Goal: Task Accomplishment & Management: Manage account settings

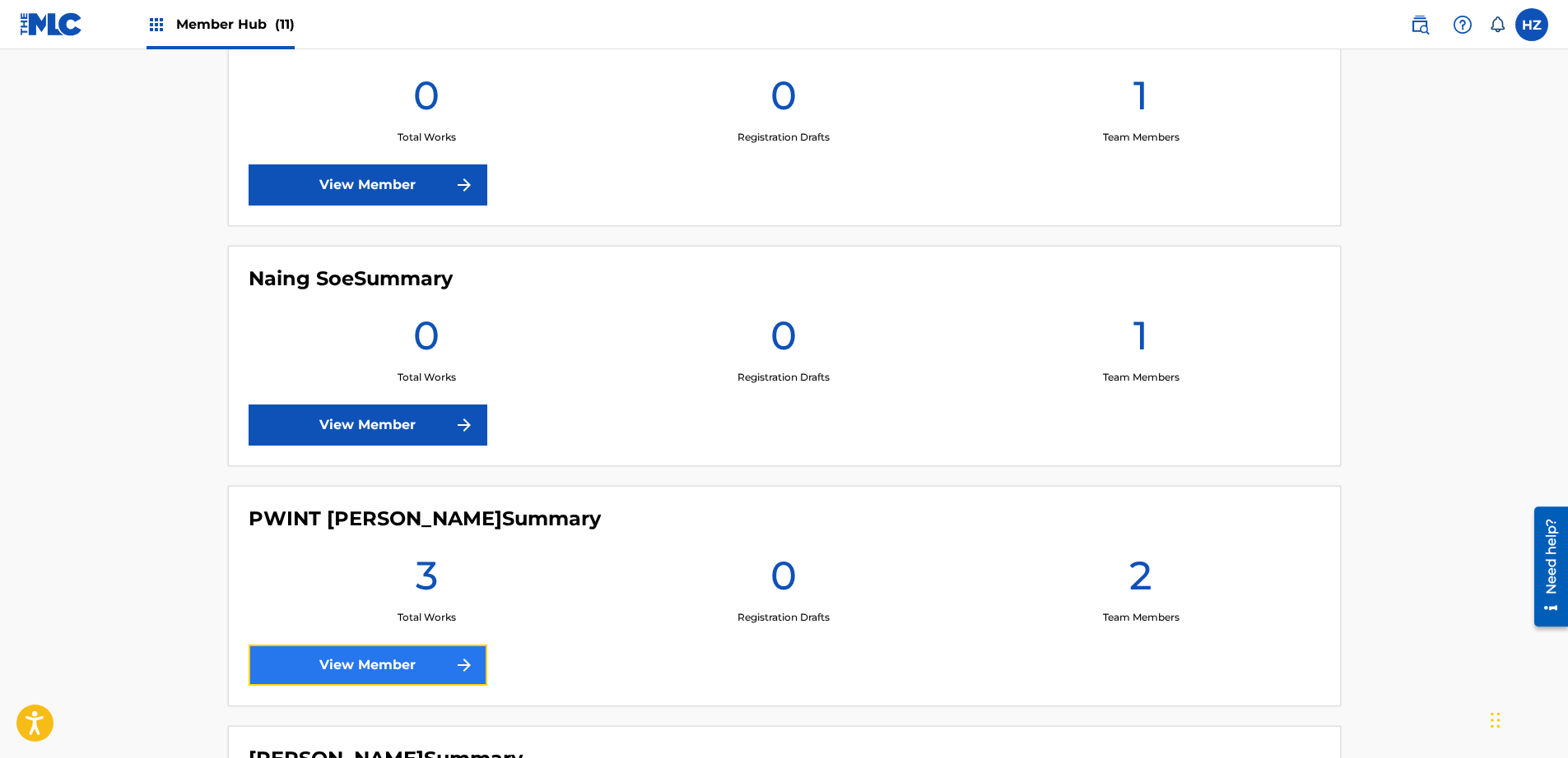
scroll to position [1451, 0]
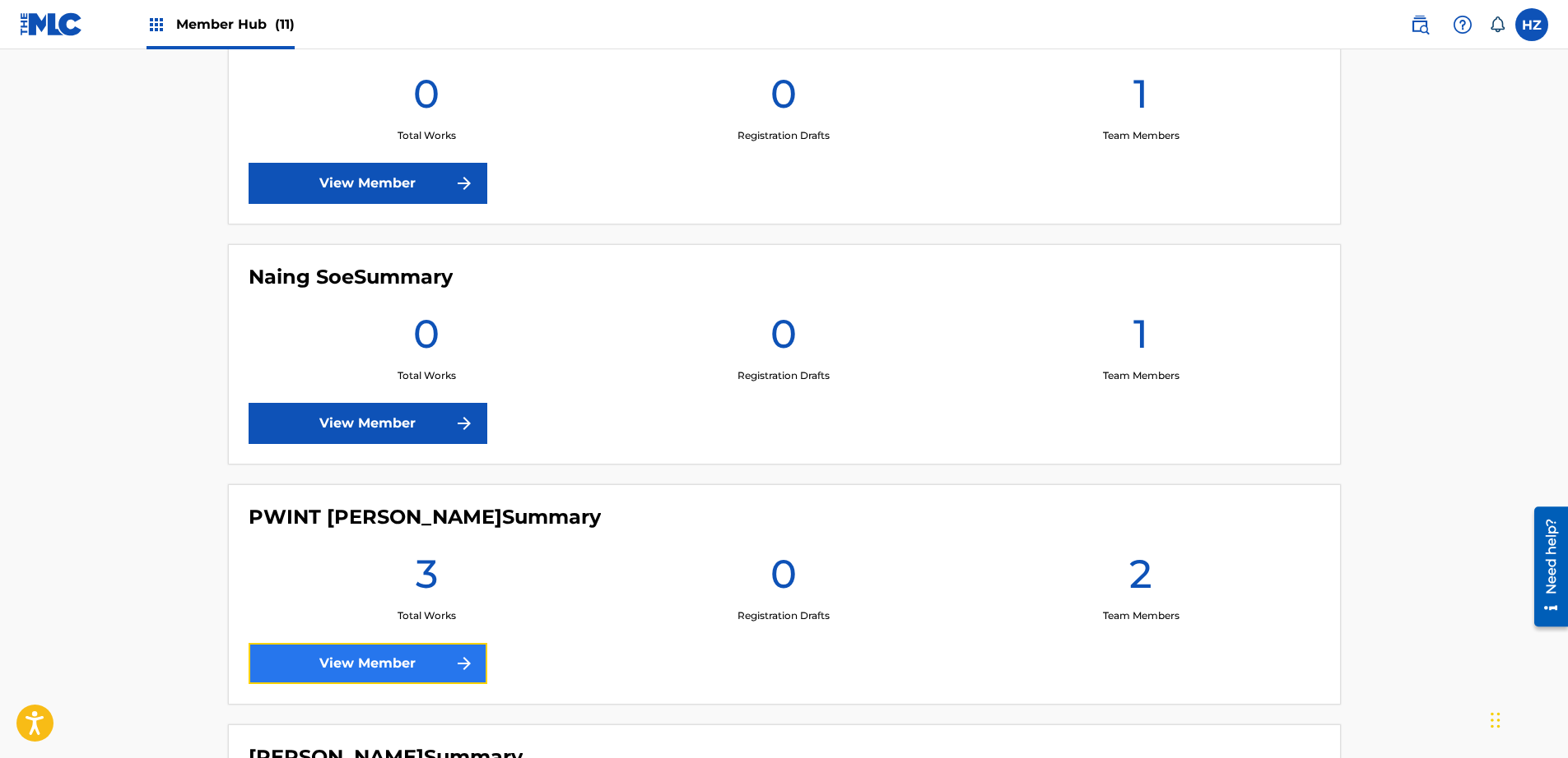
click at [389, 672] on link "View Member" at bounding box center [367, 663] width 238 height 41
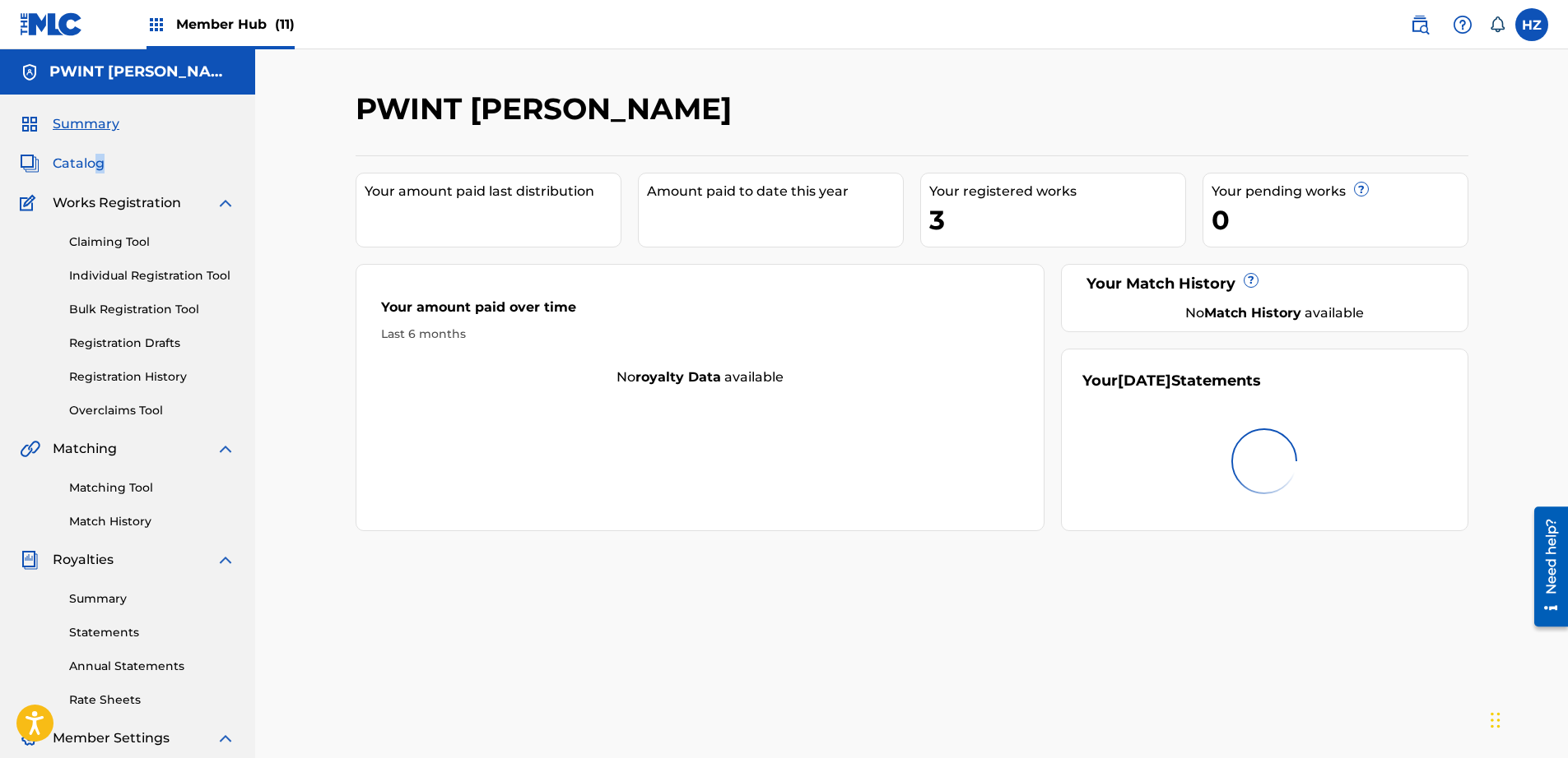
drag, startPoint x: 95, startPoint y: 174, endPoint x: 85, endPoint y: 164, distance: 14.1
click at [90, 169] on div "Summary Catalog Works Registration Claiming Tool Individual Registration Tool B…" at bounding box center [127, 518] width 255 height 846
click at [85, 164] on span "Catalog" at bounding box center [78, 163] width 52 height 20
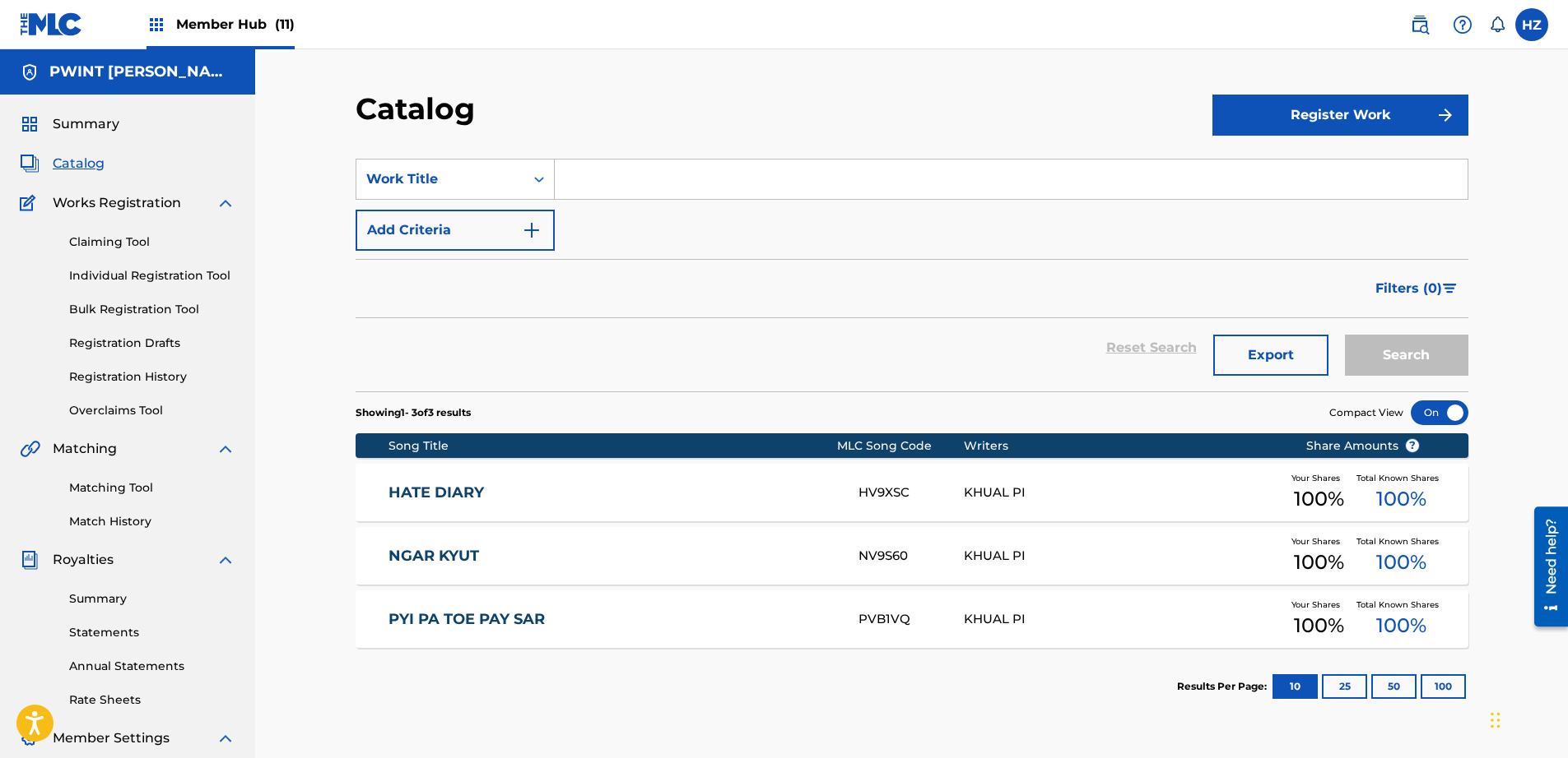
click at [945, 554] on div "NV9S60" at bounding box center [910, 557] width 105 height 19
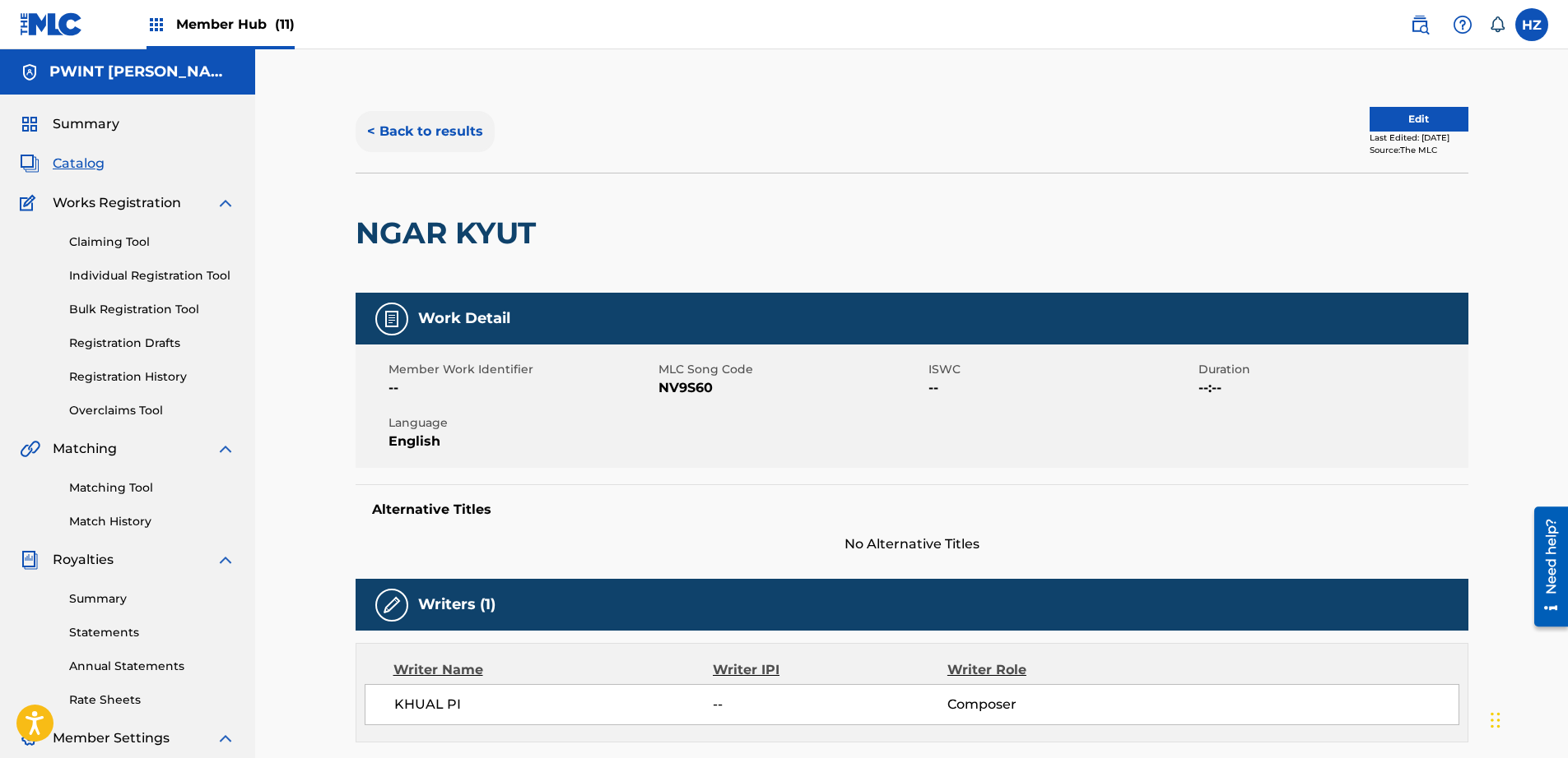
click at [374, 123] on button "< Back to results" at bounding box center [425, 131] width 140 height 41
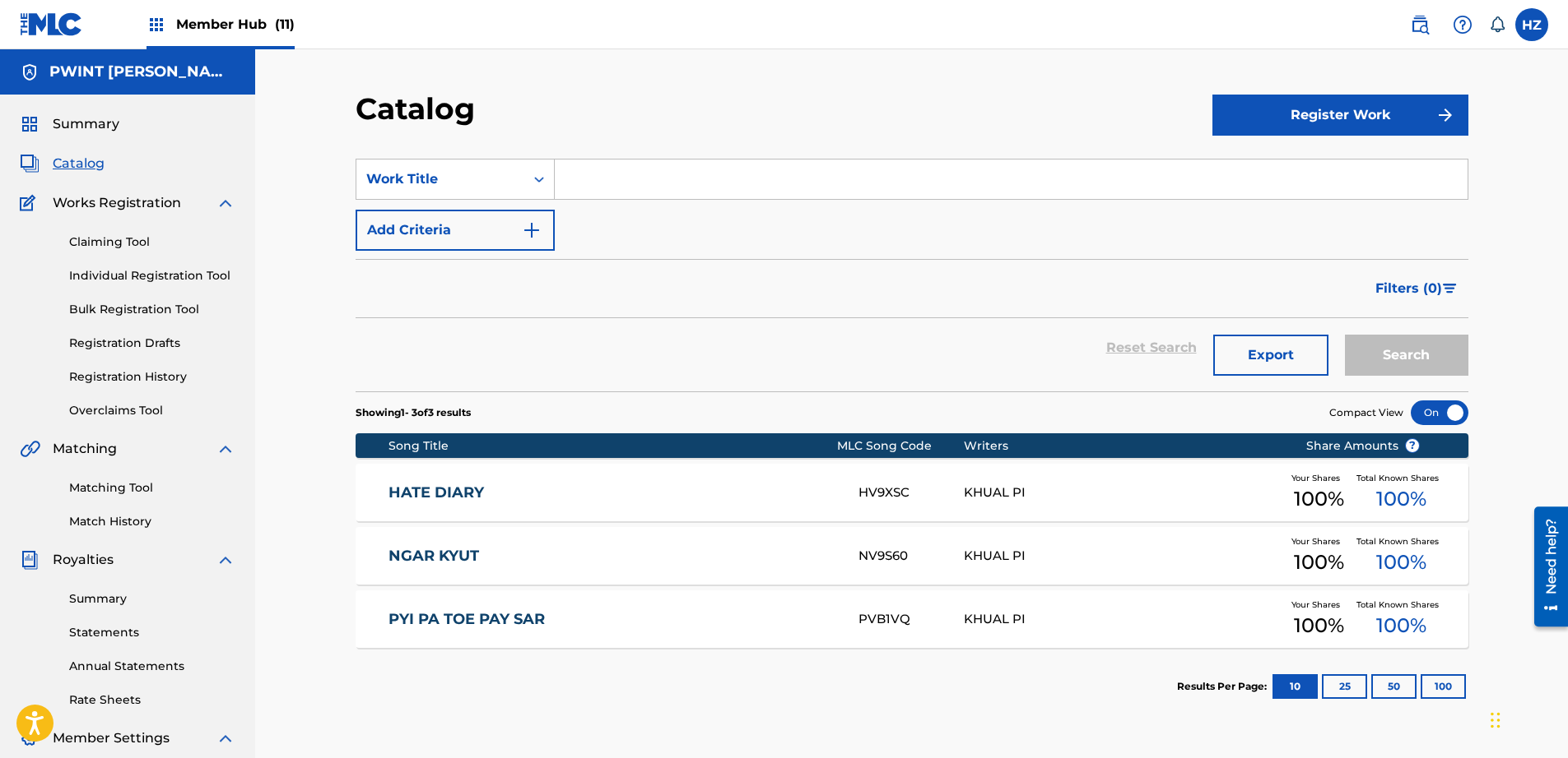
click at [470, 619] on link "PYI PA TOE PAY SAR" at bounding box center [612, 619] width 448 height 19
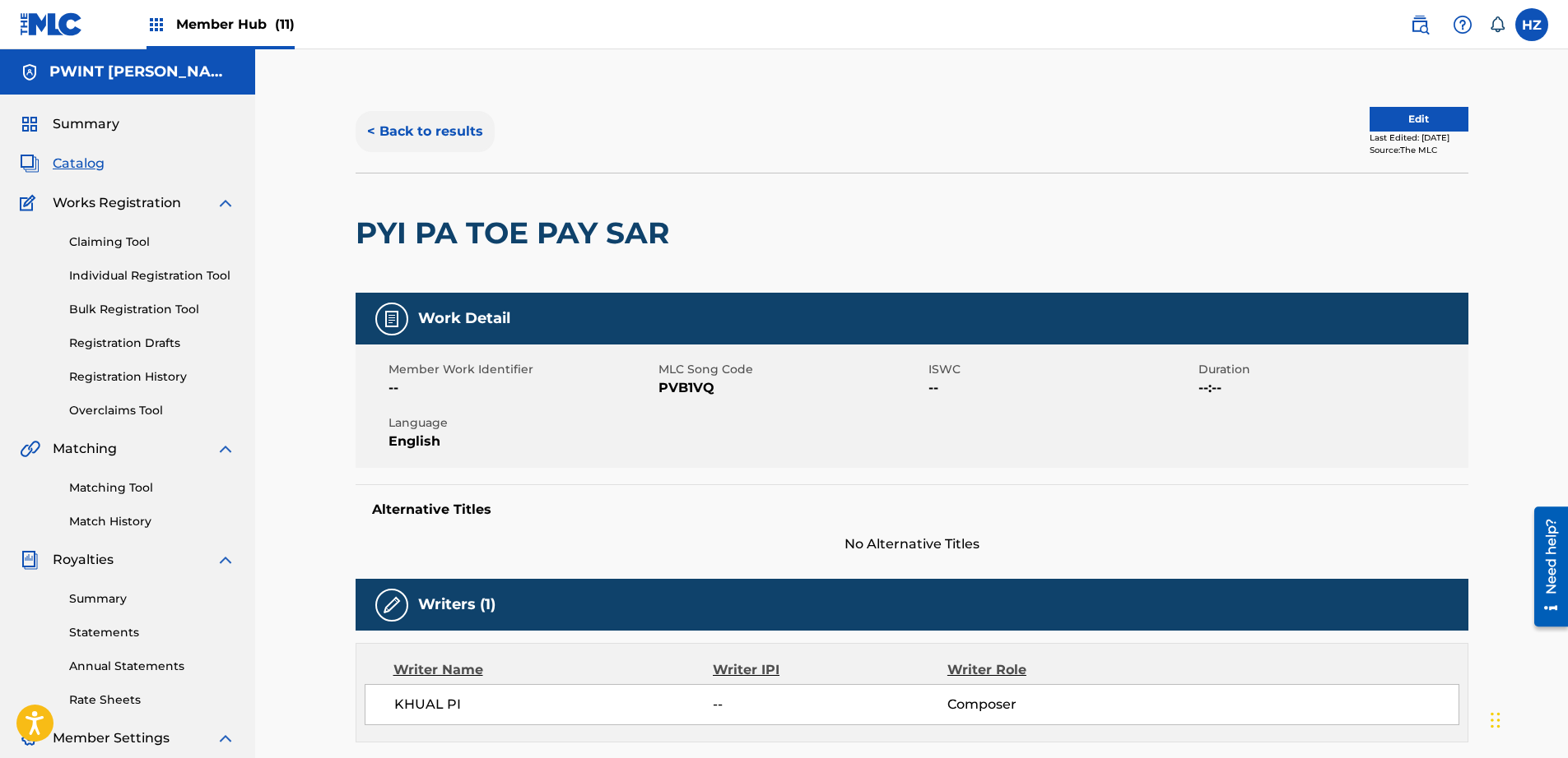
click at [373, 139] on button "< Back to results" at bounding box center [425, 131] width 140 height 41
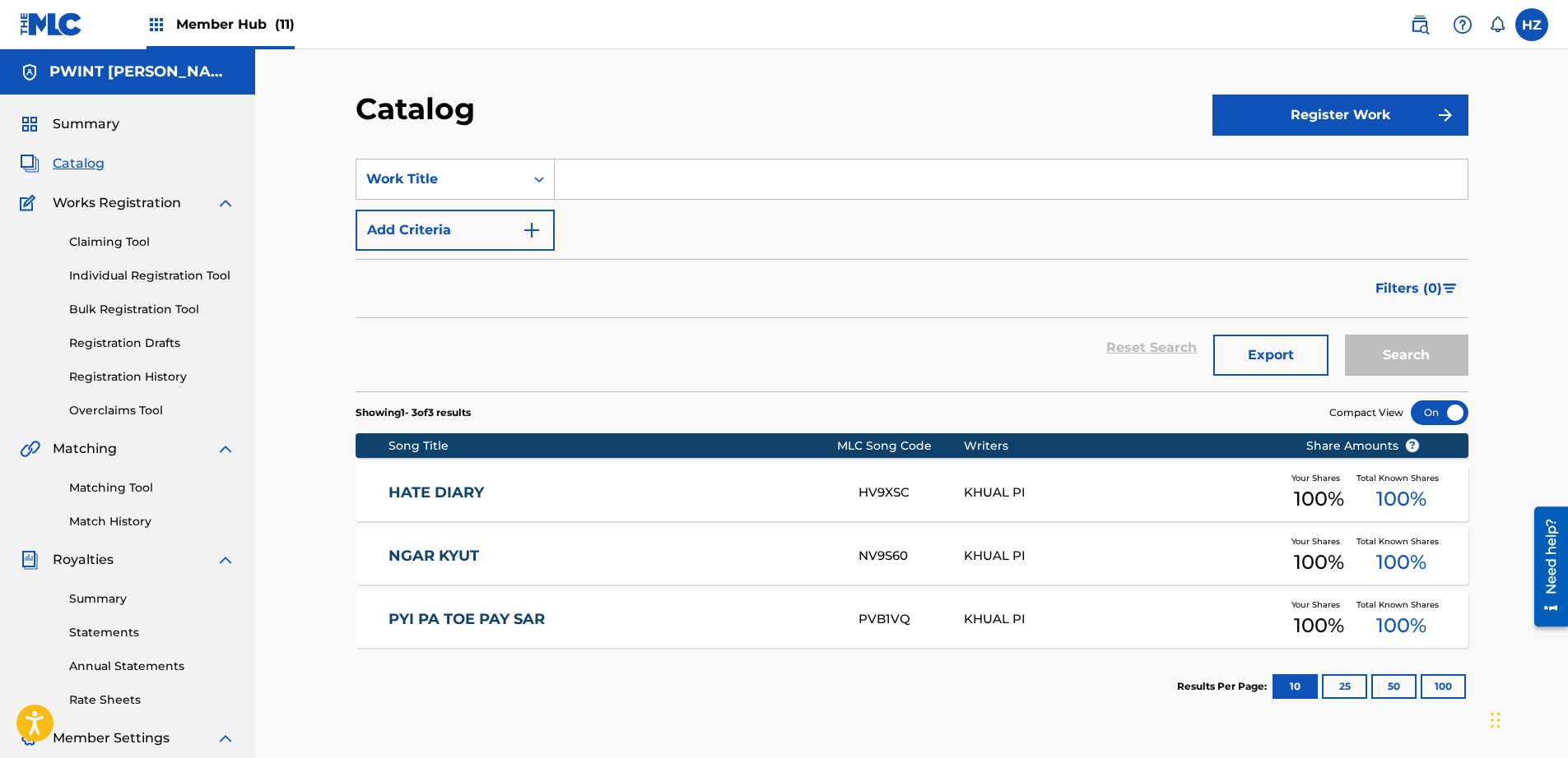
click at [439, 497] on div "HATE DIARY HV9XSC KHUAL PI Your Shares 100 % Total Known Shares 100 %" at bounding box center [912, 492] width 1112 height 58
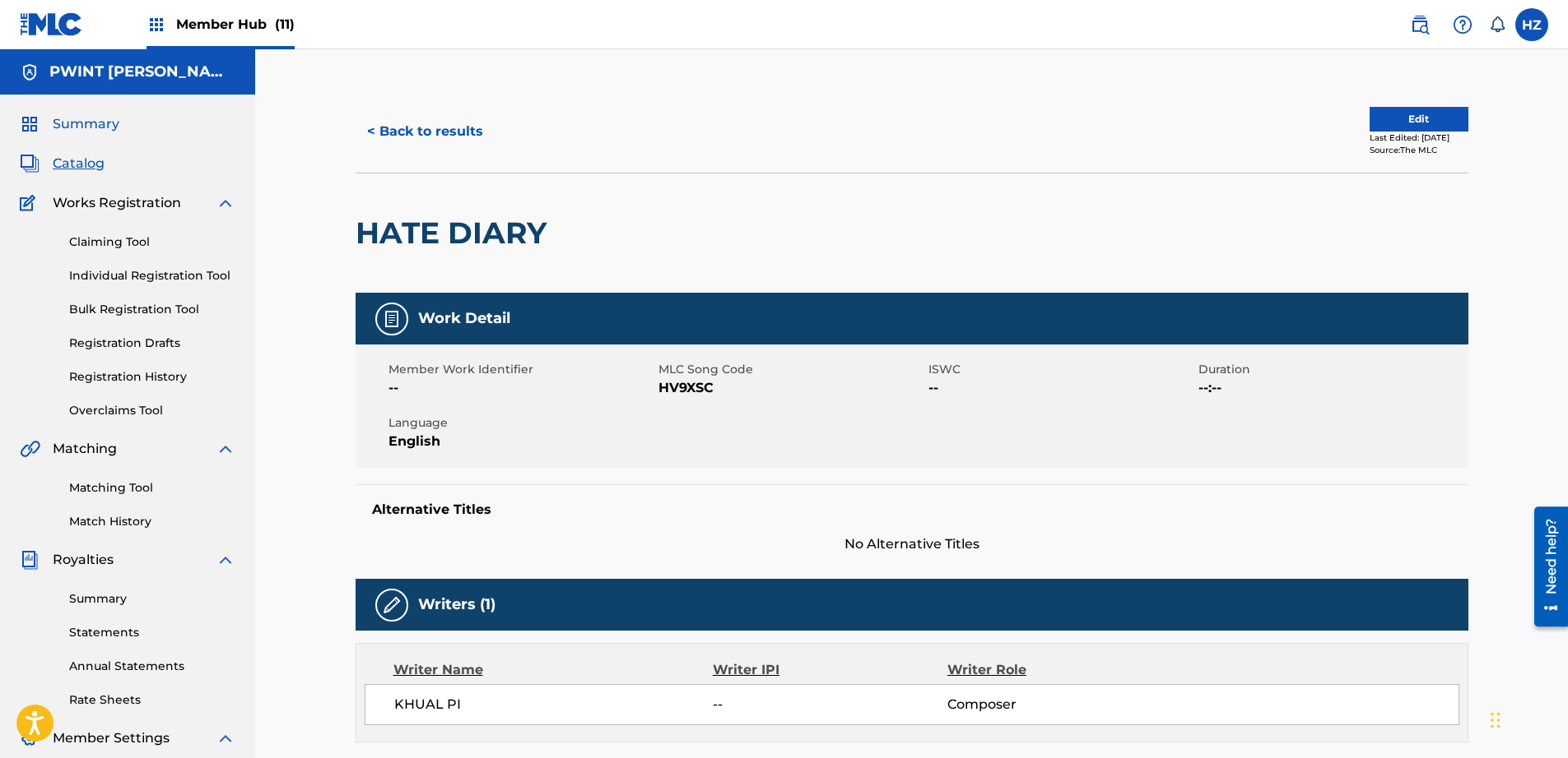
click at [92, 129] on span "Summary" at bounding box center [85, 124] width 66 height 20
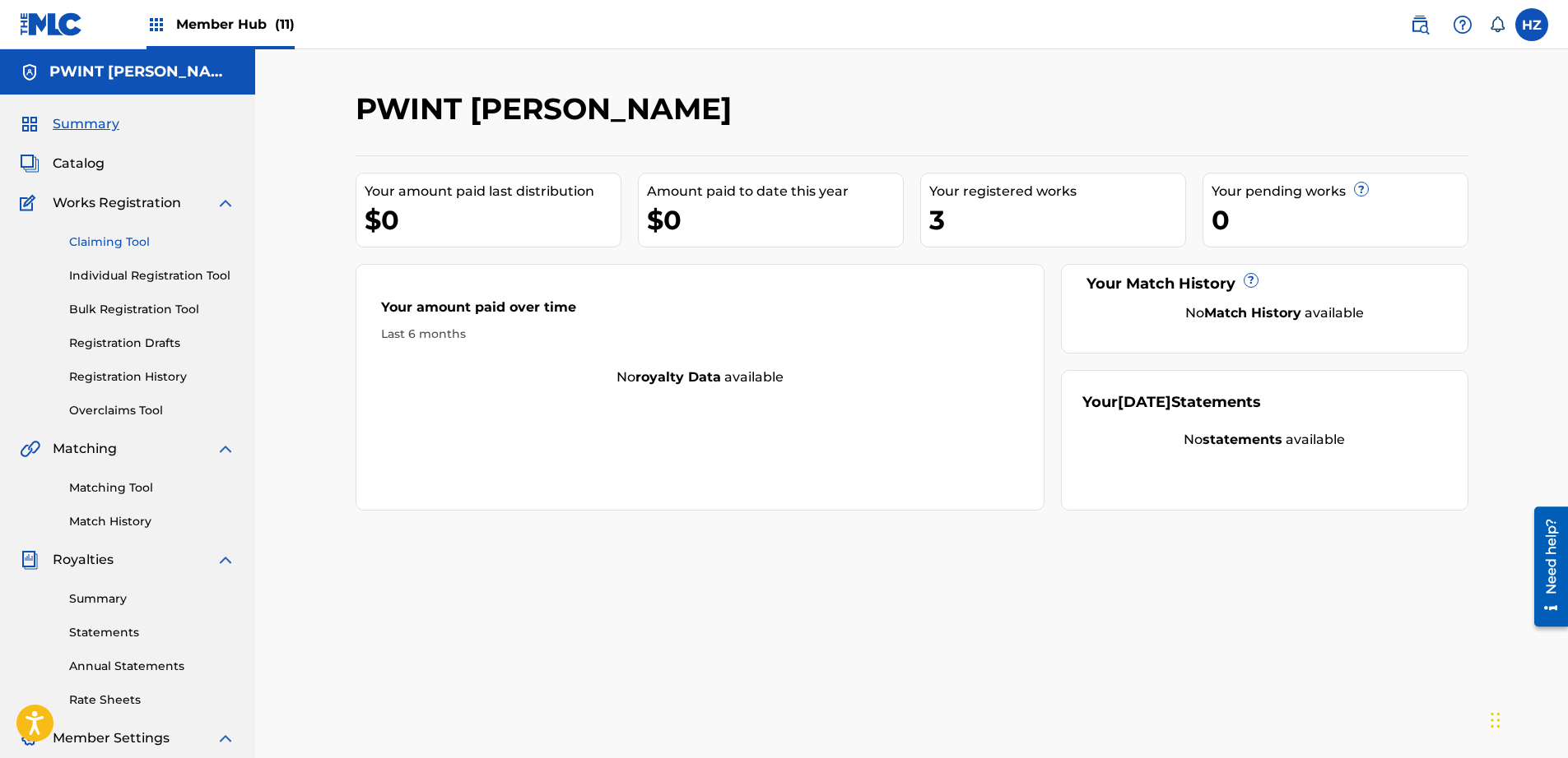
click at [116, 238] on link "Claiming Tool" at bounding box center [152, 242] width 166 height 17
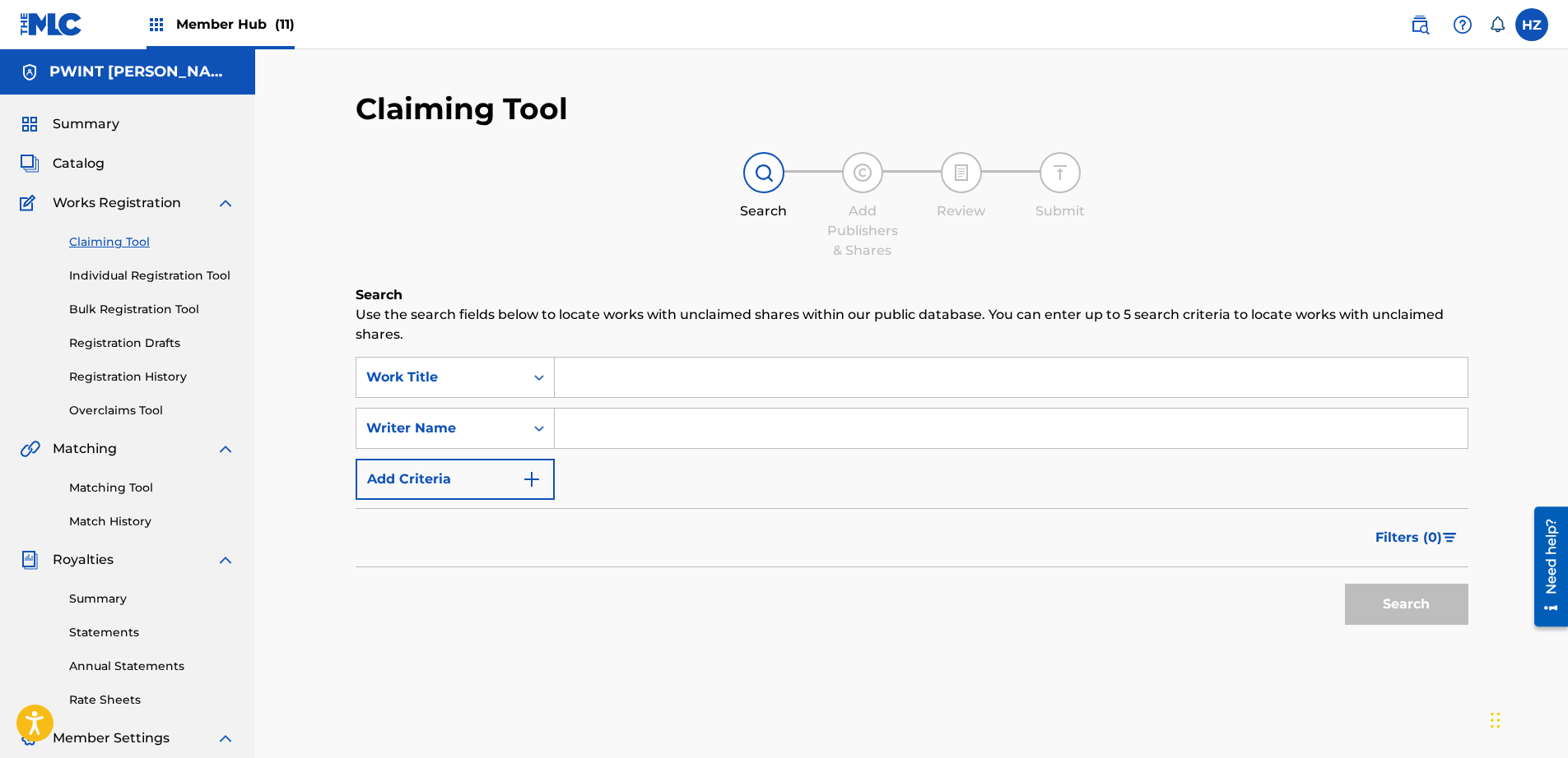
click at [690, 390] on input "Search Form" at bounding box center [1011, 378] width 913 height 40
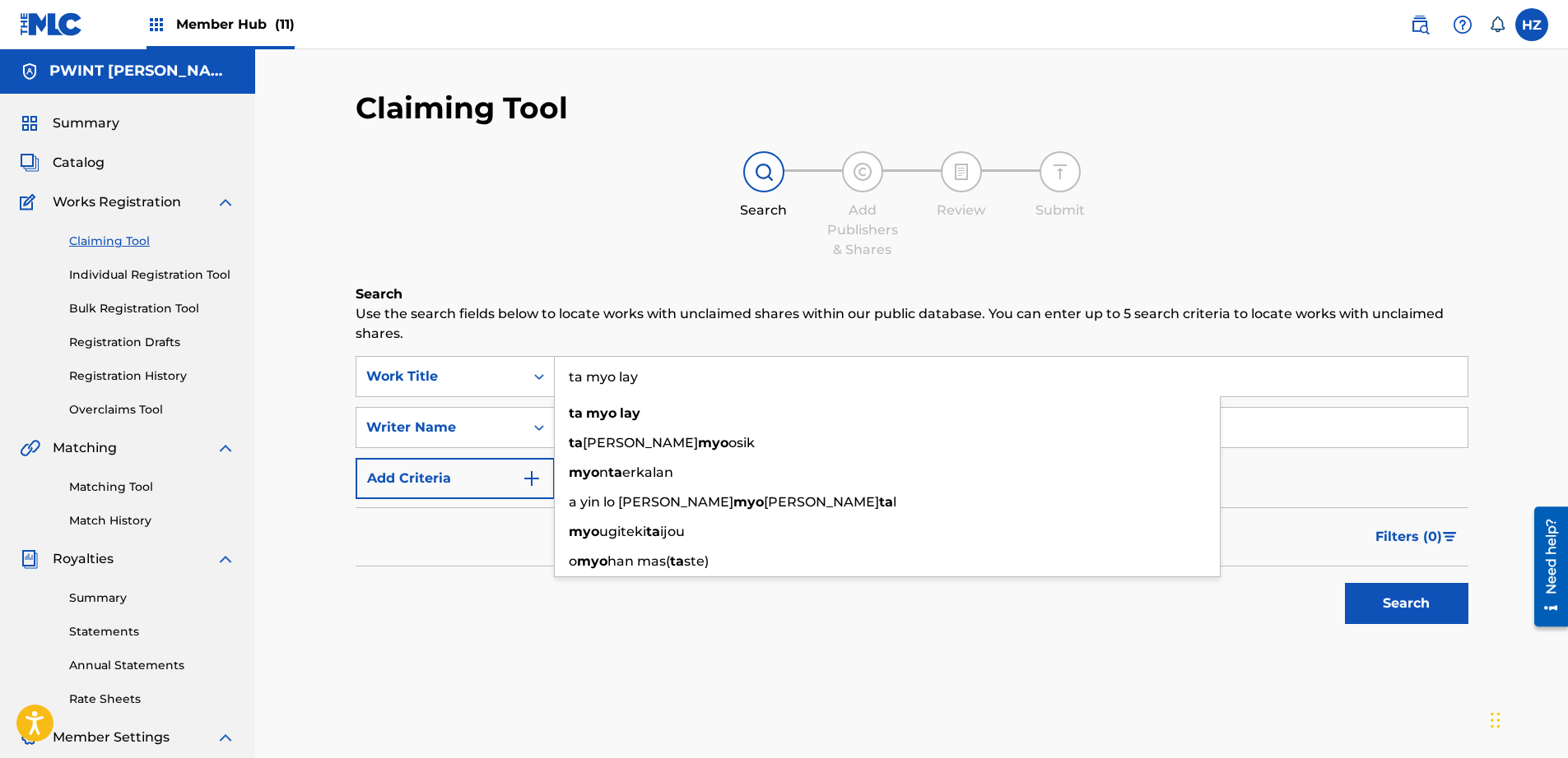
type input "ta myo lay"
click at [1345, 583] on button "Search" at bounding box center [1407, 603] width 123 height 41
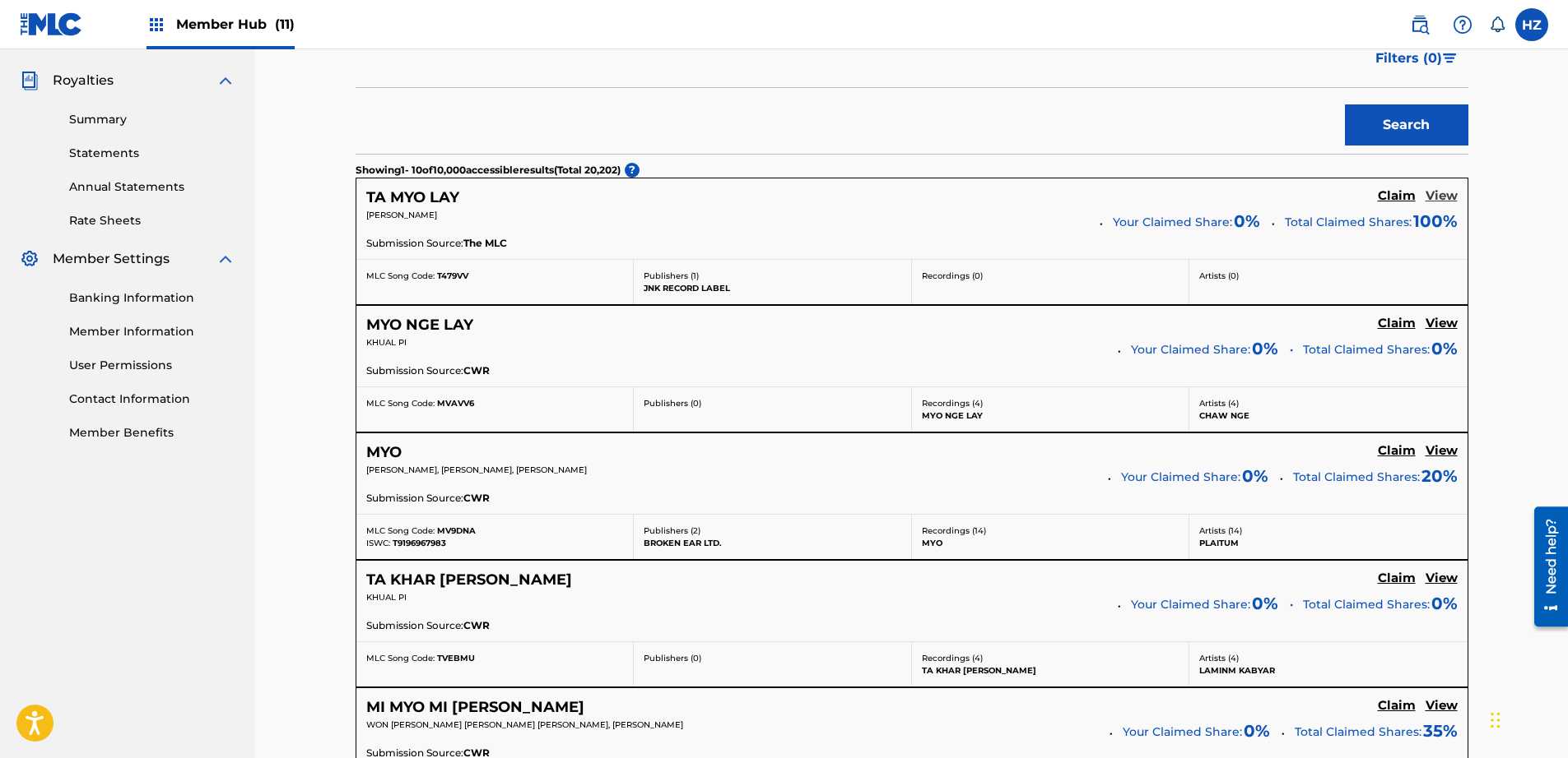
scroll to position [481, 0]
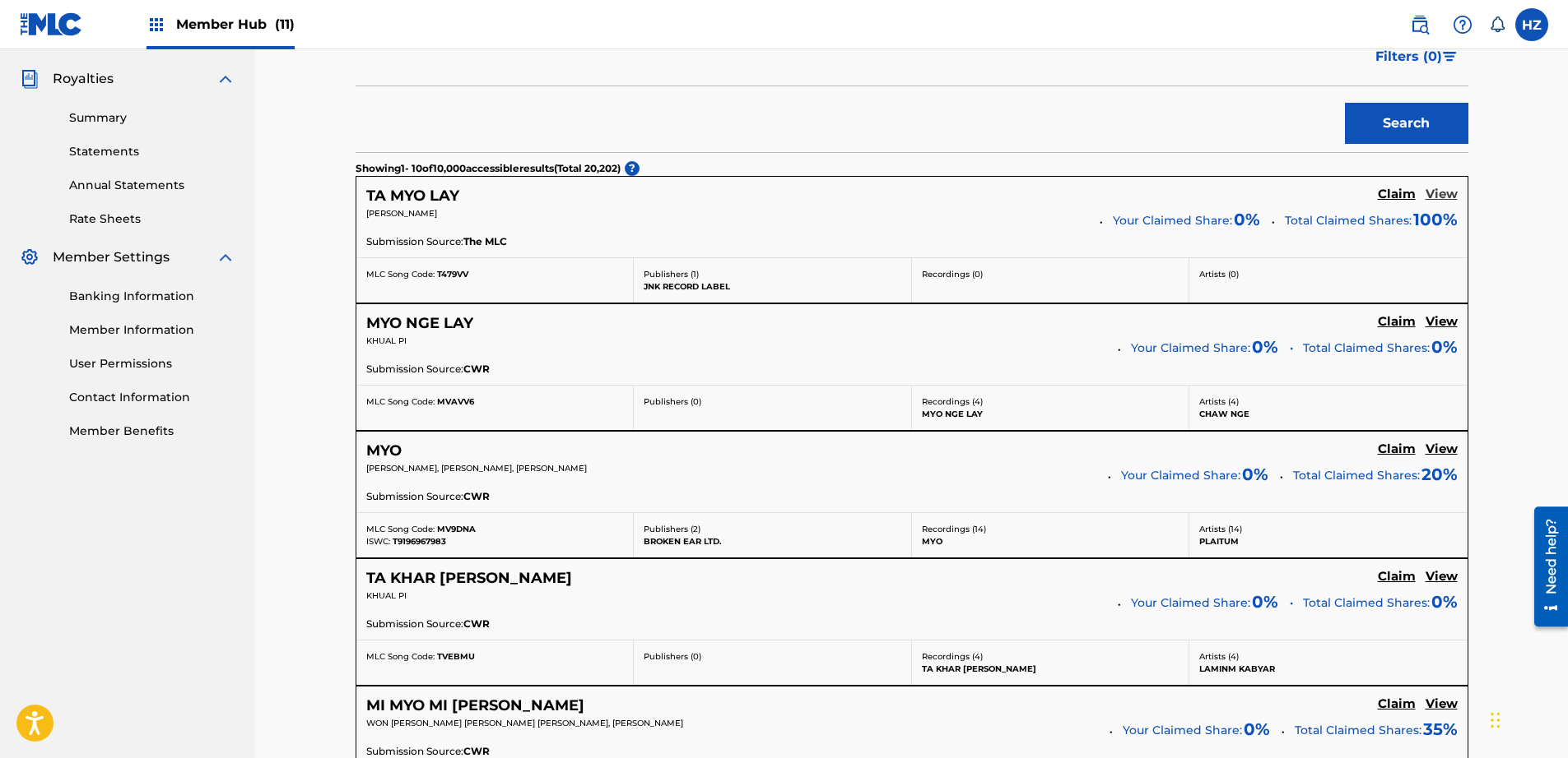
click at [1436, 201] on h5 "View" at bounding box center [1442, 194] width 32 height 15
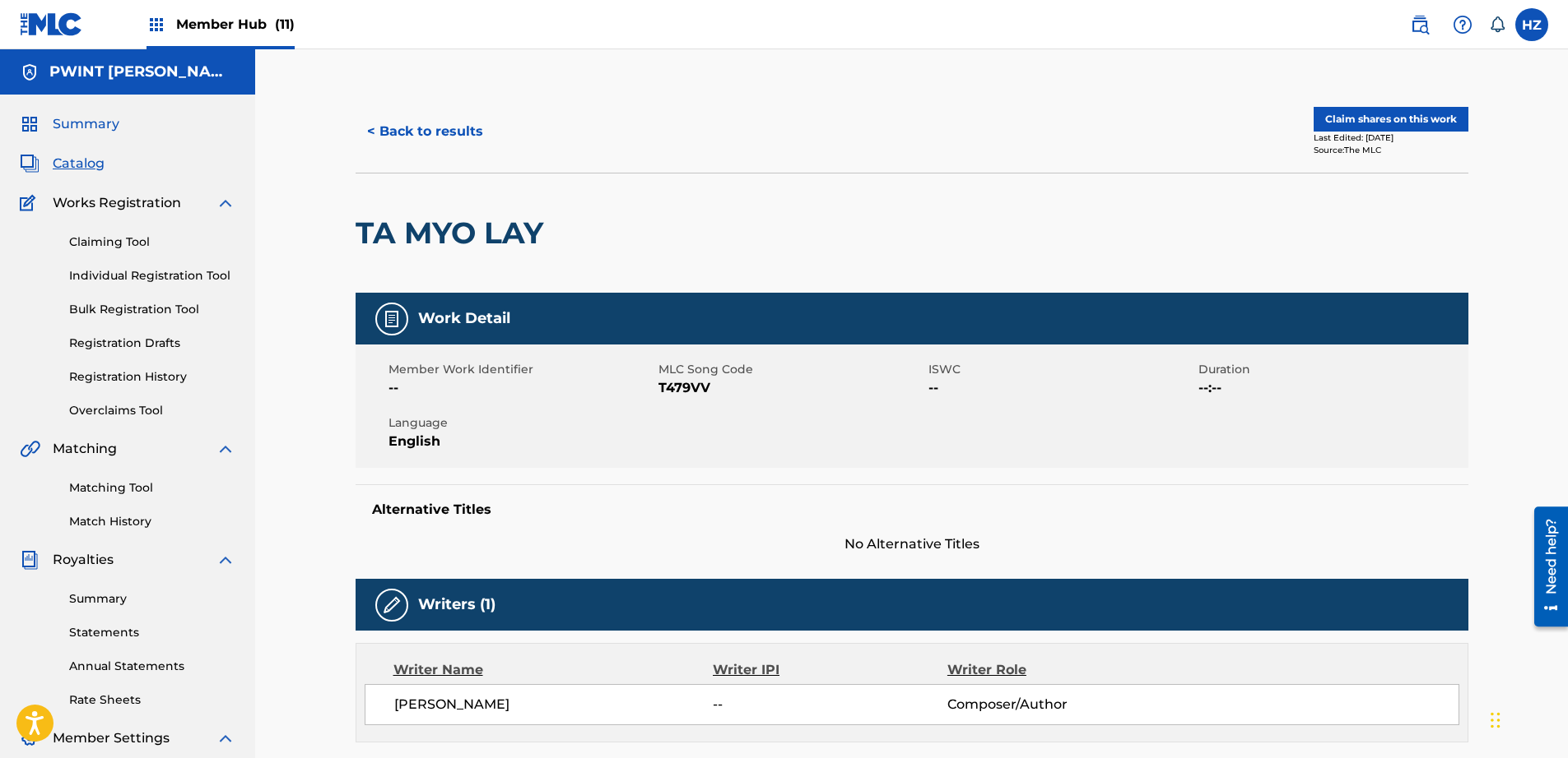
click at [65, 122] on span "Summary" at bounding box center [85, 124] width 66 height 20
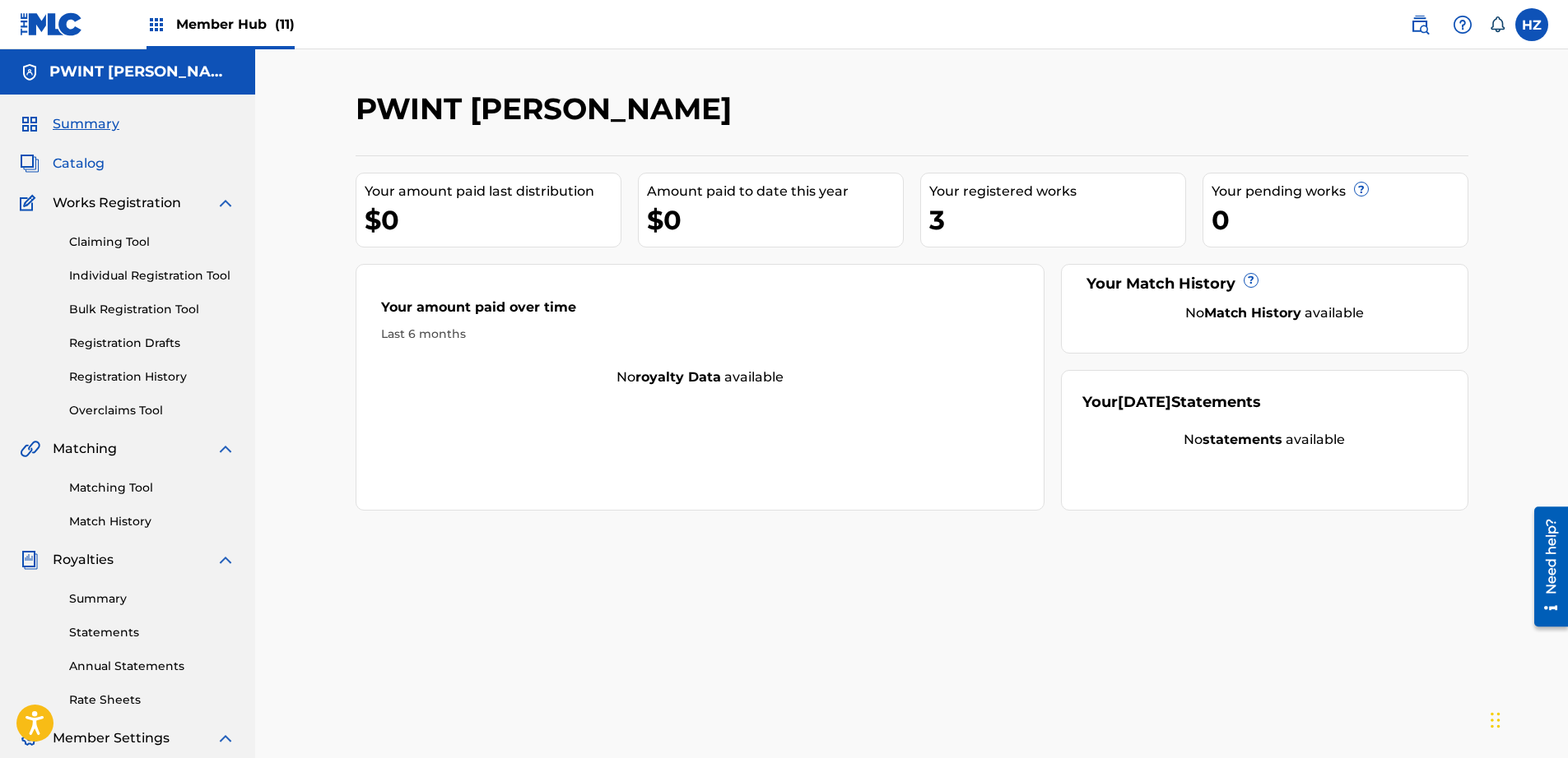
click at [76, 170] on span "Catalog" at bounding box center [78, 163] width 52 height 20
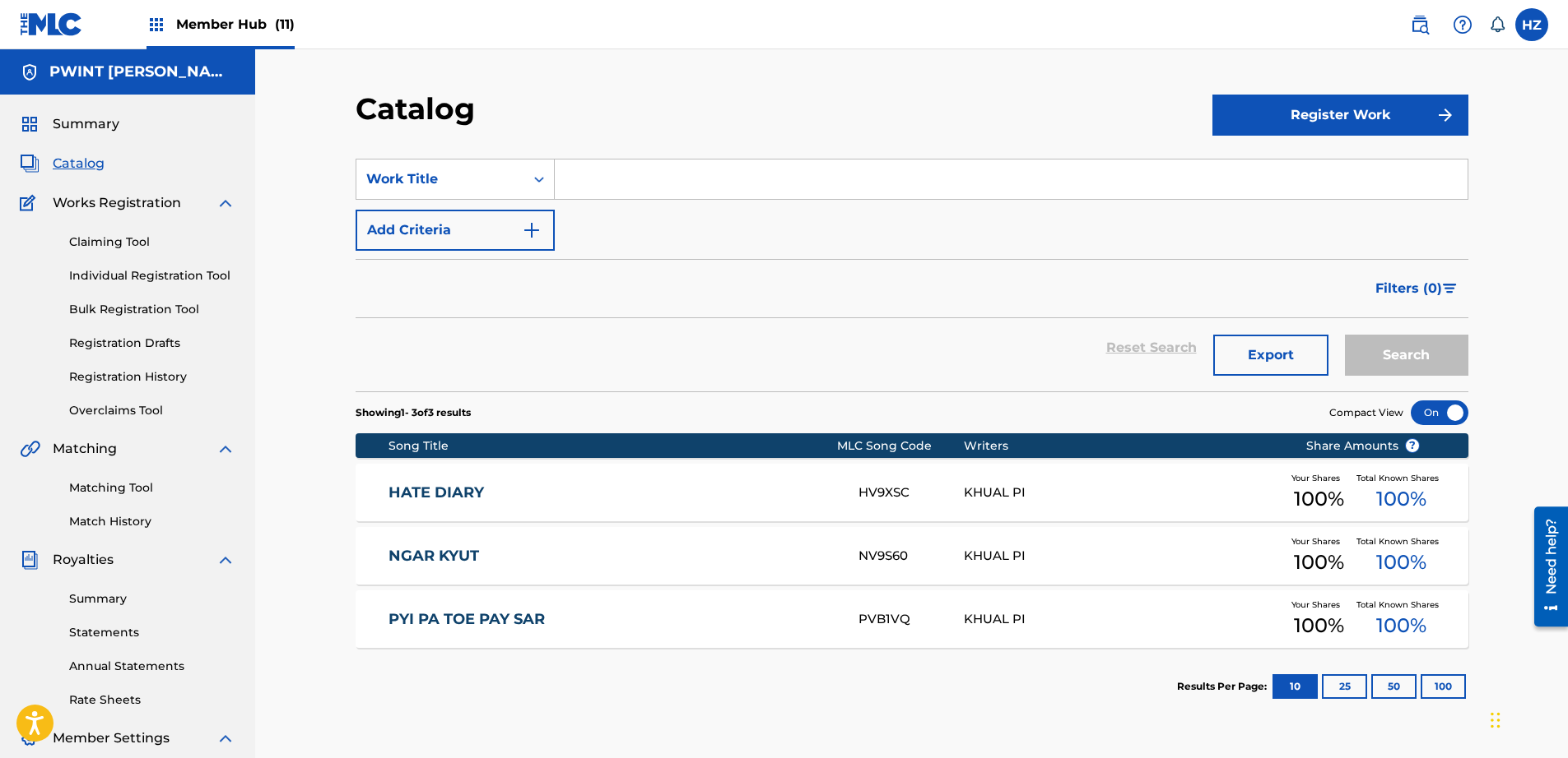
click at [479, 540] on div "NGAR KYUT NV9S60 KHUAL PI Your Shares 100 % Total Known Shares 100 %" at bounding box center [912, 556] width 1112 height 58
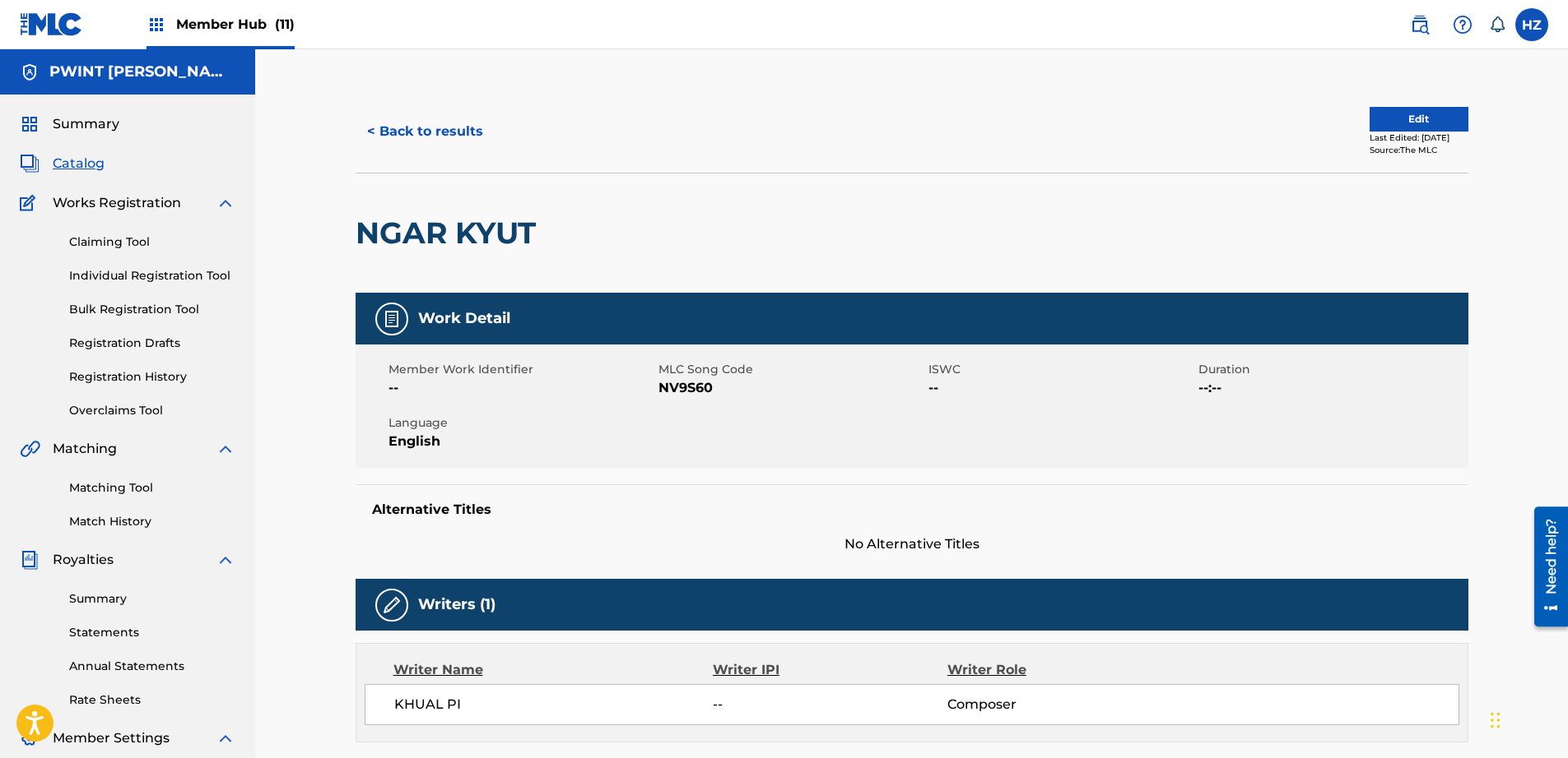
click at [229, 27] on span "Member Hub (11)" at bounding box center [235, 25] width 119 height 19
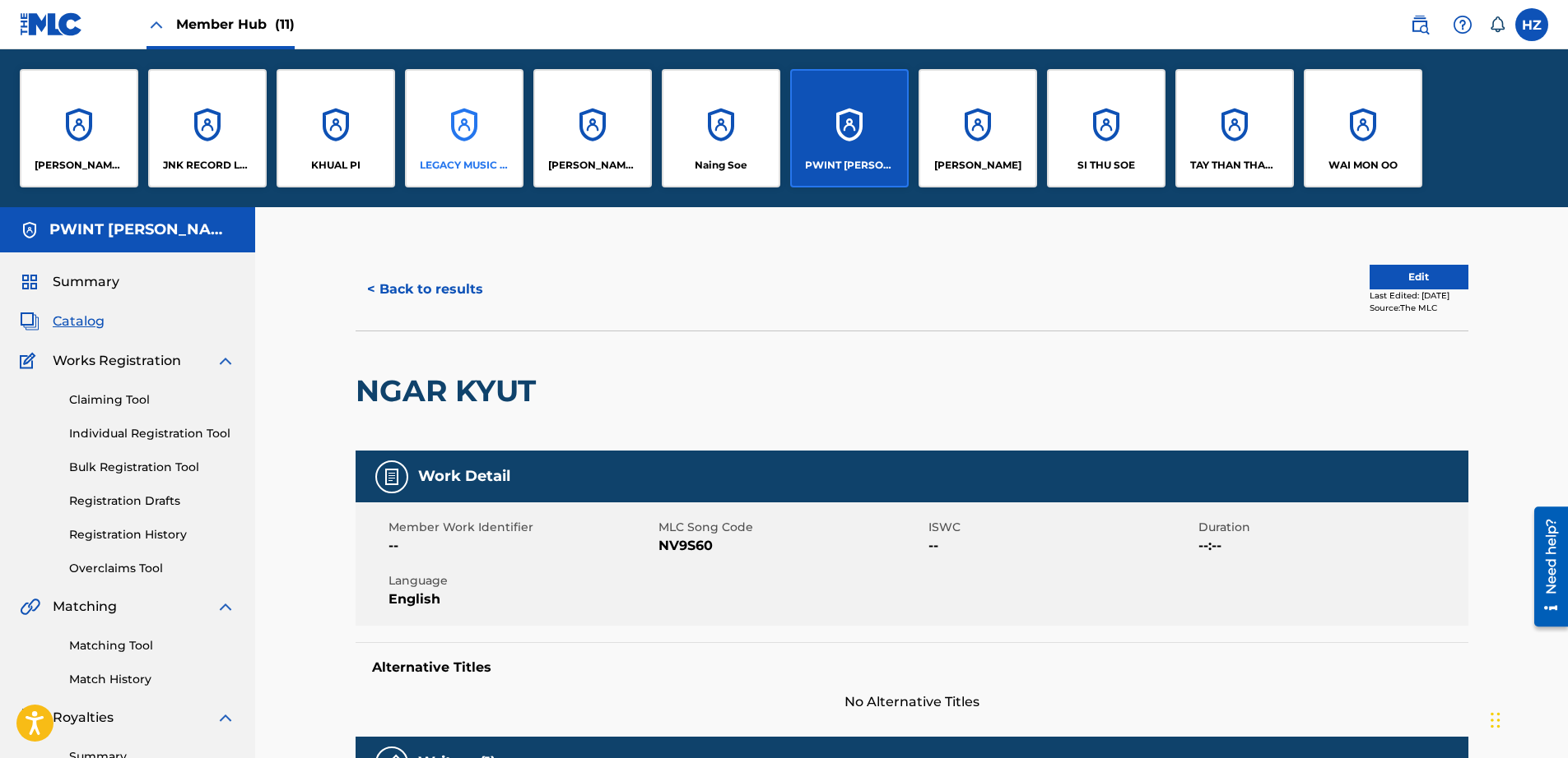
click at [428, 135] on div "LEGACY MUSIC NETWORK" at bounding box center [464, 128] width 119 height 119
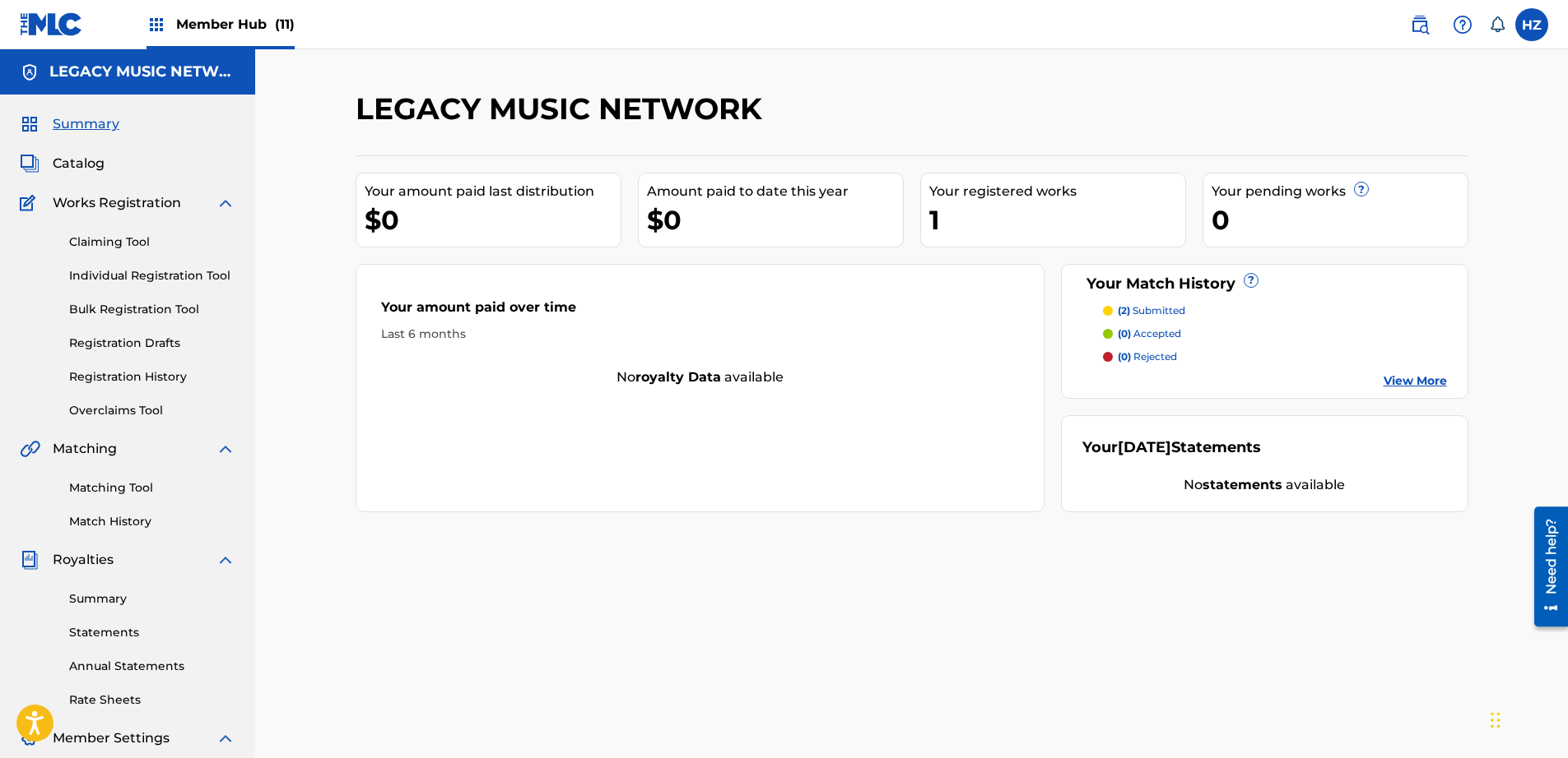
click at [1146, 314] on p "(2) submitted" at bounding box center [1150, 311] width 67 height 15
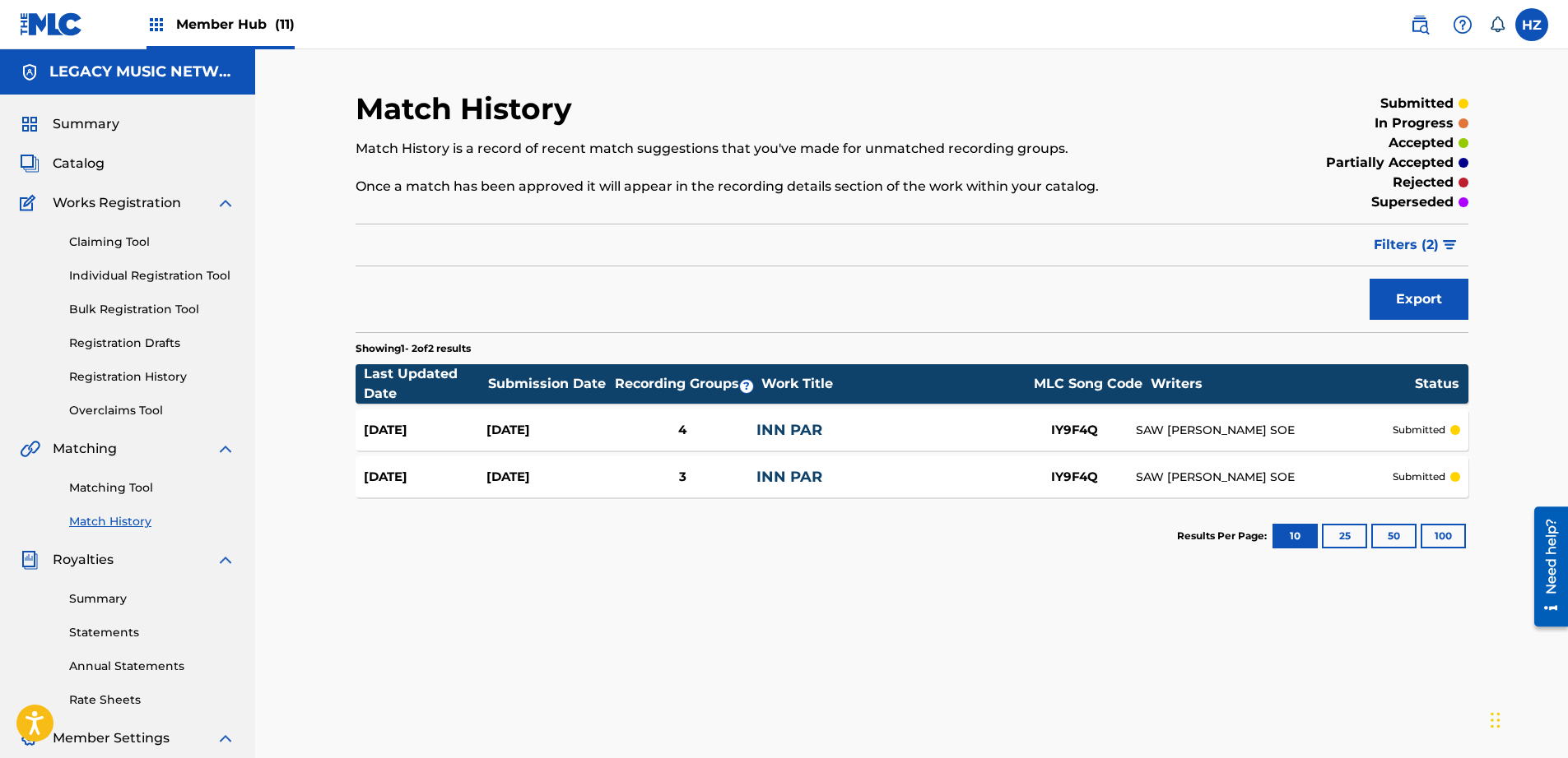
click at [779, 477] on link "INN PAR" at bounding box center [789, 476] width 65 height 18
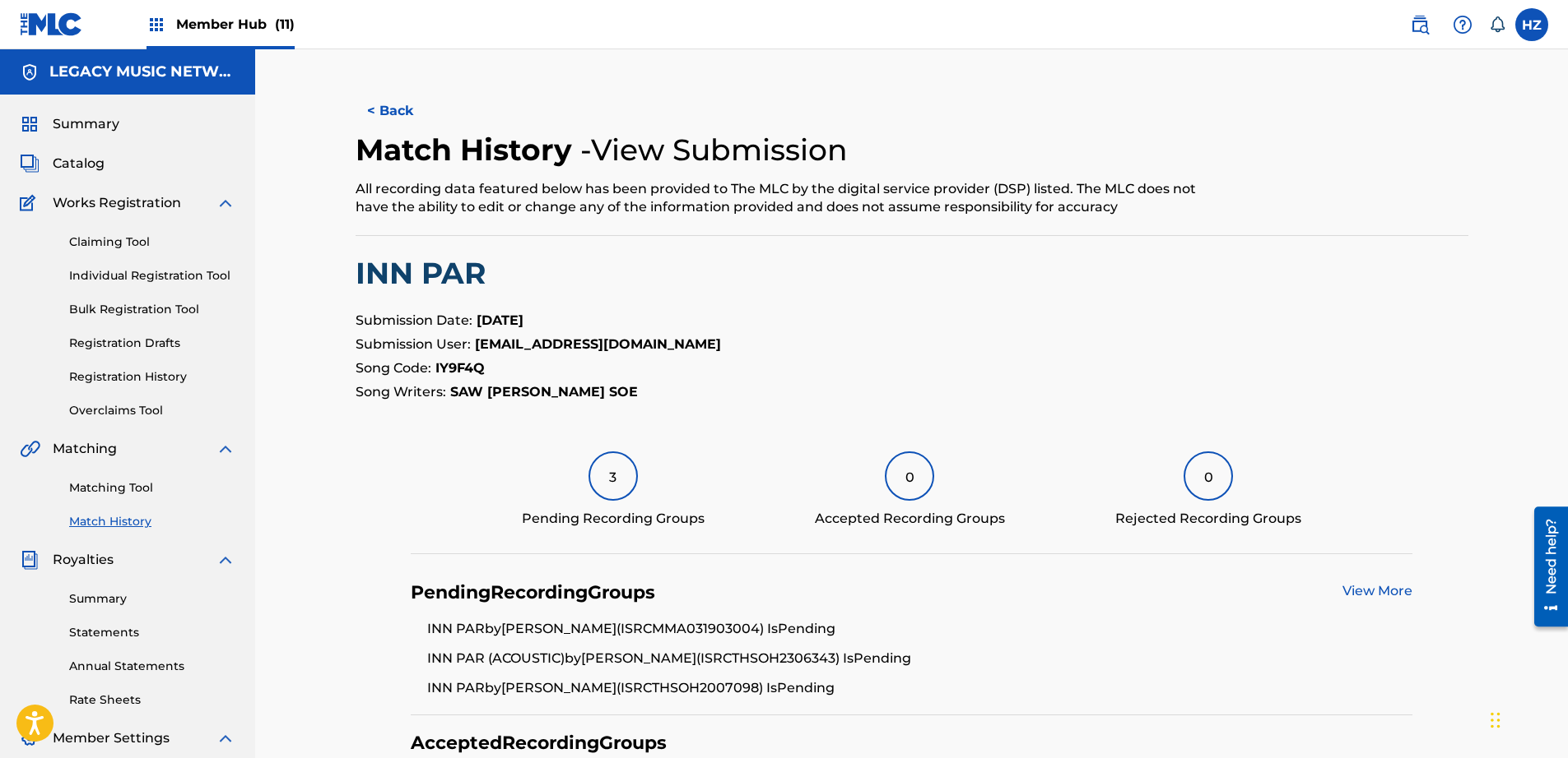
click at [109, 252] on div "Claiming Tool Individual Registration Tool Bulk Registration Tool Registration …" at bounding box center [127, 317] width 215 height 207
click at [110, 244] on link "Claiming Tool" at bounding box center [152, 242] width 166 height 17
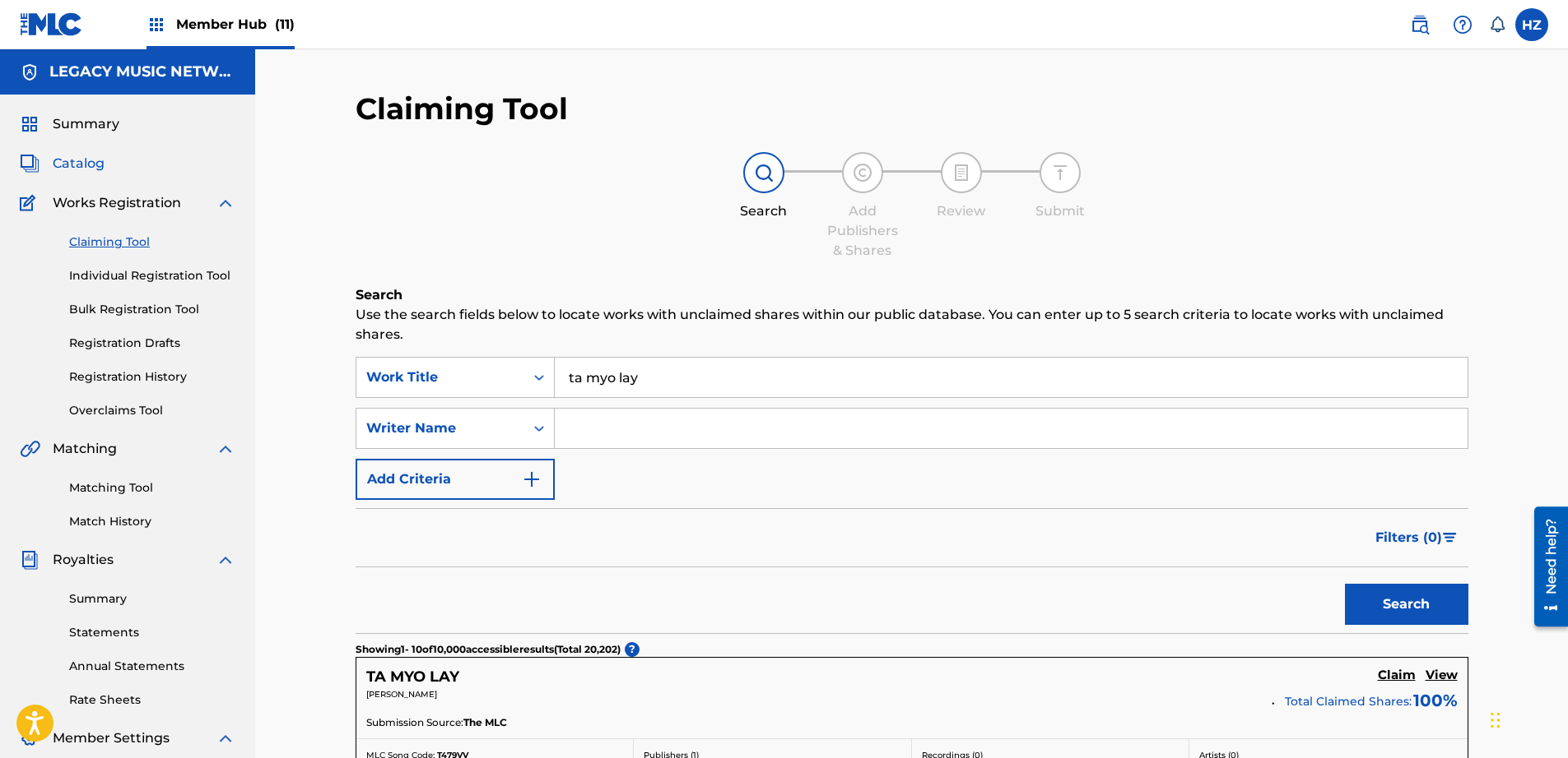
click at [86, 173] on span "Catalog" at bounding box center [78, 163] width 52 height 20
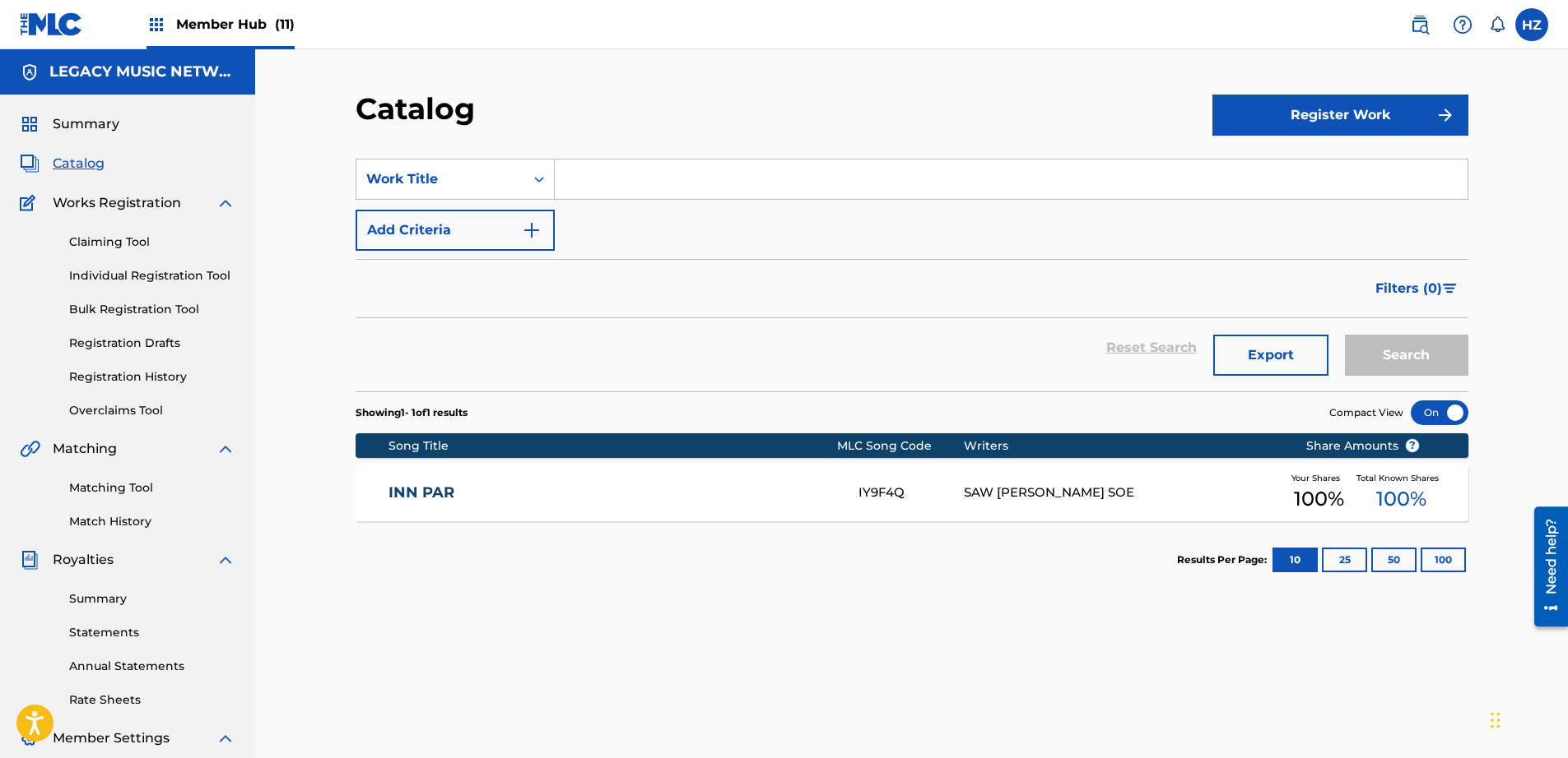
click at [523, 505] on div "INN PAR IY9F4Q SAW HTET NAING SOE Your Shares 100 % Total Known Shares 100 %" at bounding box center [912, 492] width 1112 height 58
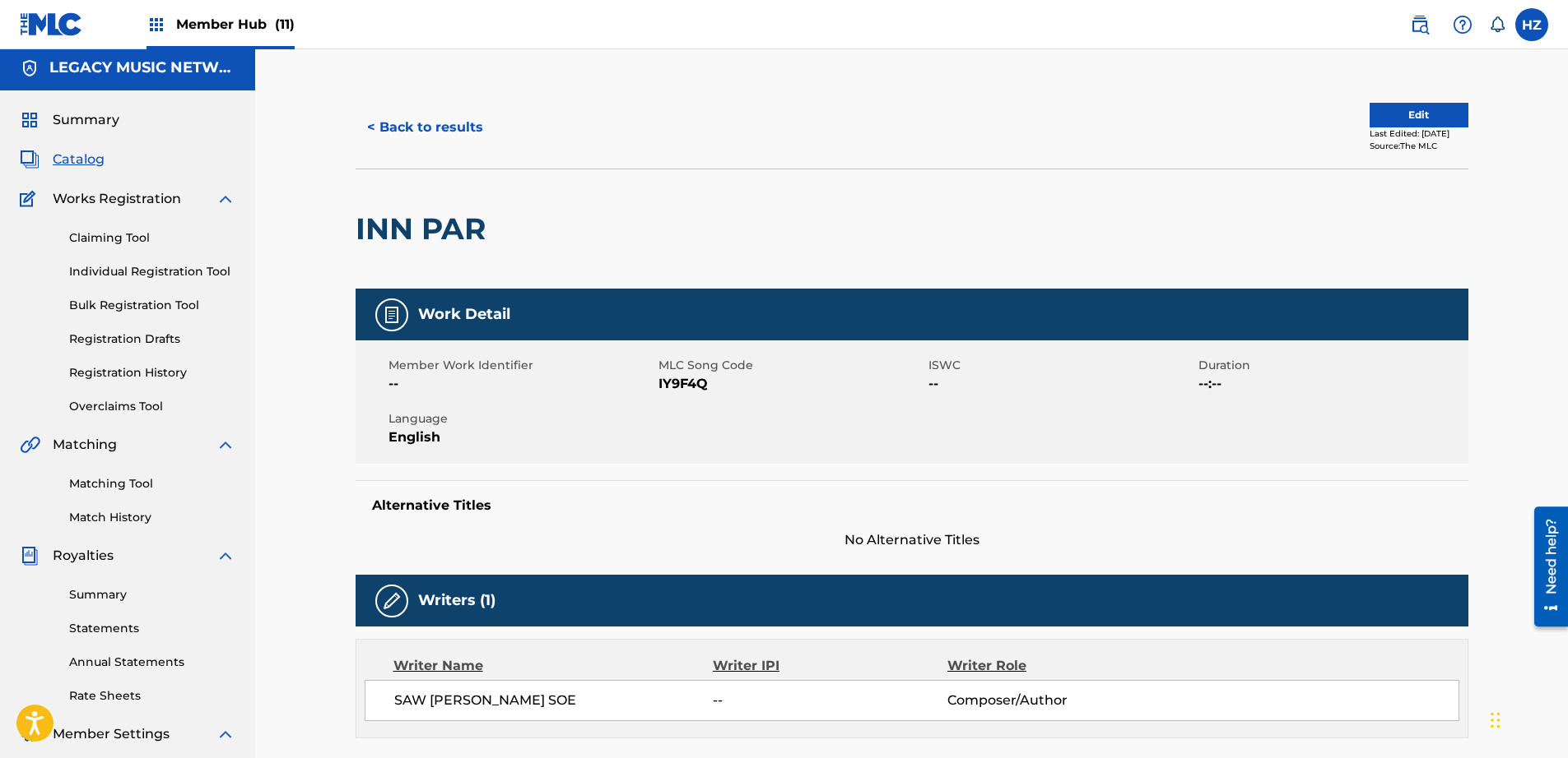
click at [127, 495] on div "Matching Tool Match History" at bounding box center [127, 490] width 215 height 71
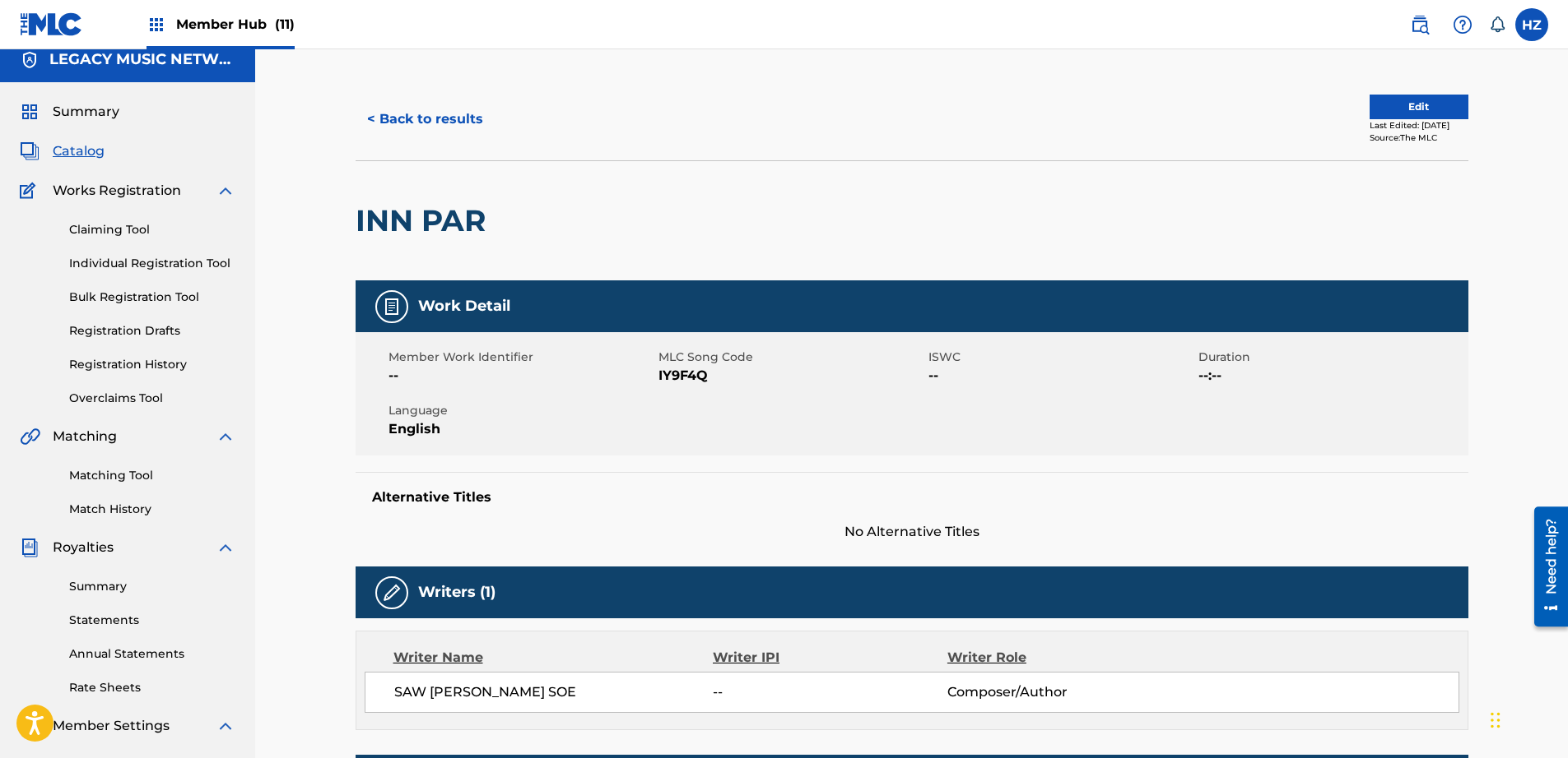
click at [123, 490] on div "Matching Tool Match History" at bounding box center [127, 482] width 215 height 71
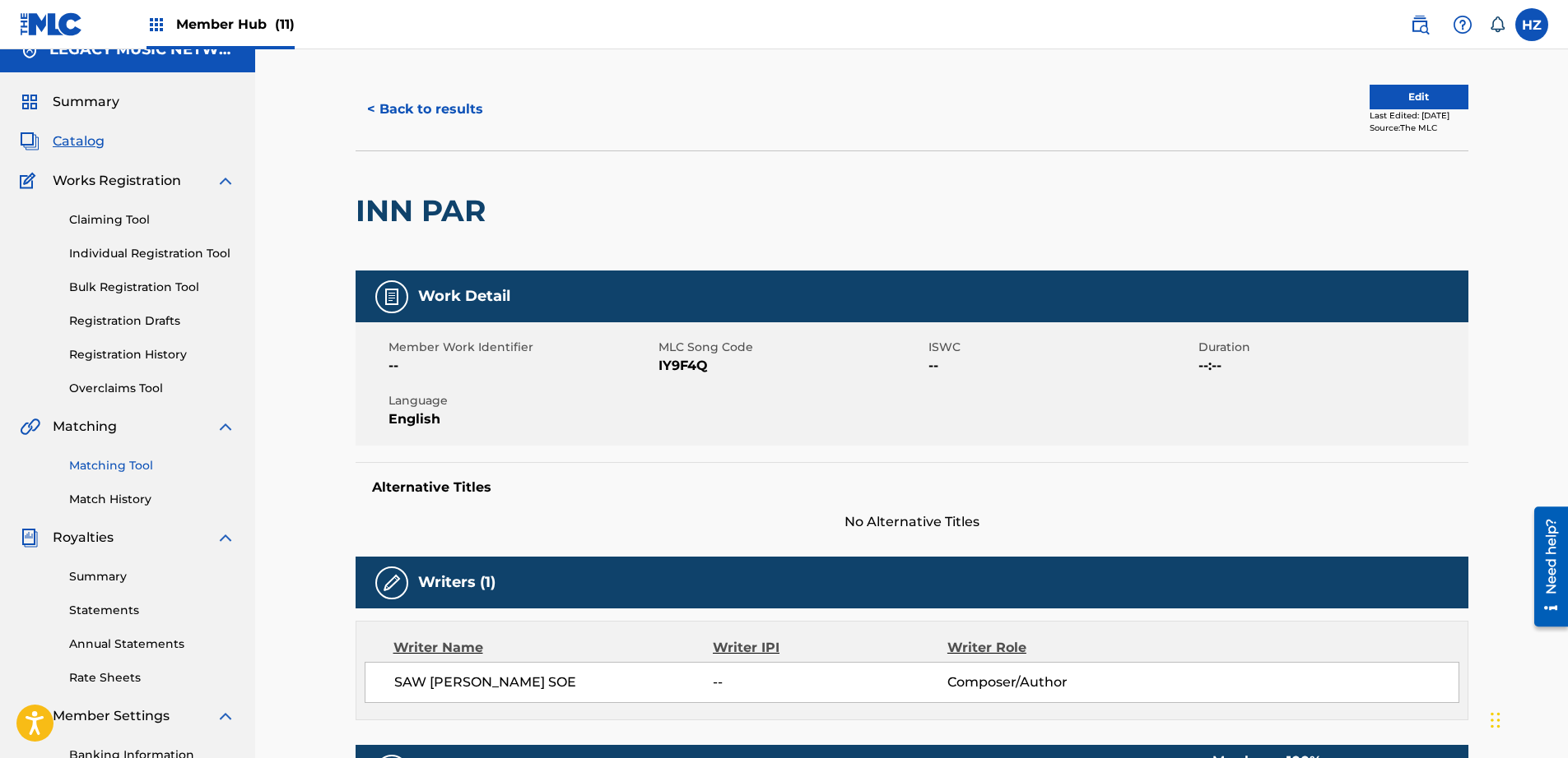
click at [121, 473] on link "Matching Tool" at bounding box center [152, 466] width 166 height 17
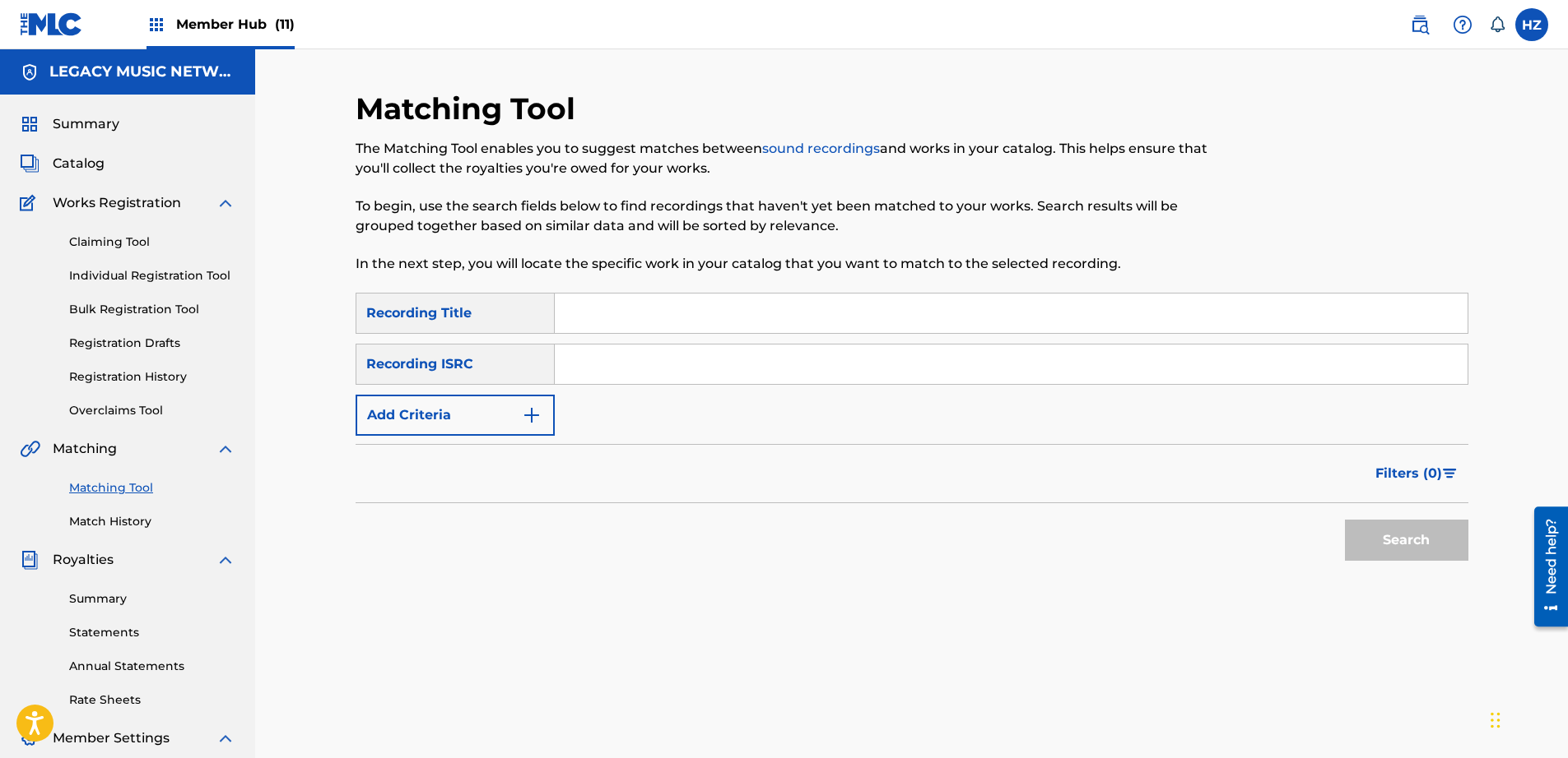
click at [622, 311] on input "Search Form" at bounding box center [1011, 314] width 913 height 40
type input "INN PAR"
click at [1345, 520] on button "Search" at bounding box center [1407, 540] width 123 height 41
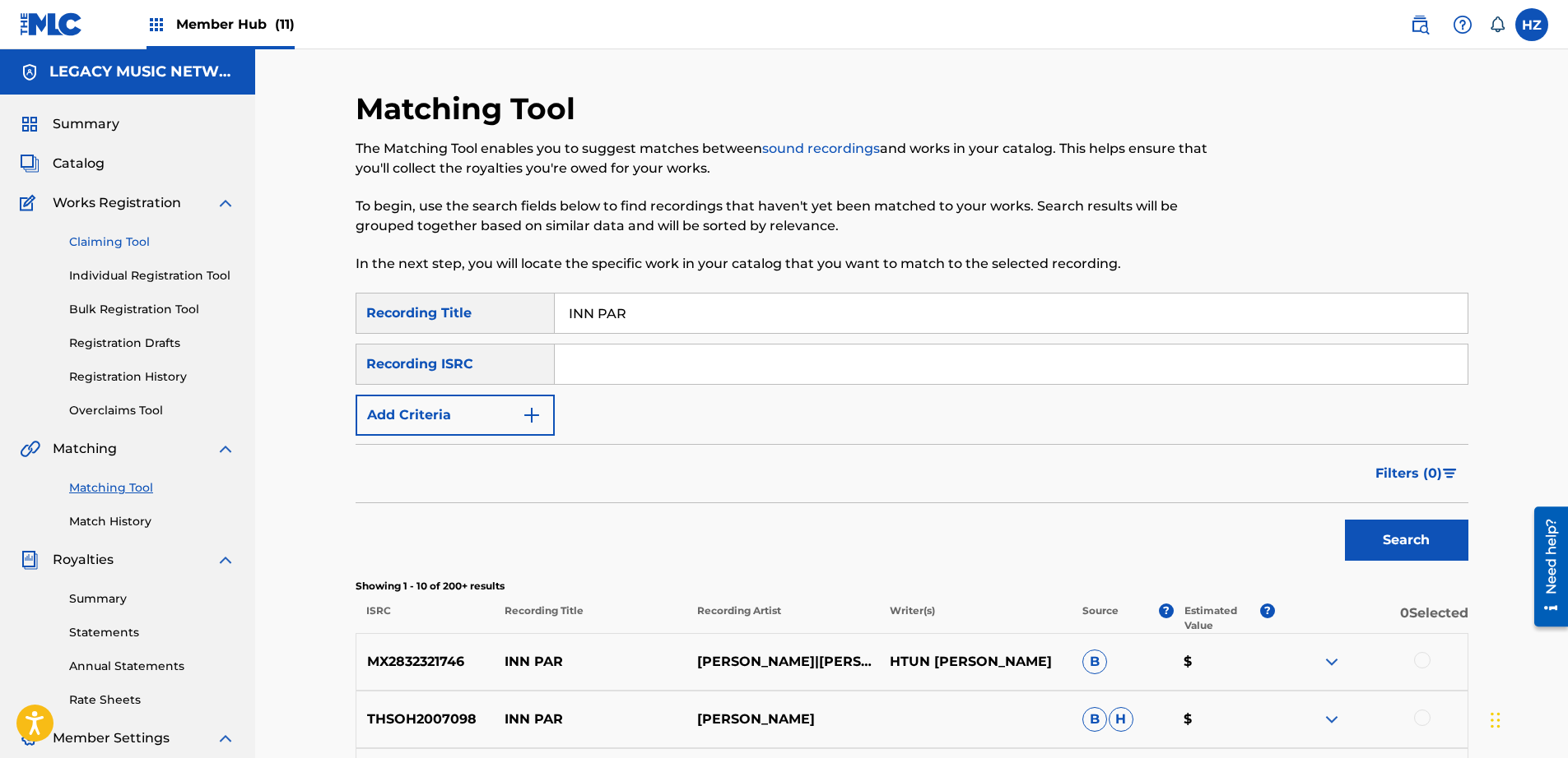
click at [115, 239] on link "Claiming Tool" at bounding box center [152, 242] width 166 height 17
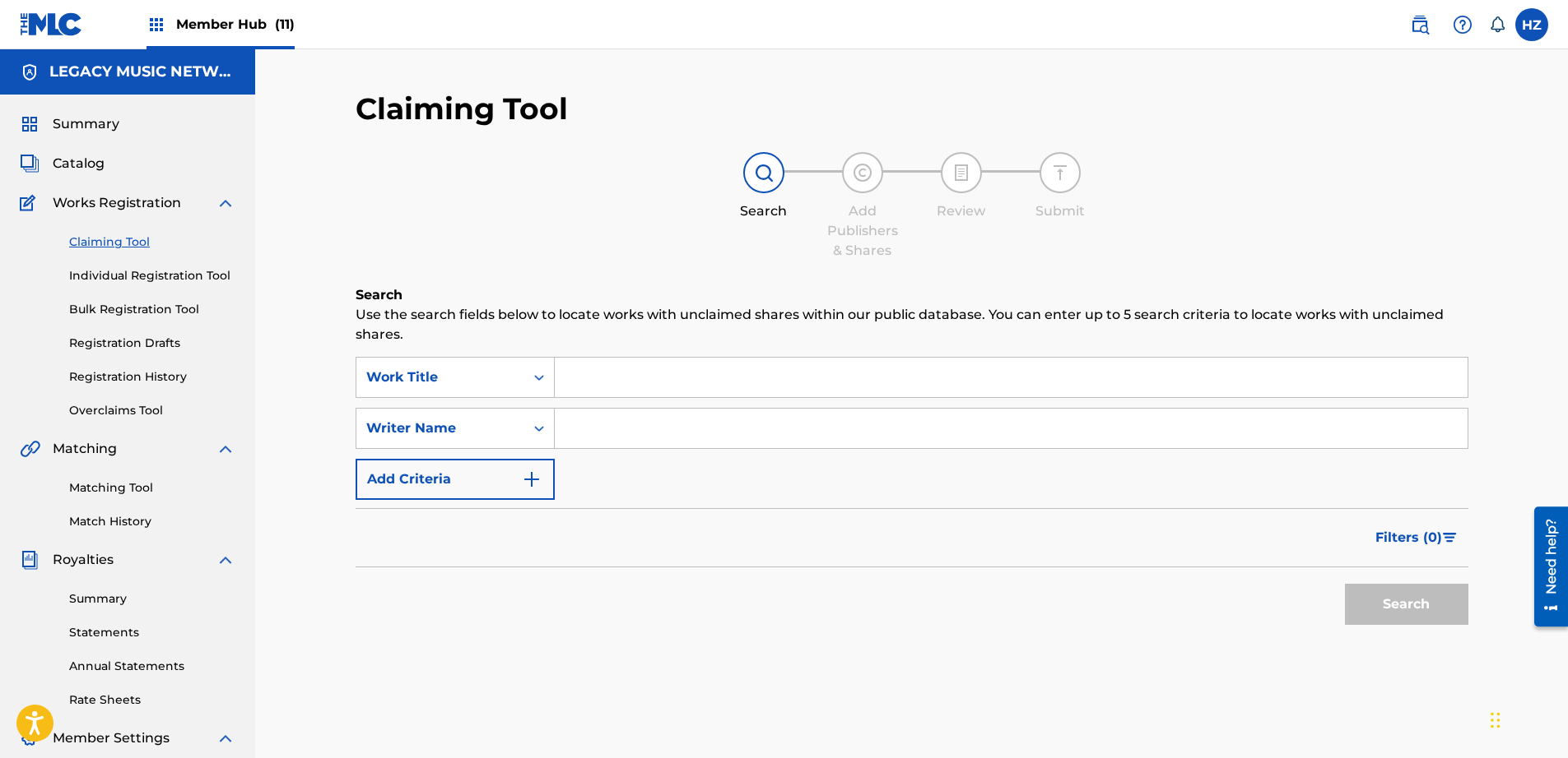
click at [639, 378] on input "Search Form" at bounding box center [1011, 378] width 913 height 40
type input "inn par"
click at [1345, 584] on button "Search" at bounding box center [1407, 604] width 123 height 41
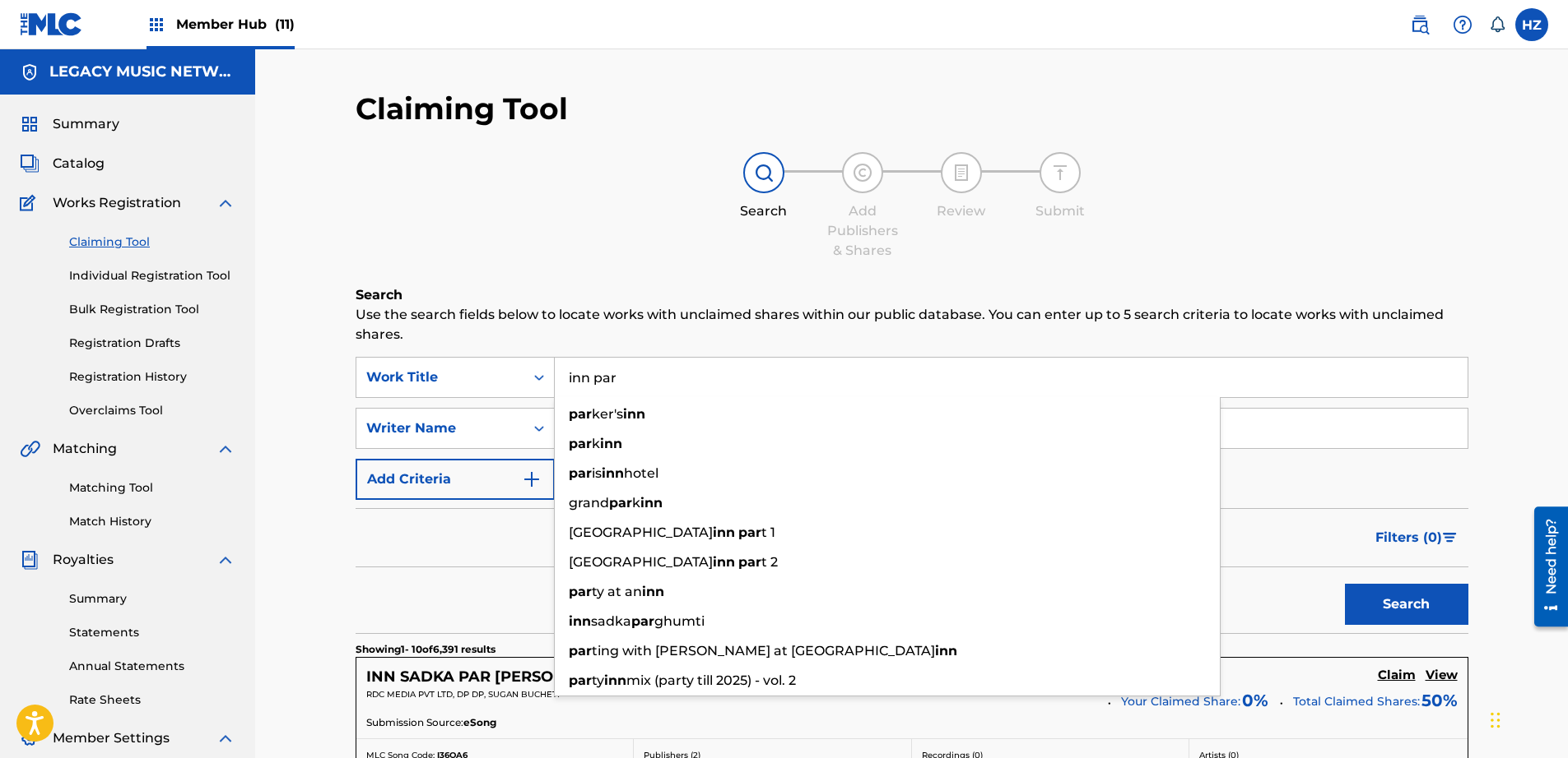
click at [476, 213] on div "Search Add Publishers & Shares Review Submit" at bounding box center [912, 206] width 1112 height 108
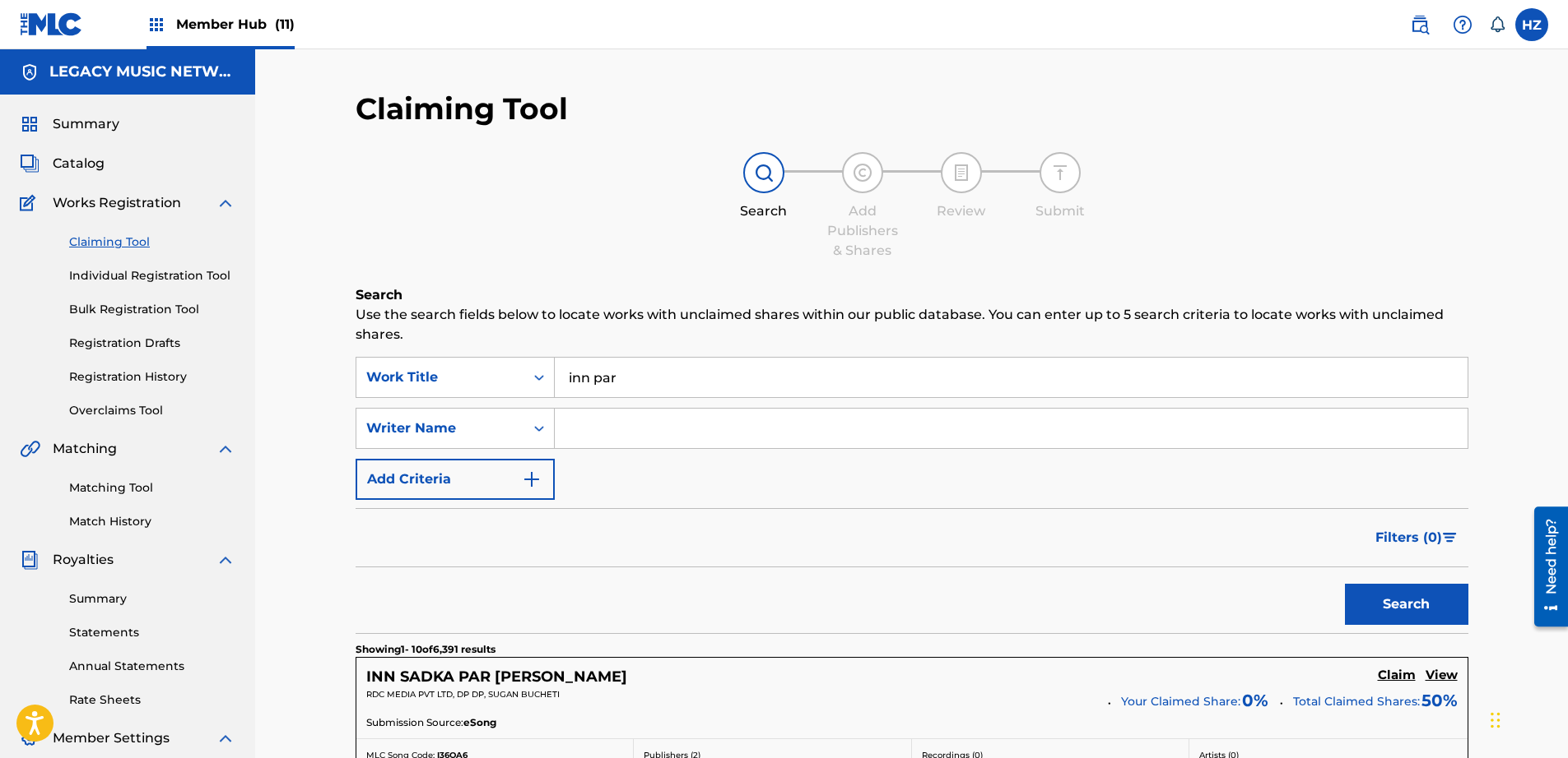
click at [610, 375] on input "inn par" at bounding box center [1011, 378] width 913 height 40
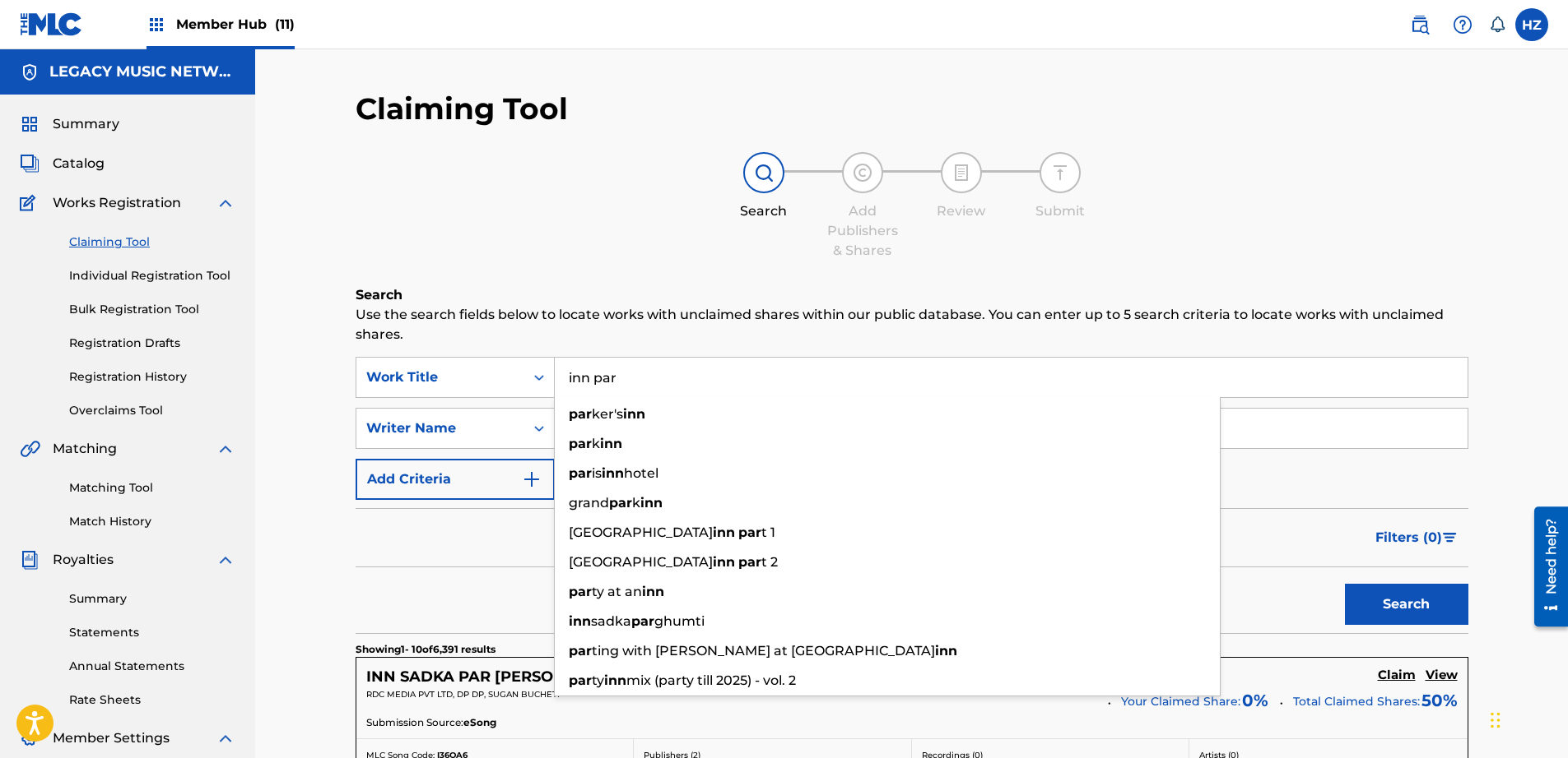
click at [625, 307] on p "Use the search fields below to locate works with unclaimed shares within our pu…" at bounding box center [912, 325] width 1112 height 40
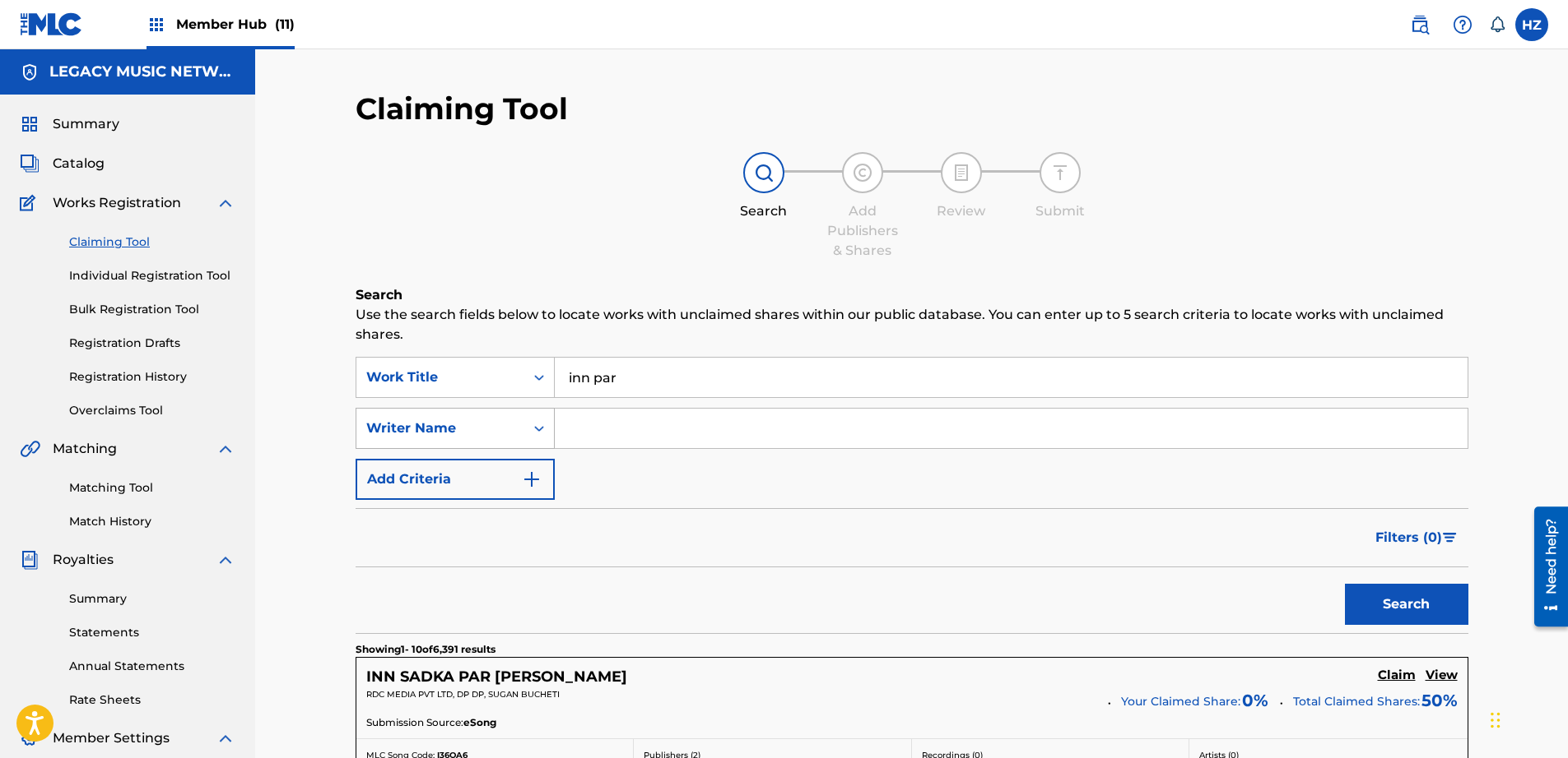
click at [531, 425] on icon "Search Form" at bounding box center [538, 428] width 16 height 16
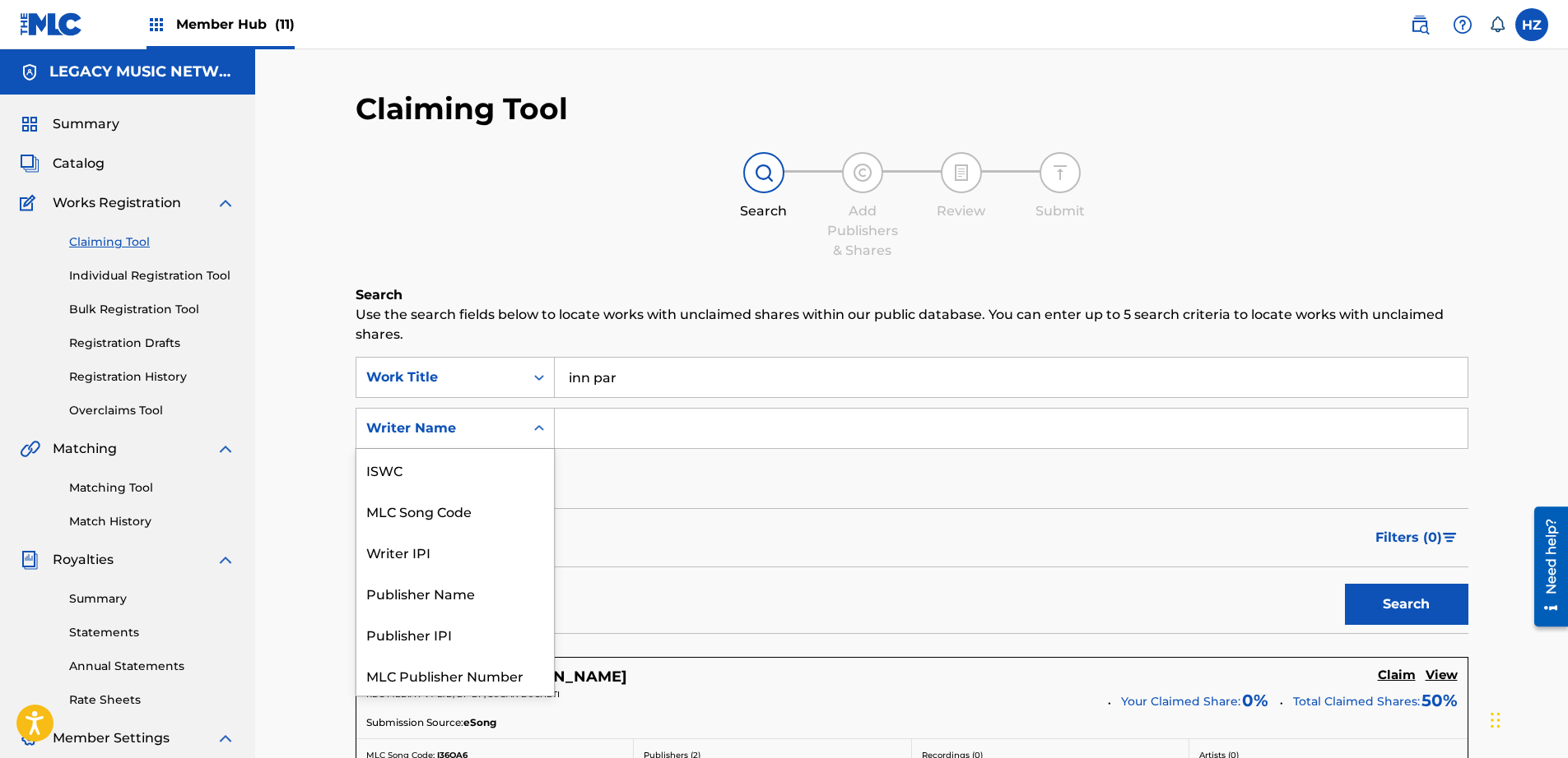
scroll to position [41, 0]
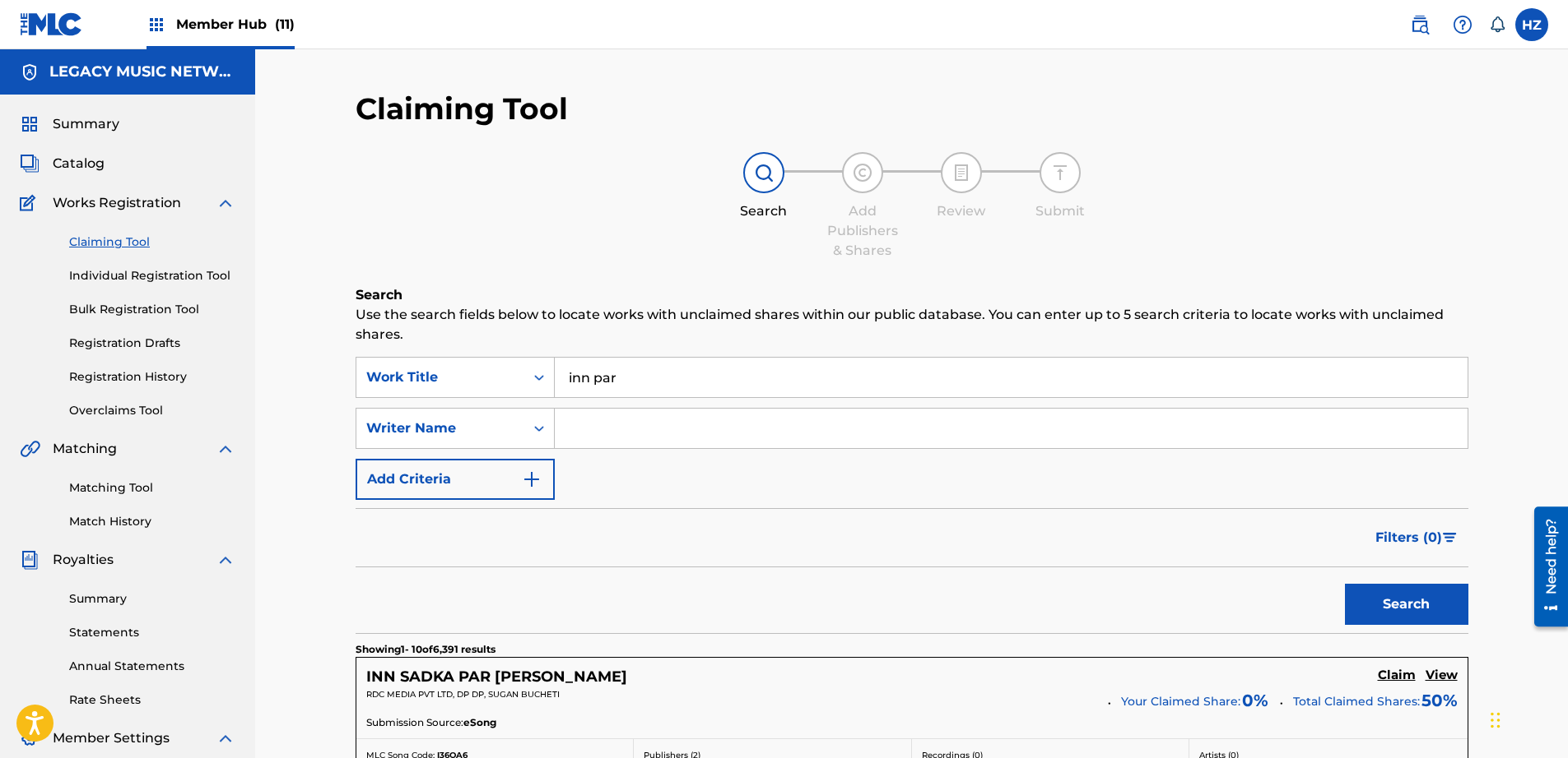
click at [531, 425] on icon "Search Form" at bounding box center [538, 428] width 16 height 16
click at [104, 170] on div "Catalog" at bounding box center [127, 163] width 215 height 20
click at [90, 163] on span "Catalog" at bounding box center [78, 163] width 52 height 20
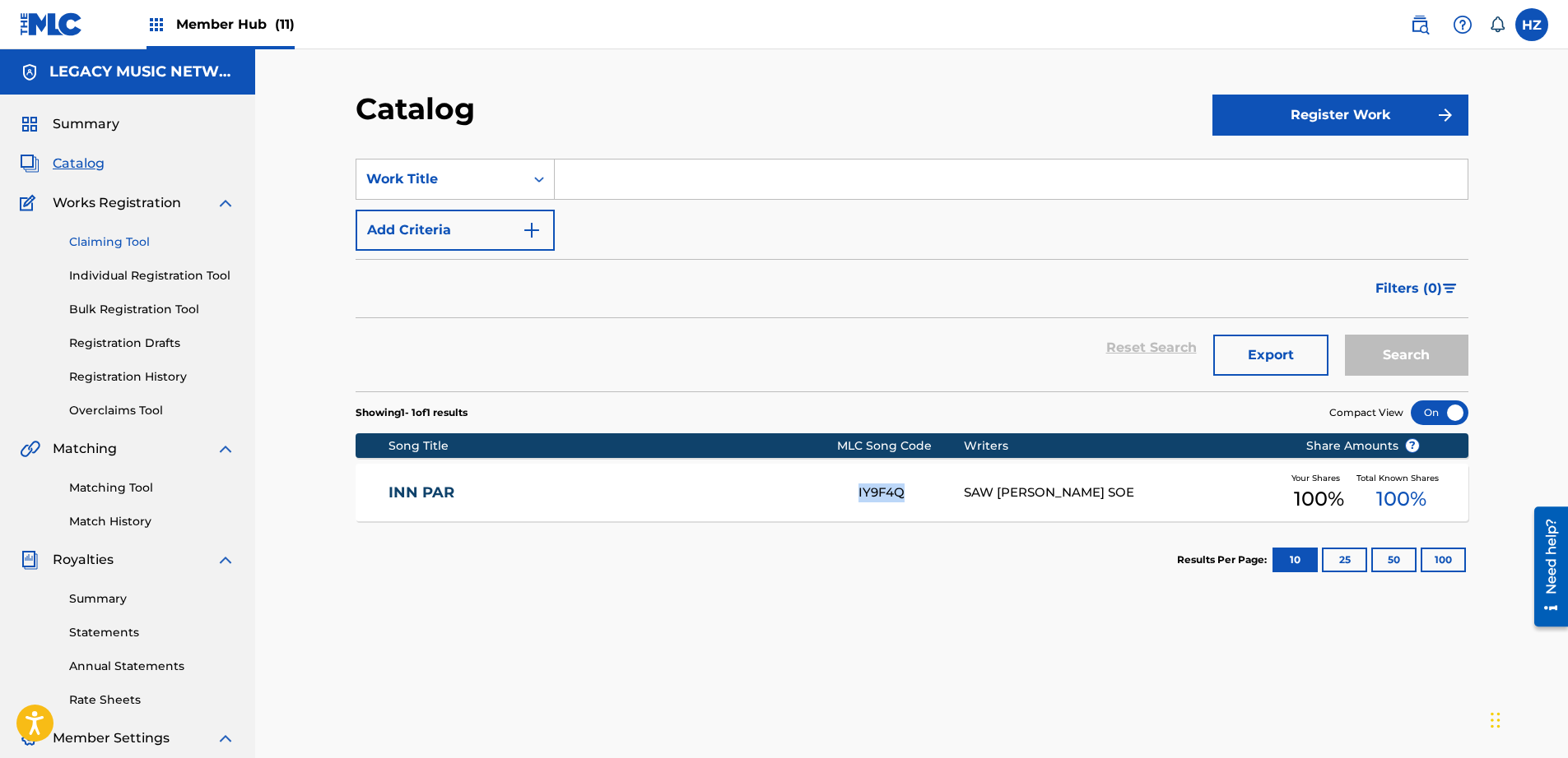
click at [115, 237] on link "Claiming Tool" at bounding box center [152, 242] width 166 height 17
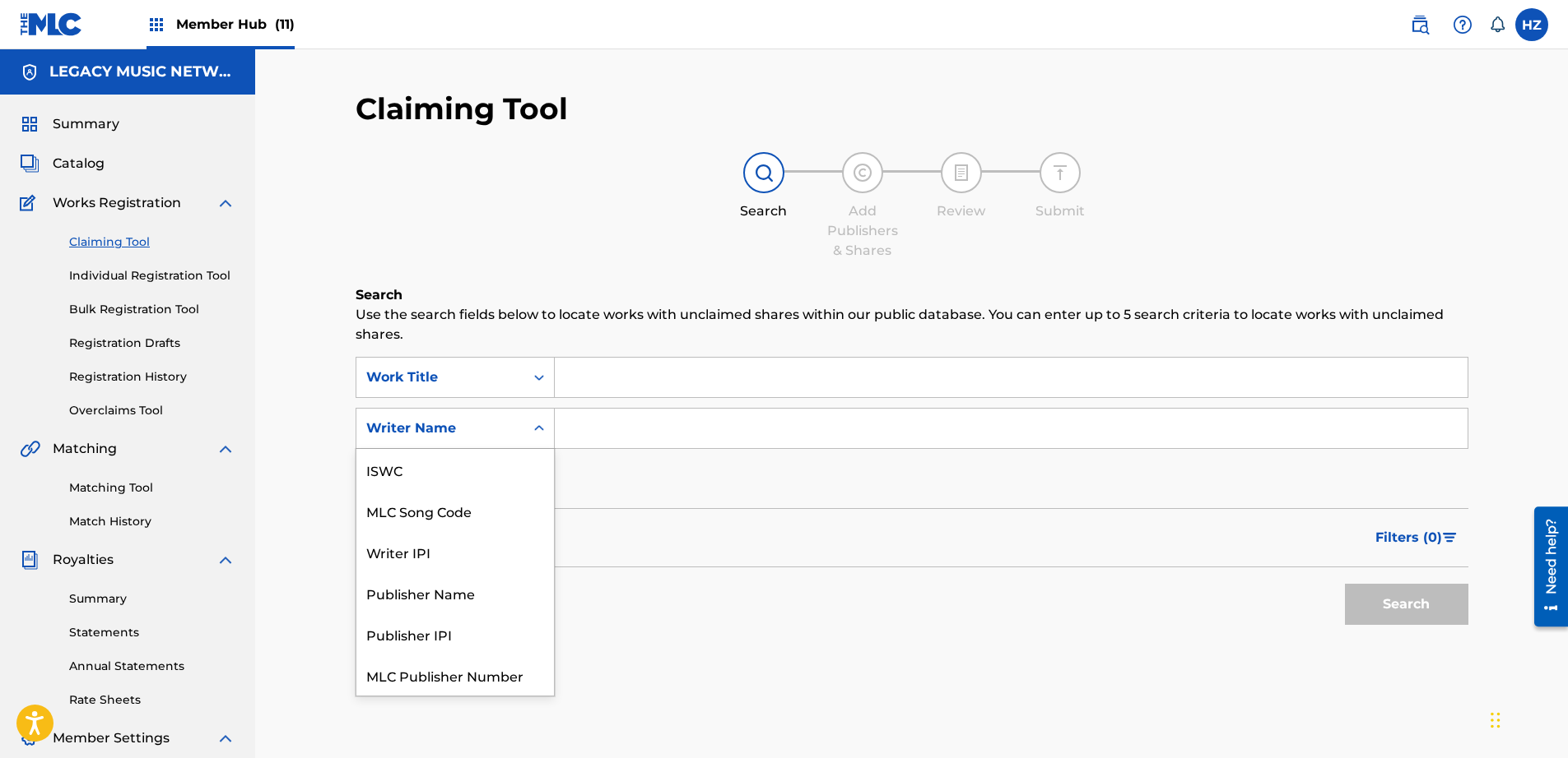
drag, startPoint x: 541, startPoint y: 428, endPoint x: 524, endPoint y: 440, distance: 20.8
click at [541, 428] on icon "Search Form" at bounding box center [539, 428] width 9 height 6
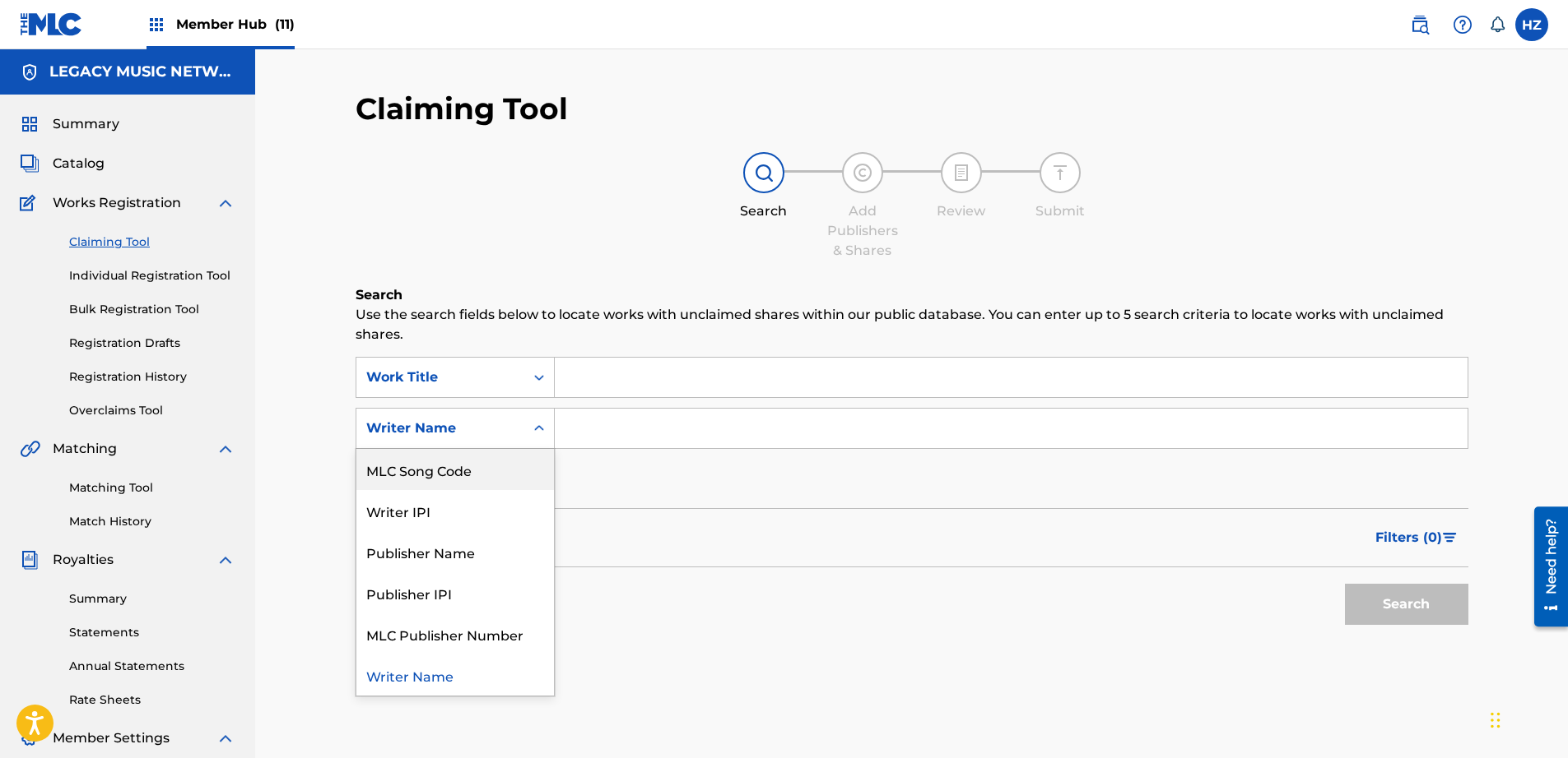
drag, startPoint x: 435, startPoint y: 494, endPoint x: 436, endPoint y: 479, distance: 15.0
click at [436, 479] on div "ISWC MLC Song Code Writer IPI Publisher Name Publisher IPI MLC Publisher Number…" at bounding box center [455, 572] width 197 height 247
click at [436, 479] on div "MLC Song Code" at bounding box center [455, 469] width 197 height 41
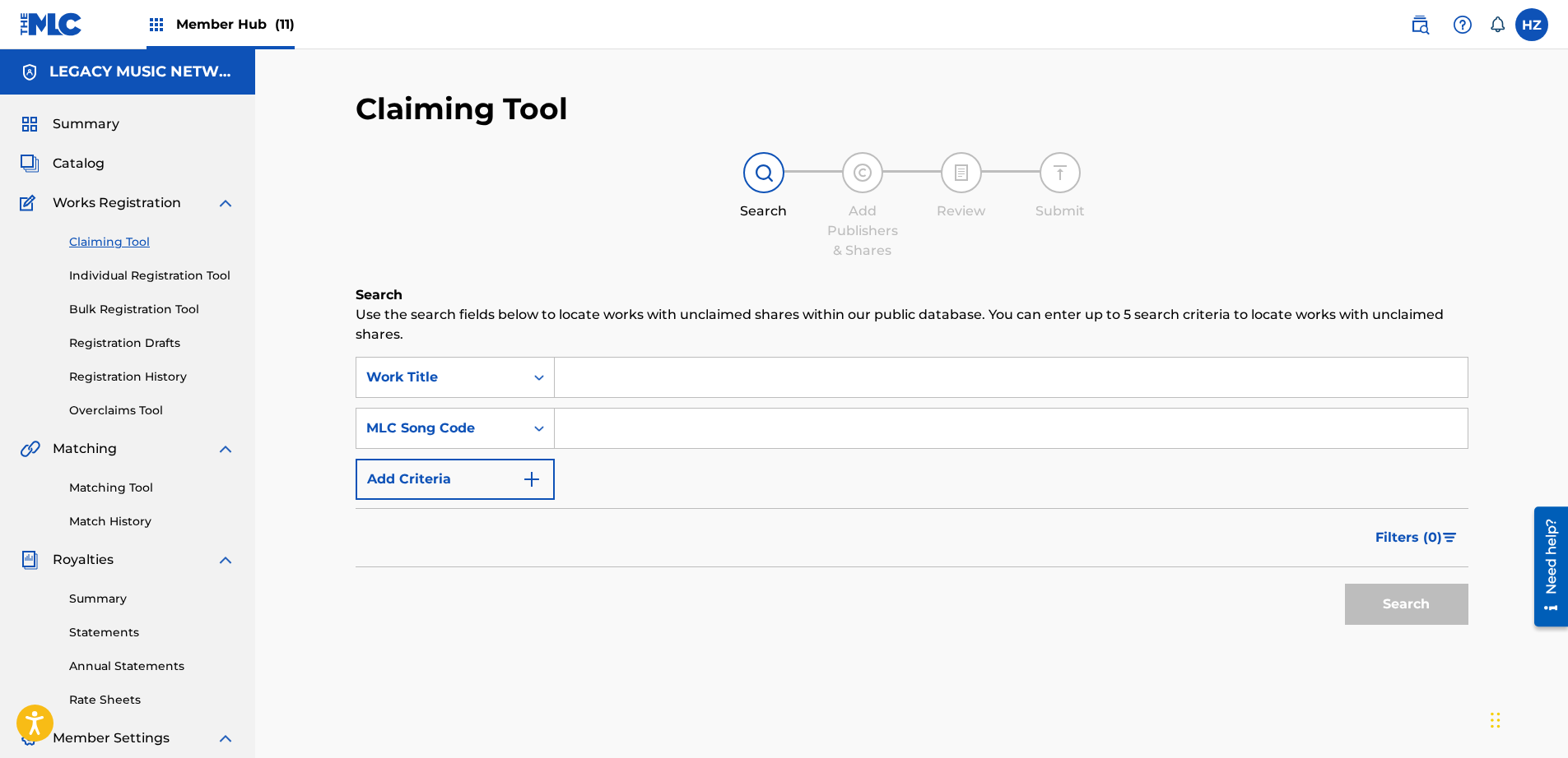
paste input "IY9F4Q"
type input "IY9F4Q"
click at [608, 387] on input "Search Form" at bounding box center [1011, 378] width 913 height 40
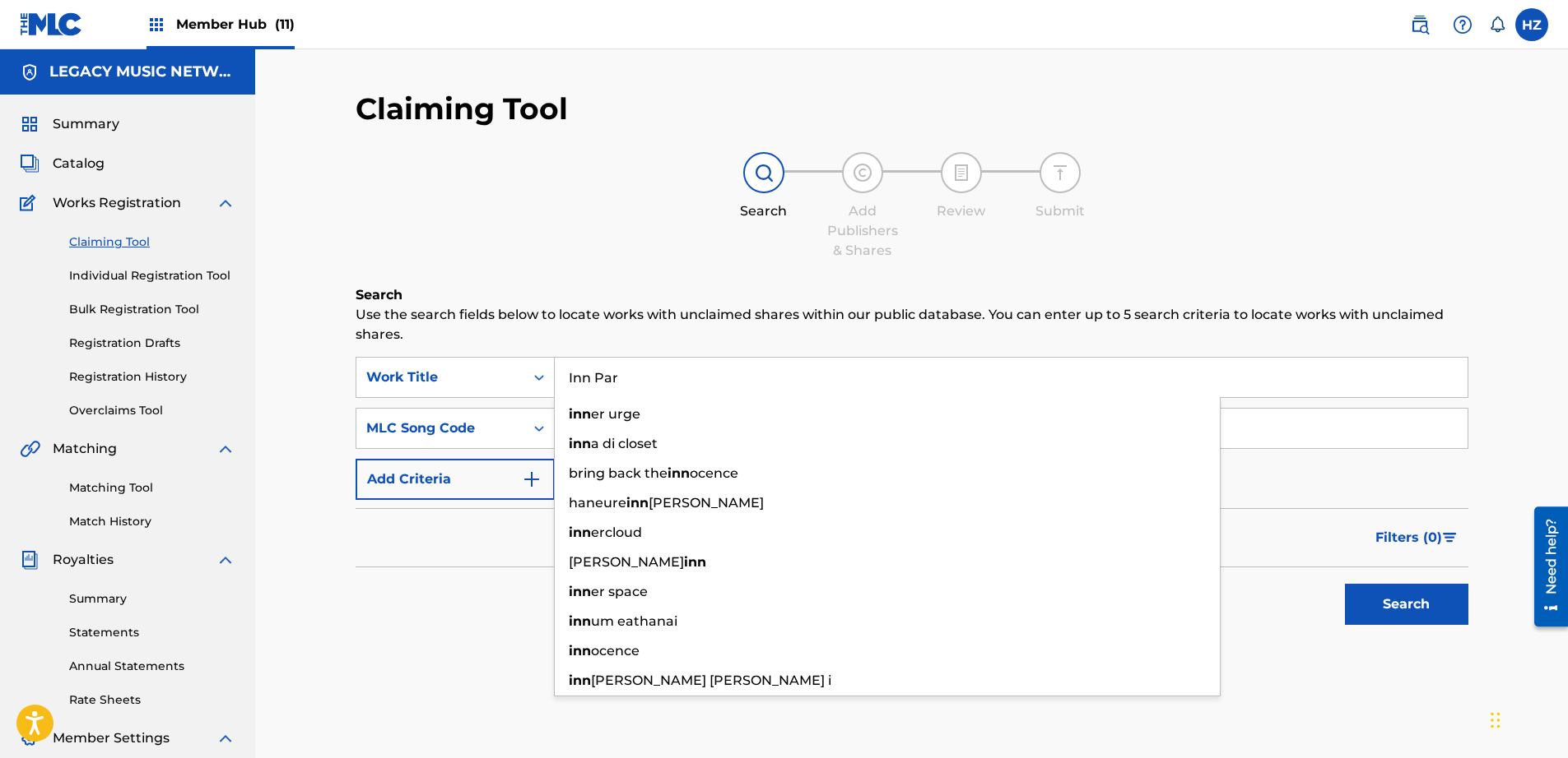
type input "Inn Par"
click at [1345, 584] on button "Search" at bounding box center [1407, 604] width 123 height 41
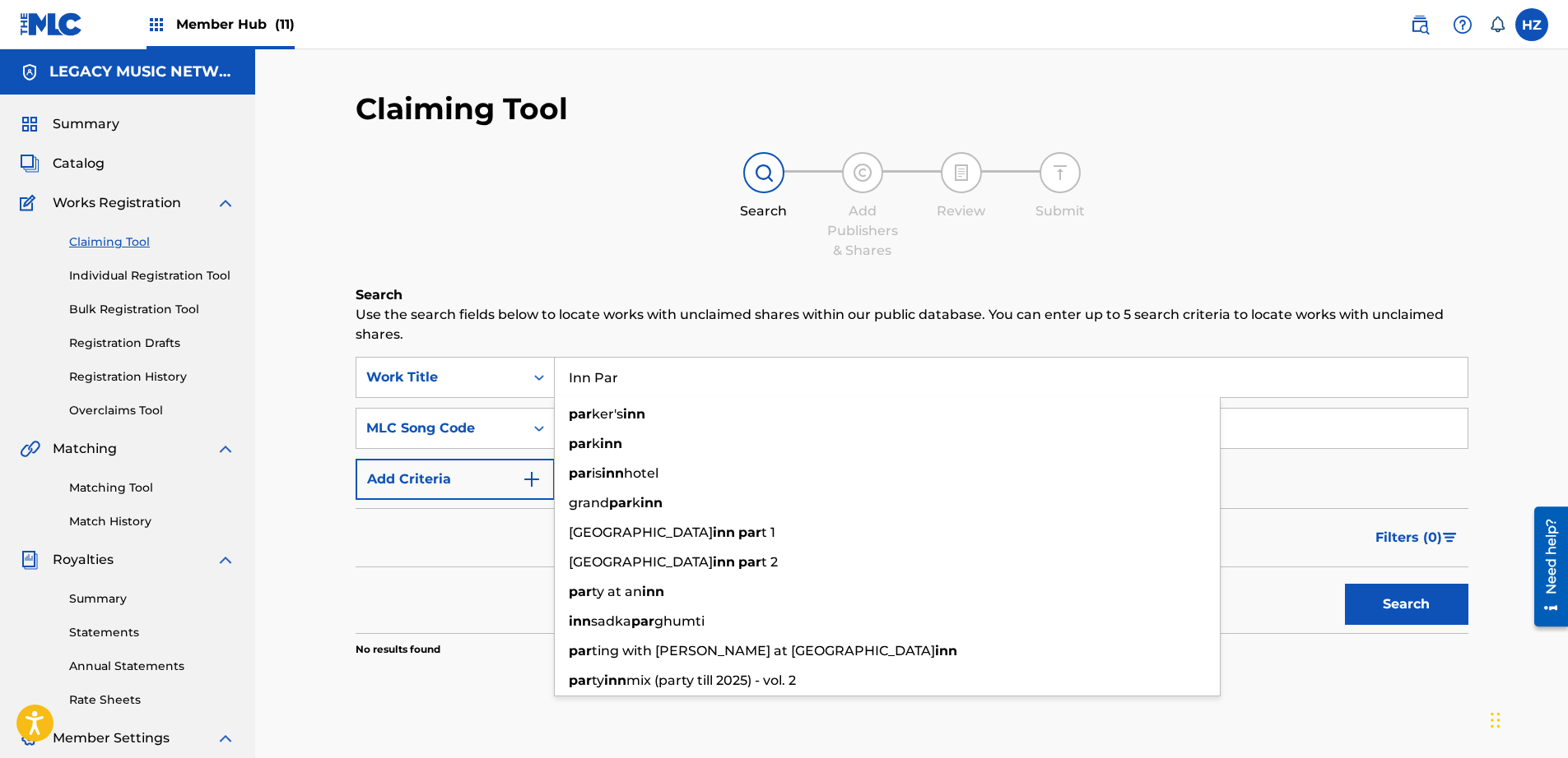
click at [300, 547] on div "Claiming Tool Search Add Publishers & Shares Review Submit Search Use the searc…" at bounding box center [911, 495] width 1313 height 892
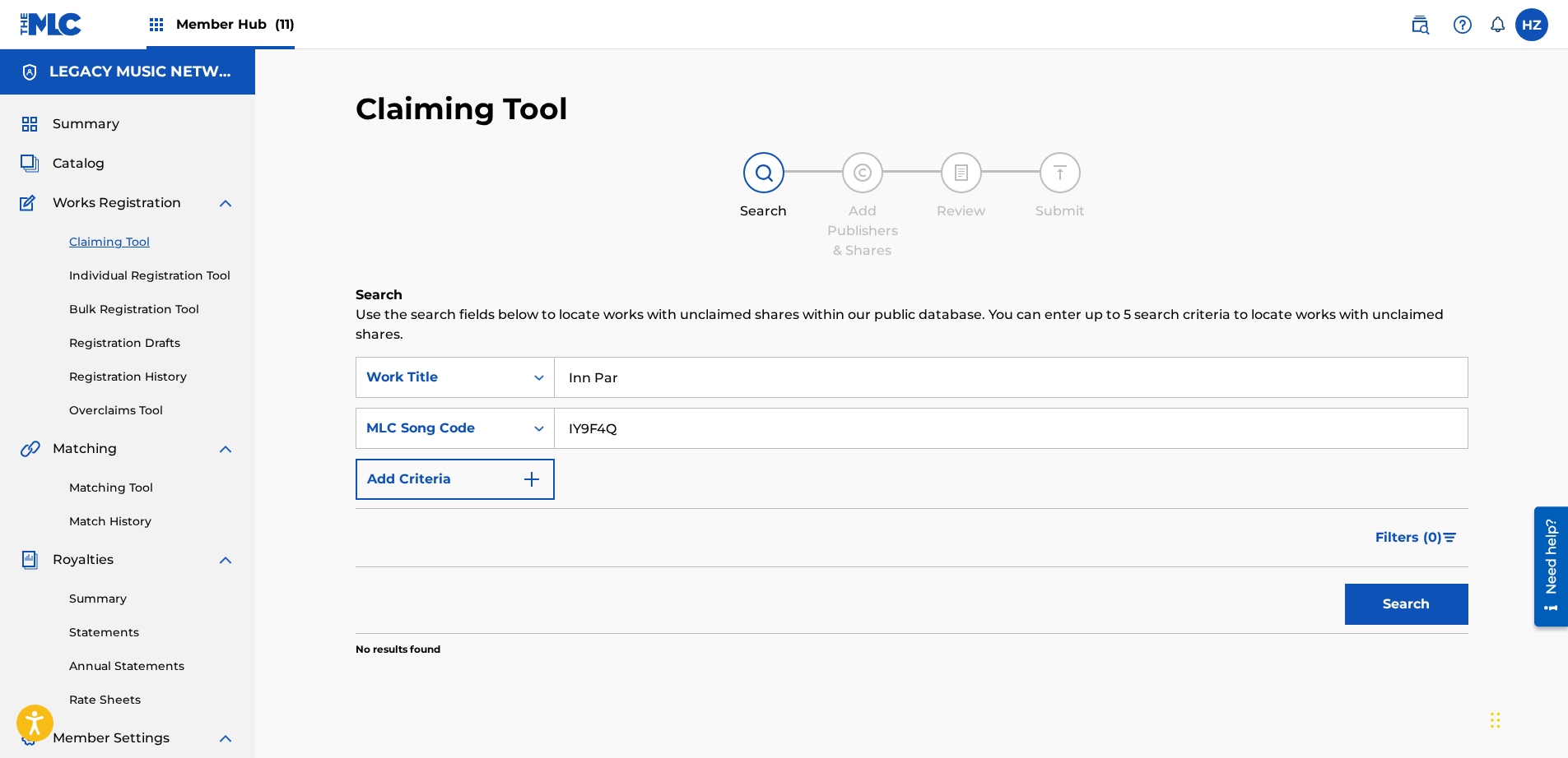
click at [621, 393] on input "Inn Par" at bounding box center [1011, 378] width 913 height 40
click at [622, 393] on input "Inn Par" at bounding box center [1011, 378] width 913 height 40
click at [621, 393] on input "Inn Par" at bounding box center [1011, 378] width 913 height 40
click at [1398, 601] on button "Search" at bounding box center [1407, 604] width 123 height 41
click at [123, 493] on link "Matching Tool" at bounding box center [152, 488] width 166 height 17
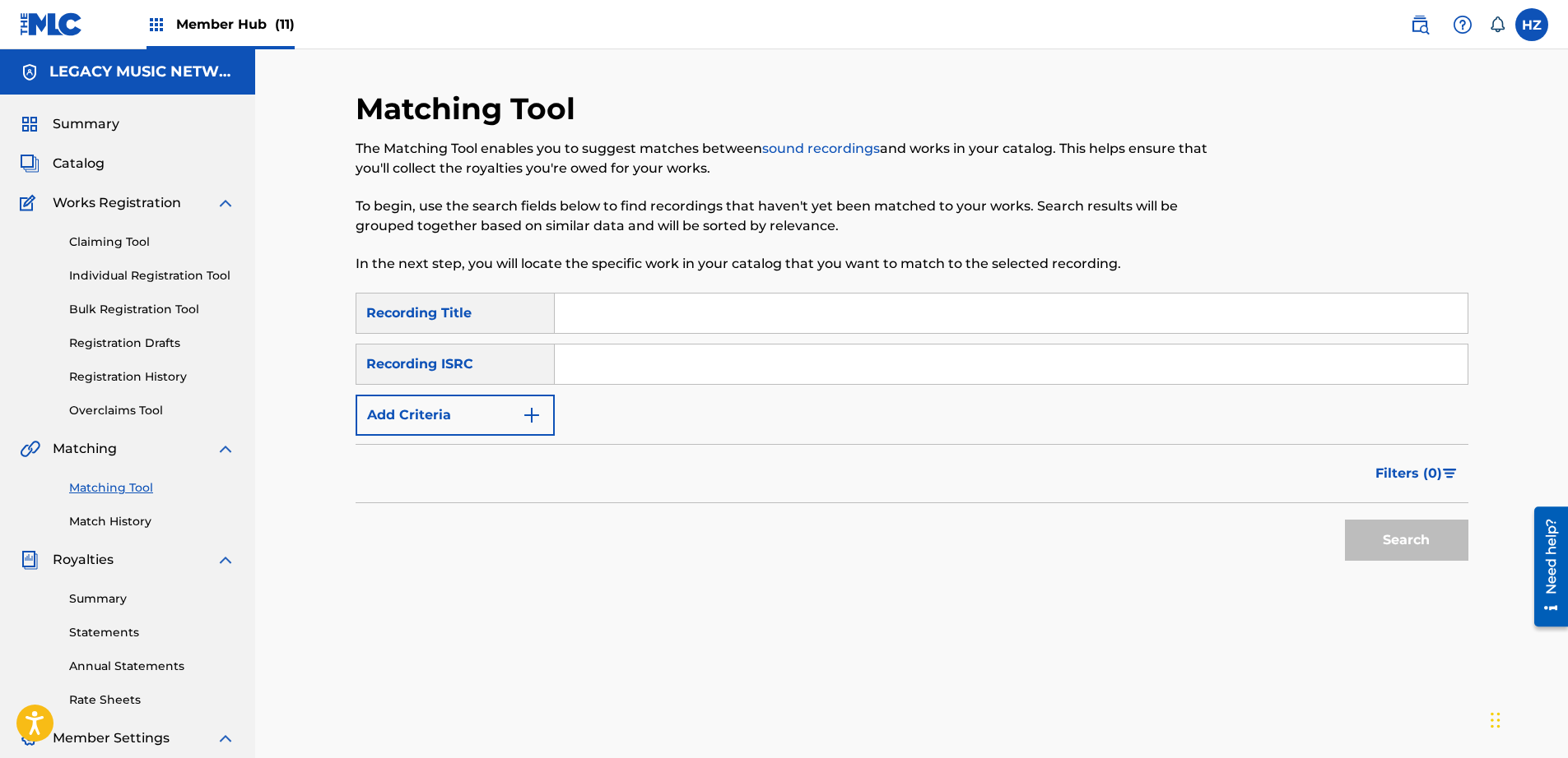
click at [581, 323] on input "Search Form" at bounding box center [1011, 314] width 913 height 40
type input "inn par"
click at [1345, 520] on button "Search" at bounding box center [1407, 540] width 123 height 41
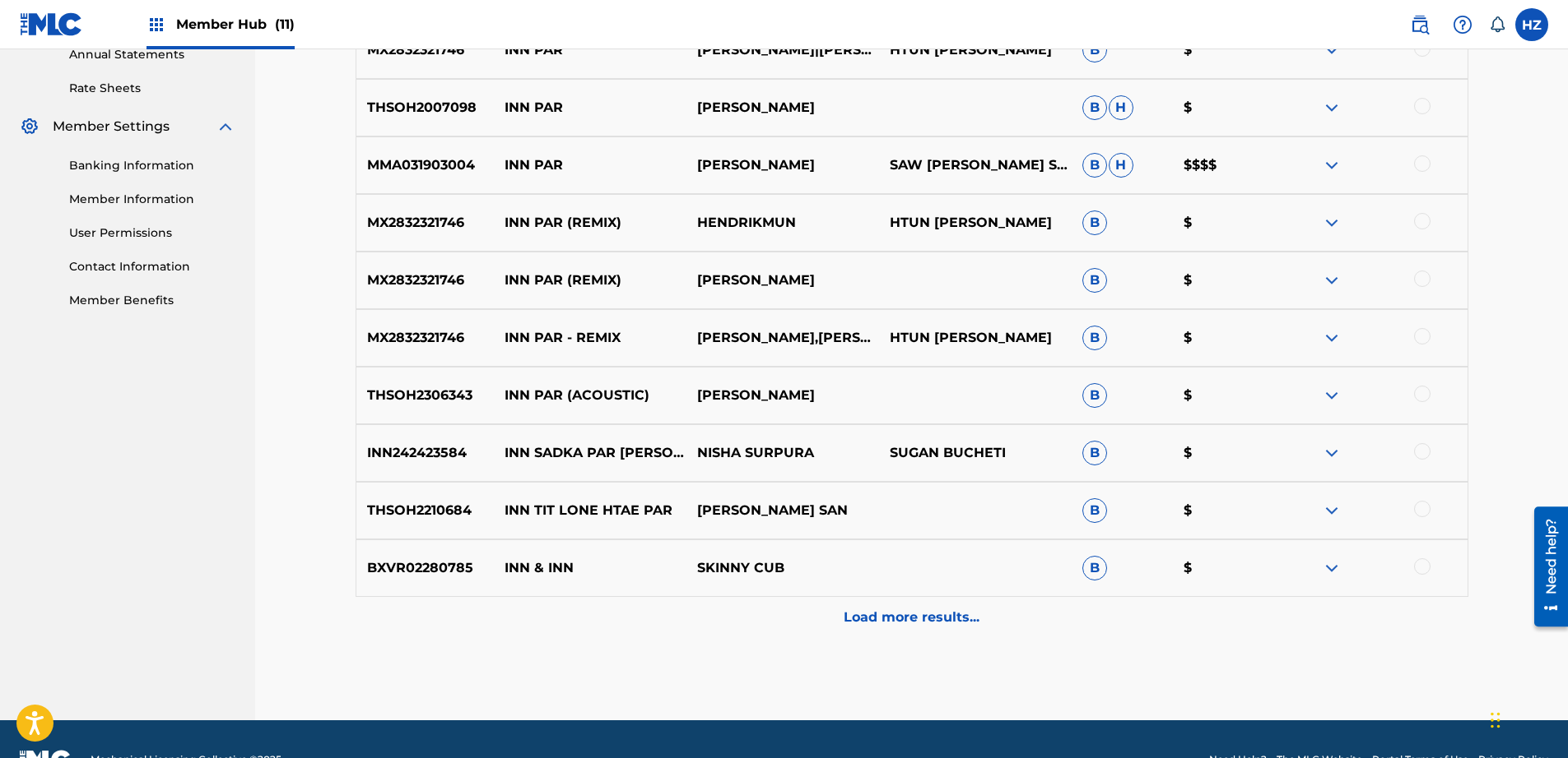
scroll to position [642, 0]
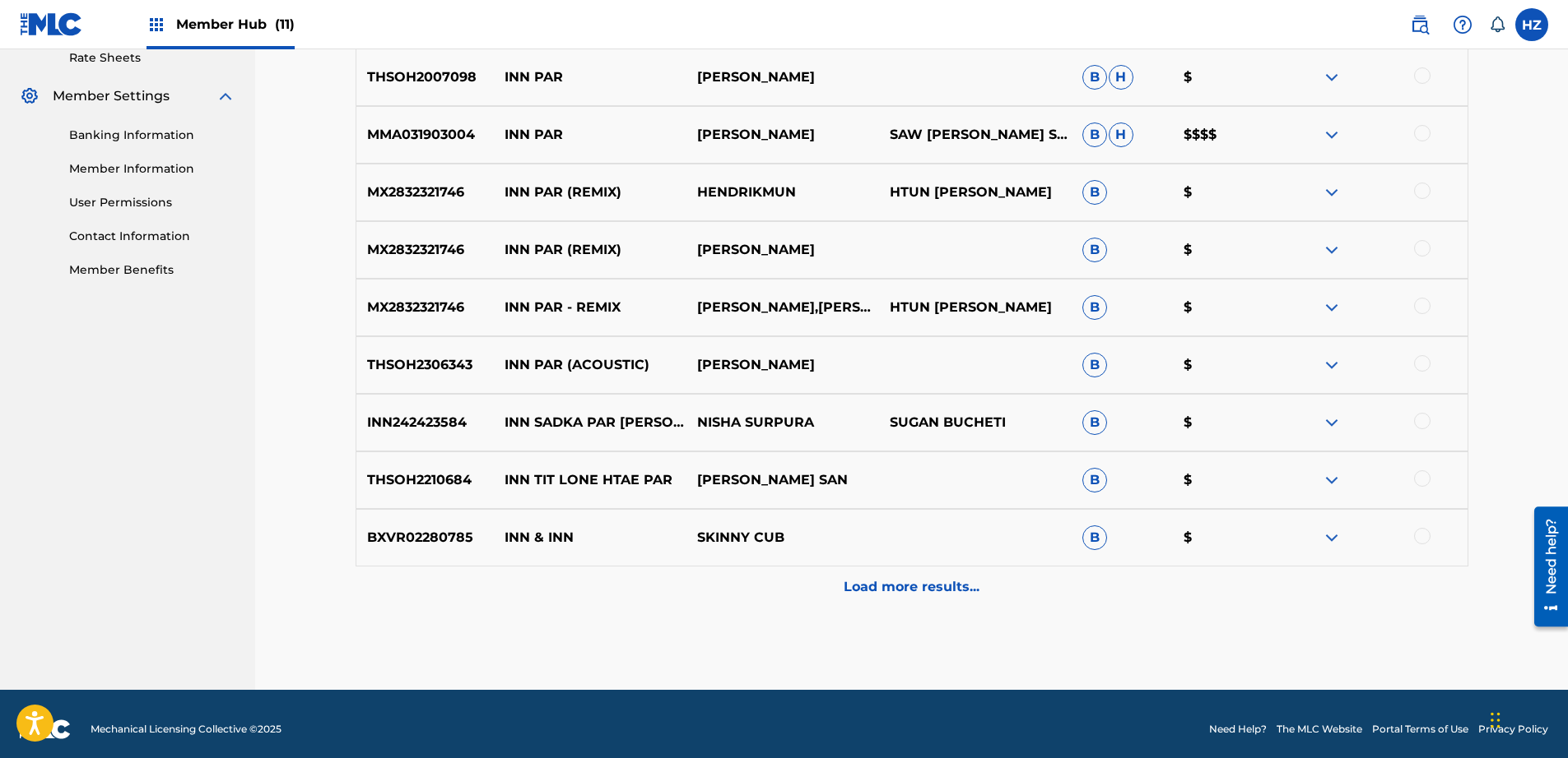
click at [1420, 134] on div at bounding box center [1422, 133] width 16 height 16
click at [1162, 617] on button "Match 1 Group" at bounding box center [1157, 623] width 182 height 41
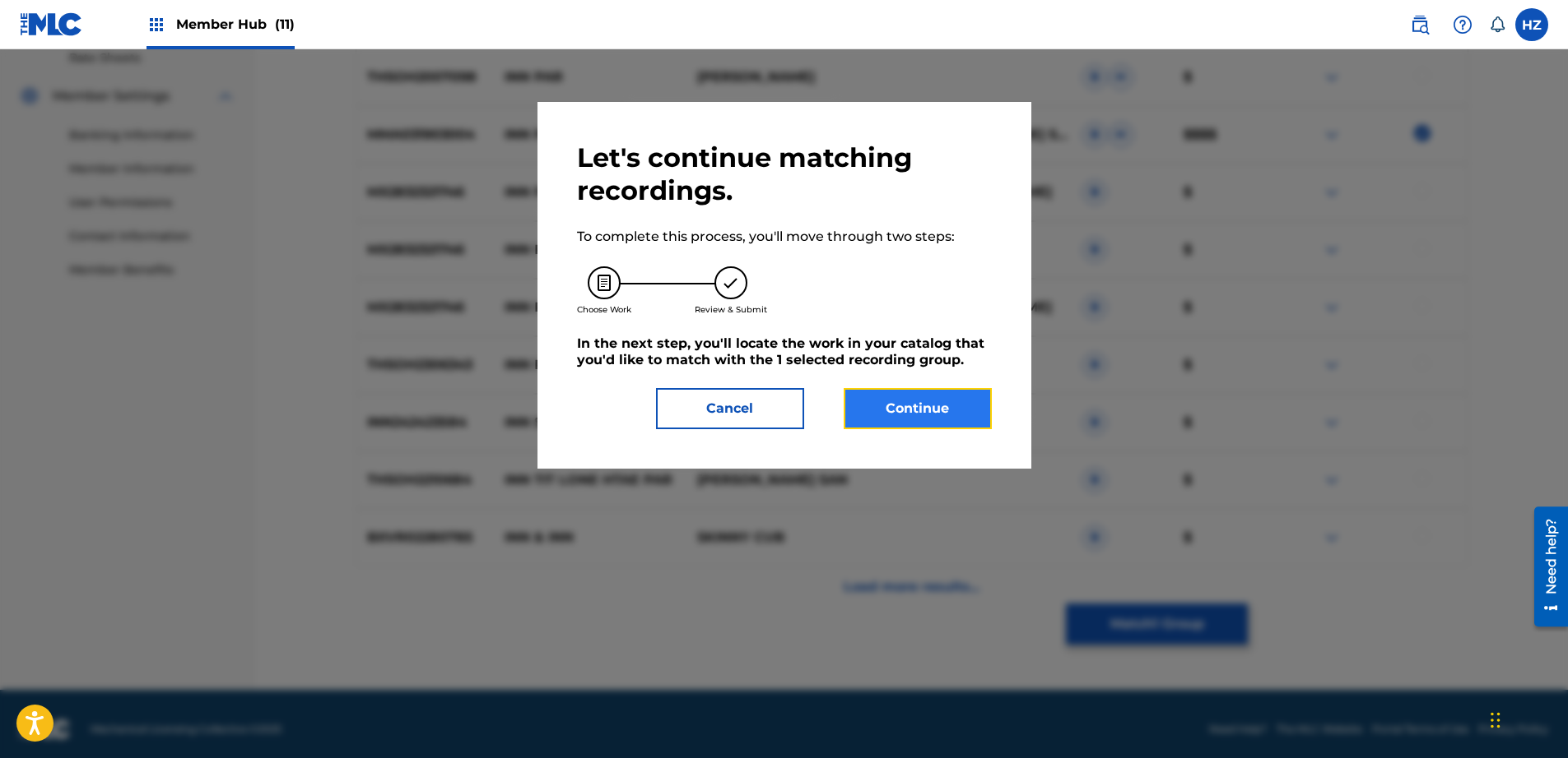
click at [907, 400] on button "Continue" at bounding box center [918, 408] width 148 height 41
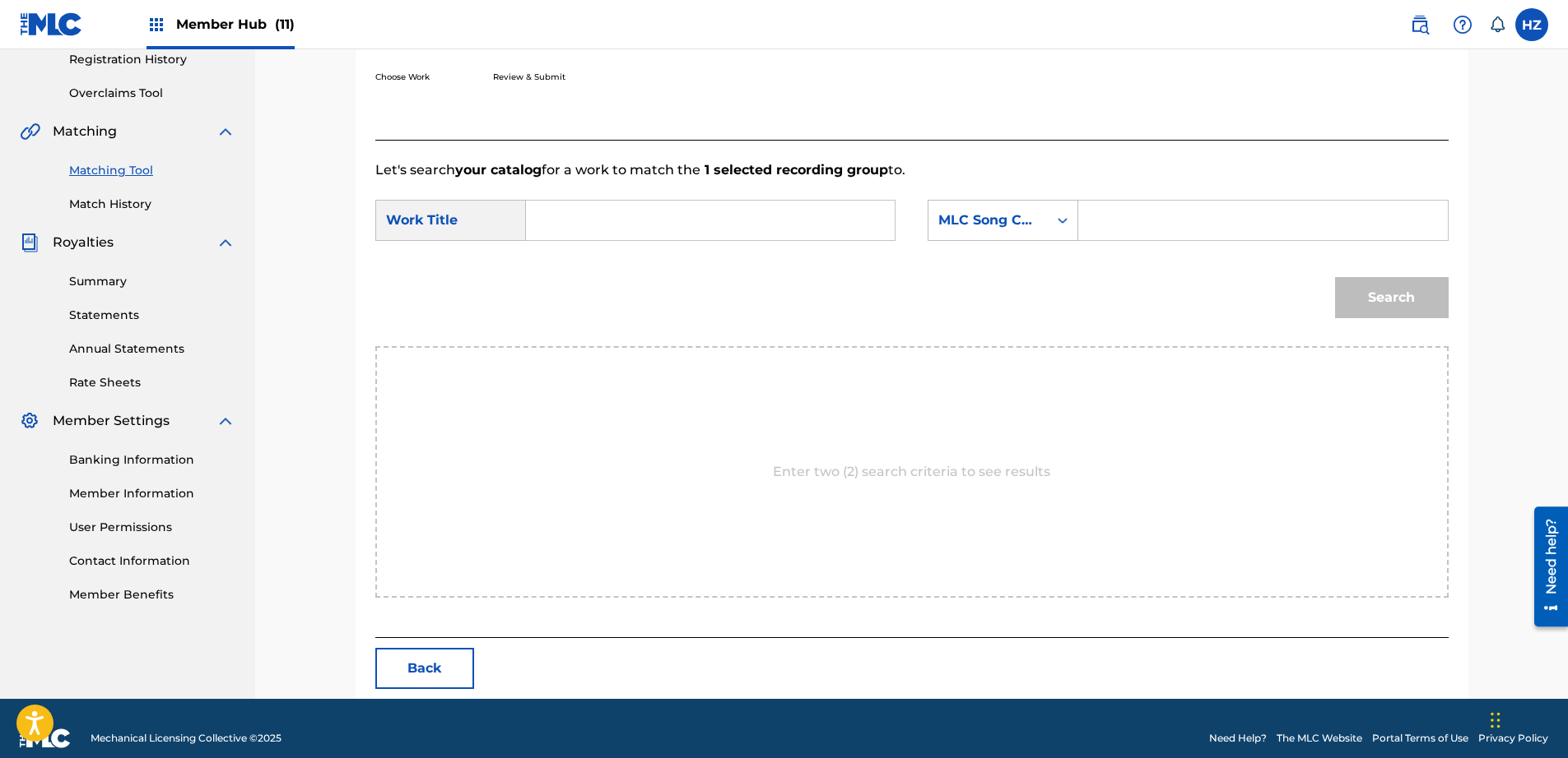
scroll to position [337, 0]
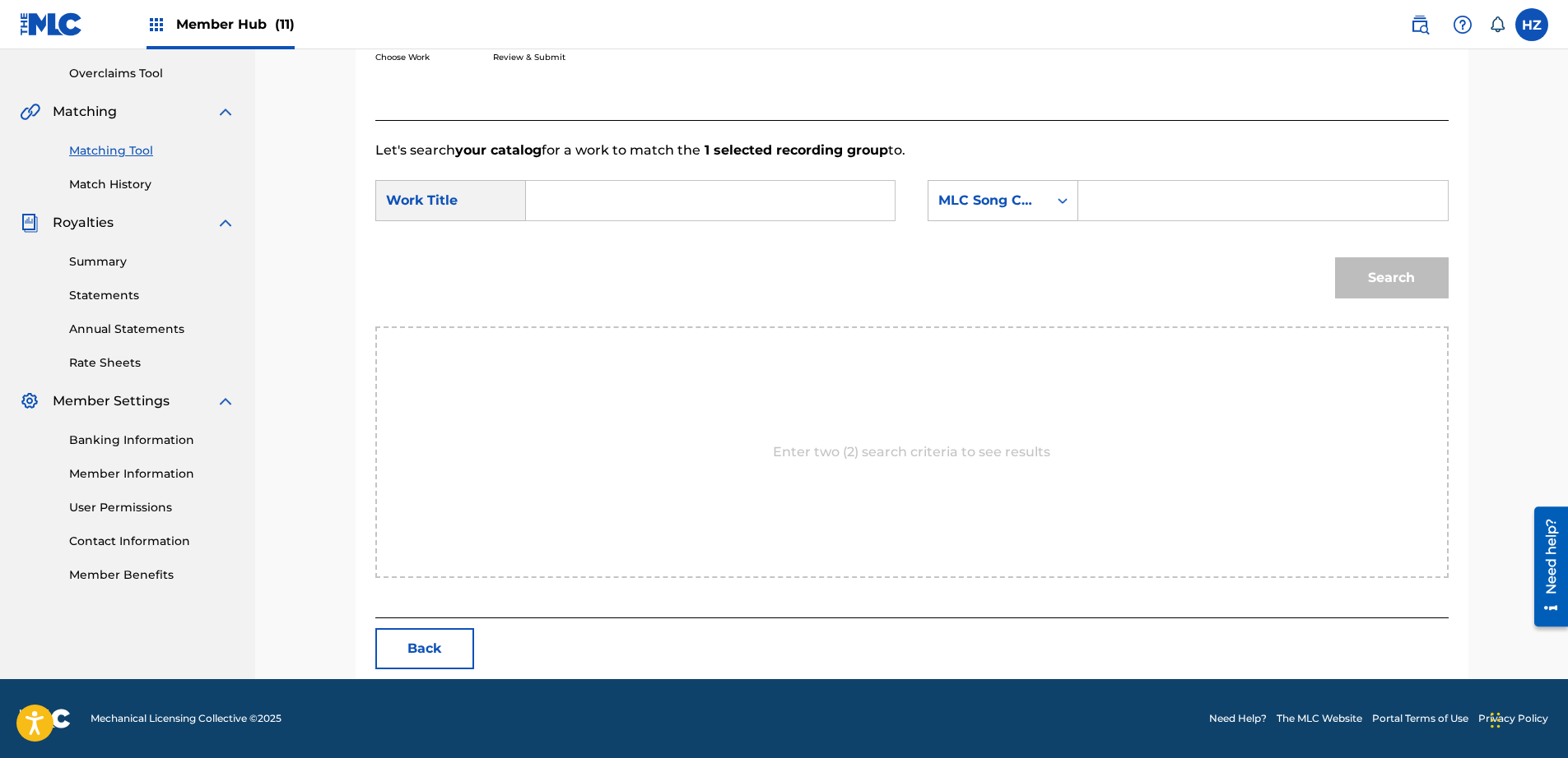
paste input "IY9F4Q"
type input "IY9F4Q"
click at [773, 194] on input "Search Form" at bounding box center [710, 201] width 341 height 40
click at [570, 234] on strong "inn" at bounding box center [565, 237] width 22 height 15
type input "inn par"
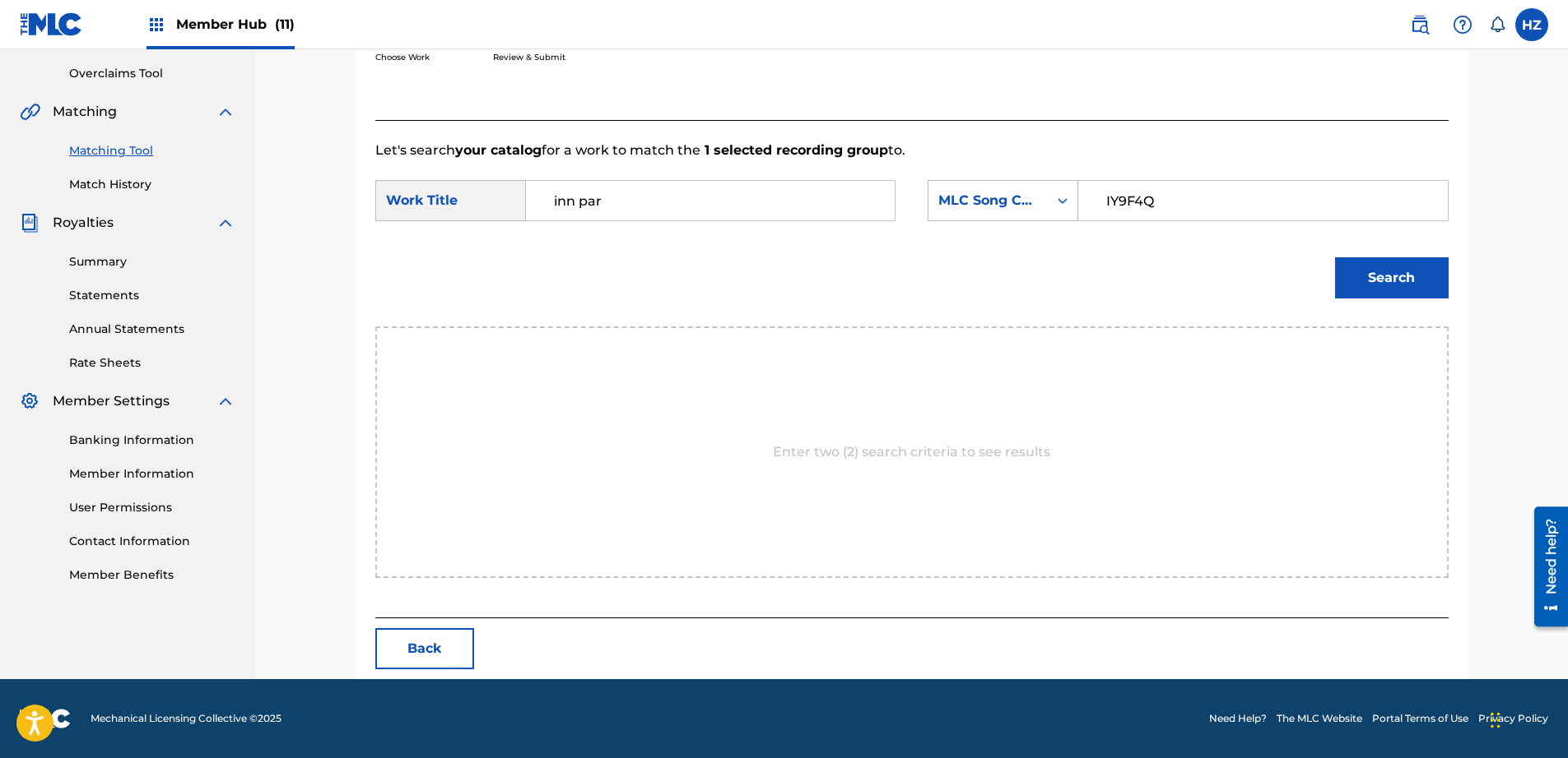
click at [1488, 282] on div "Match Usage - Select Work In this step, you will locate the work you'd like to …" at bounding box center [911, 196] width 1313 height 968
click at [1433, 282] on button "Search" at bounding box center [1391, 277] width 114 height 41
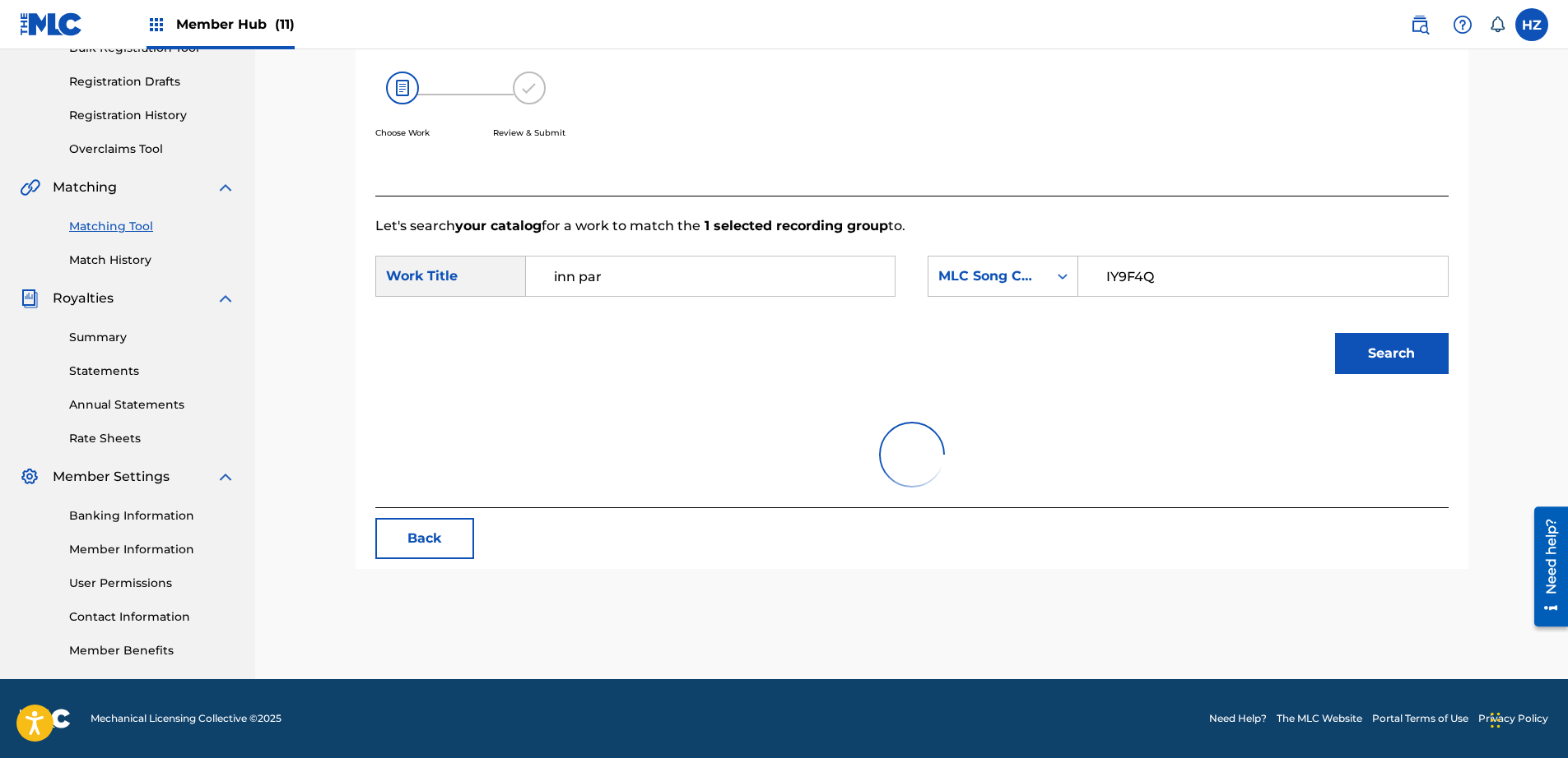
click at [1497, 279] on div "Match Usage - Select Work In this step, you will locate the work you'd like to …" at bounding box center [911, 233] width 1313 height 892
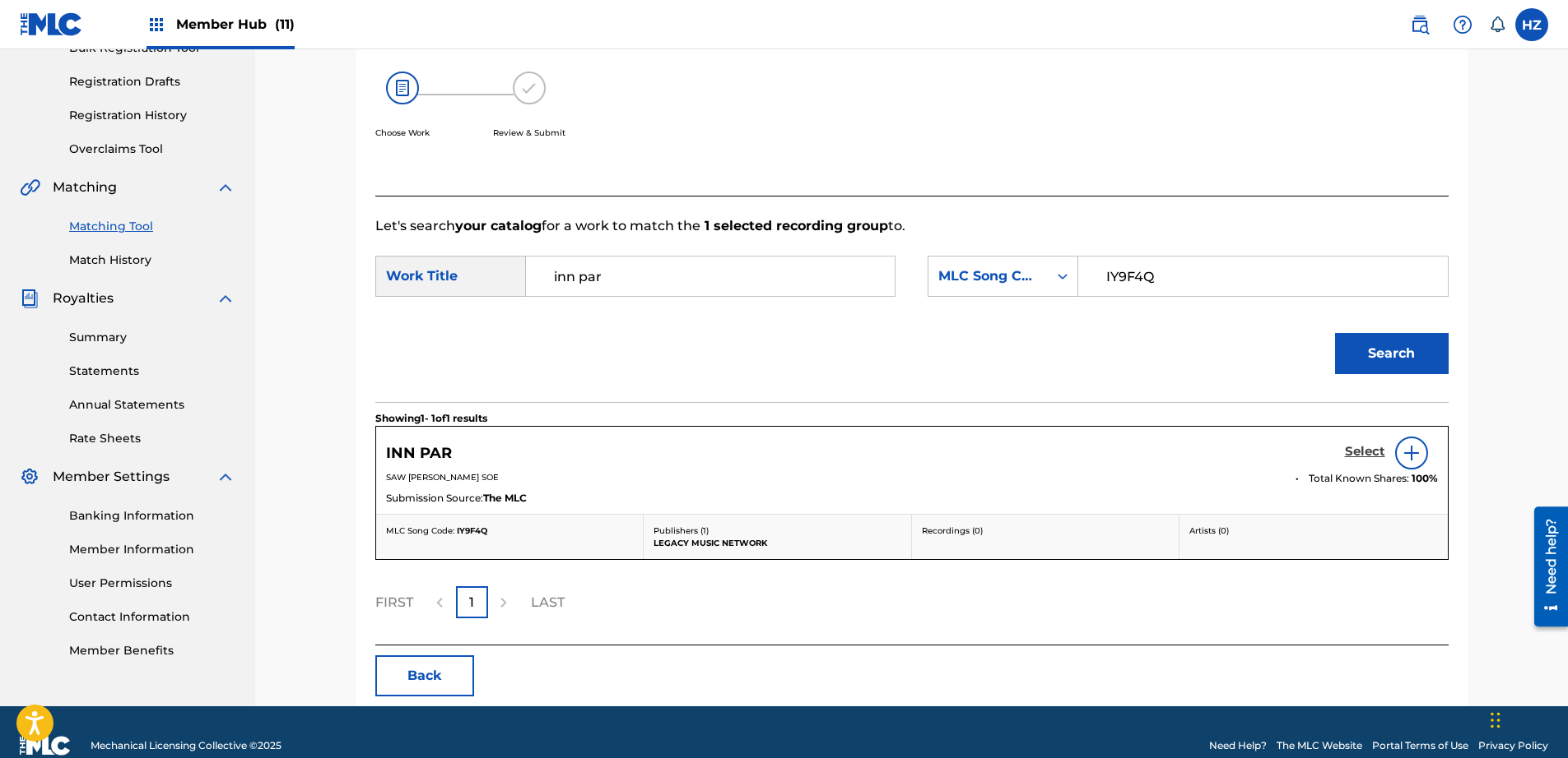
click at [1360, 453] on h5 "Select" at bounding box center [1365, 452] width 40 height 15
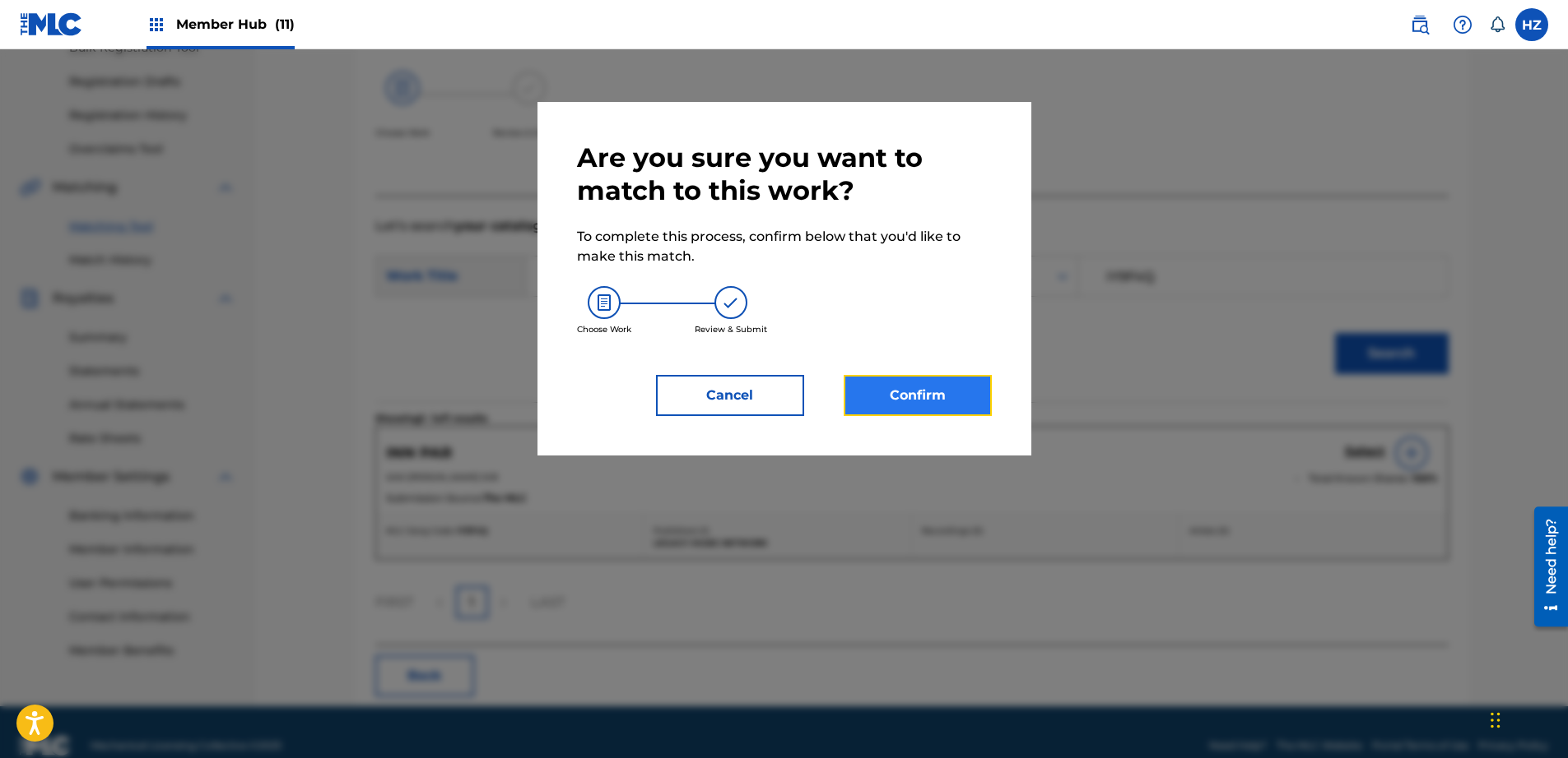
click at [955, 396] on button "Confirm" at bounding box center [918, 395] width 148 height 41
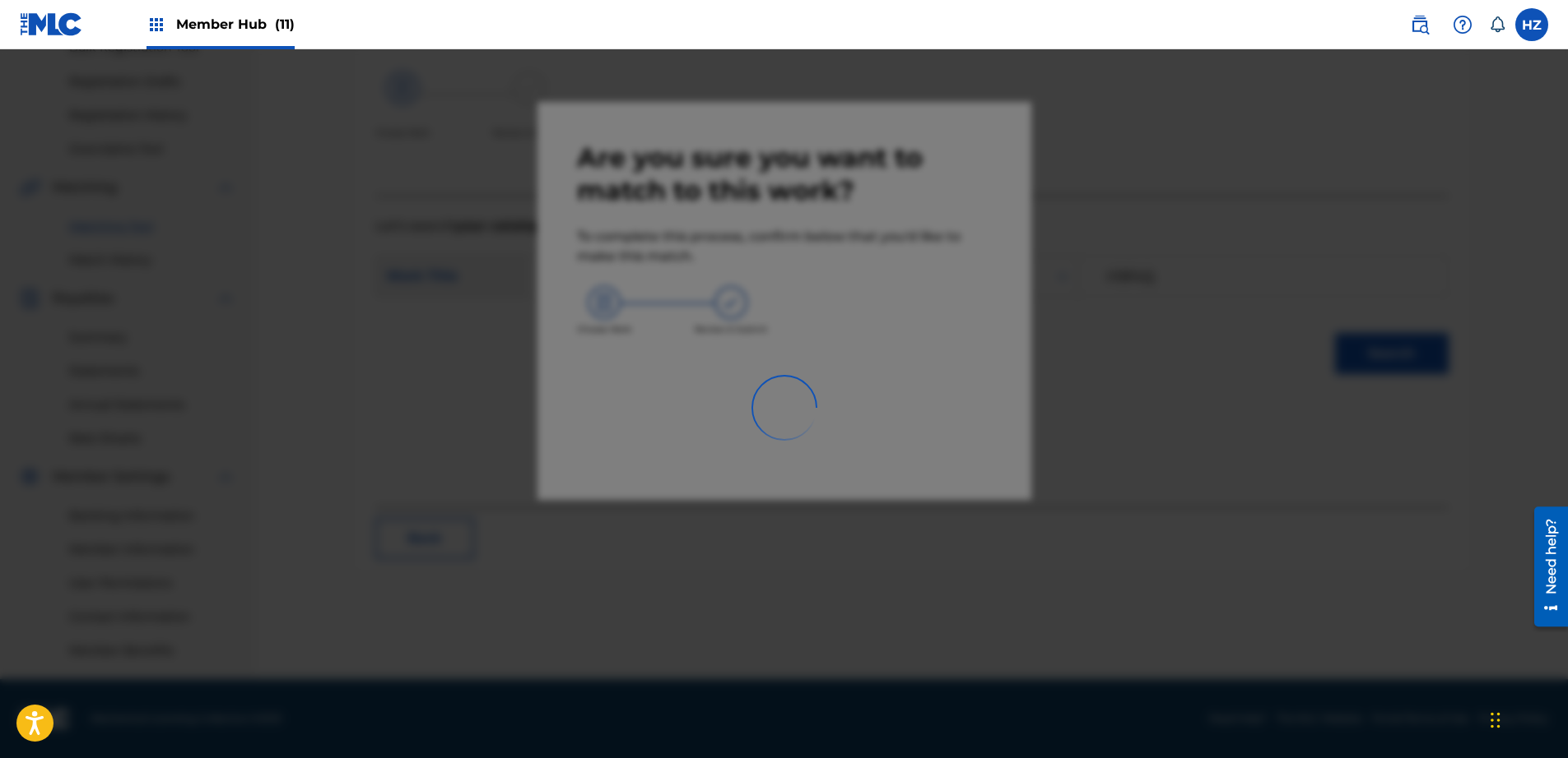
click at [900, 376] on div at bounding box center [784, 428] width 1568 height 758
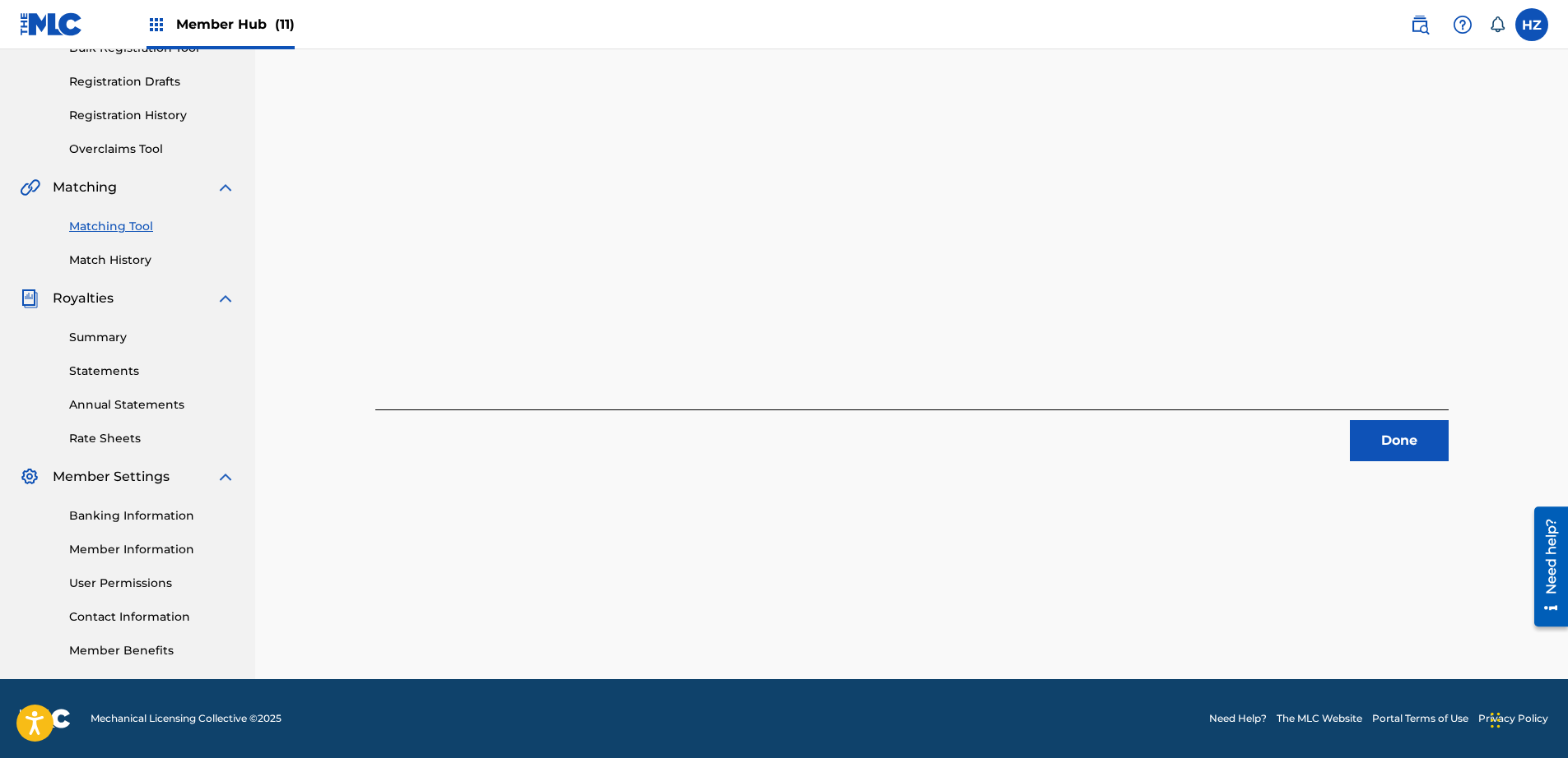
drag, startPoint x: 1124, startPoint y: 383, endPoint x: 911, endPoint y: 380, distance: 213.0
click at [1124, 383] on div "1 Recording Groups are pending usage match to the work INN PAR . Congratulation…" at bounding box center [911, 165] width 1073 height 591
click at [1406, 447] on button "Done" at bounding box center [1399, 440] width 99 height 41
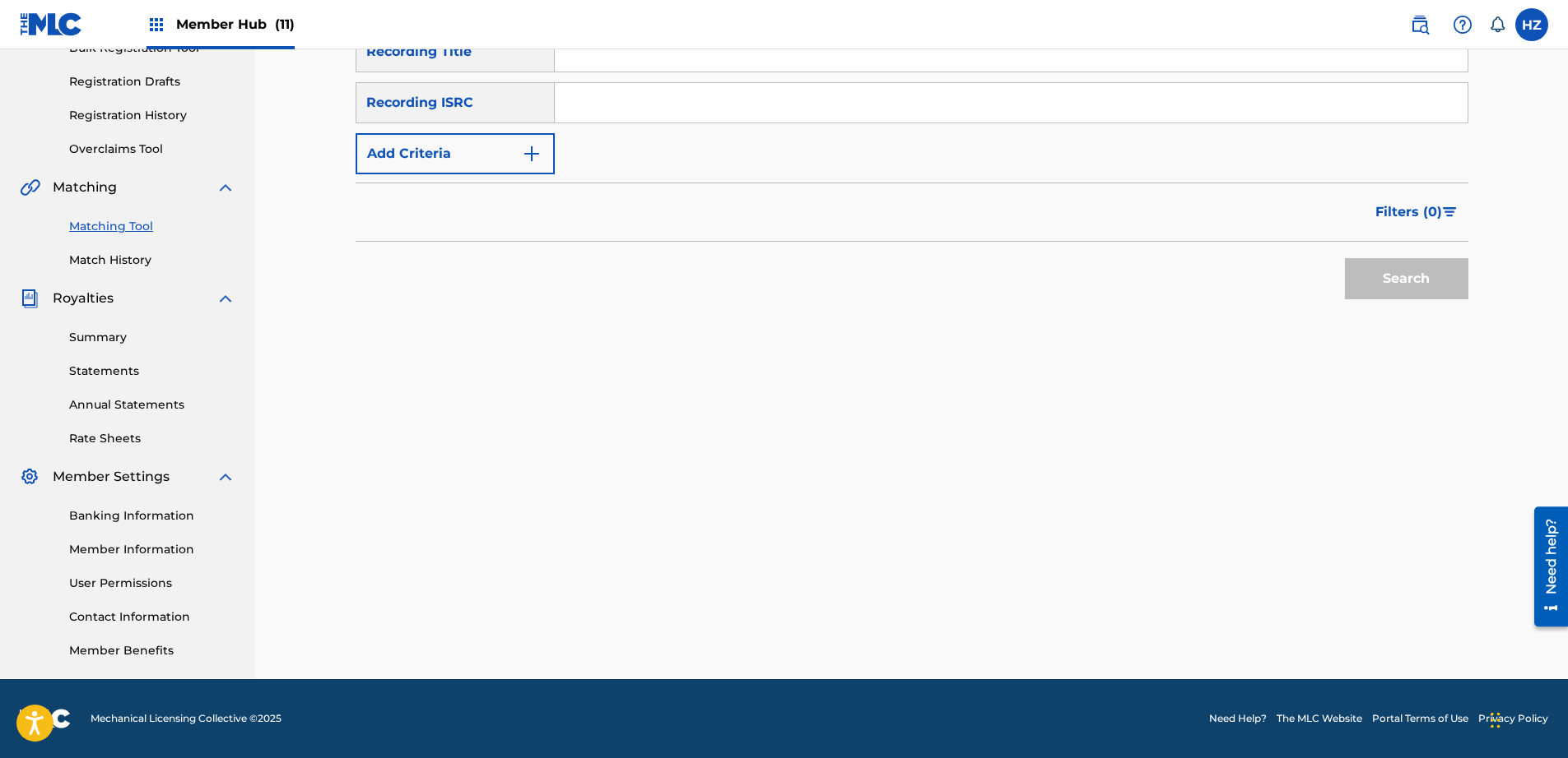
scroll to position [0, 0]
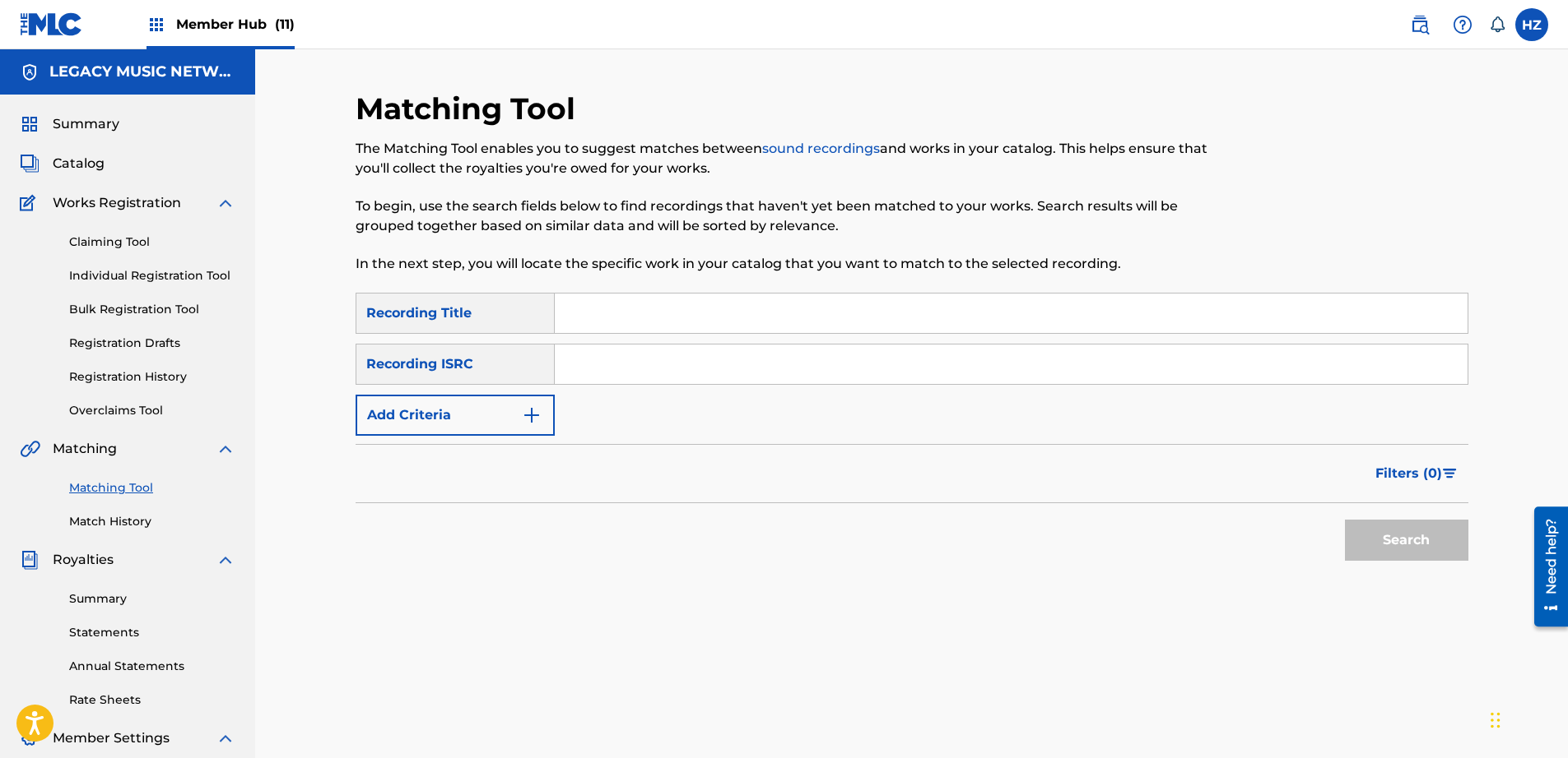
click at [195, 28] on span "Member Hub (11)" at bounding box center [235, 25] width 119 height 19
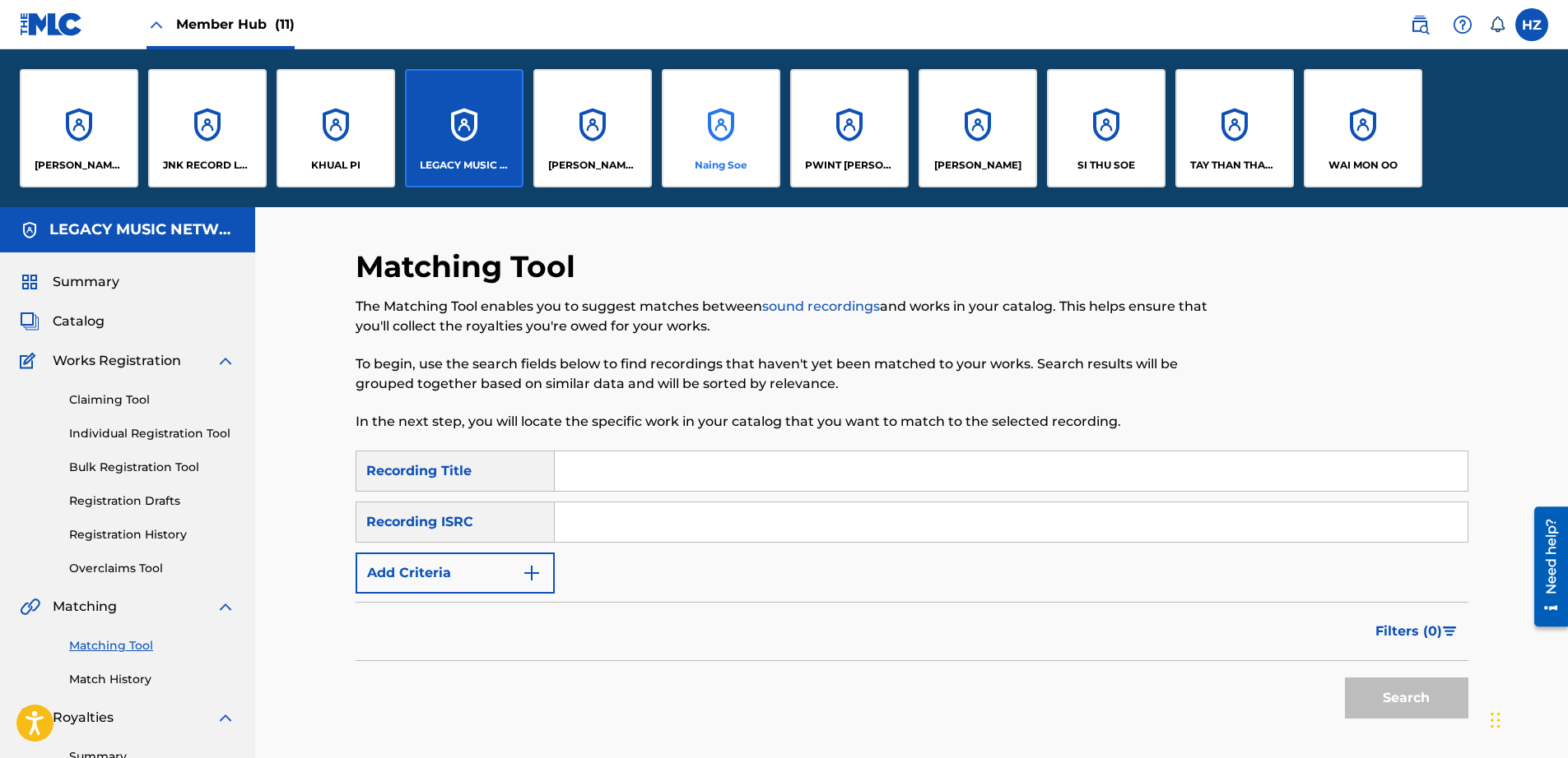
click at [715, 140] on div "Naing Soe" at bounding box center [720, 128] width 119 height 119
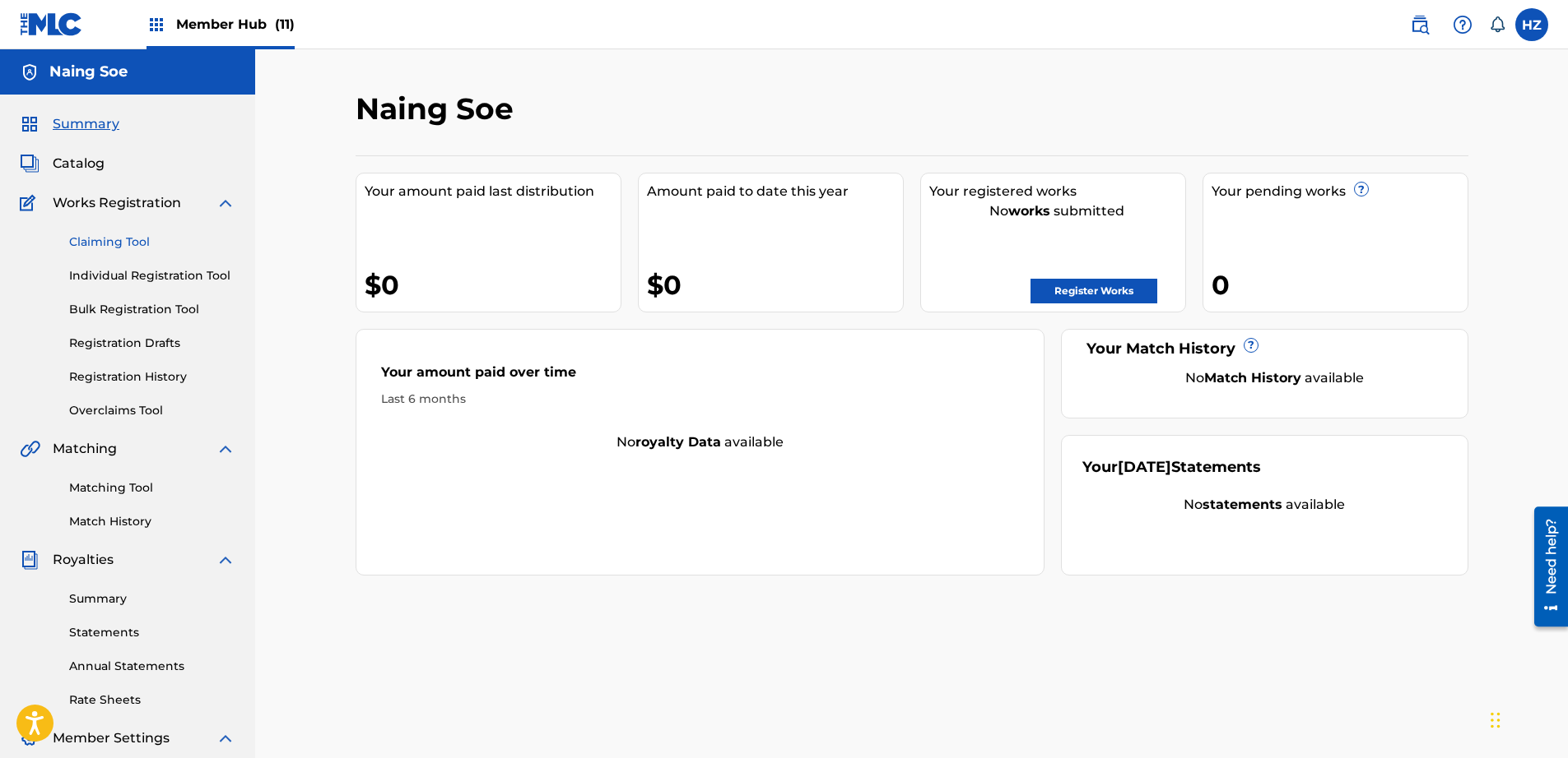
click at [127, 240] on link "Claiming Tool" at bounding box center [152, 242] width 166 height 17
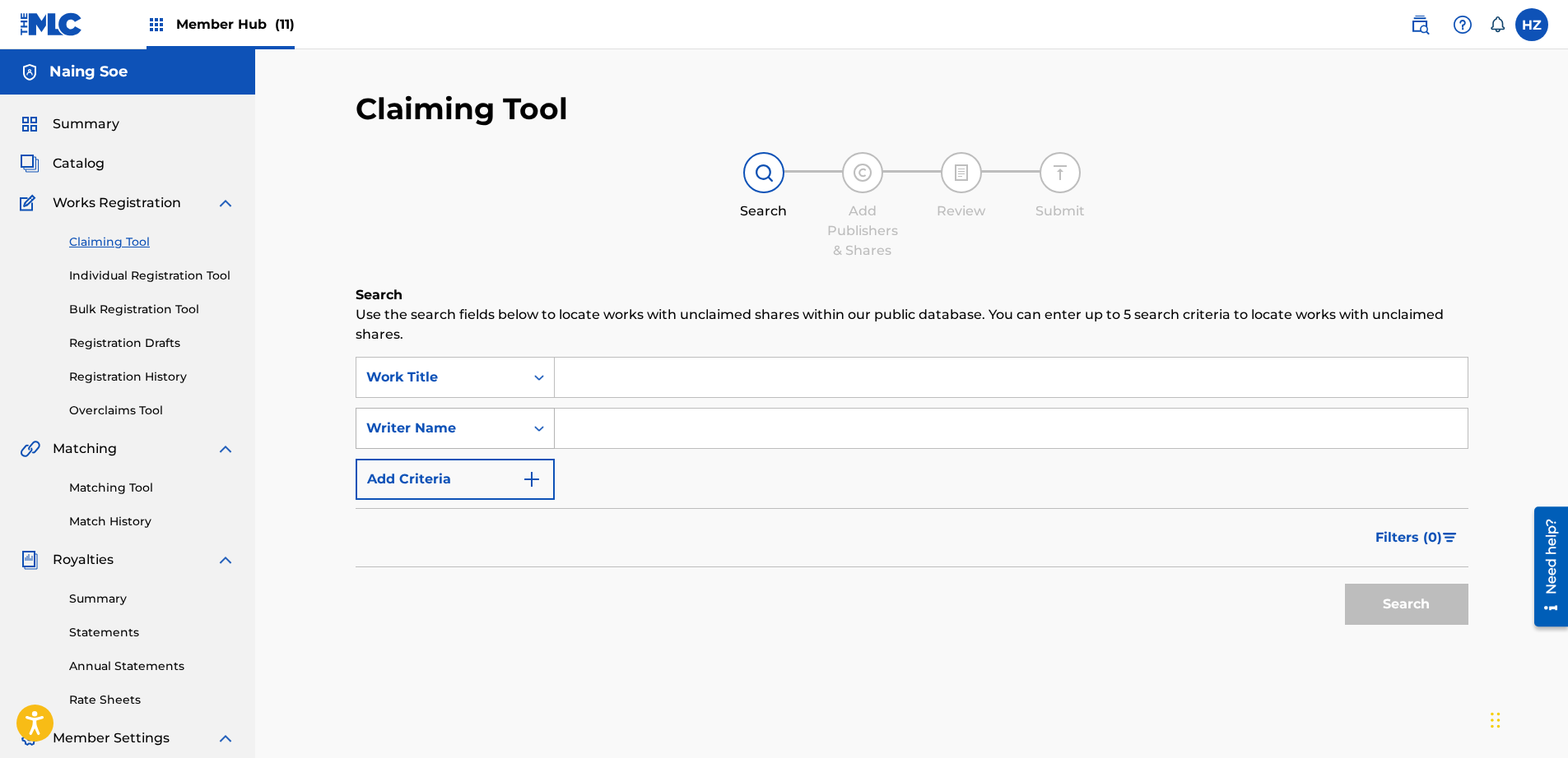
click at [476, 432] on div "Writer Name" at bounding box center [440, 428] width 148 height 20
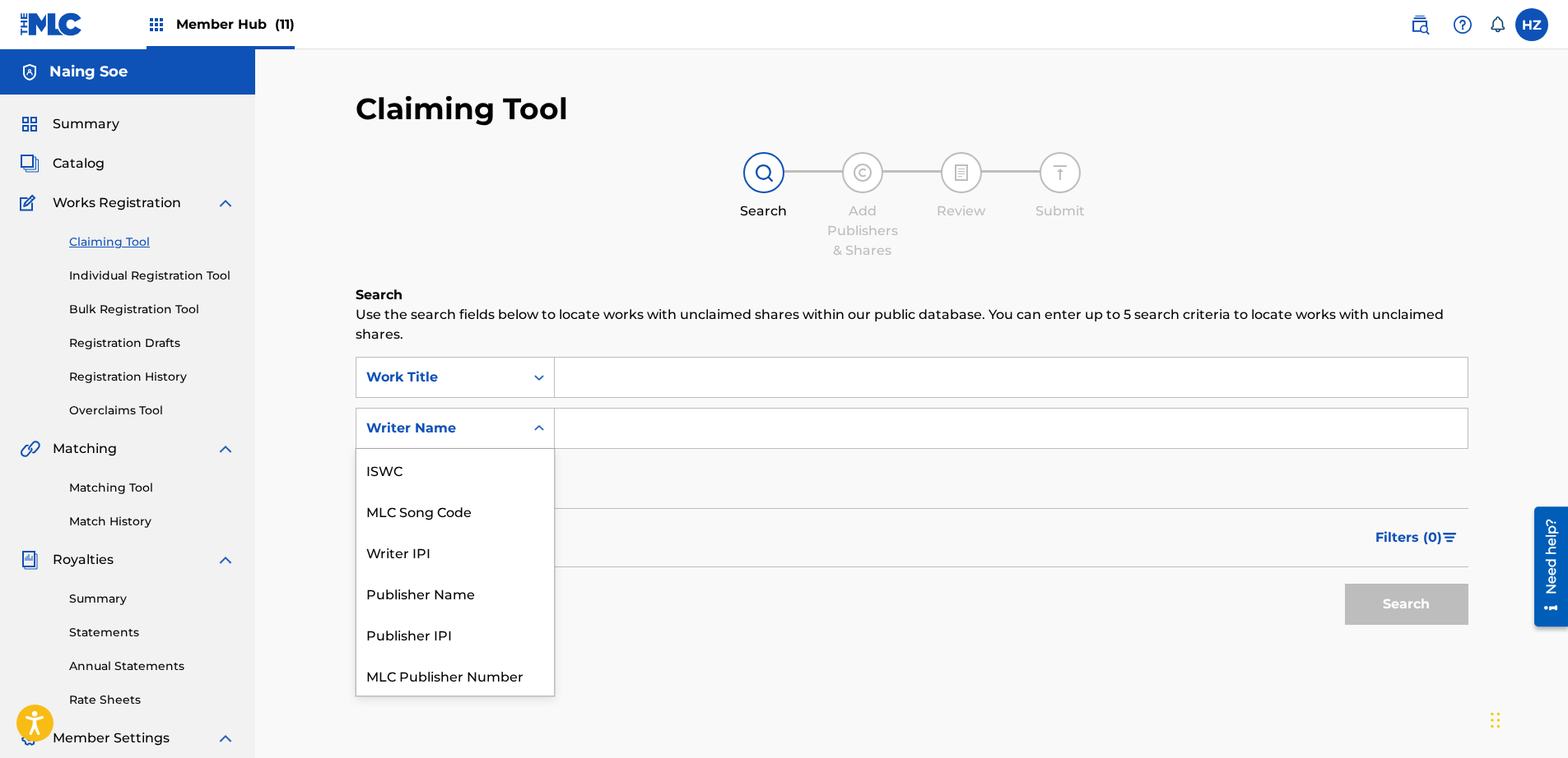
scroll to position [41, 0]
click at [615, 417] on input "Search Form" at bounding box center [1011, 429] width 913 height 40
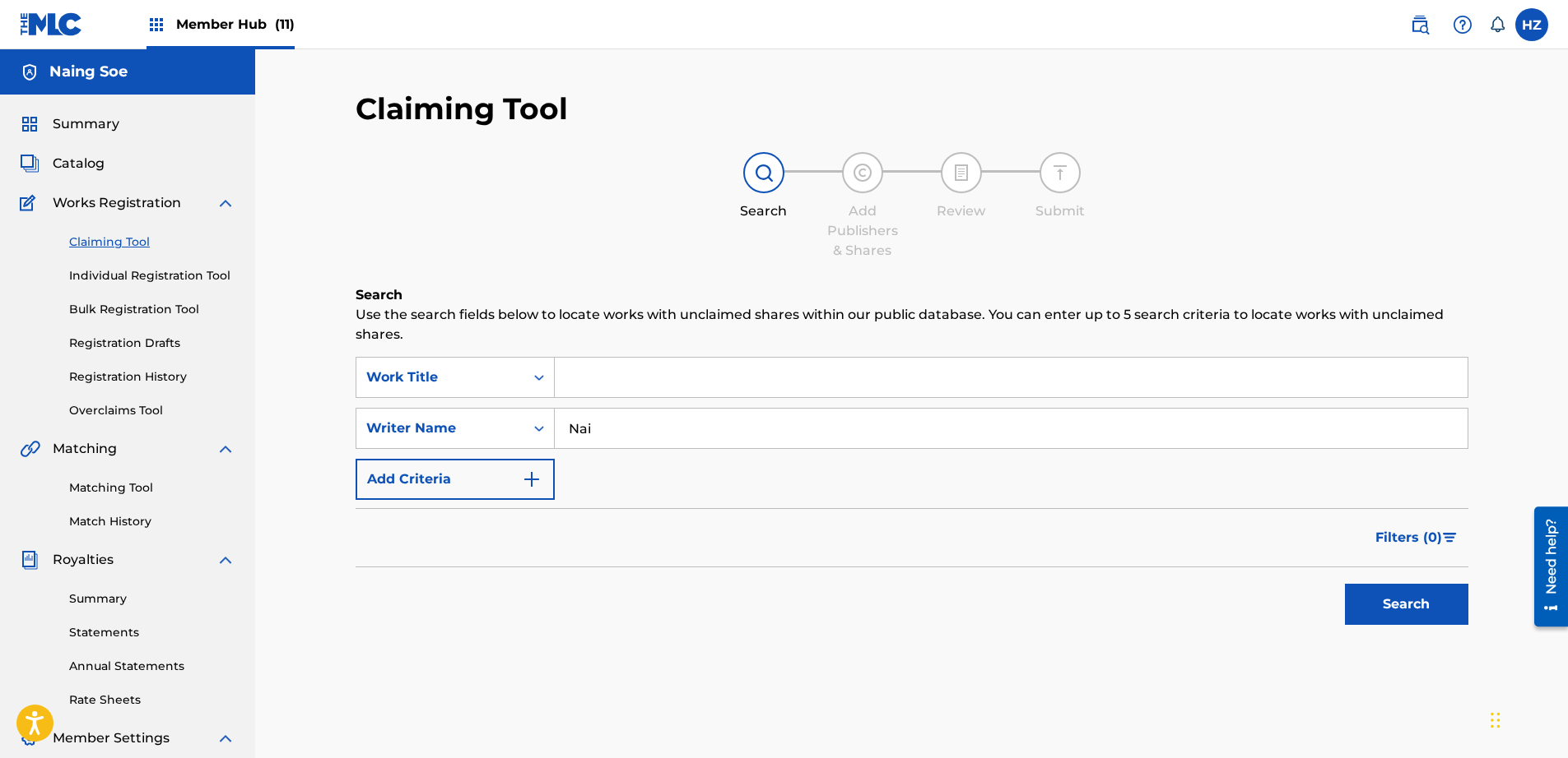
type input "Naing Soe"
click at [1401, 601] on button "Search" at bounding box center [1407, 604] width 123 height 41
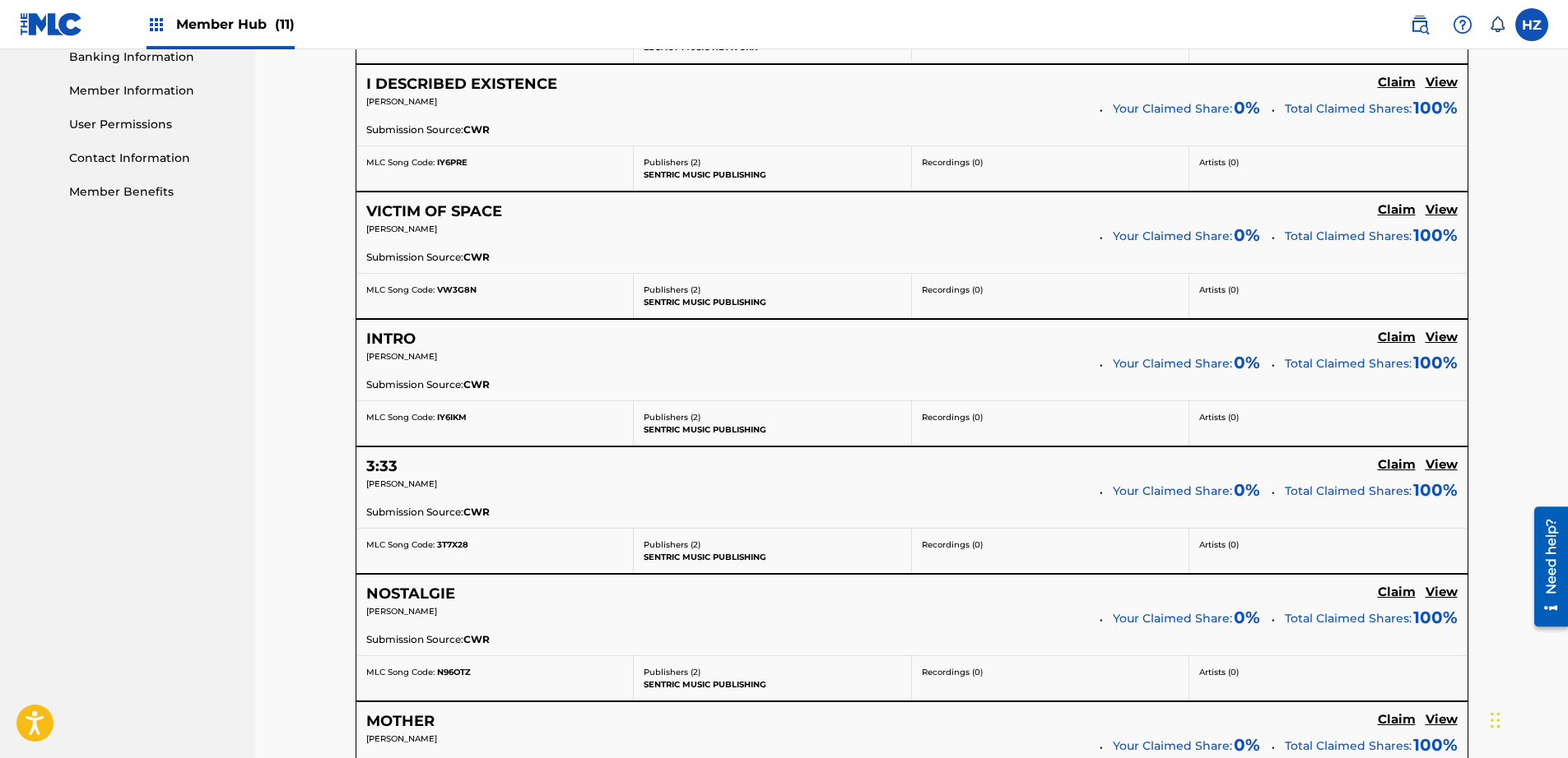
scroll to position [0, 0]
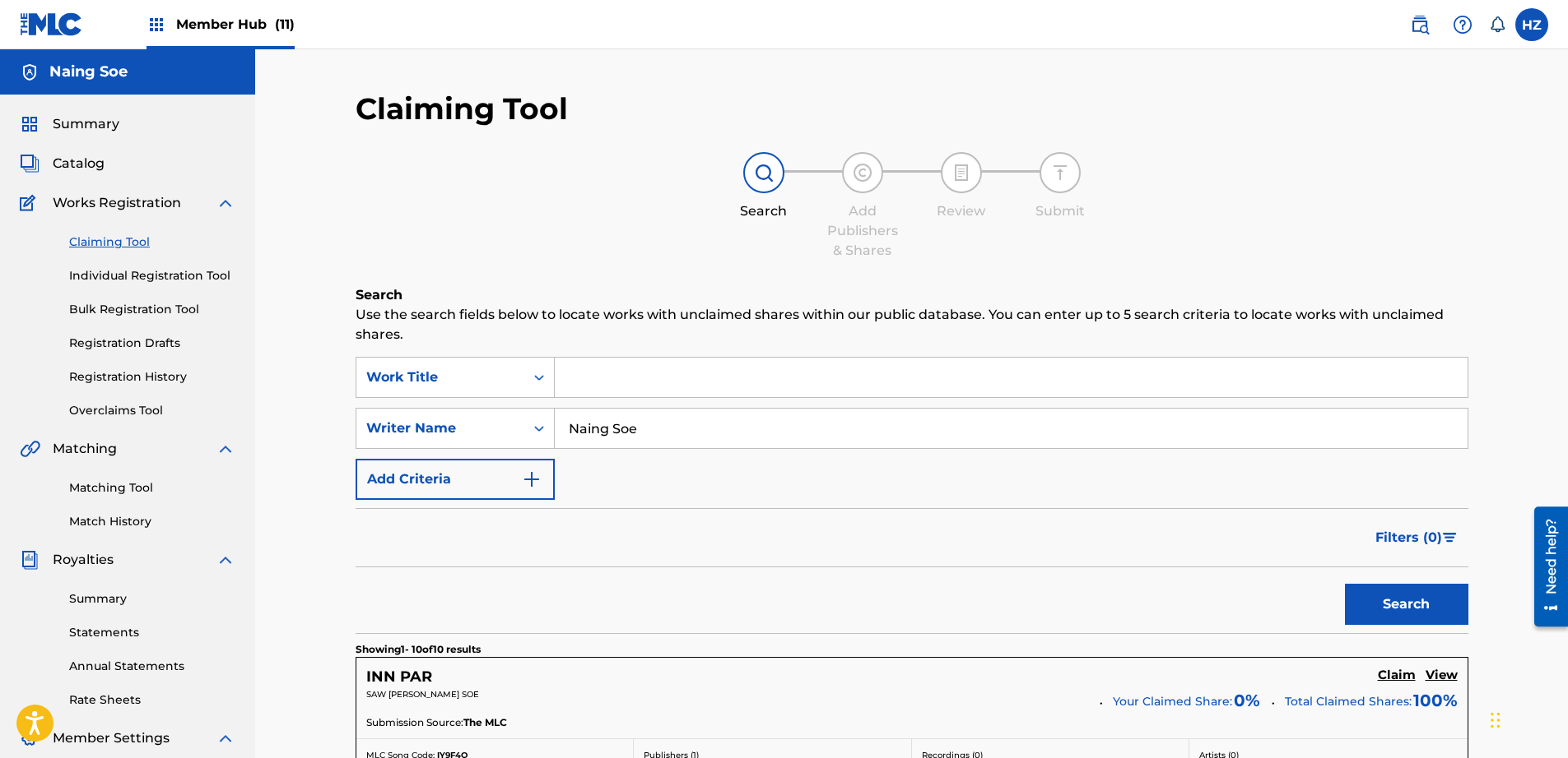
click at [618, 418] on input "Naing Soe" at bounding box center [1011, 429] width 913 height 40
type input "Byad da"
click at [1345, 584] on button "Search" at bounding box center [1407, 604] width 123 height 41
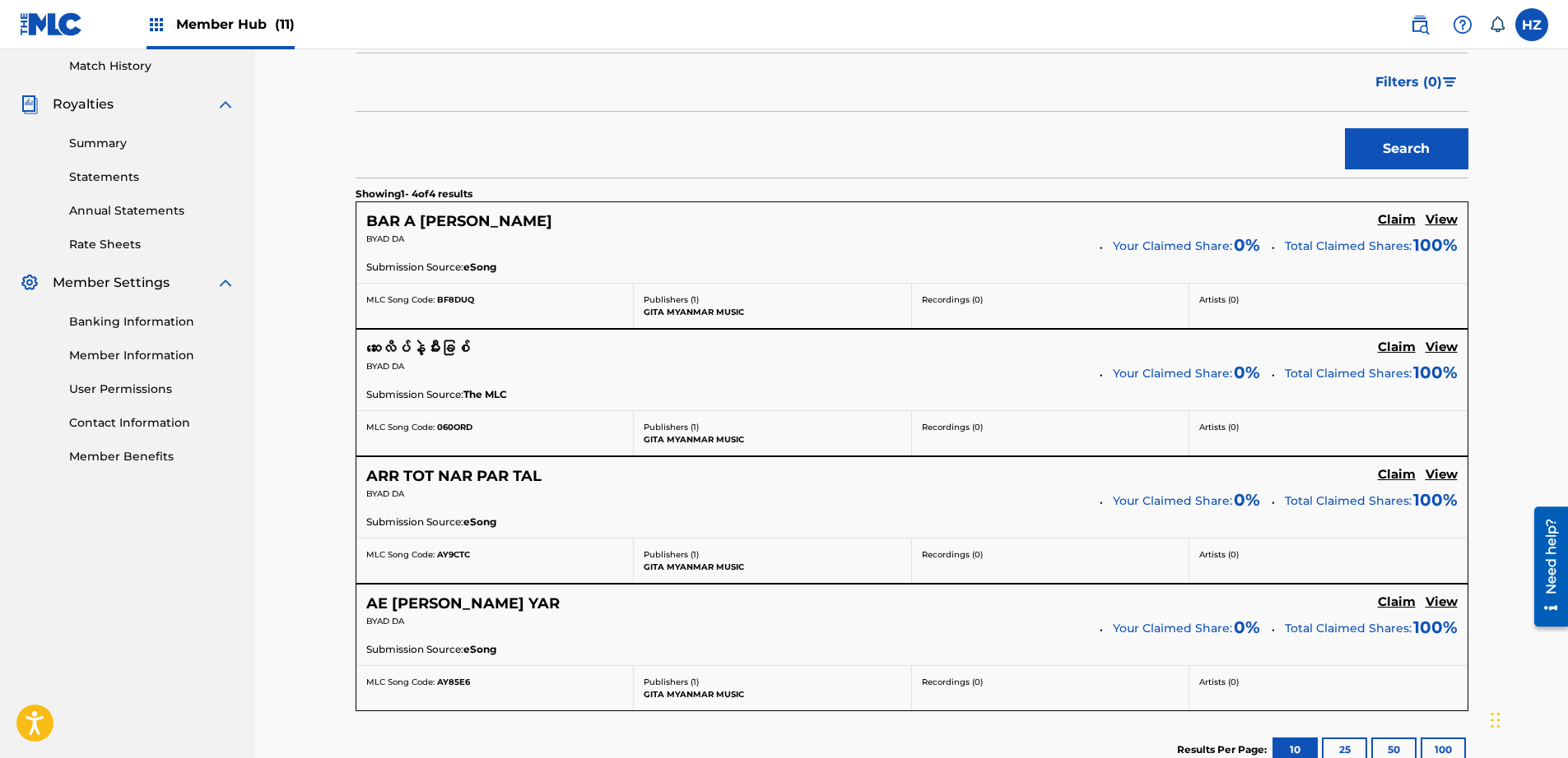
scroll to position [542, 0]
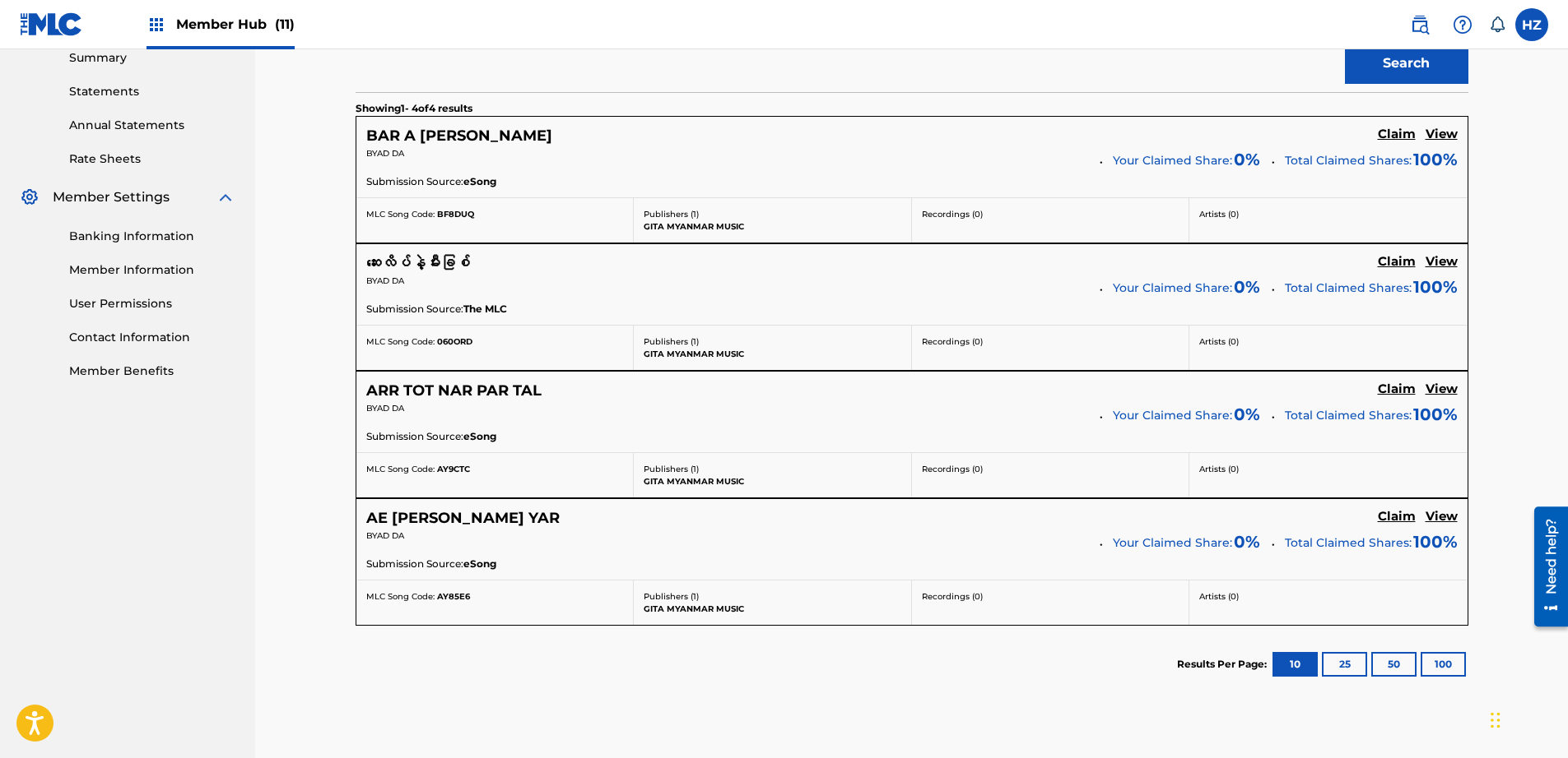
click at [1441, 260] on h5 "View" at bounding box center [1442, 262] width 32 height 15
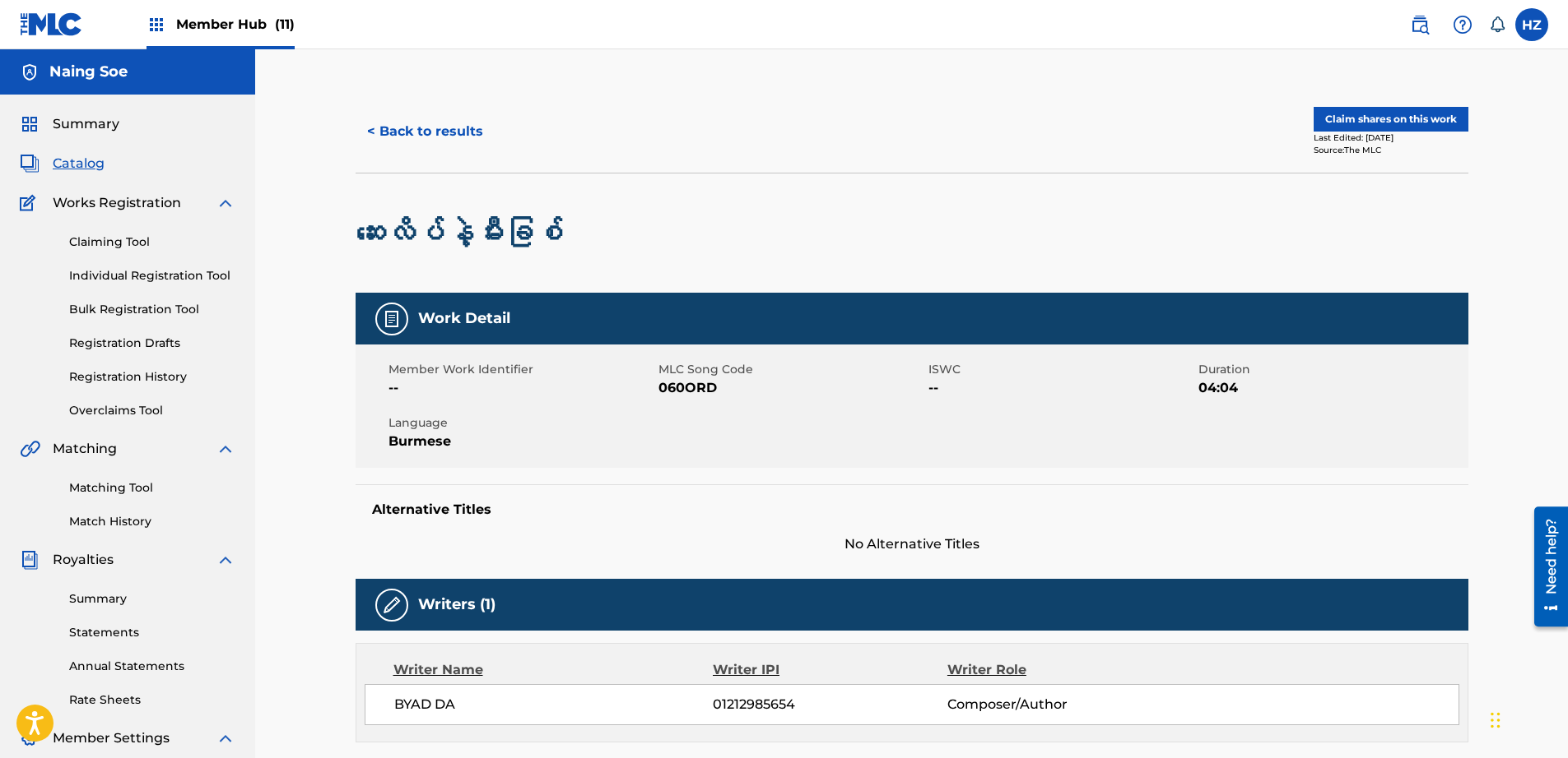
click at [73, 163] on span "Catalog" at bounding box center [78, 163] width 52 height 20
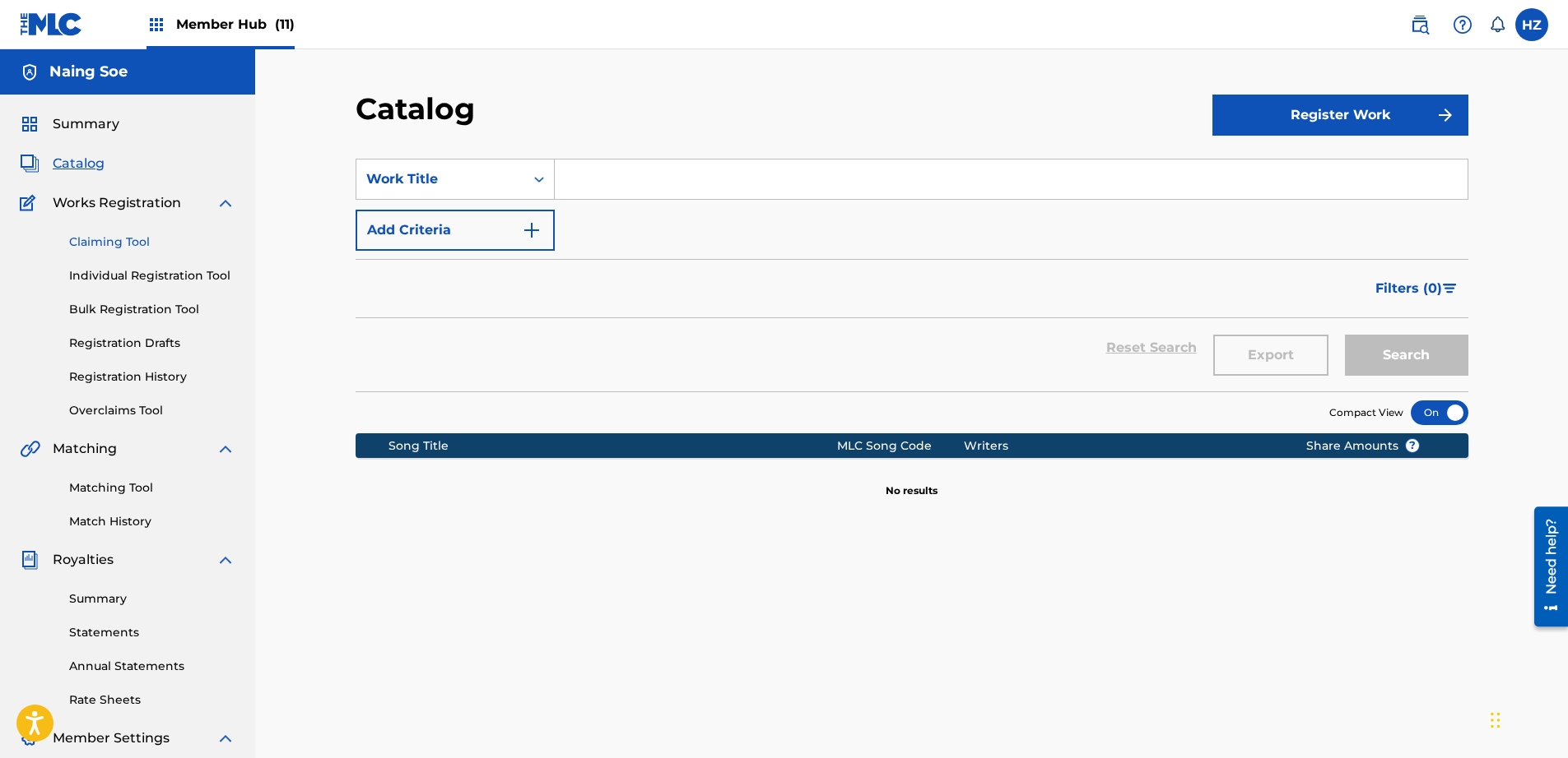
click at [109, 247] on link "Claiming Tool" at bounding box center [152, 242] width 166 height 17
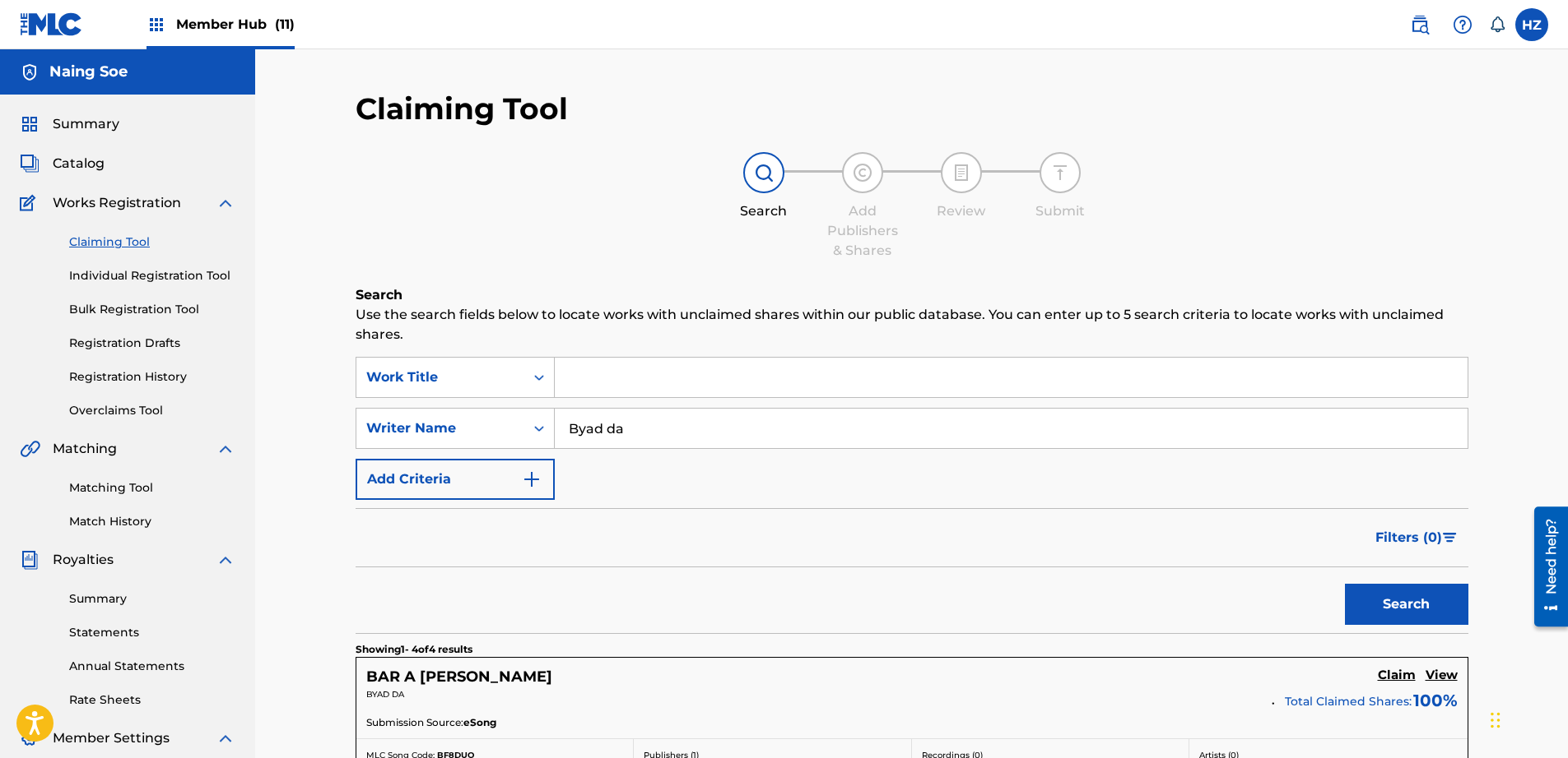
click at [231, 33] on span "Member Hub (11)" at bounding box center [235, 25] width 119 height 19
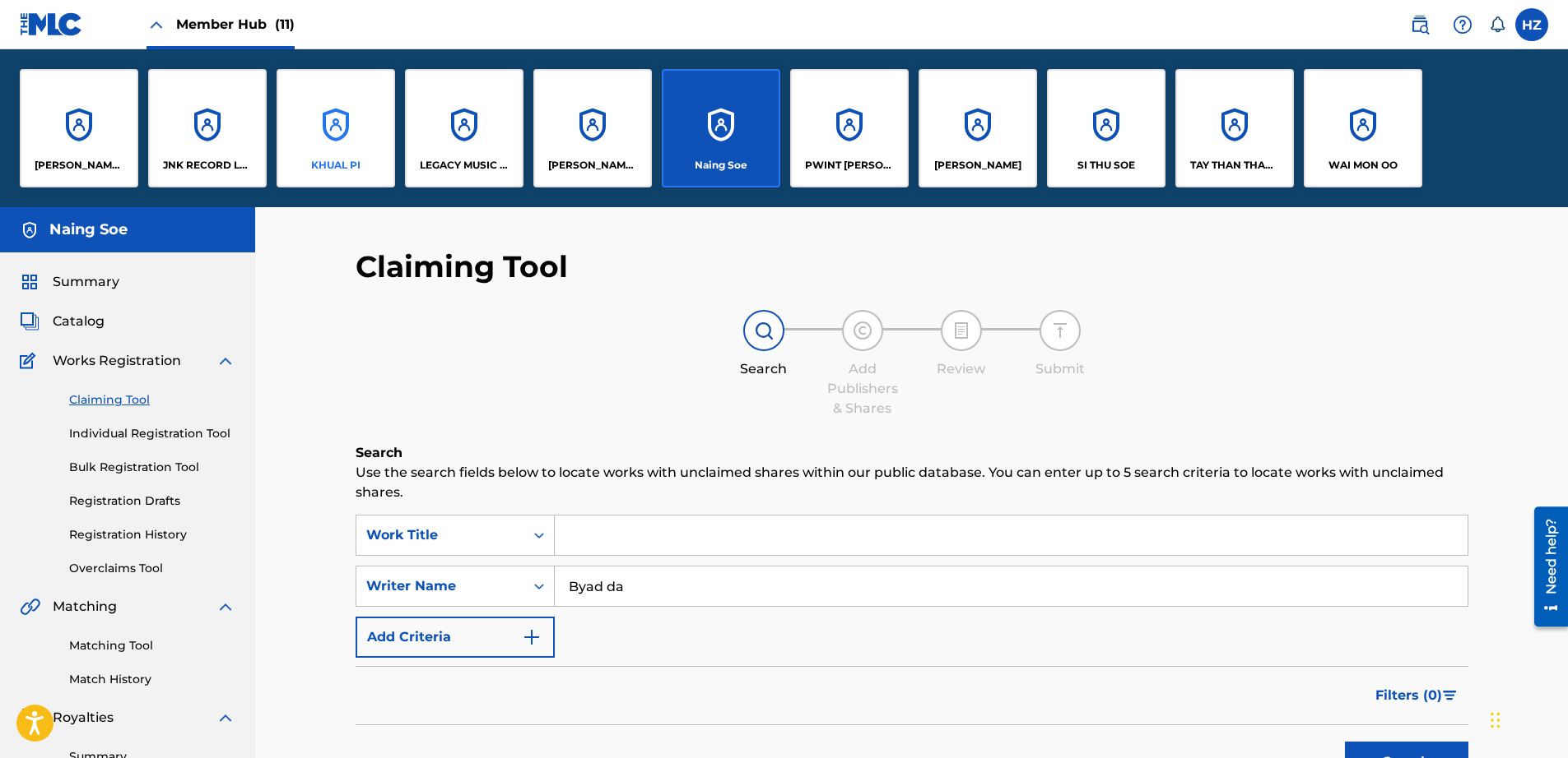
click at [292, 108] on div "KHUAL PI" at bounding box center [335, 128] width 119 height 119
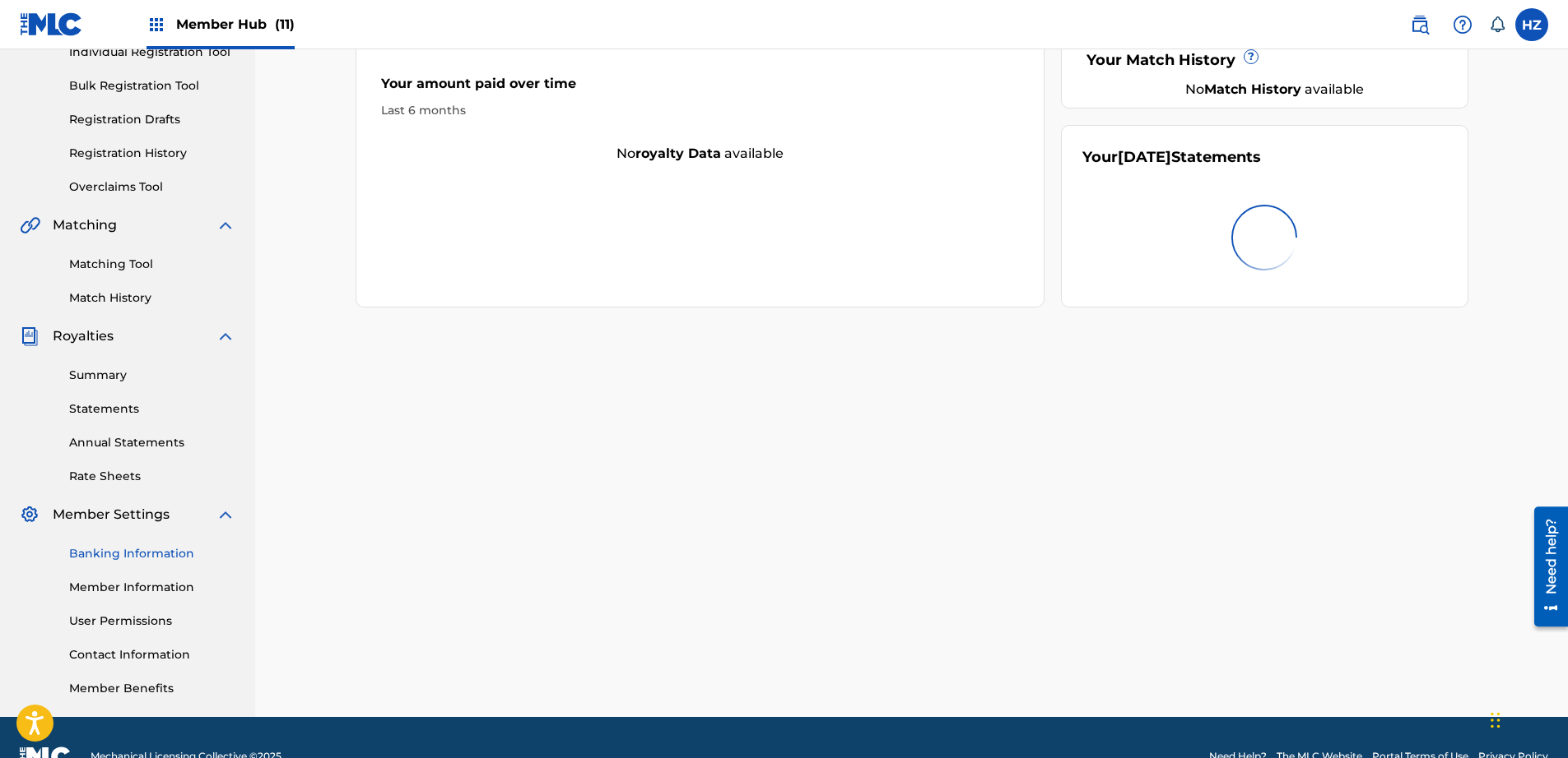
scroll to position [262, 0]
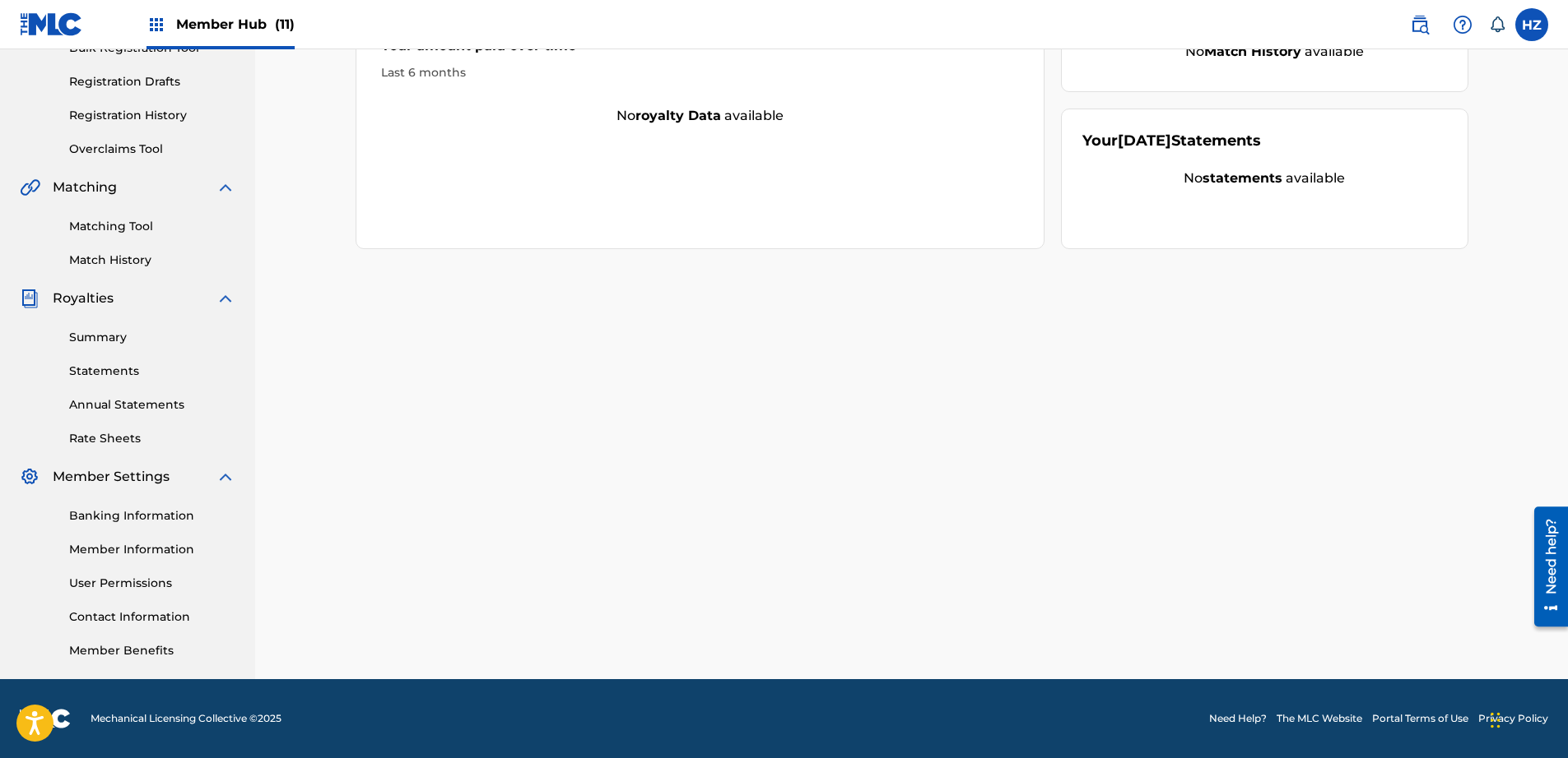
click at [120, 550] on link "Member Information" at bounding box center [152, 550] width 166 height 17
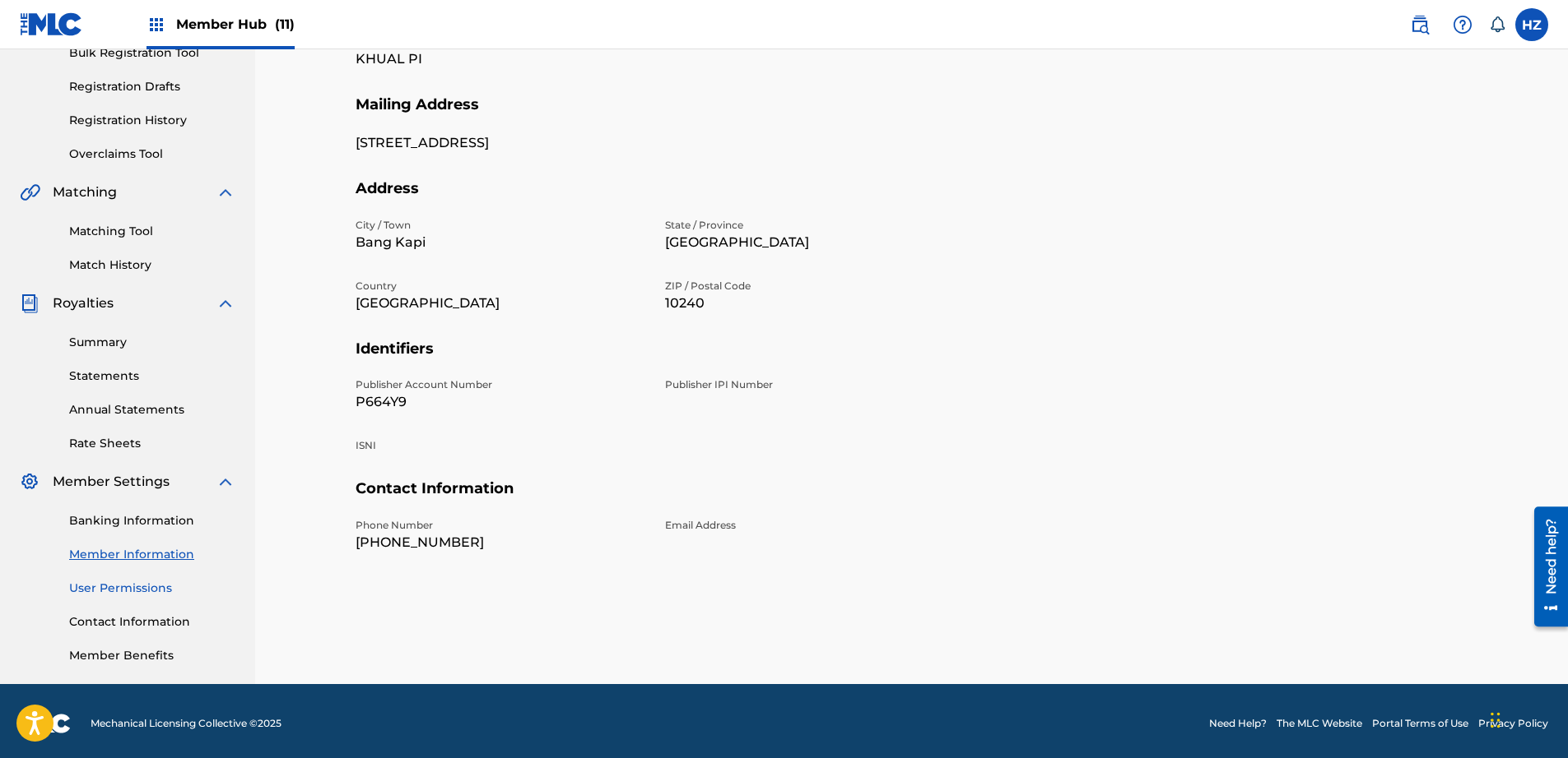
scroll to position [256, 0]
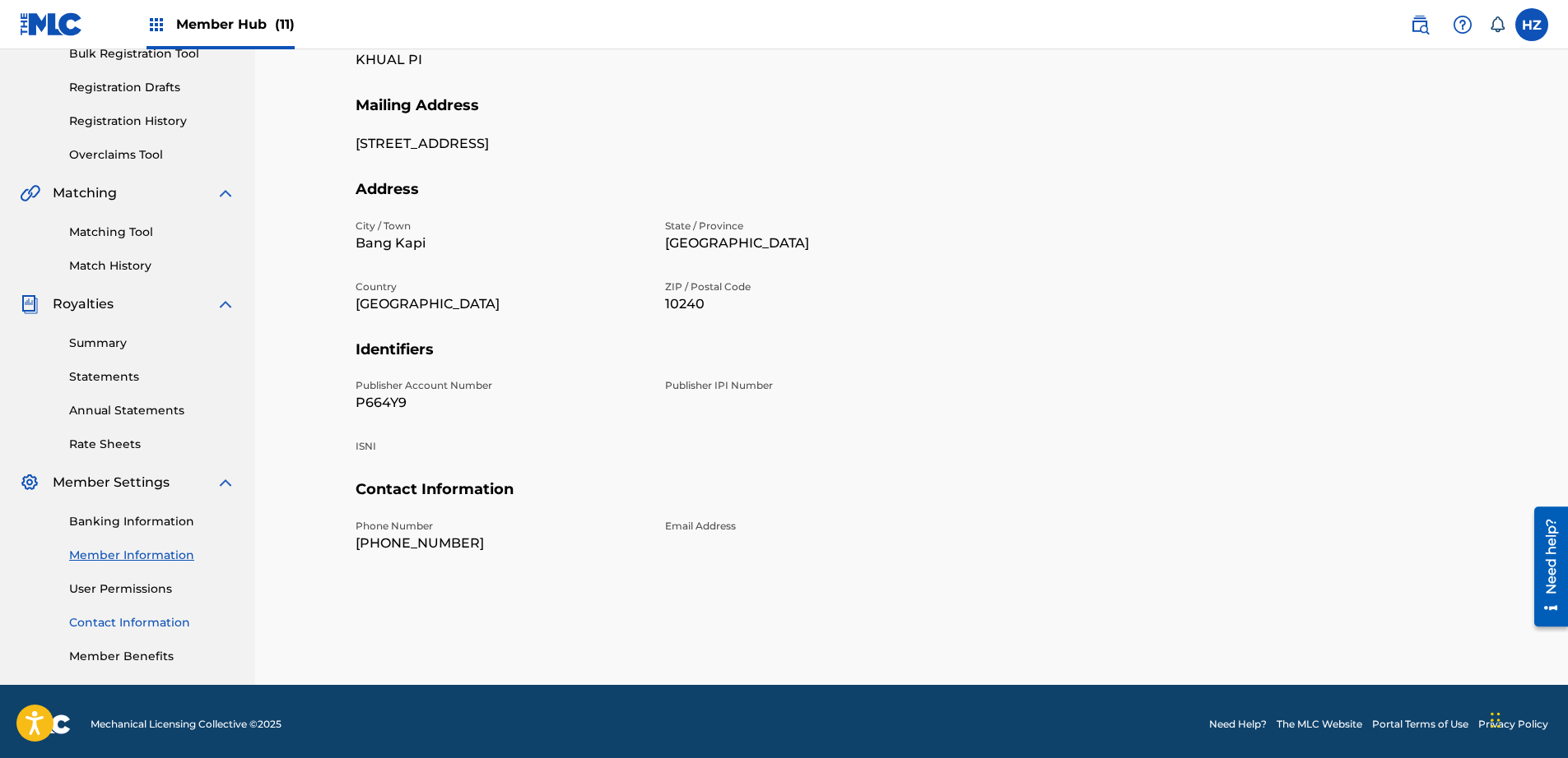
click at [138, 624] on link "Contact Information" at bounding box center [152, 623] width 166 height 17
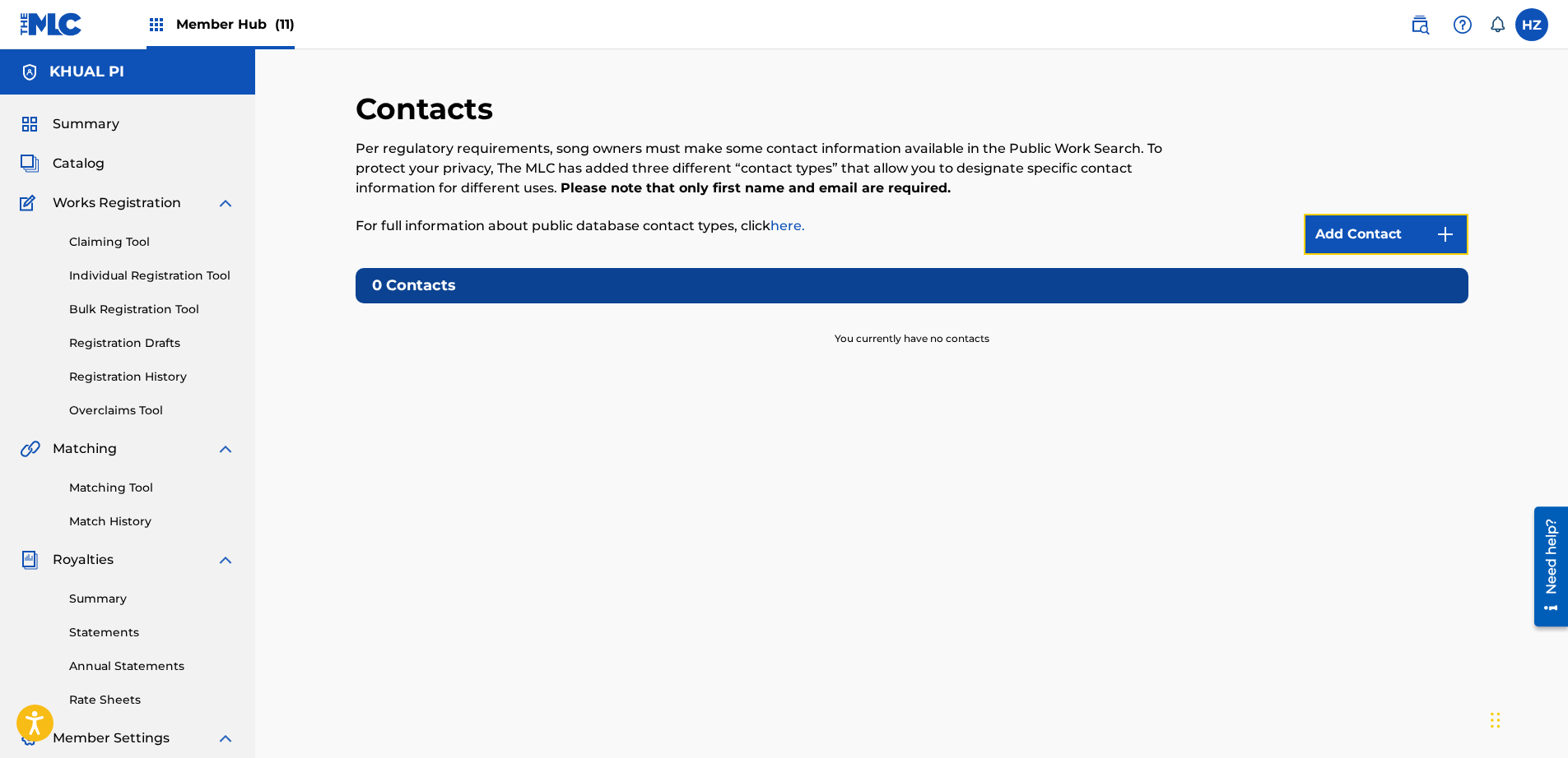
click at [1369, 253] on link "Add Contact" at bounding box center [1385, 233] width 164 height 41
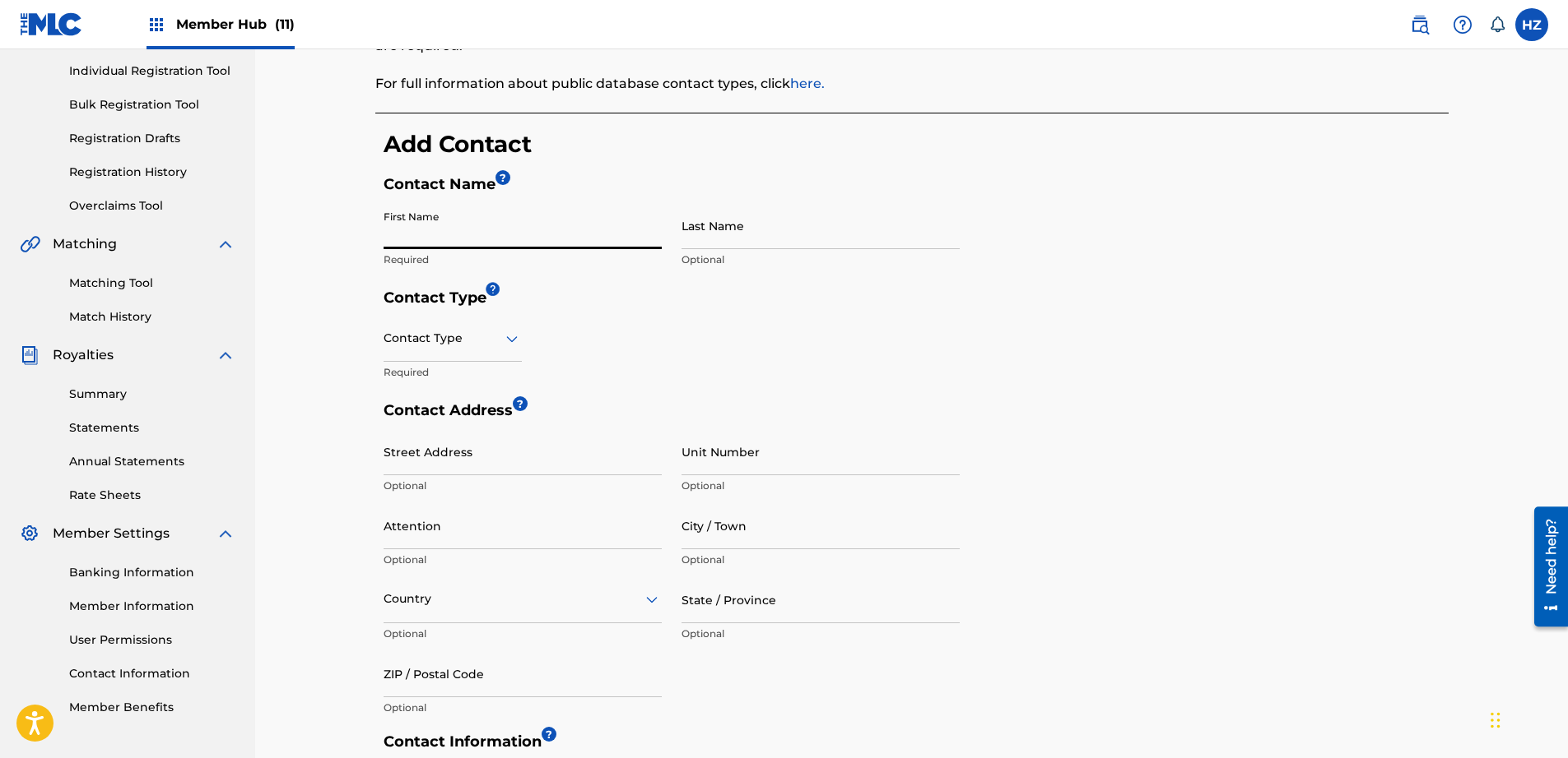
scroll to position [206, 0]
click at [442, 223] on input "First Name" at bounding box center [522, 224] width 278 height 46
click at [449, 226] on input "First Name" at bounding box center [522, 224] width 278 height 46
type input "SI THU"
type input "SOE"
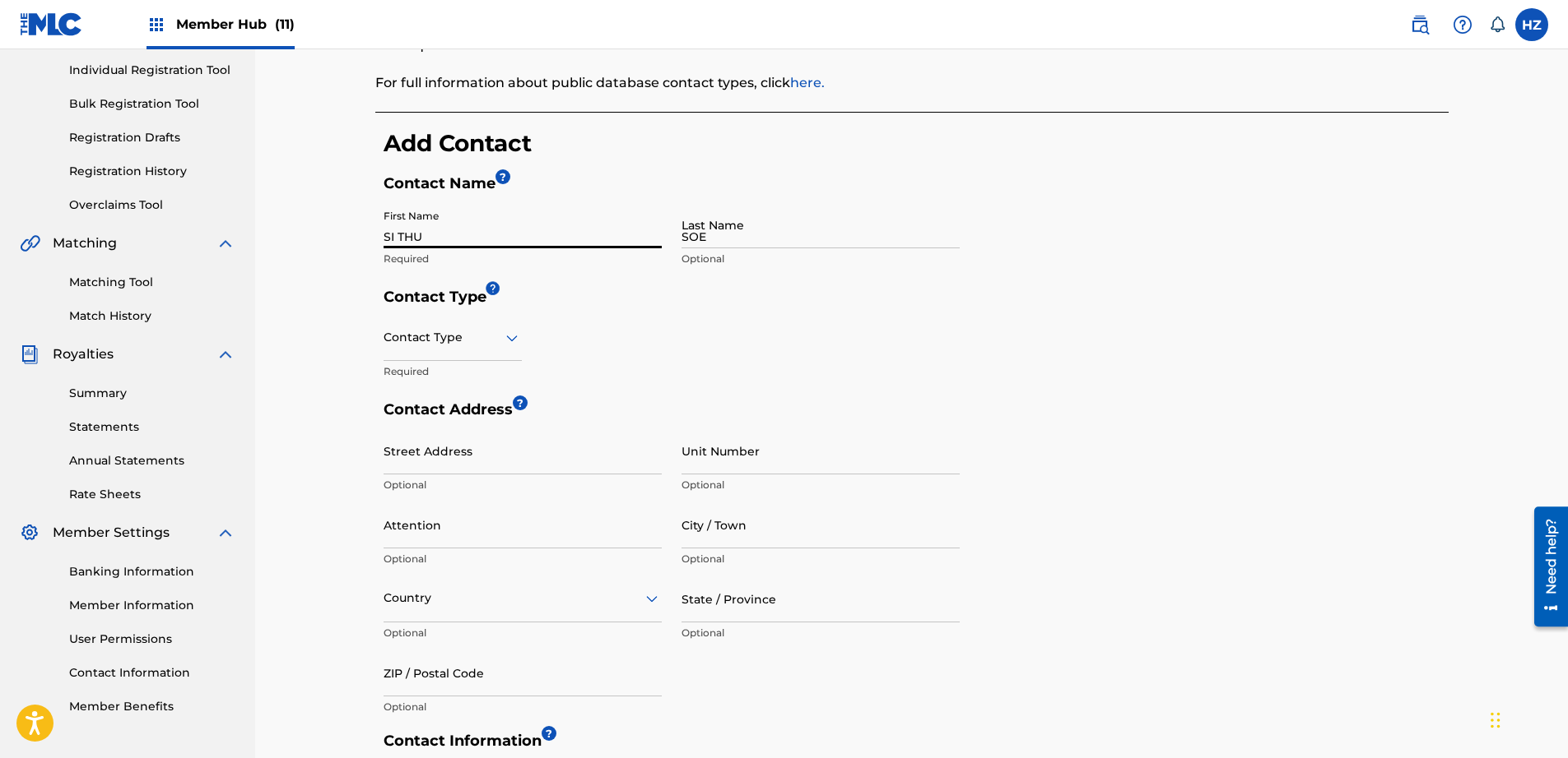
type input "Tabata 1-chome 12-23"
type input "Tabata House A-207"
type input "Japan"
type input "Tokyo"
type input "1140014"
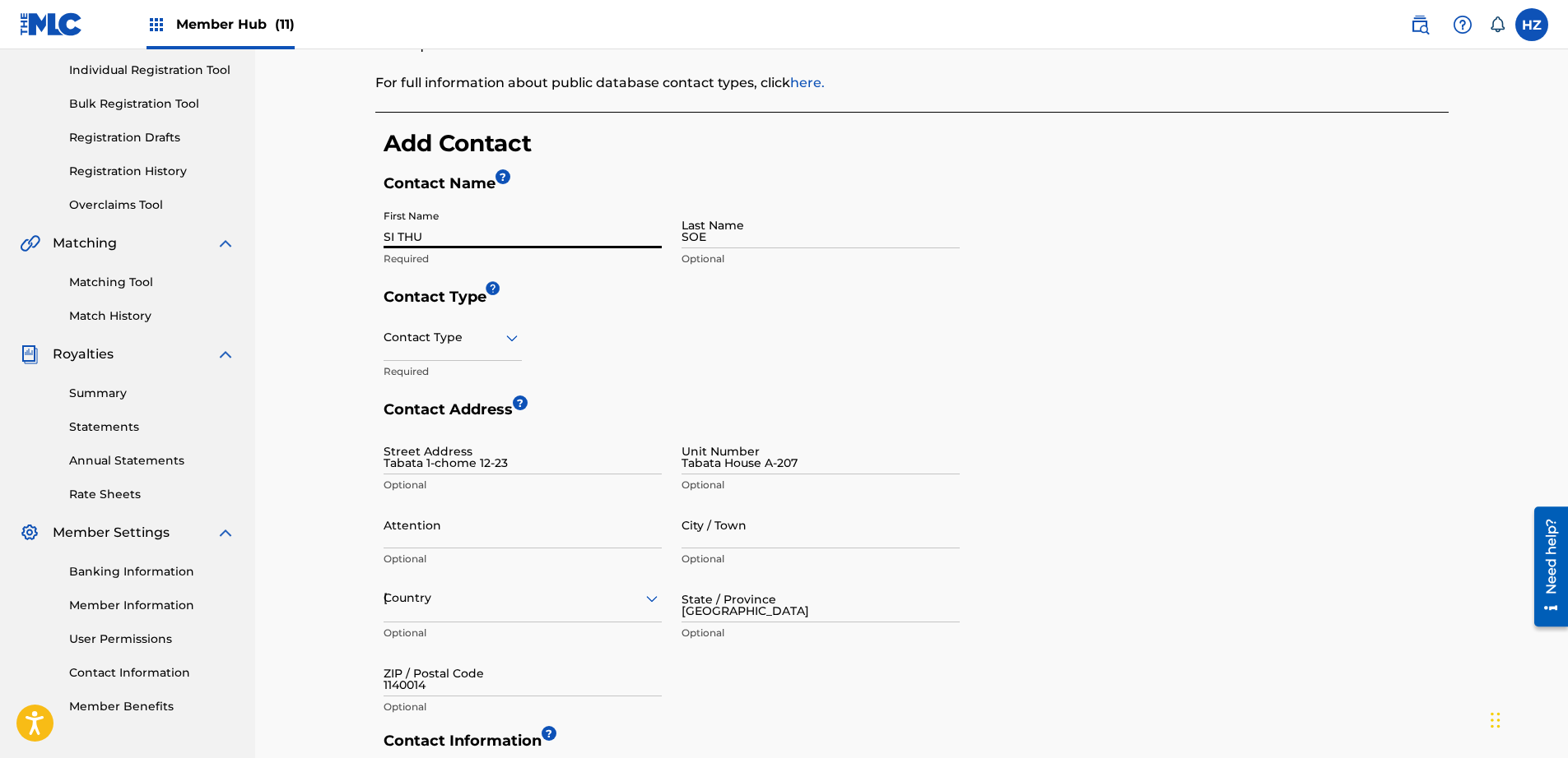
type input "81"
type input "90"
type input "98962510"
type input "sithusoewanted@gmail.com"
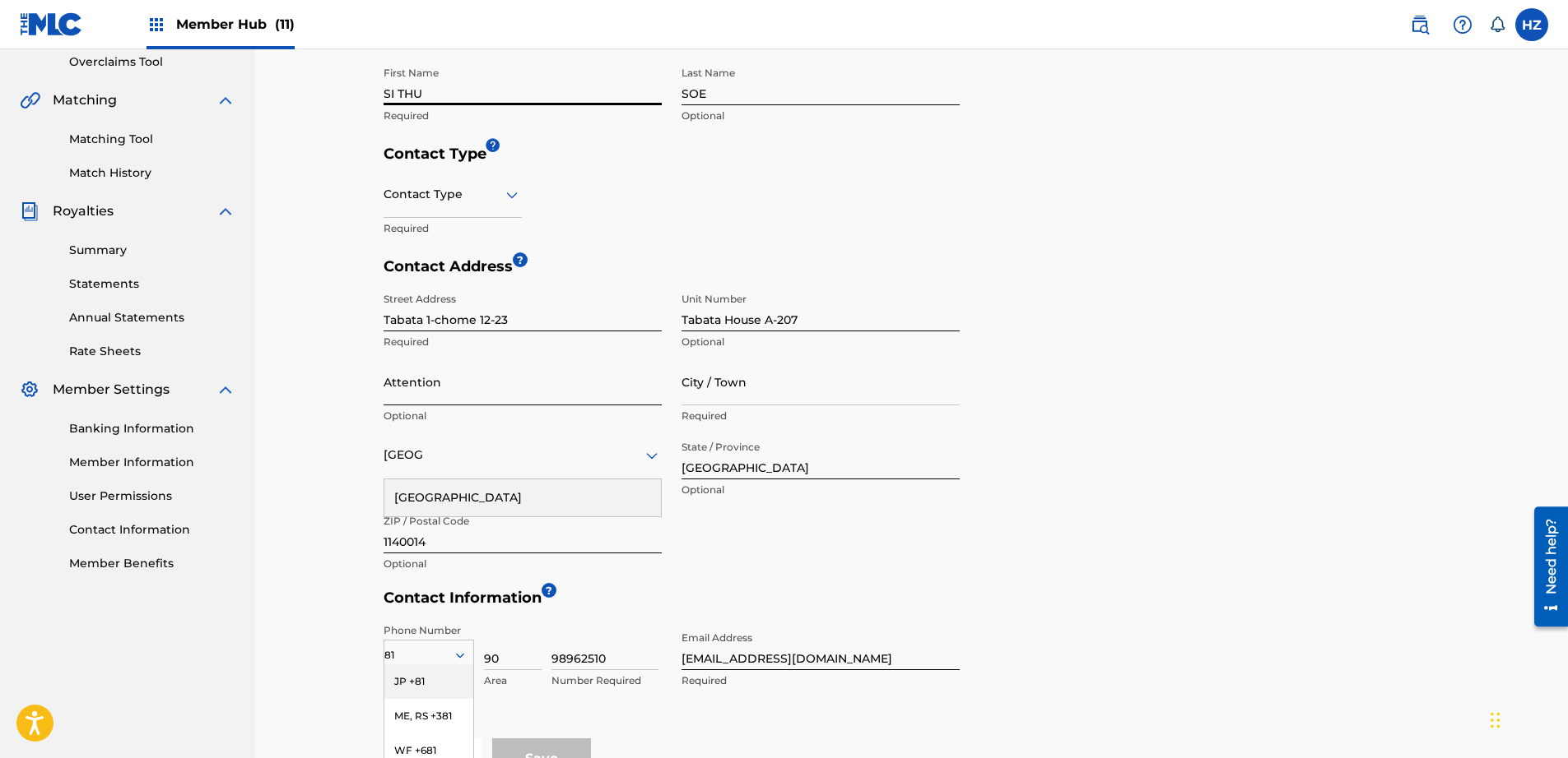
click at [490, 381] on input "Attention" at bounding box center [522, 381] width 278 height 46
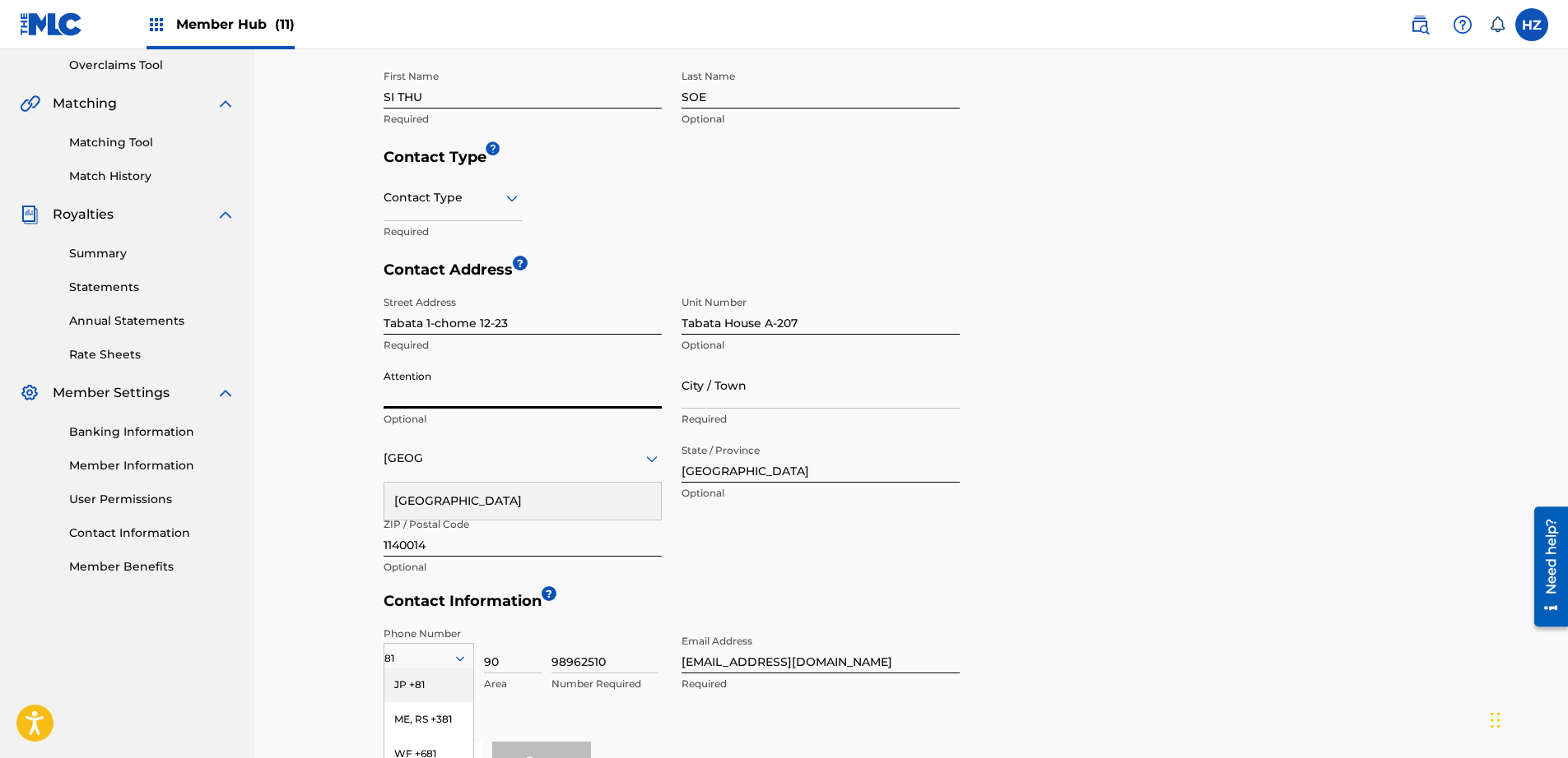
scroll to position [344, 0]
drag, startPoint x: 755, startPoint y: 324, endPoint x: 869, endPoint y: 324, distance: 114.0
click at [869, 324] on input "Tabata House A-207" at bounding box center [820, 311] width 278 height 46
type input "T"
click at [730, 397] on input "City / Town" at bounding box center [820, 385] width 278 height 46
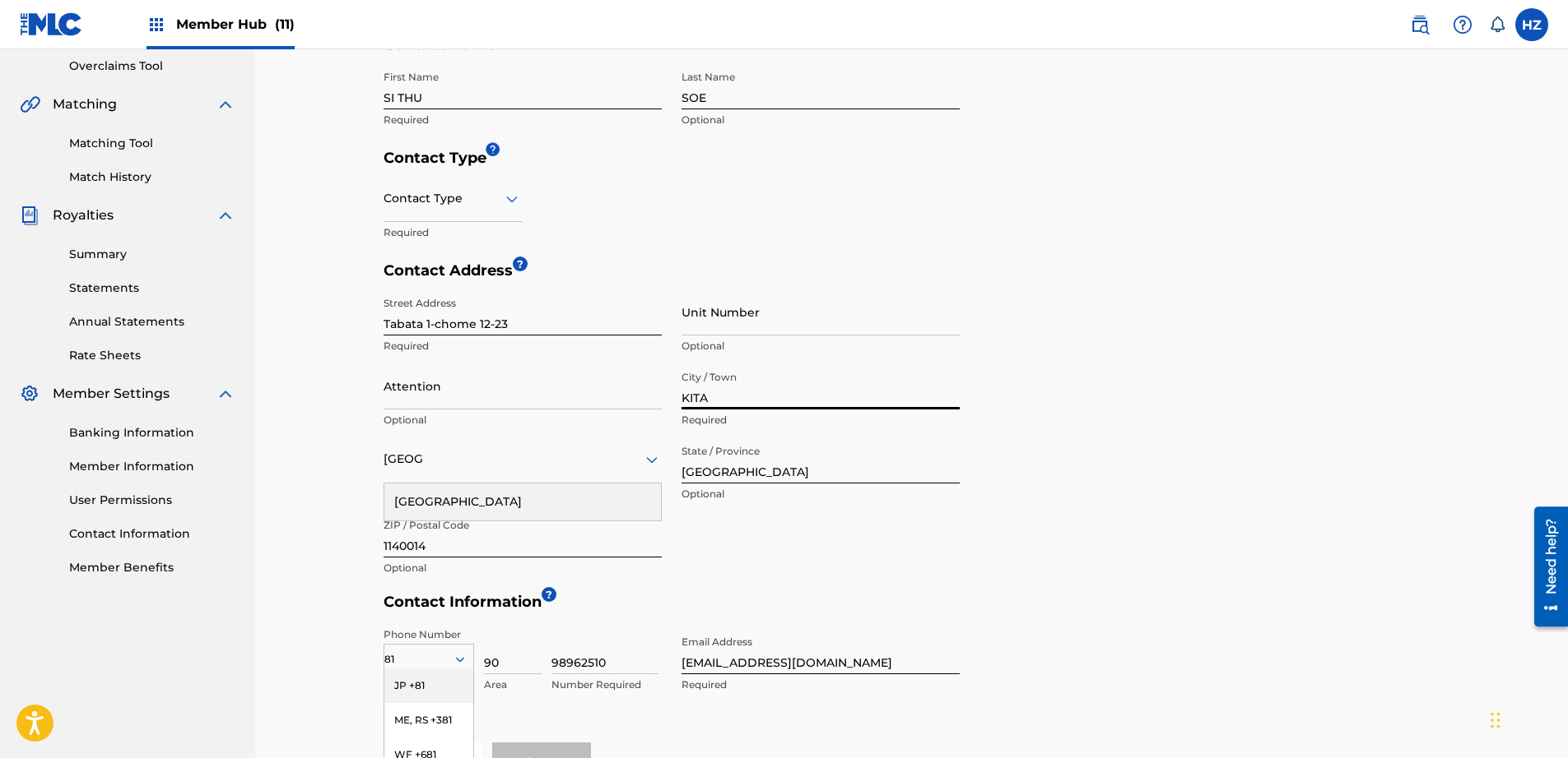
type input "Kita City"
click at [501, 499] on div "Japan" at bounding box center [522, 502] width 276 height 37
click at [779, 520] on div "Street Address Tabata 1-chome 12-23 Required Unit Number Optional Attention Opt…" at bounding box center [671, 436] width 576 height 296
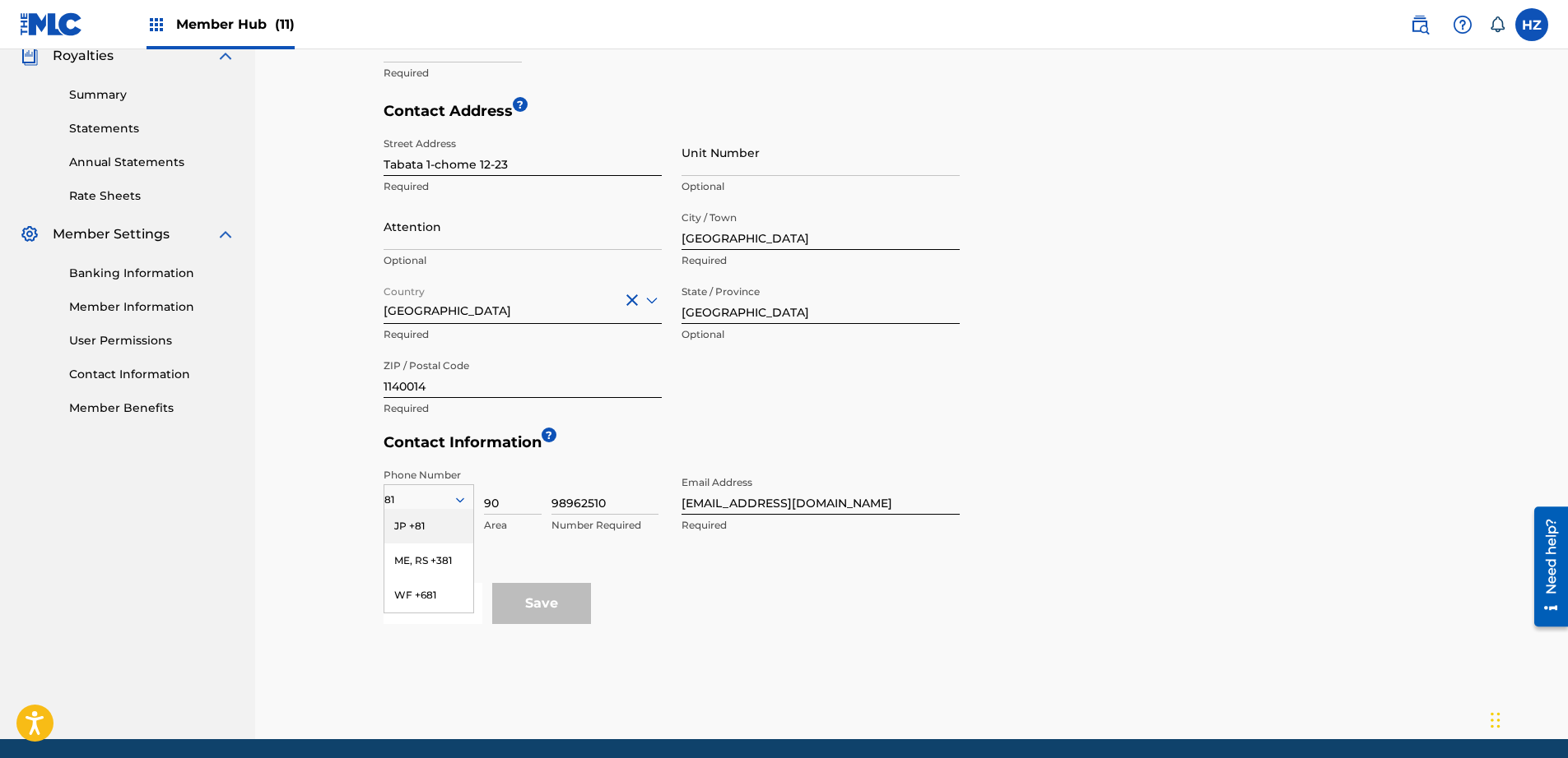
click at [415, 504] on div "81" at bounding box center [429, 500] width 89 height 18
click at [487, 499] on input "90" at bounding box center [513, 490] width 58 height 46
click at [441, 498] on div at bounding box center [429, 500] width 89 height 18
type input "jp"
click at [426, 517] on div "JP +81" at bounding box center [429, 527] width 89 height 34
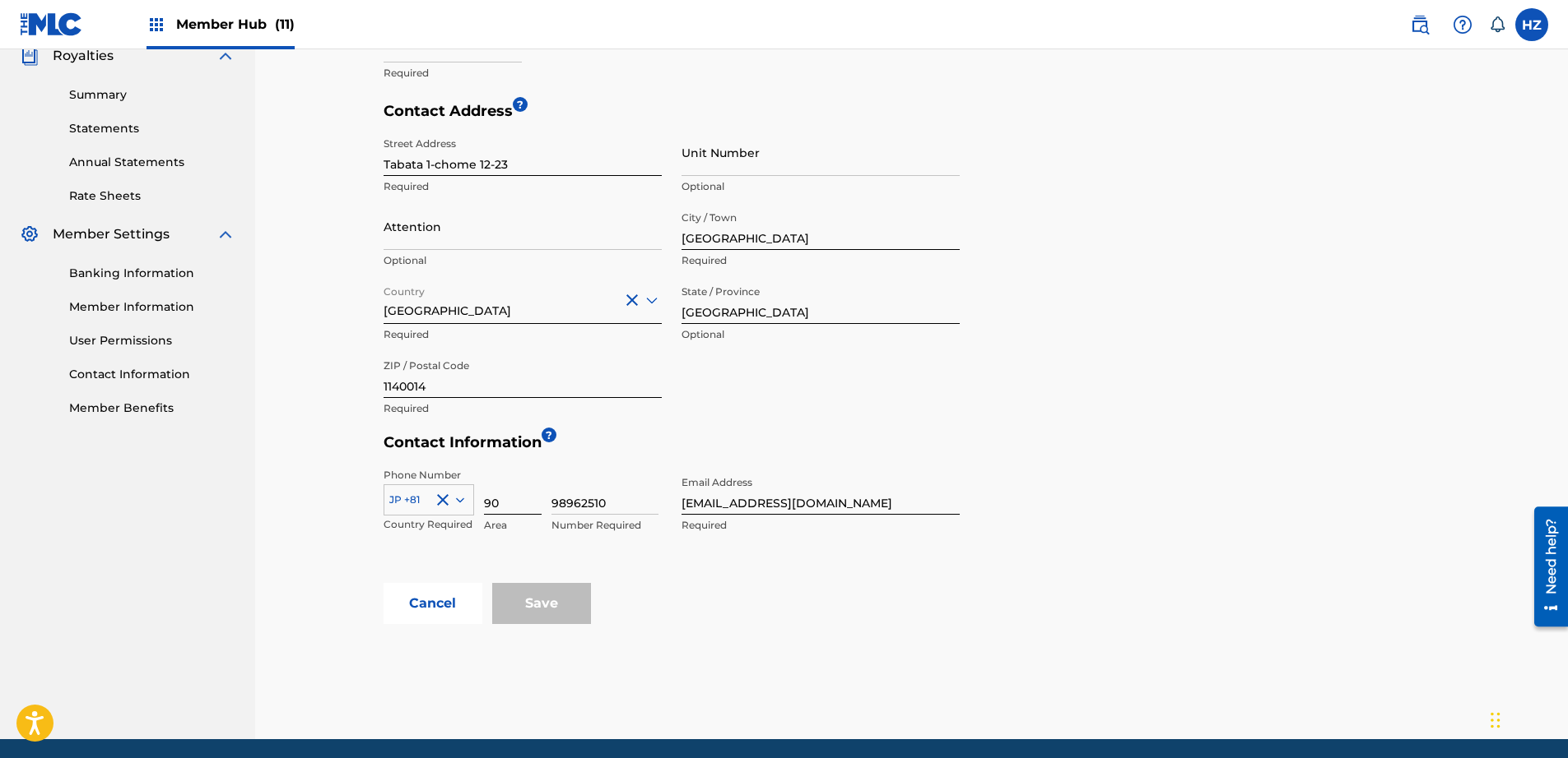
click at [501, 505] on input "90" at bounding box center [513, 490] width 58 height 46
click at [598, 503] on input "98962510" at bounding box center [605, 490] width 107 height 46
type input "98962500"
click at [698, 579] on div "Phone Number JP +81 Country Required 90 Area 98962500 Number Required Email Add…" at bounding box center [671, 522] width 576 height 123
click at [750, 509] on input "sithusoewanted@gmail.com" at bounding box center [820, 490] width 278 height 46
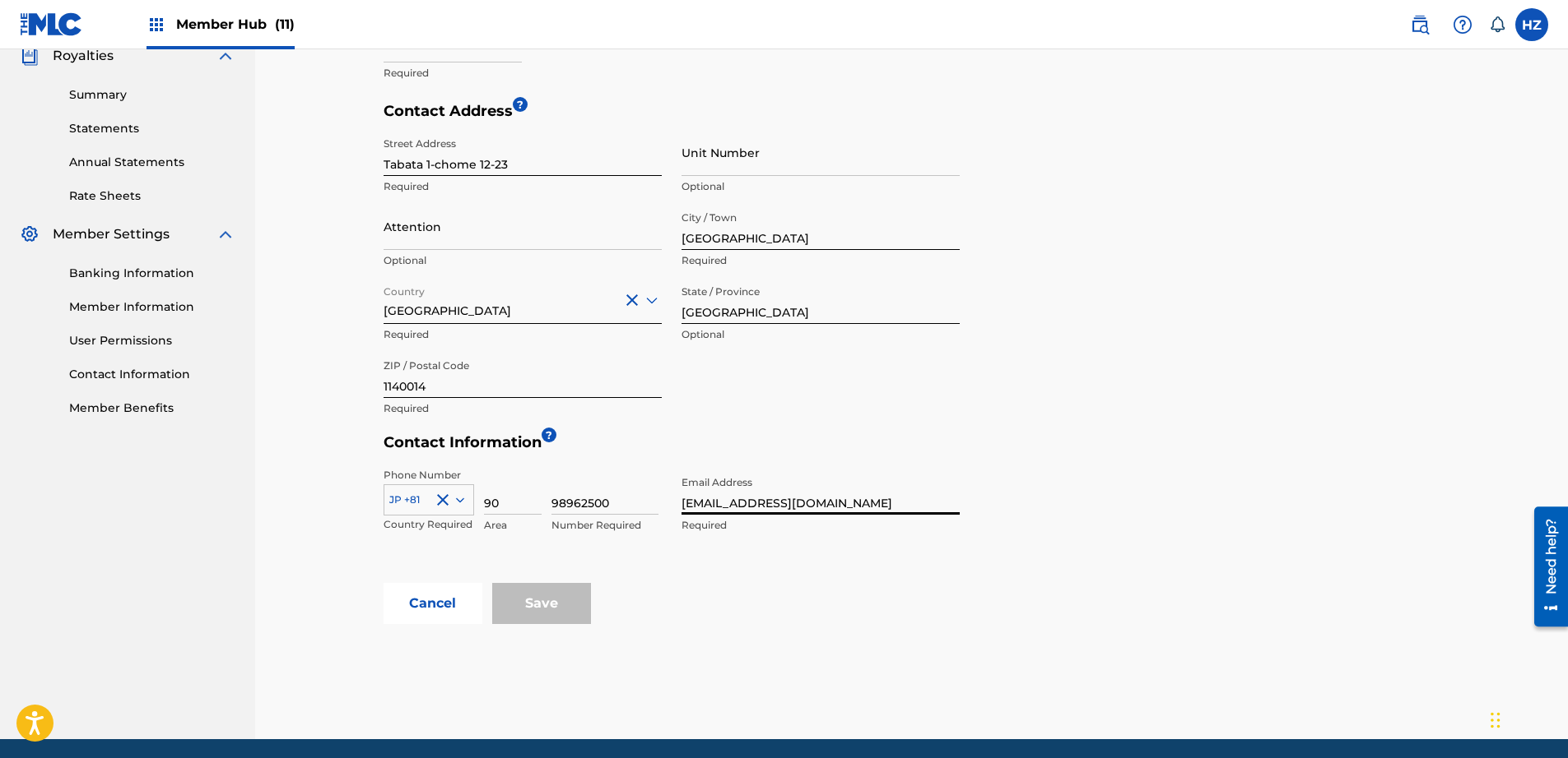
click at [750, 509] on input "sithusoewanted@gmail.com" at bounding box center [820, 490] width 278 height 46
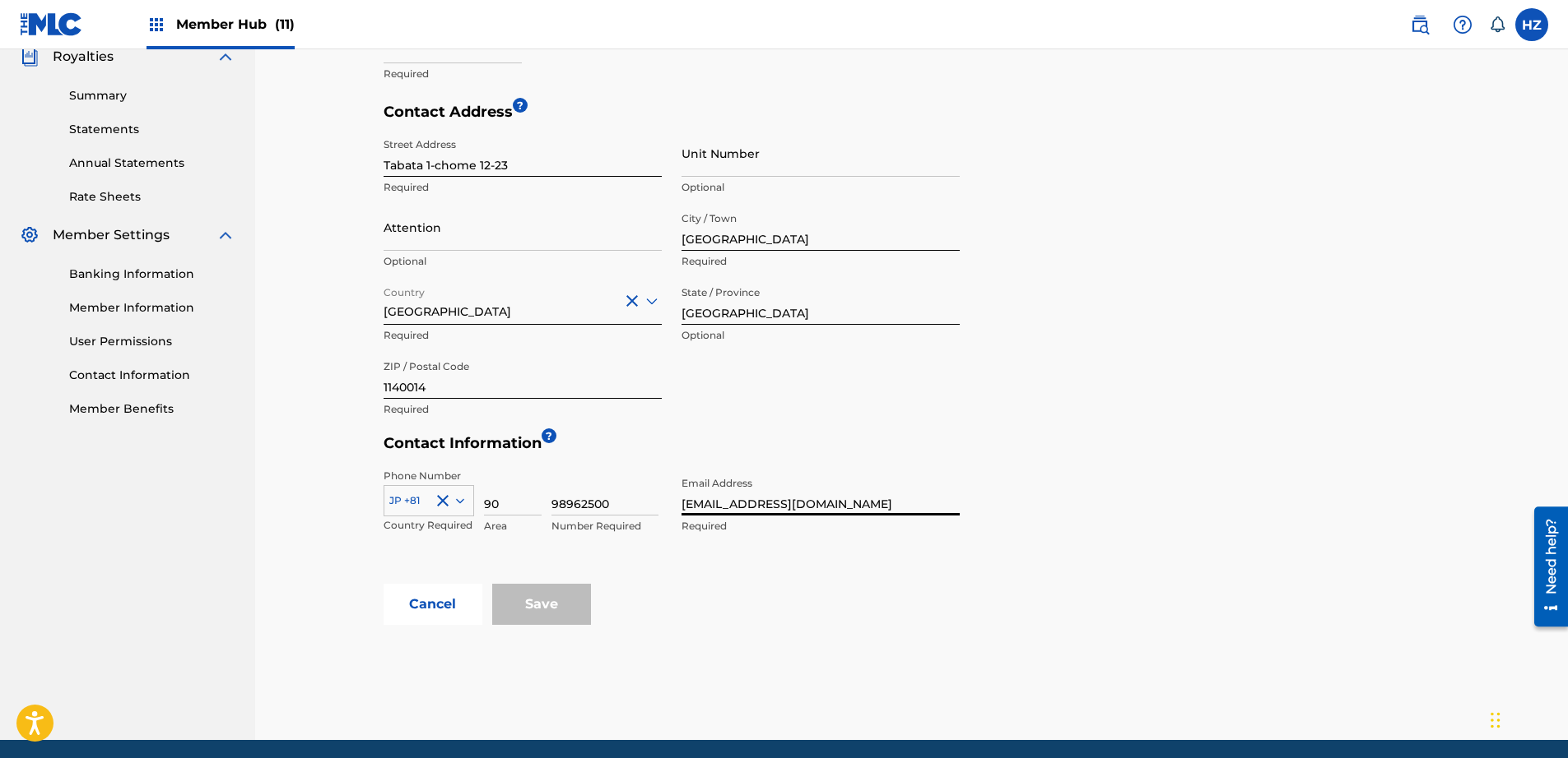
scroll to position [503, 0]
click at [758, 505] on input "sithusoewanted@gmail.com" at bounding box center [820, 492] width 278 height 46
type input "zinmgwin87@gmail.com"
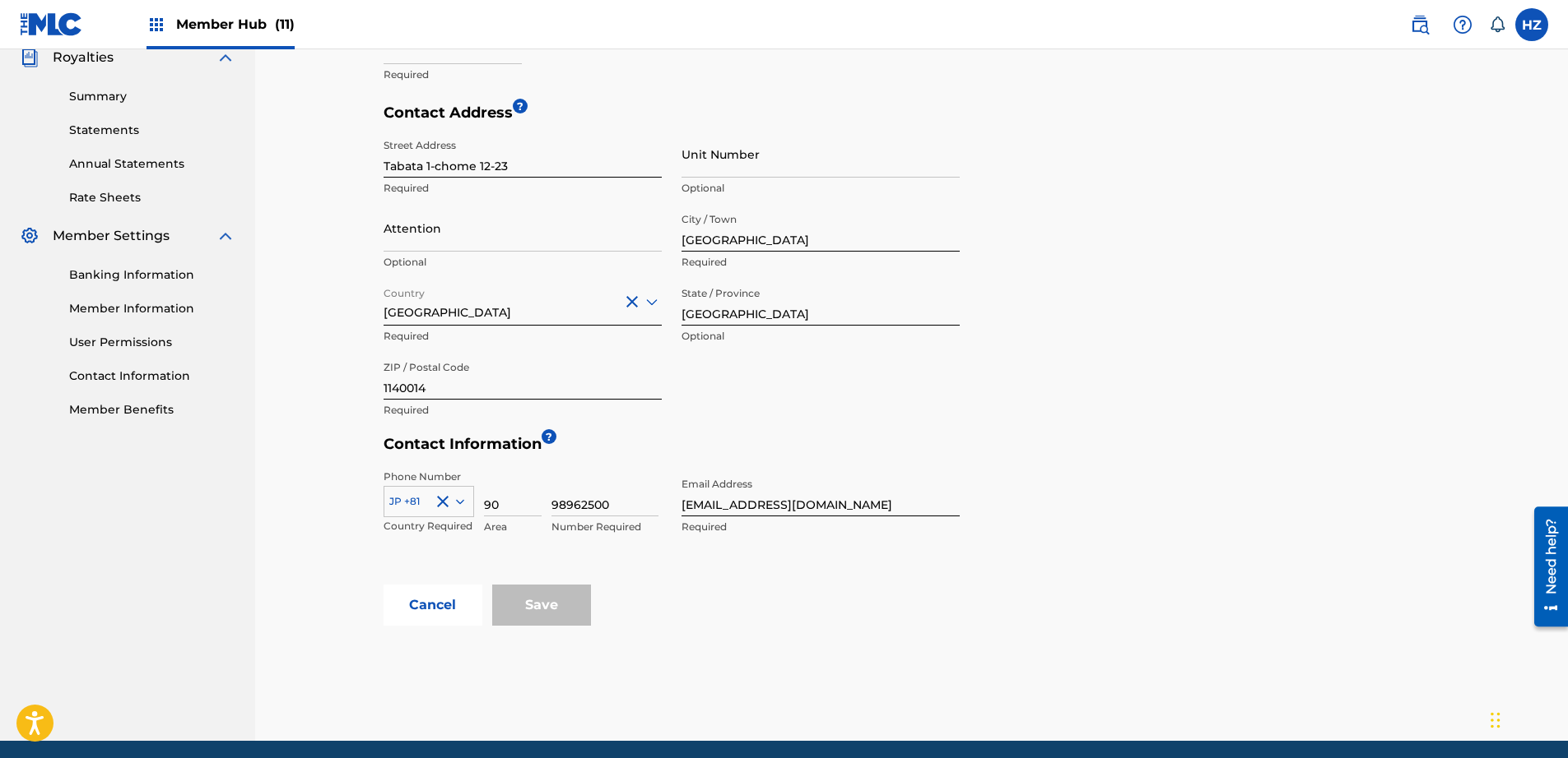
click at [983, 697] on div "< Back Contact Information The only required contact type is the Public Contact…" at bounding box center [912, 165] width 1152 height 1154
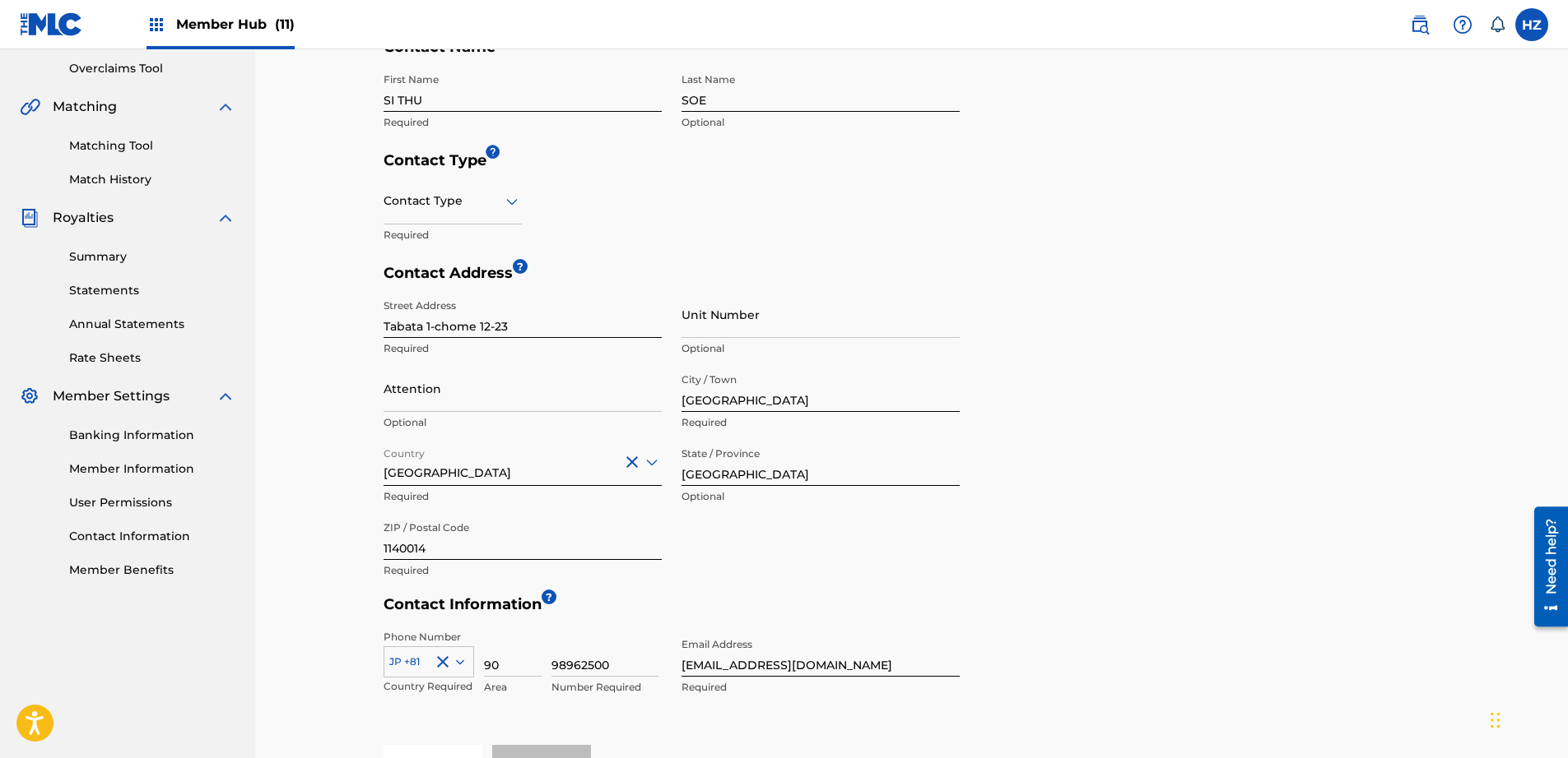
scroll to position [203, 0]
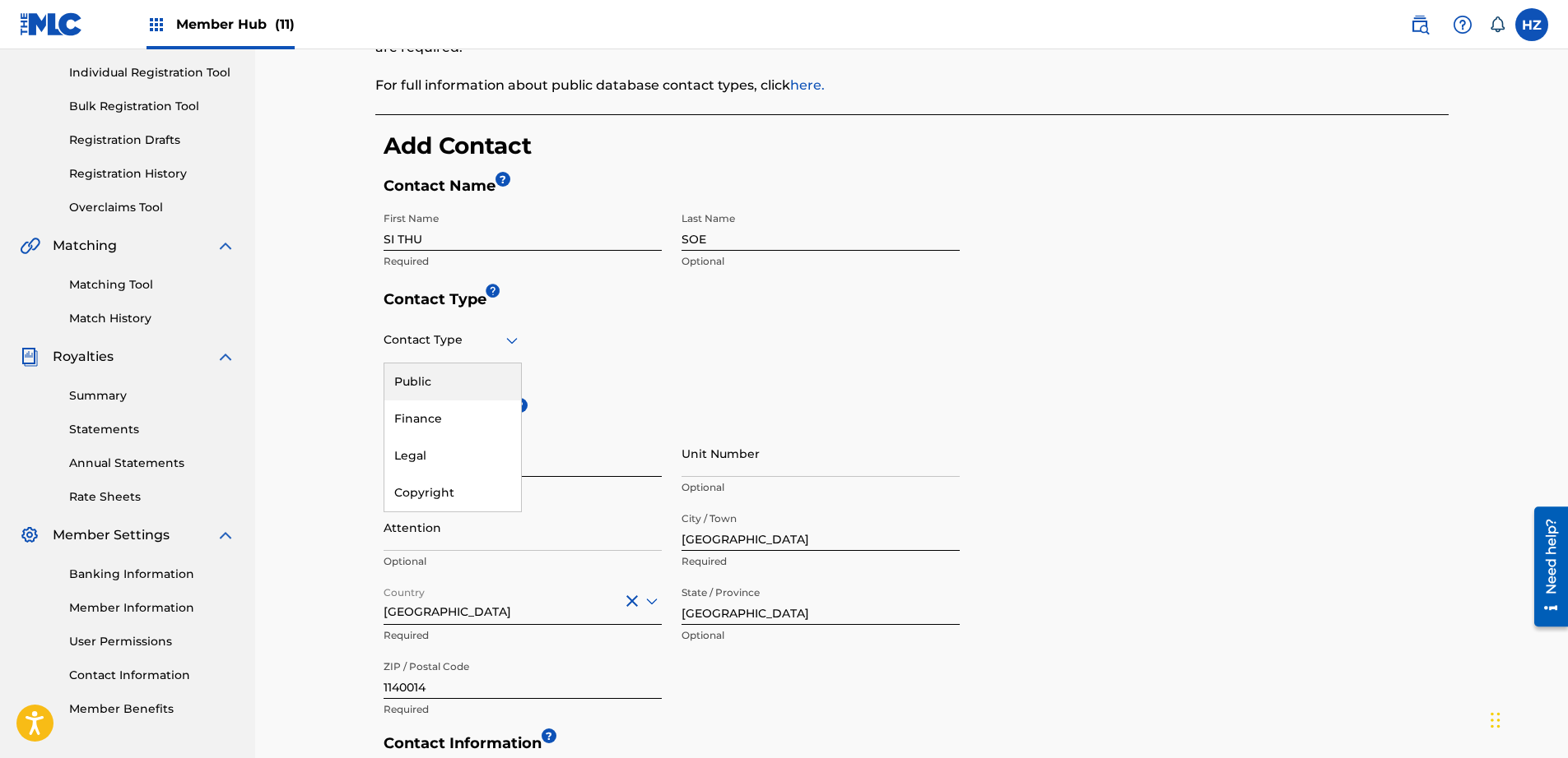
click at [504, 348] on icon at bounding box center [512, 341] width 20 height 20
click at [454, 387] on div "Public" at bounding box center [453, 381] width 137 height 37
click at [654, 350] on div "Contact Type Public Required" at bounding box center [671, 360] width 576 height 86
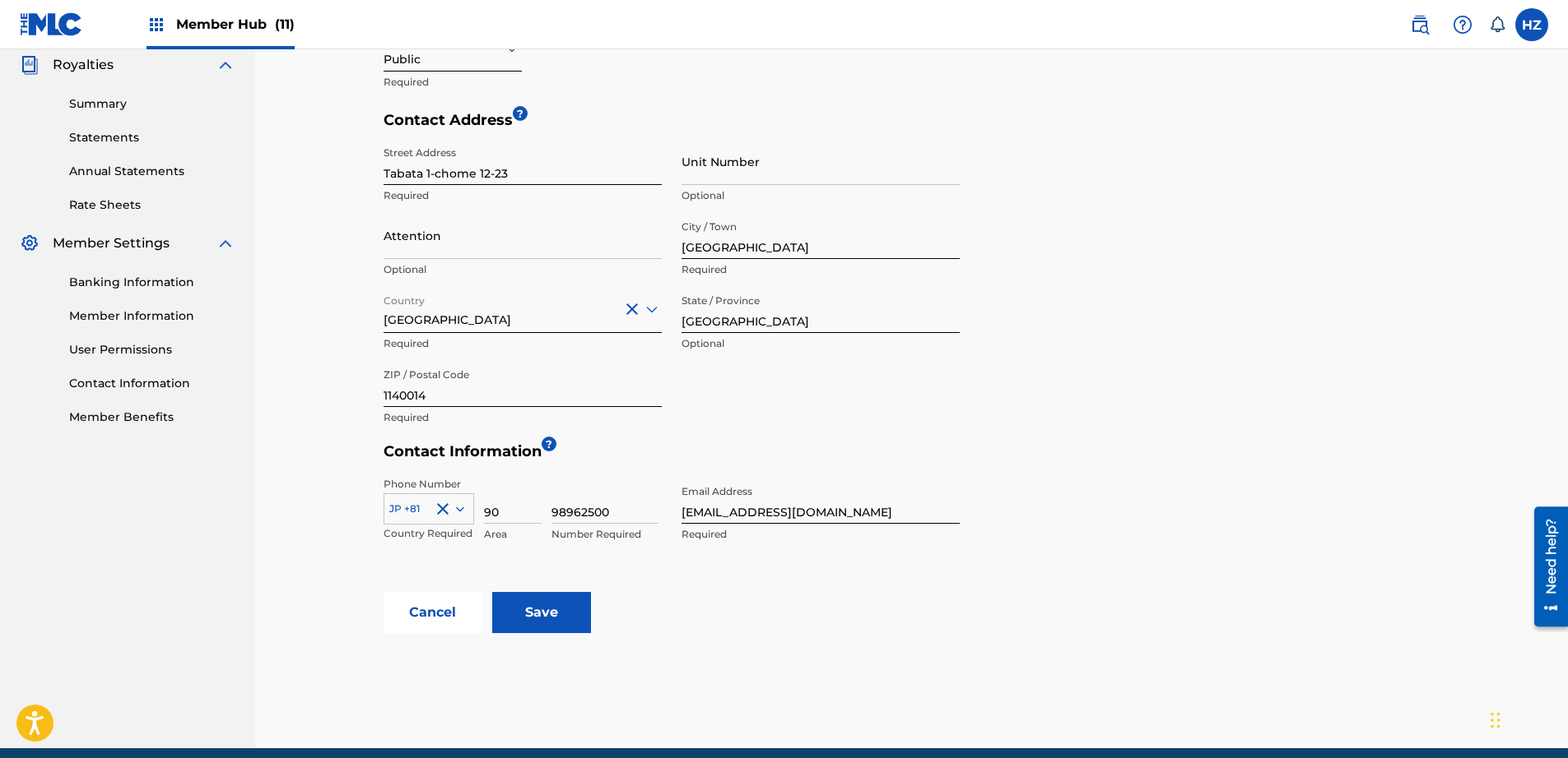
scroll to position [564, 0]
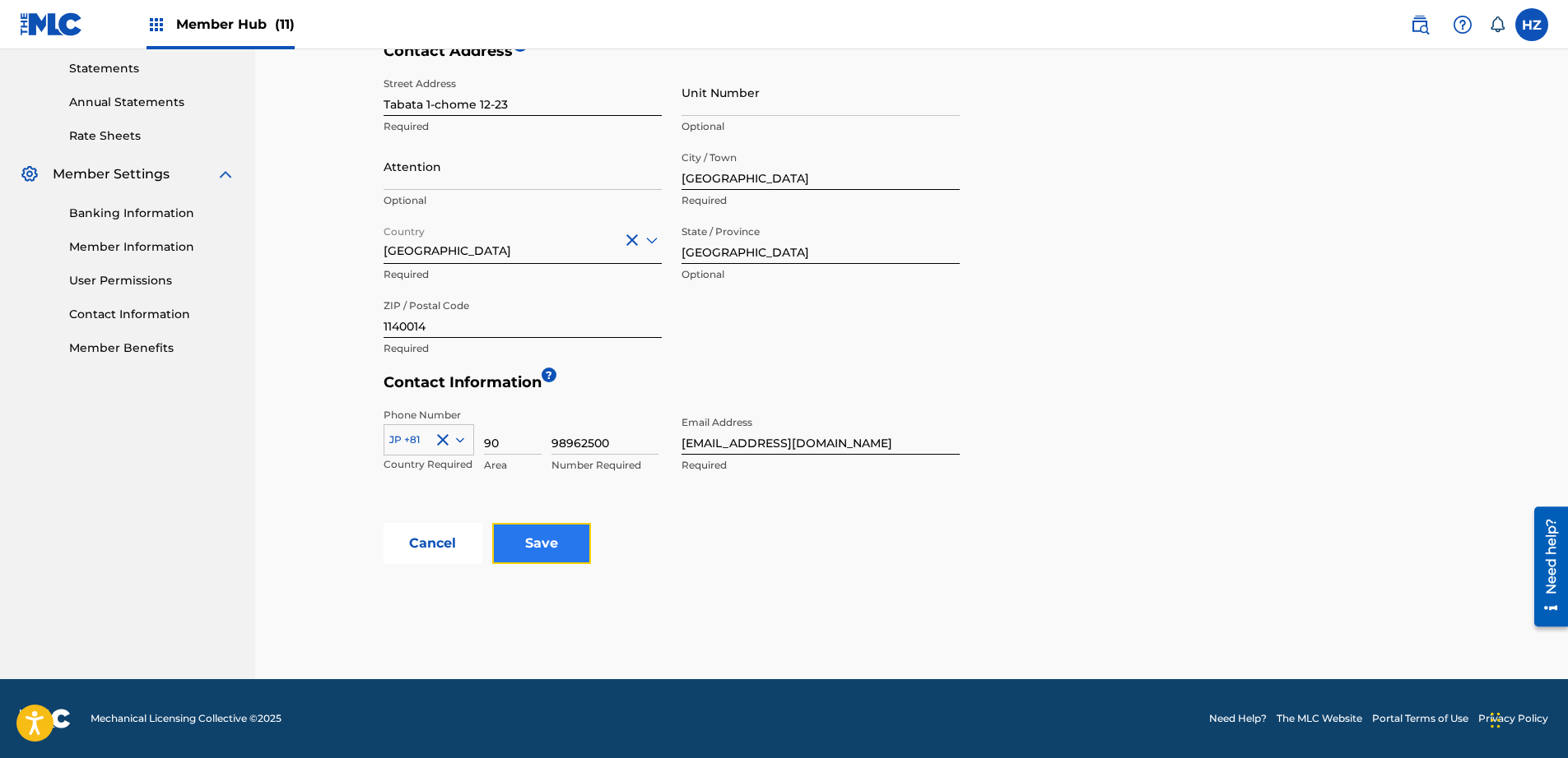
click at [547, 550] on input "Save" at bounding box center [541, 543] width 99 height 41
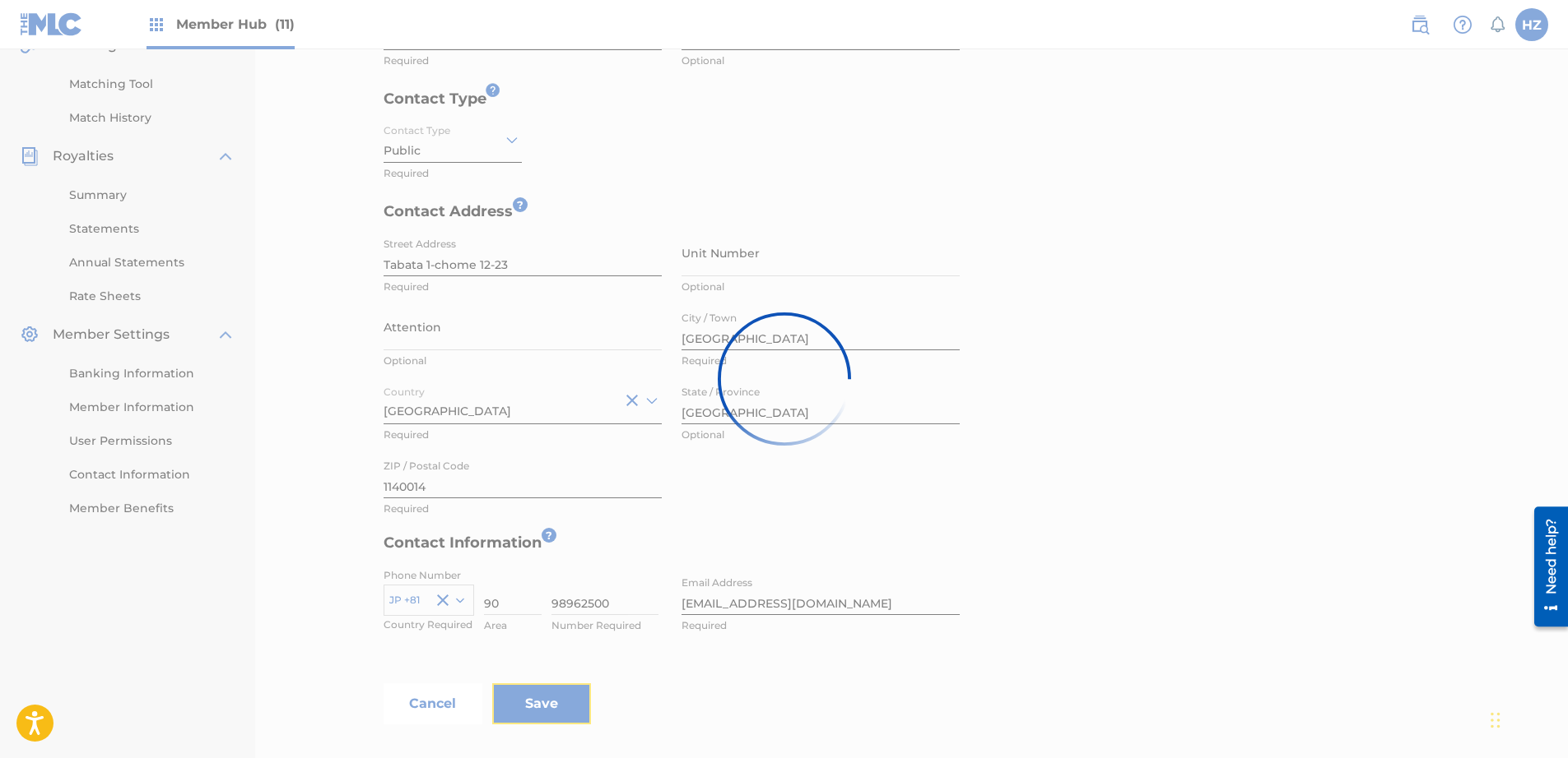
scroll to position [261, 0]
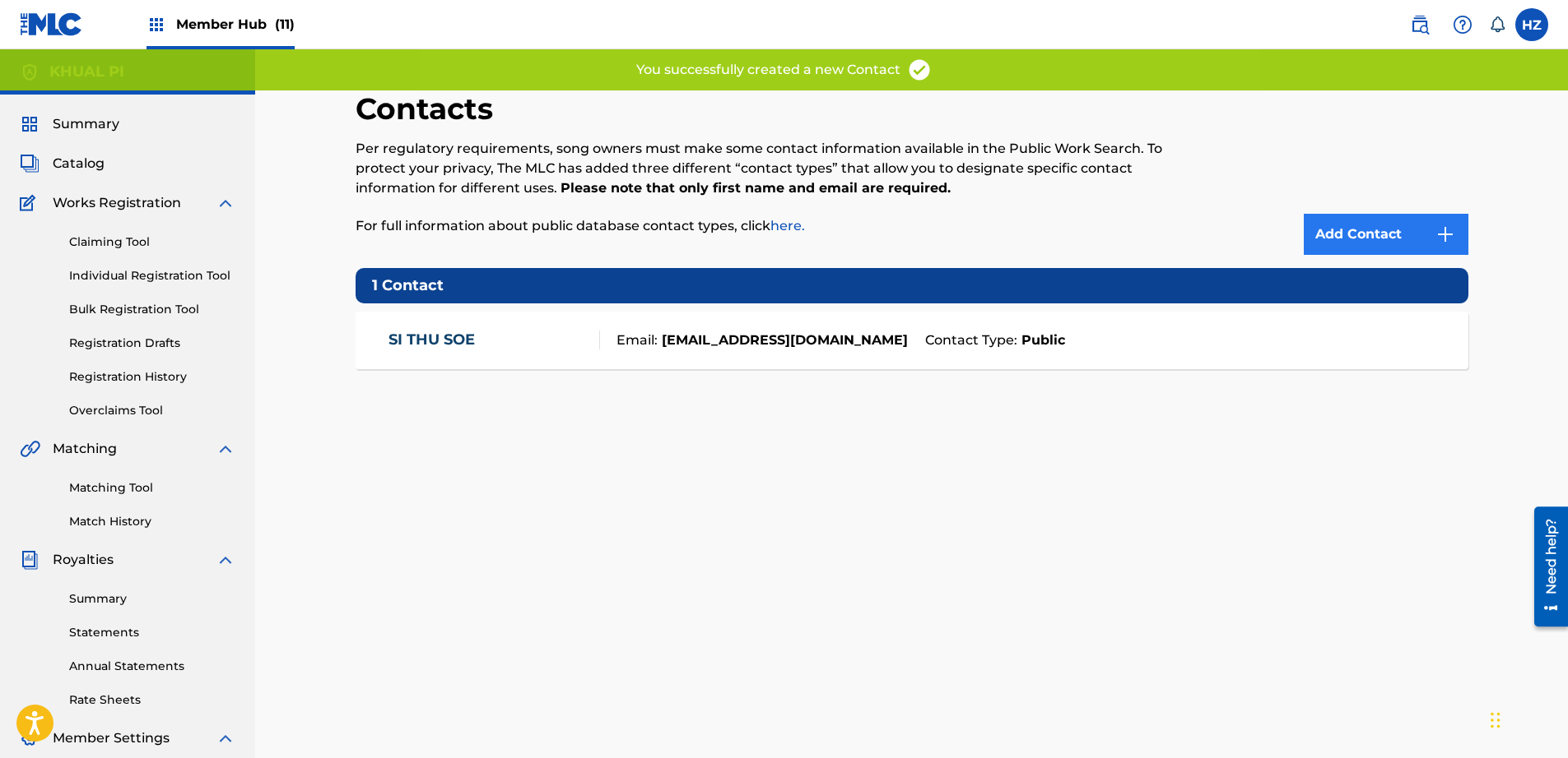
click at [1409, 212] on div "Add Contact" at bounding box center [1340, 172] width 256 height 164
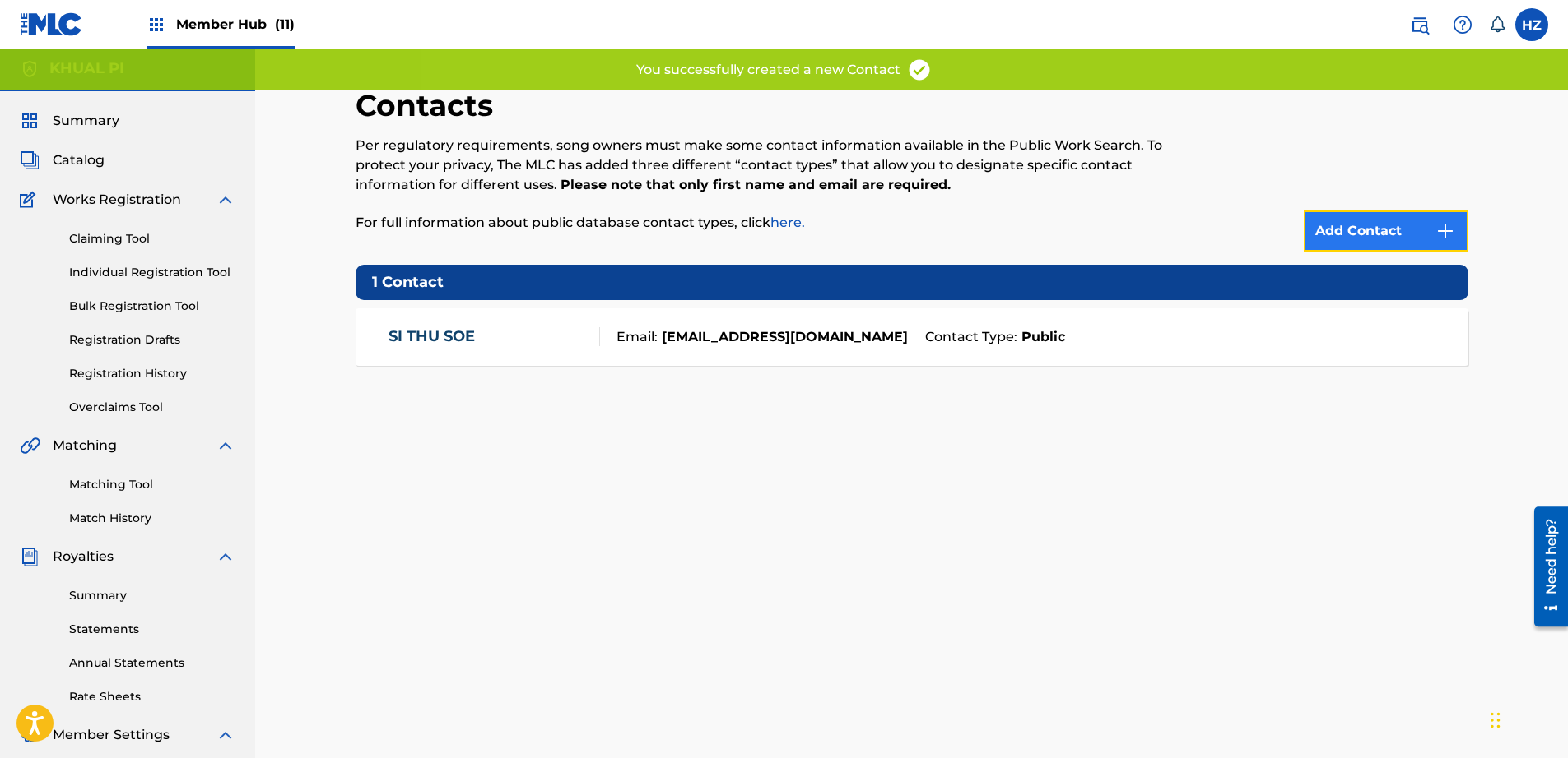
click at [1402, 219] on link "Add Contact" at bounding box center [1385, 231] width 164 height 41
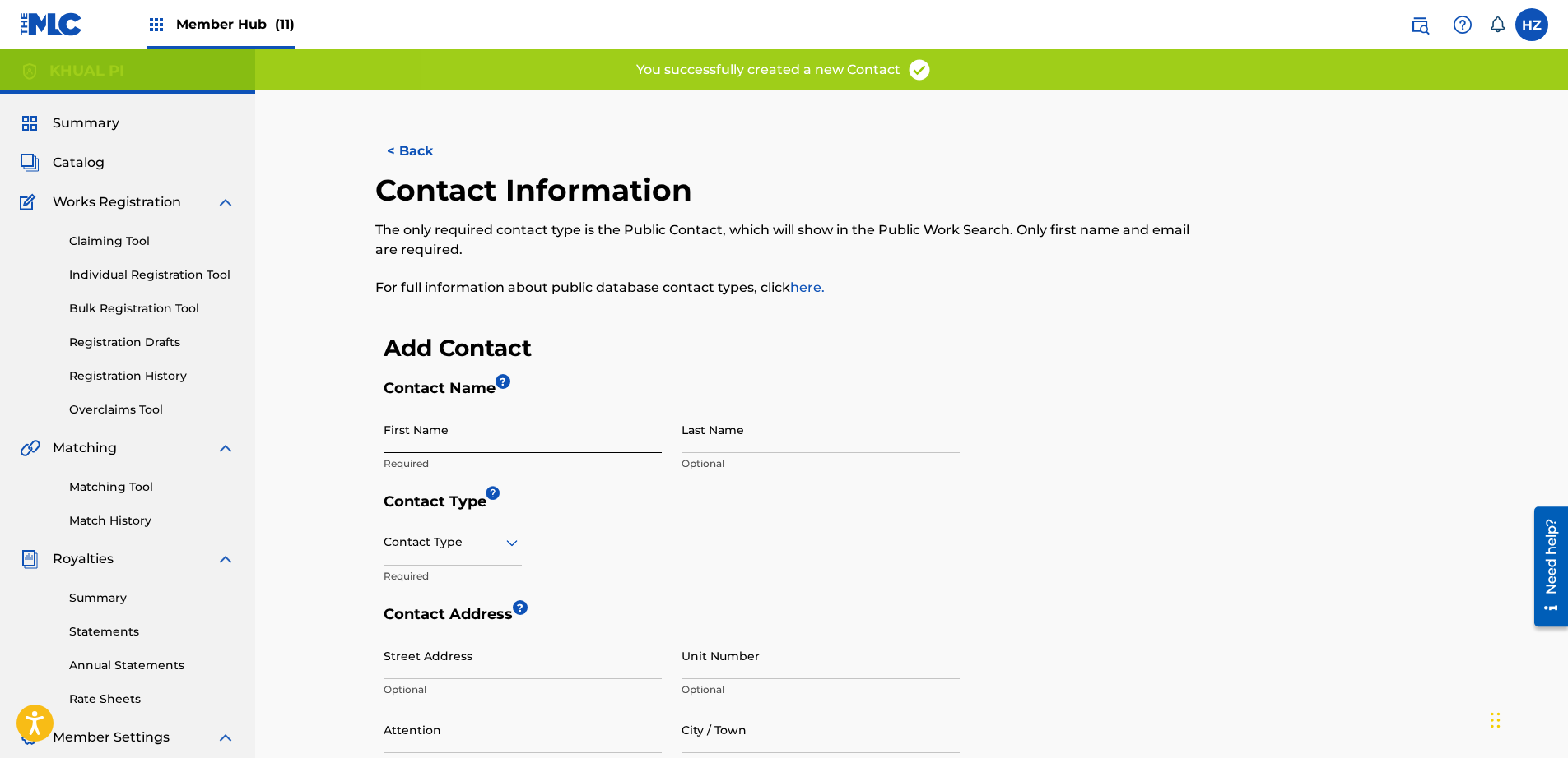
click at [554, 449] on input "First Name" at bounding box center [522, 429] width 278 height 46
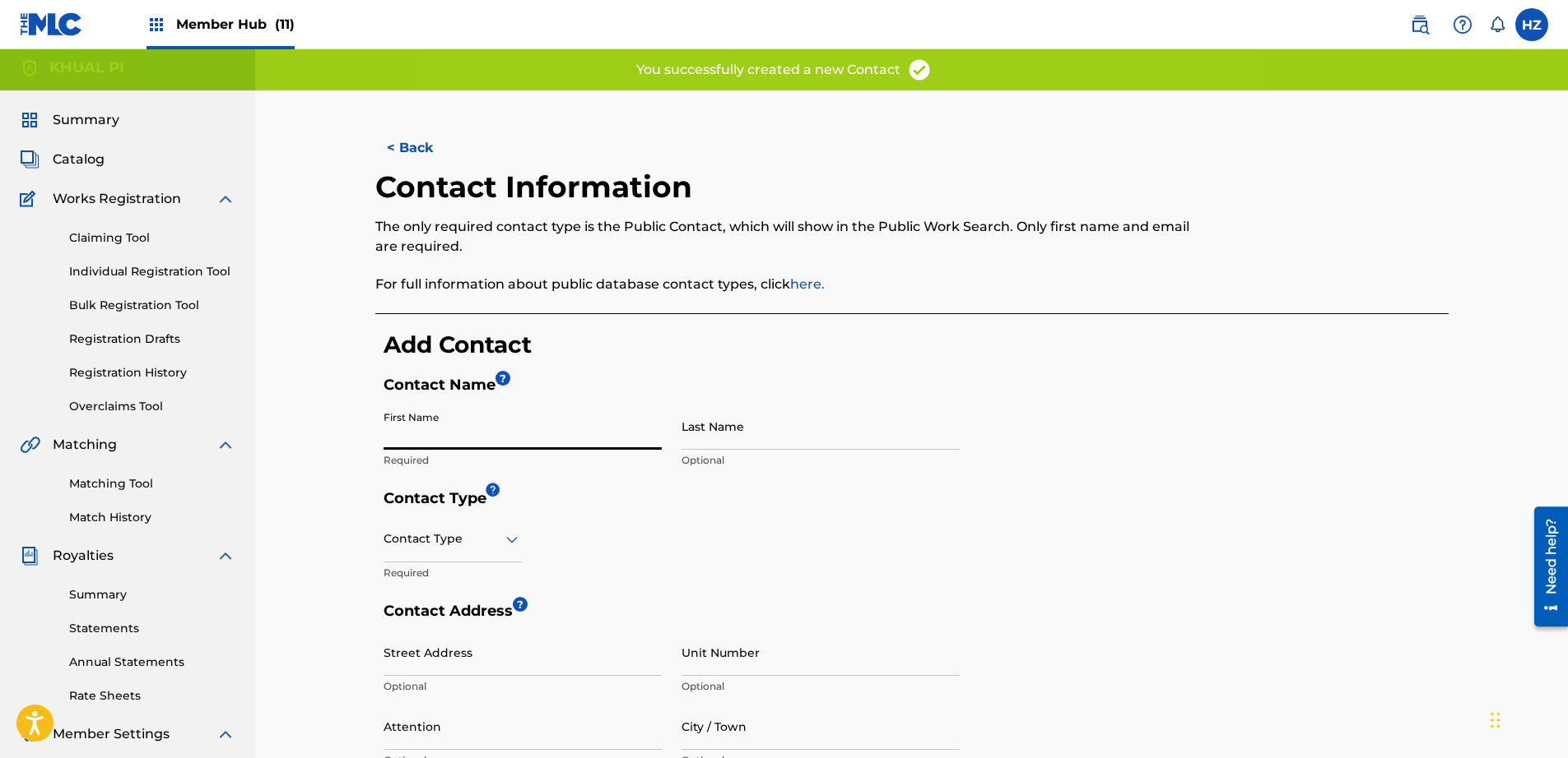
click at [599, 436] on input "First Name" at bounding box center [522, 426] width 278 height 46
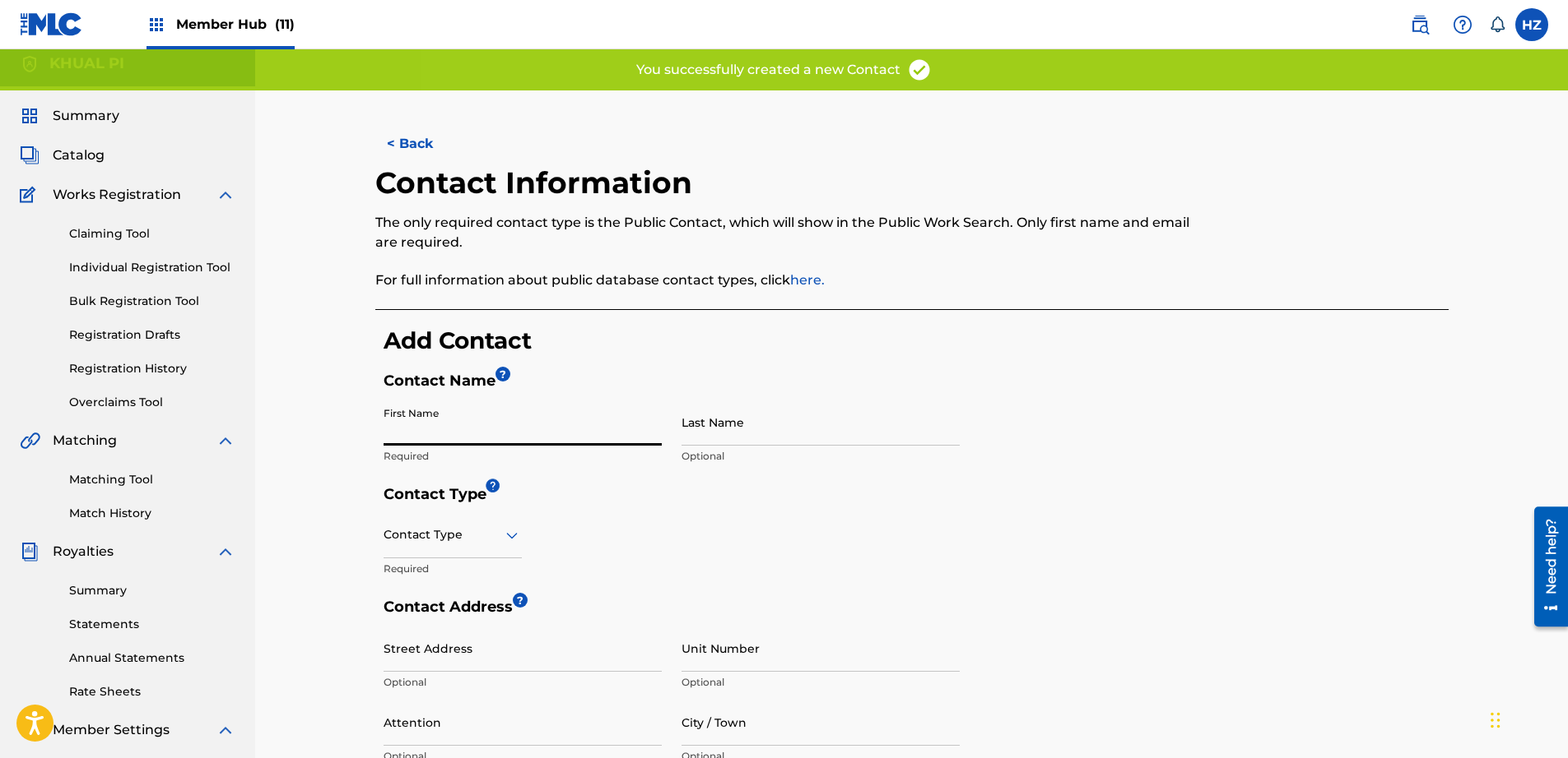
scroll to position [7, 0]
click at [591, 442] on input "First Name" at bounding box center [522, 423] width 278 height 46
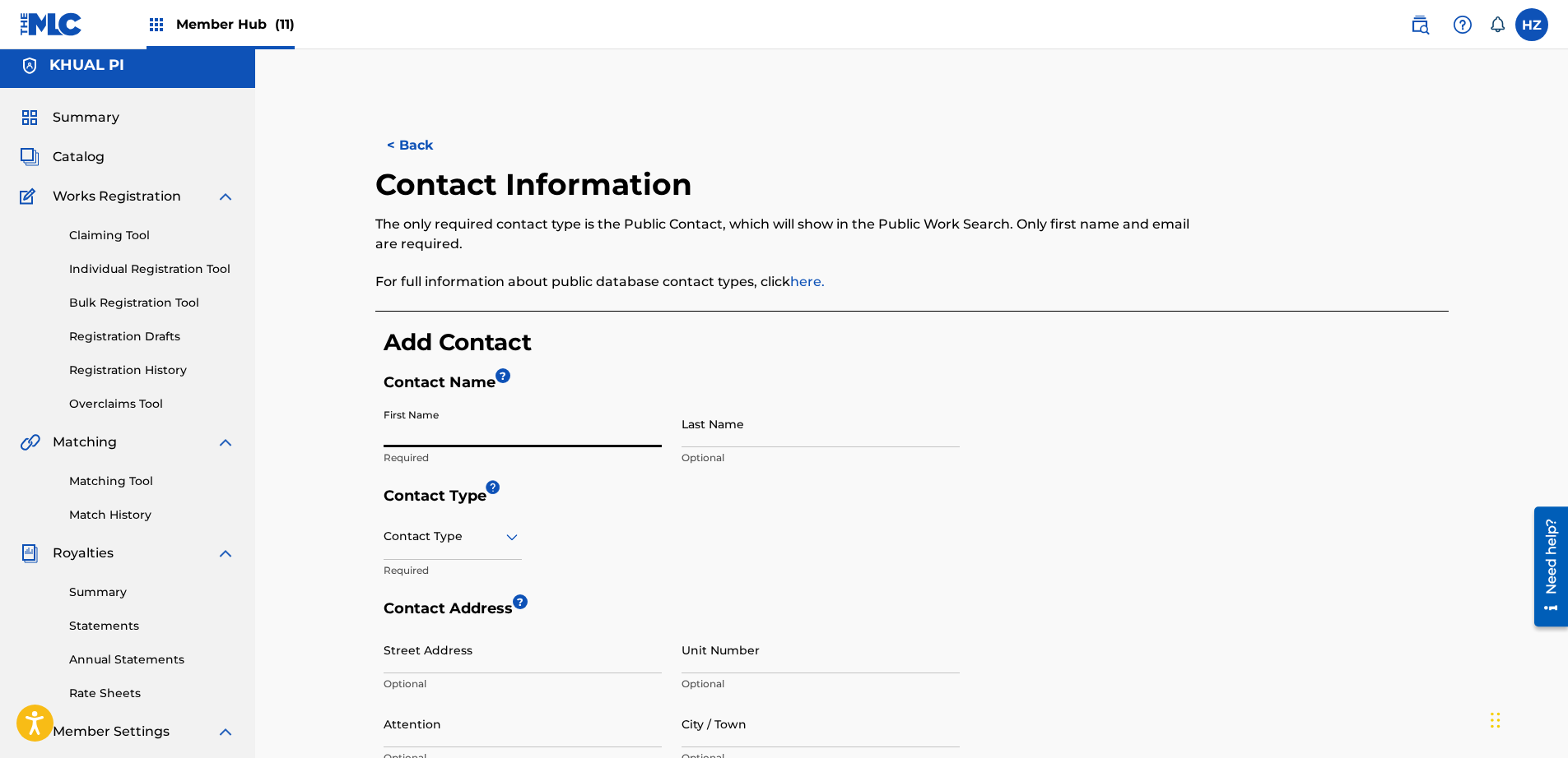
type input "SI THU"
type input "SOE"
type input "Tabata 1-chome 12-23"
type input "Tabata House A-207"
type input "Japan"
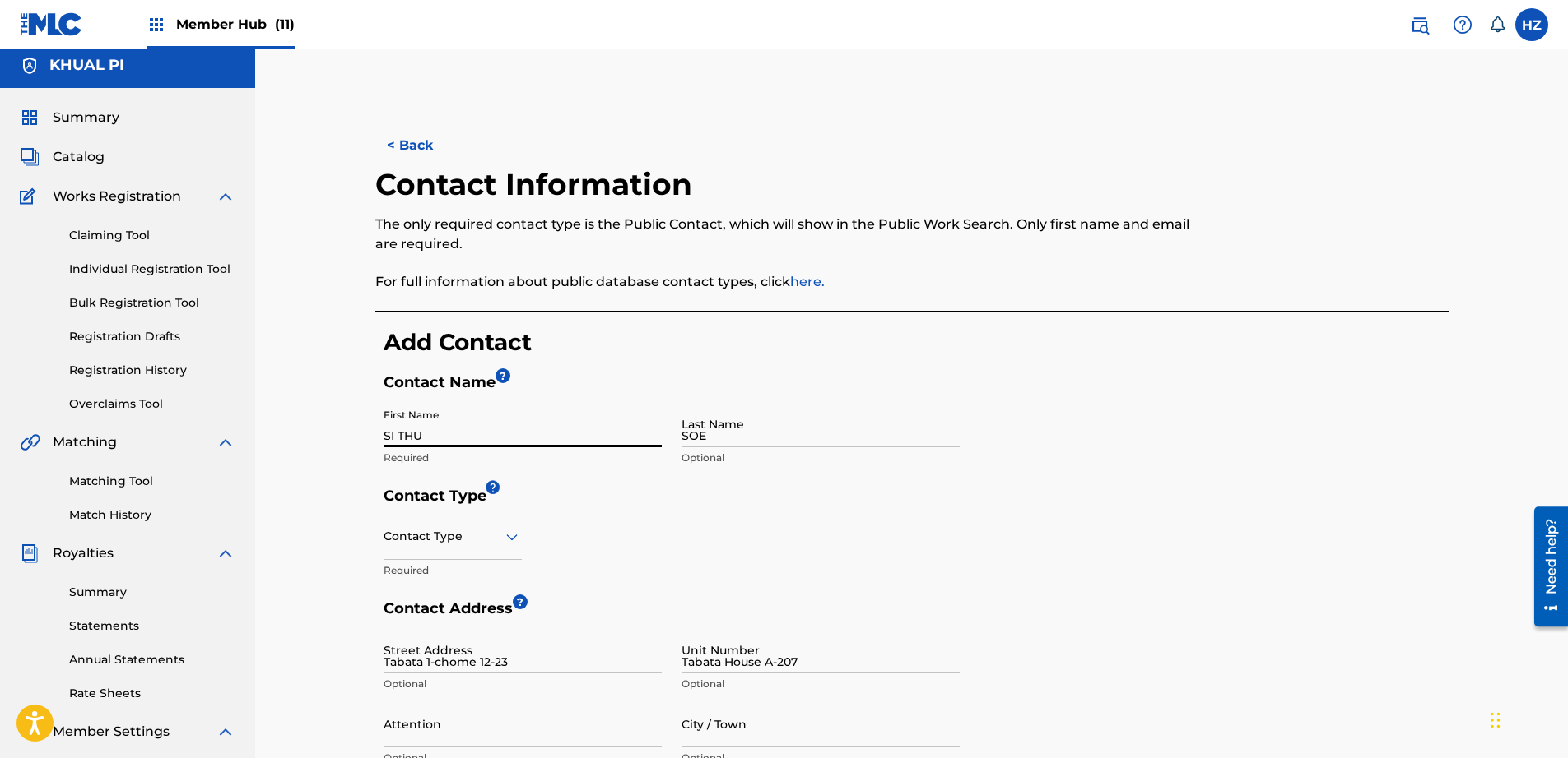
type input "Tokyo"
type input "1140014"
type input "81"
type input "90"
type input "98962510"
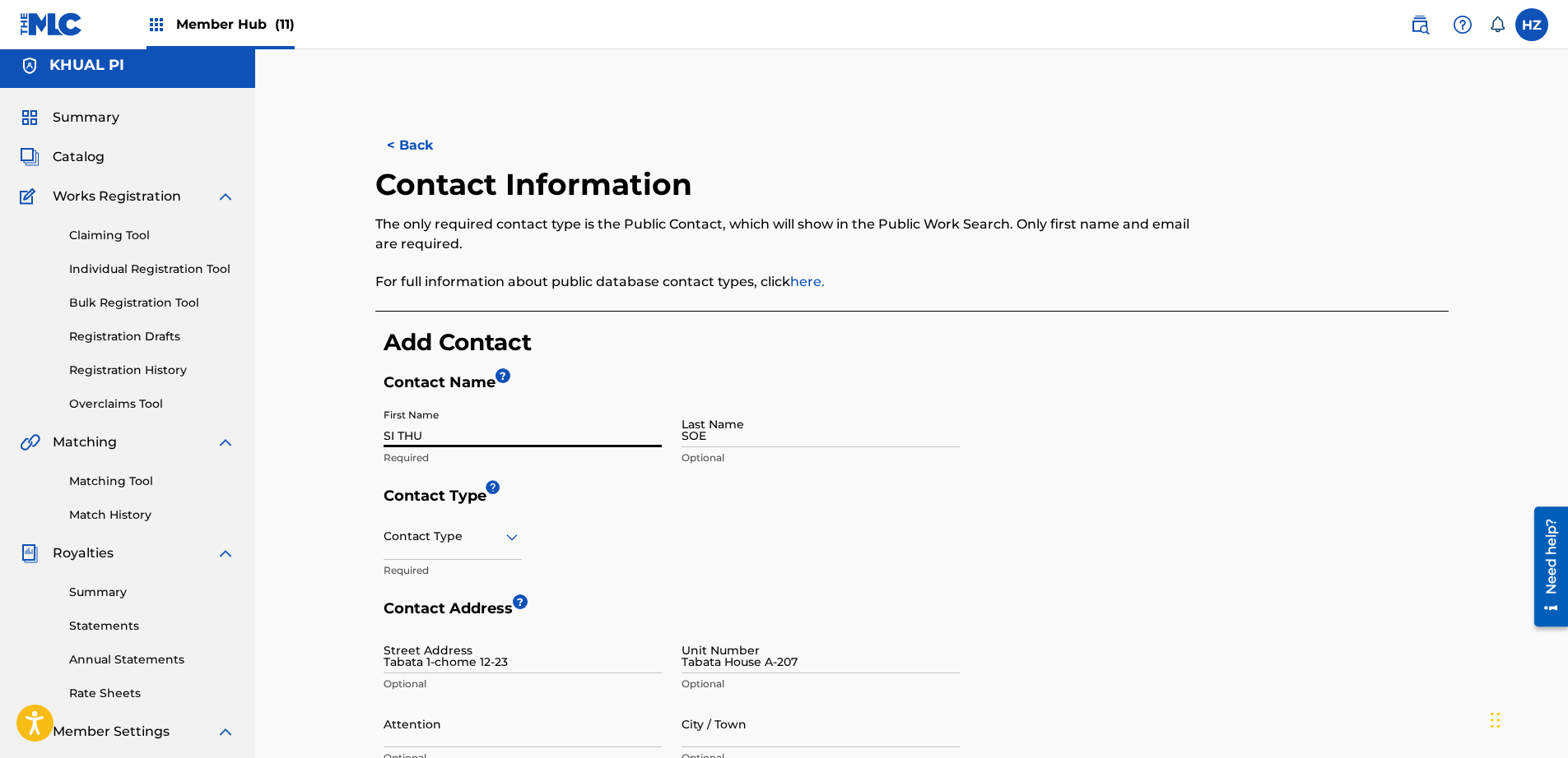
type input "sithusoewanted@gmail.com"
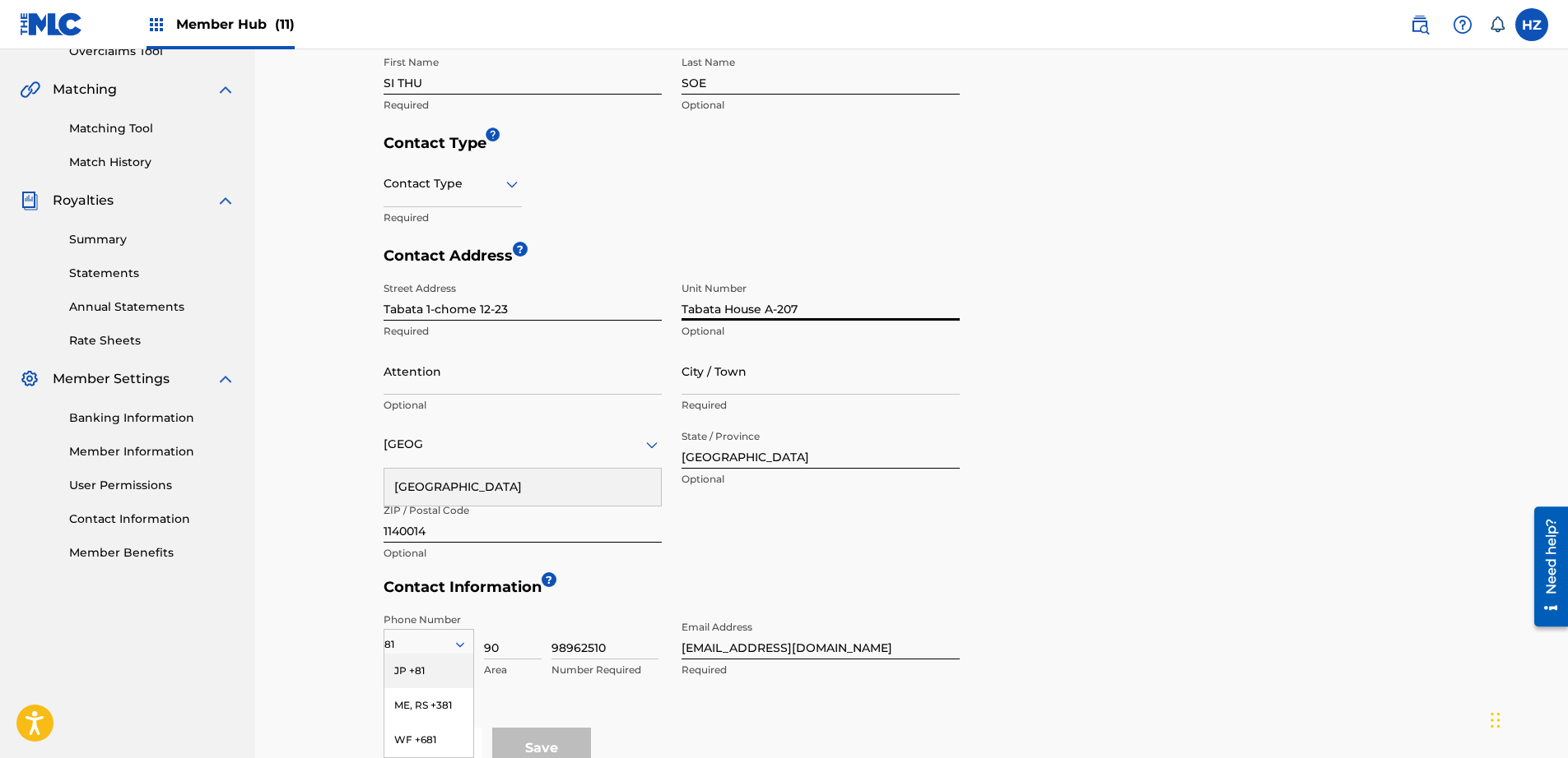
drag, startPoint x: 824, startPoint y: 317, endPoint x: 661, endPoint y: 311, distance: 163.1
click at [661, 311] on div "Street Address Tabata 1-chome 12-23 Required Unit Number Tabata House A-207 Opt…" at bounding box center [671, 422] width 576 height 296
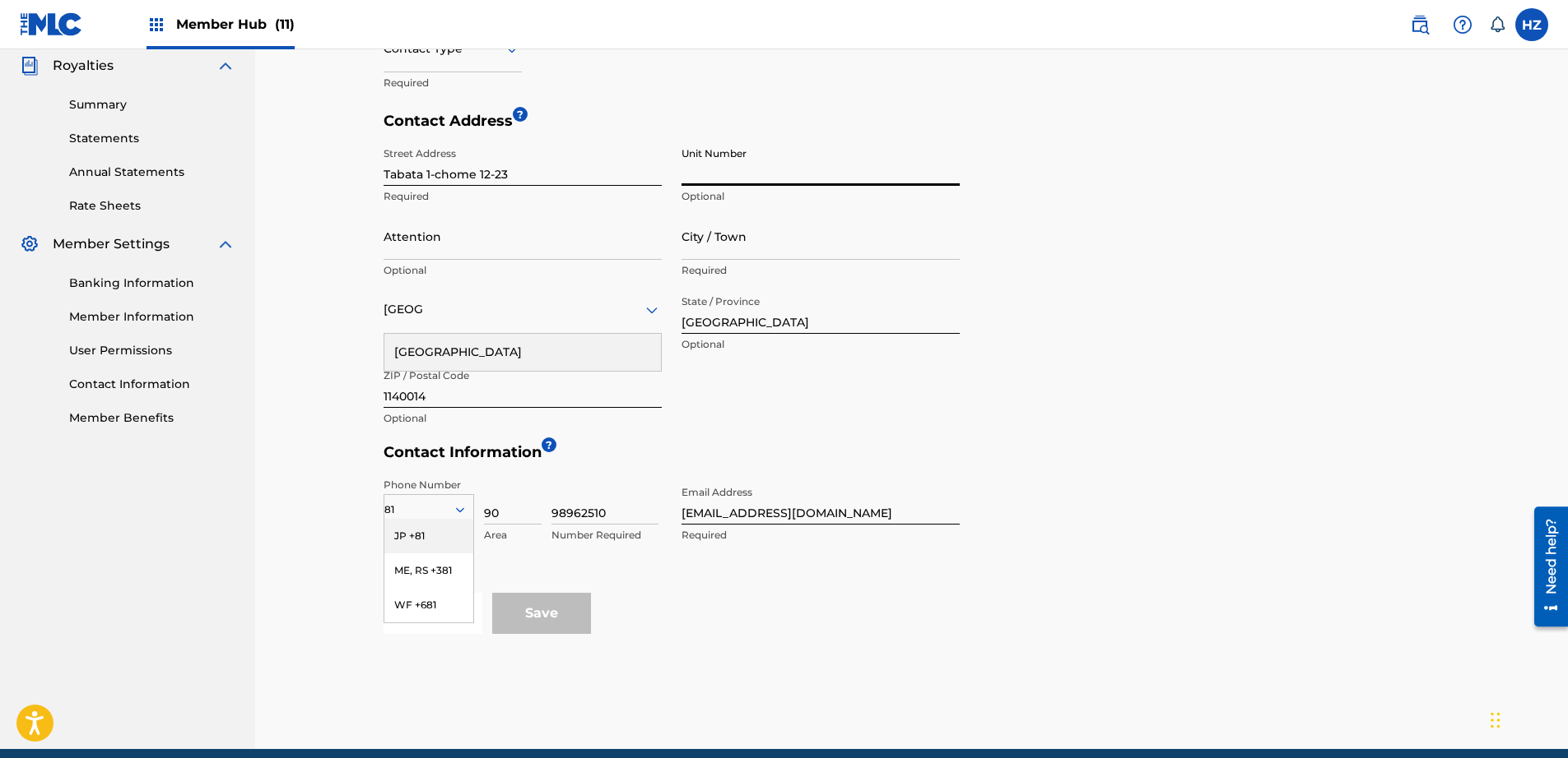
scroll to position [564, 0]
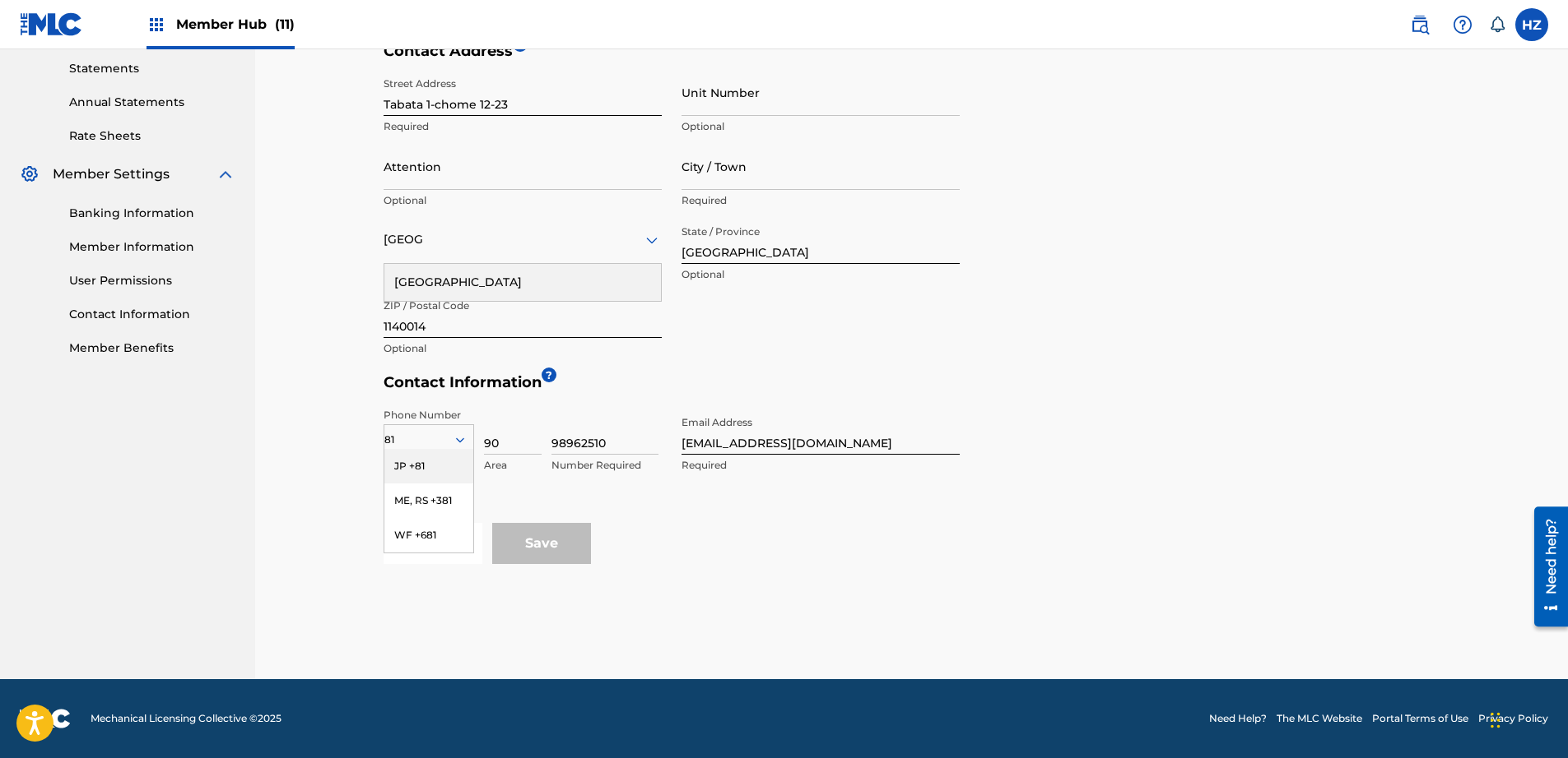
click at [419, 439] on div "81" at bounding box center [429, 439] width 89 height 18
click at [424, 458] on div "JP +81" at bounding box center [429, 466] width 89 height 34
click at [633, 442] on input "98962510" at bounding box center [605, 431] width 107 height 46
type input "98962500"
click at [1006, 510] on form "Contact Name ? First Name SI THU Required Last Name SOE Optional Contact Type C…" at bounding box center [916, 190] width 1065 height 749
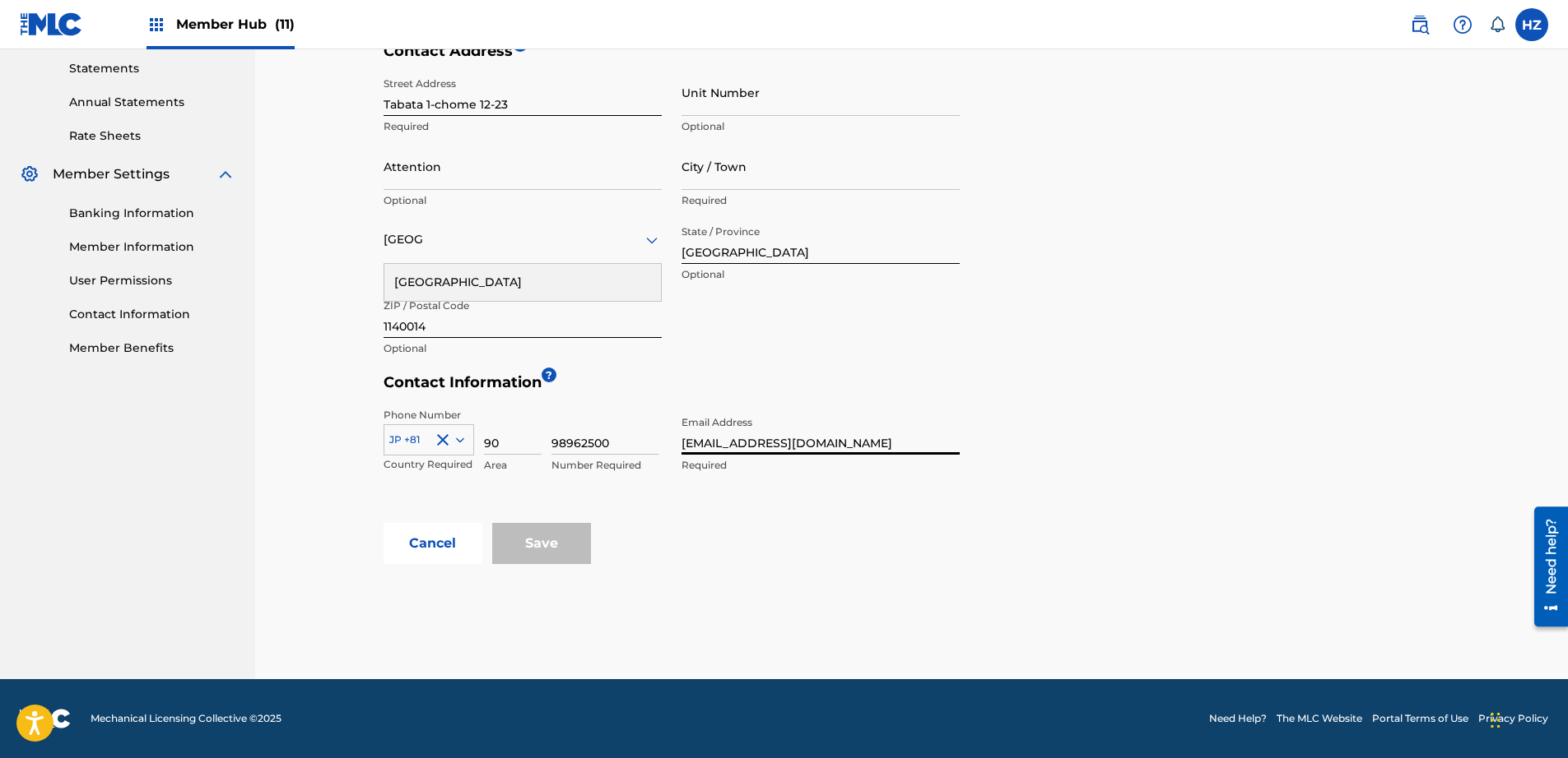
click at [771, 442] on input "sithusoewanted@gmail.com" at bounding box center [820, 431] width 278 height 46
type input "zinmgwin87@gmail.com"
type input "Bahan"
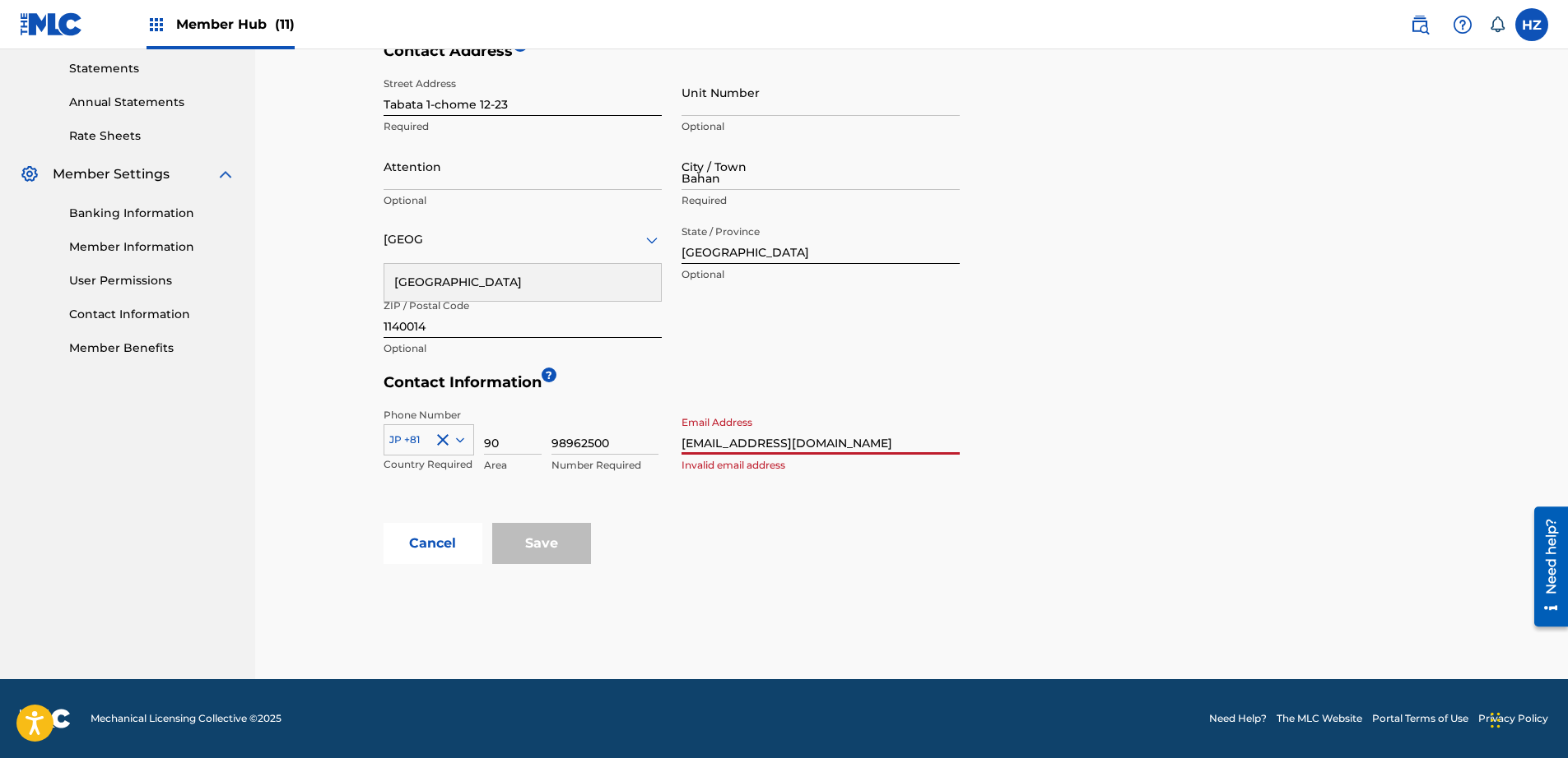
type input "95"
click at [420, 435] on div "95" at bounding box center [429, 439] width 89 height 18
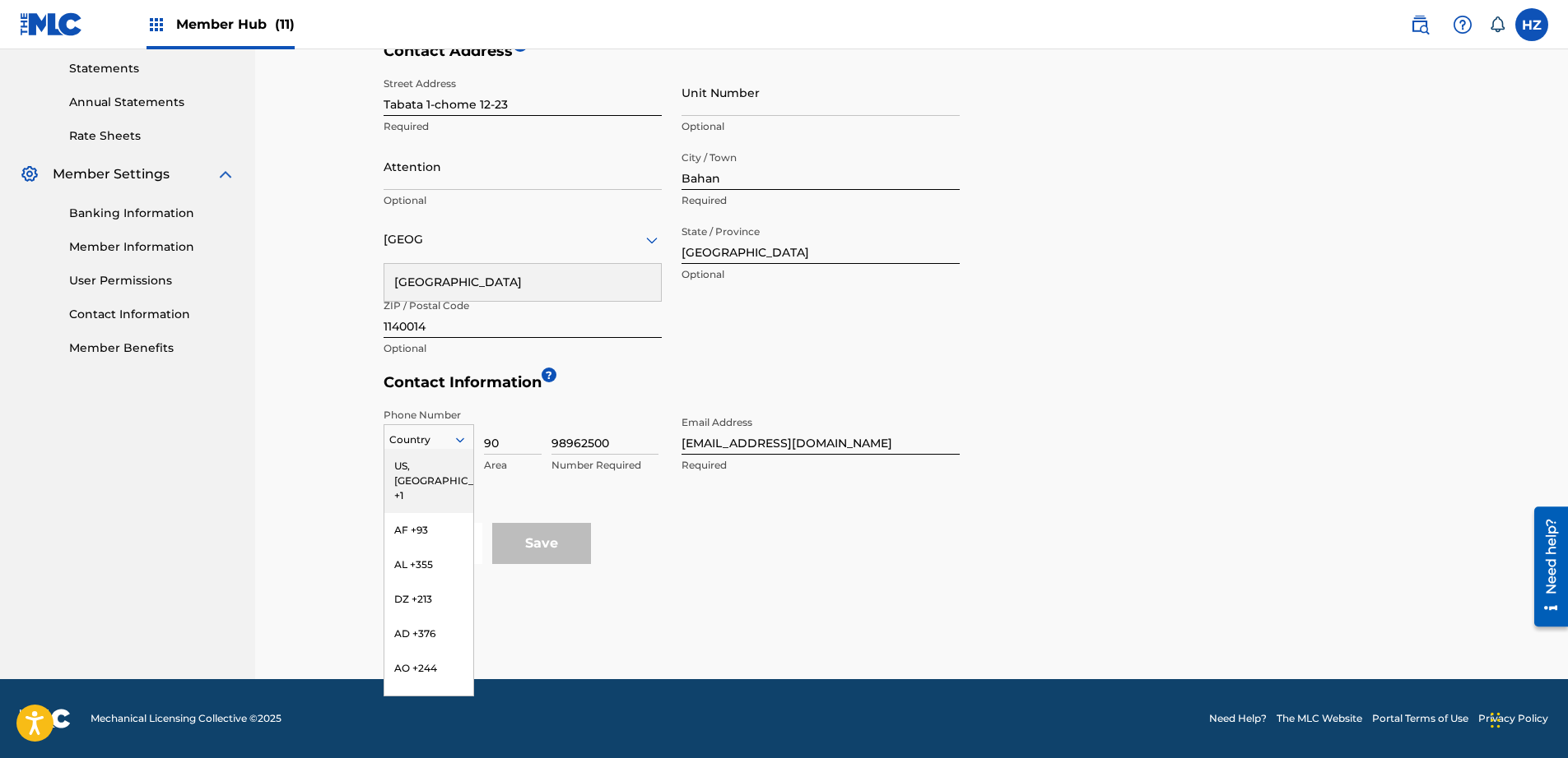
click at [444, 438] on div at bounding box center [429, 439] width 89 height 18
type input "jp"
click at [439, 456] on div "JP +81" at bounding box center [429, 466] width 89 height 34
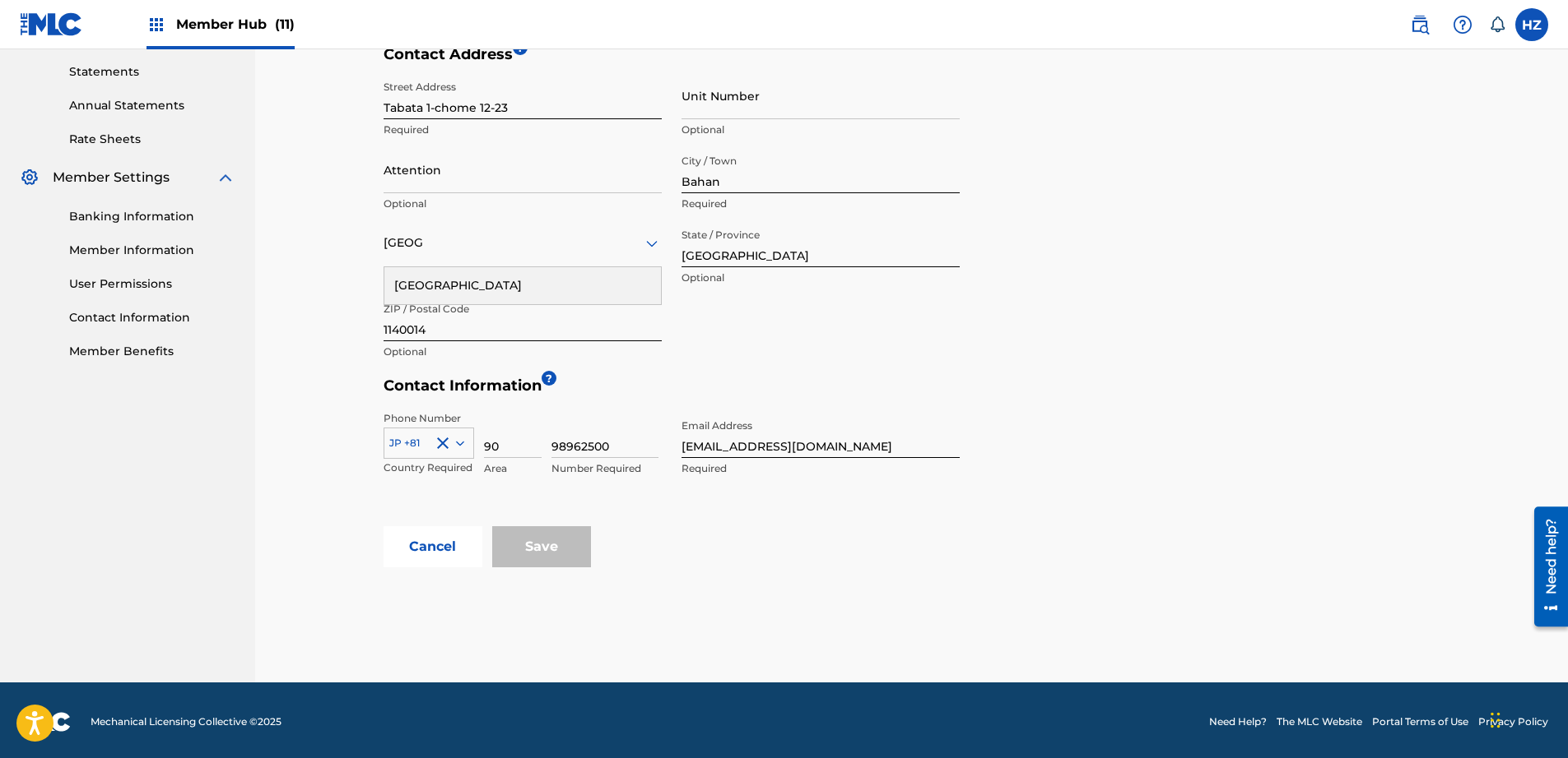
click at [754, 360] on div "Street Address Tabata 1-chome 12-23 Required Unit Number Optional Attention Opt…" at bounding box center [671, 220] width 576 height 296
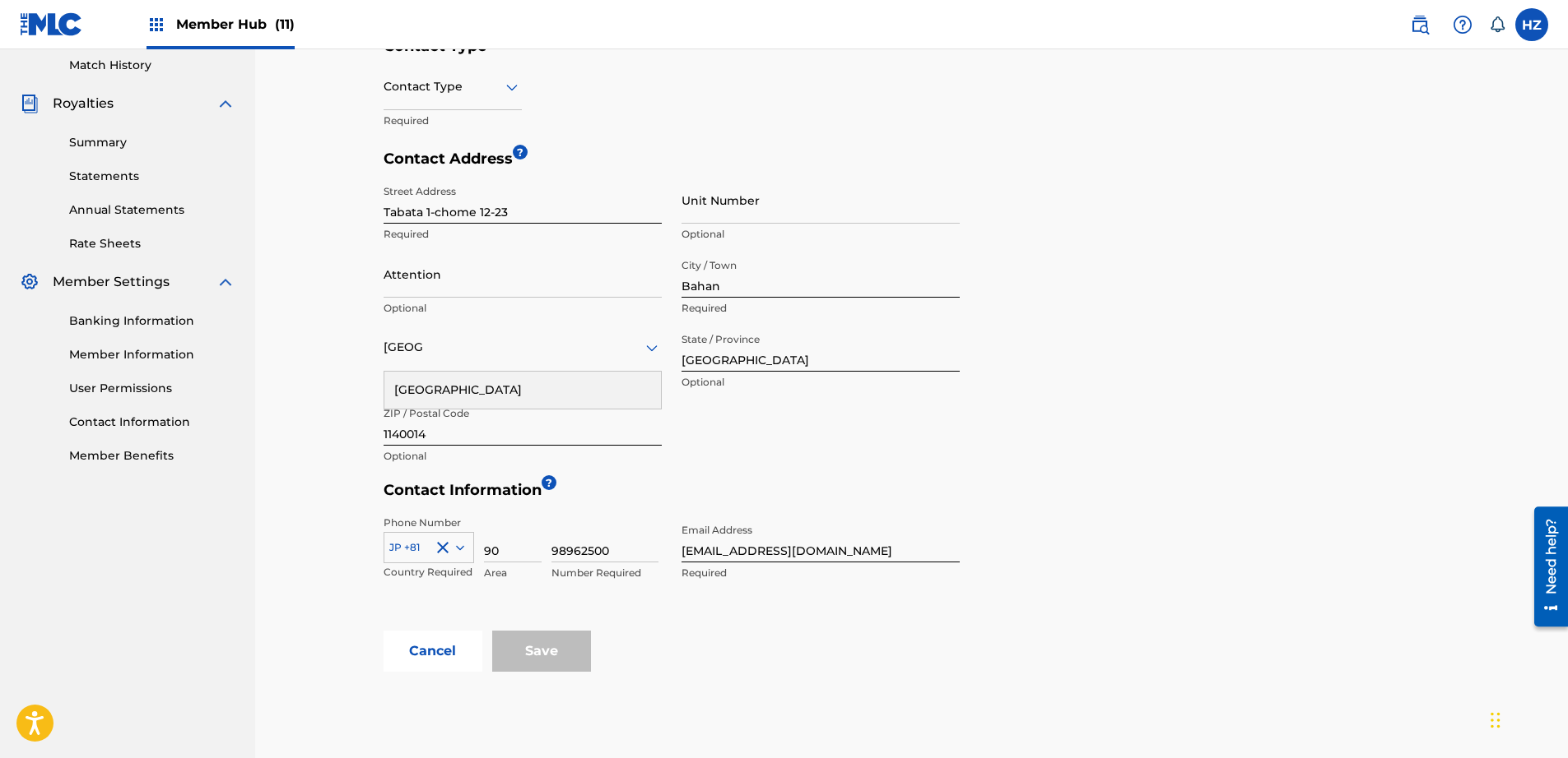
scroll to position [489, 0]
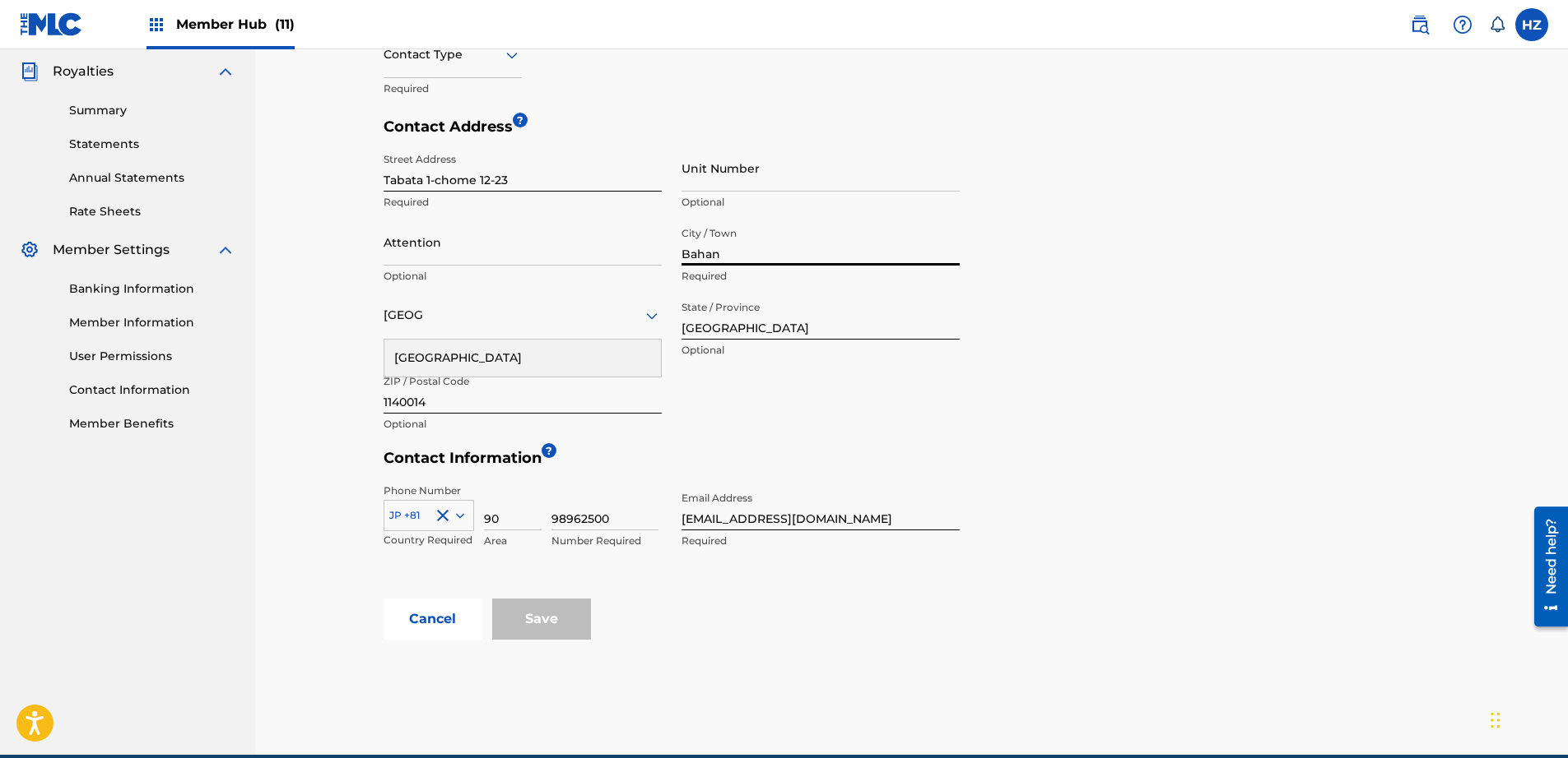
click at [715, 258] on input "Bahan" at bounding box center [820, 242] width 278 height 46
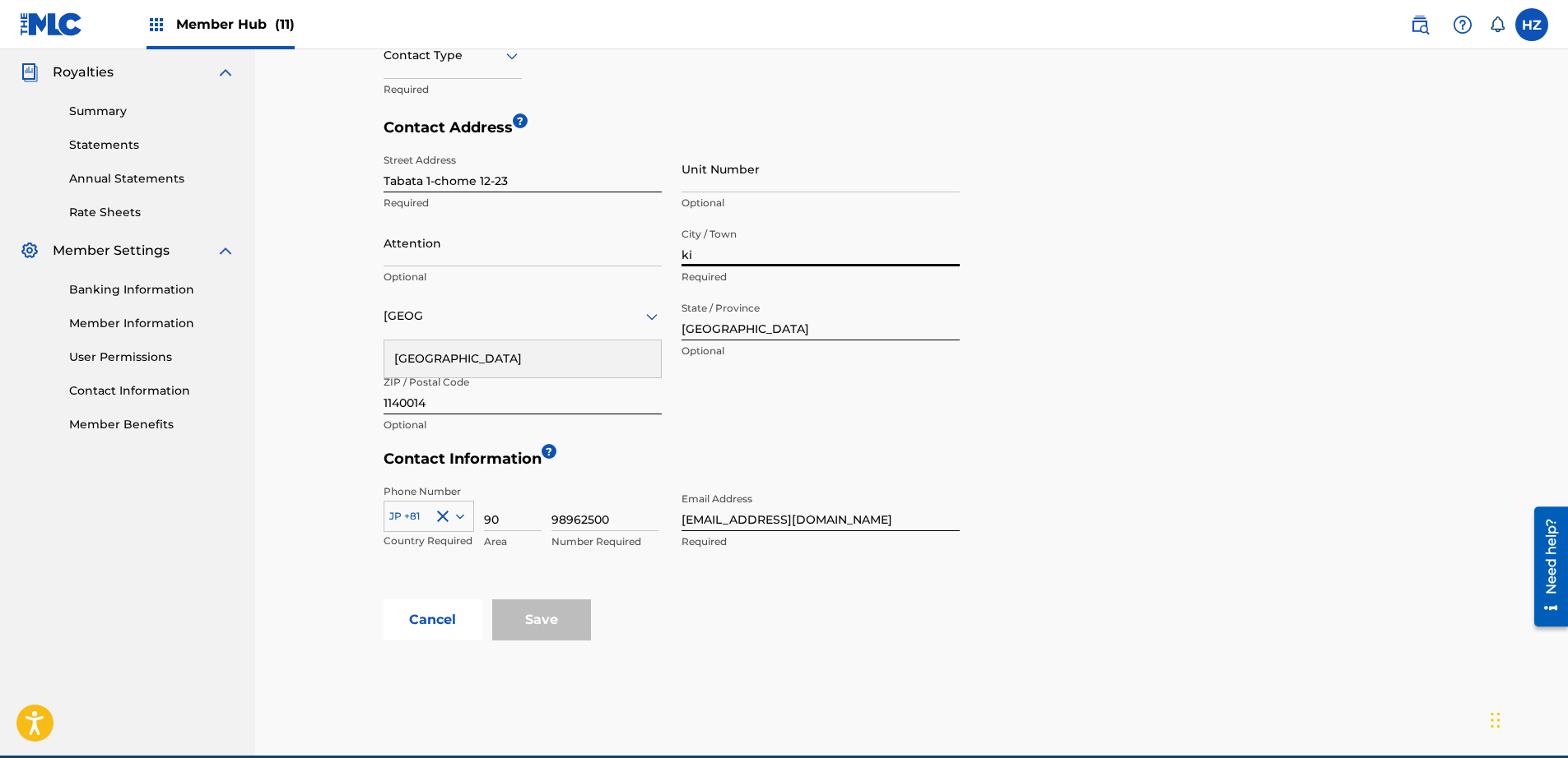
type input "Kita City"
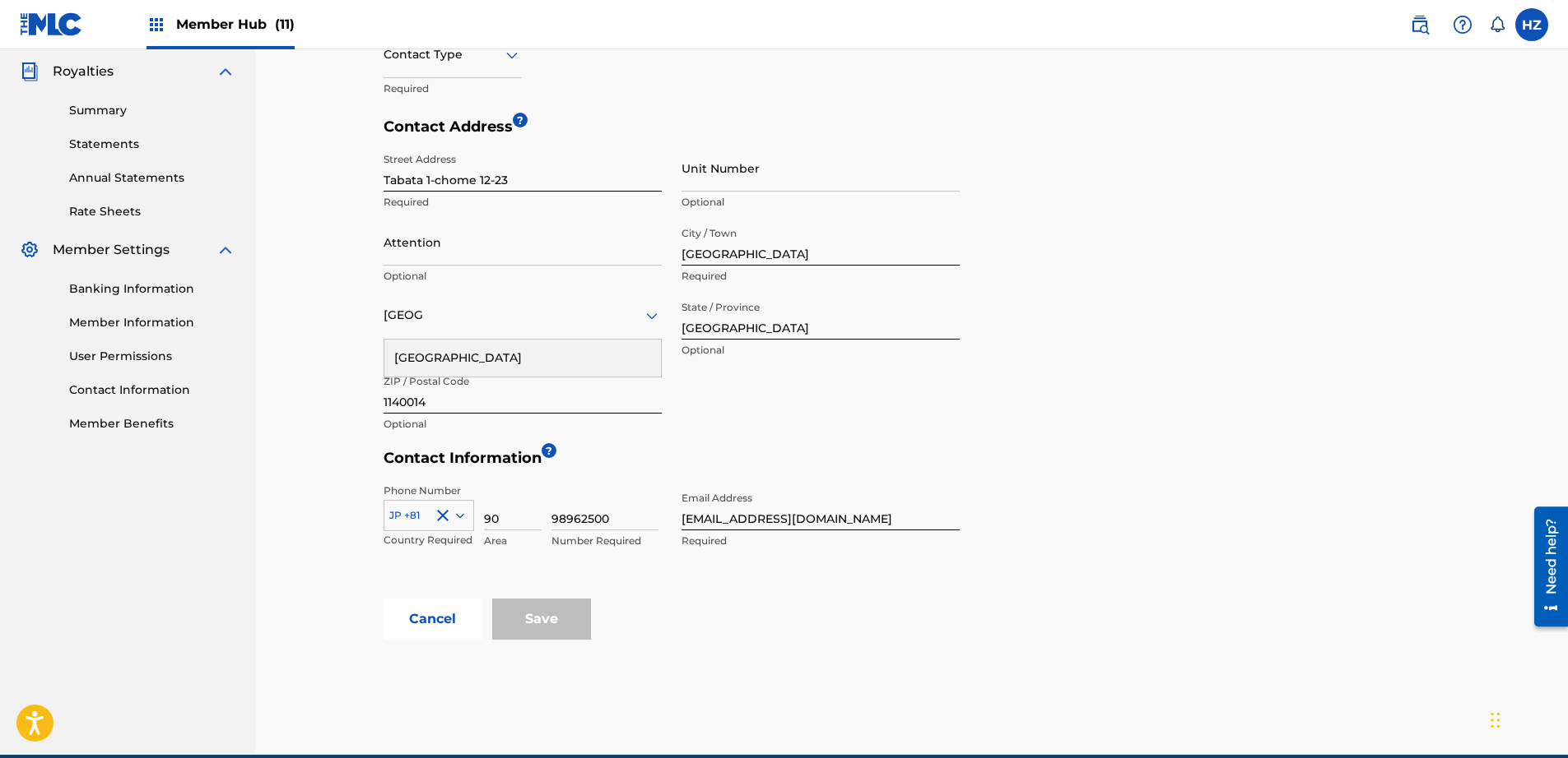
click at [1060, 368] on div "Contact Address ? Street Address Tabata 1-chome 12-23 Required Unit Number Opti…" at bounding box center [916, 283] width 1065 height 331
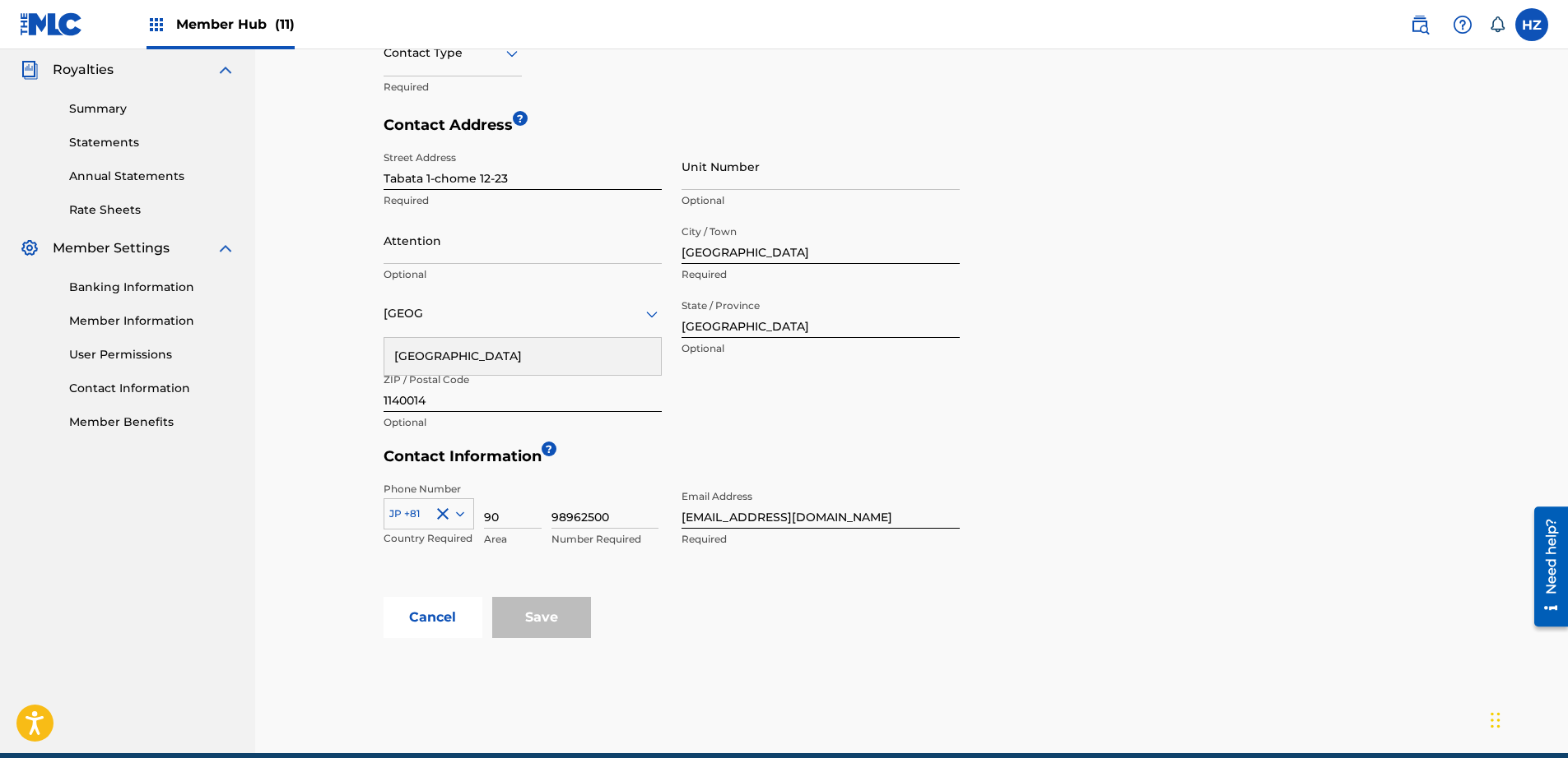
click at [422, 342] on div "Japan" at bounding box center [522, 356] width 276 height 37
click at [622, 523] on input "98962500" at bounding box center [605, 505] width 107 height 46
drag, startPoint x: 659, startPoint y: 609, endPoint x: 630, endPoint y: 624, distance: 32.6
click at [659, 609] on div "Cancel Save" at bounding box center [916, 617] width 1065 height 41
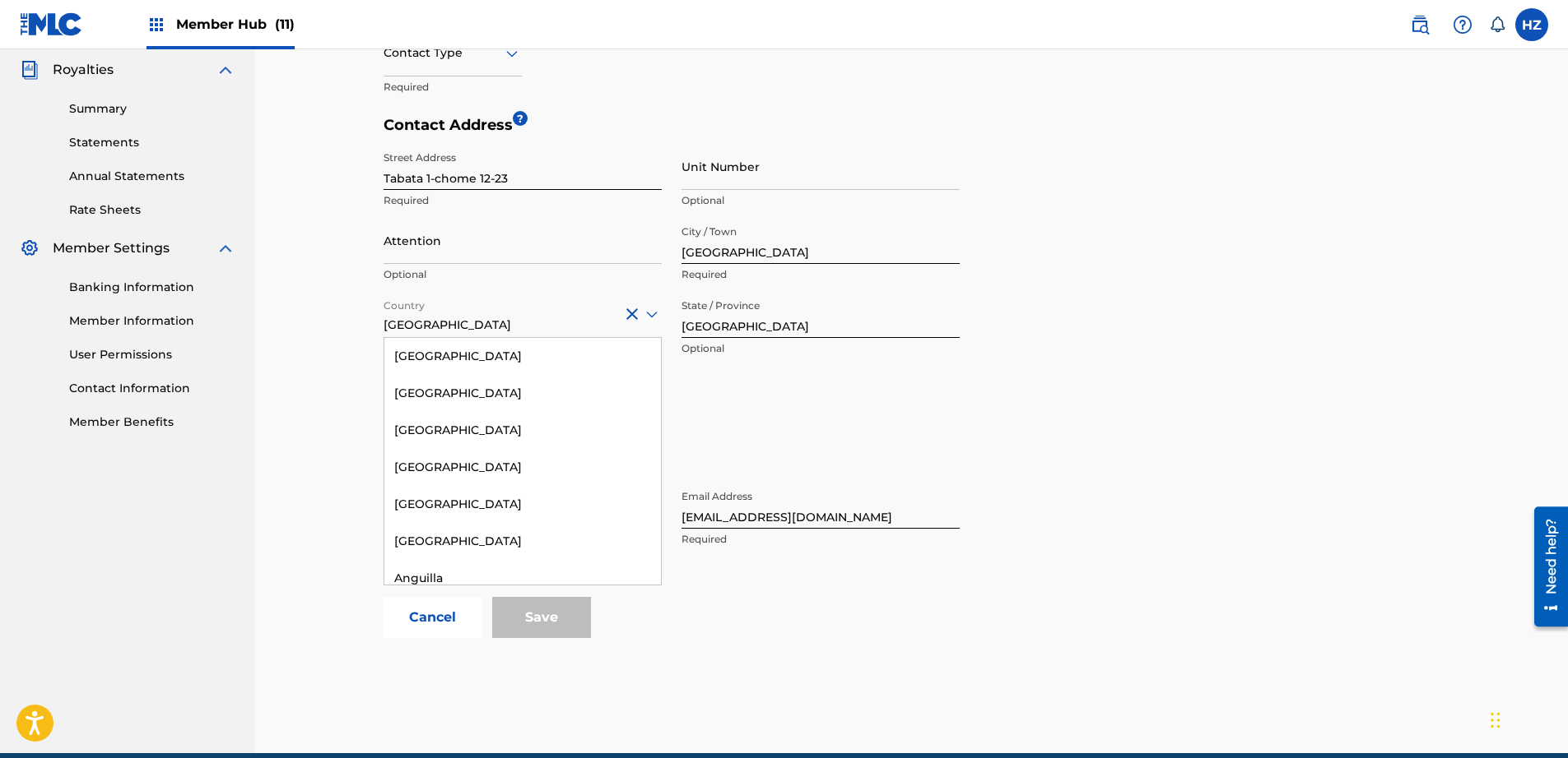
click at [421, 332] on div "Japan" at bounding box center [522, 314] width 278 height 40
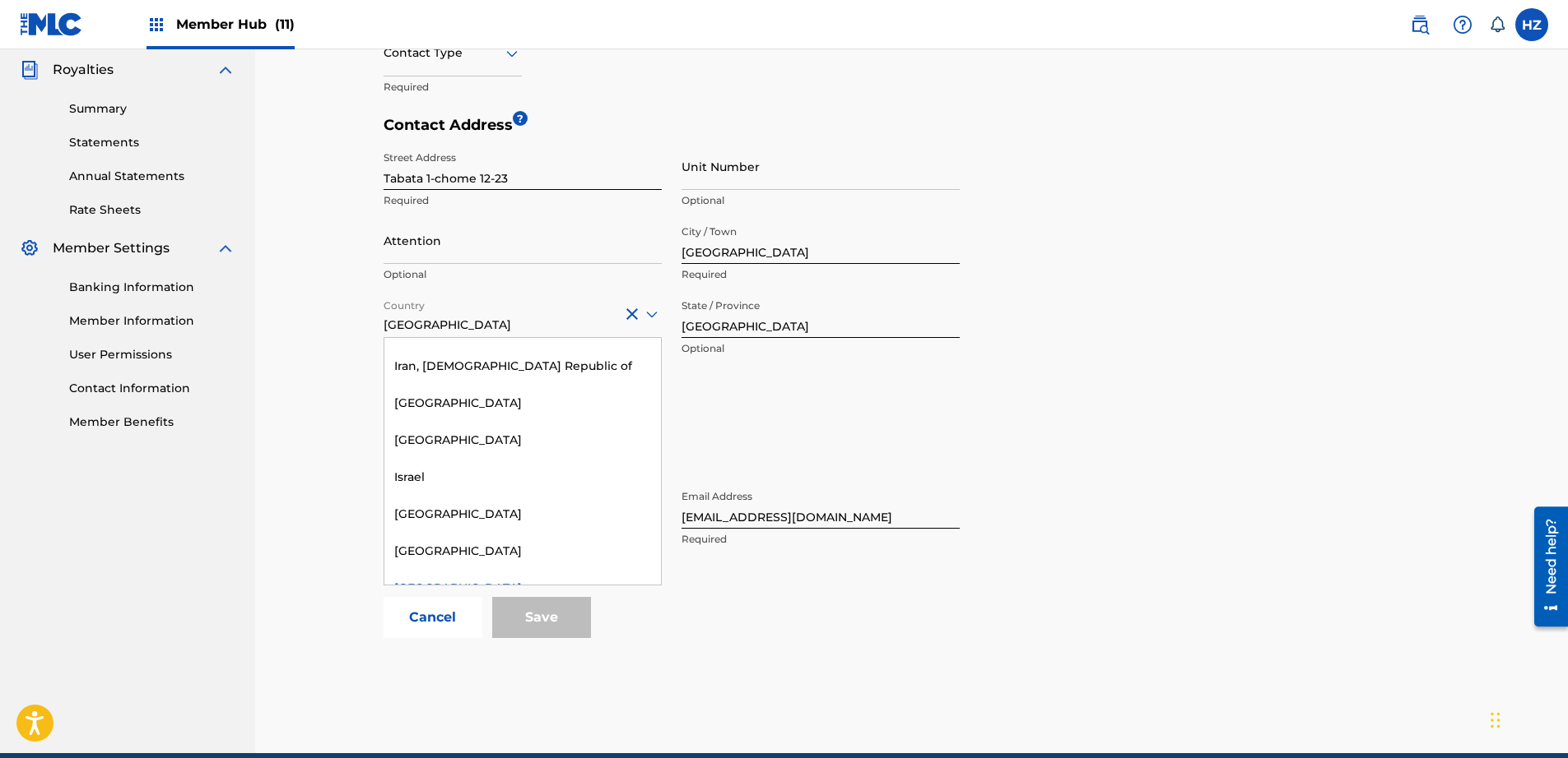
click at [421, 332] on div "Japan" at bounding box center [522, 314] width 278 height 40
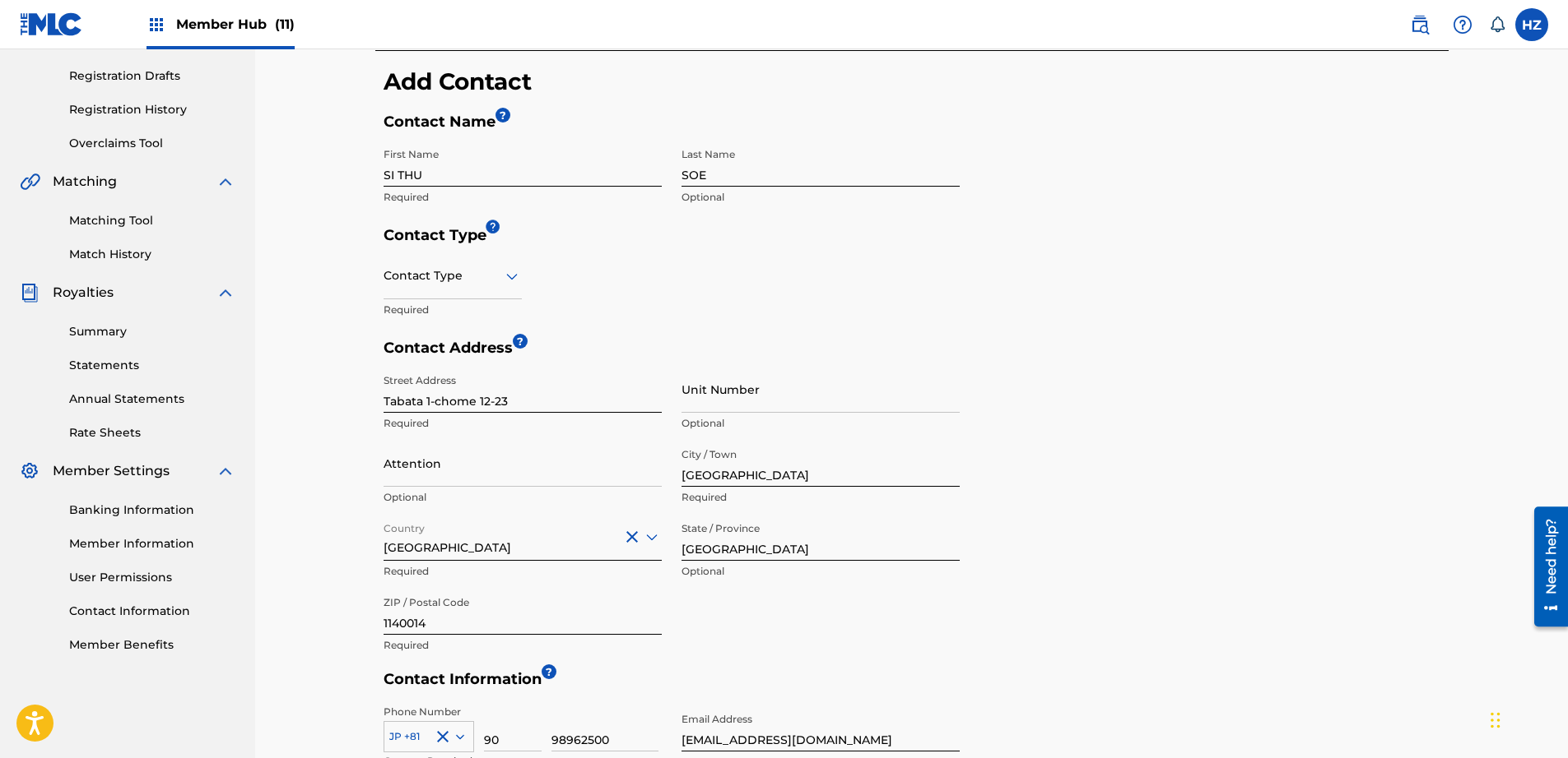
scroll to position [236, 0]
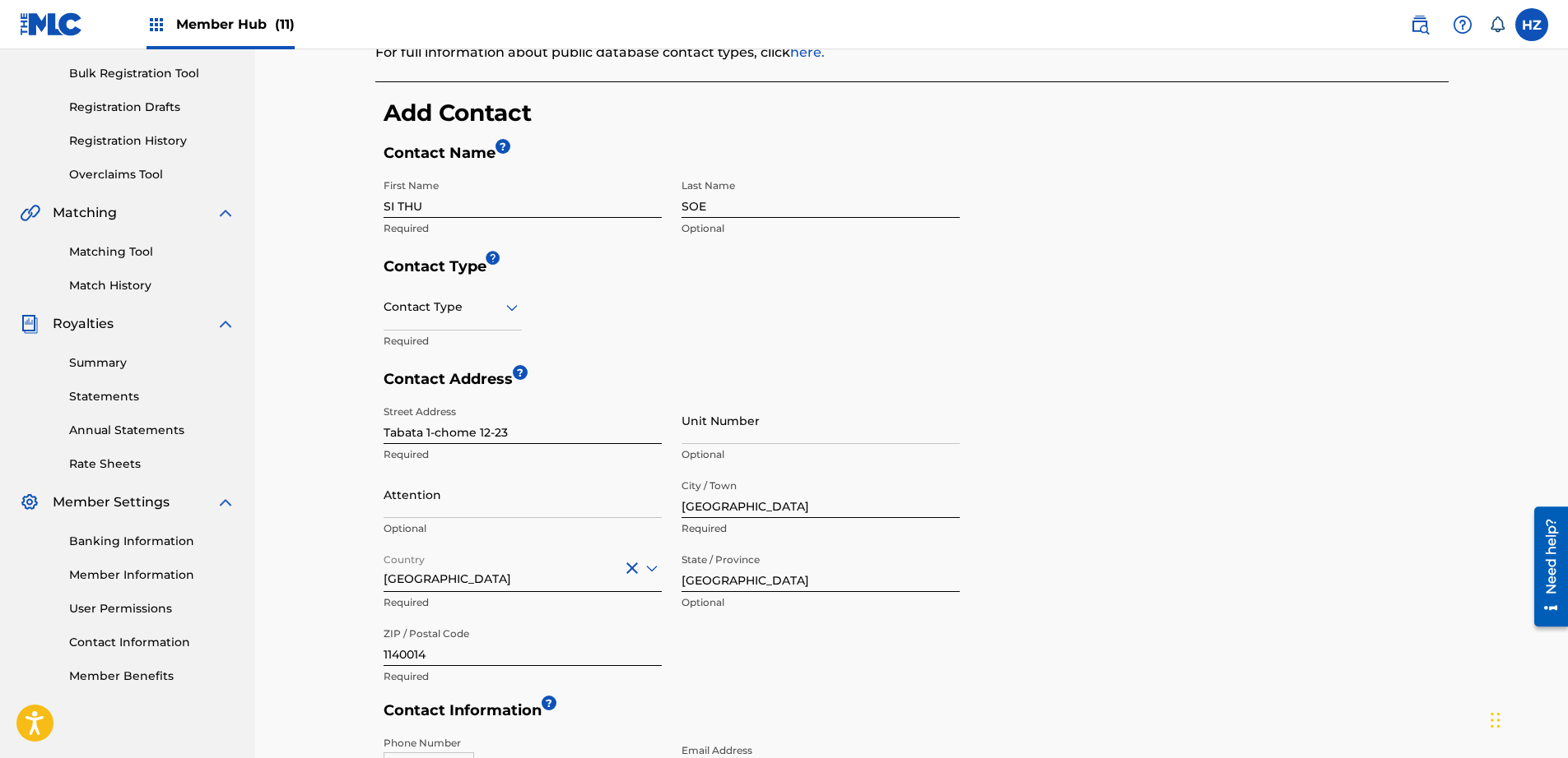
click at [495, 311] on div at bounding box center [453, 307] width 139 height 21
drag, startPoint x: 430, startPoint y: 392, endPoint x: 418, endPoint y: 432, distance: 41.8
click at [418, 432] on div "Public Finance Legal Copyright" at bounding box center [453, 405] width 137 height 148
drag, startPoint x: 418, startPoint y: 432, endPoint x: 414, endPoint y: 466, distance: 34.2
click at [412, 468] on div "Public Finance Legal Copyright" at bounding box center [453, 405] width 137 height 148
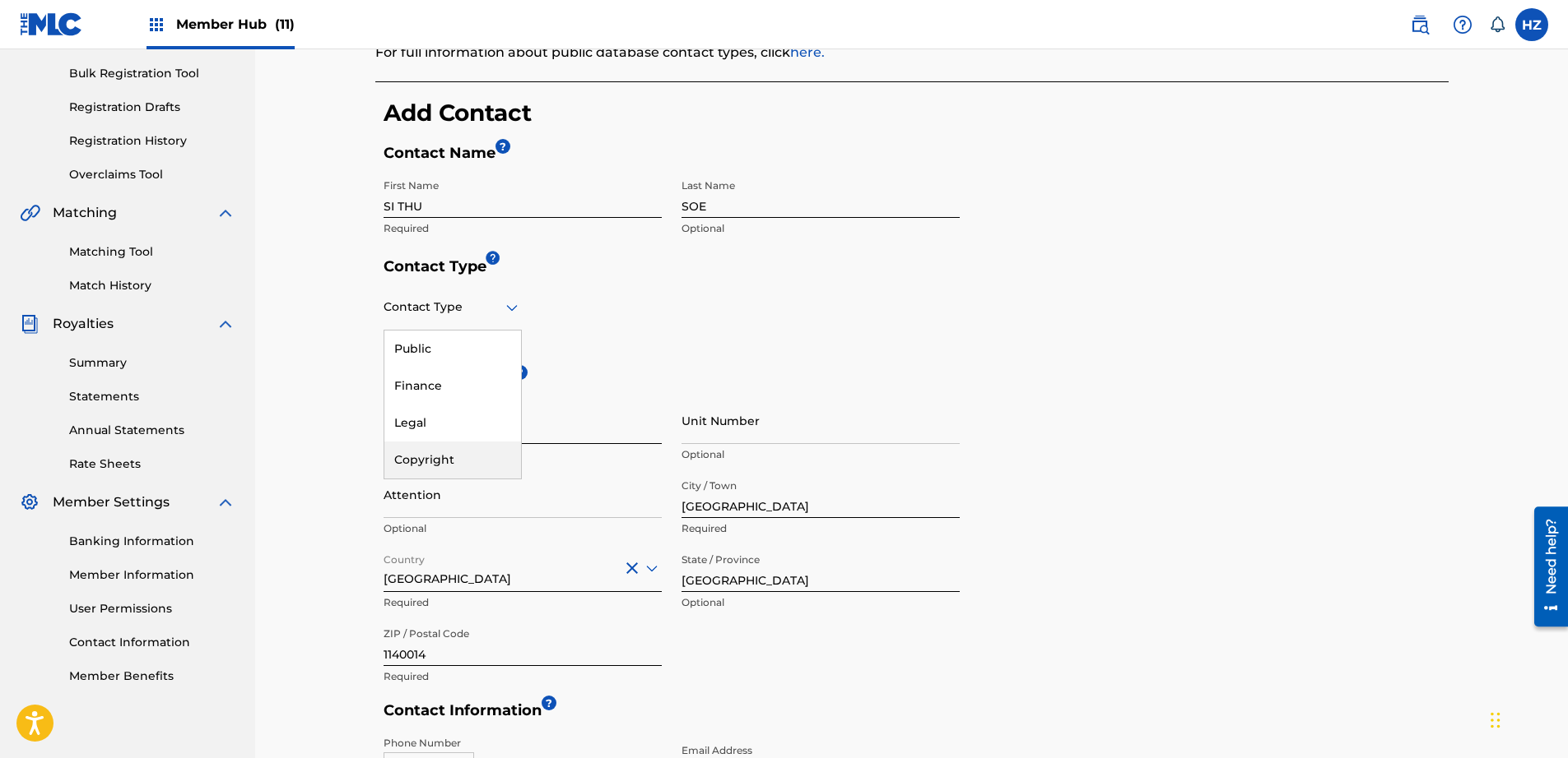
click at [416, 465] on div "Copyright" at bounding box center [453, 460] width 137 height 37
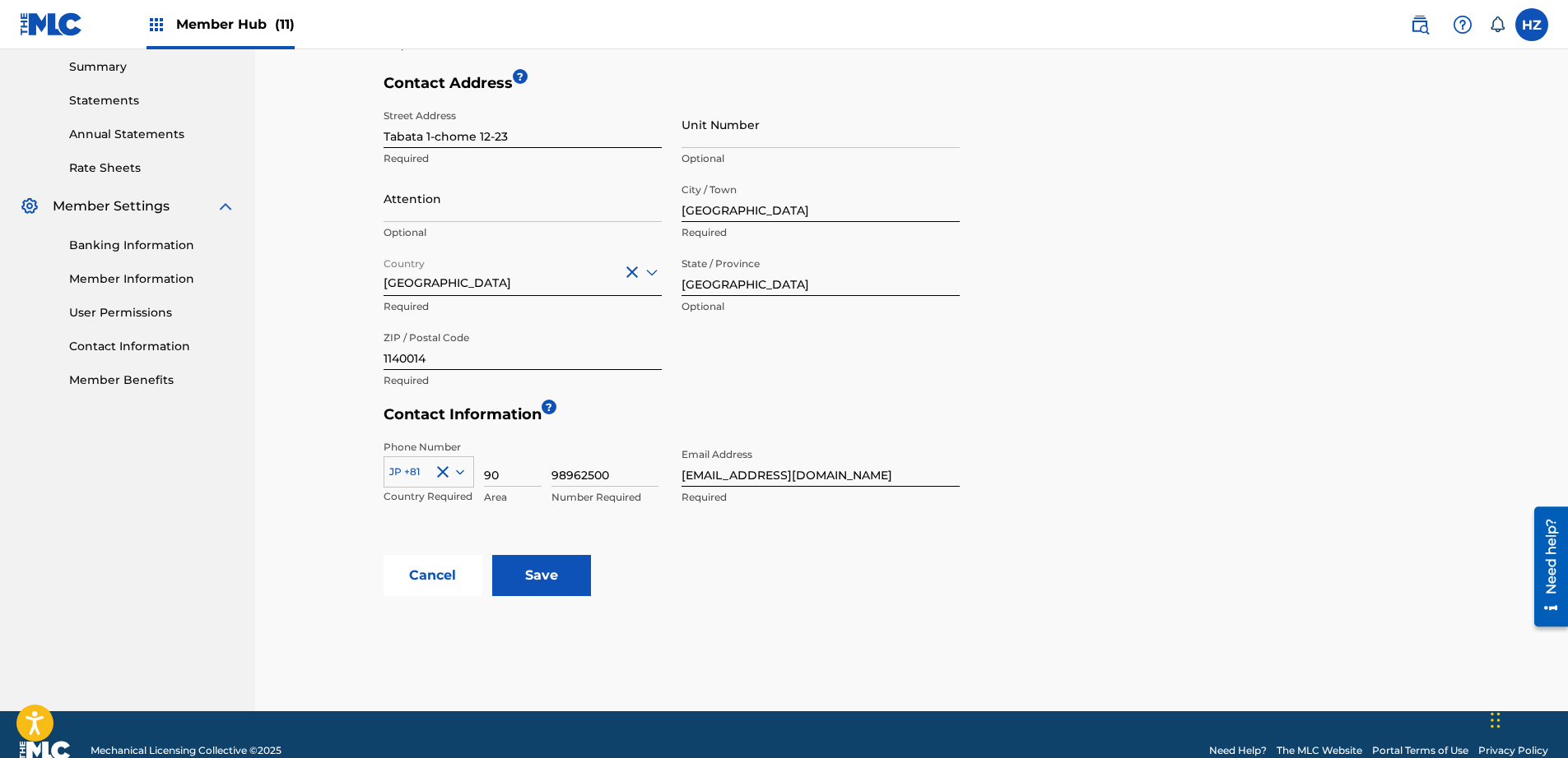
scroll to position [564, 0]
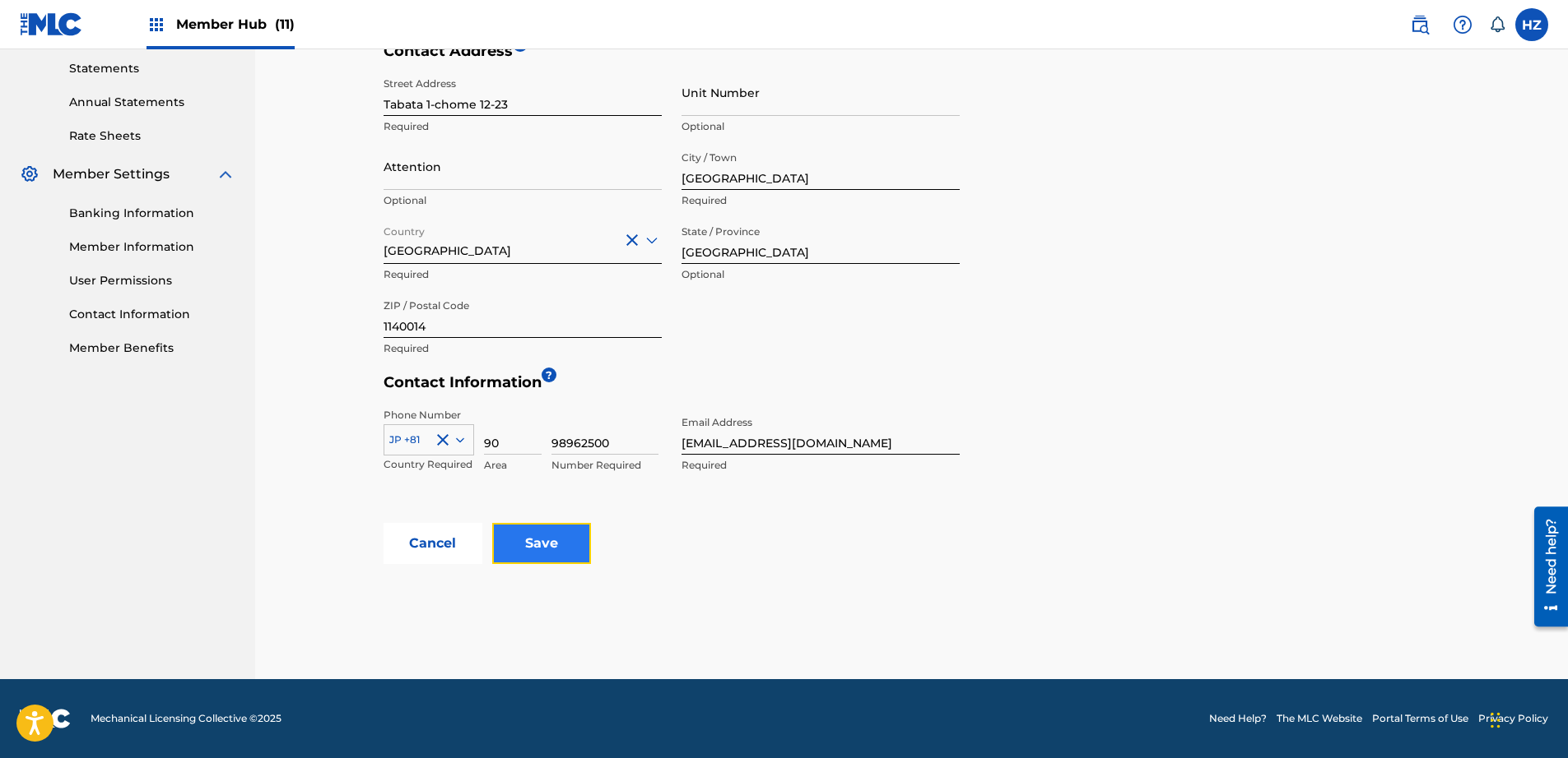
click at [538, 531] on input "Save" at bounding box center [541, 543] width 99 height 41
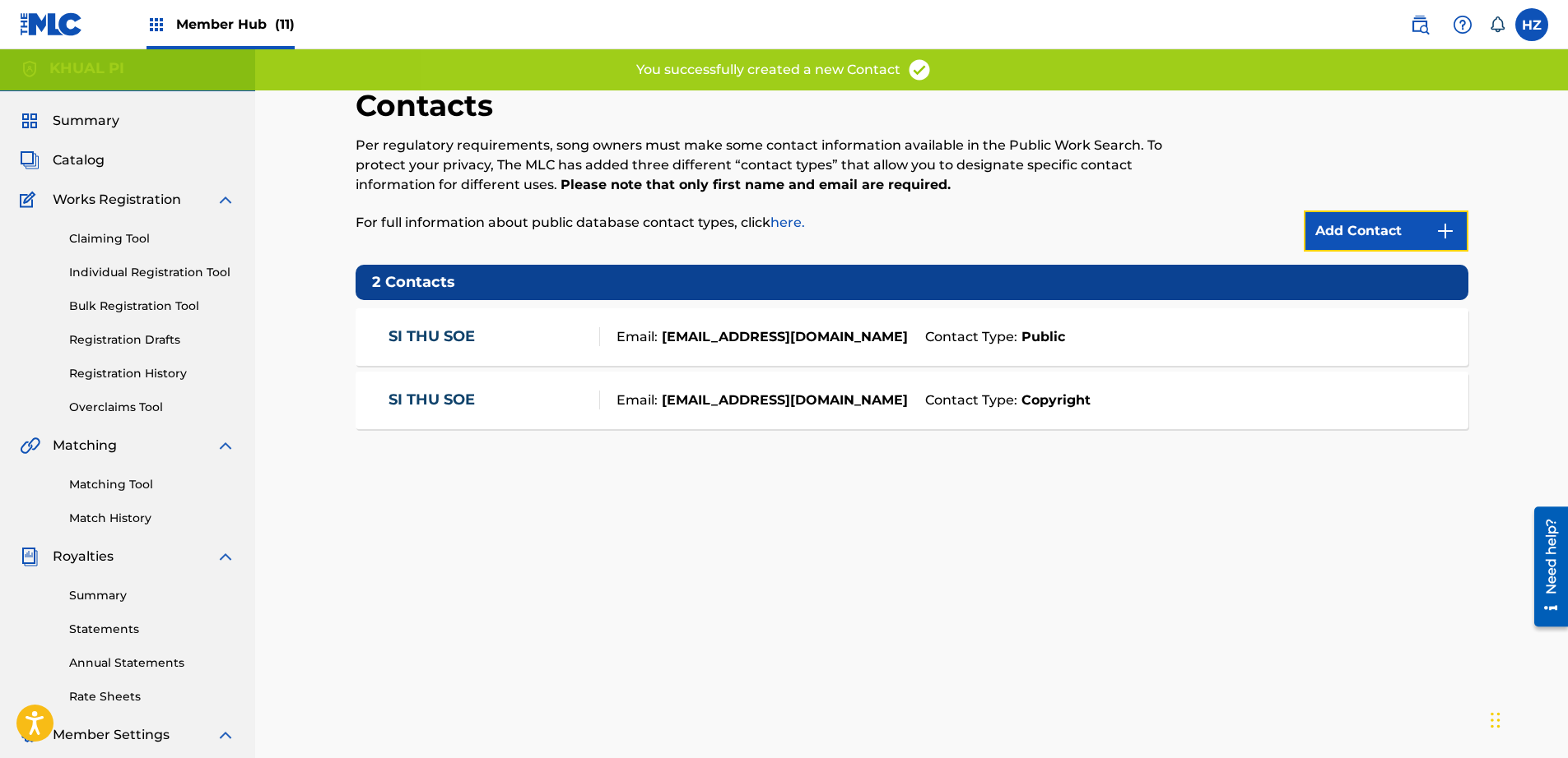
click at [1367, 232] on link "Add Contact" at bounding box center [1385, 231] width 164 height 41
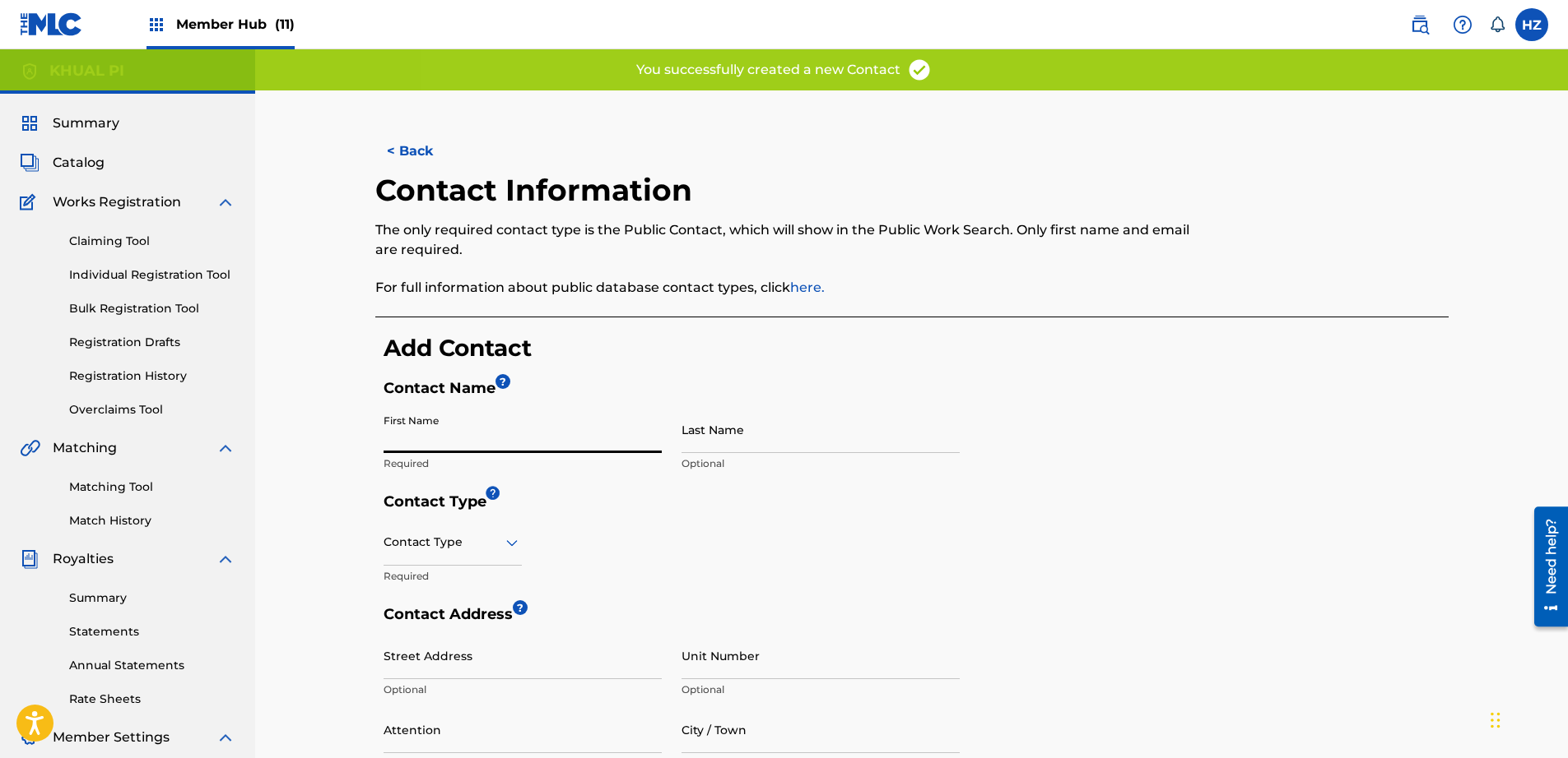
click at [536, 443] on input "First Name" at bounding box center [522, 429] width 278 height 46
type input "HTAIN MIN"
type input "ZAW"
type input "34C, Kabaraye Pagoda Road,"
type input "Bahan"
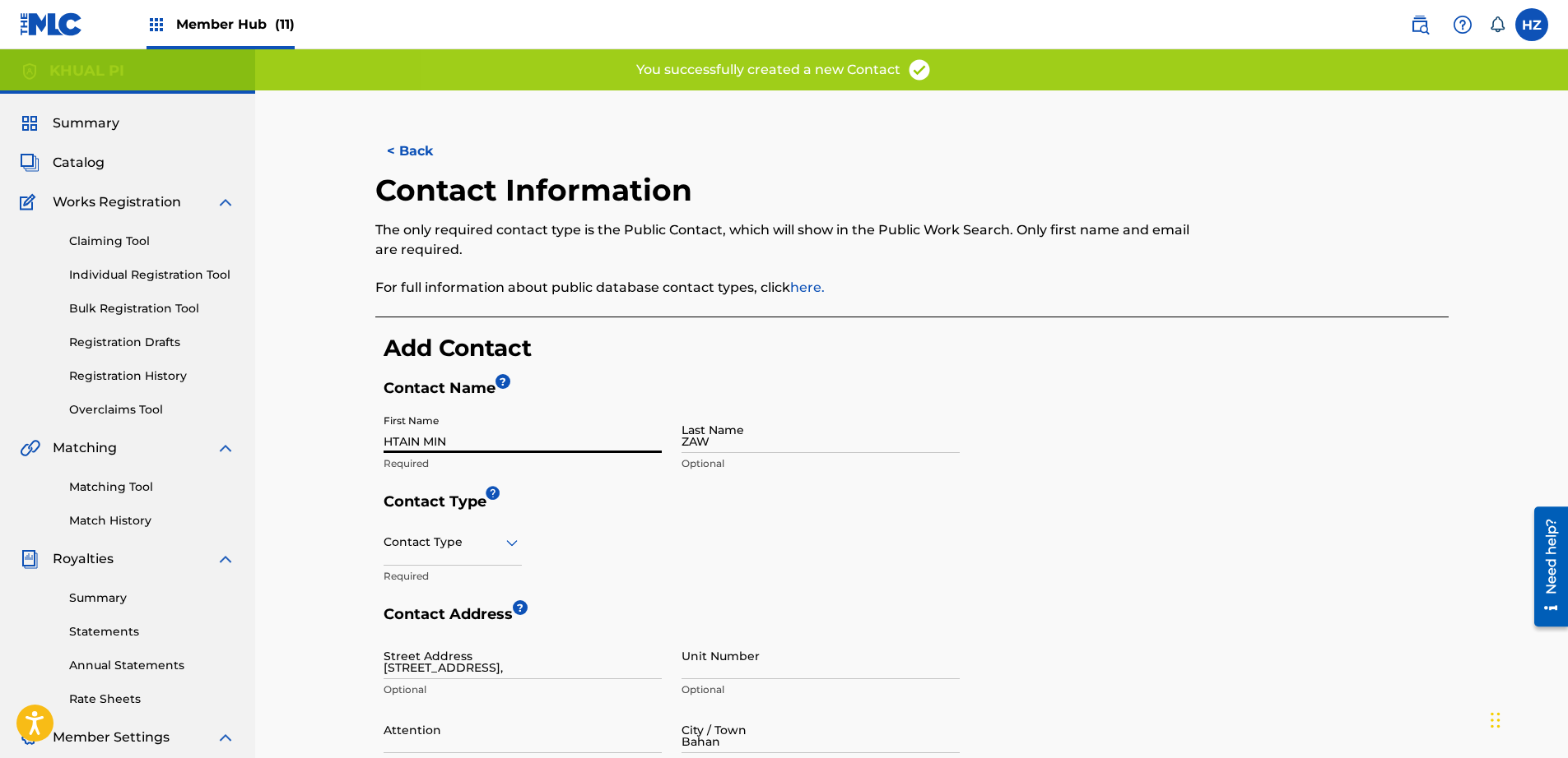
type input "Myanmar (Burma)"
type input "11201"
type input "95"
type input "9"
type input "799574900"
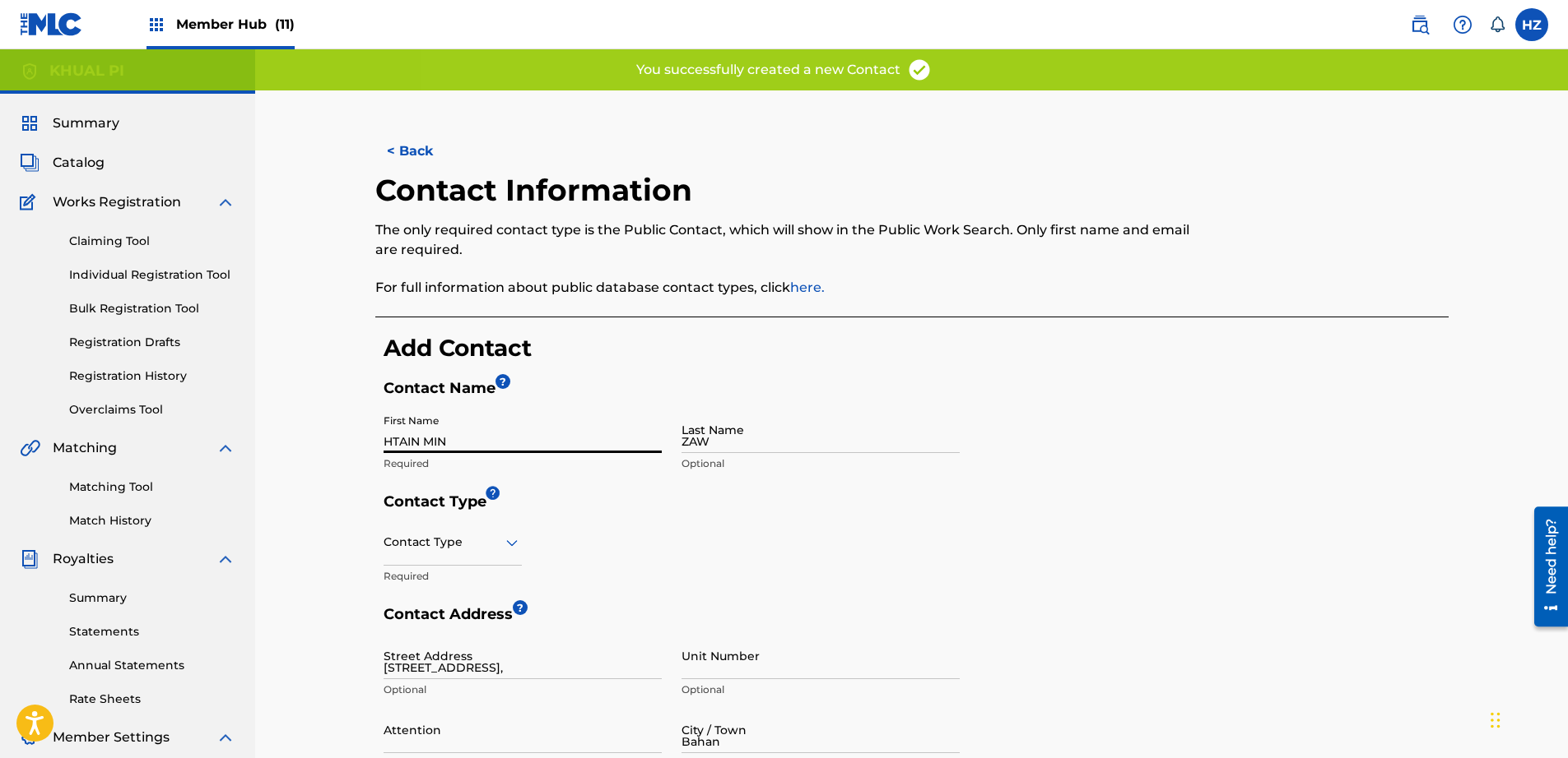
type input "fokker@jnkrecords.info"
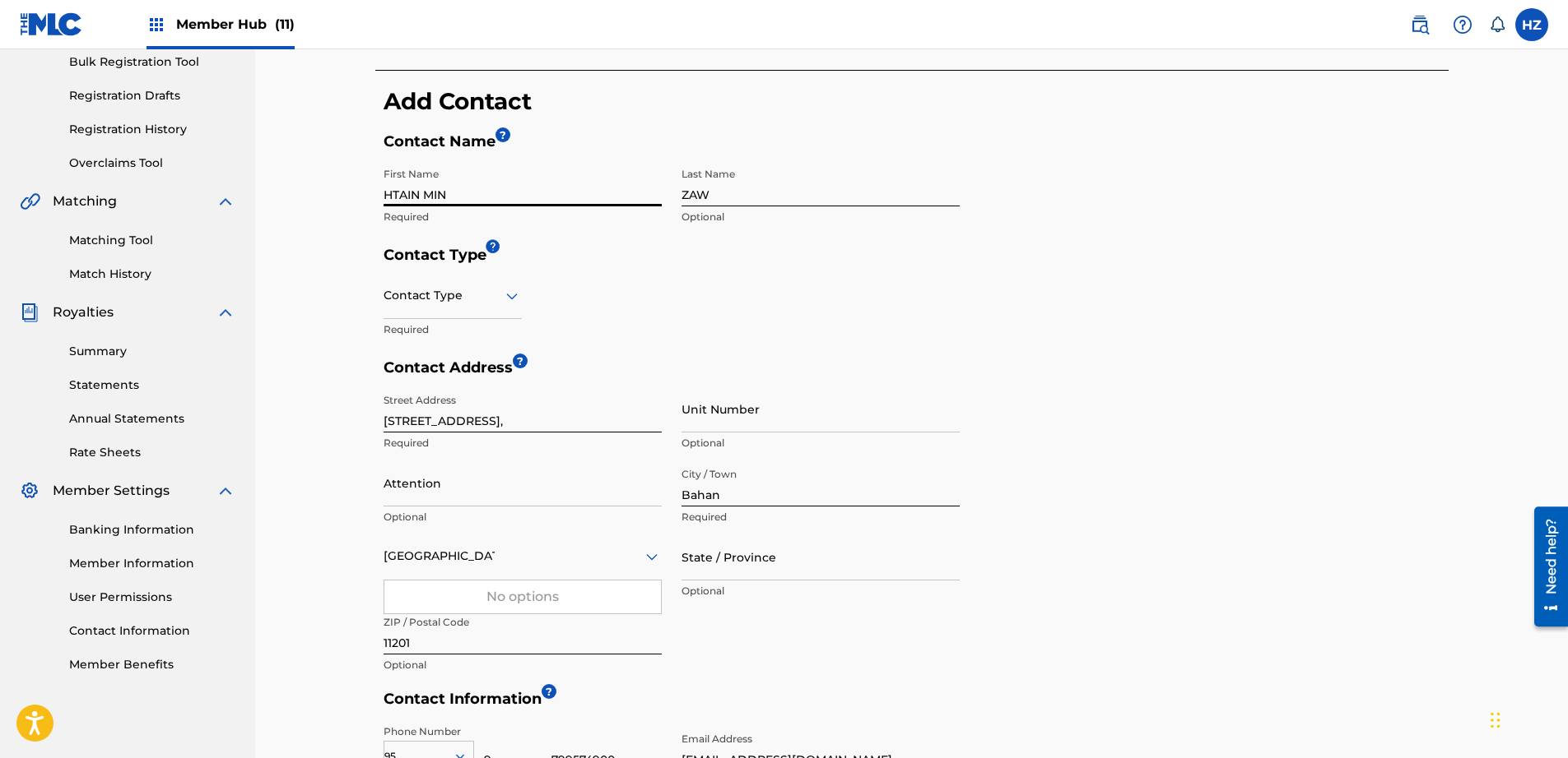
scroll to position [220, 0]
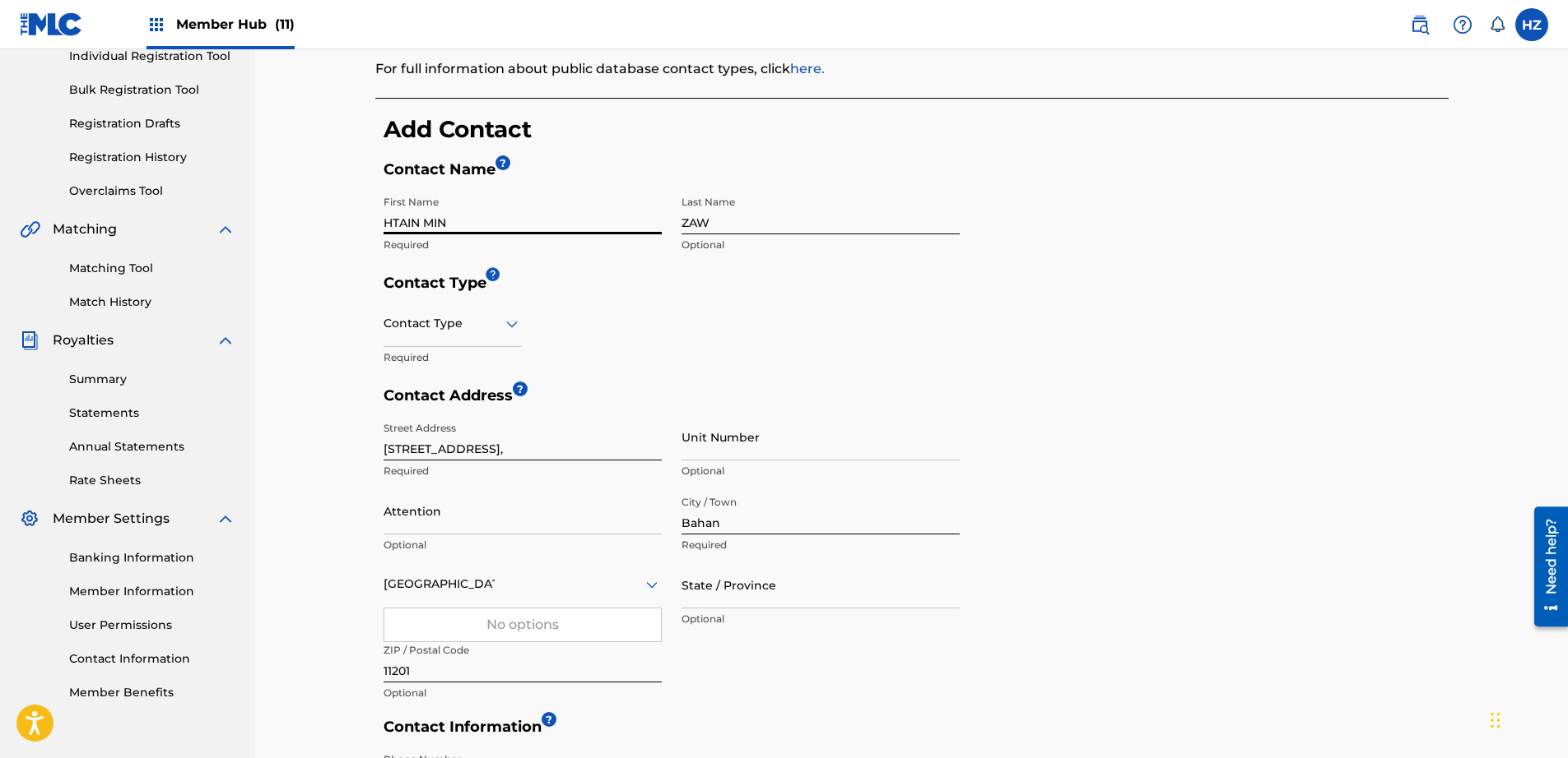
click at [463, 335] on div "Contact Type" at bounding box center [453, 323] width 139 height 46
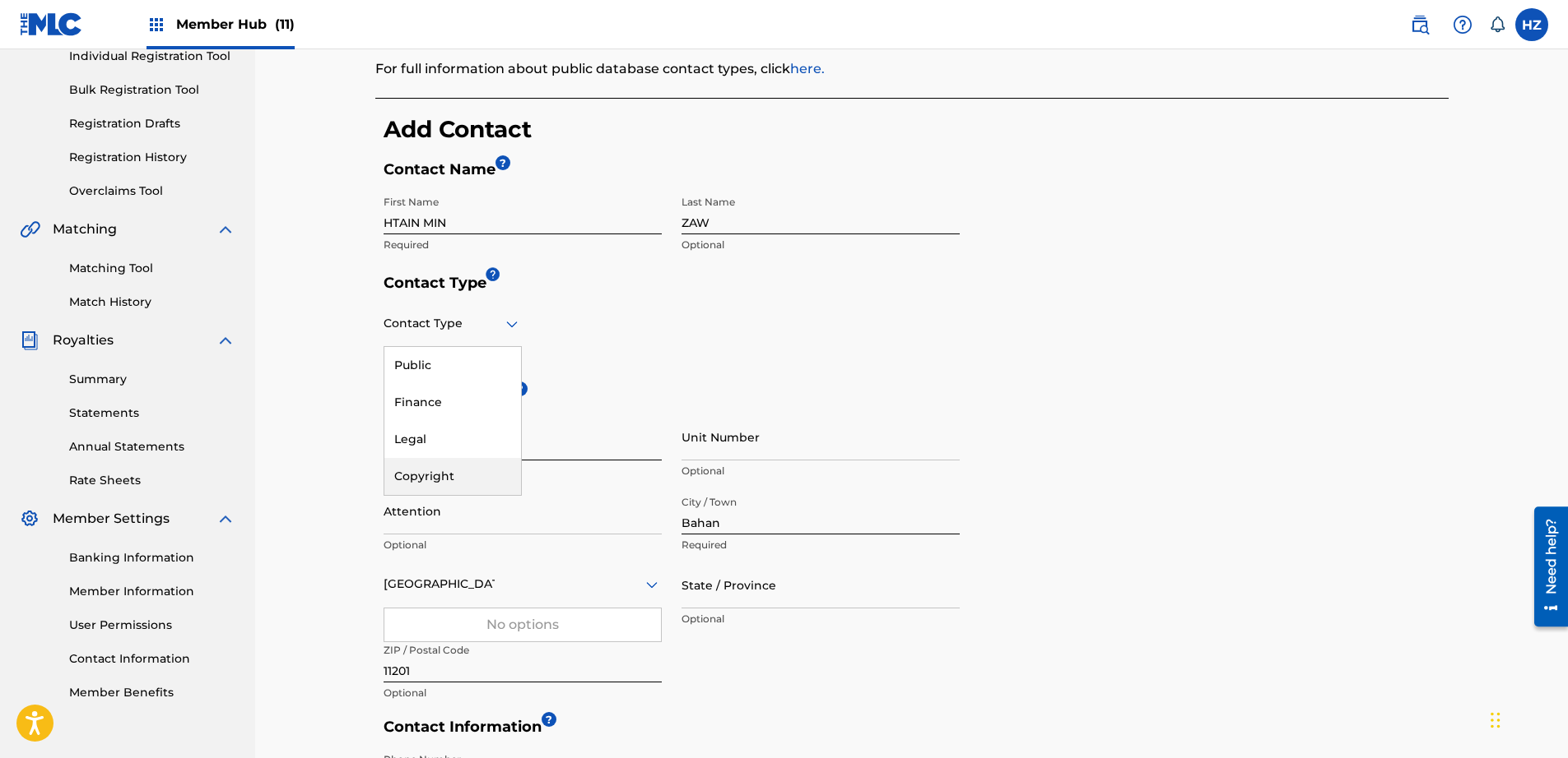
click at [446, 483] on div "Copyright" at bounding box center [453, 476] width 137 height 37
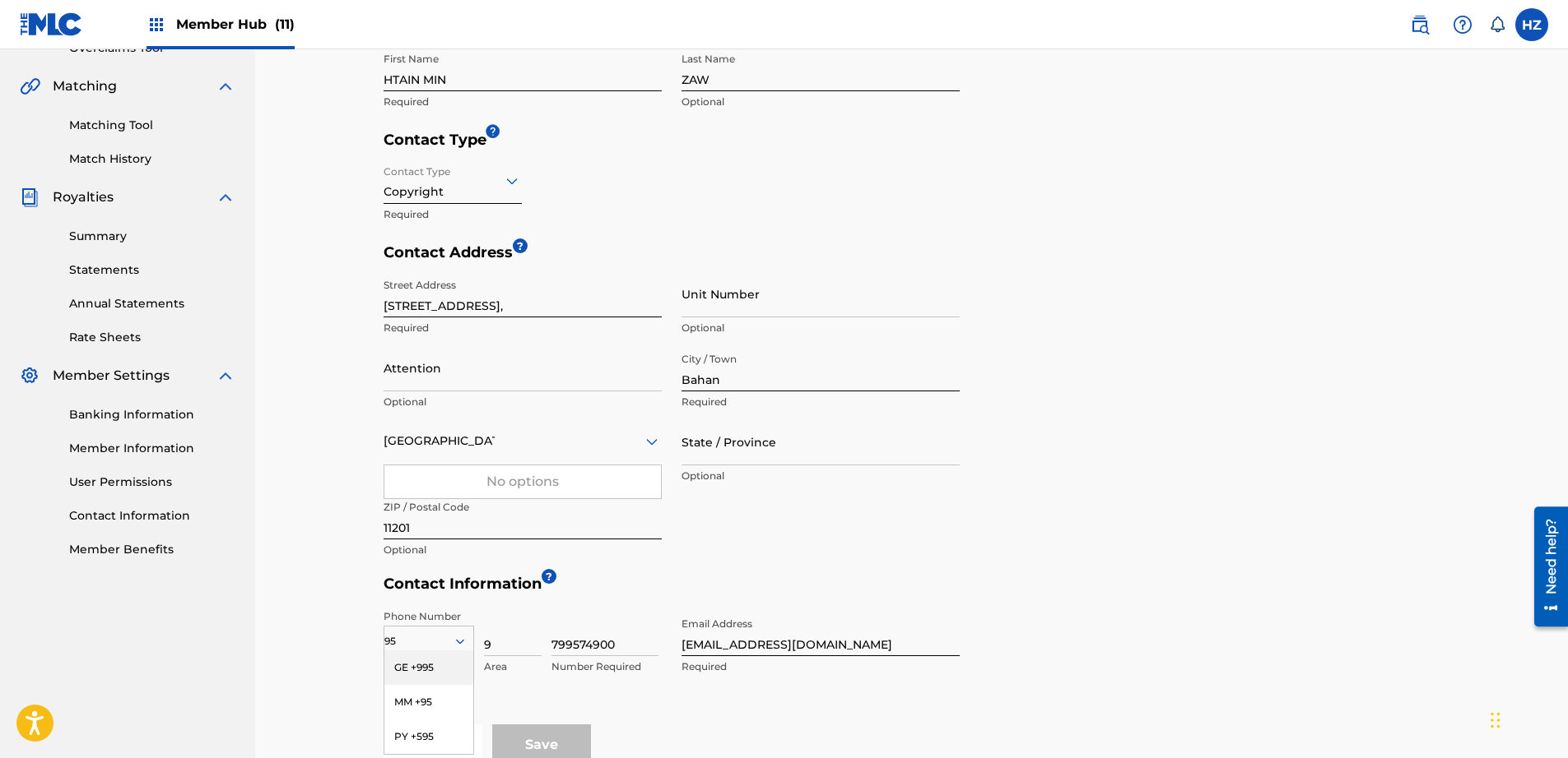
scroll to position [385, 0]
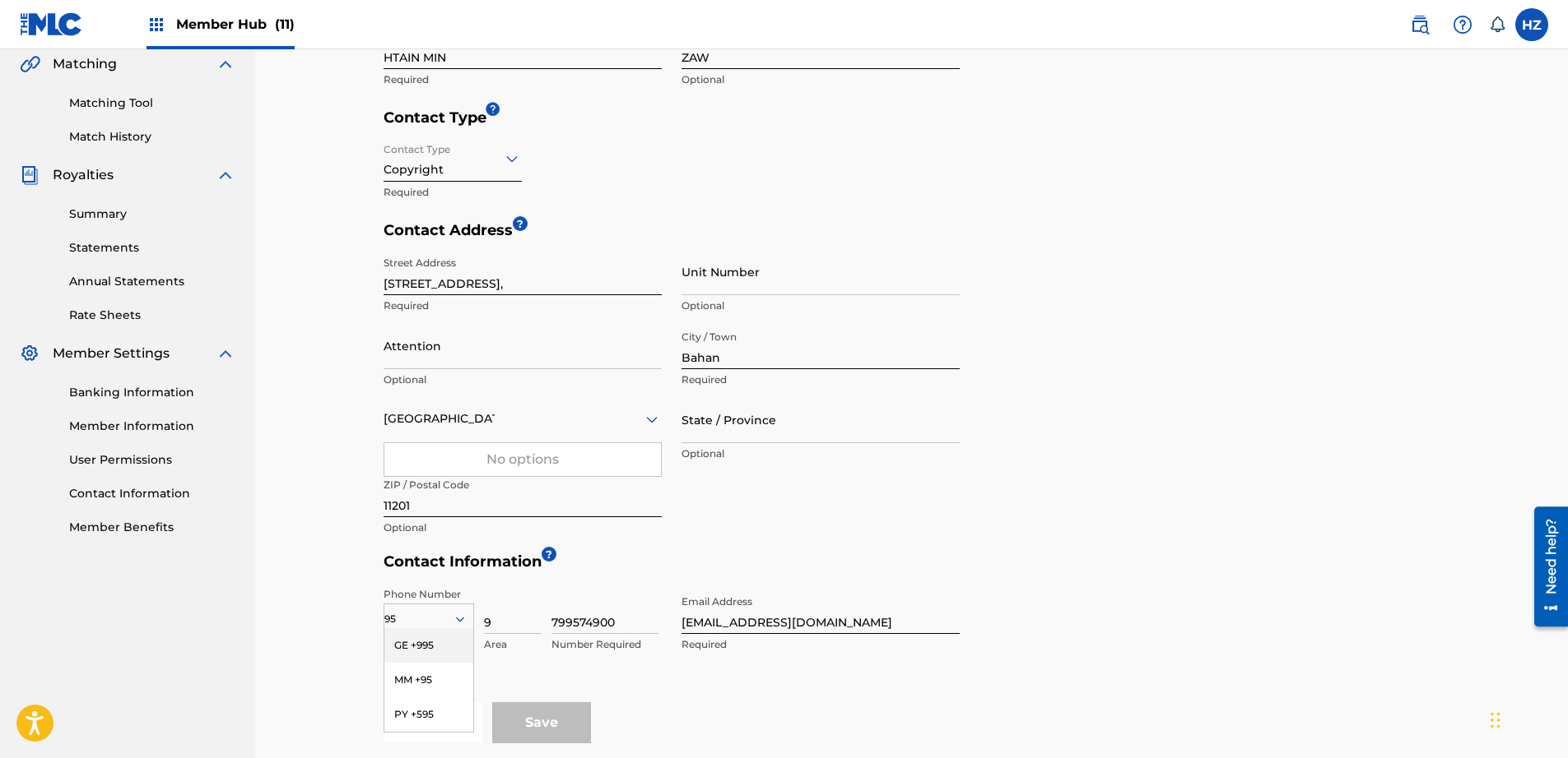
click at [454, 423] on input "Myanmar (Burma)" at bounding box center [439, 419] width 111 height 17
click at [795, 498] on div "Street Address 34C, Kabaraye Pagoda Road, Required Unit Number Optional Attenti…" at bounding box center [671, 397] width 576 height 296
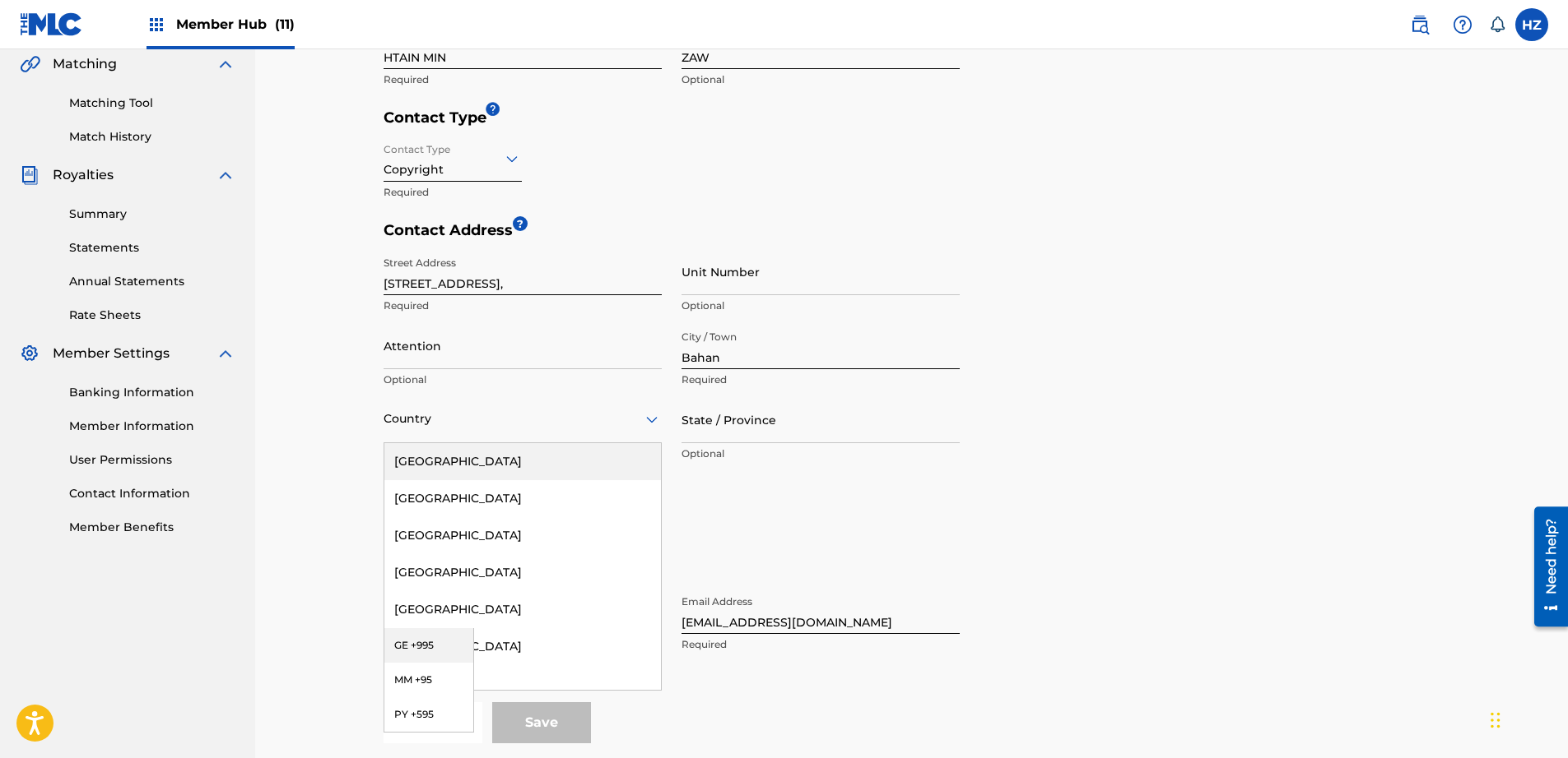
click at [544, 436] on div "Country" at bounding box center [522, 419] width 278 height 46
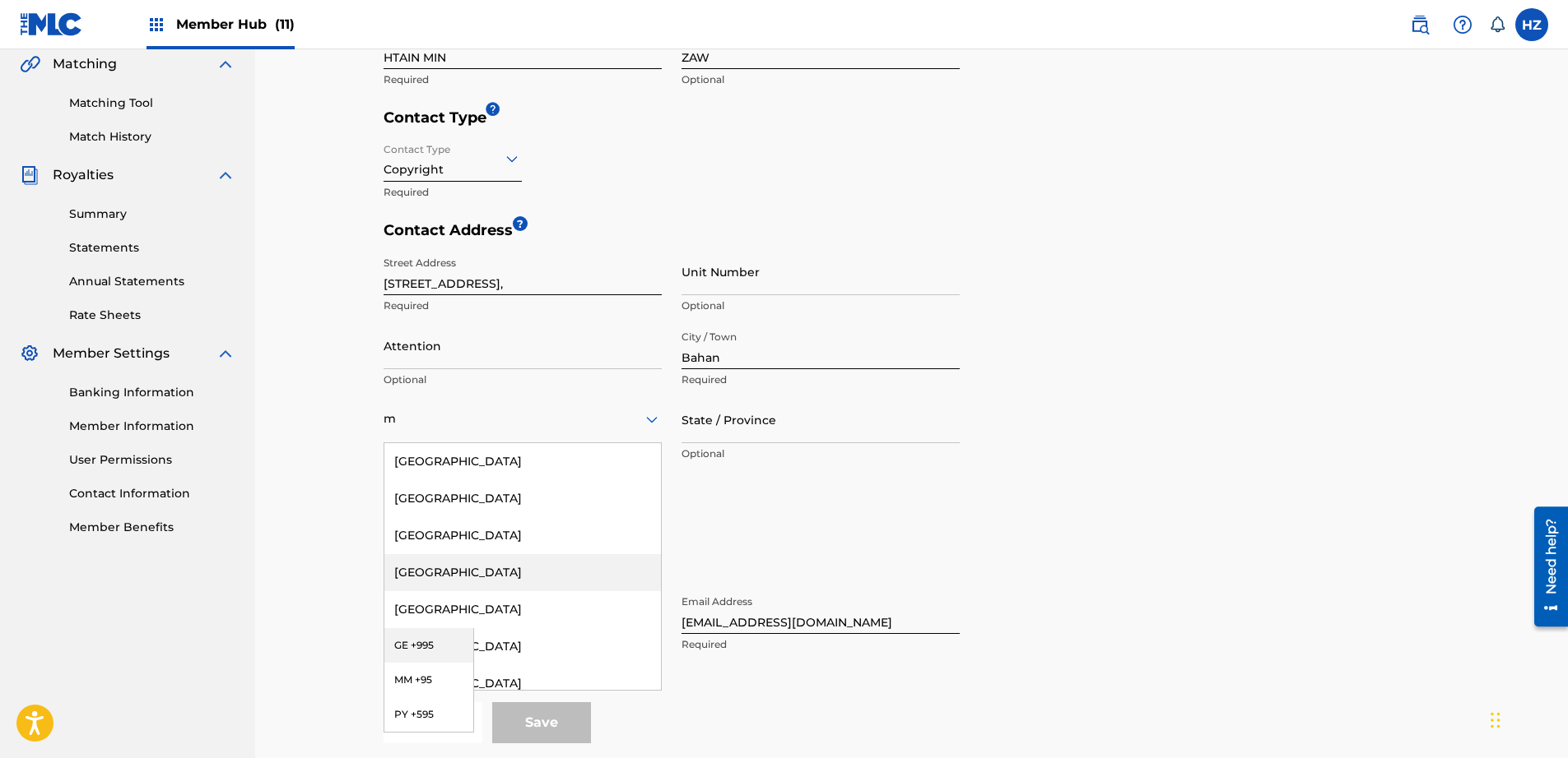
type input "my"
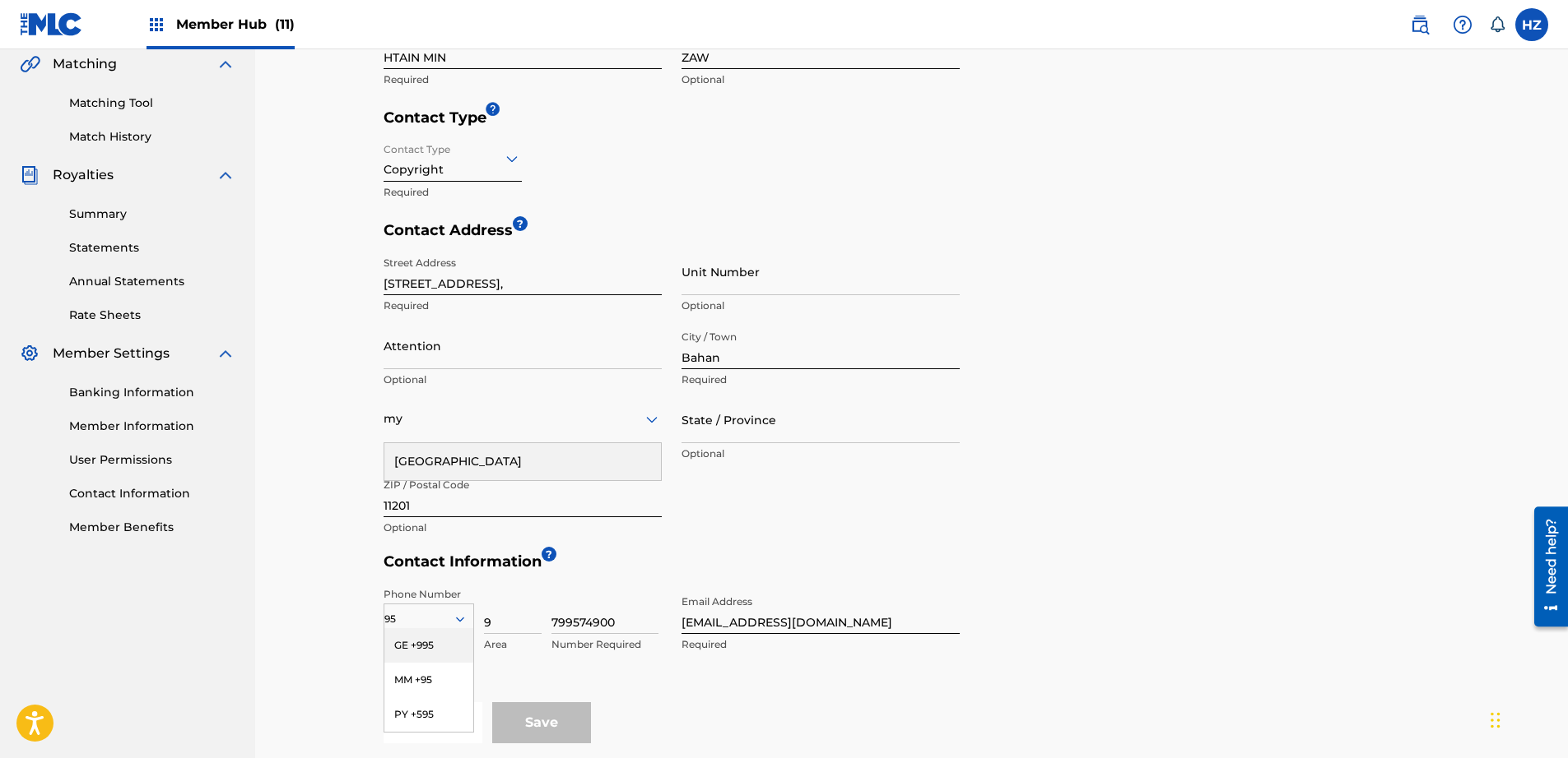
click at [394, 467] on div "Myanmar" at bounding box center [522, 461] width 276 height 37
click at [715, 418] on input "State / Province" at bounding box center [820, 419] width 278 height 46
type input "YANGON"
click at [747, 521] on div "Street Address 34C, Kabaraye Pagoda Road, Required Unit Number Optional Attenti…" at bounding box center [671, 397] width 576 height 296
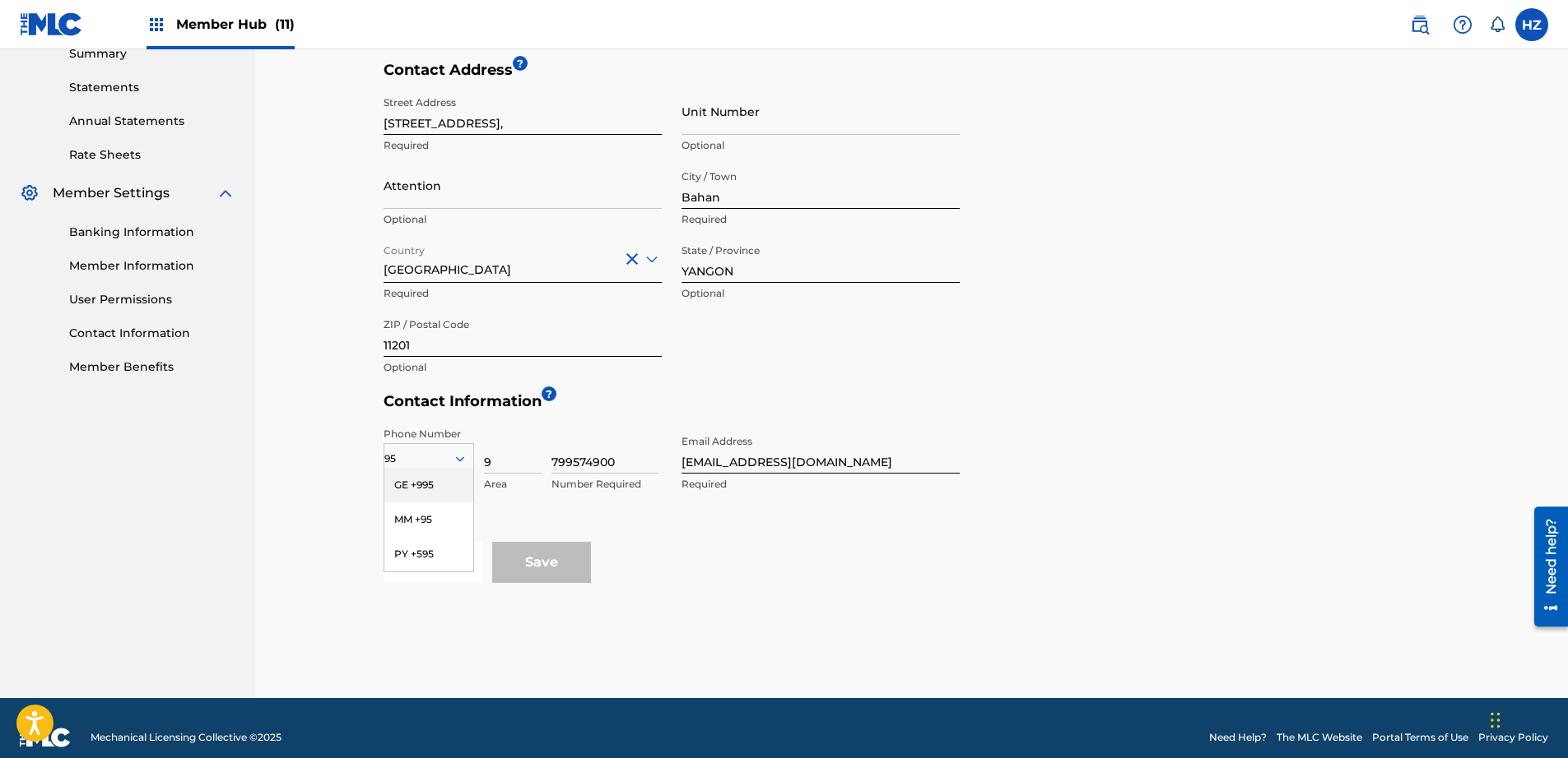
scroll to position [564, 0]
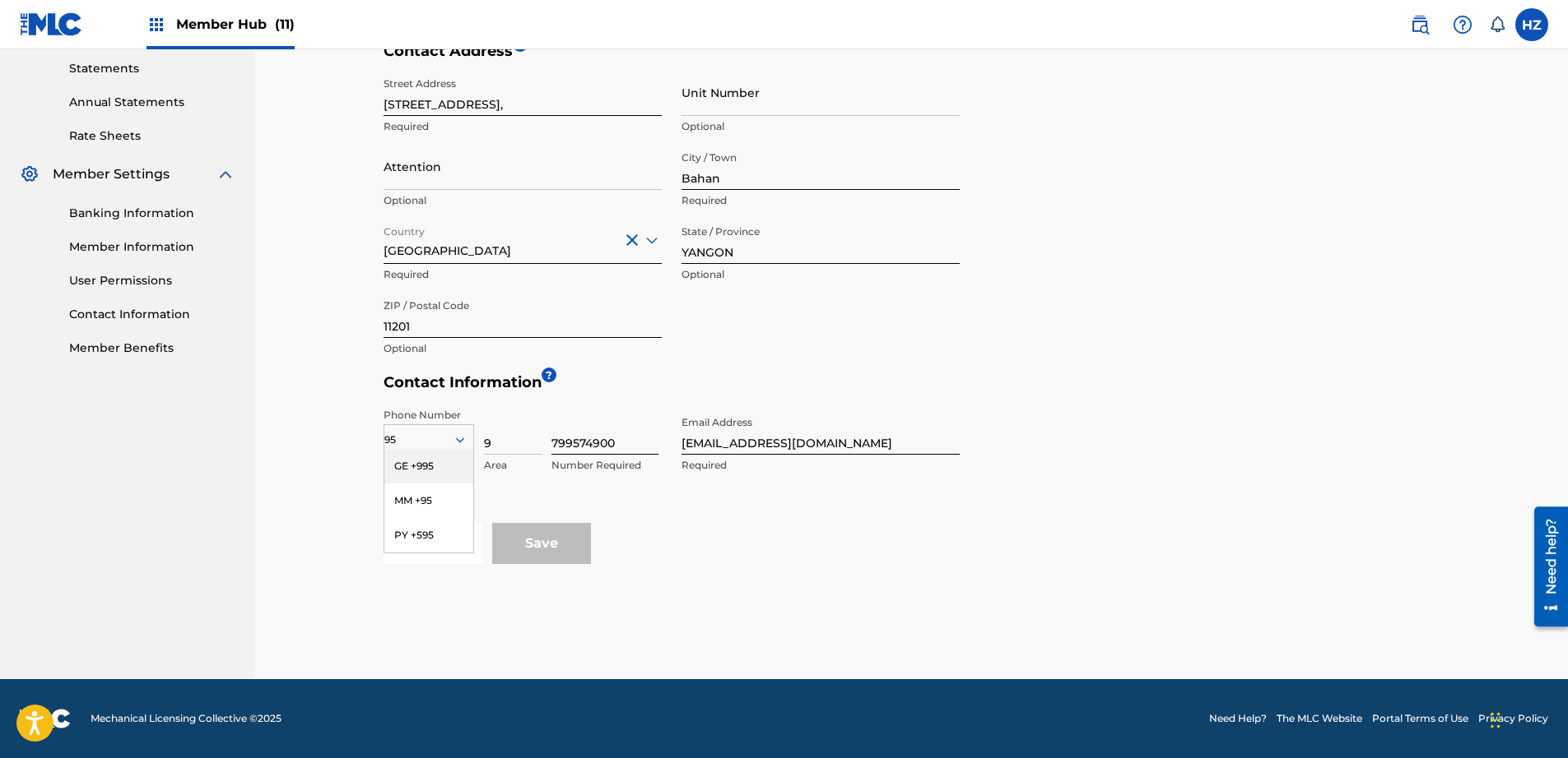
click at [567, 448] on input "799574900" at bounding box center [605, 431] width 107 height 46
click at [425, 506] on div "MM +95" at bounding box center [429, 501] width 89 height 34
click at [567, 436] on input "799574900" at bounding box center [605, 431] width 107 height 46
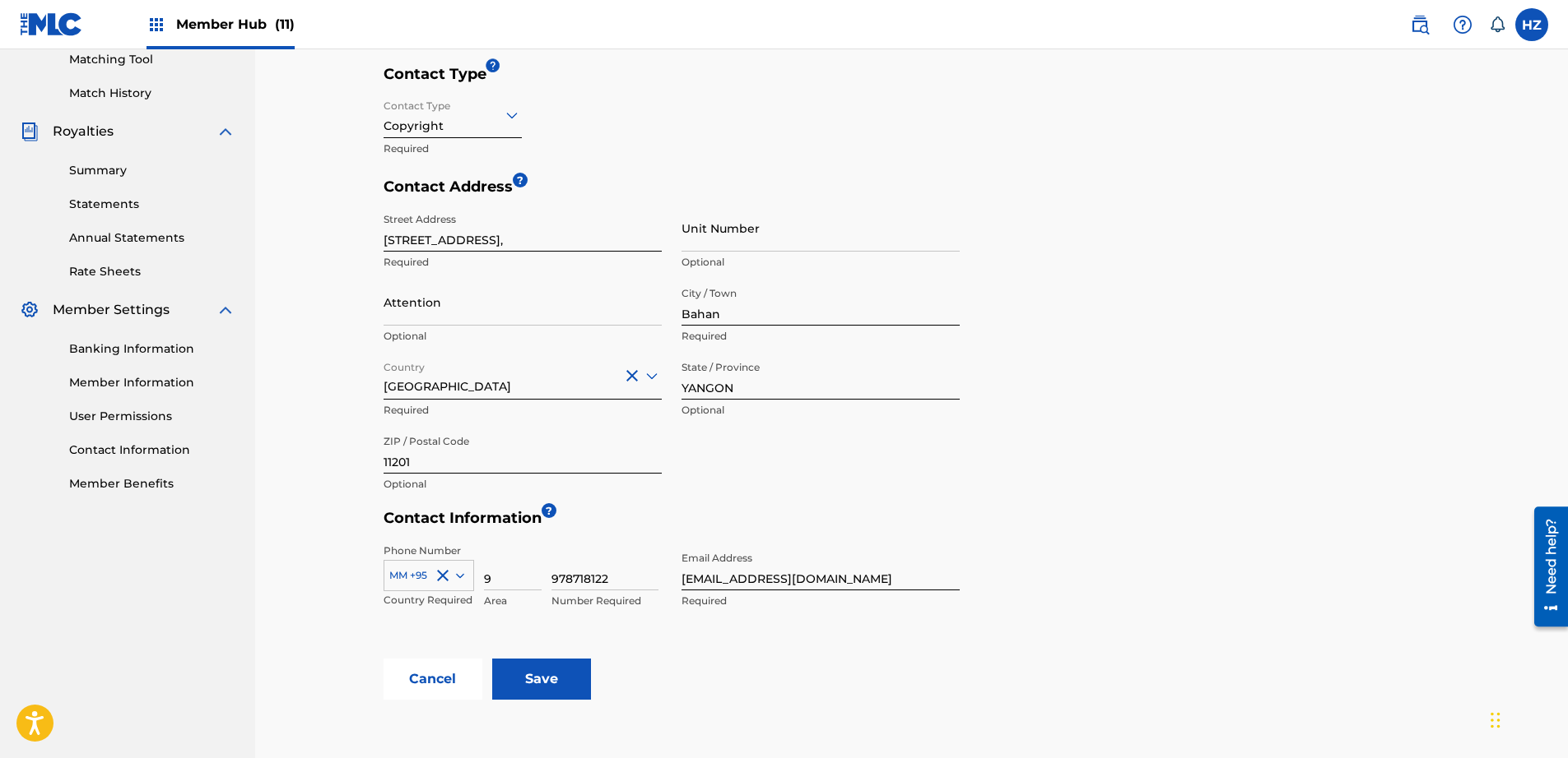
scroll to position [529, 0]
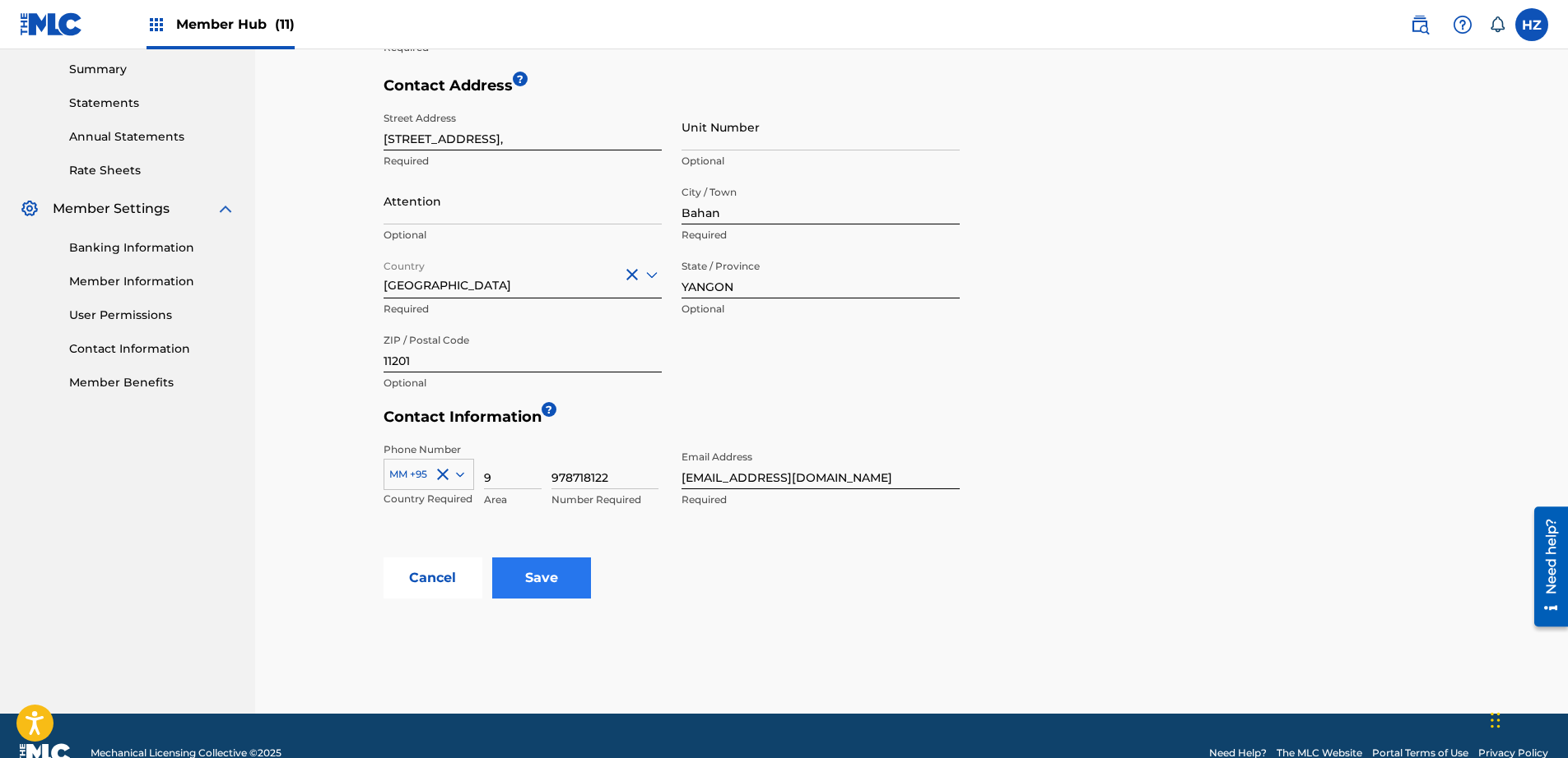
type input "978718122"
click at [551, 562] on input "Save" at bounding box center [541, 578] width 99 height 41
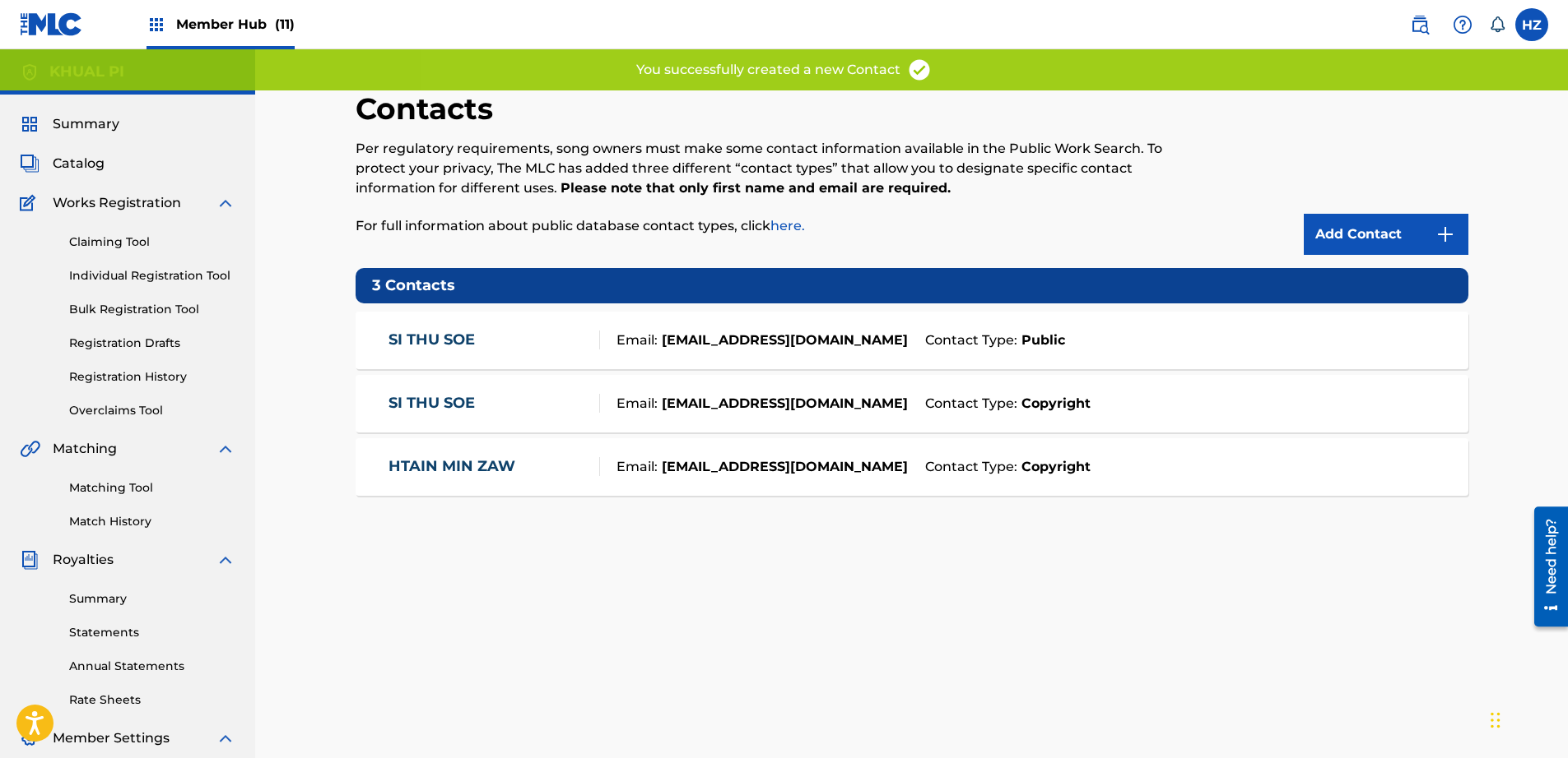
click at [553, 412] on div "SI THU SOE" at bounding box center [494, 403] width 211 height 19
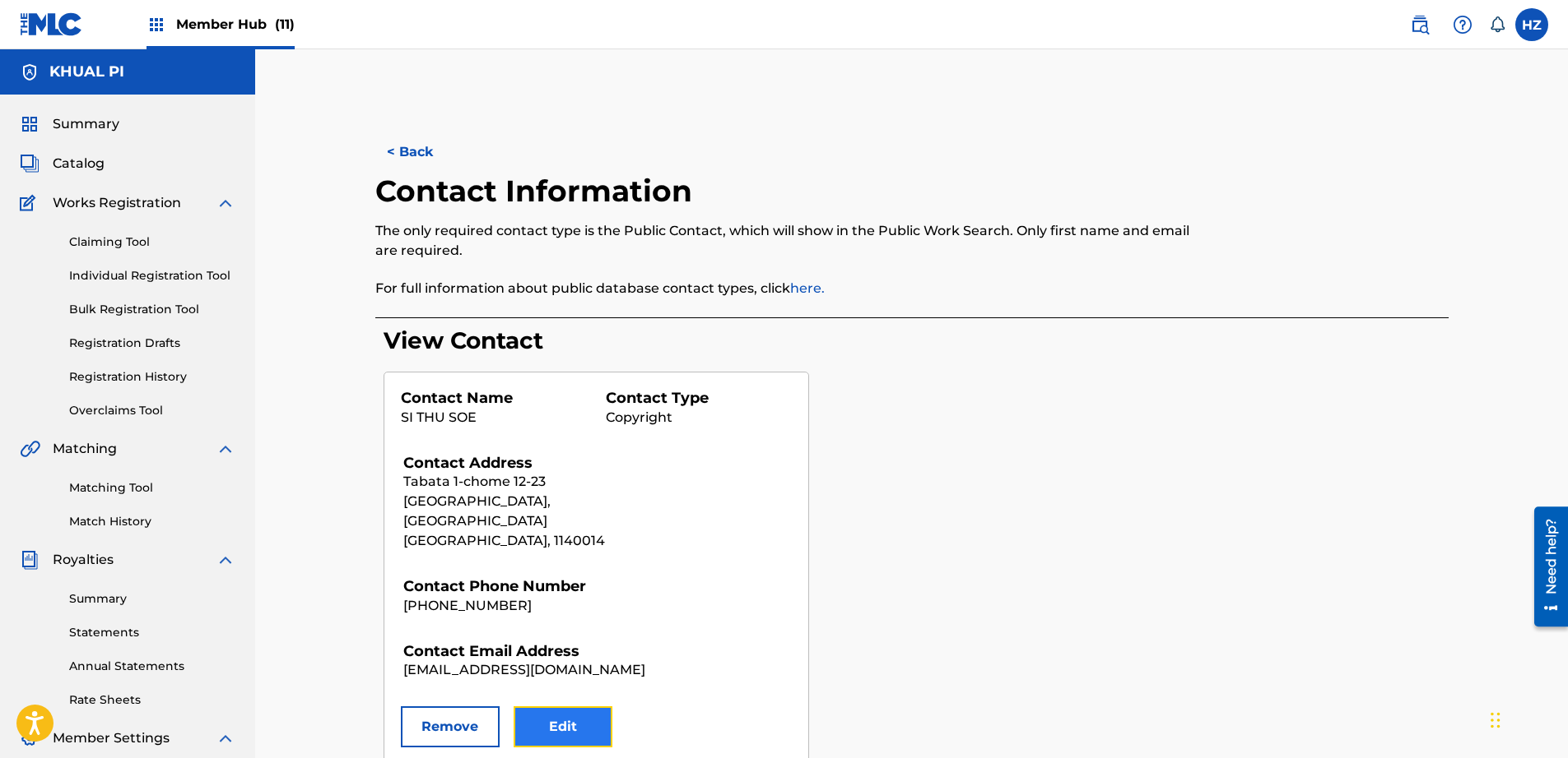
click at [557, 712] on button "Edit" at bounding box center [563, 727] width 99 height 41
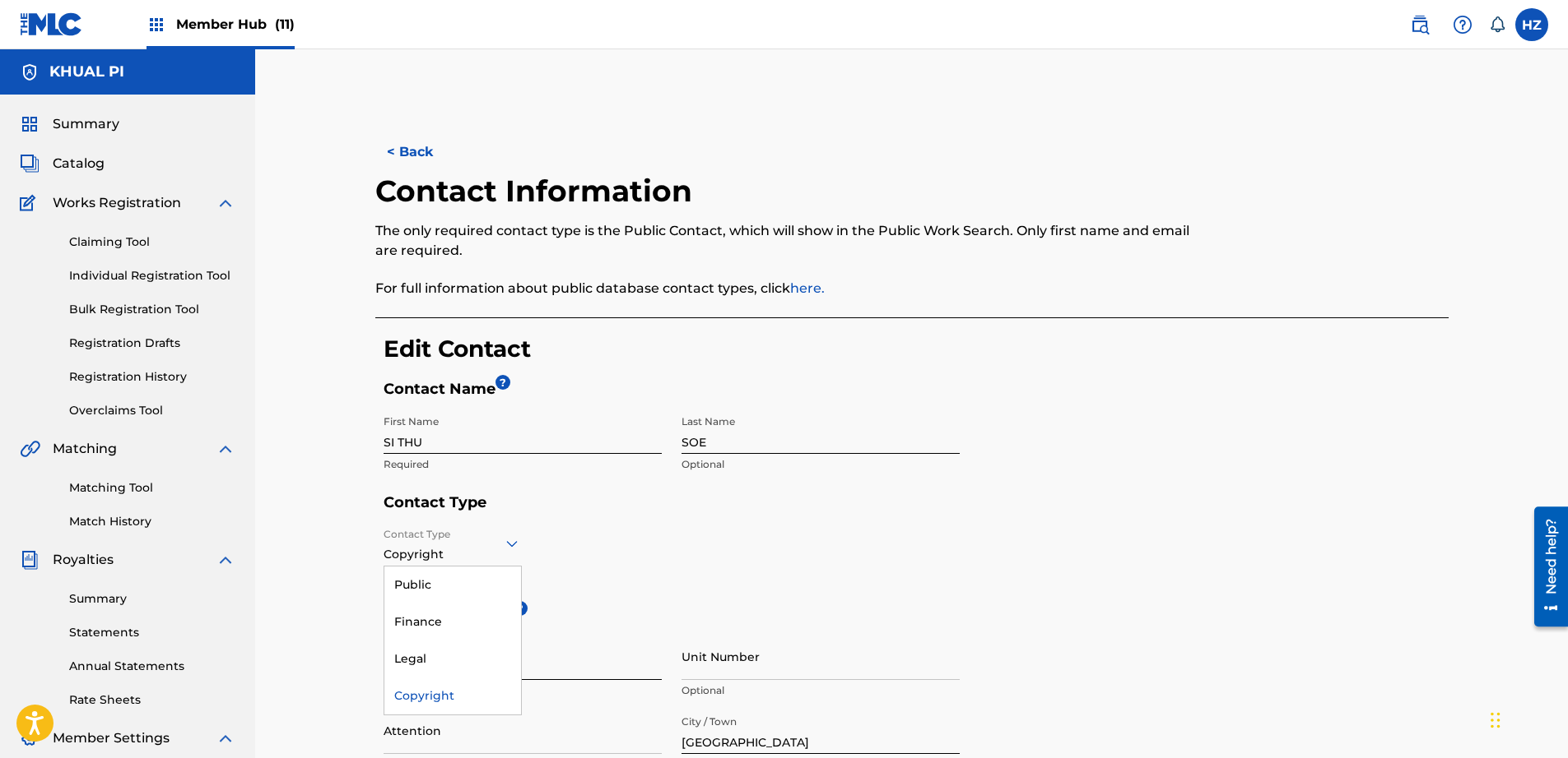
click at [456, 547] on div at bounding box center [453, 544] width 139 height 21
click at [445, 654] on div "Legal" at bounding box center [453, 658] width 137 height 37
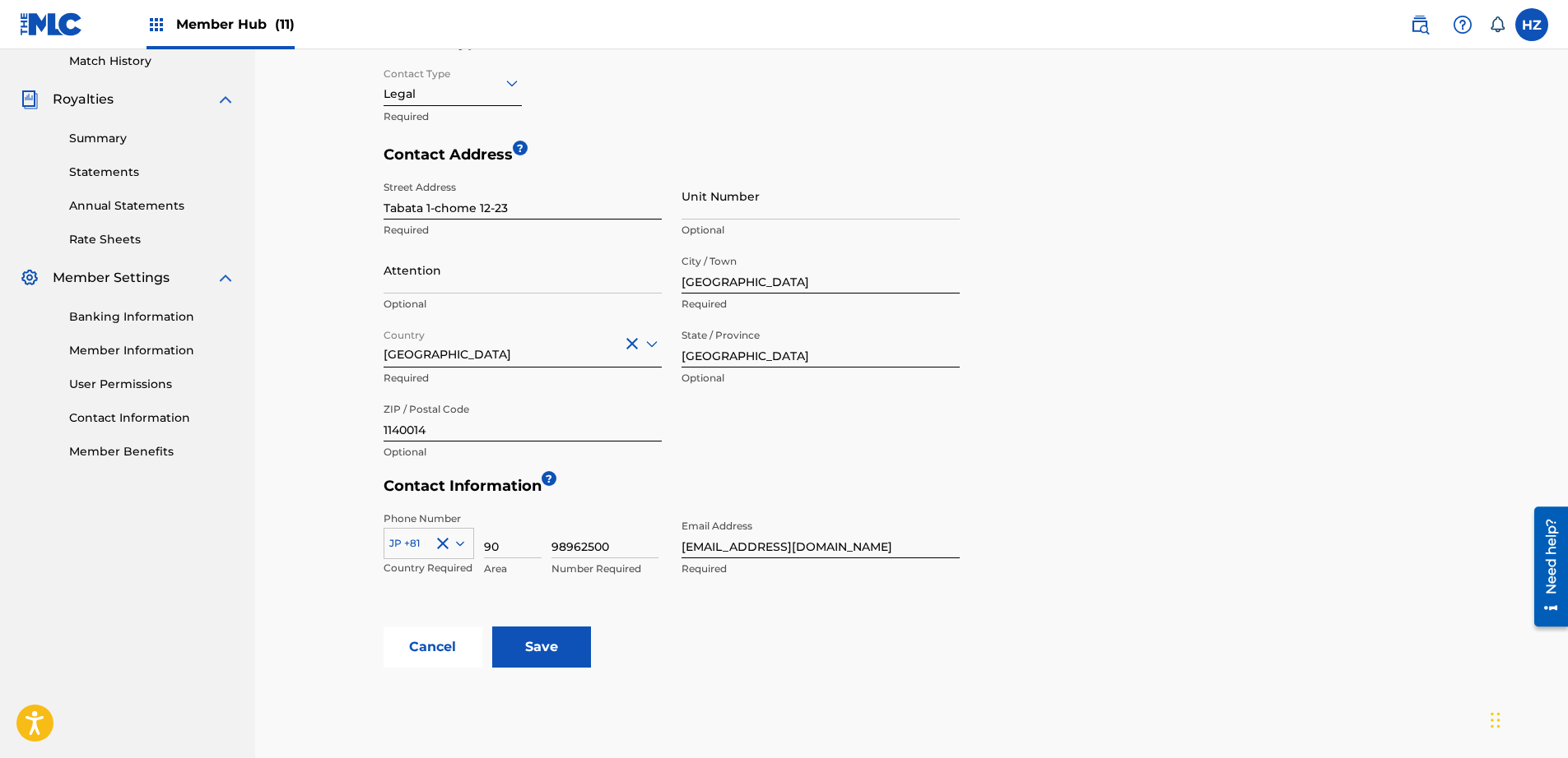
scroll to position [564, 0]
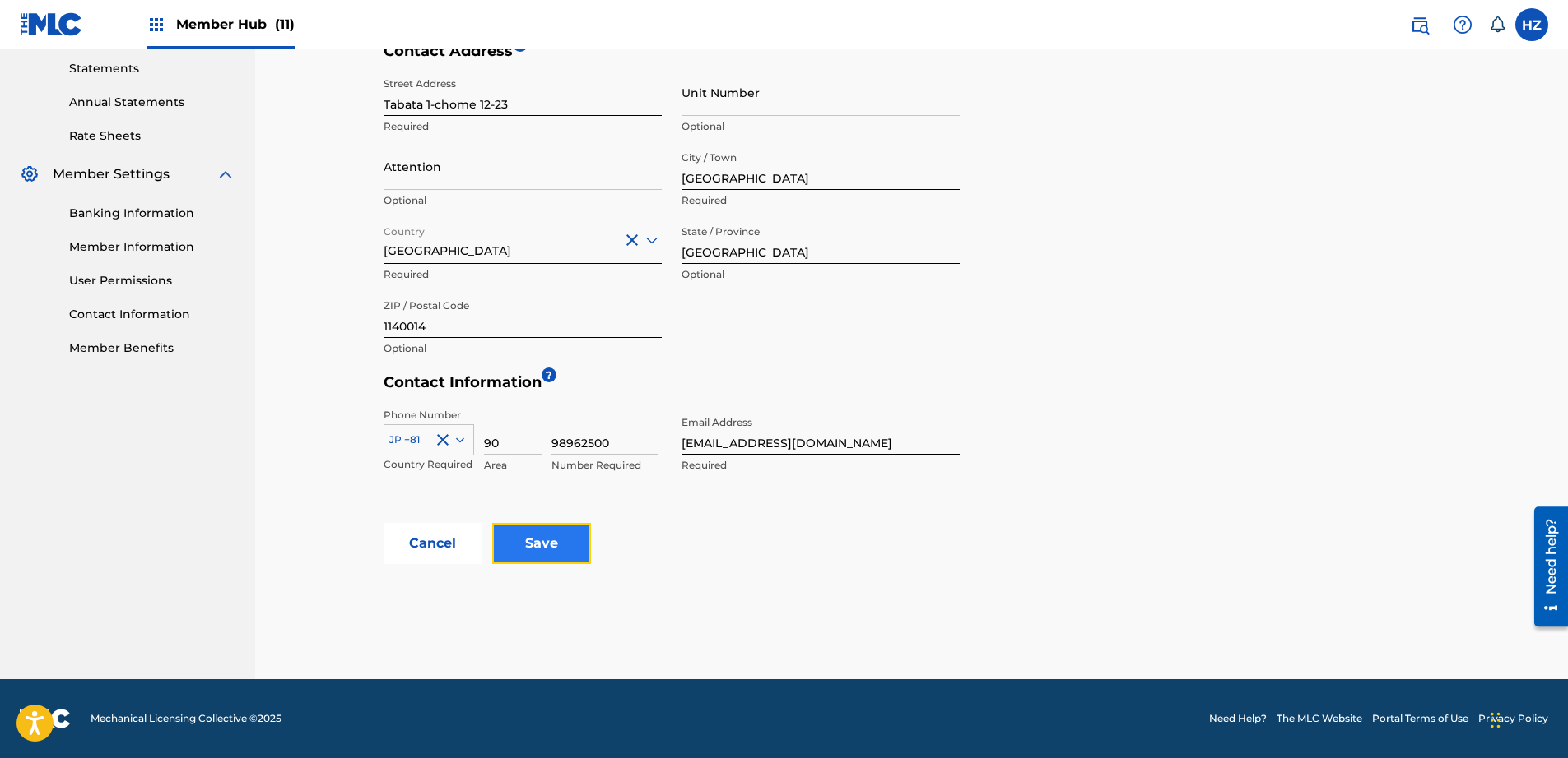
click at [544, 554] on input "Save" at bounding box center [541, 543] width 99 height 41
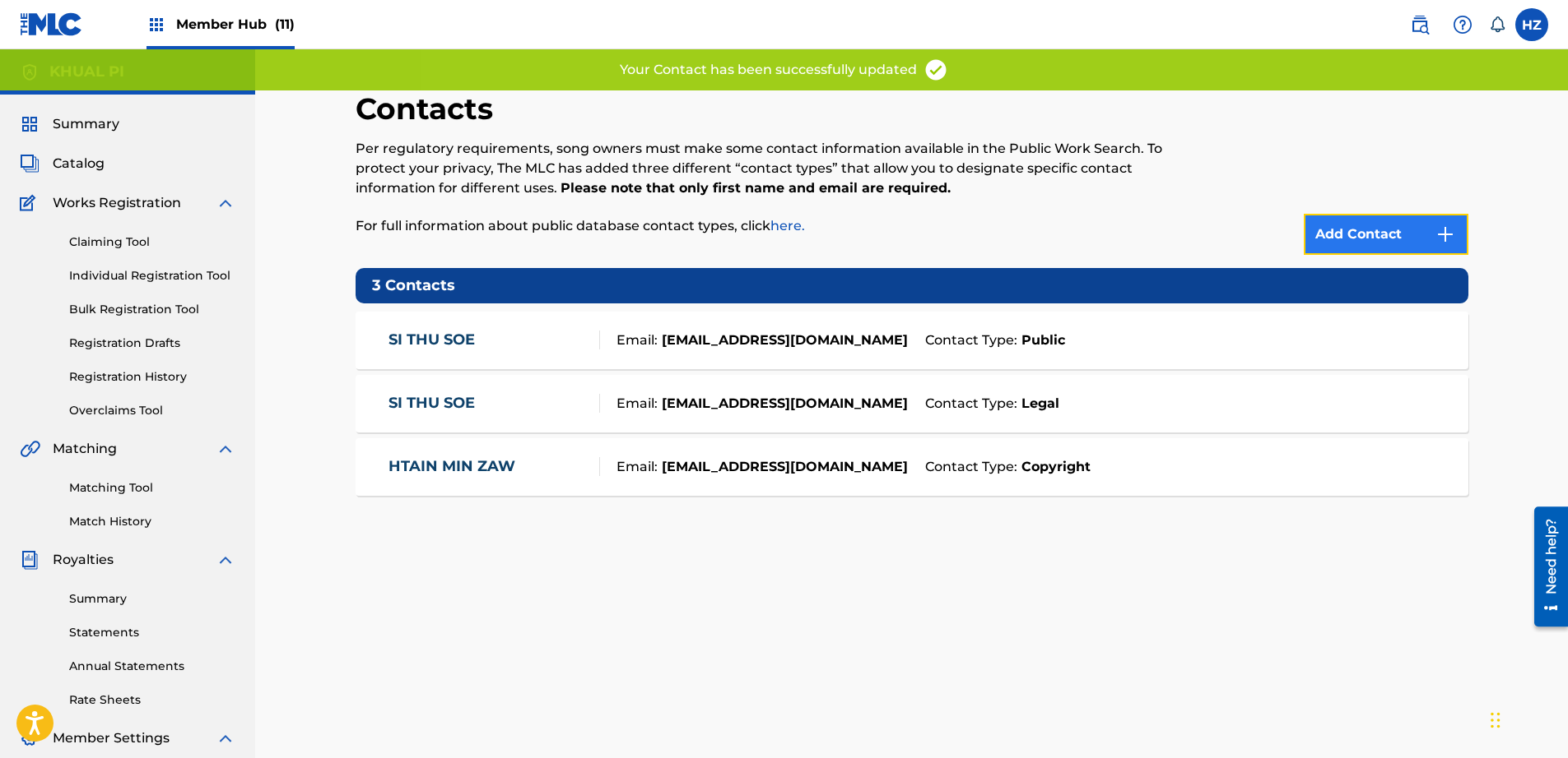
click at [1337, 222] on link "Add Contact" at bounding box center [1385, 233] width 164 height 41
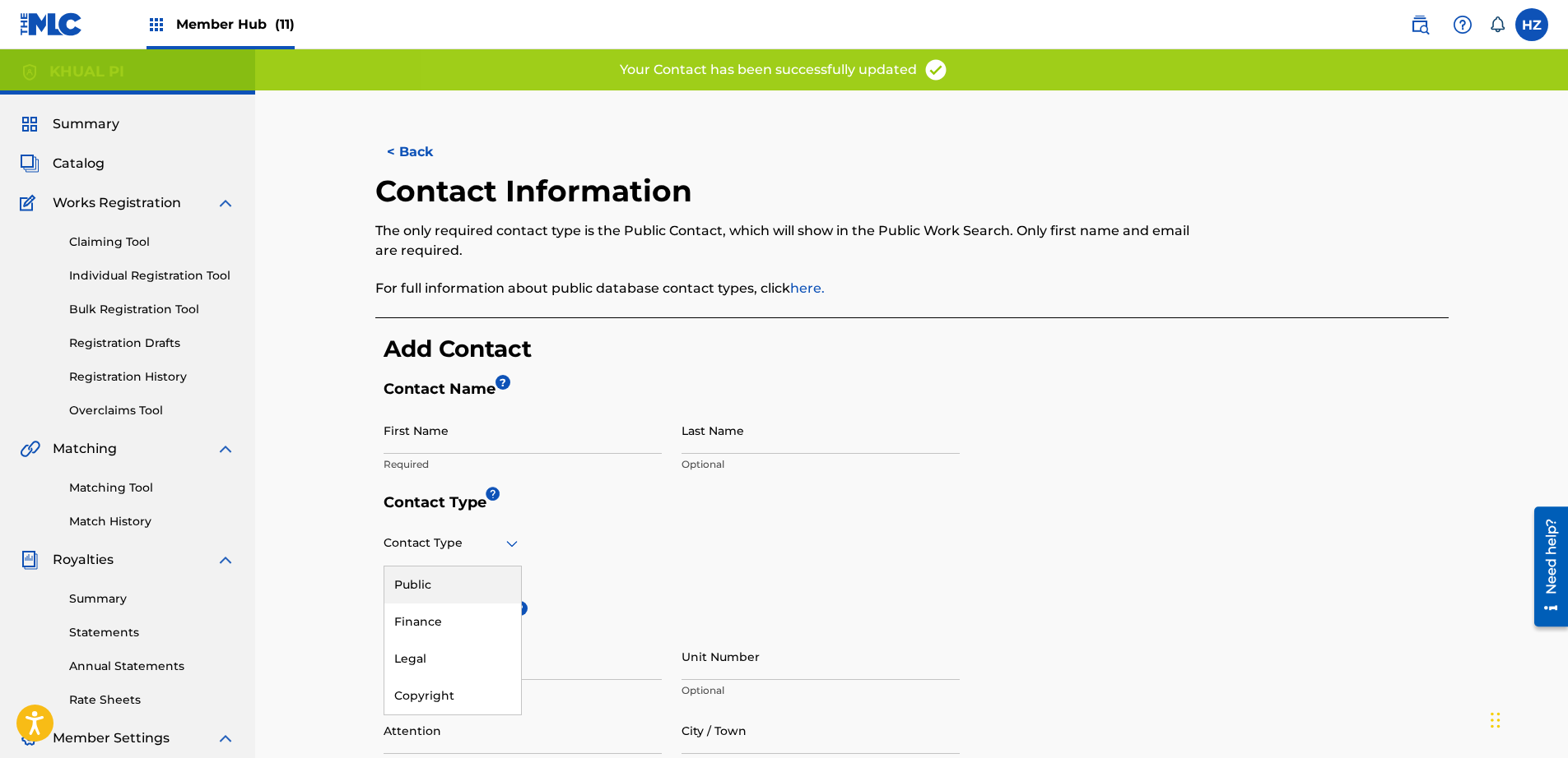
click at [440, 554] on div "Contact Type" at bounding box center [453, 543] width 139 height 46
click at [430, 619] on div "Finance" at bounding box center [453, 621] width 137 height 37
click at [501, 446] on input "First Name" at bounding box center [522, 430] width 278 height 46
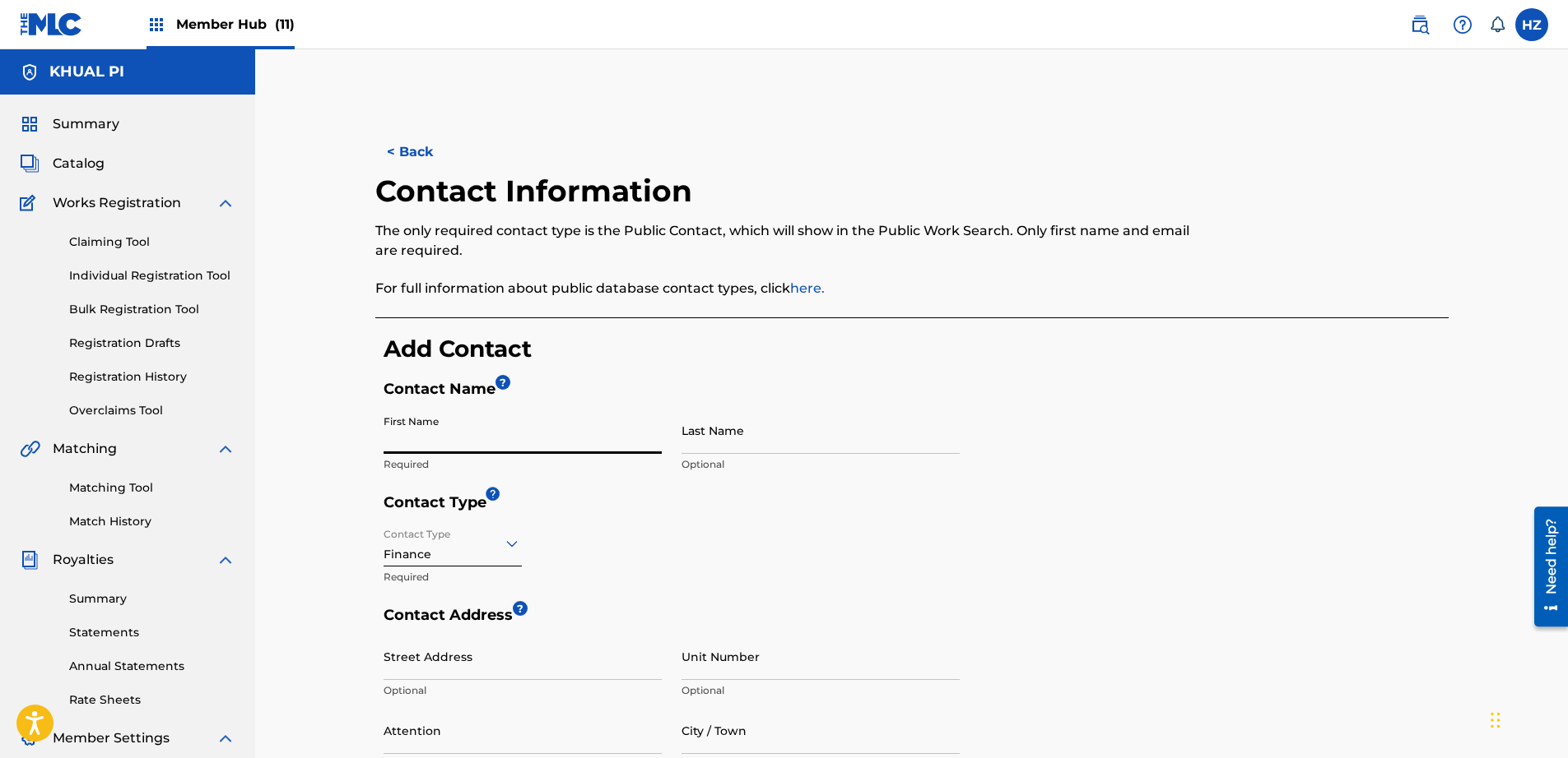
click at [461, 572] on p "Required" at bounding box center [453, 578] width 139 height 15
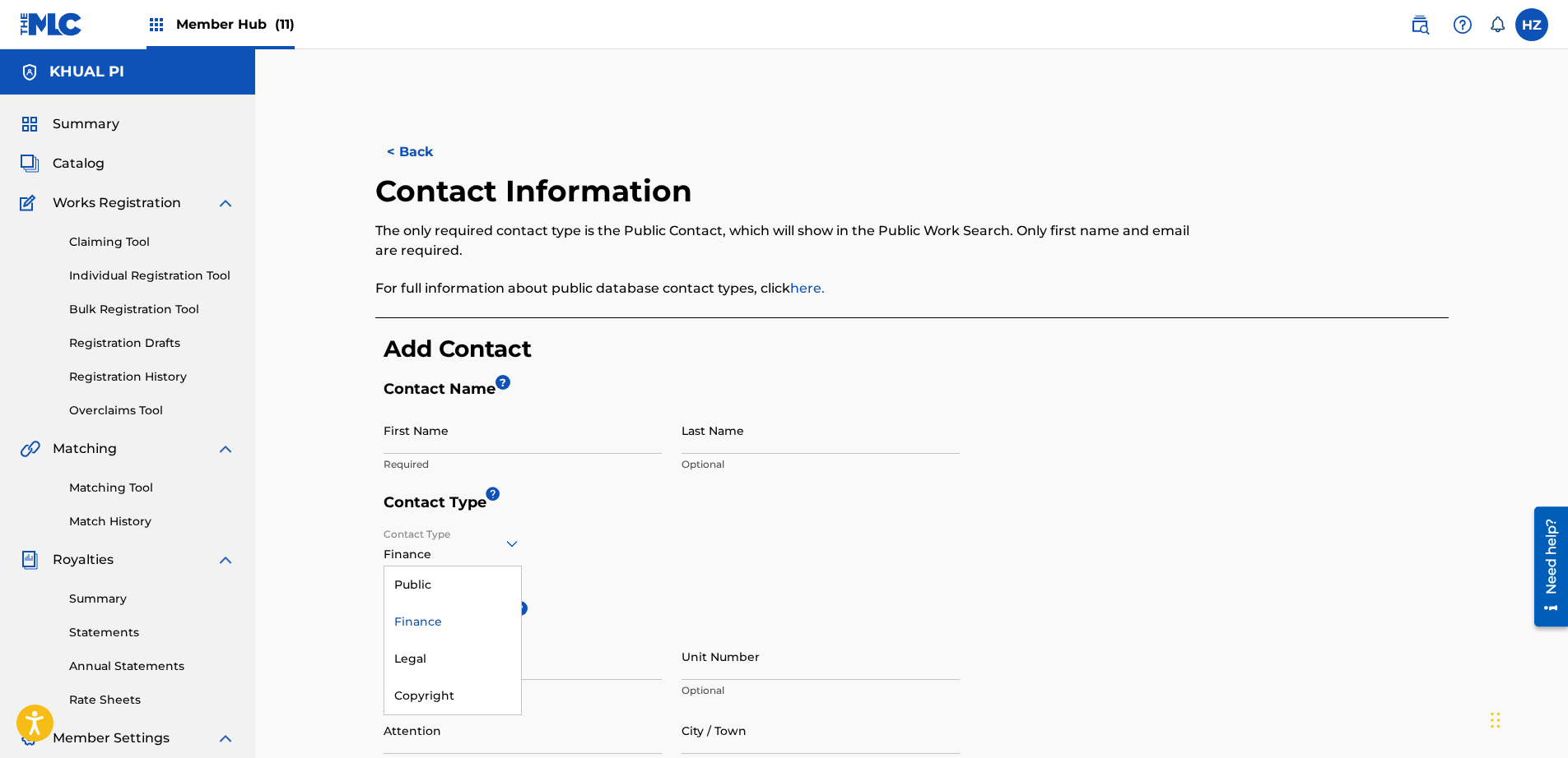
click at [461, 553] on div at bounding box center [453, 544] width 139 height 21
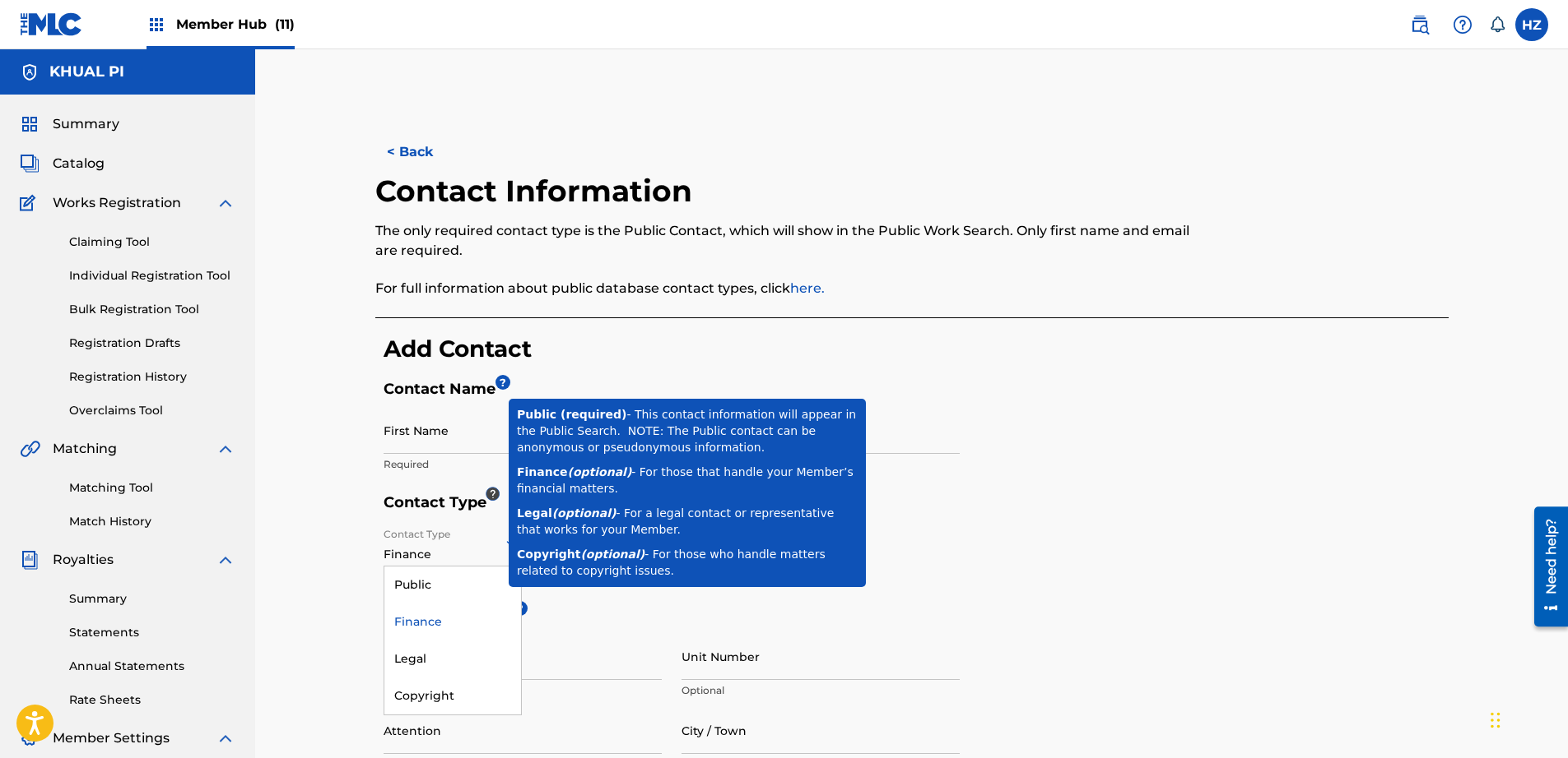
click at [489, 490] on div at bounding box center [493, 493] width 14 height 14
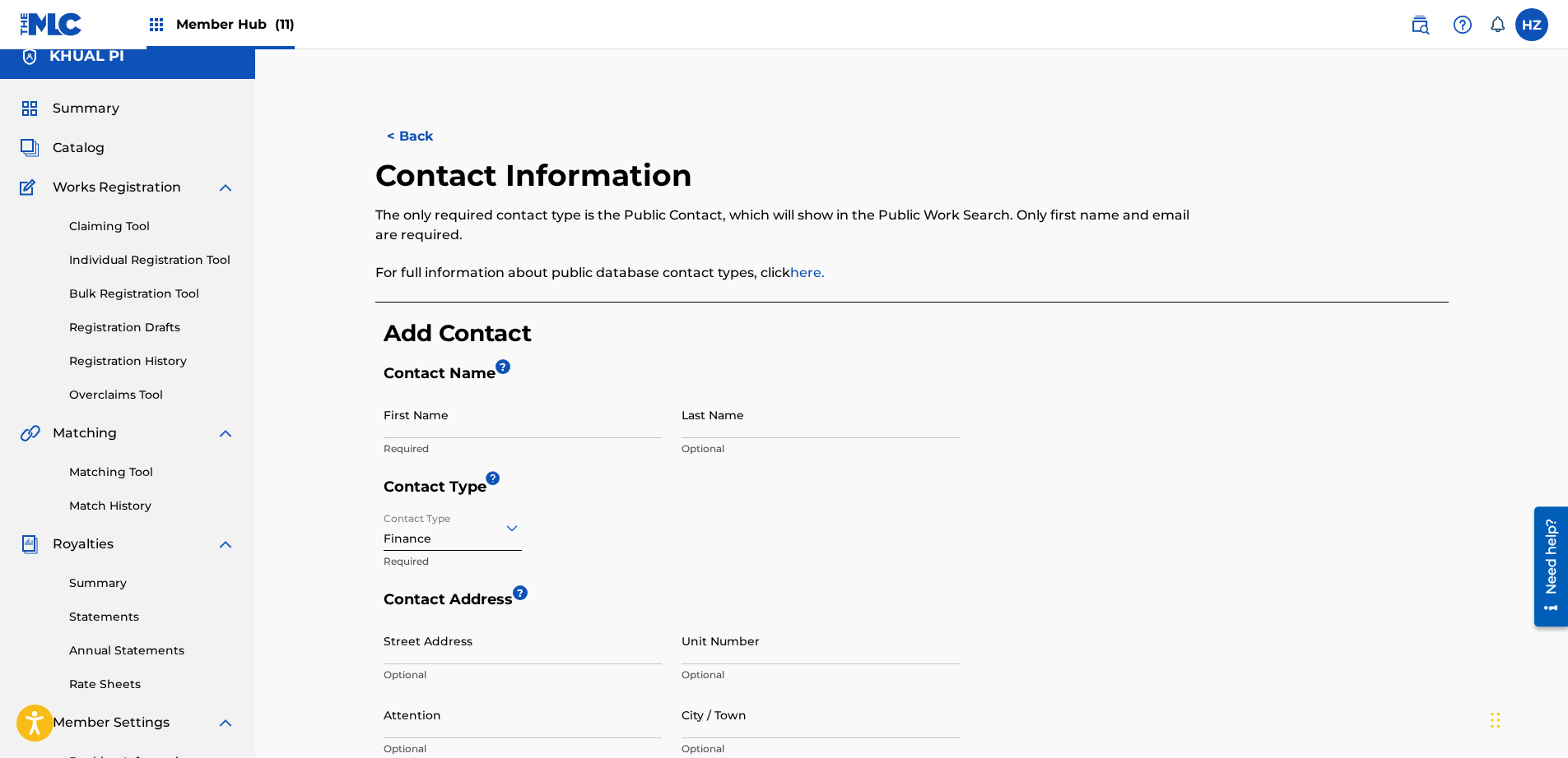
scroll to position [2, 0]
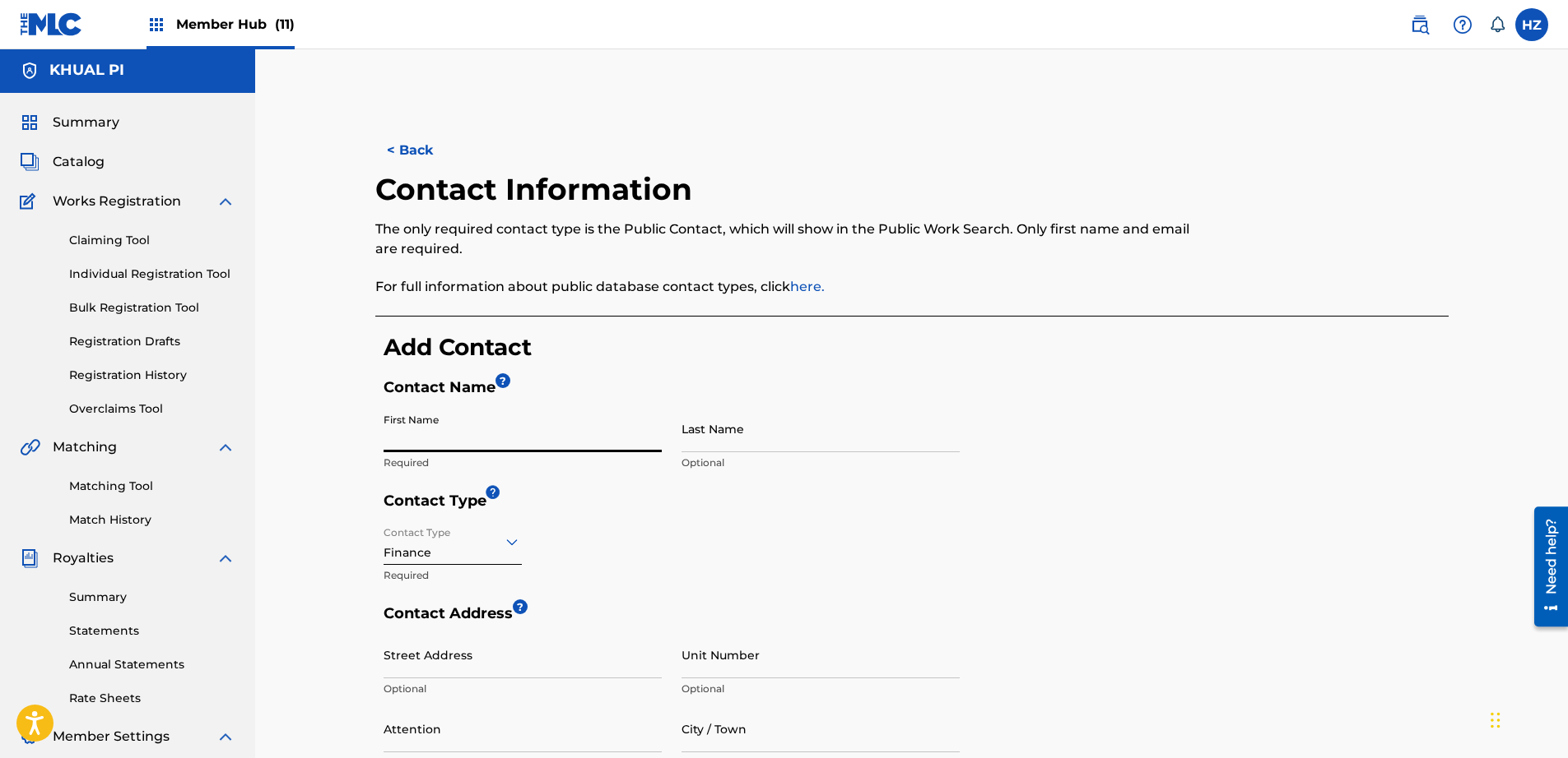
click at [441, 444] on input "First Name" at bounding box center [522, 428] width 278 height 46
type input "HTAIN MIN"
type input "ZAW"
type input "34C, Kabaraye Pagoda Road,"
type input "Bahan"
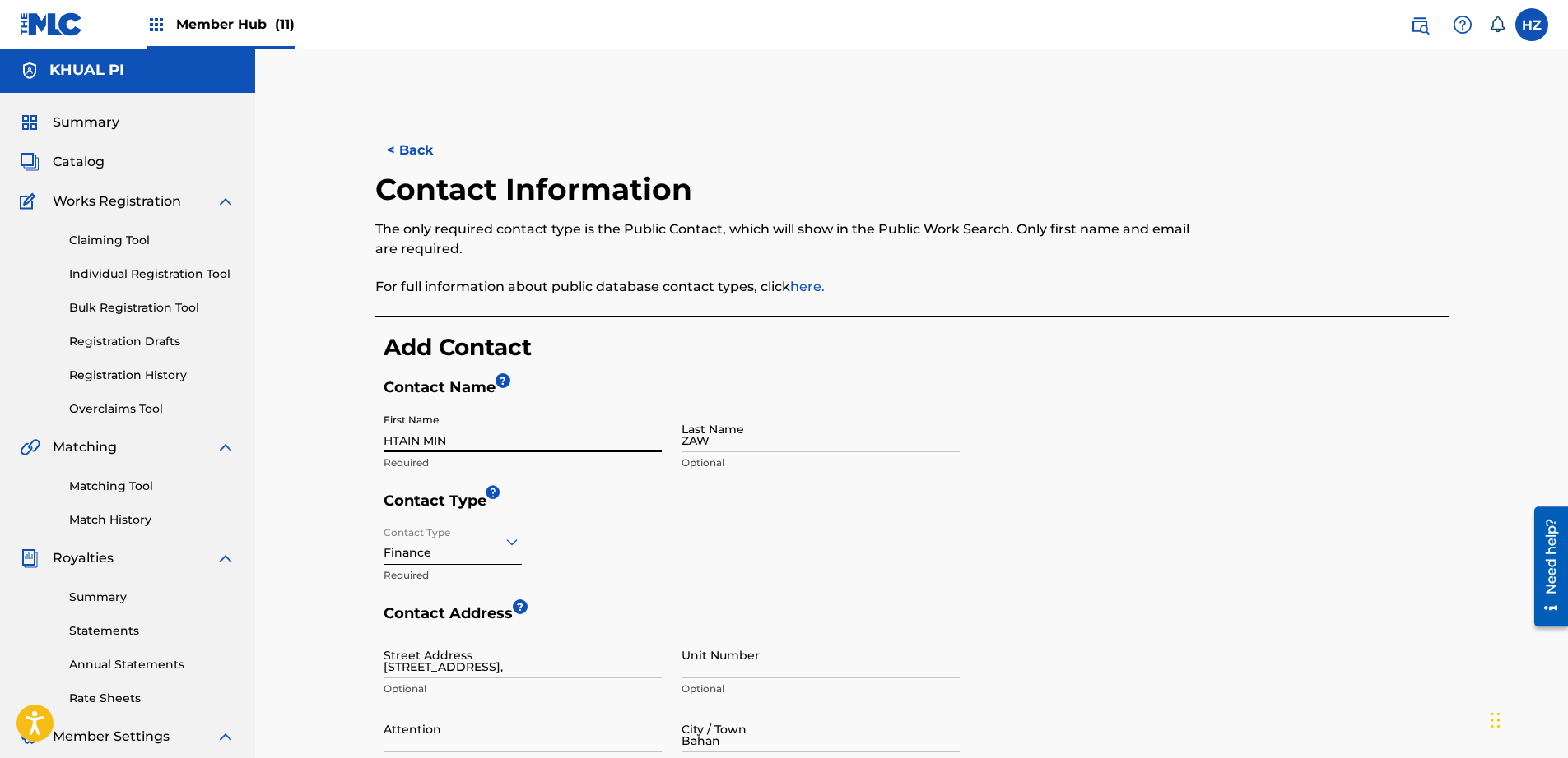
type input "Myanmar (Burma)"
type input "11201"
type input "95"
type input "9"
type input "799574900"
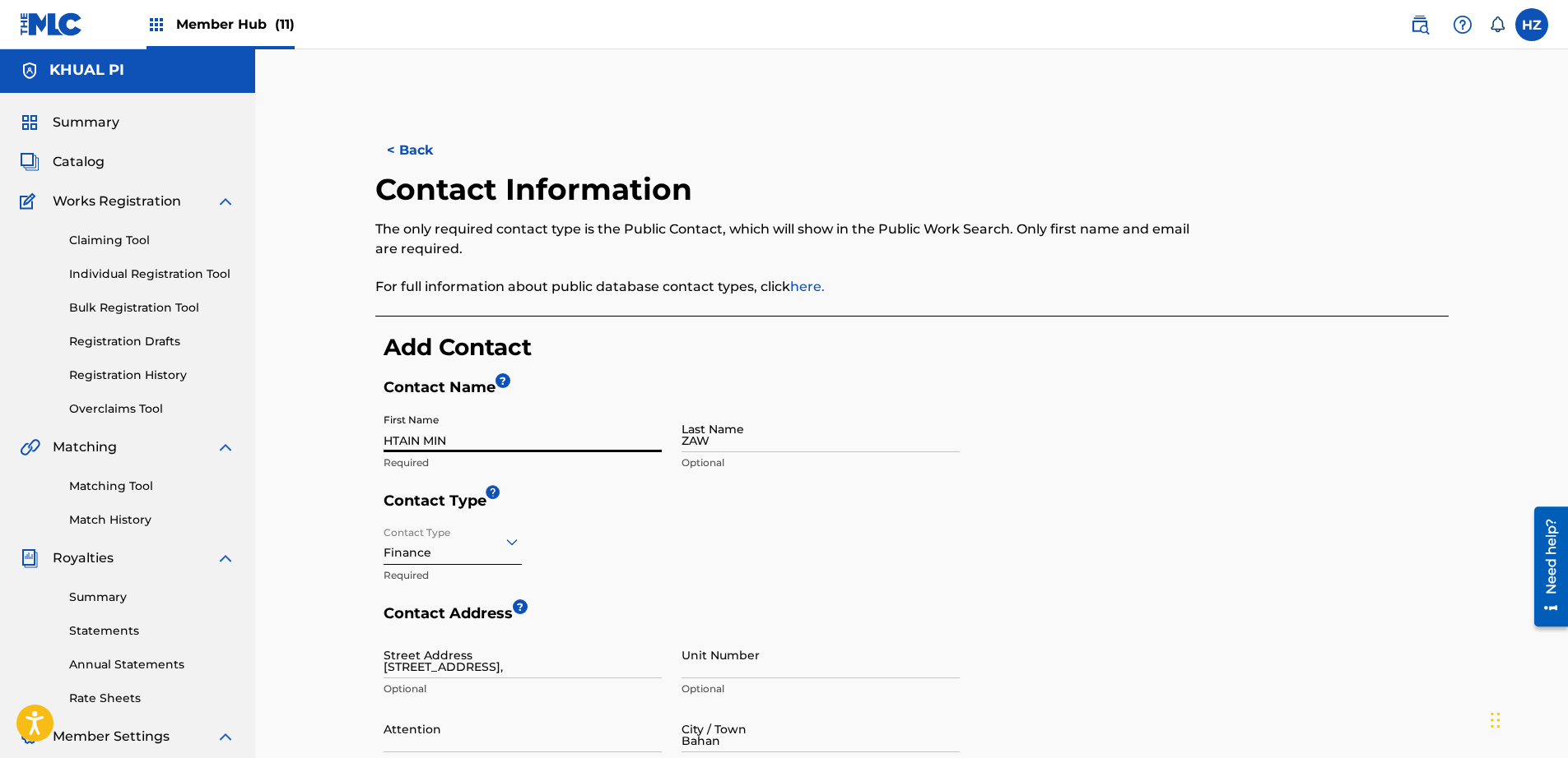
type input "fokker@jnkrecords.info"
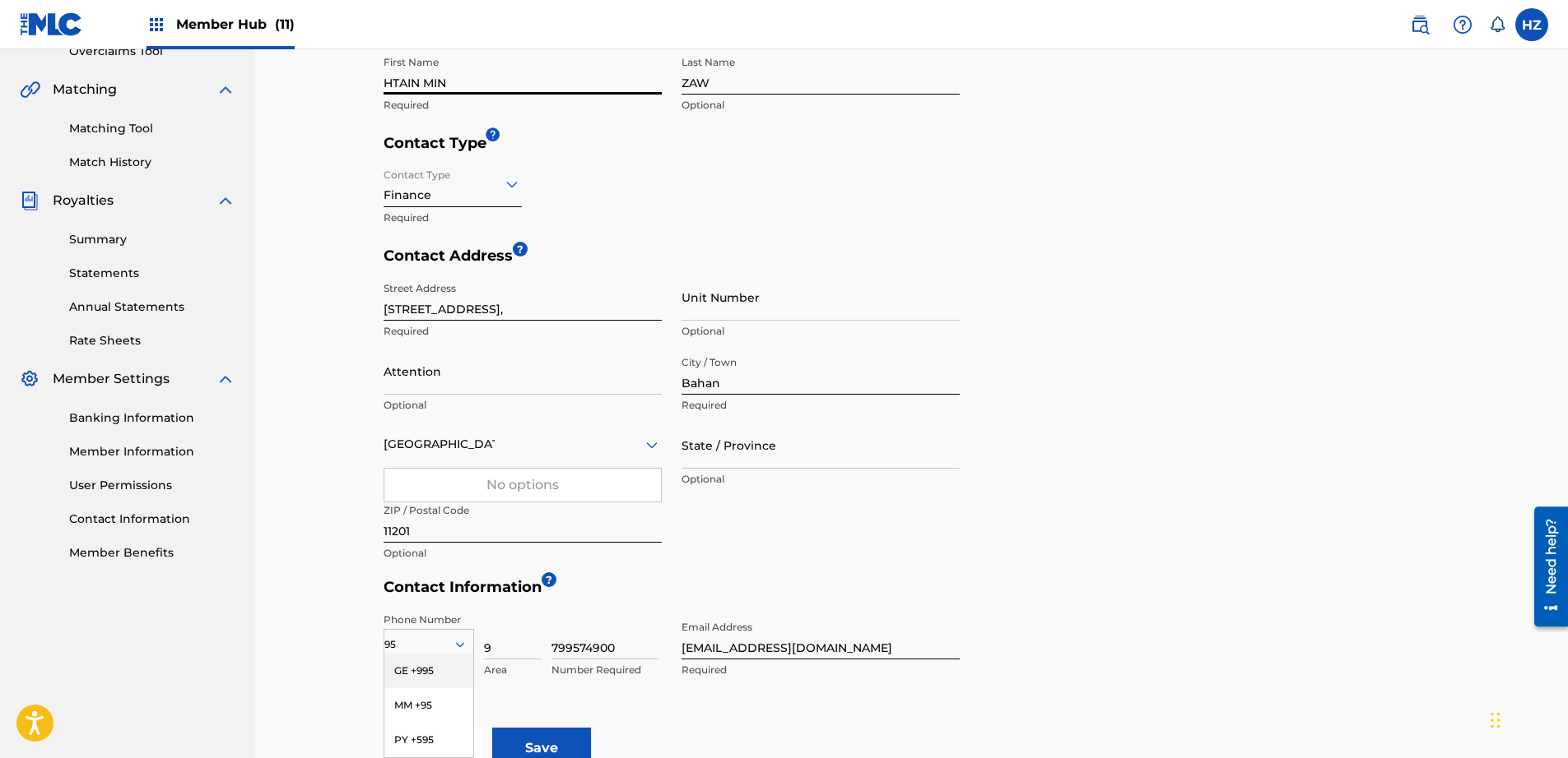
click at [540, 457] on div "Myanmar (Burma)" at bounding box center [522, 445] width 278 height 46
click at [637, 447] on div at bounding box center [522, 445] width 278 height 21
click at [569, 458] on div "Country" at bounding box center [522, 445] width 278 height 46
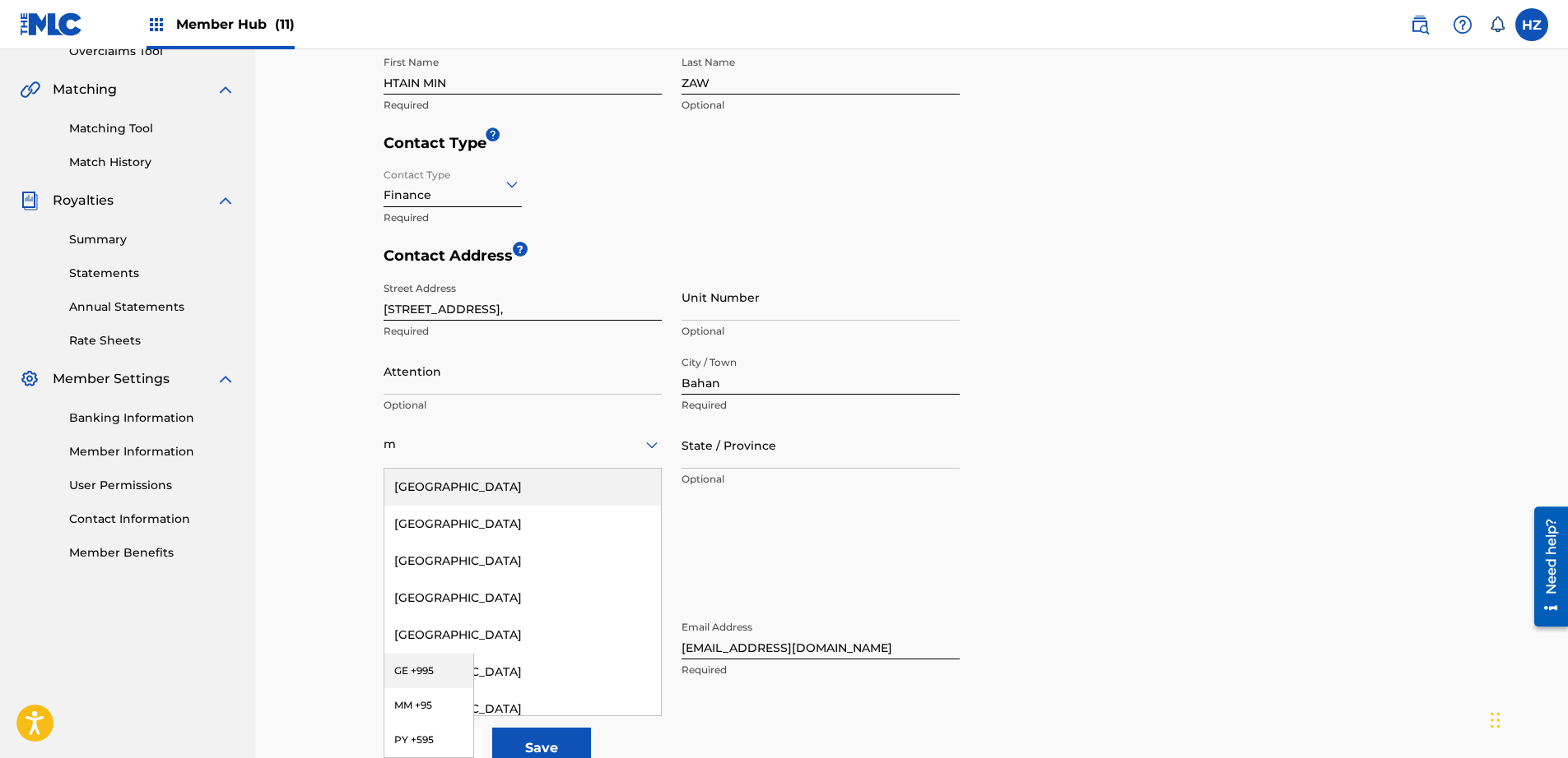
type input "my"
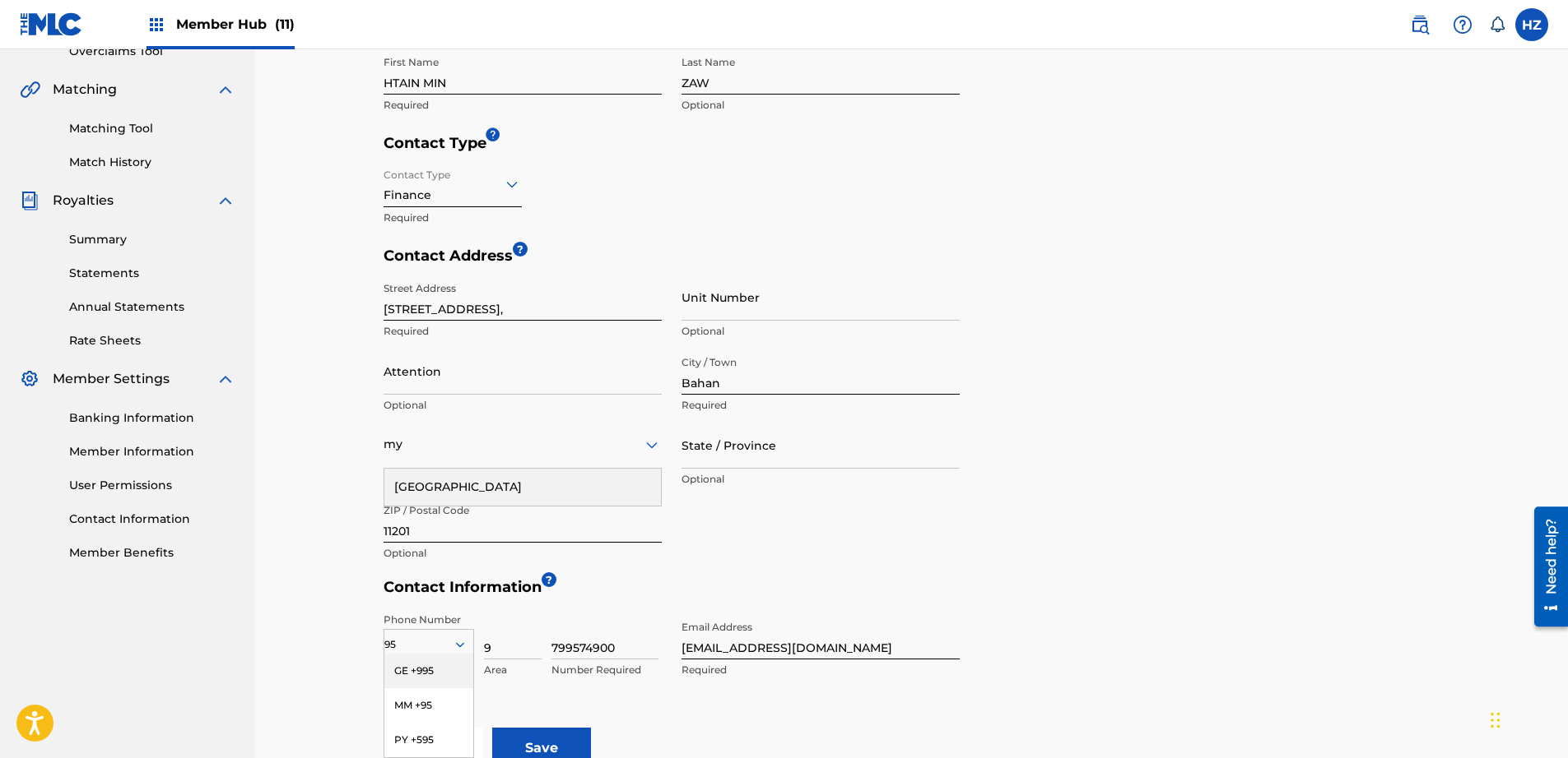
click at [389, 483] on div "Myanmar" at bounding box center [522, 487] width 276 height 37
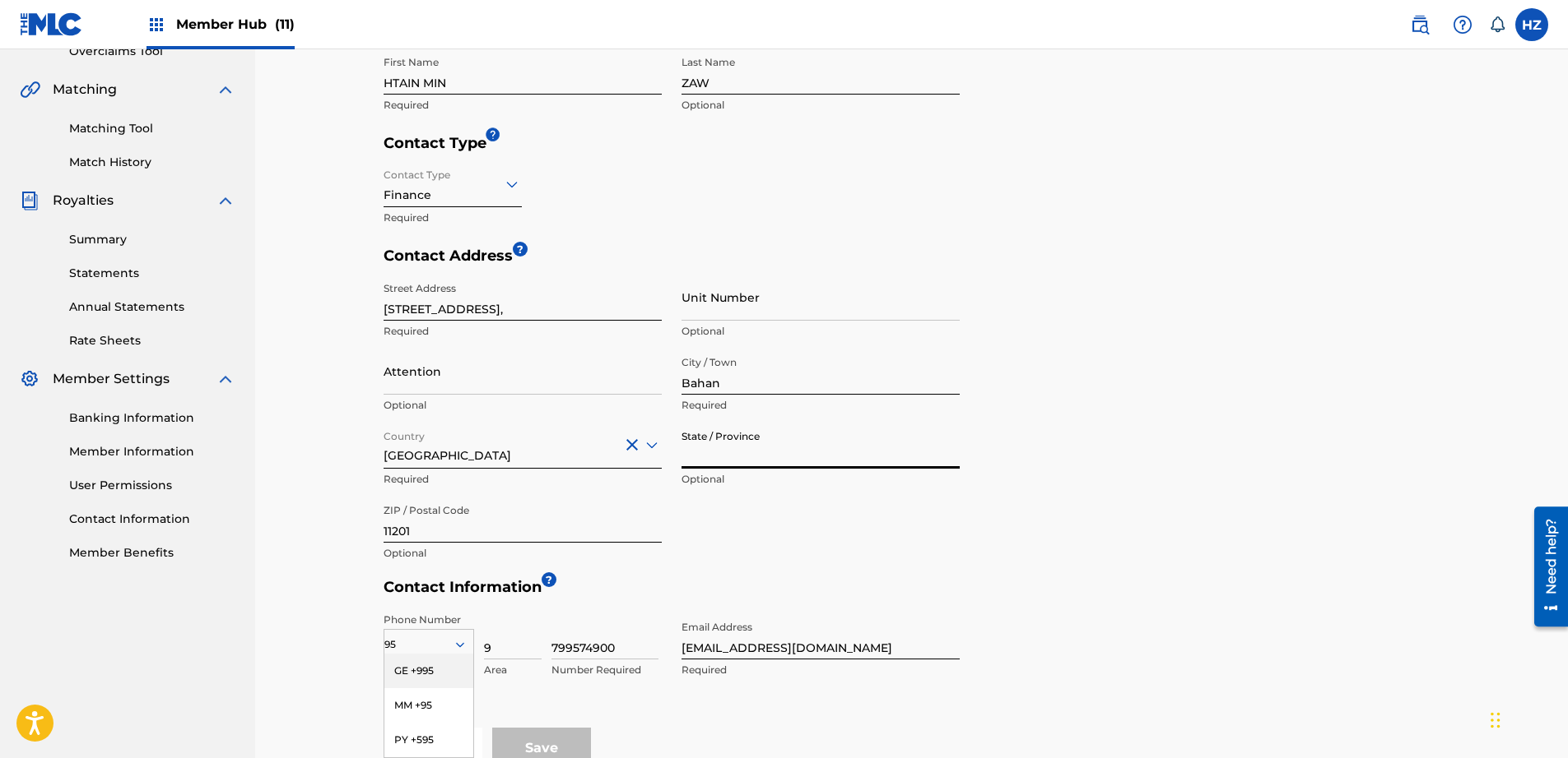
click at [756, 439] on input "State / Province" at bounding box center [820, 445] width 278 height 46
type input "YANGON"
click at [743, 529] on div "Street Address 34C, Kabaraye Pagoda Road, Required Unit Number Optional Attenti…" at bounding box center [671, 422] width 576 height 296
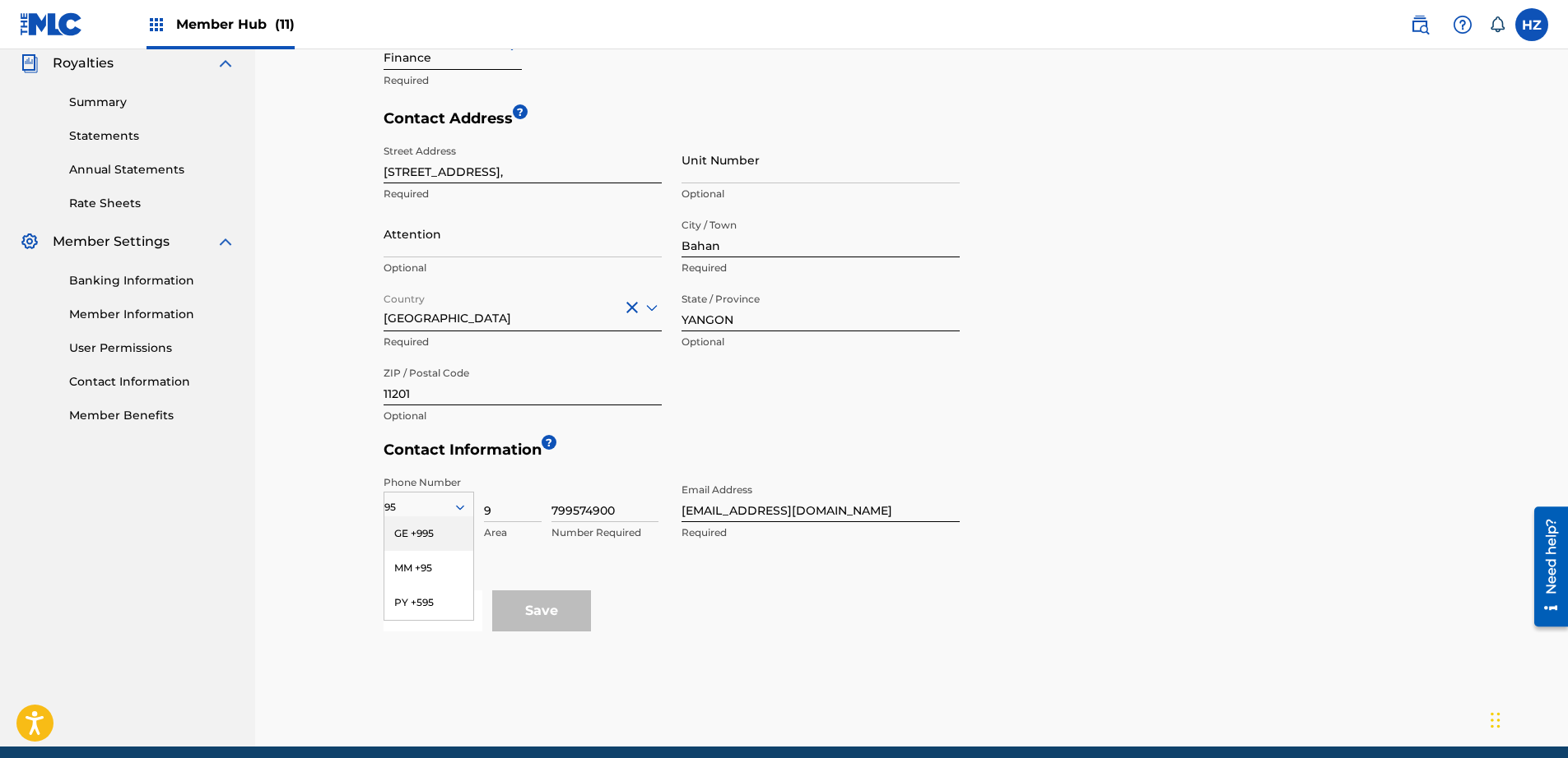
scroll to position [564, 0]
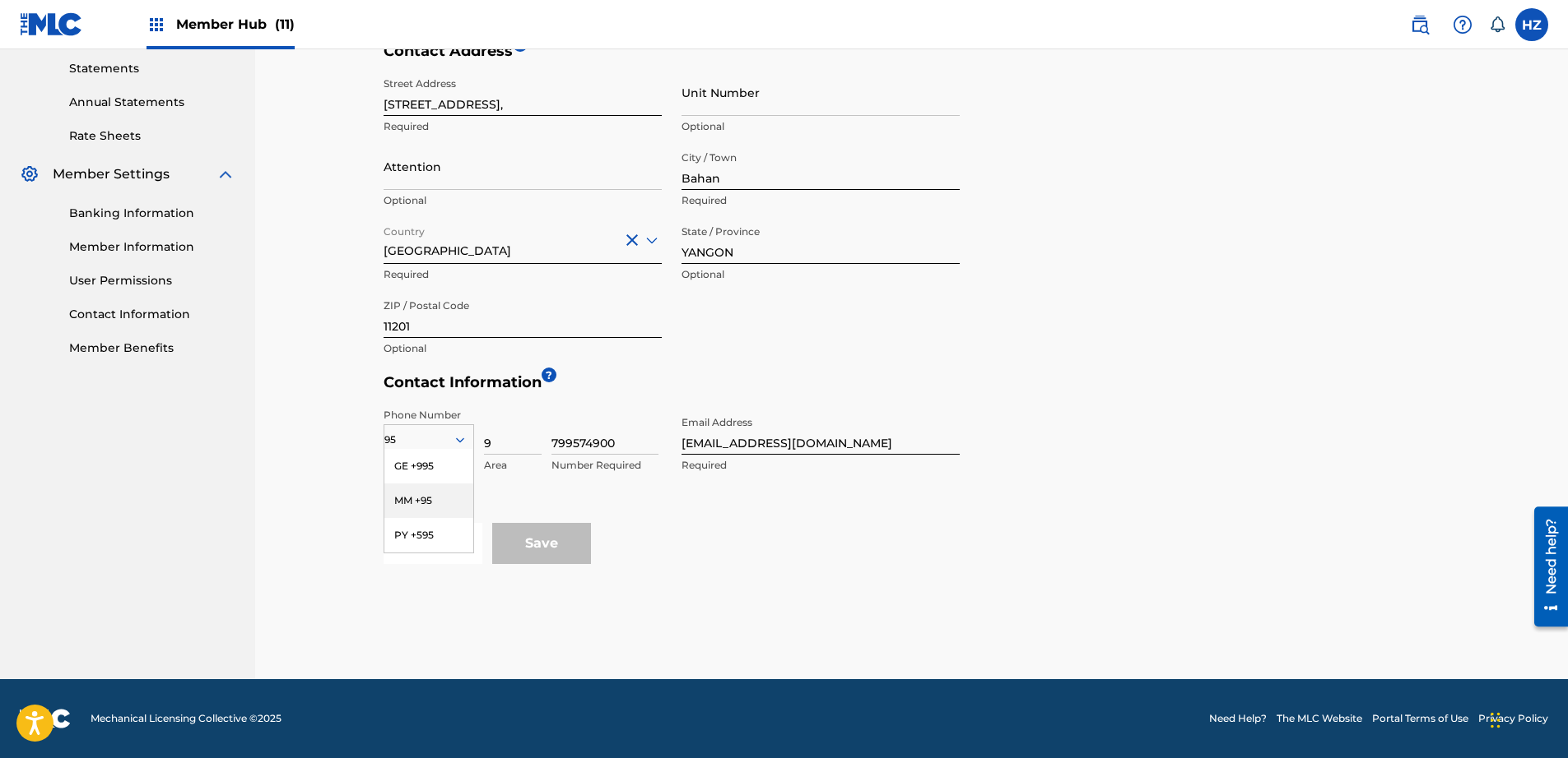
click at [424, 510] on div "MM +95" at bounding box center [429, 501] width 89 height 34
click at [561, 443] on input "799574900" at bounding box center [605, 431] width 107 height 46
type input "978718122"
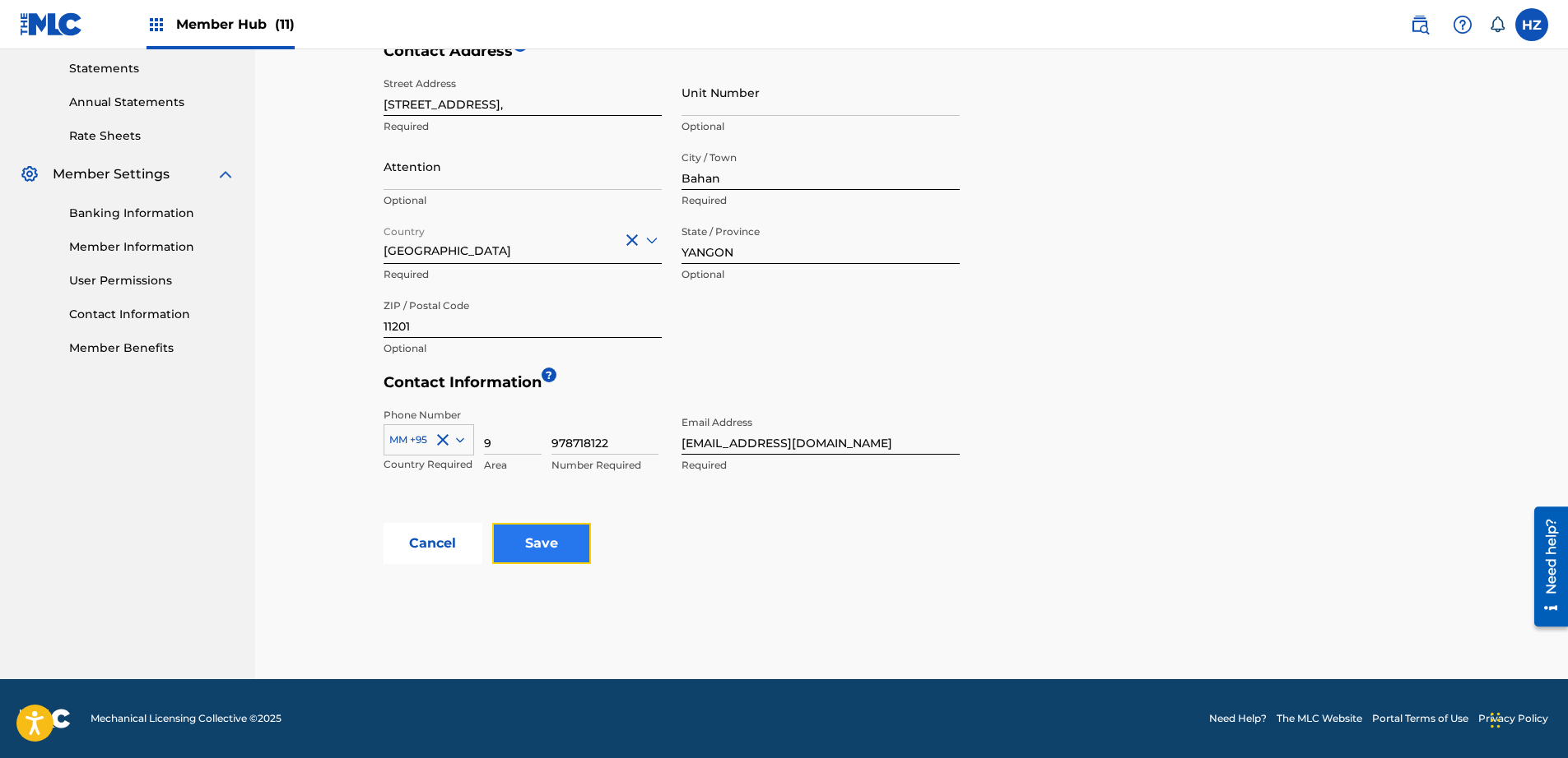
click at [551, 548] on input "Save" at bounding box center [541, 543] width 99 height 41
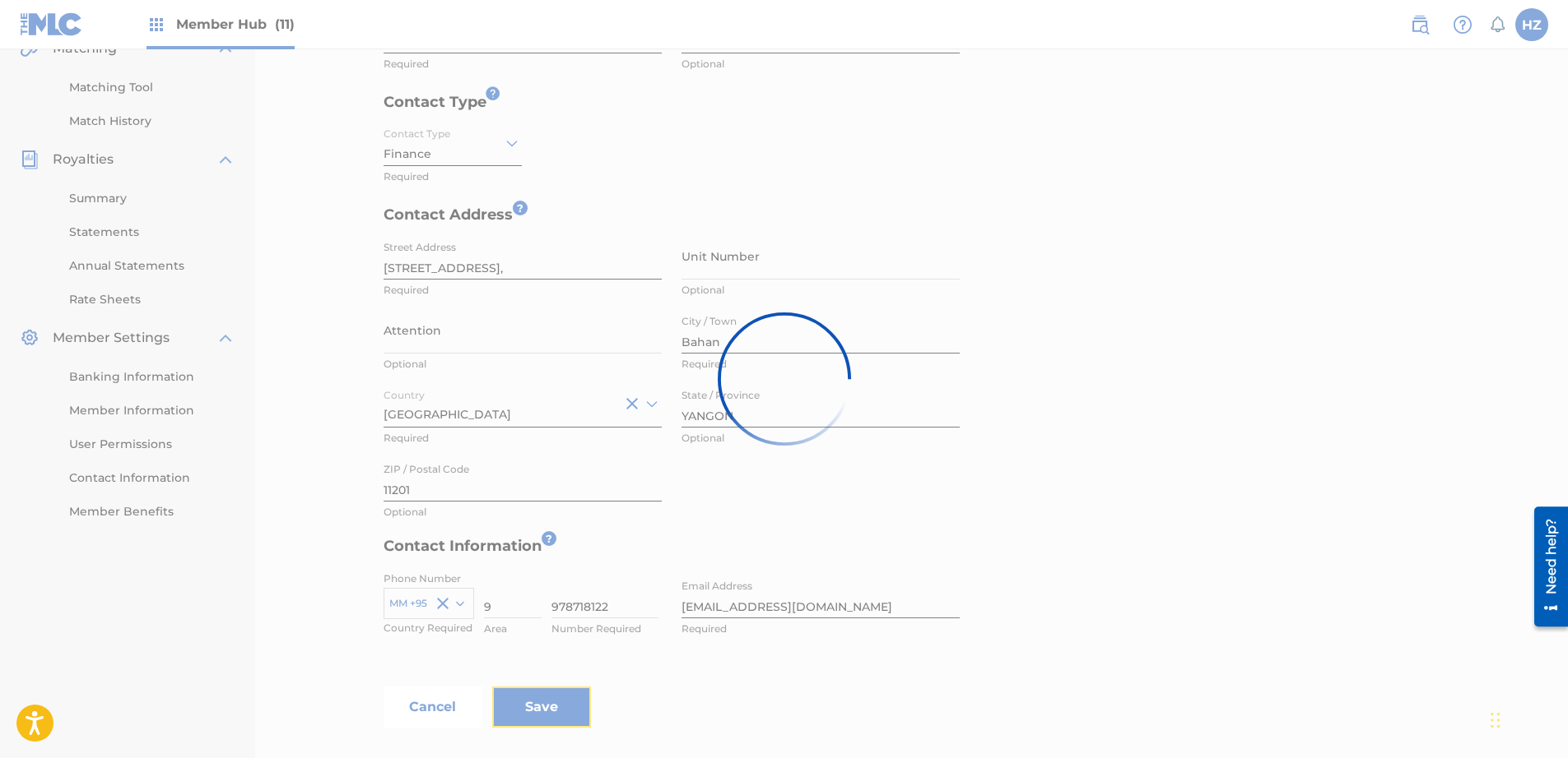
scroll to position [38, 0]
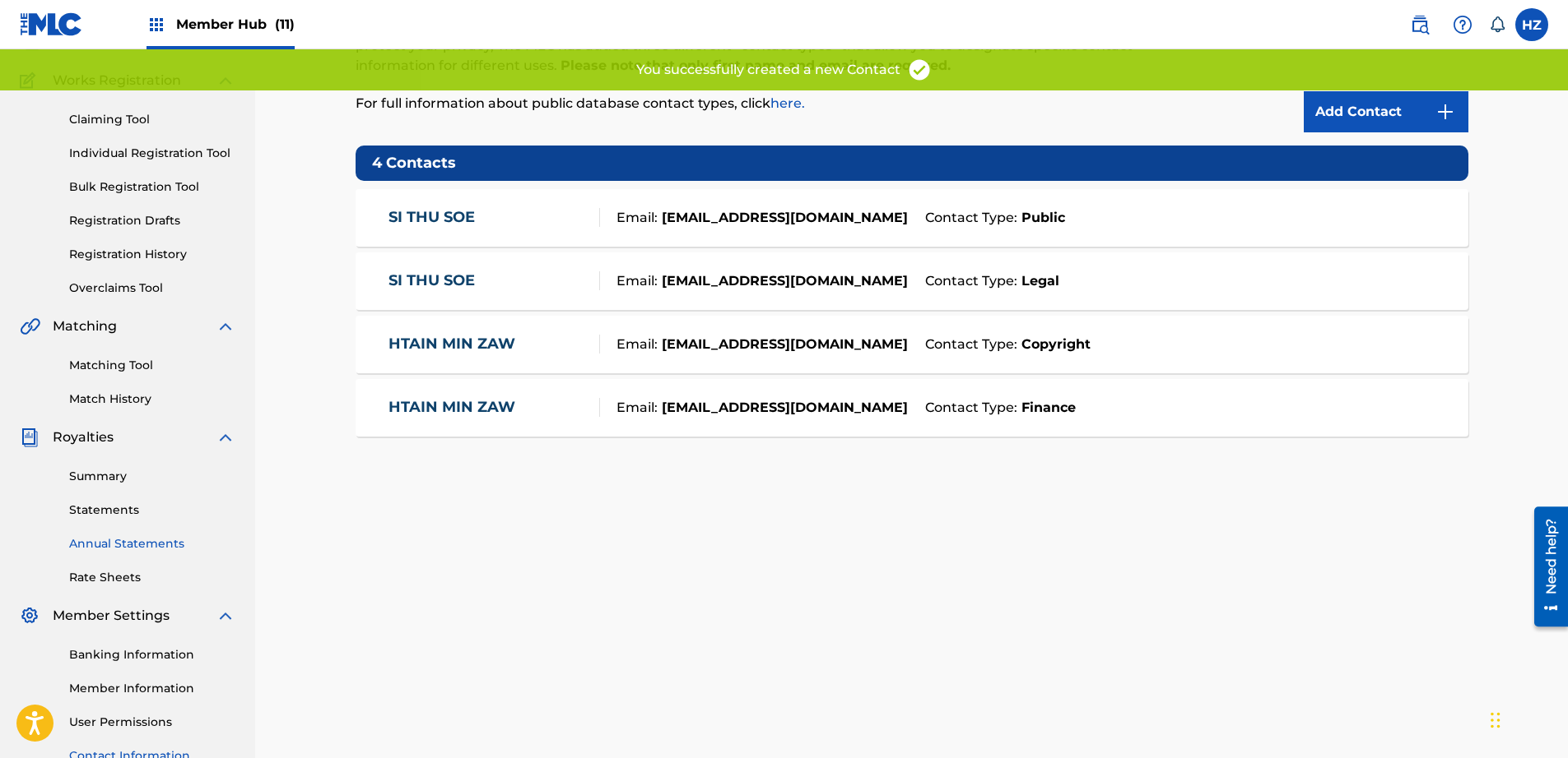
scroll to position [124, 0]
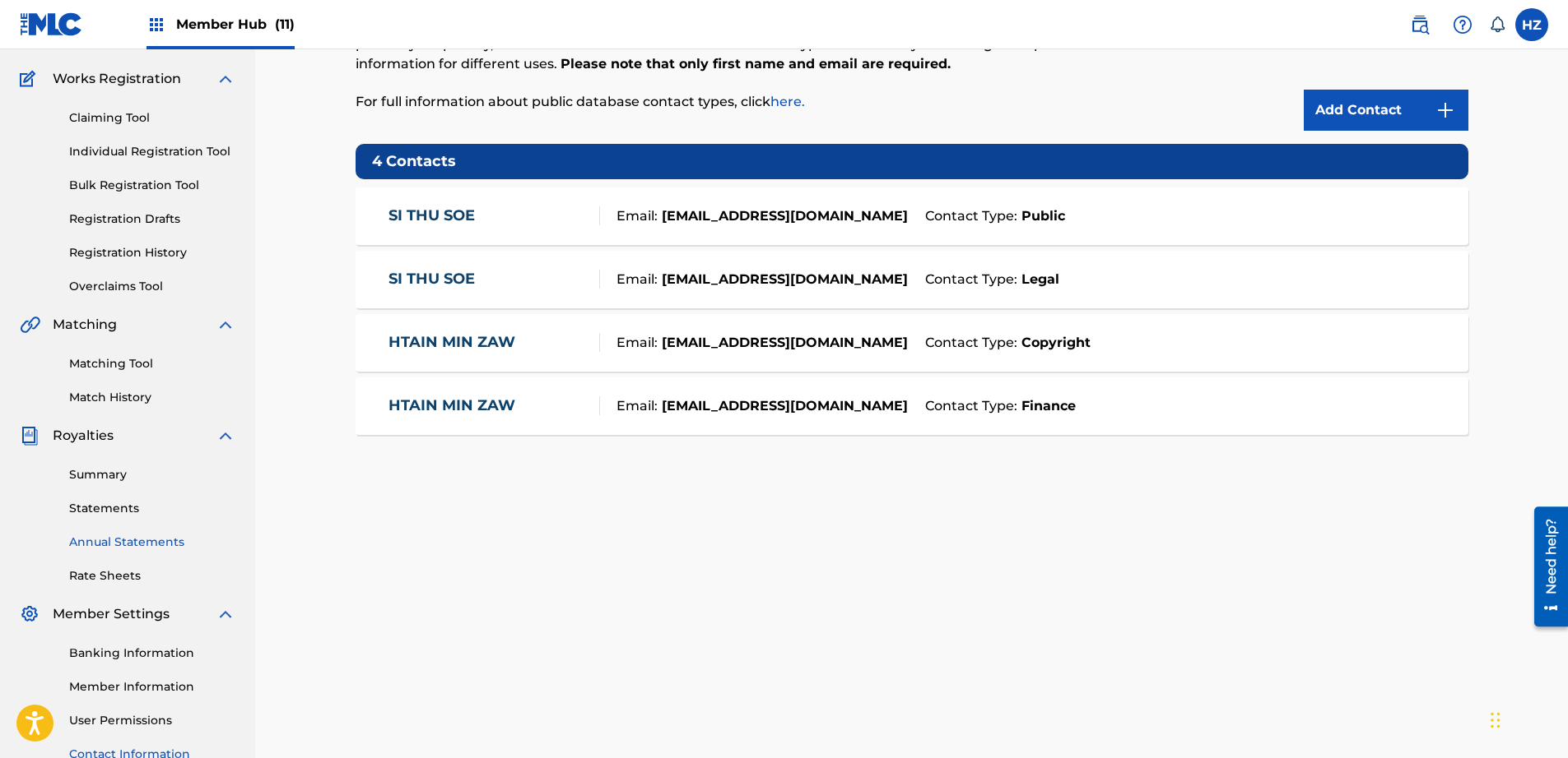
click at [140, 659] on link "Banking Information" at bounding box center [152, 654] width 166 height 17
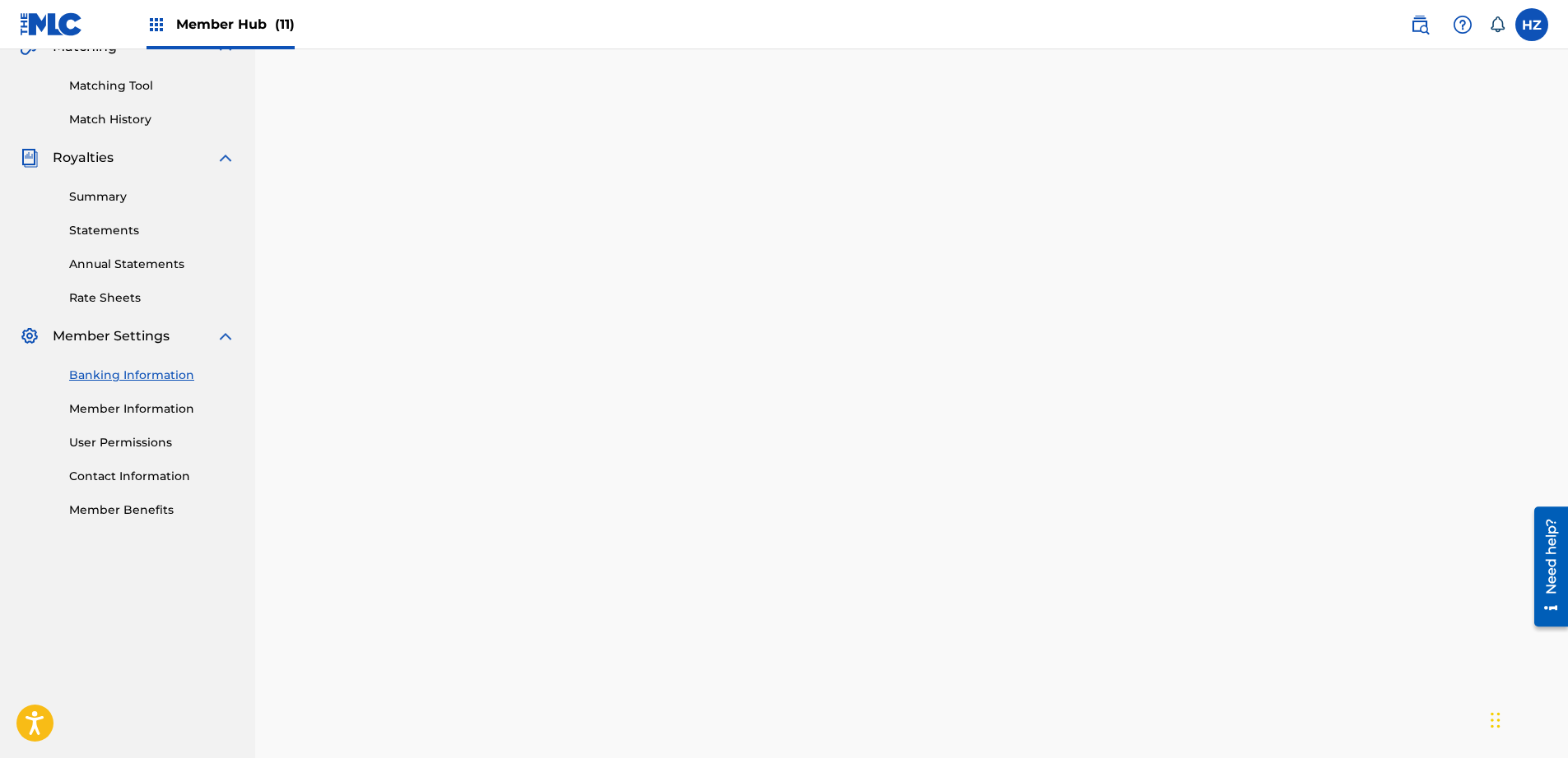
scroll to position [495, 0]
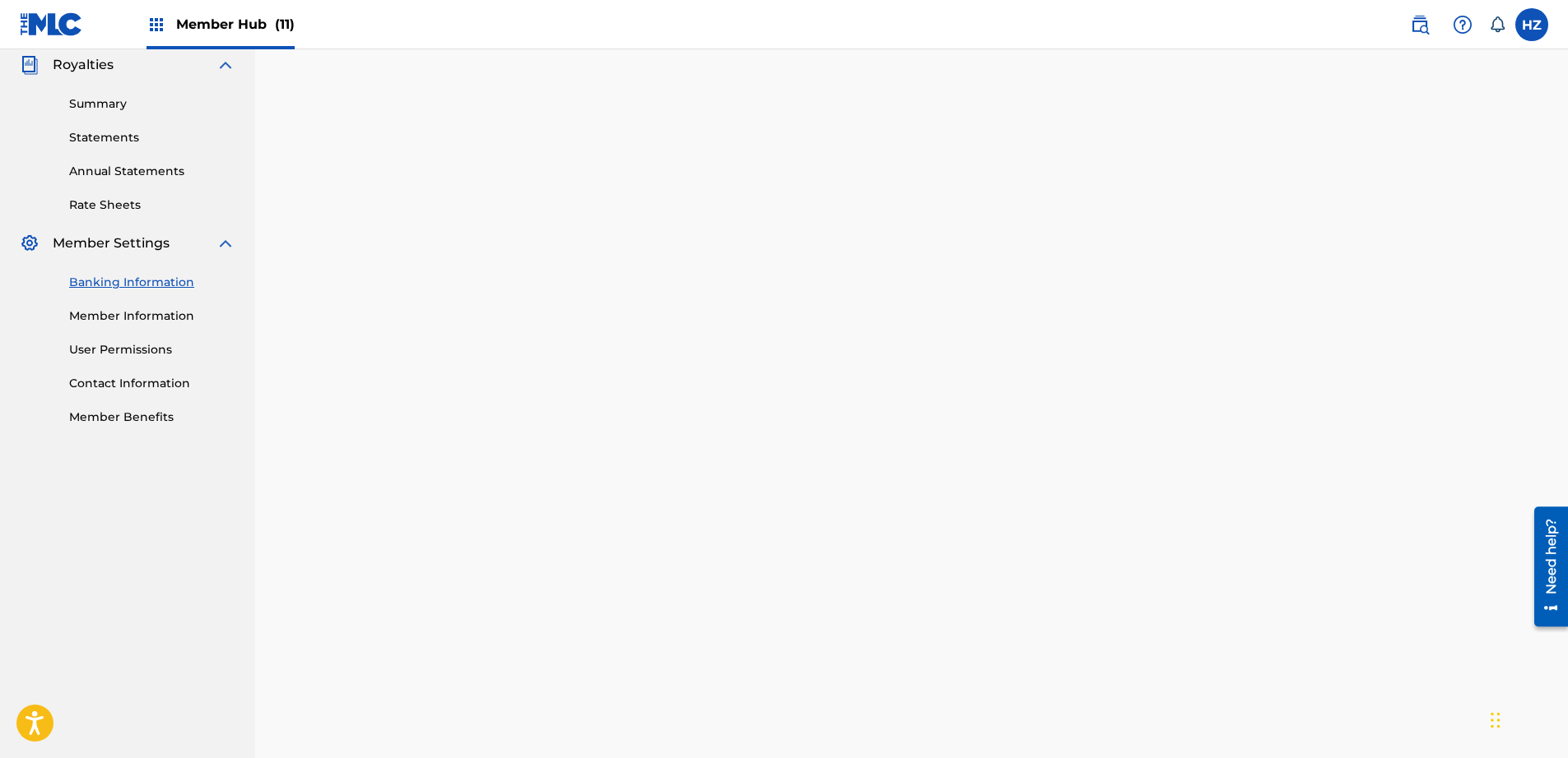
click at [116, 313] on link "Member Information" at bounding box center [152, 316] width 166 height 17
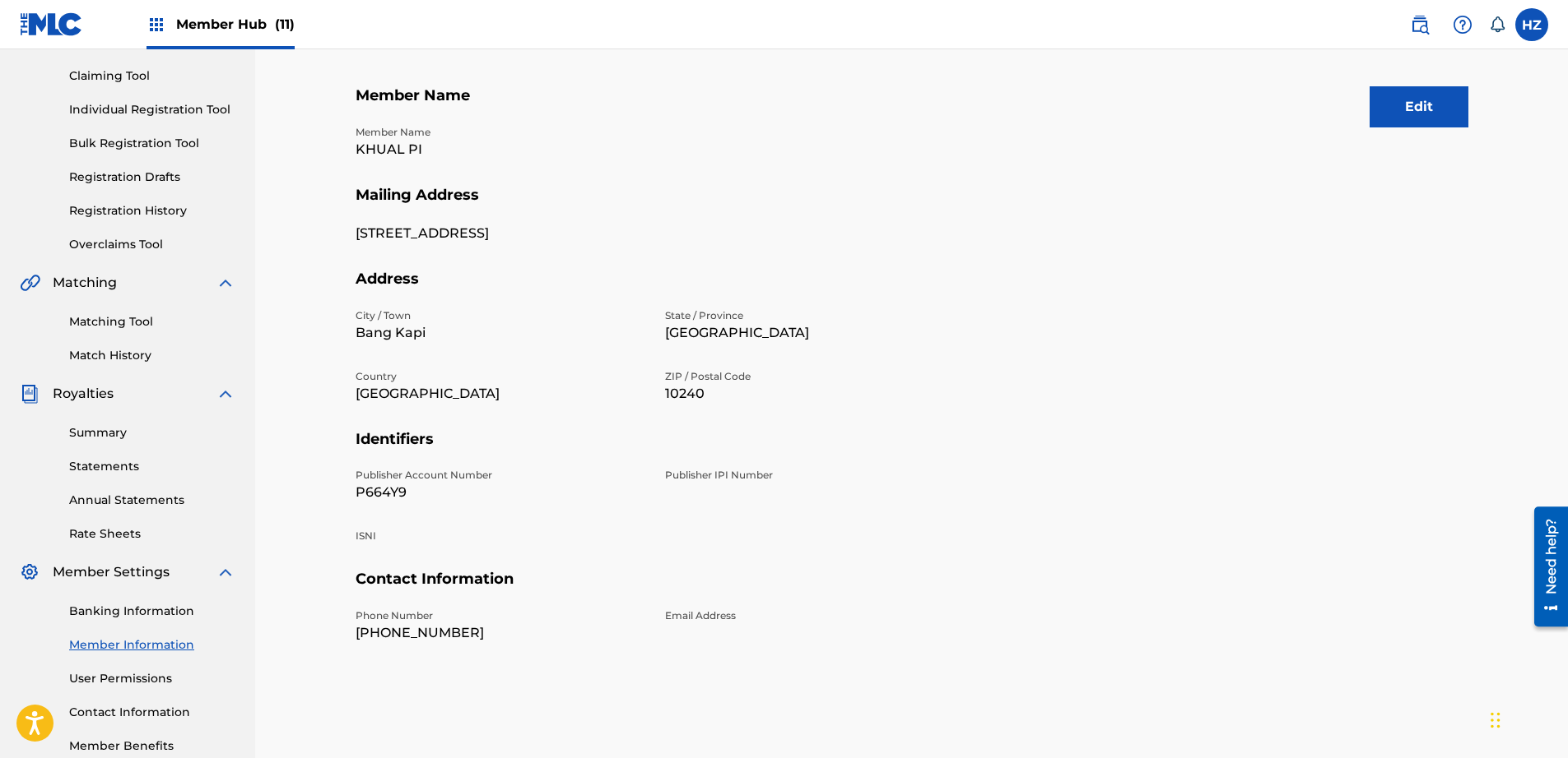
scroll to position [262, 0]
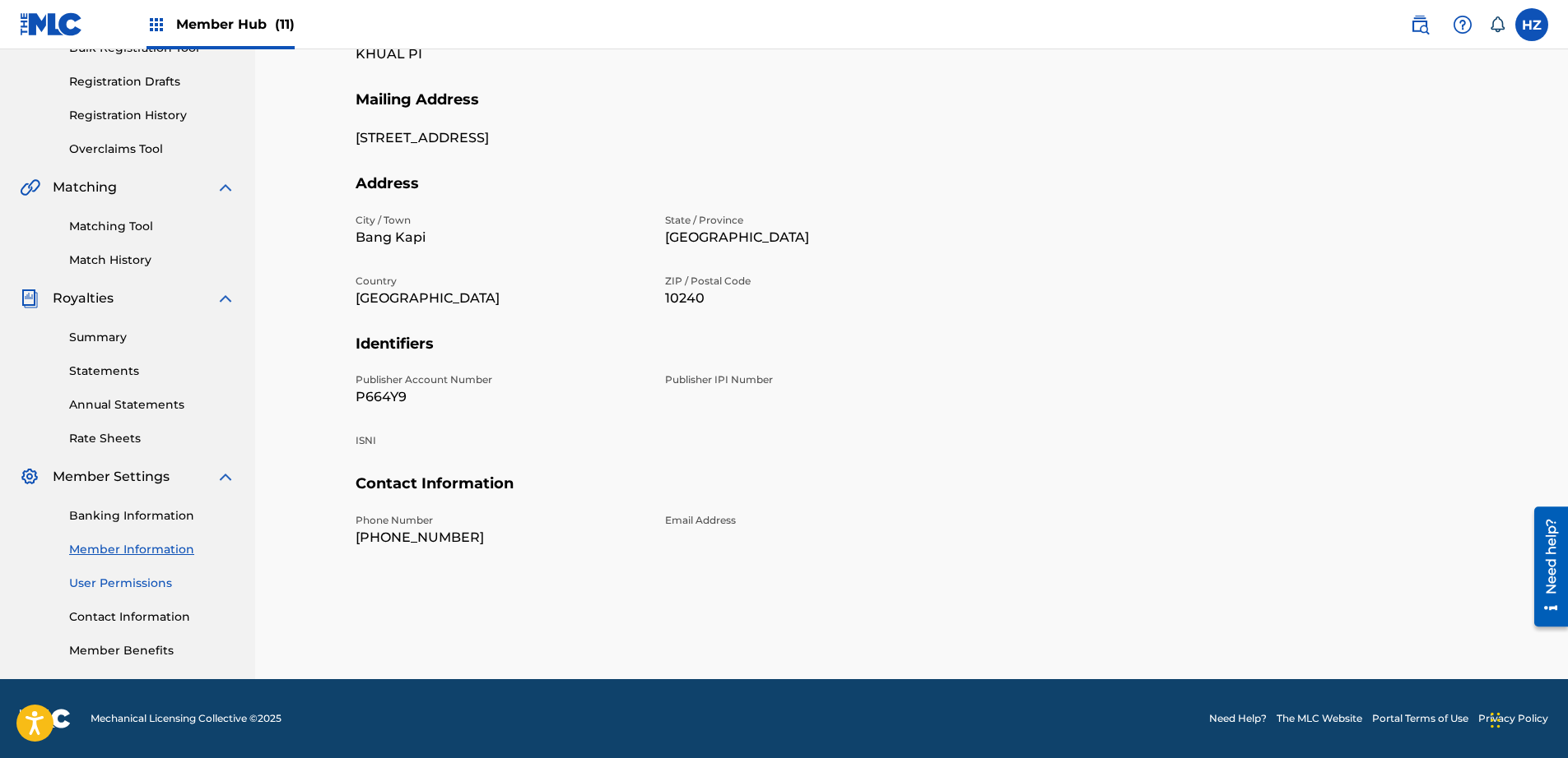
click at [133, 589] on link "User Permissions" at bounding box center [152, 583] width 166 height 17
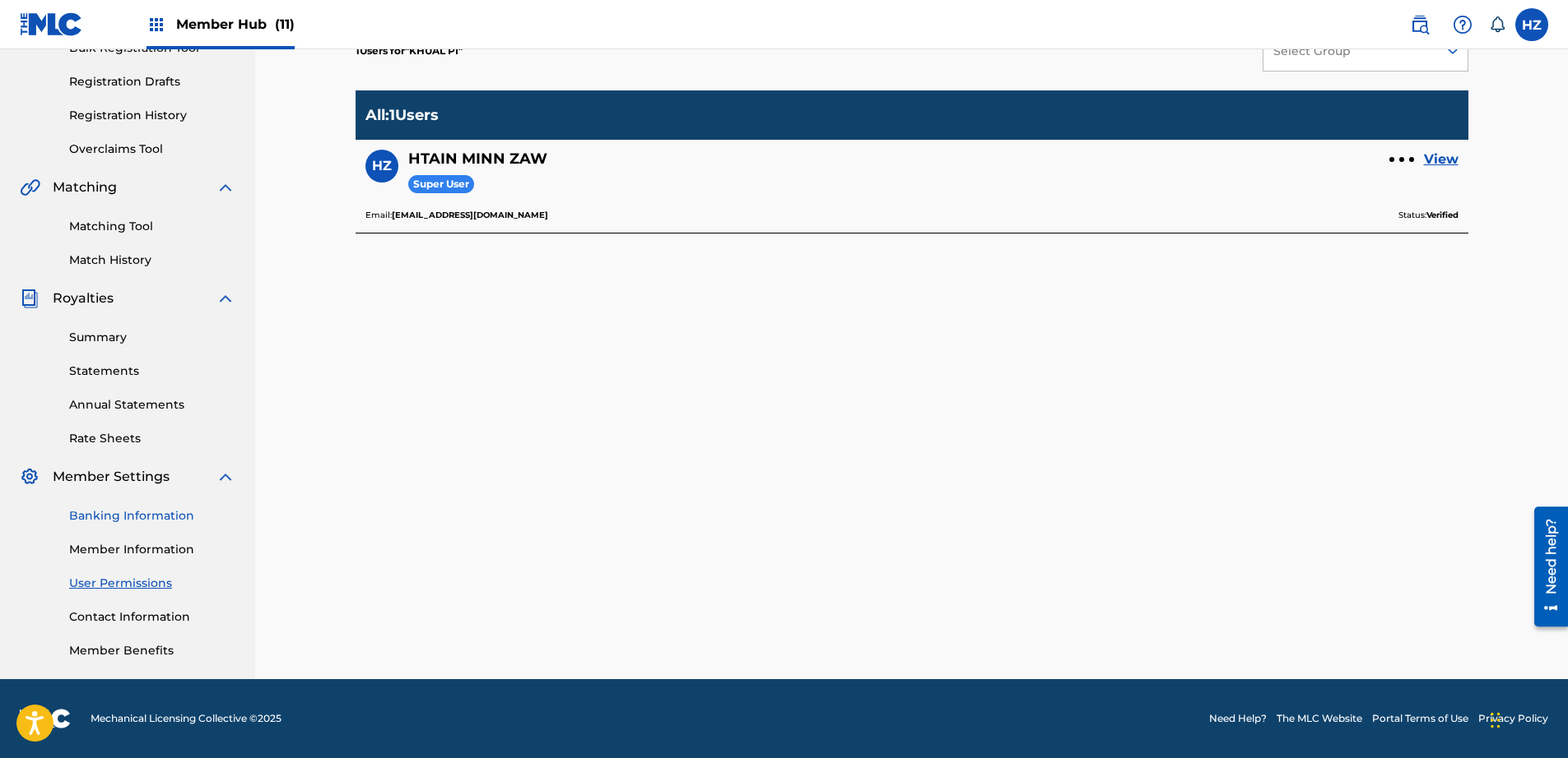
scroll to position [262, 0]
click at [145, 619] on link "Contact Information" at bounding box center [152, 618] width 166 height 17
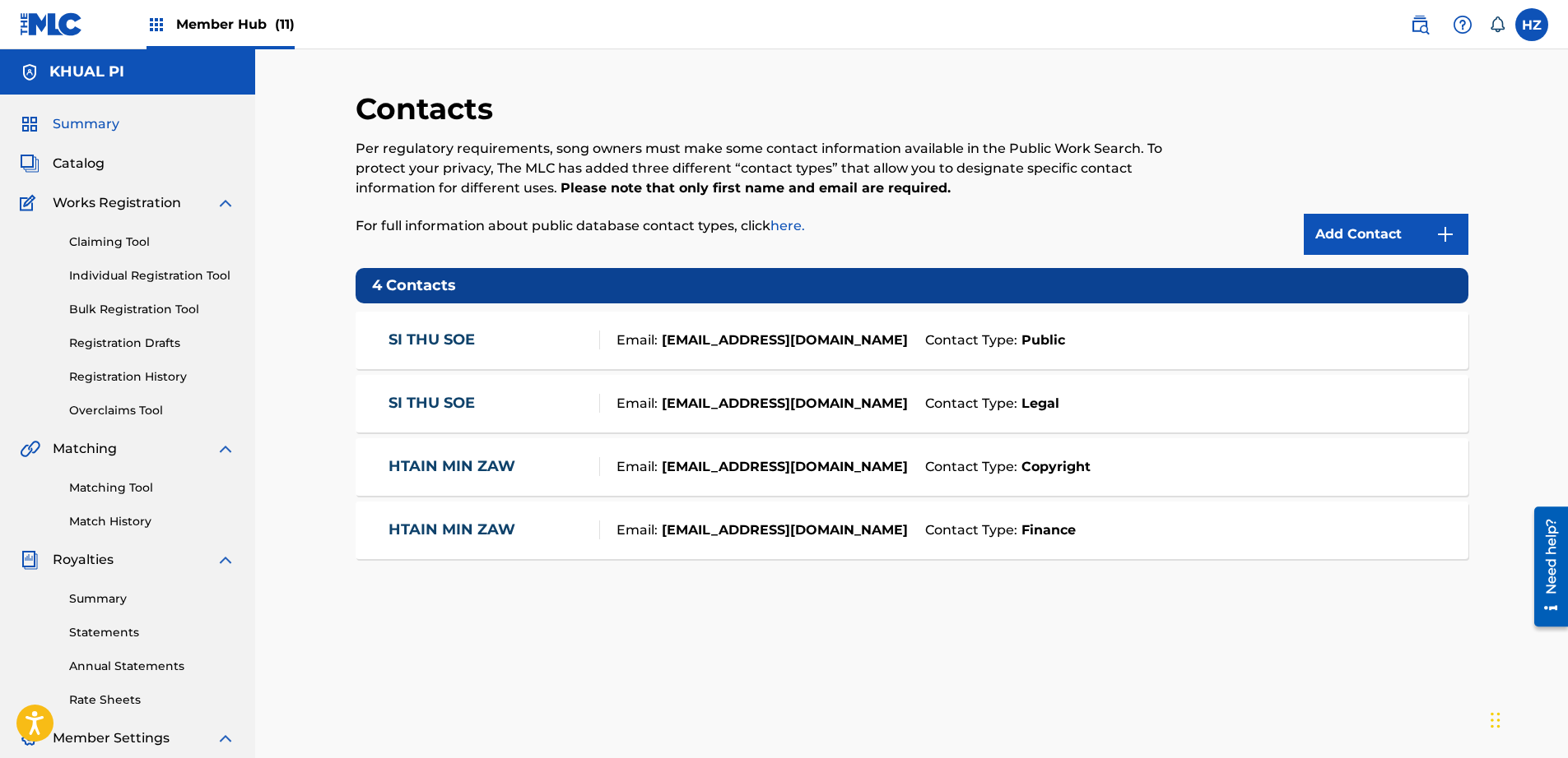
click at [91, 127] on span "Summary" at bounding box center [85, 124] width 66 height 20
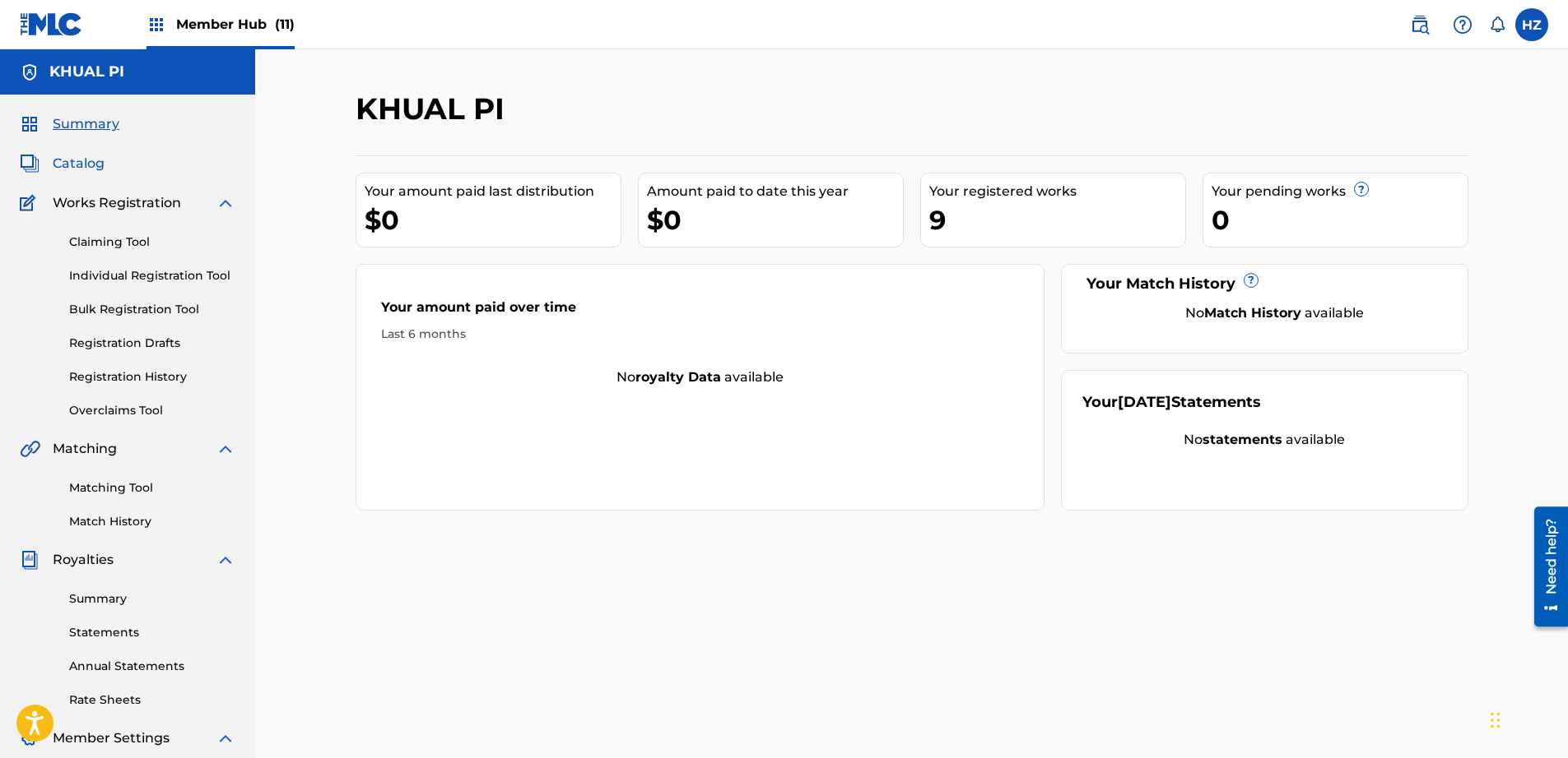
click at [78, 168] on span "Catalog" at bounding box center [78, 163] width 52 height 20
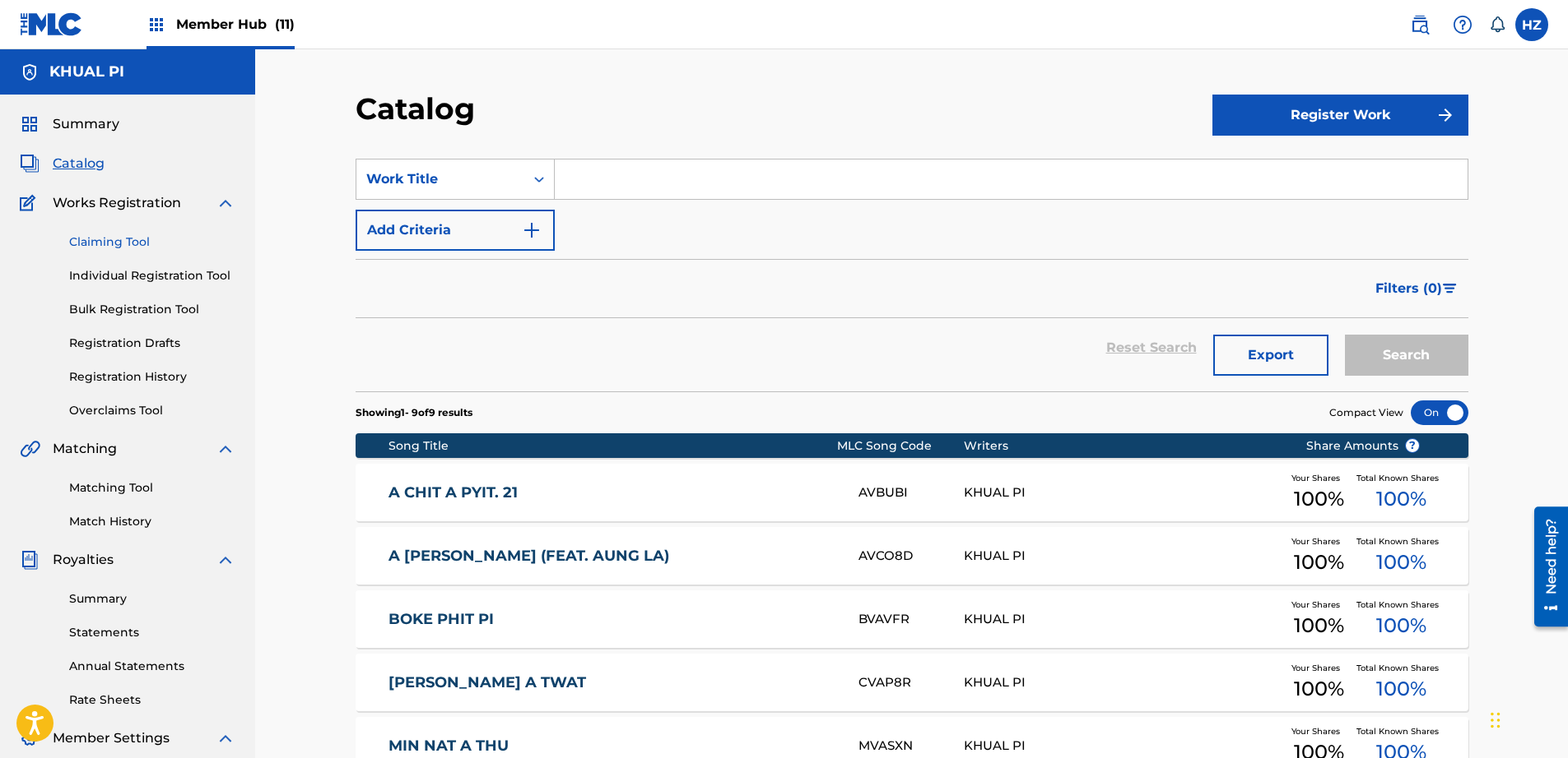
click at [97, 245] on link "Claiming Tool" at bounding box center [152, 242] width 166 height 17
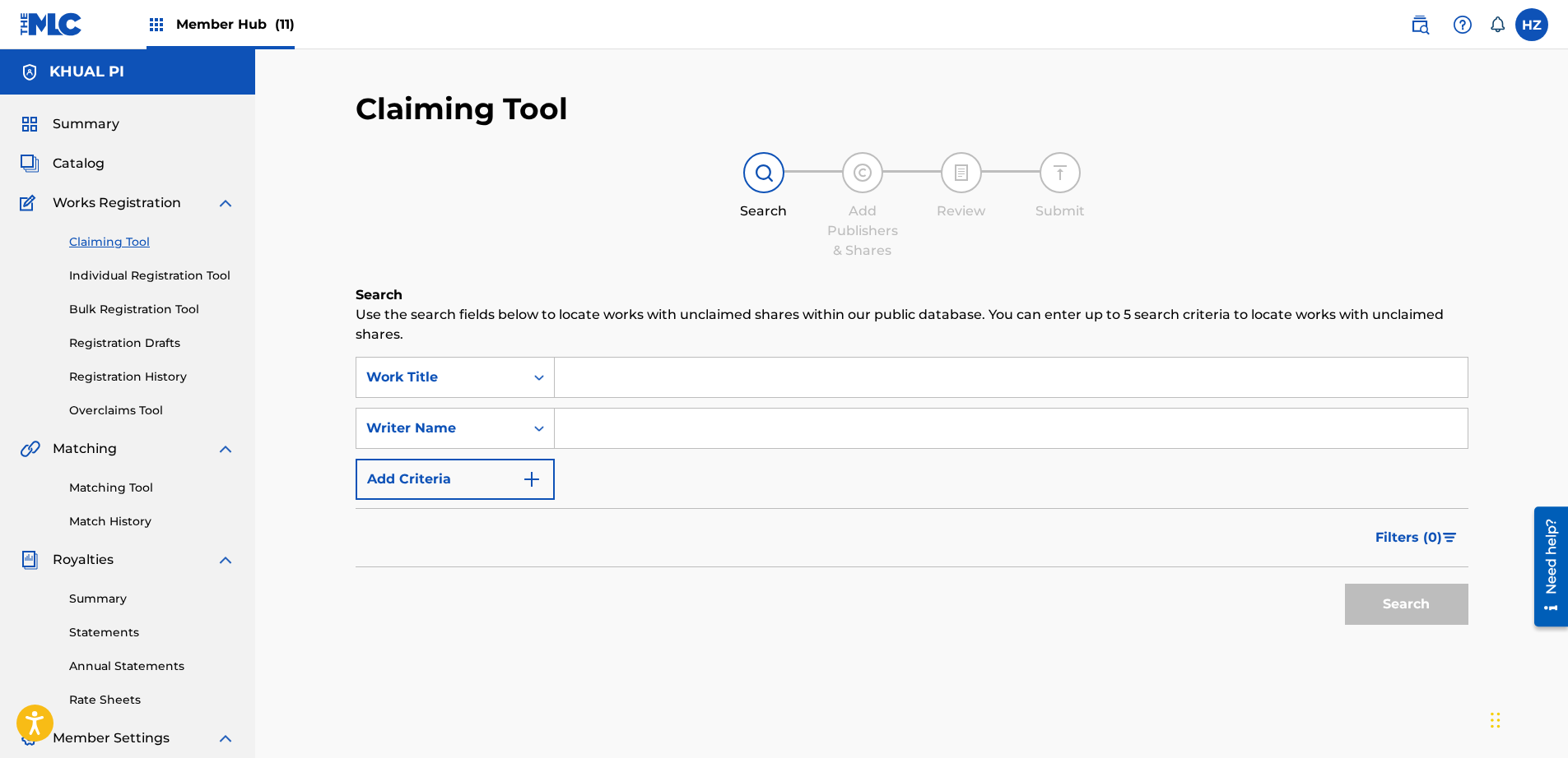
click at [600, 424] on input "Search Form" at bounding box center [1011, 429] width 913 height 40
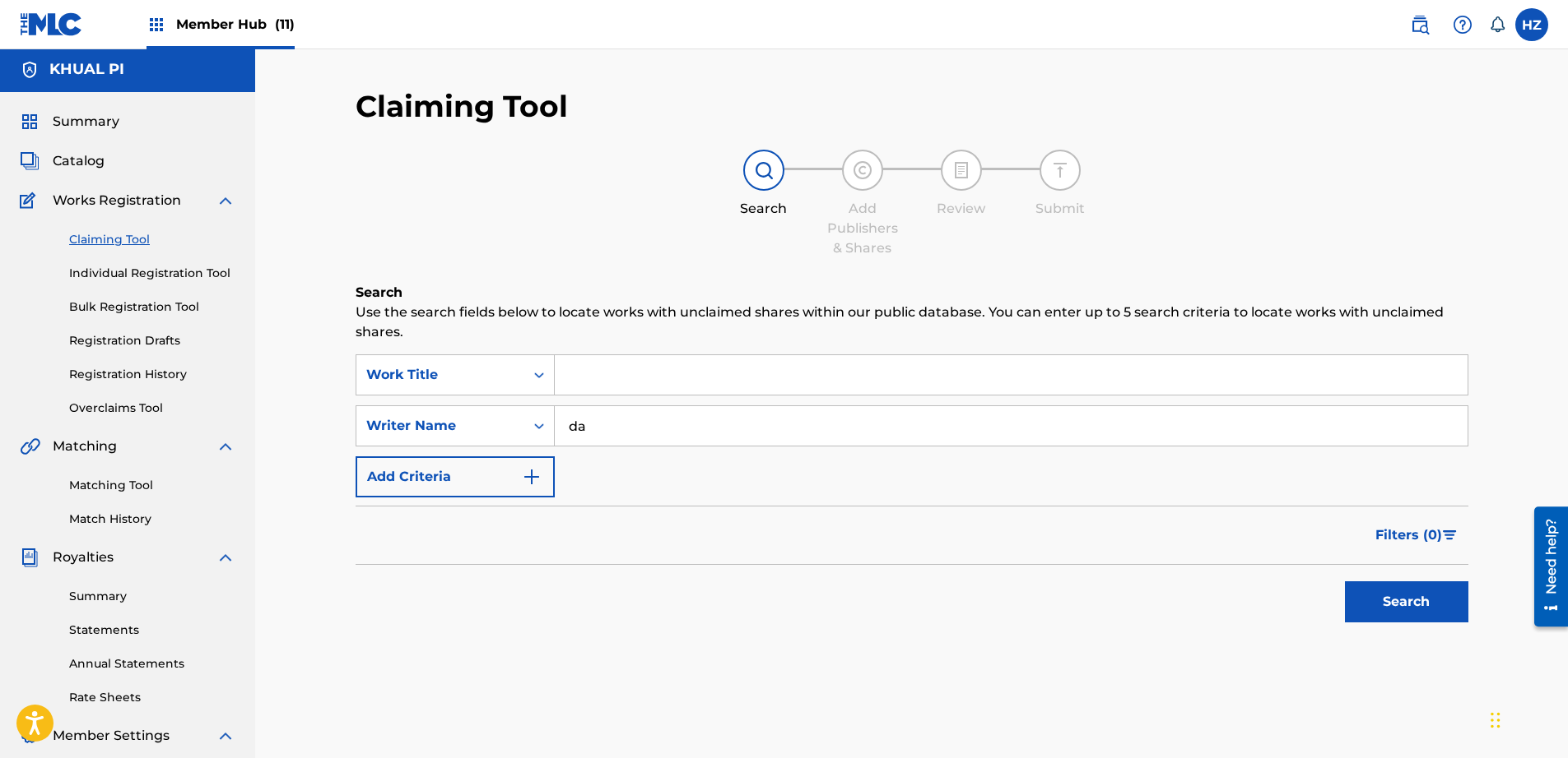
type input "d"
type input "sai htee saing"
click at [1345, 582] on button "Search" at bounding box center [1407, 601] width 123 height 41
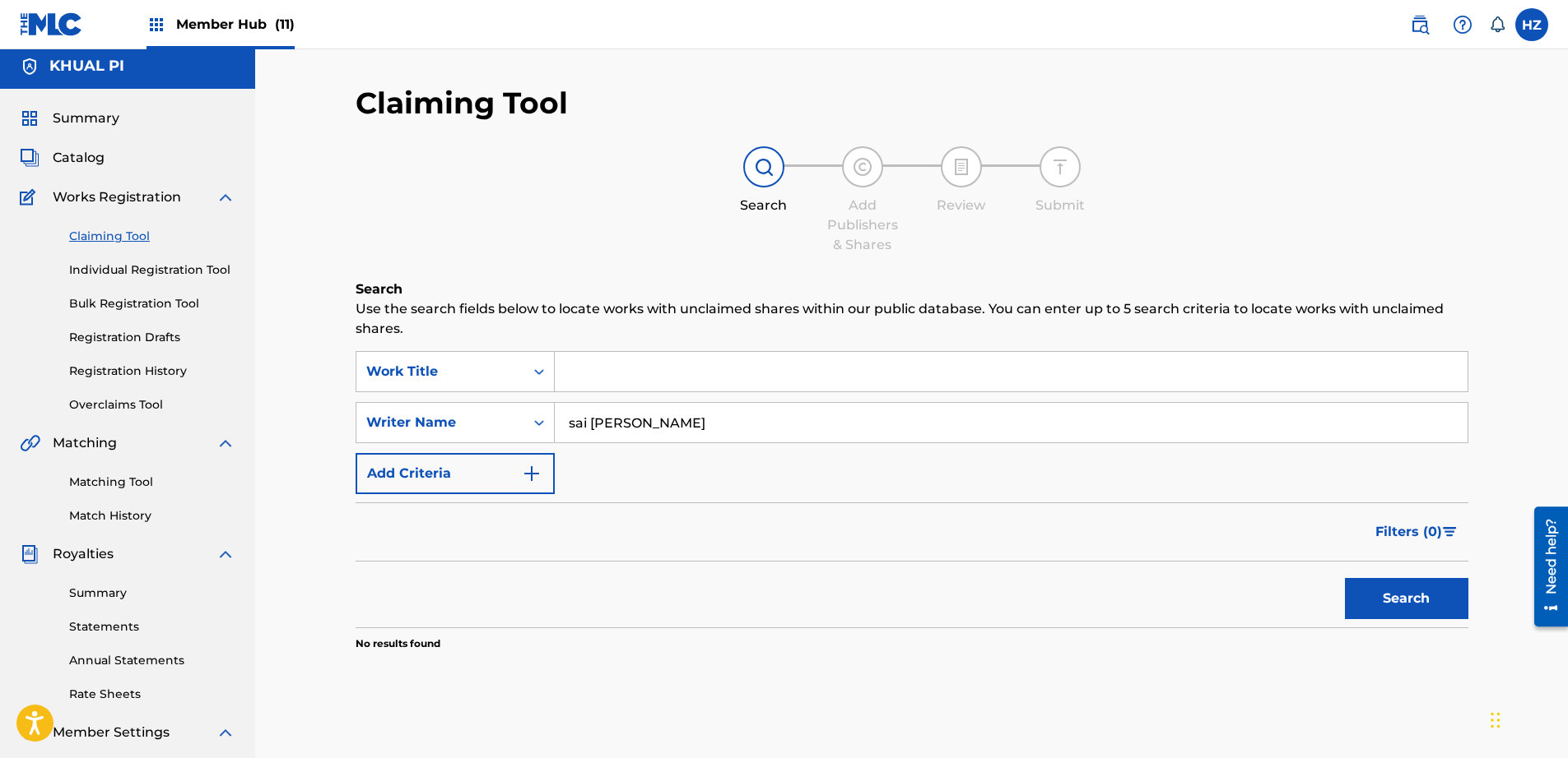
scroll to position [3, 0]
click at [633, 430] on input "sai htee saing" at bounding box center [1011, 425] width 913 height 40
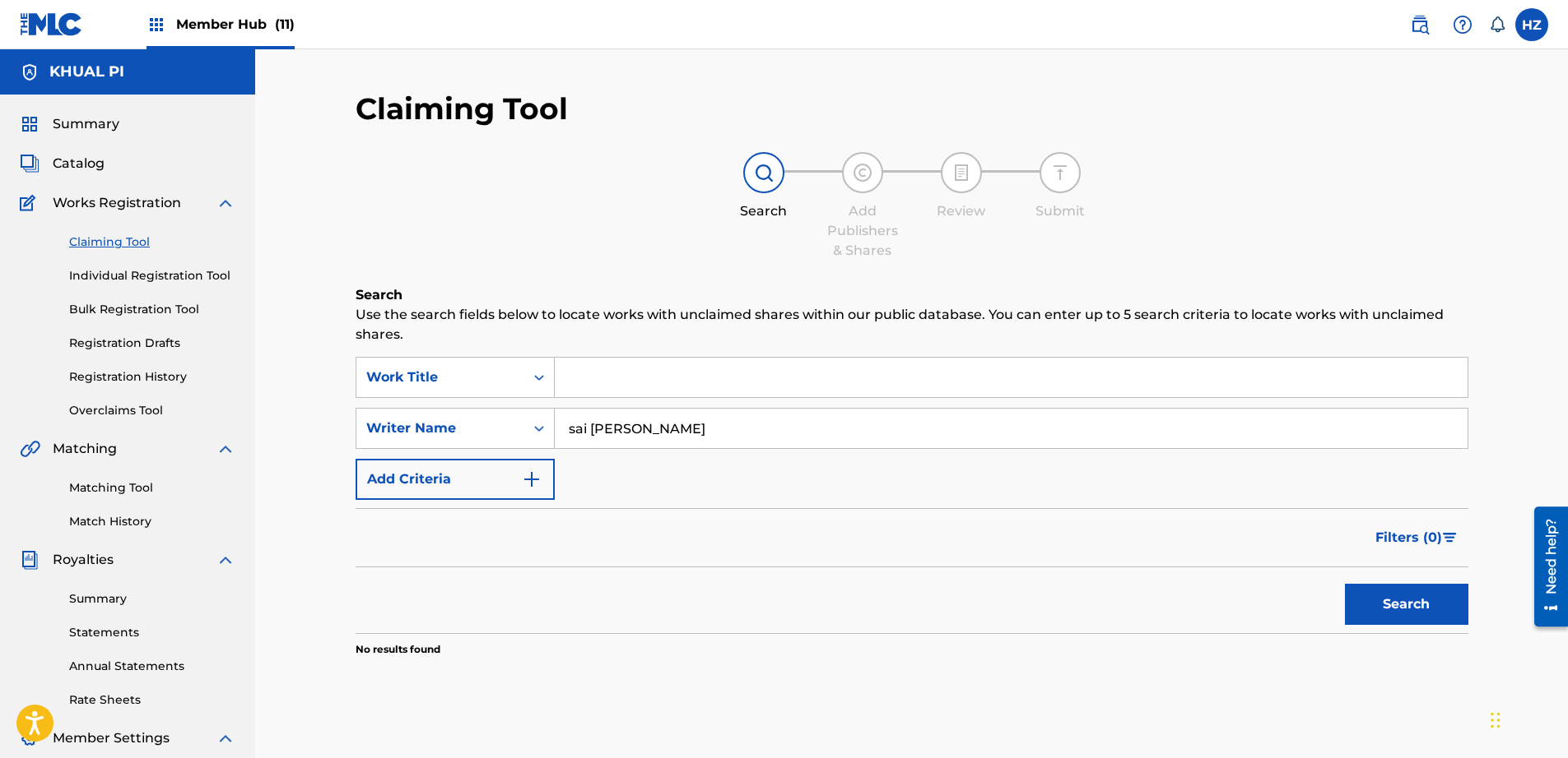
click at [633, 430] on input "sai htee saing" at bounding box center [1011, 429] width 913 height 40
click at [632, 430] on input "sai htee saing" at bounding box center [1011, 428] width 913 height 40
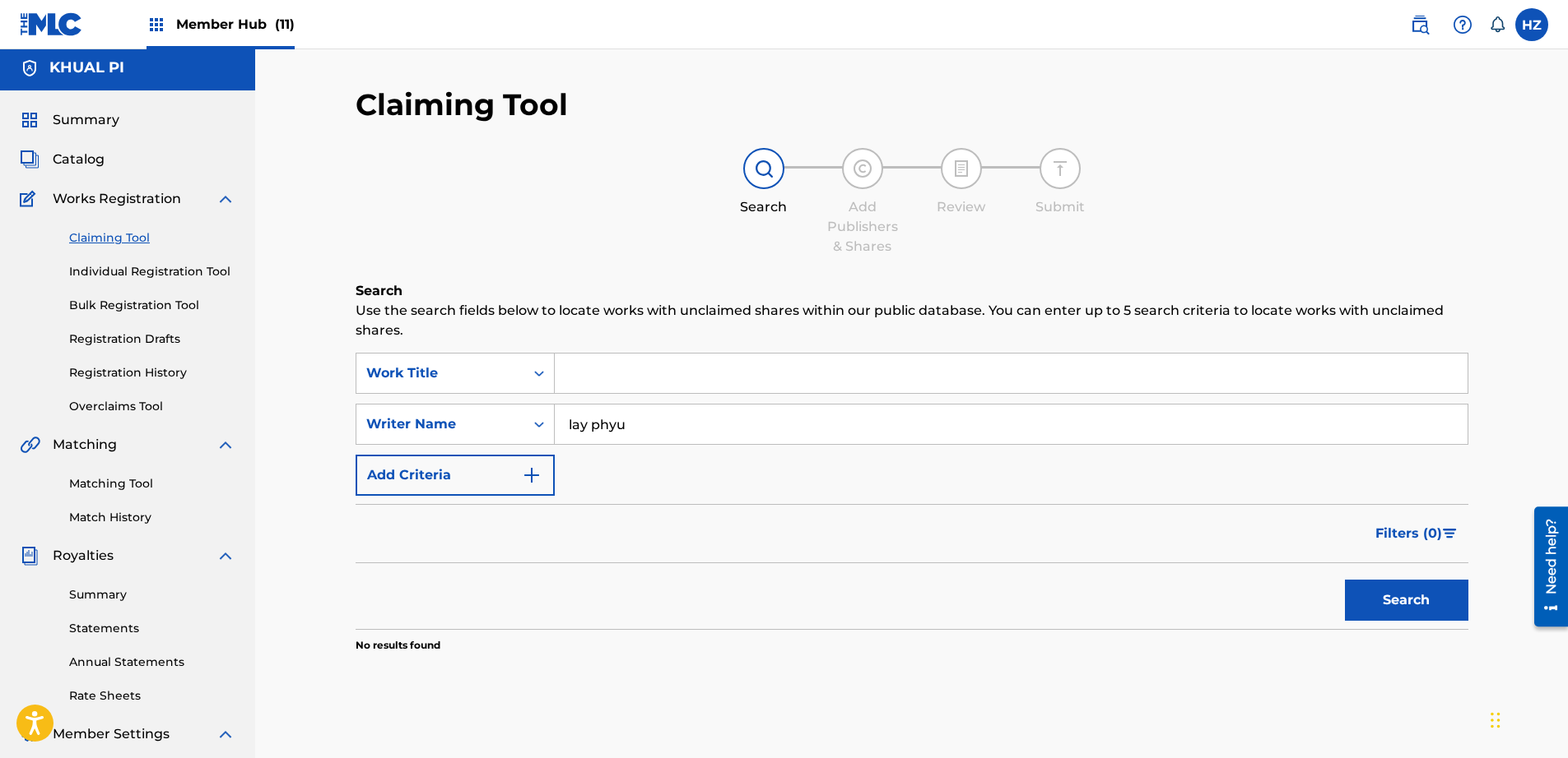
type input "lay phyu"
click at [1345, 580] on button "Search" at bounding box center [1407, 600] width 123 height 41
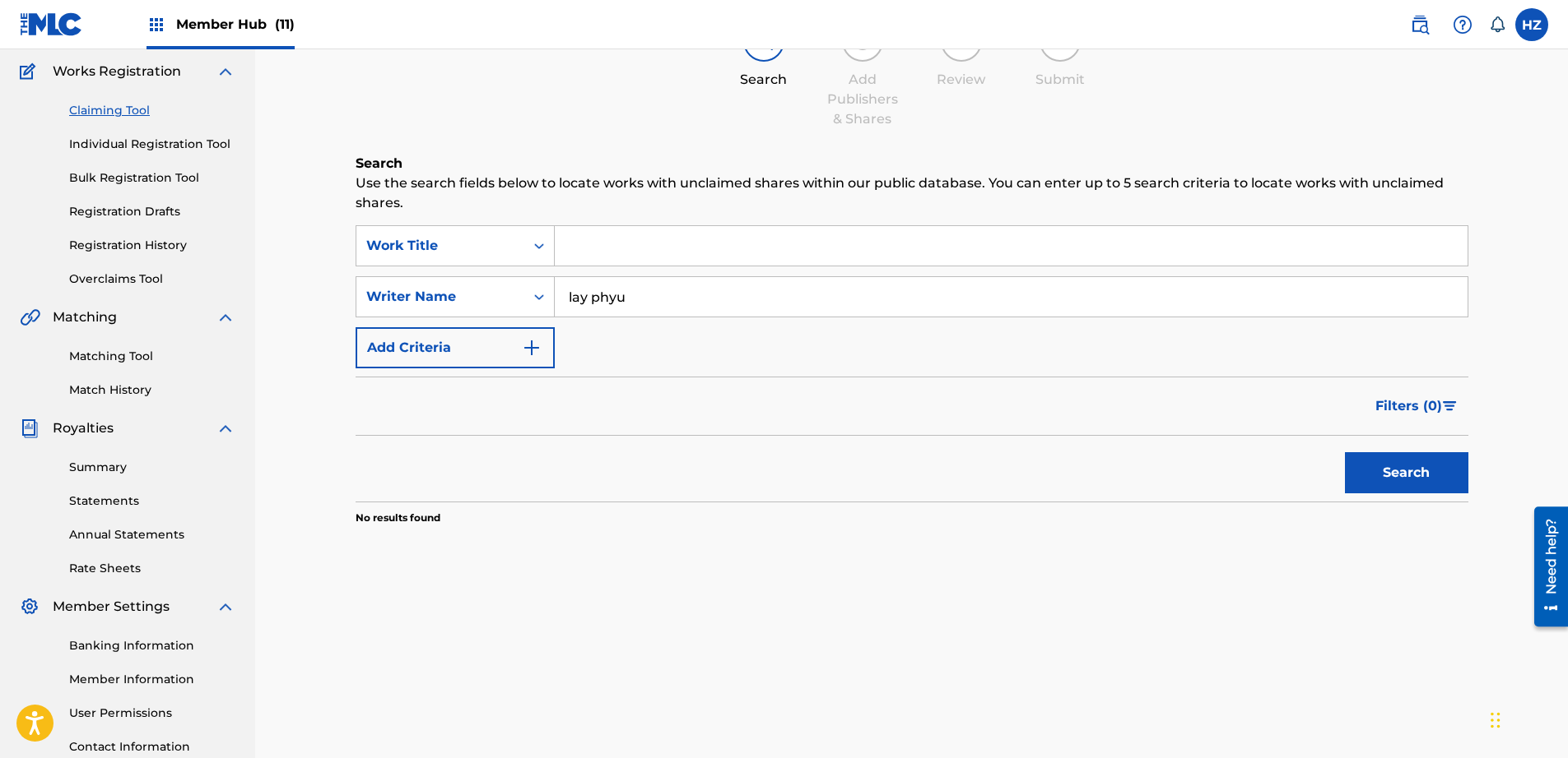
click at [590, 301] on input "lay phyu" at bounding box center [1011, 297] width 913 height 40
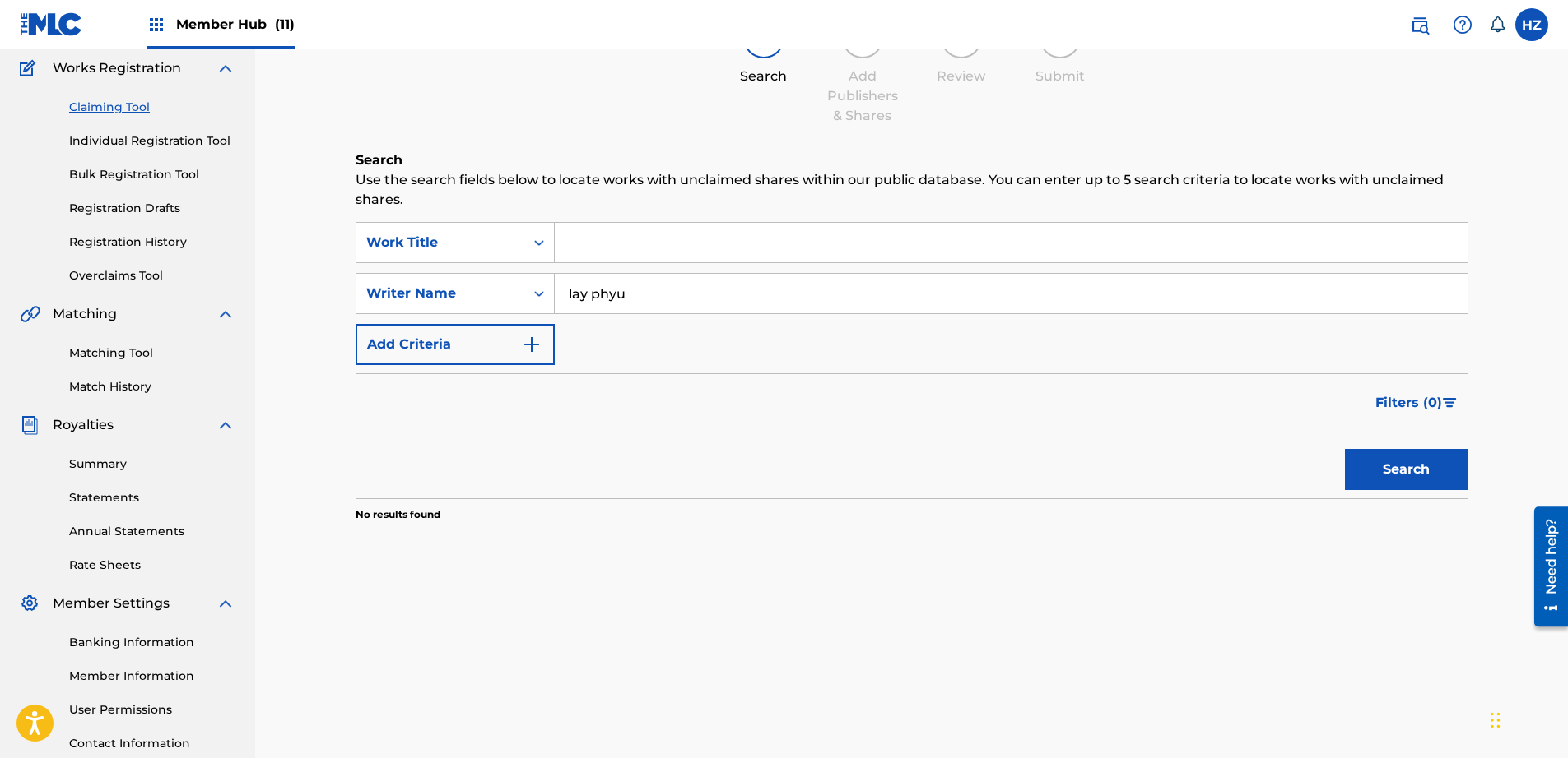
click at [590, 301] on input "lay phyu" at bounding box center [1011, 294] width 913 height 40
click at [589, 302] on input "lay phyu" at bounding box center [1011, 295] width 913 height 40
type input "YAIR YINT AUNG"
click at [1353, 444] on div "Search" at bounding box center [1402, 467] width 132 height 65
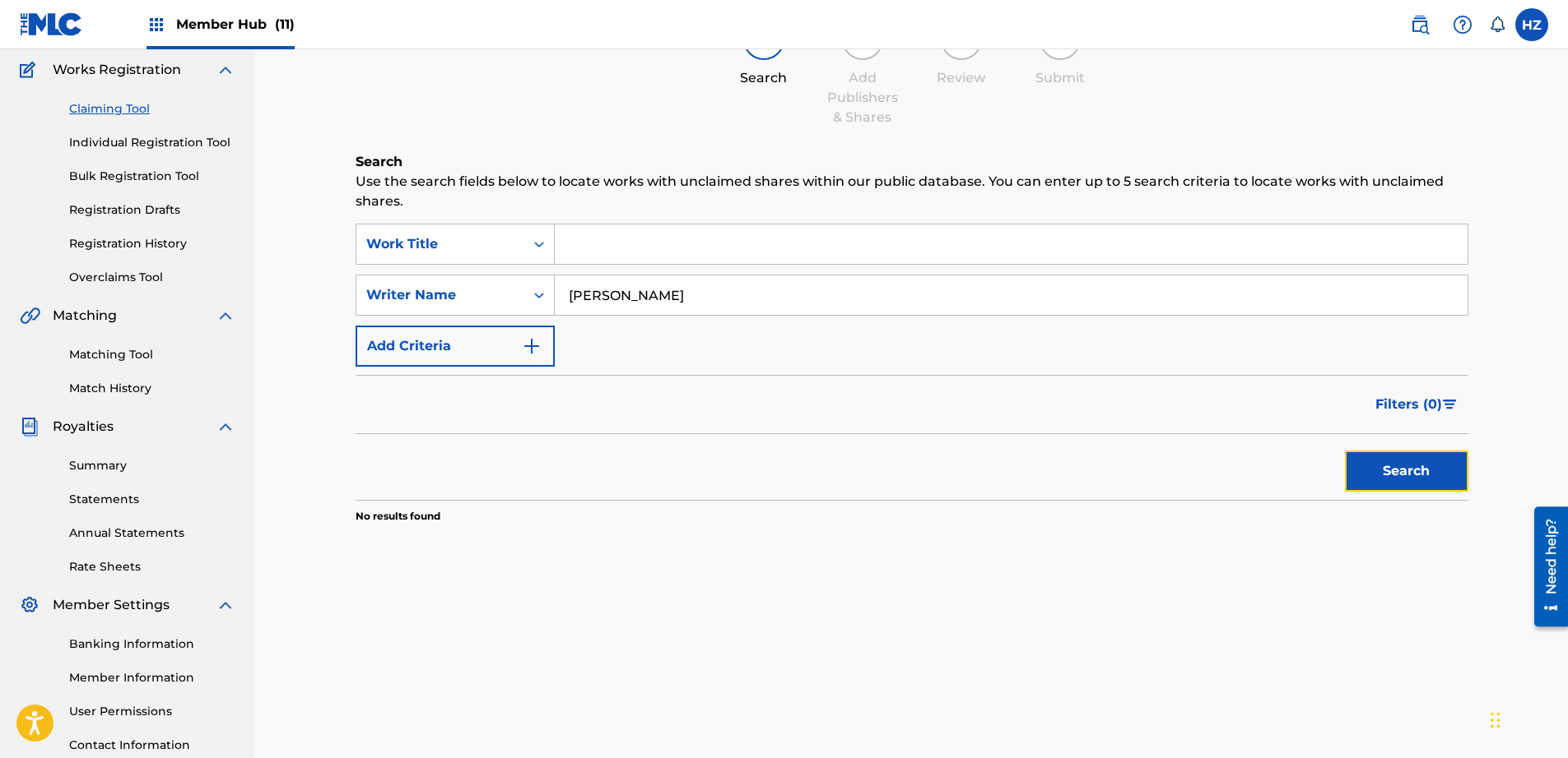
drag, startPoint x: 1386, startPoint y: 470, endPoint x: 1369, endPoint y: 470, distance: 17.0
click at [1384, 470] on button "Search" at bounding box center [1407, 471] width 123 height 41
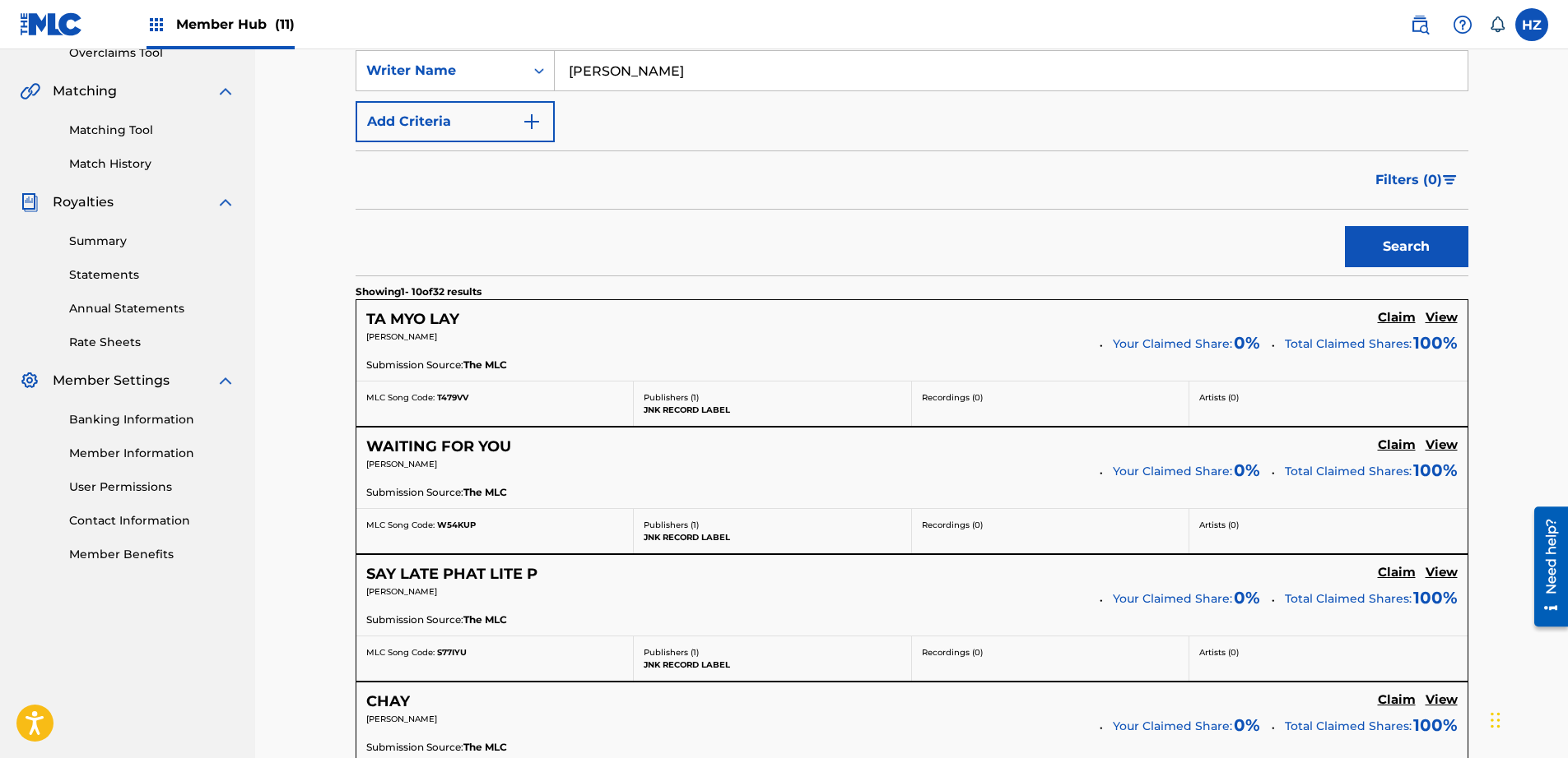
scroll to position [464, 0]
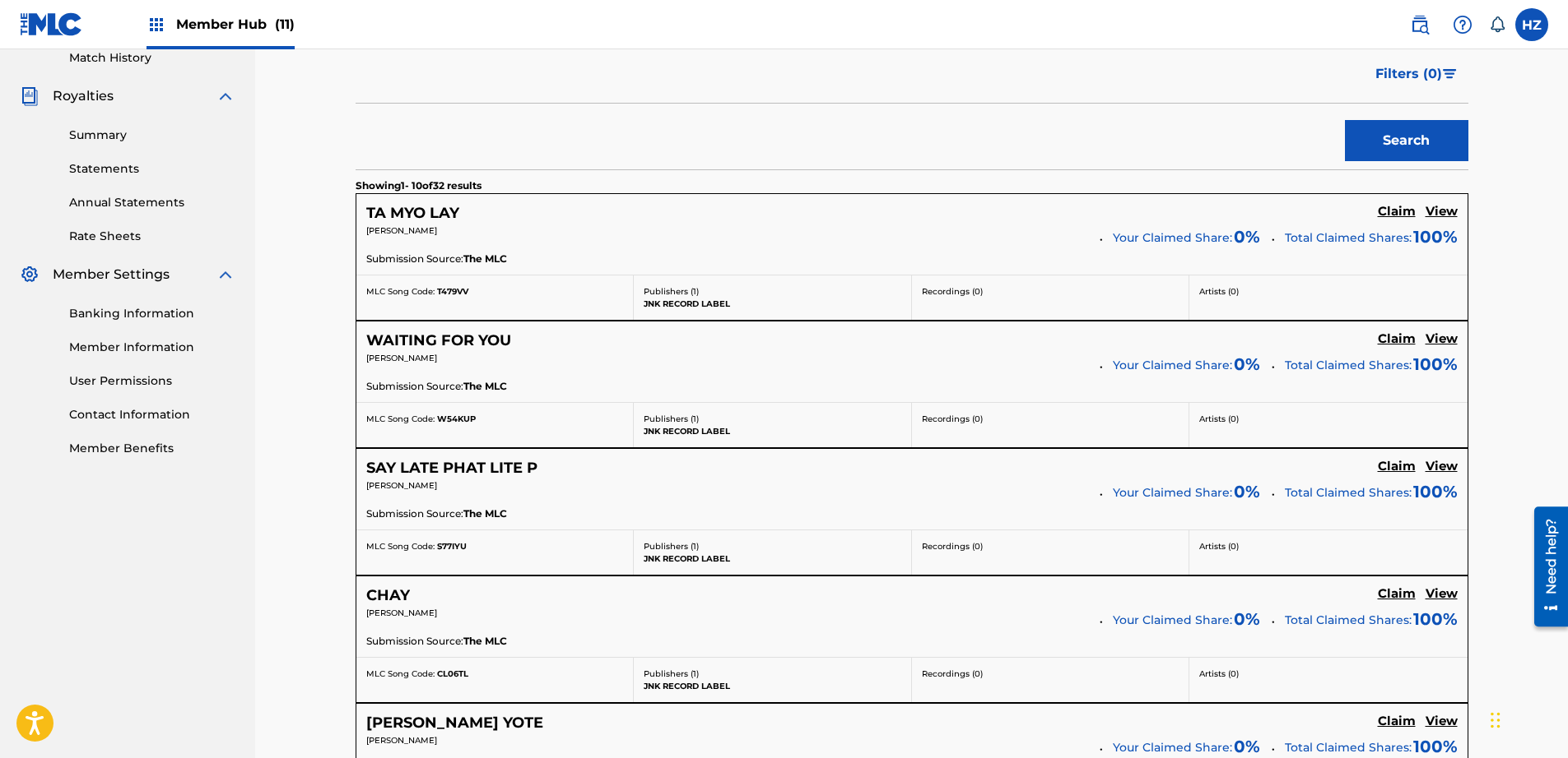
click at [1439, 467] on h5 "View" at bounding box center [1442, 467] width 32 height 15
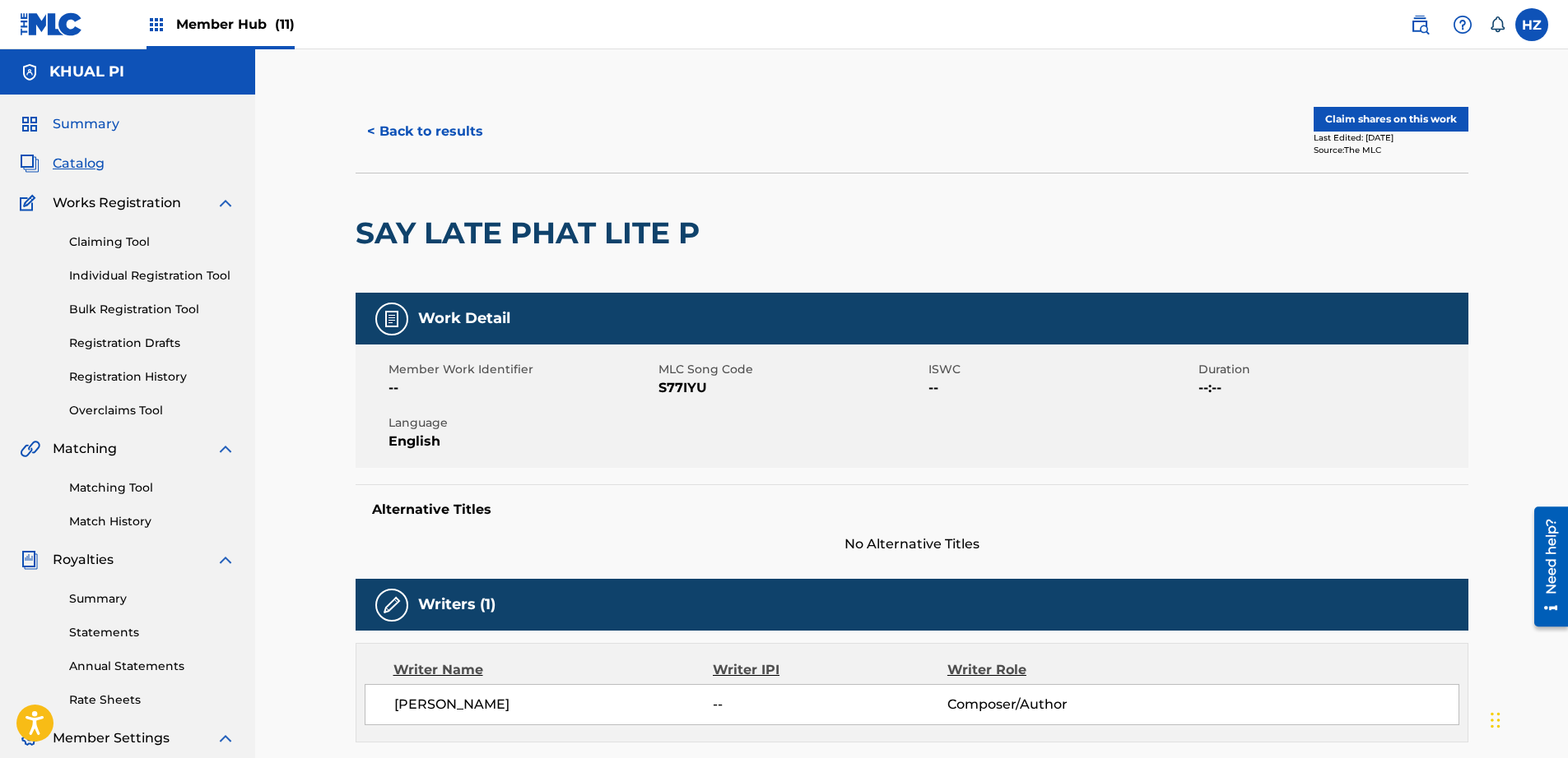
click at [88, 127] on span "Summary" at bounding box center [85, 124] width 66 height 20
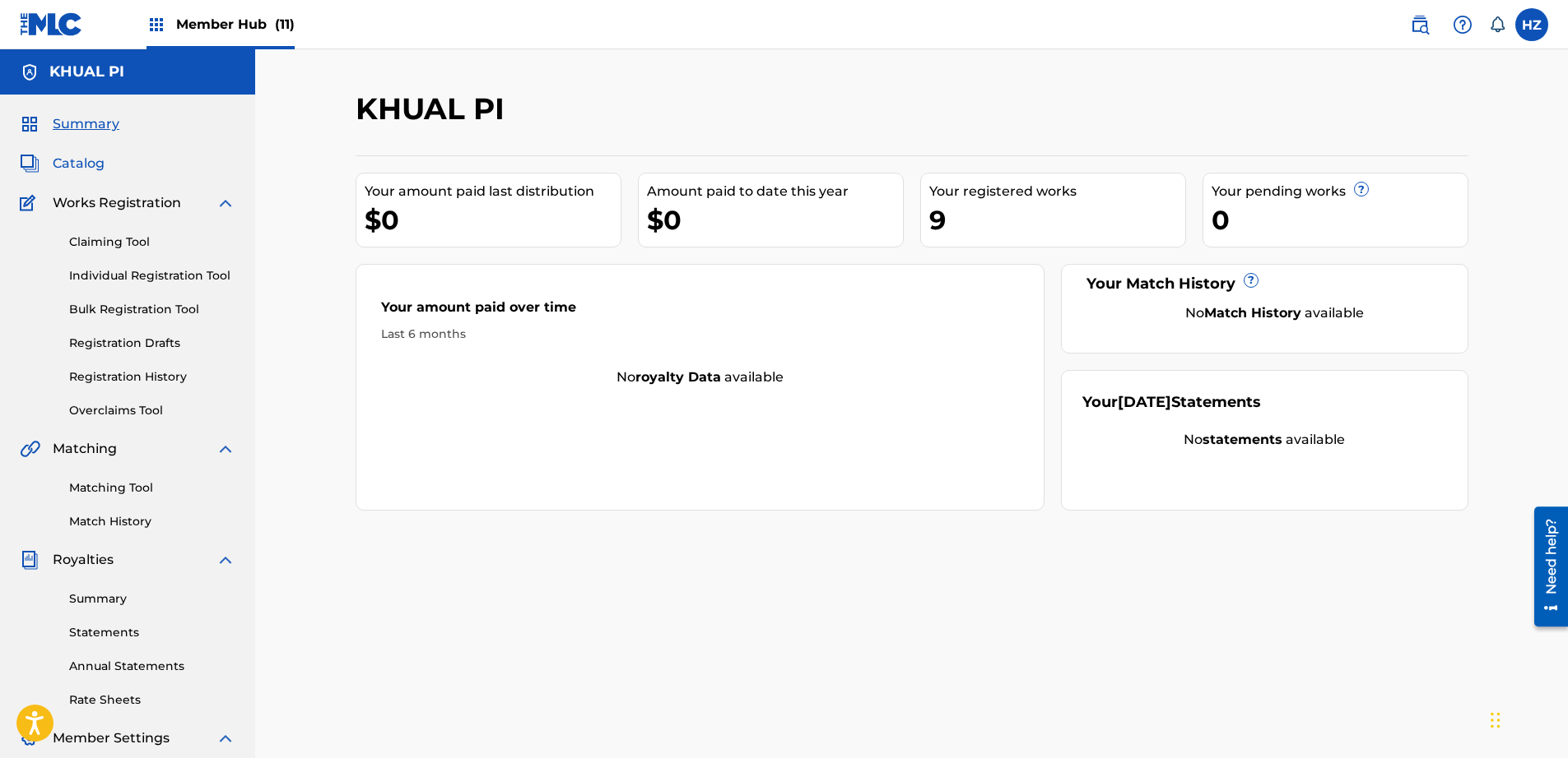
click at [71, 163] on span "Catalog" at bounding box center [78, 163] width 52 height 20
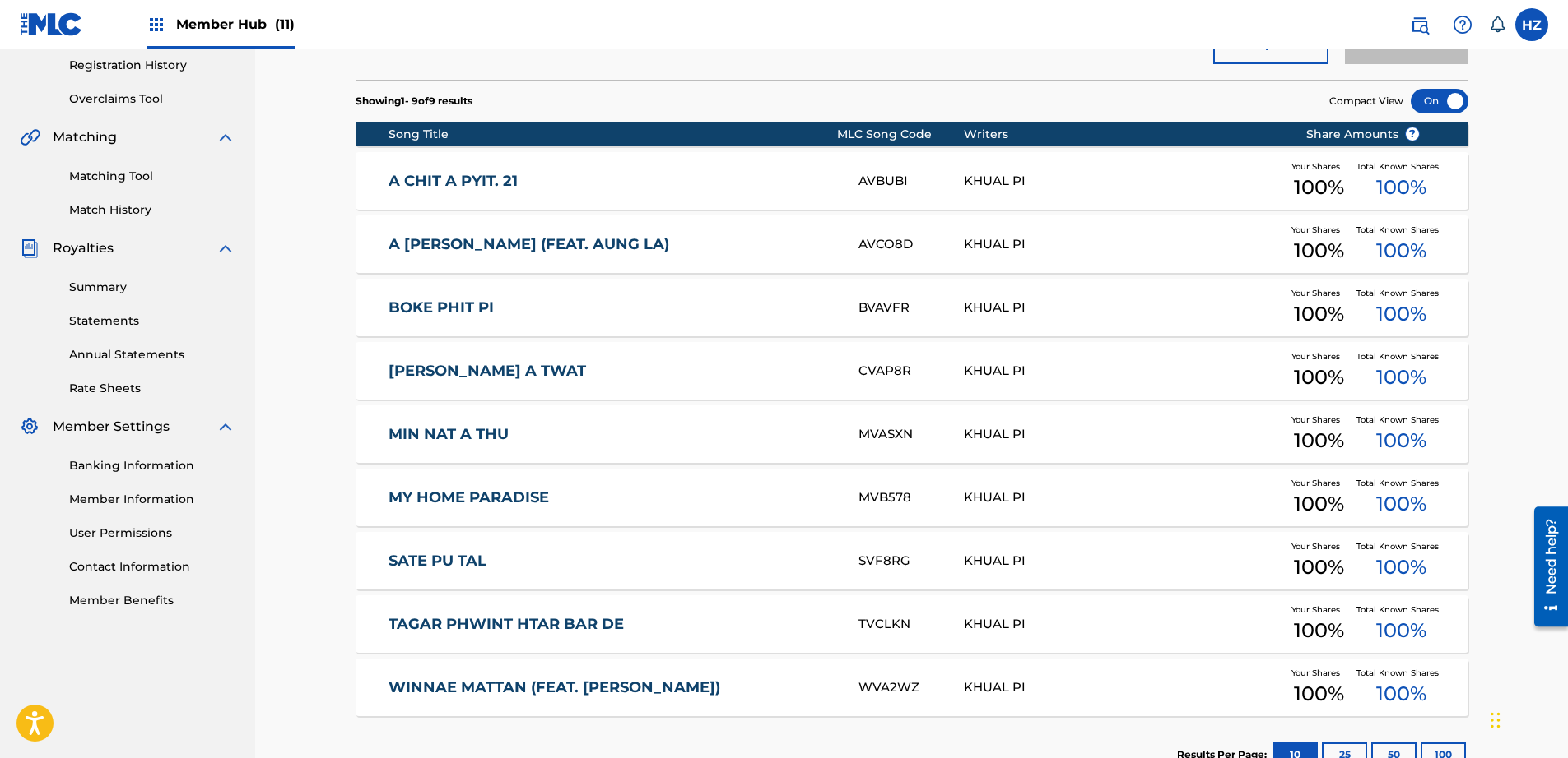
scroll to position [312, 0]
click at [462, 306] on link "BOKE PHIT PI" at bounding box center [612, 307] width 448 height 19
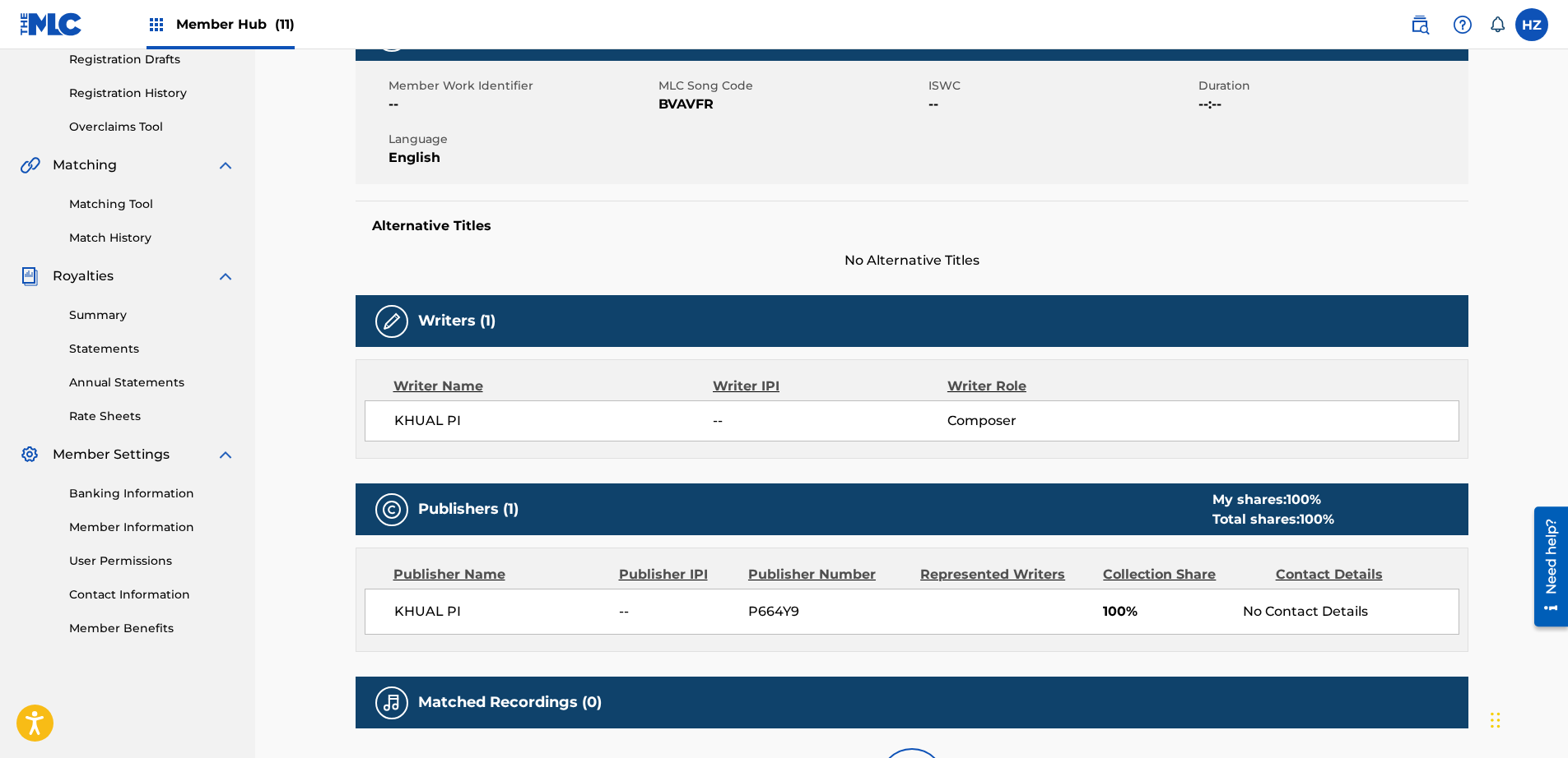
click at [620, 315] on div "Writers (1)" at bounding box center [912, 321] width 1112 height 52
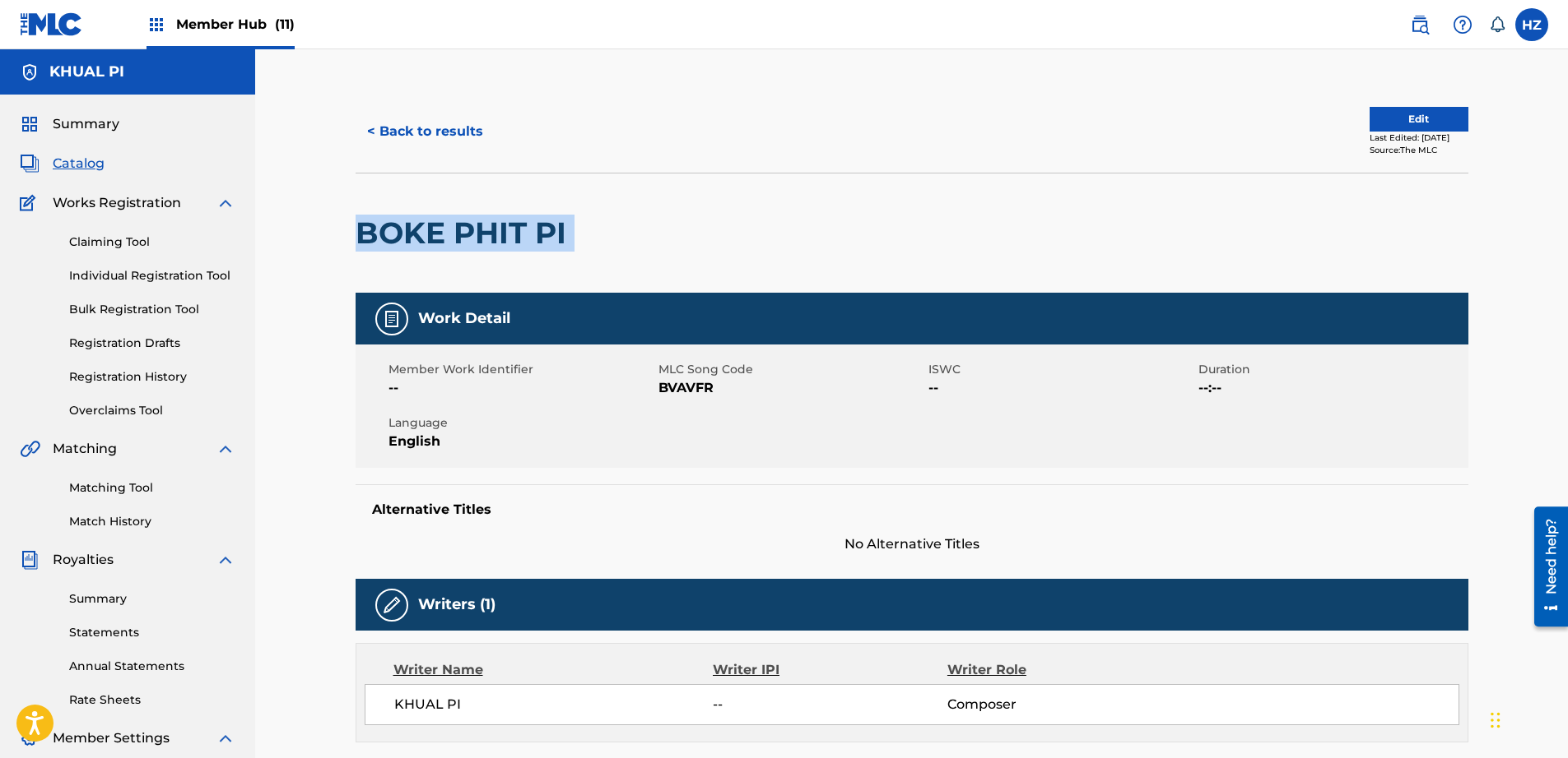
drag, startPoint x: 576, startPoint y: 249, endPoint x: 342, endPoint y: 229, distance: 234.9
click at [343, 229] on div "< Back to results Edit Last Edited: September 23, 2025 Source: The MLC BOKE PHI…" at bounding box center [912, 709] width 1152 height 1237
copy div "BOKE PHIT PI"
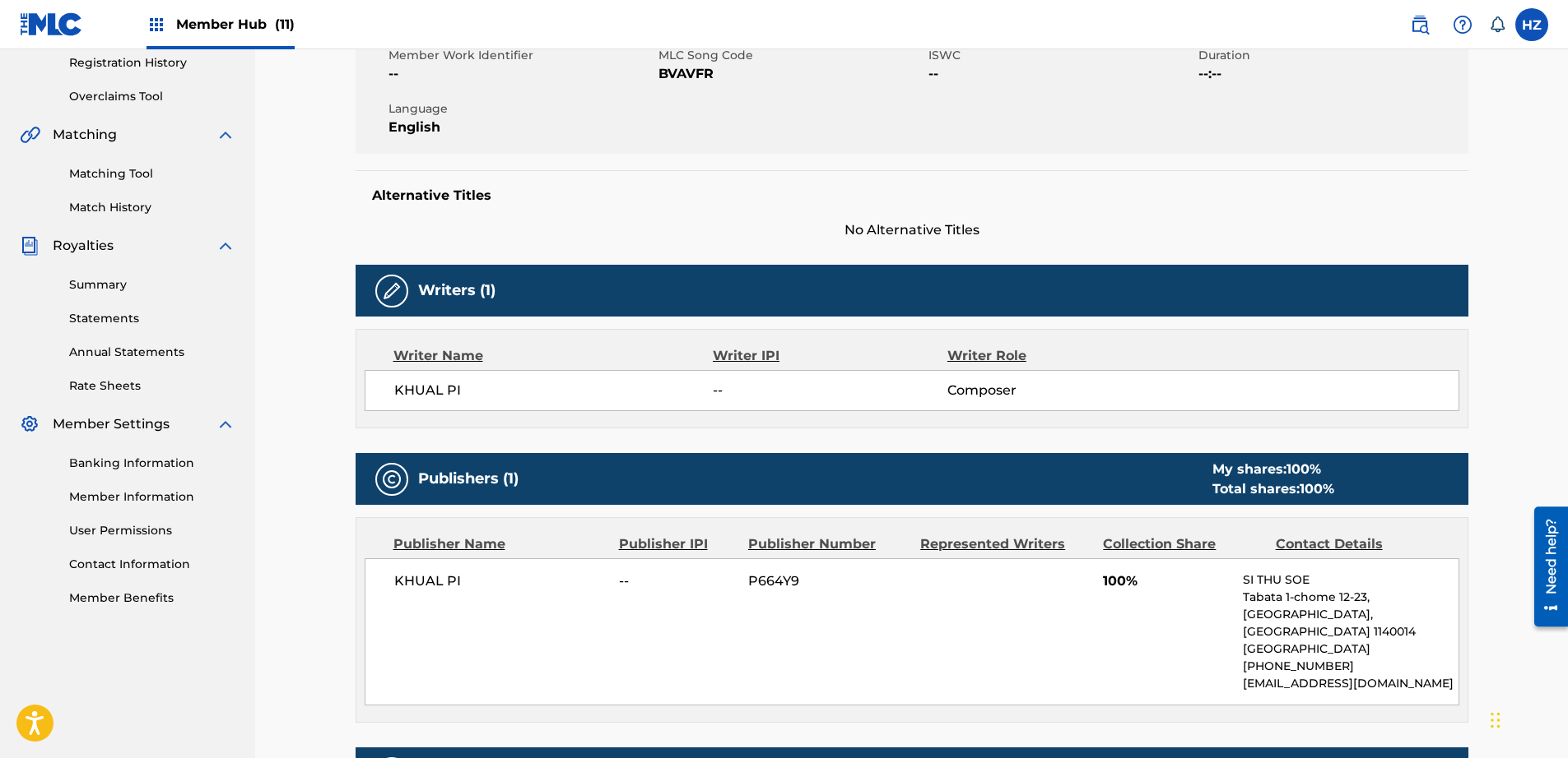
scroll to position [305, 0]
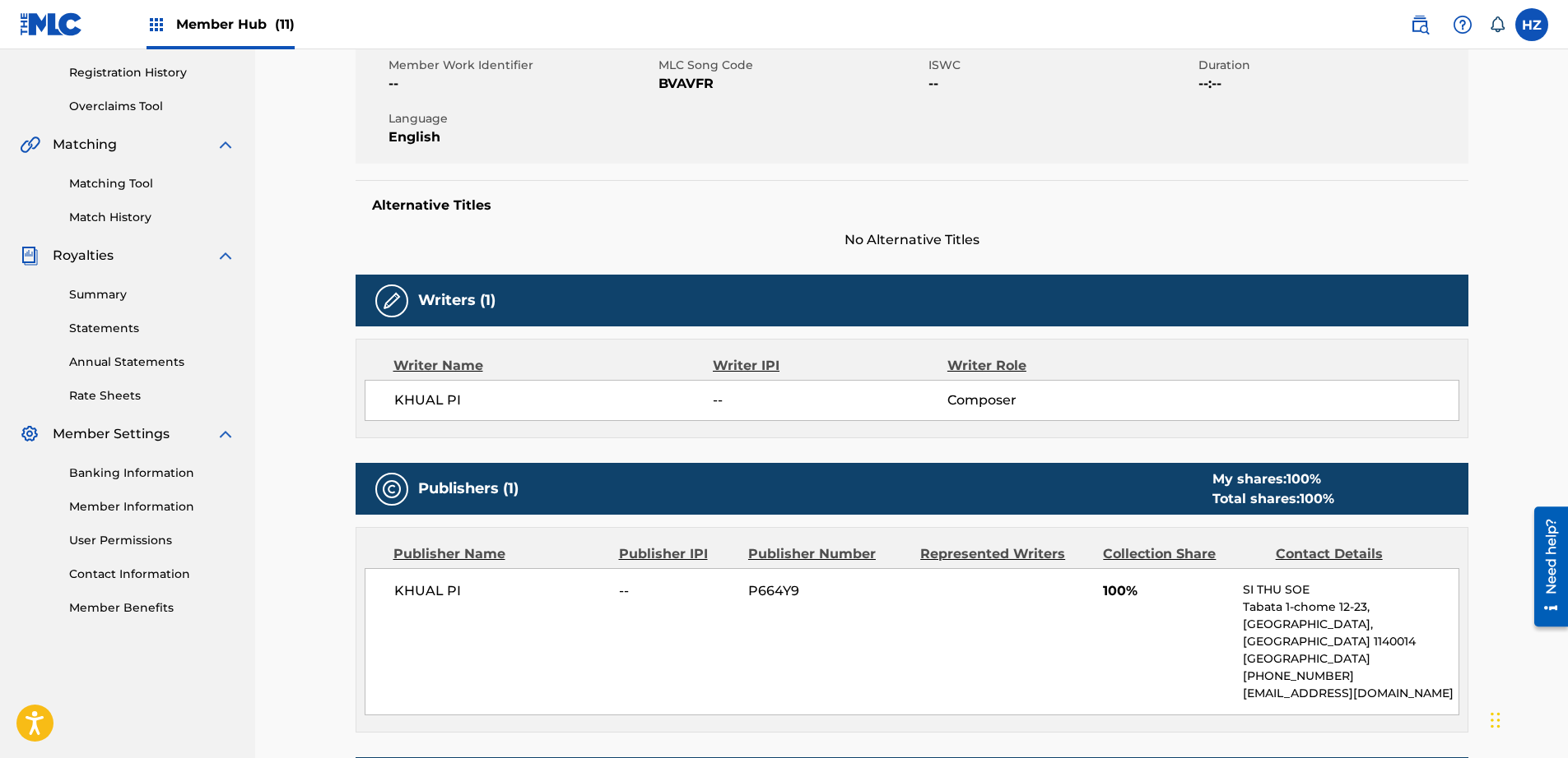
click at [118, 192] on link "Matching Tool" at bounding box center [152, 184] width 166 height 17
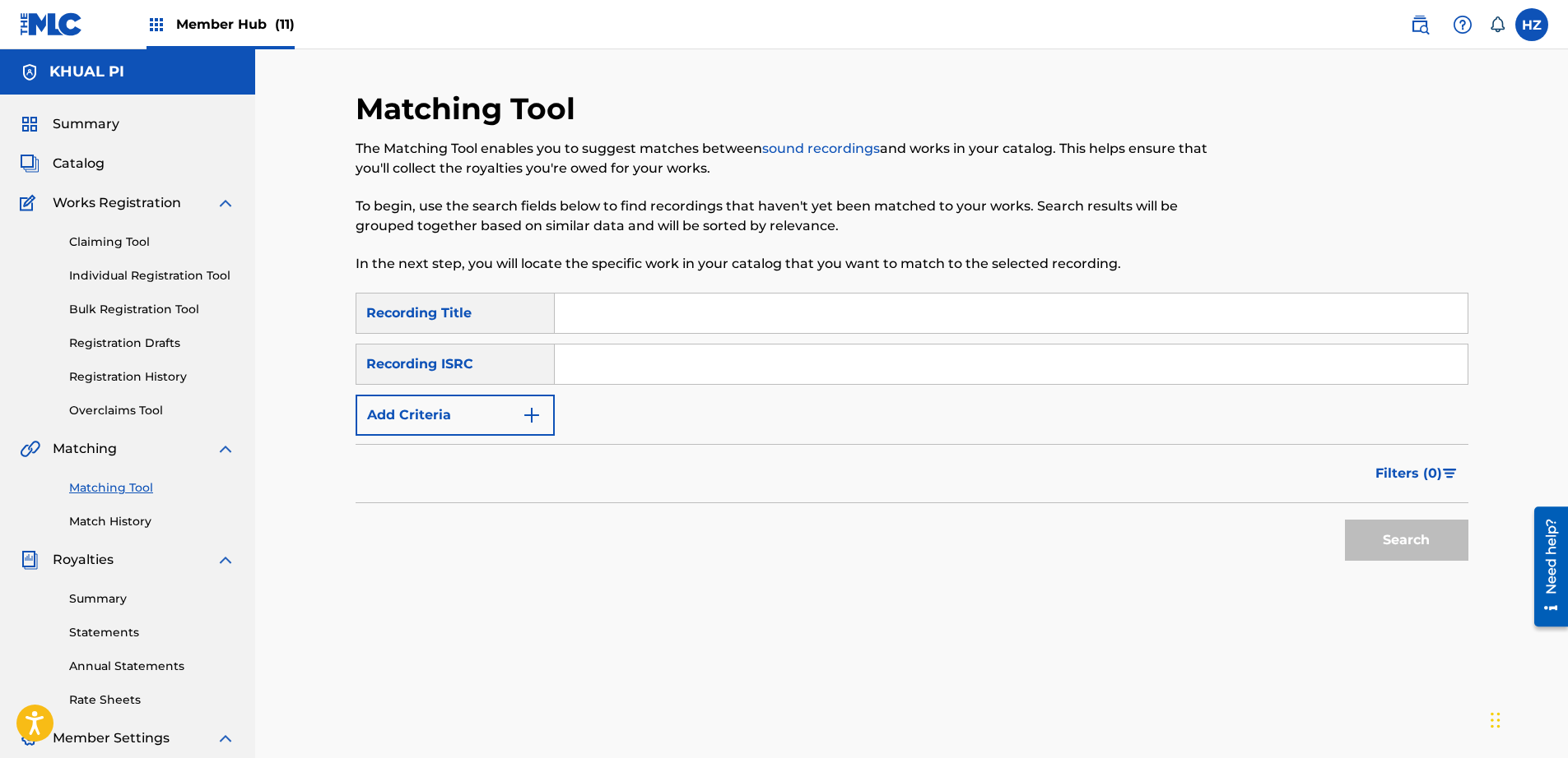
paste input "BOKE PHIT PI"
click at [1392, 532] on button "Search" at bounding box center [1407, 540] width 123 height 41
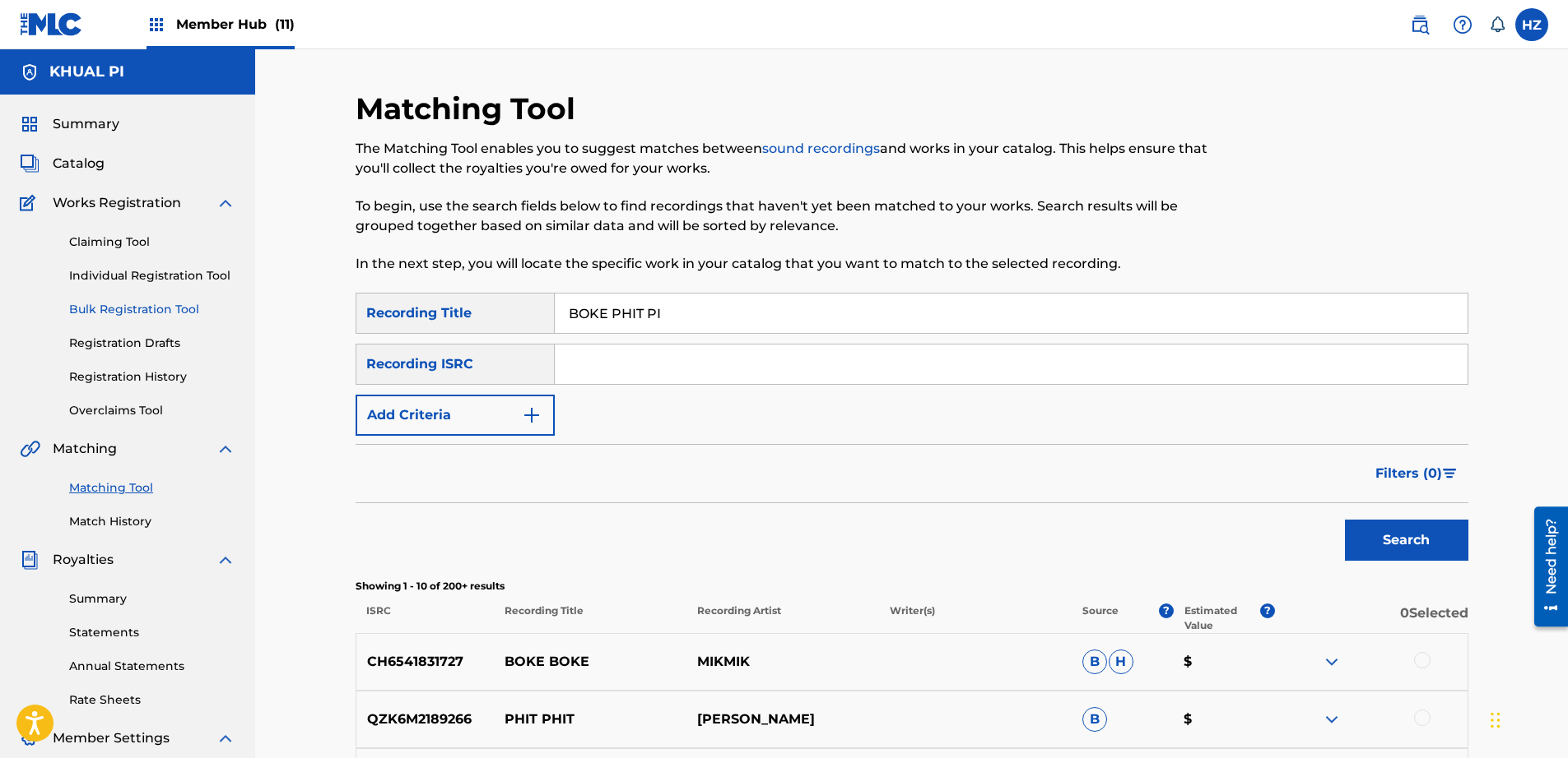
scroll to position [9, 0]
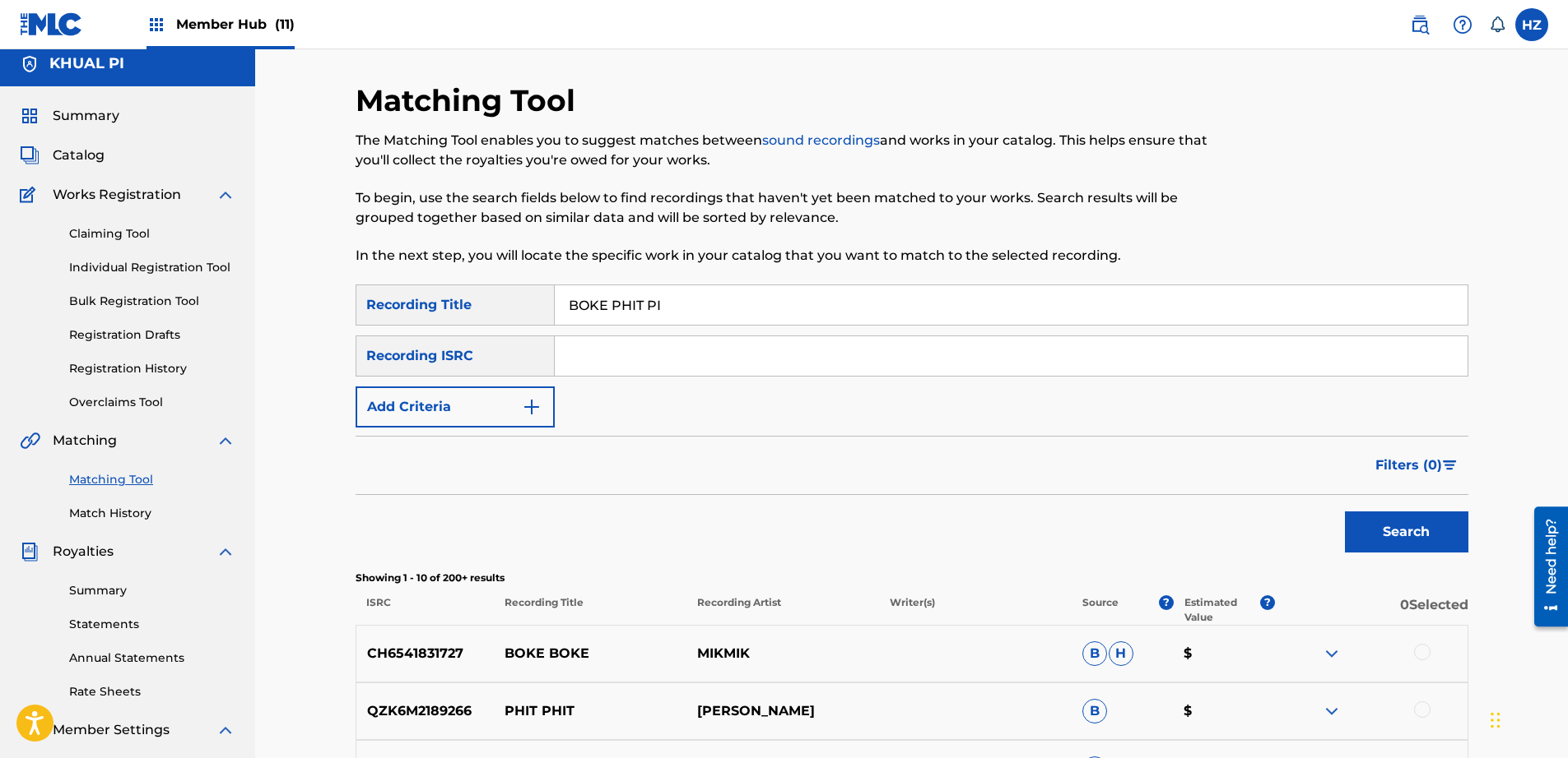
click at [616, 306] on input "BOKE PHIT PI" at bounding box center [1011, 305] width 913 height 40
paste input "SATE PU TAL"
type input "SATE PU TAL"
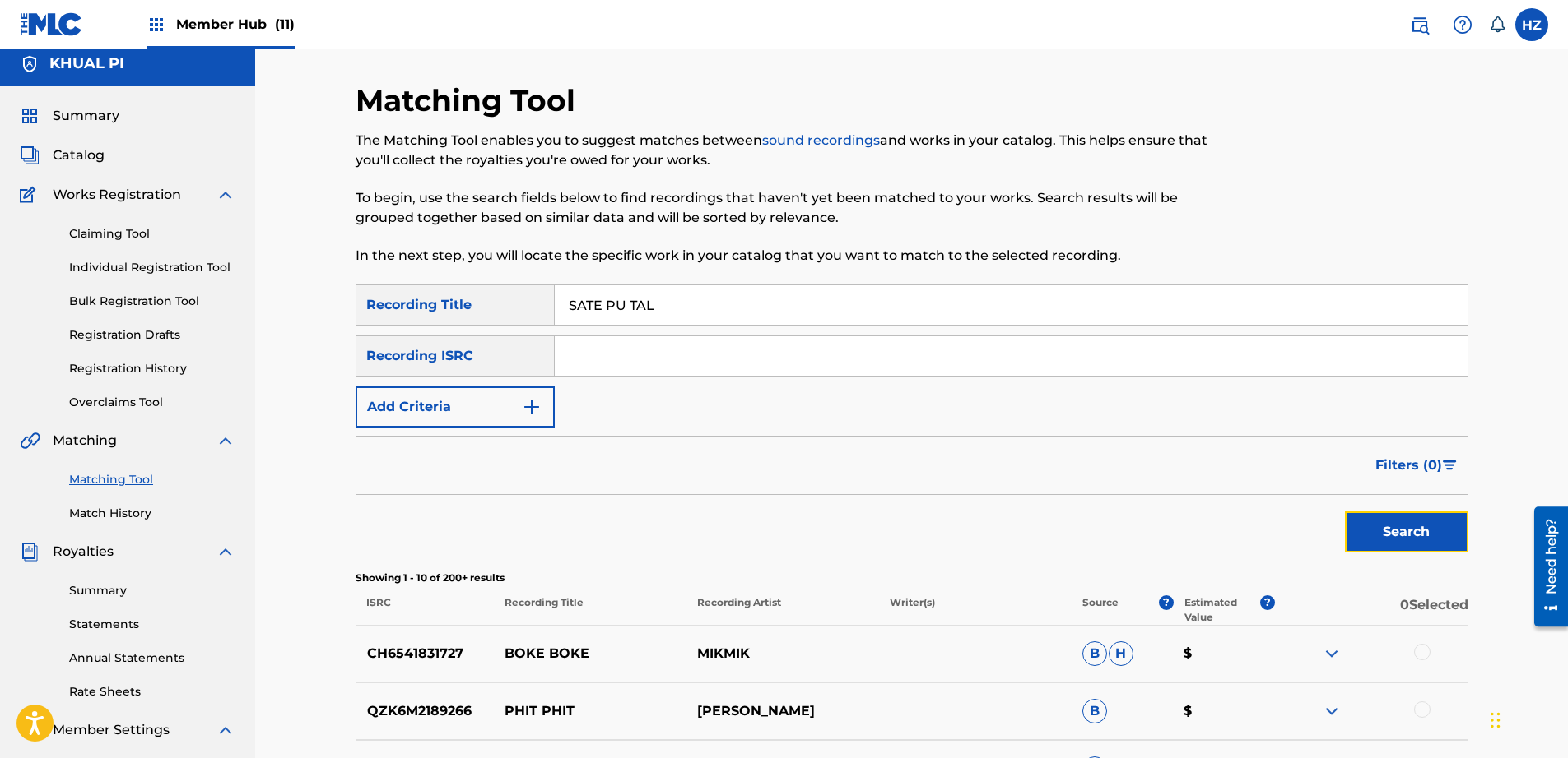
click at [1402, 547] on button "Search" at bounding box center [1407, 531] width 123 height 41
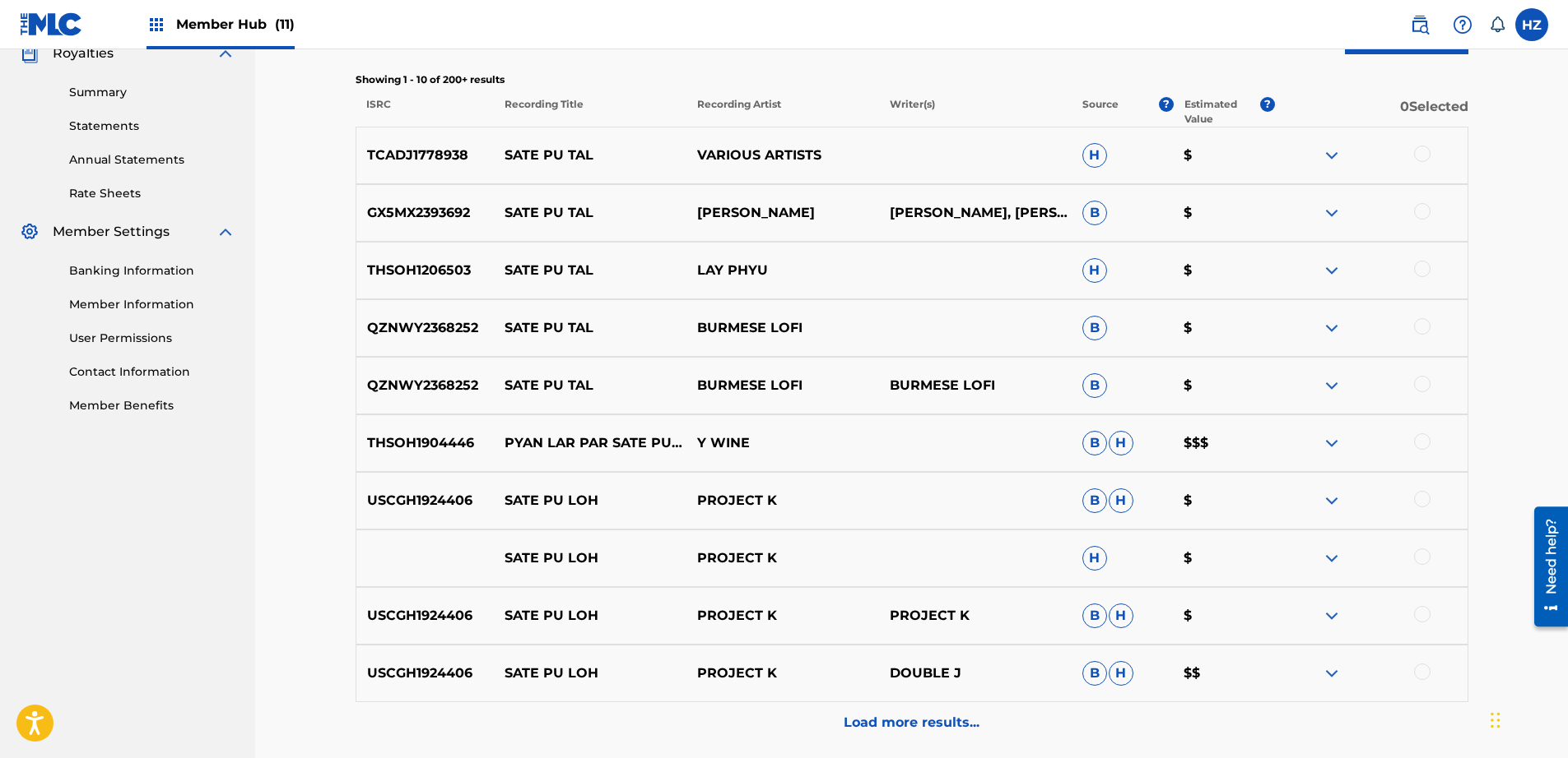
scroll to position [529, 0]
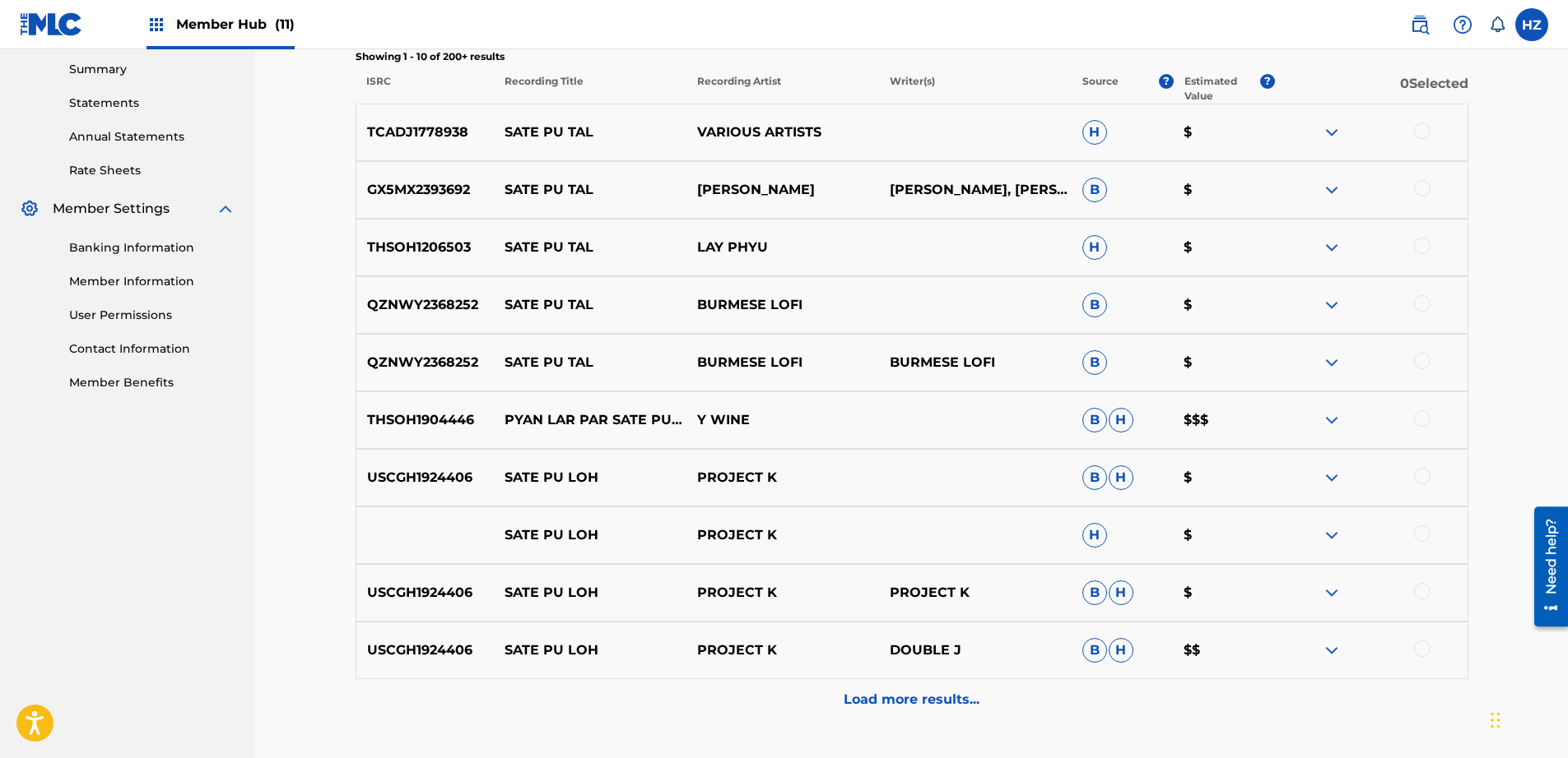
click at [901, 709] on p "Load more results..." at bounding box center [911, 699] width 136 height 20
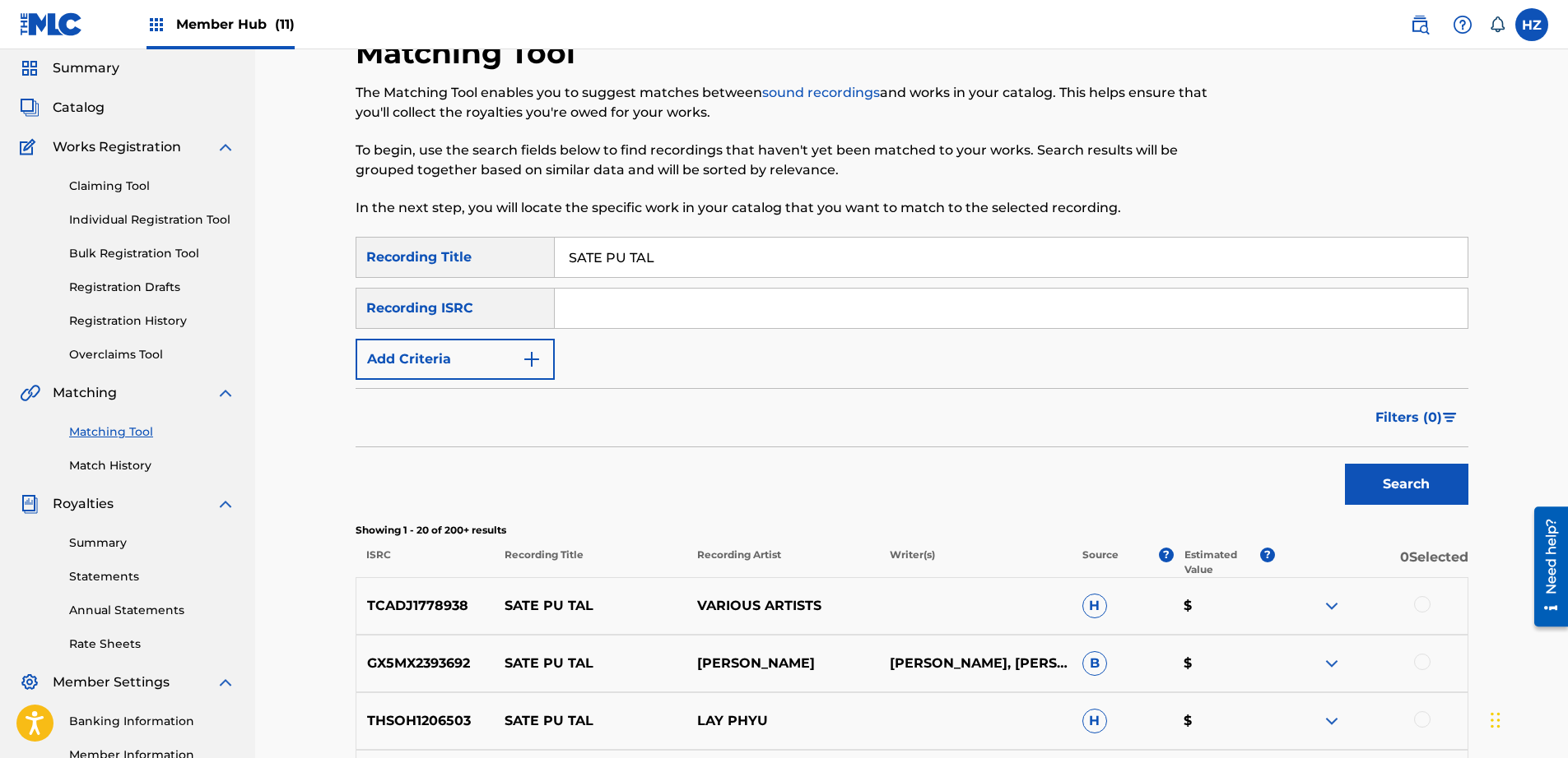
scroll to position [0, 0]
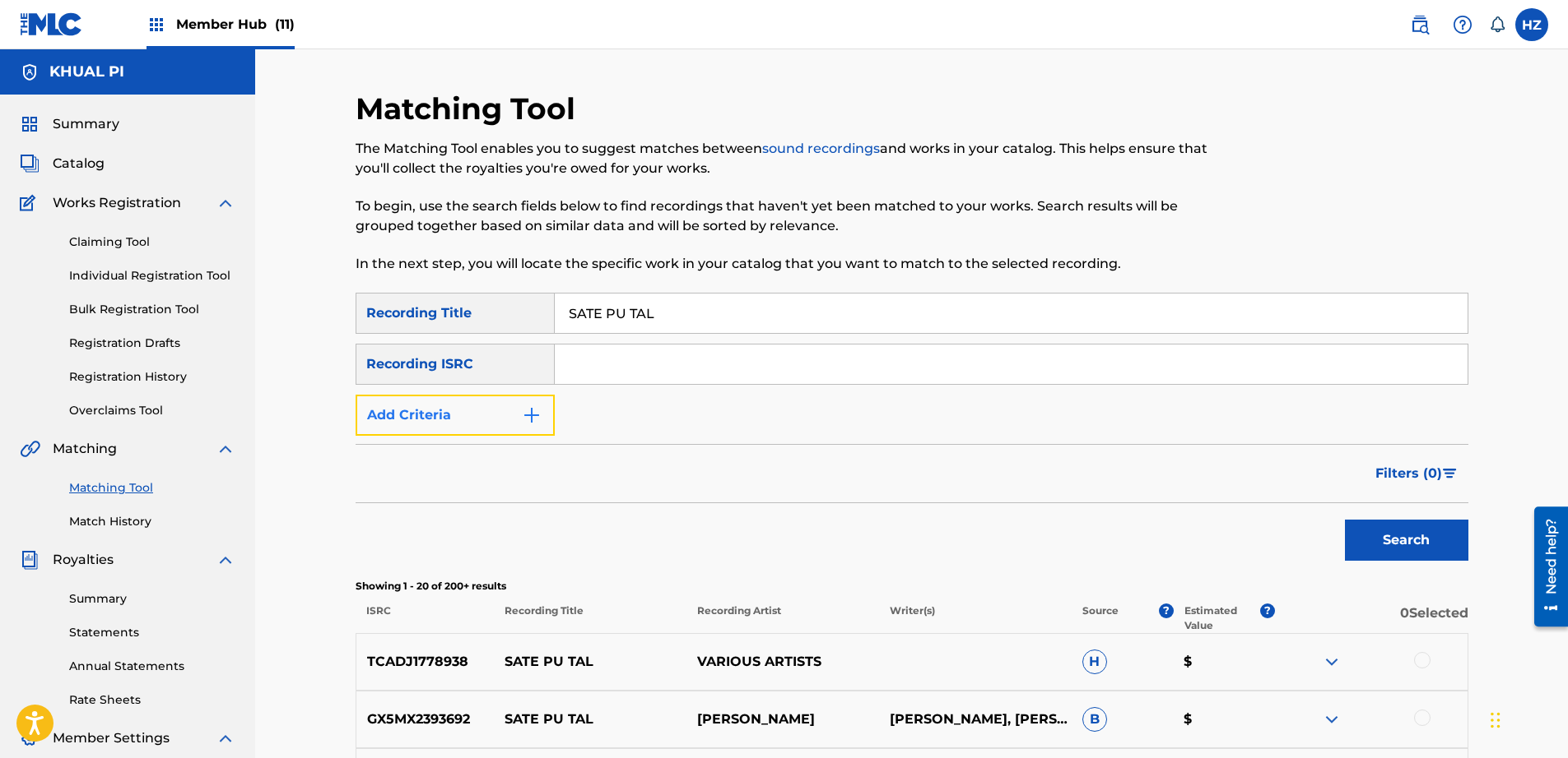
click at [498, 419] on button "Add Criteria" at bounding box center [456, 415] width 199 height 41
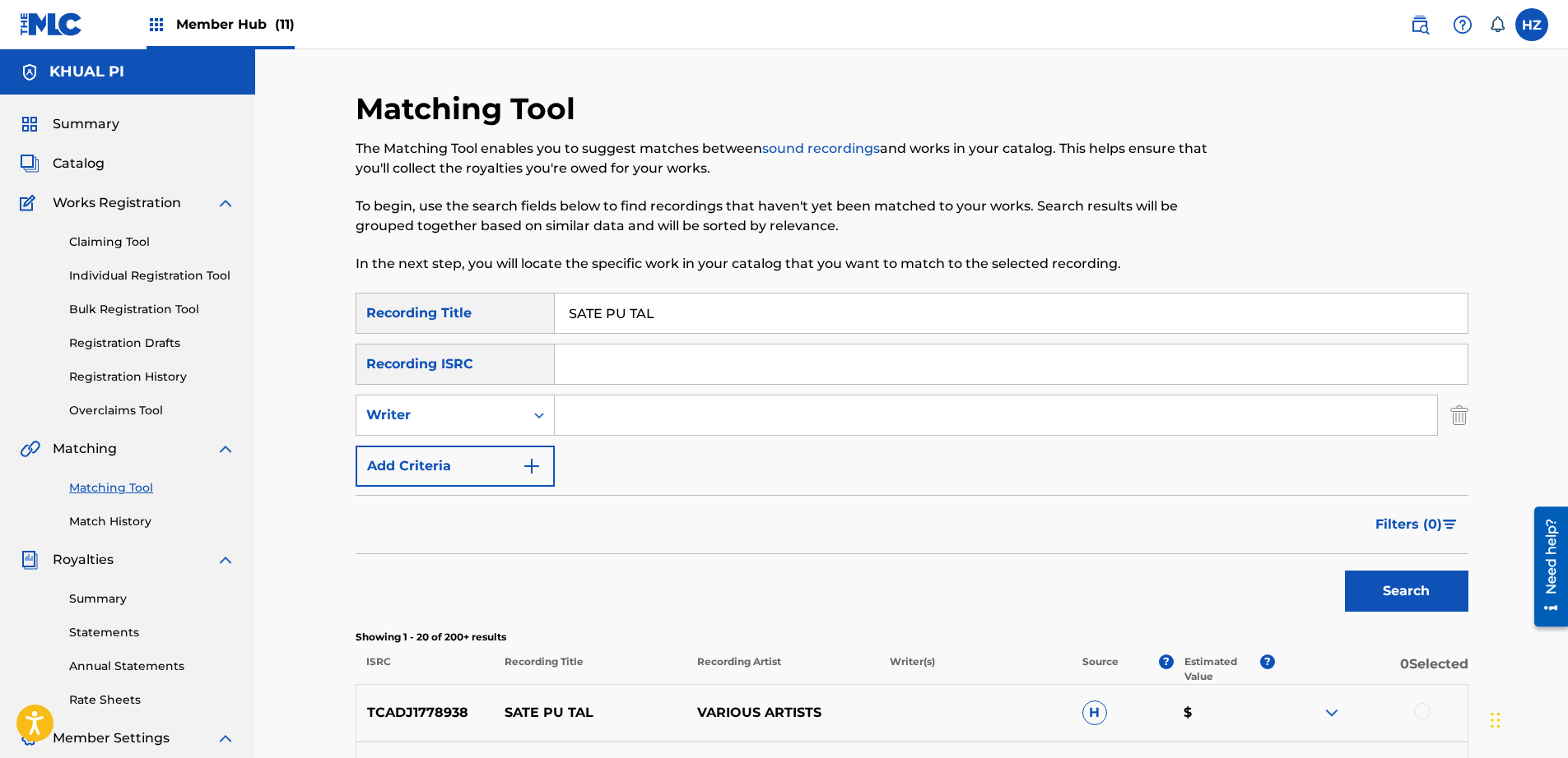
click at [476, 389] on div "SearchWithCriteriac630c66d-cb3e-483a-b148-b8f4e3b24d08 Recording Title SATE PU …" at bounding box center [912, 390] width 1112 height 194
click at [478, 405] on div "Writer" at bounding box center [440, 414] width 148 height 20
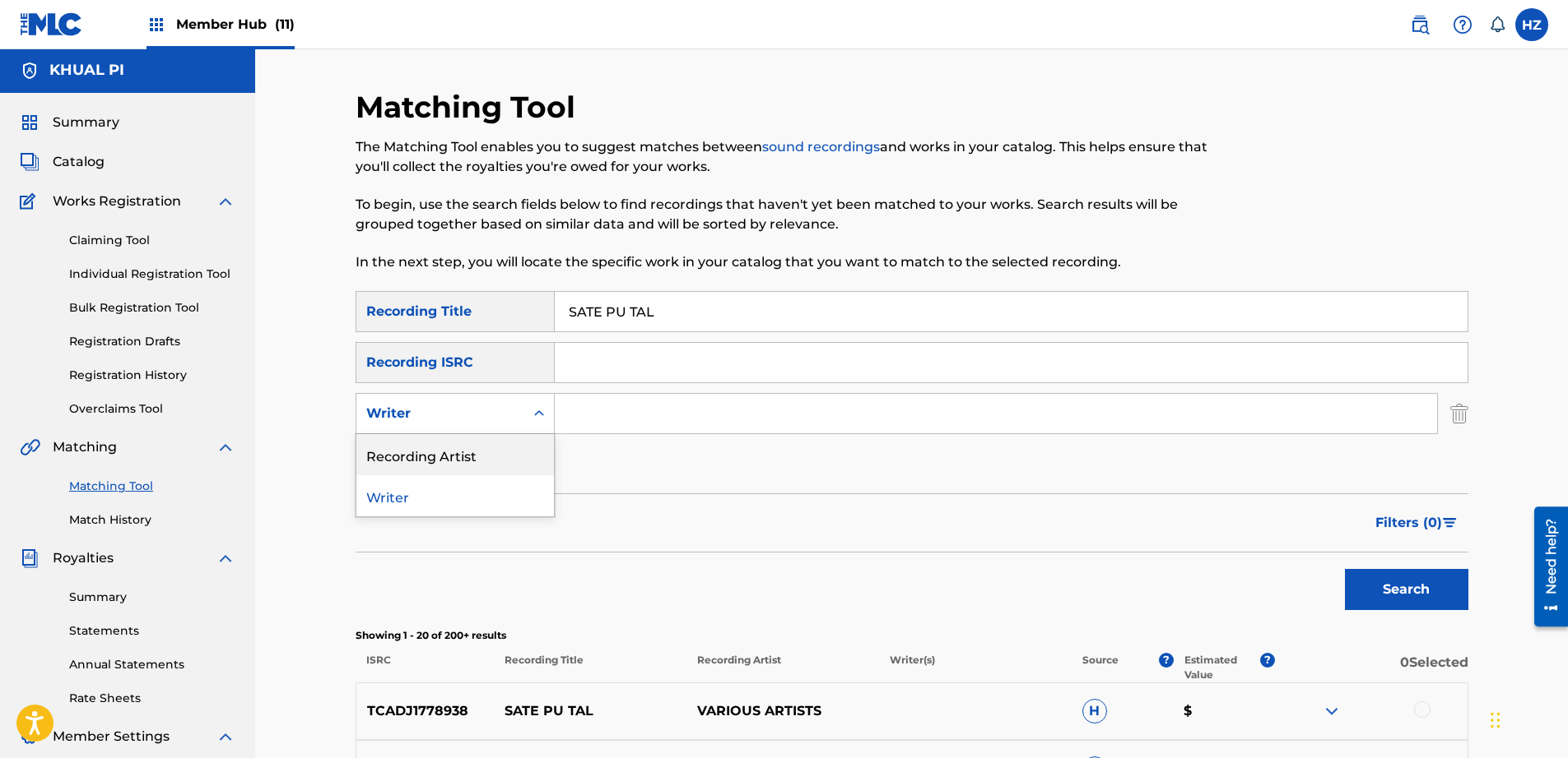
click at [479, 450] on div "Recording Artist" at bounding box center [455, 454] width 197 height 41
click at [607, 416] on input "Search Form" at bounding box center [995, 414] width 882 height 40
paste input "[PERSON_NAME] [PERSON_NAME]"
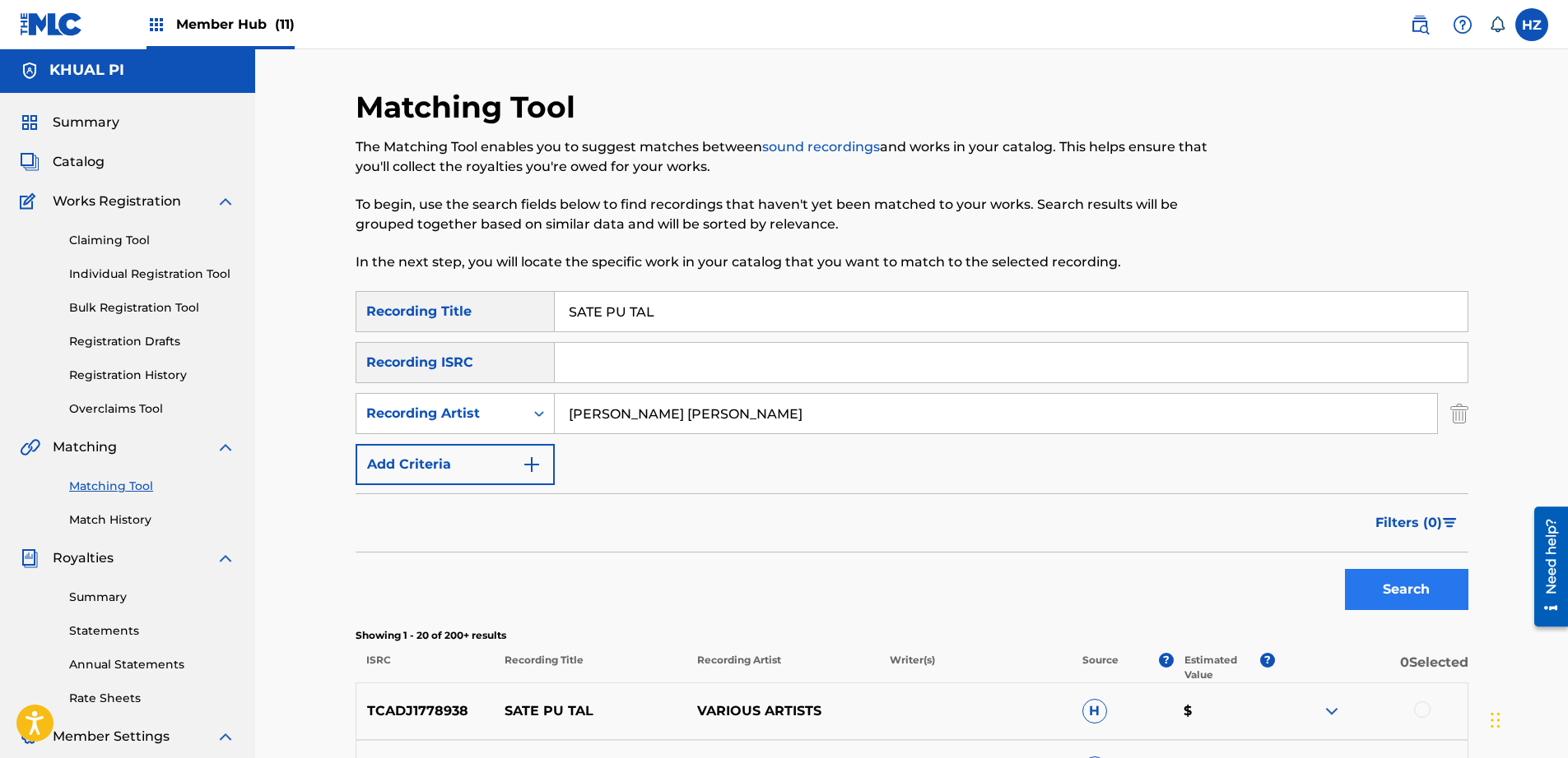
type input "[PERSON_NAME] [PERSON_NAME]"
drag, startPoint x: 1401, startPoint y: 592, endPoint x: 1356, endPoint y: 590, distance: 45.0
click at [1400, 592] on button "Search" at bounding box center [1407, 589] width 123 height 41
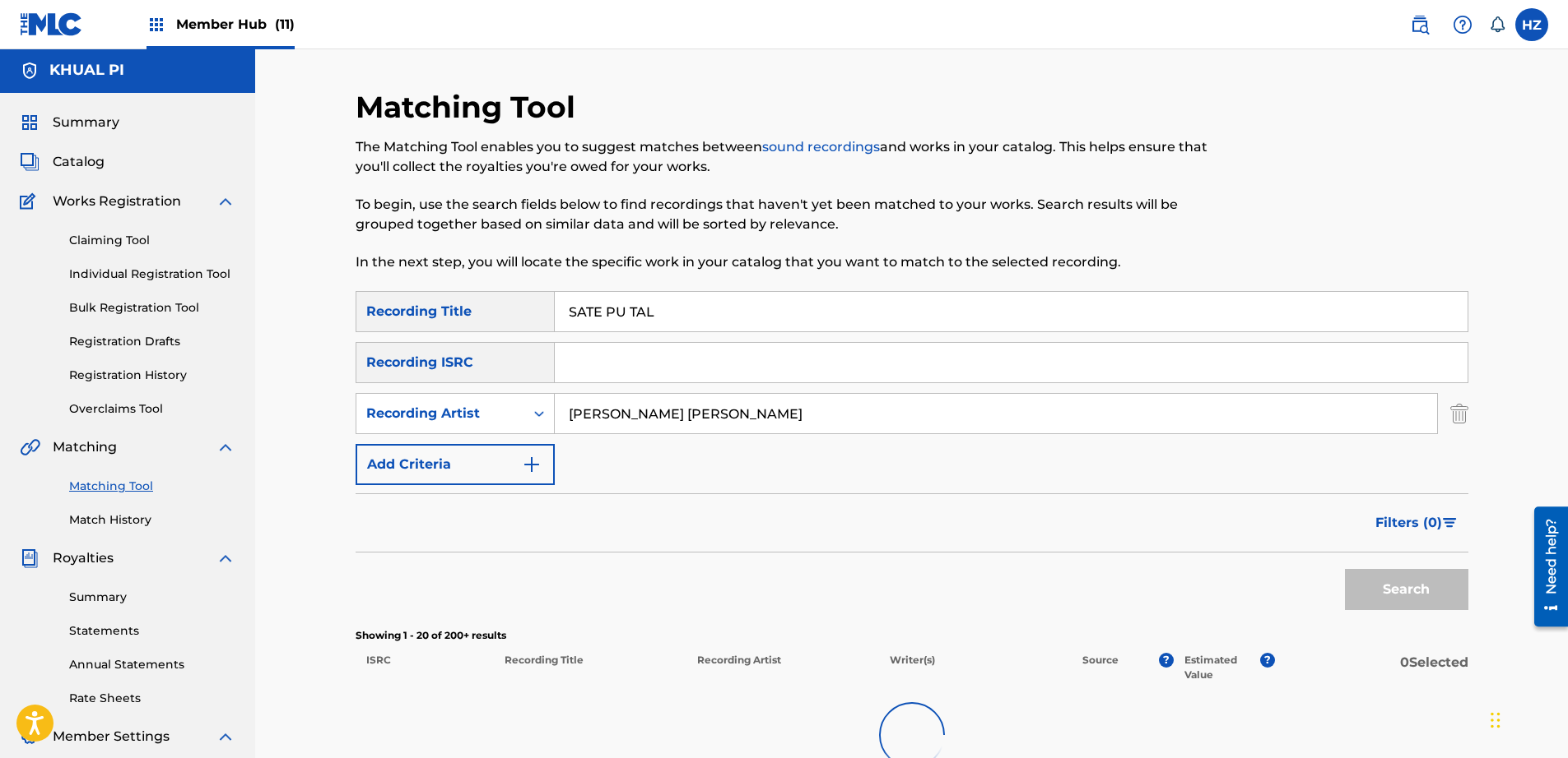
click at [1168, 554] on div "Search" at bounding box center [912, 585] width 1112 height 65
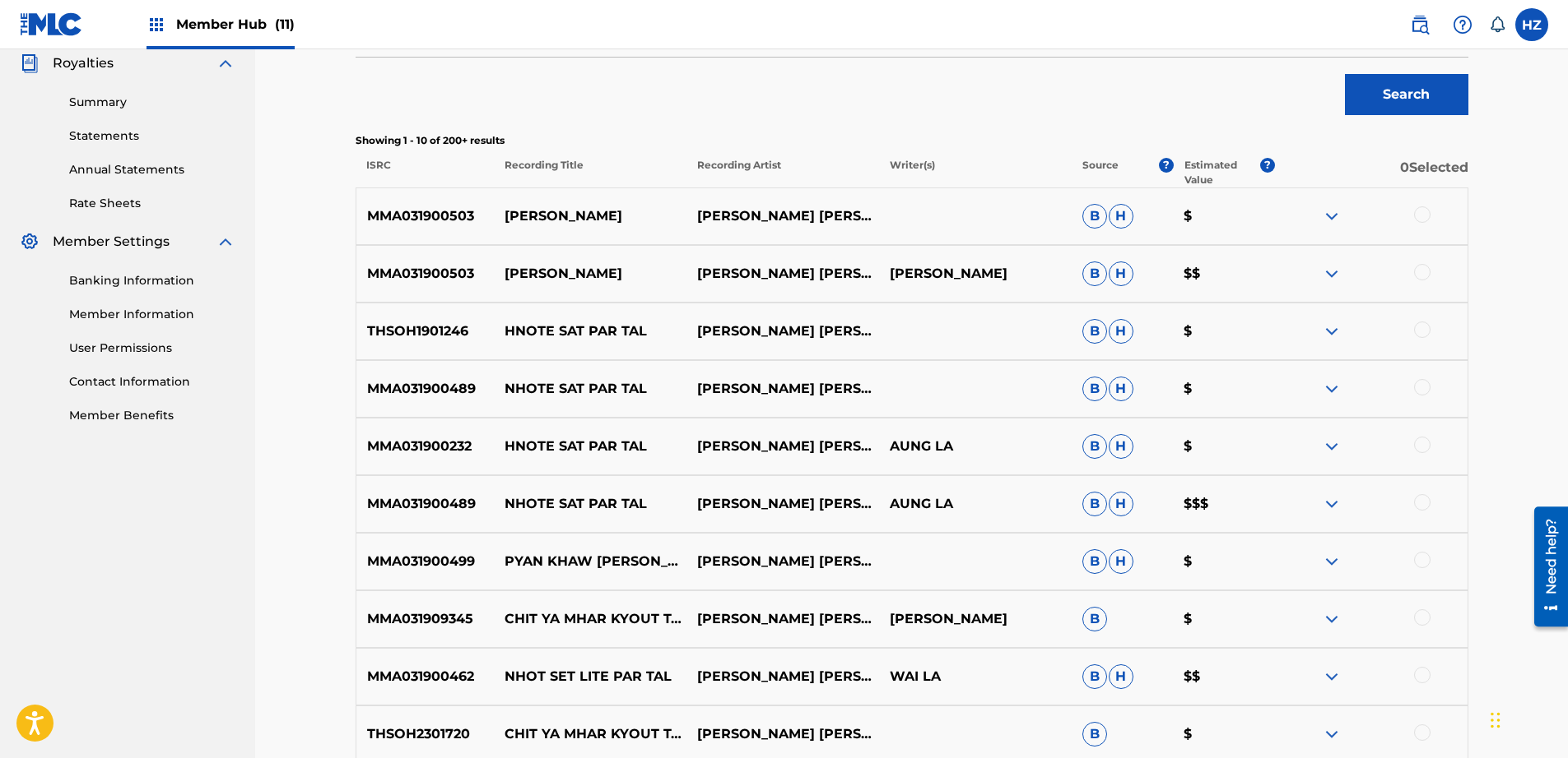
scroll to position [510, 0]
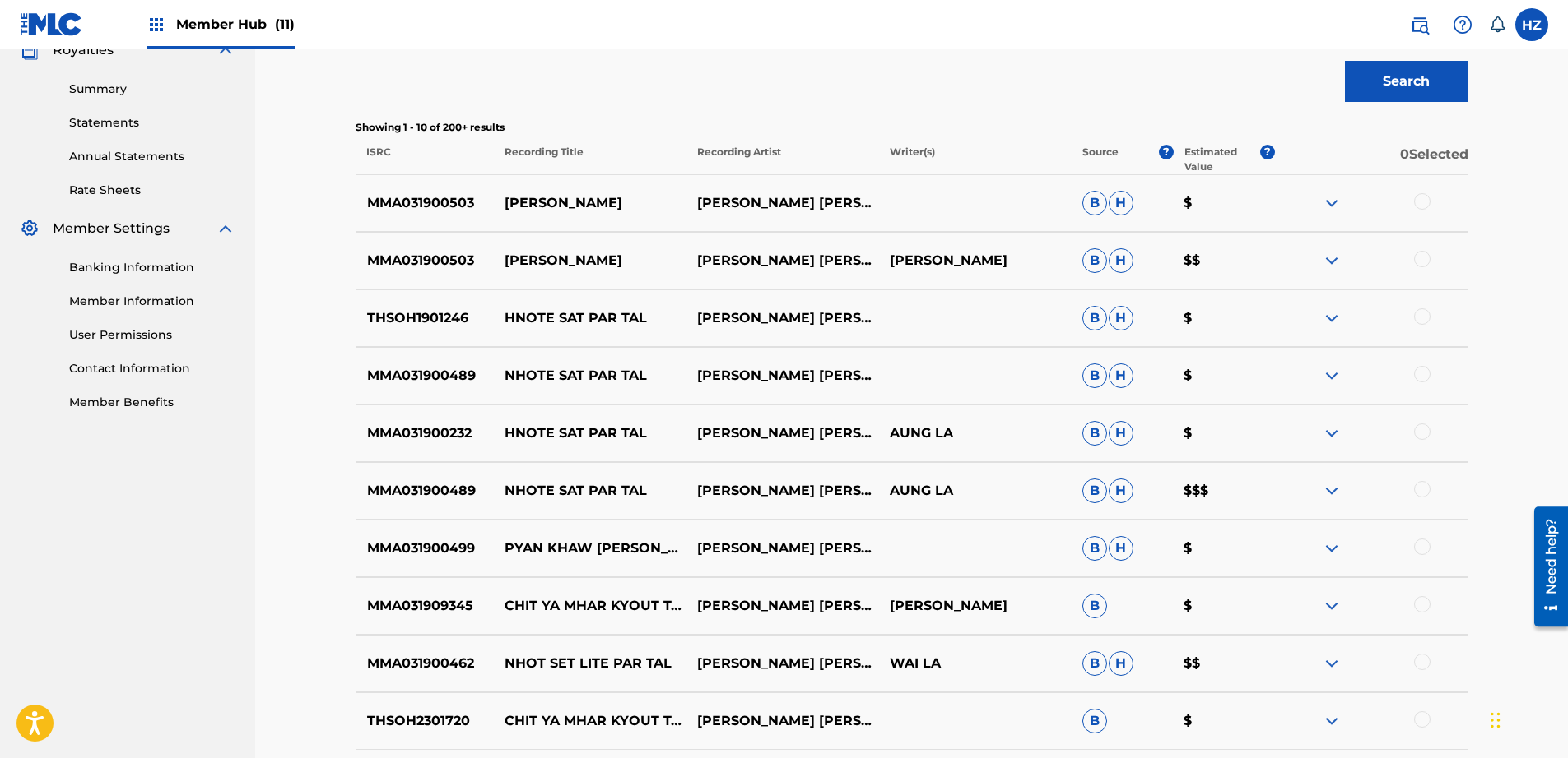
click at [227, 13] on div "Member Hub (11)" at bounding box center [220, 24] width 148 height 48
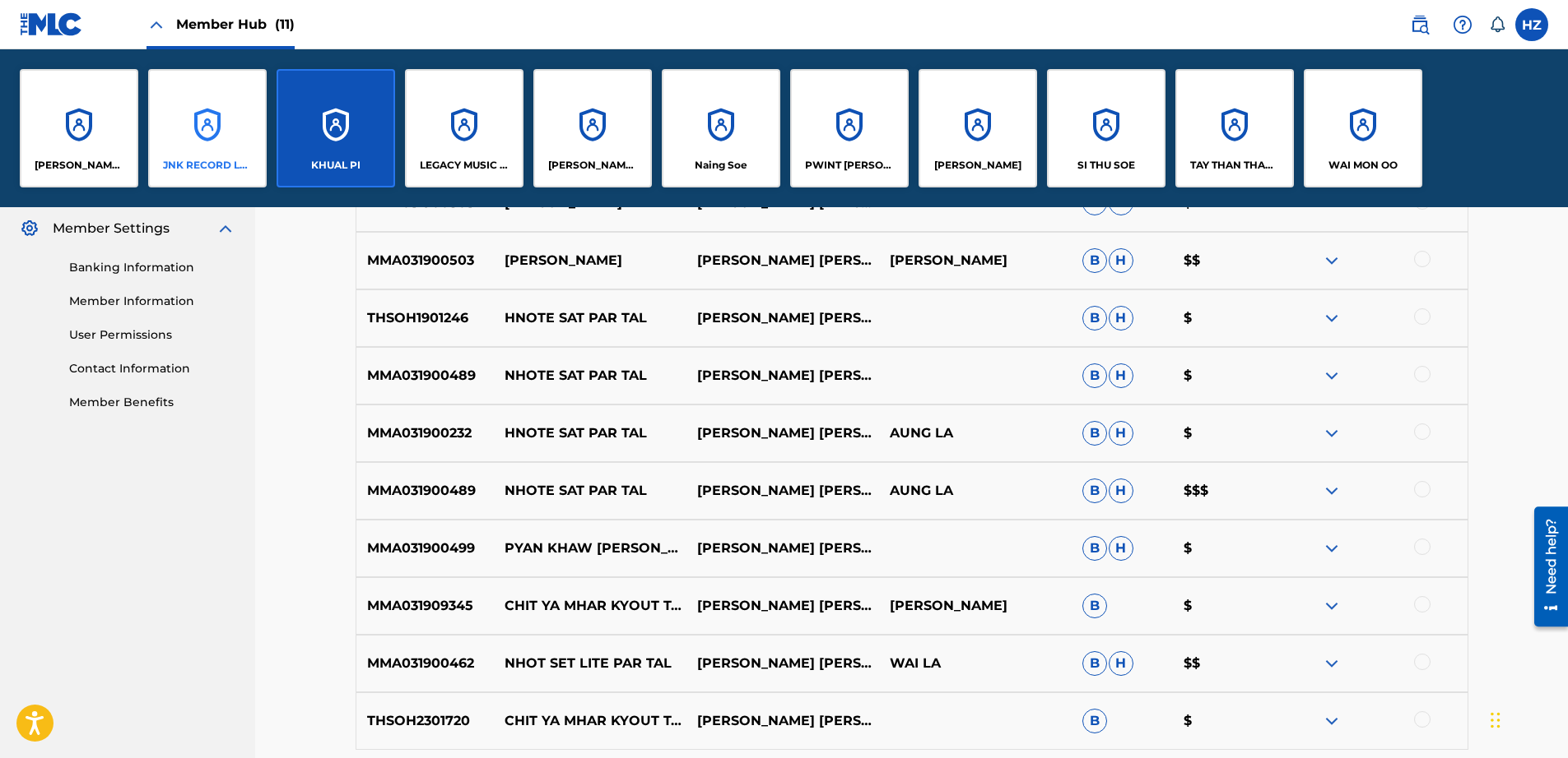
click at [237, 158] on p "JNK RECORD LABEL" at bounding box center [208, 165] width 90 height 15
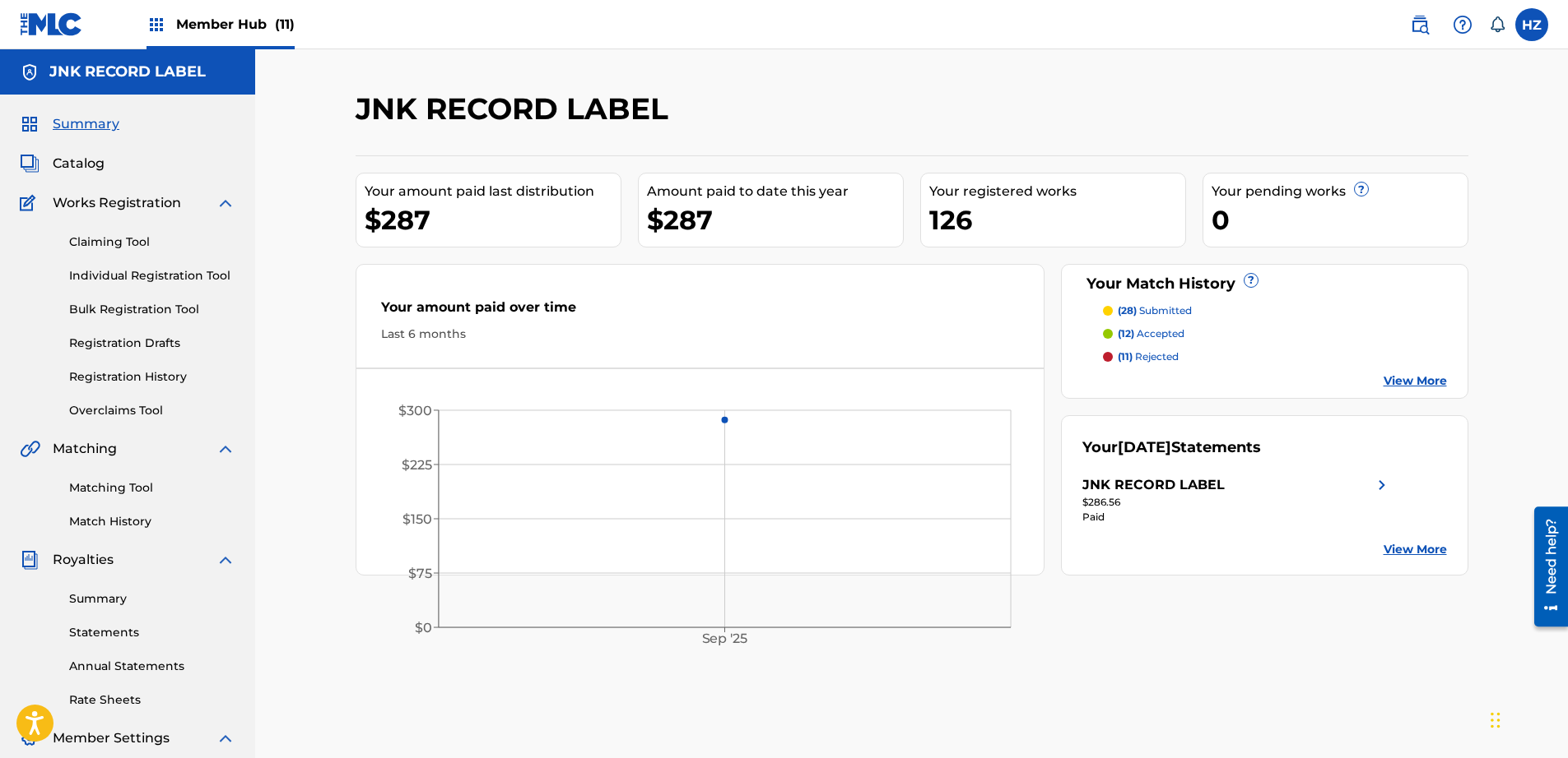
click at [1157, 330] on p "(12) accepted" at bounding box center [1150, 334] width 66 height 15
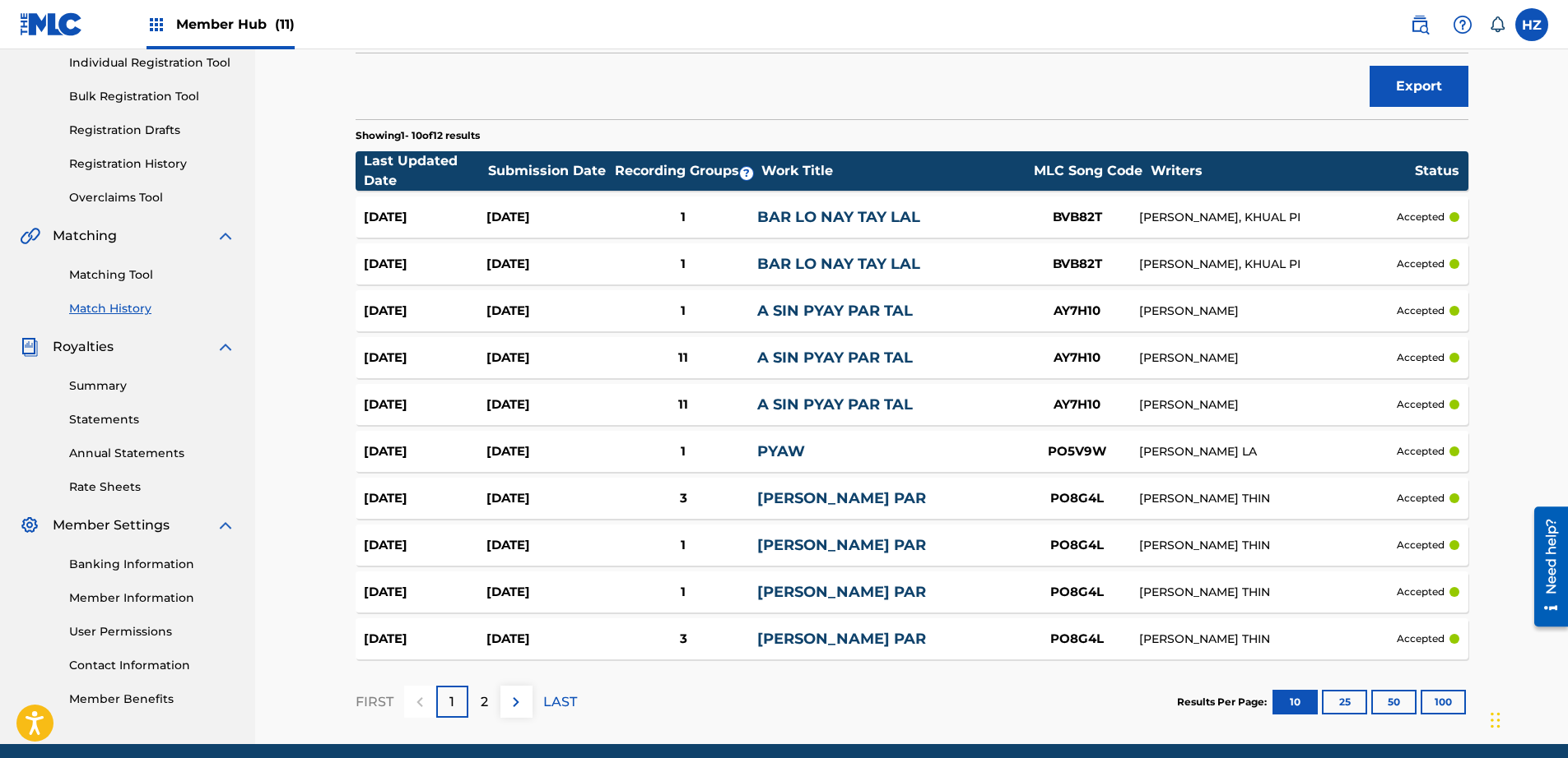
scroll to position [271, 0]
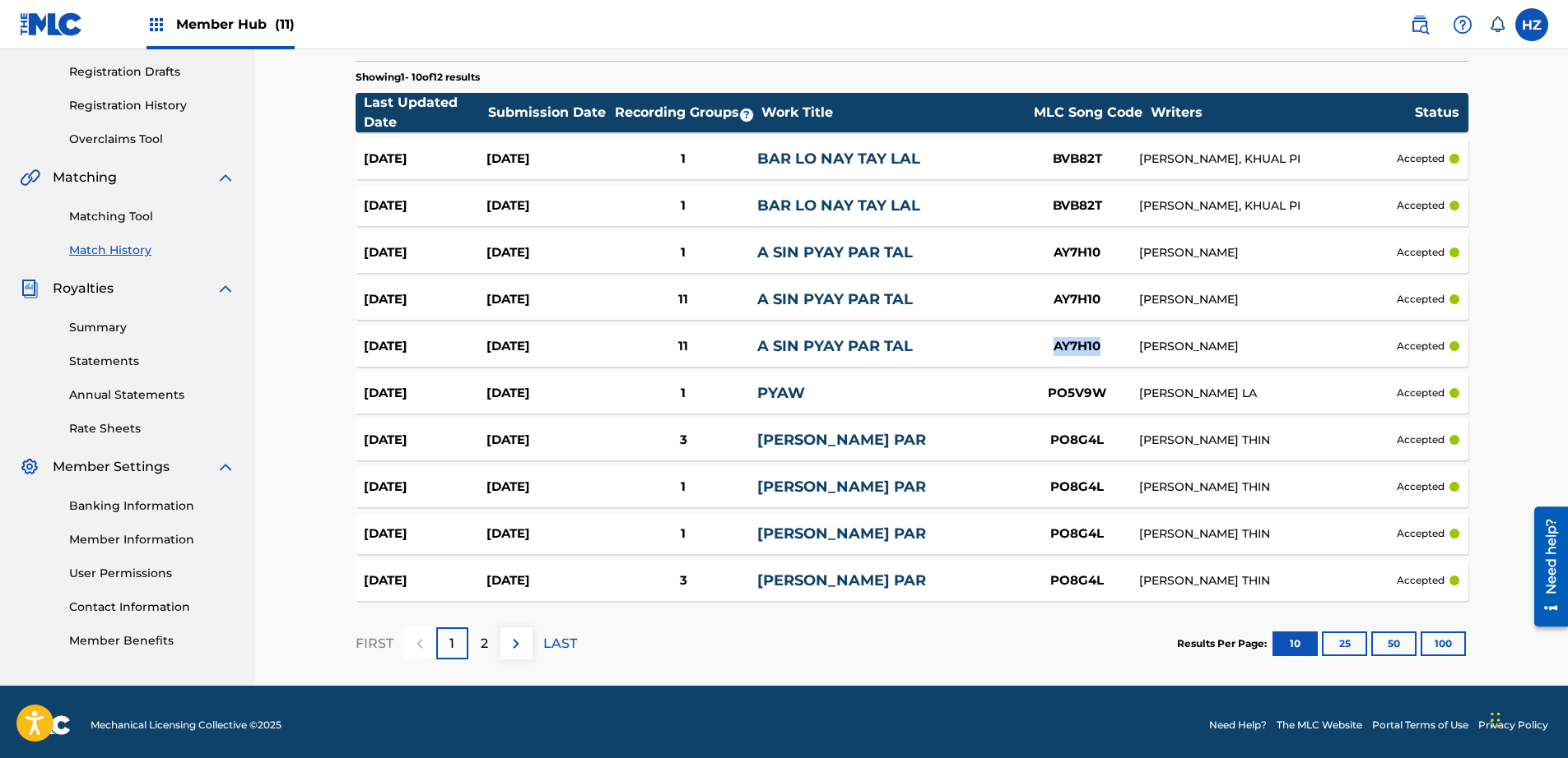
drag, startPoint x: 1114, startPoint y: 347, endPoint x: 1033, endPoint y: 343, distance: 81.1
click at [1033, 343] on div "AY7H10" at bounding box center [1077, 346] width 123 height 19
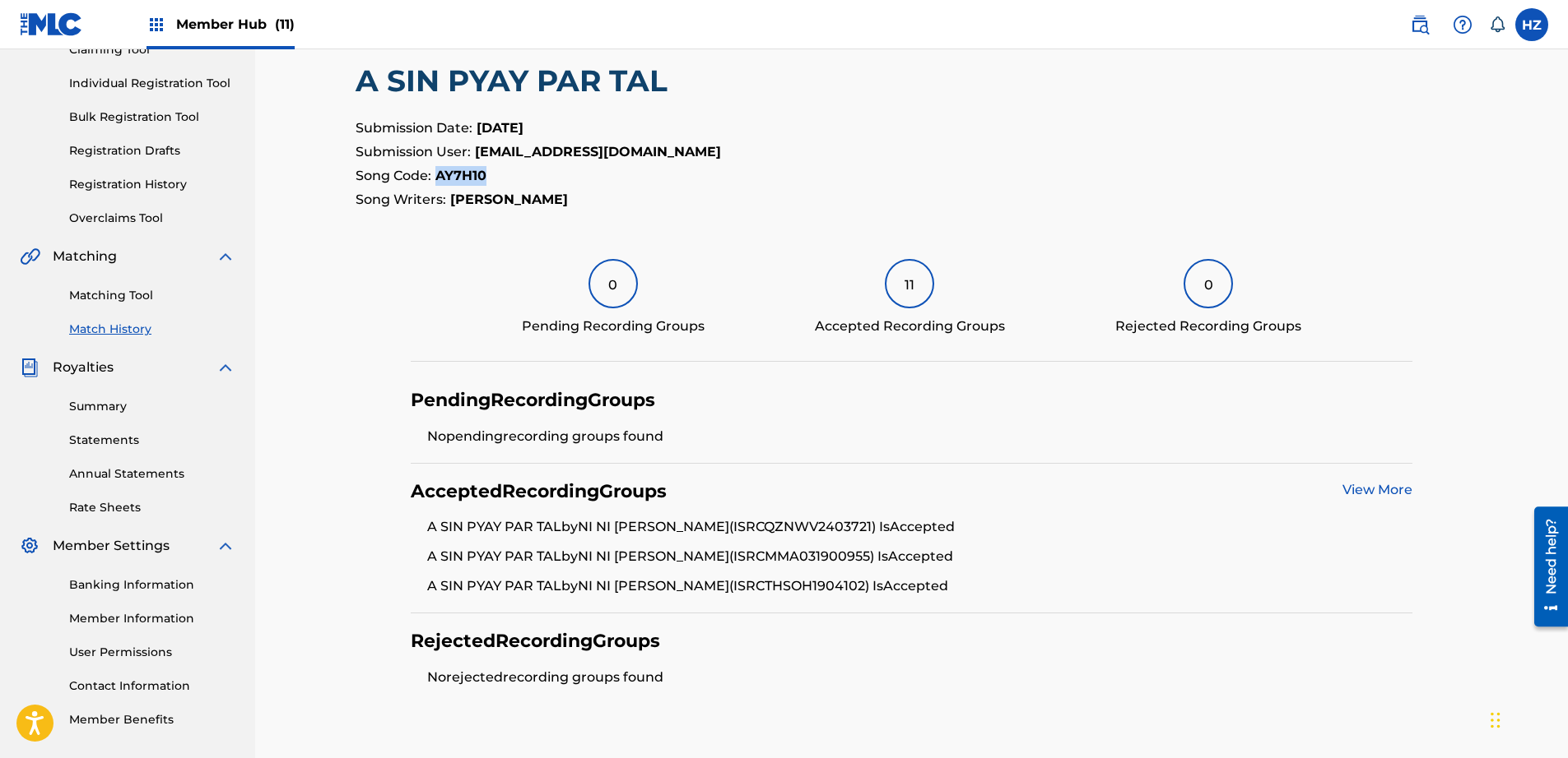
scroll to position [299, 0]
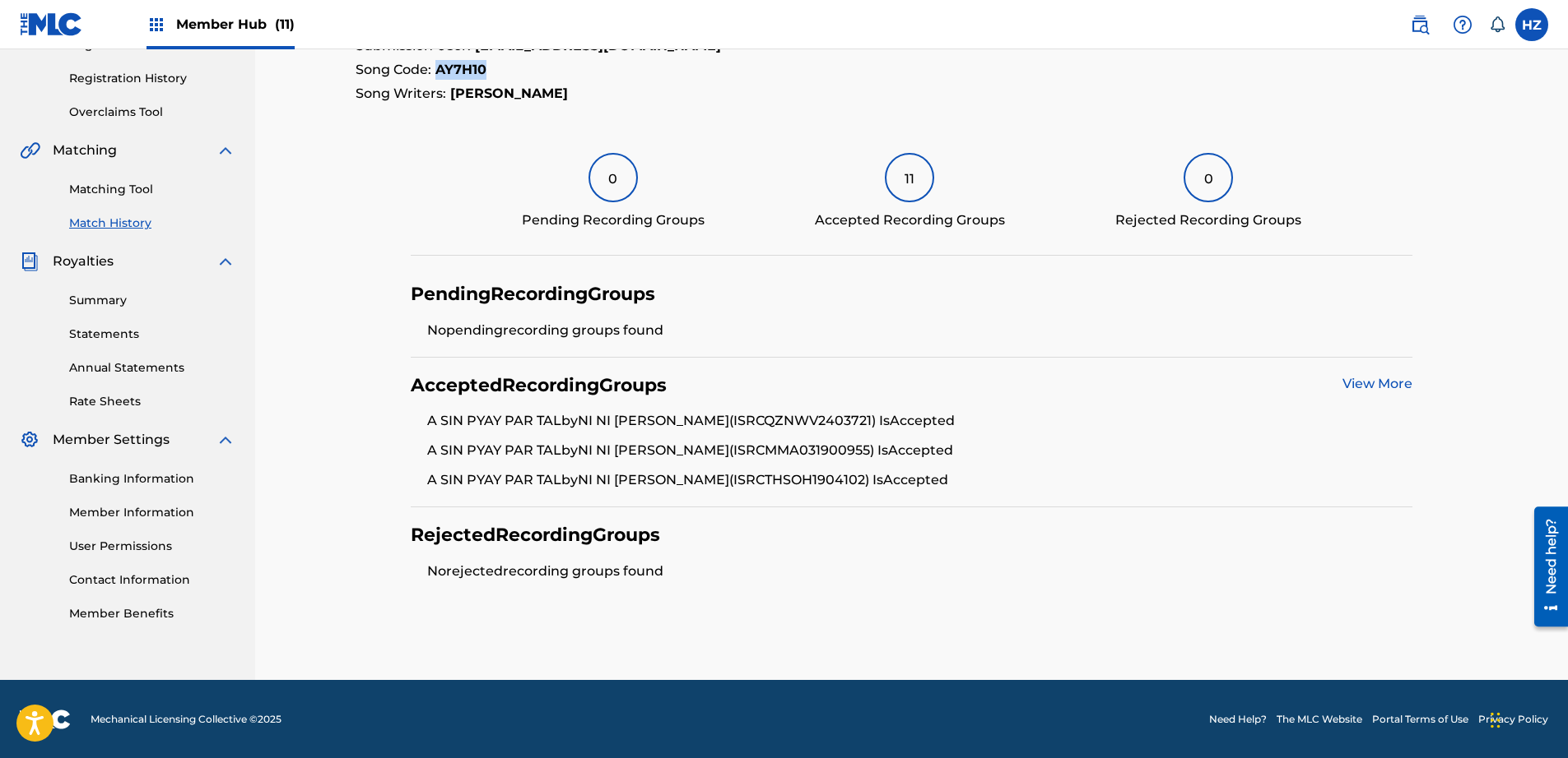
click at [1385, 380] on link "View More" at bounding box center [1377, 383] width 70 height 15
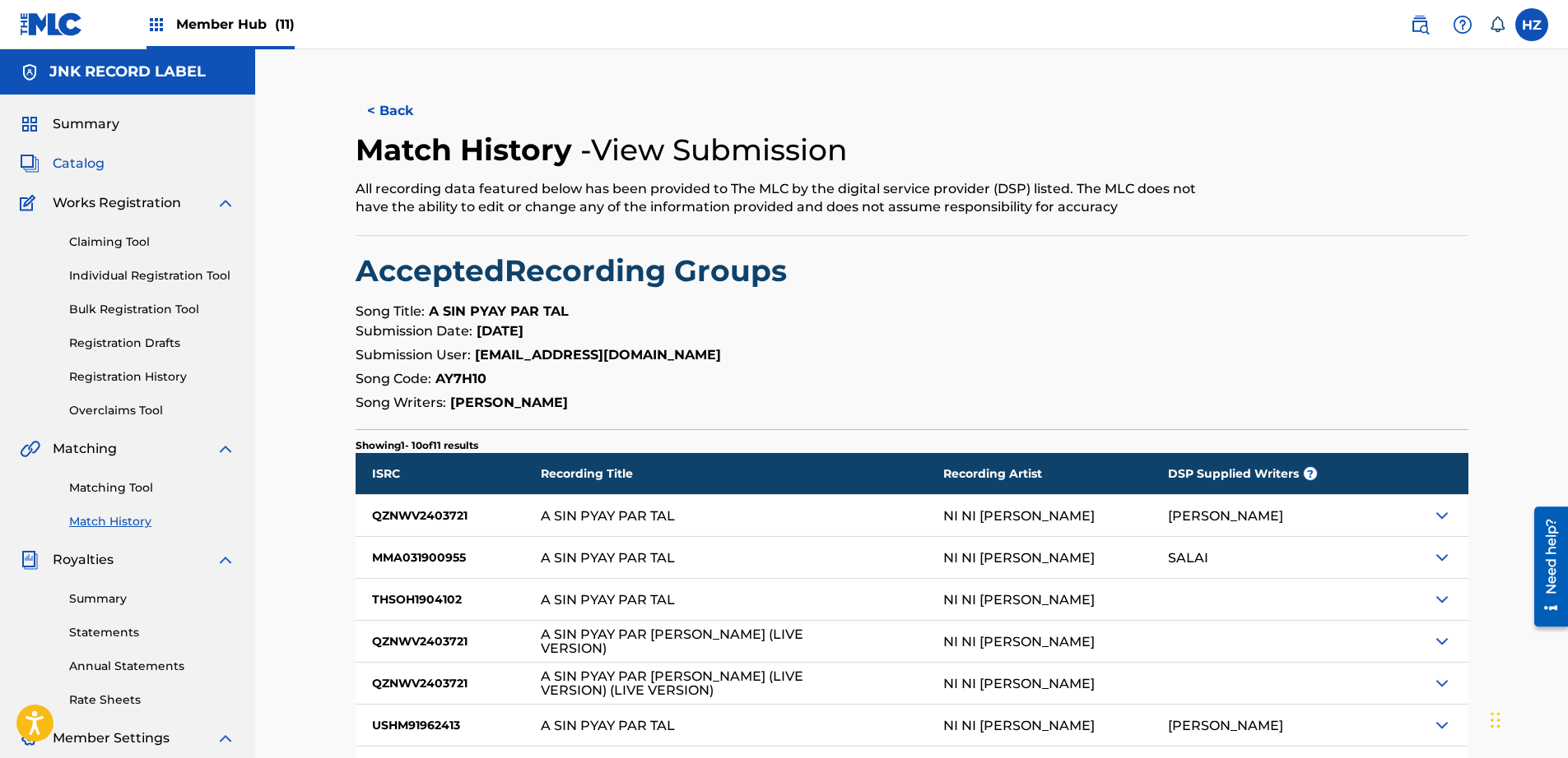
click at [68, 164] on span "Catalog" at bounding box center [78, 163] width 52 height 20
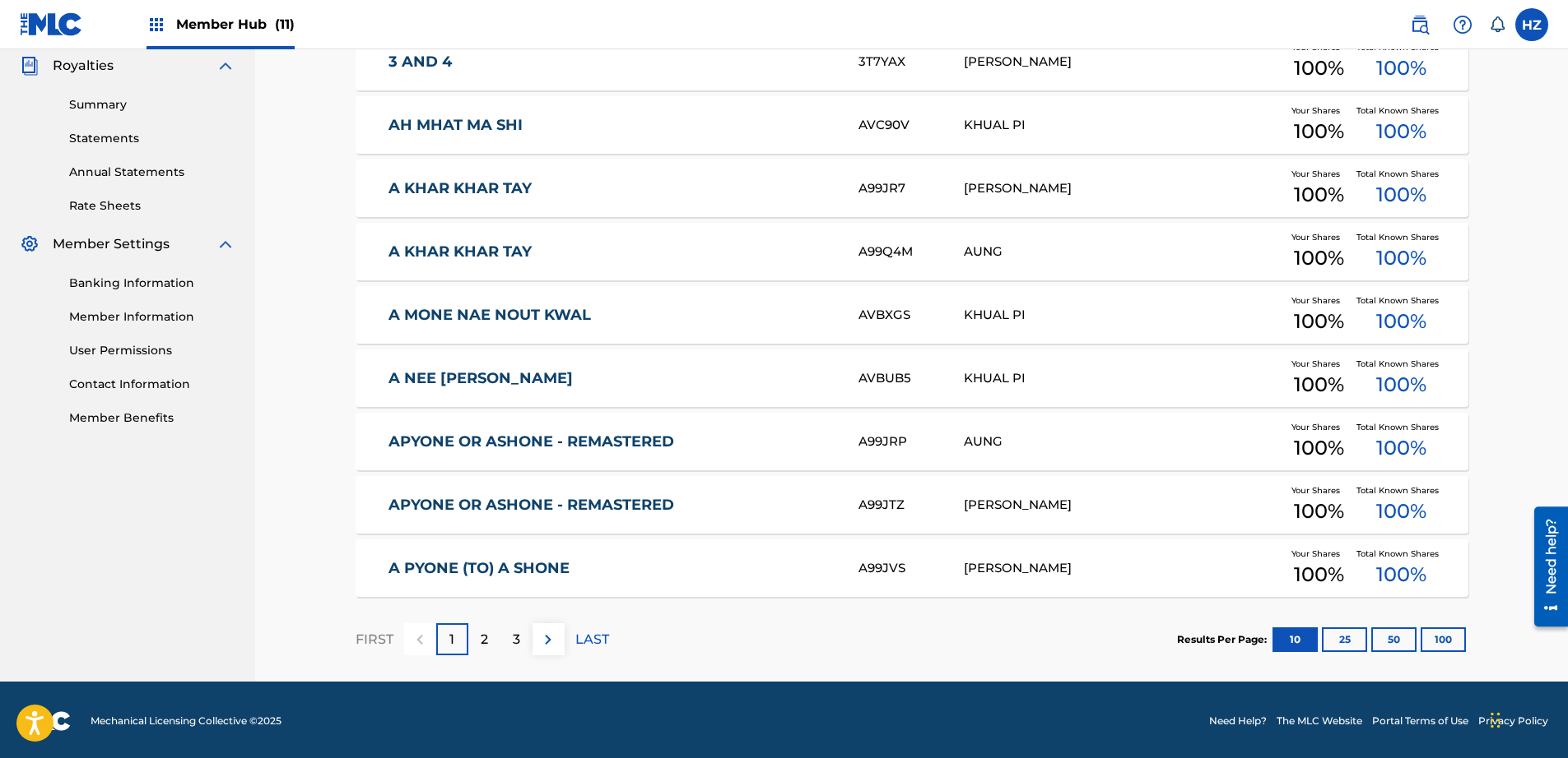
scroll to position [497, 0]
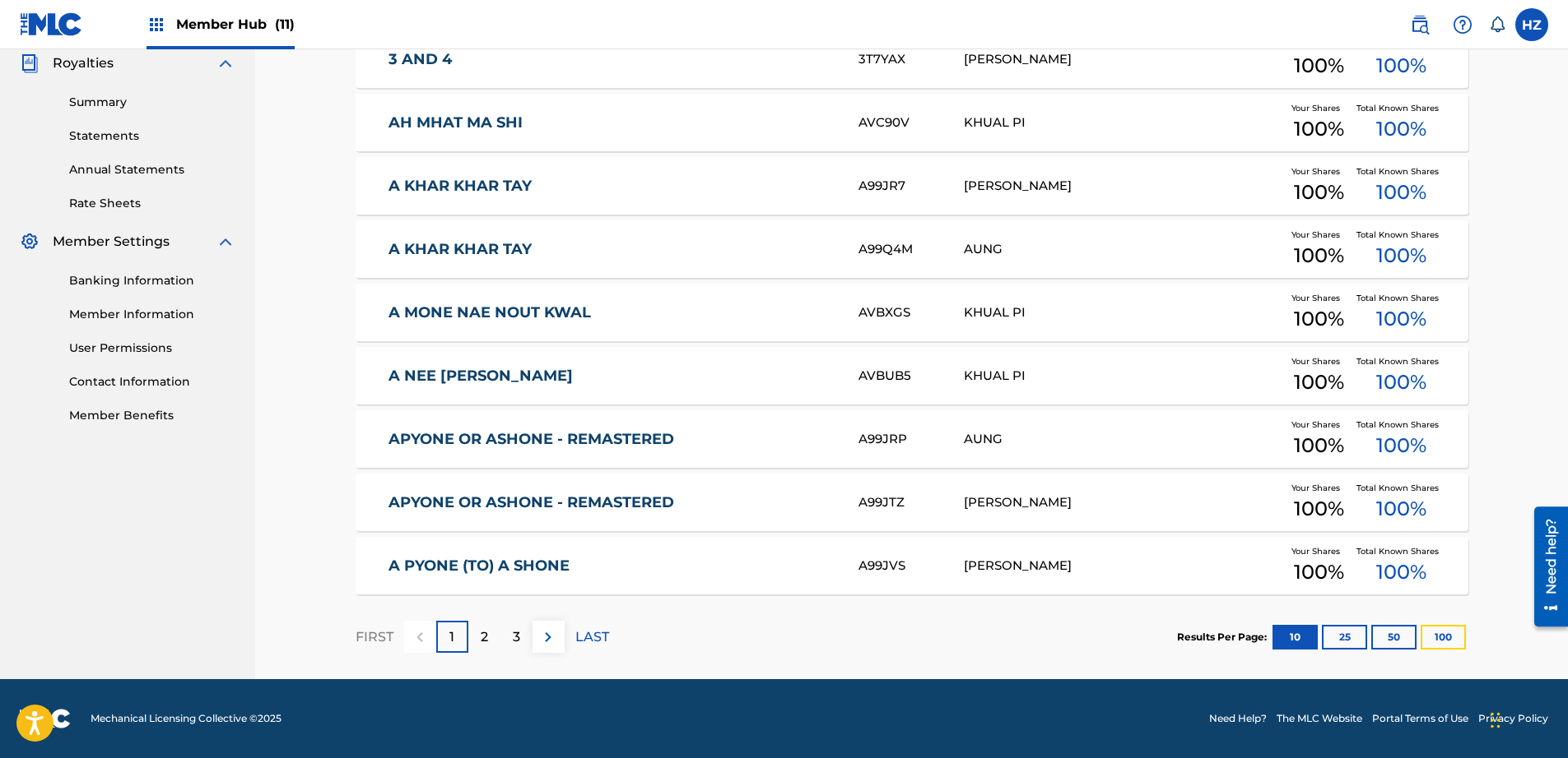
click at [1447, 641] on button "100" at bounding box center [1444, 638] width 46 height 25
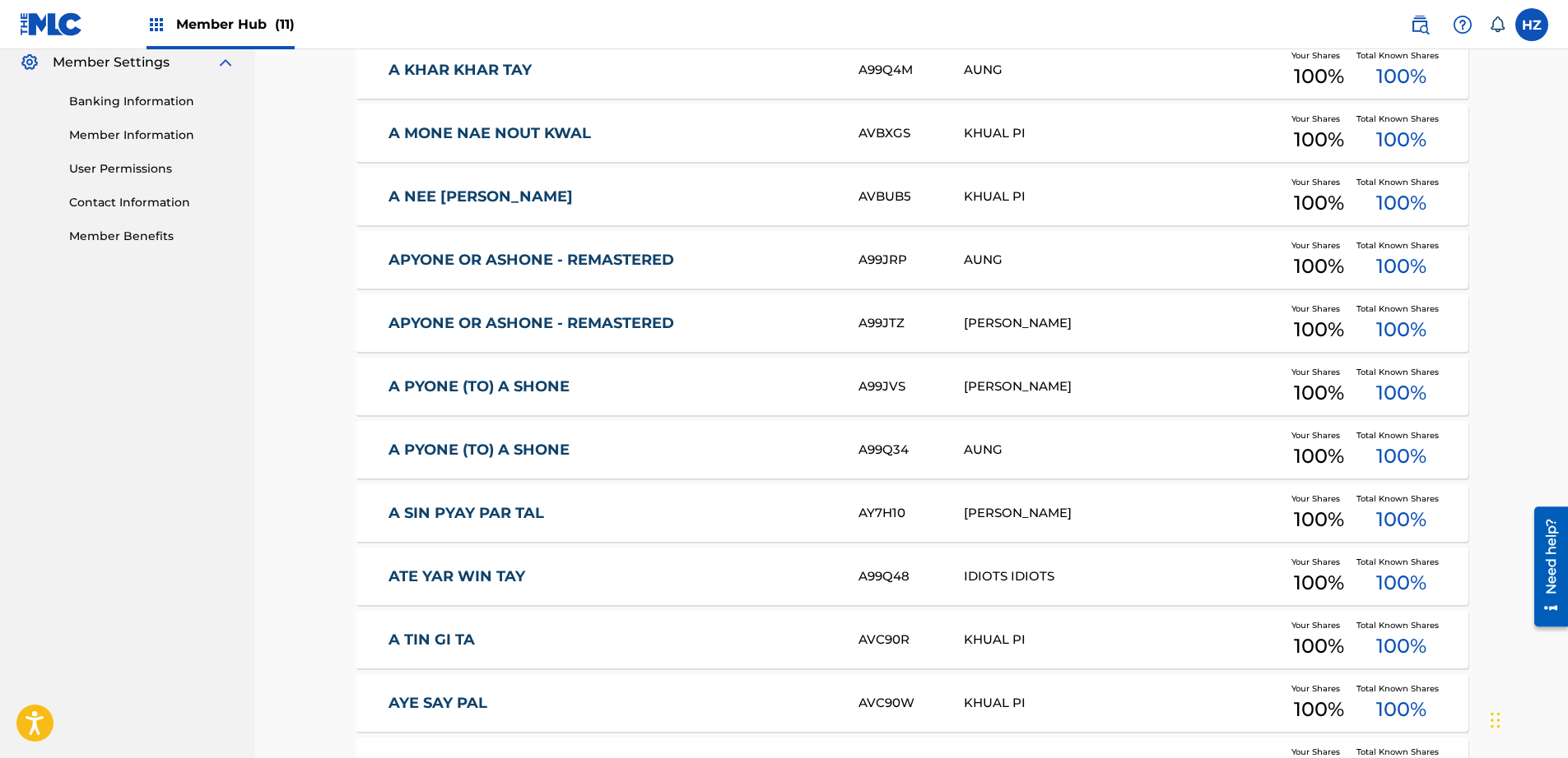
scroll to position [711, 0]
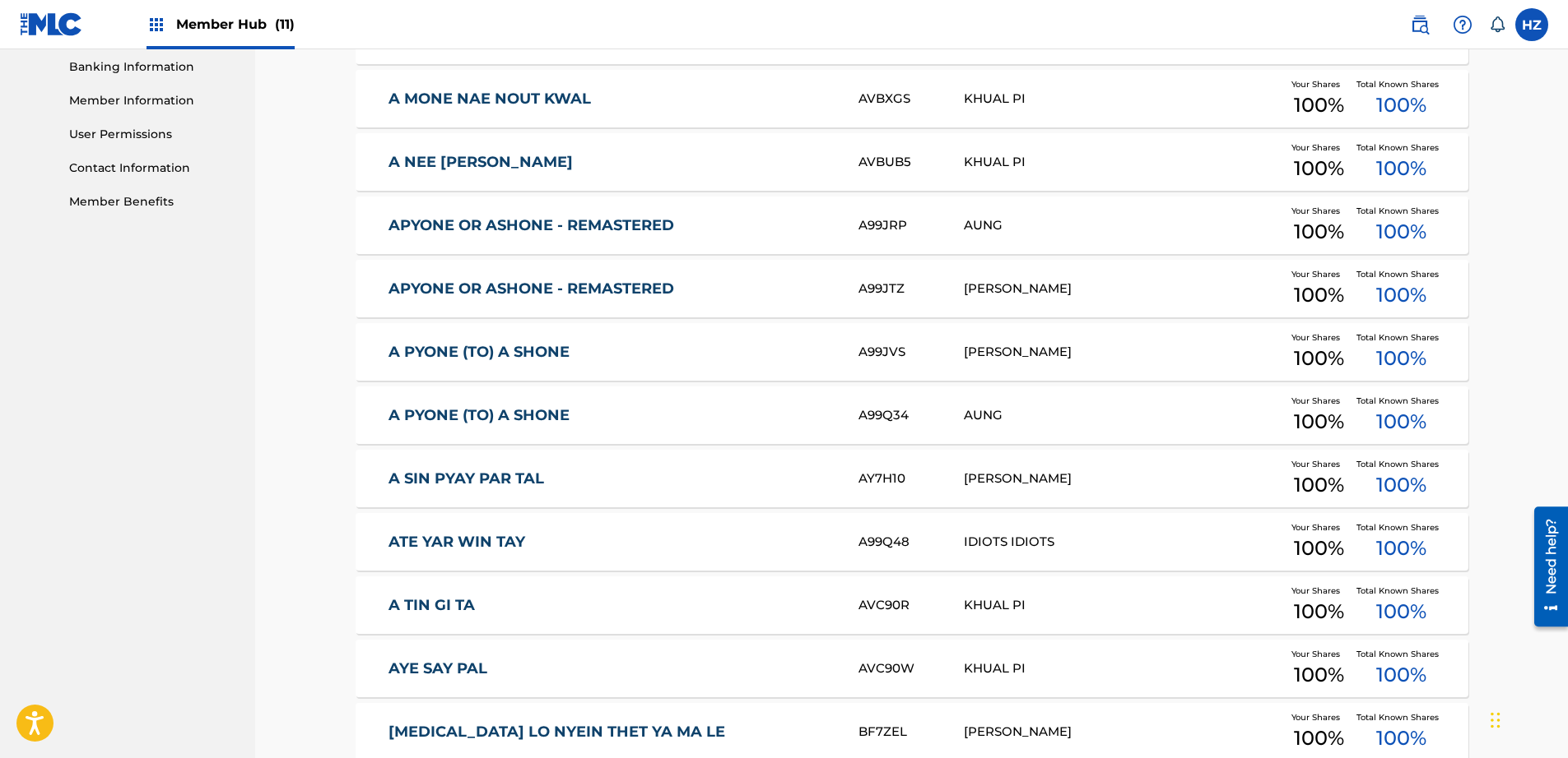
click at [491, 473] on link "A SIN PYAY PAR TAL" at bounding box center [612, 479] width 448 height 19
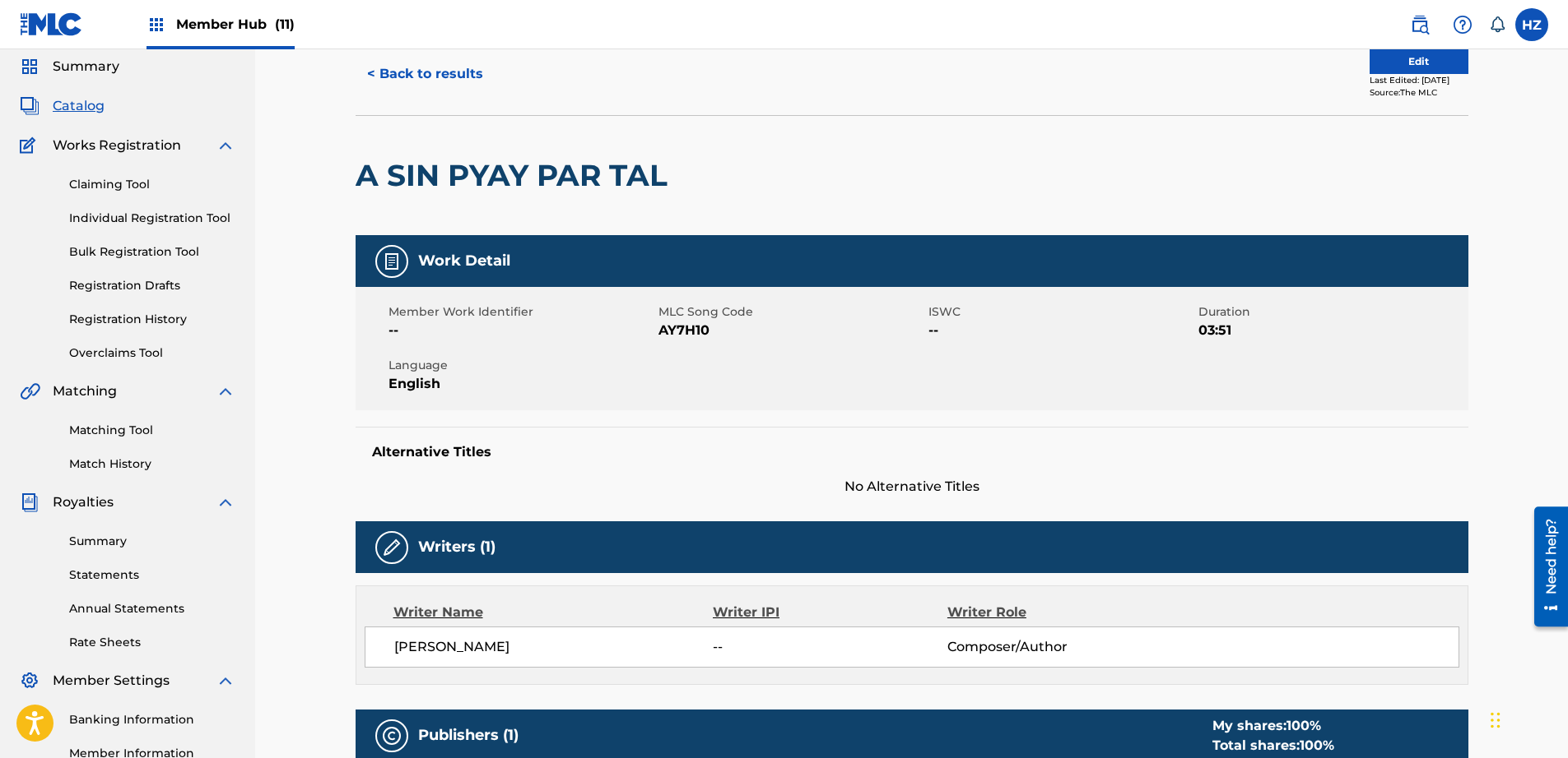
scroll to position [16, 0]
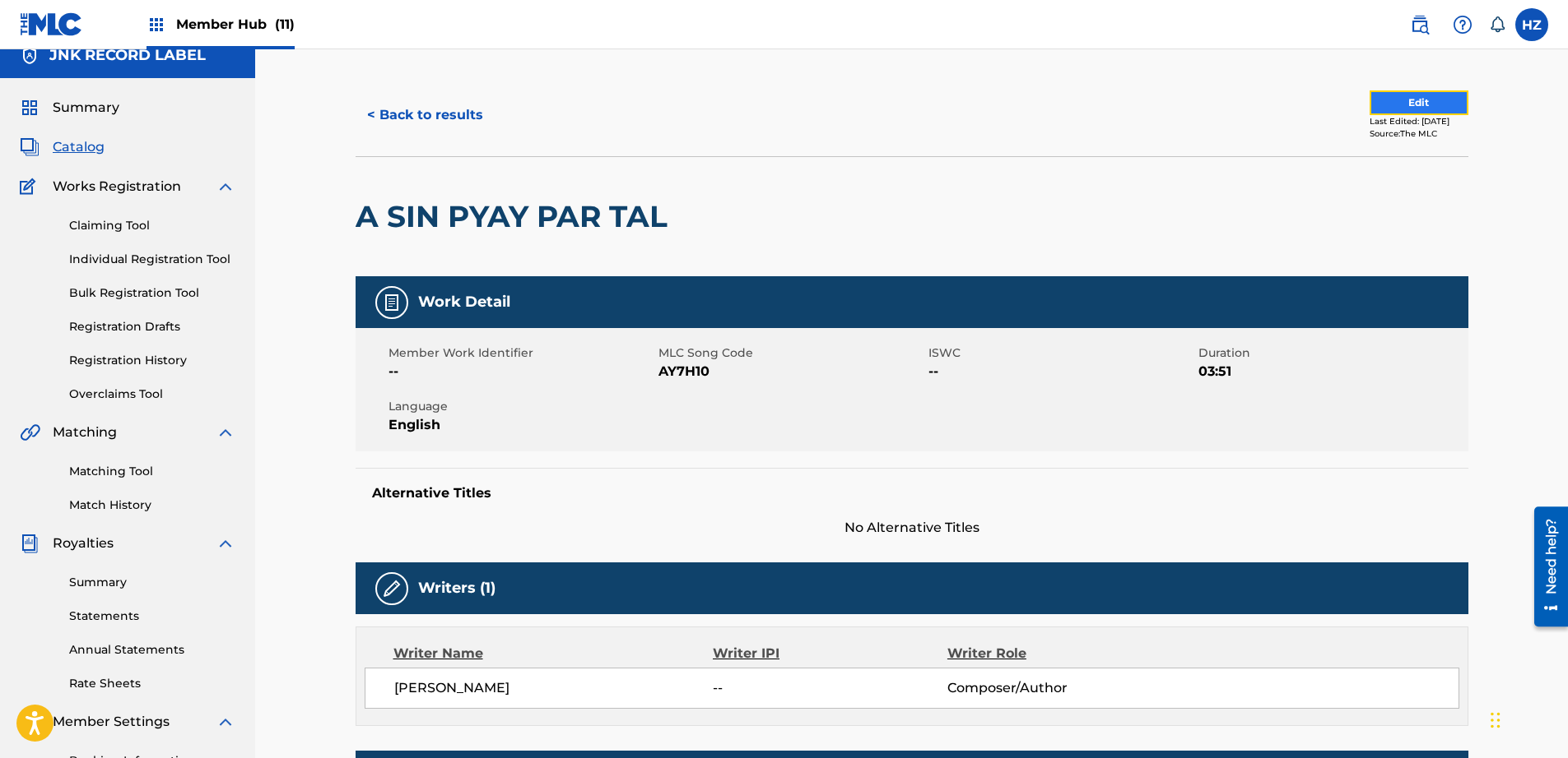
click at [1371, 99] on button "Edit" at bounding box center [1419, 102] width 99 height 25
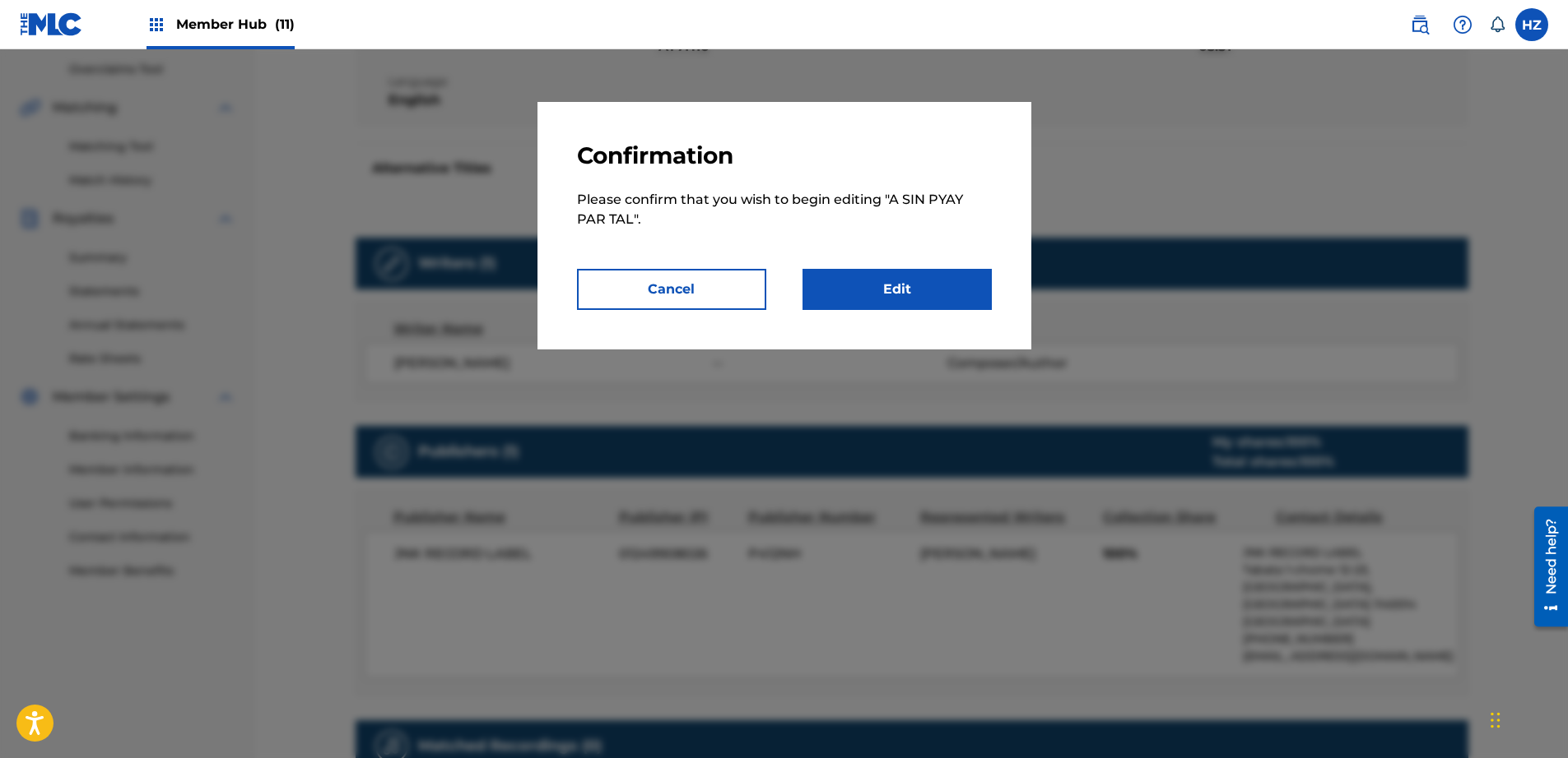
scroll to position [416, 0]
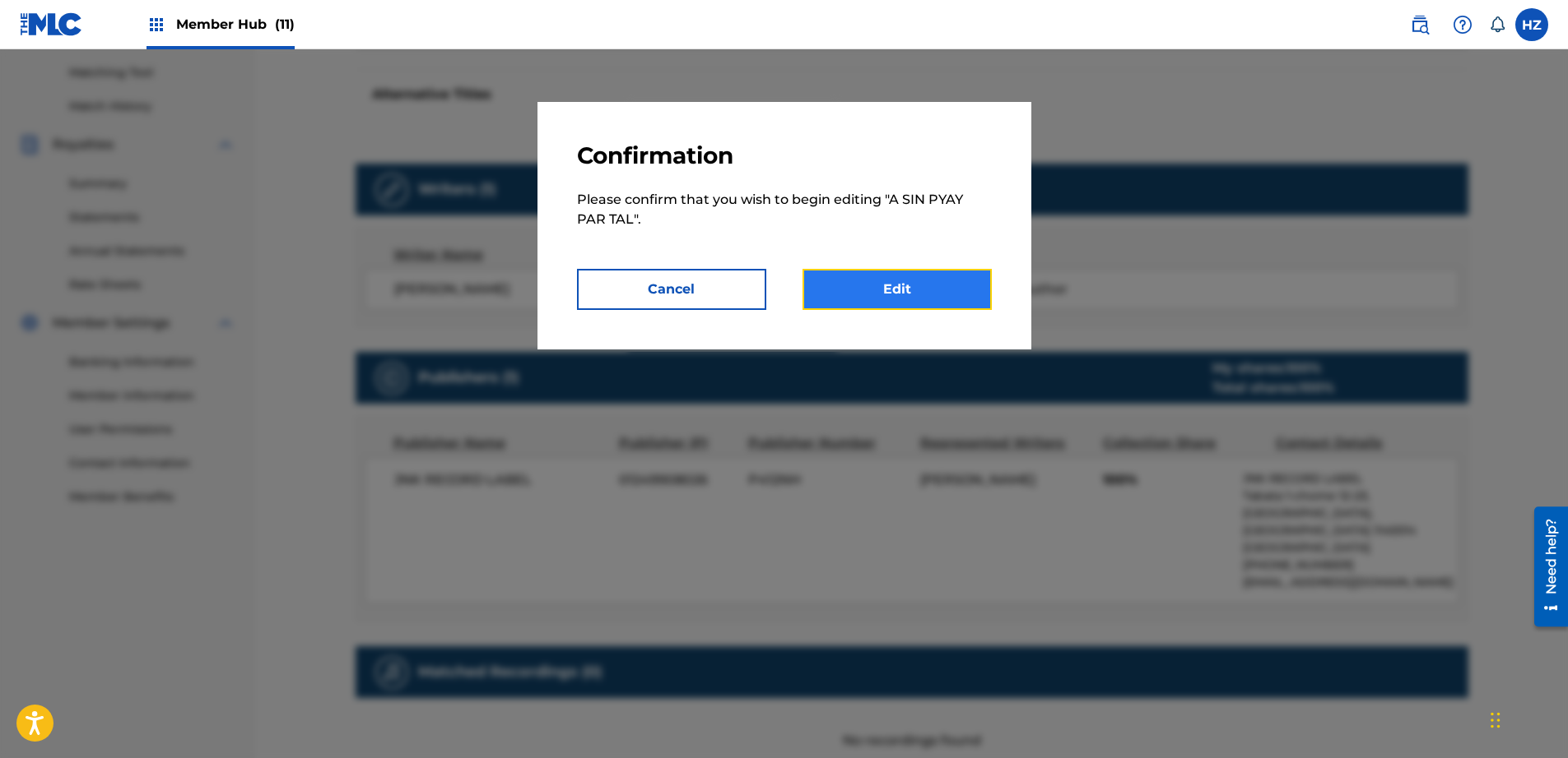
click at [920, 299] on link "Edit" at bounding box center [896, 289] width 189 height 41
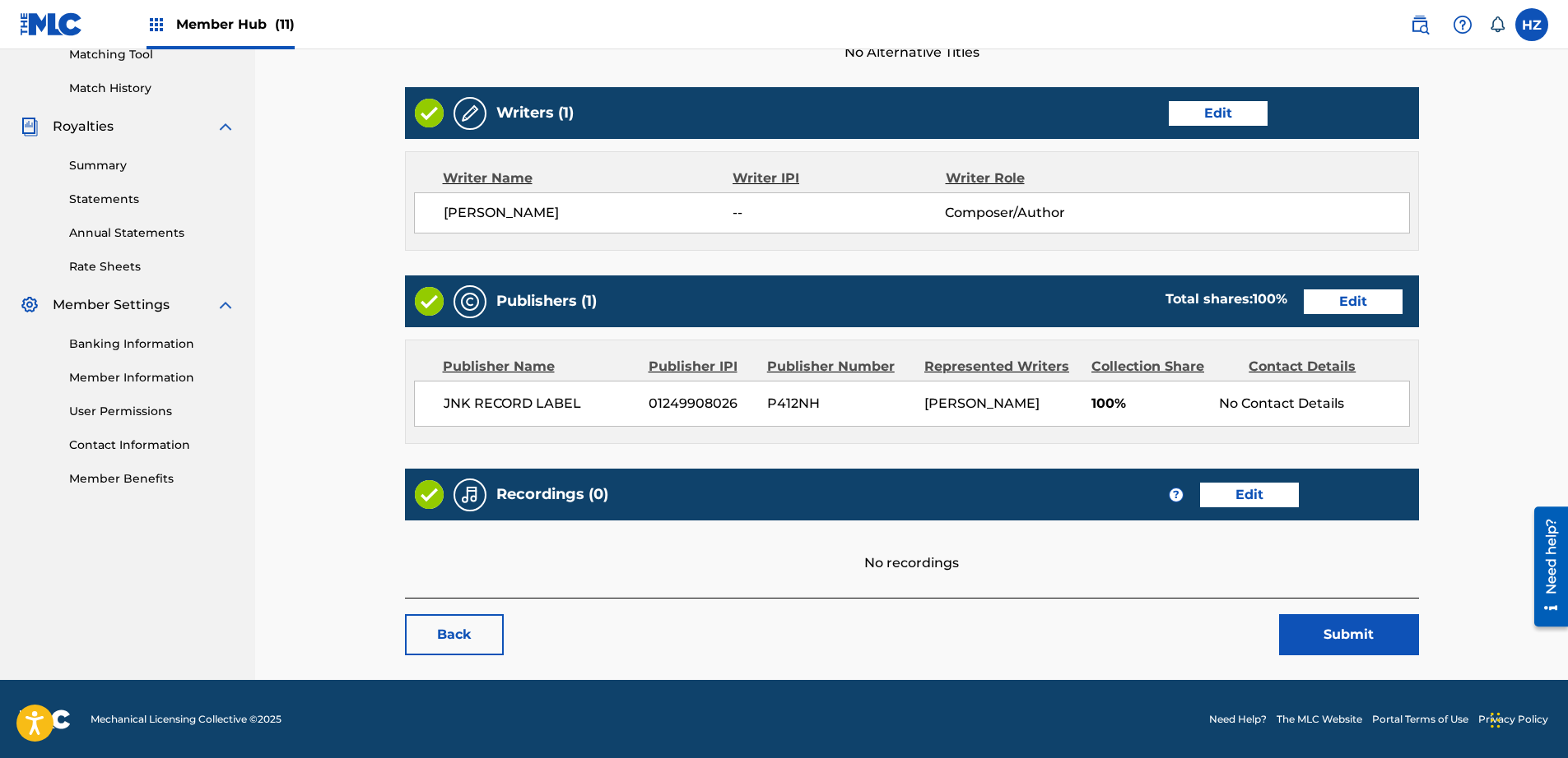
scroll to position [517, 0]
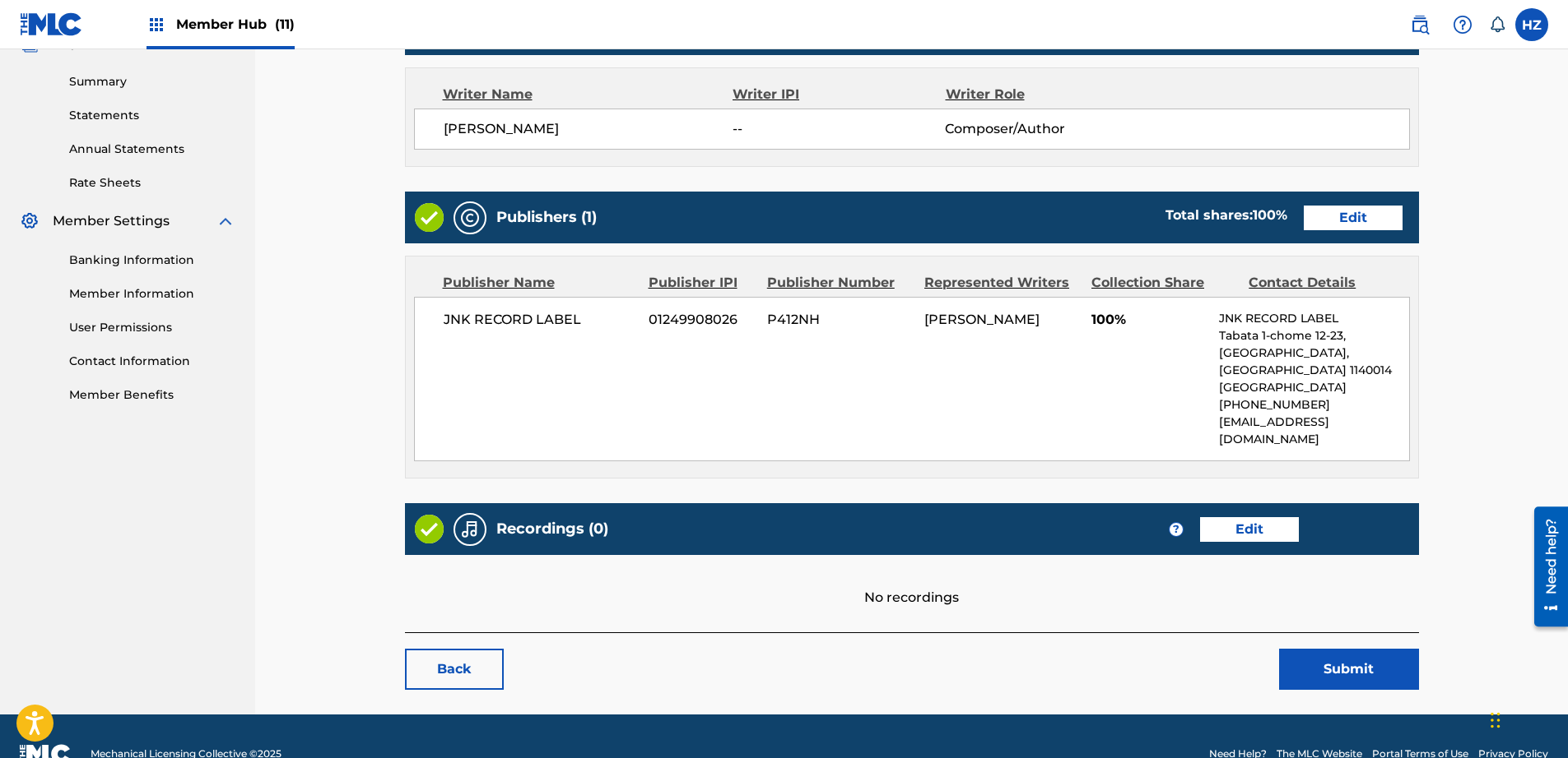
click at [1248, 504] on div "Recordings (0) ? Edit" at bounding box center [912, 529] width 1014 height 52
click at [1249, 517] on link "Edit" at bounding box center [1249, 529] width 99 height 25
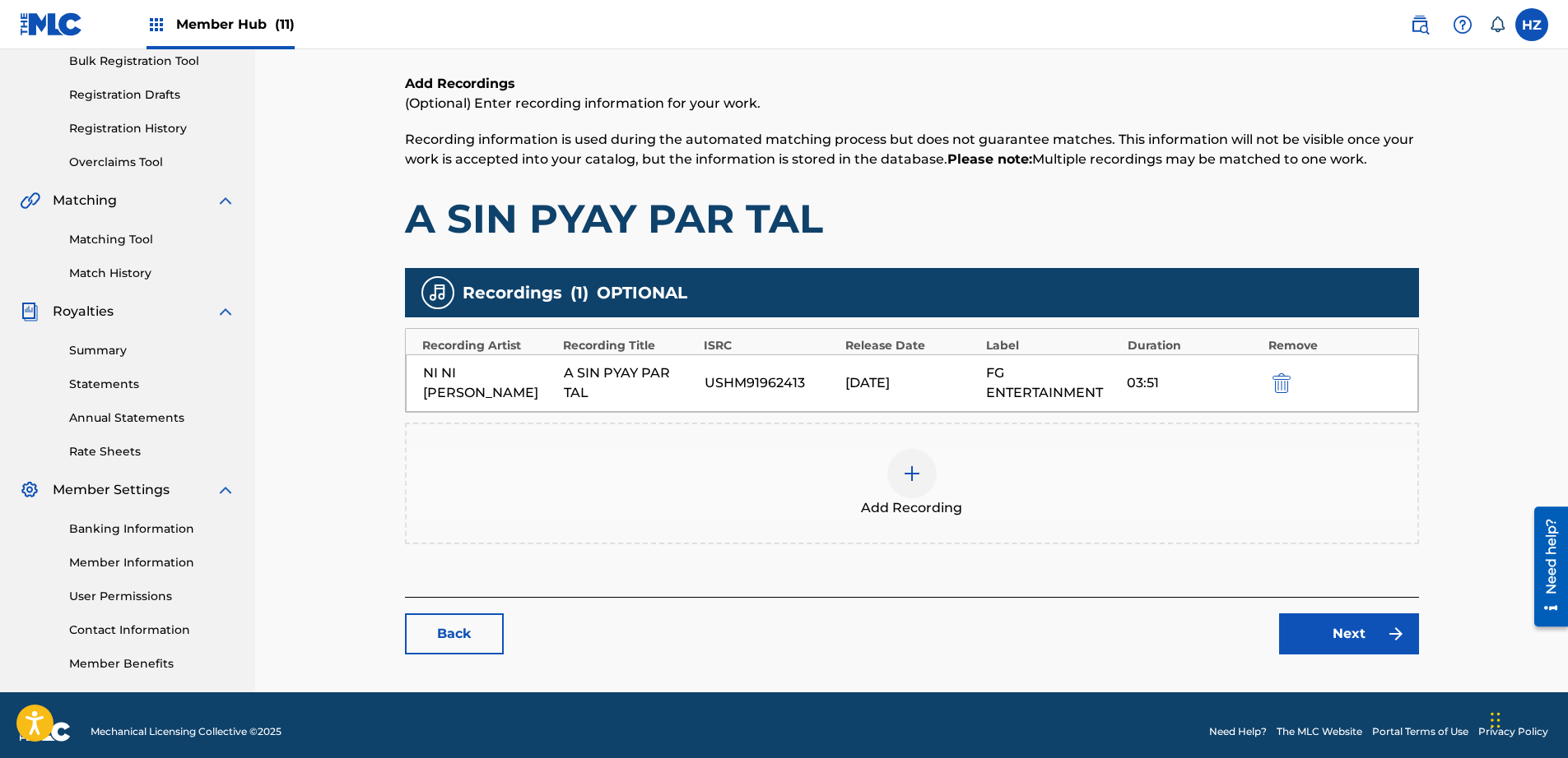
scroll to position [262, 0]
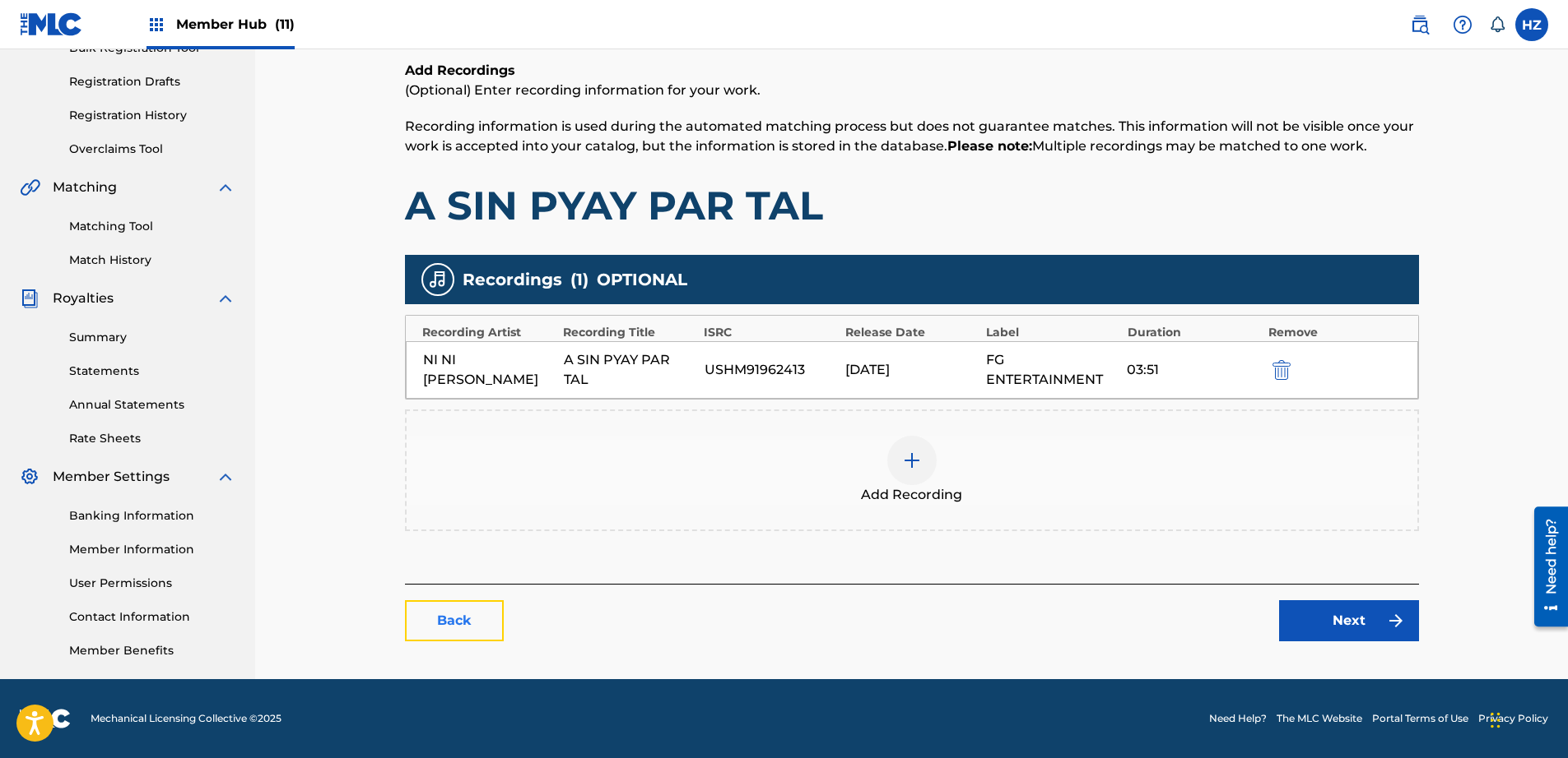
click at [481, 628] on link "Back" at bounding box center [455, 620] width 99 height 41
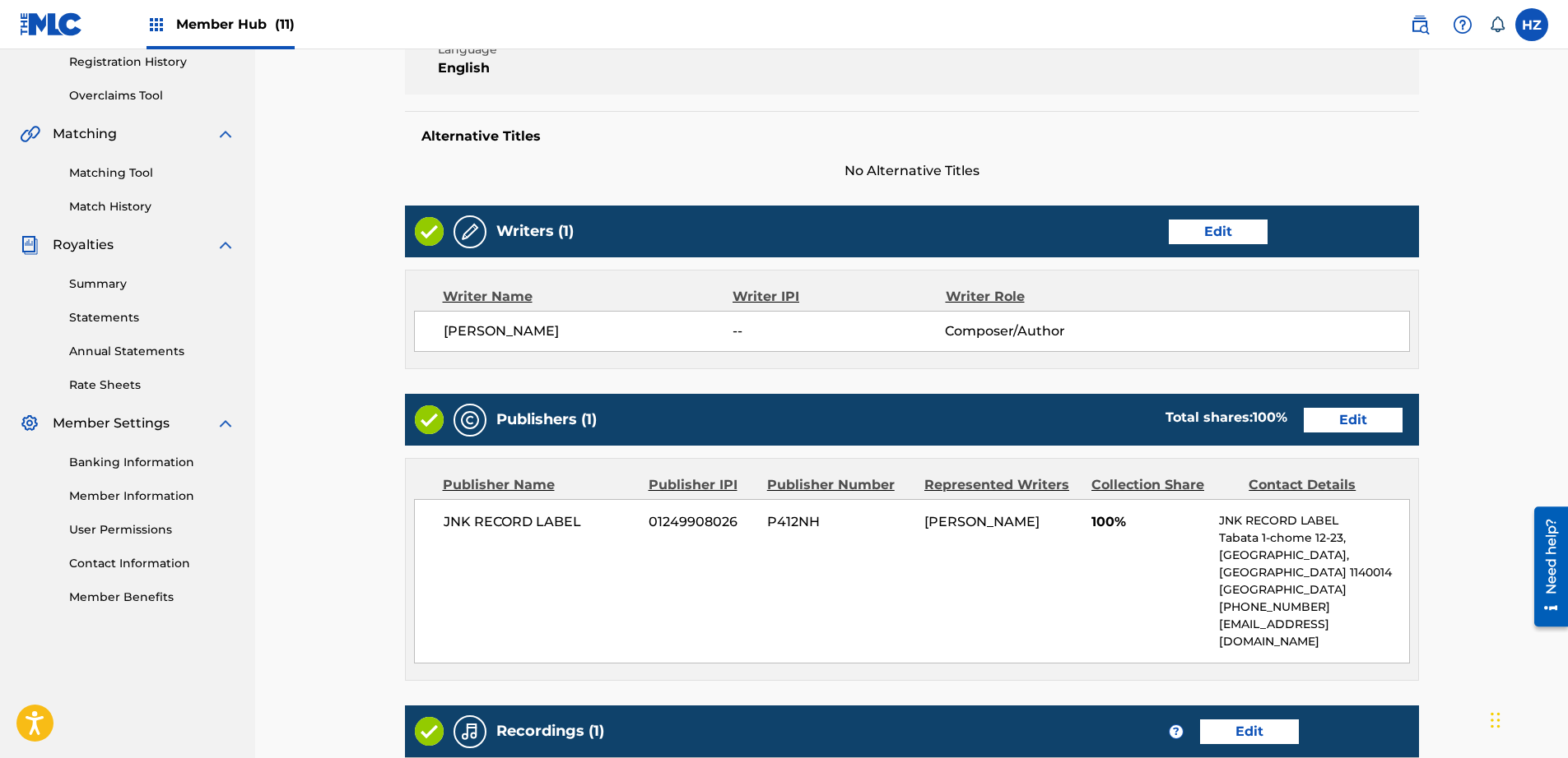
scroll to position [571, 0]
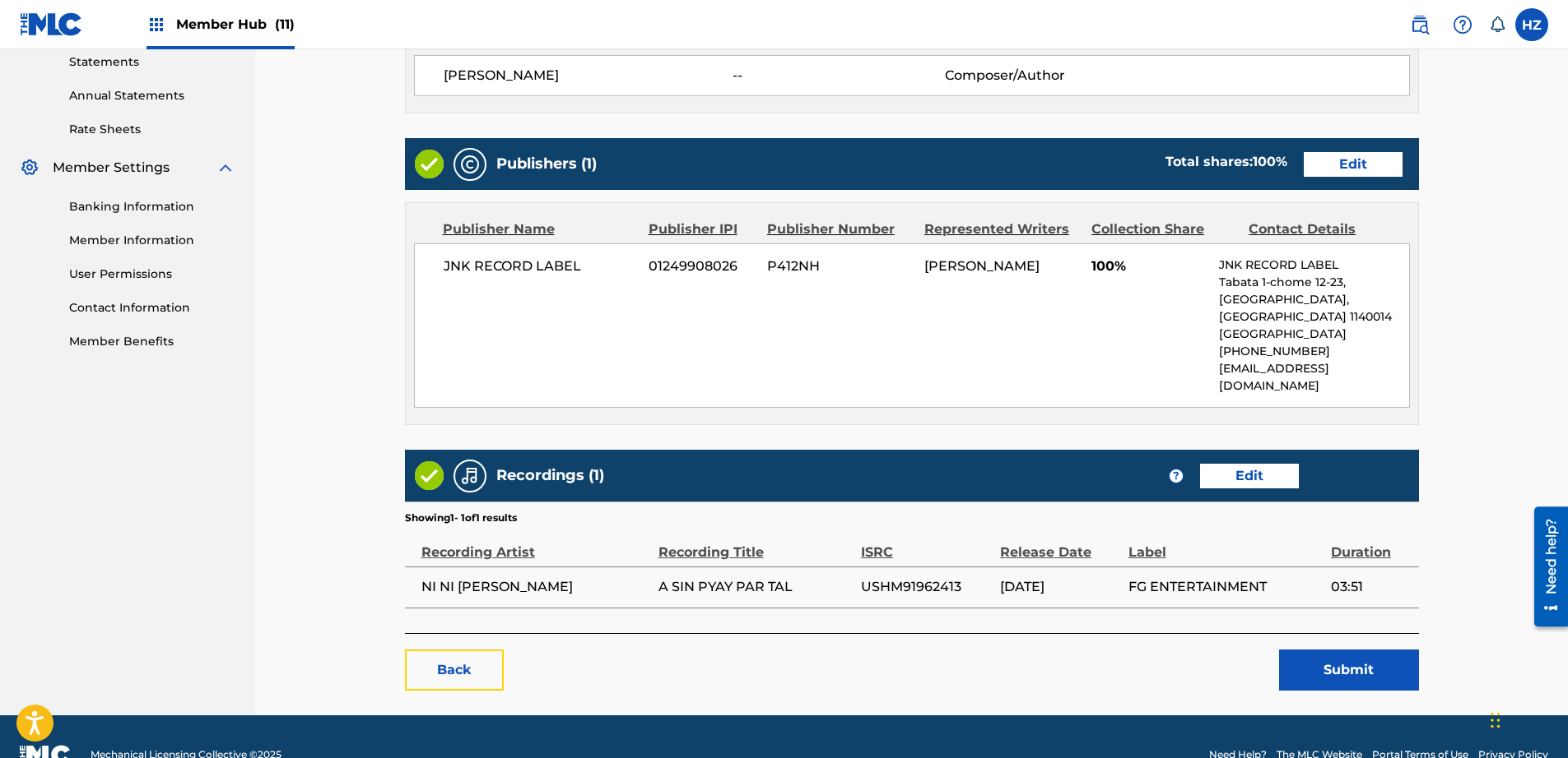
click at [463, 650] on link "Back" at bounding box center [455, 670] width 99 height 41
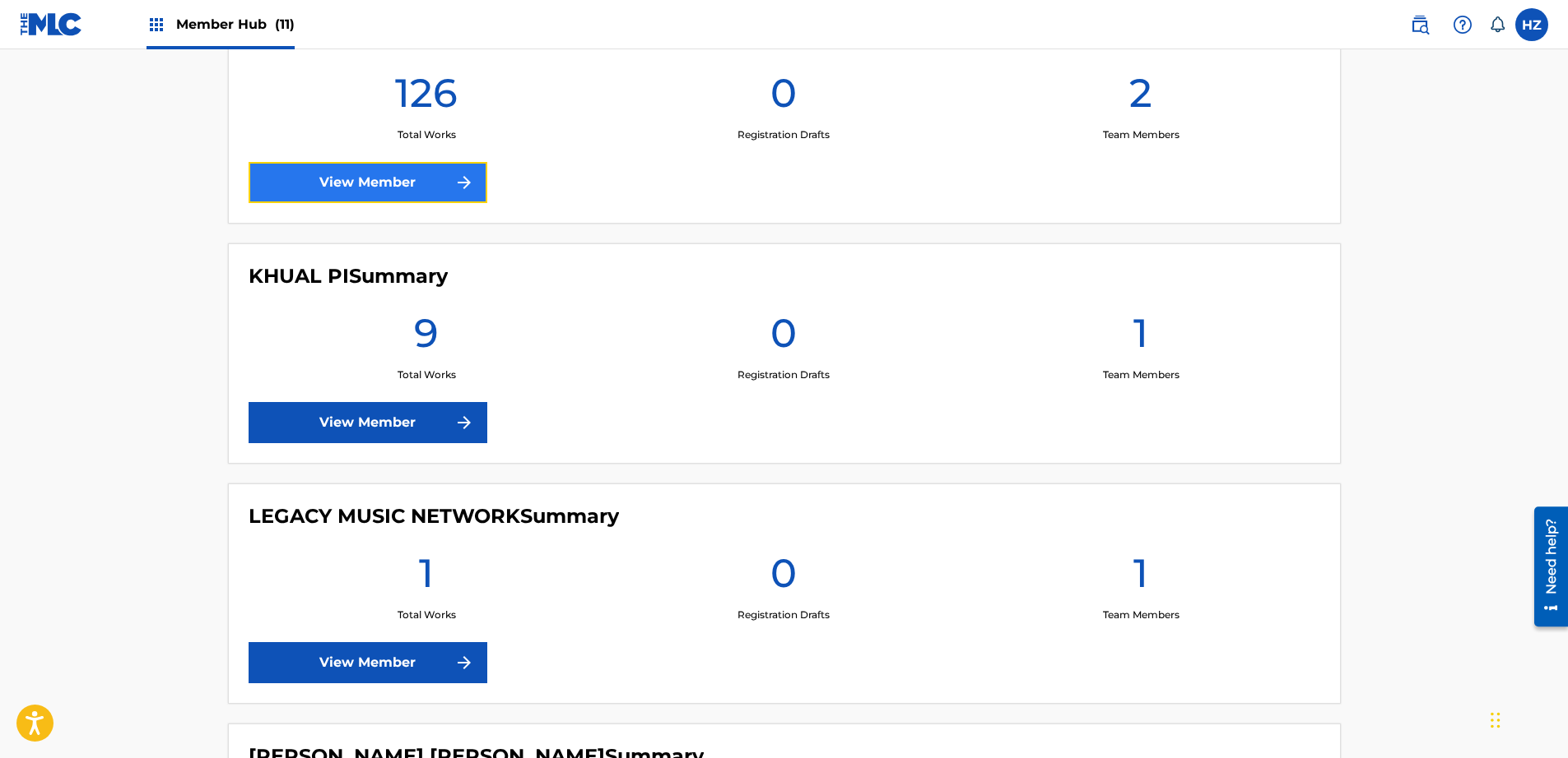
scroll to position [734, 0]
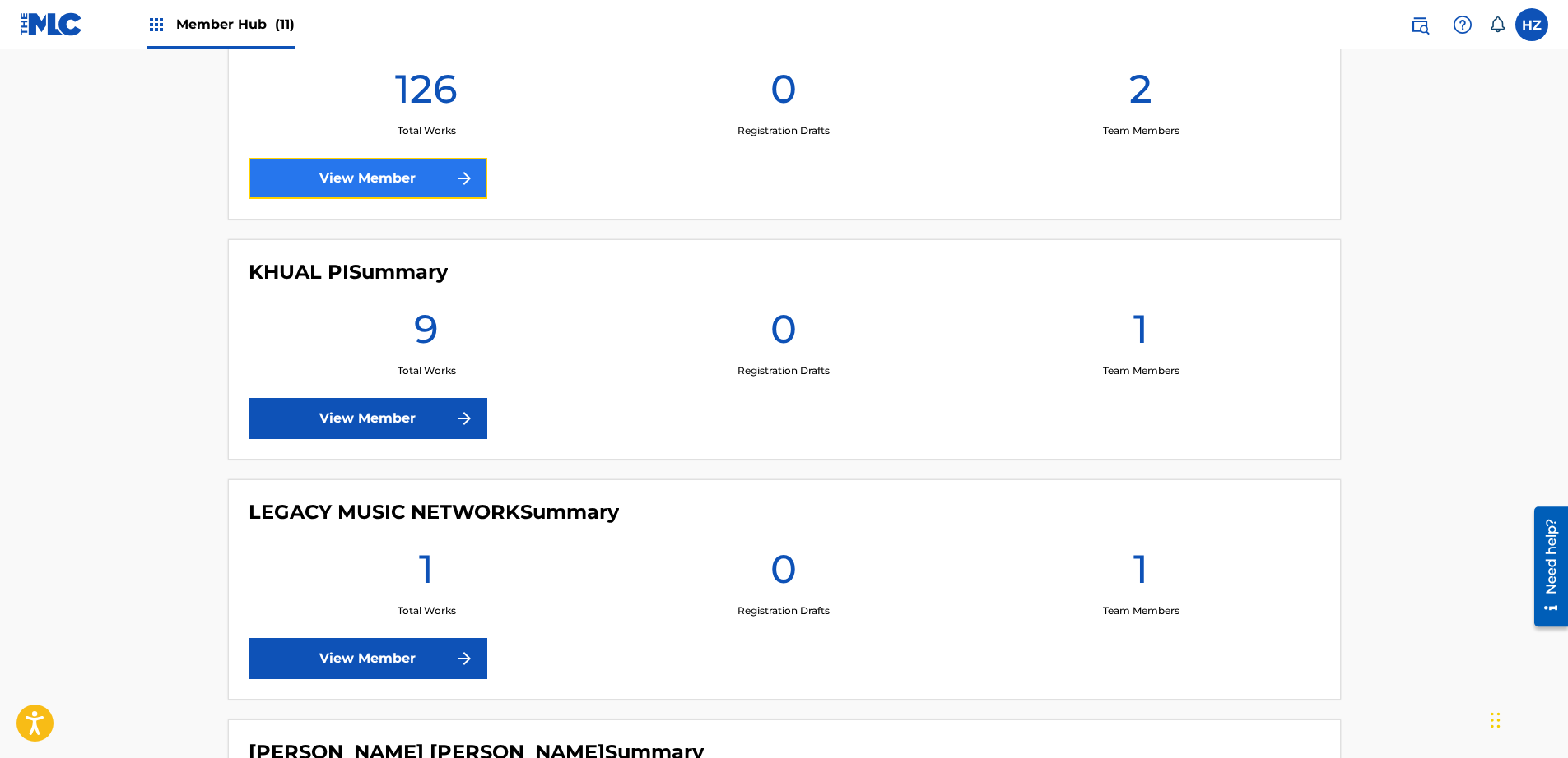
click at [345, 187] on link "View Member" at bounding box center [367, 177] width 238 height 41
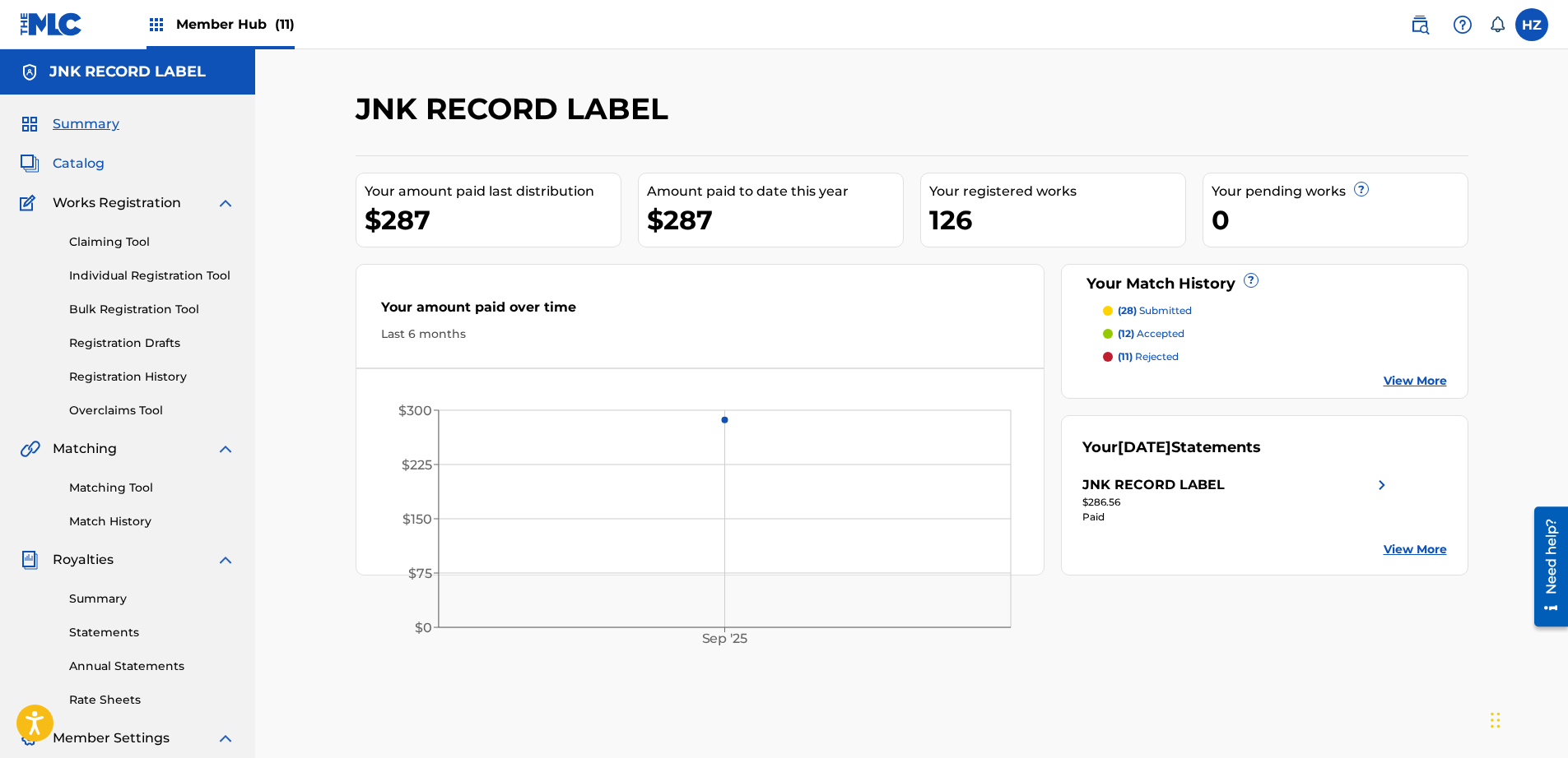
click at [67, 173] on span "Catalog" at bounding box center [78, 163] width 52 height 20
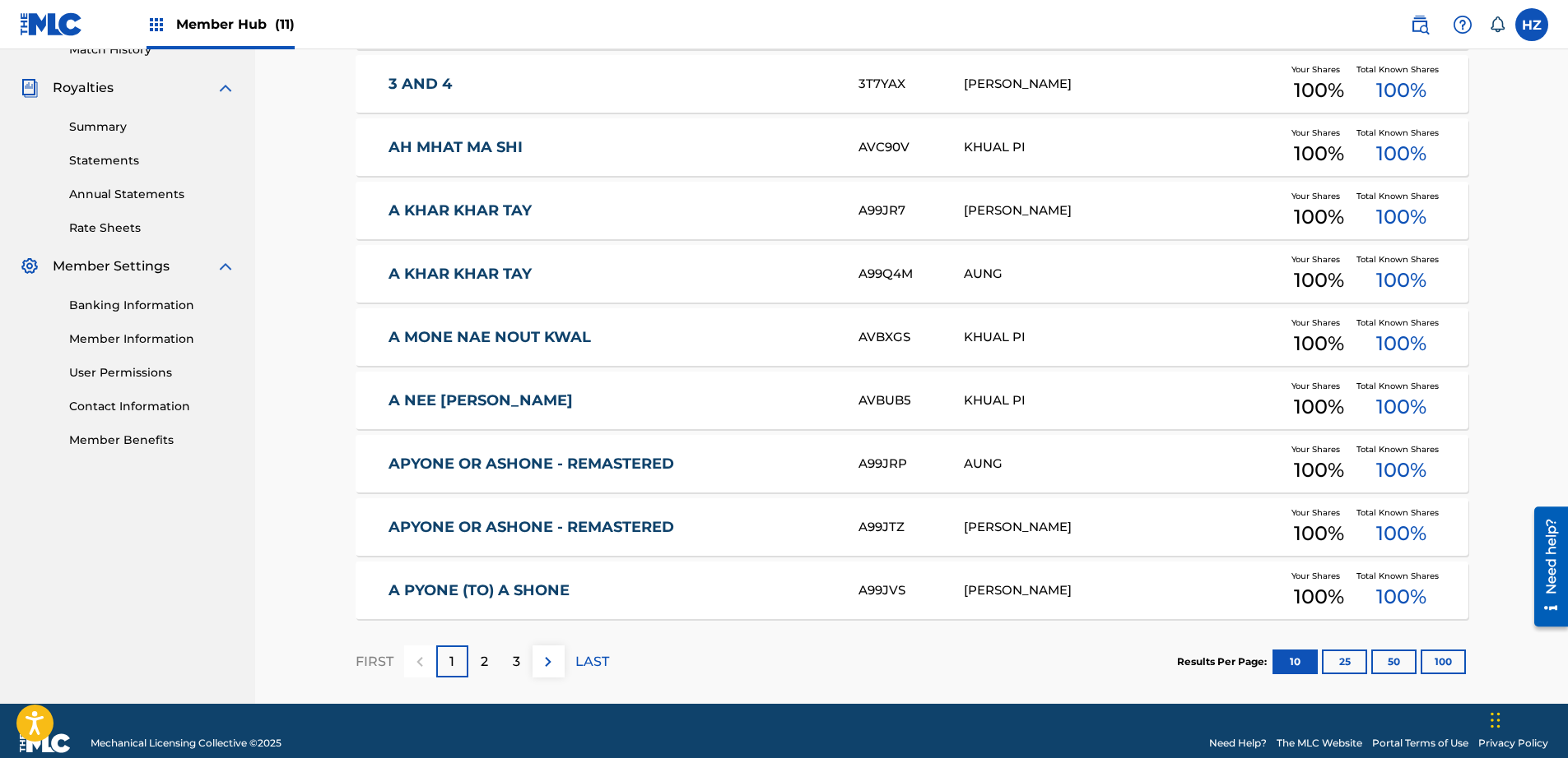
scroll to position [497, 0]
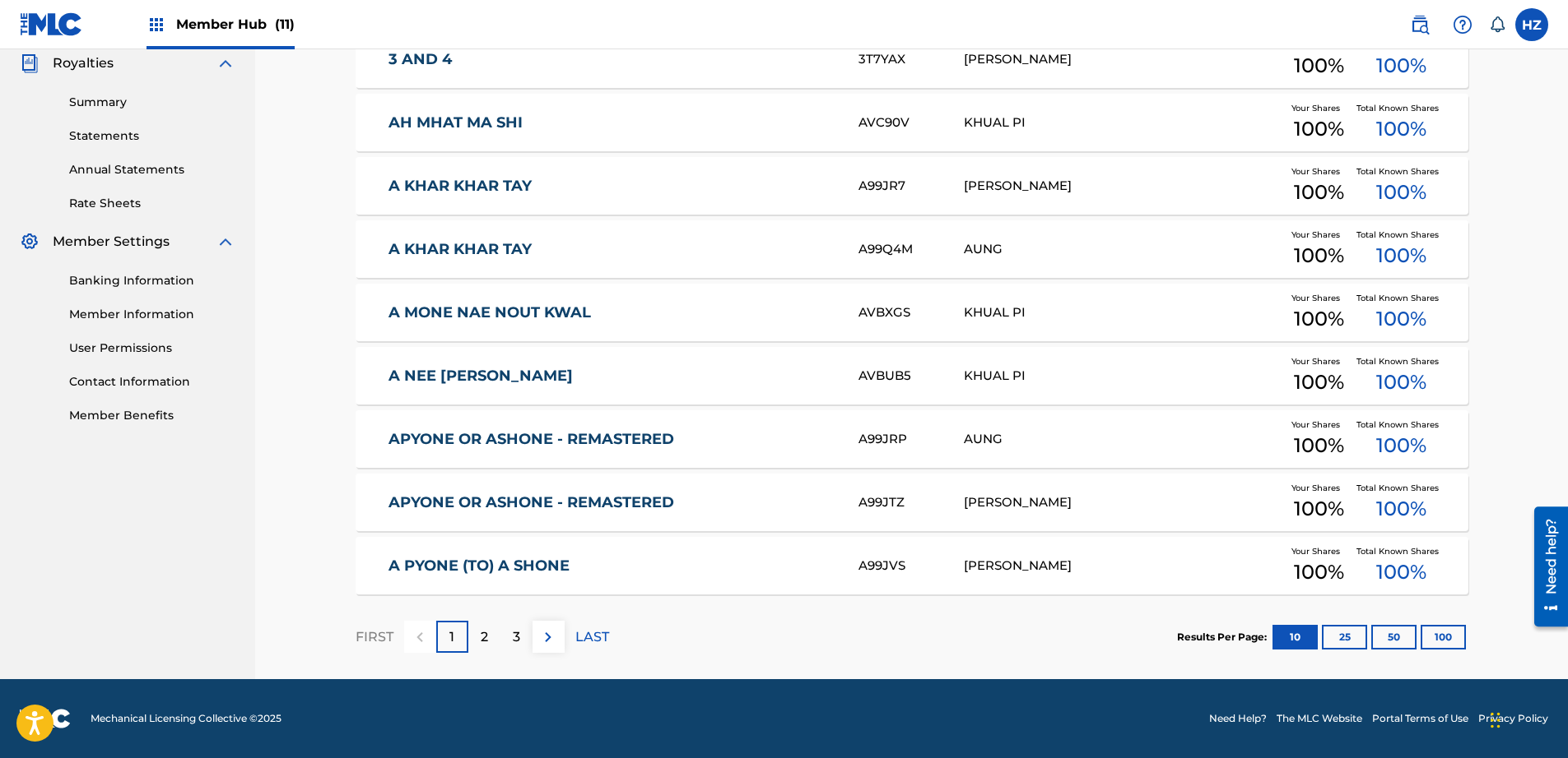
click at [1419, 635] on section "Results Per Page: 10 25 50 100" at bounding box center [1322, 638] width 291 height 25
click at [1457, 636] on button "100" at bounding box center [1444, 638] width 46 height 25
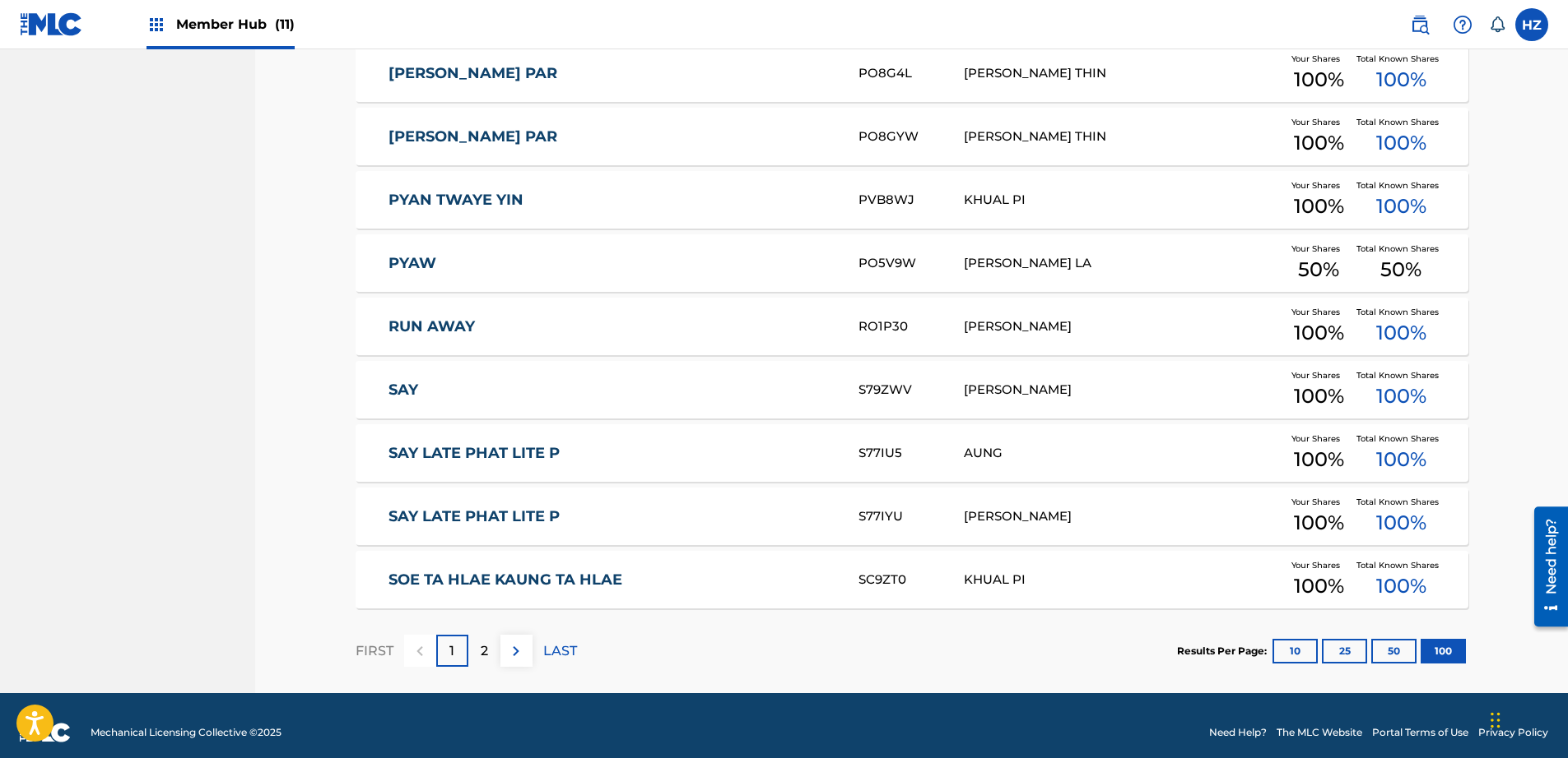
scroll to position [6184, 0]
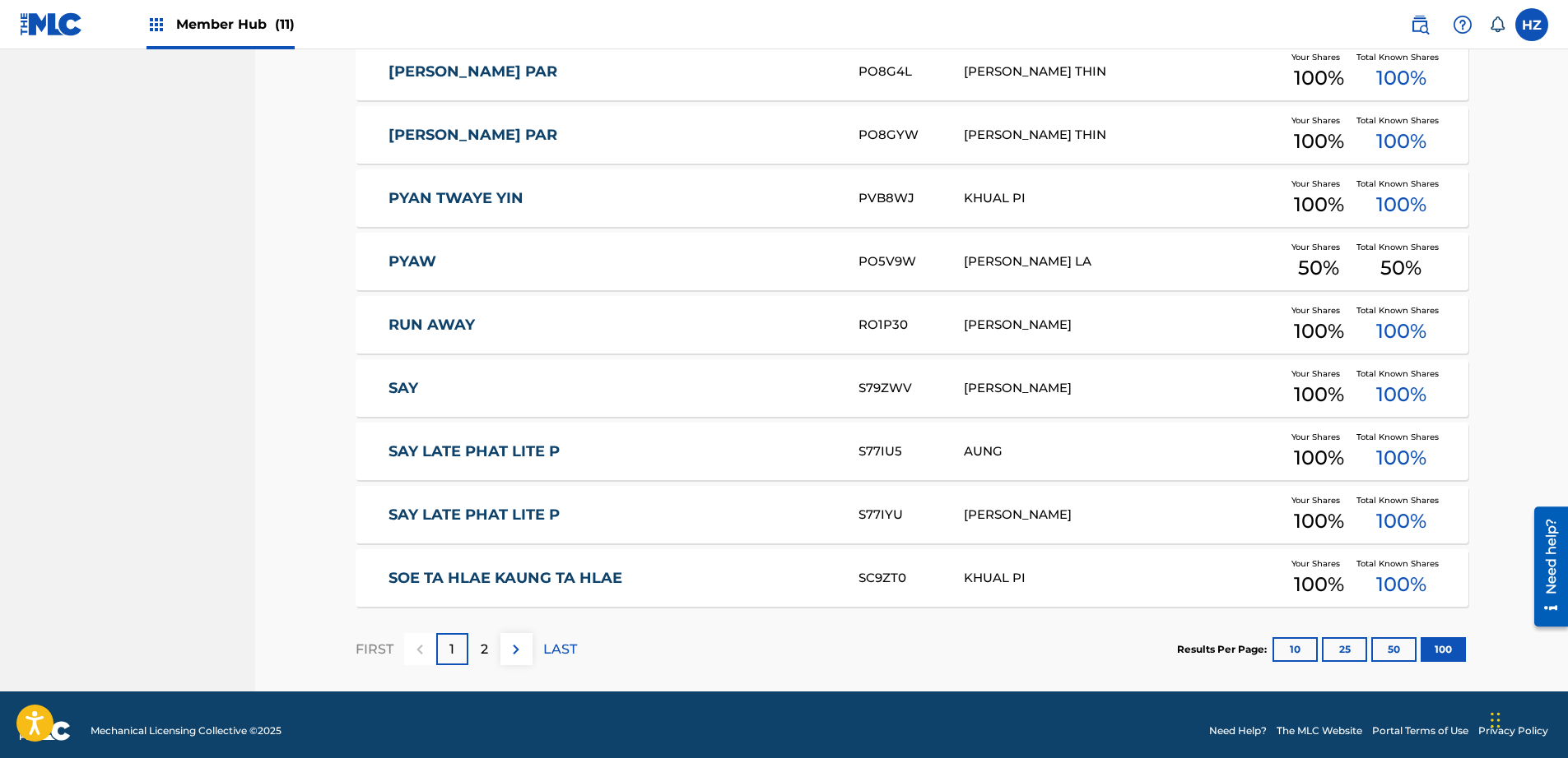
click at [562, 268] on link "PYAW" at bounding box center [612, 262] width 448 height 19
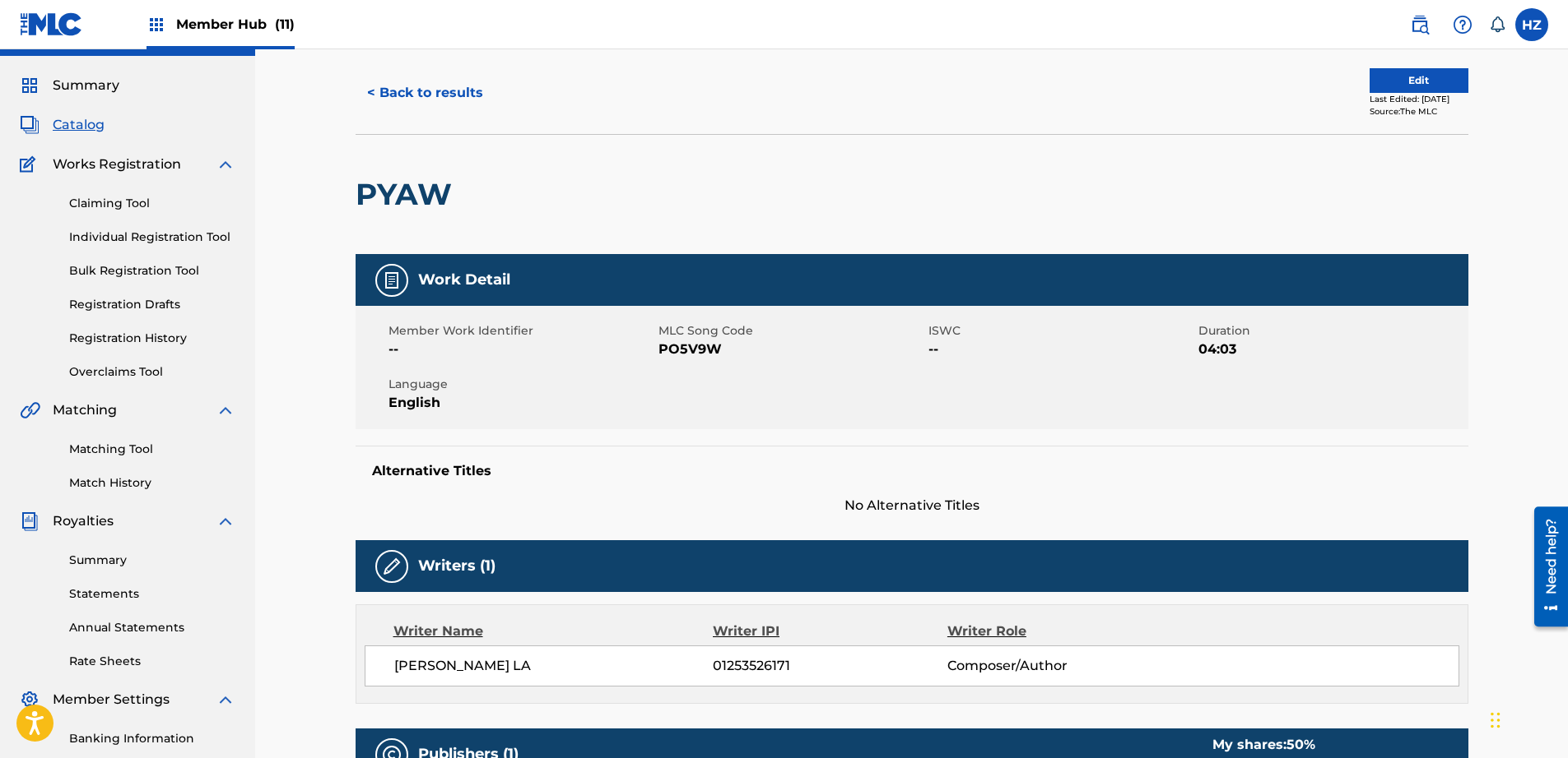
scroll to position [40, 0]
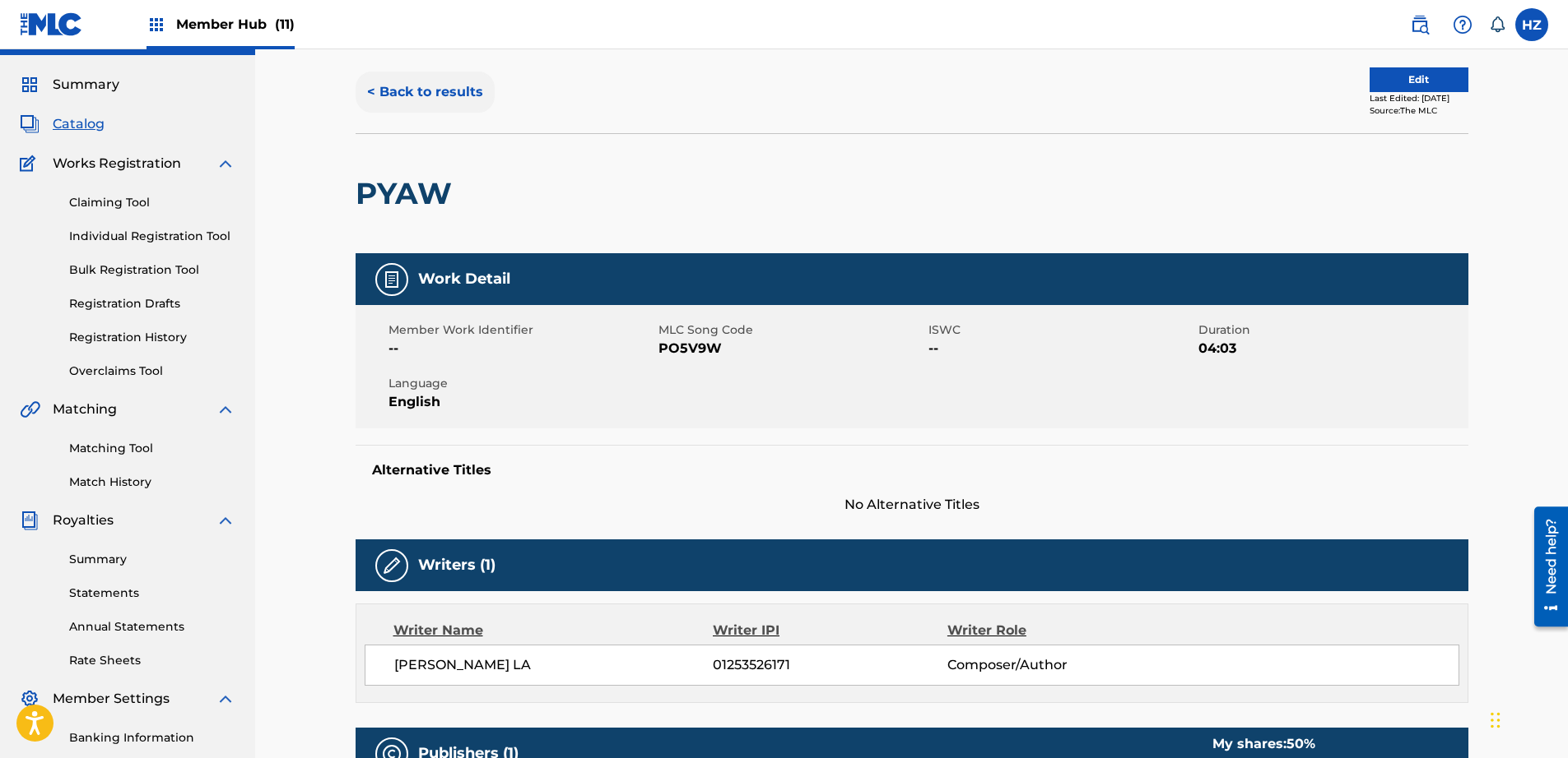
click at [369, 83] on button "< Back to results" at bounding box center [425, 91] width 140 height 41
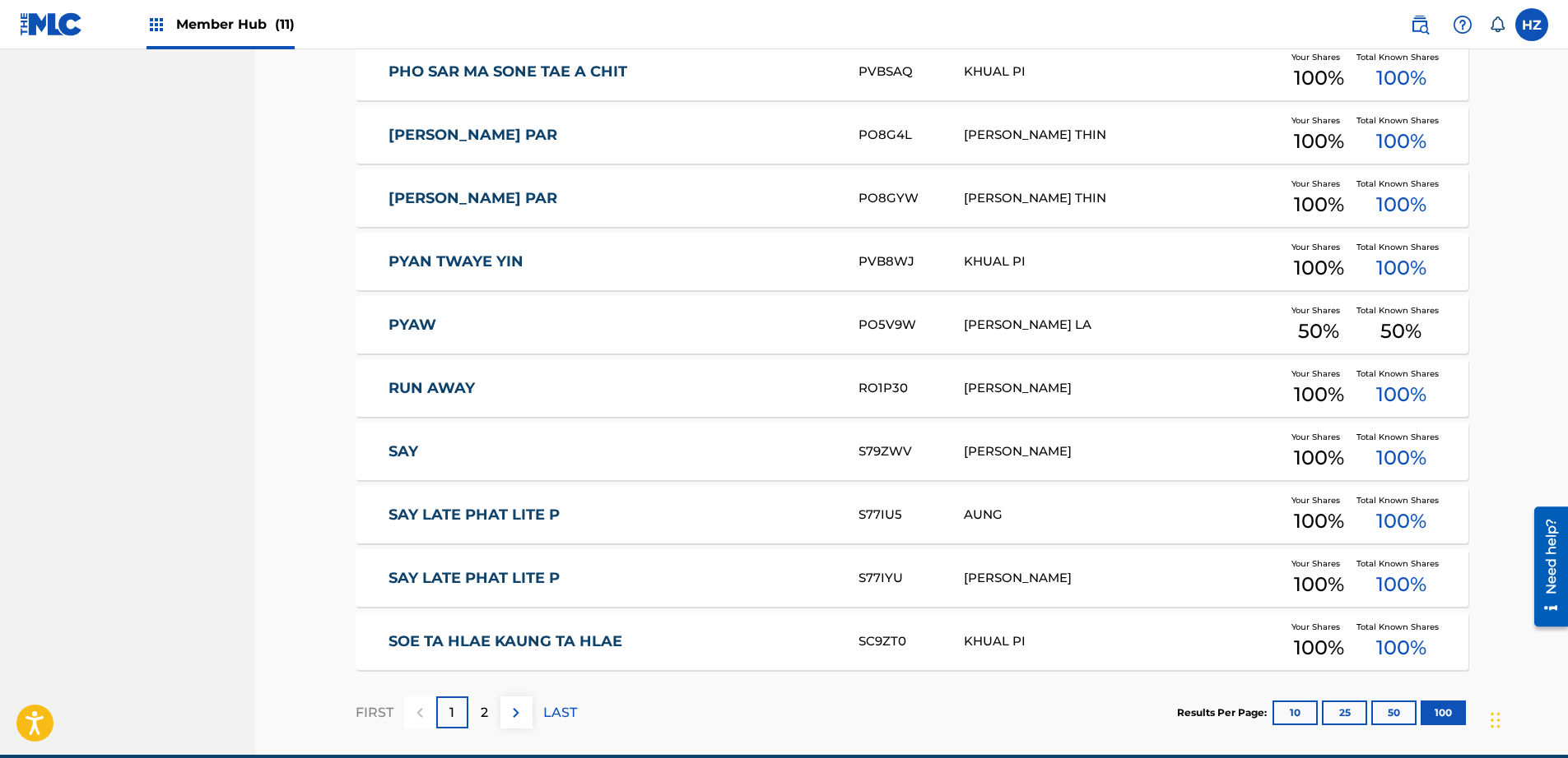
scroll to position [6129, 0]
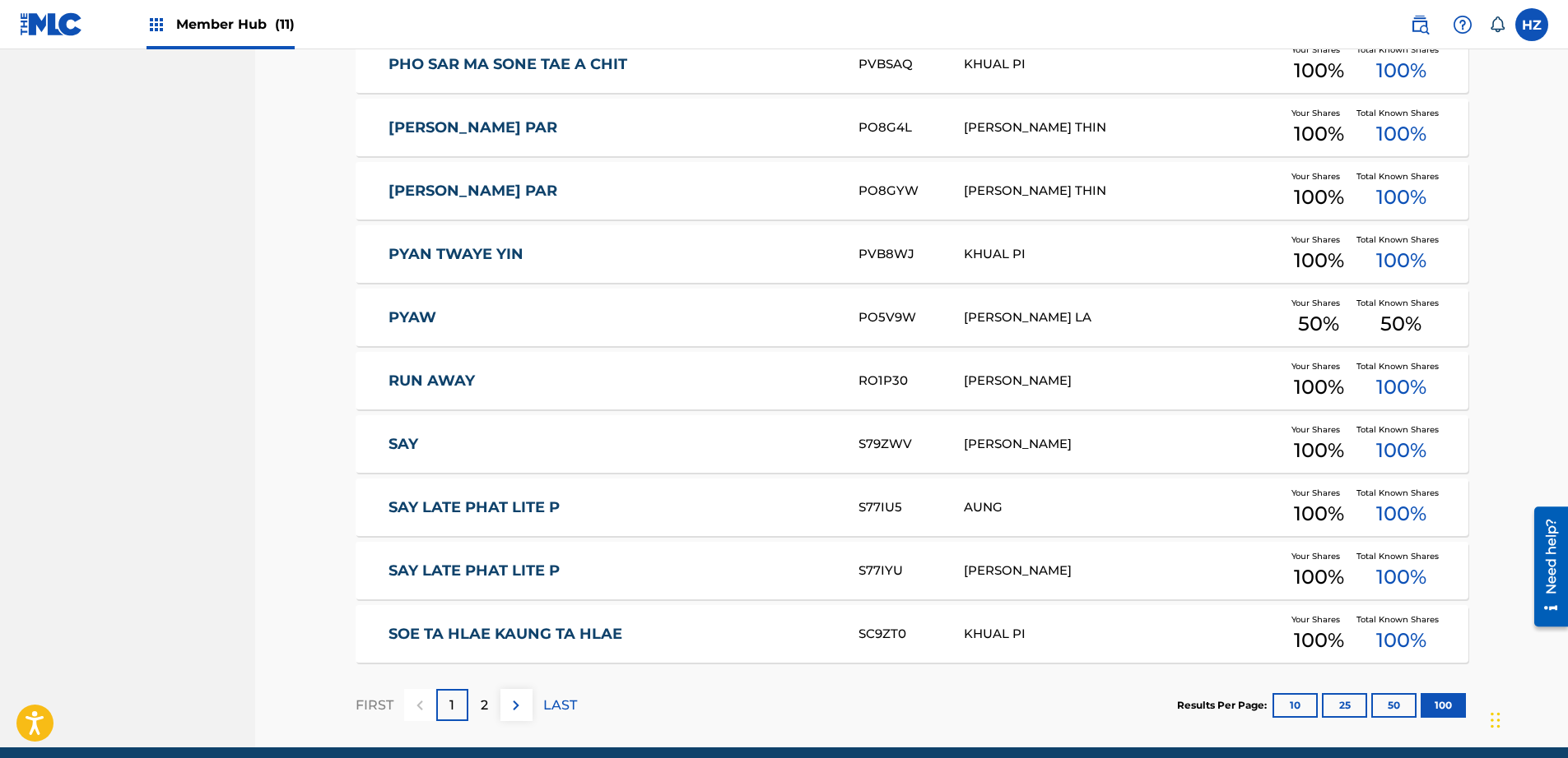
click at [512, 126] on link "PYAN KAE PAR" at bounding box center [612, 128] width 448 height 19
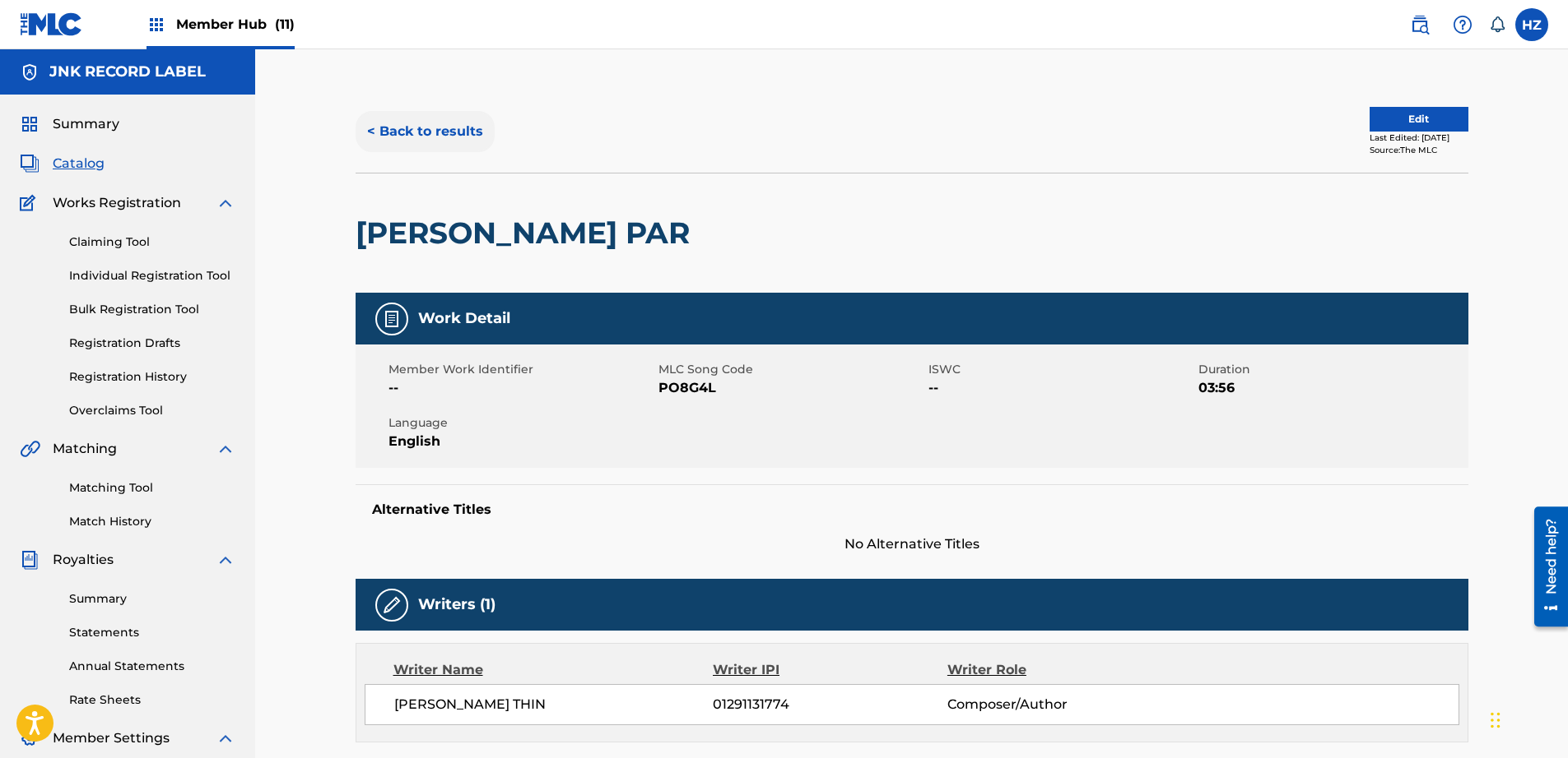
click at [415, 132] on button "< Back to results" at bounding box center [425, 131] width 140 height 41
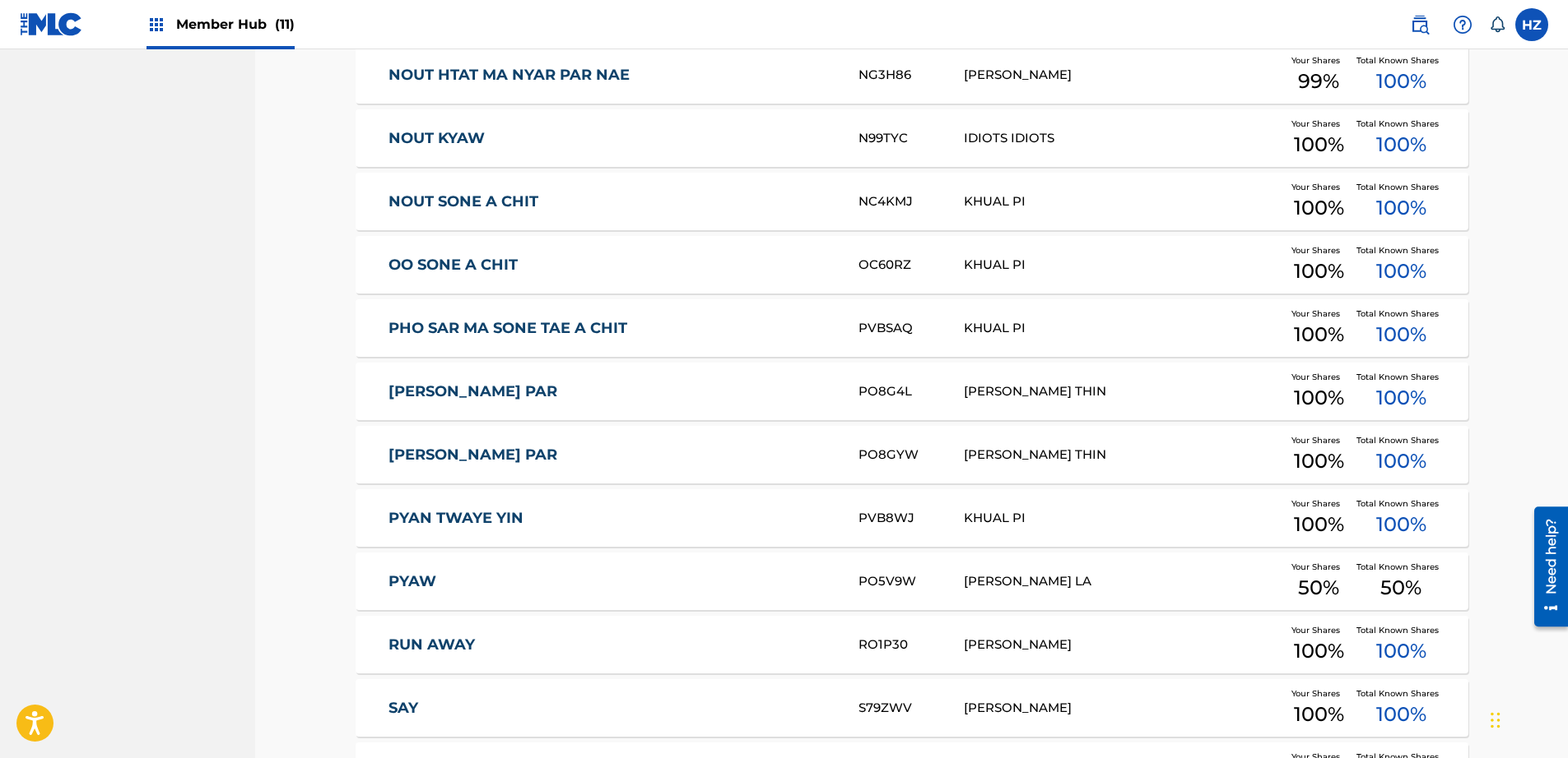
scroll to position [6197, 0]
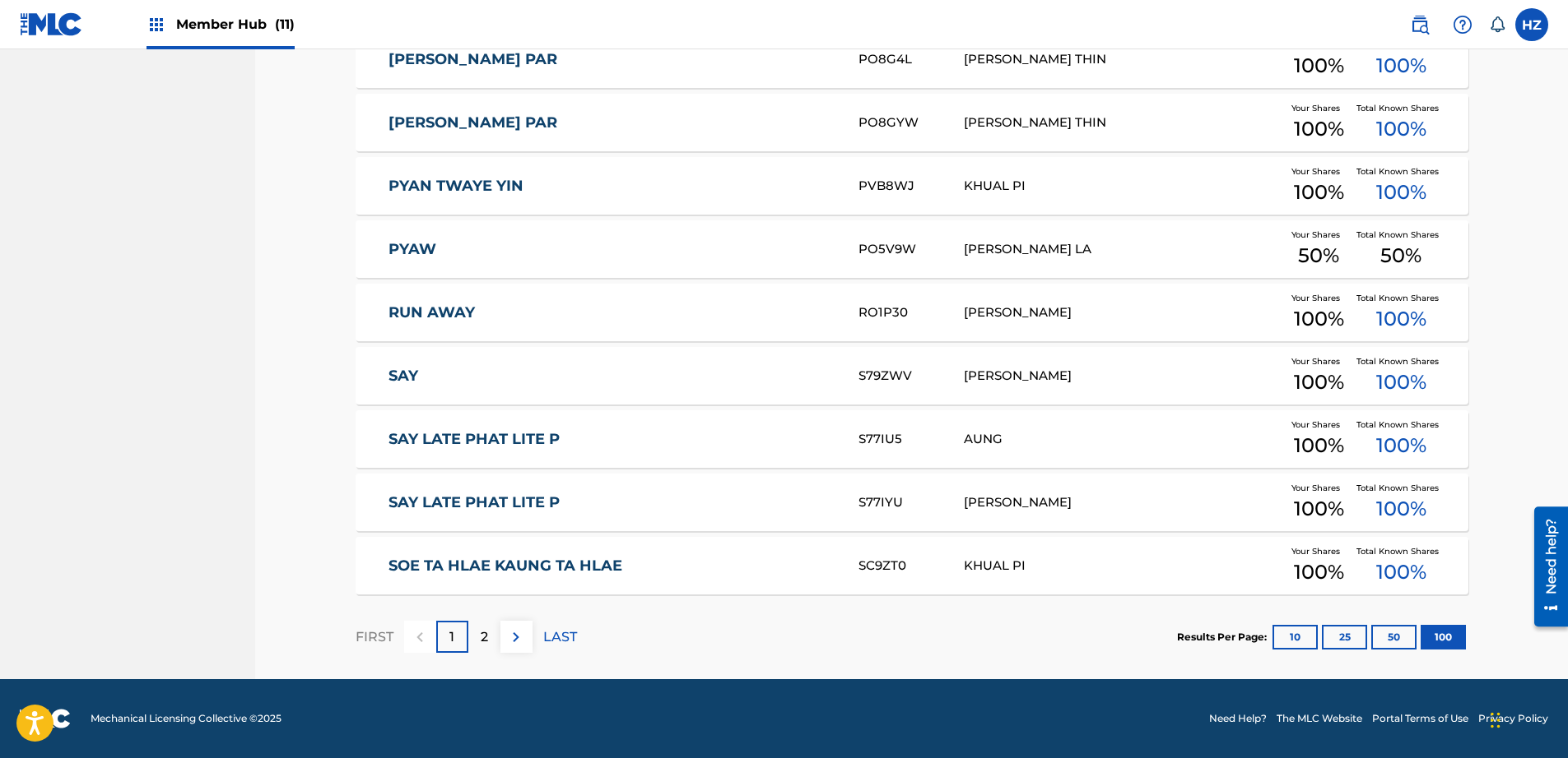
click at [588, 129] on link "PYAN KHAE PAR" at bounding box center [612, 123] width 448 height 19
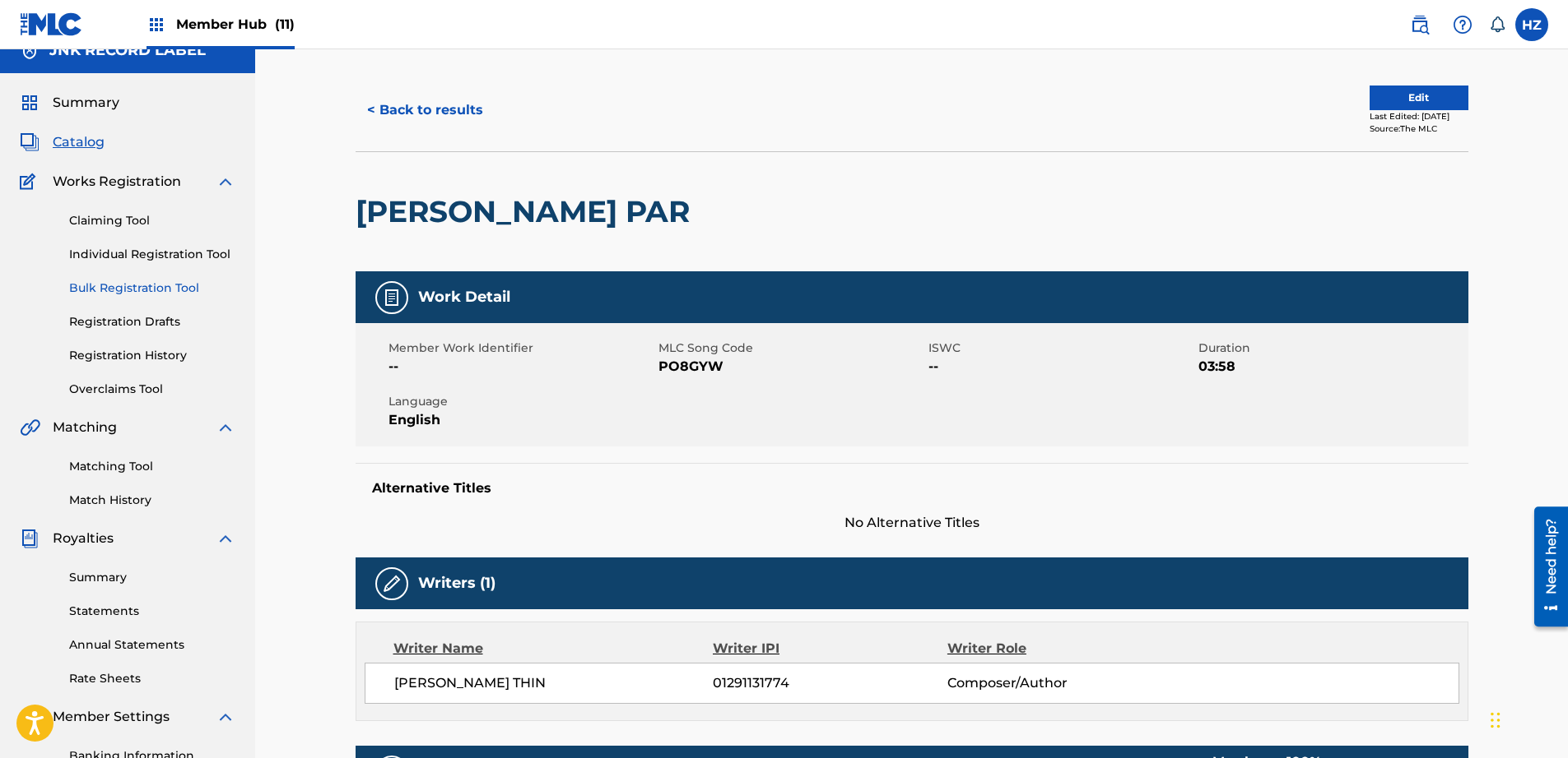
scroll to position [27, 0]
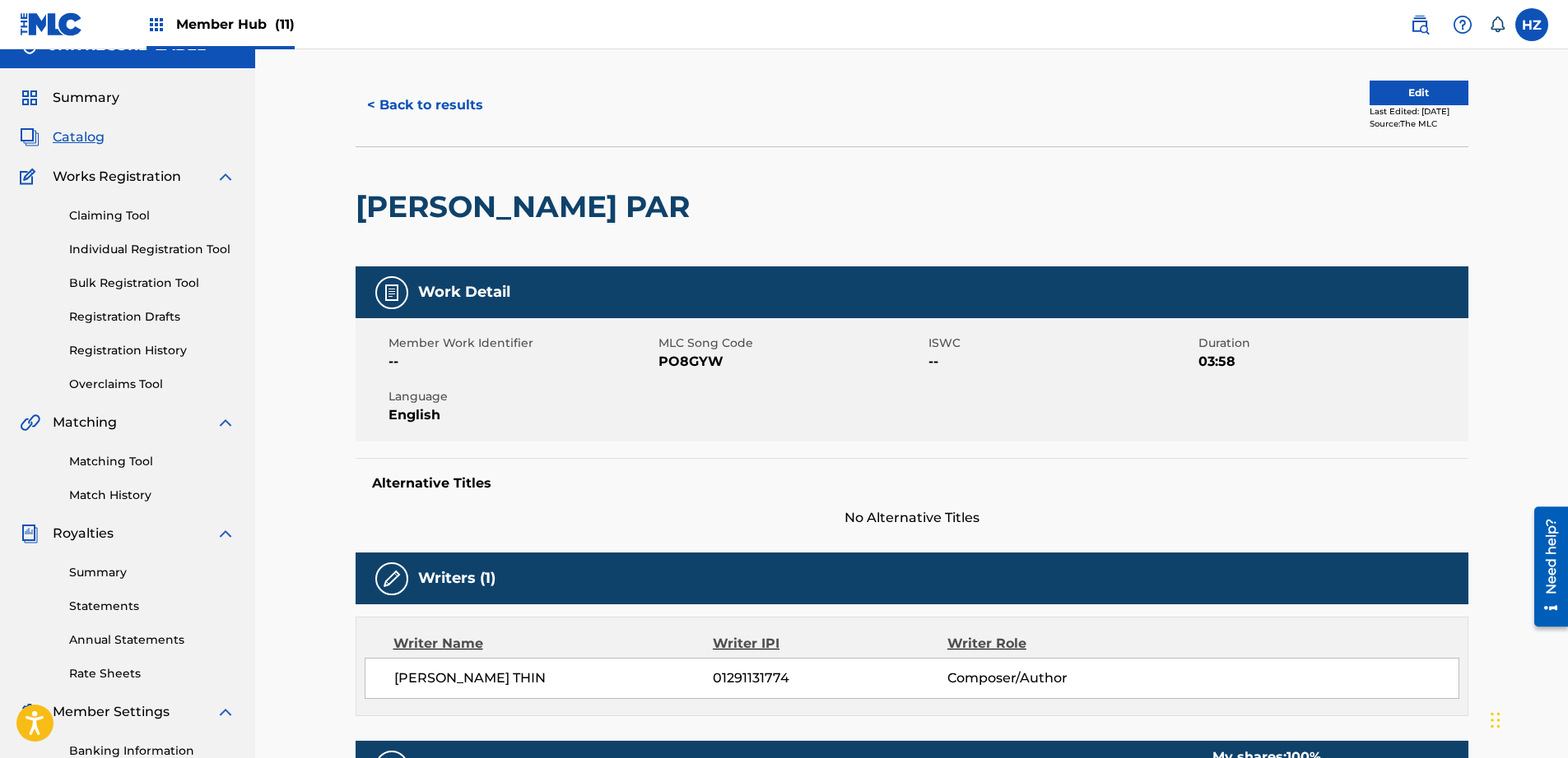
click at [121, 463] on link "Matching Tool" at bounding box center [152, 462] width 166 height 17
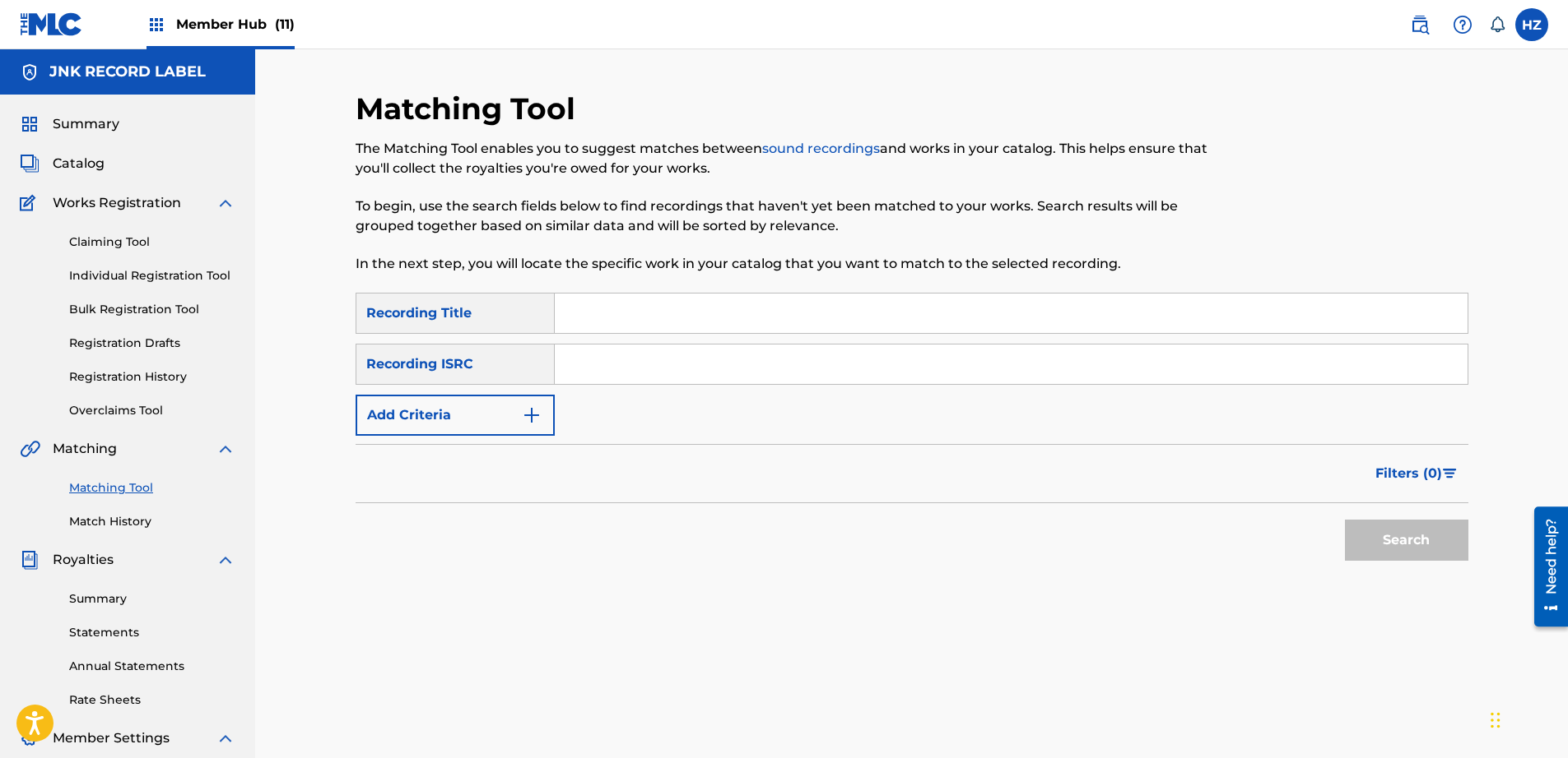
click at [581, 324] on input "Search Form" at bounding box center [1011, 314] width 913 height 40
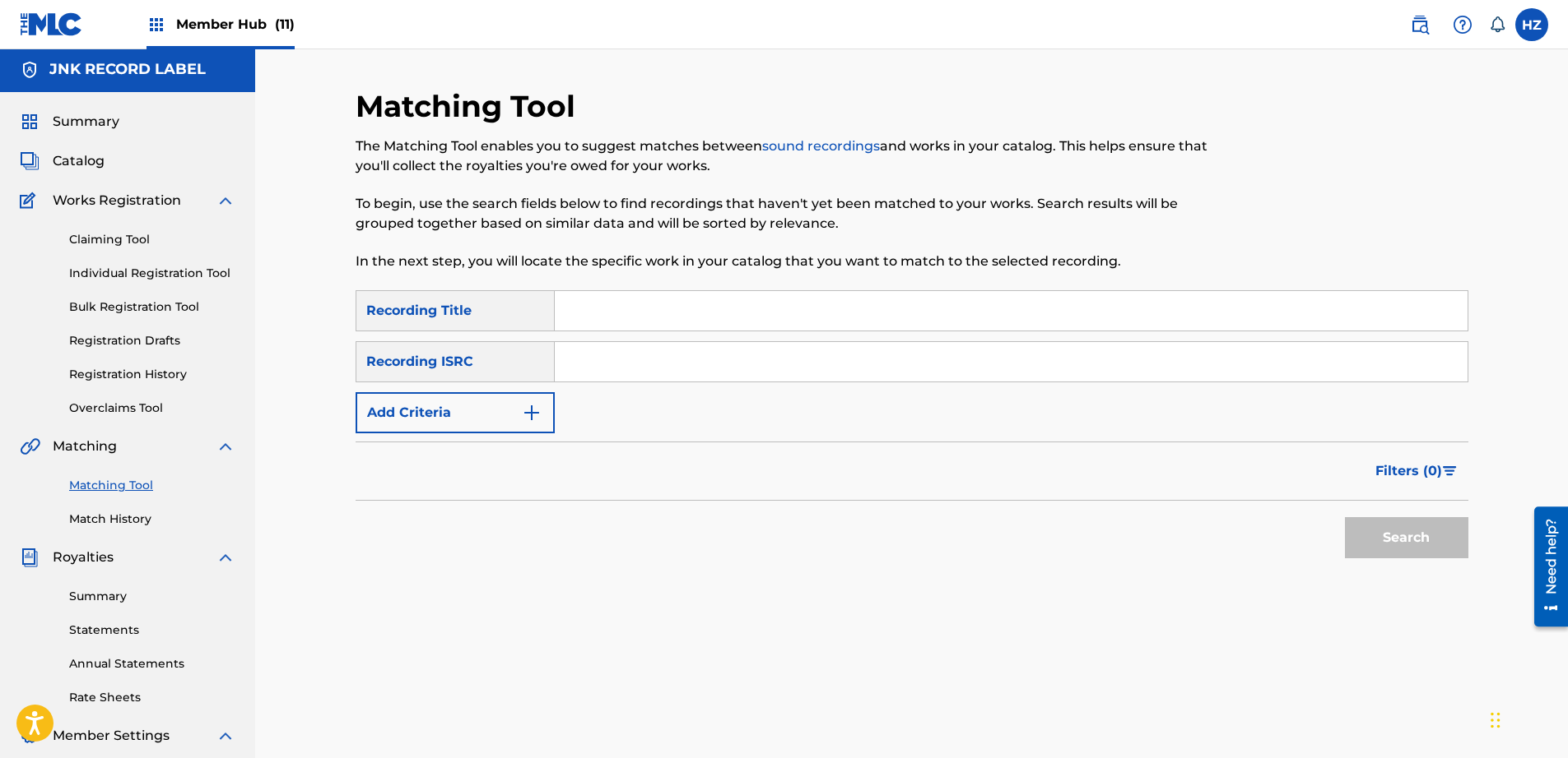
scroll to position [2, 0]
type input "YAY SAT"
click at [1345, 518] on button "Search" at bounding box center [1407, 538] width 123 height 41
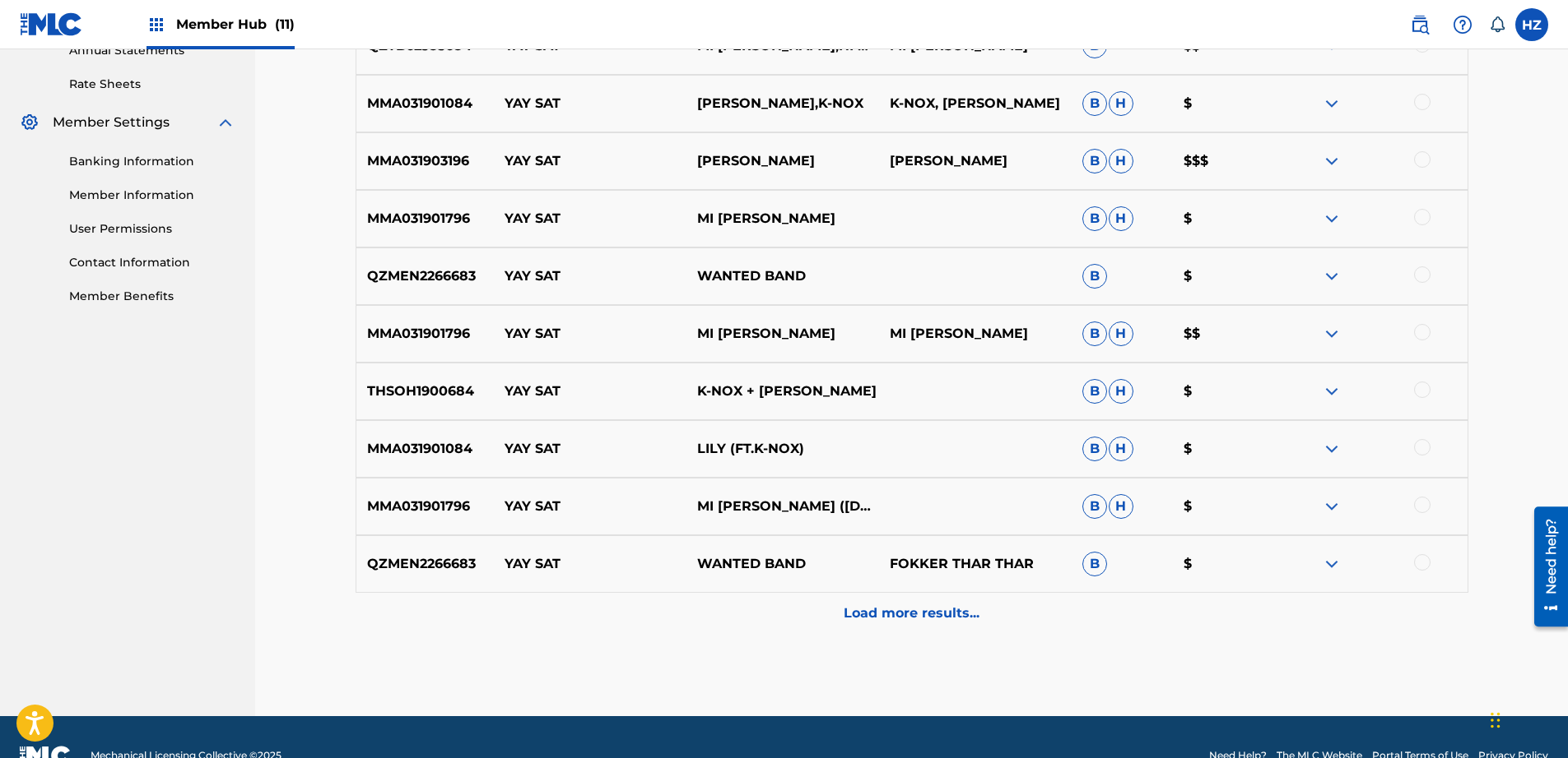
scroll to position [653, 0]
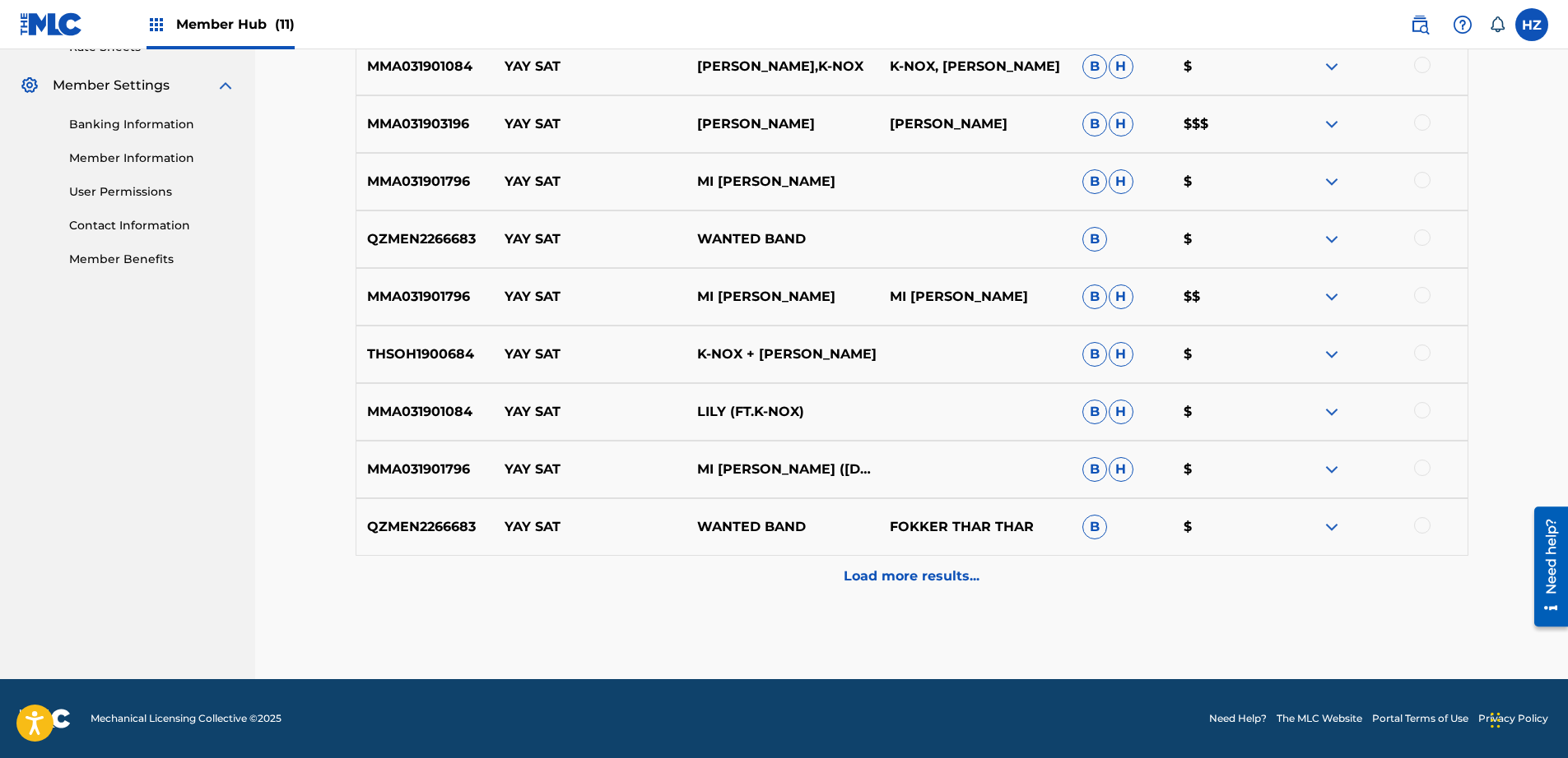
click at [1325, 525] on img at bounding box center [1331, 527] width 20 height 20
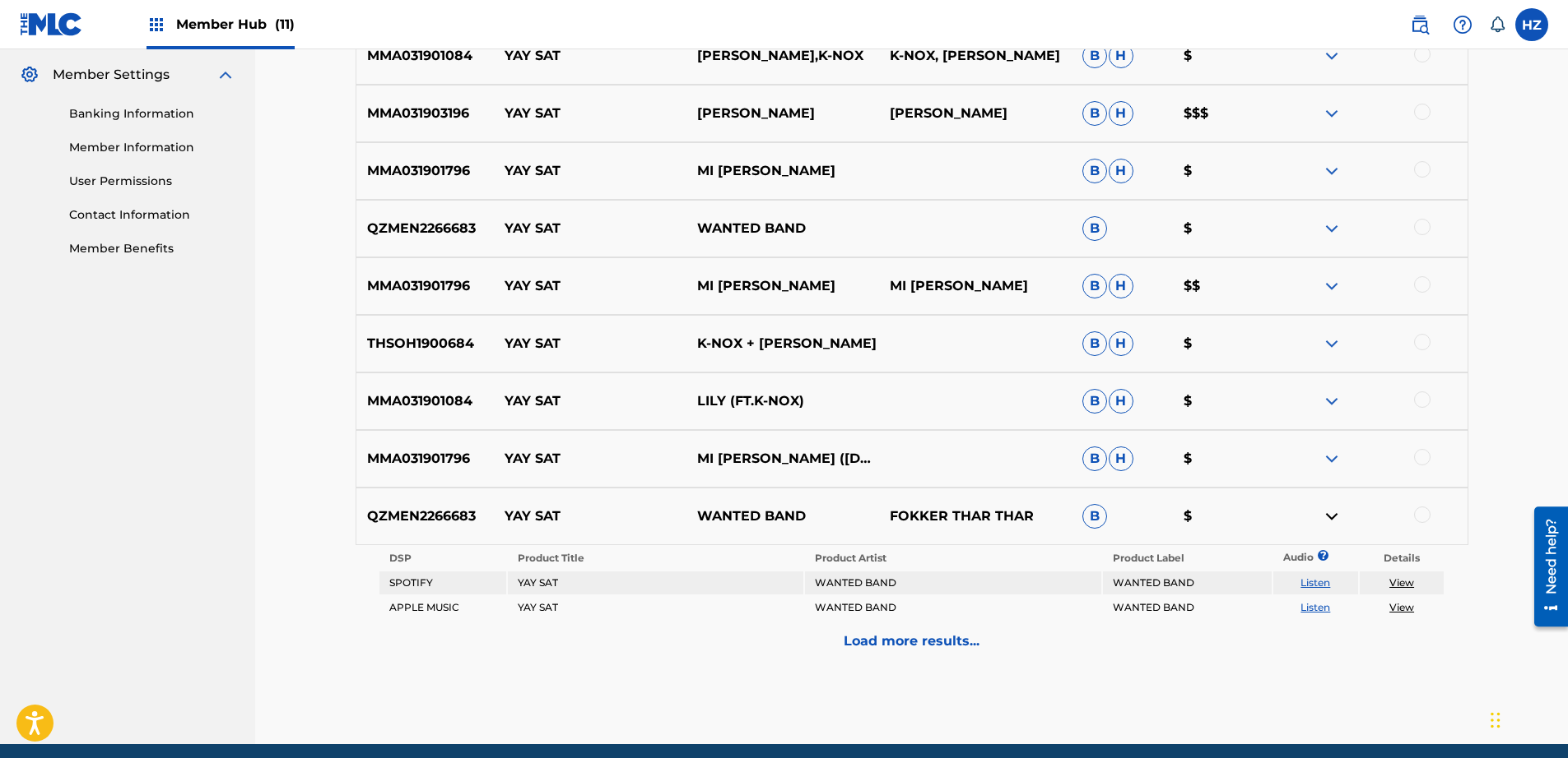
scroll to position [729, 0]
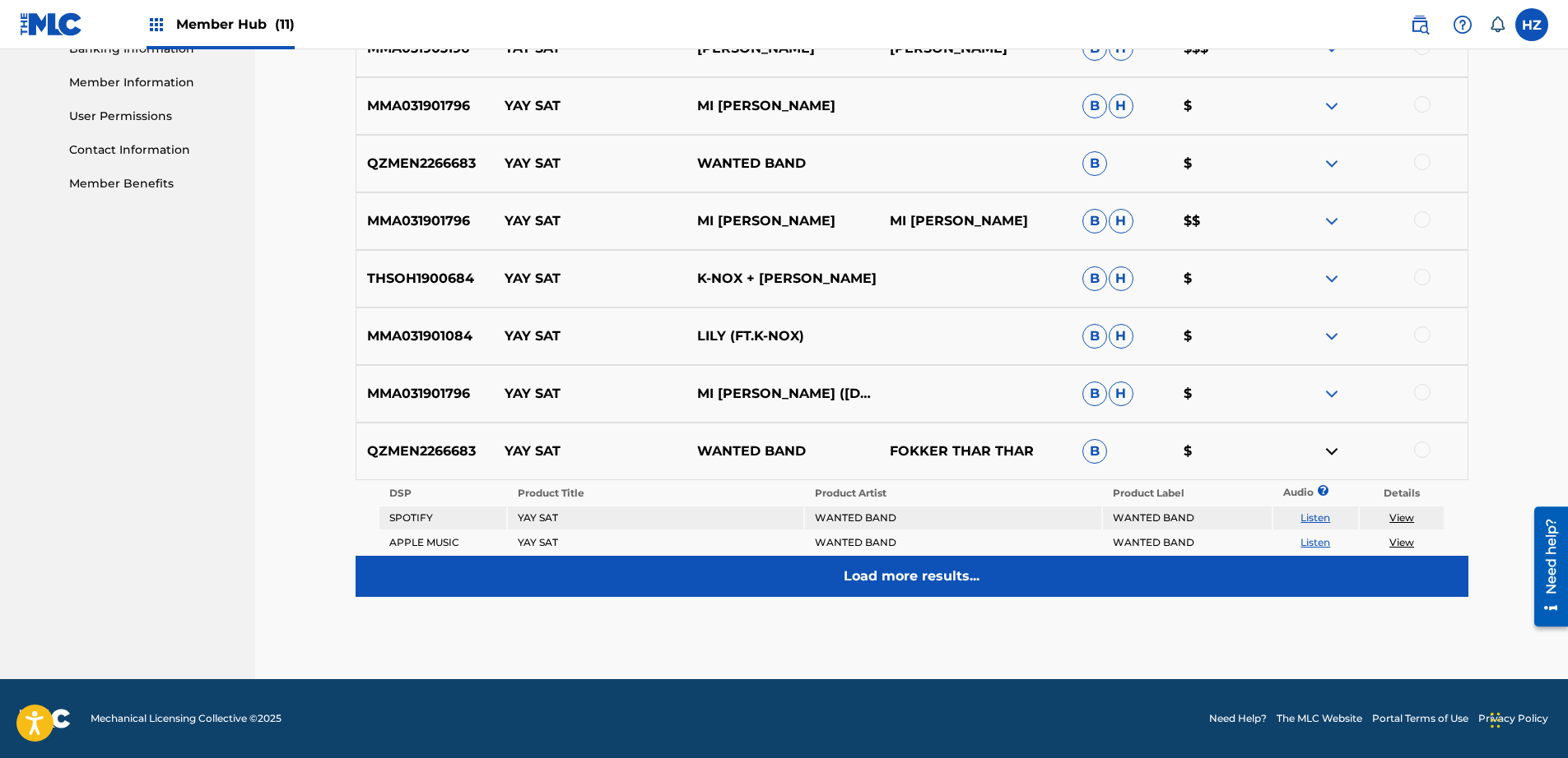
click at [887, 580] on p "Load more results..." at bounding box center [911, 576] width 136 height 20
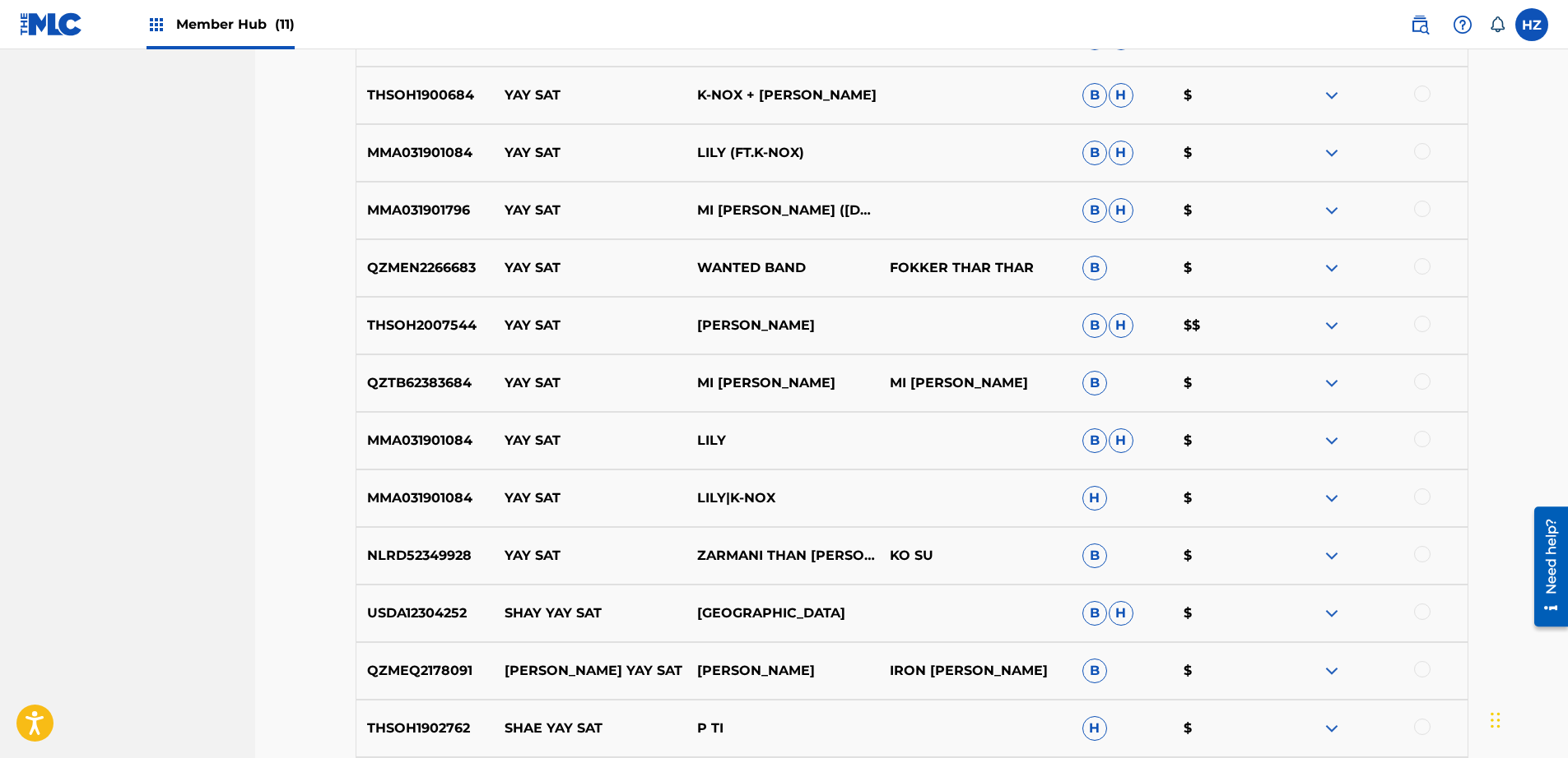
scroll to position [1229, 0]
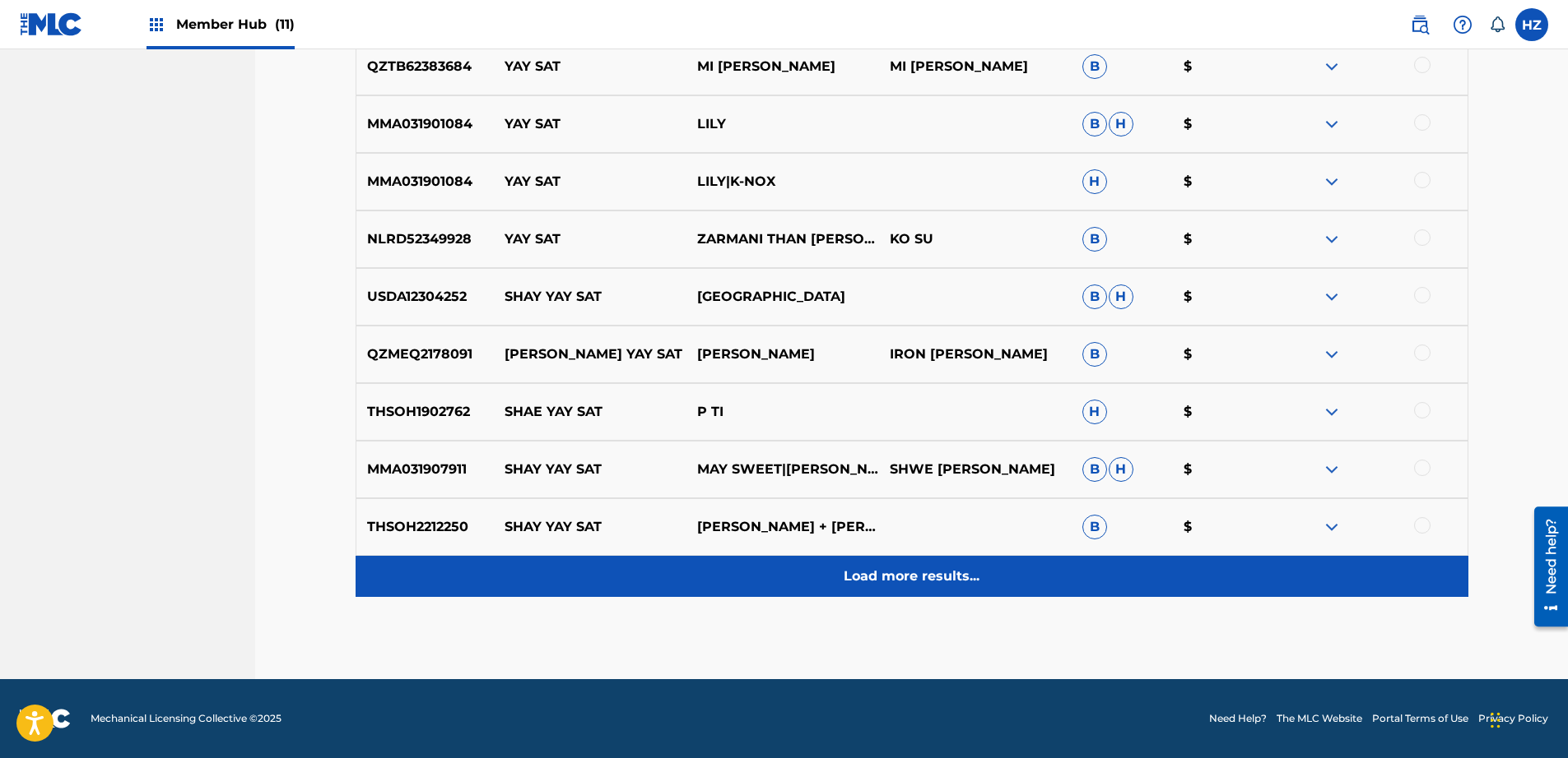
click at [894, 587] on div "Load more results..." at bounding box center [912, 576] width 1112 height 41
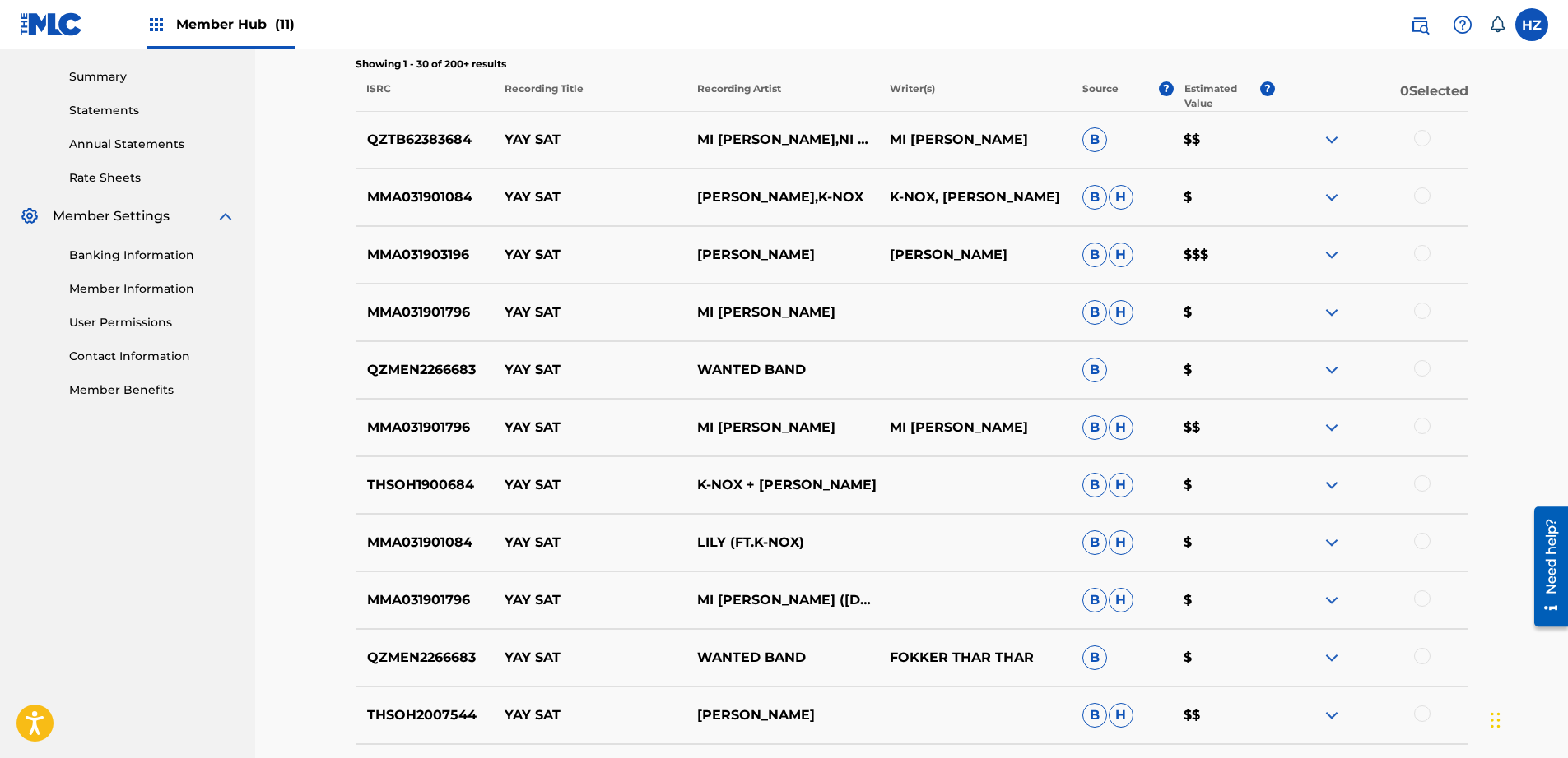
scroll to position [0, 0]
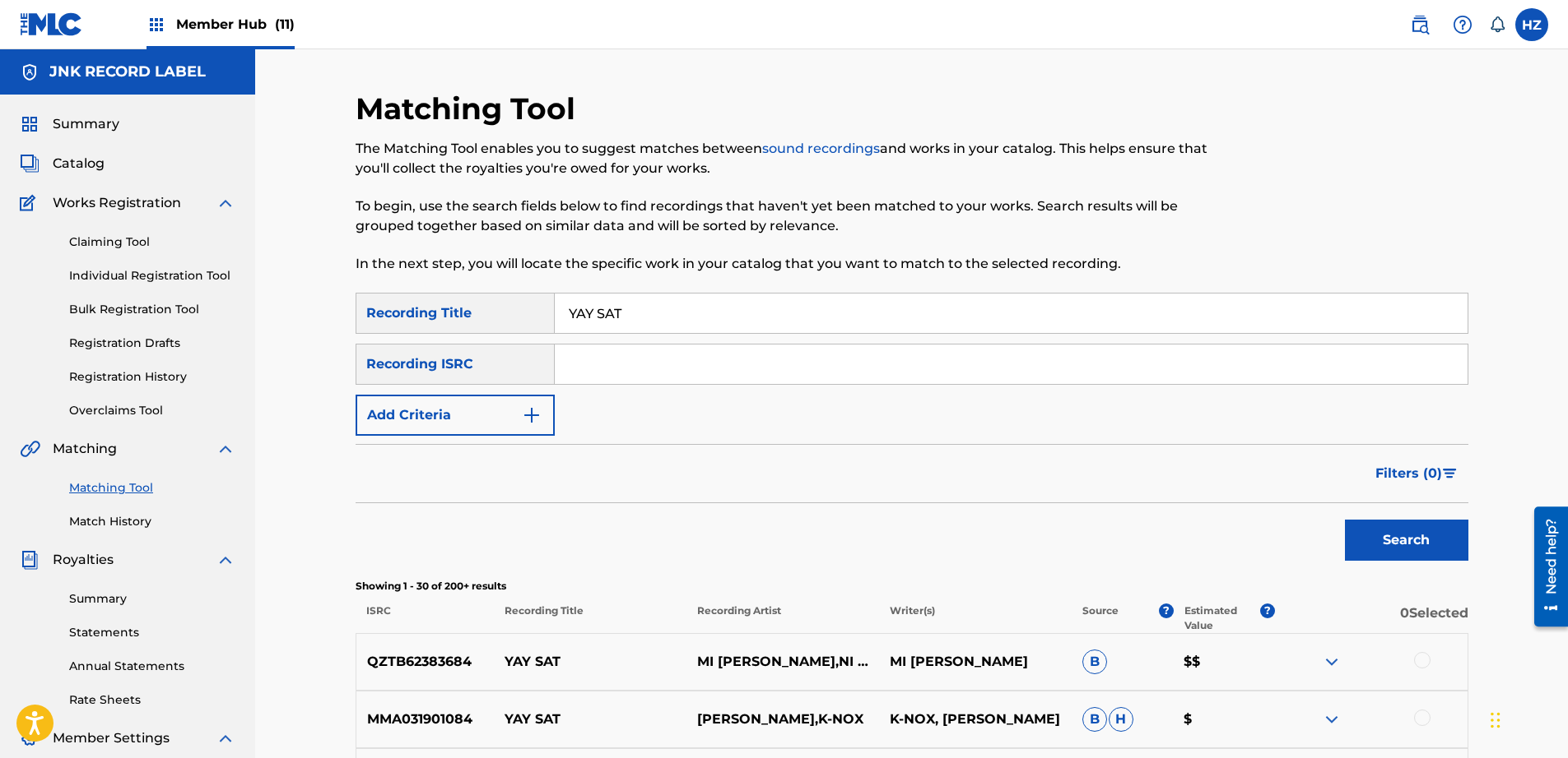
click at [627, 375] on input "Search Form" at bounding box center [1011, 364] width 913 height 40
click at [471, 417] on button "Add Criteria" at bounding box center [456, 415] width 199 height 41
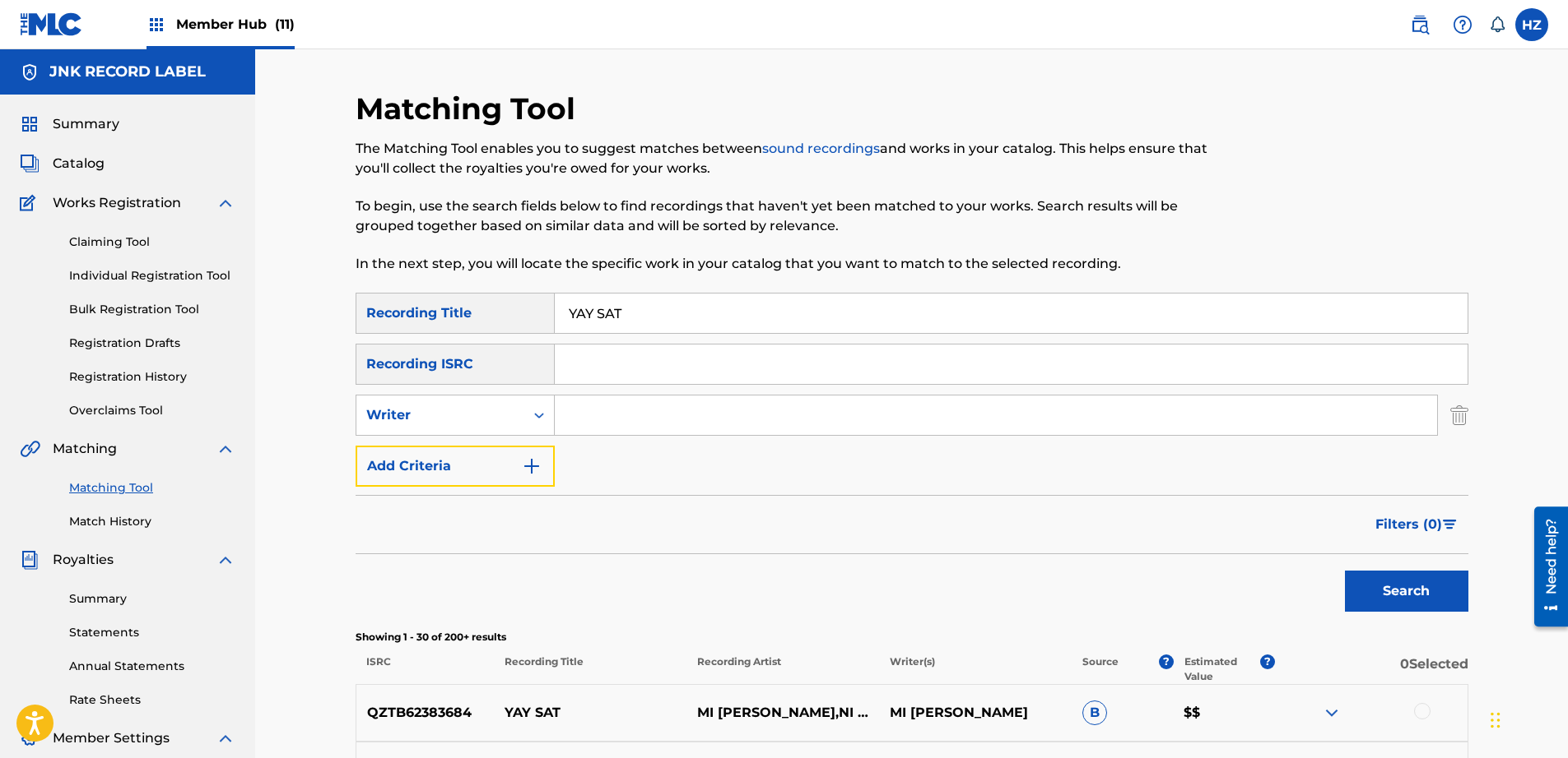
click at [467, 447] on button "Add Criteria" at bounding box center [456, 466] width 199 height 41
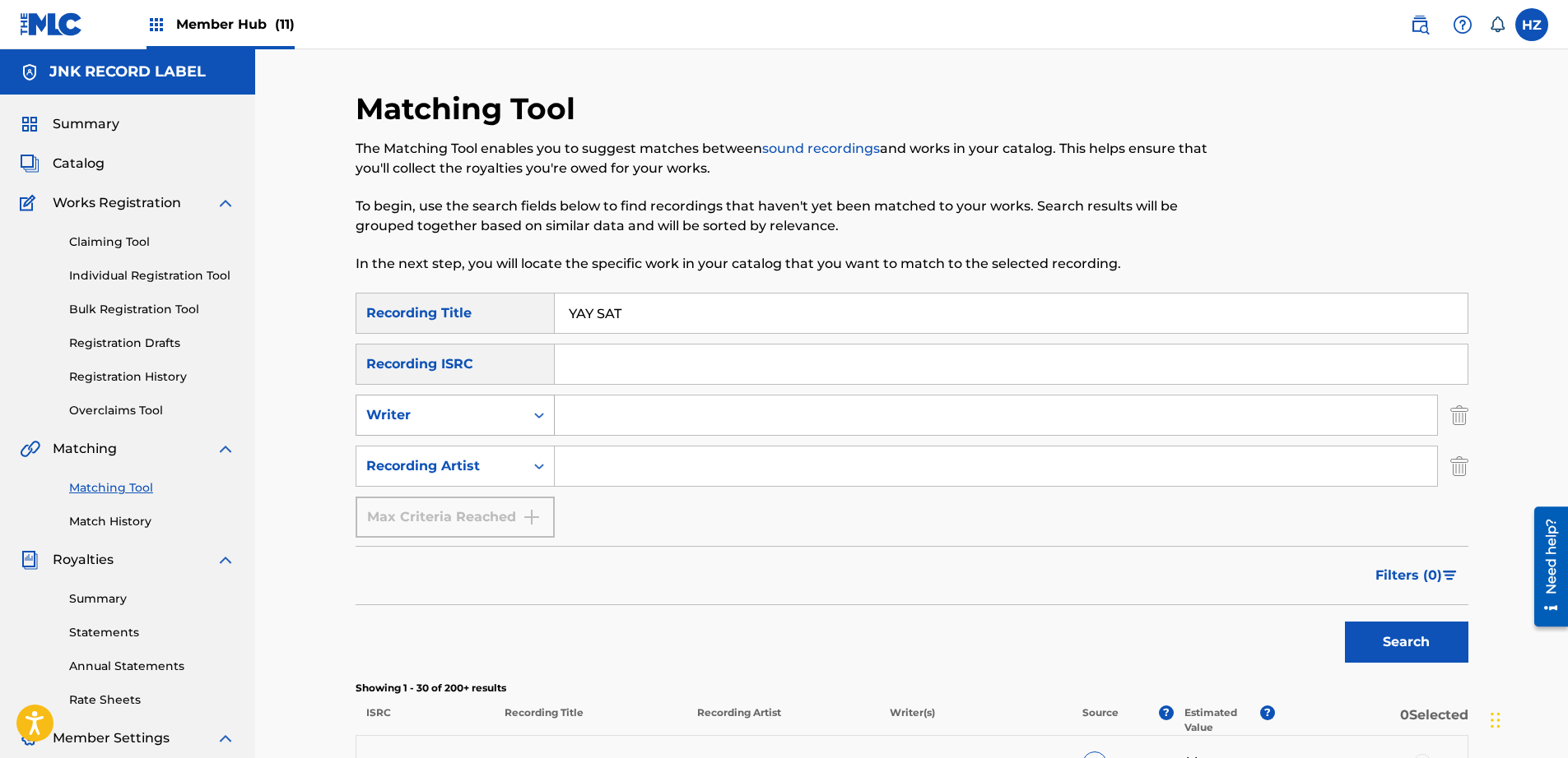
click at [461, 430] on div "Writer" at bounding box center [439, 415] width 168 height 31
click at [461, 454] on div "Writer" at bounding box center [455, 456] width 197 height 41
drag, startPoint x: 1456, startPoint y: 422, endPoint x: 1444, endPoint y: 423, distance: 12.0
click at [1456, 422] on img "Search Form" at bounding box center [1459, 415] width 18 height 41
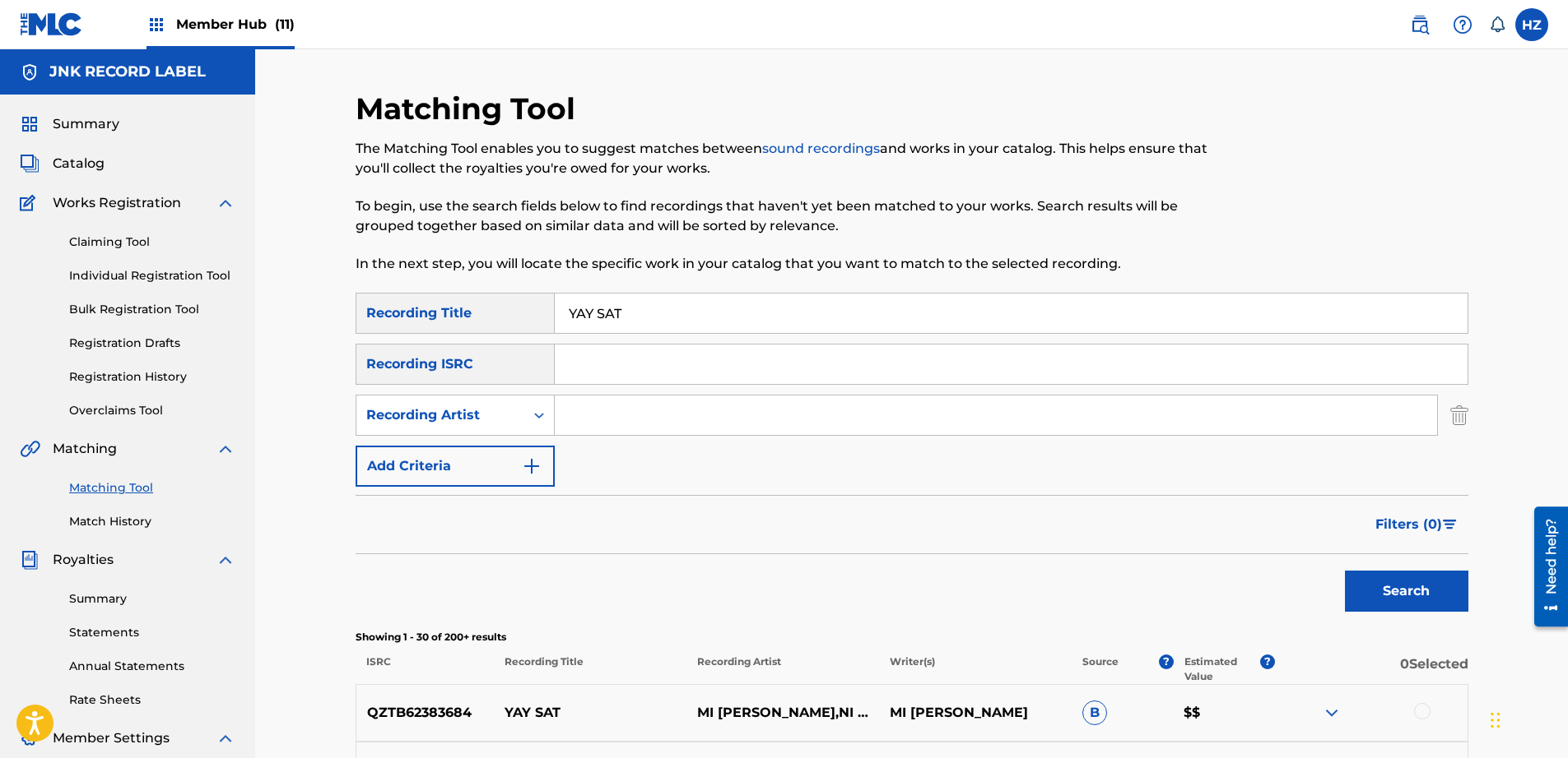
click at [802, 428] on input "Search Form" at bounding box center [995, 416] width 882 height 40
type input "WANTED"
click at [1345, 571] on button "Search" at bounding box center [1407, 591] width 123 height 41
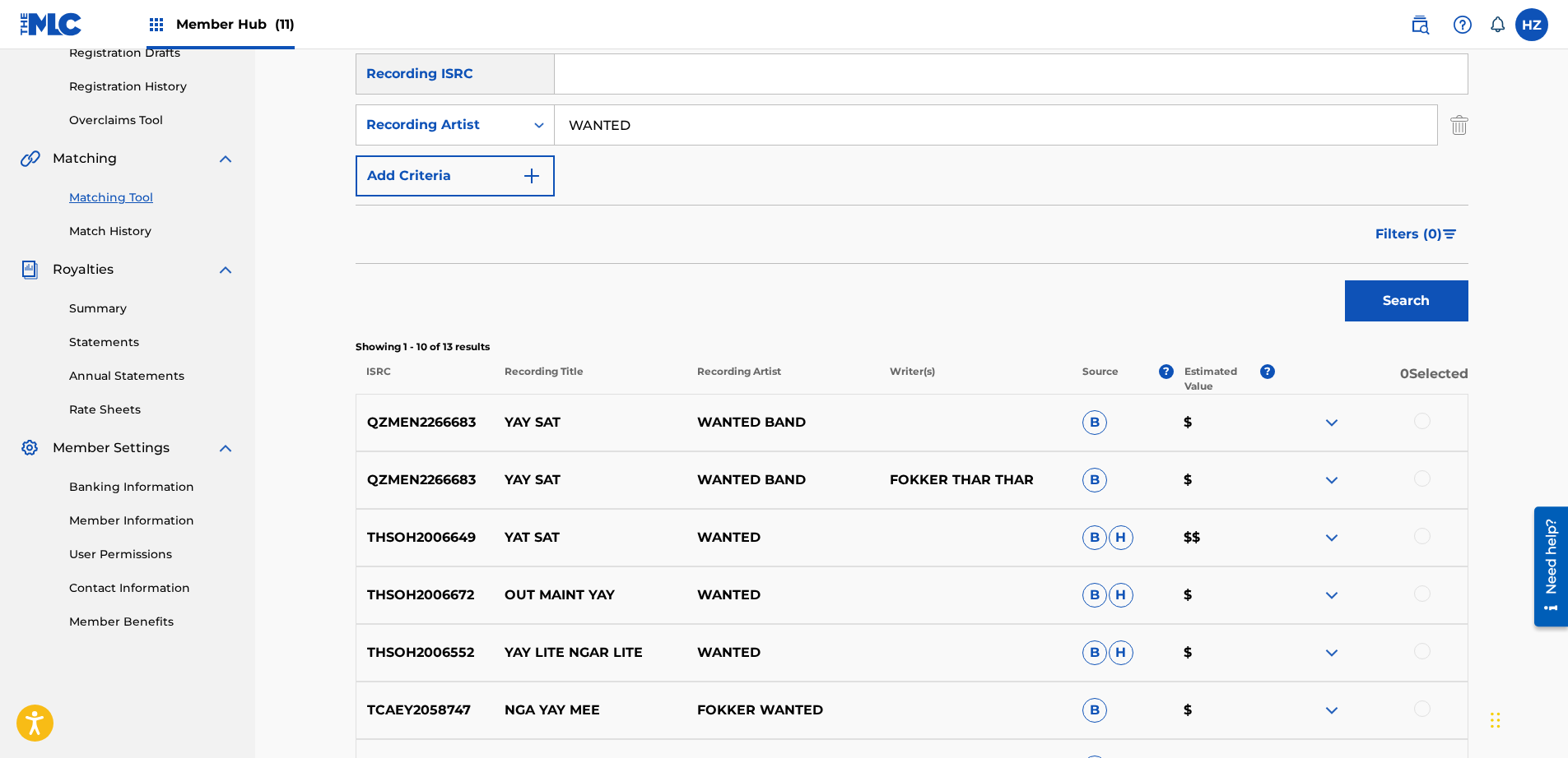
scroll to position [288, 0]
click at [1321, 423] on img at bounding box center [1331, 424] width 20 height 20
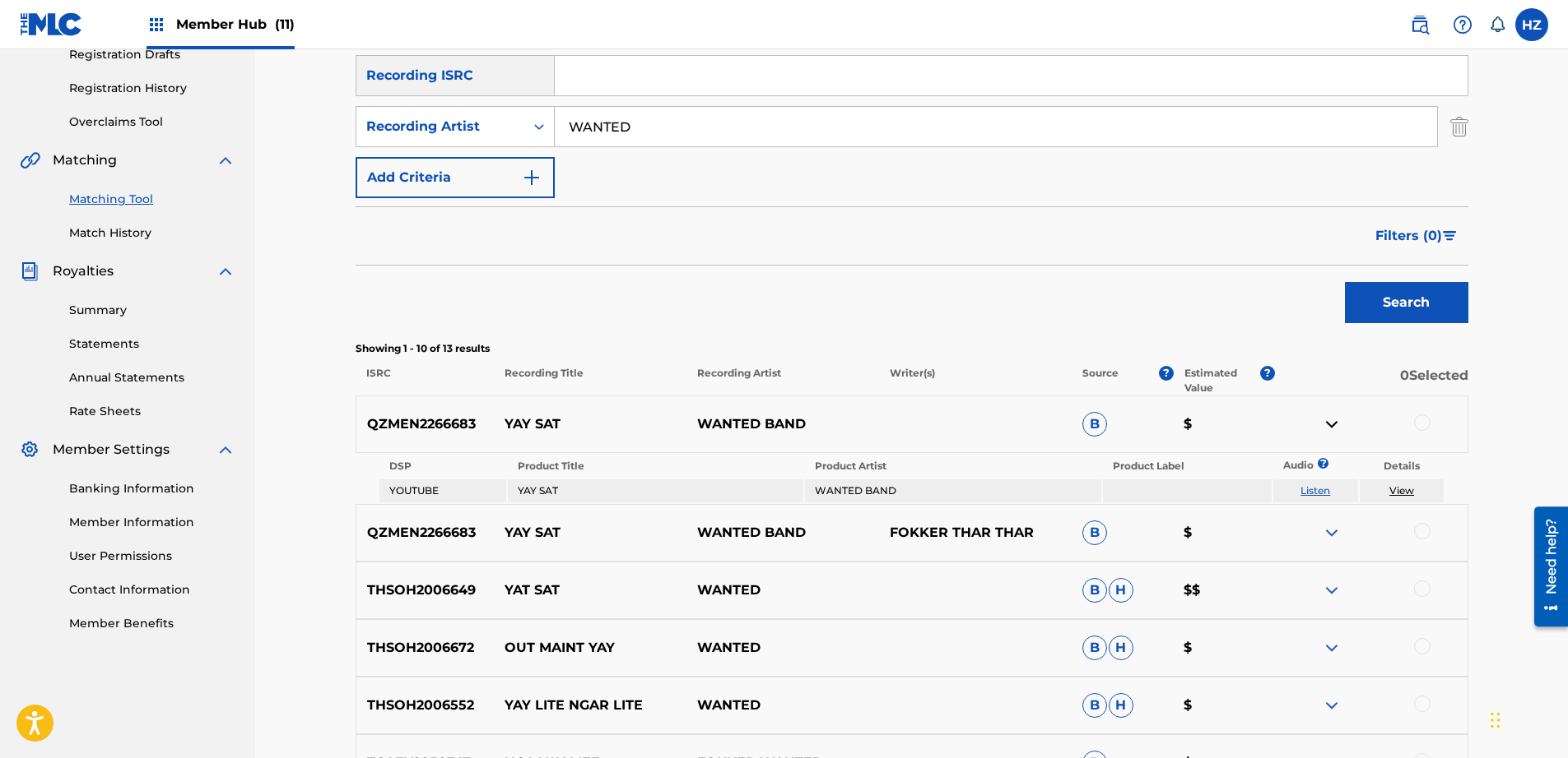
click at [1316, 423] on div at bounding box center [1371, 424] width 193 height 20
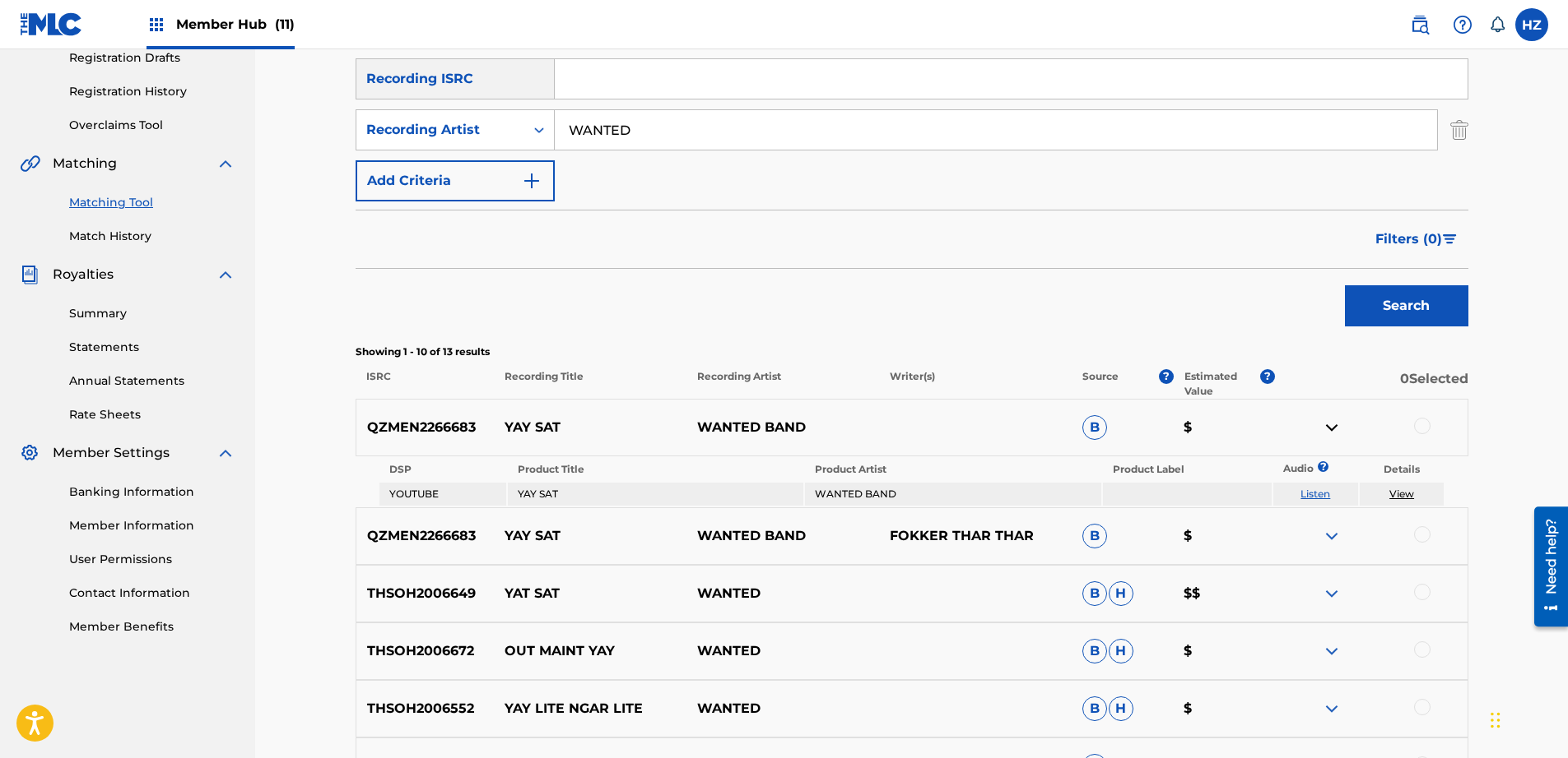
click at [1329, 421] on img at bounding box center [1331, 427] width 20 height 20
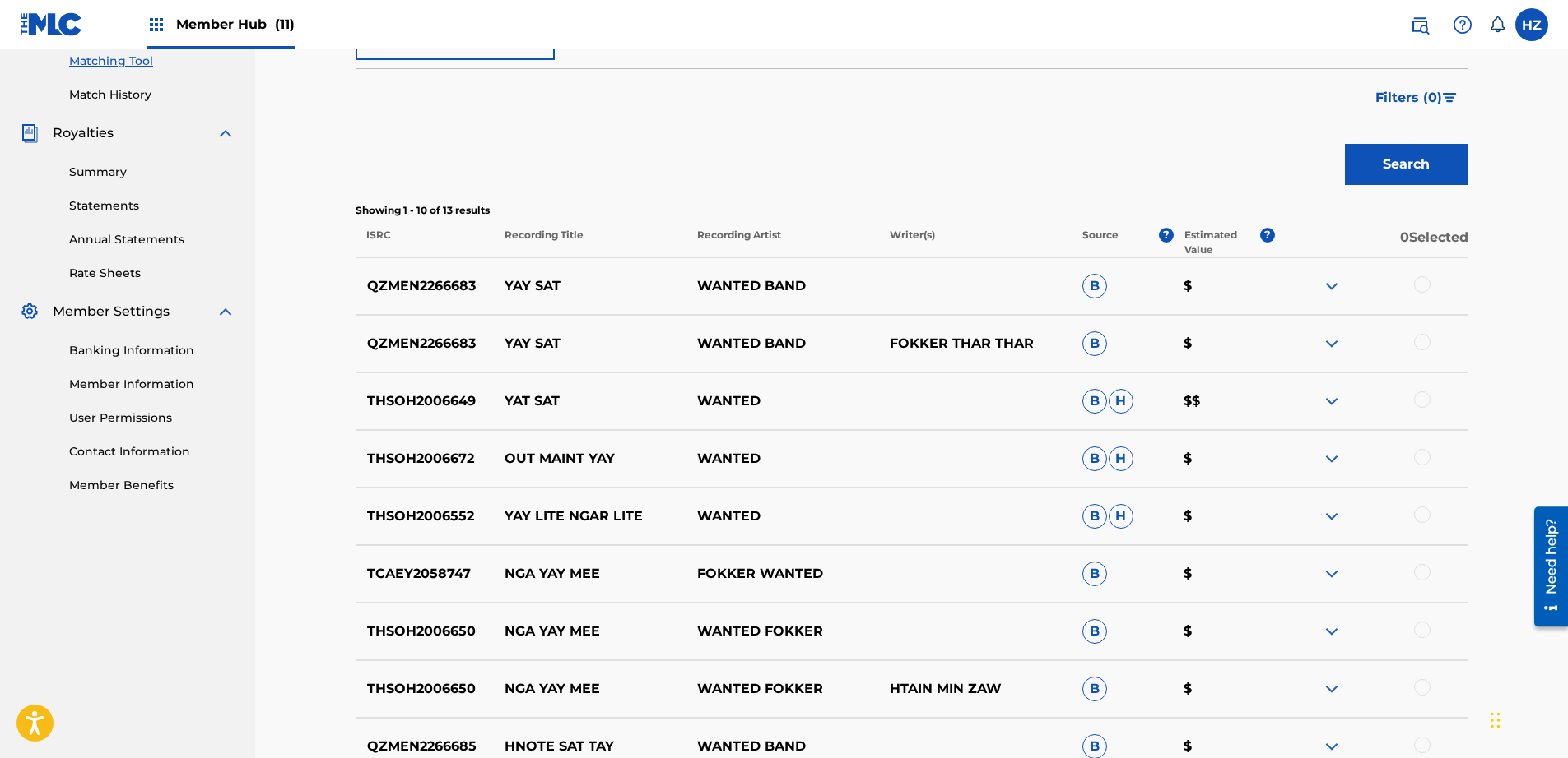
scroll to position [576, 0]
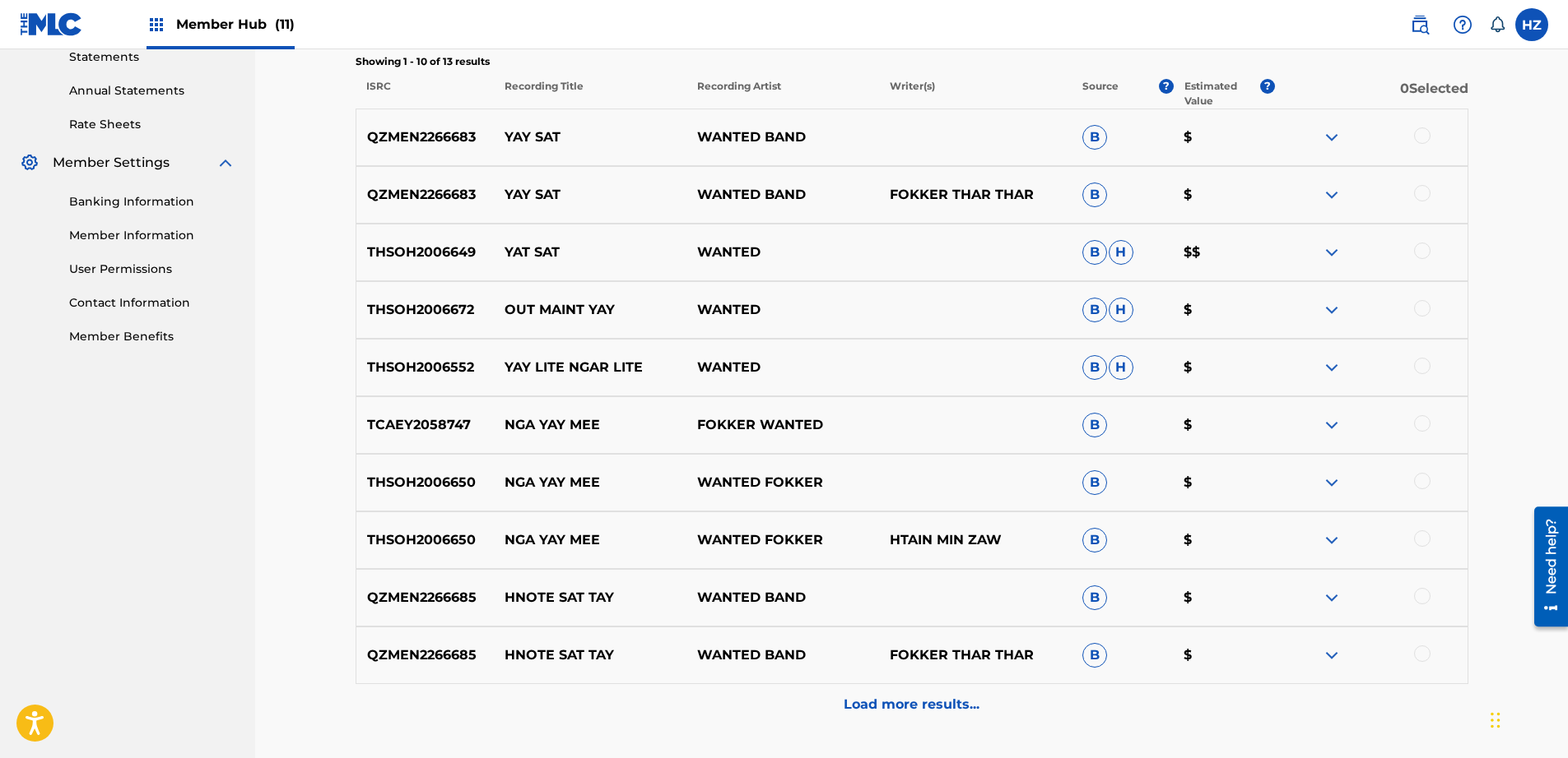
click at [1325, 535] on img at bounding box center [1331, 540] width 20 height 20
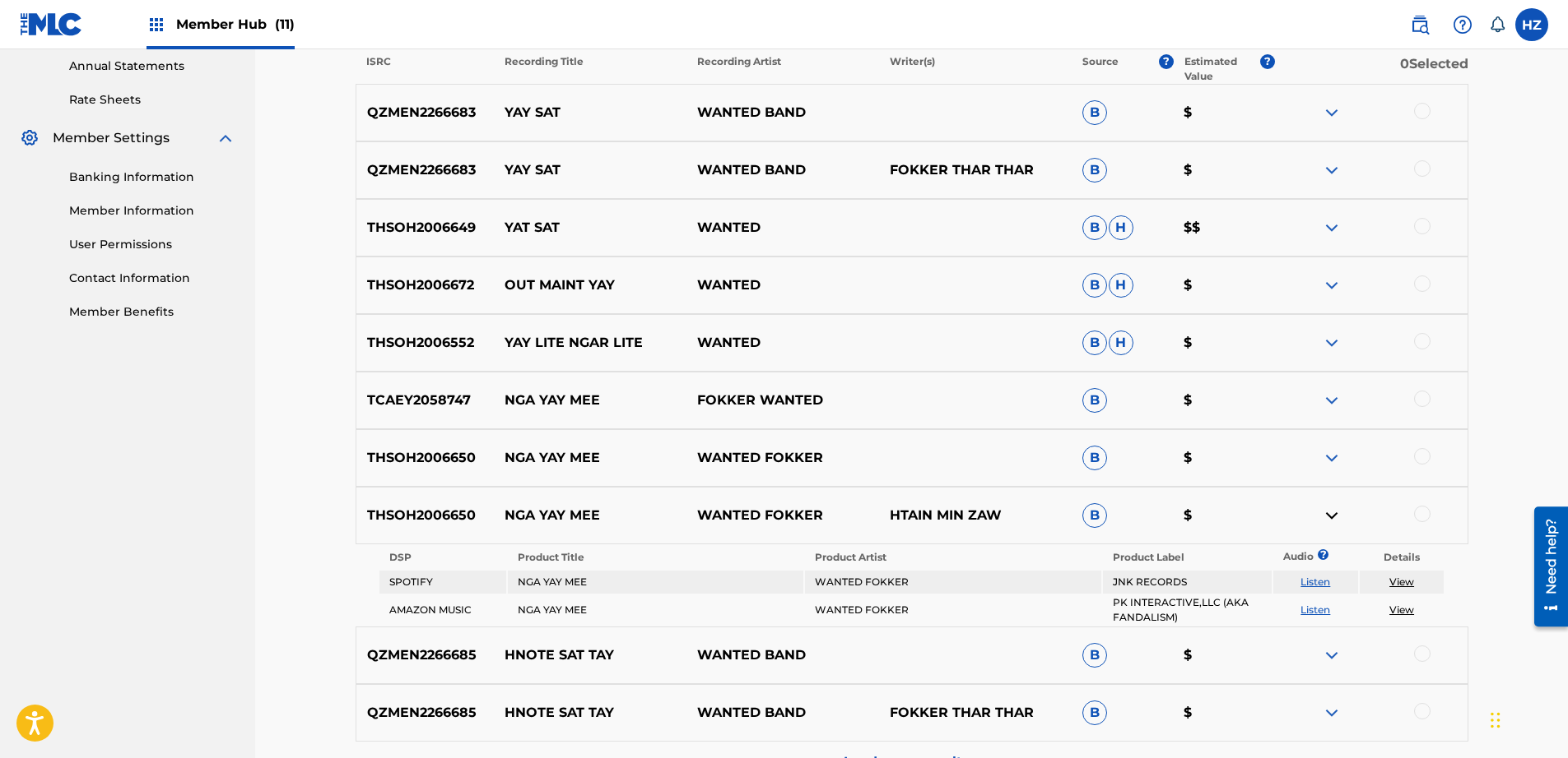
scroll to position [786, 0]
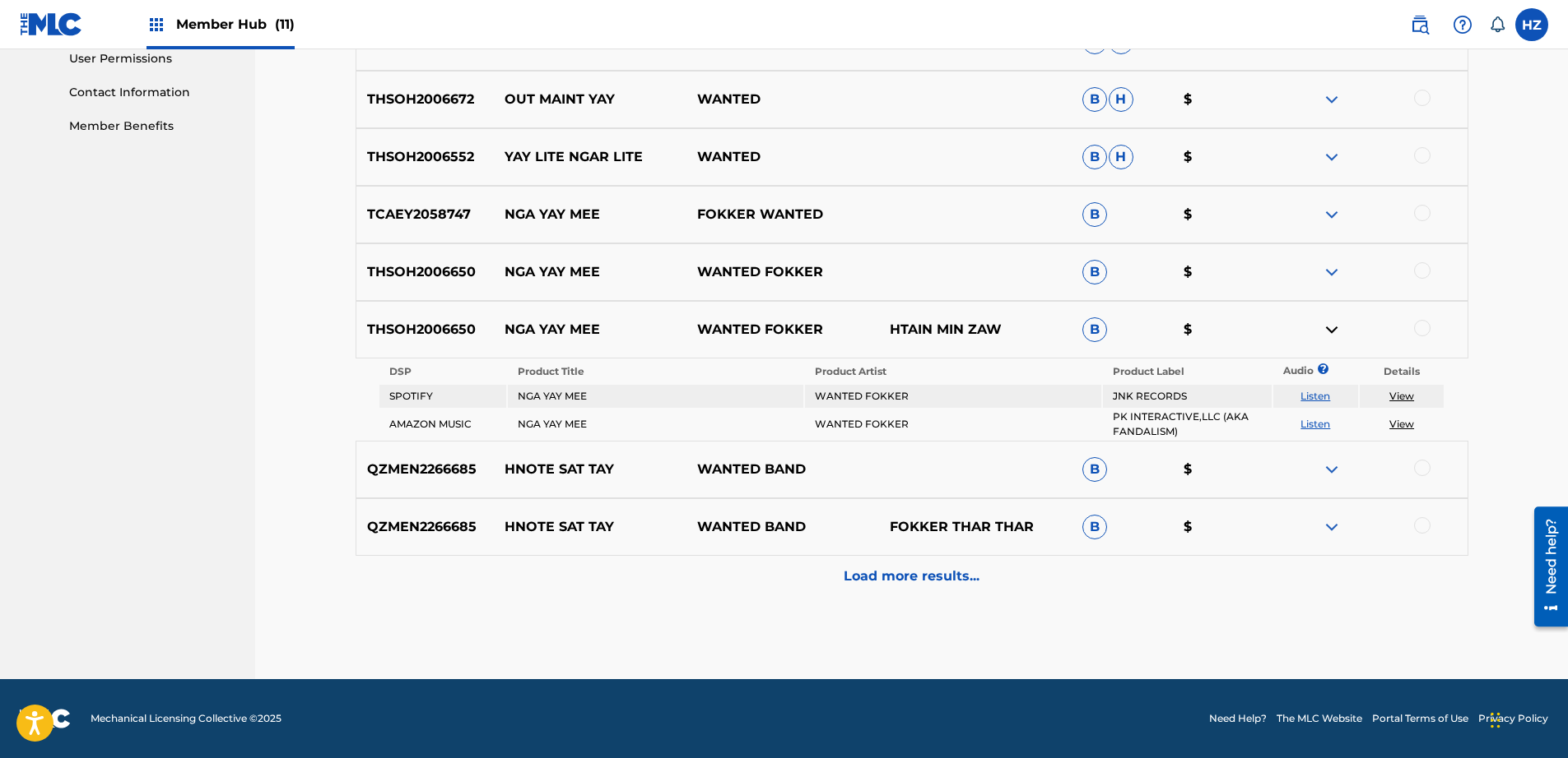
click at [904, 578] on p "Load more results..." at bounding box center [911, 576] width 136 height 20
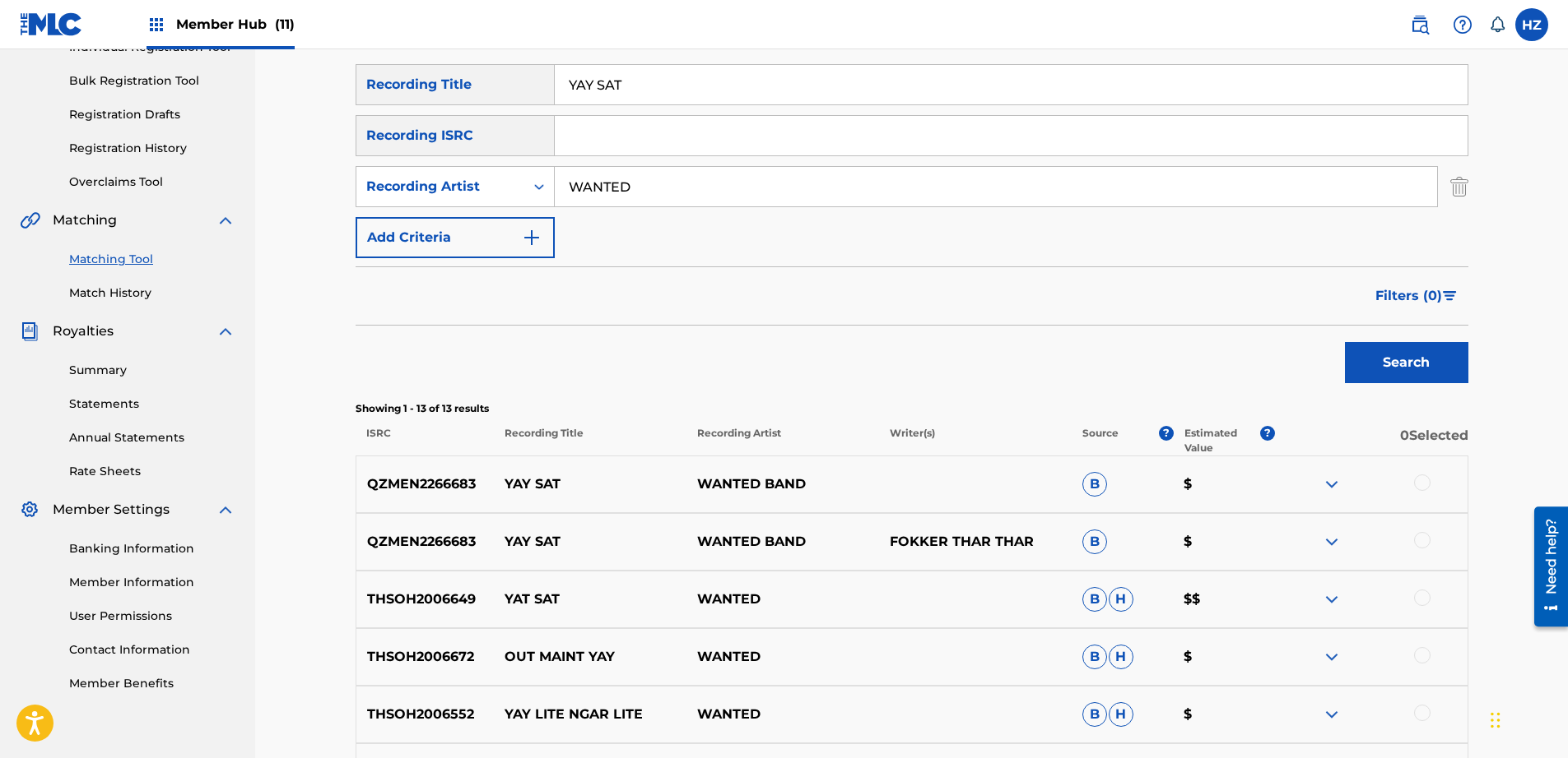
scroll to position [178, 0]
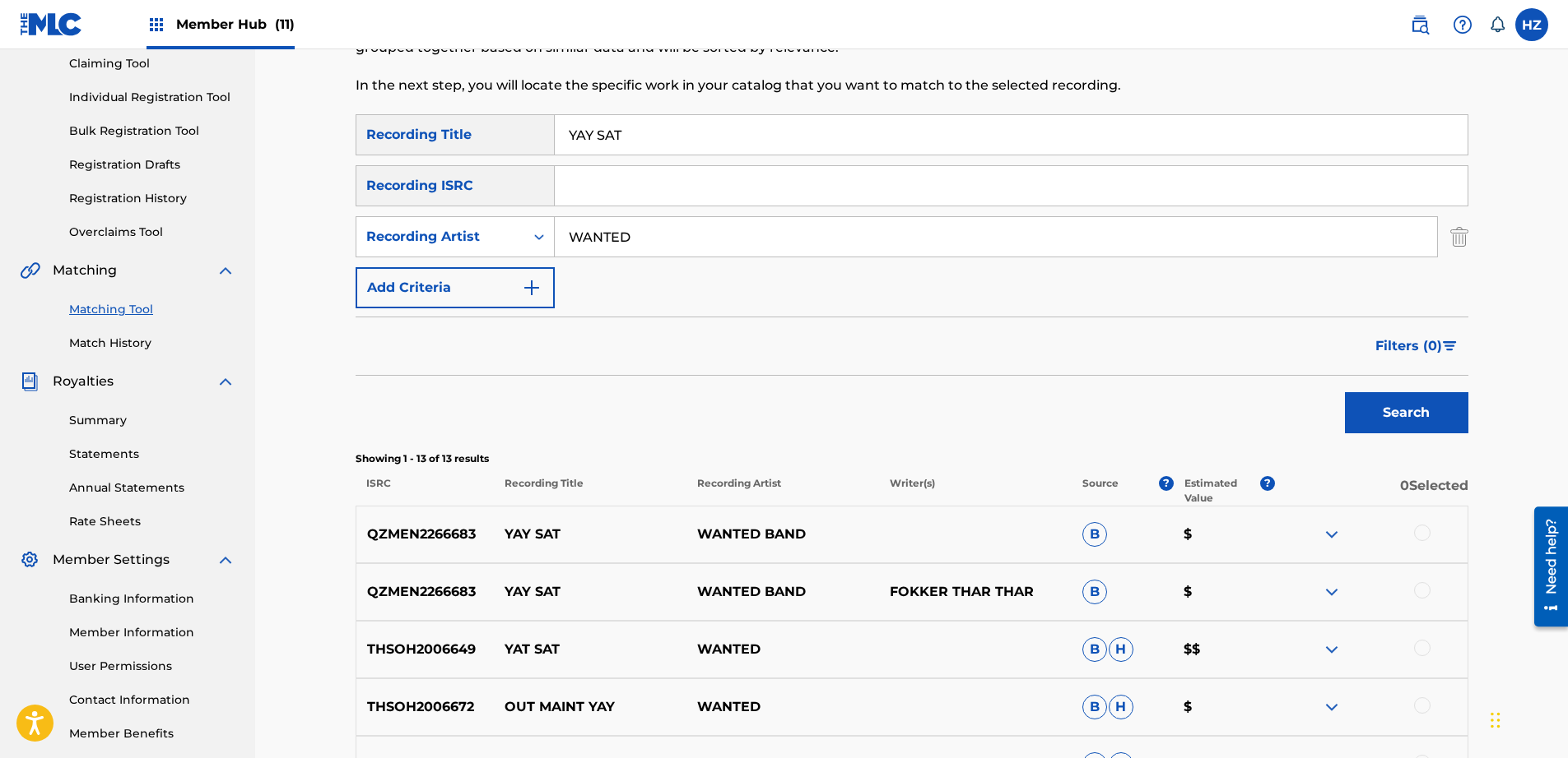
click at [632, 153] on input "YAY SAT" at bounding box center [1011, 135] width 913 height 40
paste input "LAN THA YEL"
type input "LAN THA YEL"
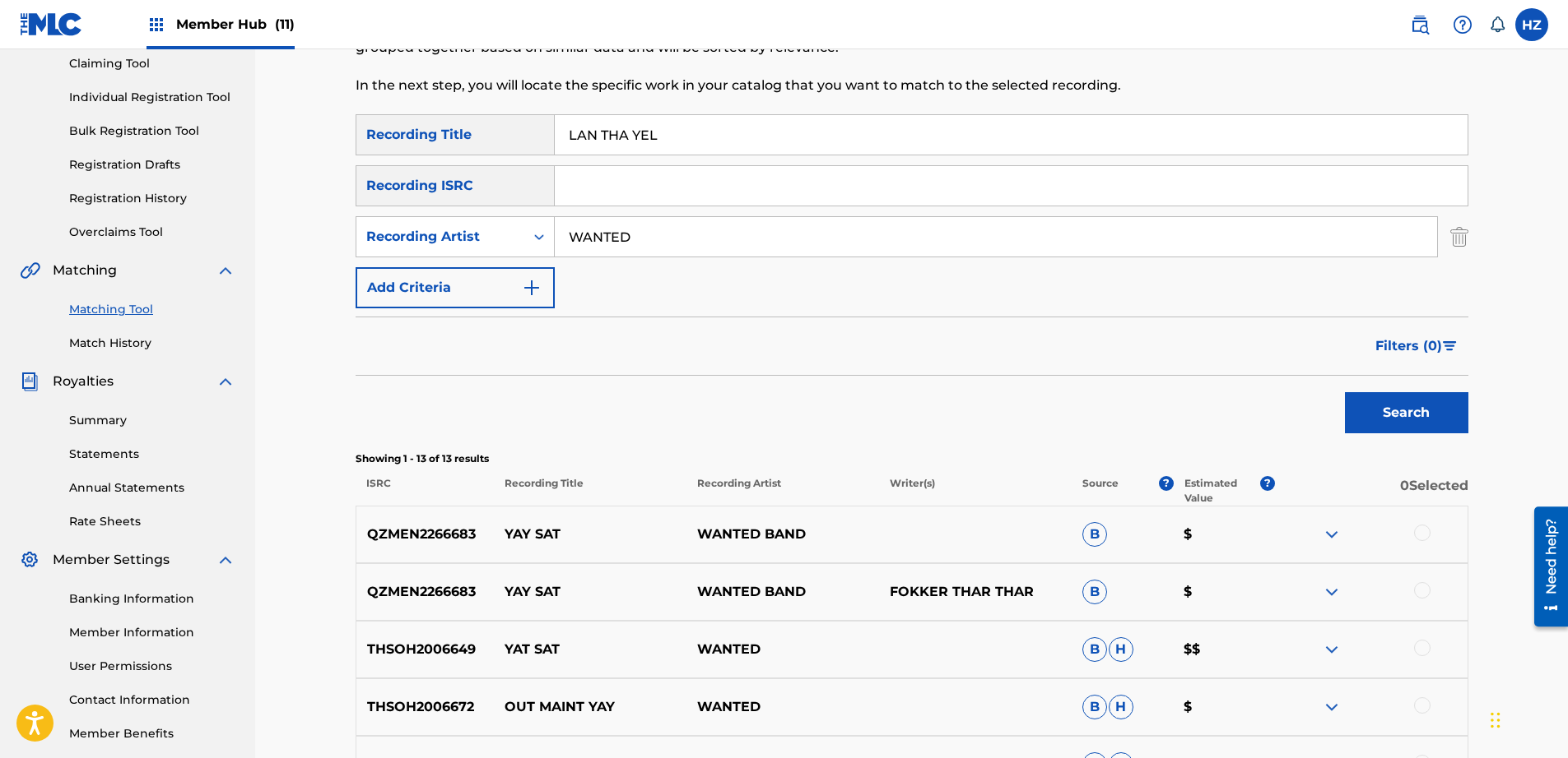
click at [1461, 238] on img "Search Form" at bounding box center [1459, 236] width 18 height 41
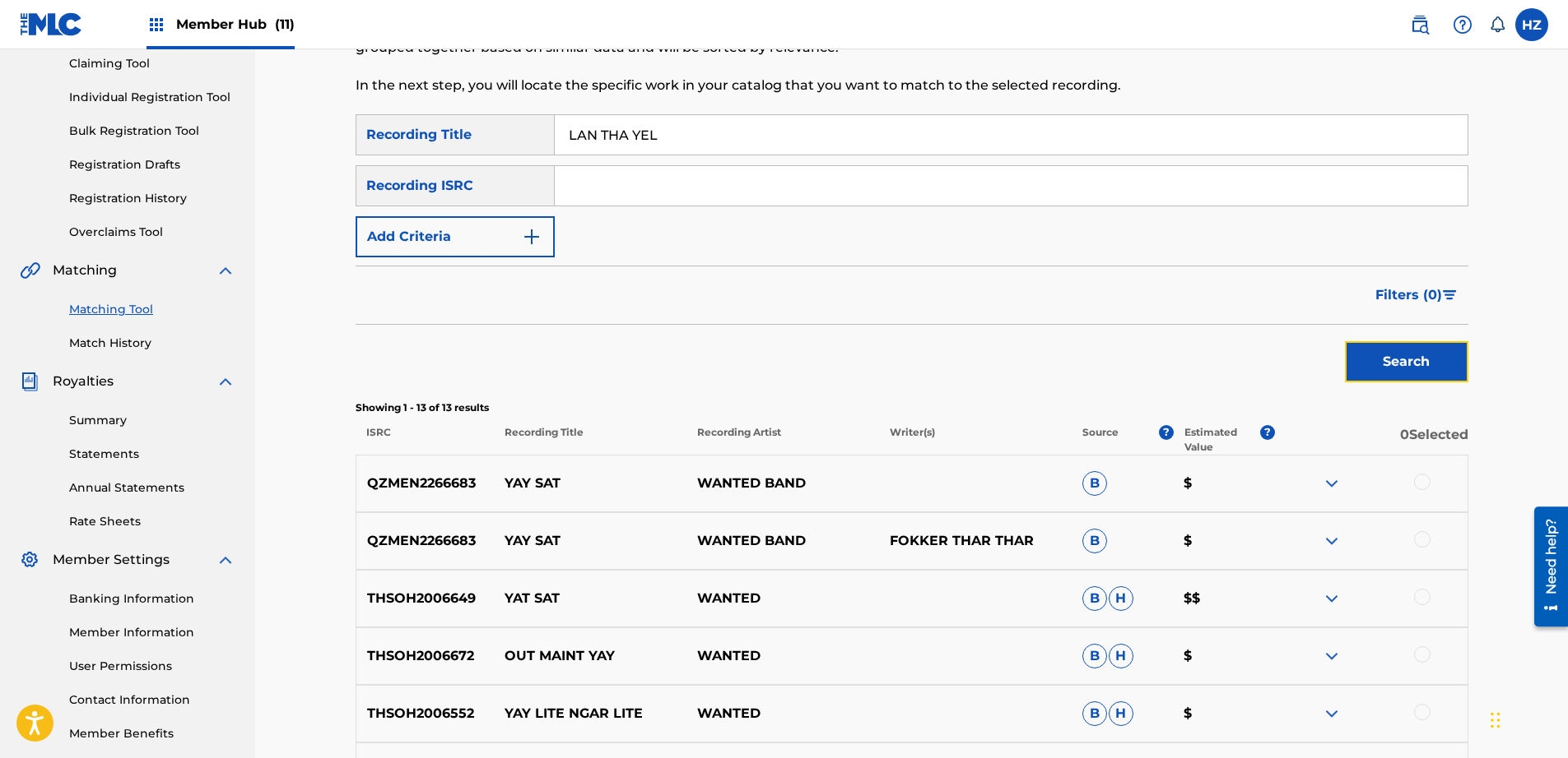
click at [1387, 345] on button "Search" at bounding box center [1407, 361] width 123 height 41
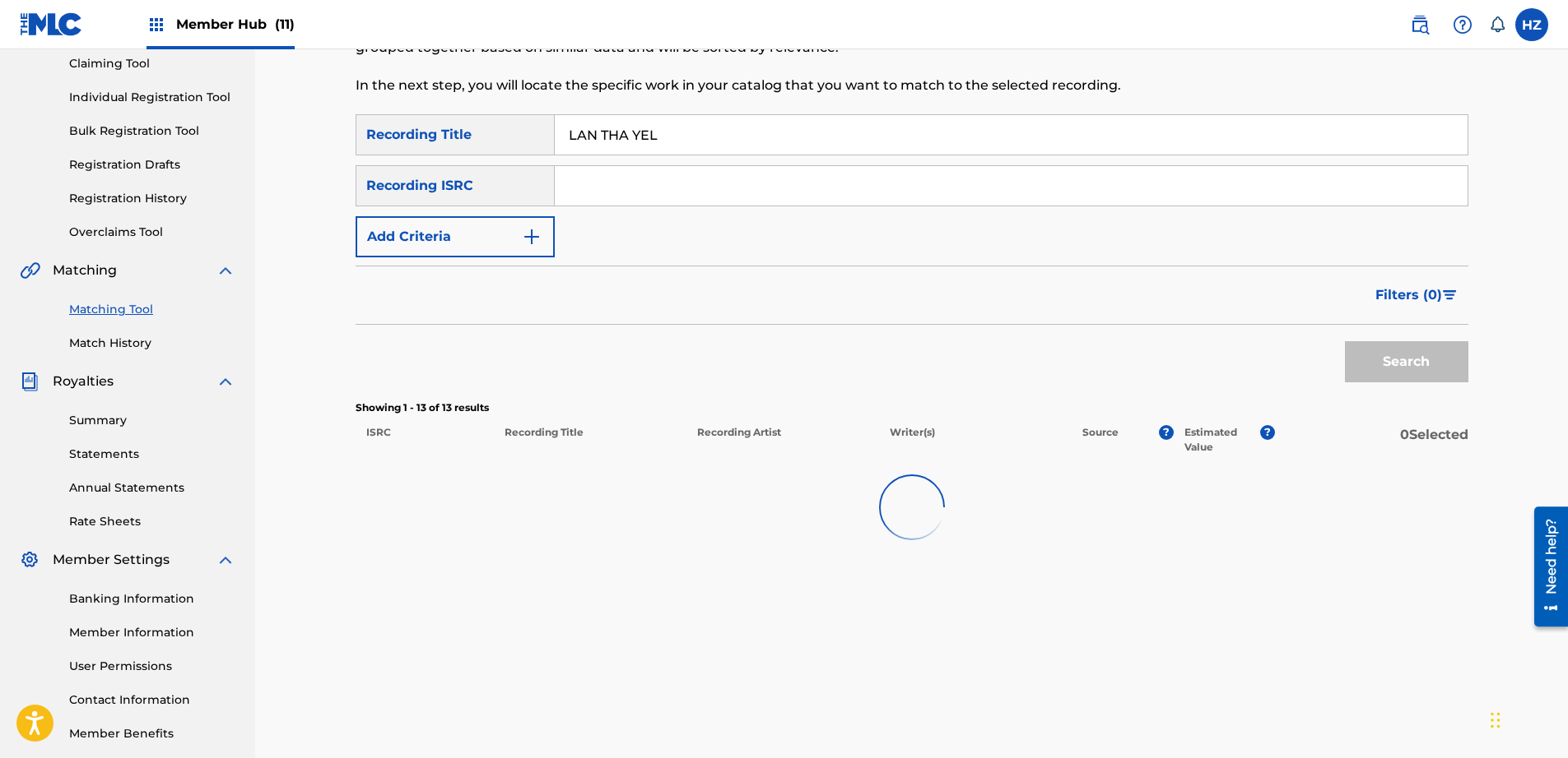
click at [1220, 294] on div "Filters ( 0 )" at bounding box center [912, 295] width 1112 height 59
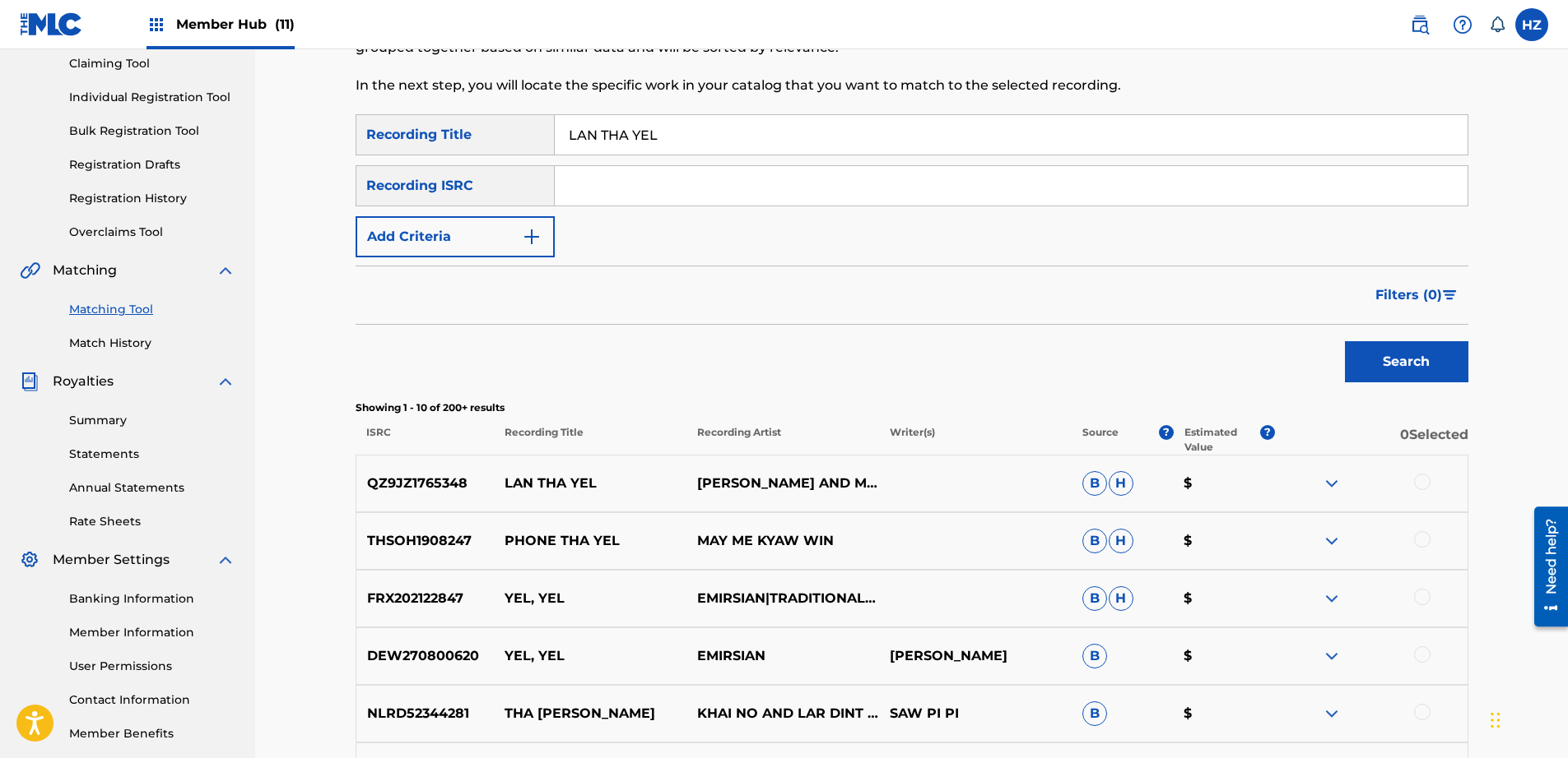
click at [1333, 484] on img at bounding box center [1331, 483] width 20 height 20
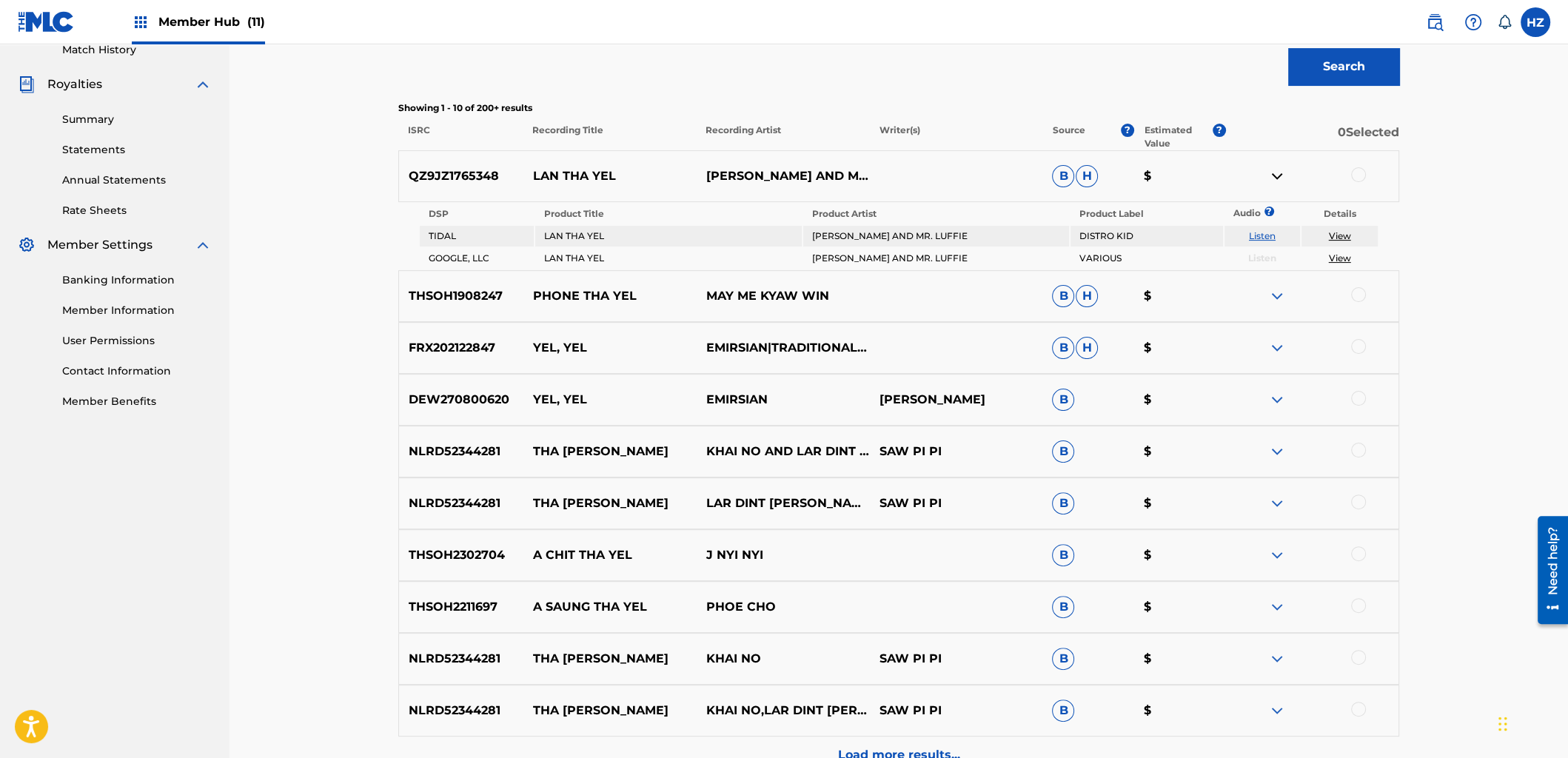
scroll to position [424, 0]
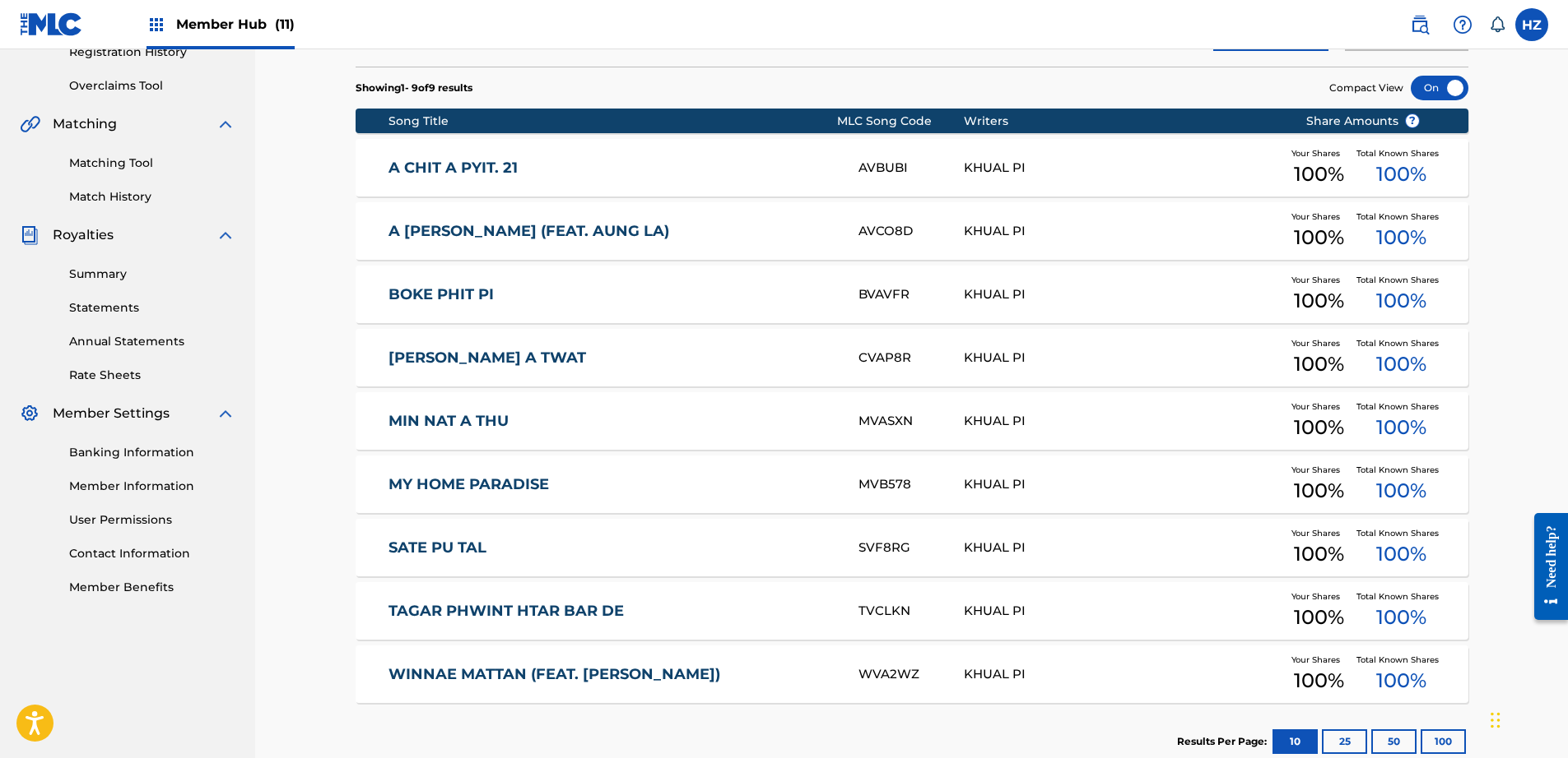
scroll to position [324, 0]
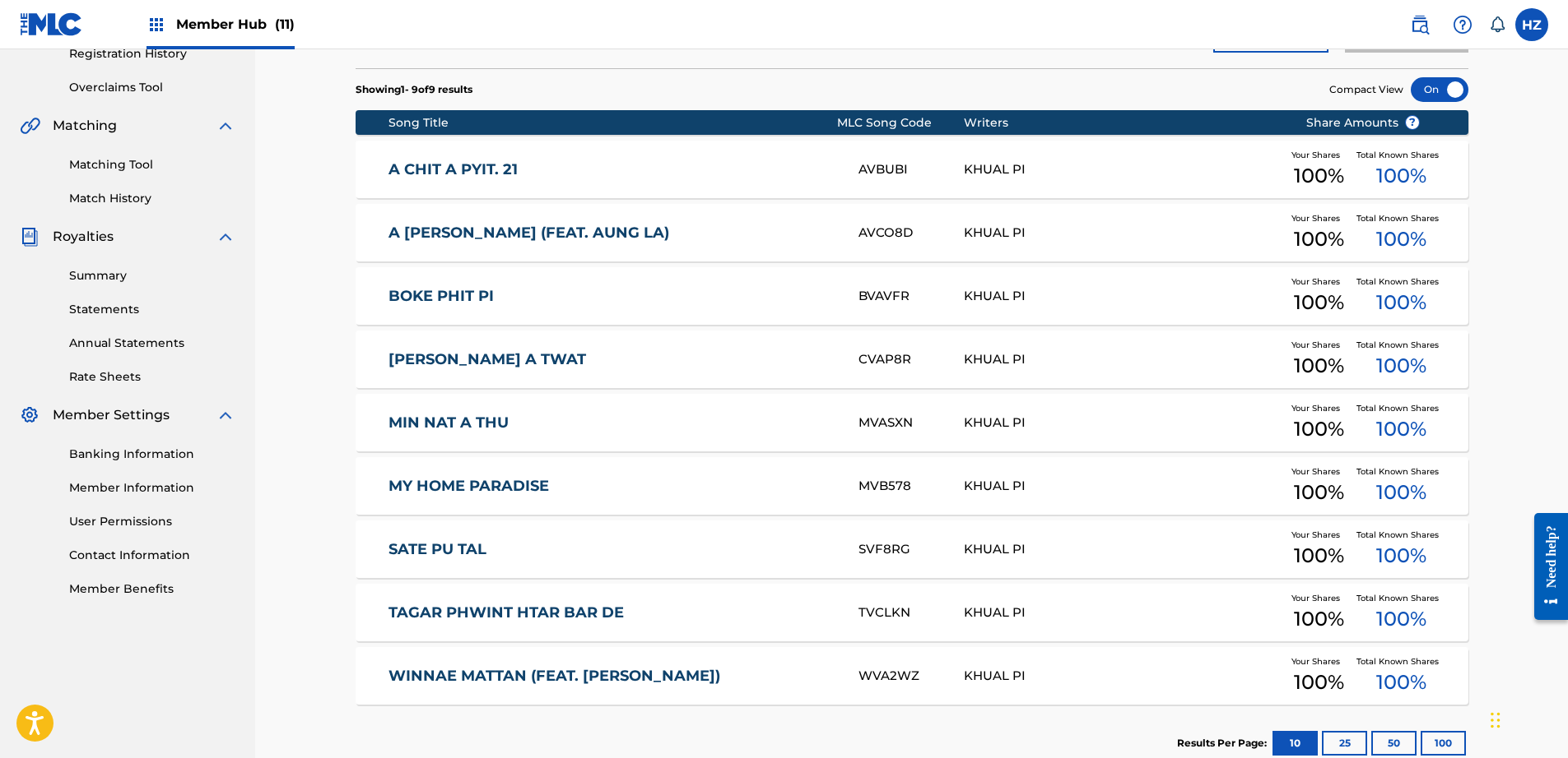
click at [453, 547] on link "SATE PU TAL" at bounding box center [612, 550] width 448 height 19
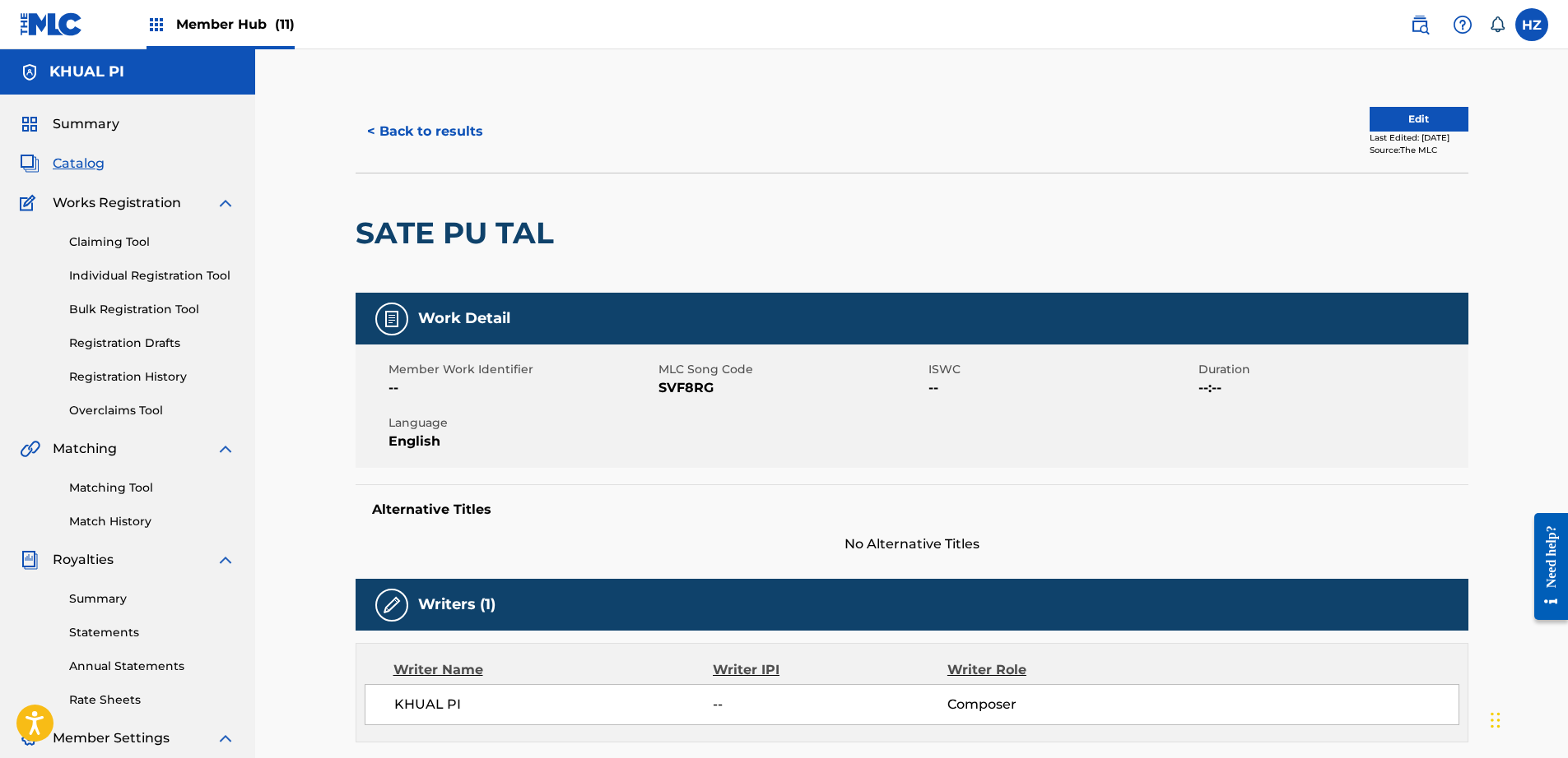
click at [492, 272] on div "SATE PU TAL" at bounding box center [459, 233] width 207 height 120
copy div "SATE PU TAL"
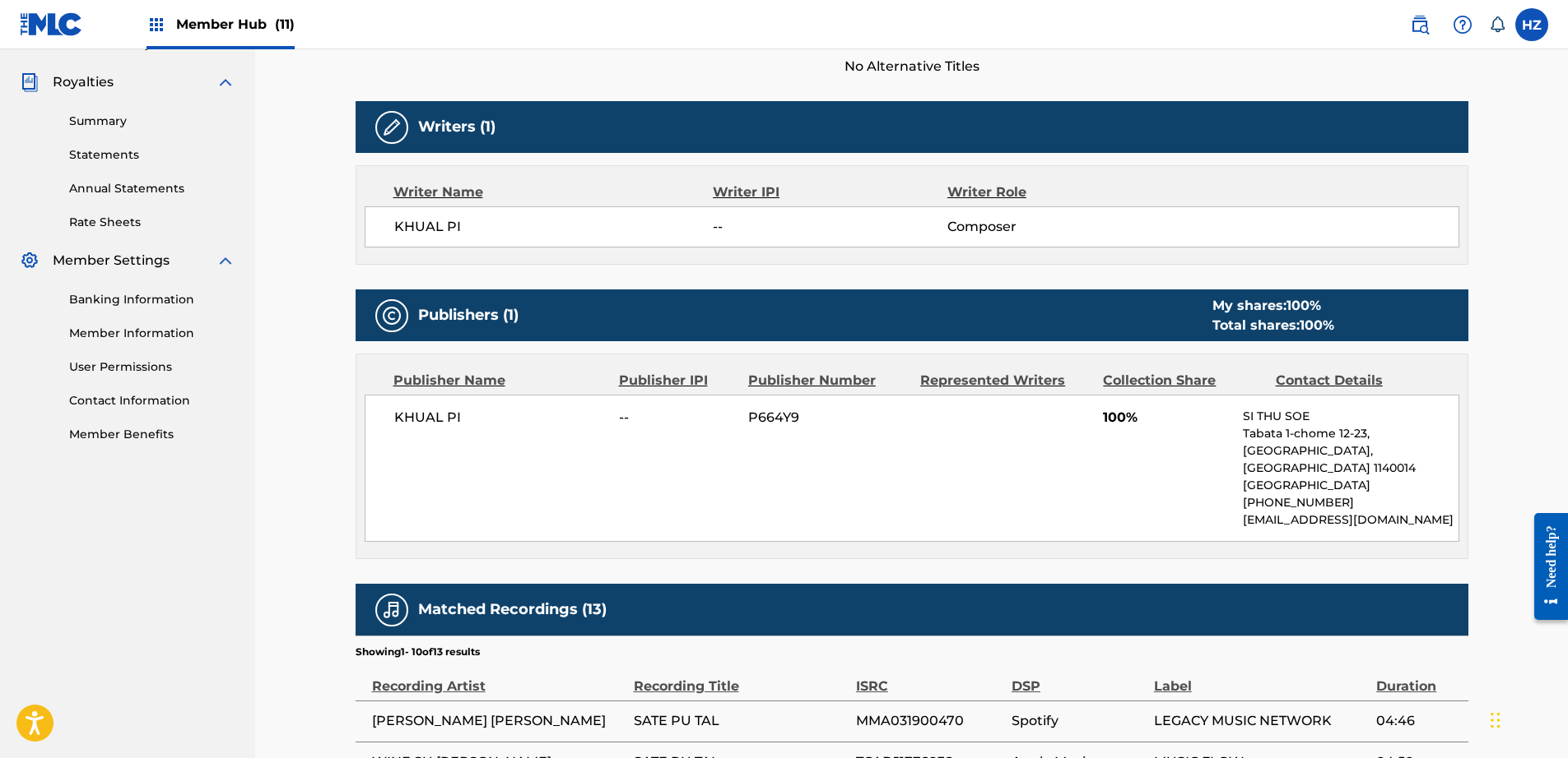
scroll to position [537, 0]
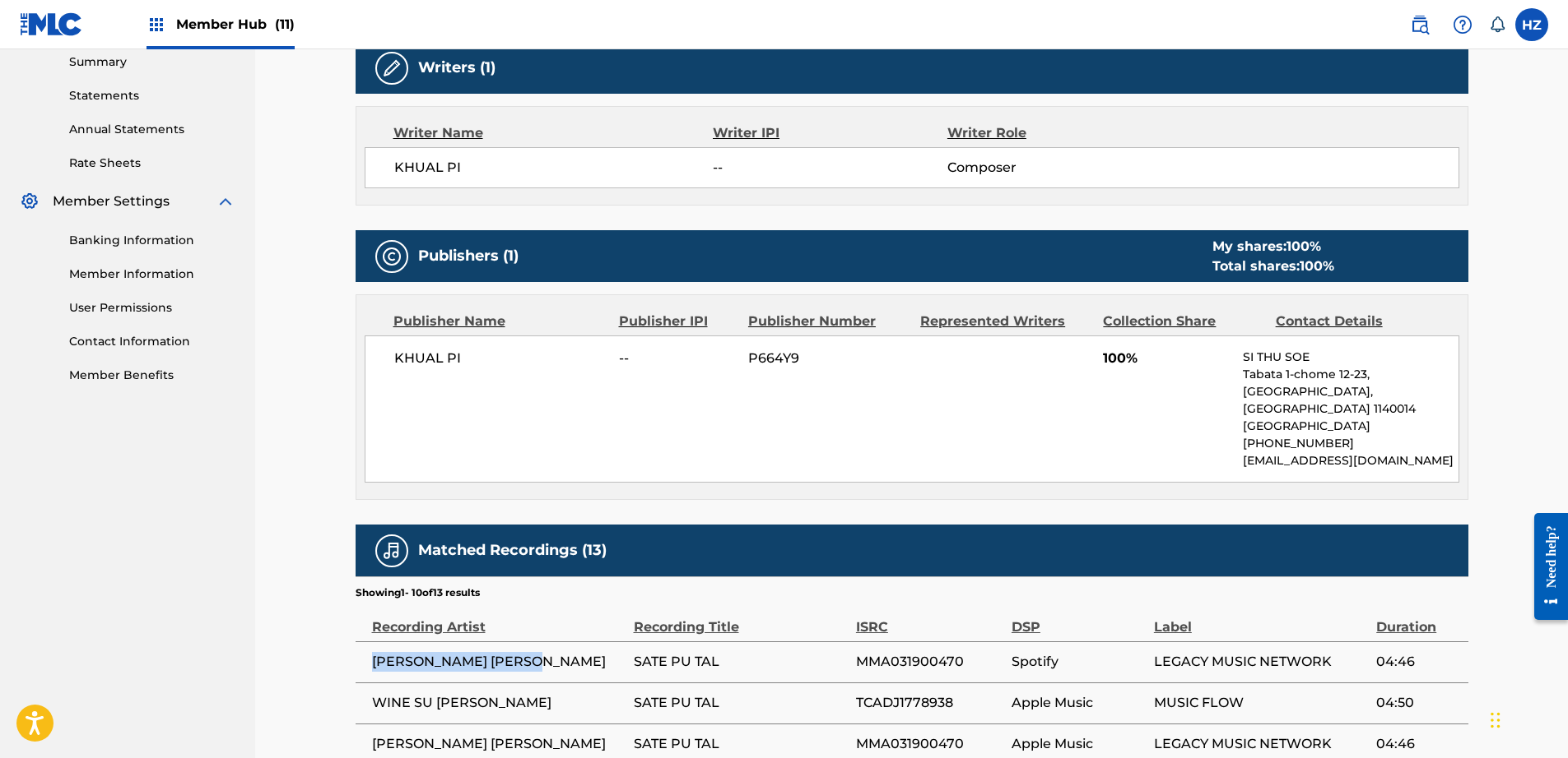
drag, startPoint x: 563, startPoint y: 643, endPoint x: 370, endPoint y: 635, distance: 193.2
click at [369, 641] on td "WYNE SU KHAING THEIN" at bounding box center [495, 661] width 278 height 41
copy span "WYNE SU KHAING THEIN"
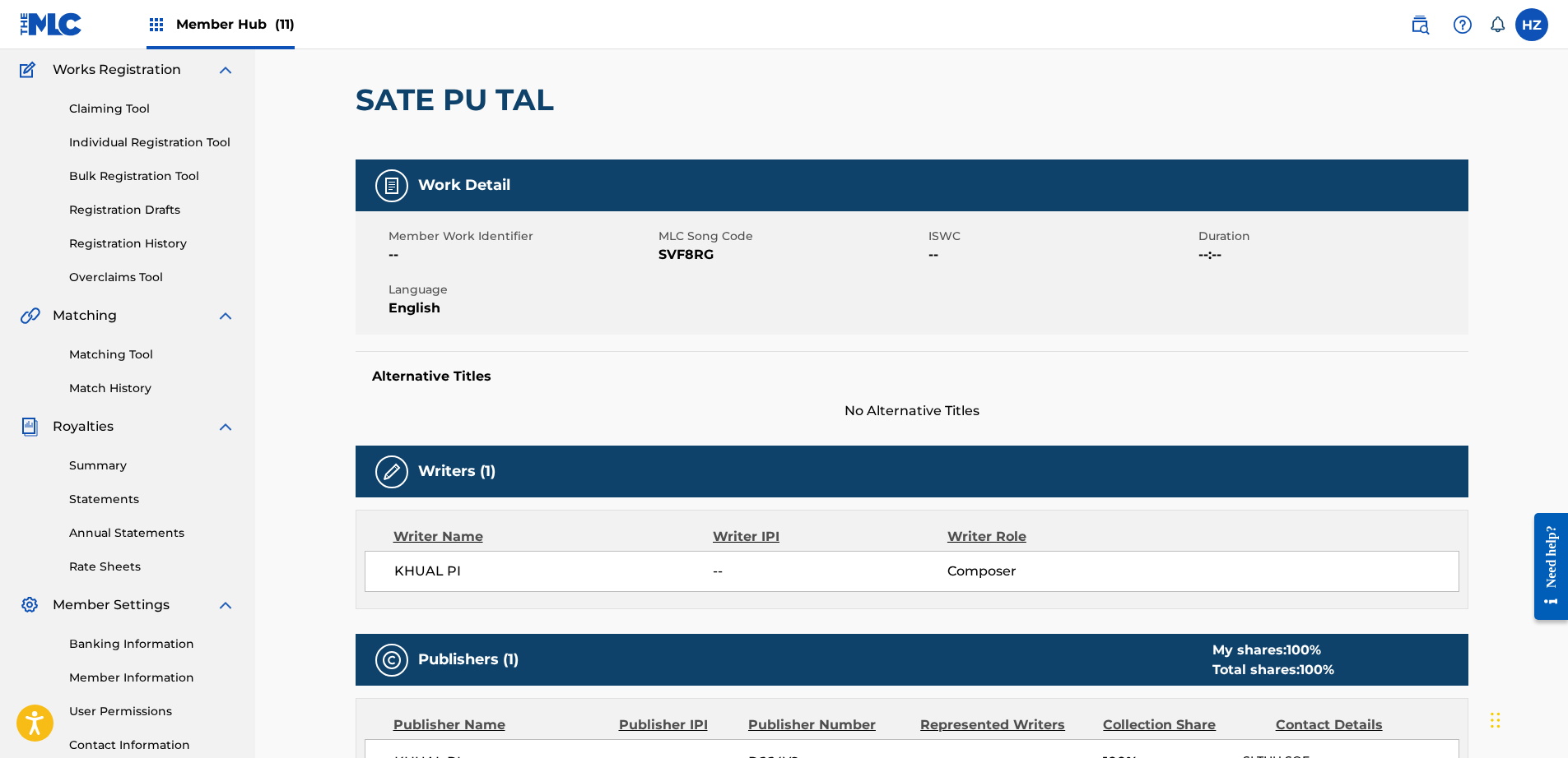
scroll to position [0, 0]
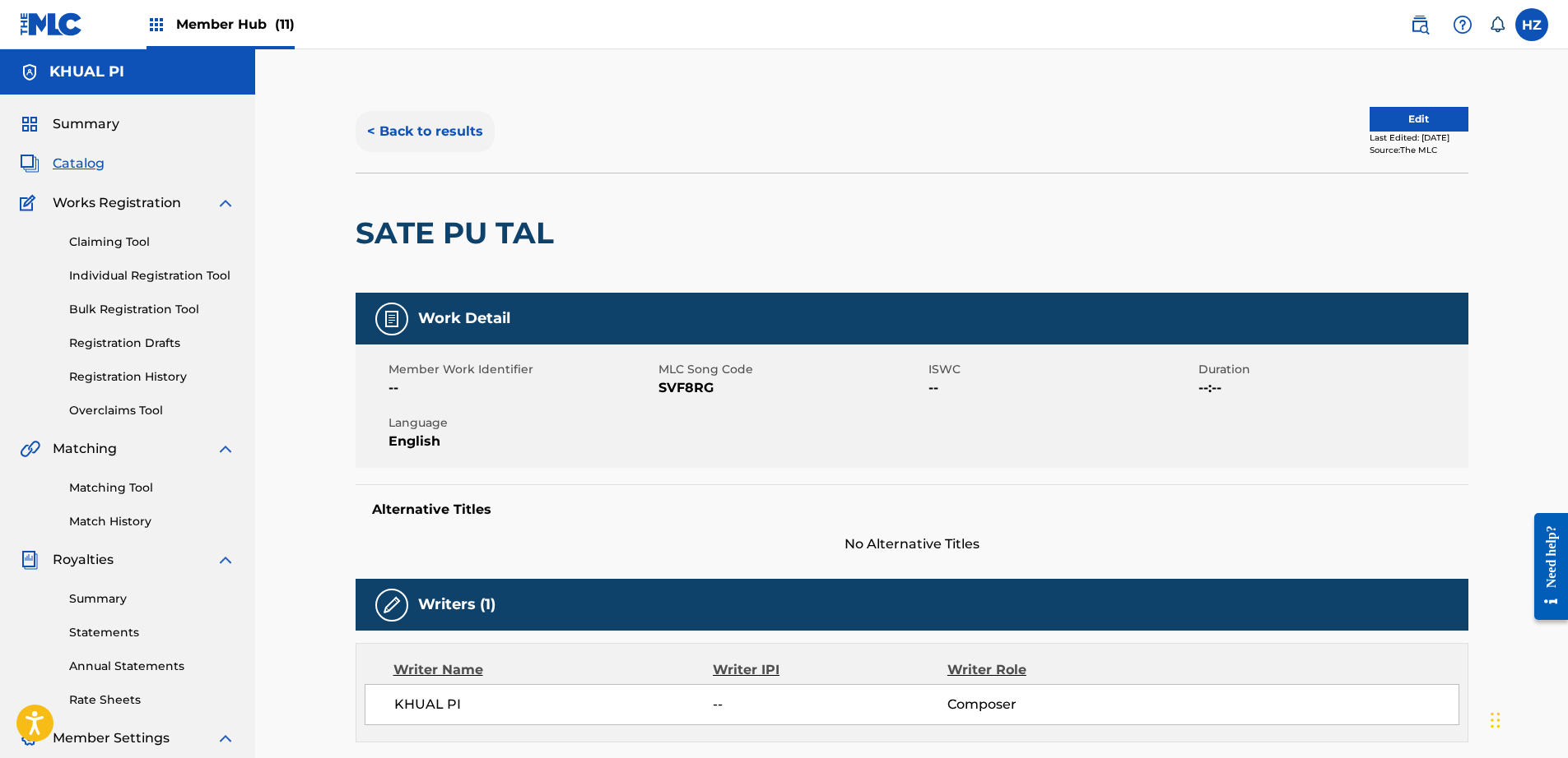
click at [383, 125] on button "< Back to results" at bounding box center [425, 131] width 140 height 41
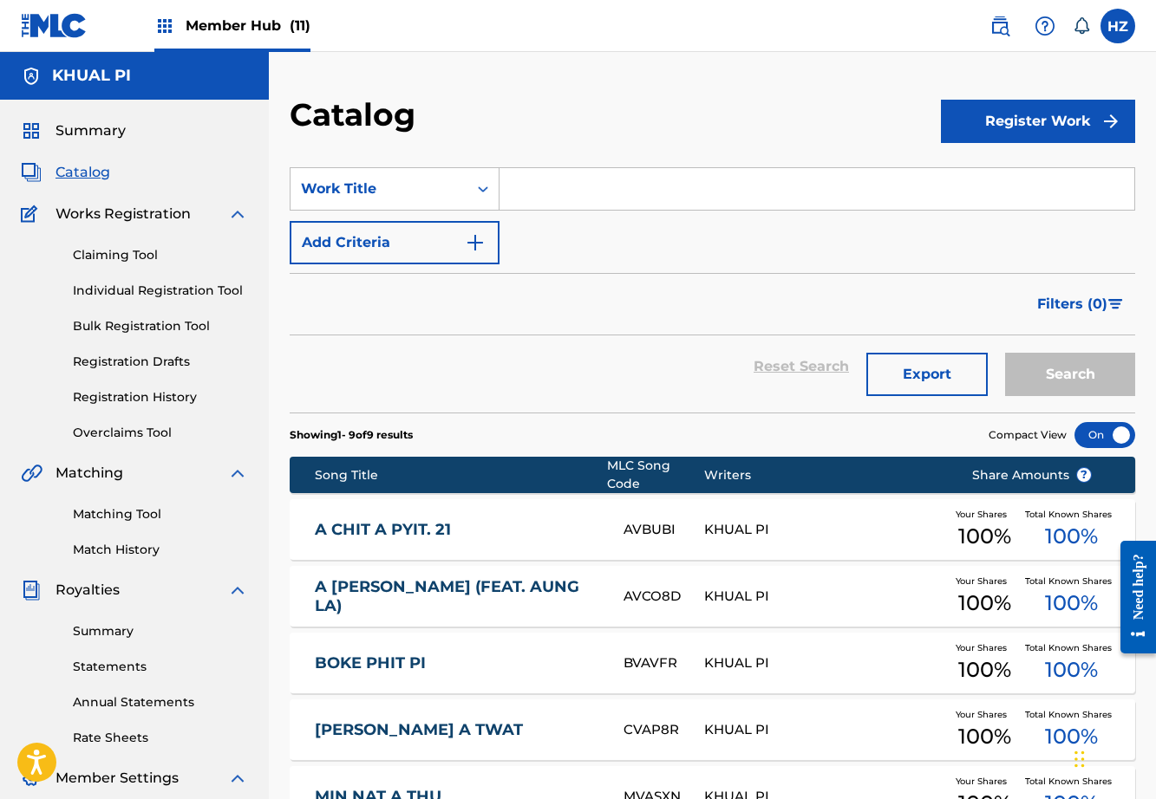
click at [250, 49] on div "Member Hub (11)" at bounding box center [232, 25] width 156 height 51
click at [234, 24] on span "Member Hub (11)" at bounding box center [248, 26] width 125 height 20
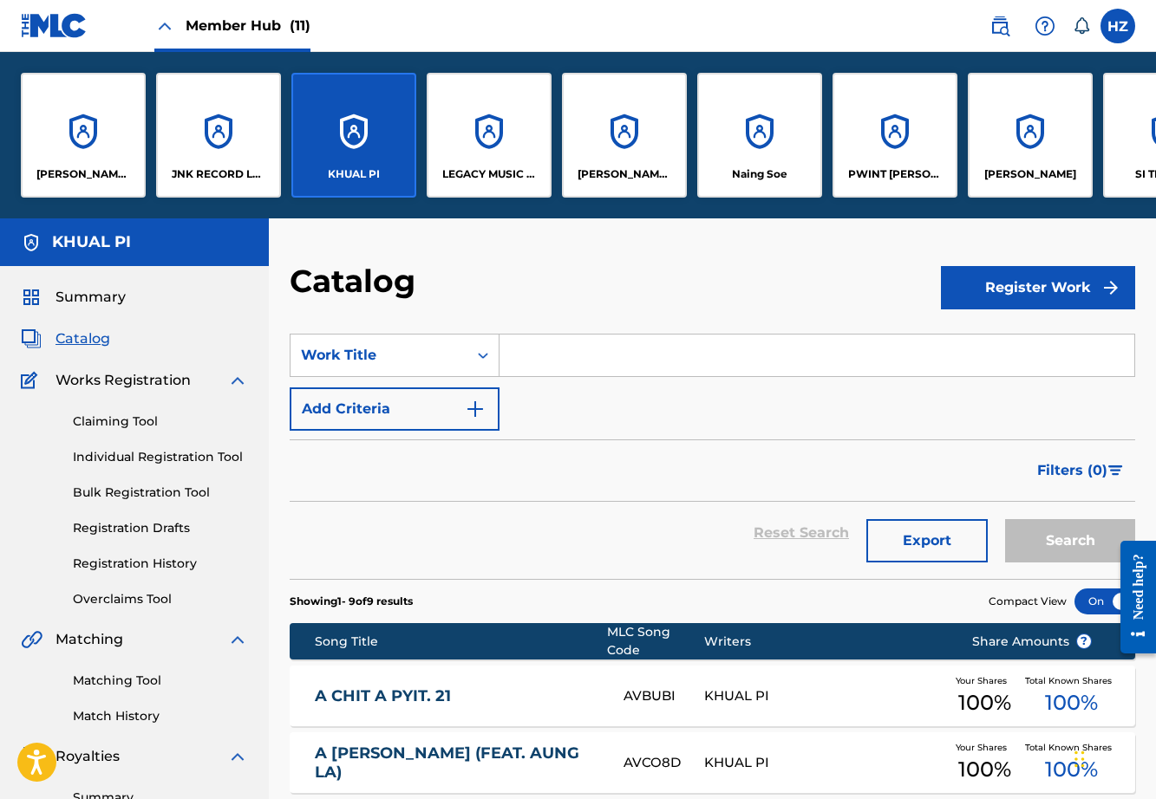
click at [363, 163] on div "KHUAL PI" at bounding box center [353, 135] width 125 height 125
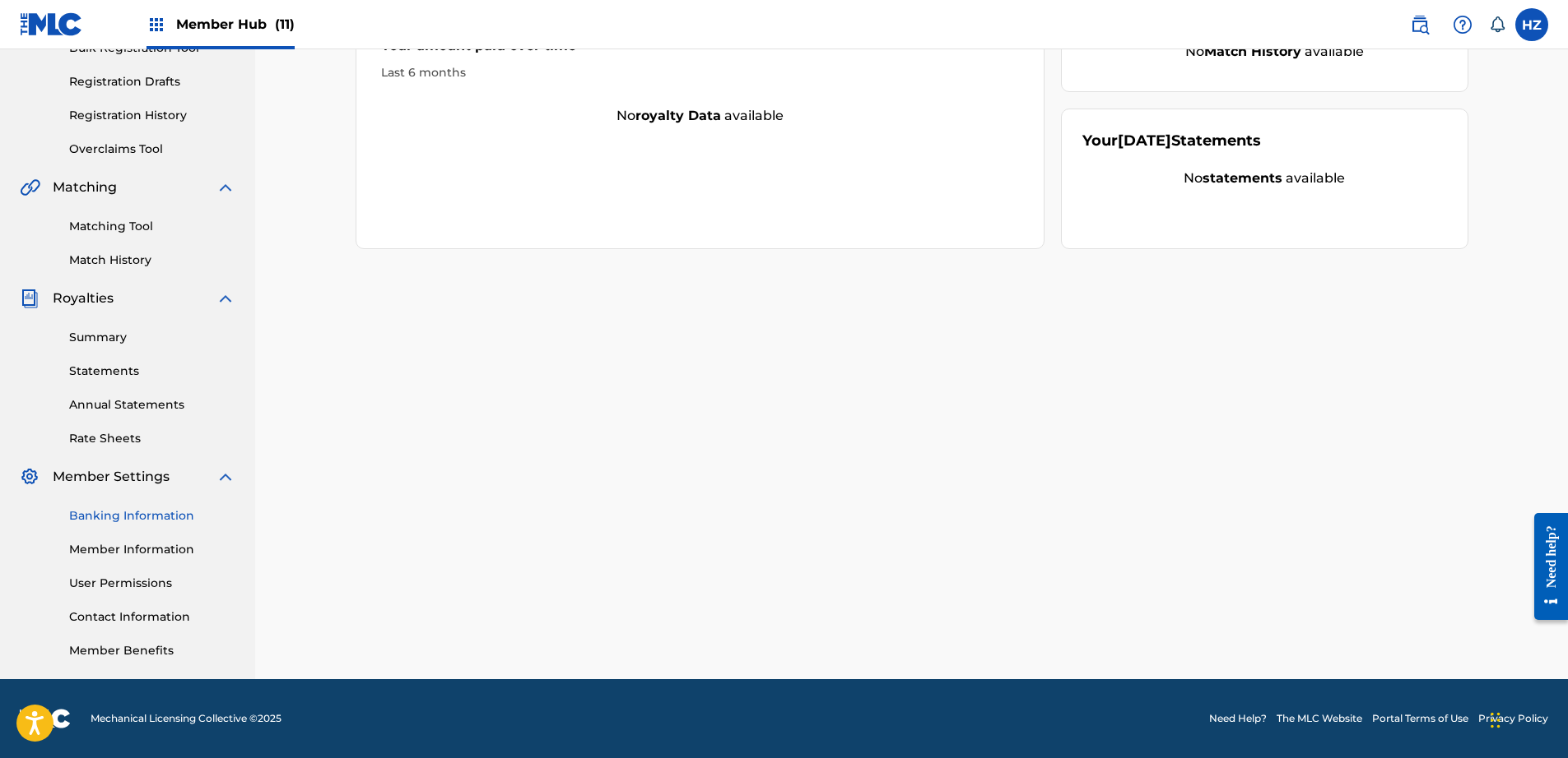
scroll to position [261, 0]
click at [118, 511] on link "Banking Information" at bounding box center [152, 517] width 166 height 17
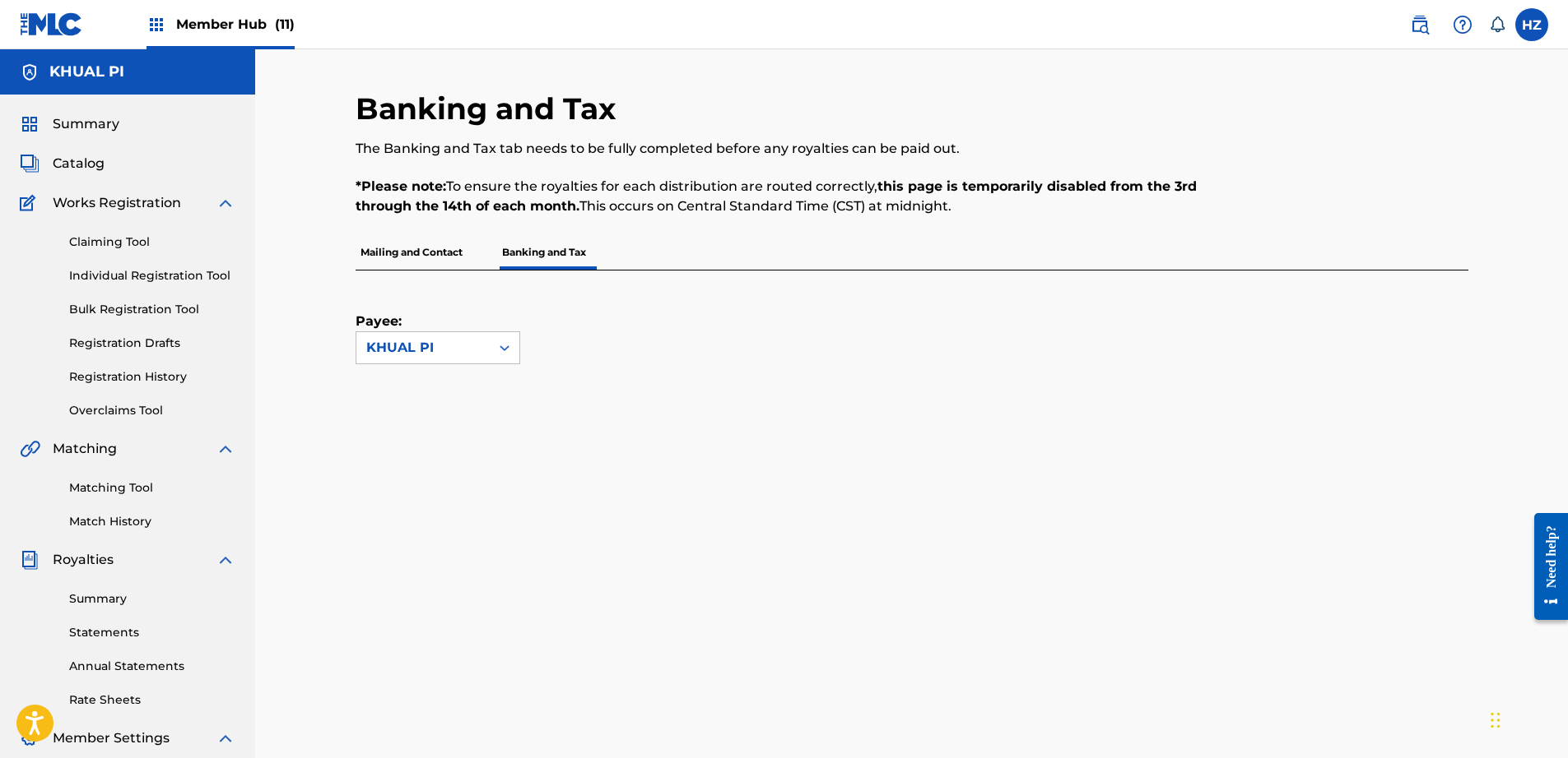
click at [452, 226] on div "Banking and Tax The Banking and Tax tab needs to be fully completed before any …" at bounding box center [784, 162] width 857 height 145
click at [456, 250] on p "Mailing and Contact" at bounding box center [412, 252] width 112 height 34
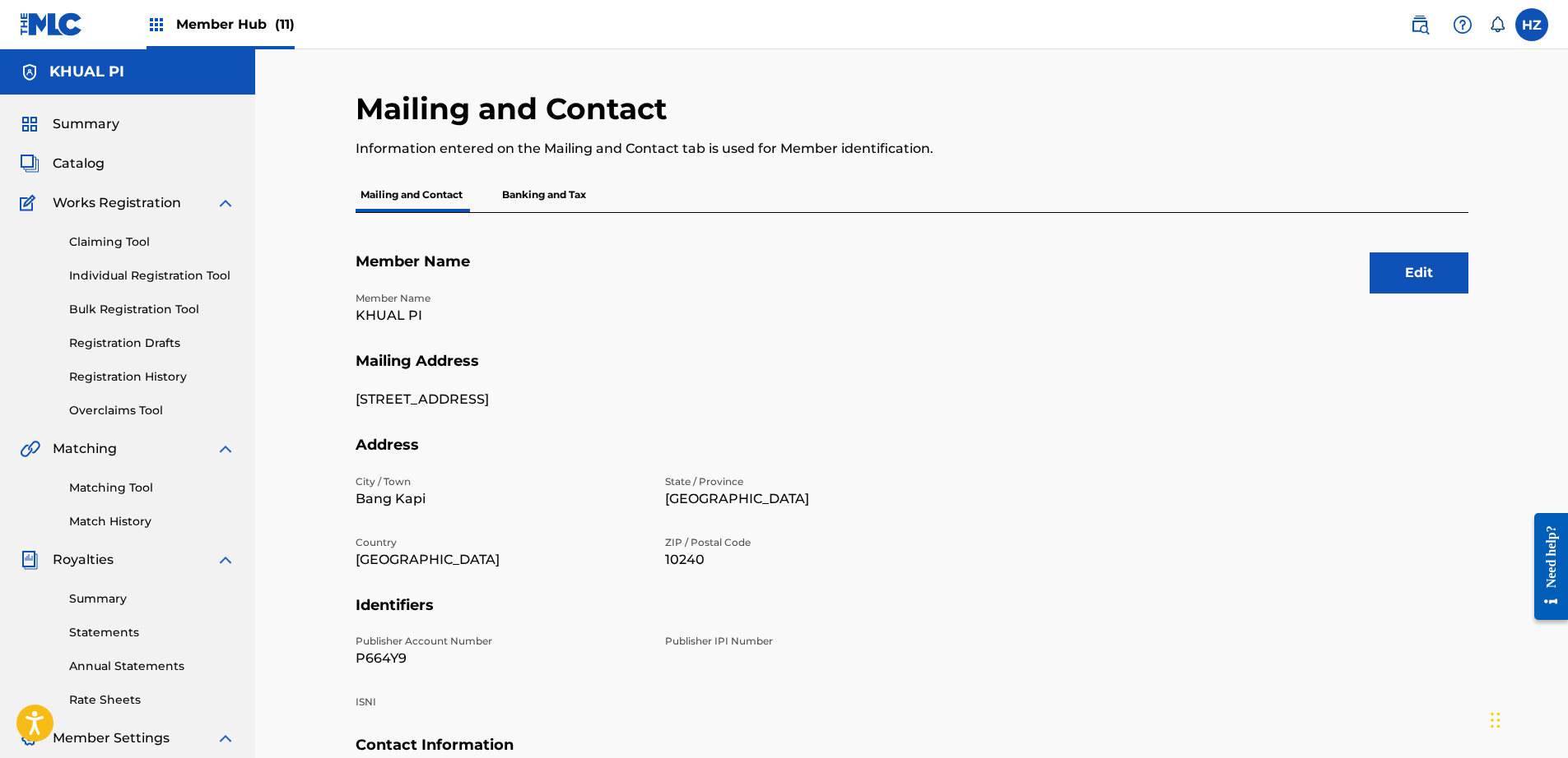
click at [546, 184] on p "Banking and Tax" at bounding box center [544, 194] width 94 height 34
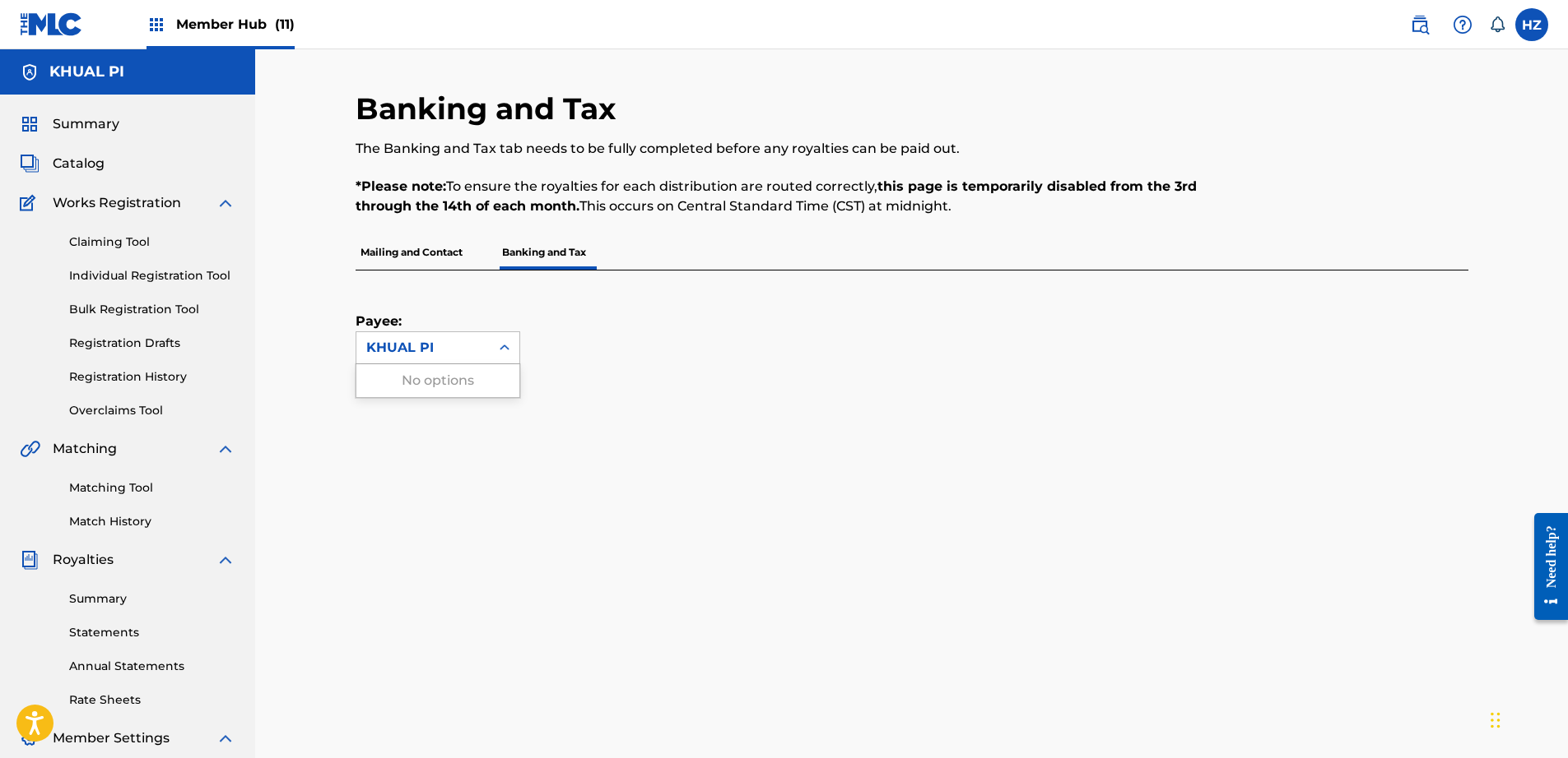
click at [491, 348] on div at bounding box center [504, 347] width 29 height 29
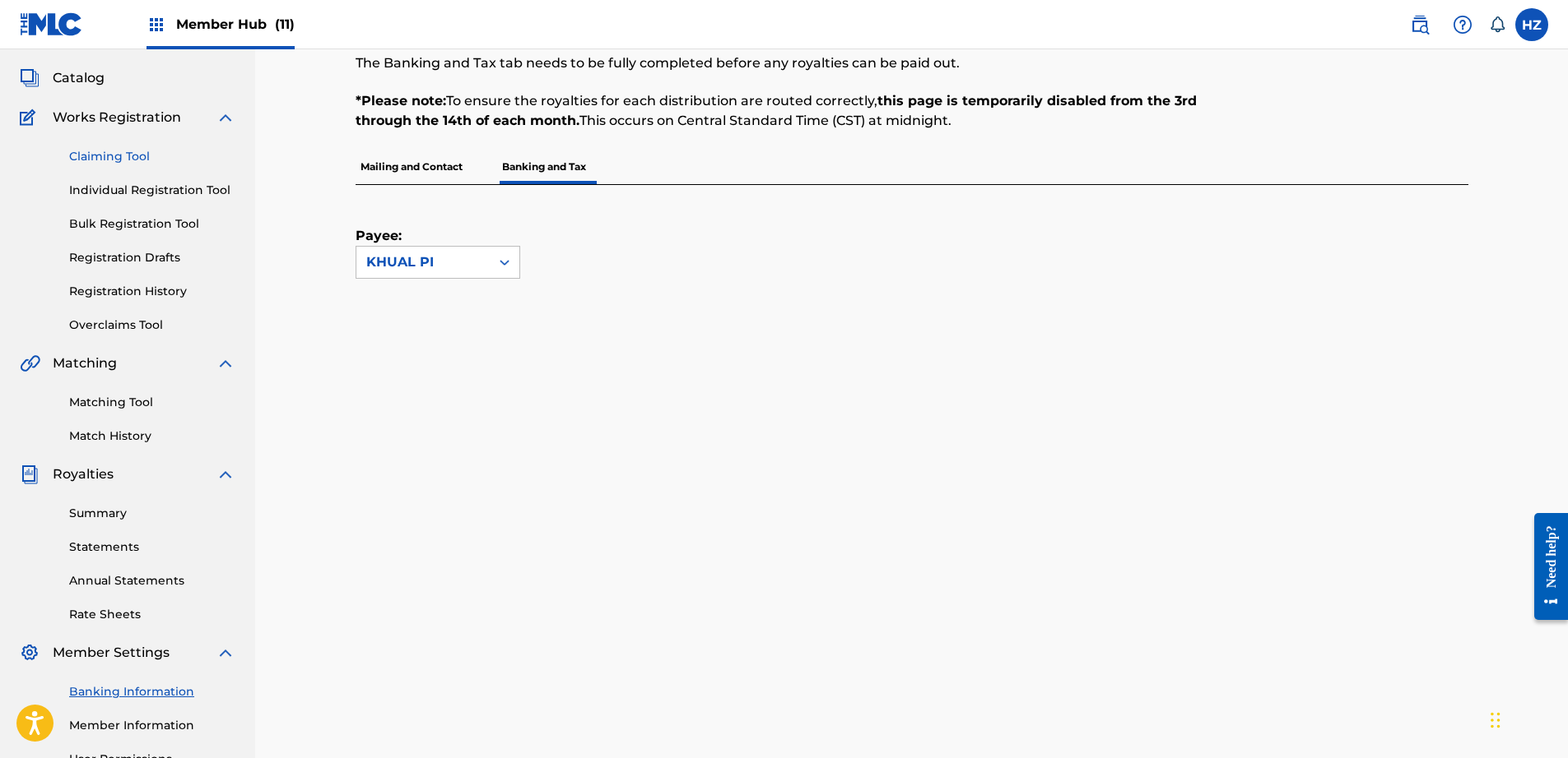
scroll to position [65, 0]
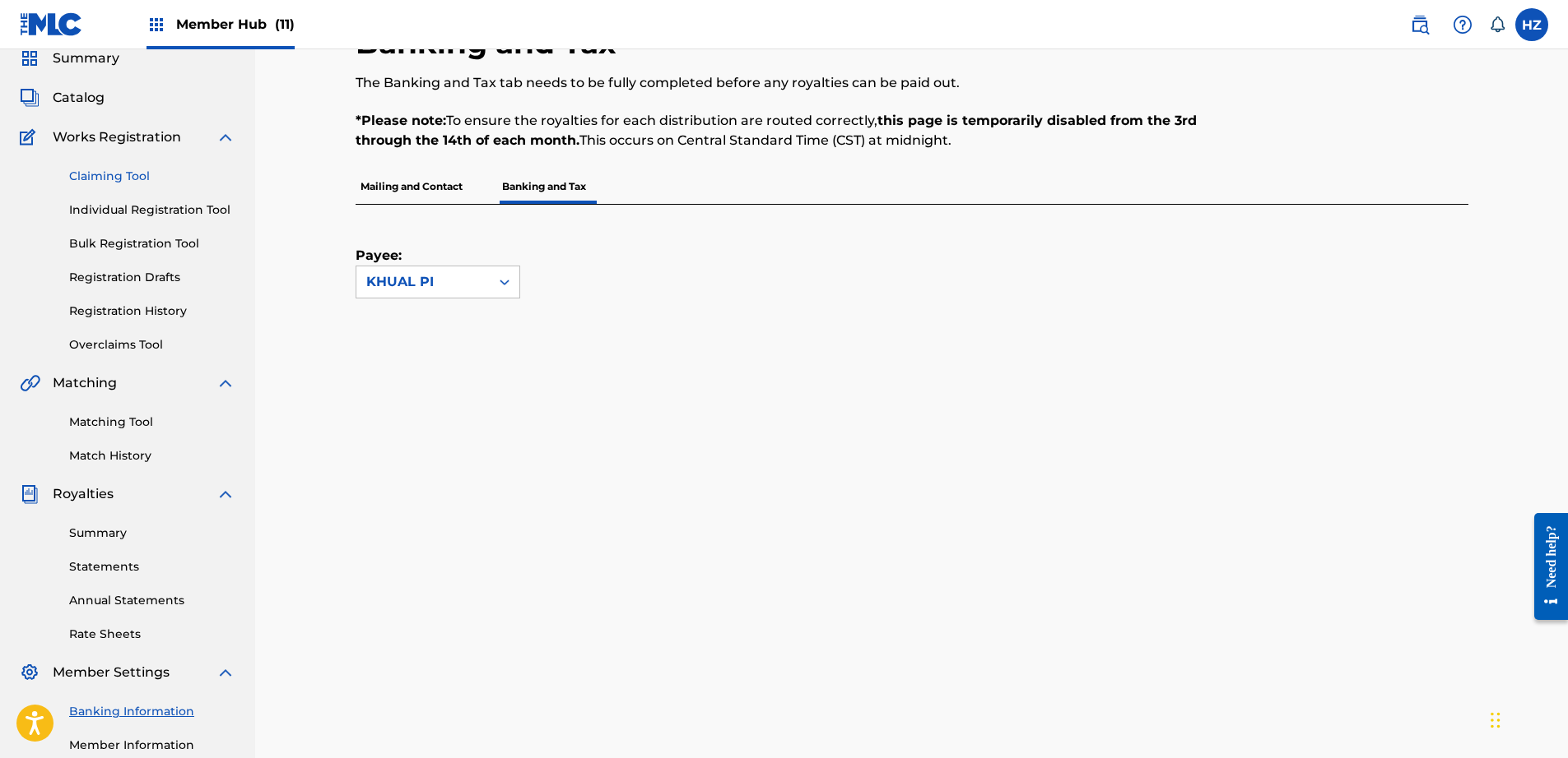
click at [122, 178] on link "Claiming Tool" at bounding box center [152, 176] width 166 height 17
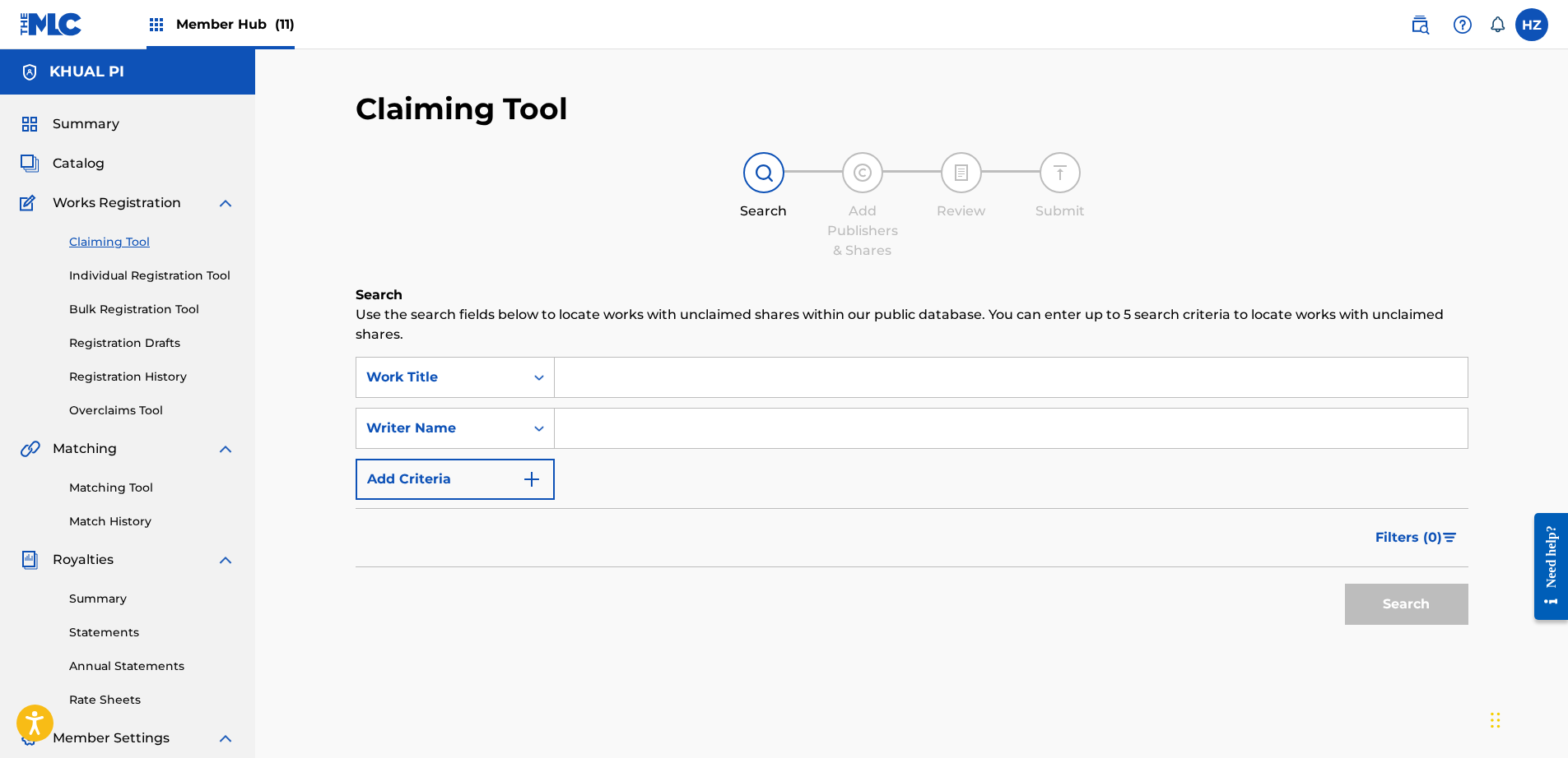
click at [557, 430] on input "Search Form" at bounding box center [1011, 429] width 913 height 40
type input "aung phyo"
click at [1345, 584] on button "Search" at bounding box center [1407, 604] width 123 height 41
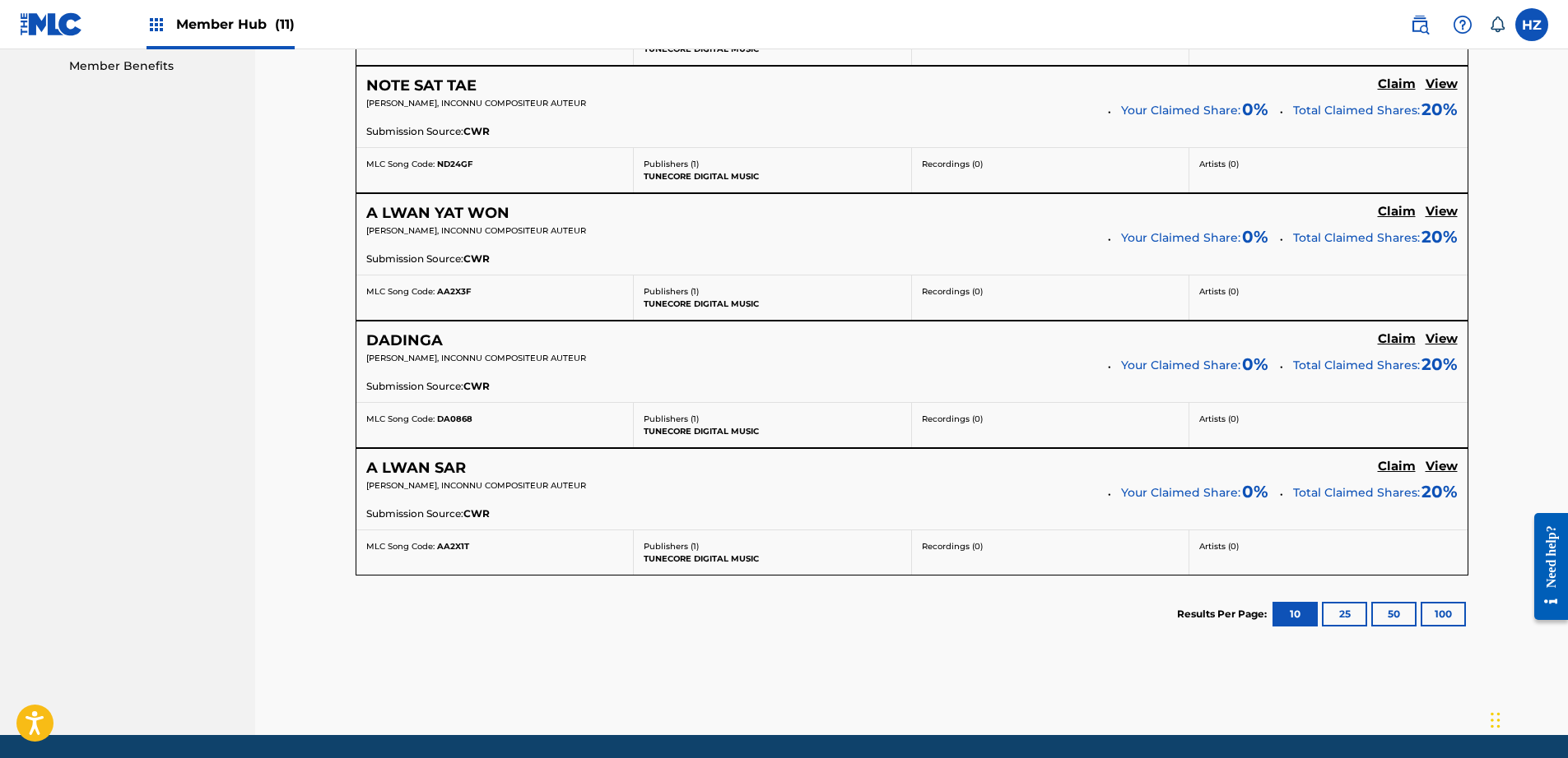
scroll to position [902, 0]
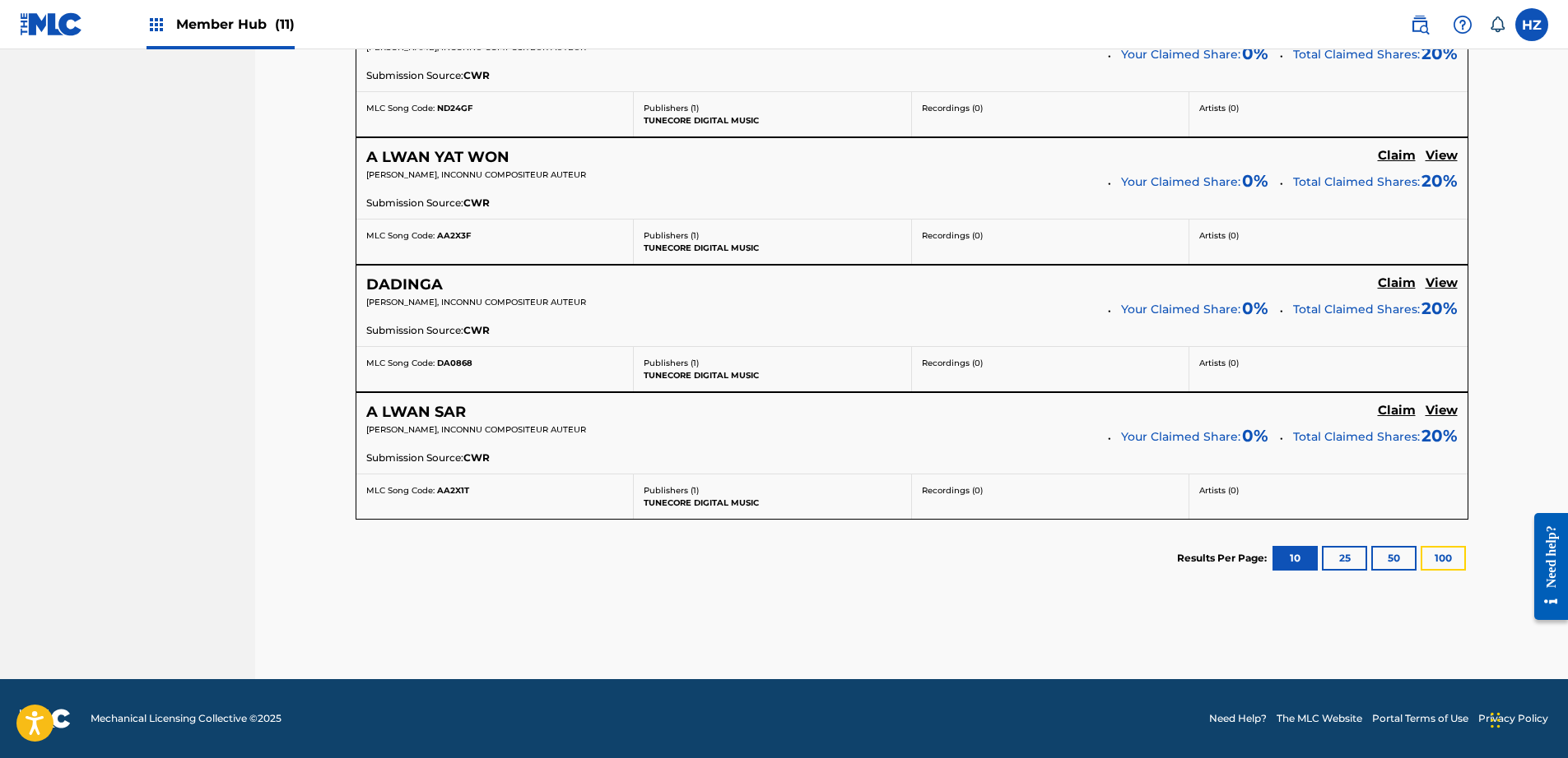
click at [1440, 556] on button "100" at bounding box center [1444, 559] width 46 height 25
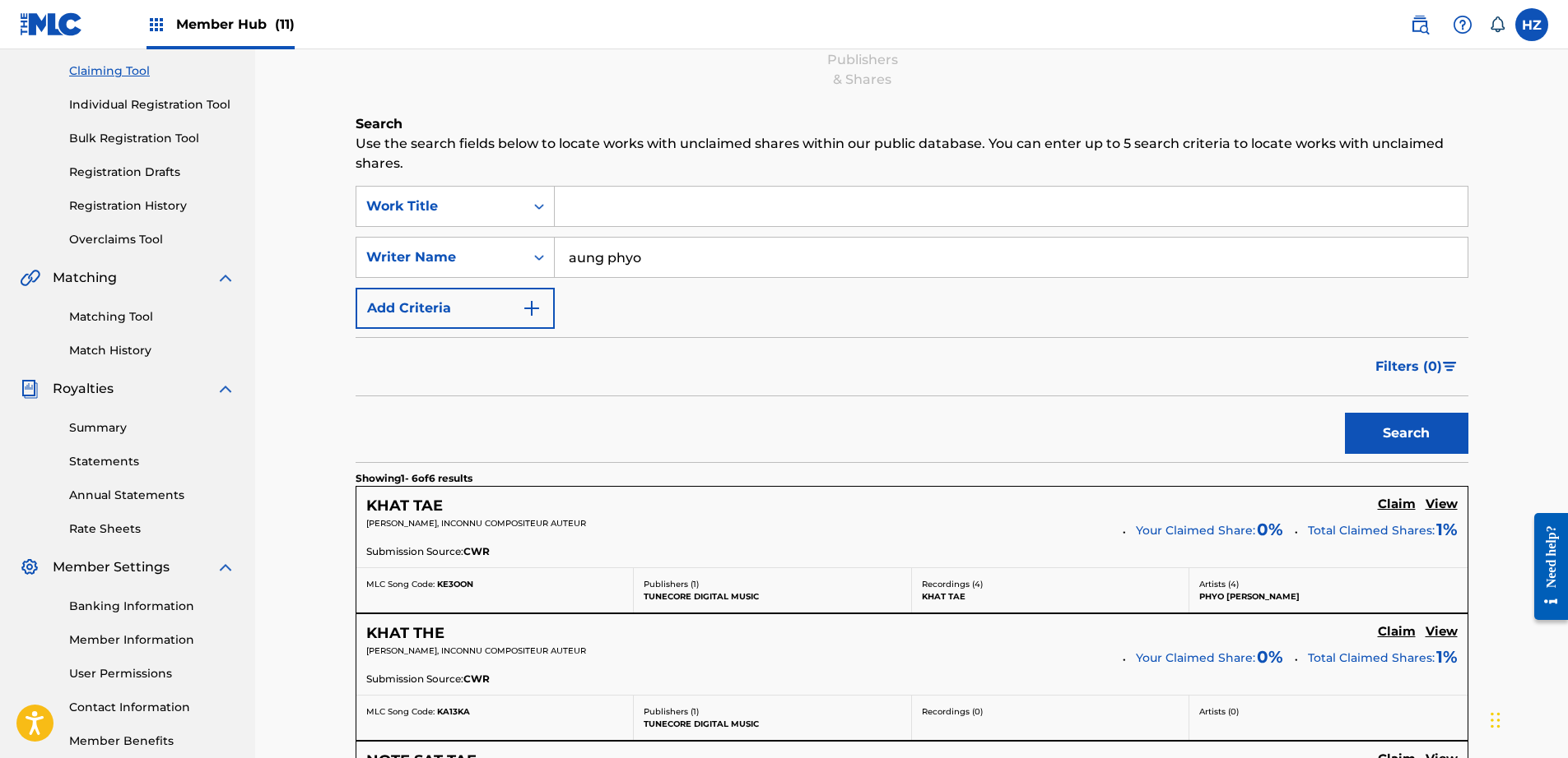
scroll to position [0, 0]
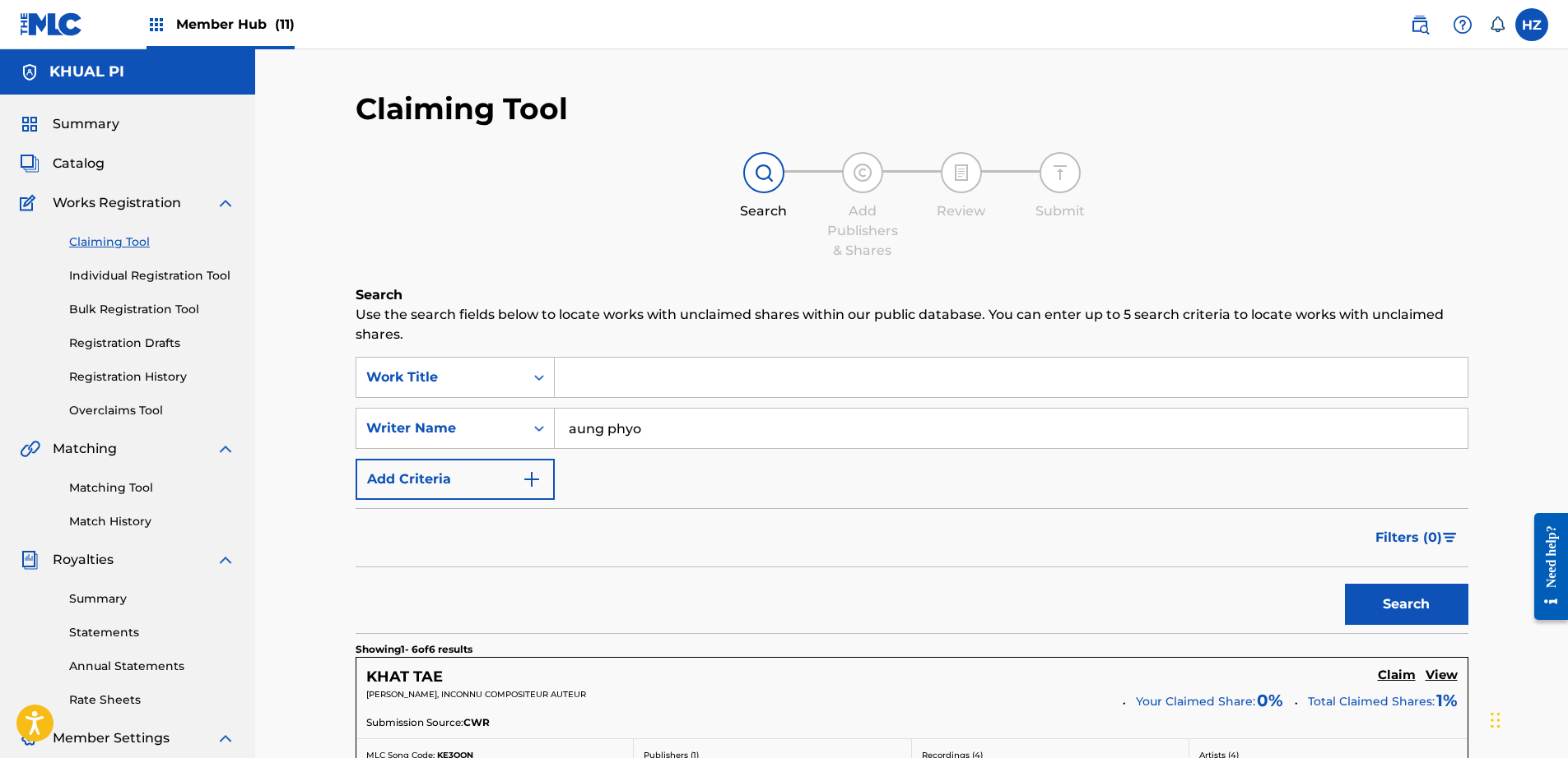
click at [635, 437] on input "aung phyo" at bounding box center [1011, 429] width 913 height 40
click at [635, 438] on input "aung phyo" at bounding box center [1011, 429] width 913 height 40
click at [635, 437] on input "aung phyo" at bounding box center [1011, 429] width 913 height 40
type input "khual pi"
click at [1391, 603] on button "Search" at bounding box center [1407, 604] width 123 height 41
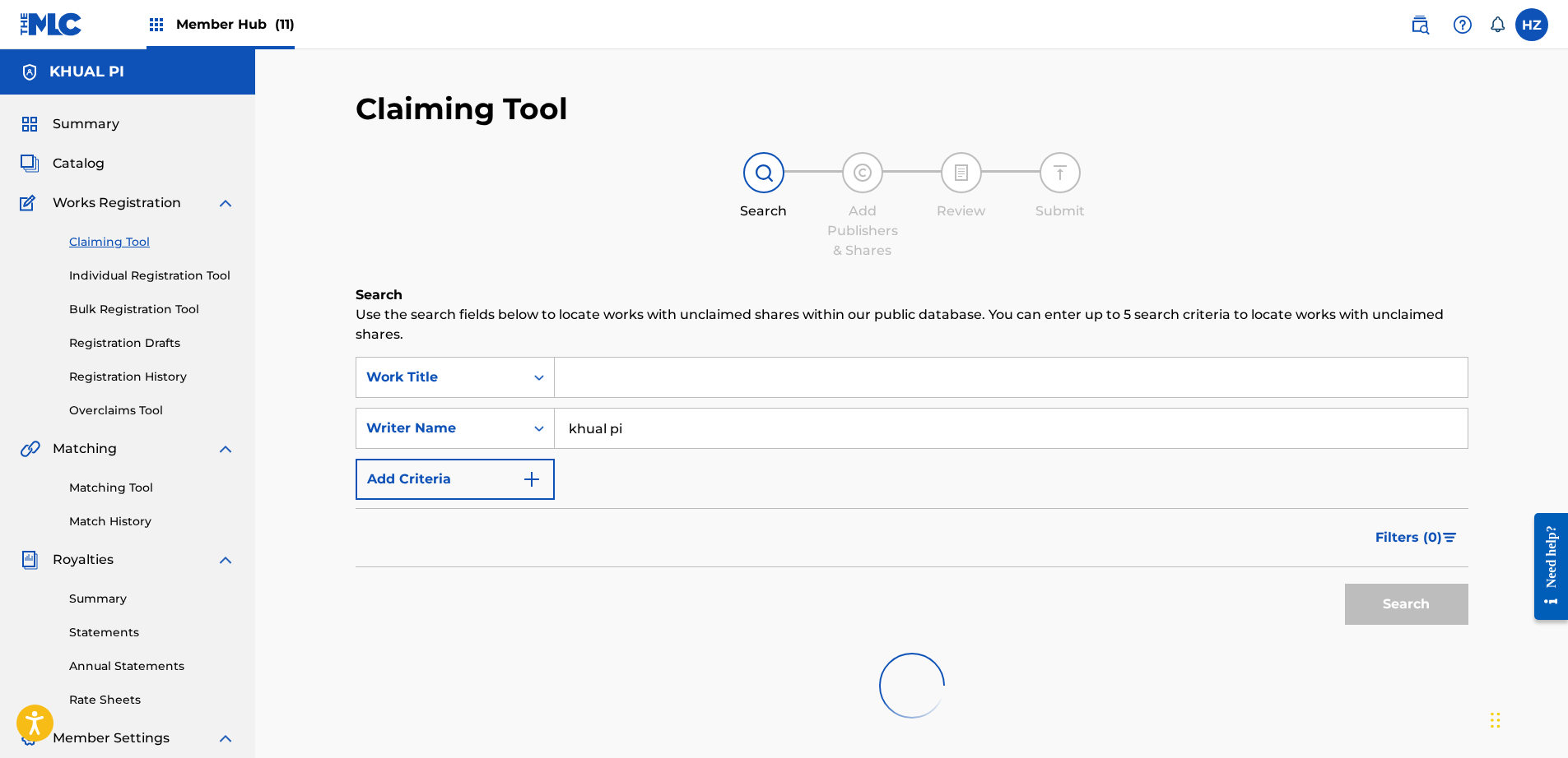
scroll to position [3, 0]
drag, startPoint x: 915, startPoint y: 446, endPoint x: 906, endPoint y: 431, distance: 17.5
click at [914, 446] on div "SearchWithCriteria06b78d18-0d1f-42f9-90ef-c23a30dbd482 Work Title SearchWithCri…" at bounding box center [912, 426] width 1112 height 143
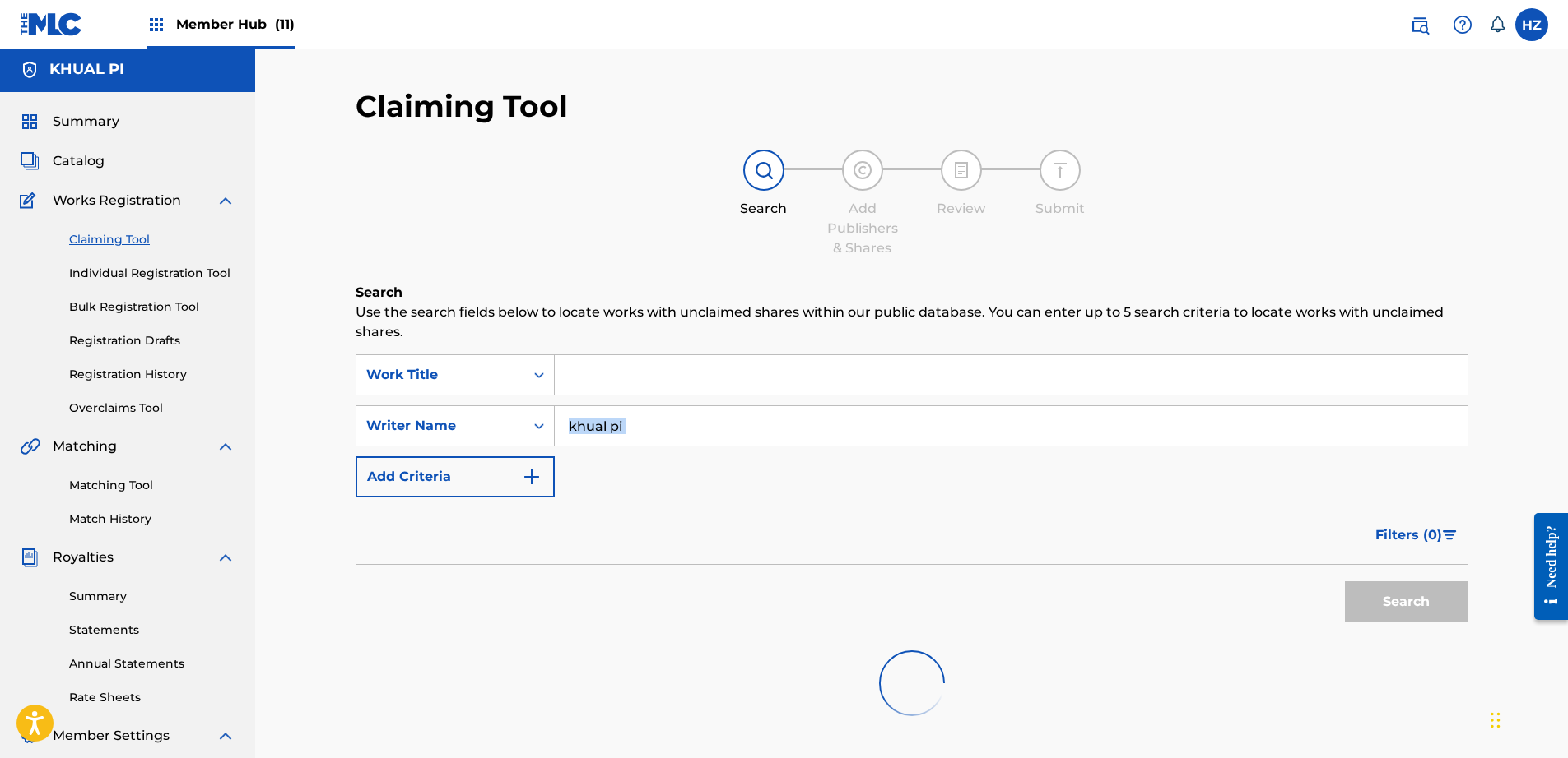
scroll to position [262, 0]
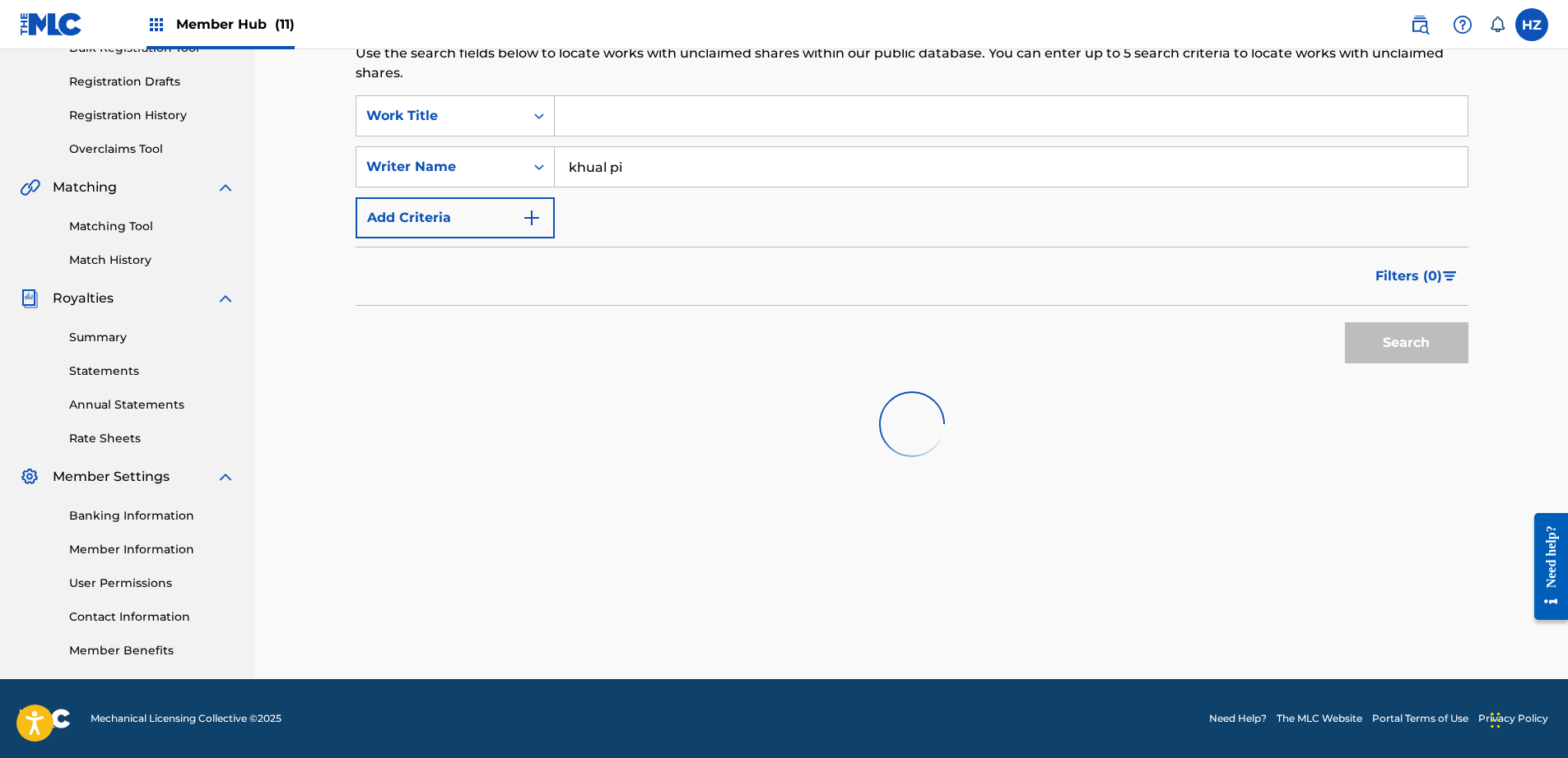
click at [767, 255] on div "Filters ( 0 )" at bounding box center [912, 276] width 1112 height 59
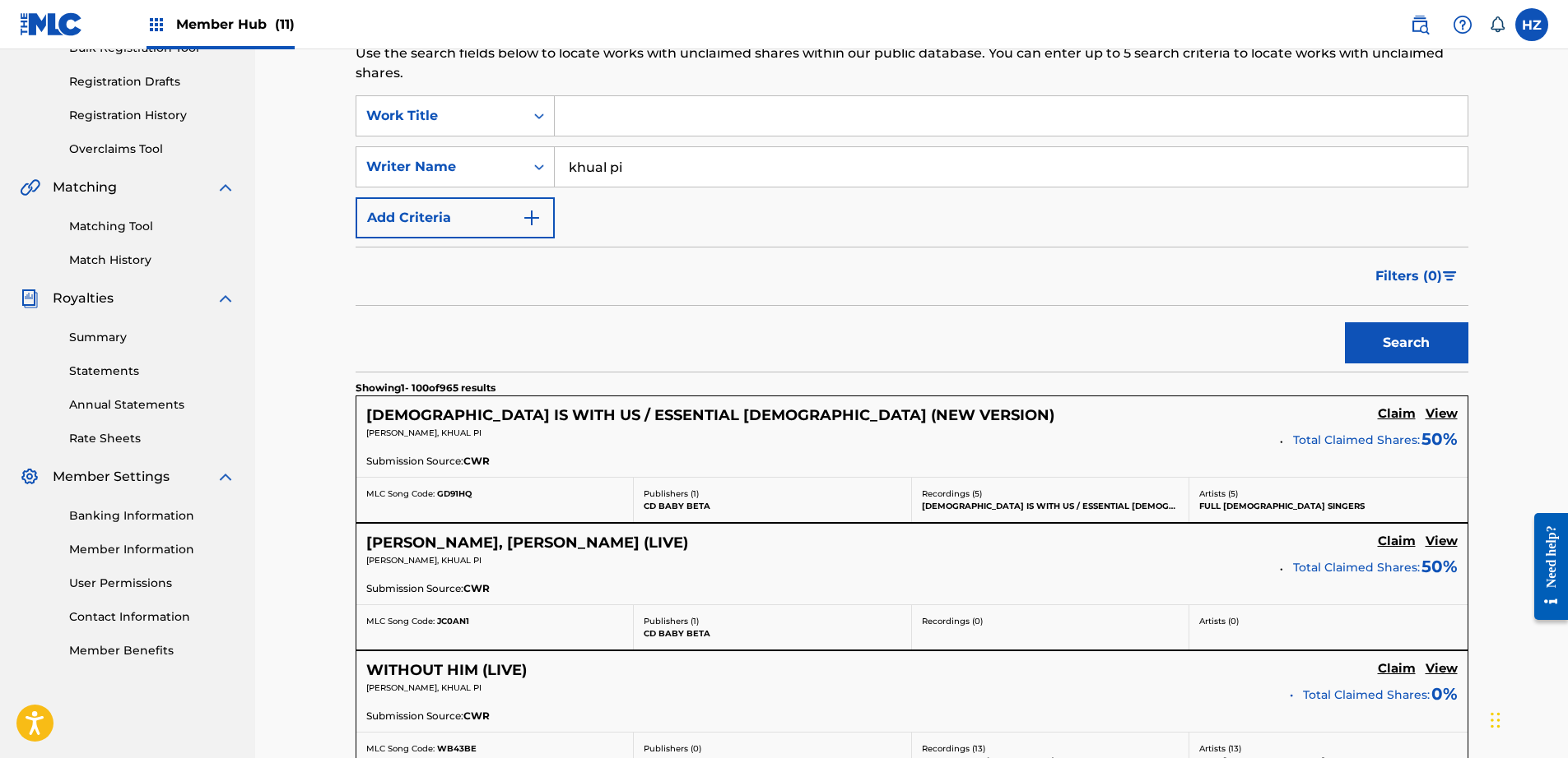
click at [756, 169] on input "khual pi" at bounding box center [1011, 167] width 913 height 40
click at [1428, 269] on span "Filters ( 0 )" at bounding box center [1409, 276] width 66 height 20
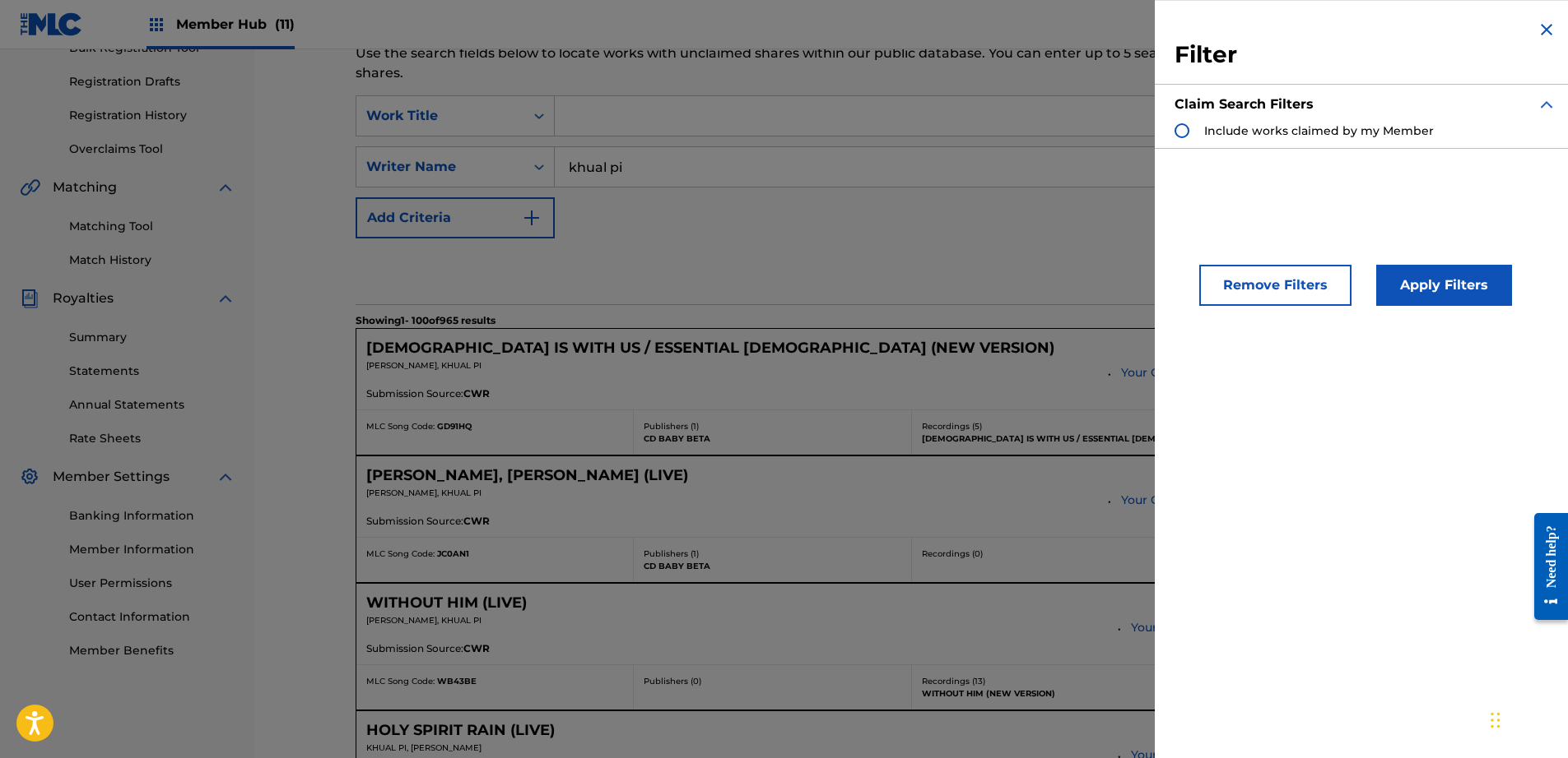
click at [1179, 129] on div "Search Form" at bounding box center [1182, 131] width 15 height 15
click at [1429, 294] on button "Apply Filters" at bounding box center [1444, 285] width 136 height 41
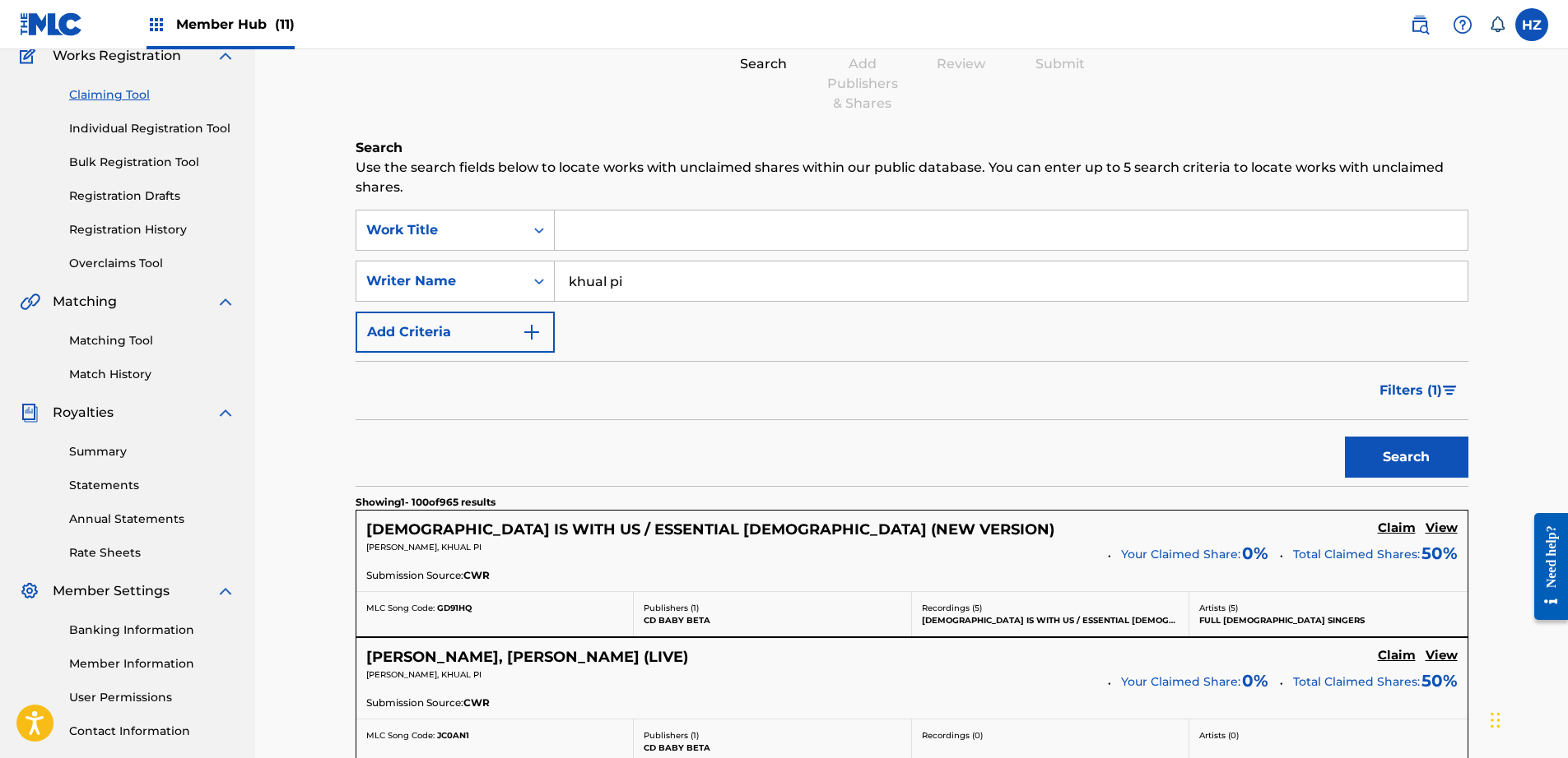
scroll to position [42, 0]
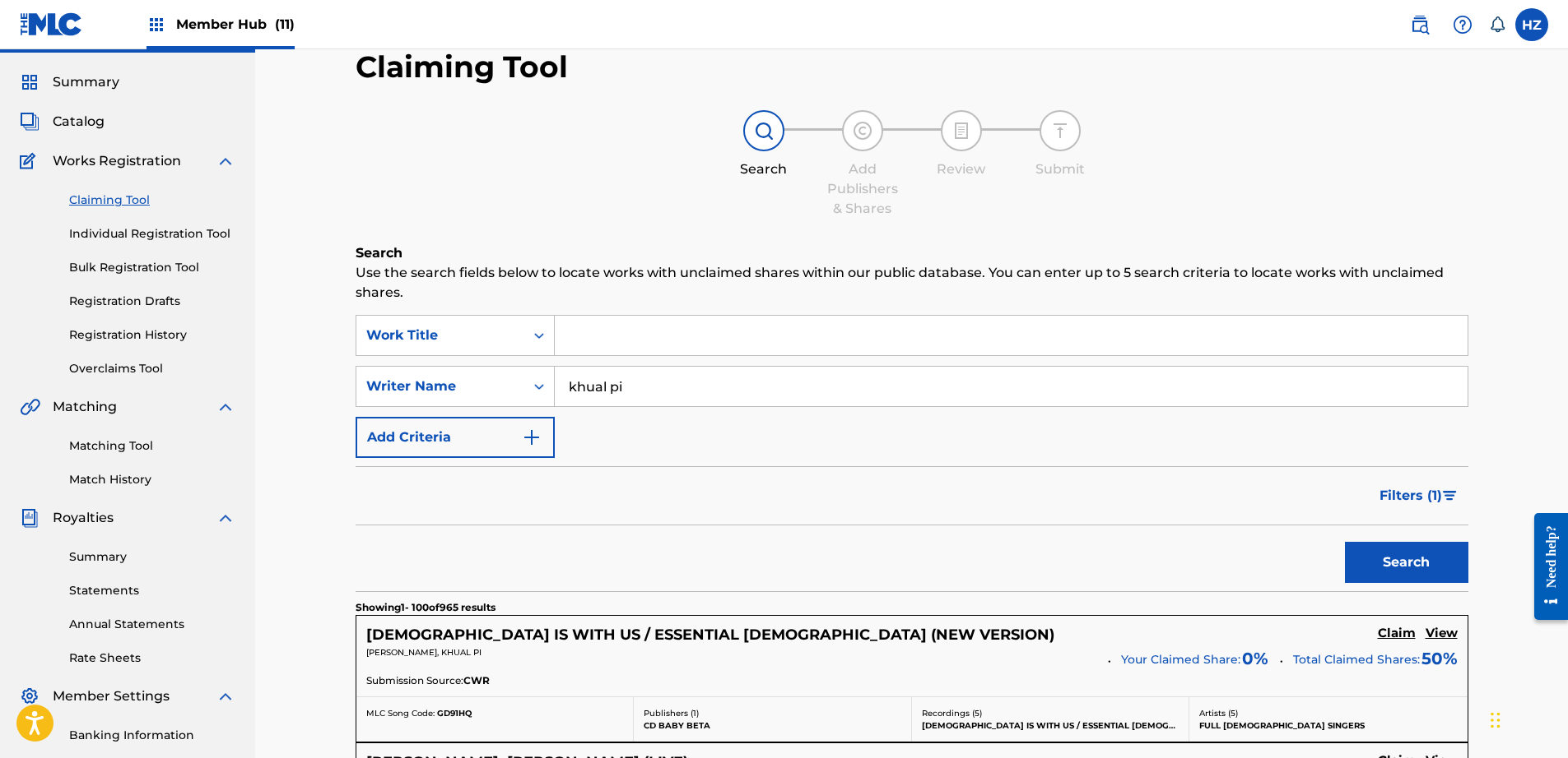
click at [1428, 501] on span "Filters ( 1 )" at bounding box center [1410, 495] width 63 height 20
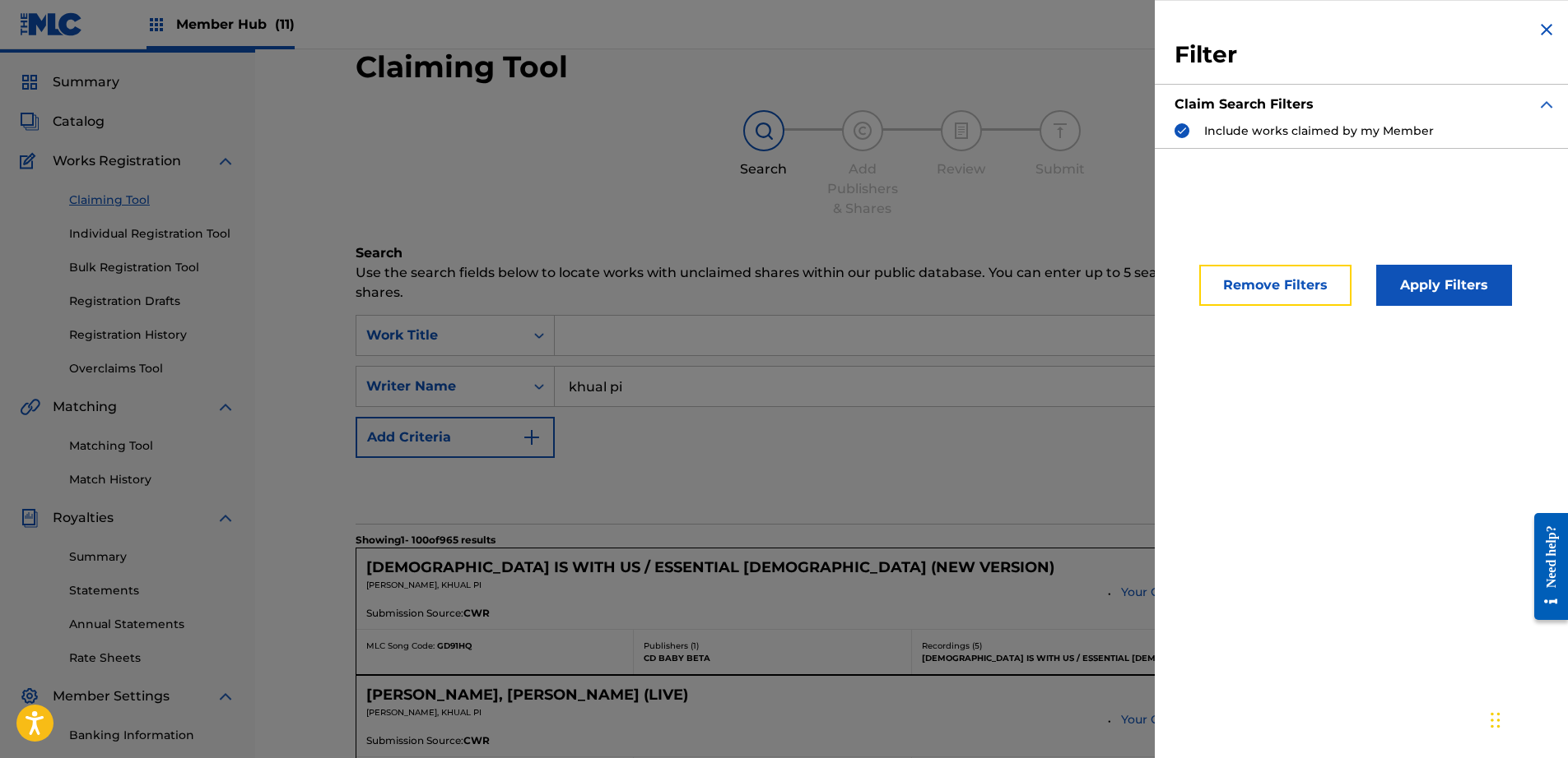
click at [1300, 302] on button "Remove Filters" at bounding box center [1275, 285] width 152 height 41
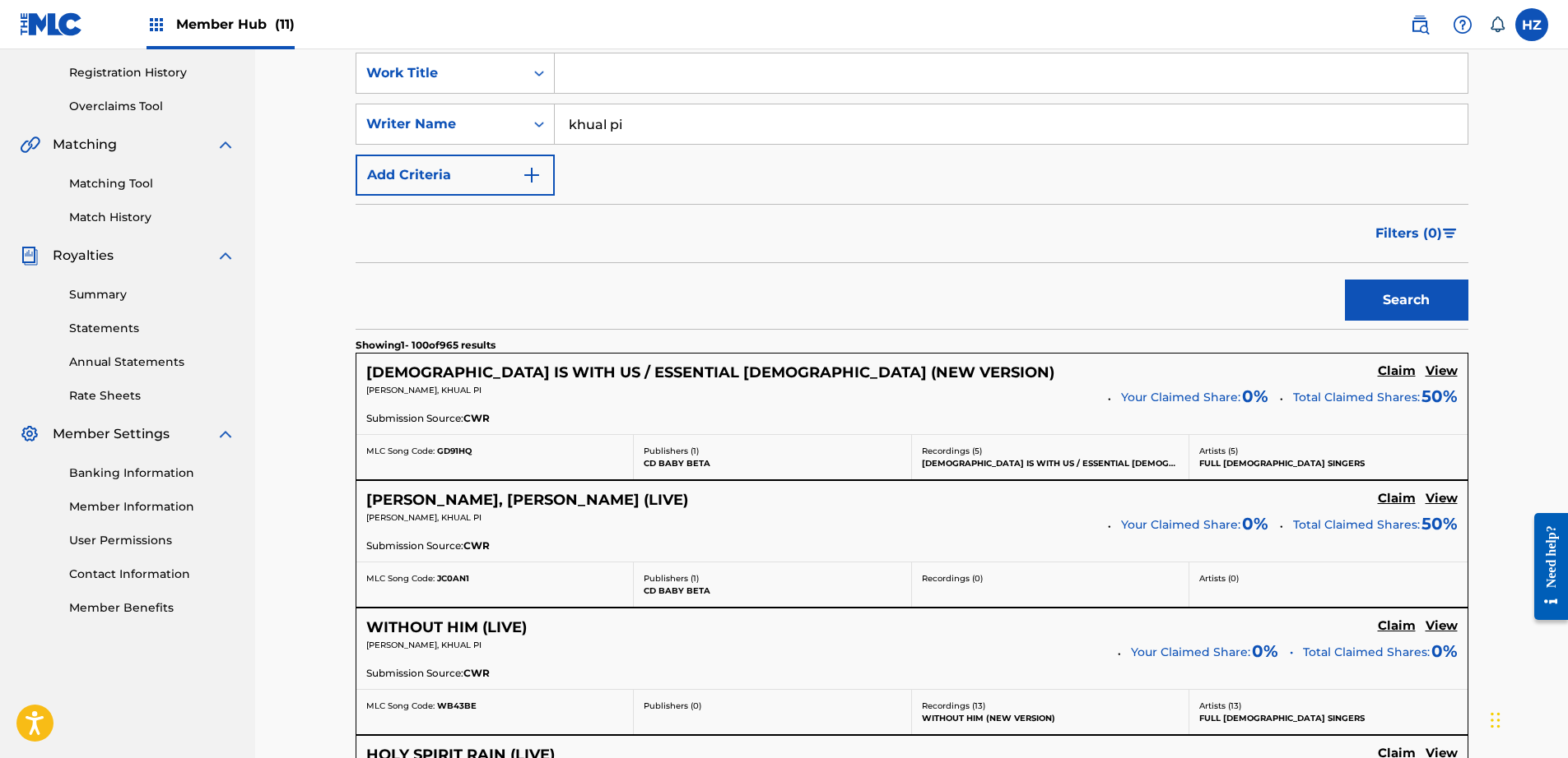
drag, startPoint x: 944, startPoint y: 470, endPoint x: 944, endPoint y: 452, distance: 18.0
click at [944, 452] on div "Recordings ( 5 ) GOD IS WITH US / ESSENTIAL JESUS (NEW VERSION)" at bounding box center [1051, 457] width 278 height 45
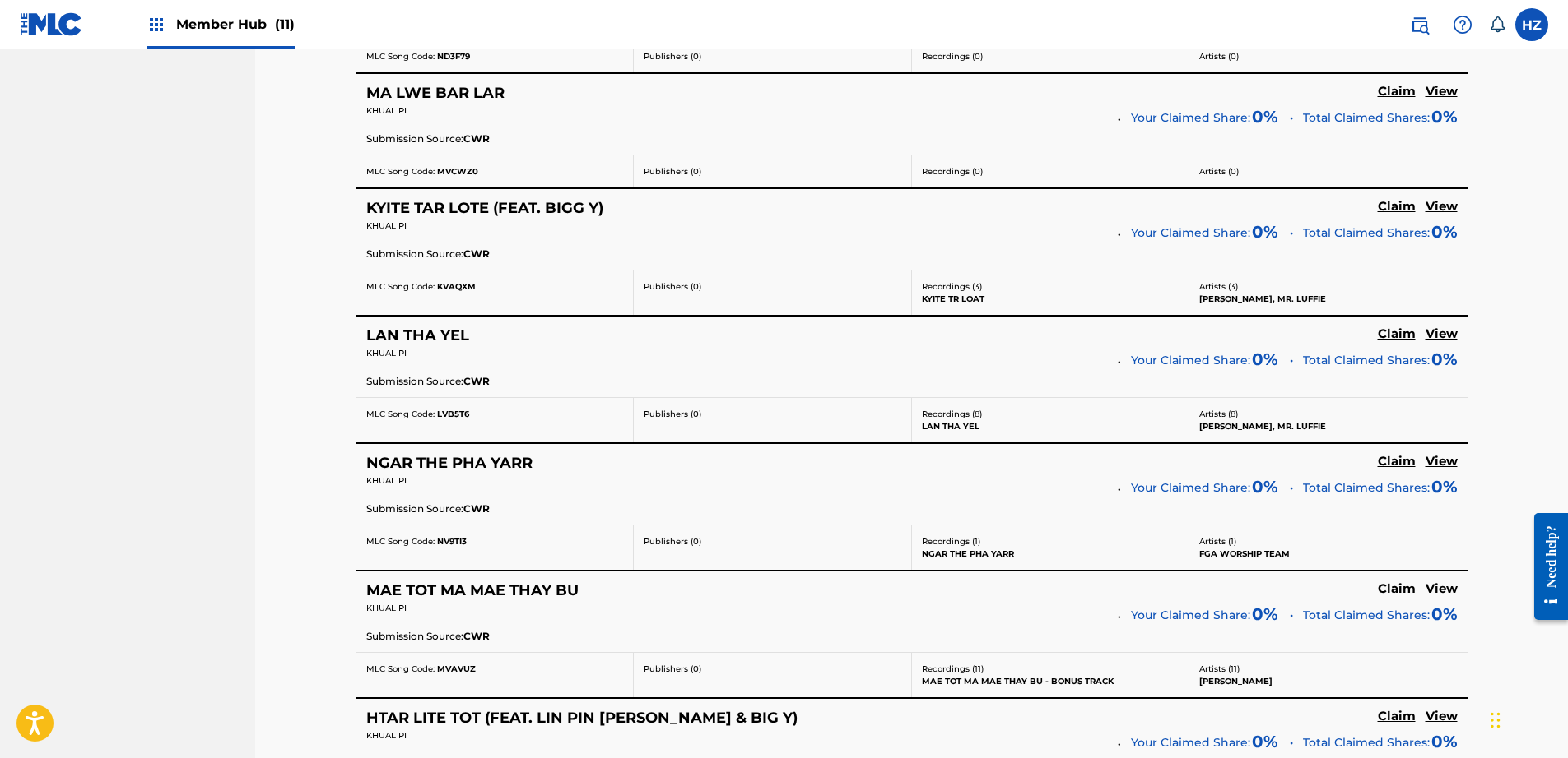
scroll to position [3659, 0]
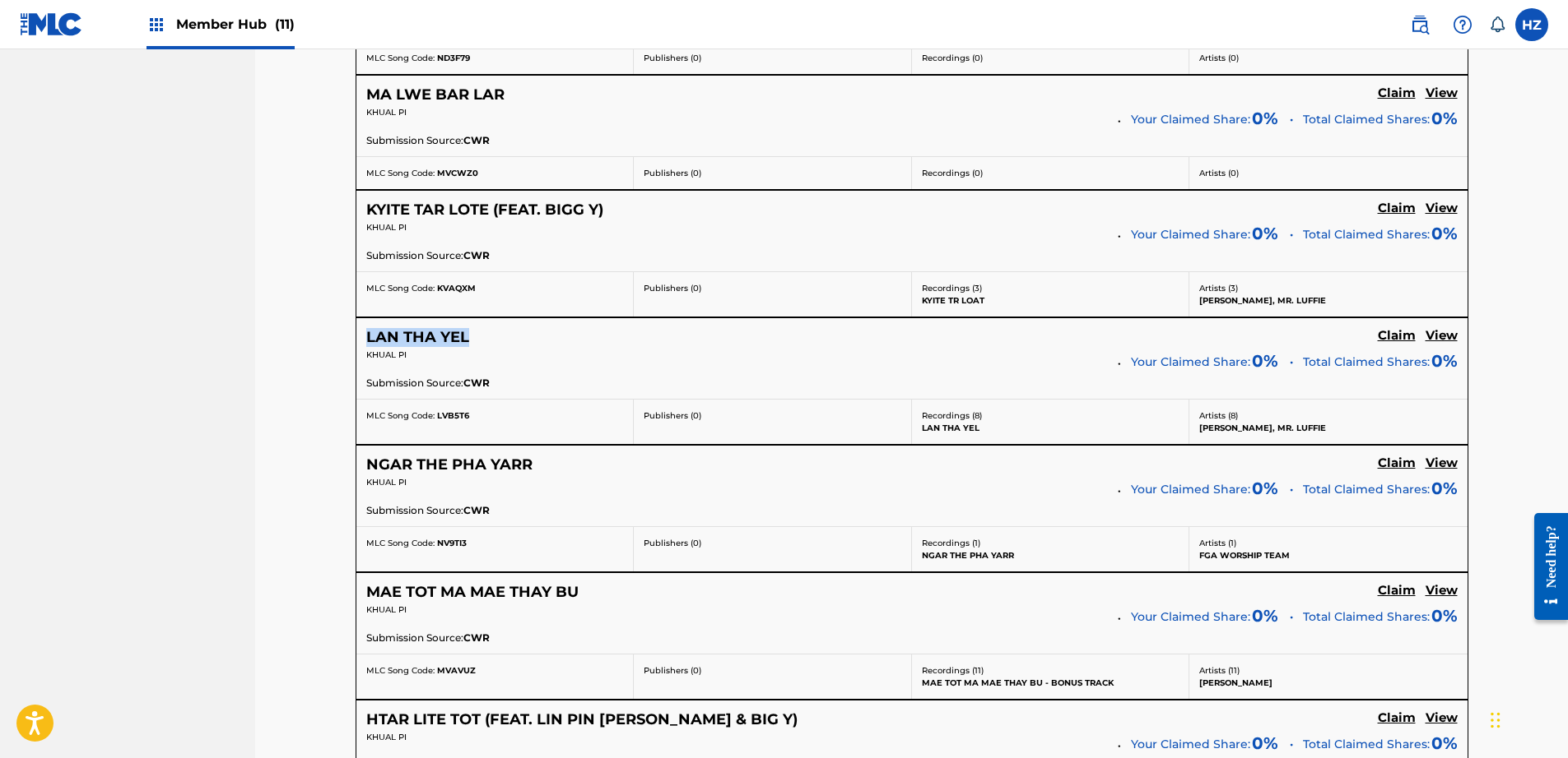
drag, startPoint x: 476, startPoint y: 334, endPoint x: 363, endPoint y: 335, distance: 113.0
click at [362, 336] on div "LAN THA YEL Claim View KHUAL PI Your Claimed Share: 0 % Total Claimed Shares: 0…" at bounding box center [911, 359] width 1111 height 81
copy h5 "LAN THA YEL"
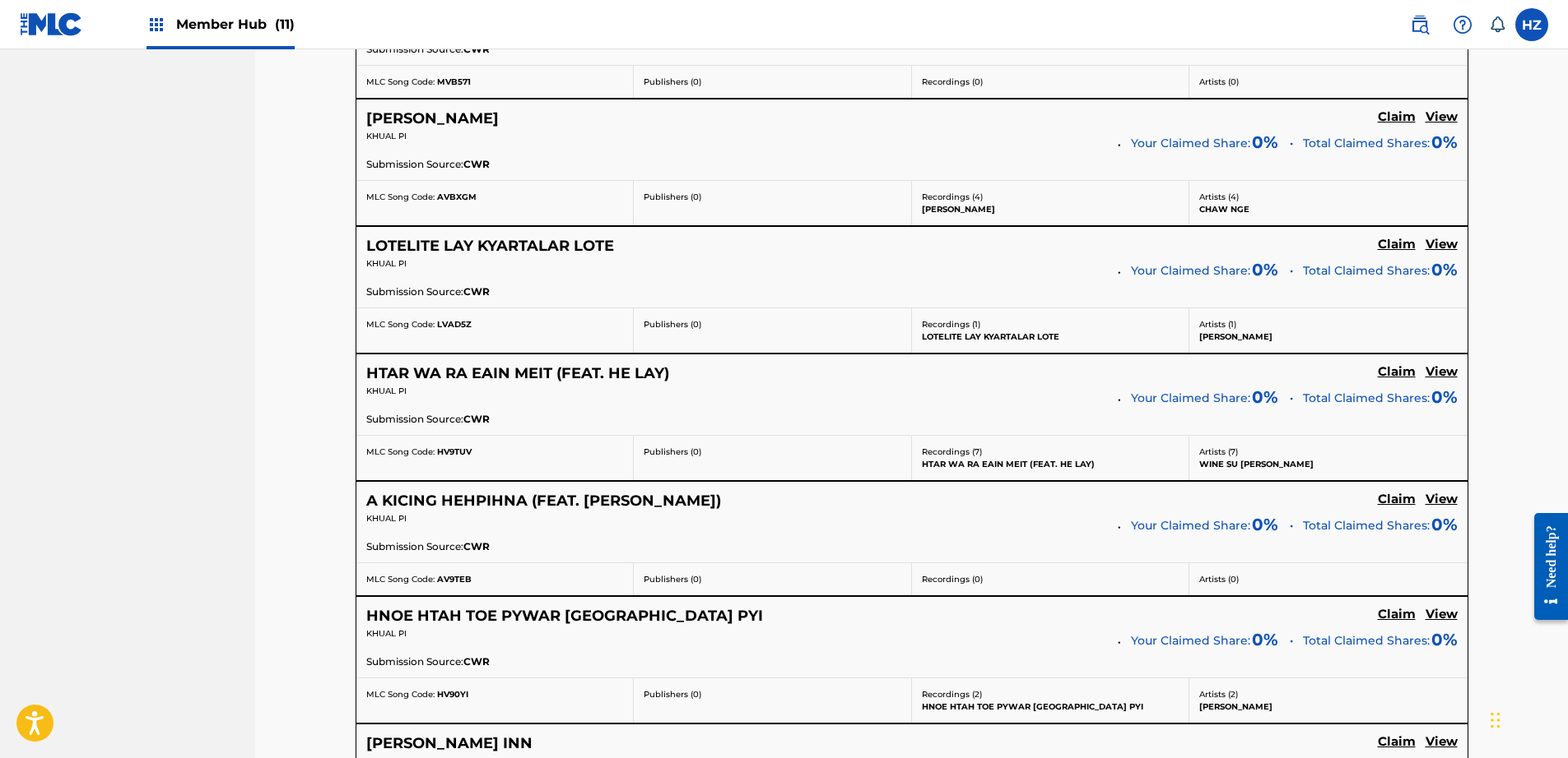
scroll to position [5157, 0]
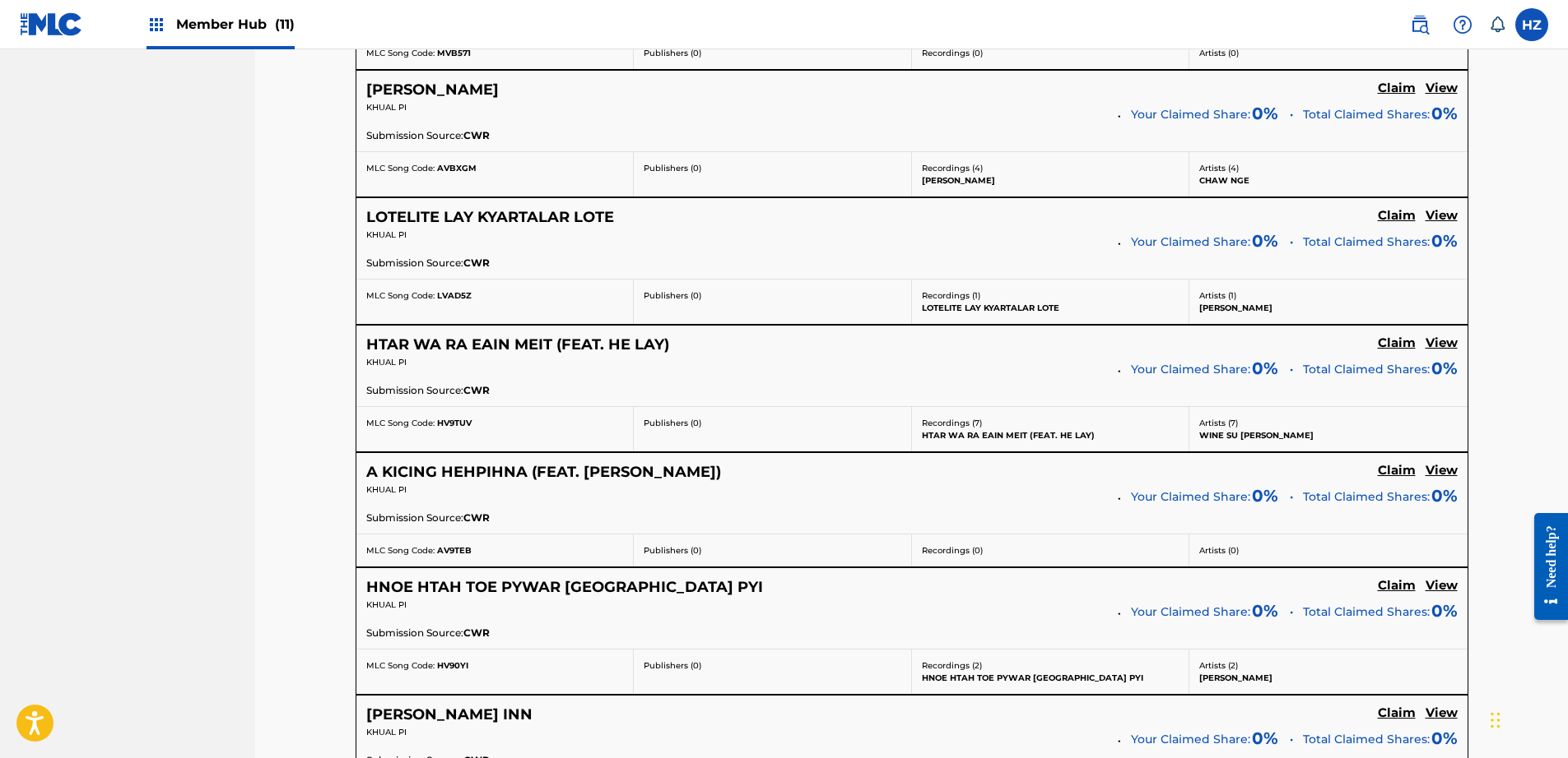
click at [790, 370] on div "KHUAL PI" at bounding box center [736, 367] width 739 height 23
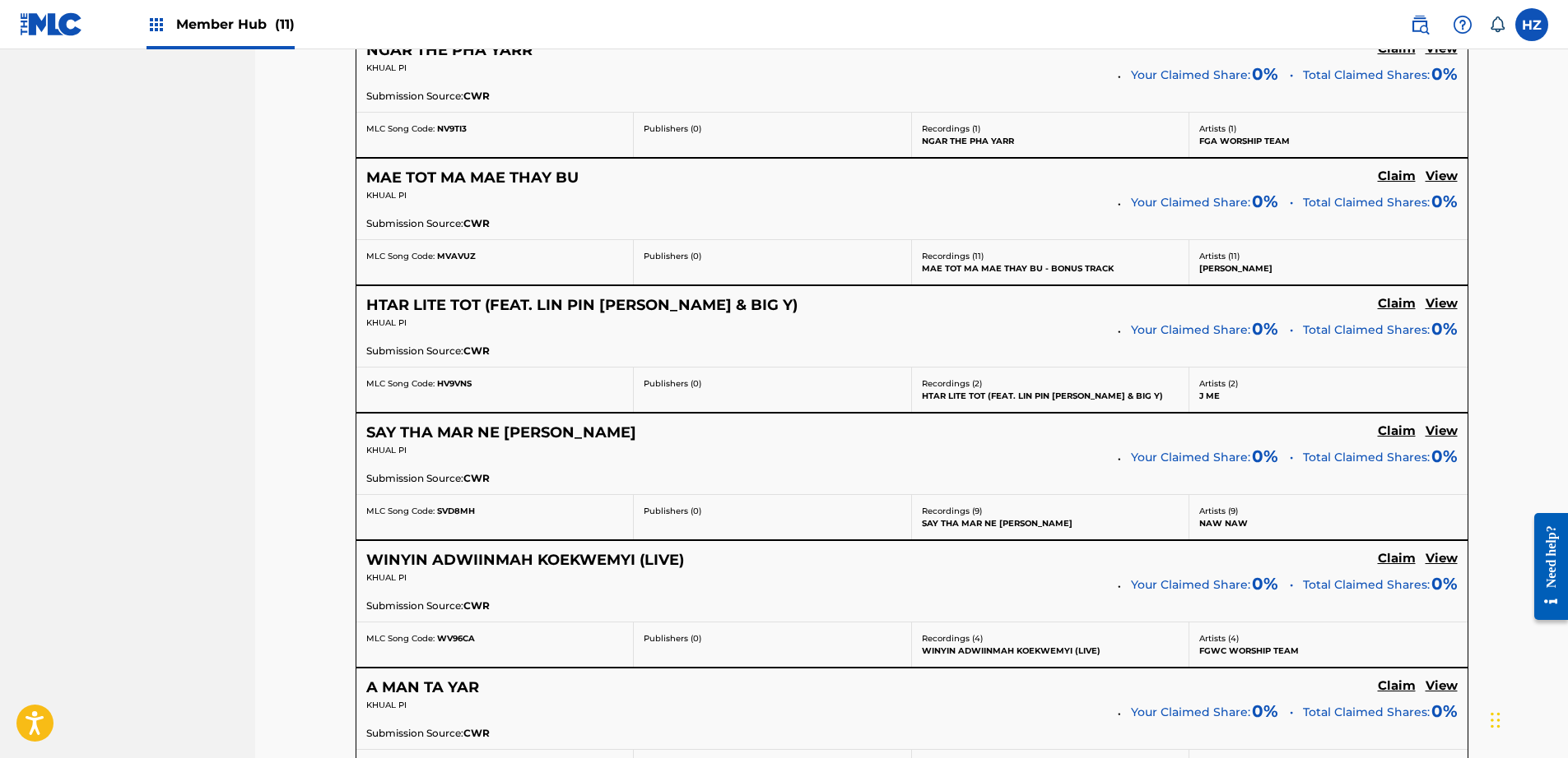
scroll to position [4004, 0]
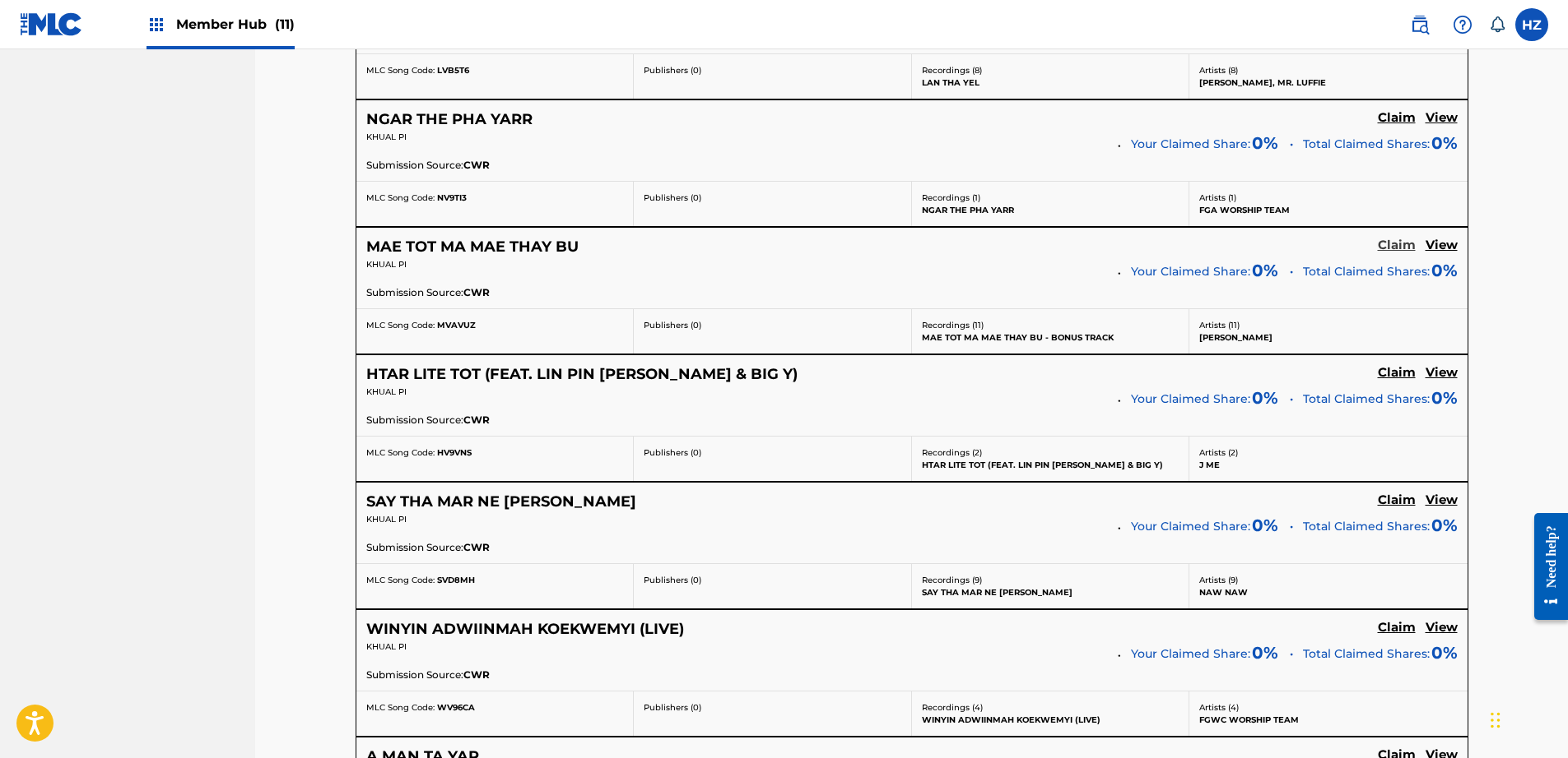
click at [1401, 246] on h5 "Claim" at bounding box center [1396, 246] width 38 height 15
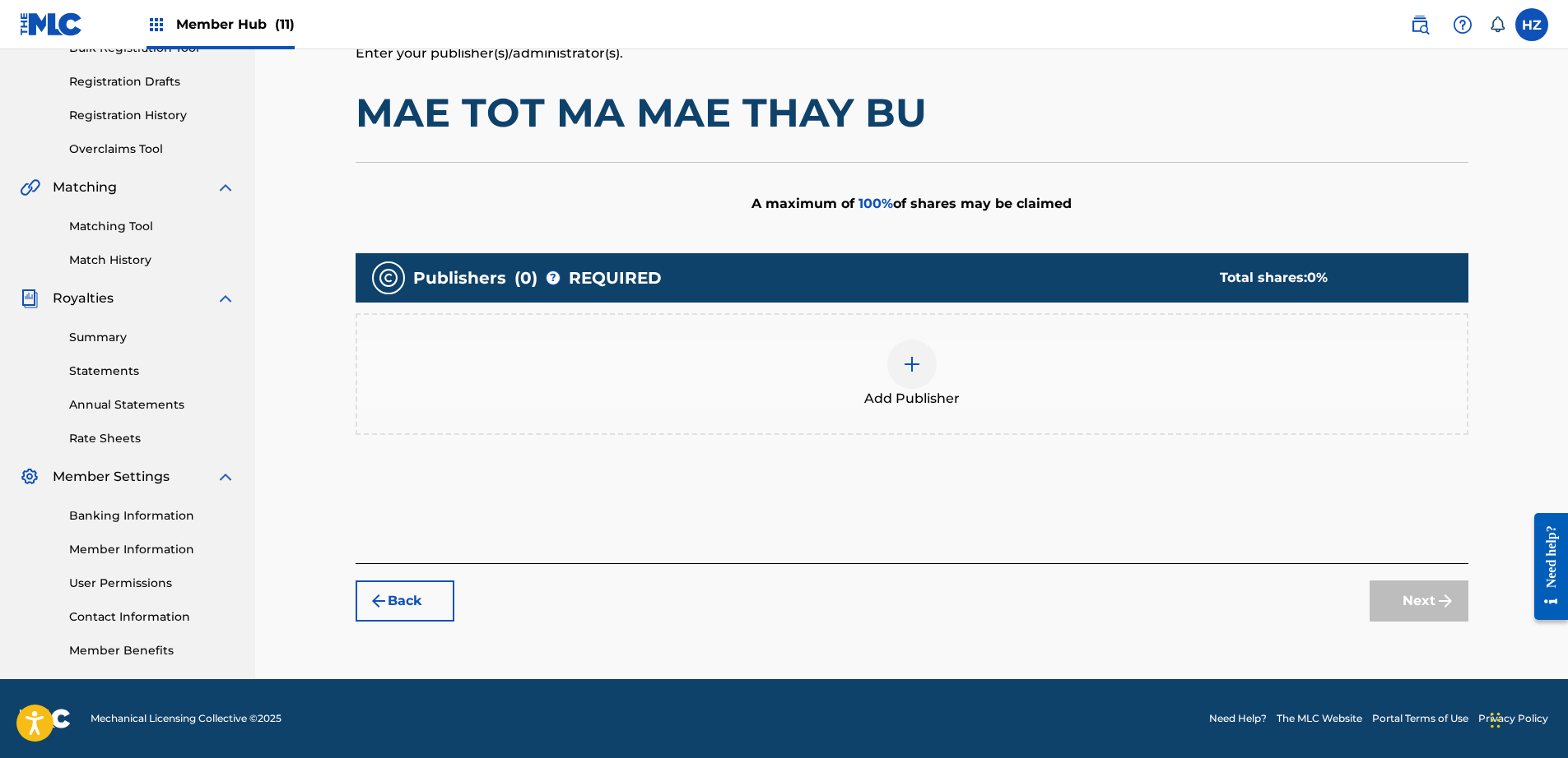
click at [839, 351] on div "Add Publisher" at bounding box center [911, 374] width 1110 height 69
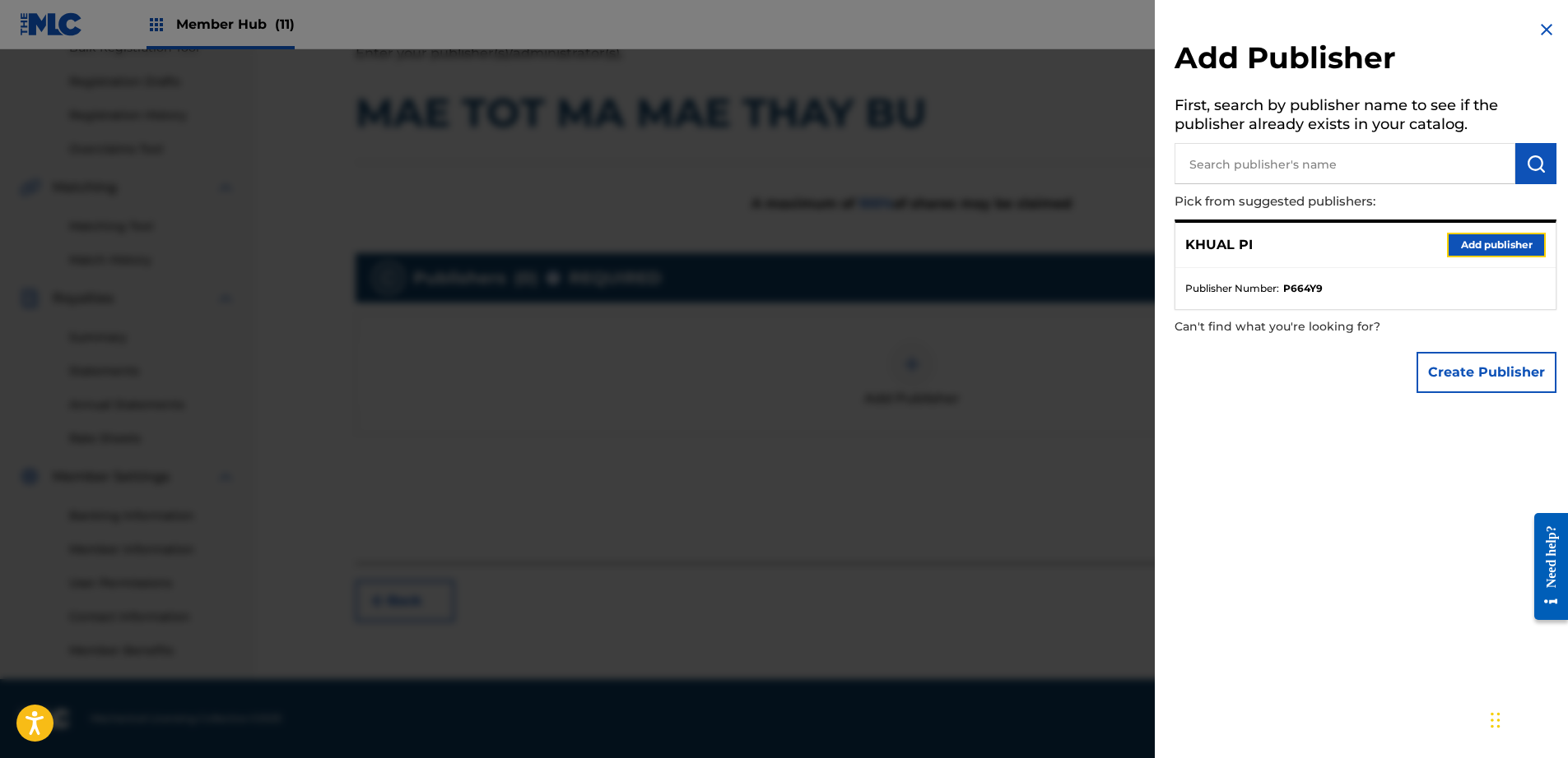
click at [1464, 245] on button "Add publisher" at bounding box center [1496, 245] width 99 height 25
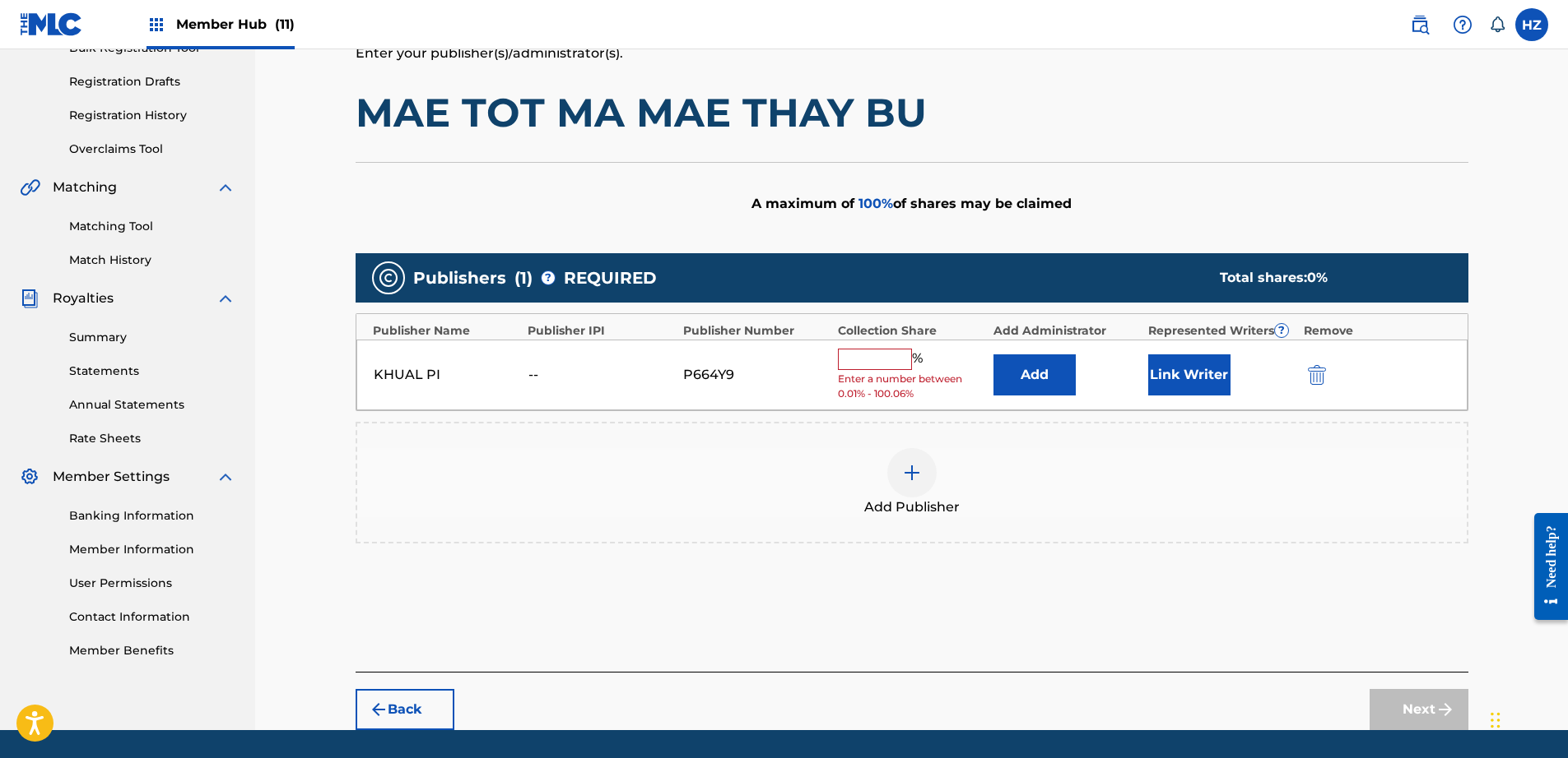
click at [892, 367] on input "text" at bounding box center [875, 360] width 74 height 22
type input "100"
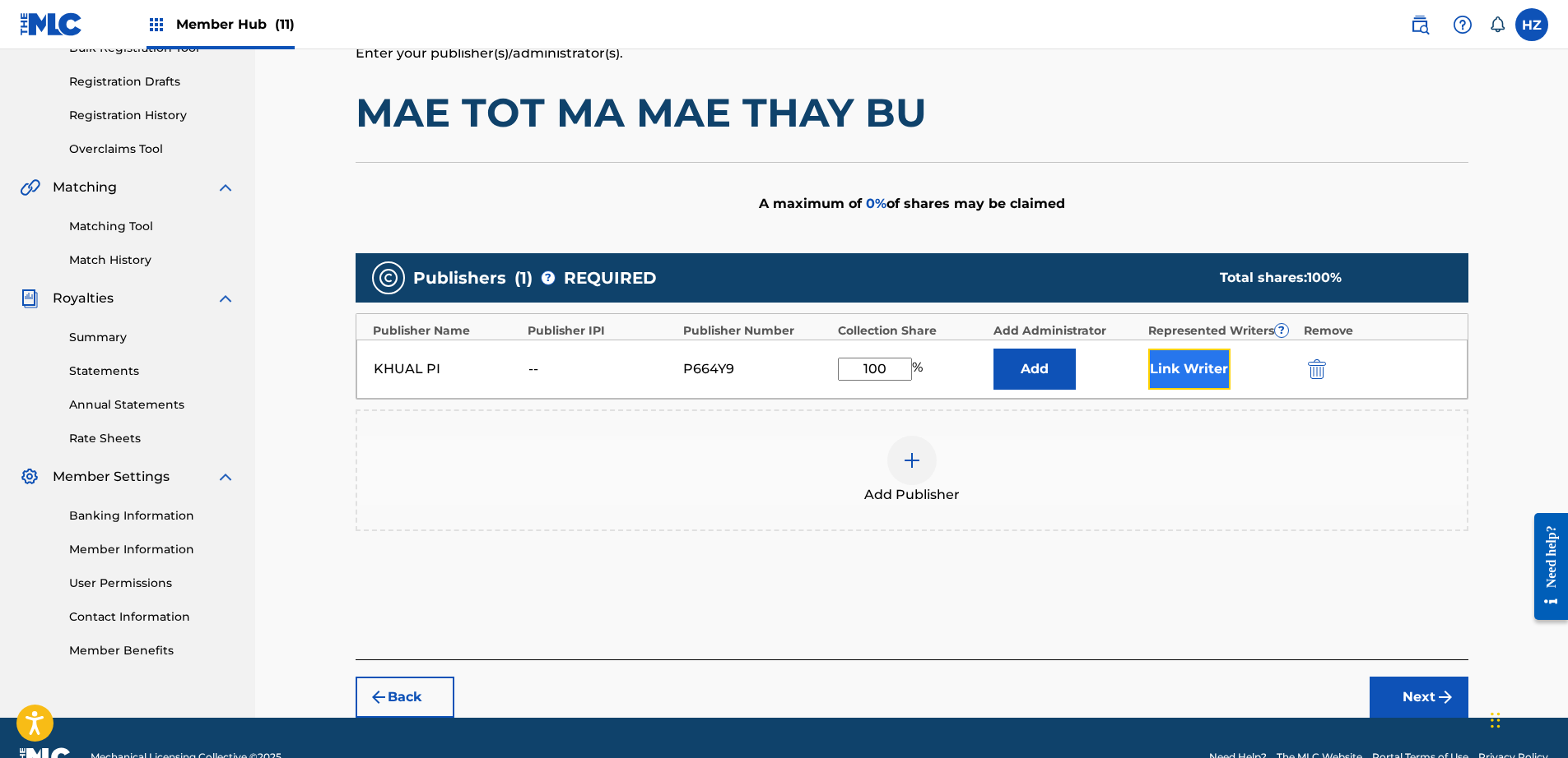
click at [1177, 375] on button "Link Writer" at bounding box center [1189, 369] width 83 height 41
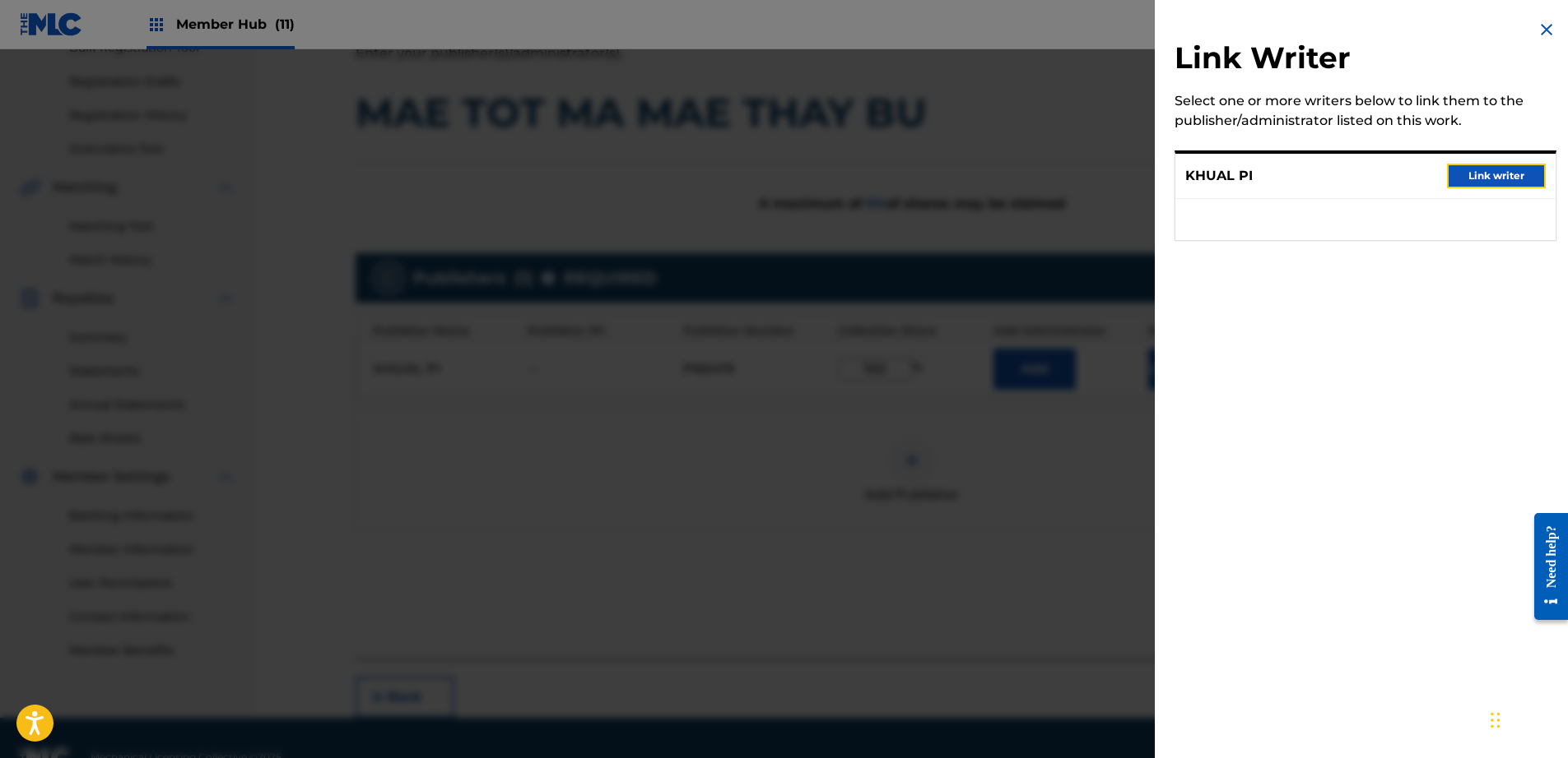
click at [1450, 177] on button "Link writer" at bounding box center [1496, 176] width 99 height 25
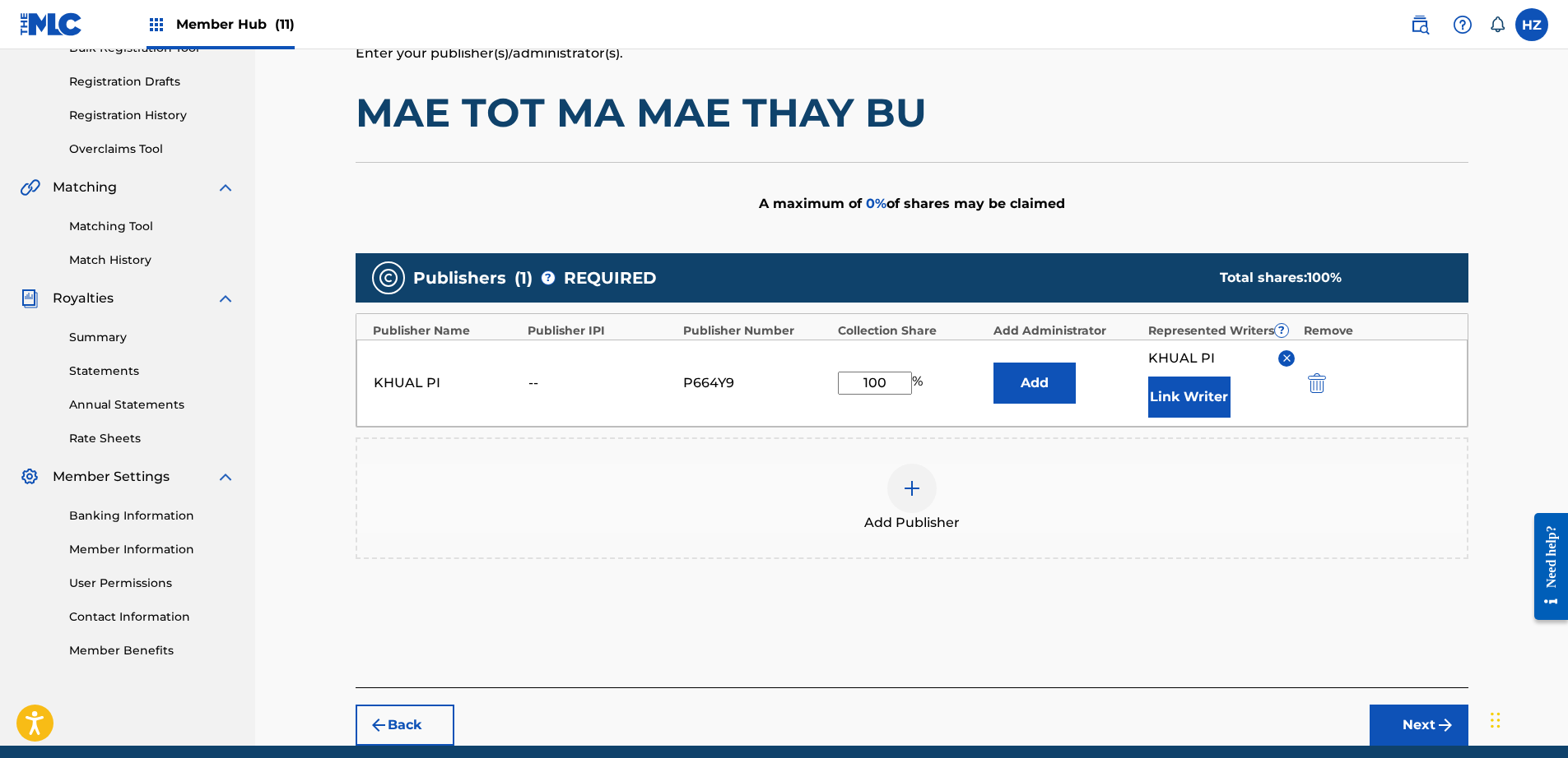
click at [1236, 566] on div "Publishers ( 1 ) ? REQUIRED Total shares: 100 % Publisher Name Publisher IPI Pu…" at bounding box center [912, 415] width 1112 height 323
click at [1413, 736] on button "Next" at bounding box center [1419, 725] width 99 height 41
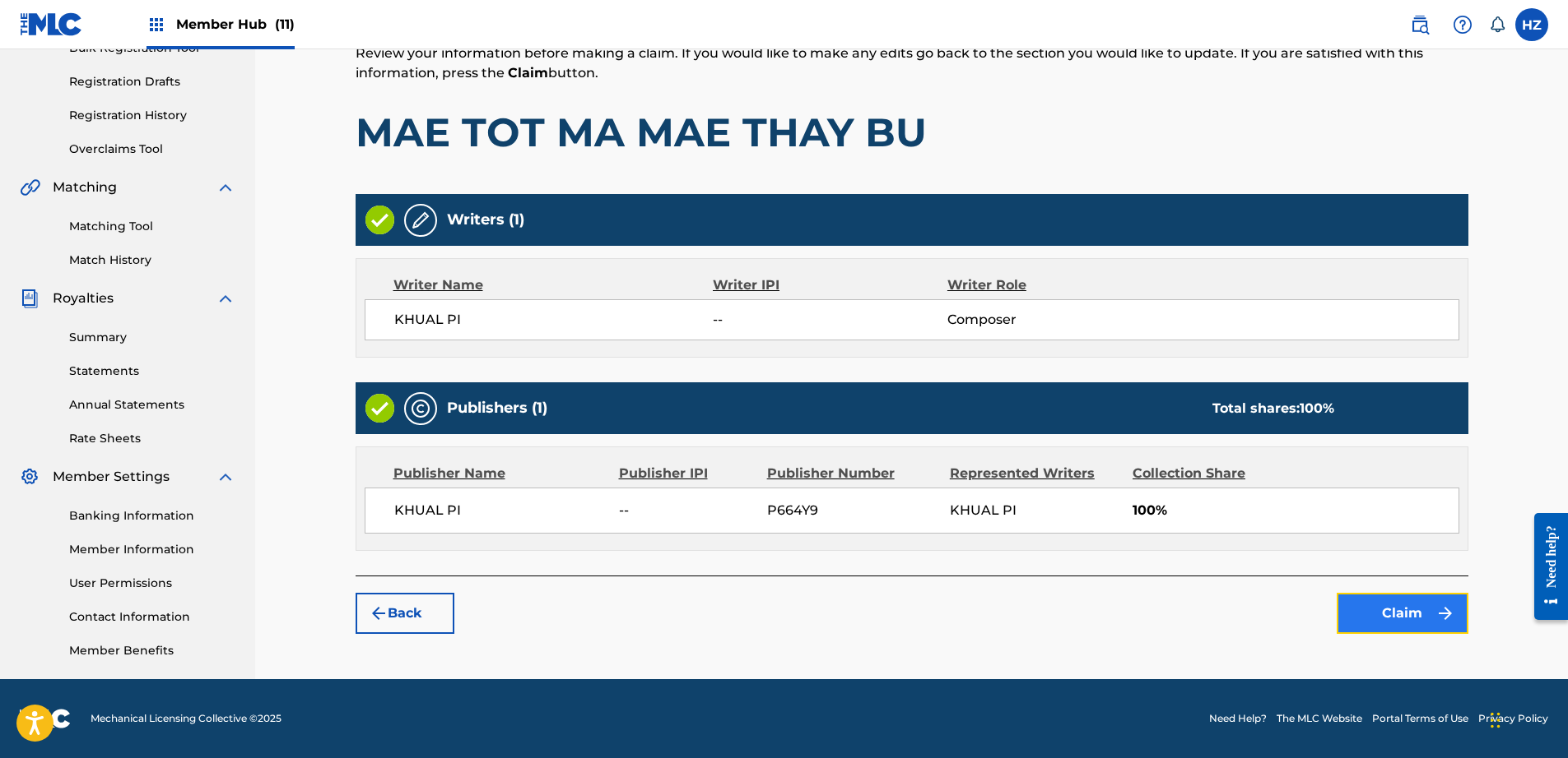
click at [1359, 617] on button "Claim" at bounding box center [1402, 613] width 132 height 41
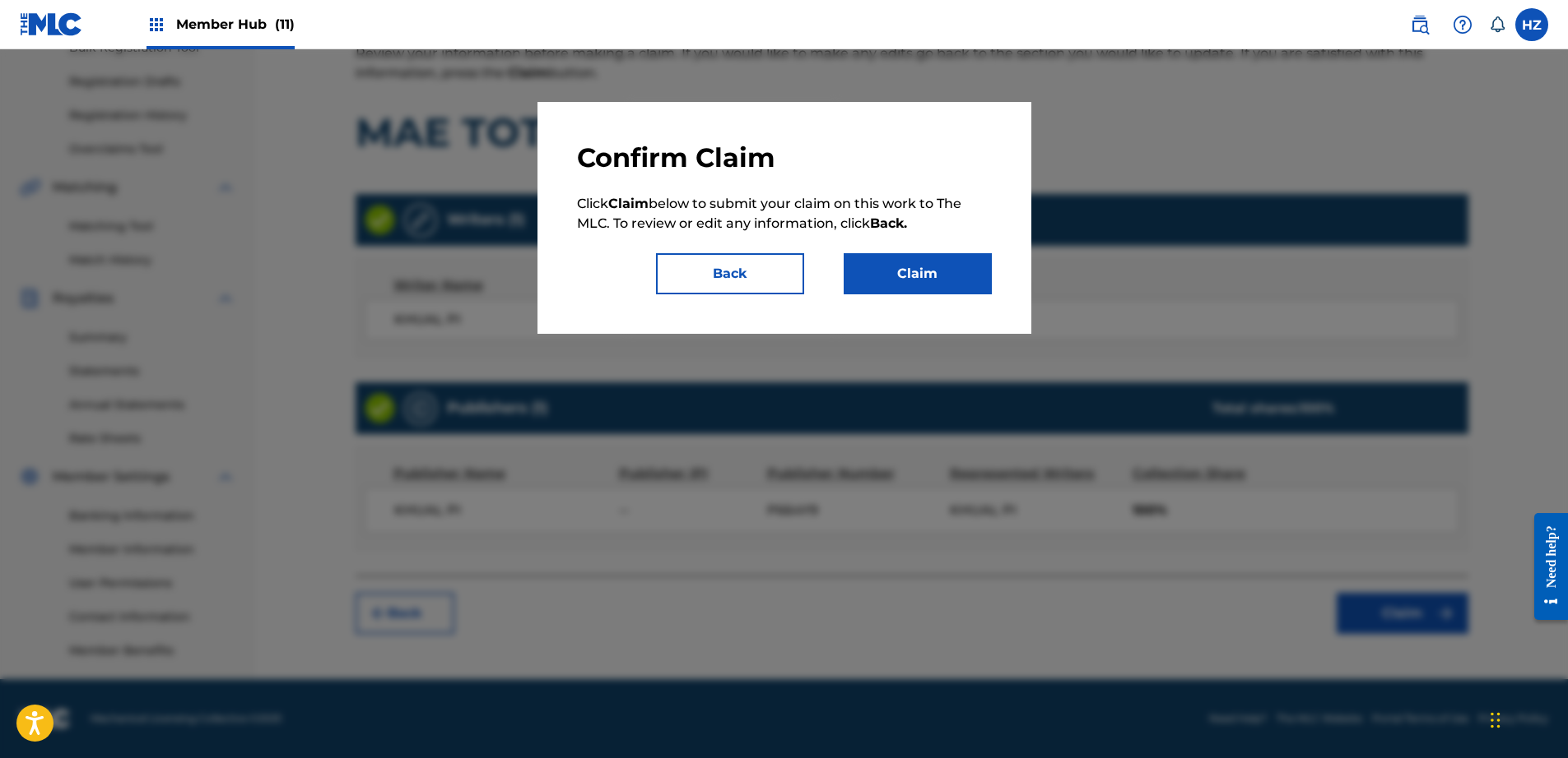
click at [985, 294] on div "Confirm Claim Click Claim below to submit your claim on this work to The MLC. T…" at bounding box center [784, 218] width 494 height 232
click at [950, 287] on button "Claim" at bounding box center [918, 273] width 148 height 41
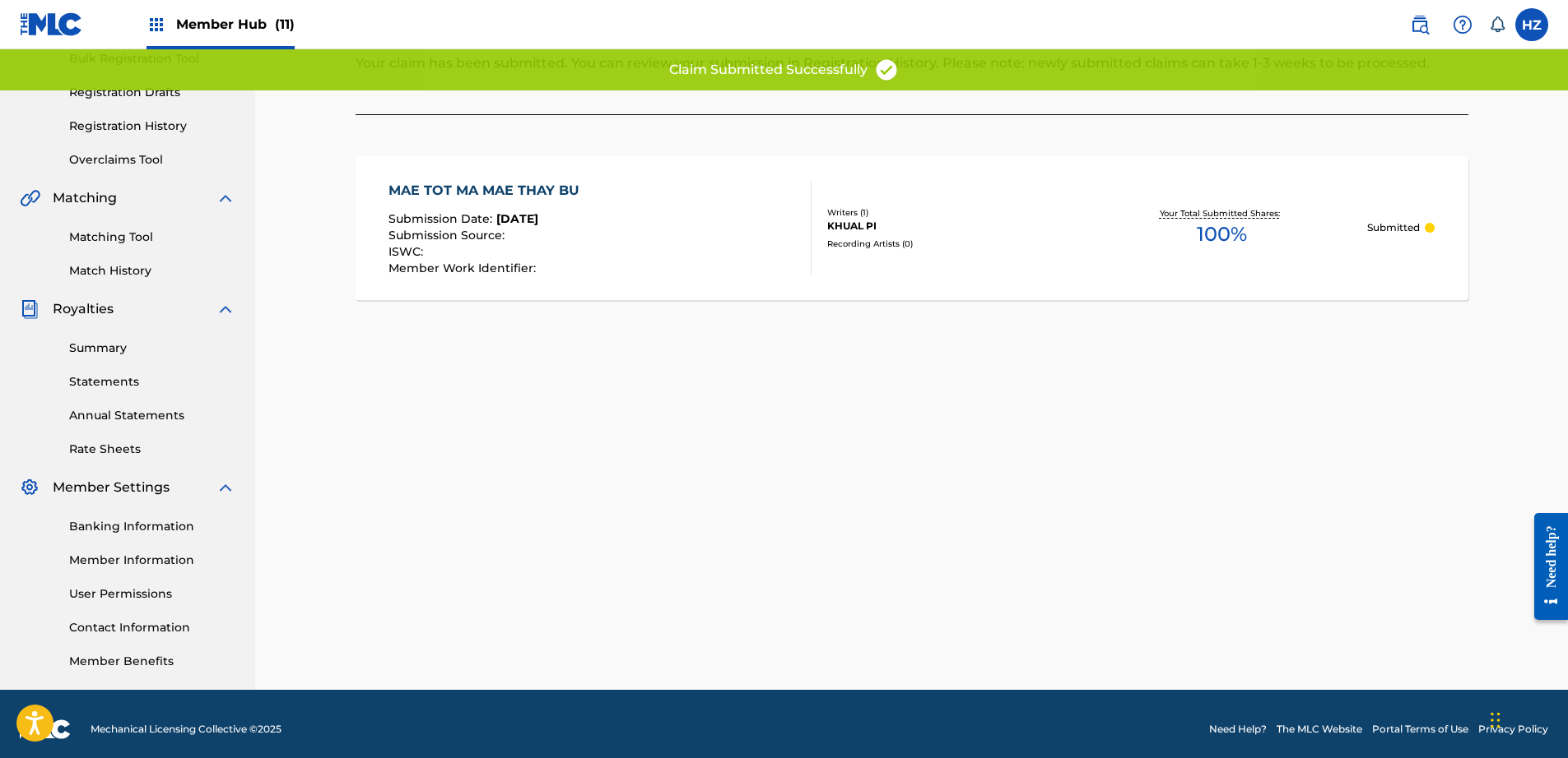
scroll to position [0, 0]
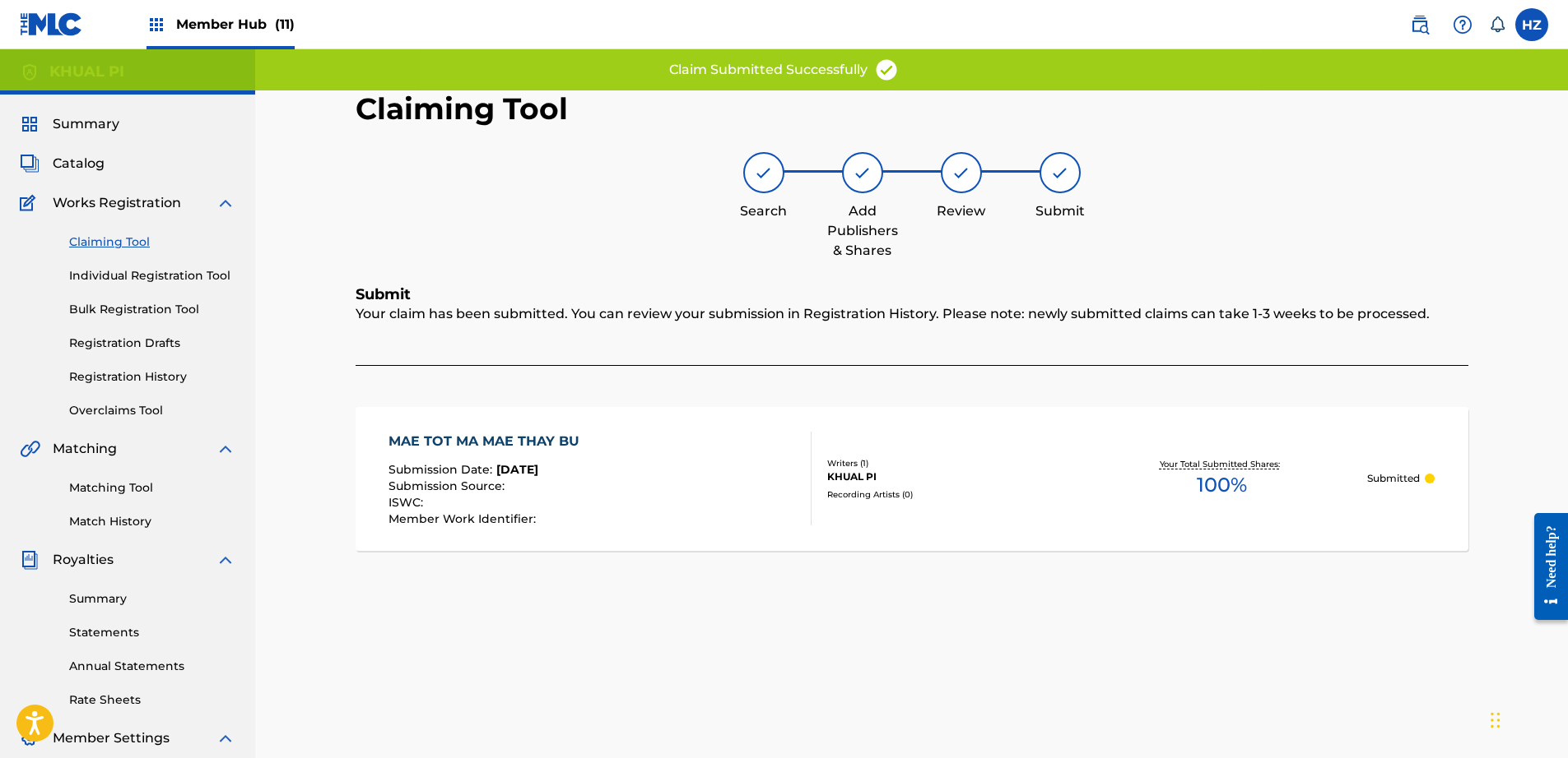
click at [114, 243] on link "Claiming Tool" at bounding box center [152, 242] width 166 height 17
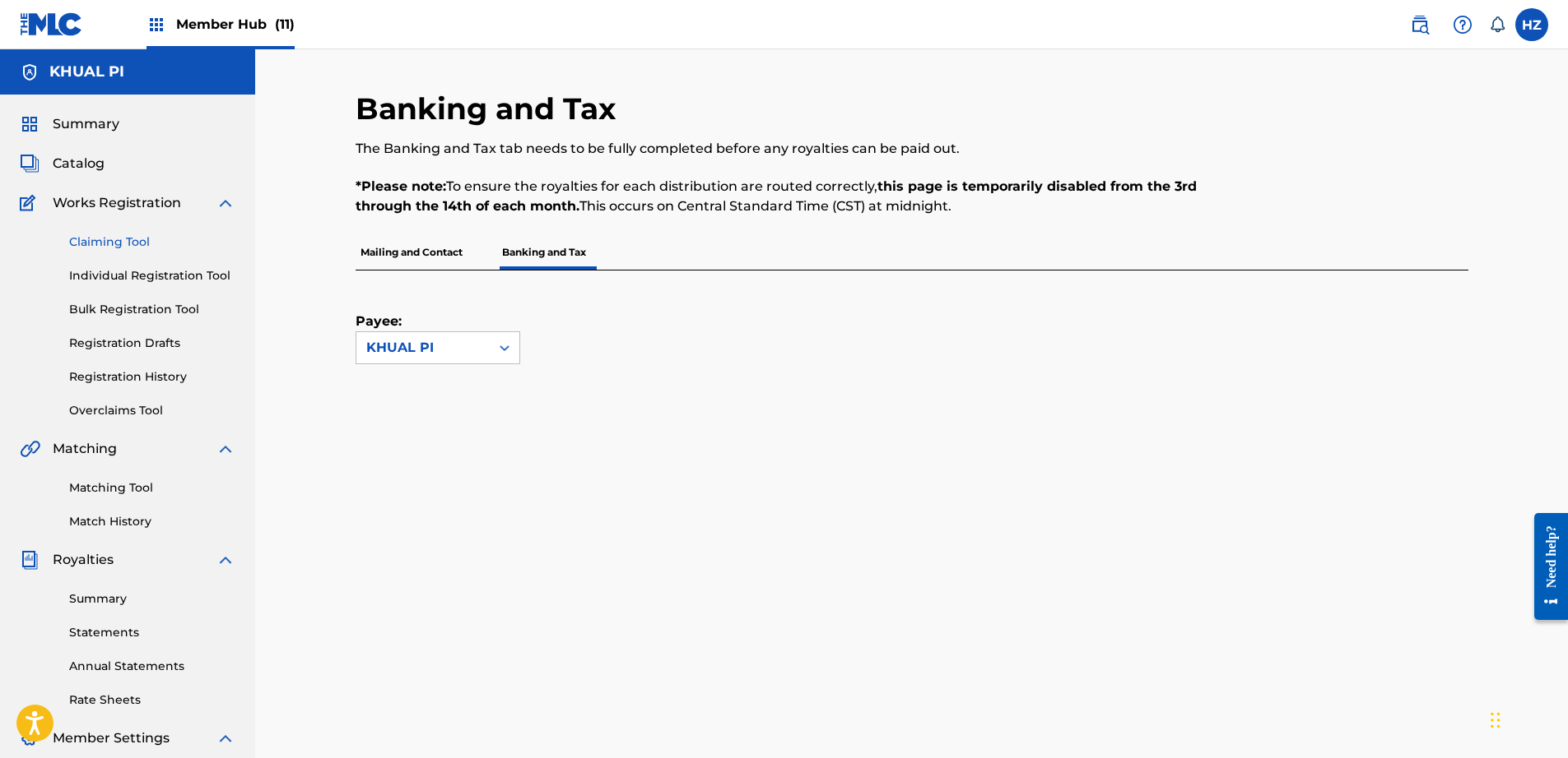
drag, startPoint x: 117, startPoint y: 220, endPoint x: 121, endPoint y: 241, distance: 21.4
click at [117, 222] on div "Claiming Tool Individual Registration Tool Bulk Registration Tool Registration …" at bounding box center [127, 317] width 215 height 207
click at [121, 244] on link "Claiming Tool" at bounding box center [152, 242] width 166 height 17
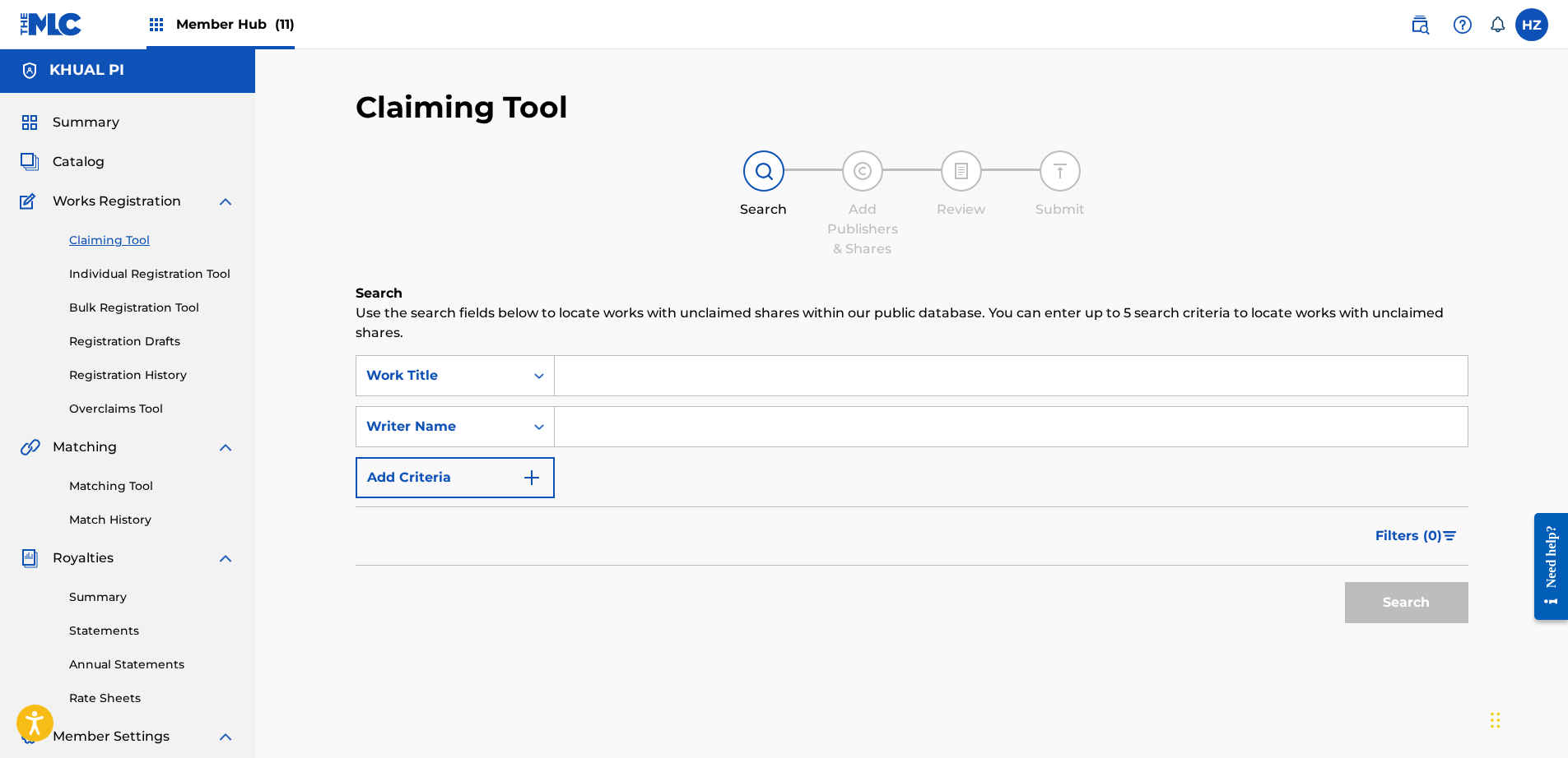
drag, startPoint x: 609, startPoint y: 428, endPoint x: 618, endPoint y: 436, distance: 12.0
click at [609, 428] on input "Search Form" at bounding box center [1011, 427] width 913 height 40
type input "khual pi"
click at [1392, 623] on div "Search" at bounding box center [1402, 599] width 132 height 65
click at [1375, 594] on button "Search" at bounding box center [1407, 602] width 123 height 41
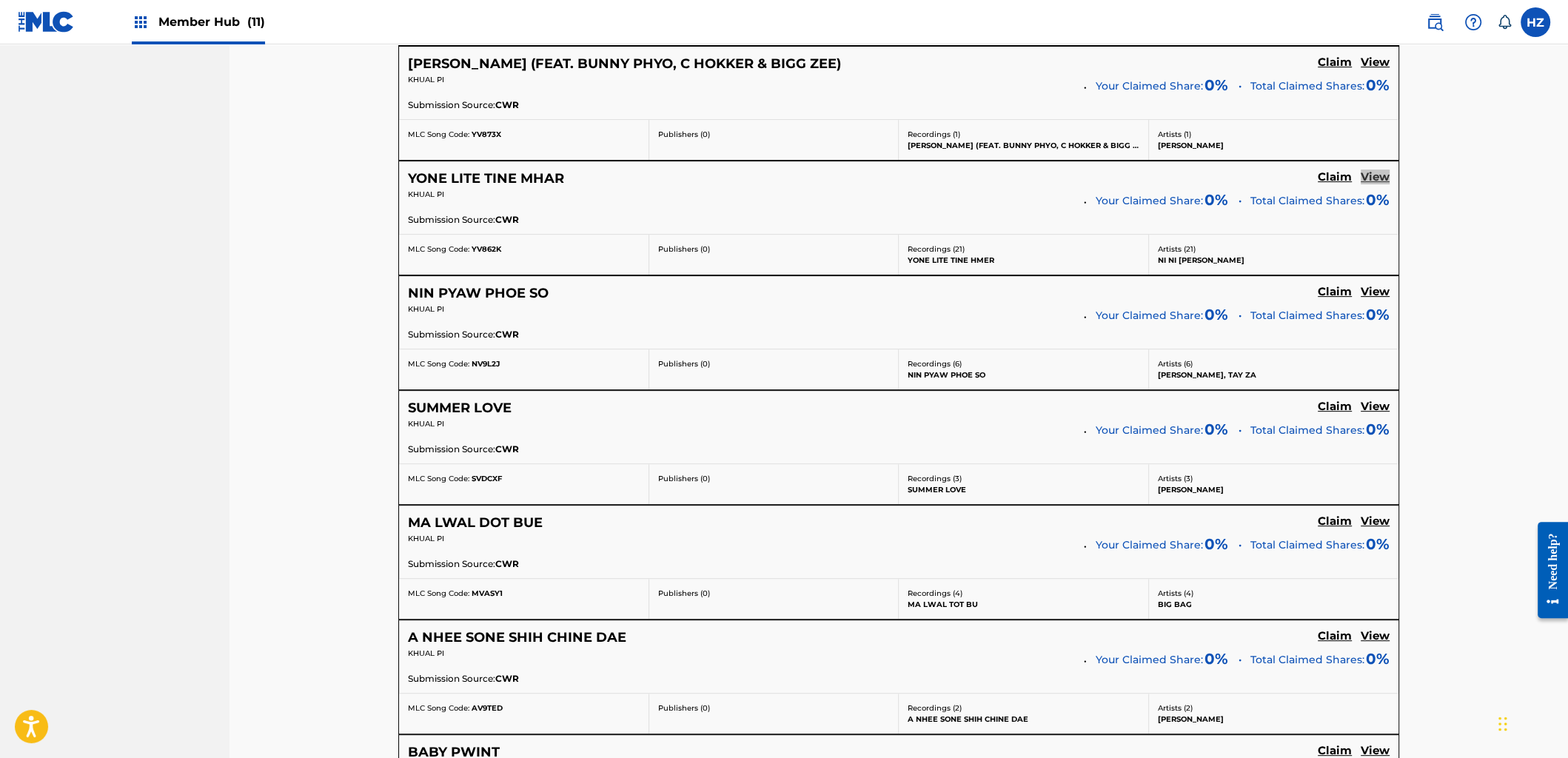
scroll to position [7708, 0]
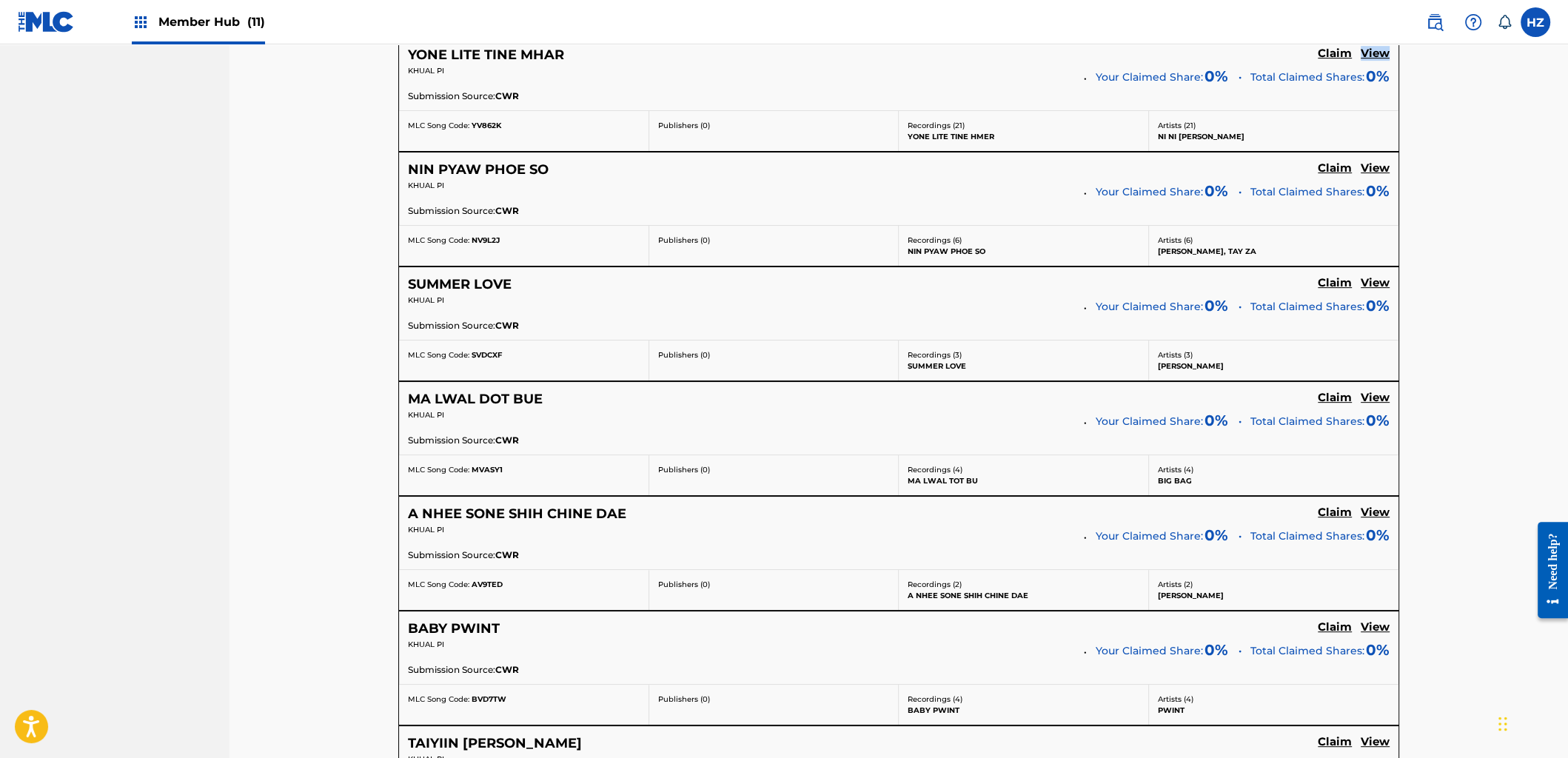
click at [1372, 391] on h5 "View" at bounding box center [1376, 398] width 29 height 14
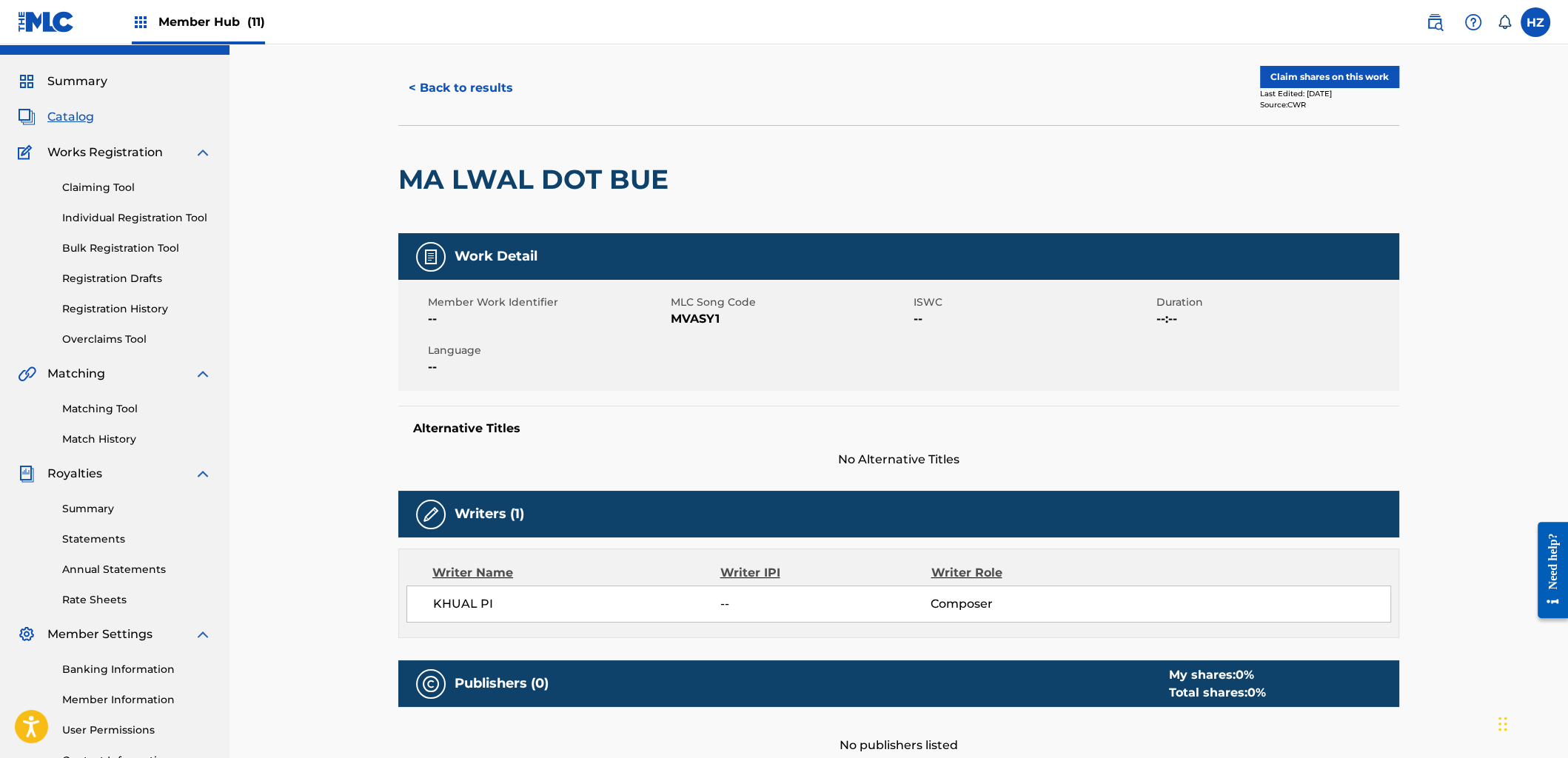
scroll to position [22, 0]
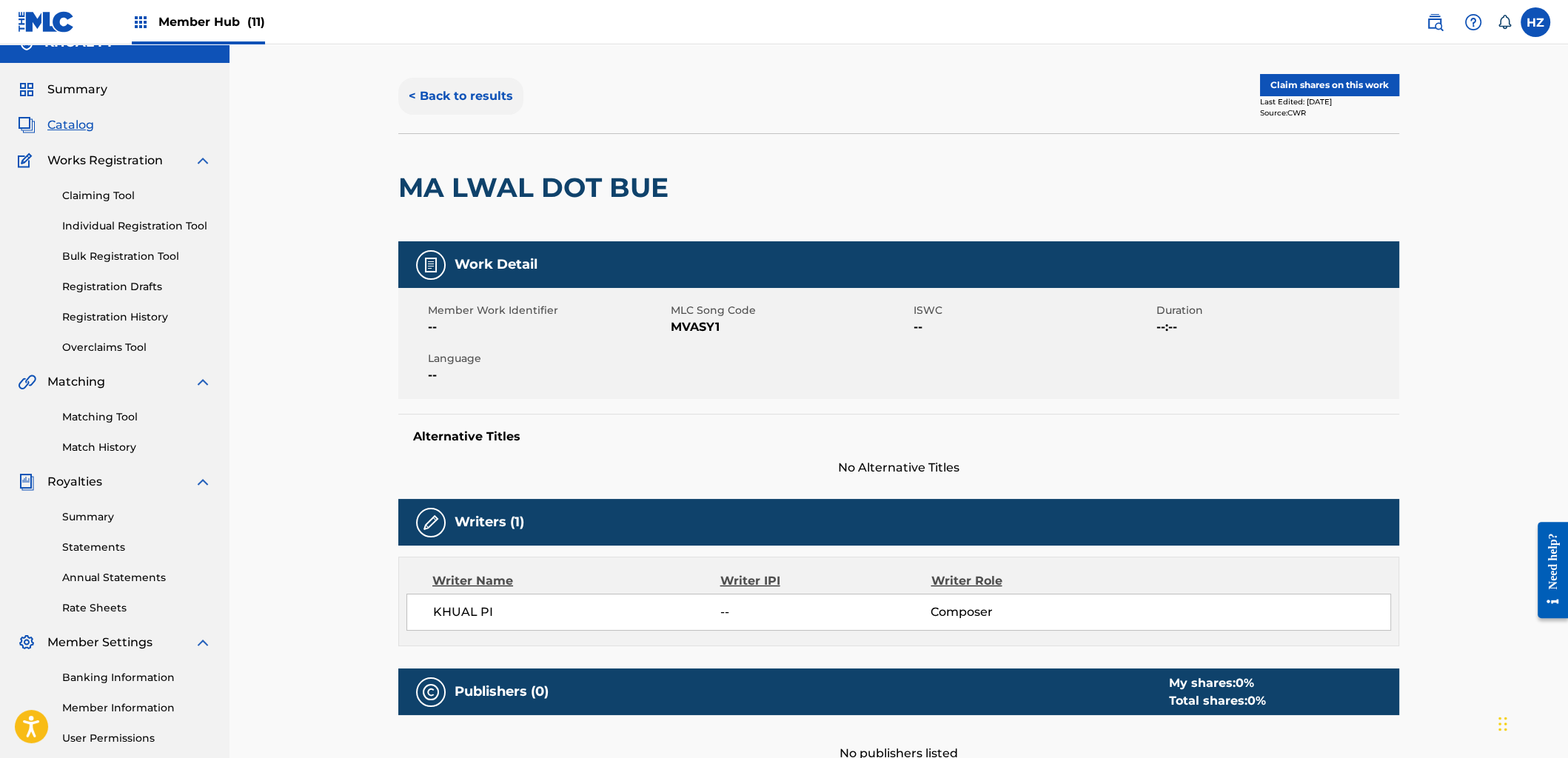
click at [415, 95] on button "< Back to results" at bounding box center [460, 96] width 126 height 37
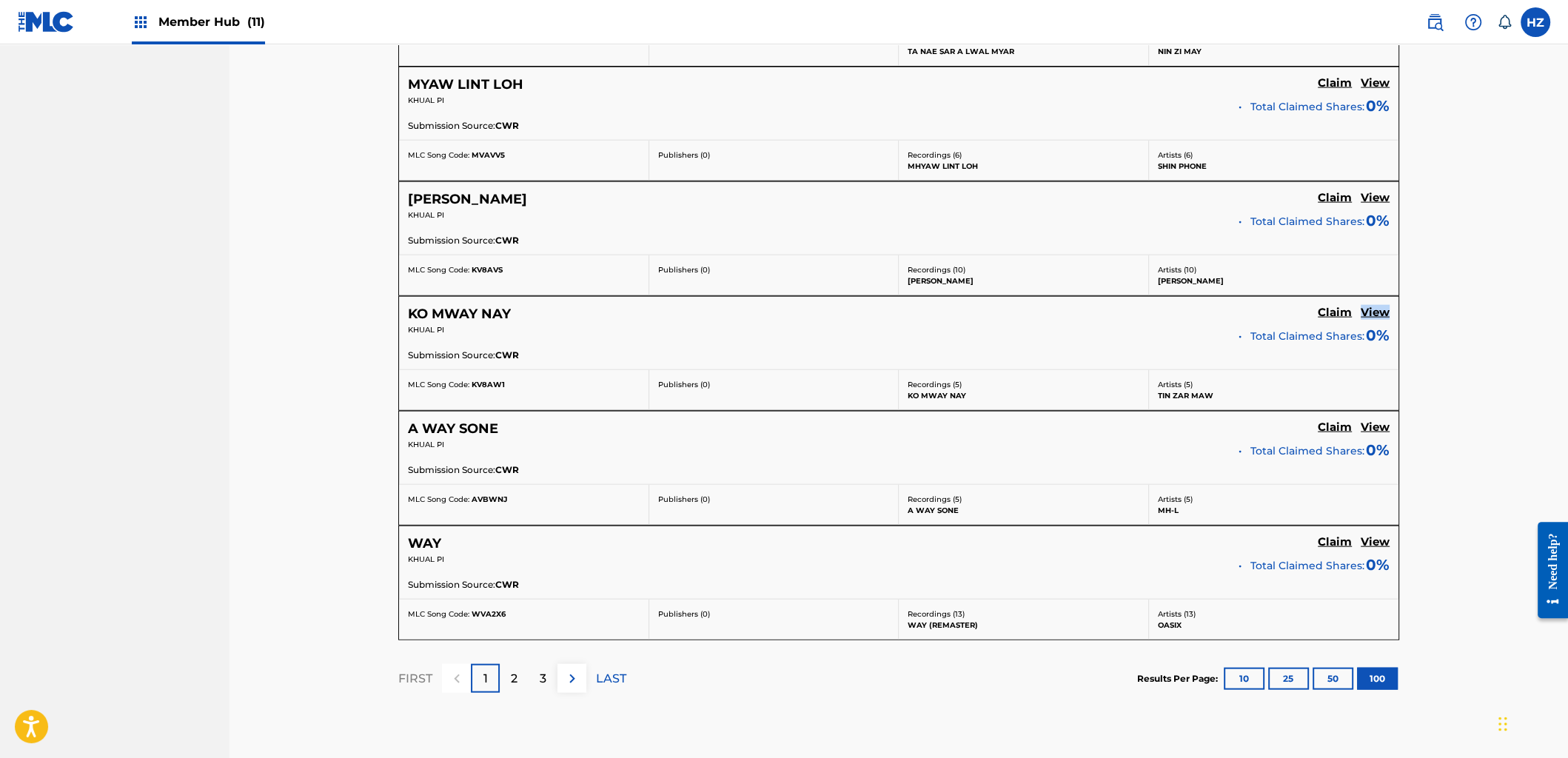
scroll to position [11180, 0]
click at [512, 669] on p "2" at bounding box center [514, 678] width 7 height 18
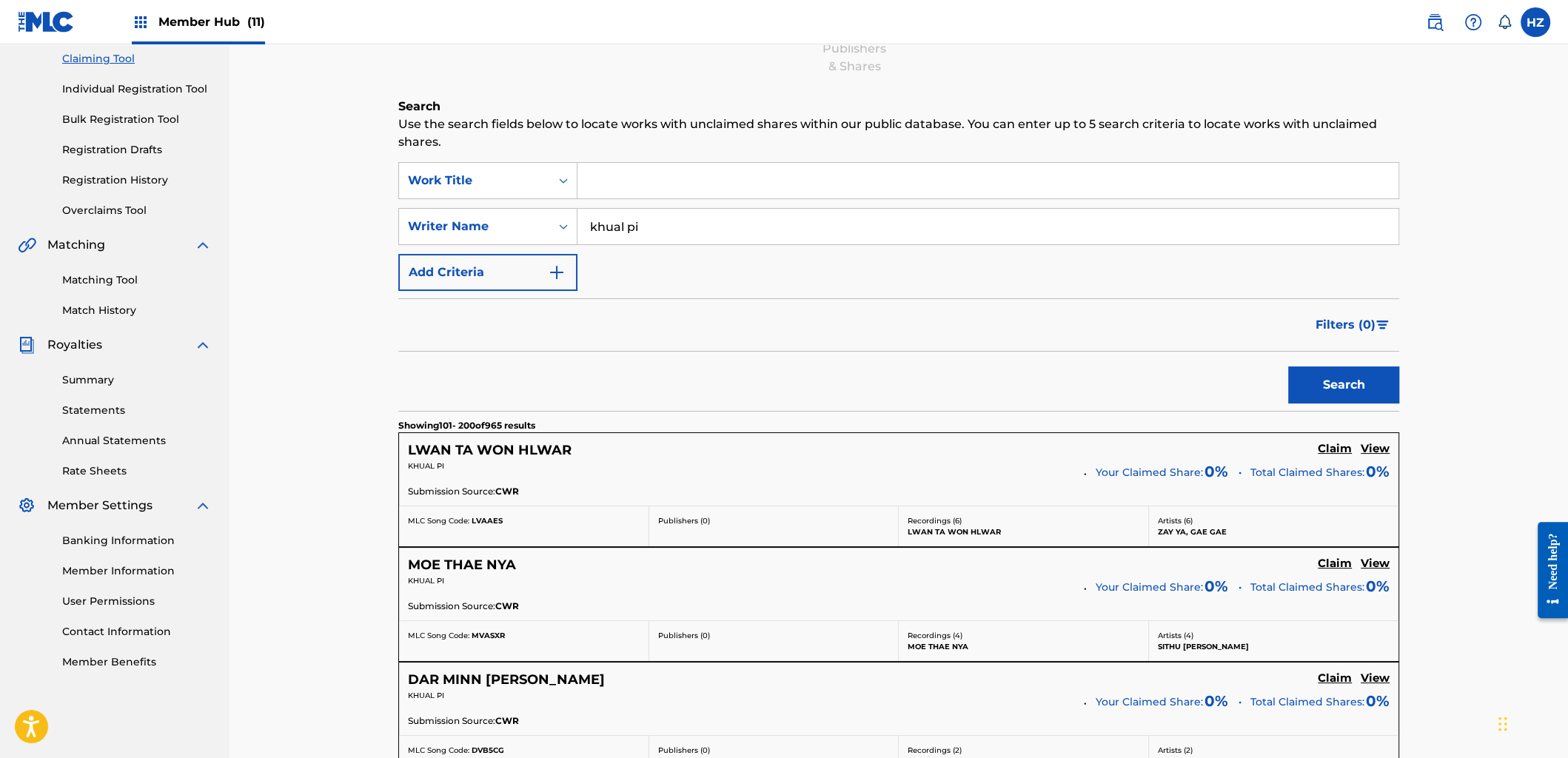
scroll to position [11174, 0]
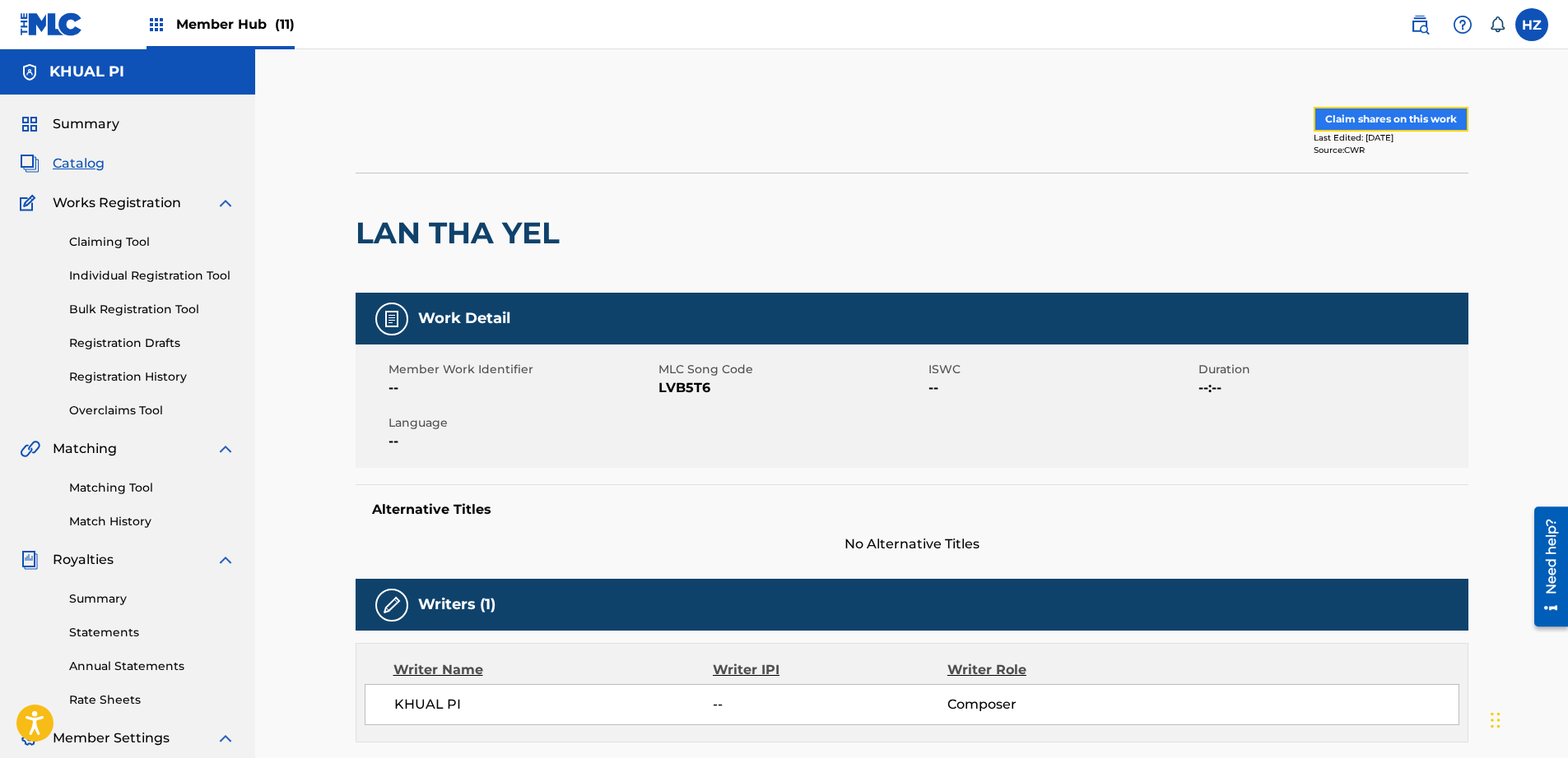
click at [1339, 110] on button "Claim shares on this work" at bounding box center [1391, 120] width 155 height 25
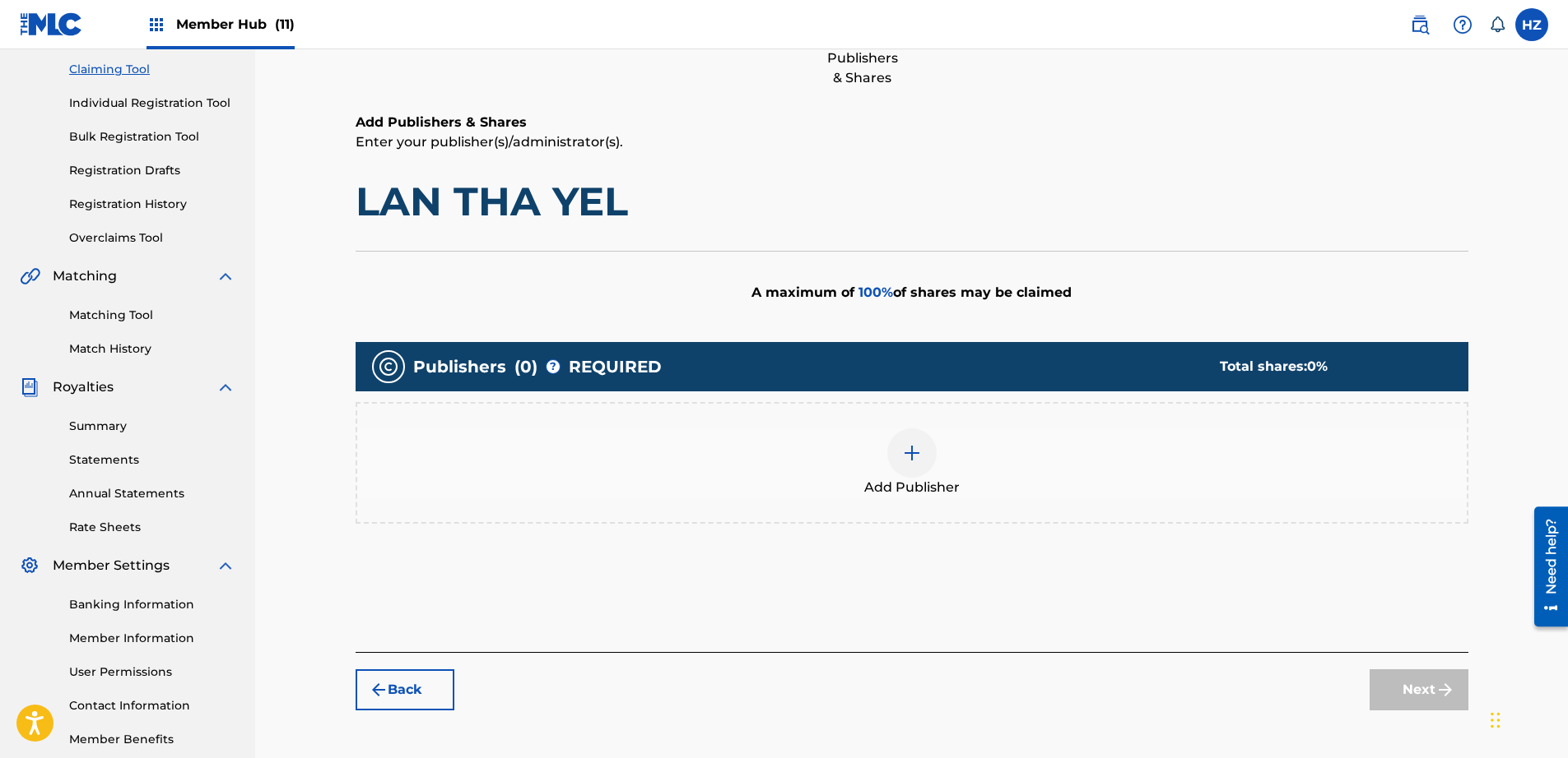
scroll to position [262, 0]
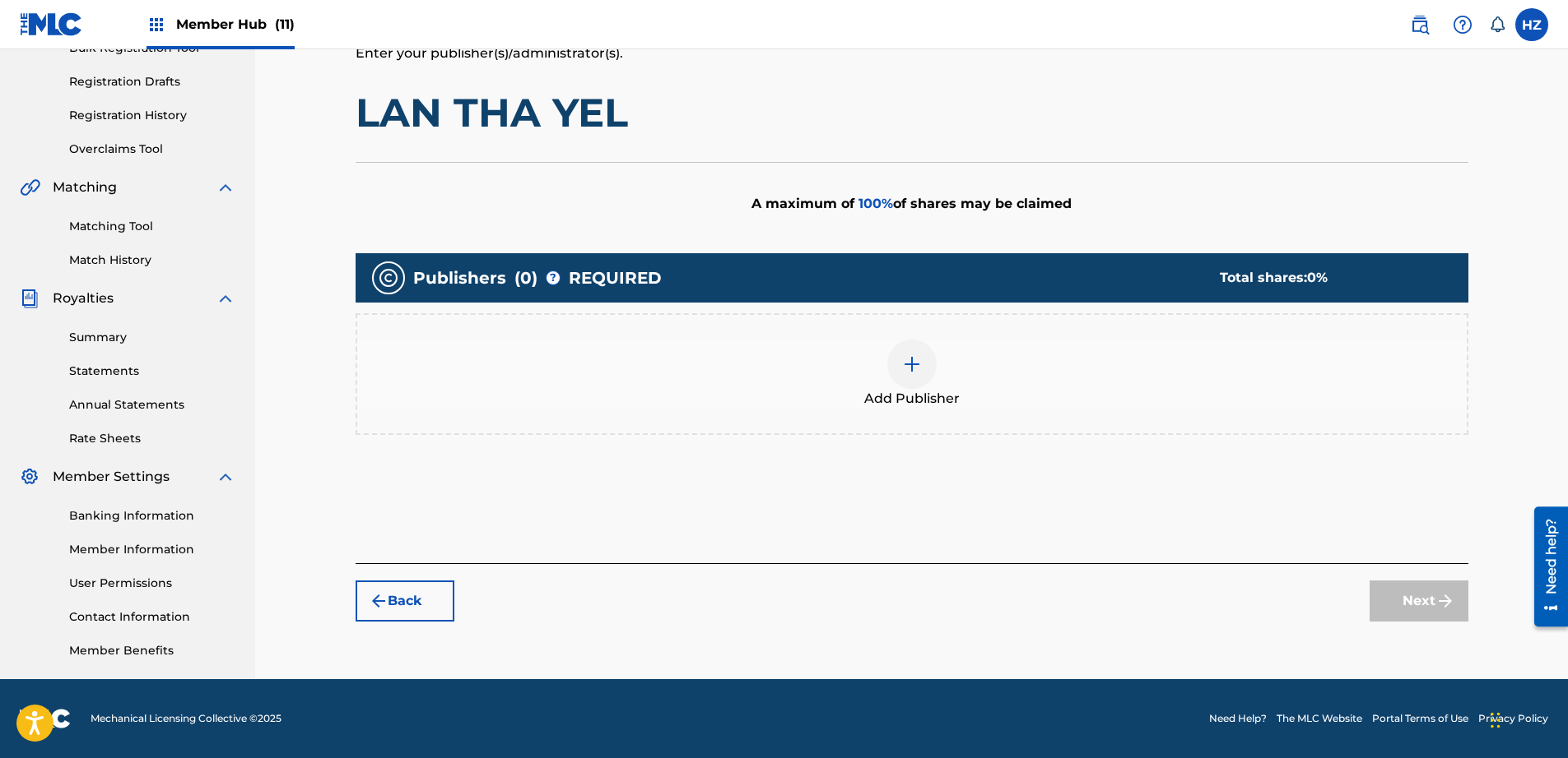
click at [915, 370] on img at bounding box center [911, 364] width 20 height 20
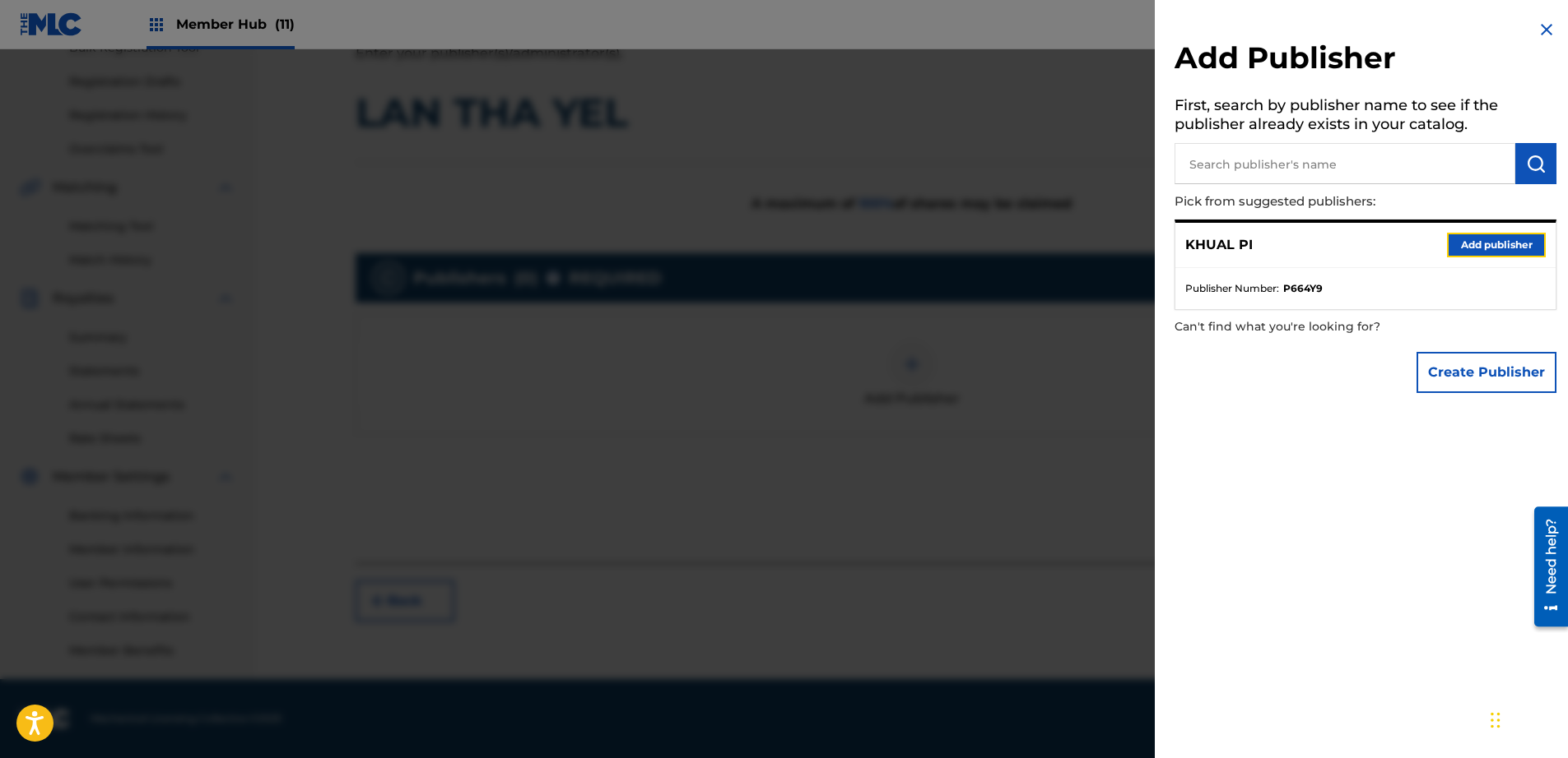
click at [1470, 249] on button "Add publisher" at bounding box center [1496, 245] width 99 height 25
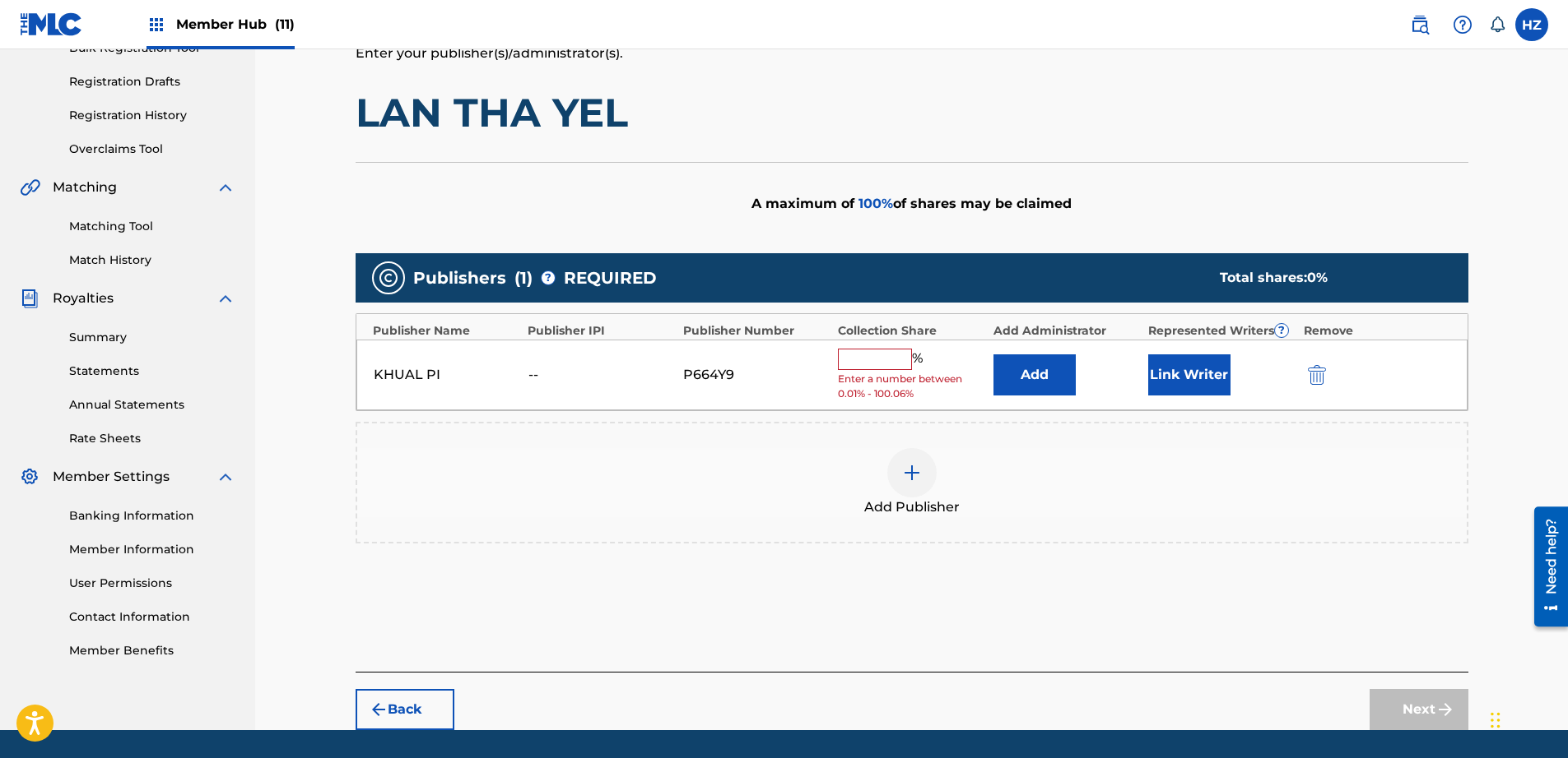
drag, startPoint x: 830, startPoint y: 353, endPoint x: 838, endPoint y: 355, distance: 8.2
click at [830, 353] on div "KHUAL PI -- P664Y9 % Enter a number between 0.01% - 100.06% Add Link Writer" at bounding box center [911, 375] width 1111 height 71
click at [849, 357] on input "text" at bounding box center [875, 360] width 74 height 22
type input "100"
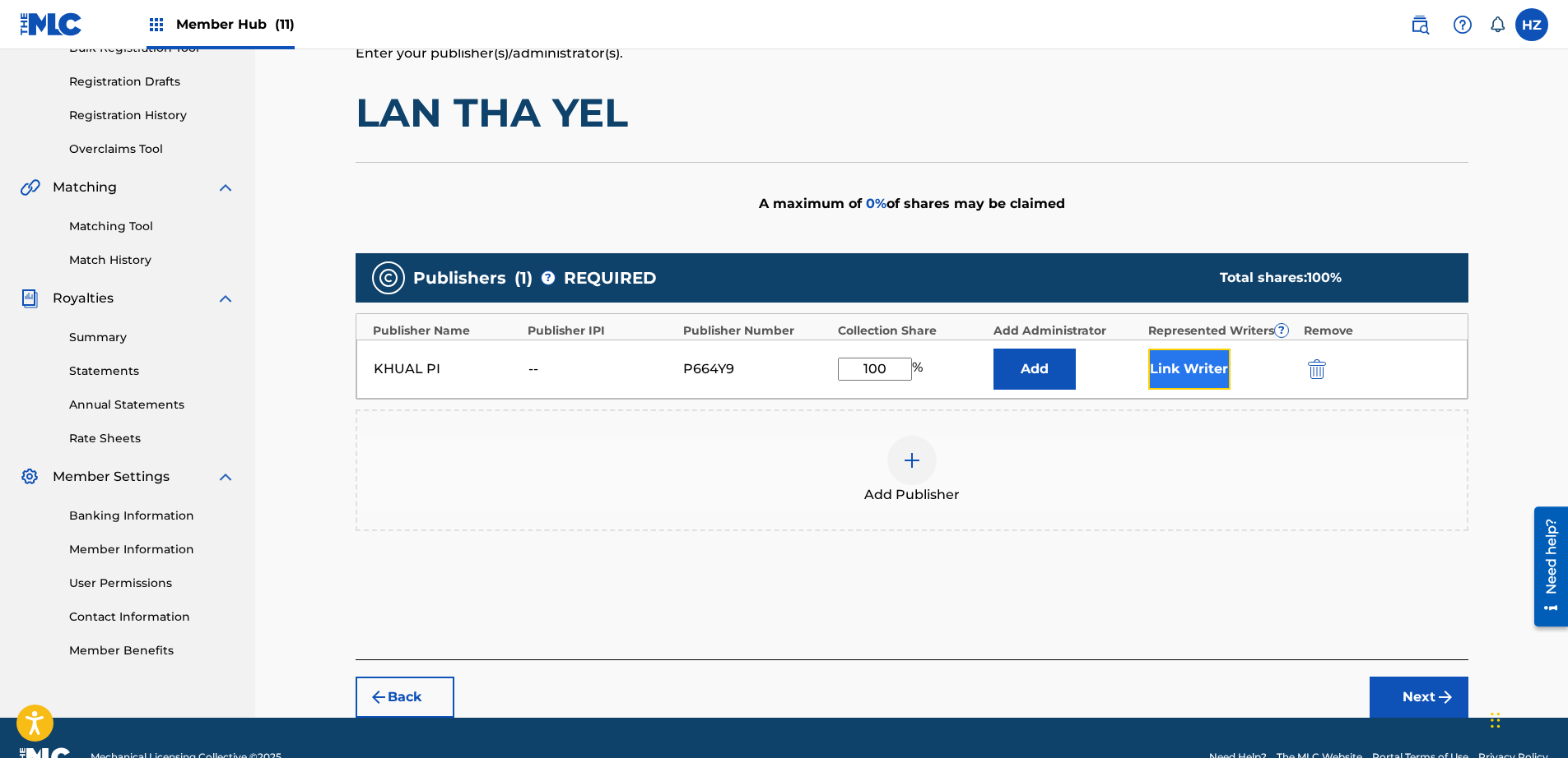
click at [1172, 374] on button "Link Writer" at bounding box center [1189, 369] width 83 height 41
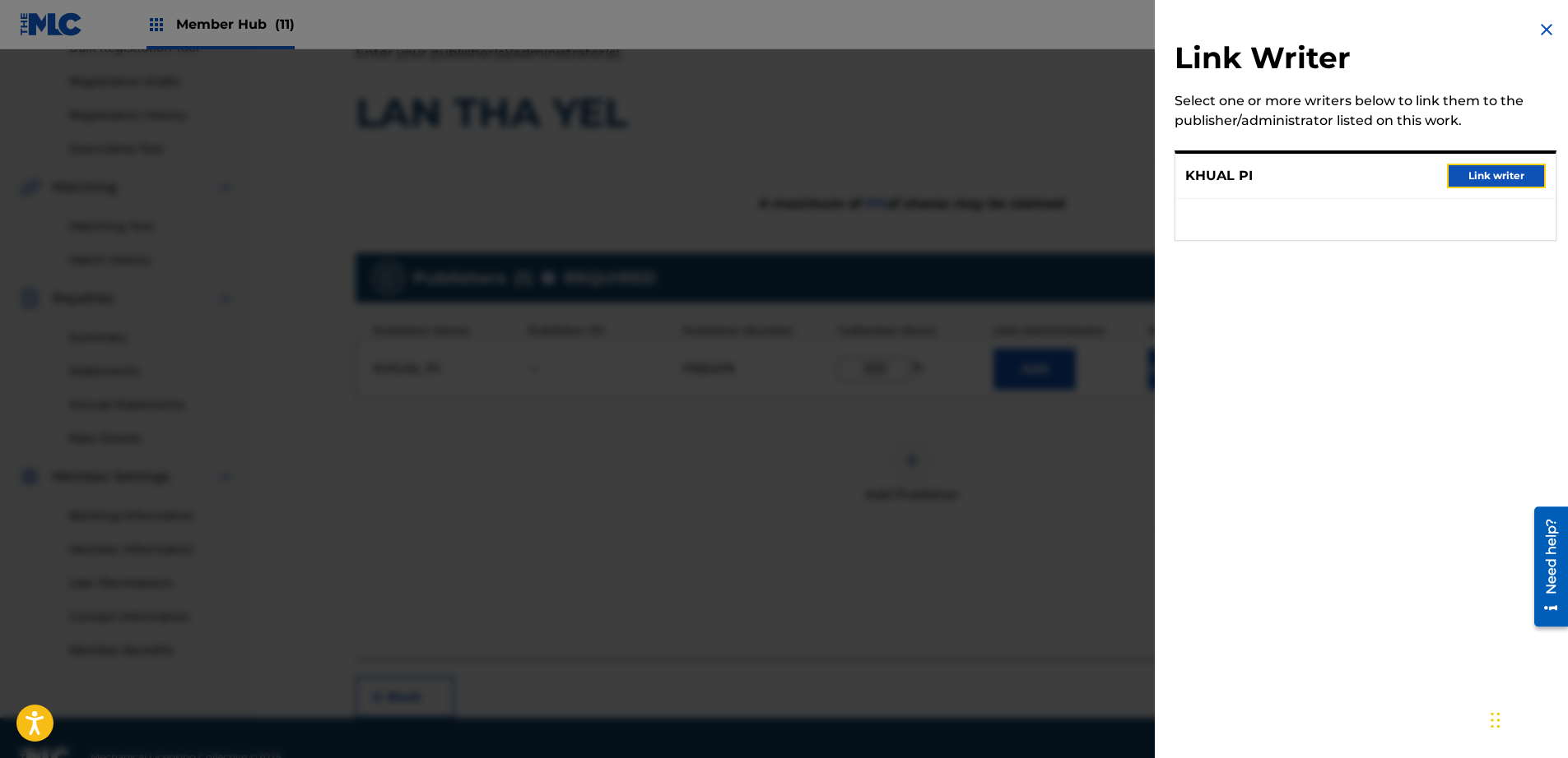
click at [1502, 174] on button "Link writer" at bounding box center [1496, 176] width 99 height 25
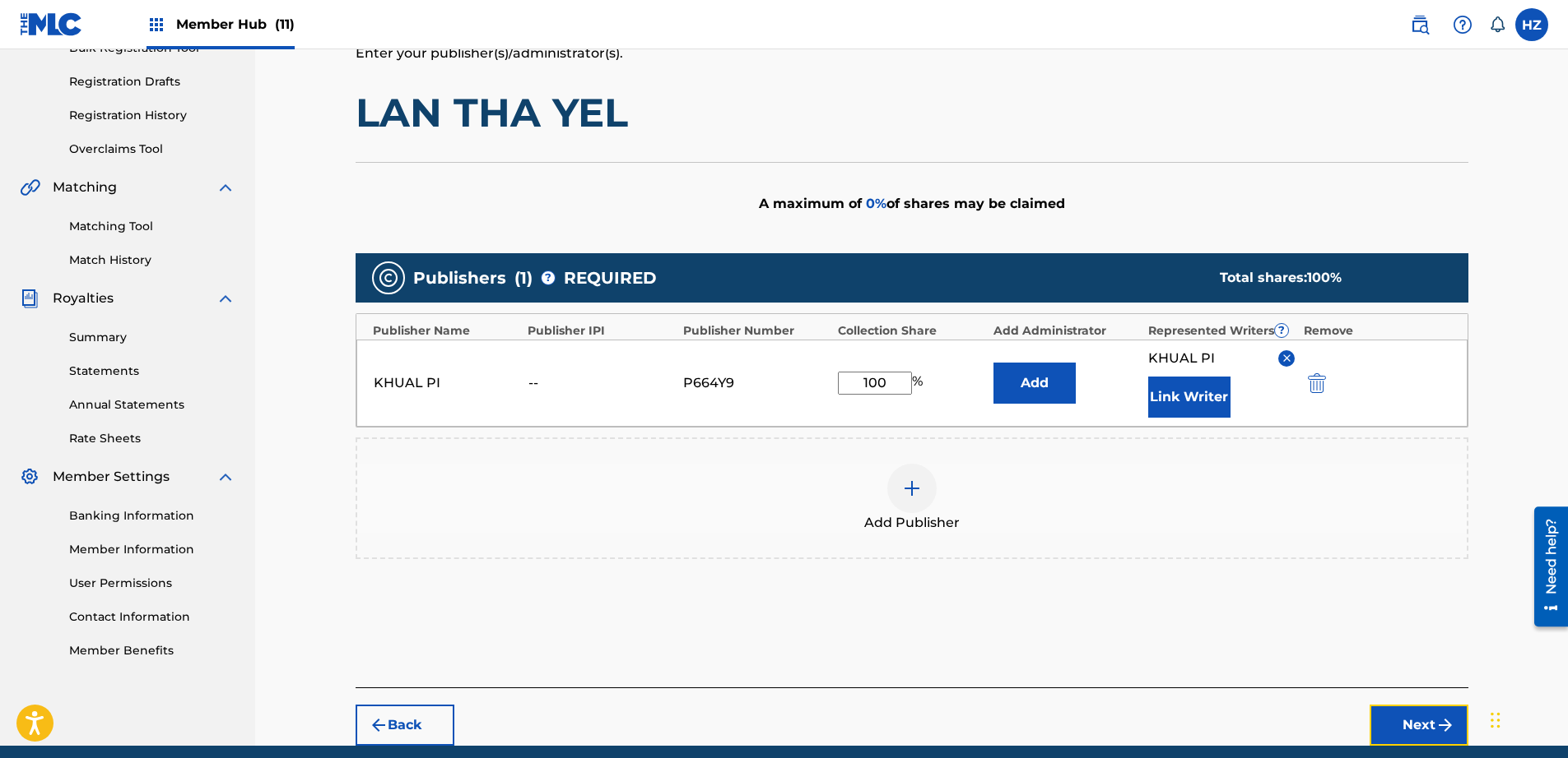
click at [1429, 730] on button "Next" at bounding box center [1419, 725] width 99 height 41
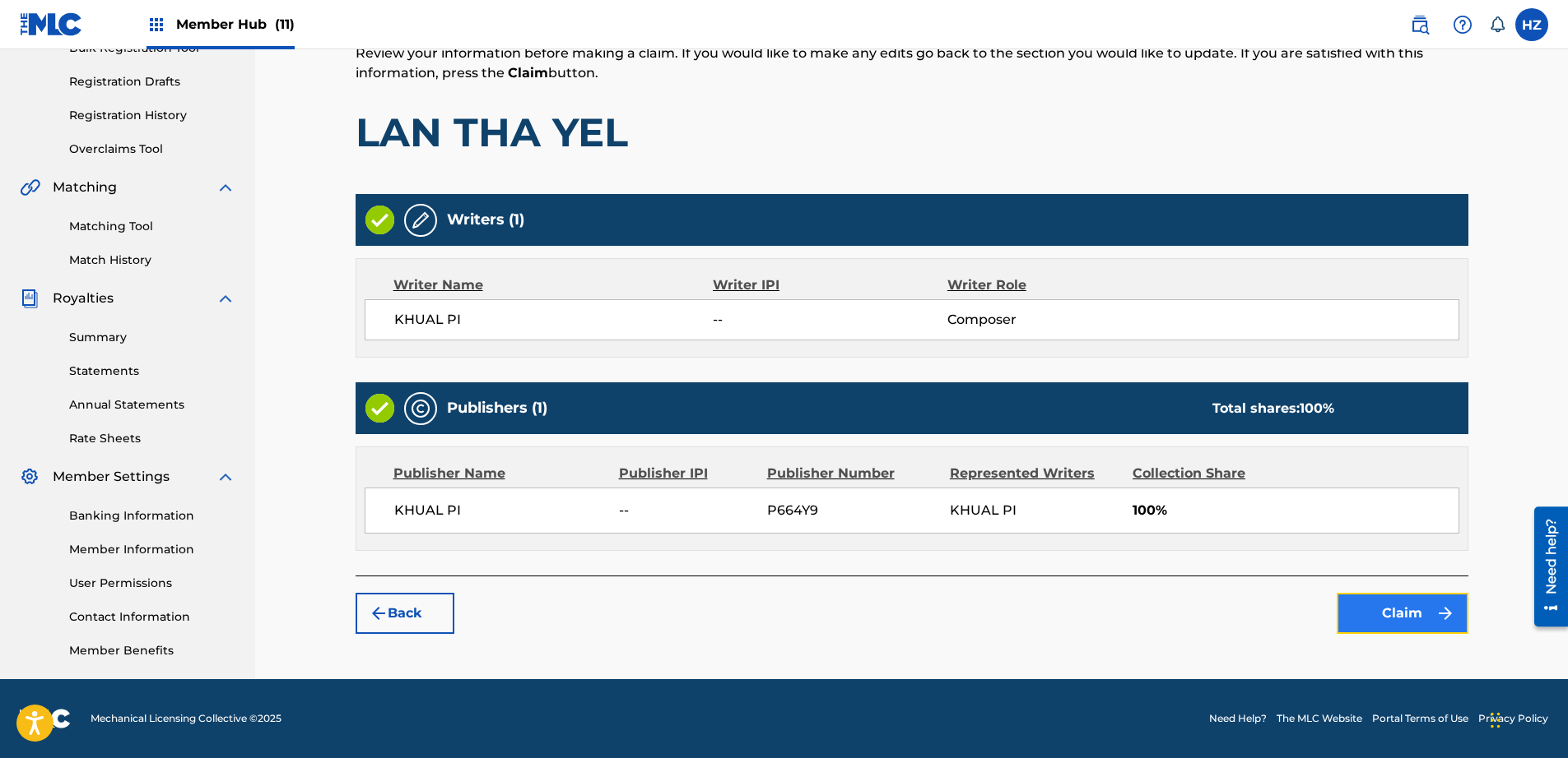
click at [1404, 620] on button "Claim" at bounding box center [1402, 613] width 132 height 41
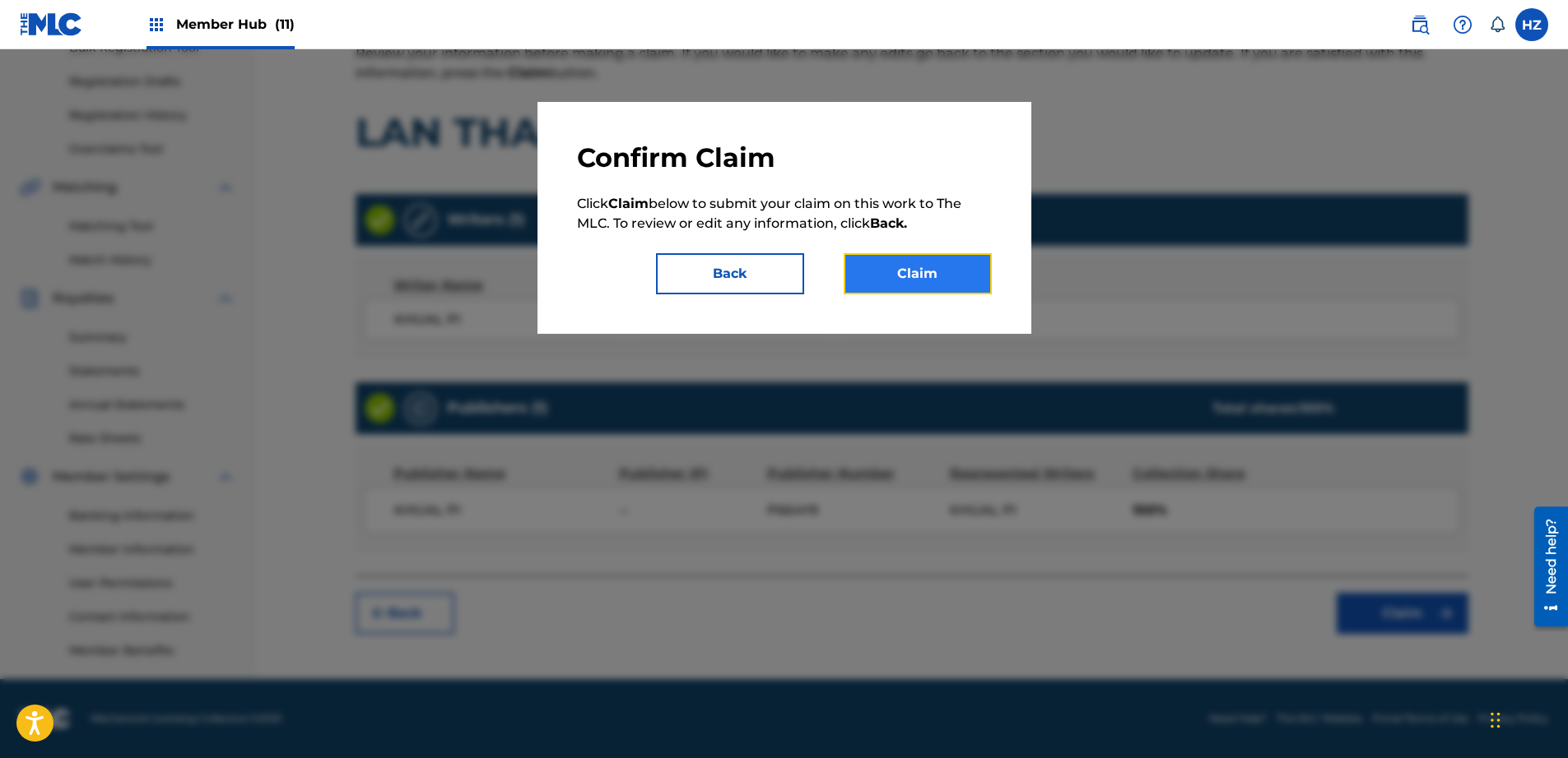
click at [953, 279] on button "Claim" at bounding box center [918, 273] width 148 height 41
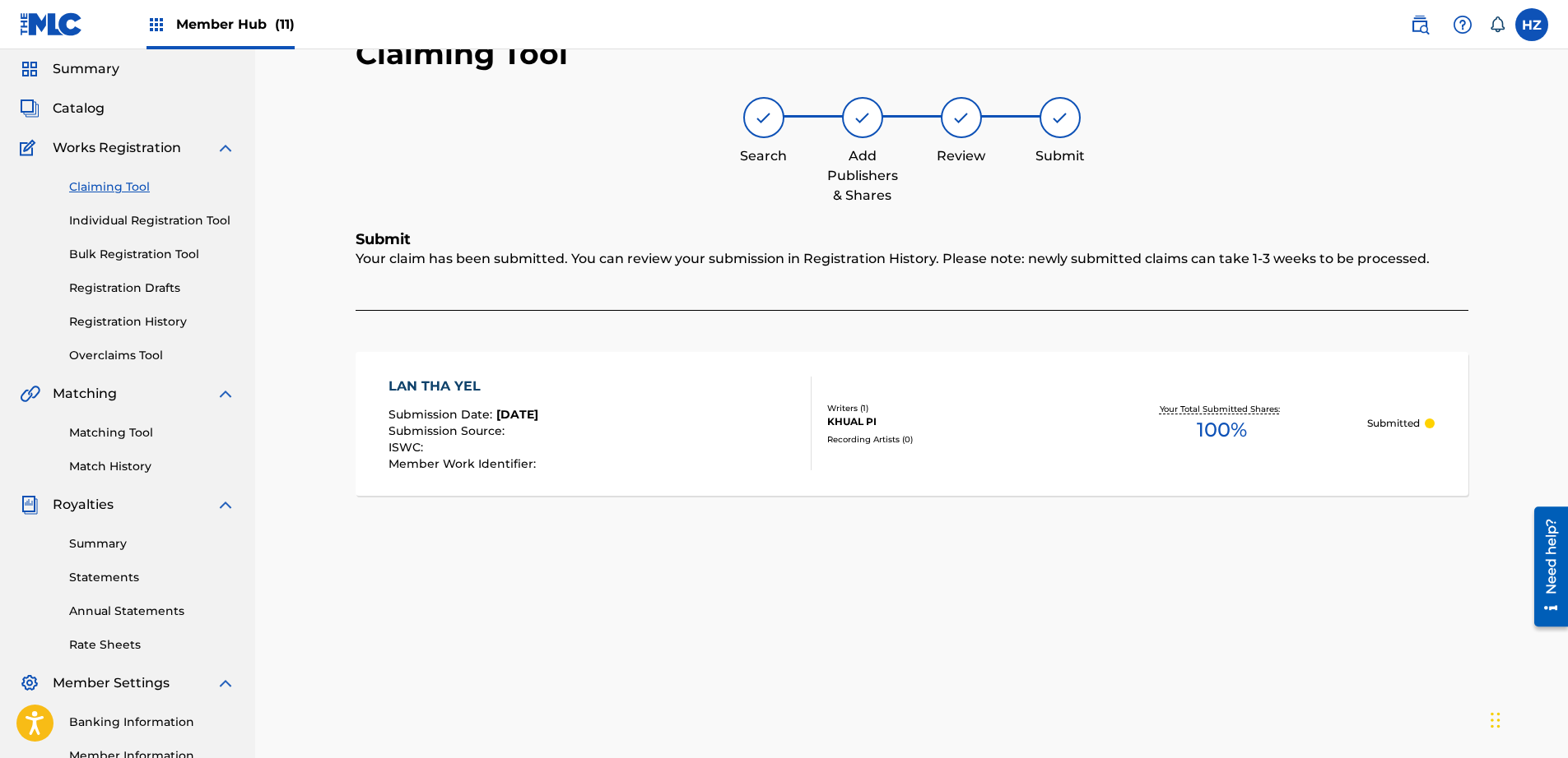
scroll to position [0, 0]
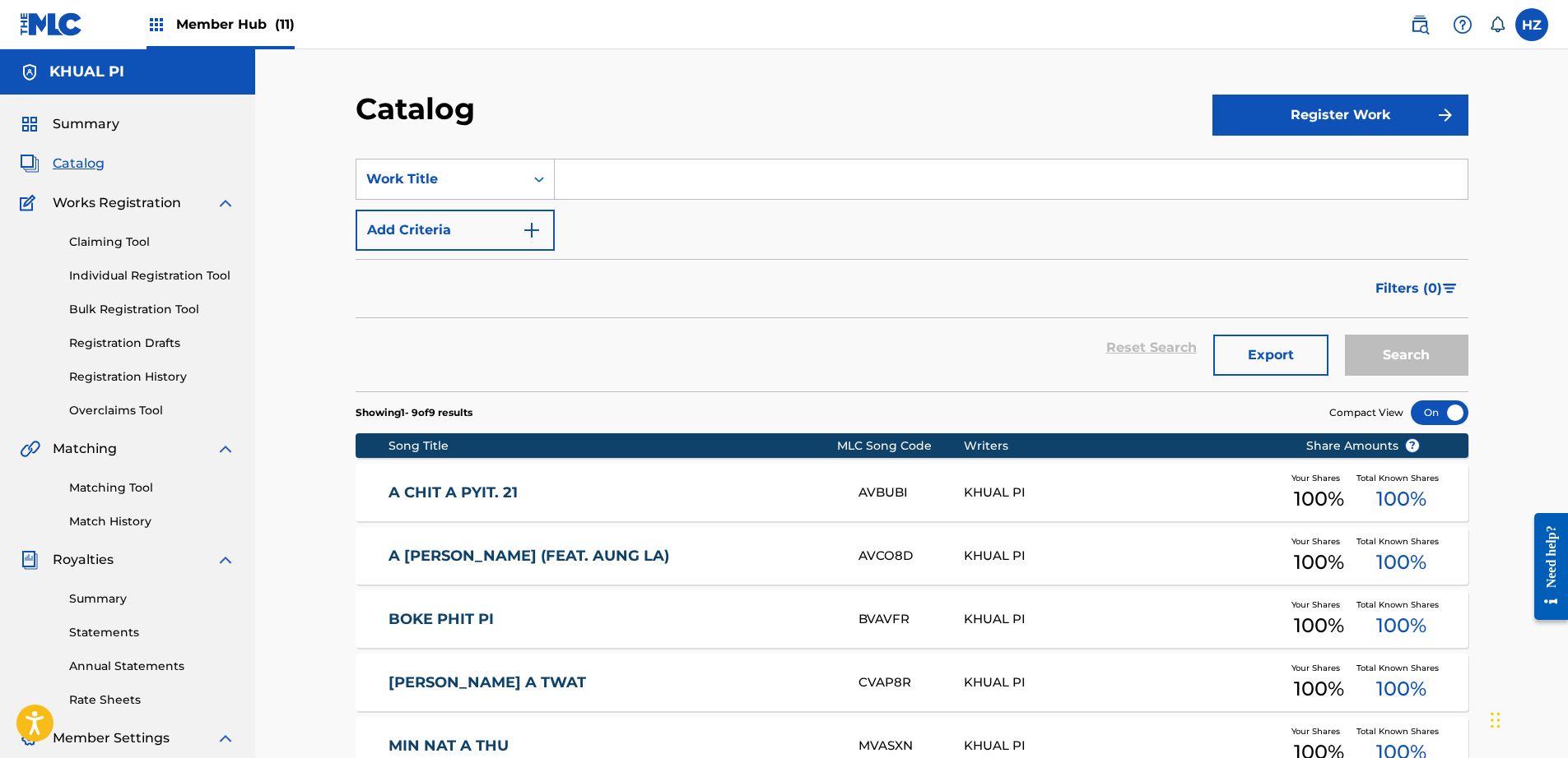
click at [849, 493] on div "A CHIT A PYIT. 21" at bounding box center [623, 493] width 470 height 19
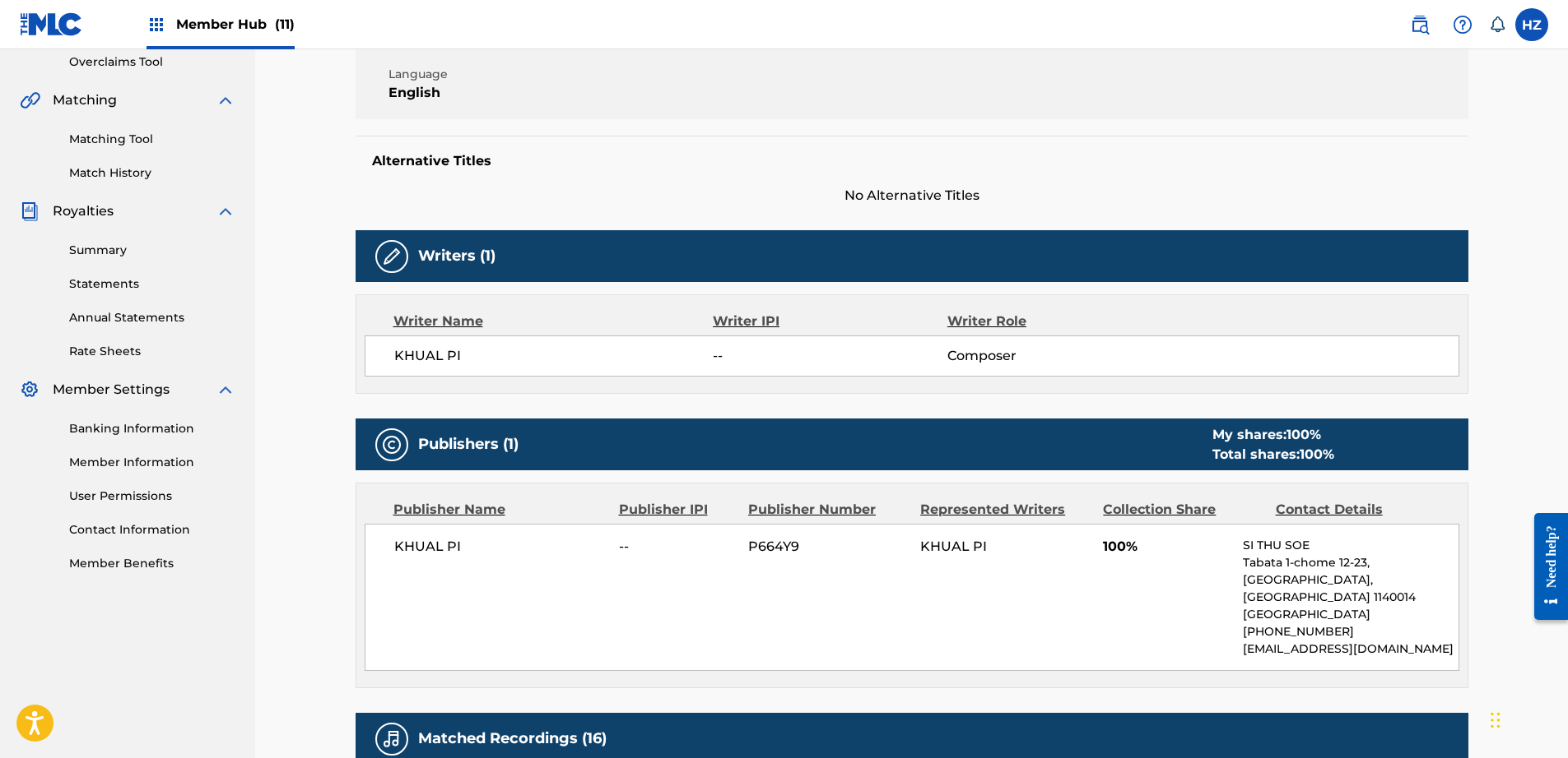
scroll to position [345, 0]
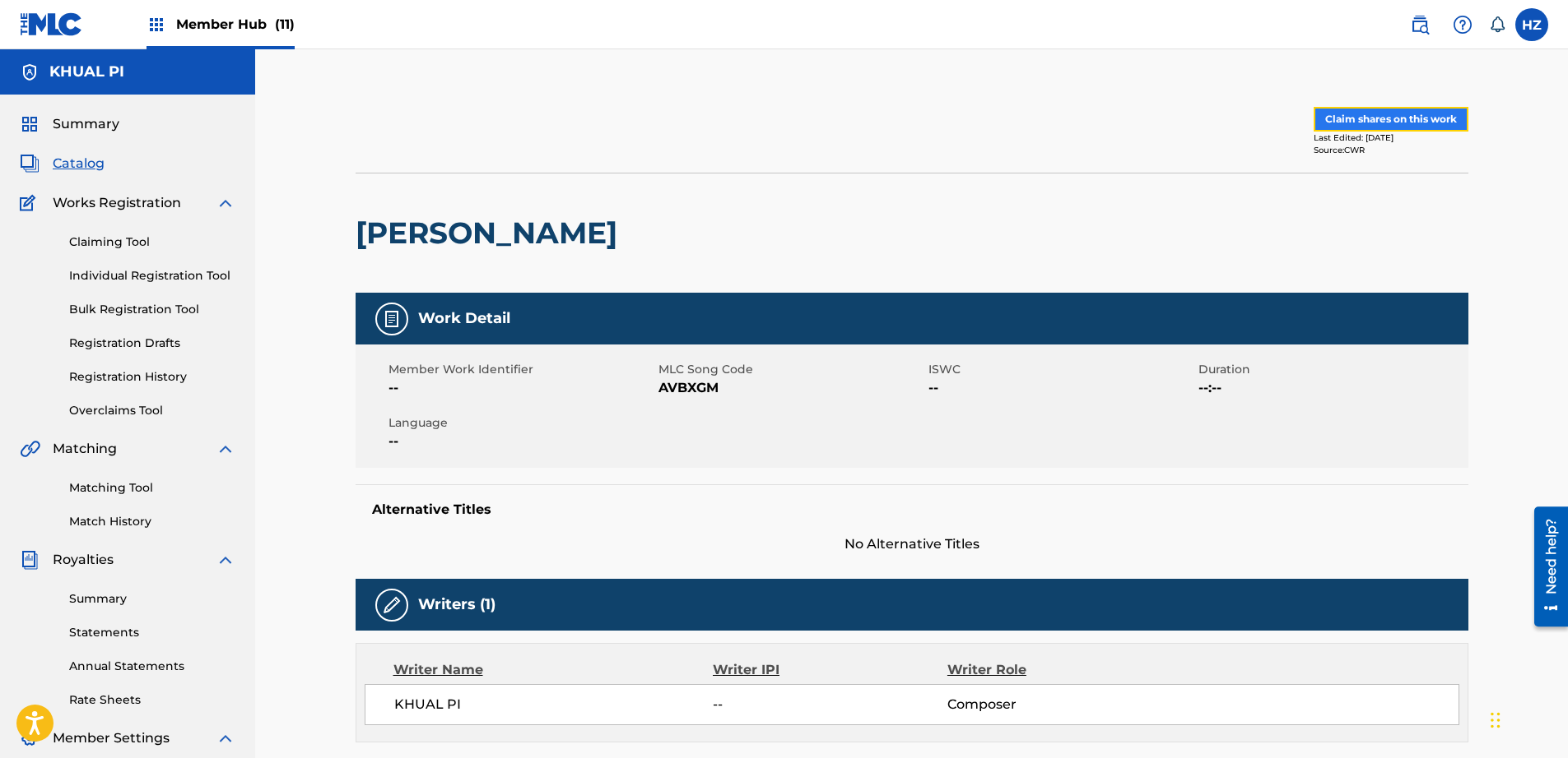
click at [1389, 123] on button "Claim shares on this work" at bounding box center [1391, 120] width 155 height 25
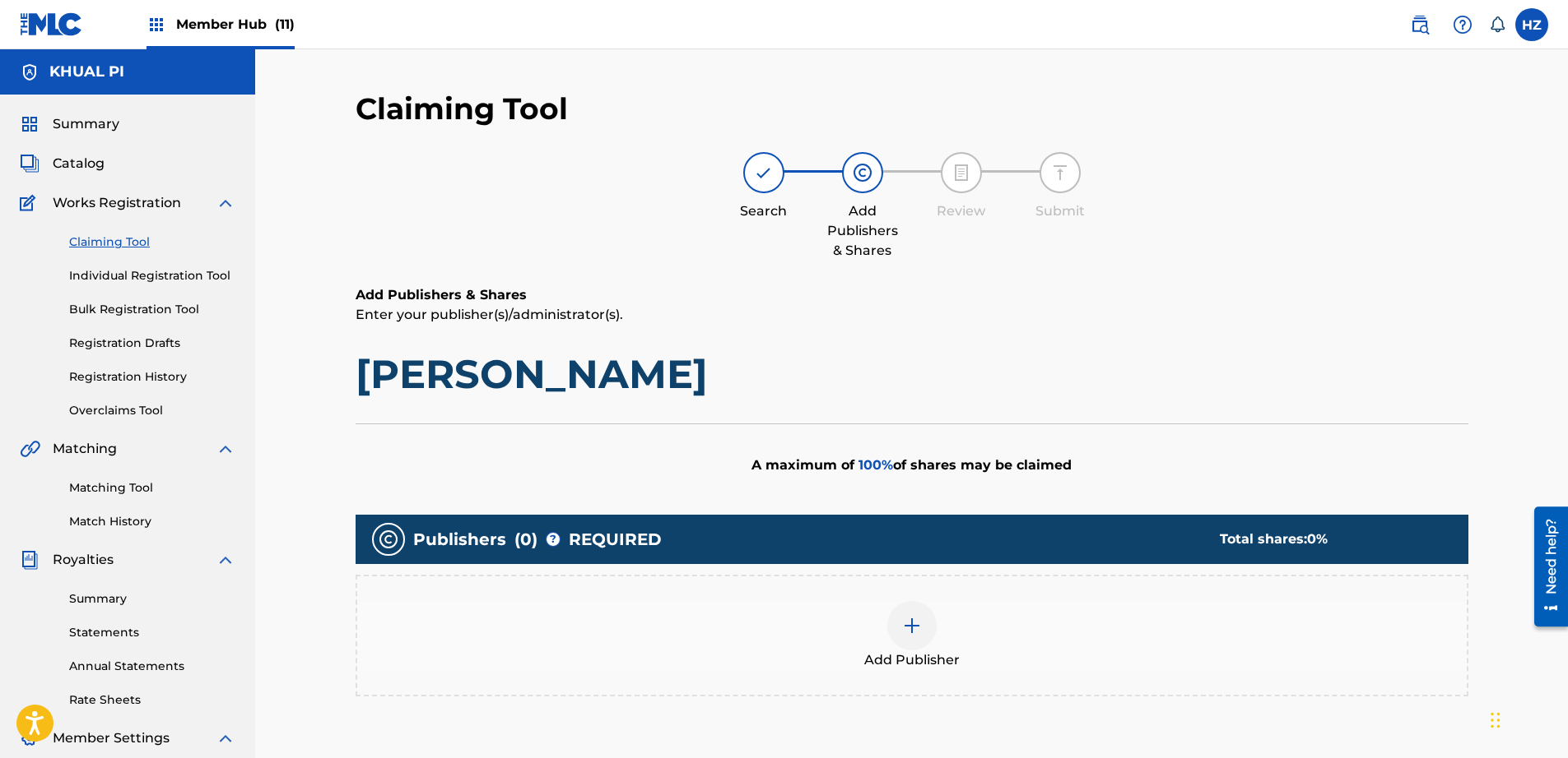
click at [916, 605] on div at bounding box center [912, 626] width 49 height 49
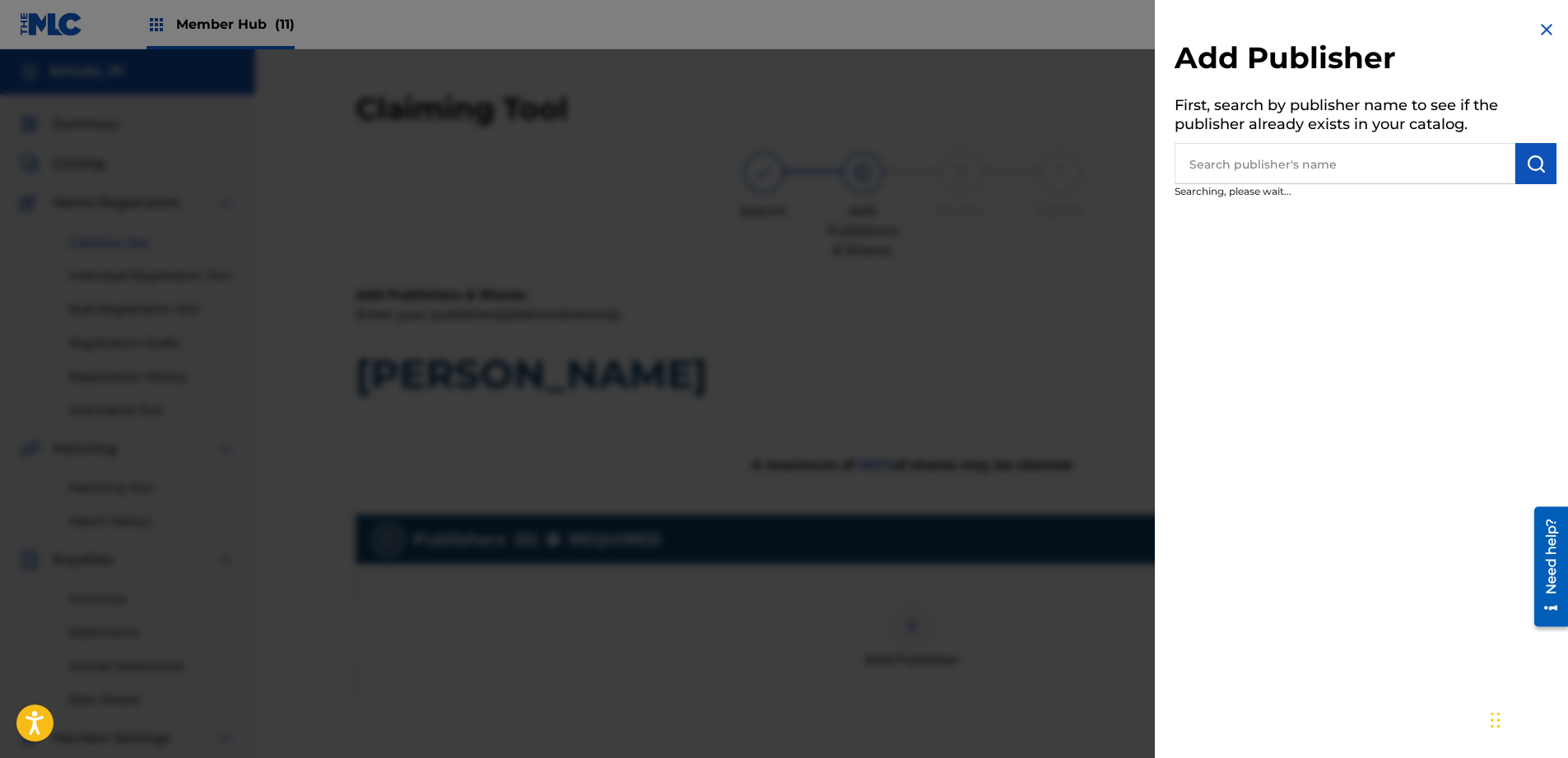
scroll to position [1, 0]
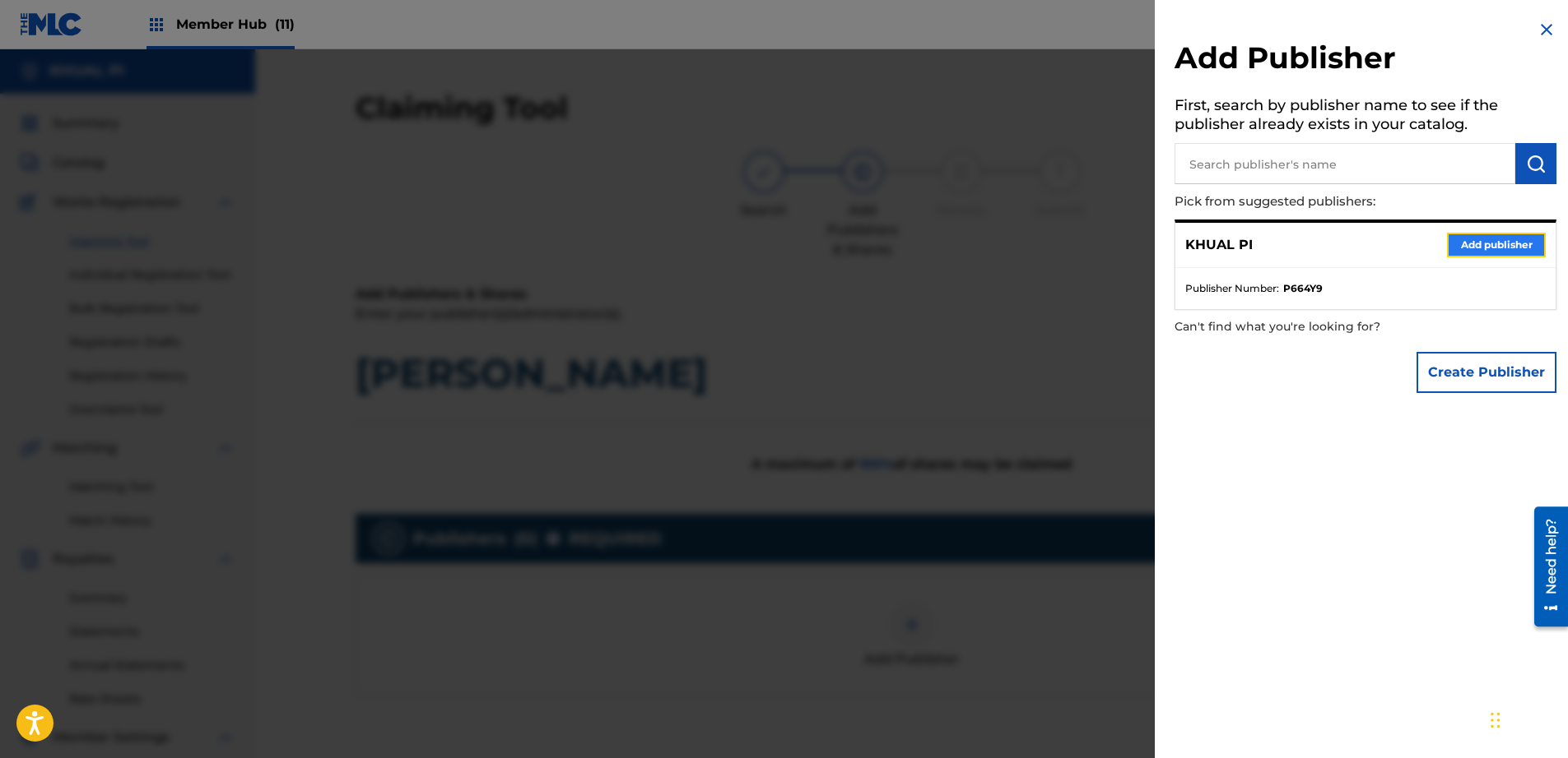
click at [1511, 252] on button "Add publisher" at bounding box center [1496, 245] width 99 height 25
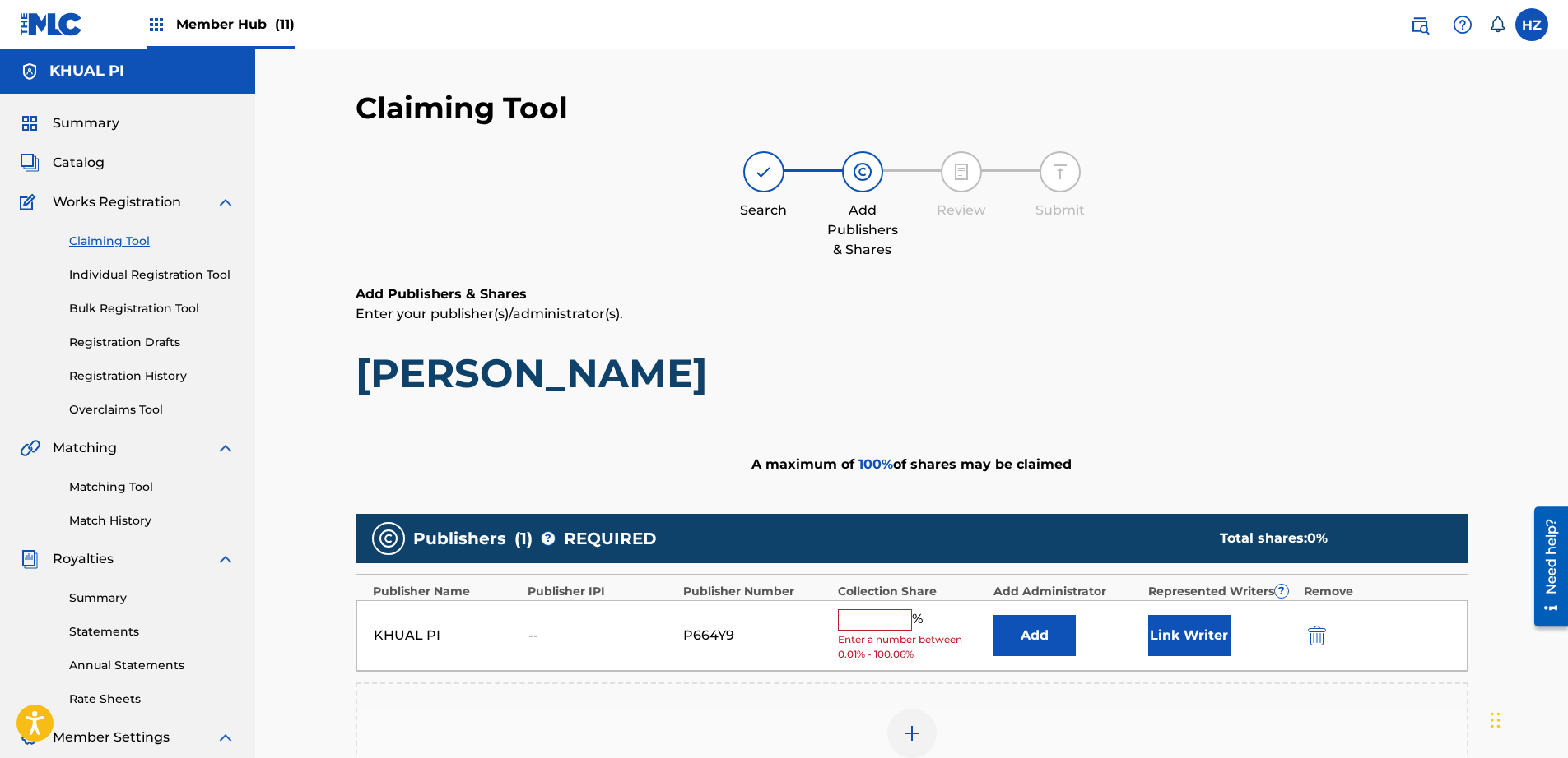
click at [868, 609] on input "text" at bounding box center [875, 619] width 74 height 22
click at [878, 620] on input "text" at bounding box center [875, 619] width 74 height 22
type input "100"
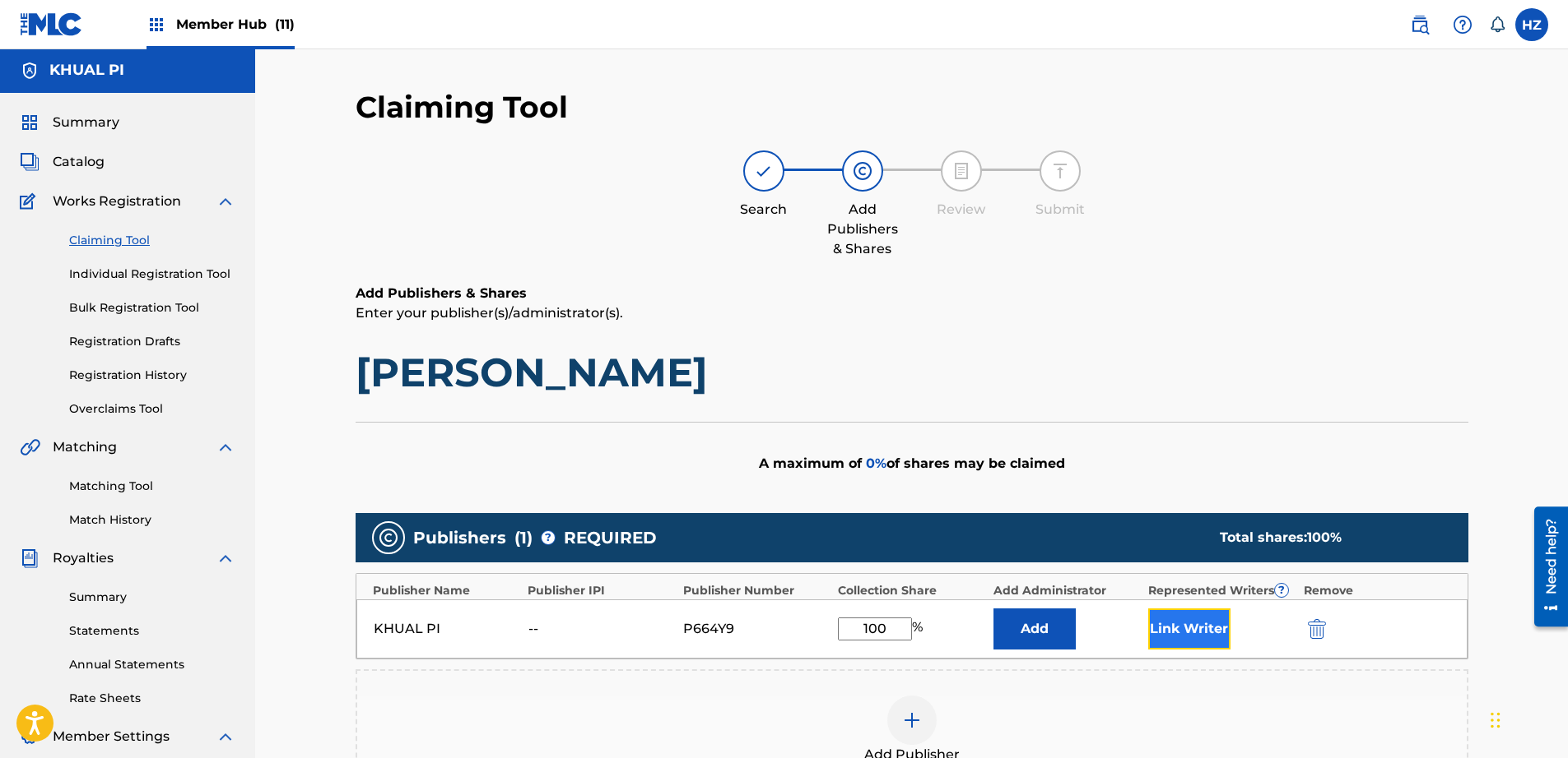
click at [1170, 624] on button "Link Writer" at bounding box center [1189, 629] width 83 height 41
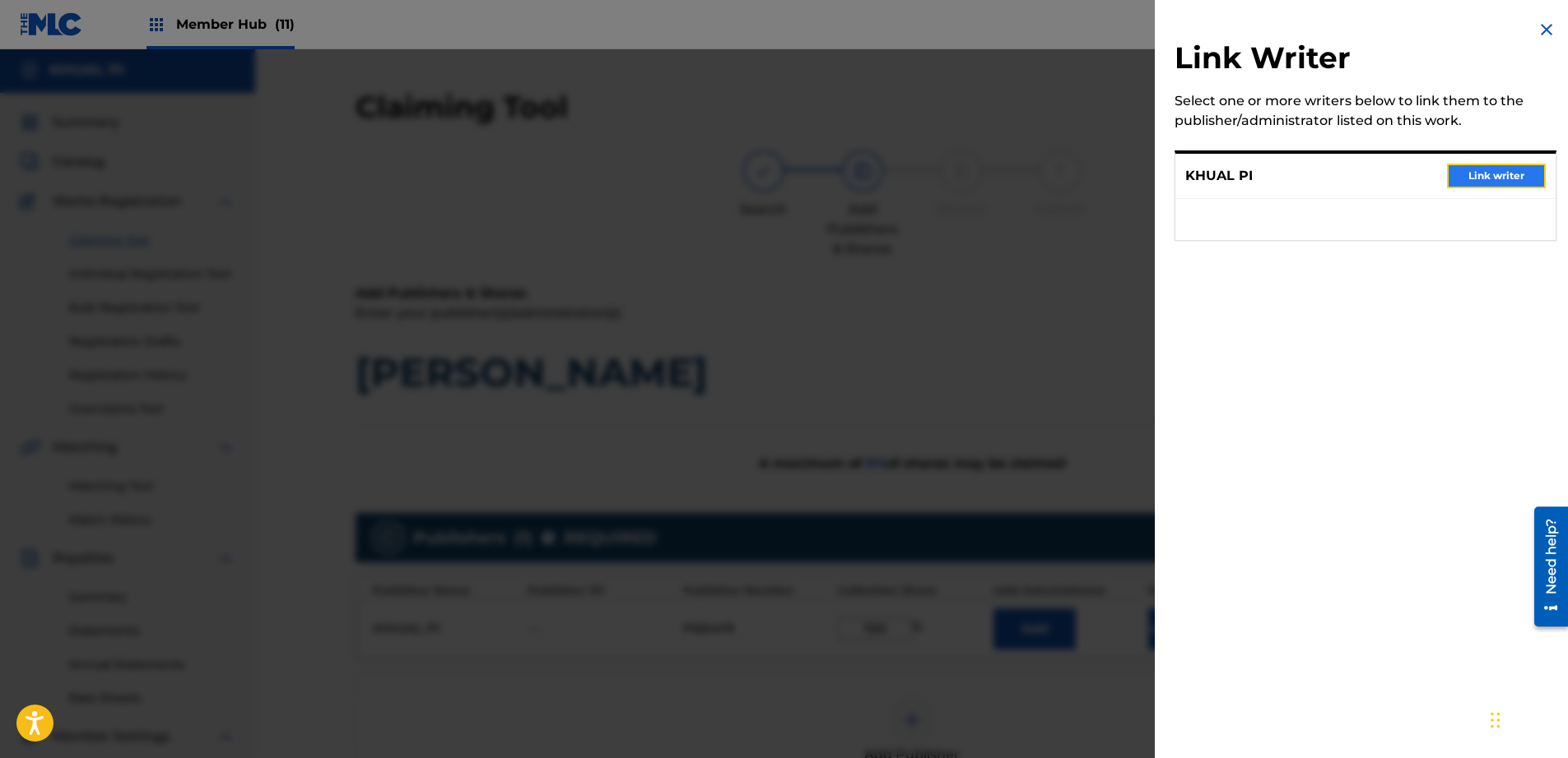
click at [1504, 165] on button "Link writer" at bounding box center [1496, 176] width 99 height 25
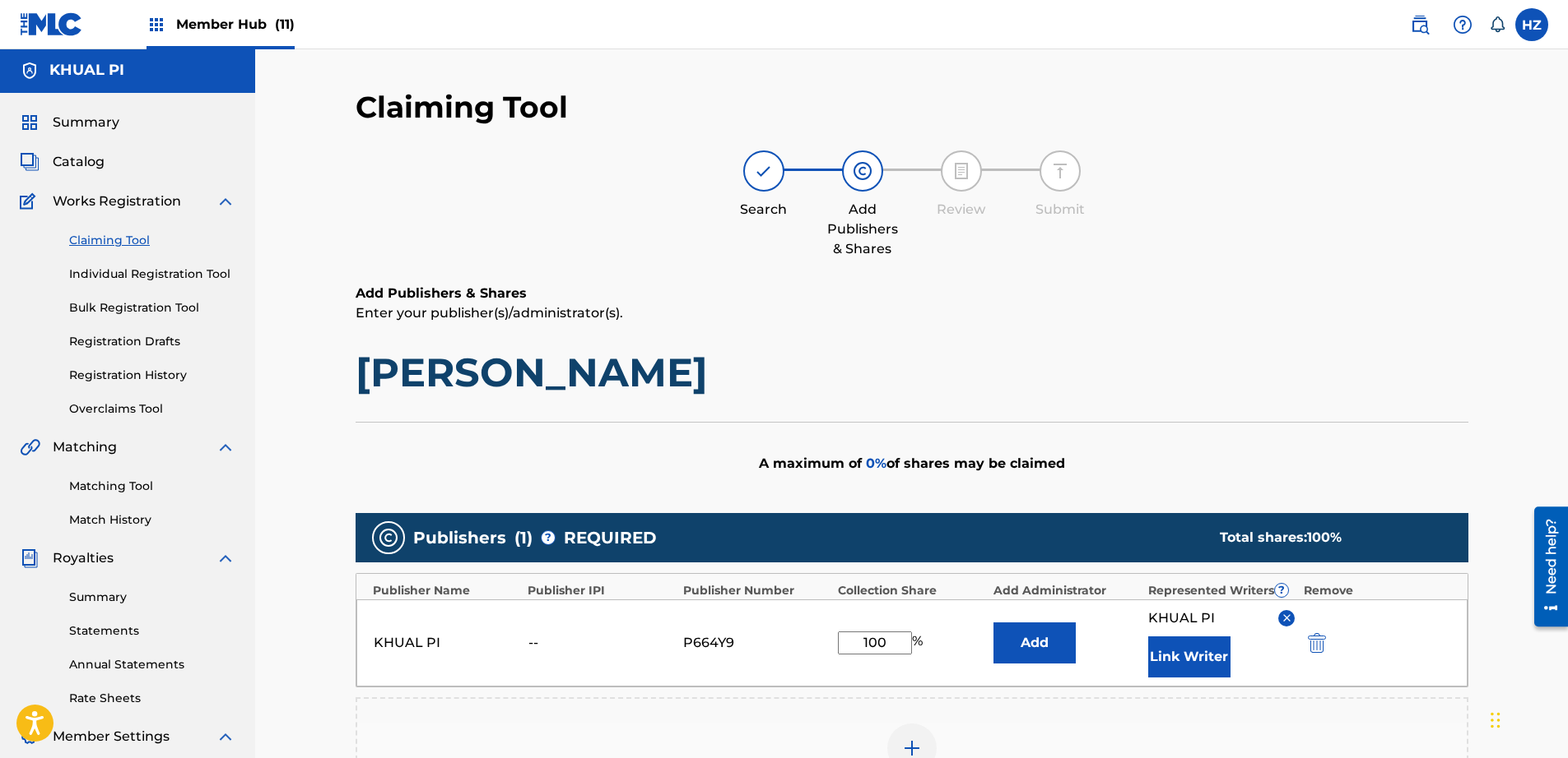
drag, startPoint x: 1321, startPoint y: 387, endPoint x: 1219, endPoint y: 537, distance: 181.4
click at [1321, 387] on h1 "ALWAN YATE" at bounding box center [912, 373] width 1112 height 49
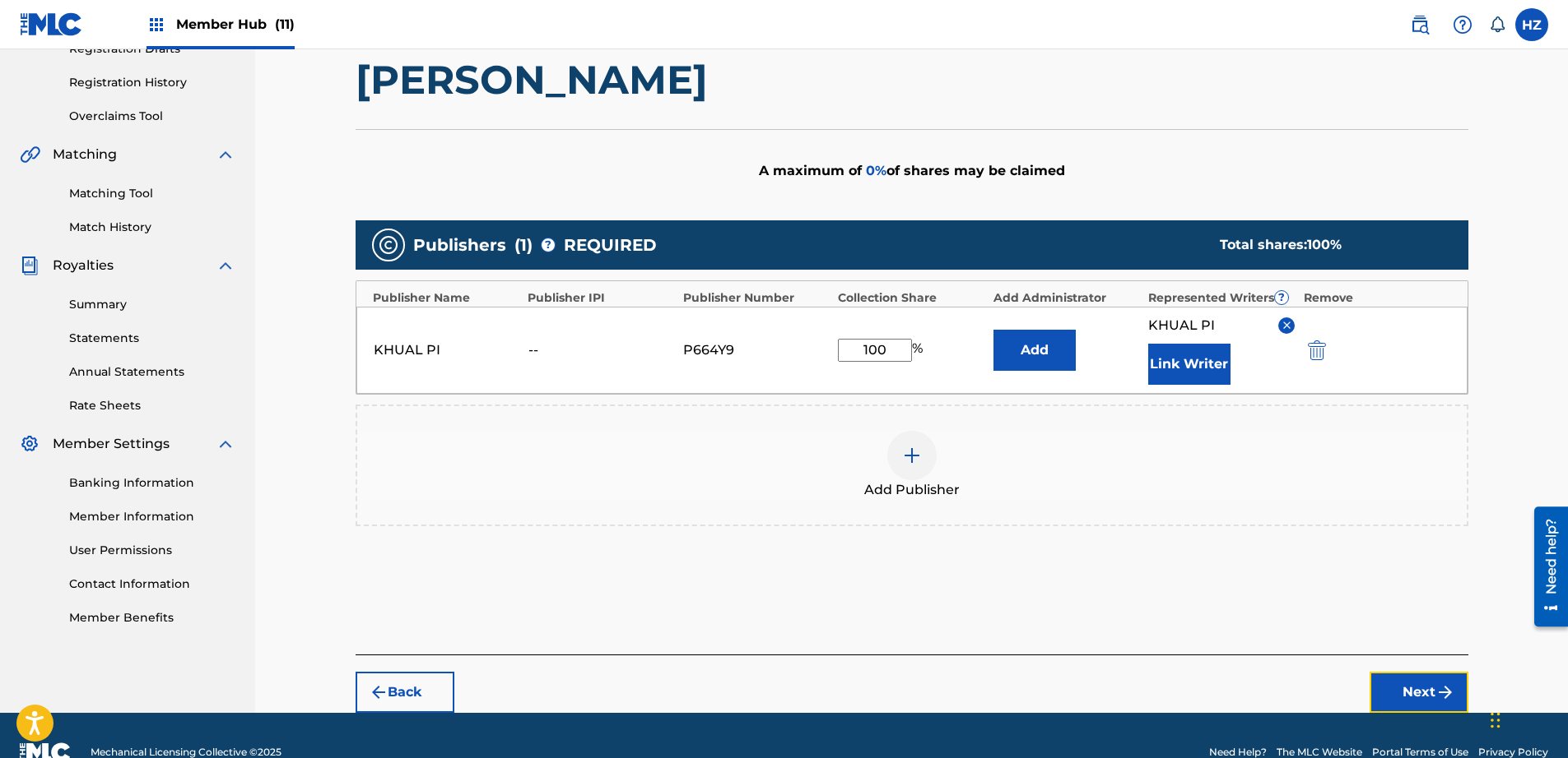
click at [1414, 694] on button "Next" at bounding box center [1419, 692] width 99 height 41
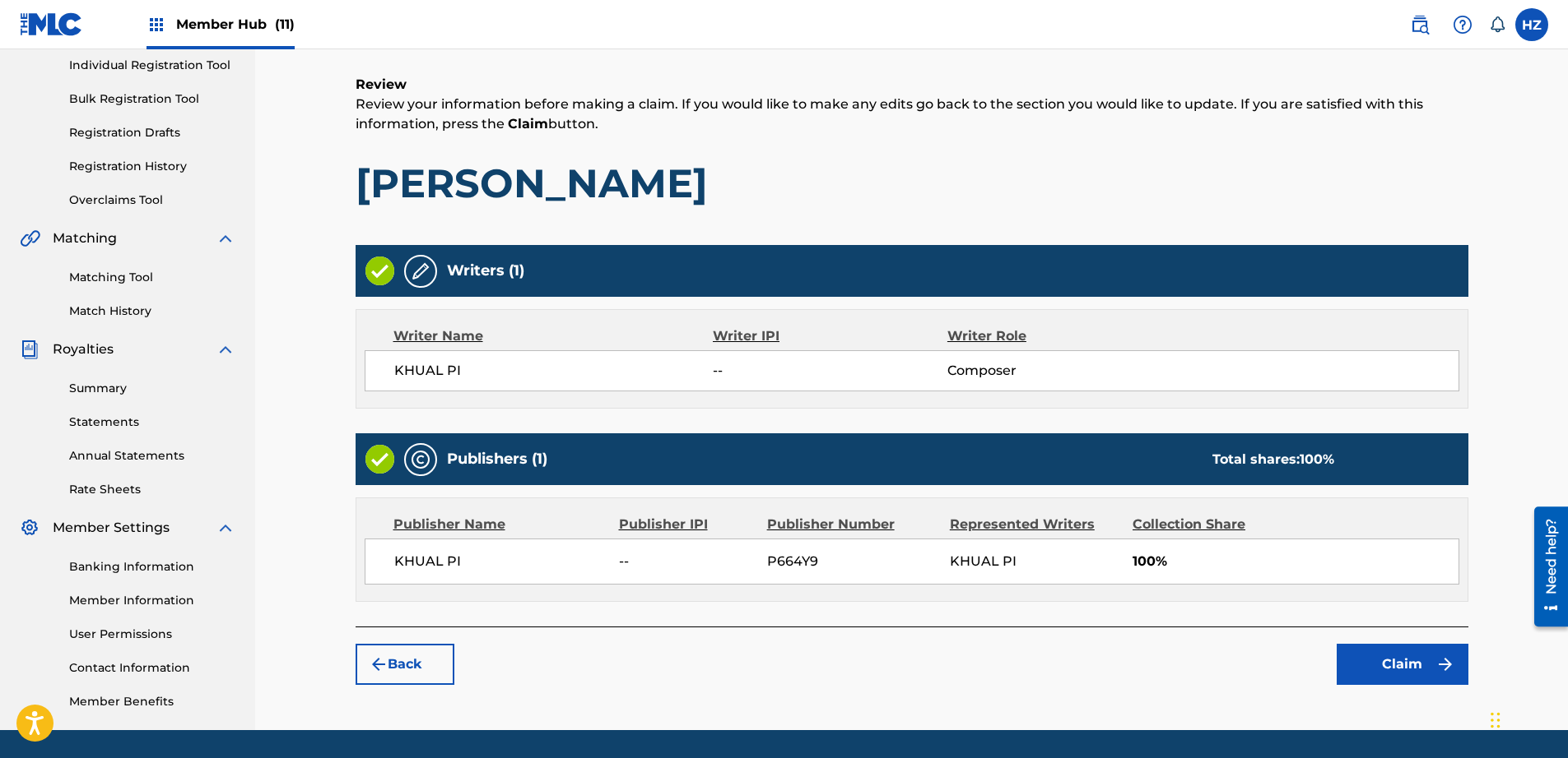
scroll to position [262, 0]
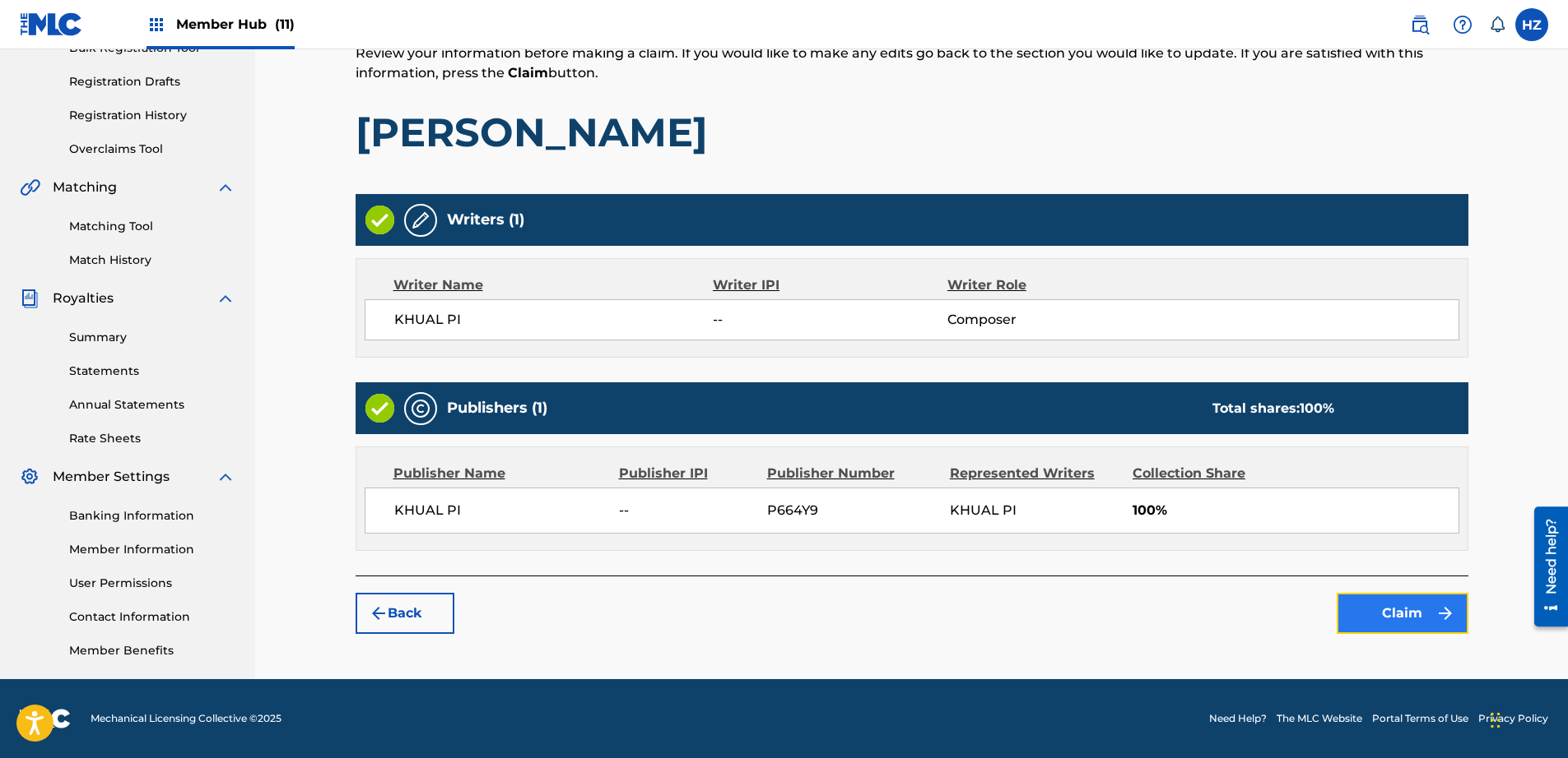
click at [1387, 626] on button "Claim" at bounding box center [1402, 613] width 132 height 41
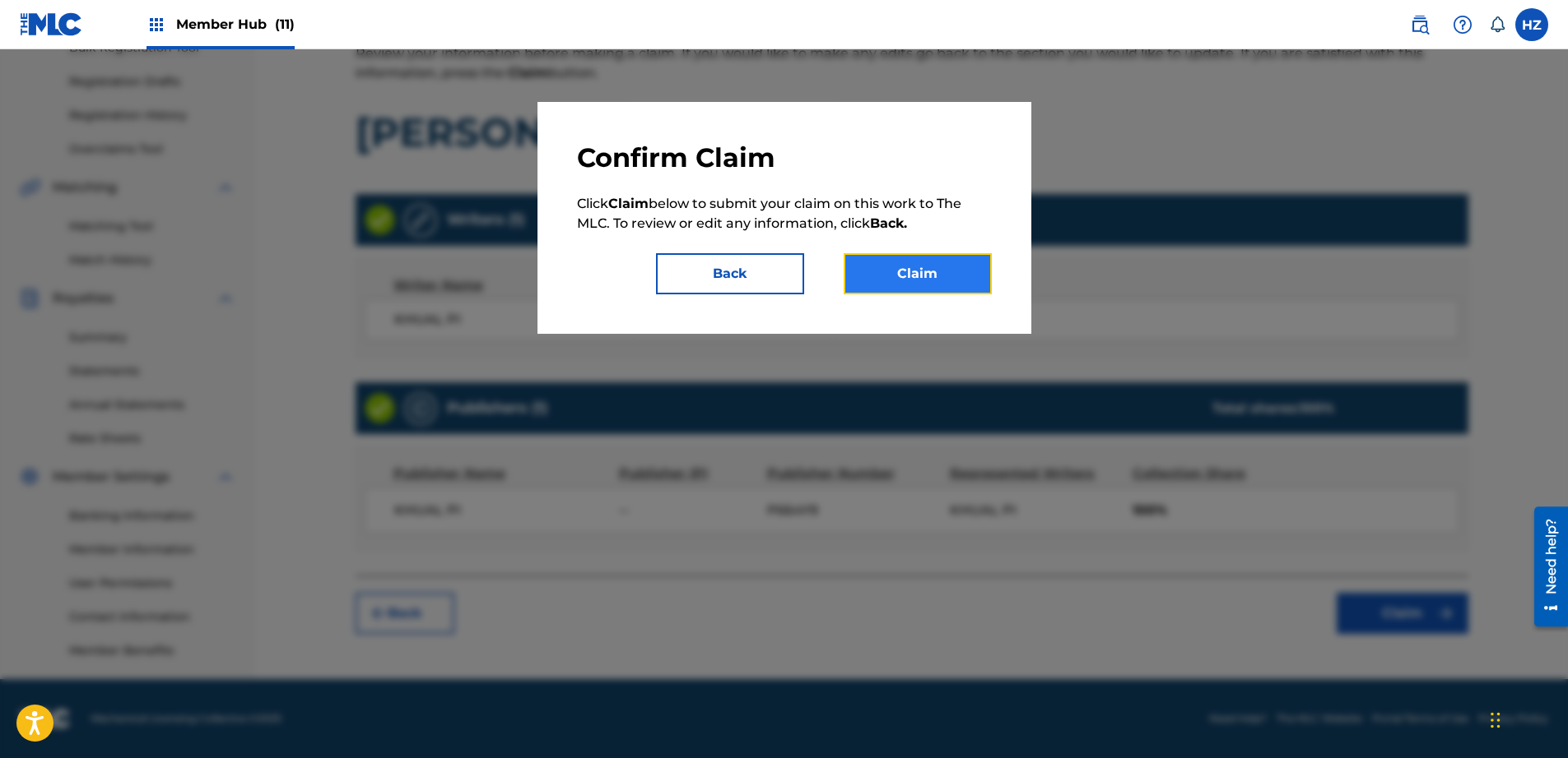
click at [939, 285] on button "Claim" at bounding box center [918, 273] width 148 height 41
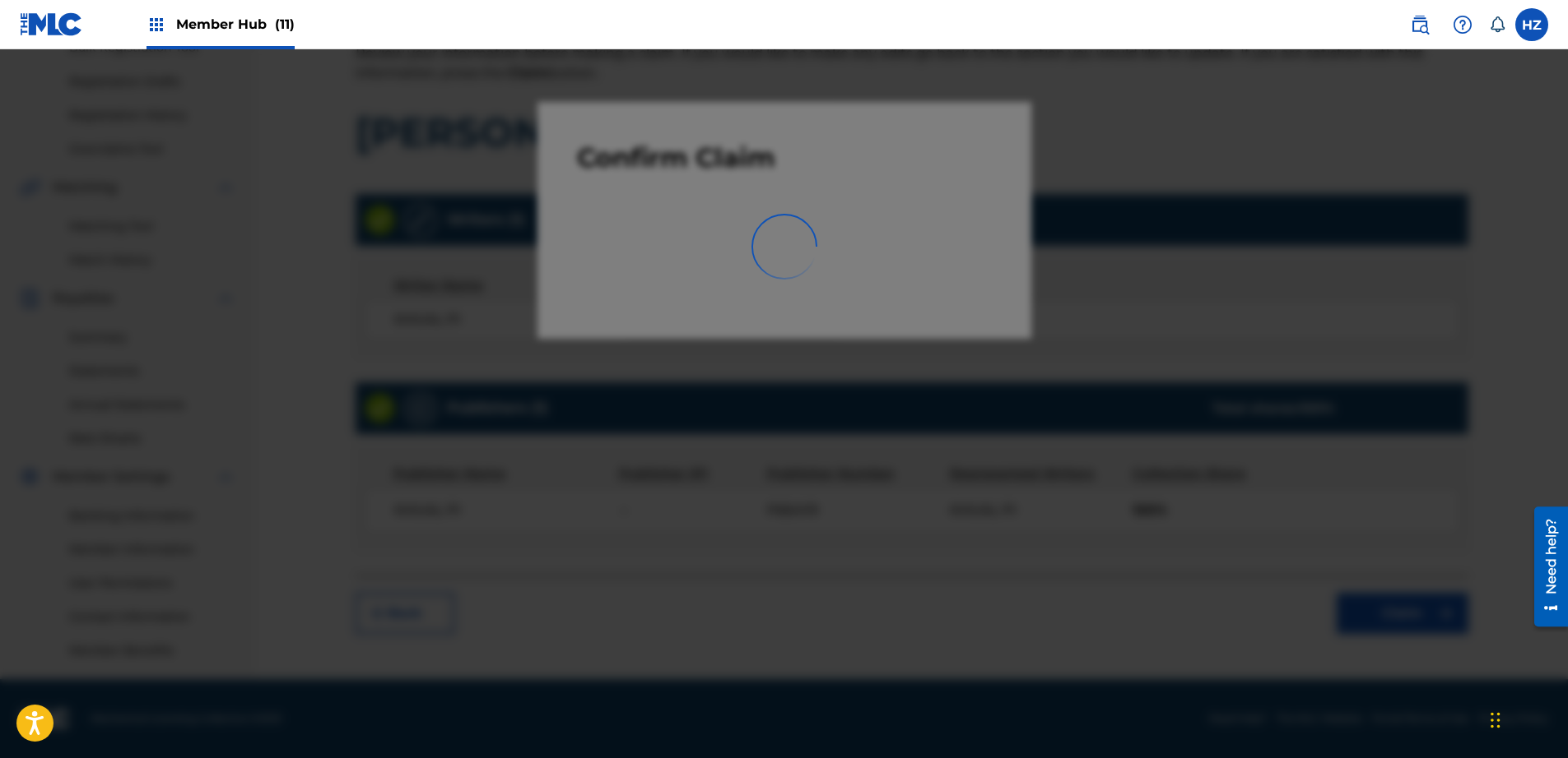
drag, startPoint x: 939, startPoint y: 285, endPoint x: 1146, endPoint y: 236, distance: 212.7
click at [1147, 237] on div at bounding box center [784, 428] width 1568 height 758
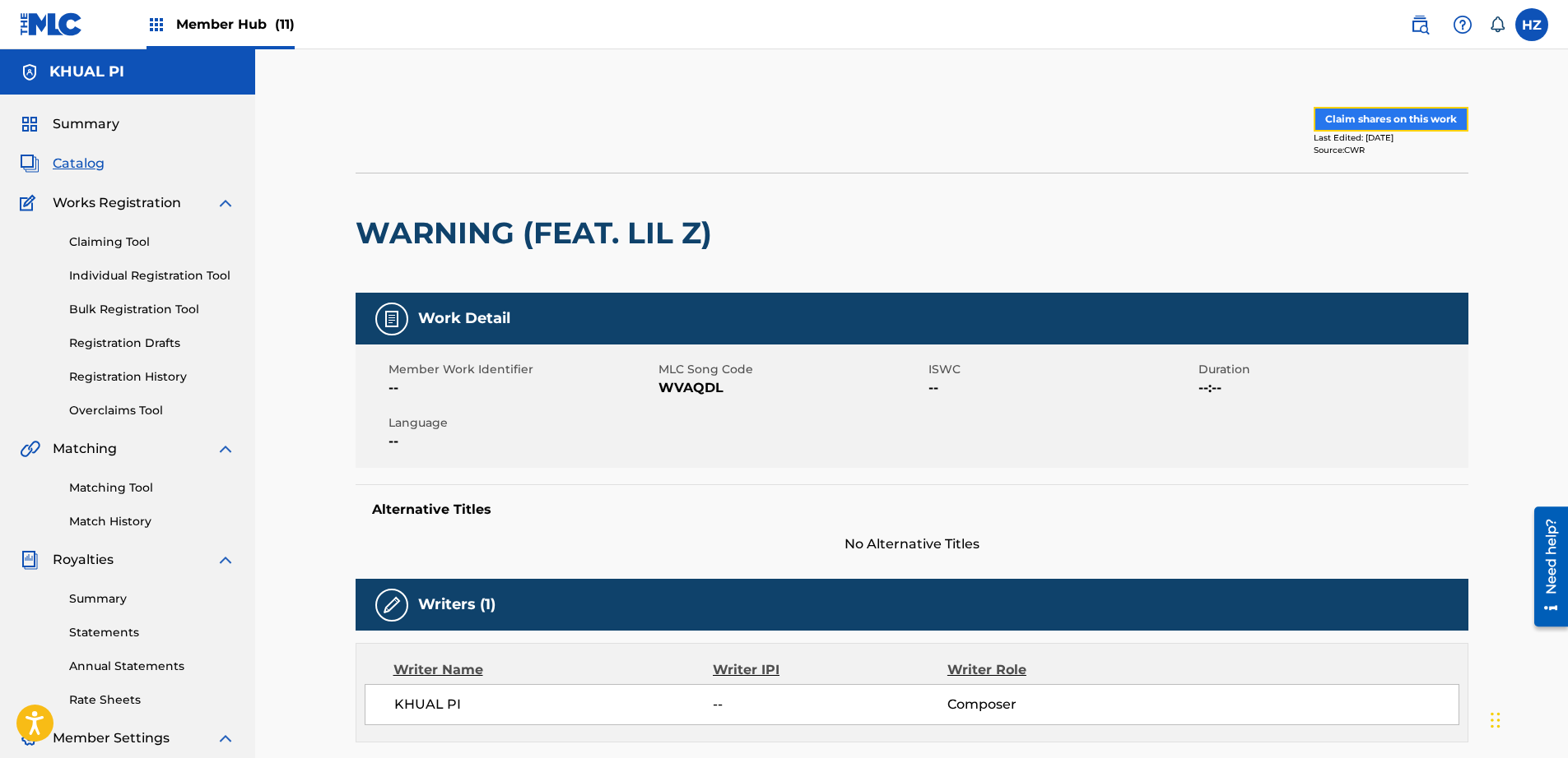
click at [1376, 120] on button "Claim shares on this work" at bounding box center [1391, 120] width 155 height 25
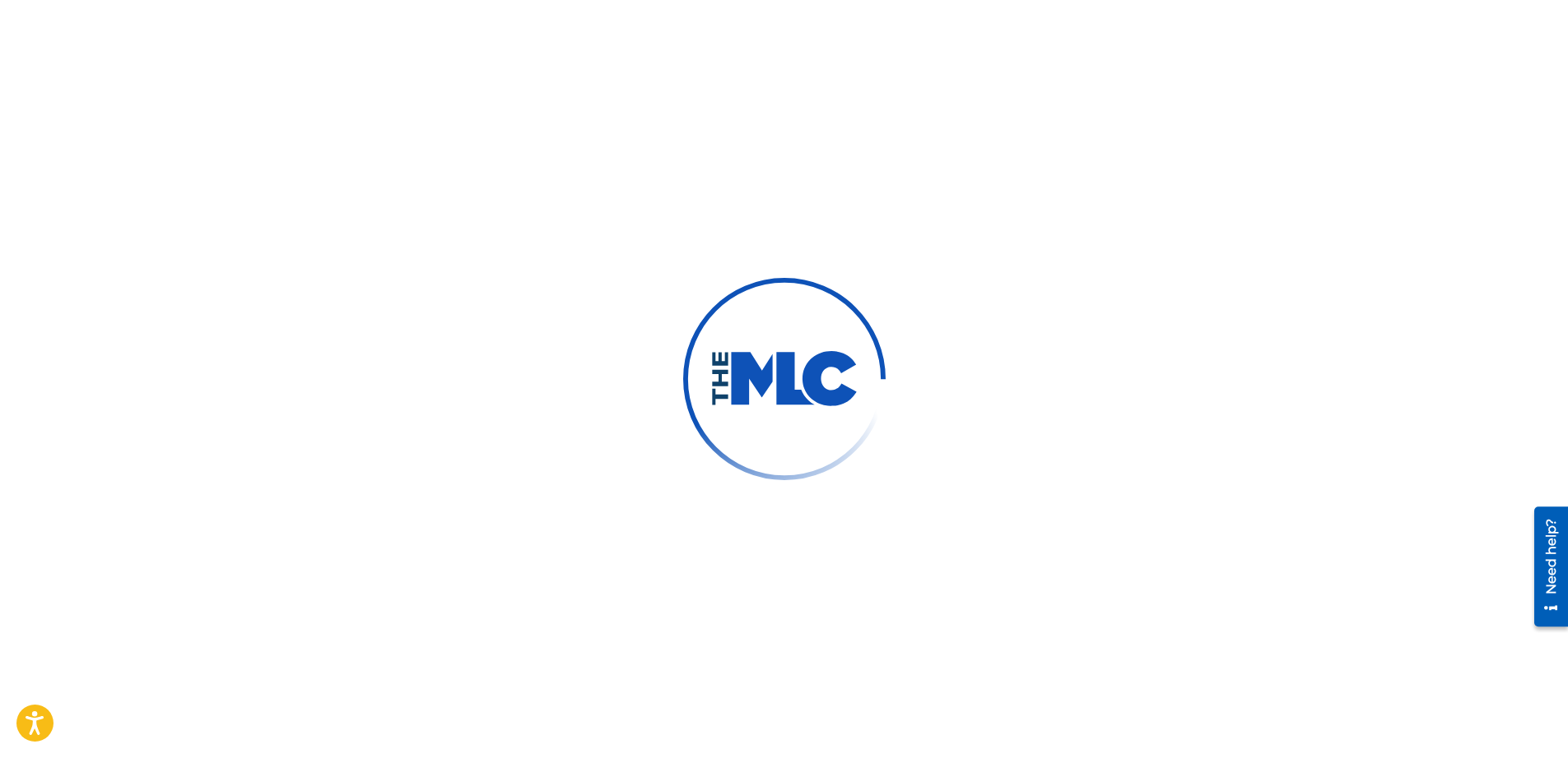
click at [1278, 245] on div at bounding box center [784, 379] width 1568 height 758
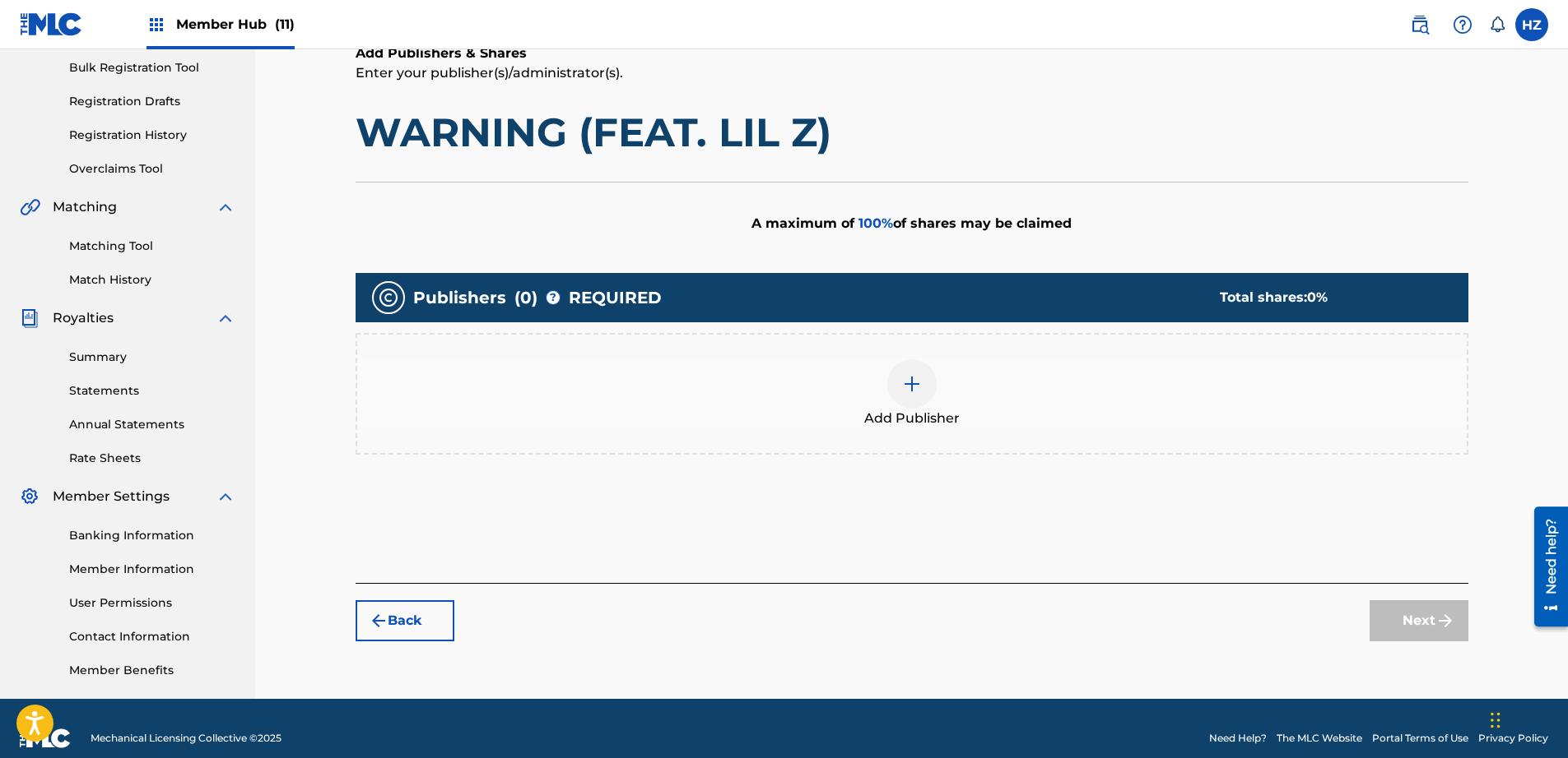
scroll to position [262, 0]
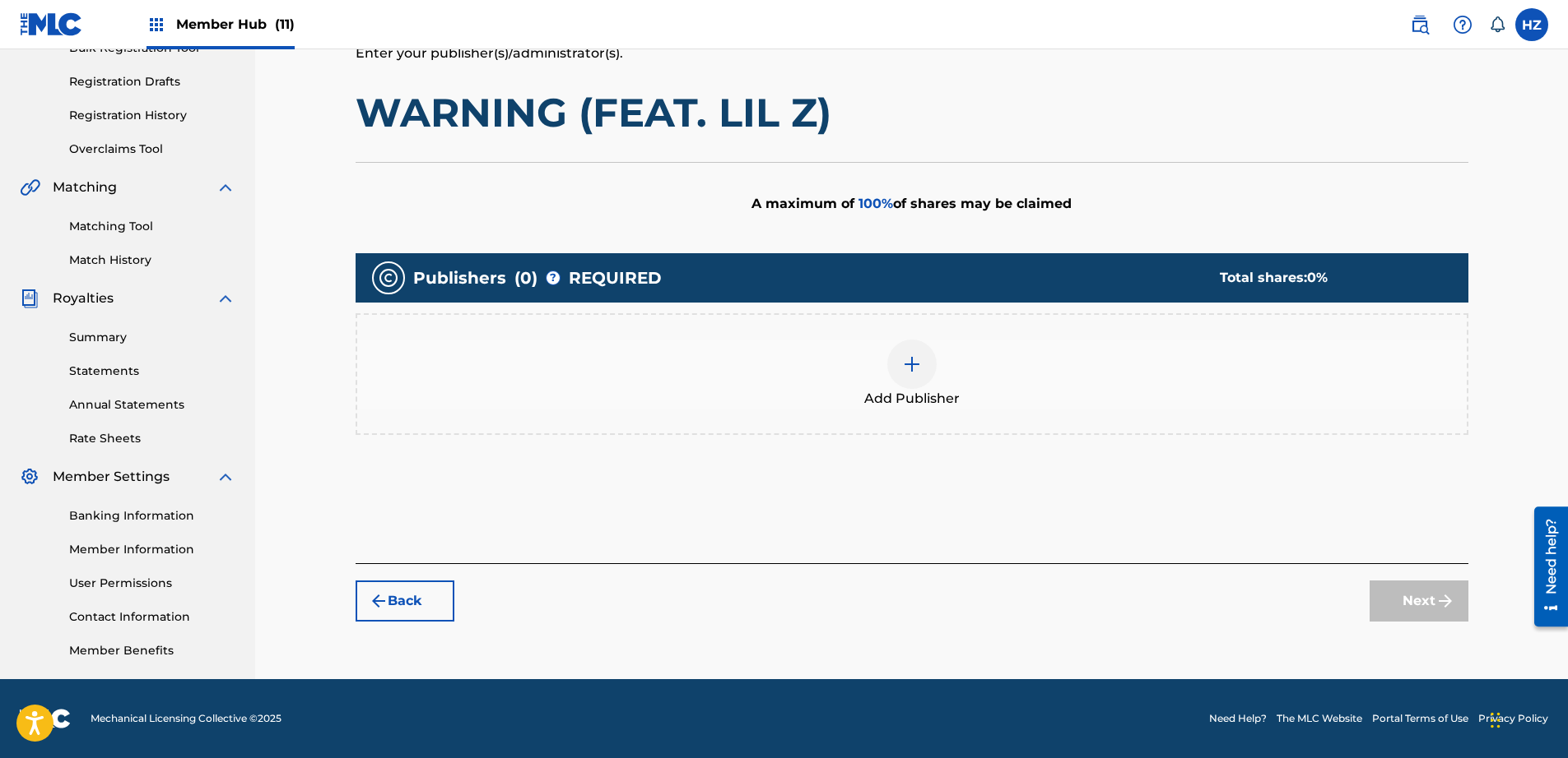
click at [894, 360] on div at bounding box center [912, 364] width 49 height 49
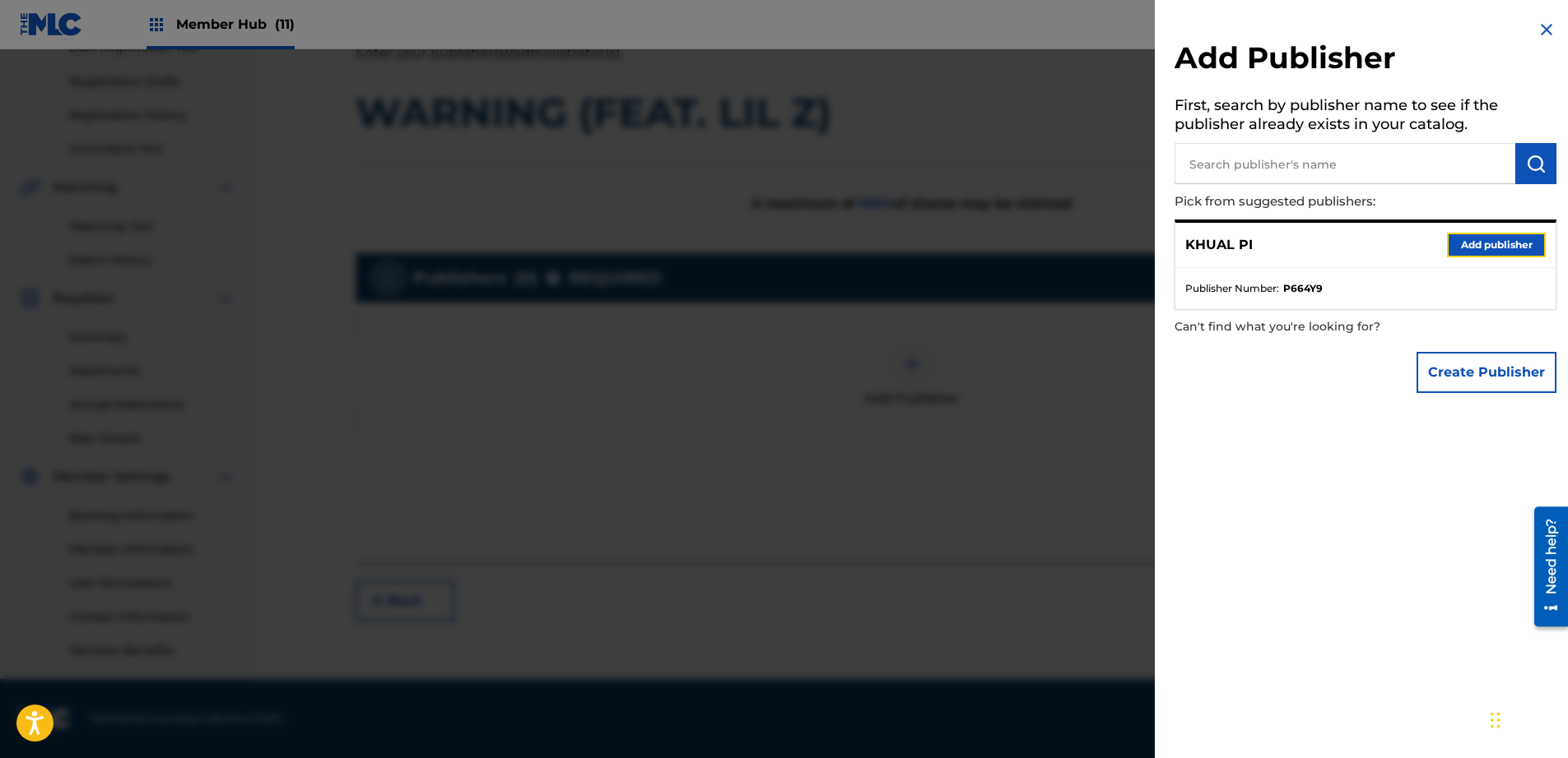
click at [1494, 237] on button "Add publisher" at bounding box center [1496, 245] width 99 height 25
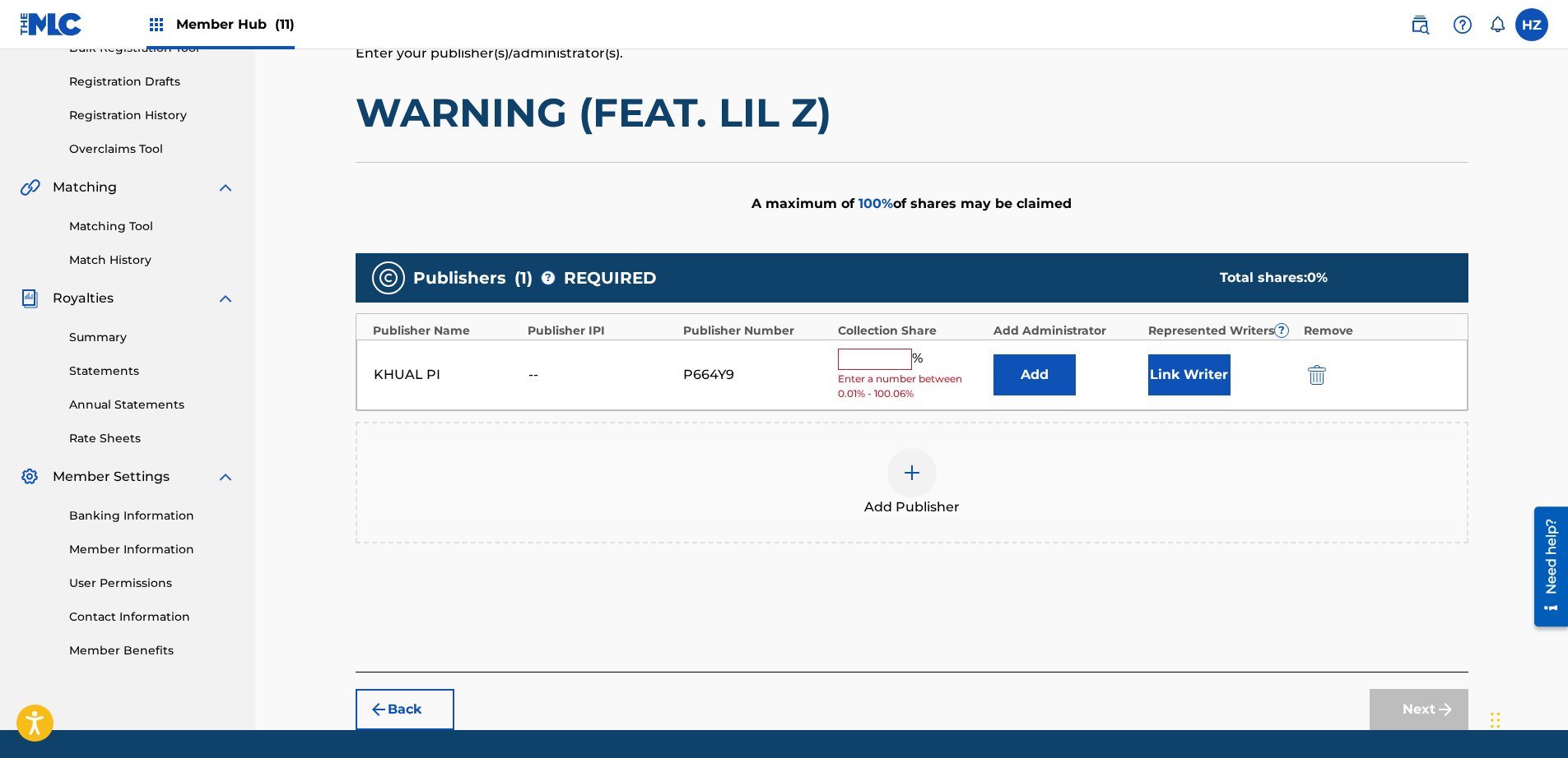
drag, startPoint x: 877, startPoint y: 356, endPoint x: 887, endPoint y: 368, distance: 15.6
click at [876, 356] on input "text" at bounding box center [875, 360] width 74 height 22
type input "100"
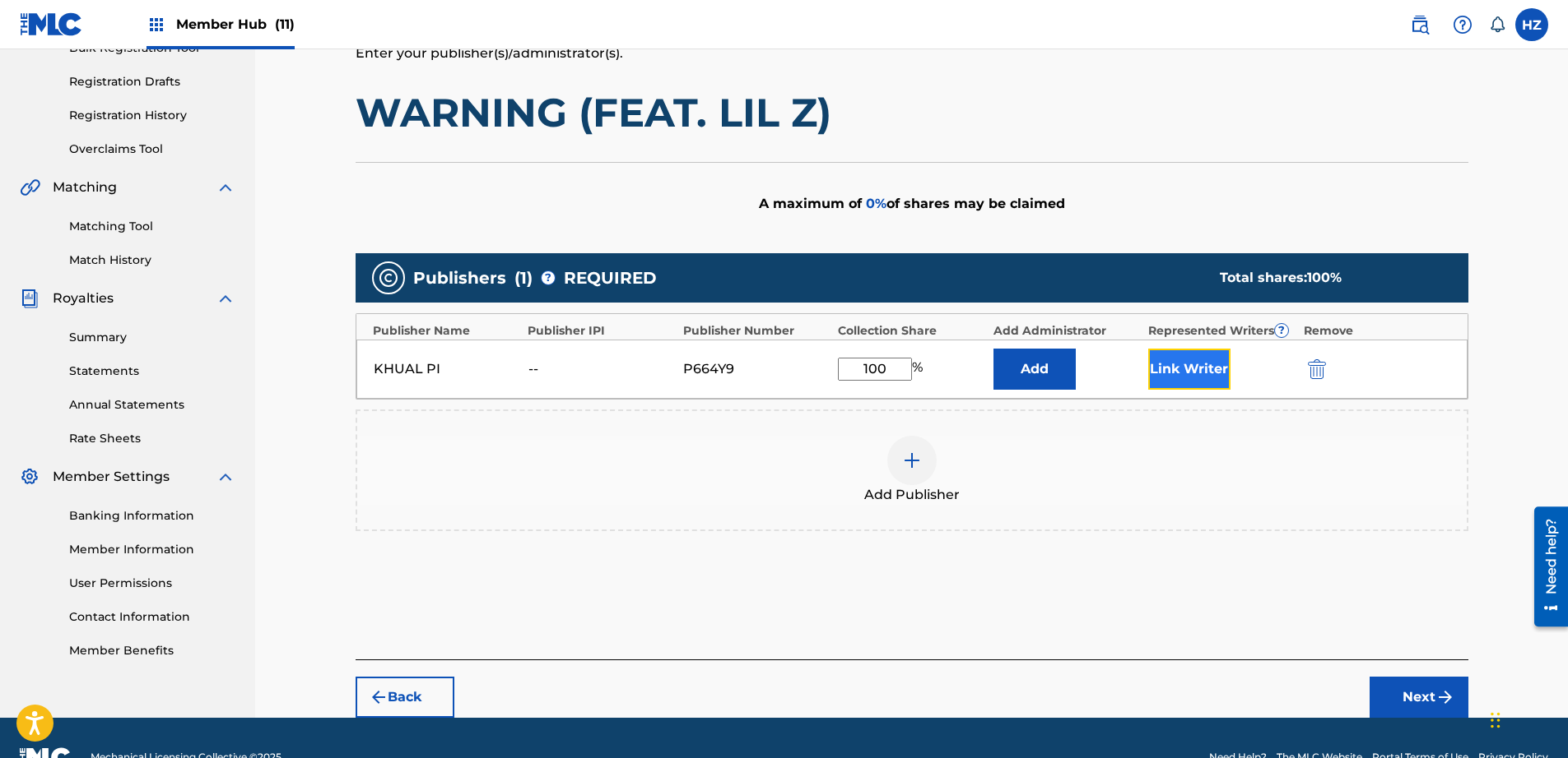
scroll to position [259, 0]
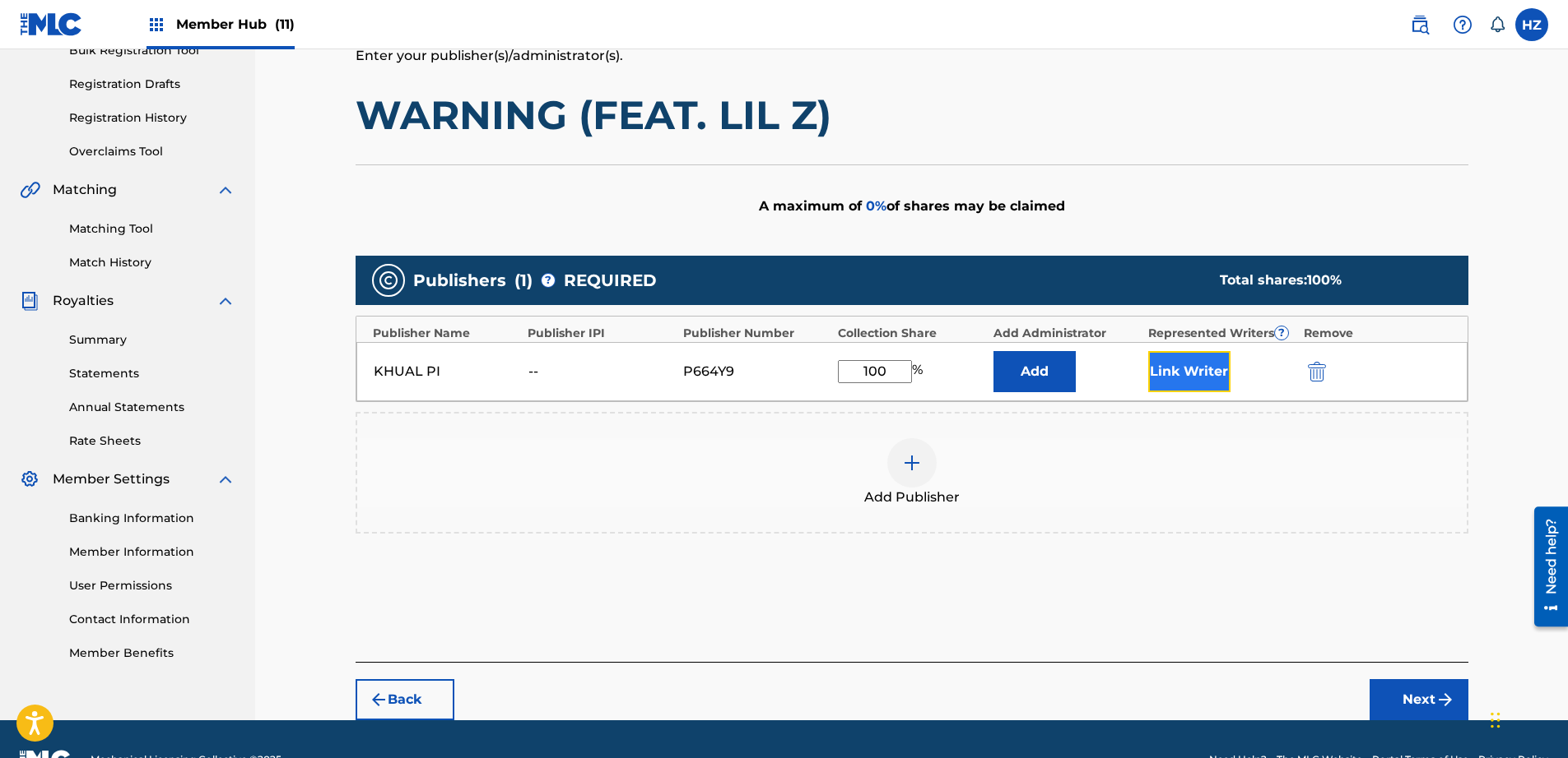
click at [1156, 375] on button "Link Writer" at bounding box center [1189, 371] width 83 height 41
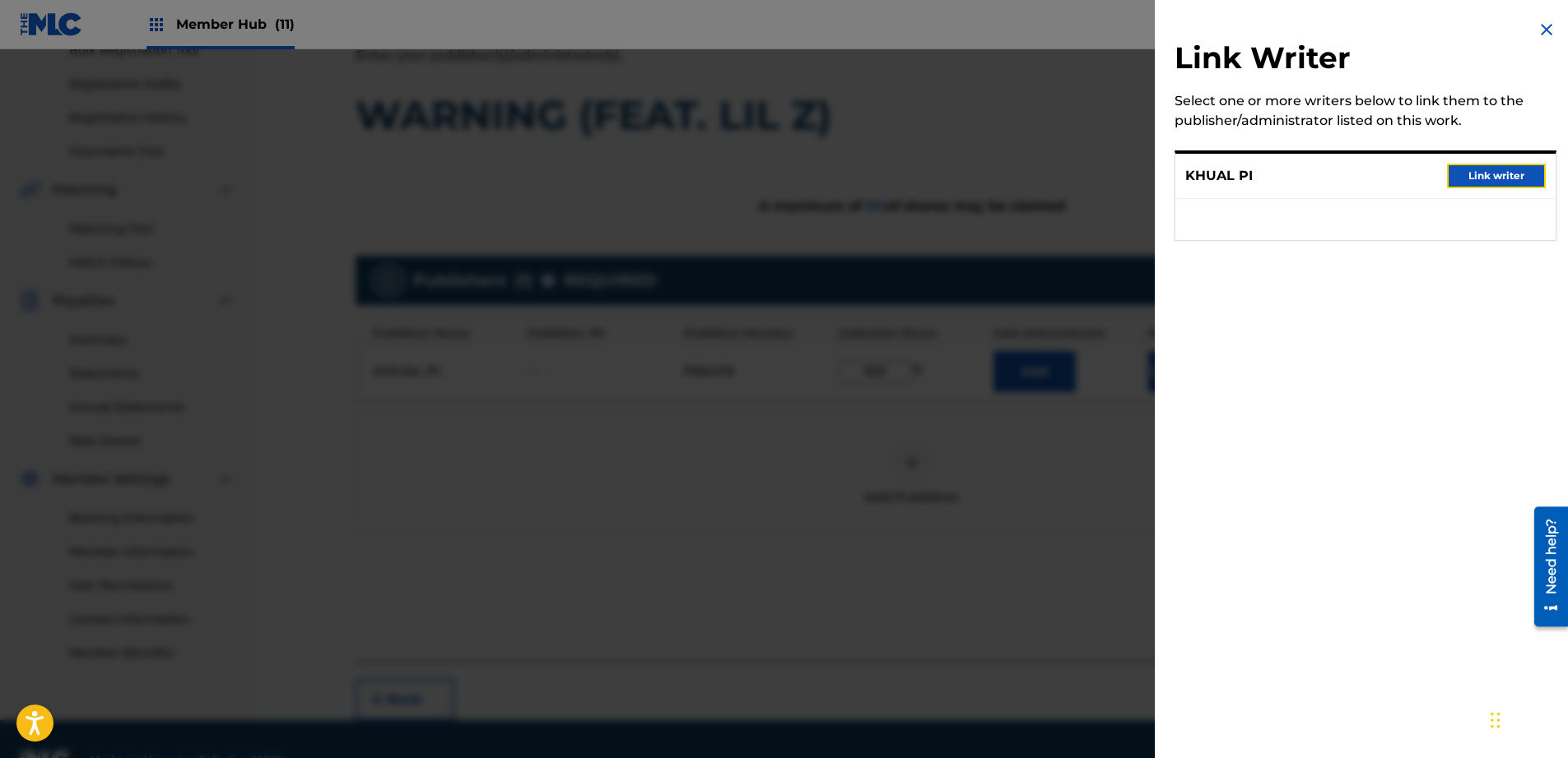
drag, startPoint x: 1464, startPoint y: 176, endPoint x: 1437, endPoint y: 190, distance: 30.4
click at [1463, 176] on button "Link writer" at bounding box center [1496, 176] width 99 height 25
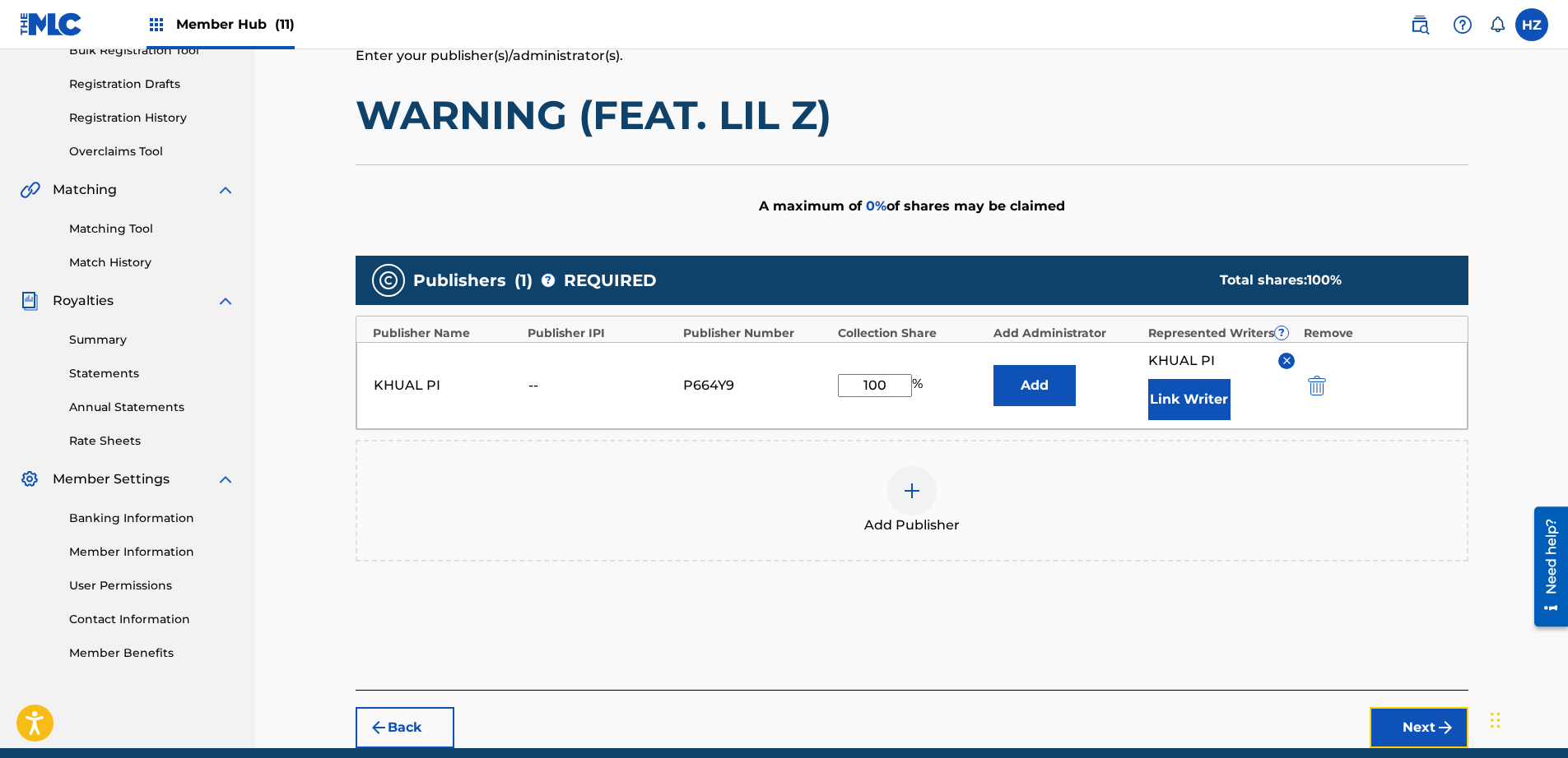
click at [1417, 721] on button "Next" at bounding box center [1419, 728] width 99 height 41
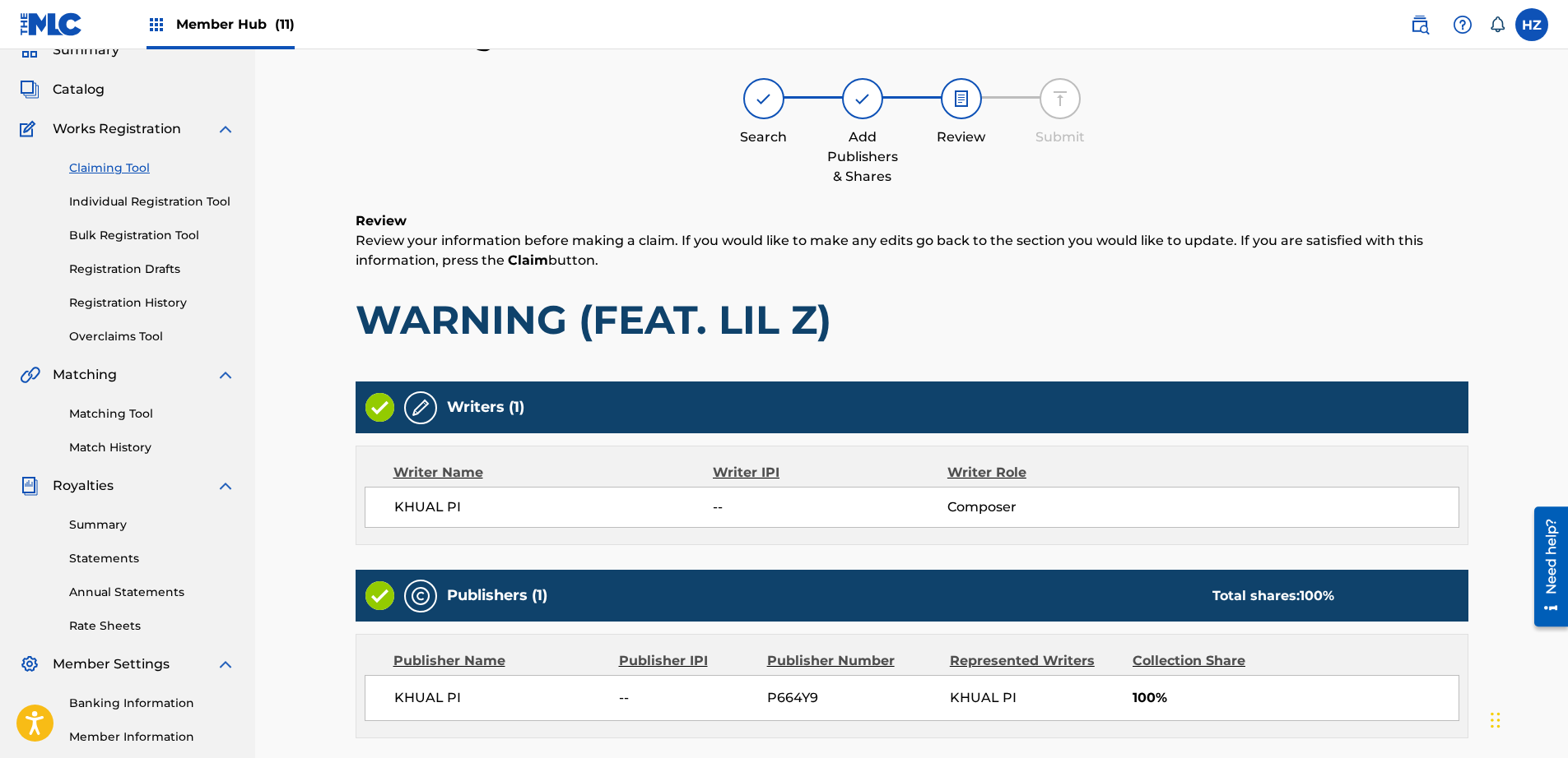
scroll to position [262, 0]
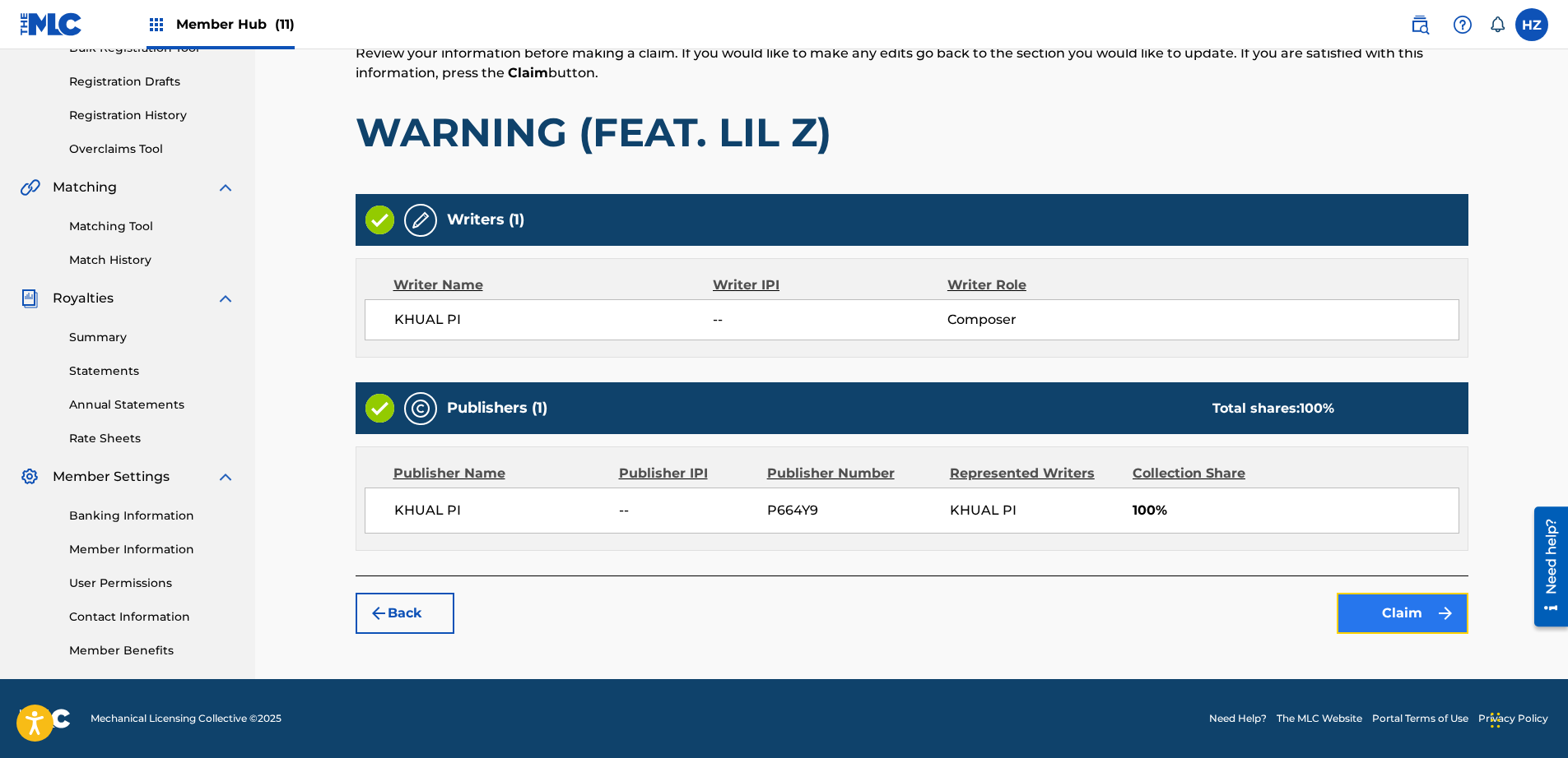
click at [1409, 619] on button "Claim" at bounding box center [1402, 613] width 132 height 41
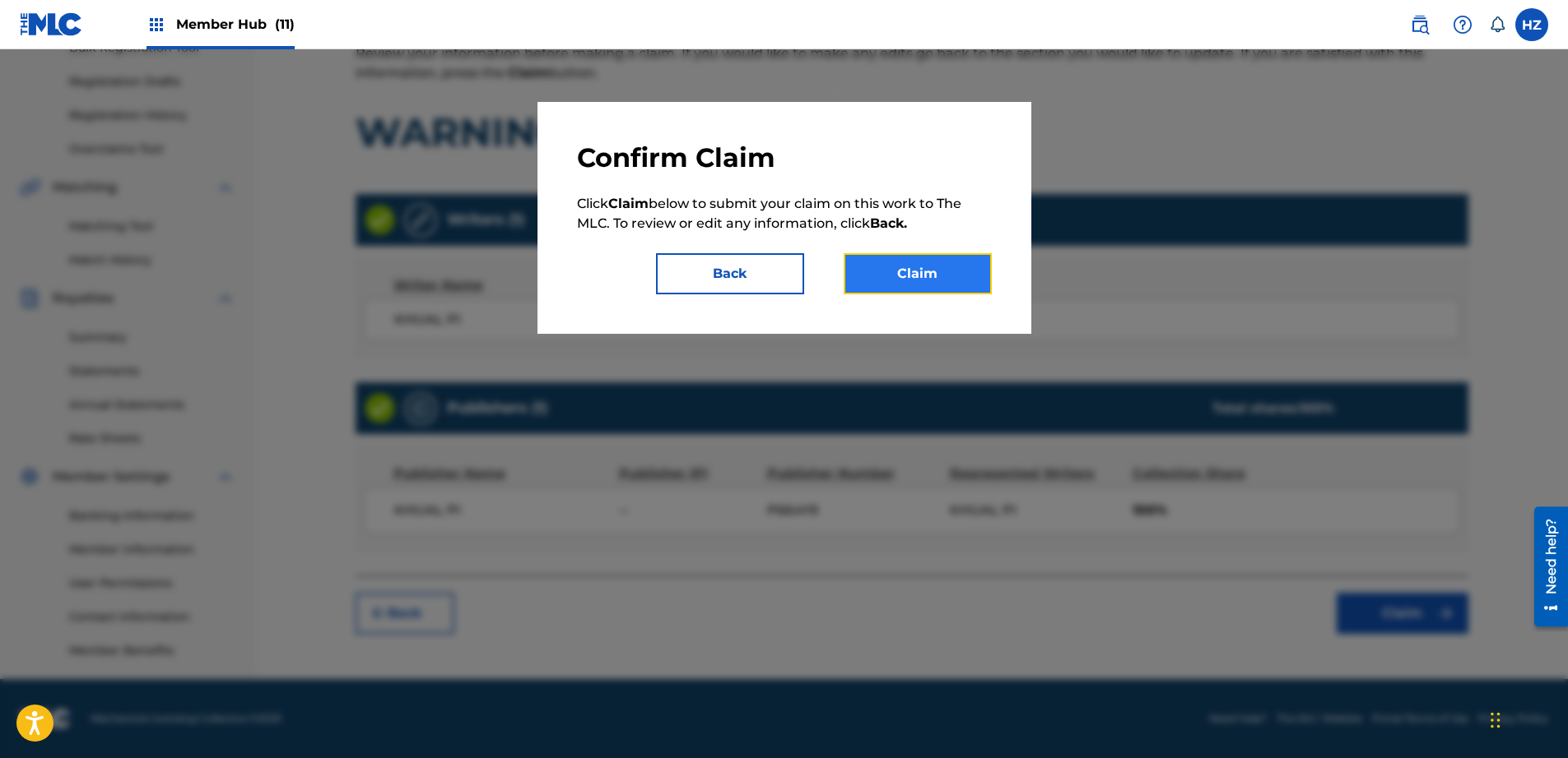
click at [948, 256] on button "Claim" at bounding box center [918, 273] width 148 height 41
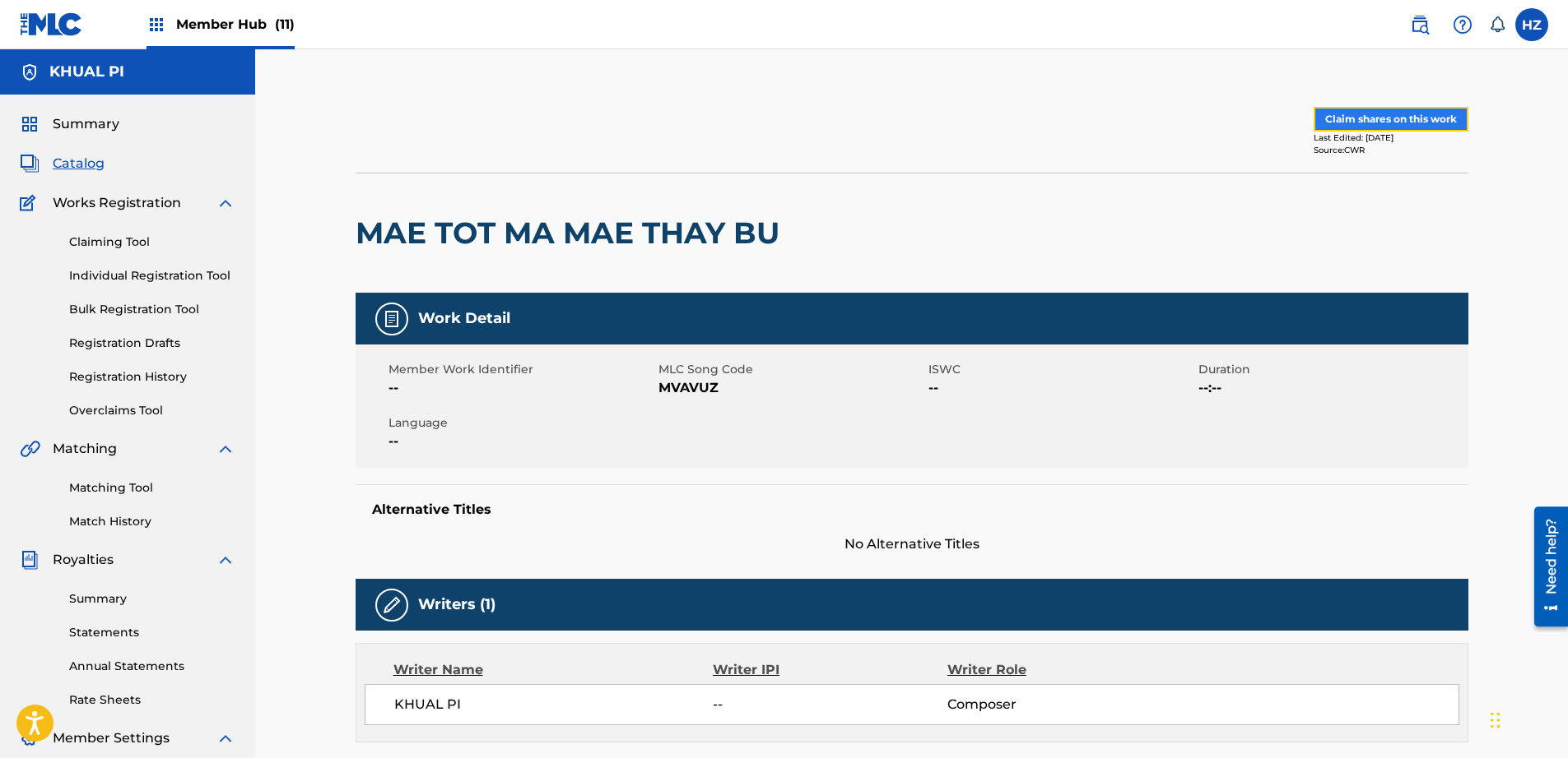
click at [1372, 119] on button "Claim shares on this work" at bounding box center [1391, 120] width 155 height 25
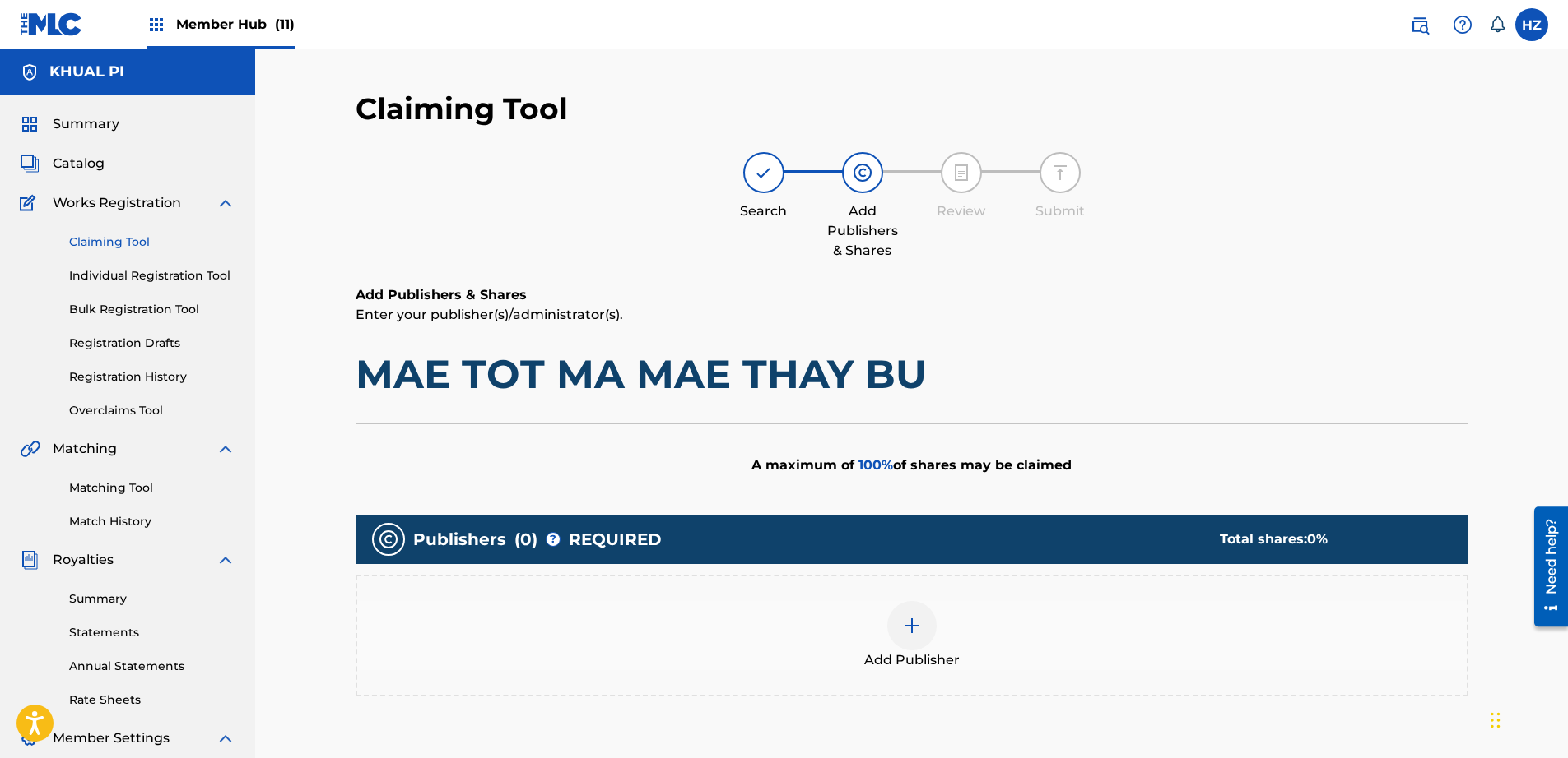
click at [894, 631] on div at bounding box center [912, 626] width 49 height 49
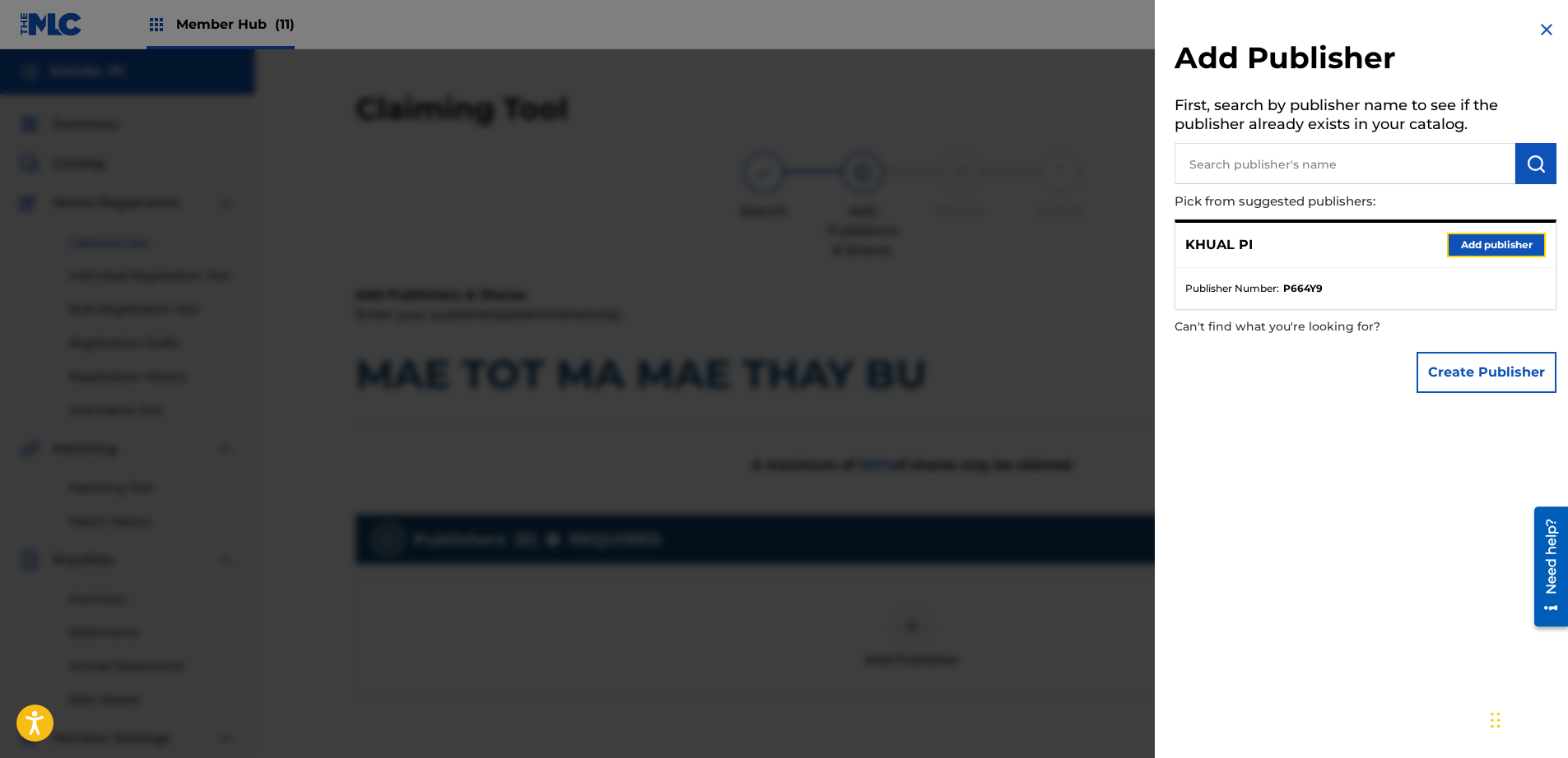
drag, startPoint x: 1496, startPoint y: 238, endPoint x: 1495, endPoint y: 247, distance: 9.1
click at [1495, 238] on button "Add publisher" at bounding box center [1496, 245] width 99 height 25
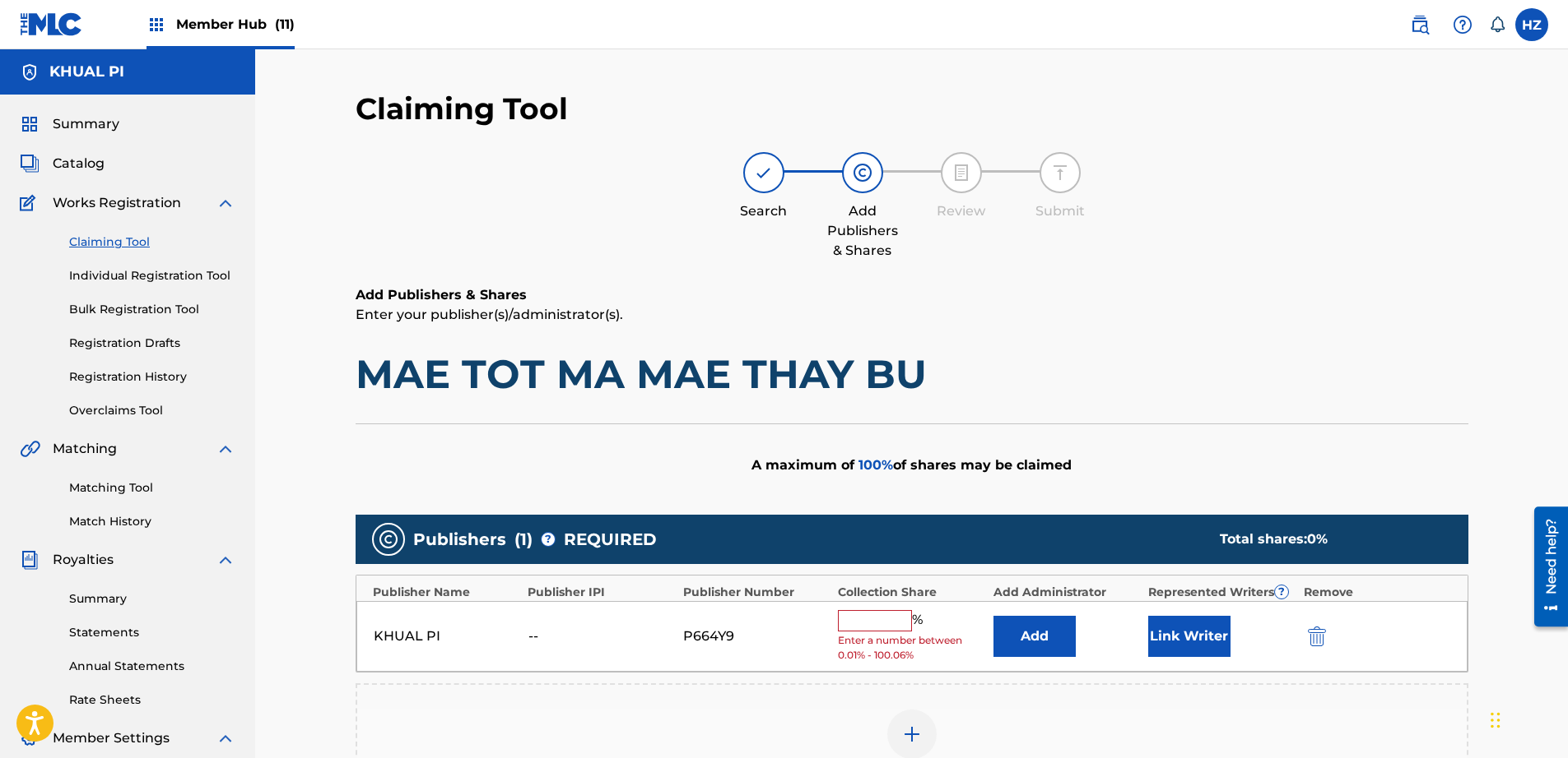
click at [874, 616] on input "text" at bounding box center [875, 620] width 74 height 22
type input "100"
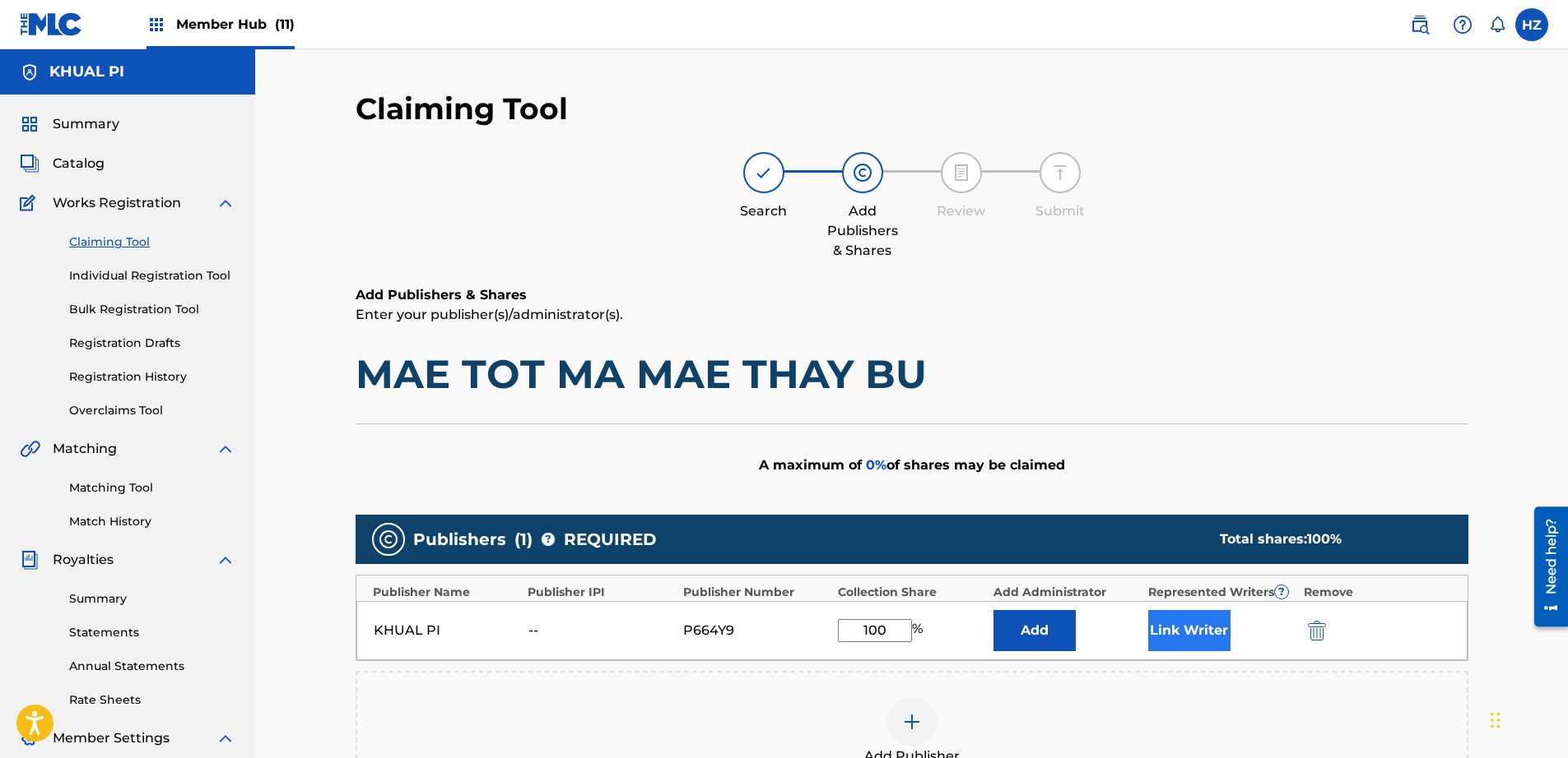
drag, startPoint x: 1239, startPoint y: 647, endPoint x: 1202, endPoint y: 645, distance: 37.1
click at [1223, 647] on div "Link Writer" at bounding box center [1222, 630] width 146 height 41
click at [1202, 644] on button "Link Writer" at bounding box center [1189, 630] width 83 height 41
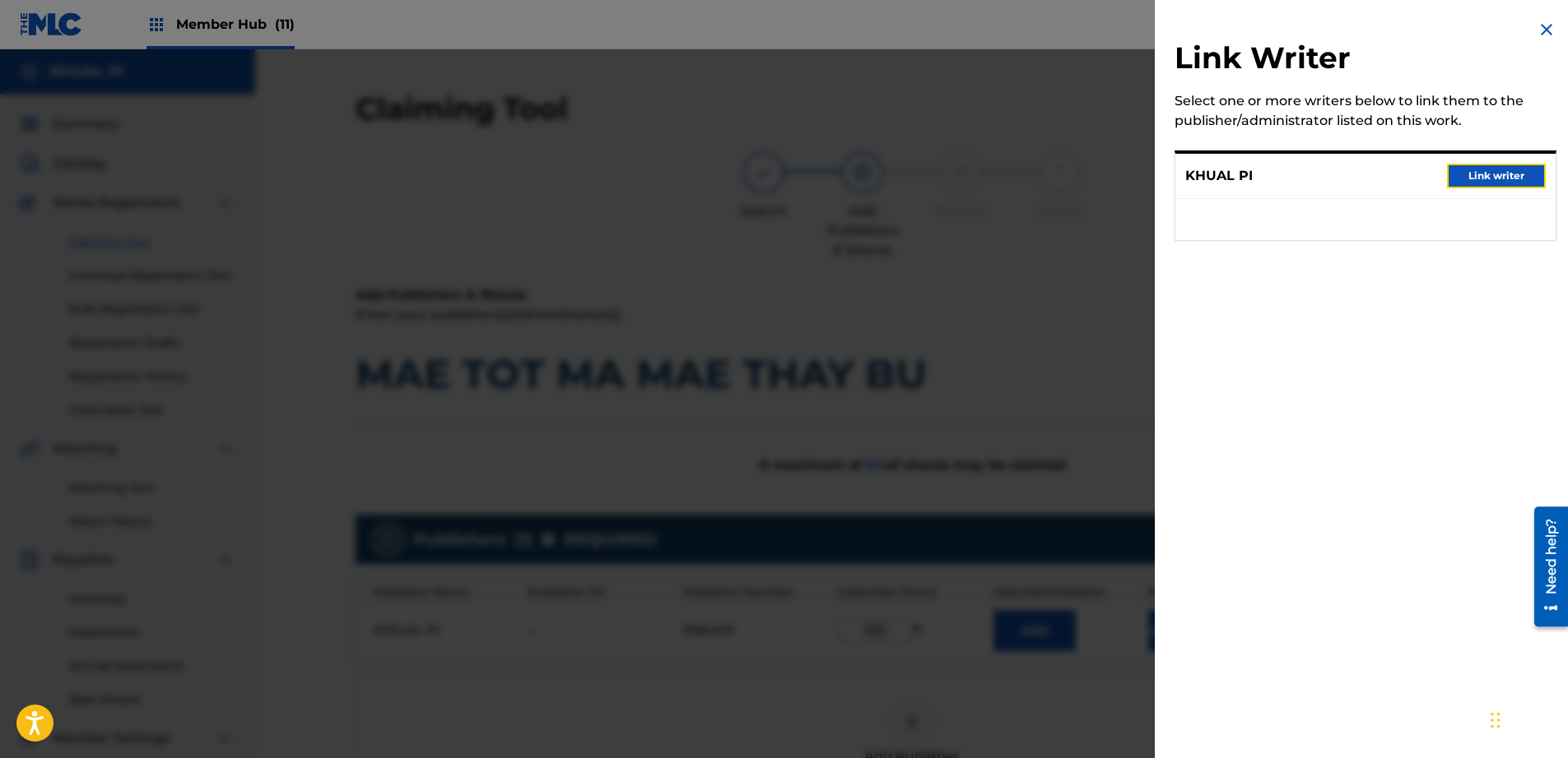
click at [1480, 169] on button "Link writer" at bounding box center [1496, 176] width 99 height 25
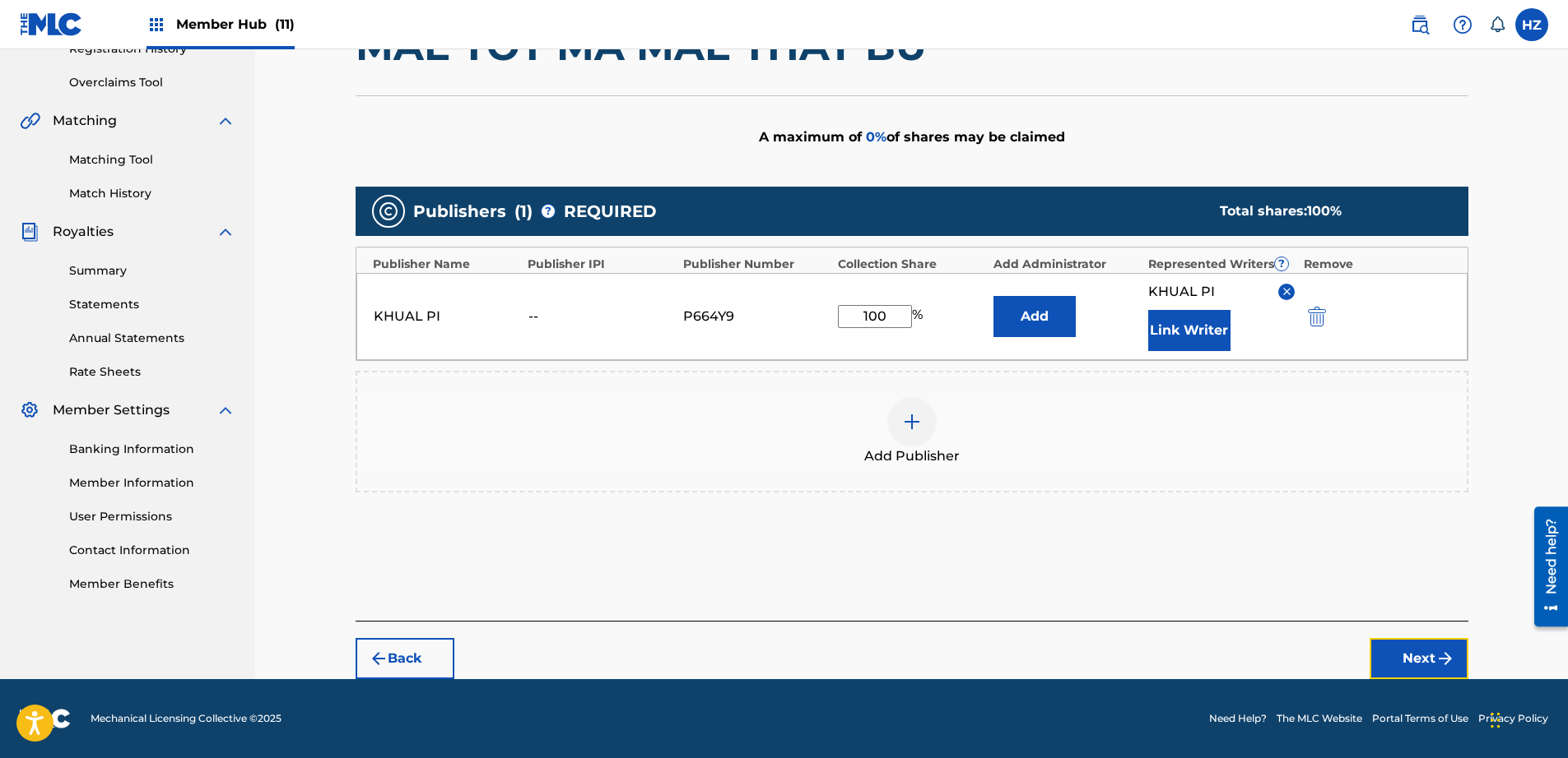
click at [1421, 639] on button "Next" at bounding box center [1419, 658] width 99 height 41
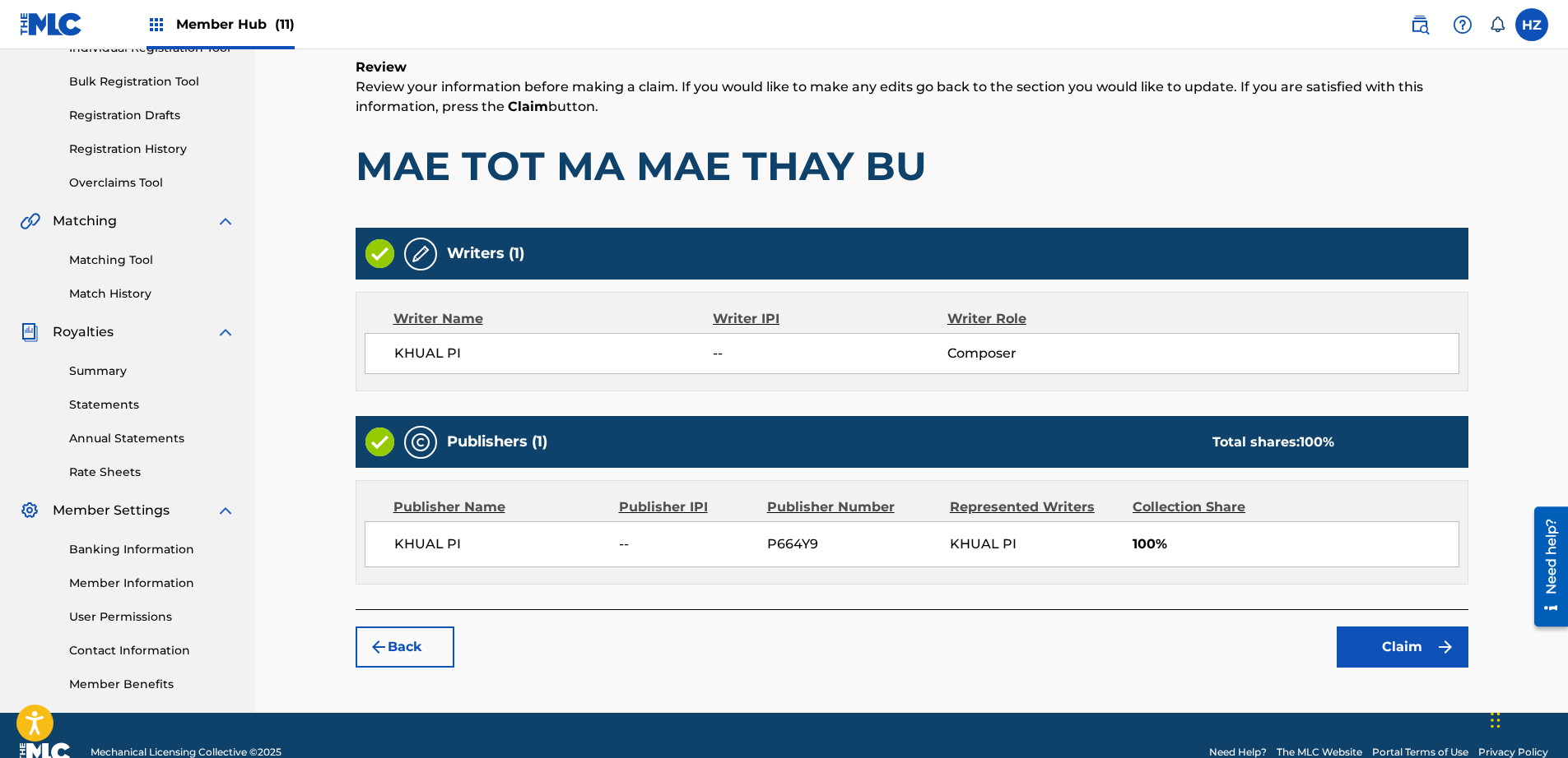
scroll to position [262, 0]
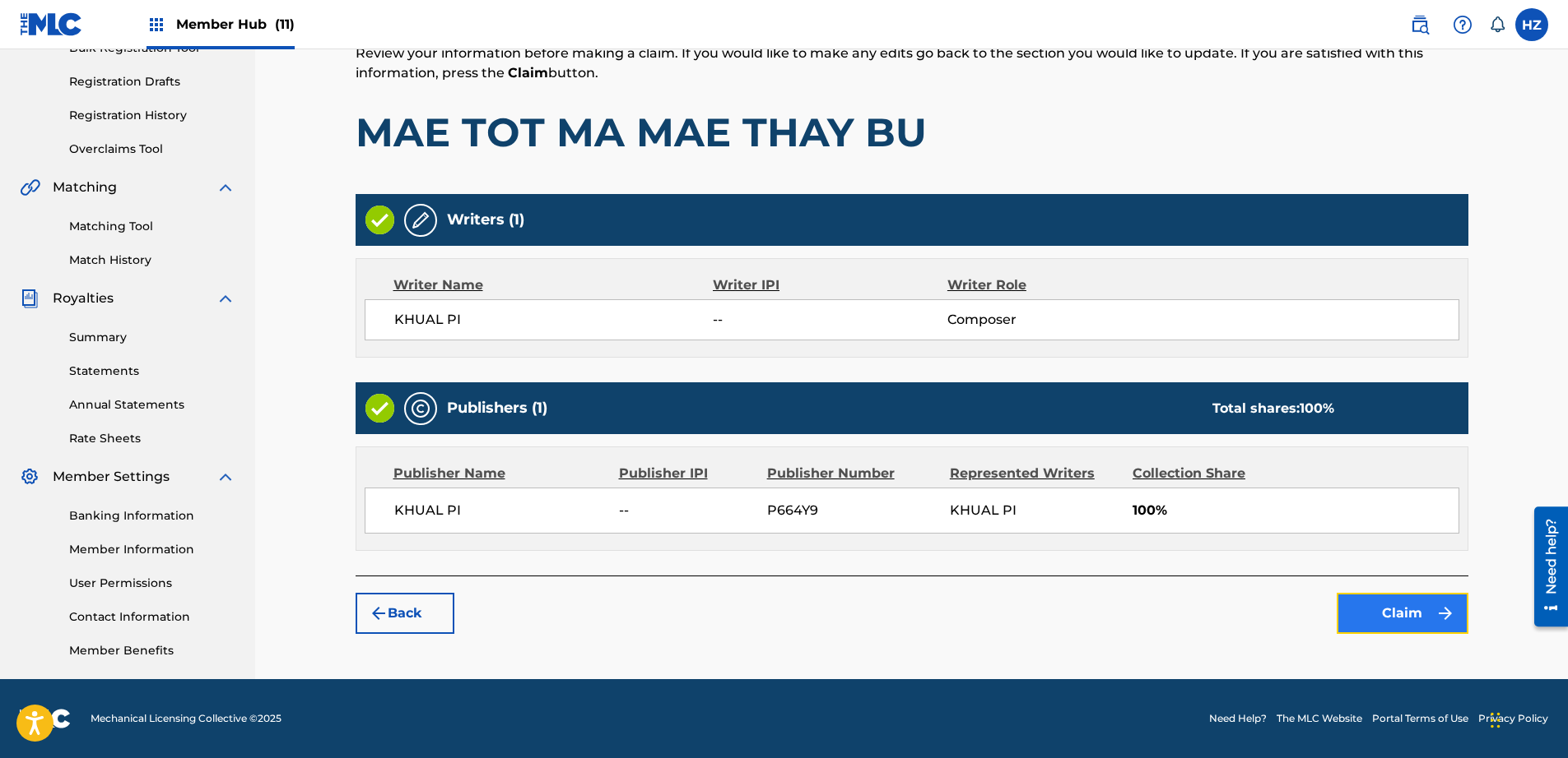
click at [1384, 617] on button "Claim" at bounding box center [1402, 613] width 132 height 41
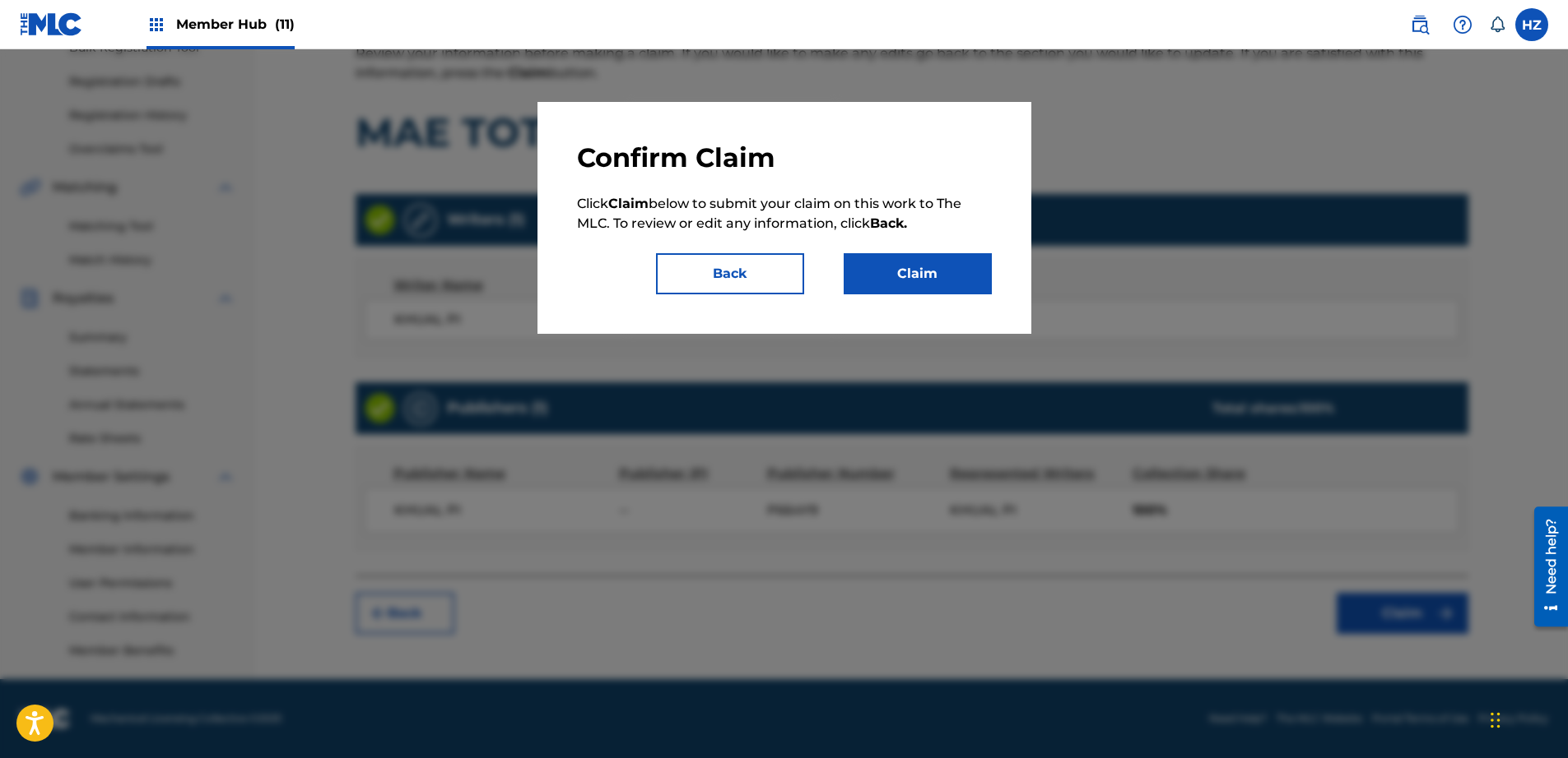
drag, startPoint x: 931, startPoint y: 306, endPoint x: 928, endPoint y: 296, distance: 10.4
click at [931, 306] on div "Confirm Claim Click Claim below to submit your claim on this work to The MLC. T…" at bounding box center [784, 218] width 494 height 232
click at [925, 288] on button "Claim" at bounding box center [918, 273] width 148 height 41
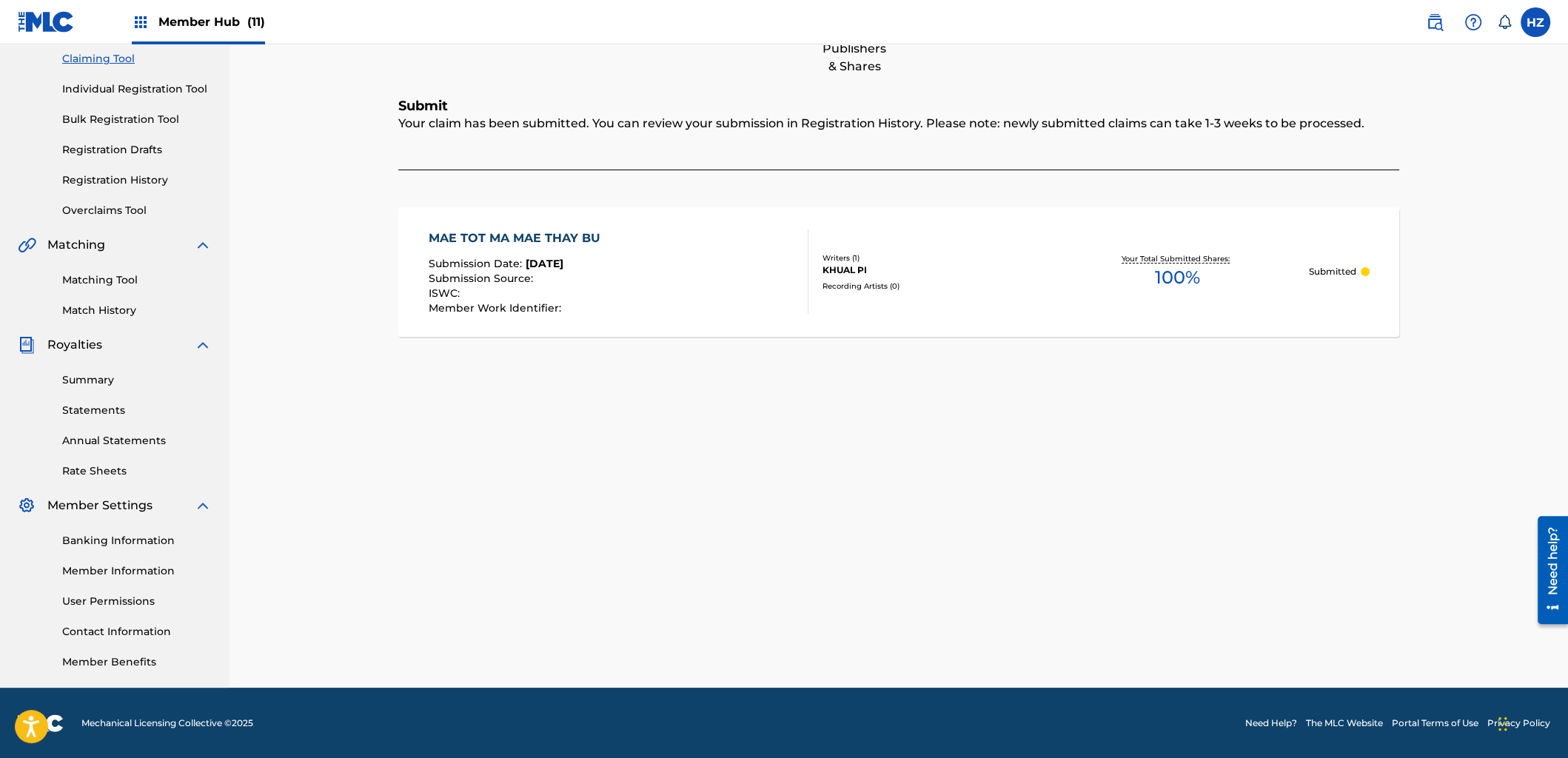
scroll to position [0, 0]
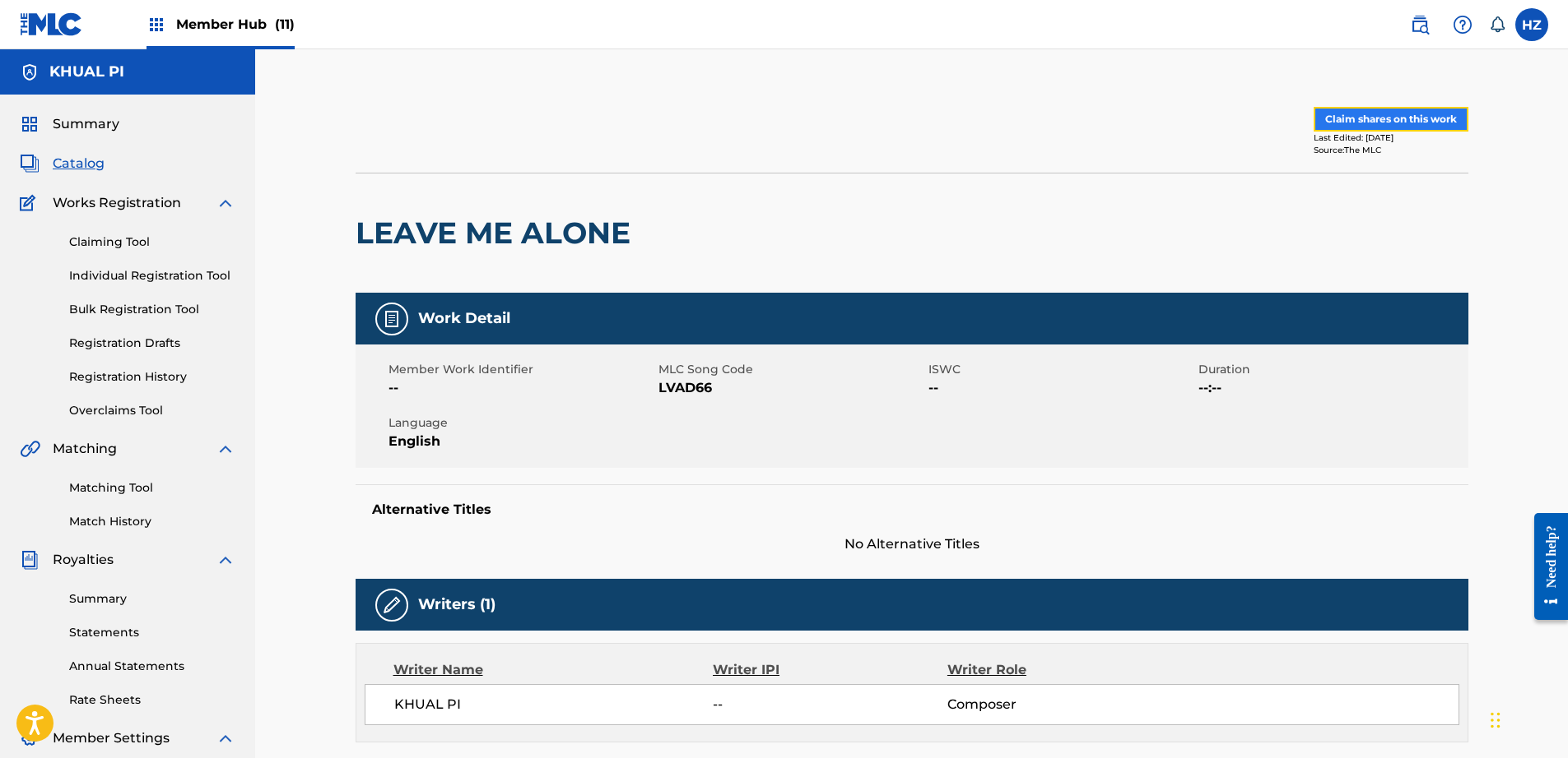
click at [1402, 110] on button "Claim shares on this work" at bounding box center [1391, 120] width 155 height 25
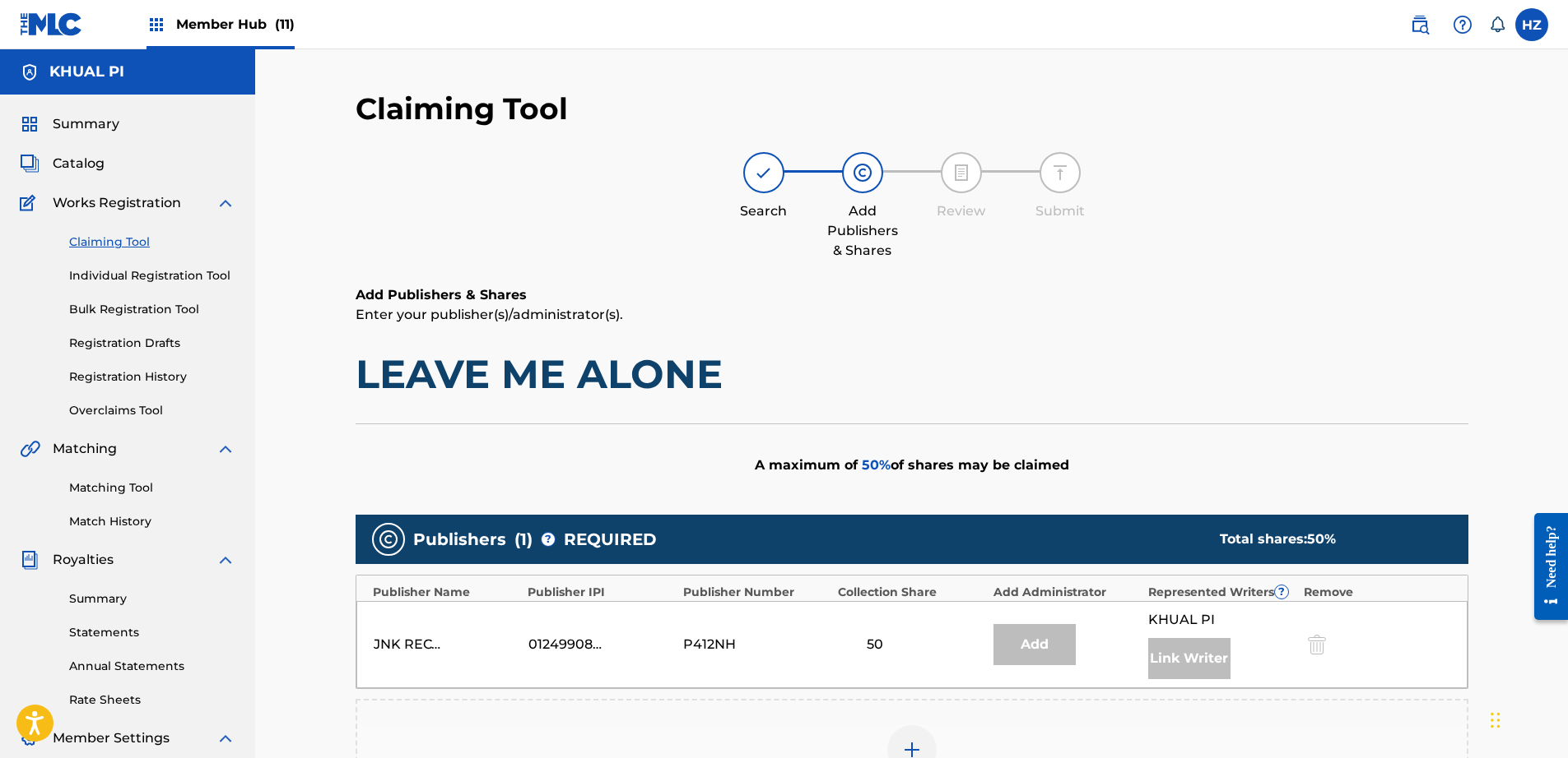
scroll to position [328, 0]
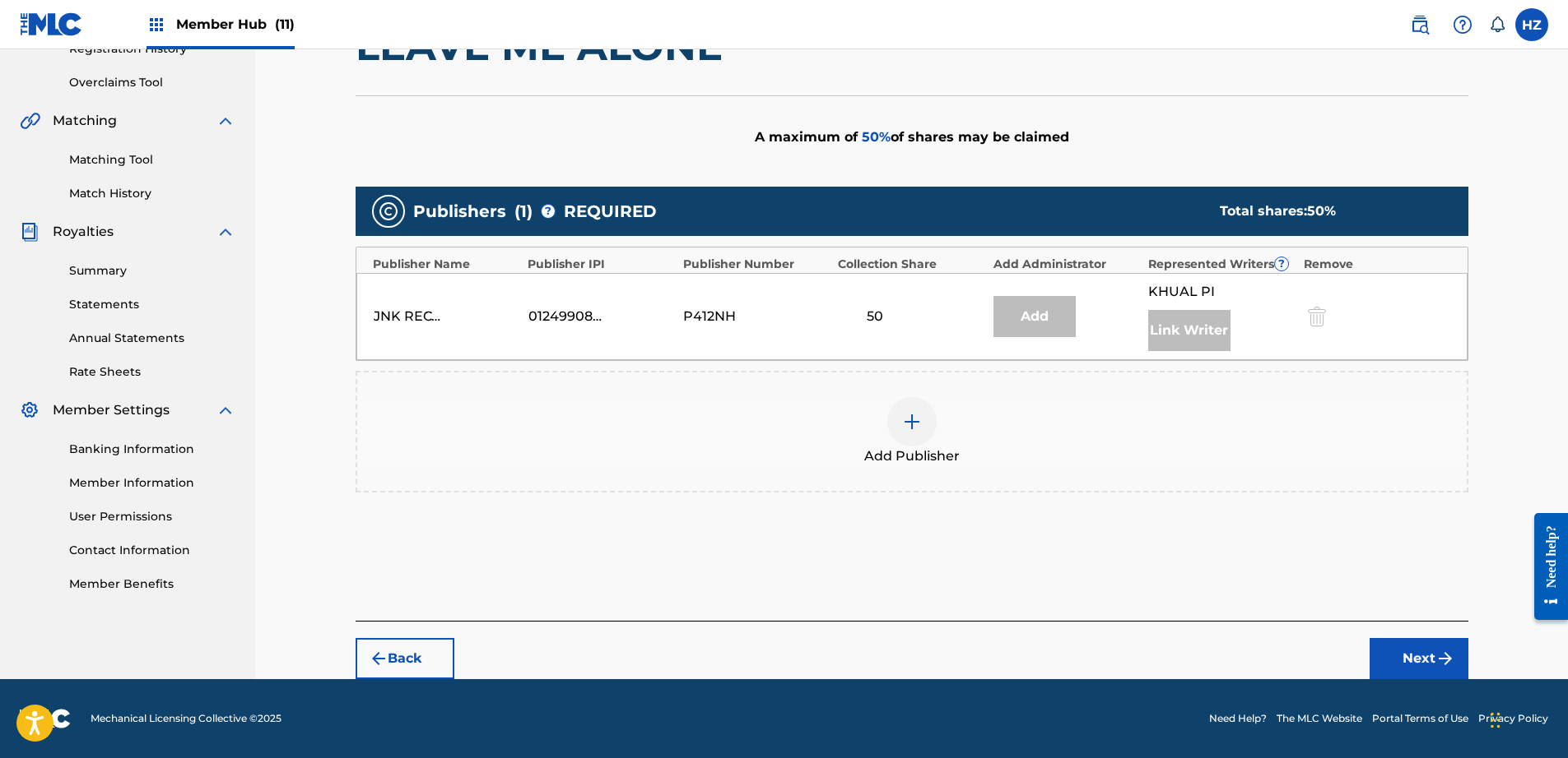
click at [914, 423] on img at bounding box center [911, 421] width 20 height 20
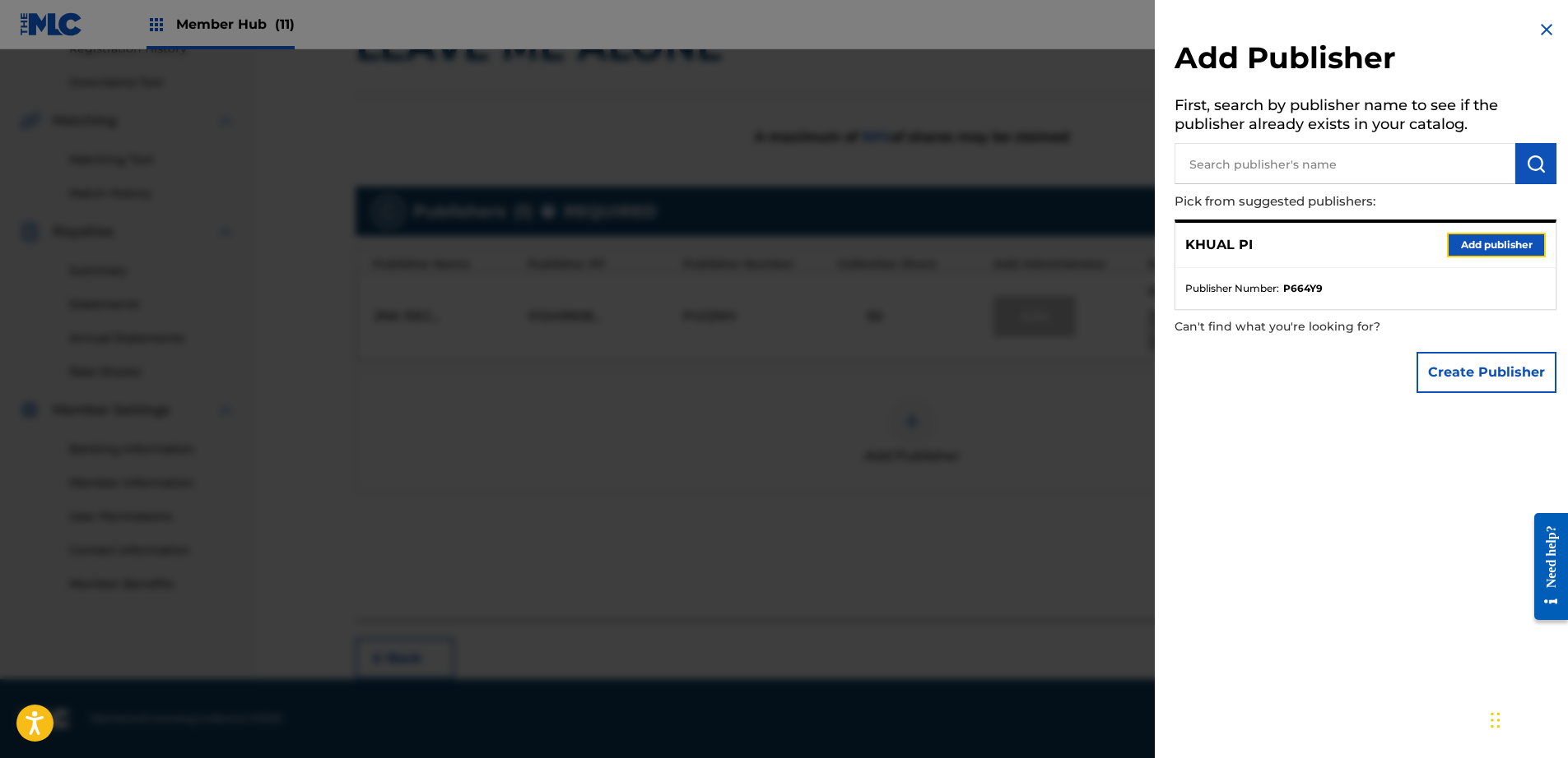
click at [1503, 240] on button "Add publisher" at bounding box center [1496, 245] width 99 height 25
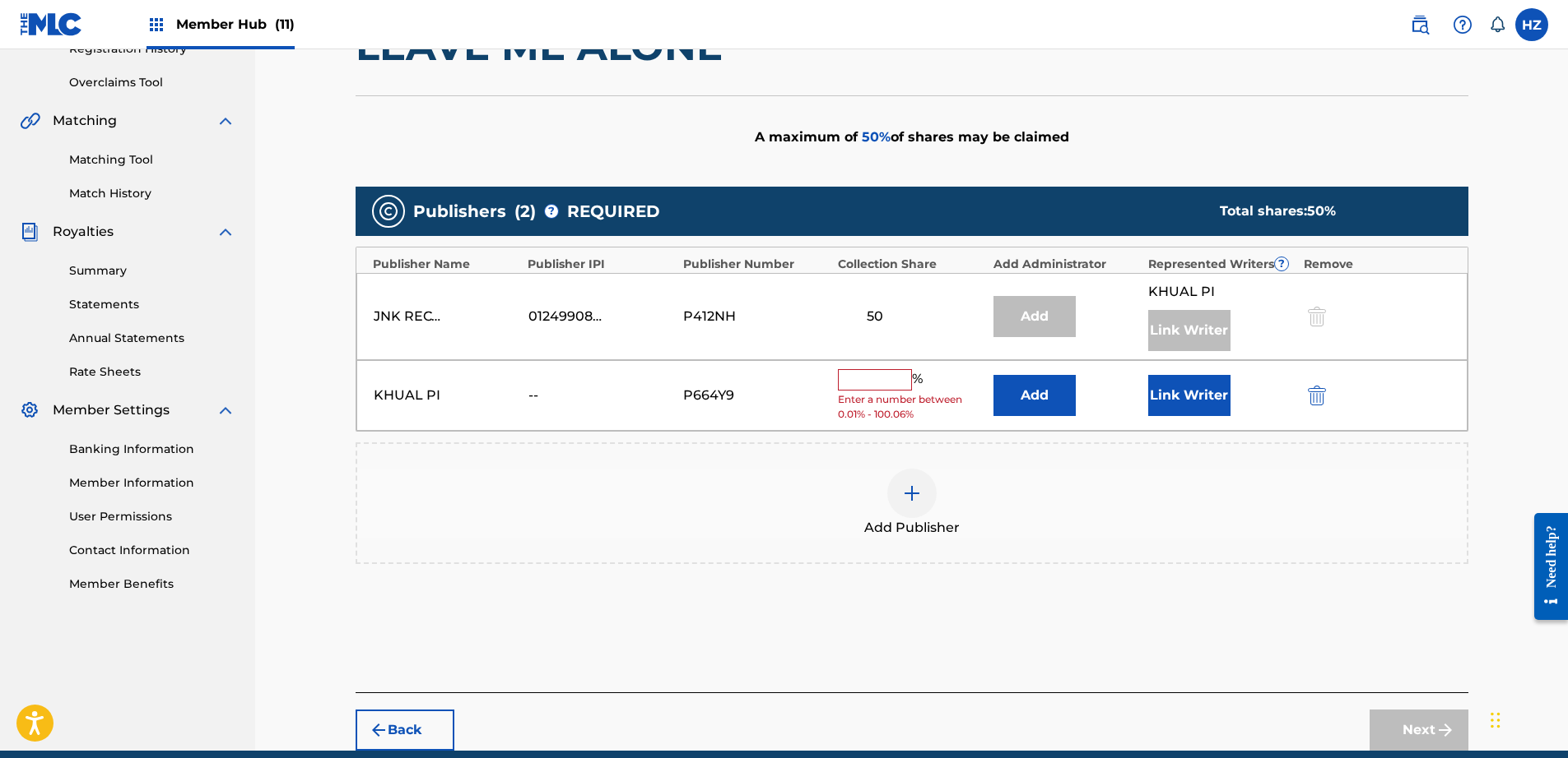
click at [861, 383] on input "text" at bounding box center [875, 379] width 74 height 22
type input "50"
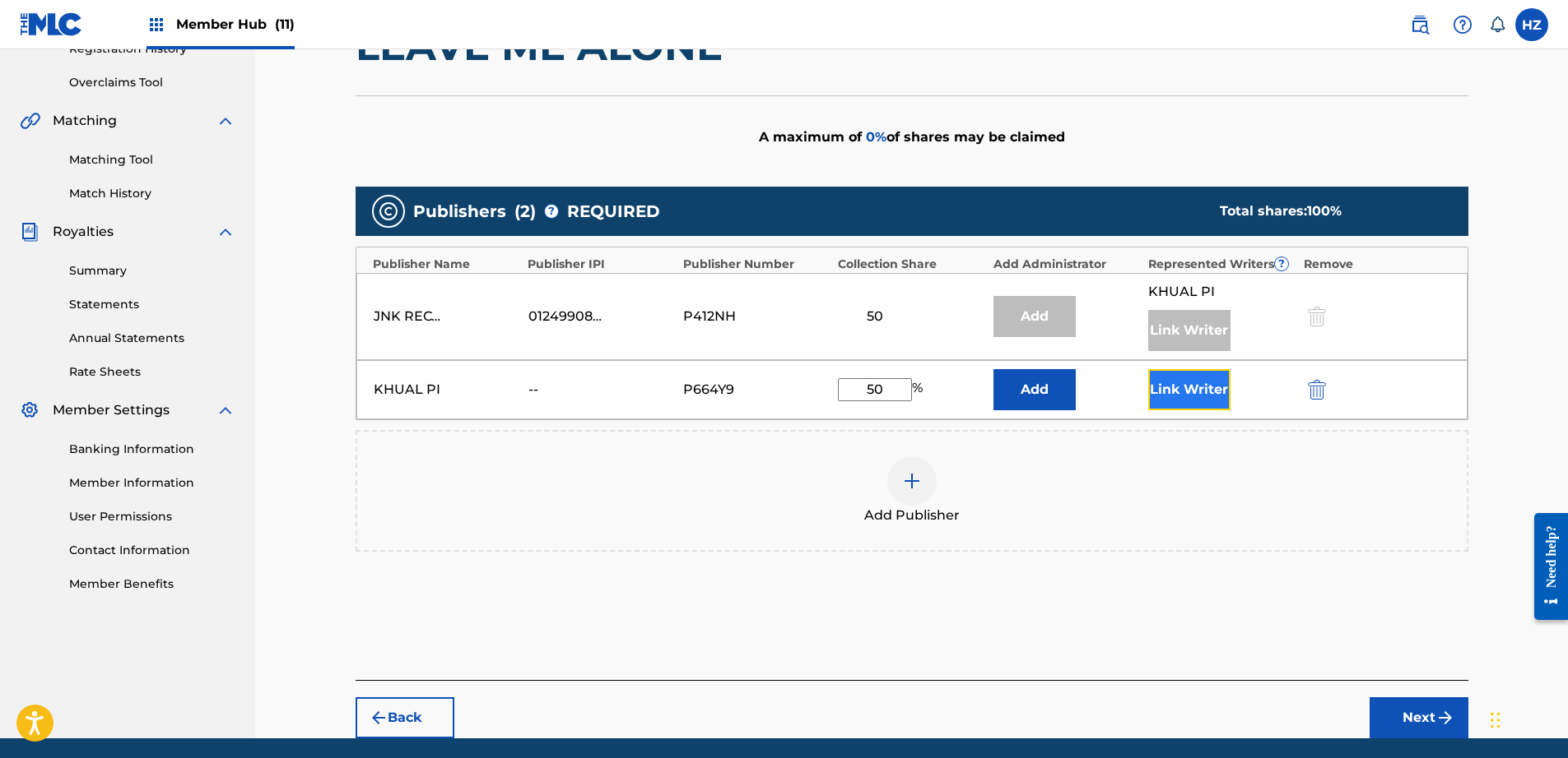
click at [1194, 389] on button "Link Writer" at bounding box center [1189, 389] width 83 height 41
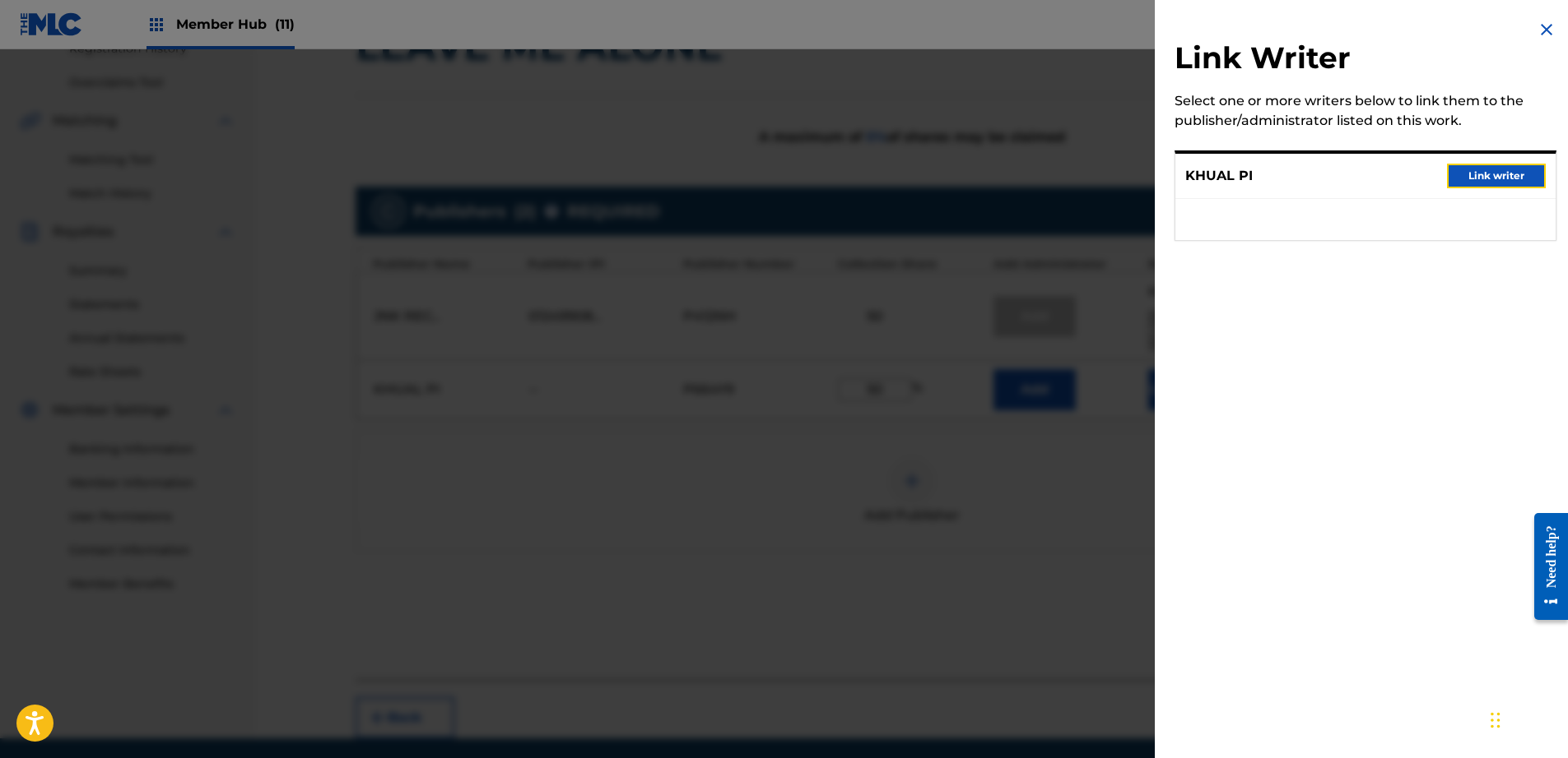
click at [1473, 176] on button "Link writer" at bounding box center [1496, 176] width 99 height 25
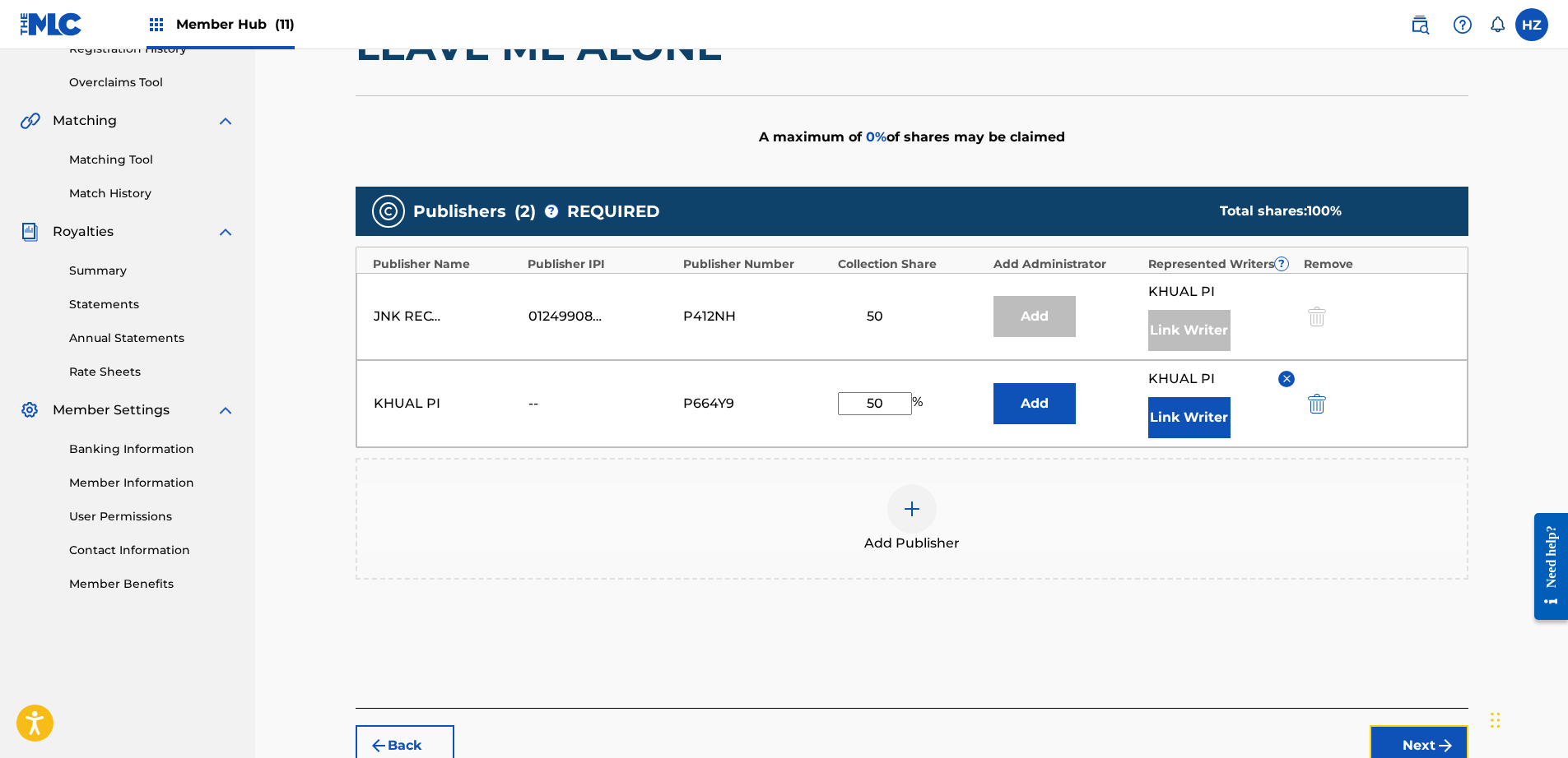
click at [1406, 741] on button "Next" at bounding box center [1419, 746] width 99 height 41
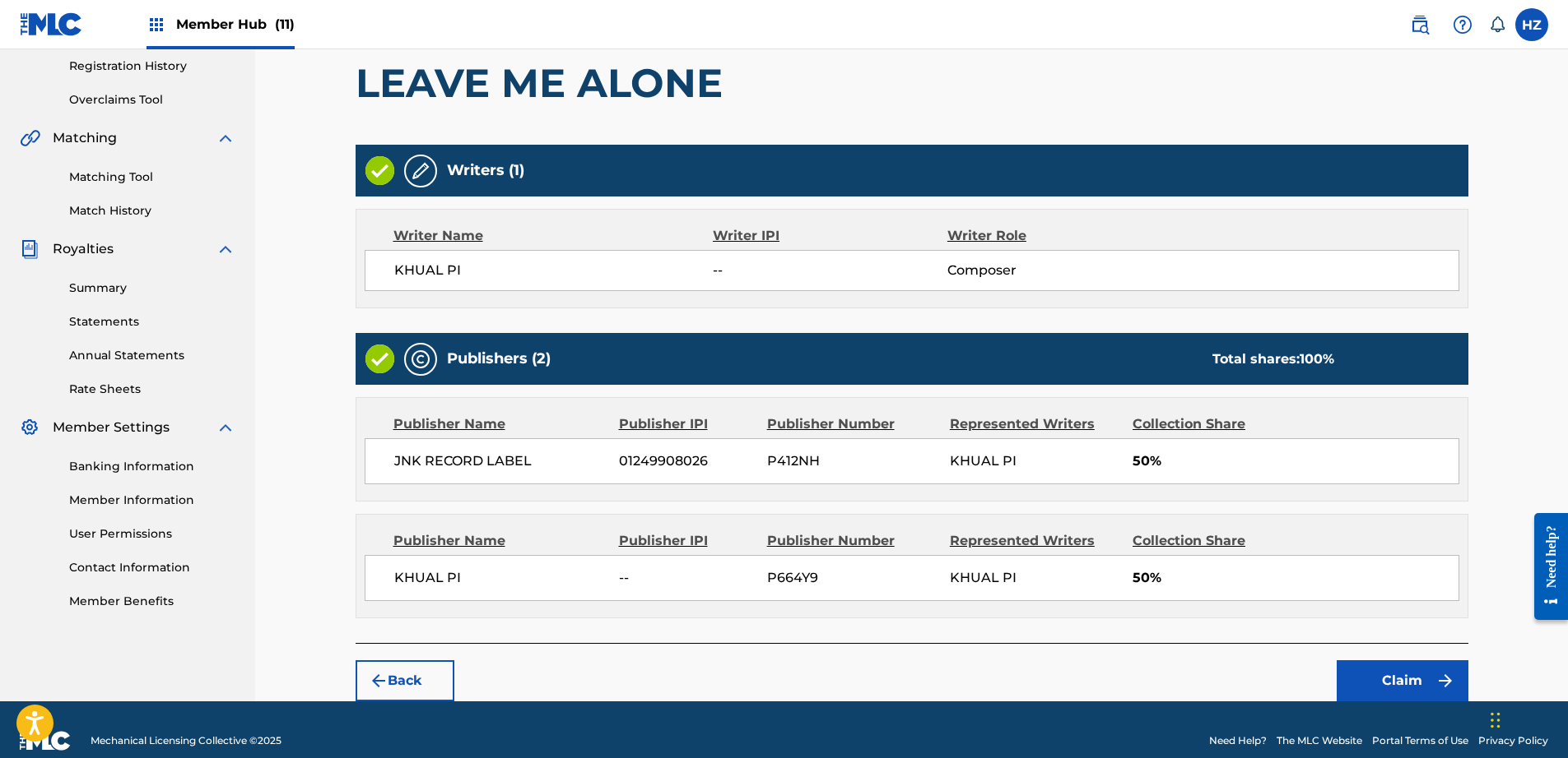
scroll to position [331, 0]
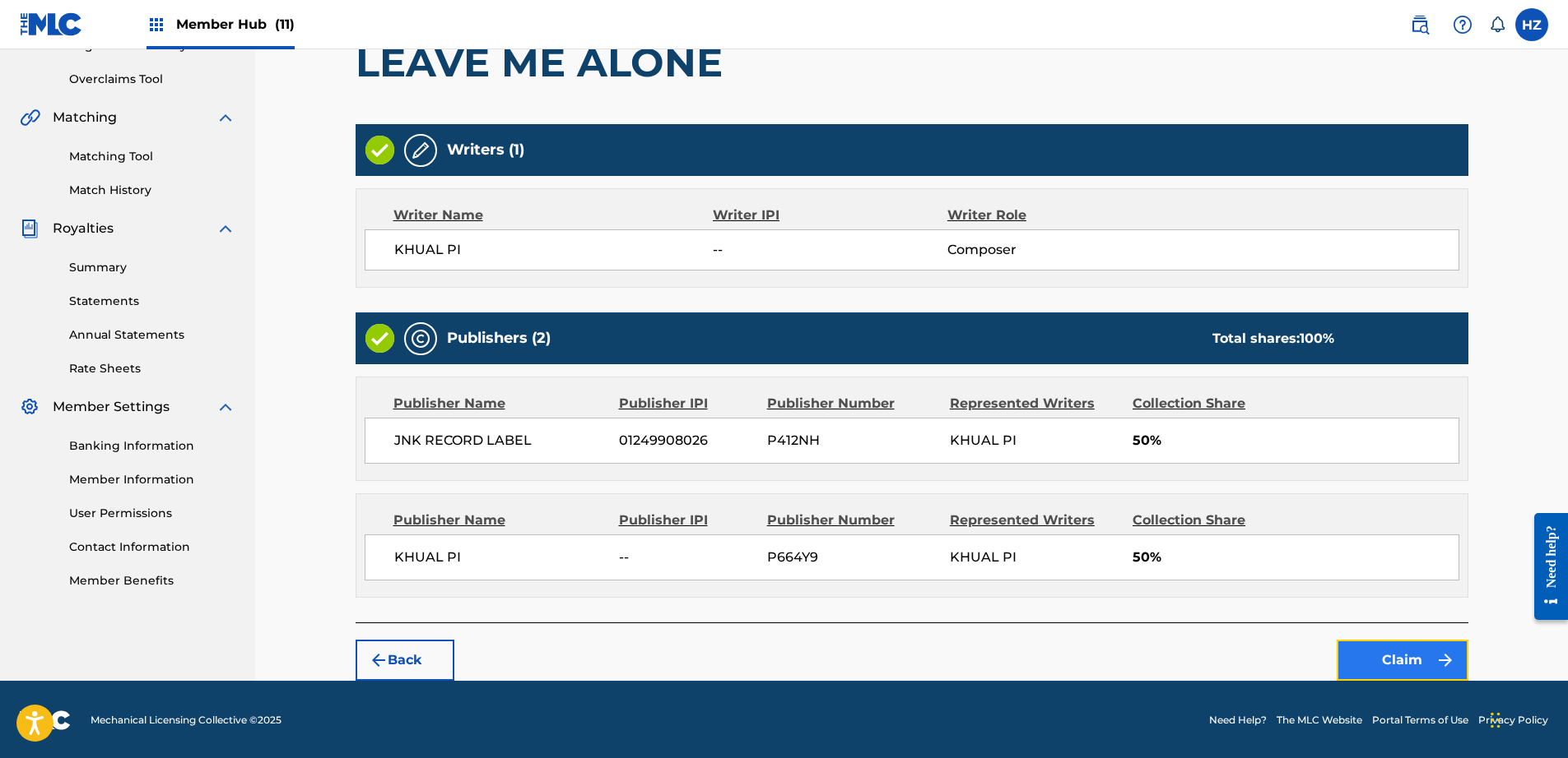
click at [1427, 663] on button "Claim" at bounding box center [1402, 660] width 132 height 41
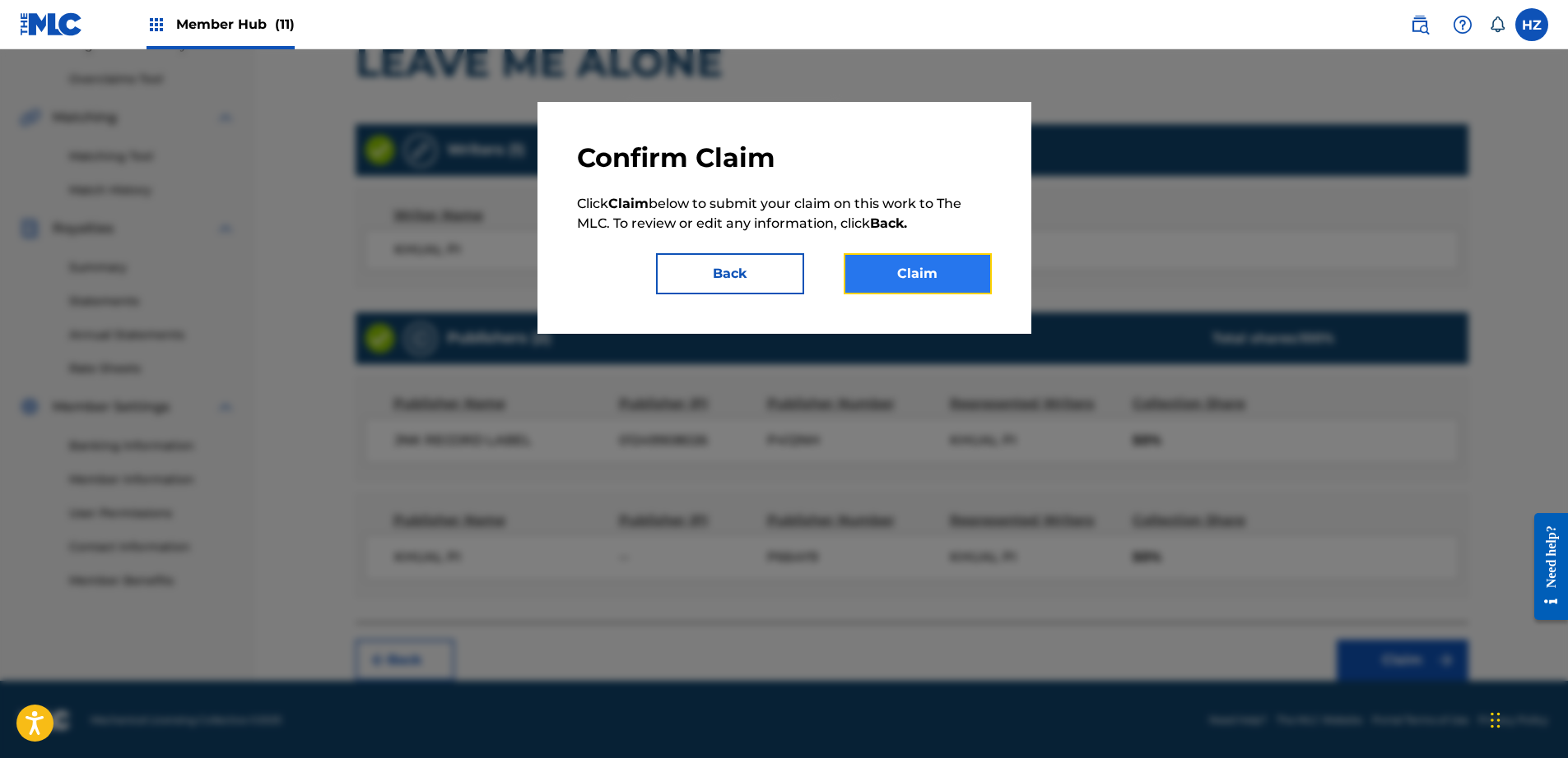
click at [934, 290] on button "Claim" at bounding box center [918, 273] width 148 height 41
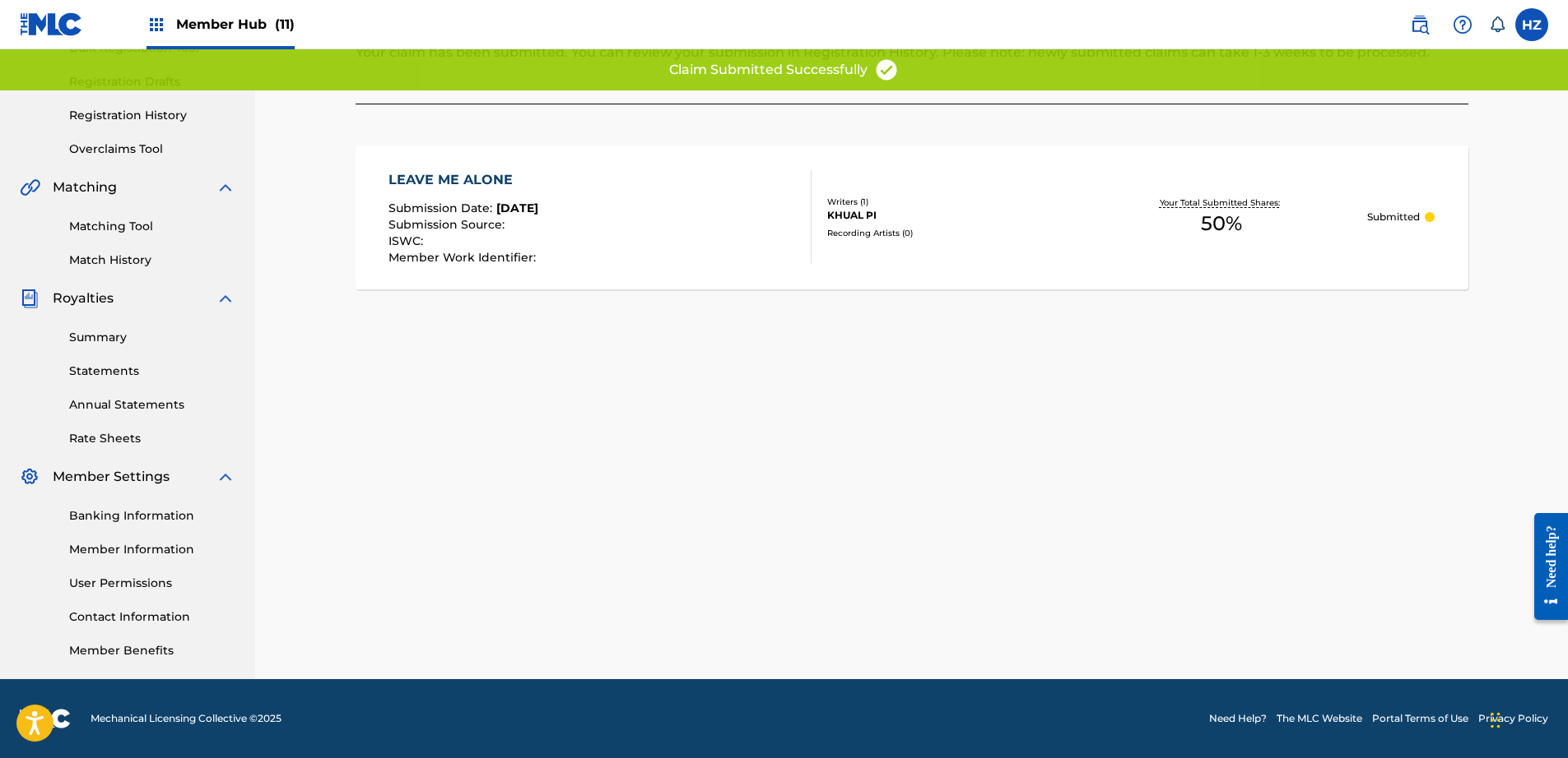
scroll to position [262, 0]
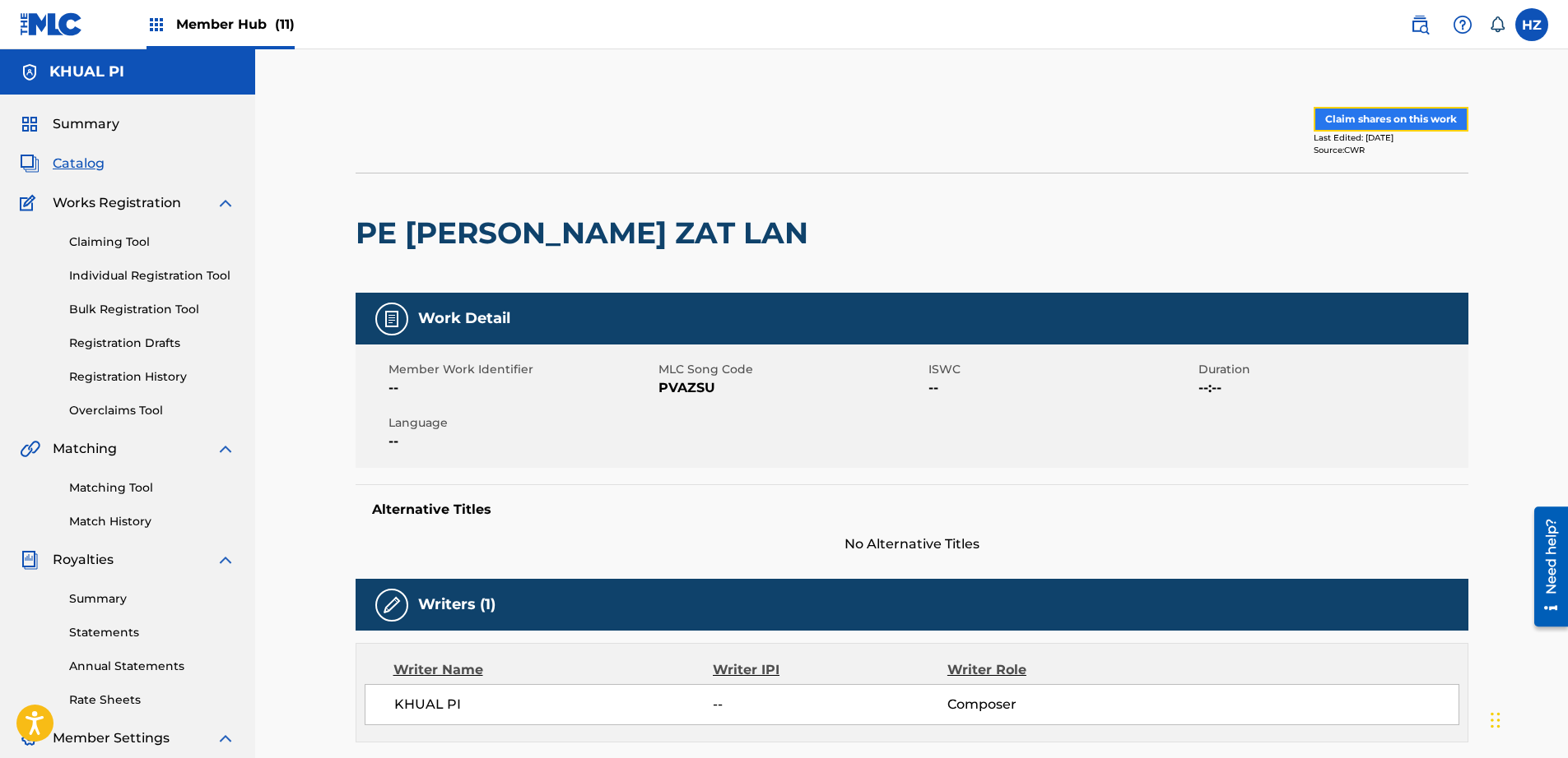
click at [1379, 123] on button "Claim shares on this work" at bounding box center [1391, 120] width 155 height 25
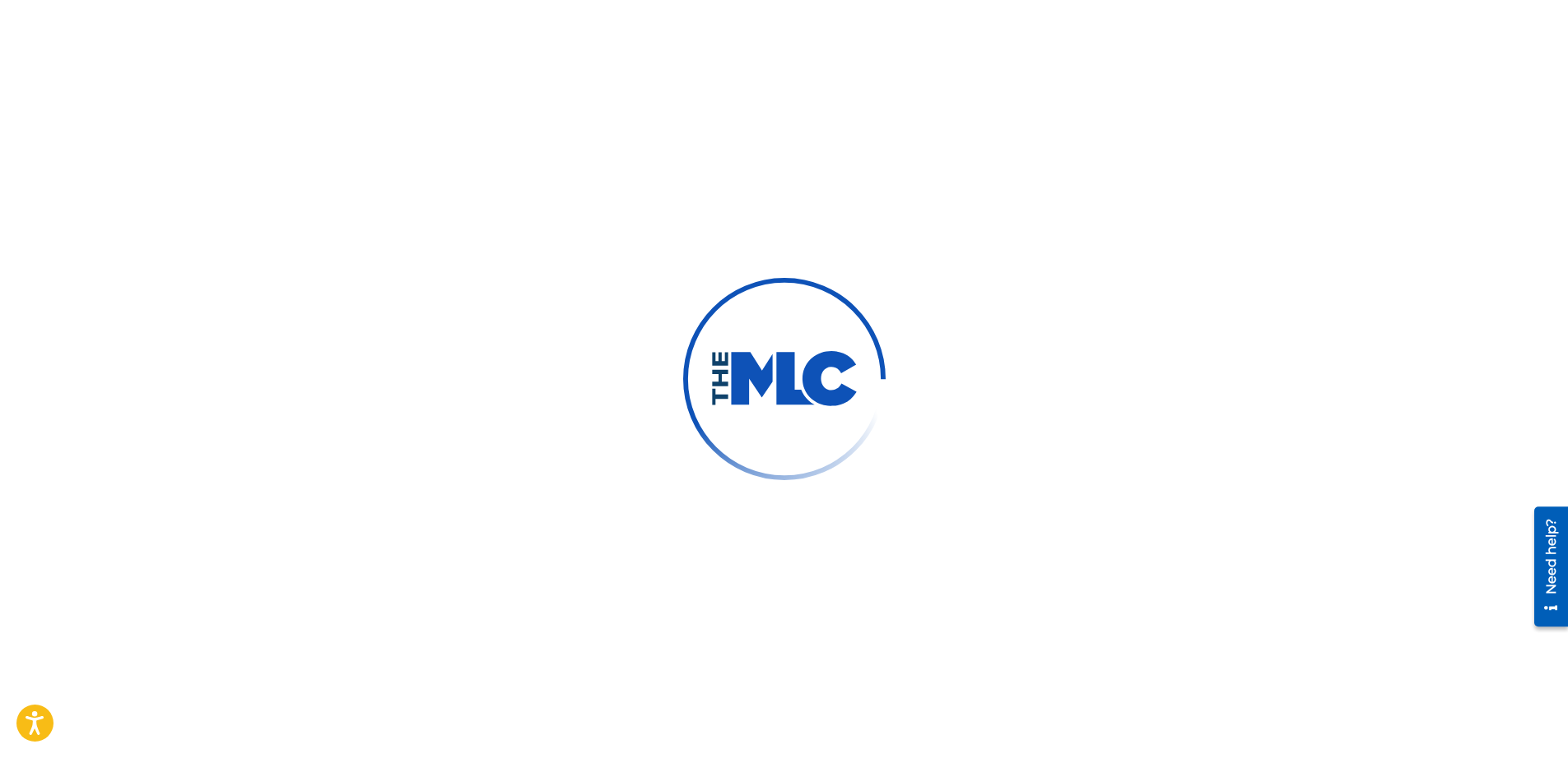
scroll to position [262, 0]
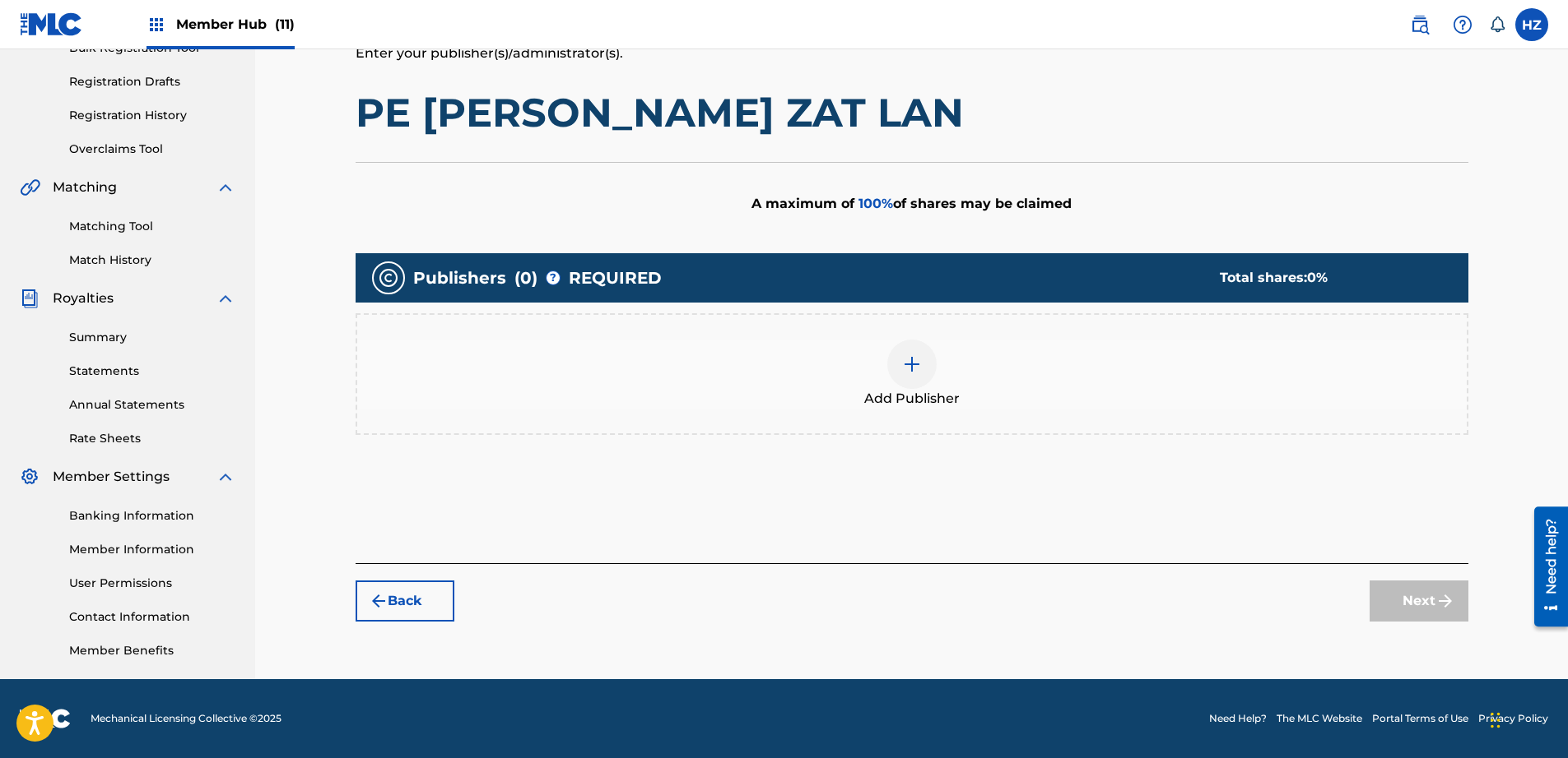
click at [1020, 378] on div "Add Publisher" at bounding box center [911, 374] width 1110 height 69
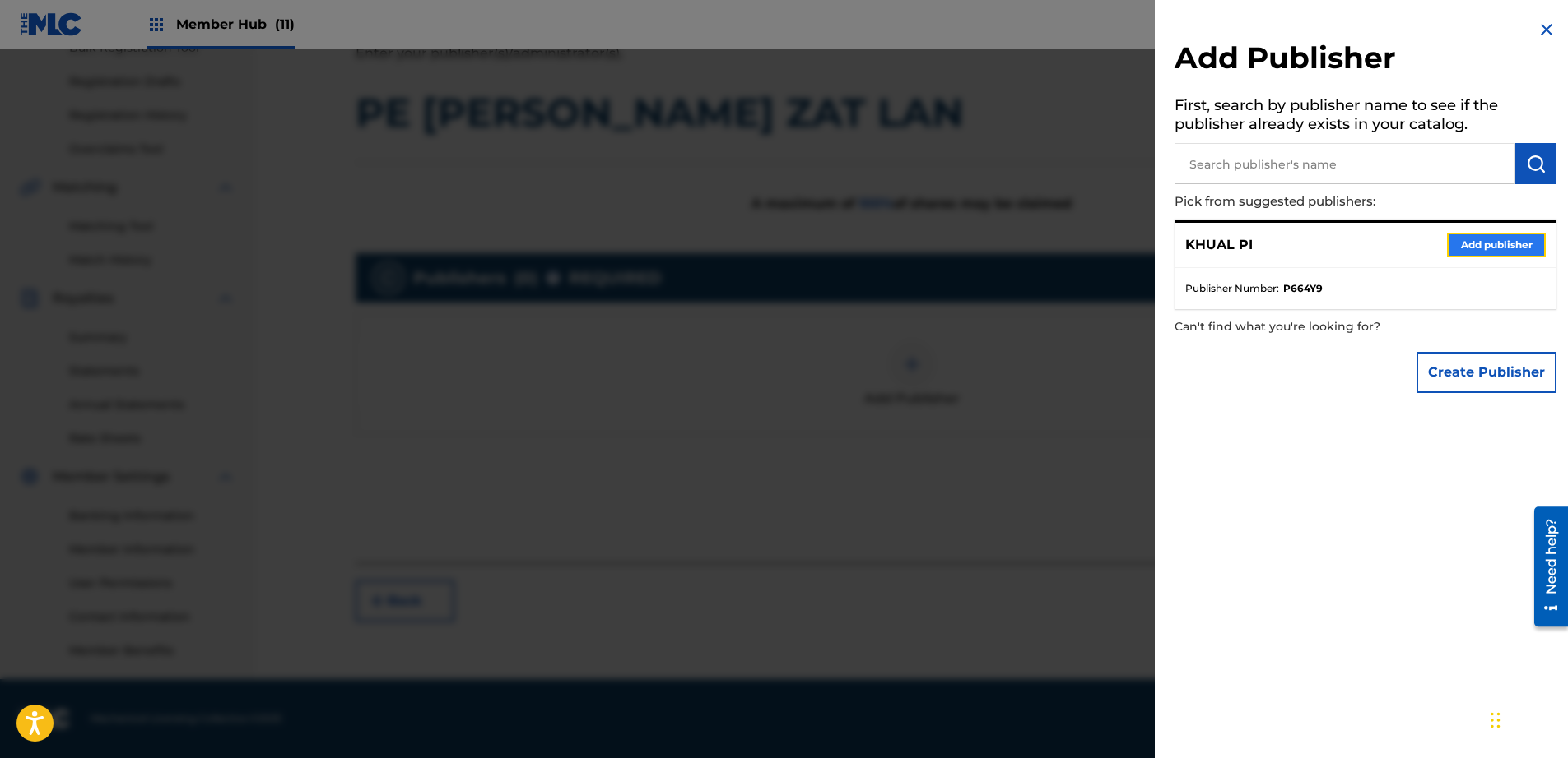
click at [1512, 242] on button "Add publisher" at bounding box center [1496, 245] width 99 height 25
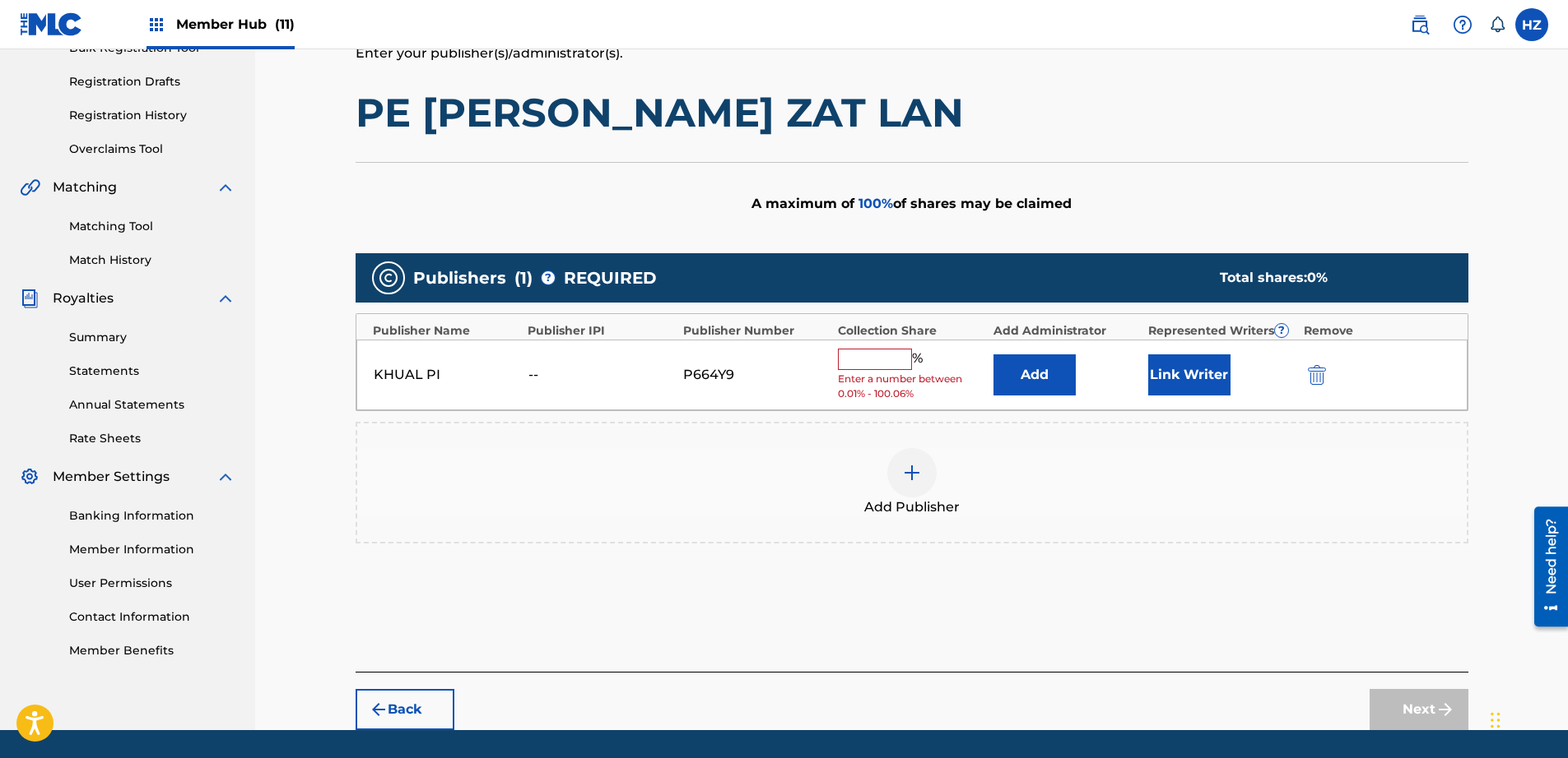
click at [890, 357] on input "text" at bounding box center [875, 360] width 74 height 22
type input "100"
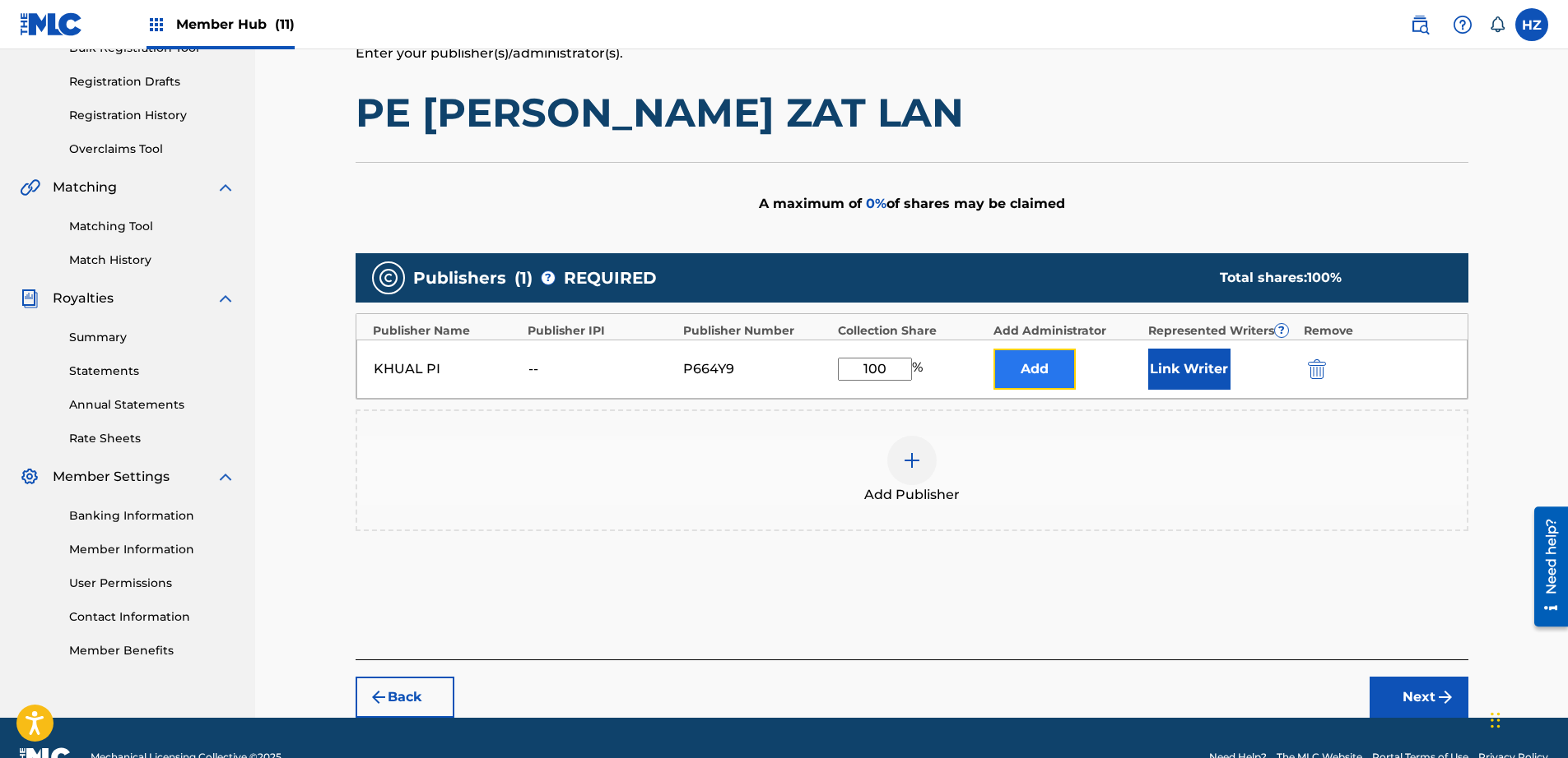
click at [994, 374] on button "Add" at bounding box center [1035, 369] width 83 height 41
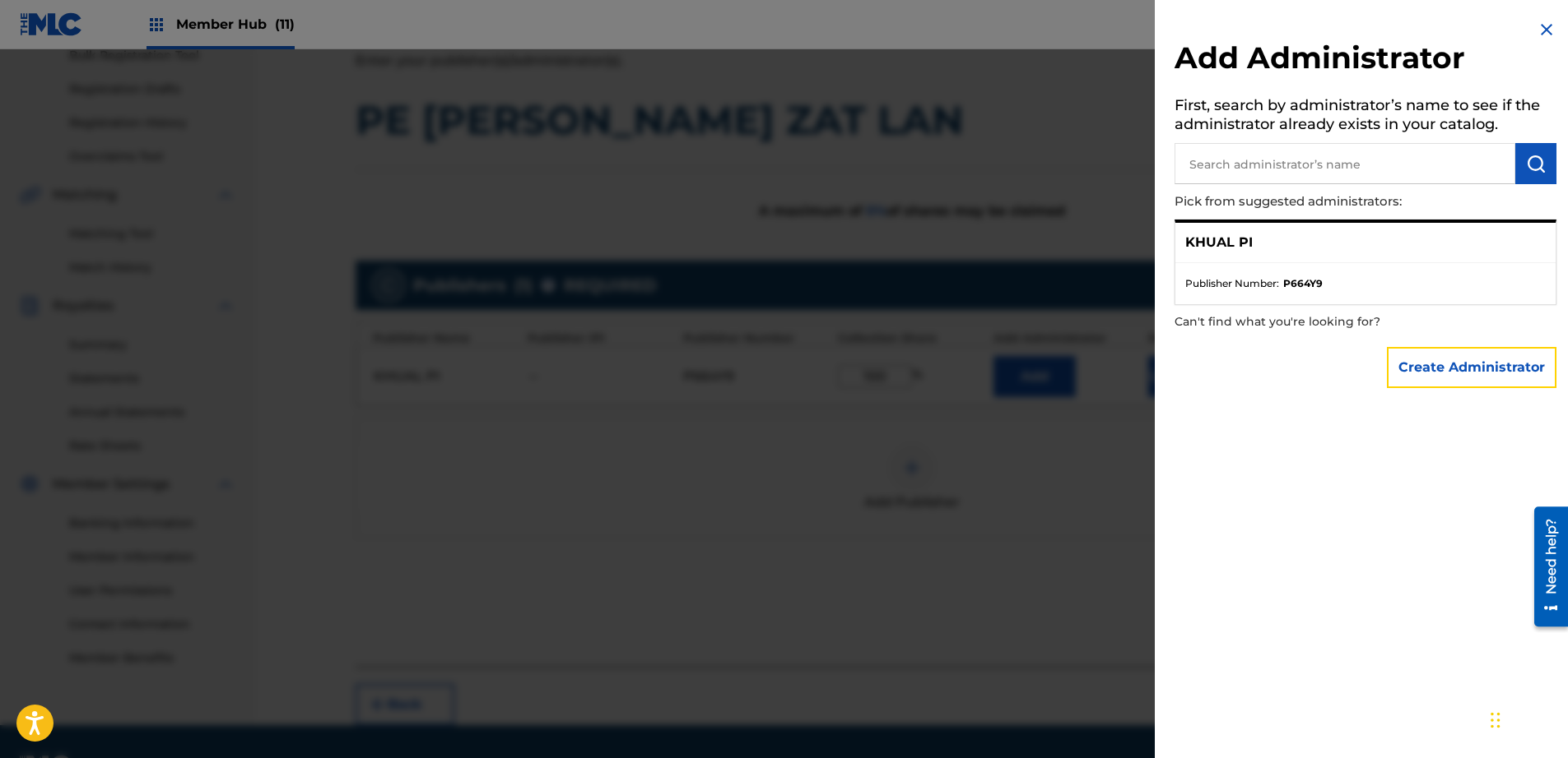
drag, startPoint x: 1443, startPoint y: 357, endPoint x: 1332, endPoint y: 287, distance: 131.2
click at [1342, 290] on div "Add Administrator First, search by administrator’s name to see if the administr…" at bounding box center [1365, 208] width 421 height 416
click at [1294, 278] on strong "P664Y9" at bounding box center [1303, 284] width 40 height 15
click at [1082, 331] on div at bounding box center [784, 428] width 1568 height 758
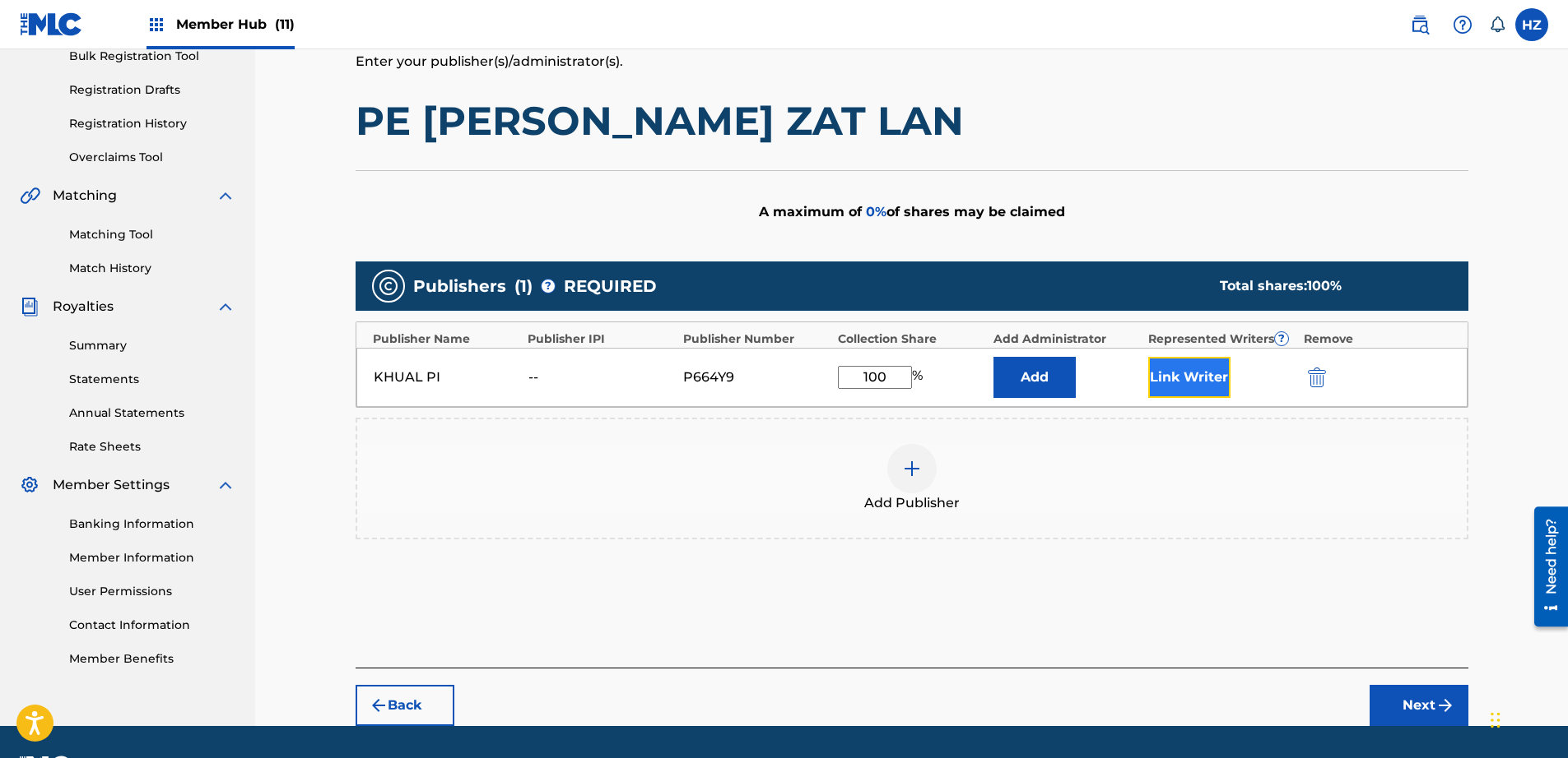
click at [1191, 361] on button "Link Writer" at bounding box center [1189, 377] width 83 height 41
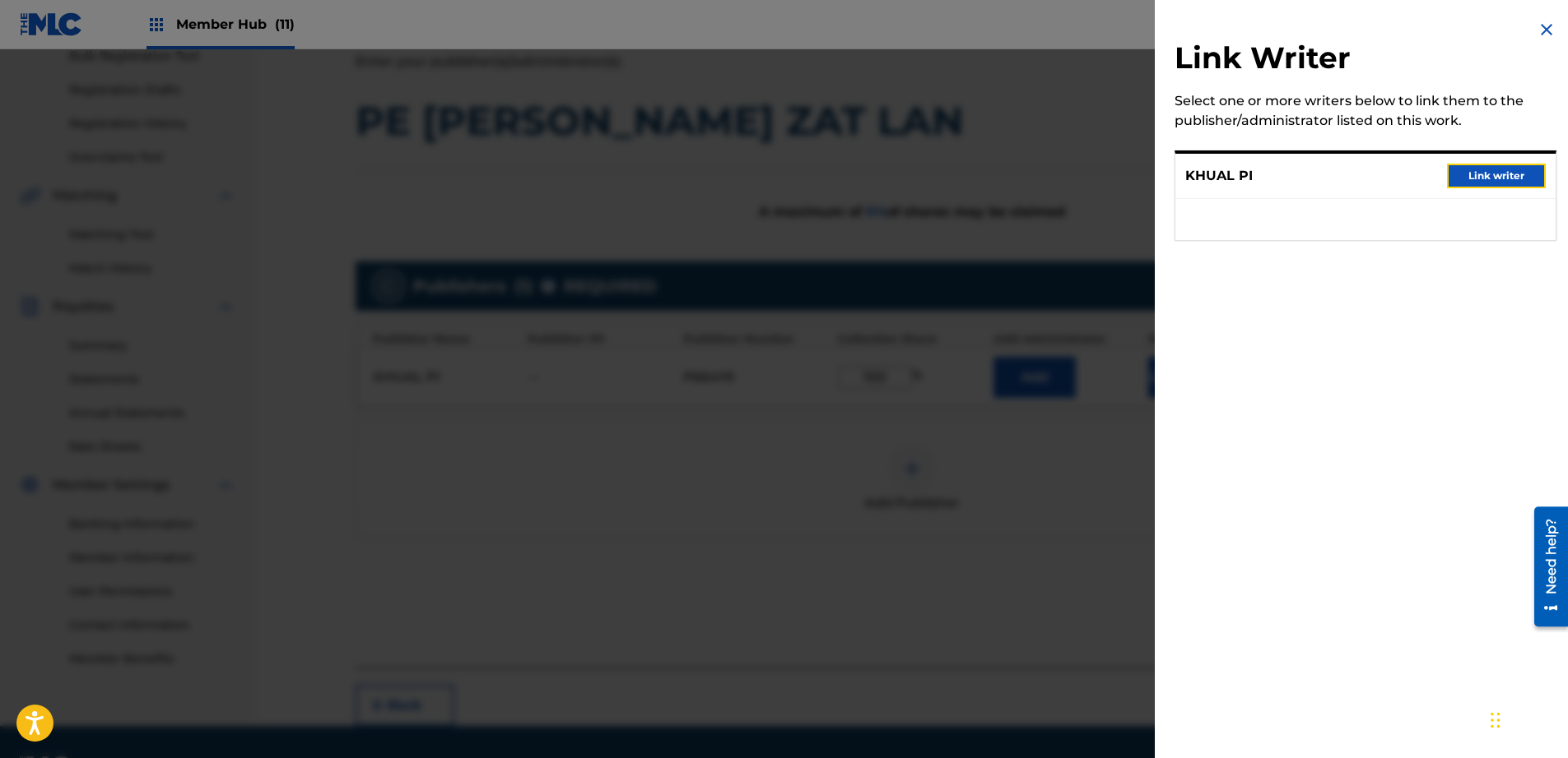
click at [1469, 167] on button "Link writer" at bounding box center [1496, 176] width 99 height 25
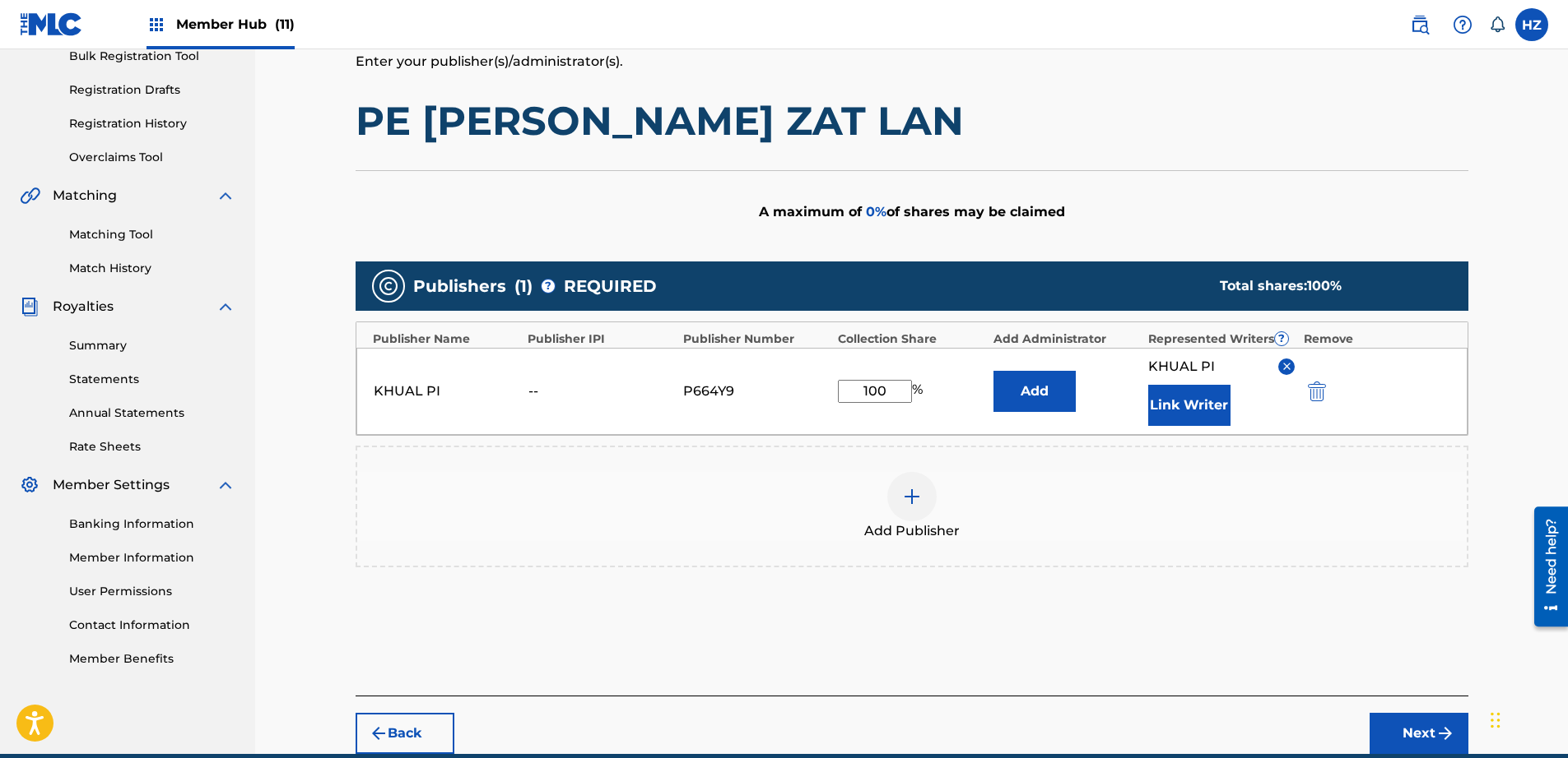
click at [1412, 712] on div "Back Next" at bounding box center [912, 726] width 1112 height 59
click at [1409, 721] on button "Next" at bounding box center [1419, 733] width 99 height 41
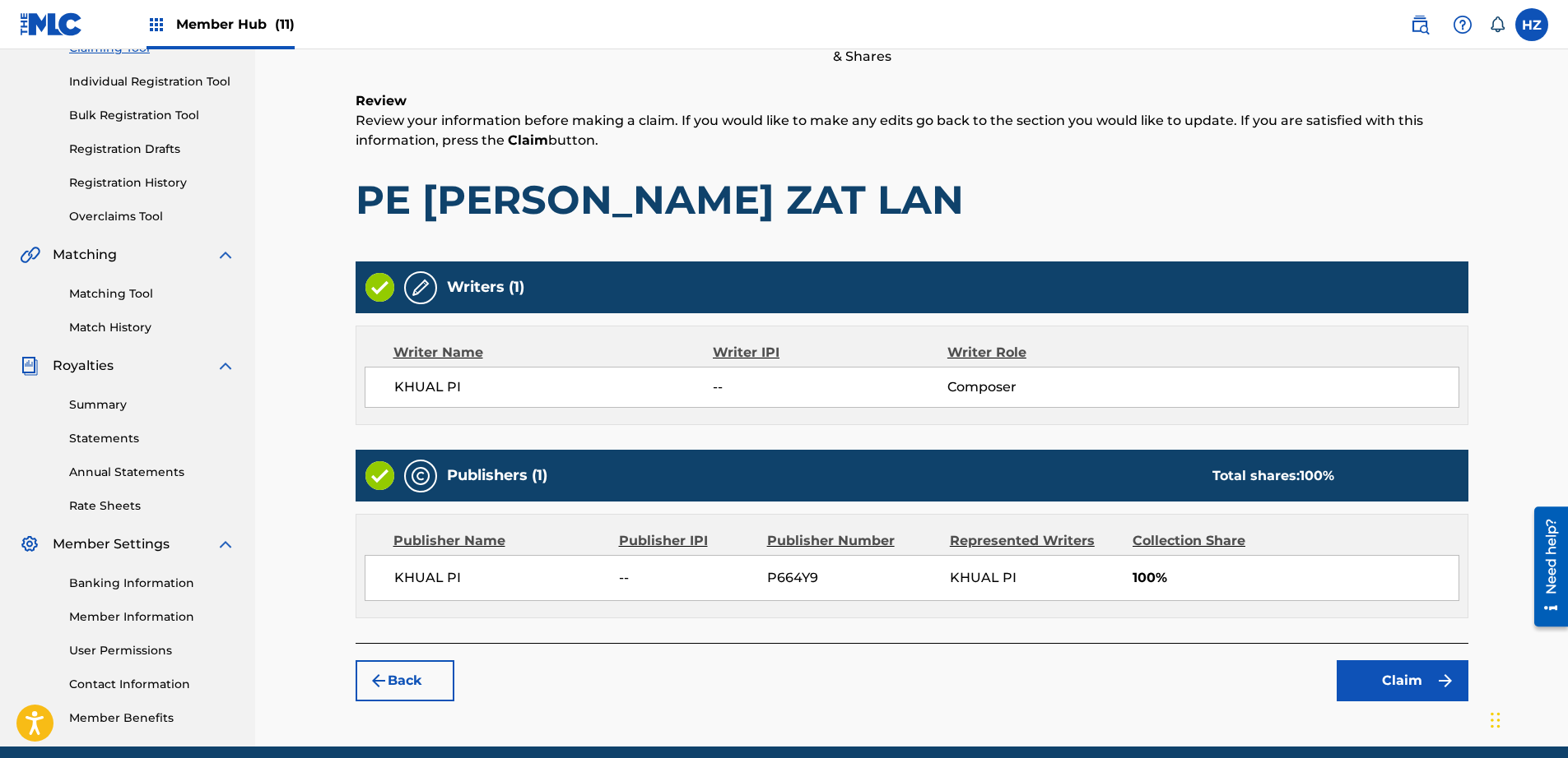
scroll to position [262, 0]
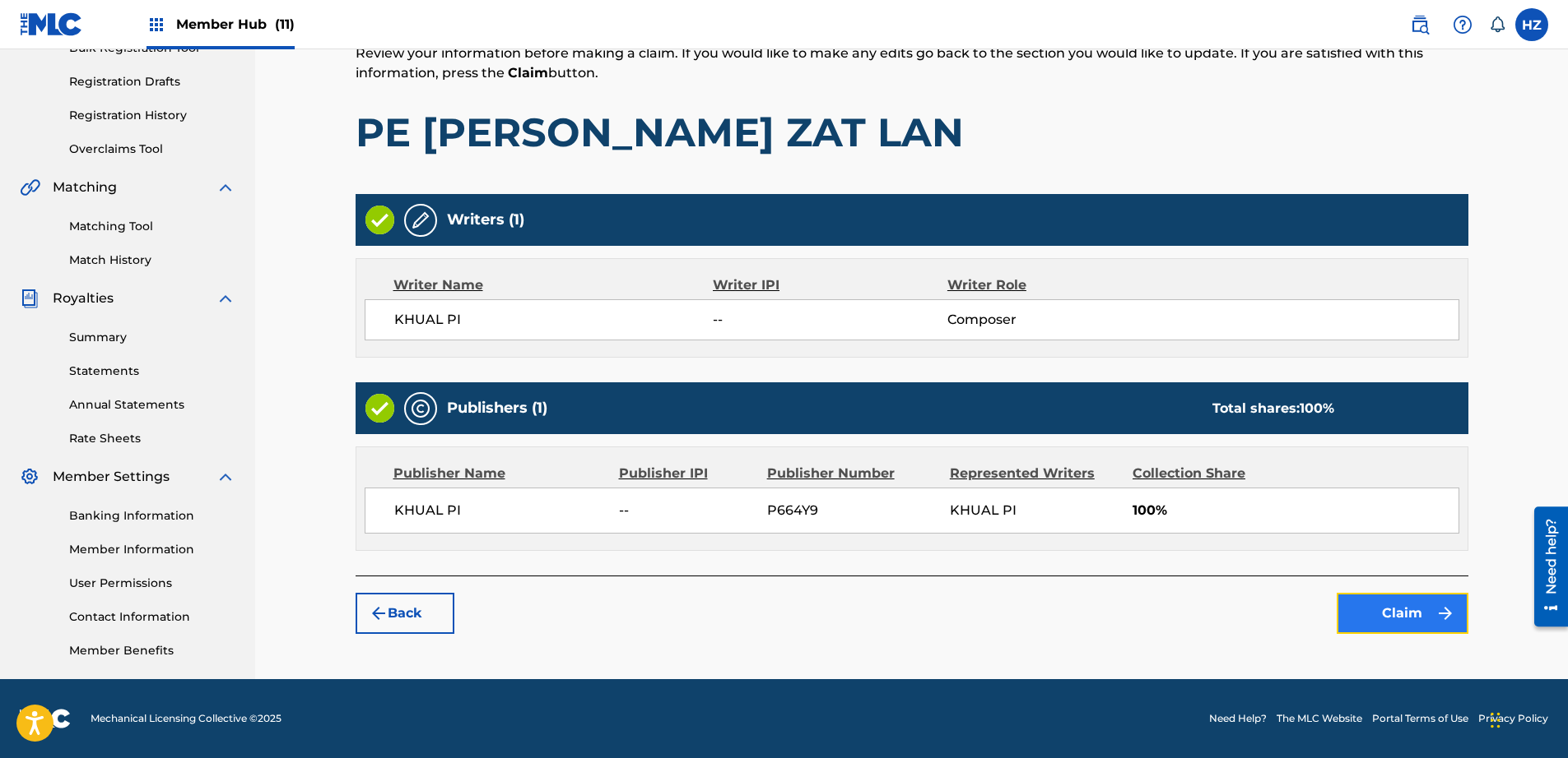
click at [1413, 625] on button "Claim" at bounding box center [1402, 613] width 132 height 41
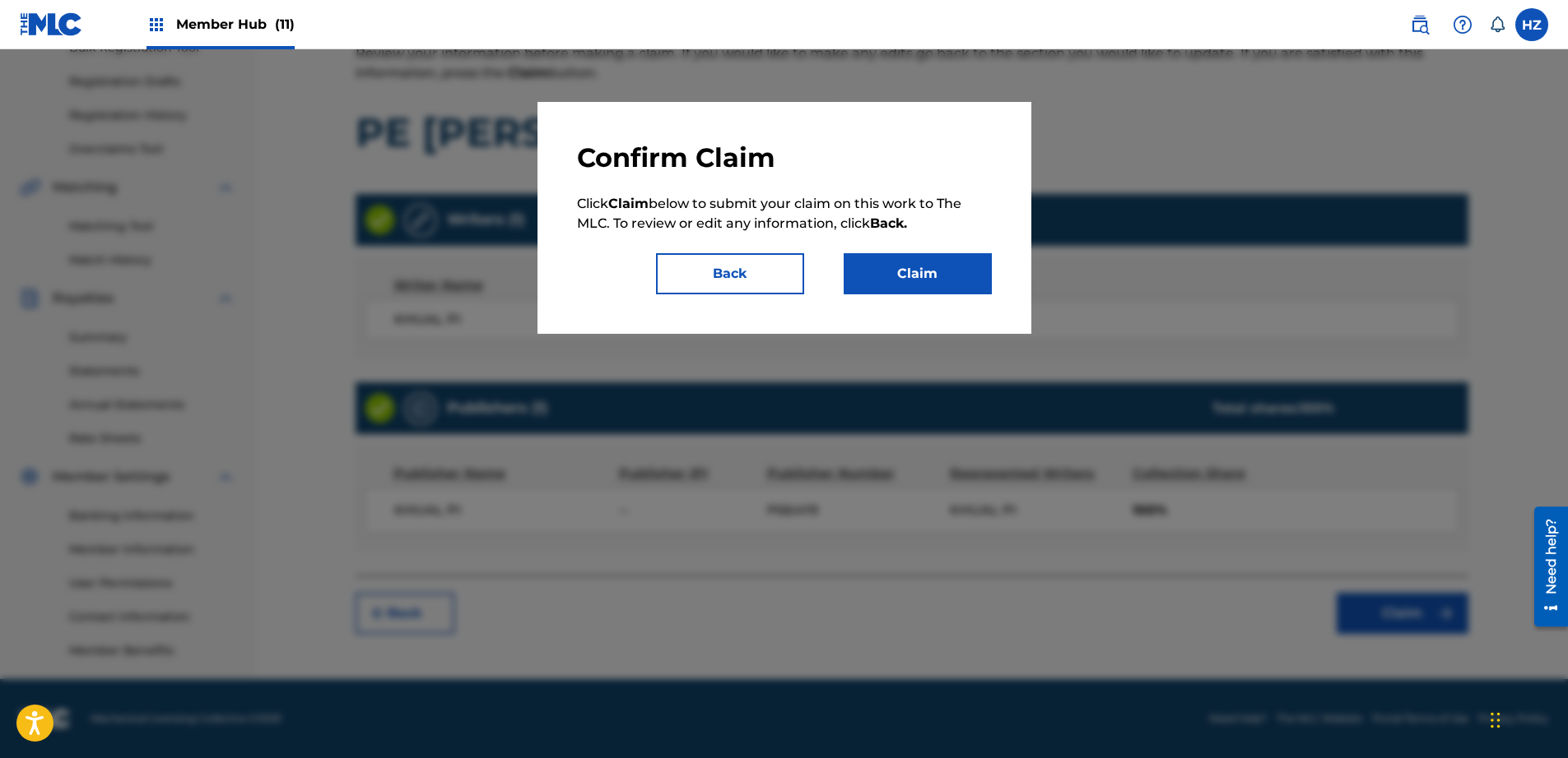
click at [1312, 541] on div at bounding box center [784, 428] width 1568 height 758
click at [904, 283] on button "Claim" at bounding box center [918, 273] width 148 height 41
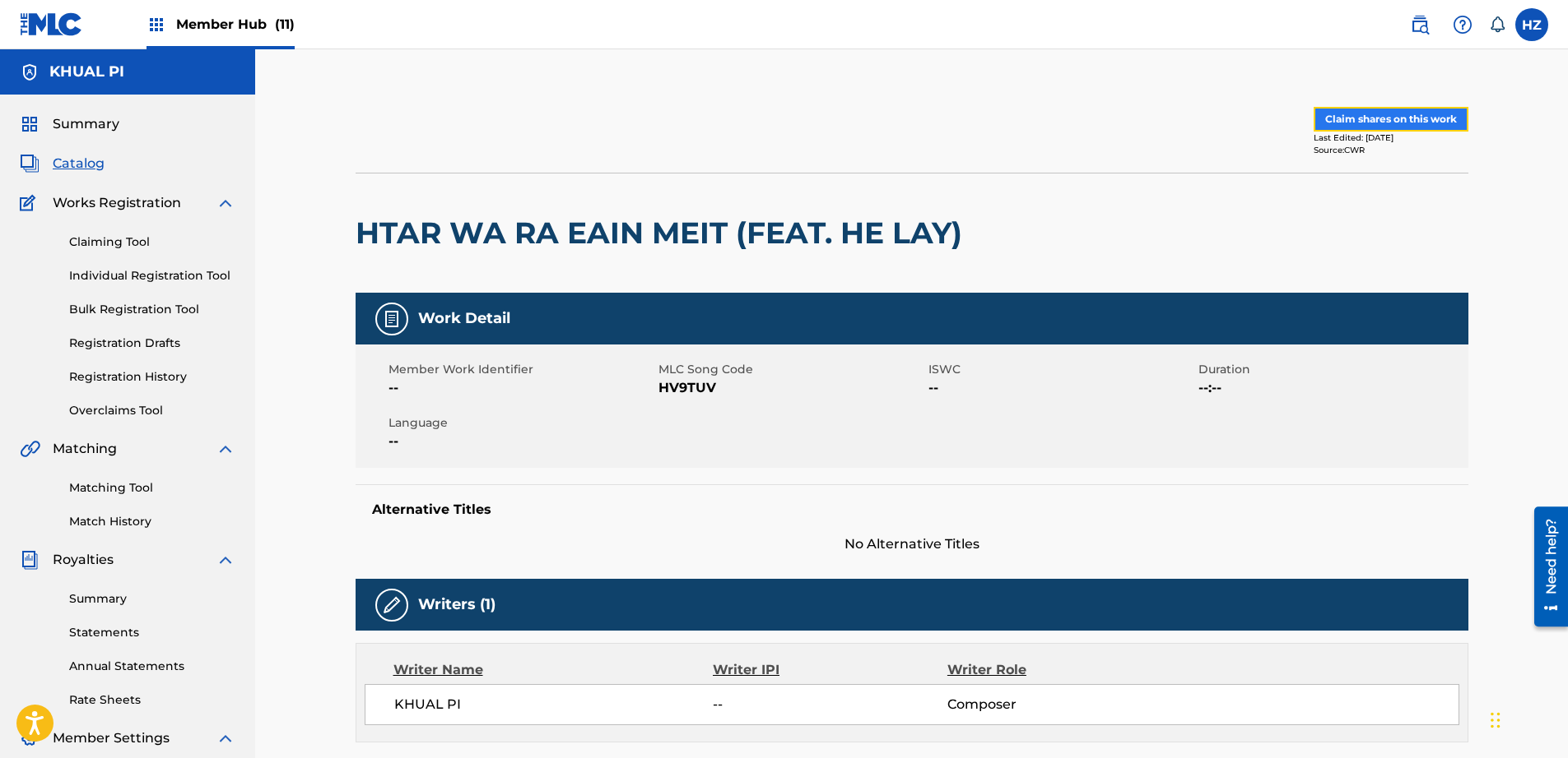
click at [1372, 119] on button "Claim shares on this work" at bounding box center [1391, 120] width 155 height 25
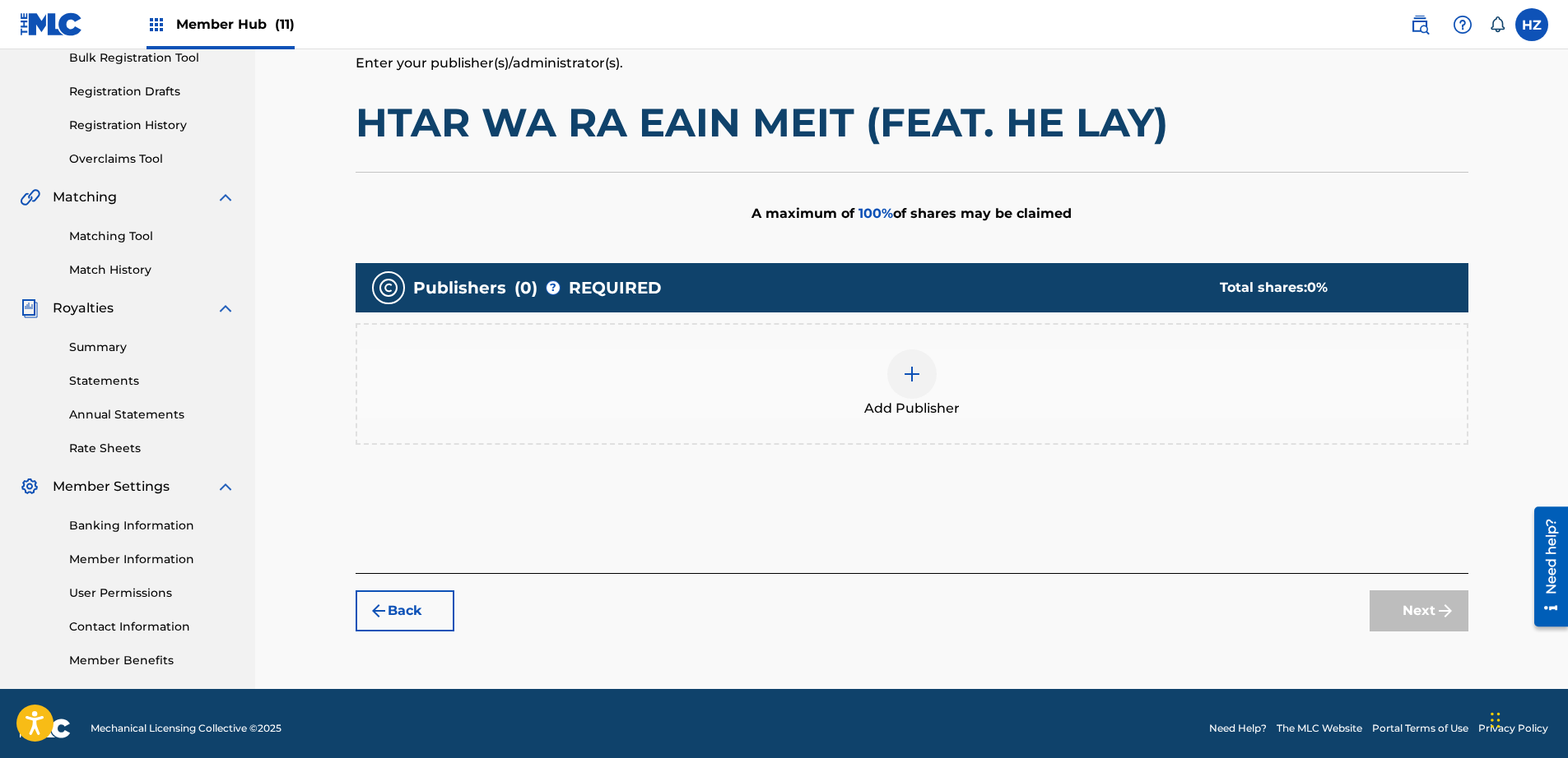
scroll to position [262, 0]
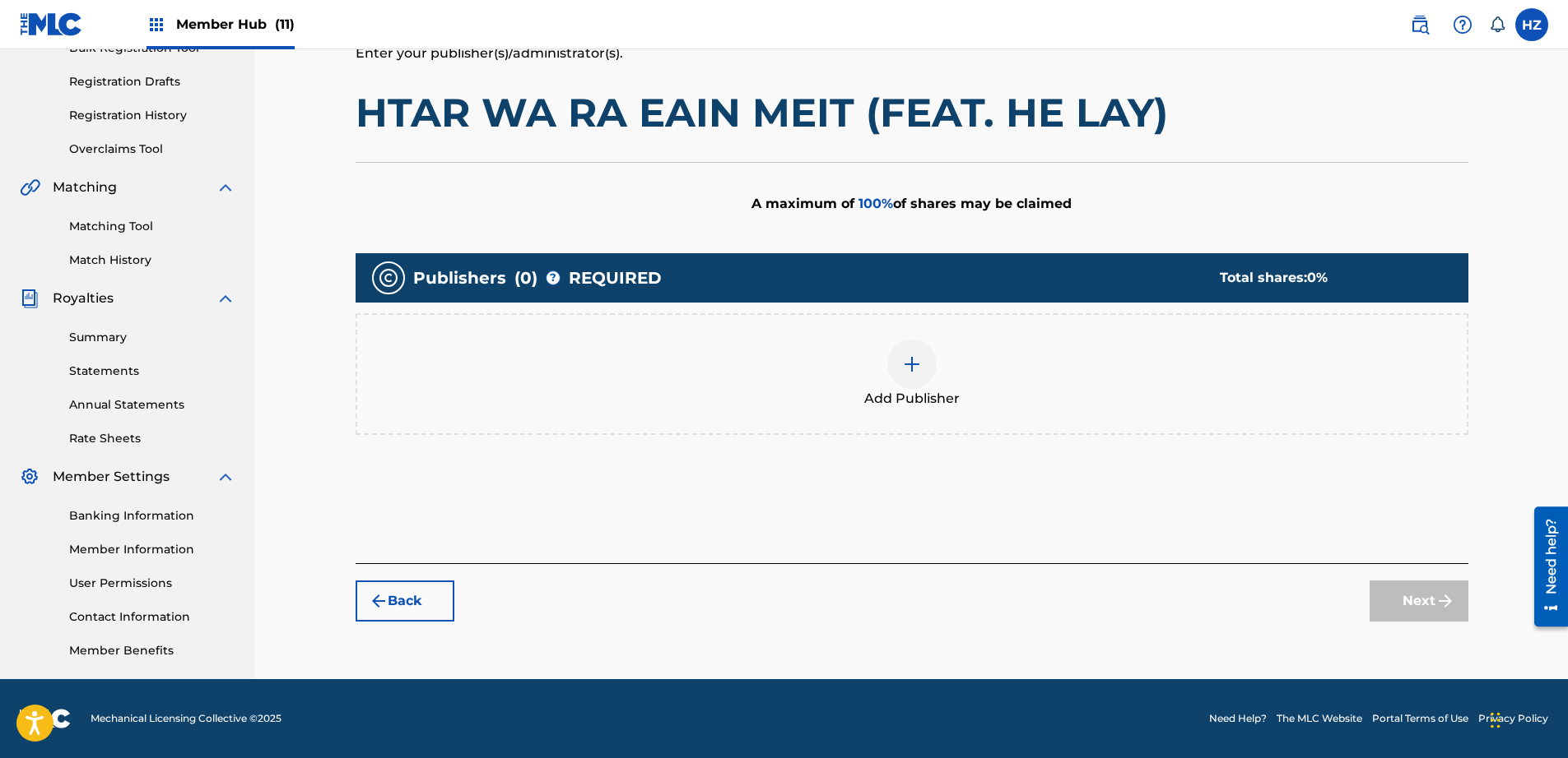
click at [915, 367] on img at bounding box center [911, 364] width 20 height 20
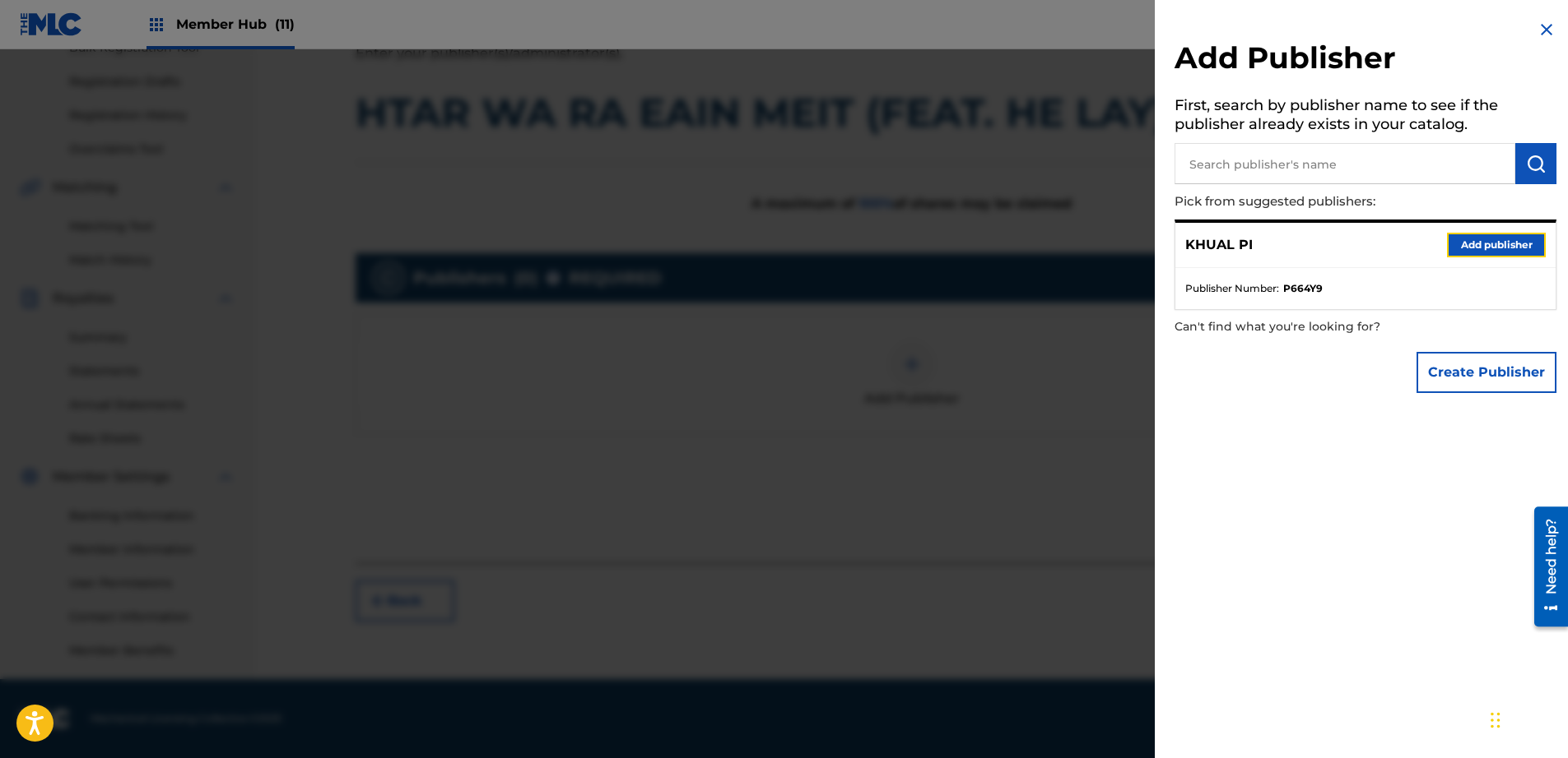
click at [1447, 240] on button "Add publisher" at bounding box center [1496, 245] width 99 height 25
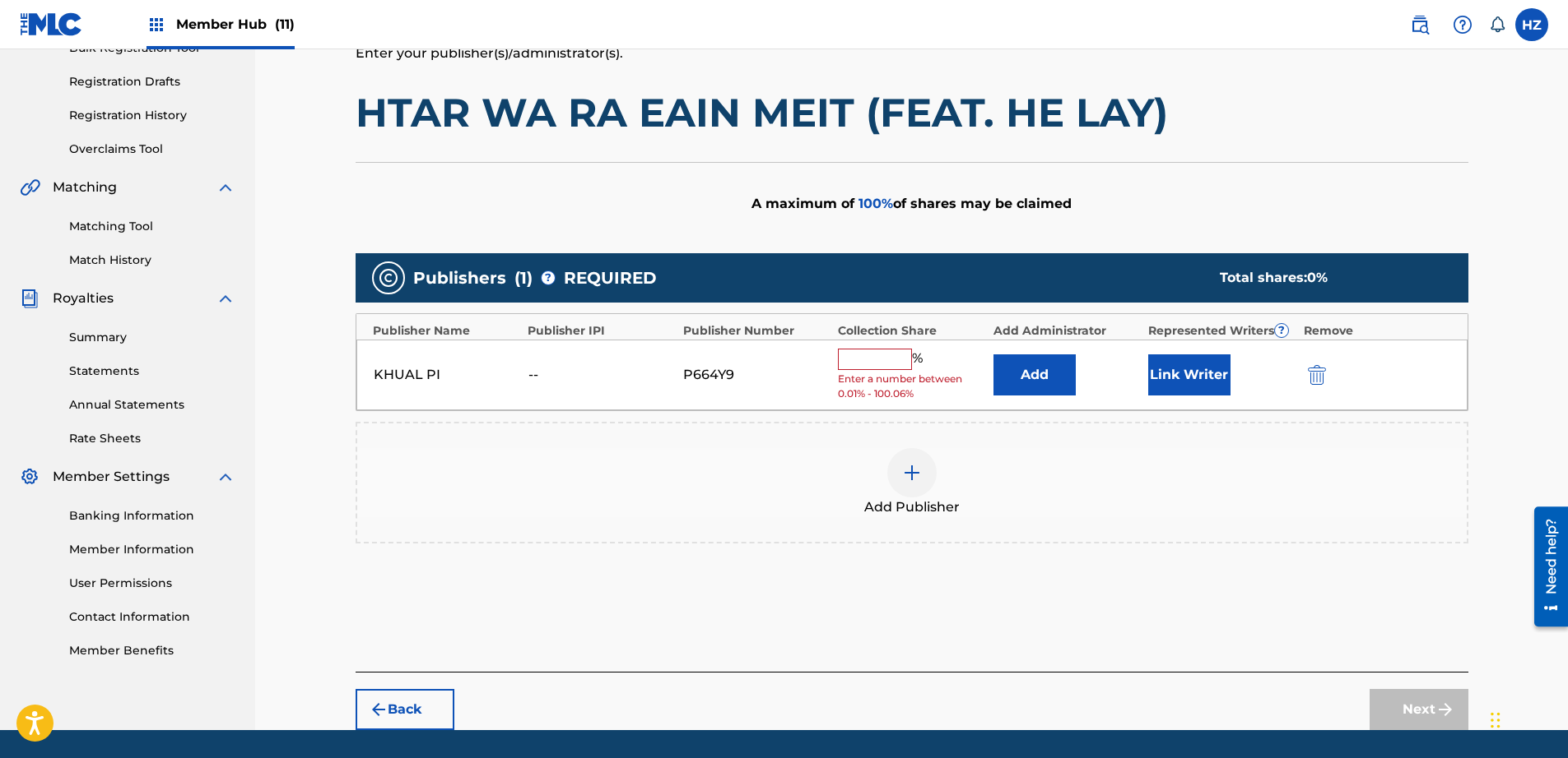
click at [902, 373] on span "Enter a number between 0.01% - 100.06%" at bounding box center [911, 386] width 146 height 29
click at [884, 363] on input "text" at bounding box center [875, 360] width 74 height 22
type input "100"
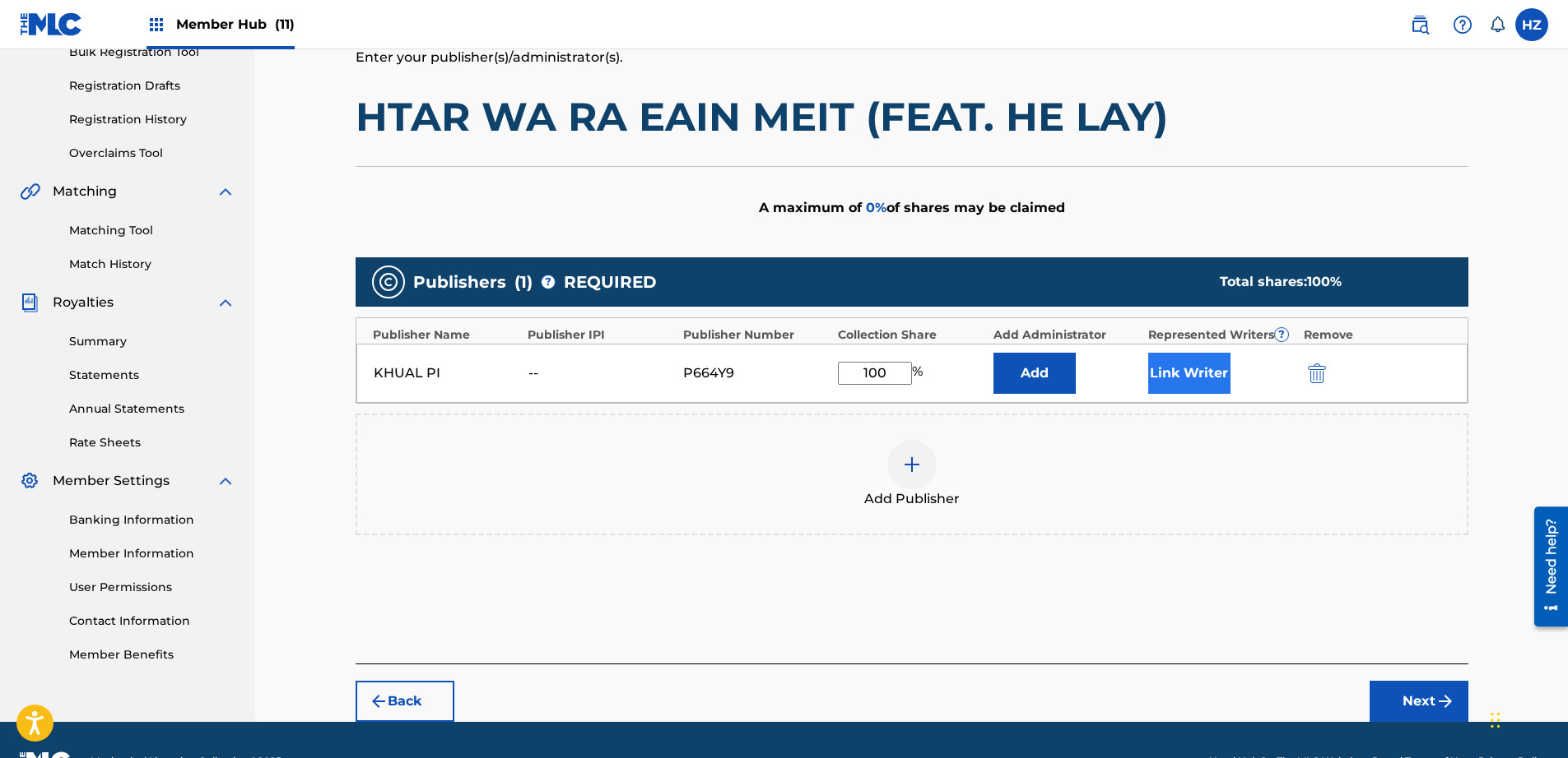
drag, startPoint x: 1133, startPoint y: 364, endPoint x: 1159, endPoint y: 363, distance: 26.0
click at [1140, 364] on div "KHUAL PI -- P664Y9 100 % Add Link Writer" at bounding box center [911, 373] width 1111 height 59
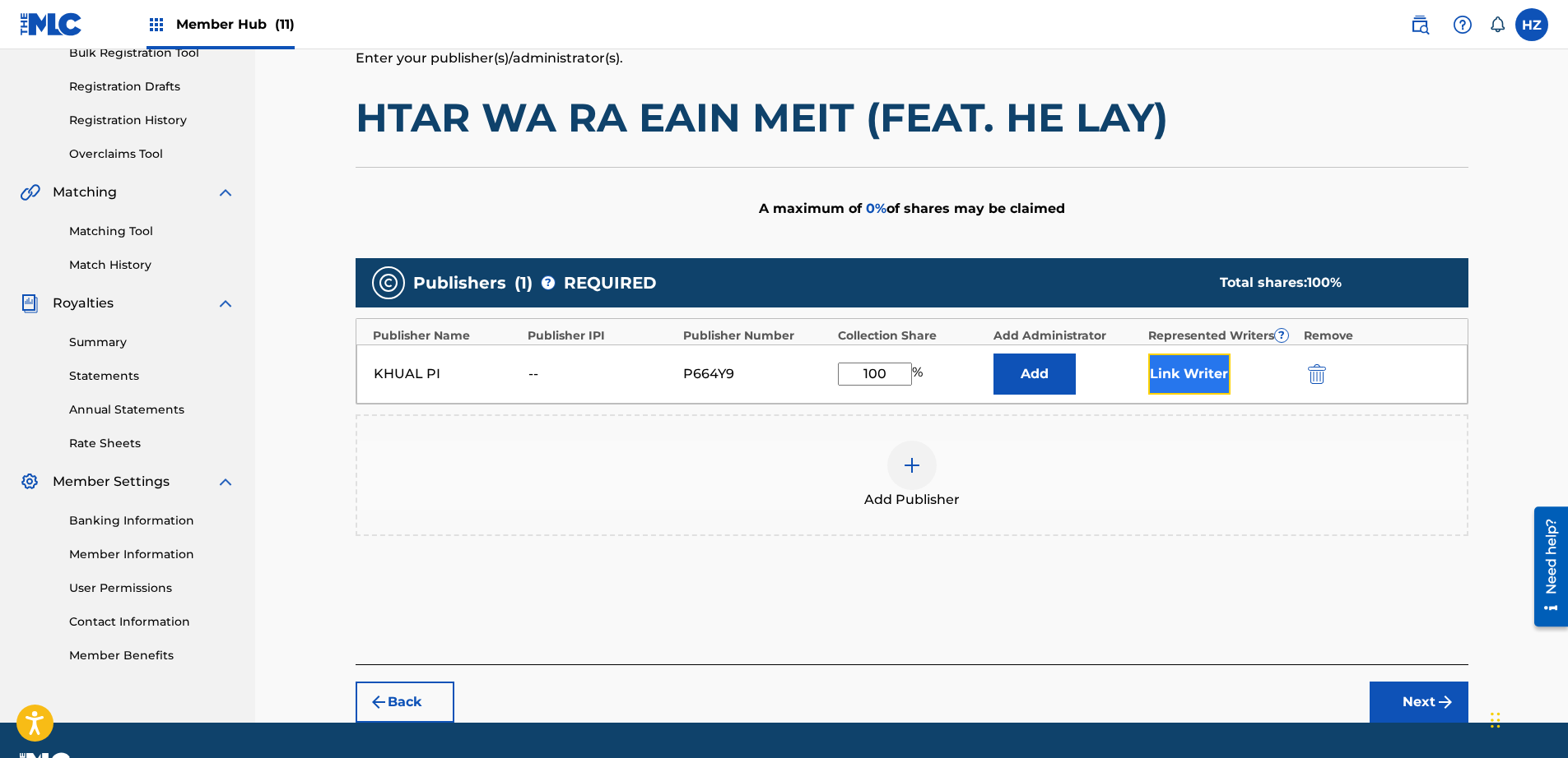
click at [1166, 364] on button "Link Writer" at bounding box center [1189, 374] width 83 height 41
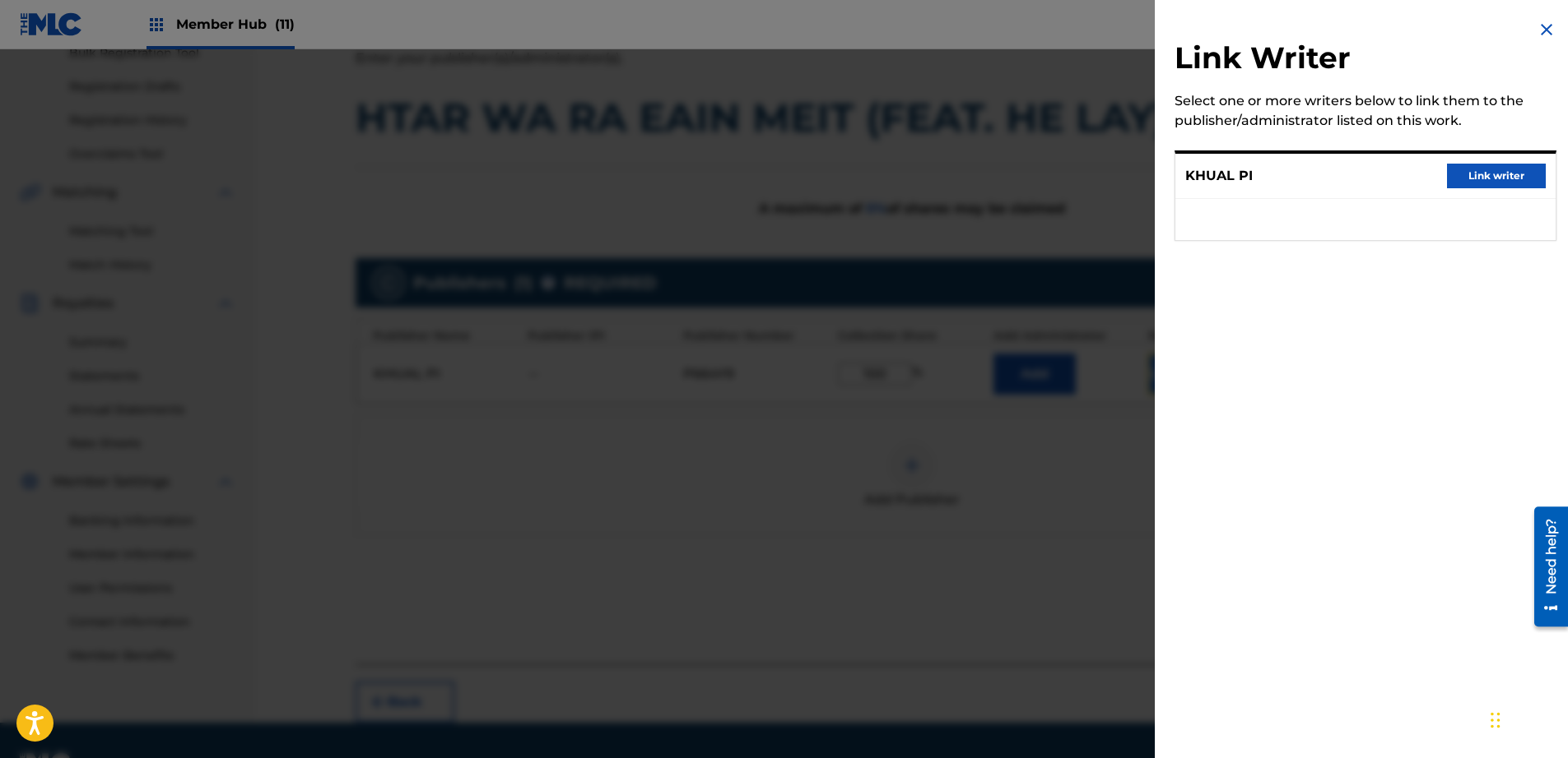
scroll to position [257, 0]
click at [1493, 176] on button "Link writer" at bounding box center [1496, 176] width 99 height 25
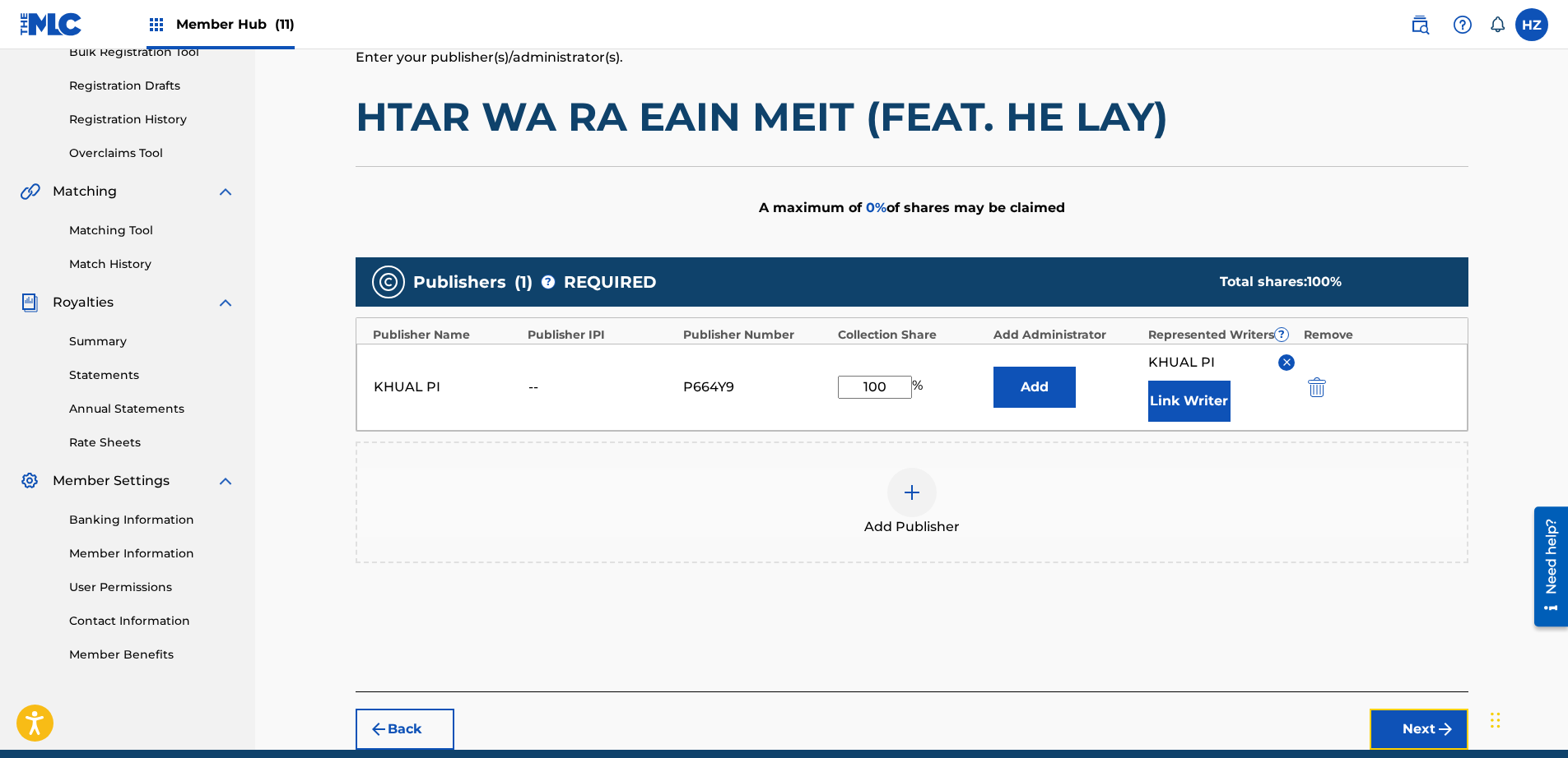
click at [1417, 730] on button "Next" at bounding box center [1419, 729] width 99 height 41
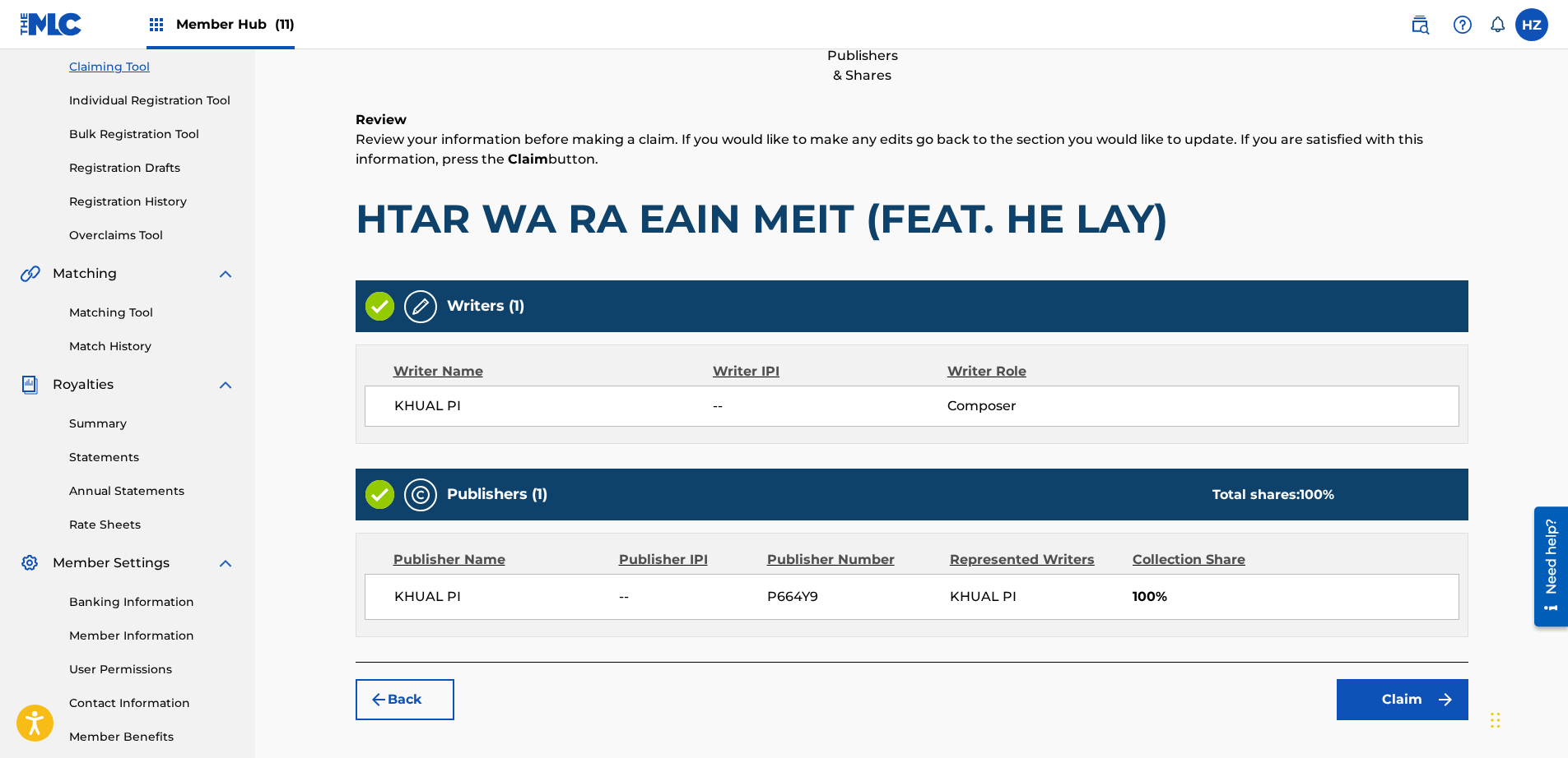
scroll to position [262, 0]
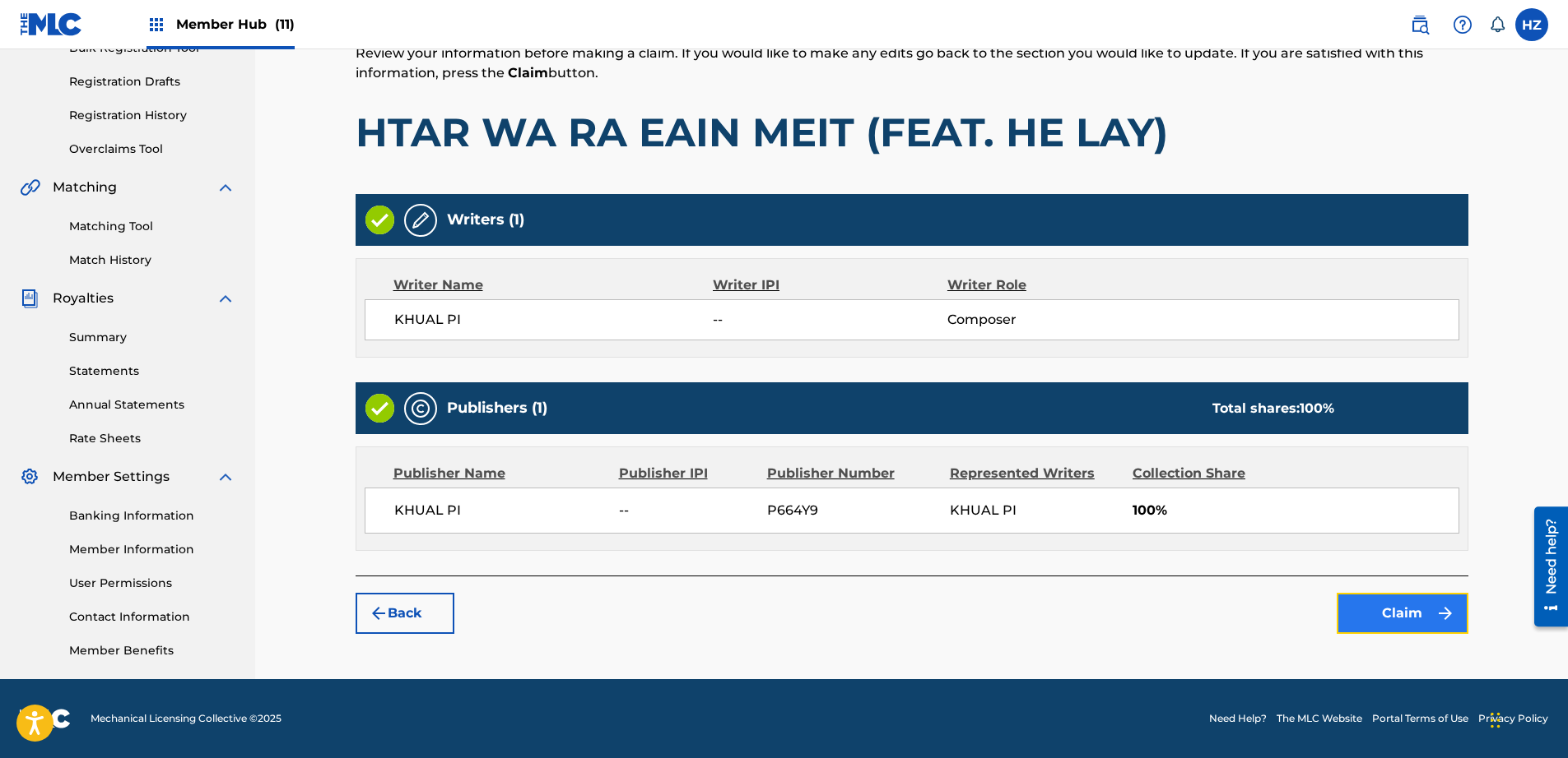
click at [1399, 596] on button "Claim" at bounding box center [1402, 613] width 132 height 41
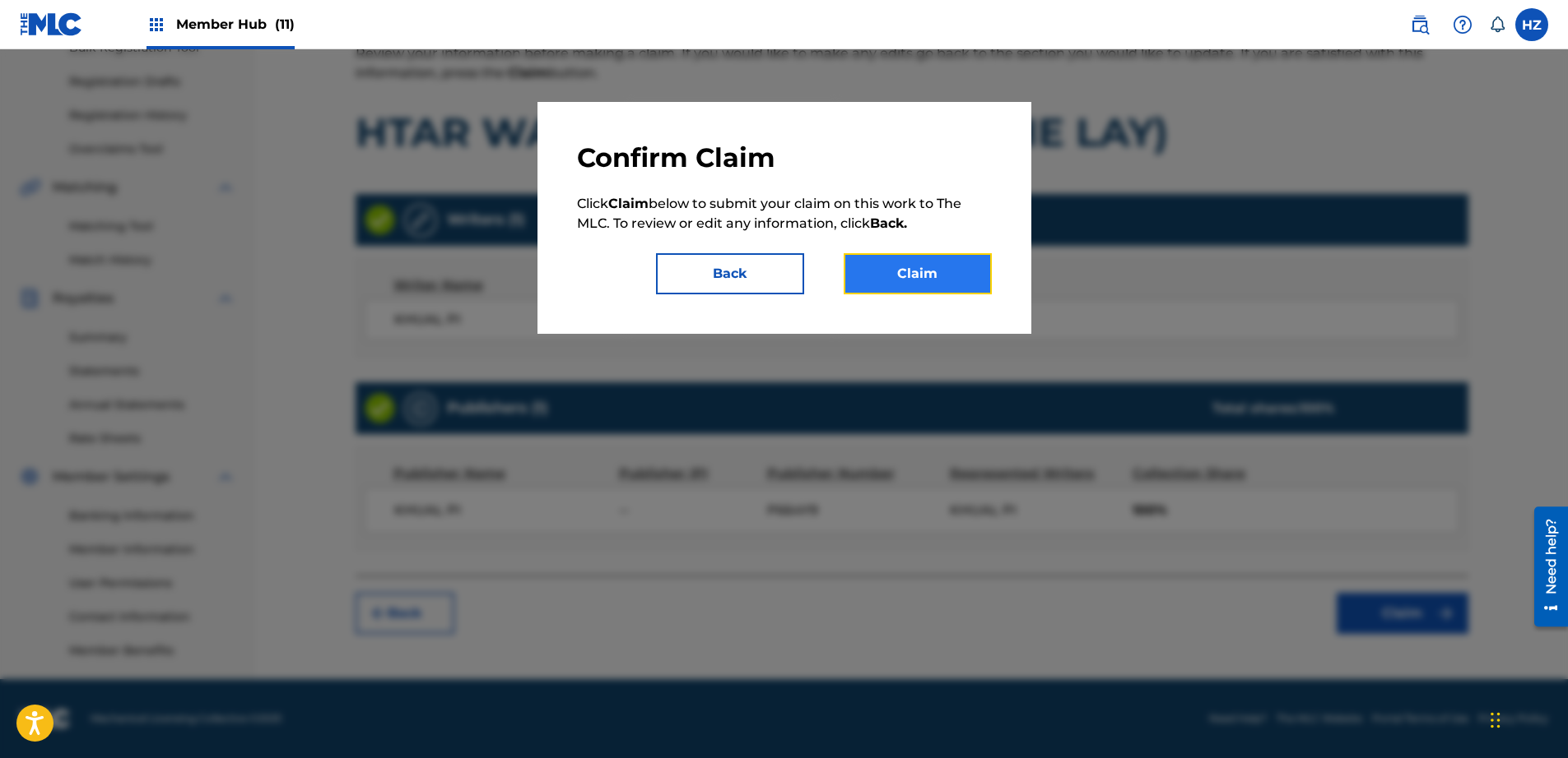
click at [930, 281] on button "Claim" at bounding box center [918, 273] width 148 height 41
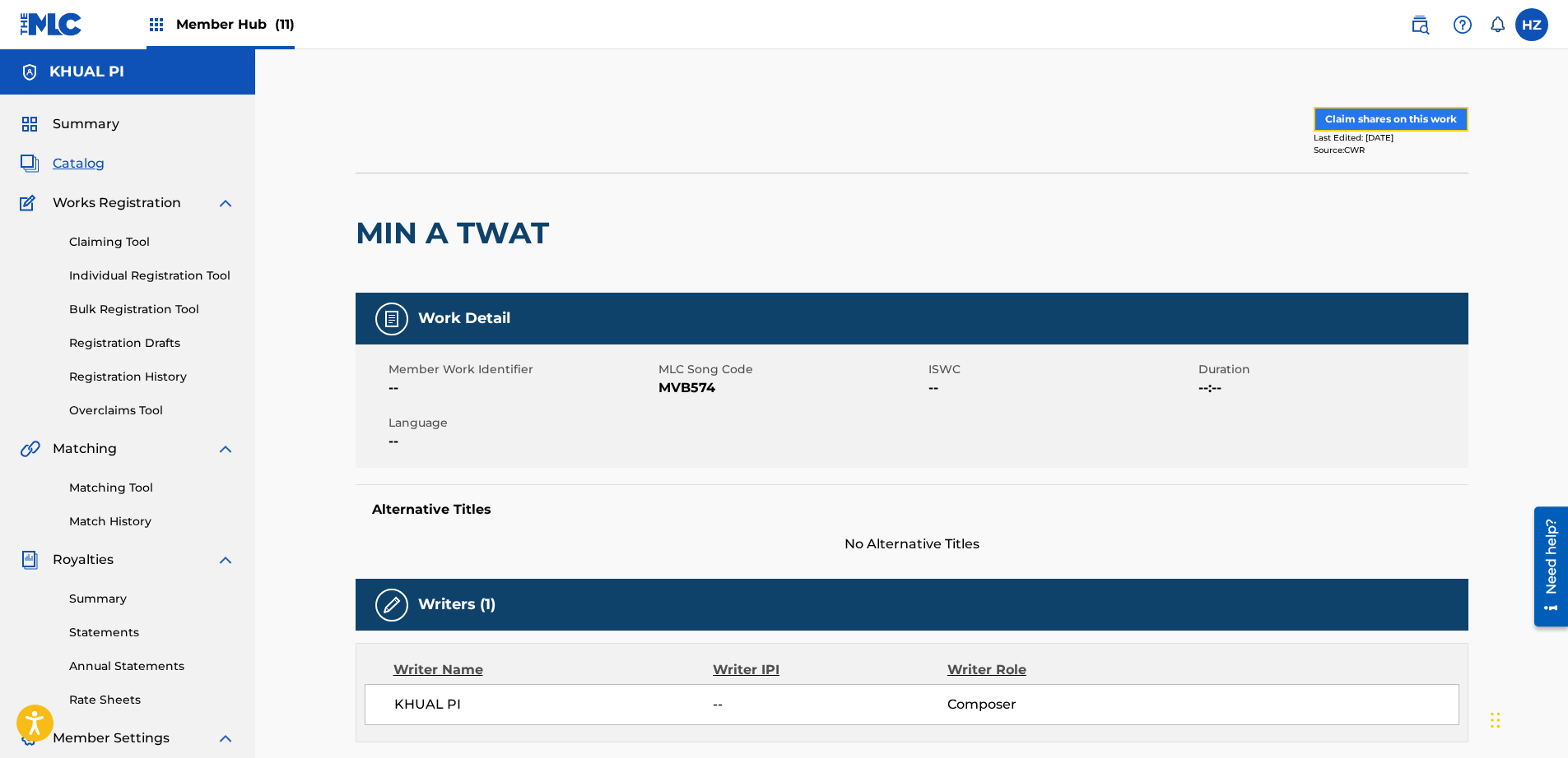
click at [1400, 120] on button "Claim shares on this work" at bounding box center [1391, 120] width 155 height 25
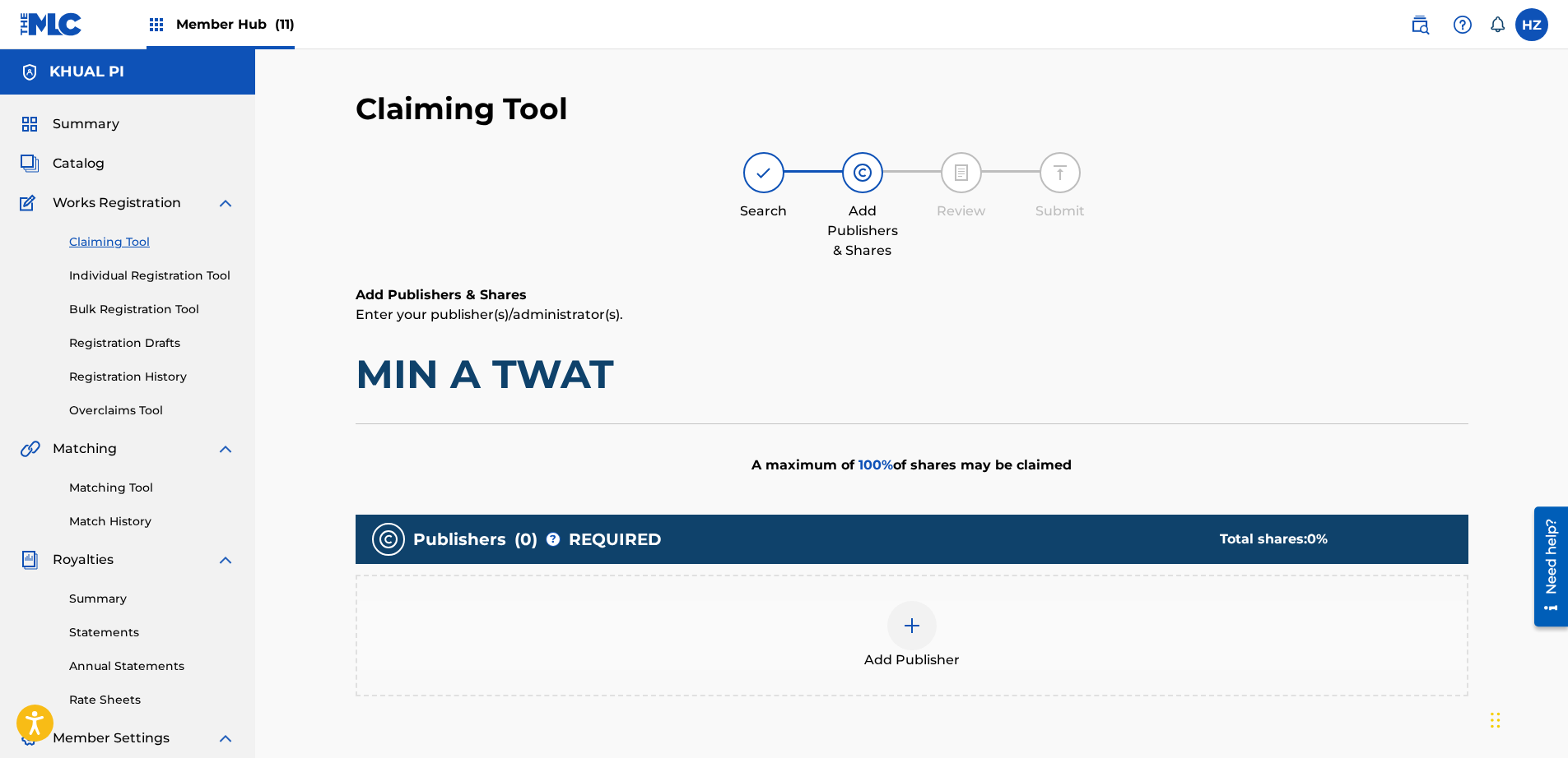
click at [946, 647] on div "Add Publisher" at bounding box center [911, 636] width 1110 height 69
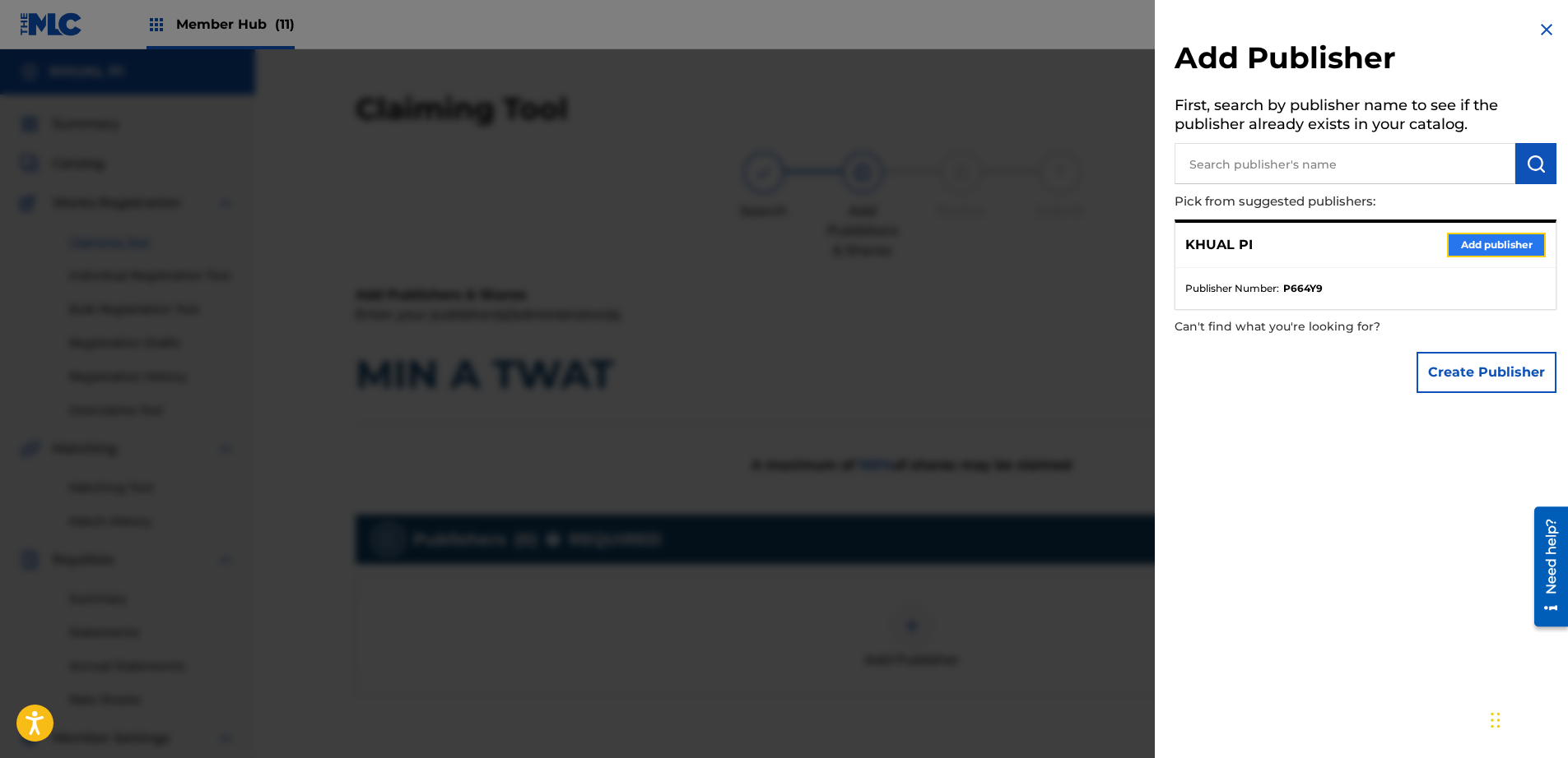
click at [1507, 239] on button "Add publisher" at bounding box center [1496, 245] width 99 height 25
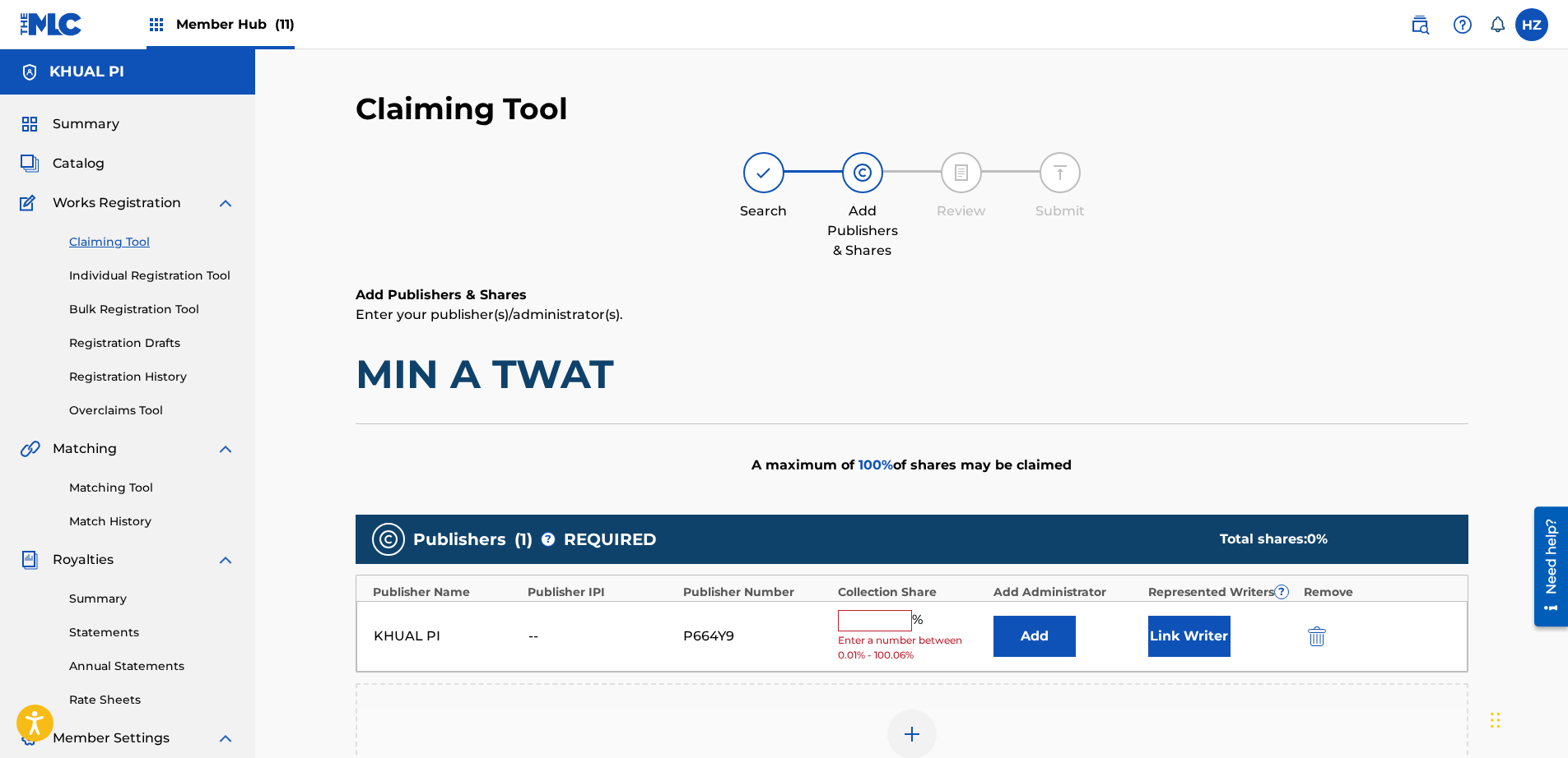
click at [880, 628] on input "text" at bounding box center [875, 620] width 74 height 22
type input "100"
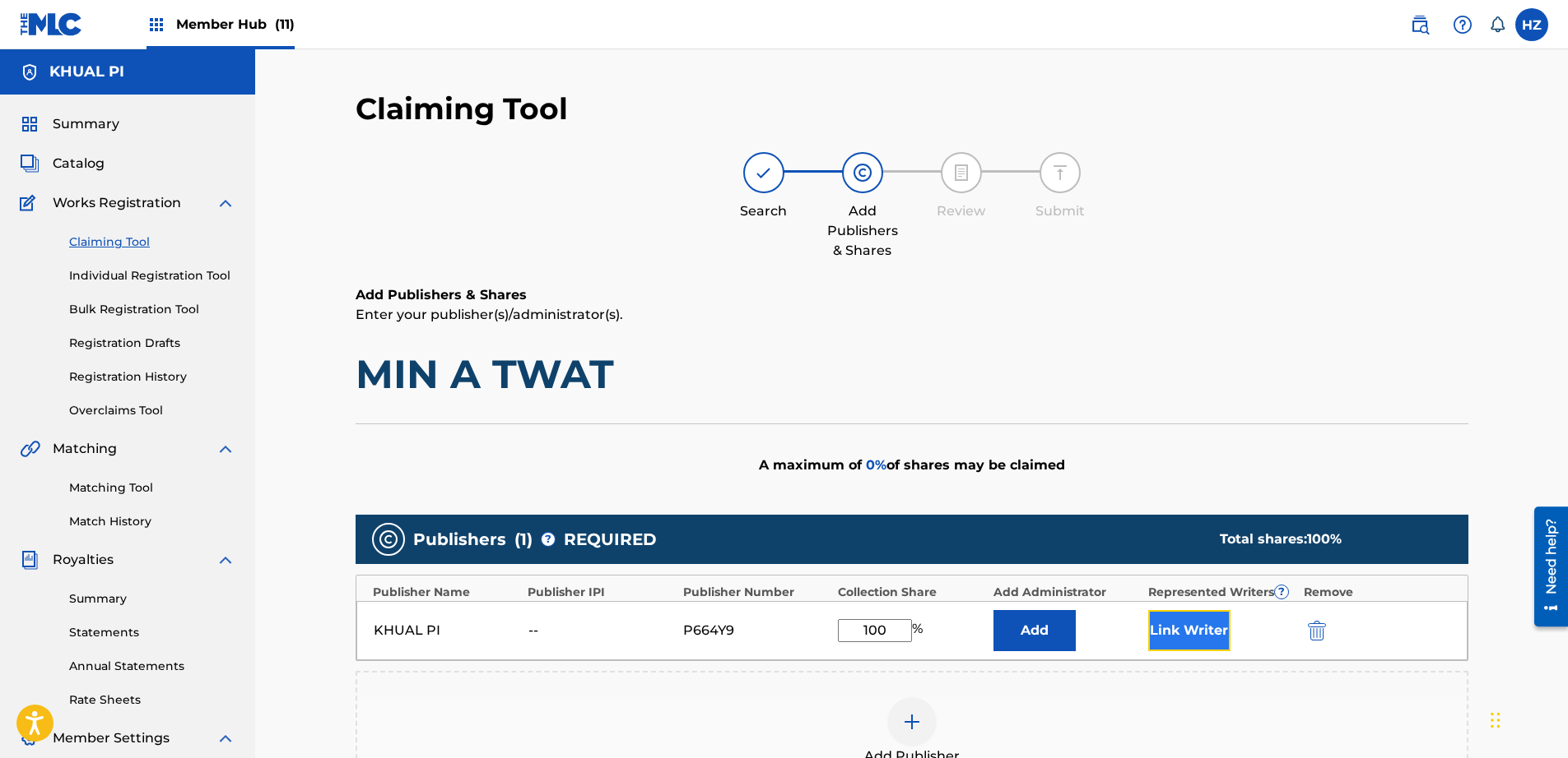
click at [1183, 632] on button "Link Writer" at bounding box center [1189, 630] width 83 height 41
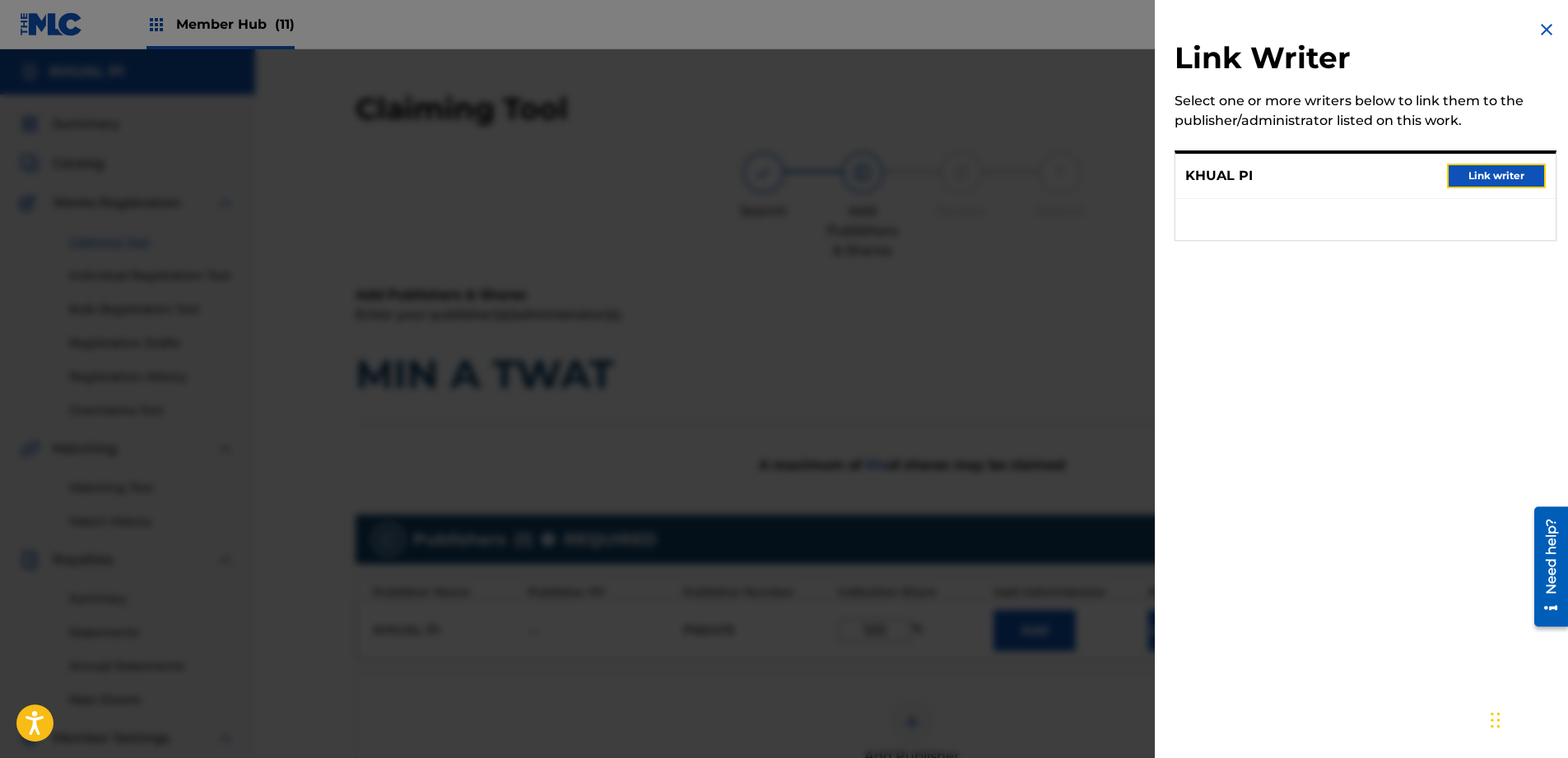
click at [1455, 176] on button "Link writer" at bounding box center [1496, 176] width 99 height 25
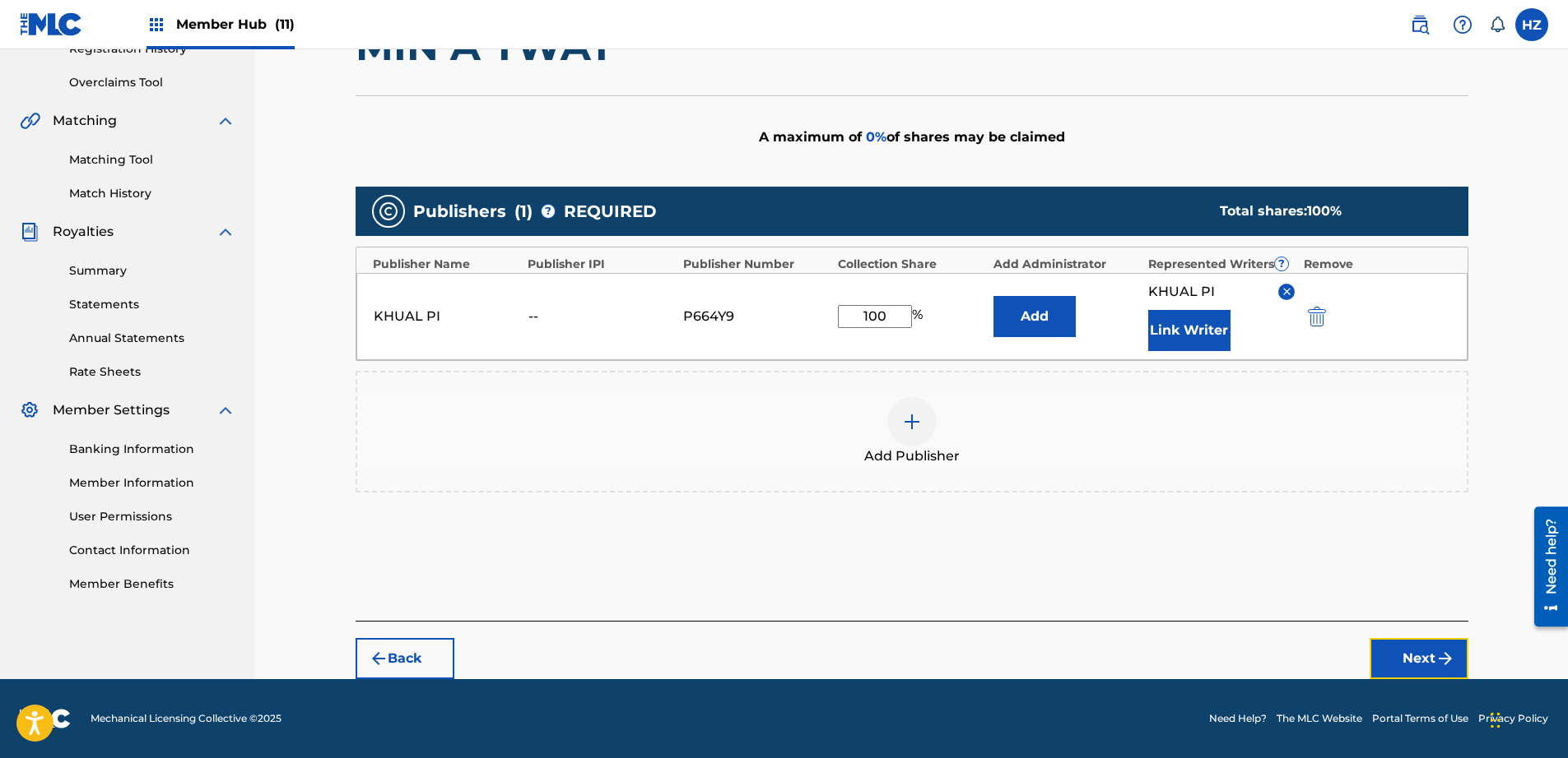
click at [1428, 643] on button "Next" at bounding box center [1419, 658] width 99 height 41
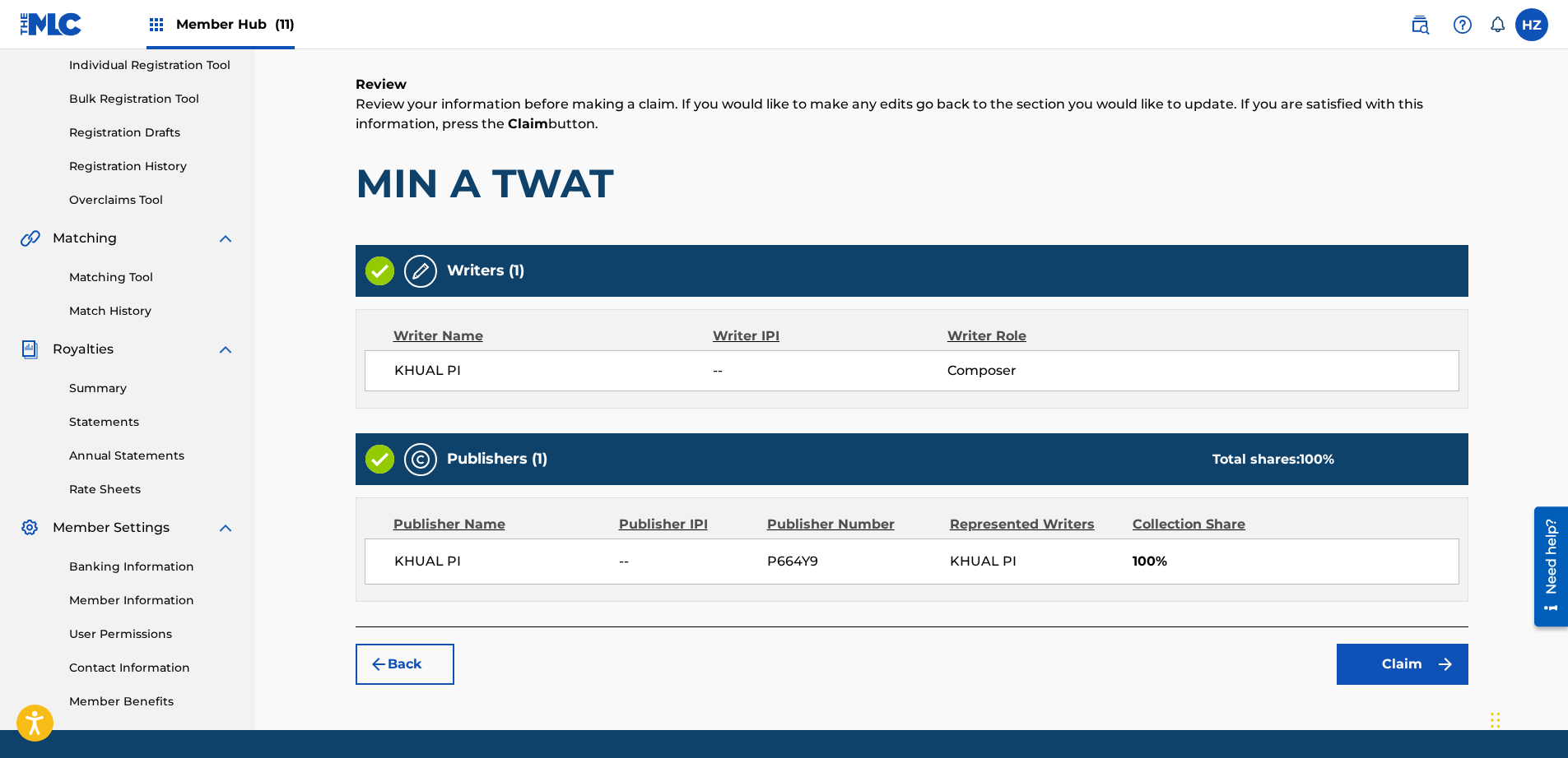
scroll to position [262, 0]
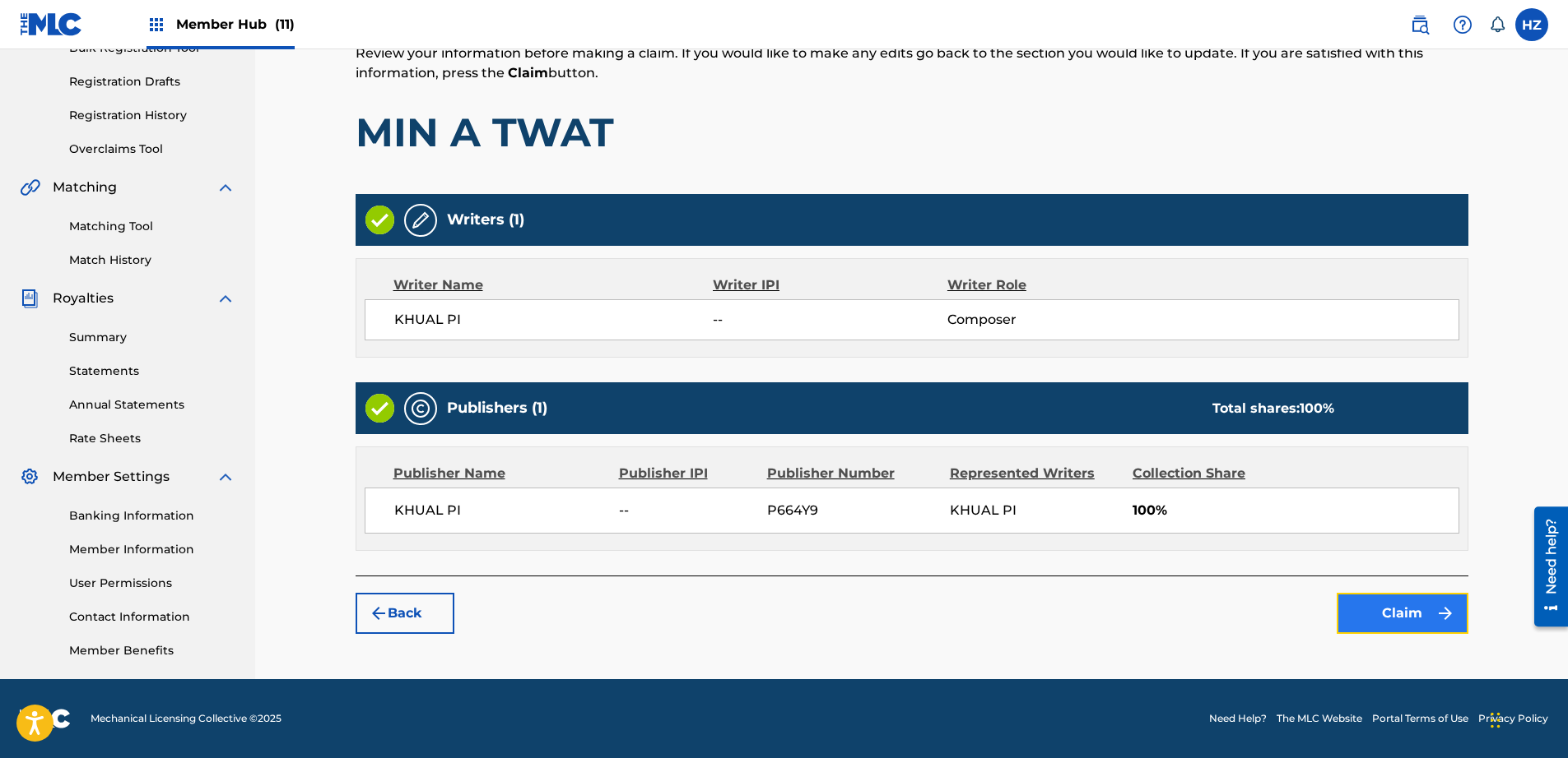
click at [1372, 610] on button "Claim" at bounding box center [1402, 613] width 132 height 41
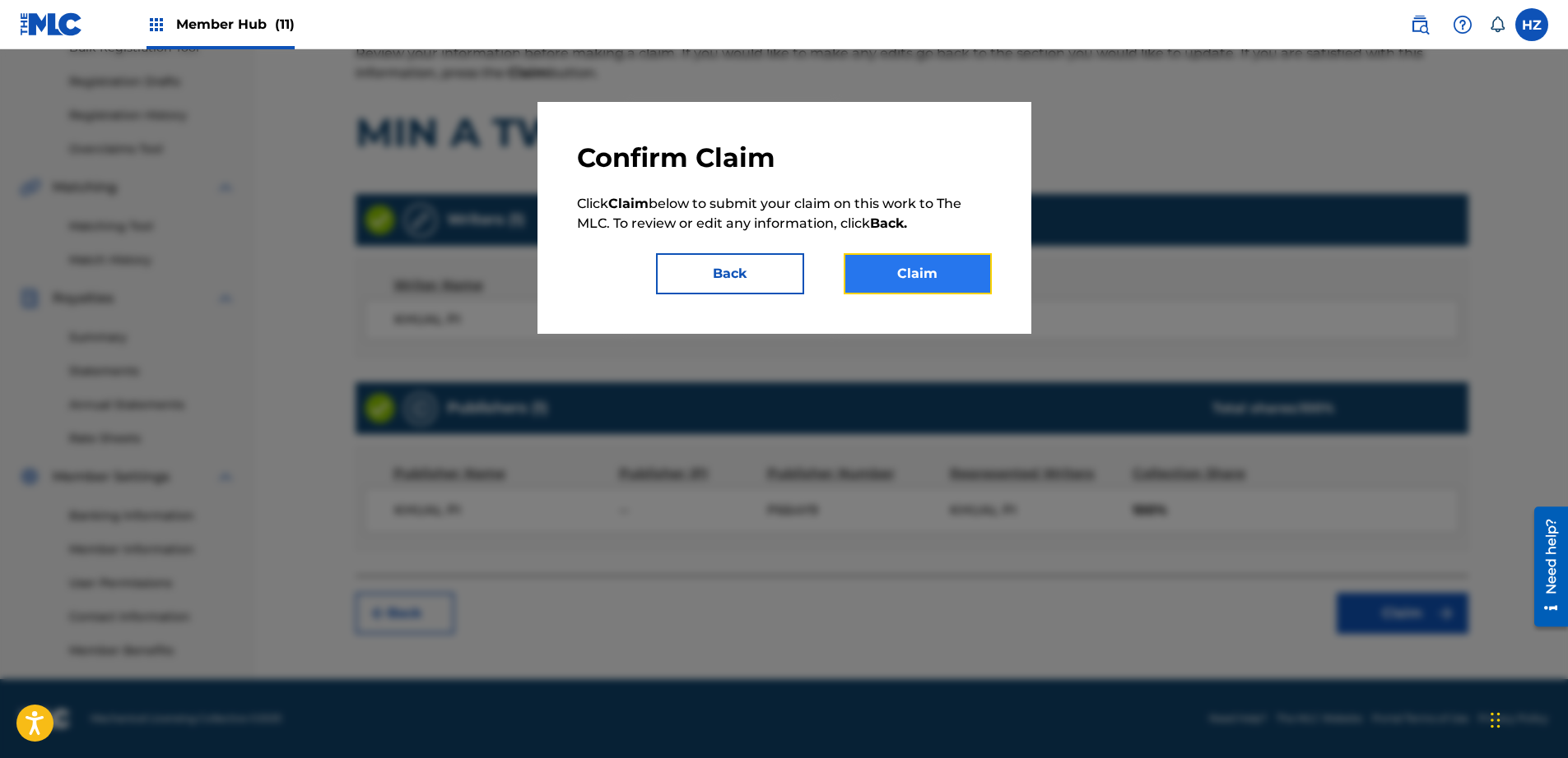
click at [967, 276] on button "Claim" at bounding box center [918, 273] width 148 height 41
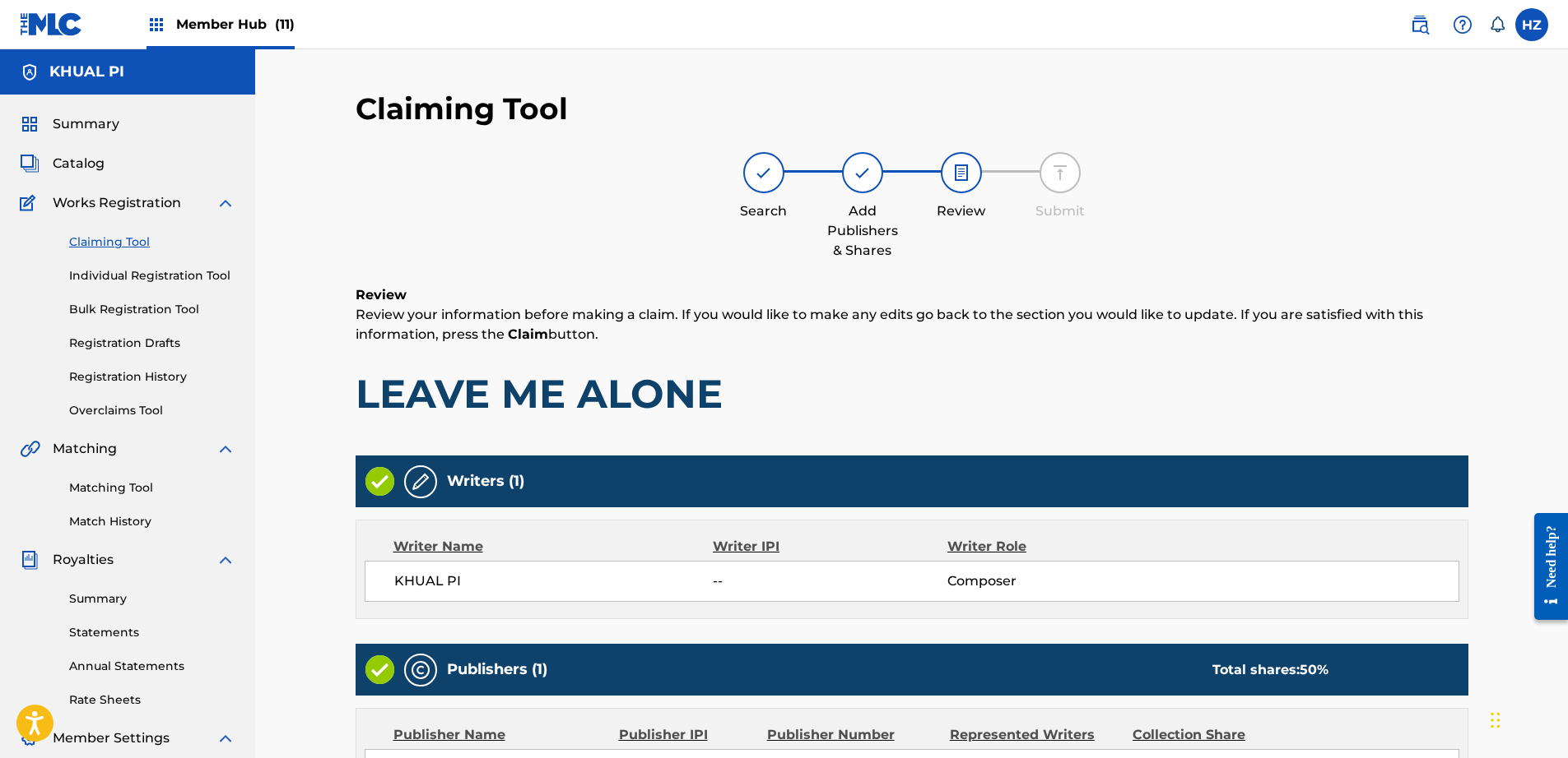
scroll to position [262, 0]
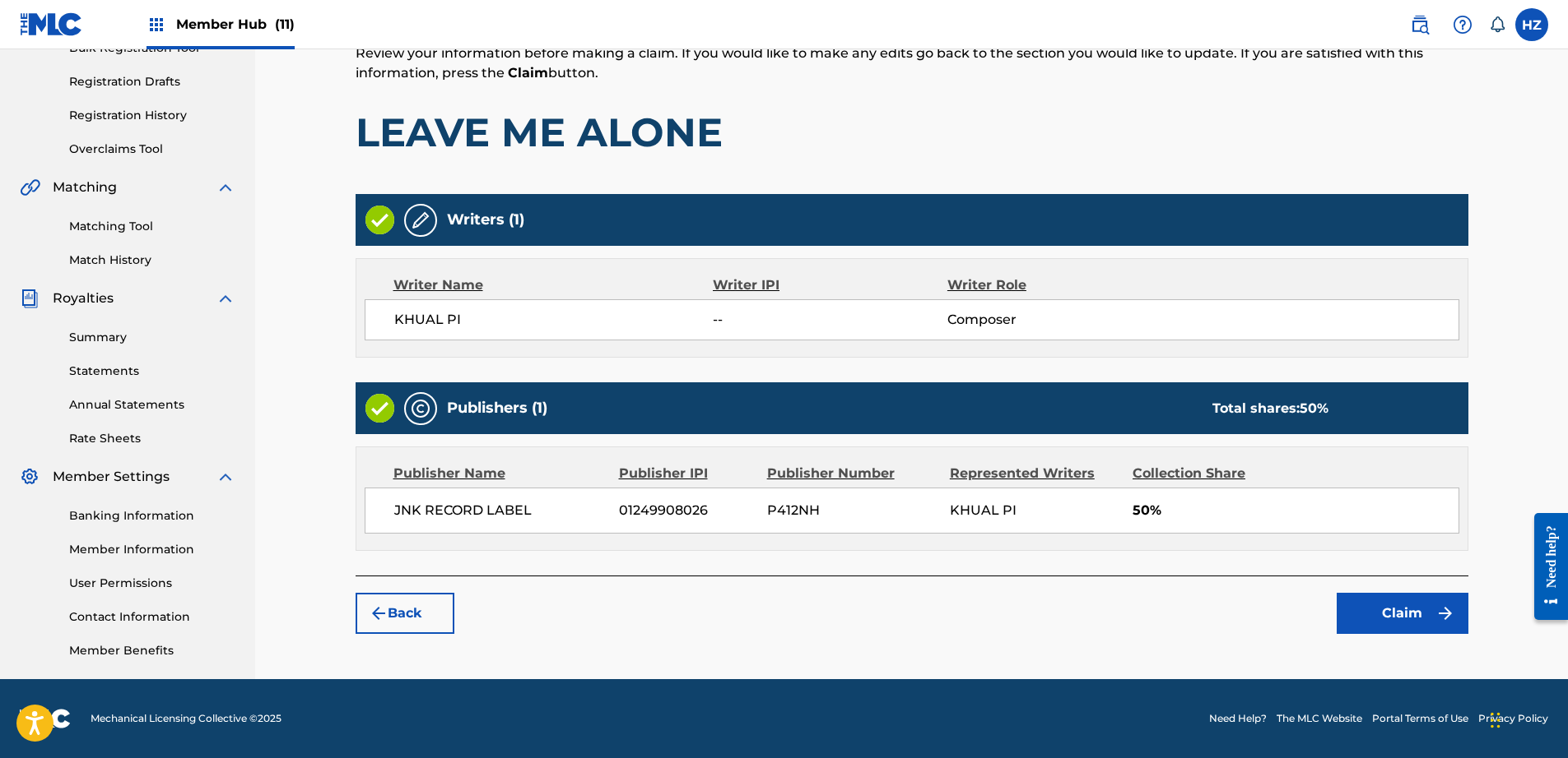
click at [415, 637] on div "Claiming Tool Search Add Publishers & Shares Review Submit Review Review your i…" at bounding box center [912, 254] width 1152 height 851
click at [416, 619] on button "Back" at bounding box center [405, 613] width 99 height 41
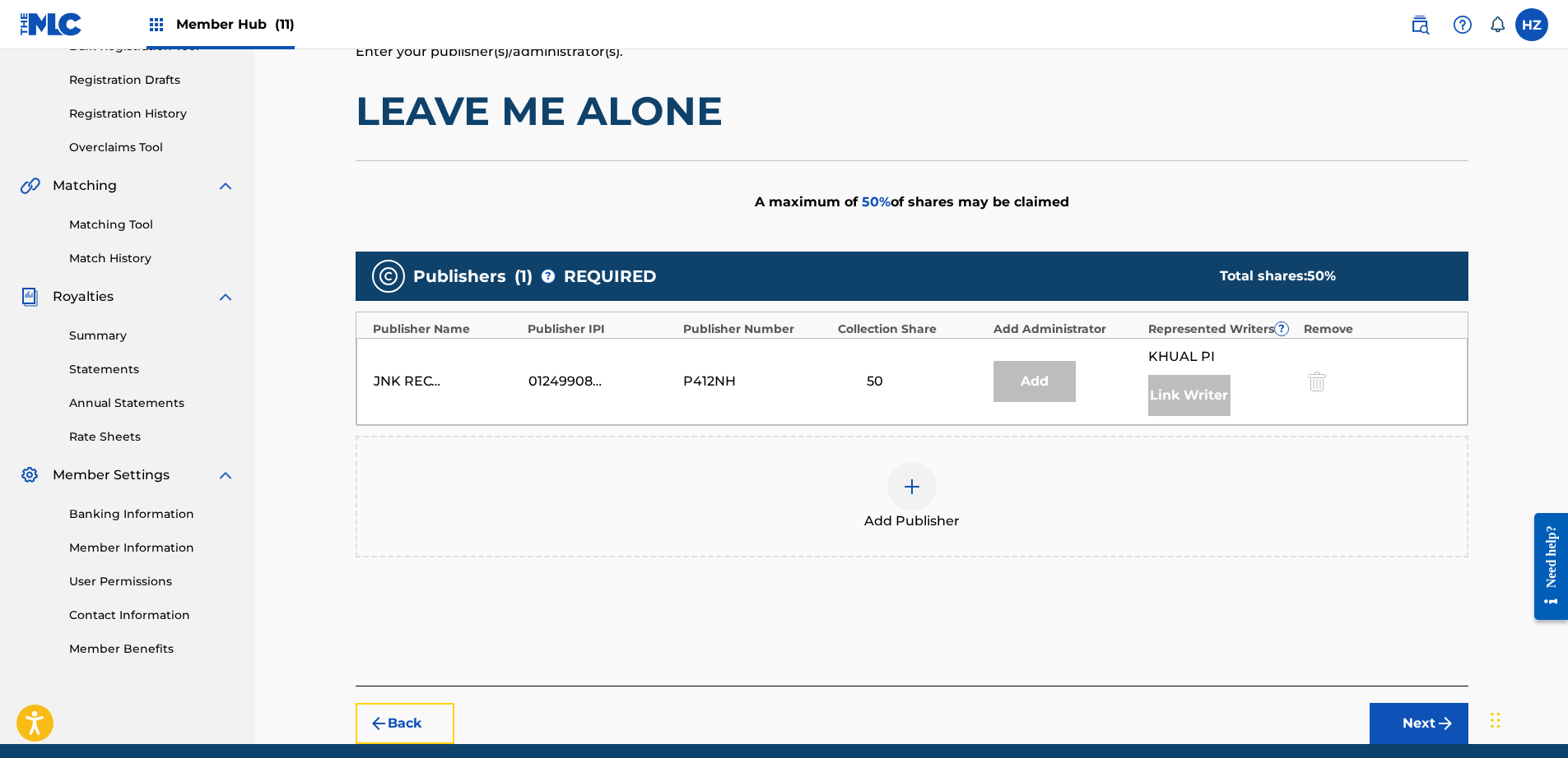
click at [418, 728] on button "Back" at bounding box center [405, 723] width 99 height 41
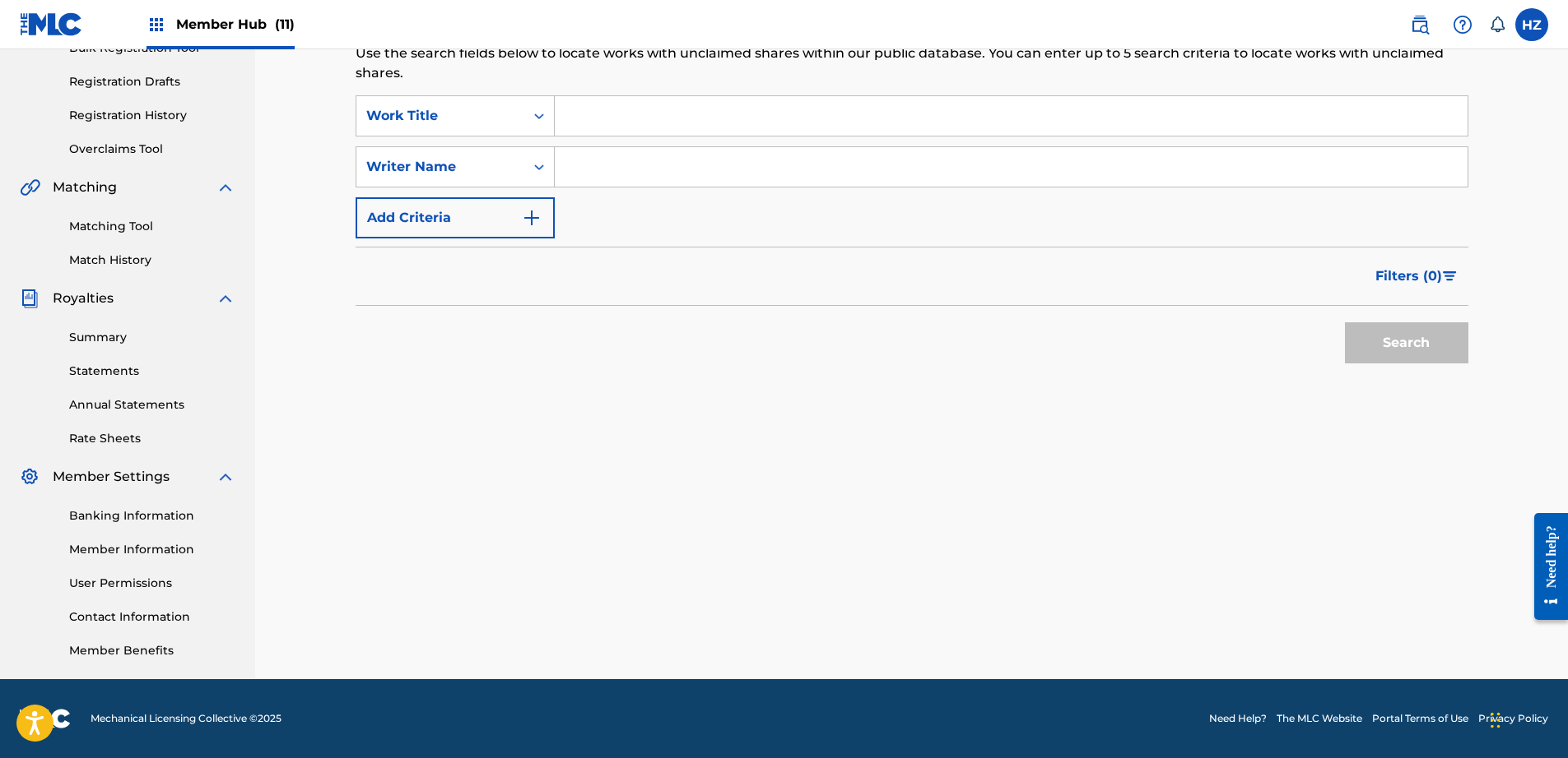
scroll to position [0, 0]
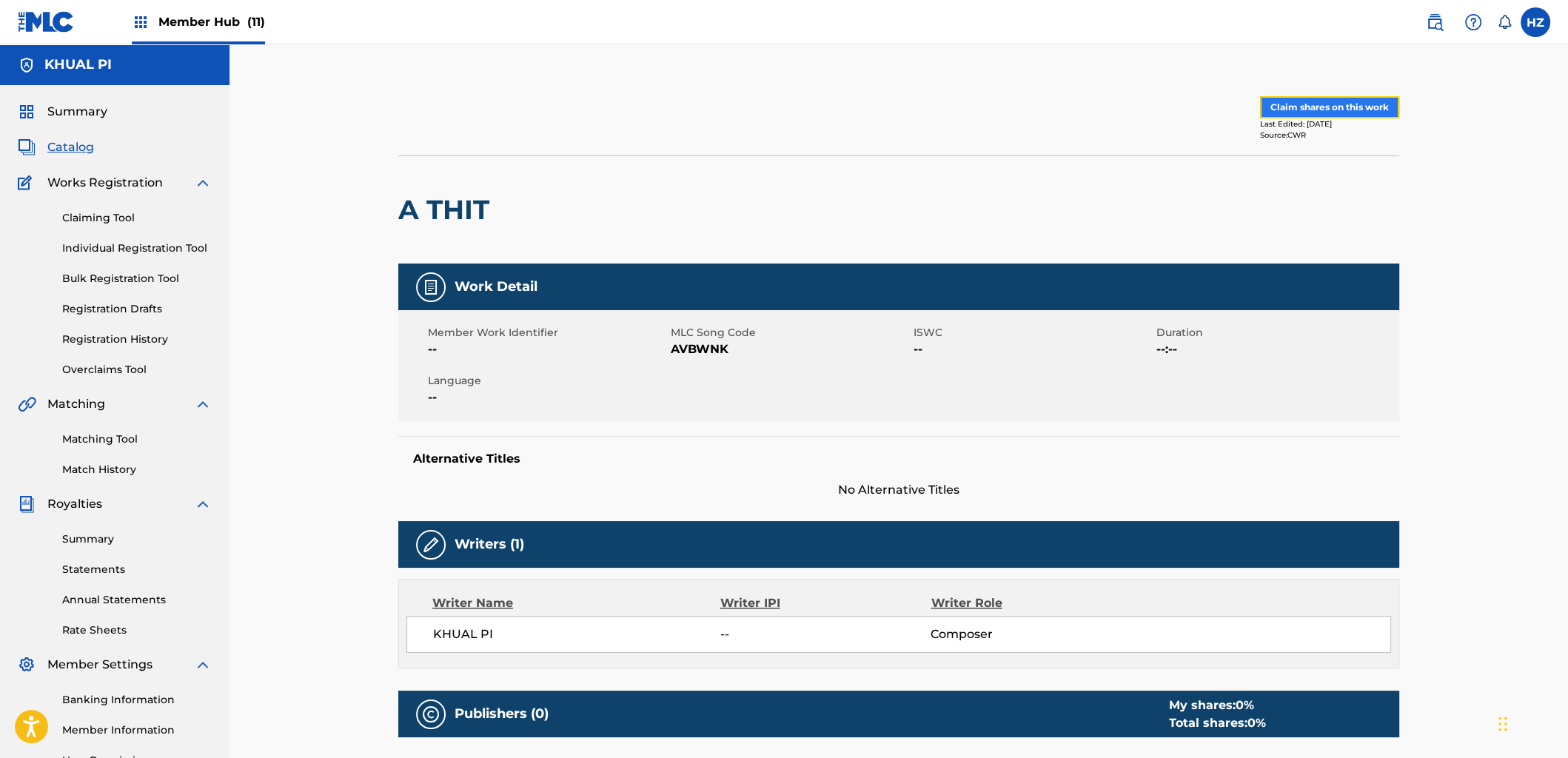
click at [1302, 102] on button "Claim shares on this work" at bounding box center [1330, 108] width 139 height 22
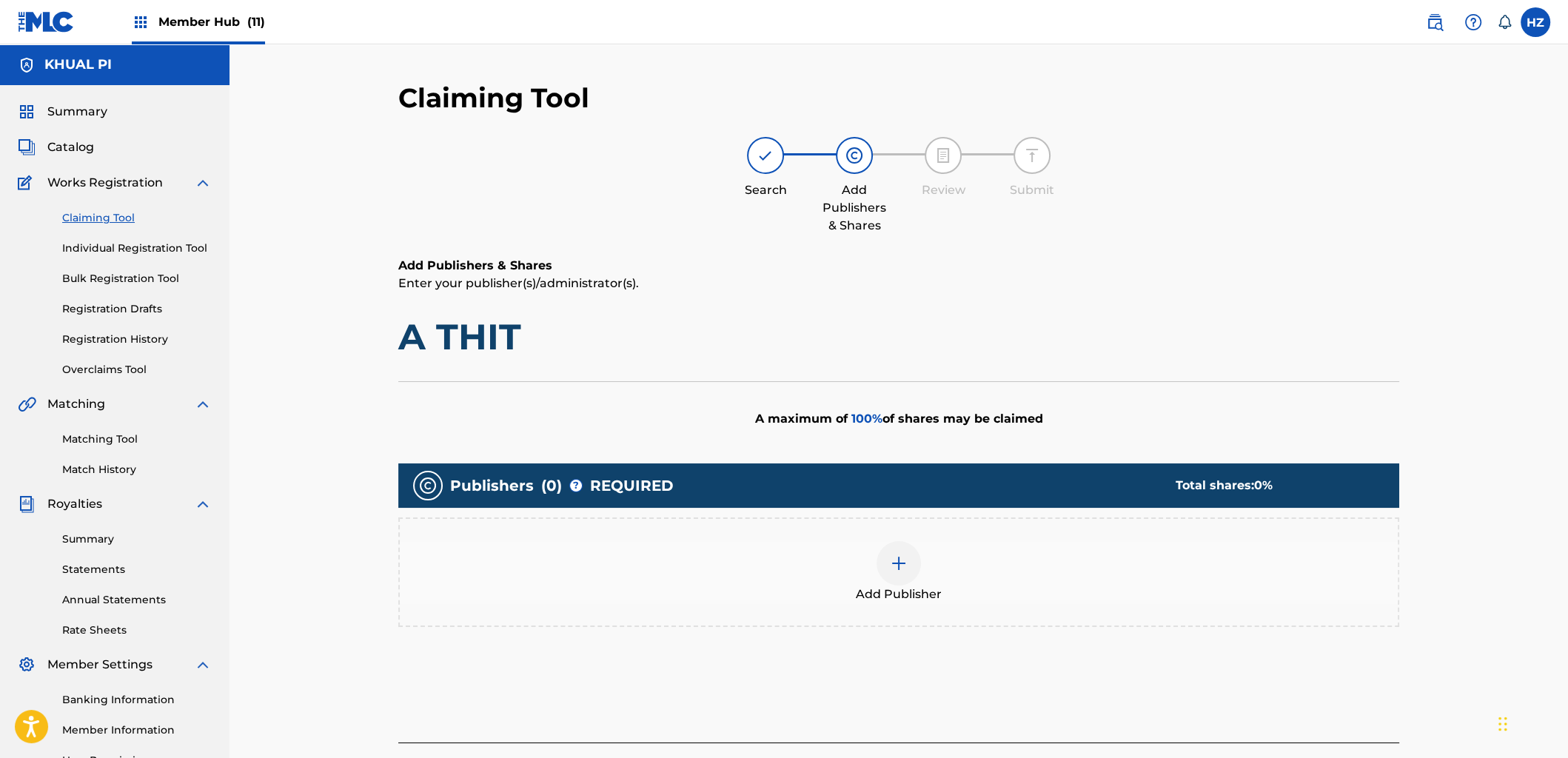
scroll to position [159, 0]
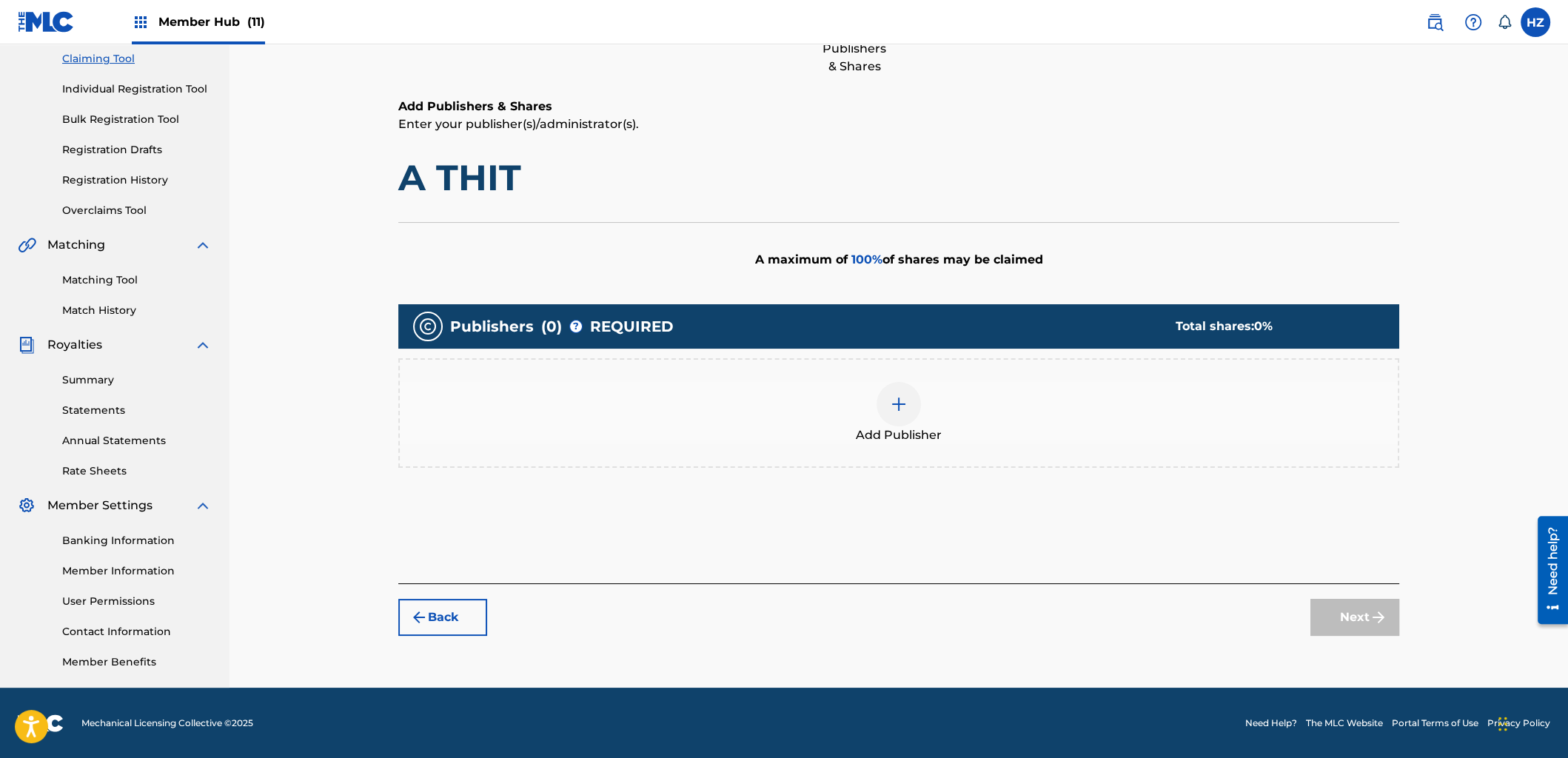
click at [900, 412] on div at bounding box center [899, 404] width 44 height 44
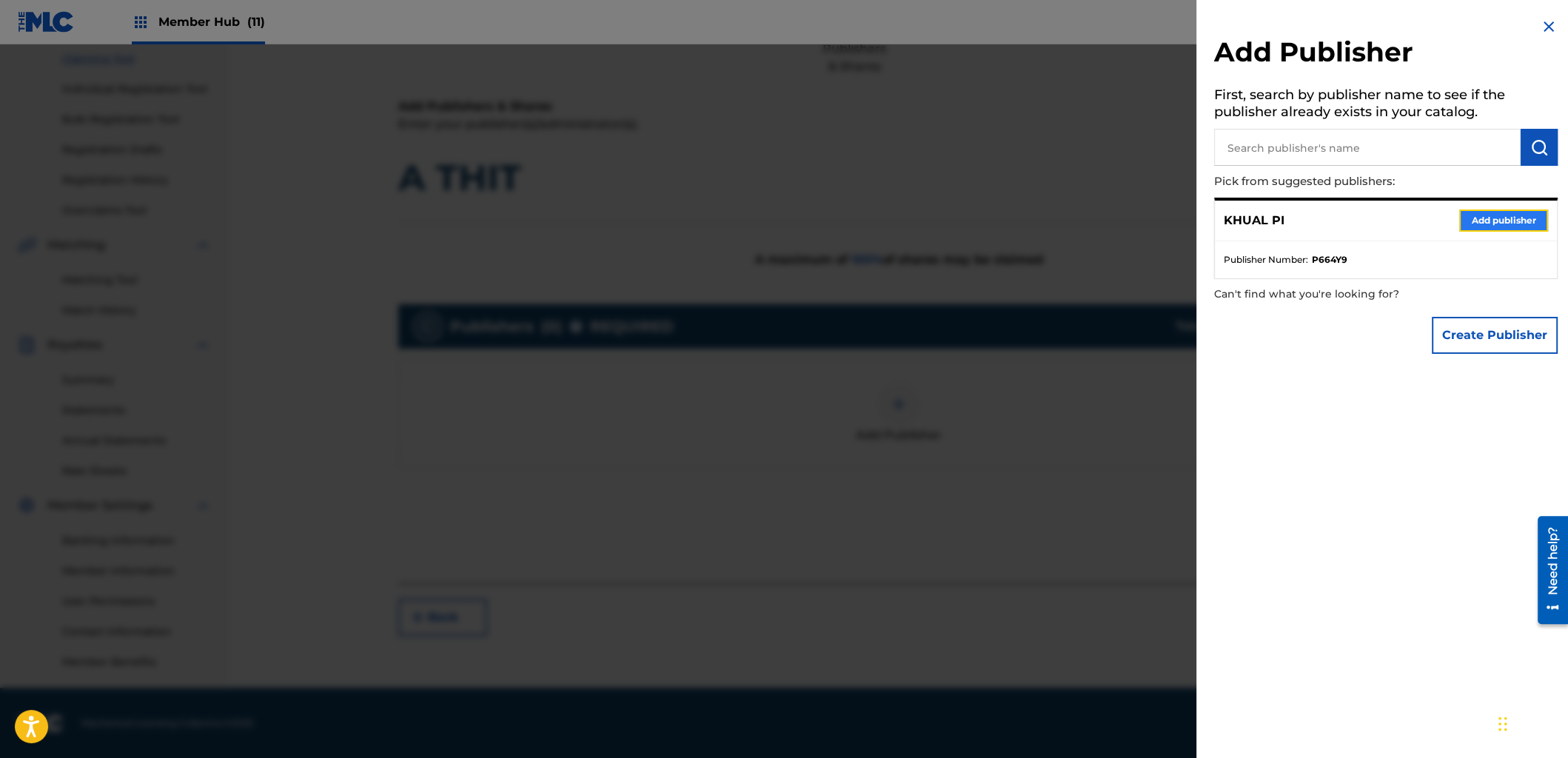
click at [1483, 223] on button "Add publisher" at bounding box center [1504, 220] width 89 height 22
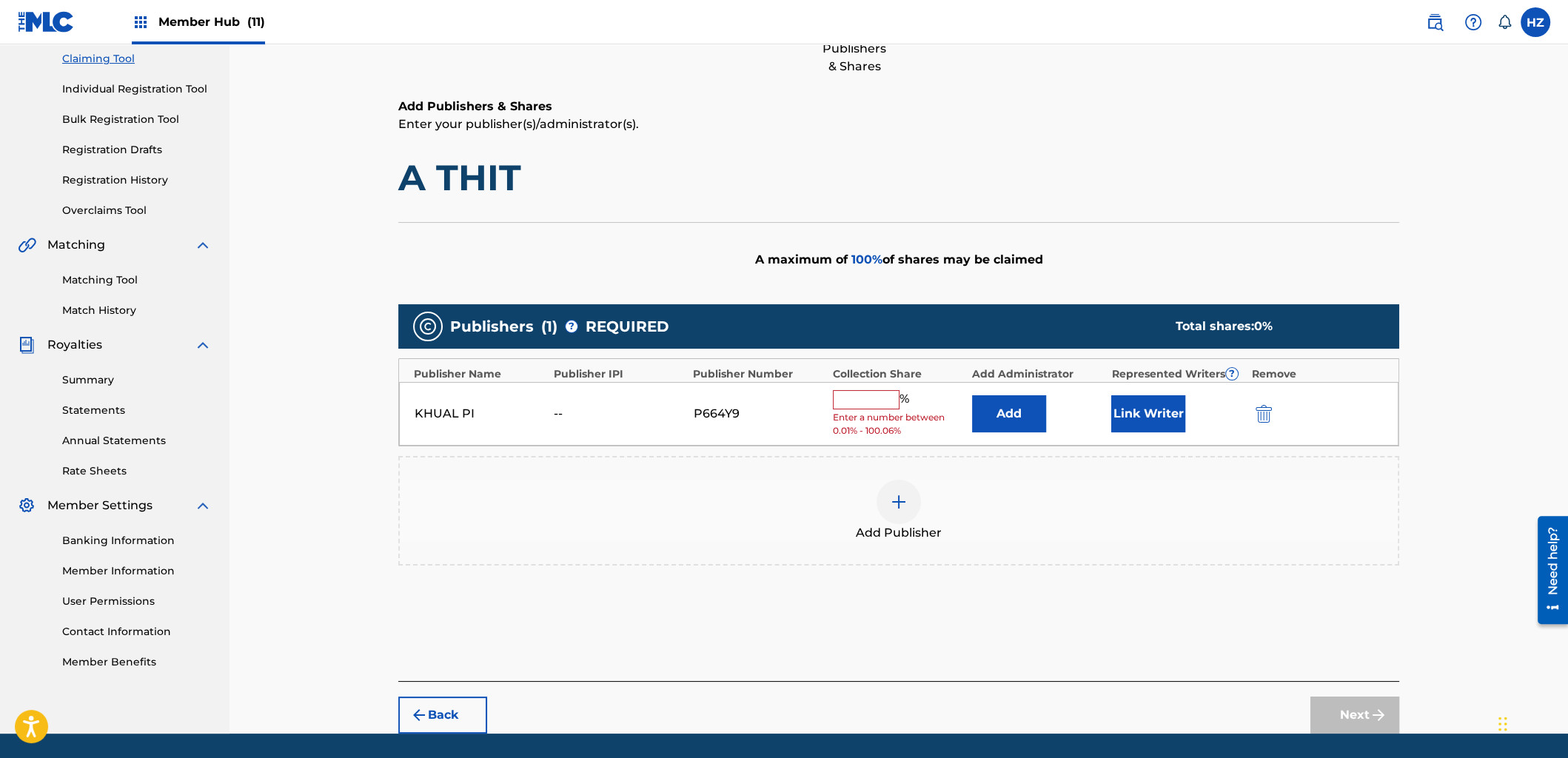
click at [881, 398] on input "text" at bounding box center [866, 399] width 67 height 20
type input "100"
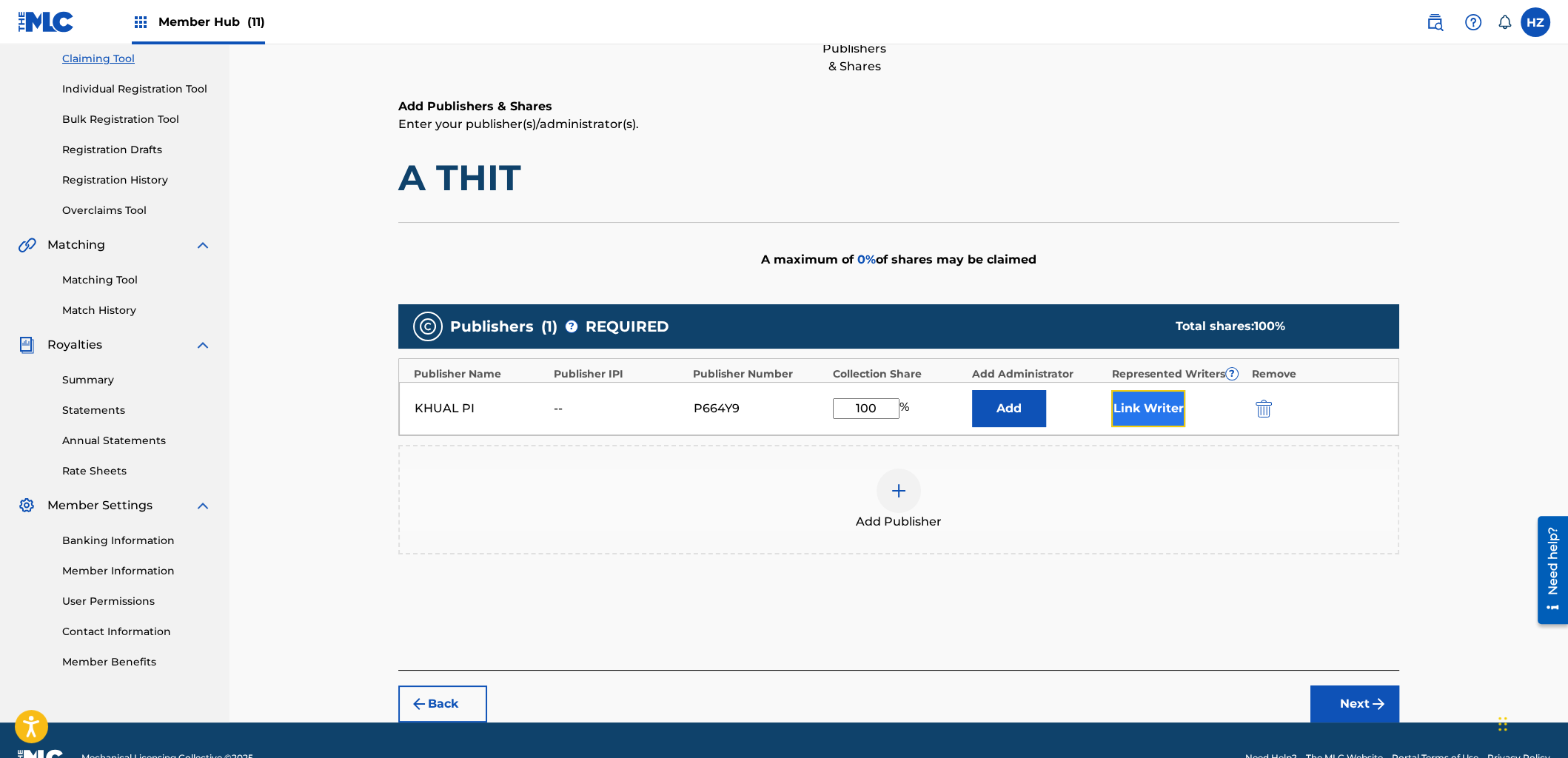
click at [1150, 405] on button "Link Writer" at bounding box center [1148, 408] width 74 height 37
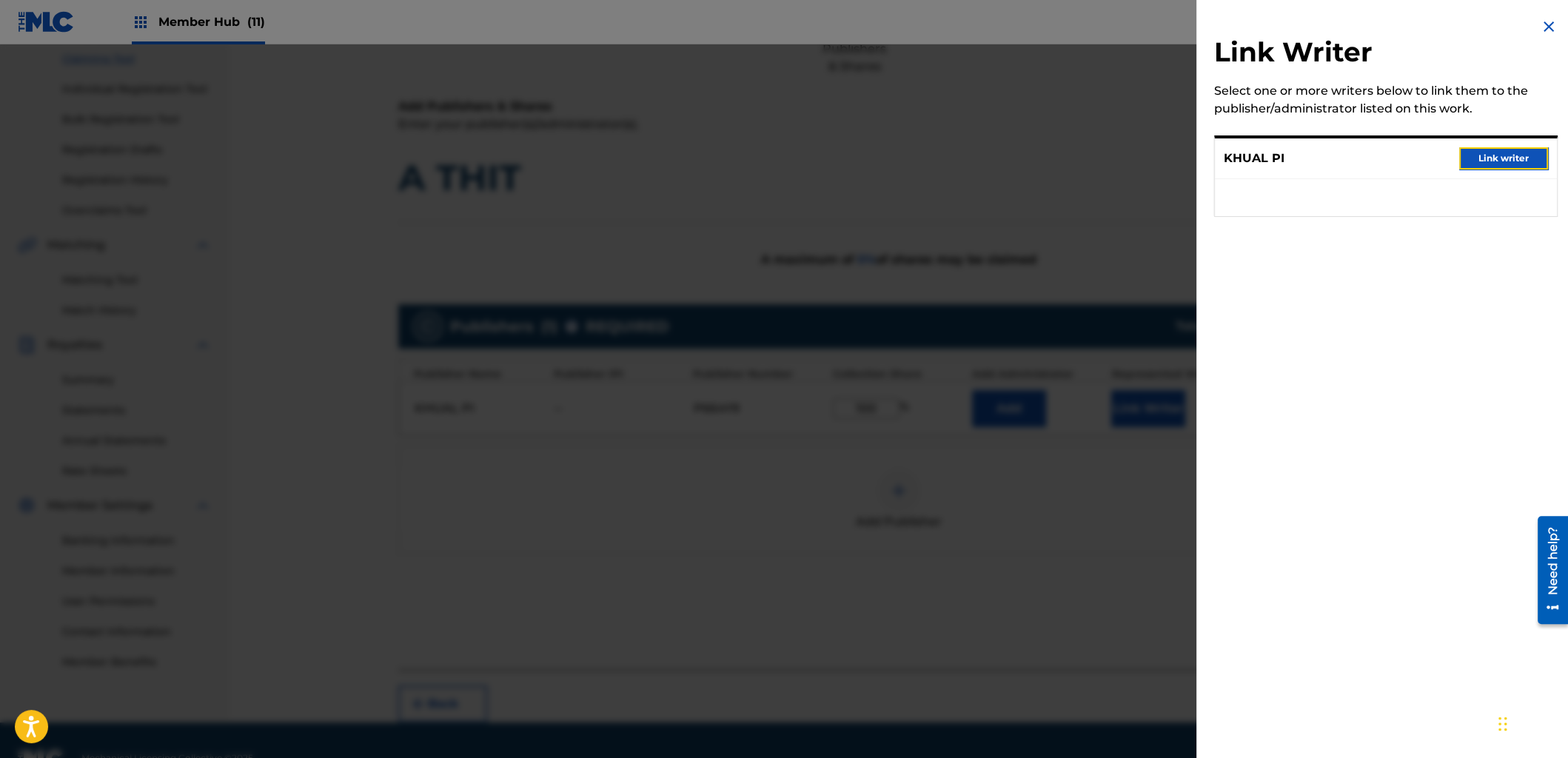
drag, startPoint x: 1501, startPoint y: 155, endPoint x: 1447, endPoint y: 155, distance: 54.0
click at [1501, 155] on button "Link writer" at bounding box center [1504, 159] width 89 height 22
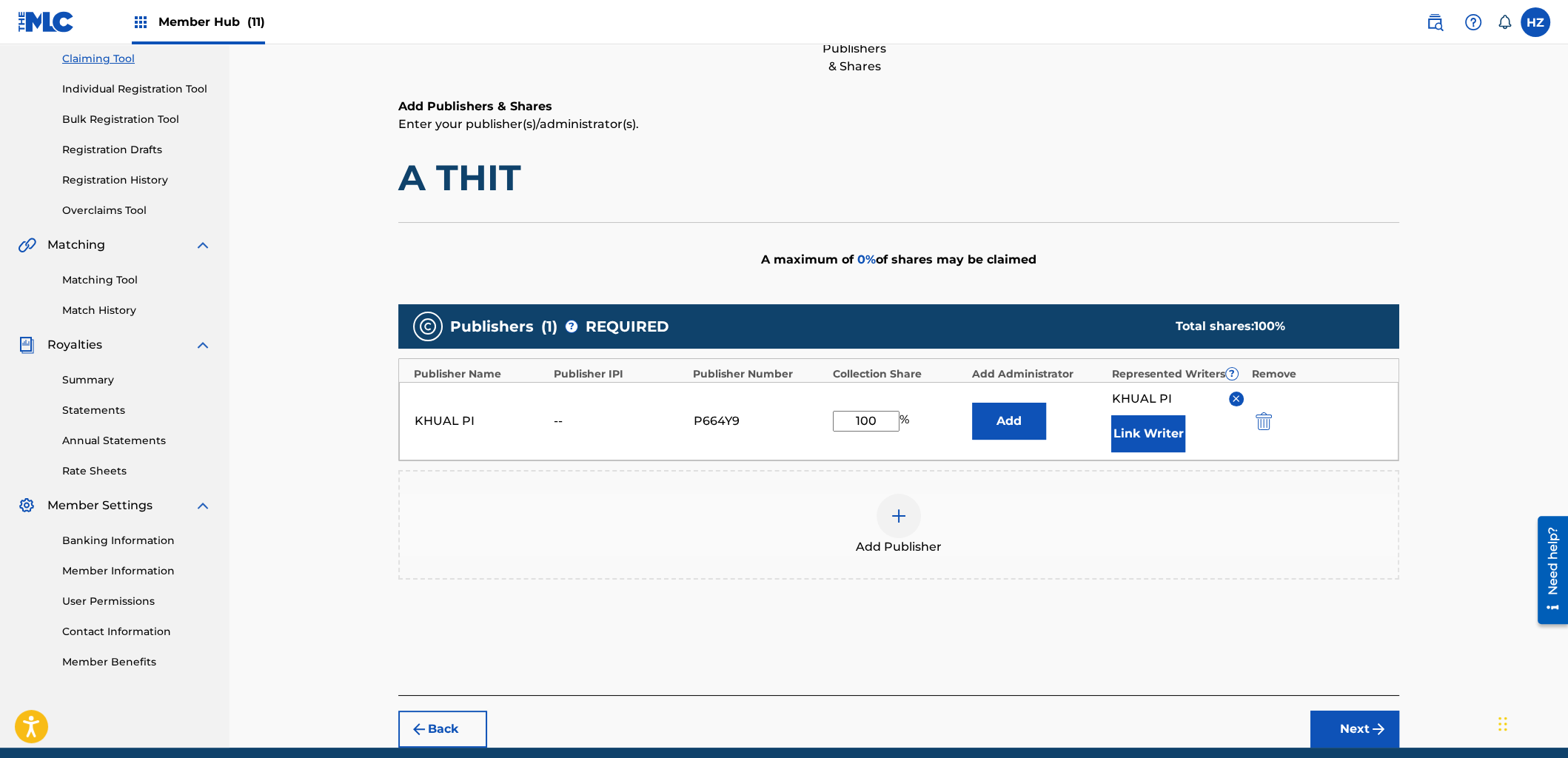
click at [1192, 184] on h1 "A THIT" at bounding box center [898, 178] width 1001 height 44
click at [1373, 710] on button "Next" at bounding box center [1355, 728] width 89 height 37
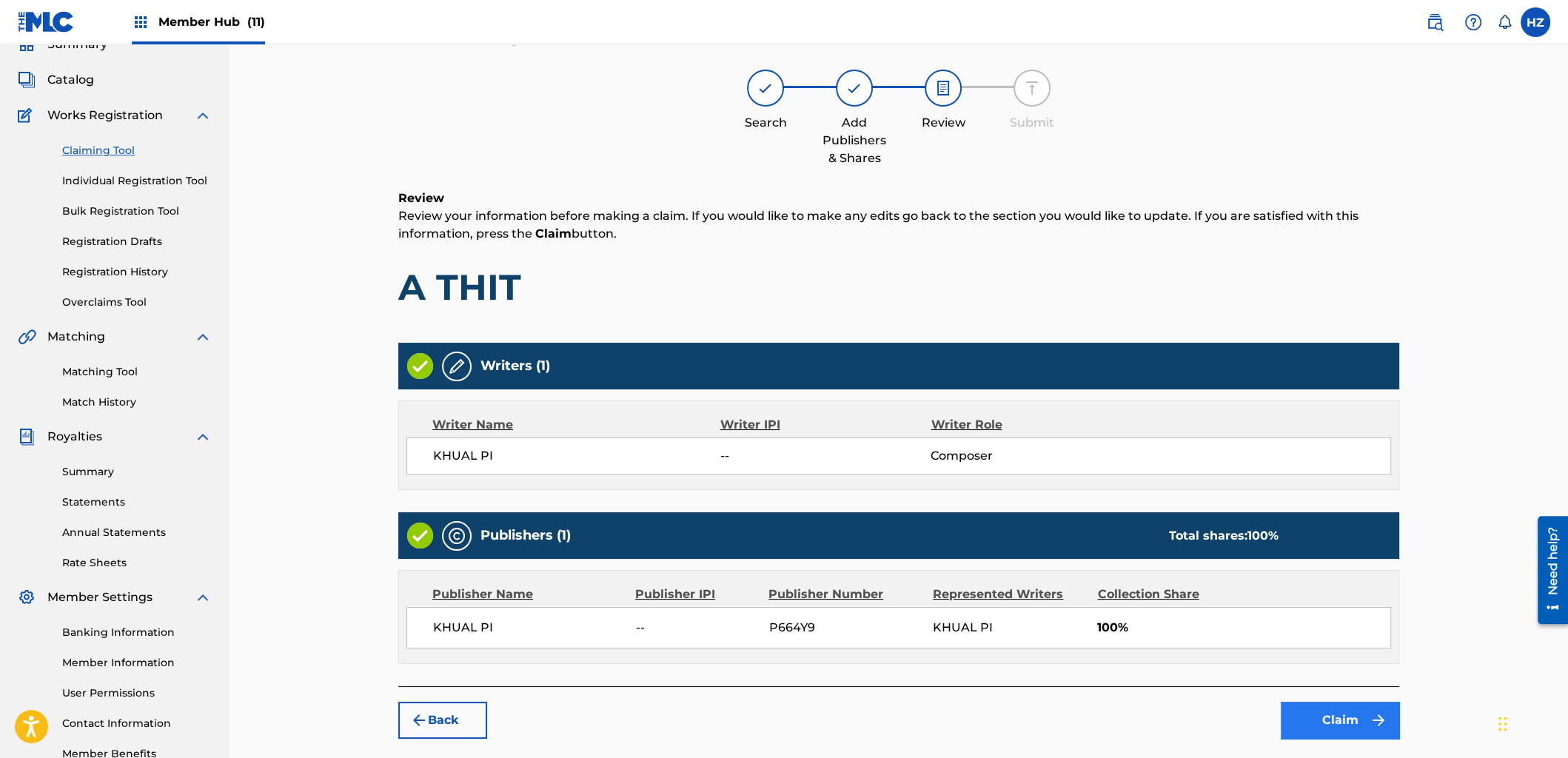
scroll to position [67, 0]
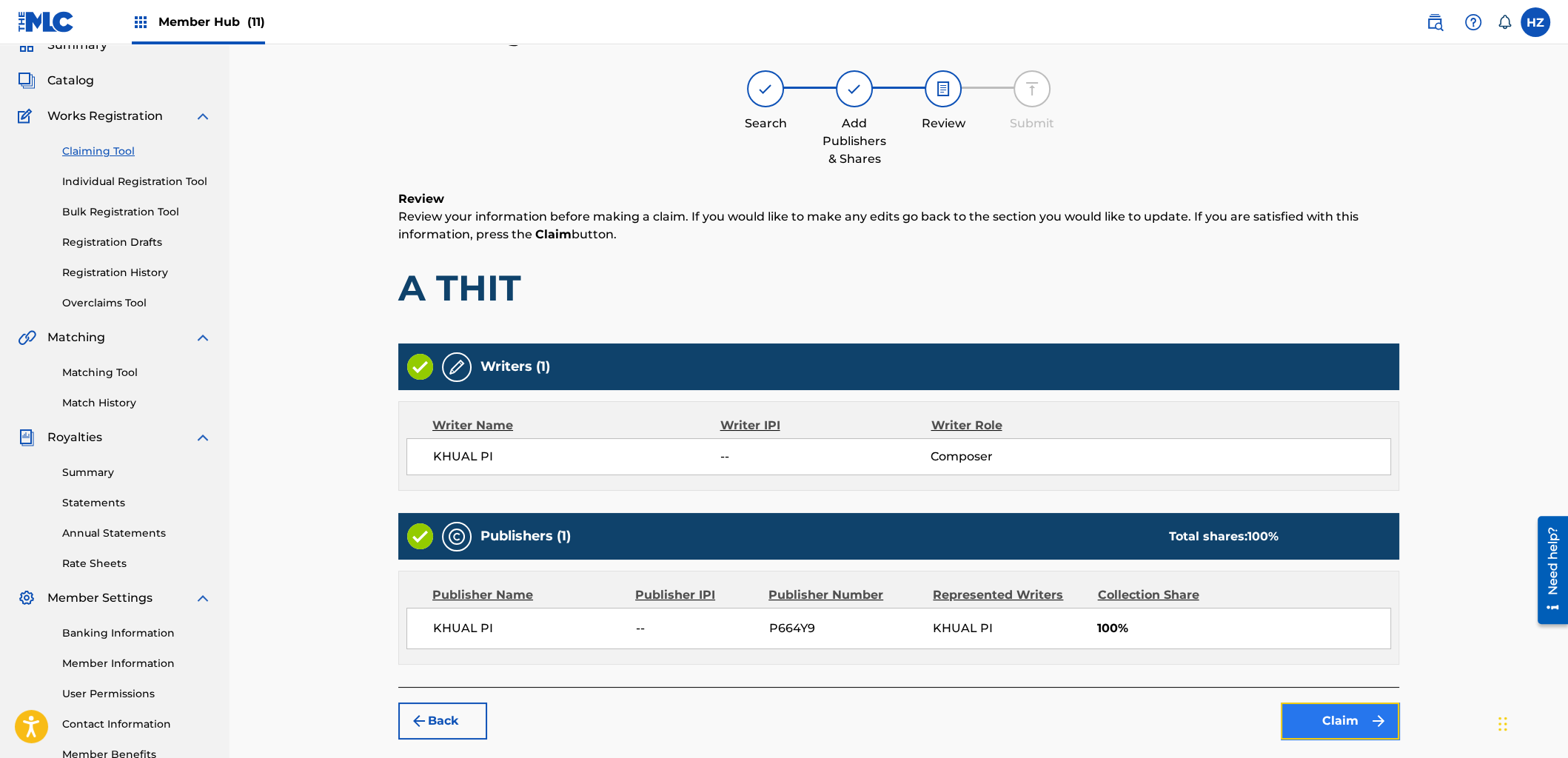
click at [1360, 709] on button "Claim" at bounding box center [1340, 720] width 119 height 37
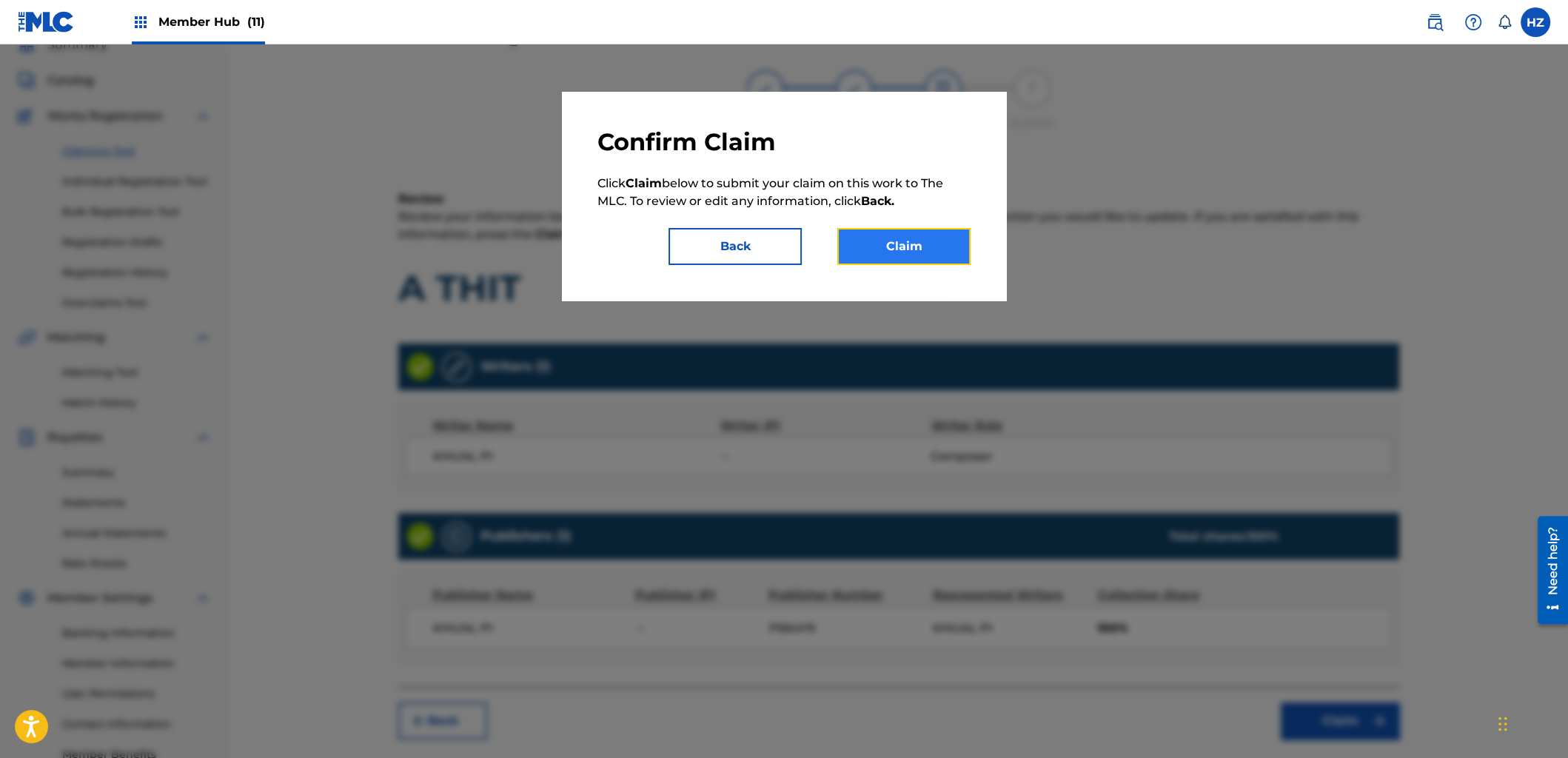
click at [942, 247] on button "Claim" at bounding box center [904, 246] width 133 height 37
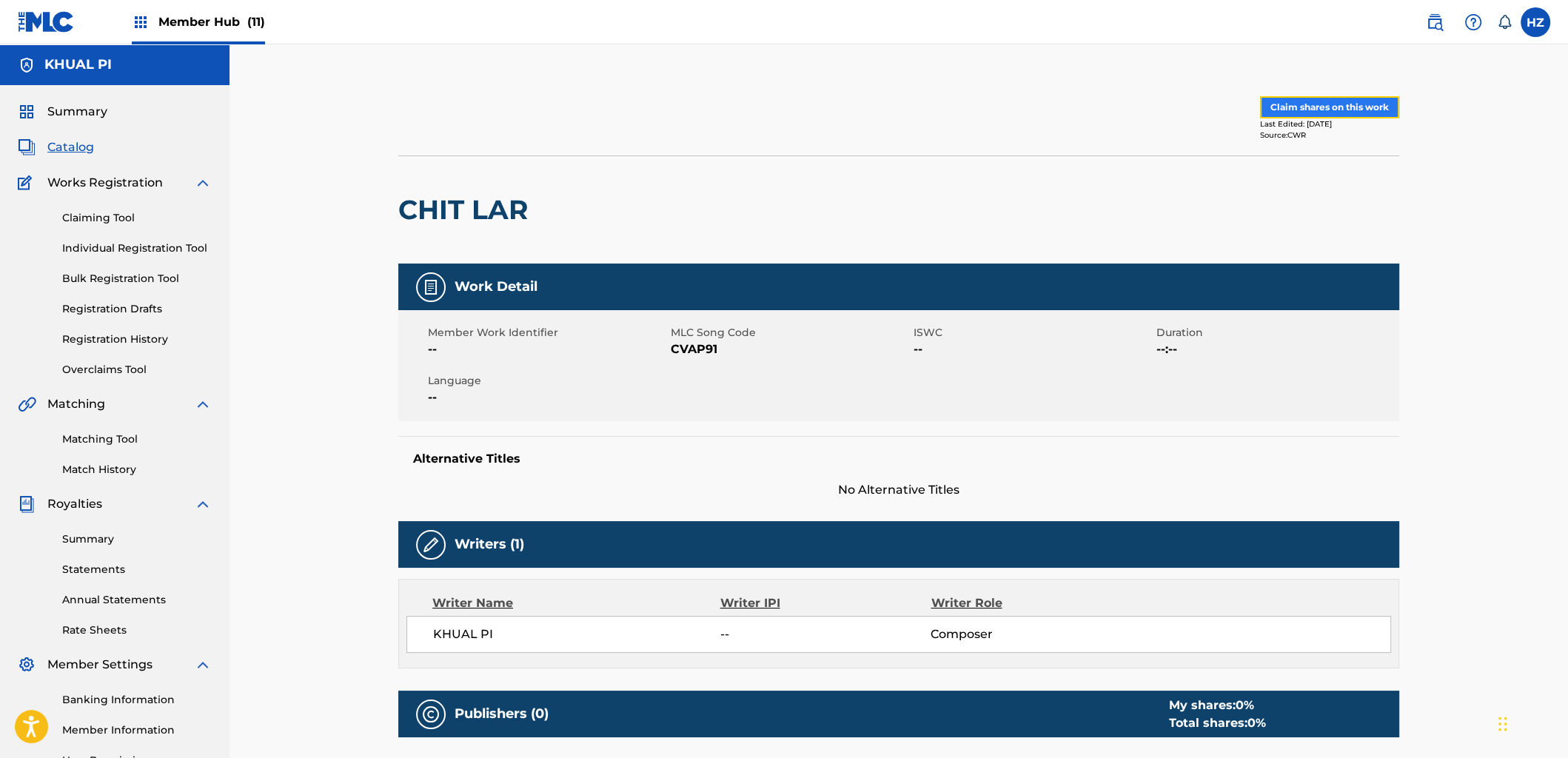
click at [1301, 108] on button "Claim shares on this work" at bounding box center [1330, 108] width 139 height 22
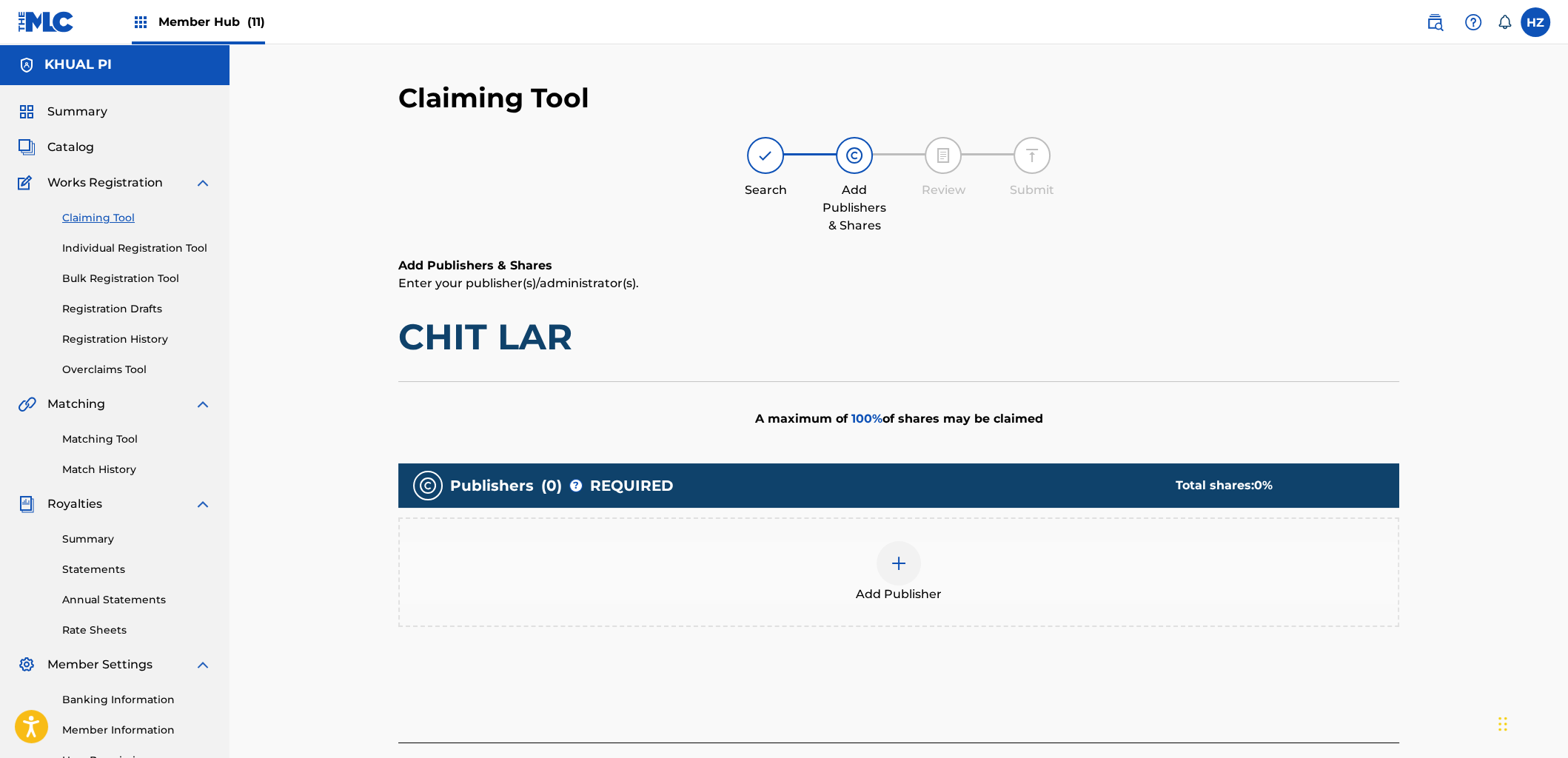
click at [934, 565] on div "Add Publisher" at bounding box center [898, 572] width 998 height 62
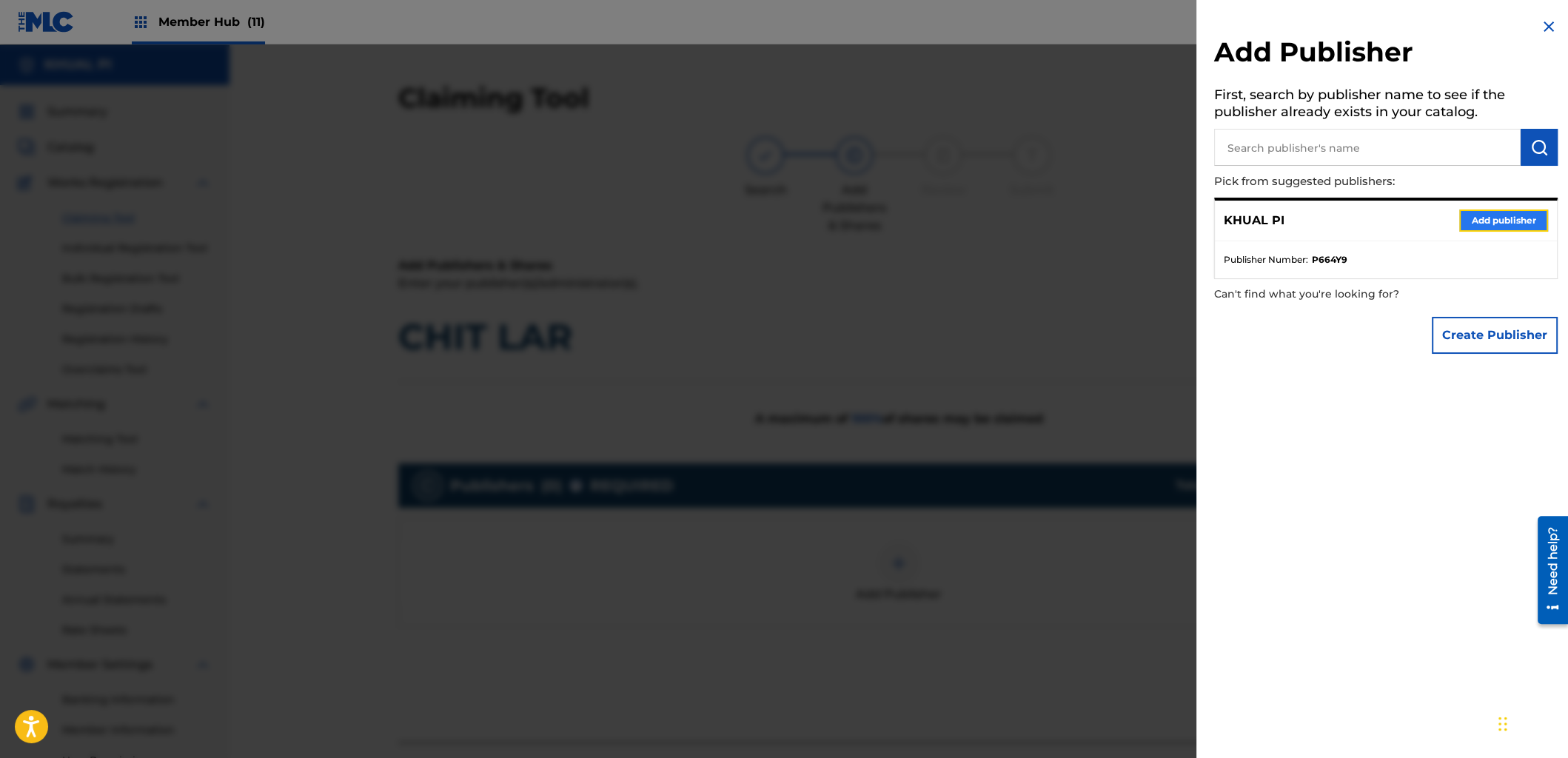
click at [1479, 218] on button "Add publisher" at bounding box center [1504, 220] width 89 height 22
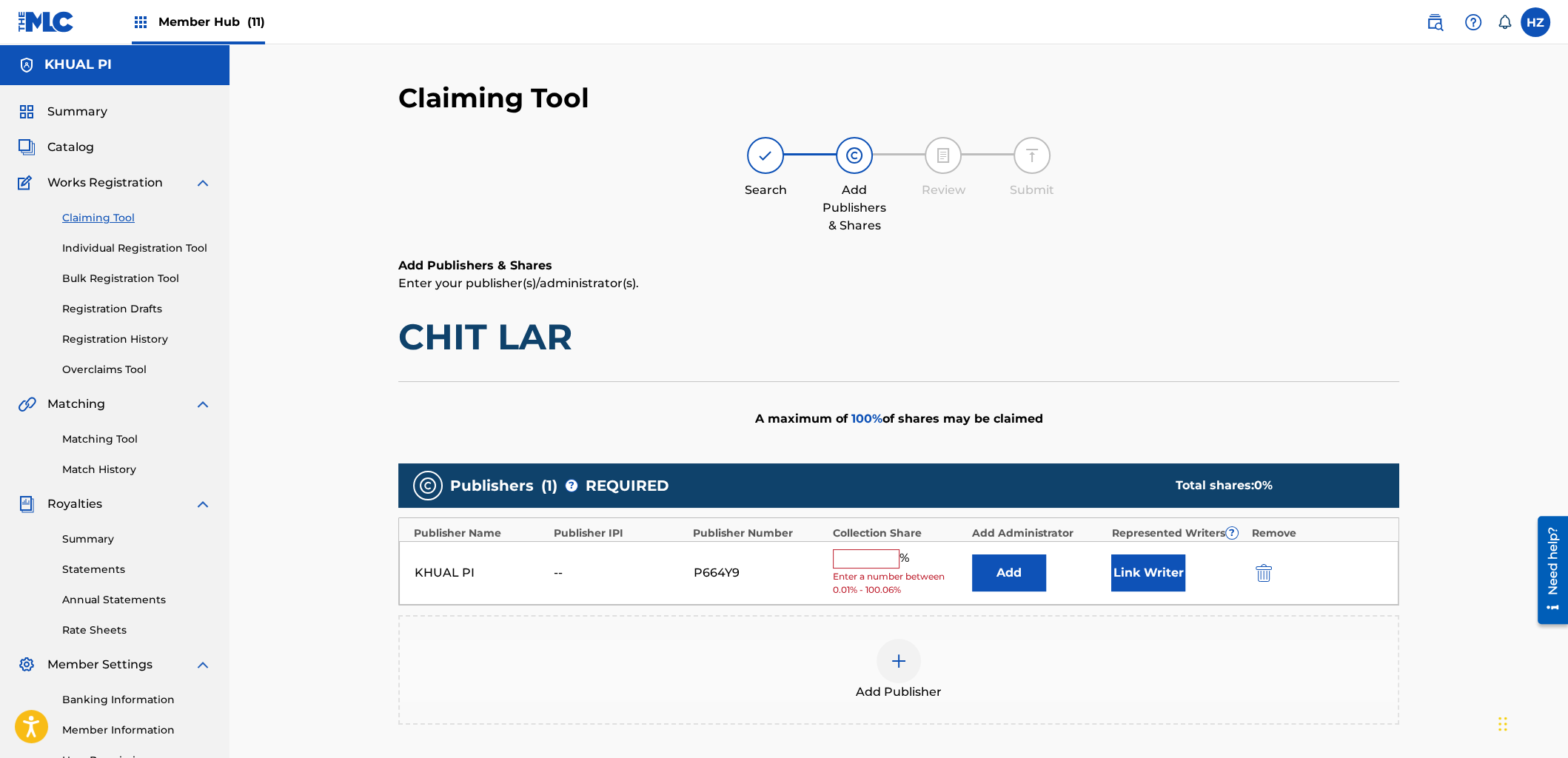
click at [877, 563] on input "text" at bounding box center [866, 558] width 67 height 20
type input "100"
click at [1106, 562] on div "KHUAL PI -- P664Y9 100 % Add Link Writer" at bounding box center [898, 568] width 1000 height 53
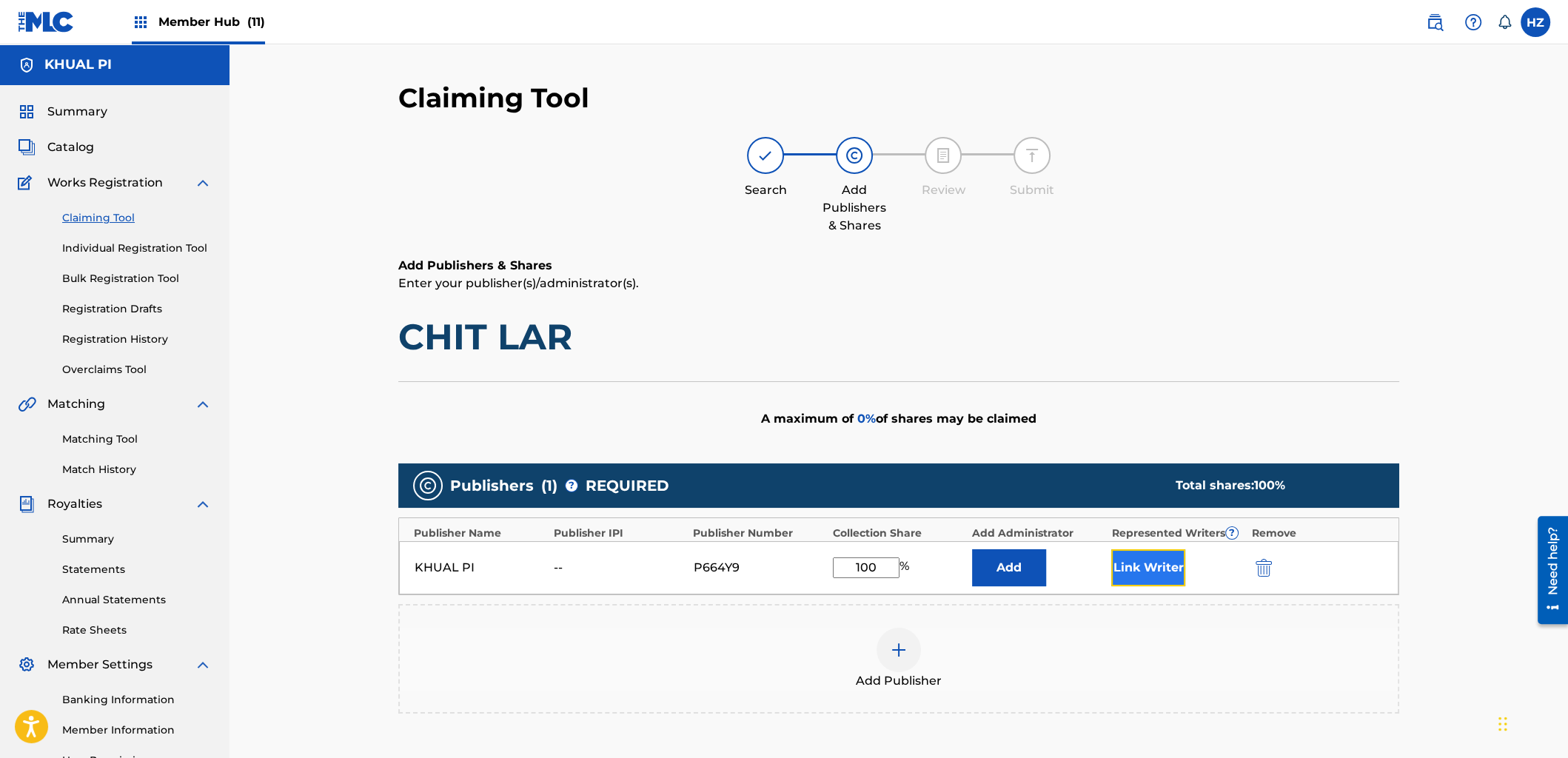
click at [1120, 564] on button "Link Writer" at bounding box center [1148, 567] width 74 height 37
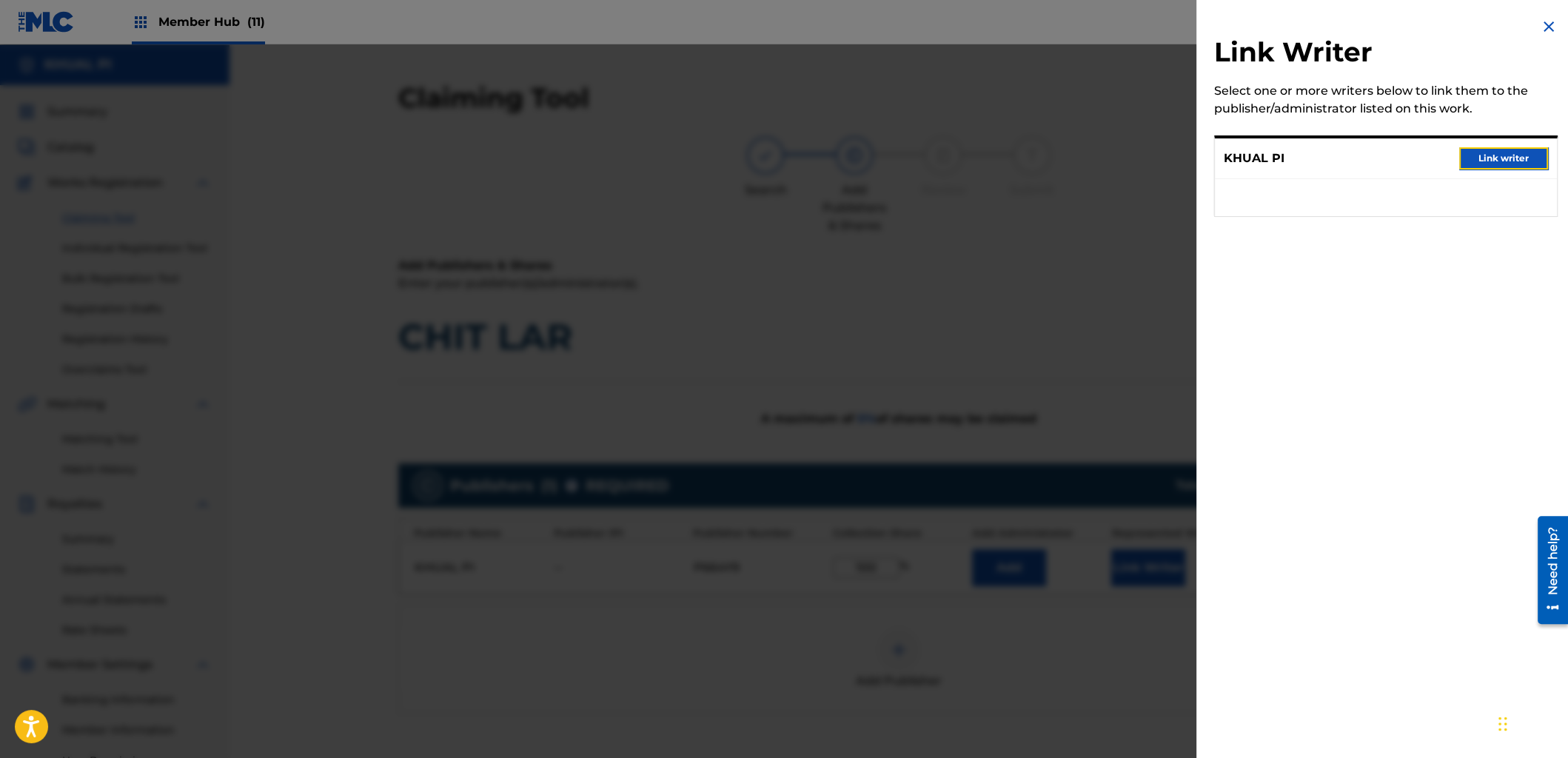
drag, startPoint x: 1483, startPoint y: 160, endPoint x: 1446, endPoint y: 165, distance: 37.3
click at [1482, 160] on button "Link writer" at bounding box center [1504, 159] width 89 height 22
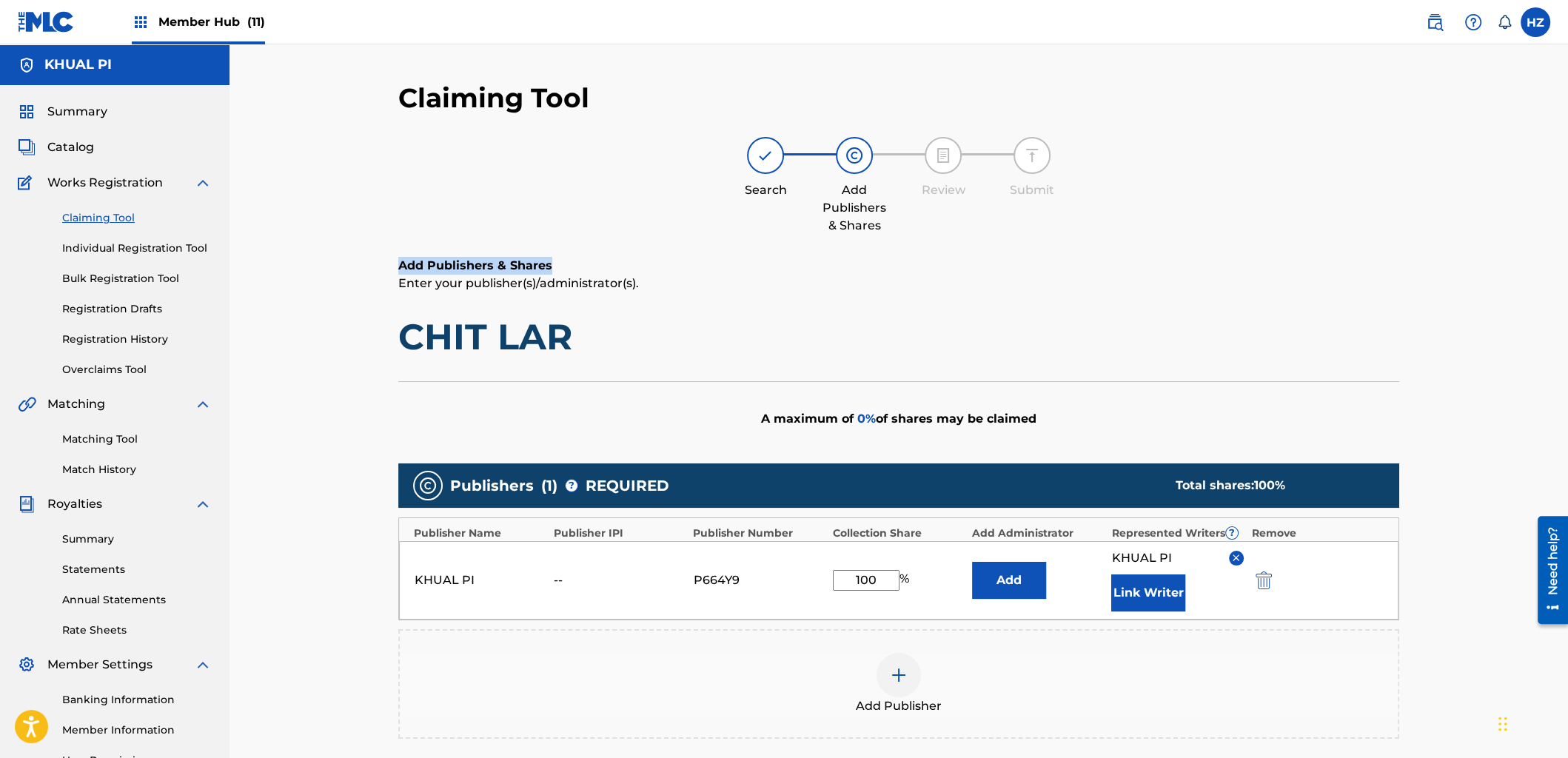
drag, startPoint x: 1091, startPoint y: 256, endPoint x: 1113, endPoint y: 285, distance: 36.4
click at [1101, 267] on div "Claiming Tool Search Add Publishers & Shares Review Submit Add Publishers & Sha…" at bounding box center [898, 493] width 1001 height 825
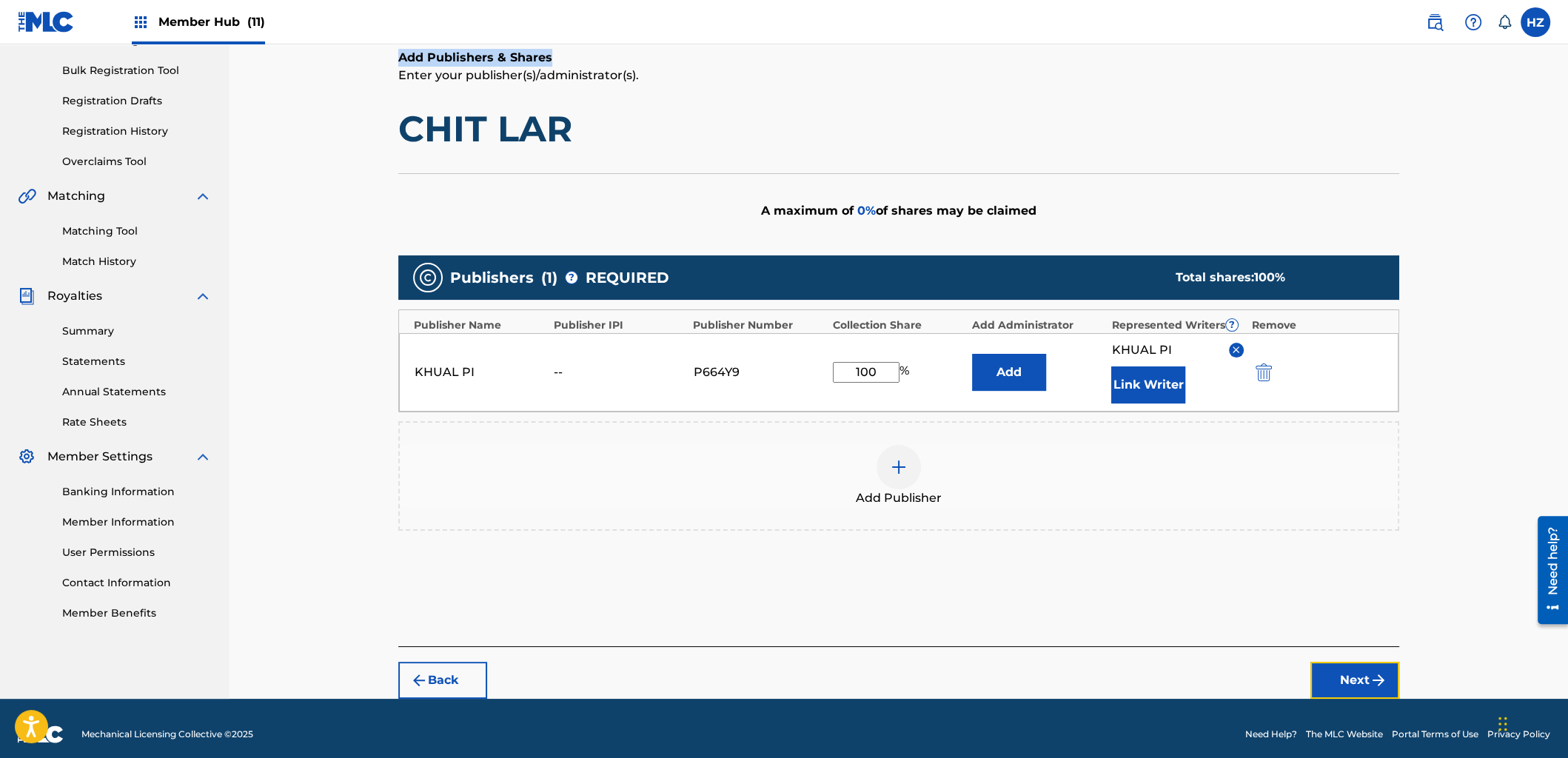
click at [1357, 662] on button "Next" at bounding box center [1355, 679] width 89 height 37
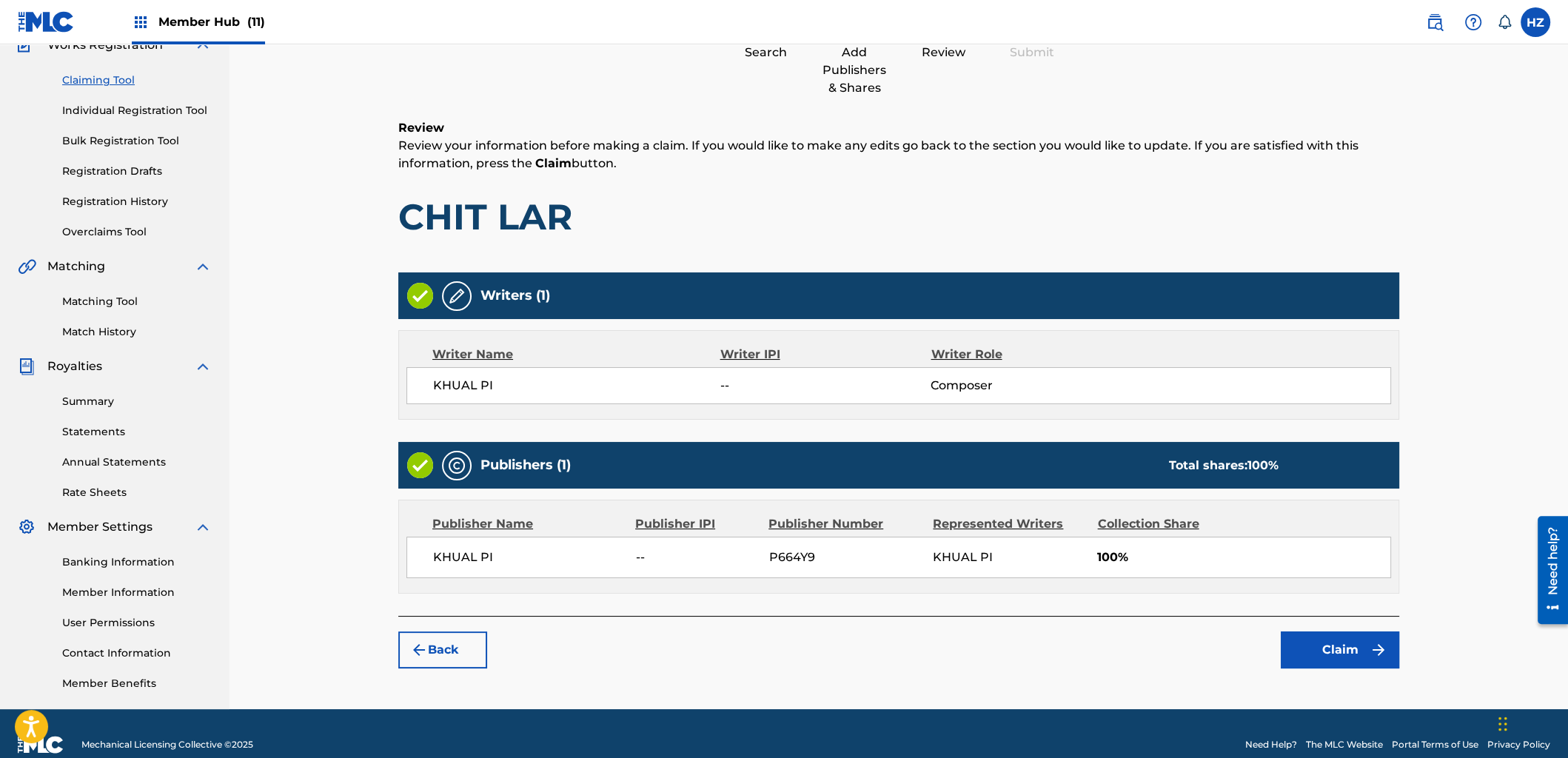
scroll to position [67, 0]
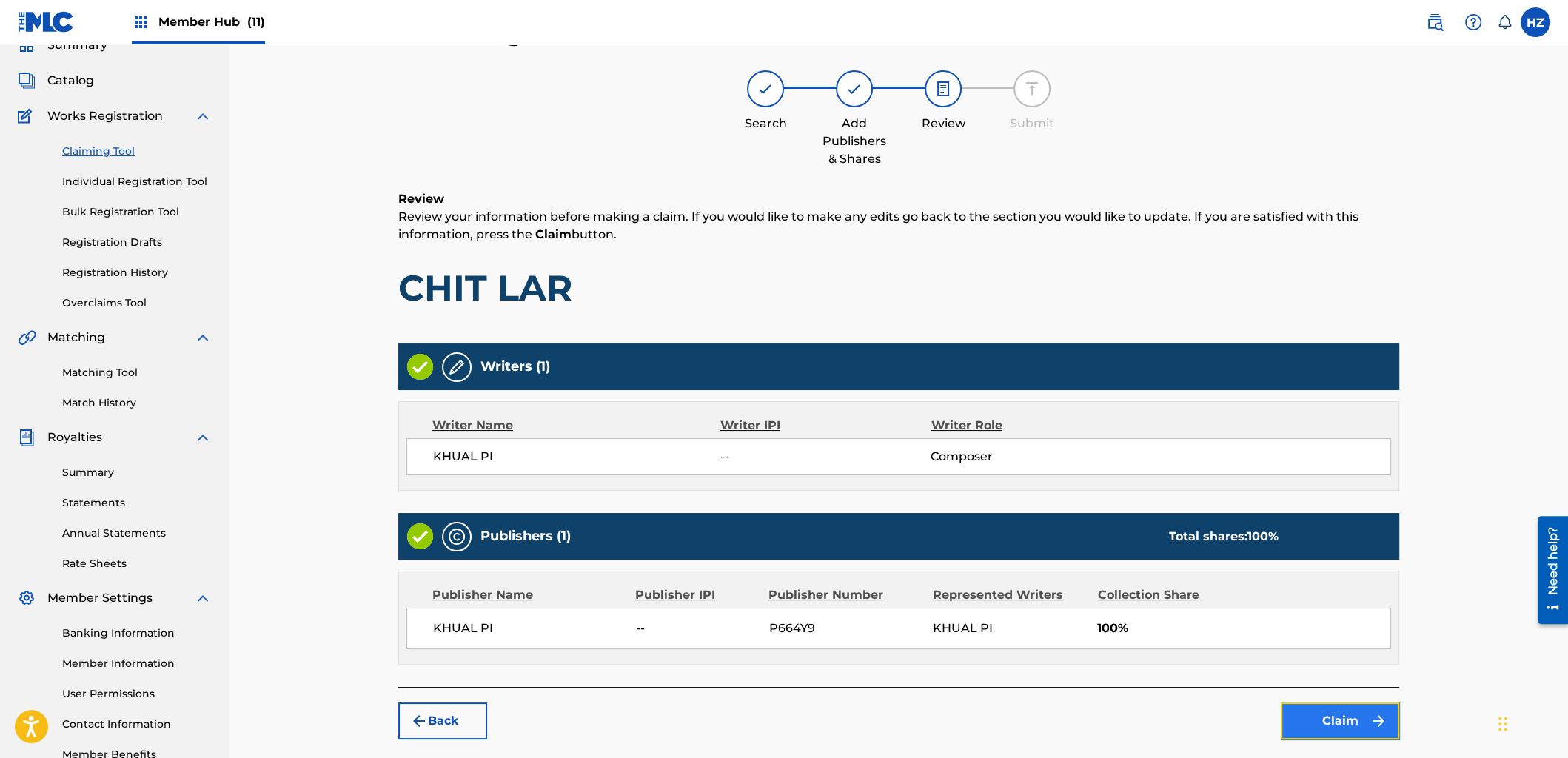
click at [1344, 703] on button "Claim" at bounding box center [1340, 720] width 119 height 37
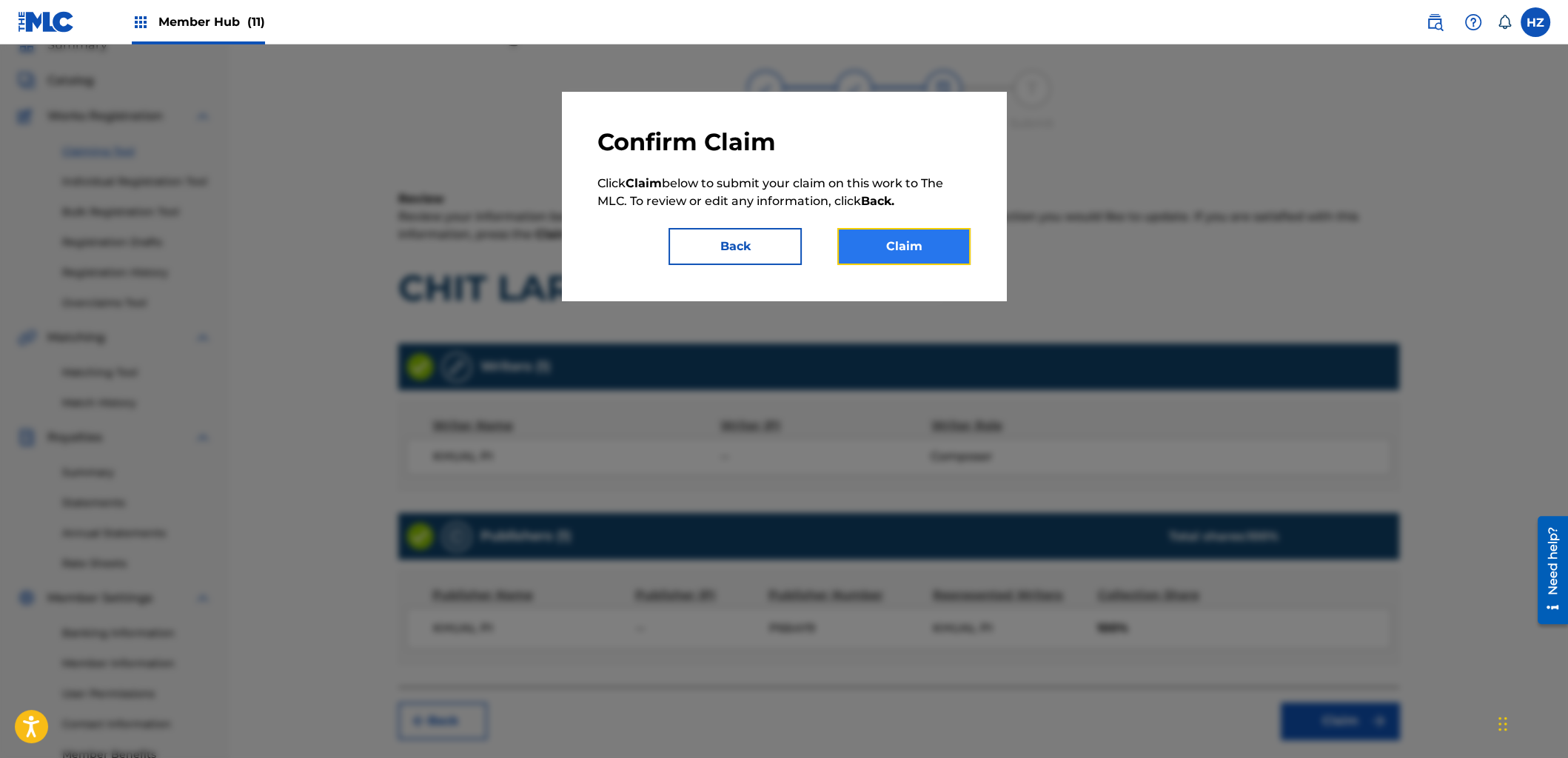
click at [963, 253] on button "Claim" at bounding box center [904, 246] width 133 height 37
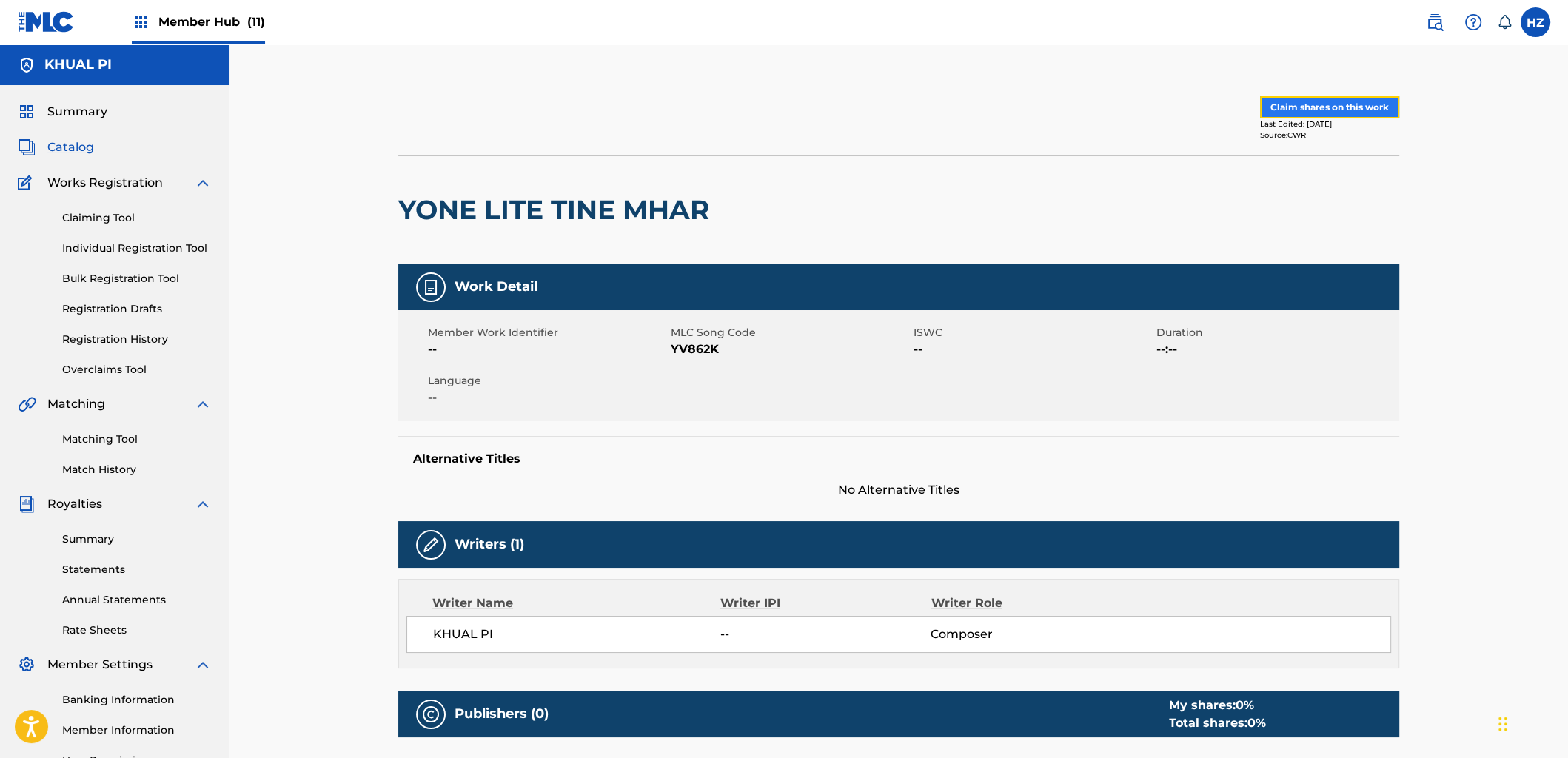
click at [1314, 114] on button "Claim shares on this work" at bounding box center [1330, 108] width 139 height 22
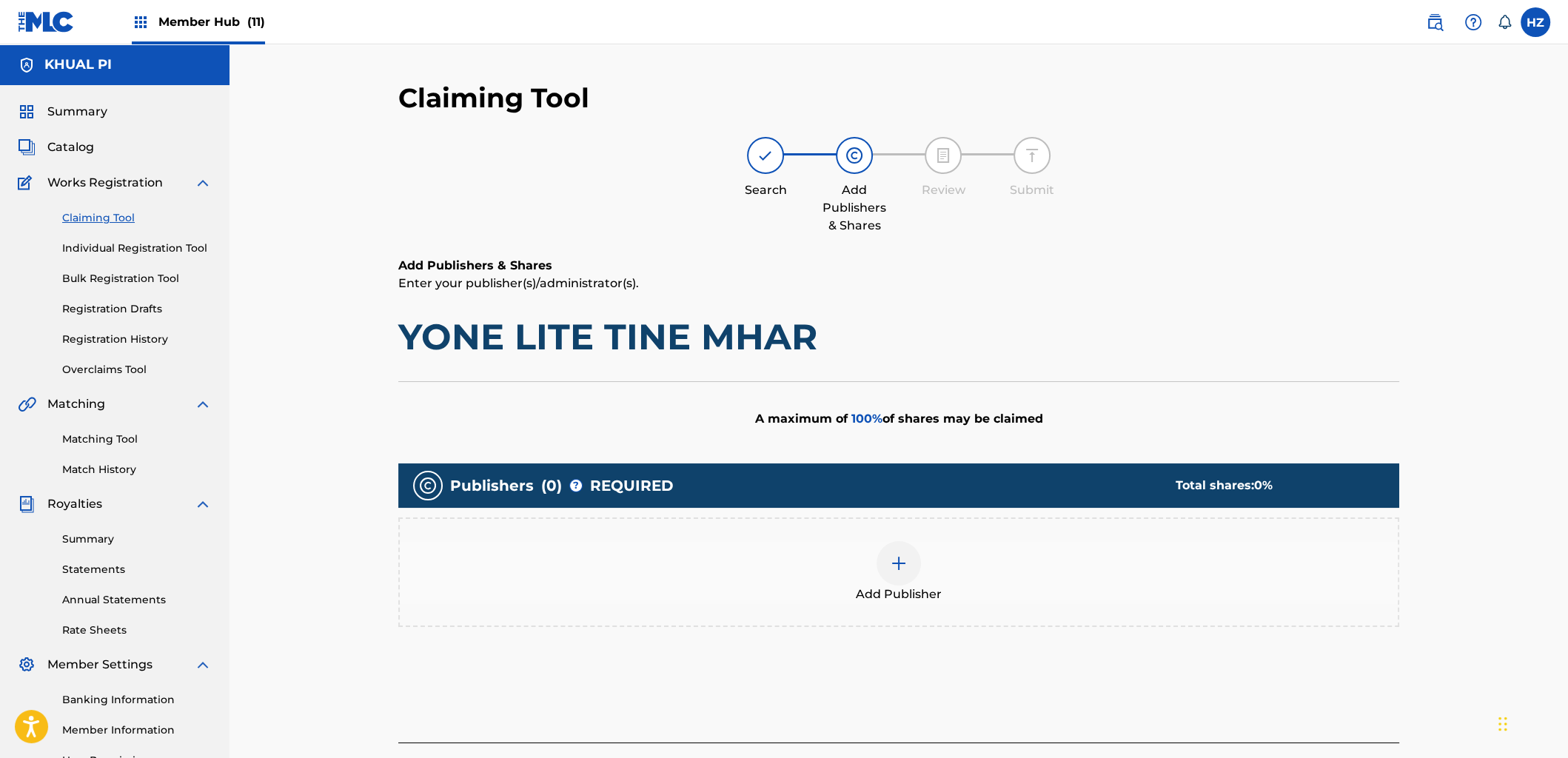
click at [896, 545] on div at bounding box center [899, 563] width 44 height 44
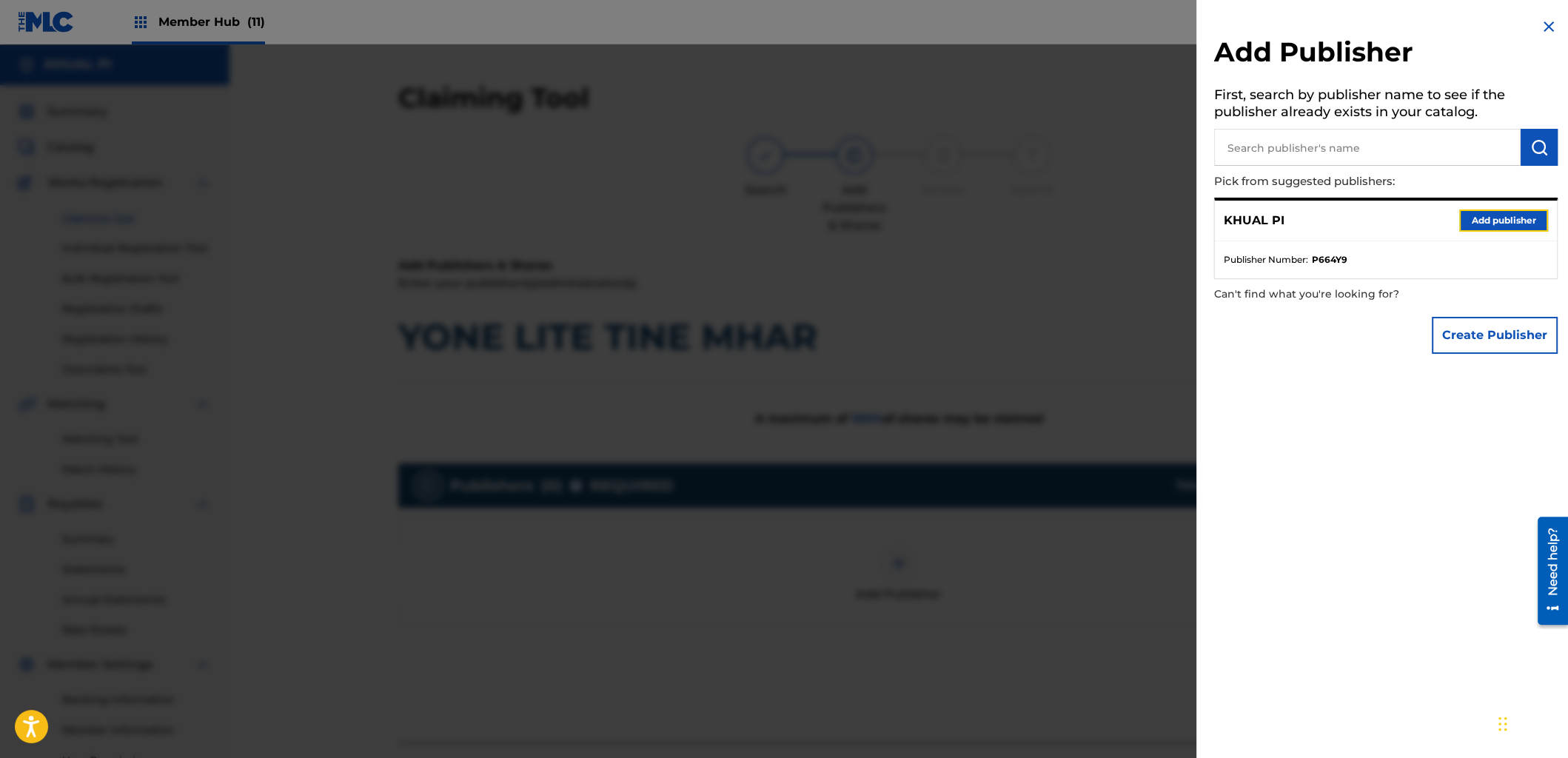
click at [1463, 221] on button "Add publisher" at bounding box center [1504, 220] width 89 height 22
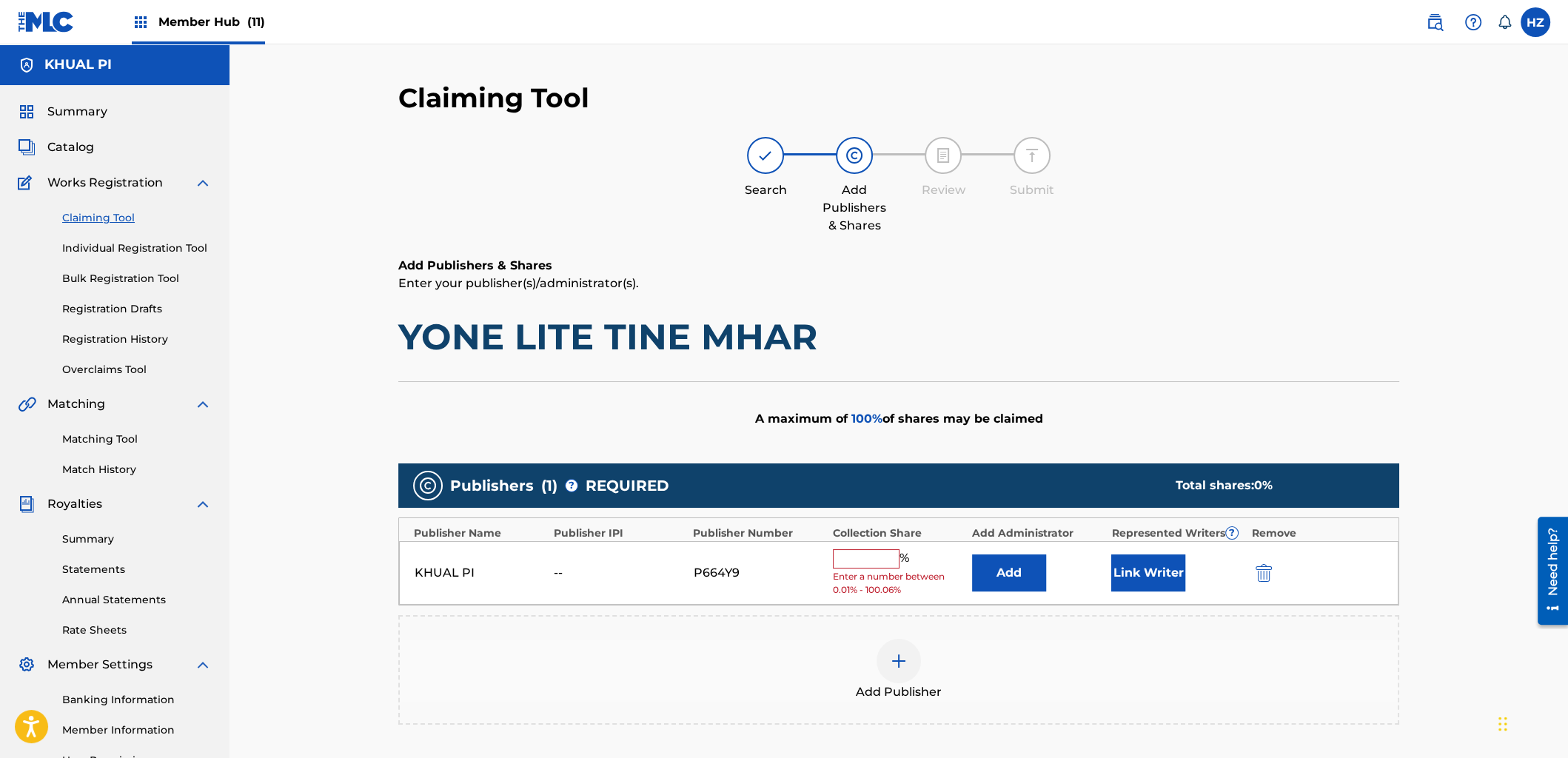
click at [875, 563] on input "text" at bounding box center [866, 558] width 67 height 20
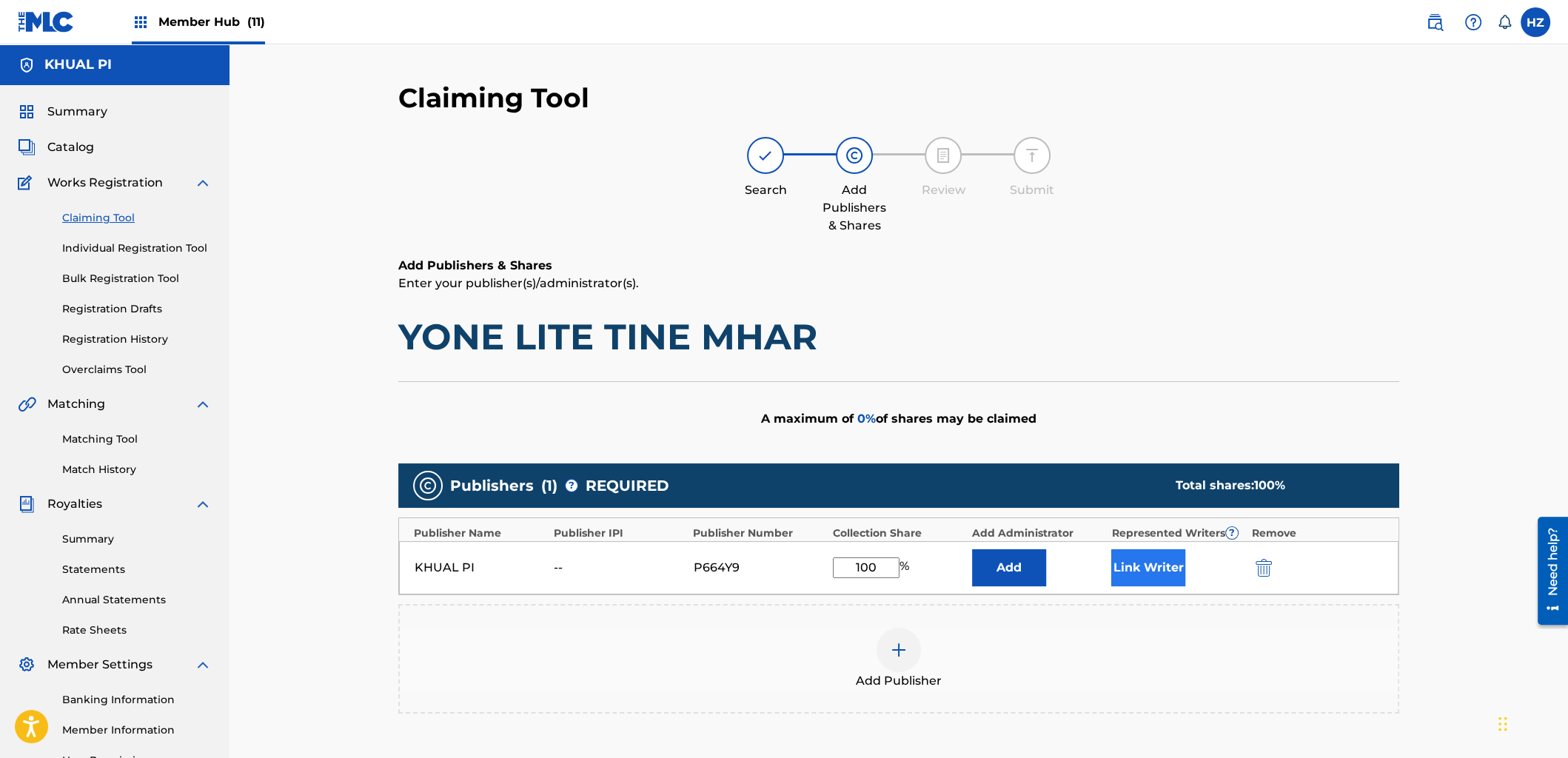
type input "100"
click at [1165, 567] on button "Link Writer" at bounding box center [1148, 567] width 74 height 37
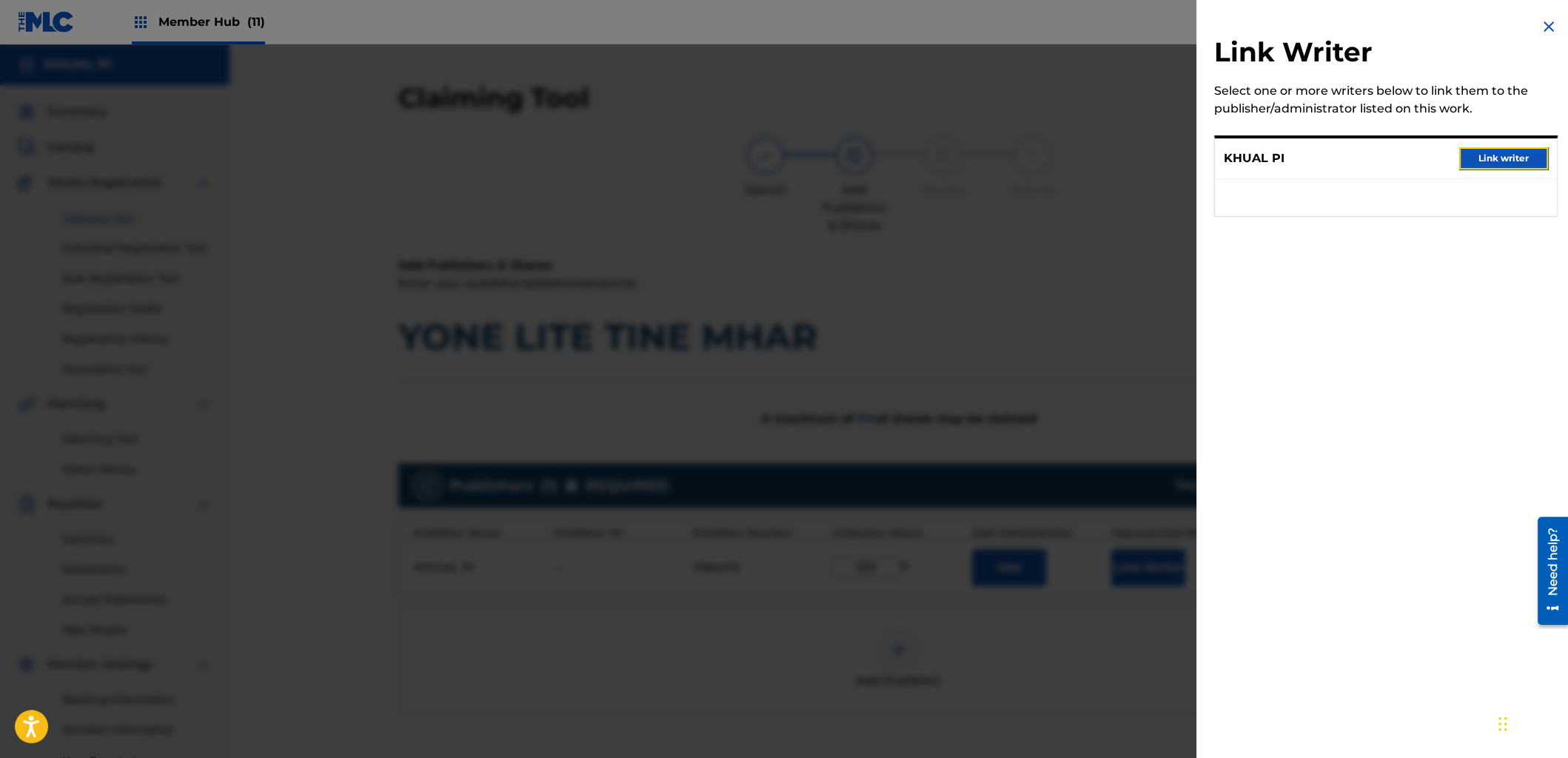
click at [1510, 152] on button "Link writer" at bounding box center [1504, 159] width 89 height 22
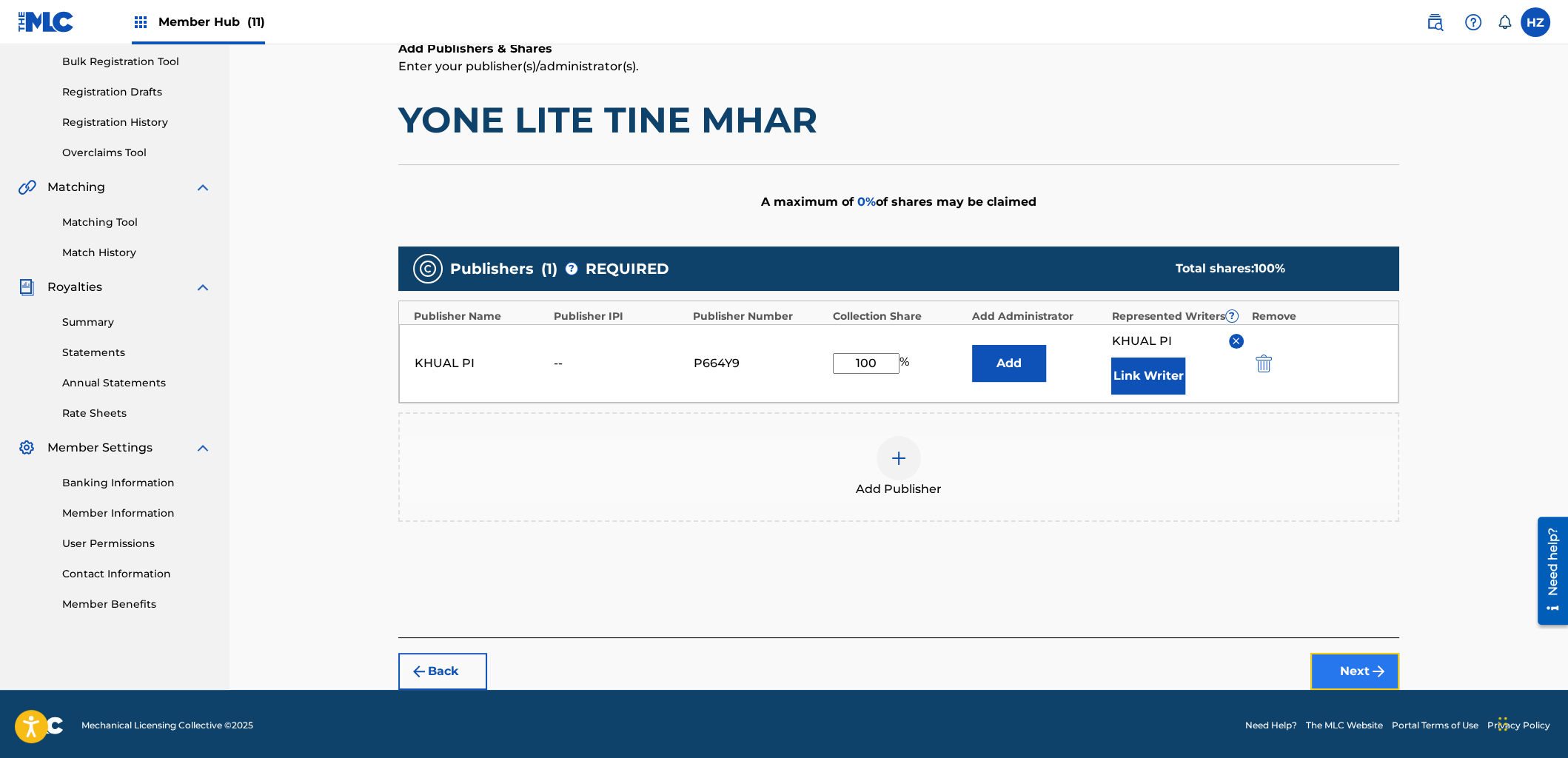
click at [1376, 666] on img "submit" at bounding box center [1378, 671] width 18 height 18
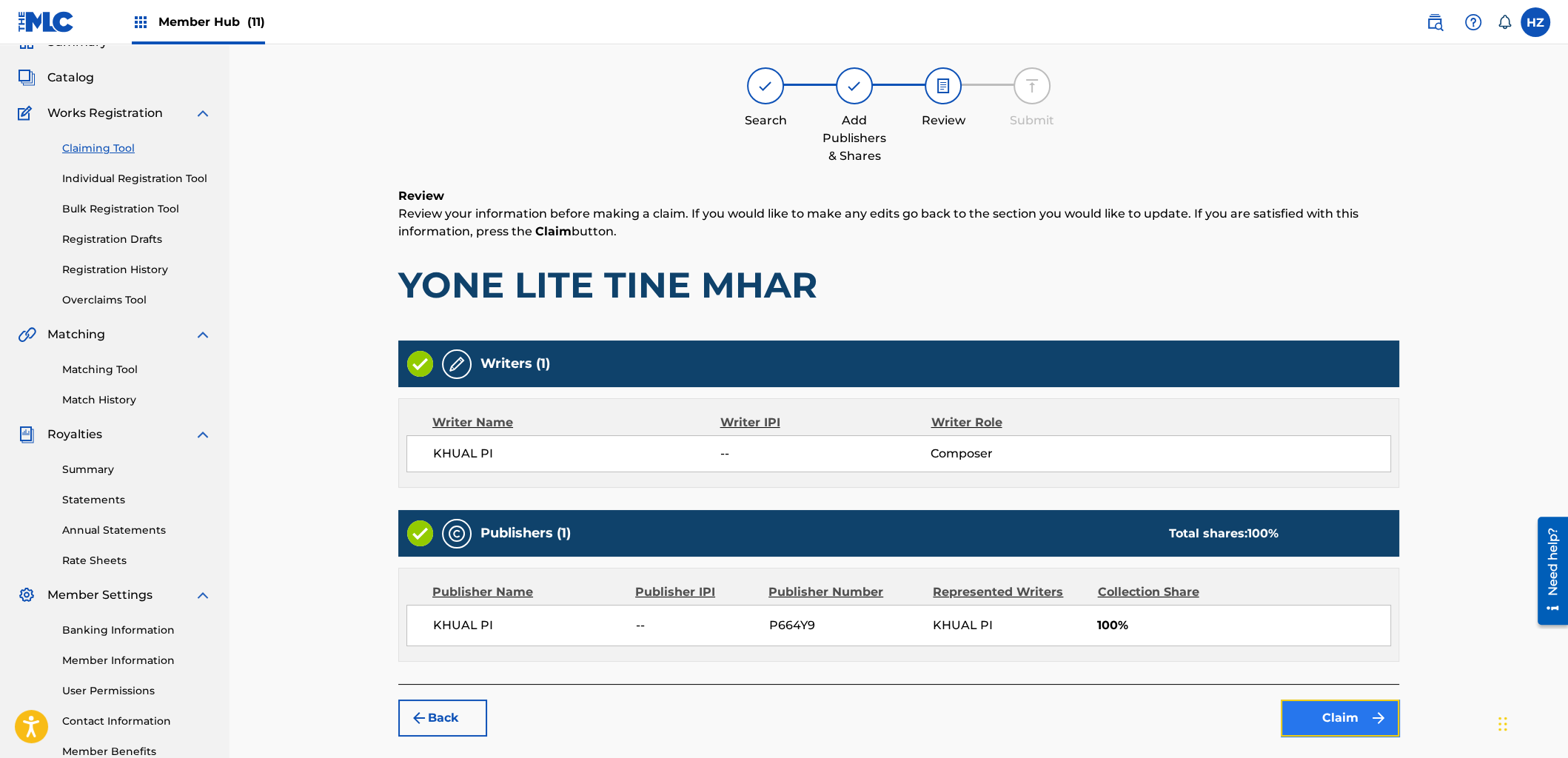
click at [1349, 723] on button "Claim" at bounding box center [1340, 717] width 119 height 37
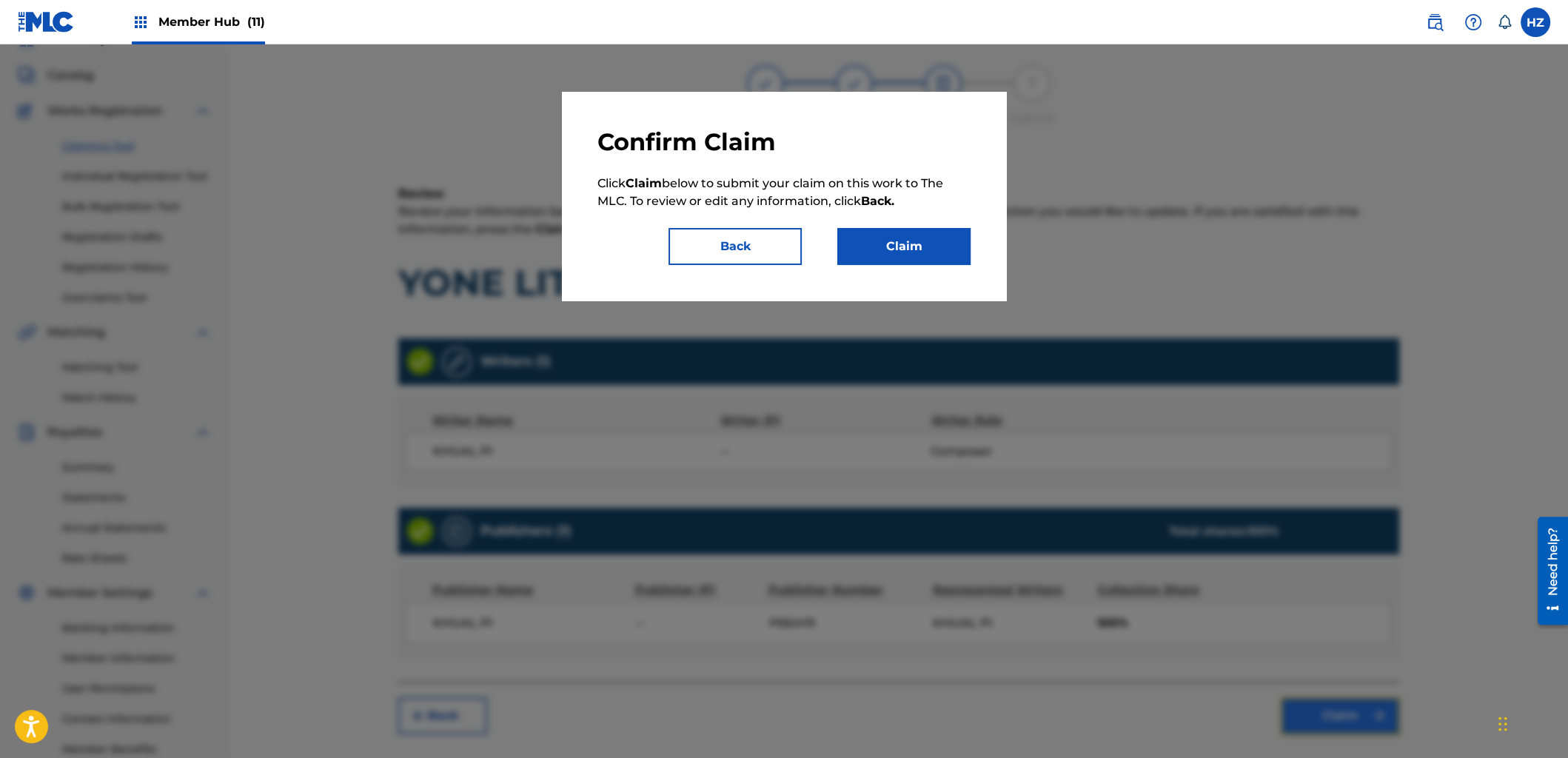
scroll to position [76, 0]
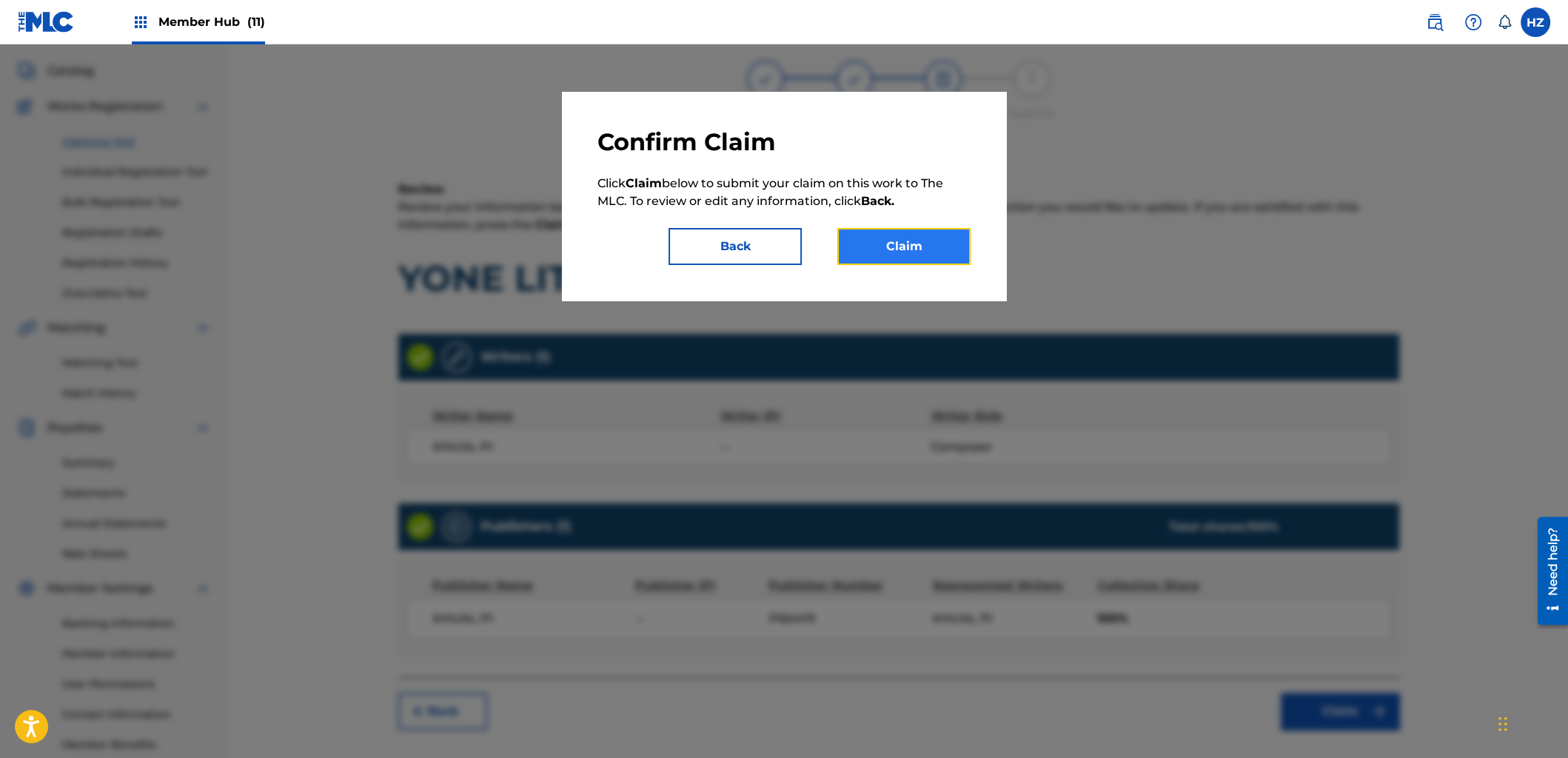
click at [921, 242] on button "Claim" at bounding box center [904, 246] width 133 height 37
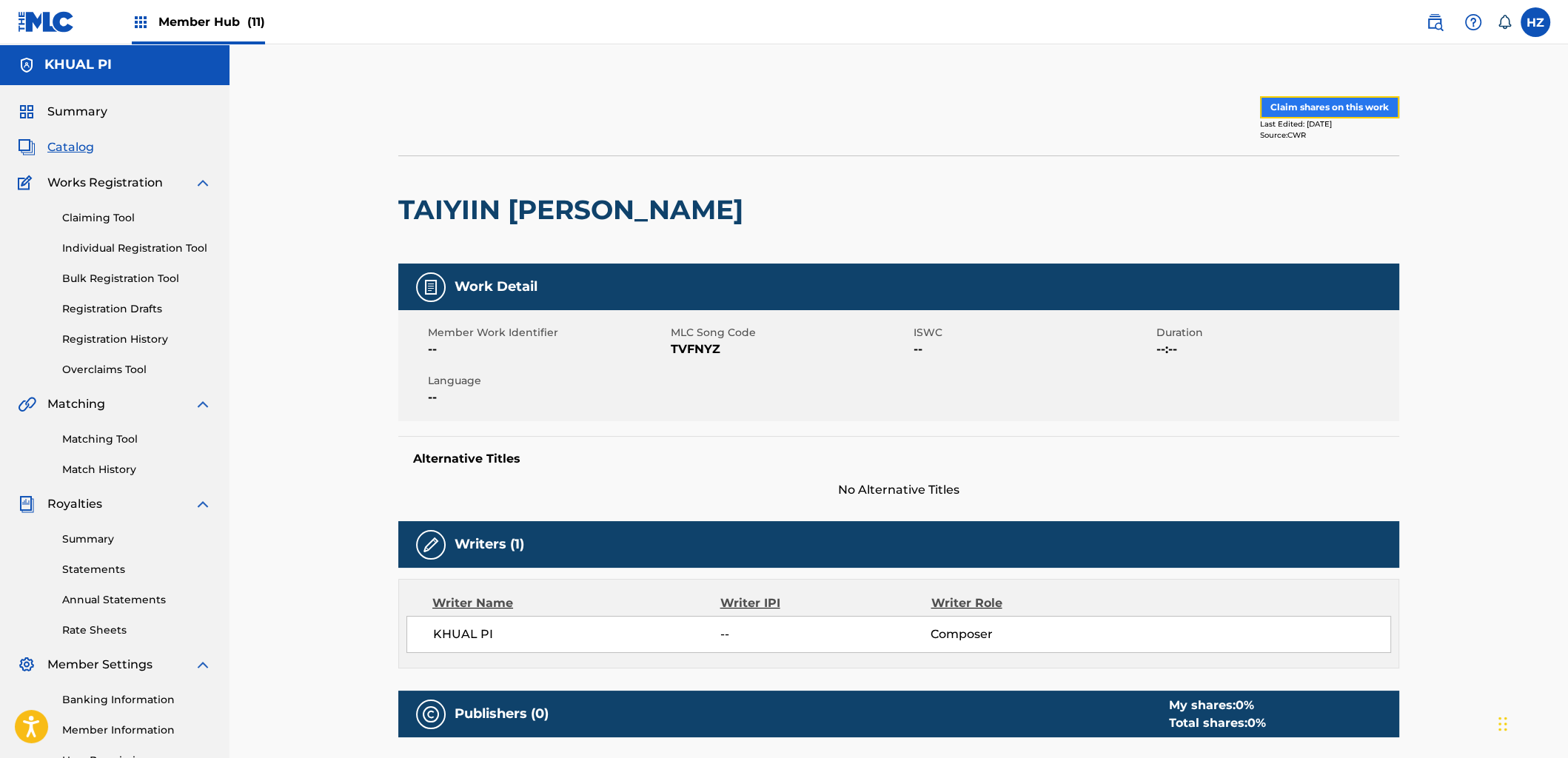
click at [1322, 103] on button "Claim shares on this work" at bounding box center [1330, 108] width 139 height 22
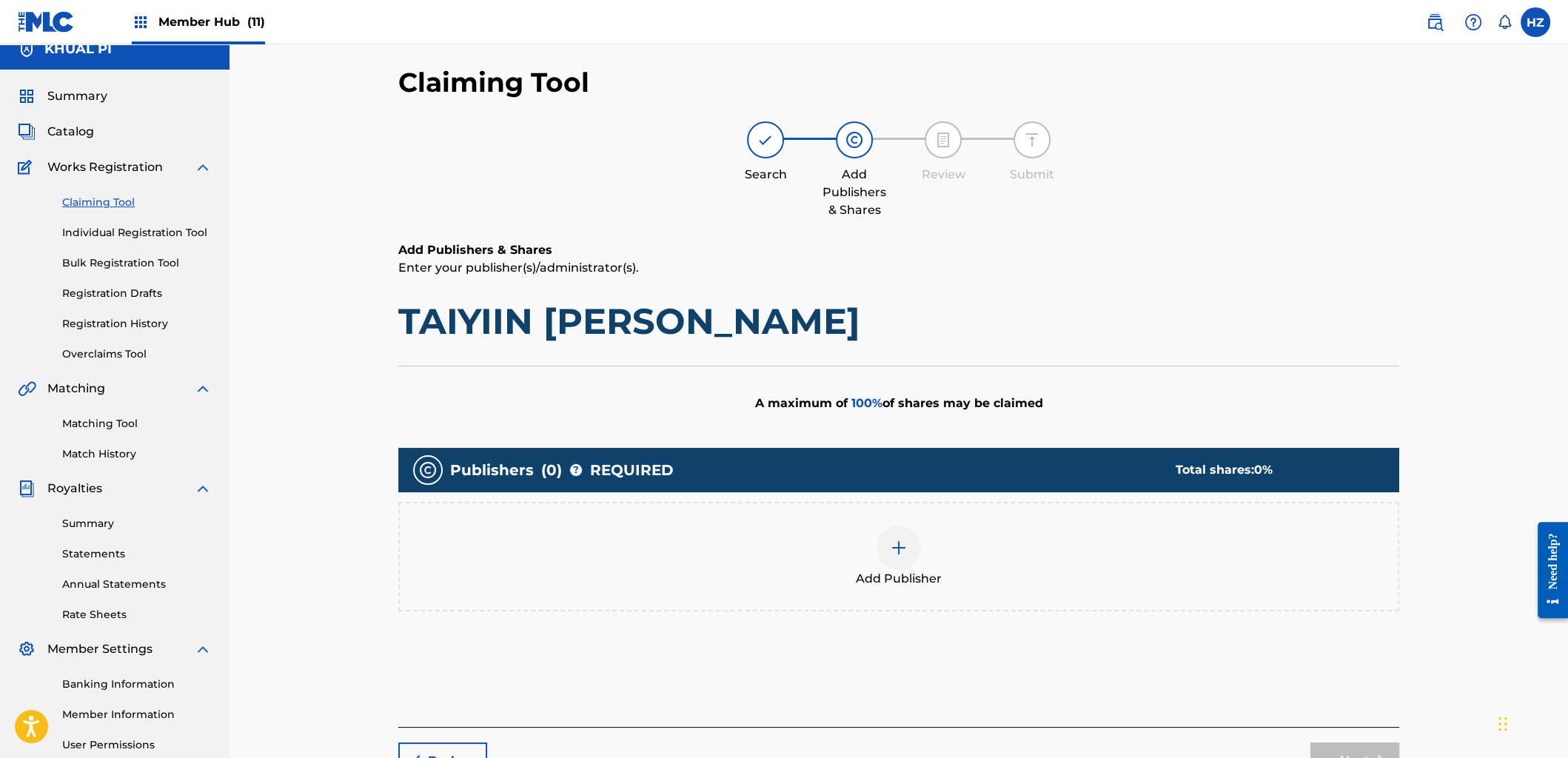
scroll to position [28, 0]
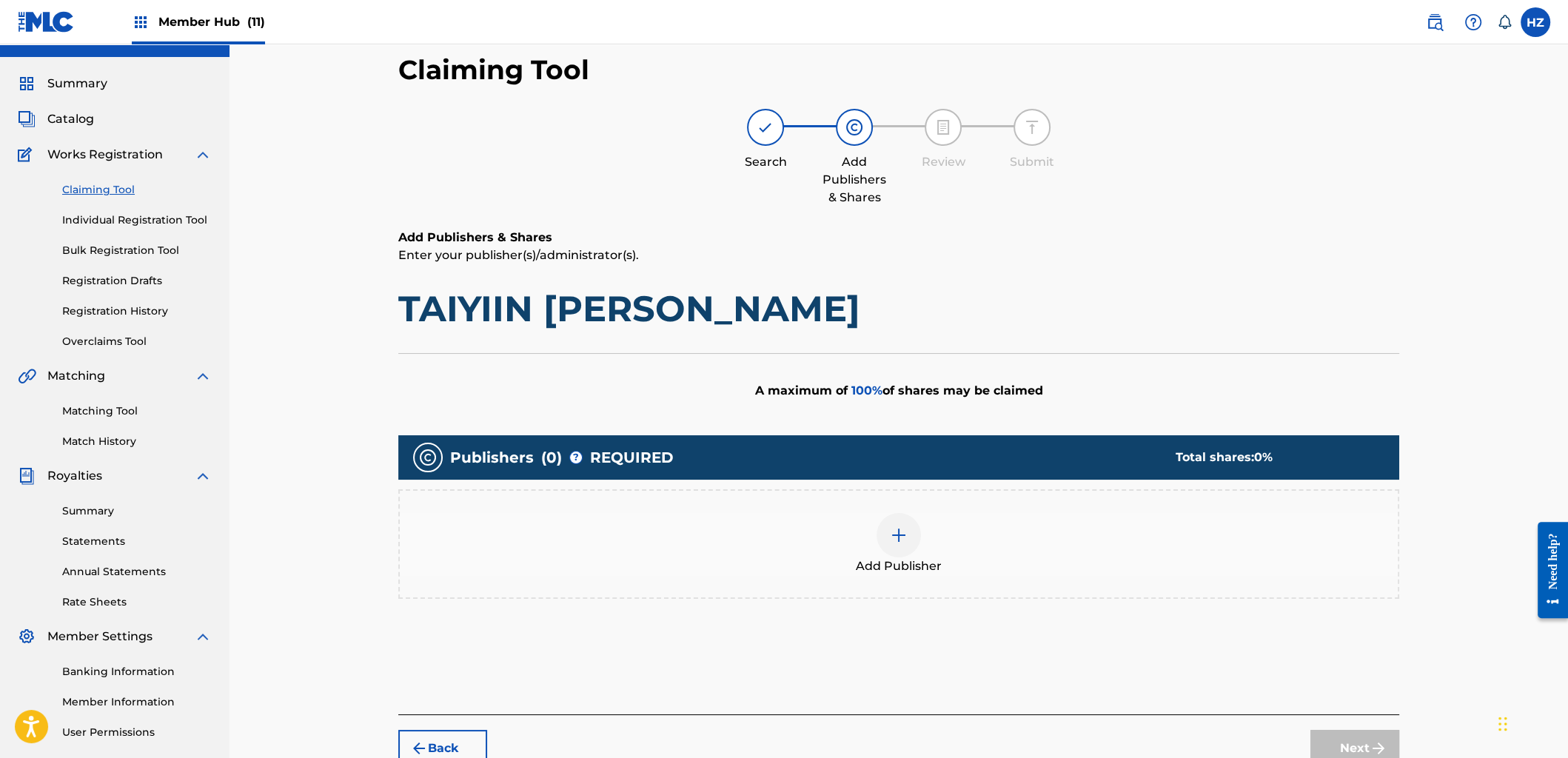
click at [898, 518] on div at bounding box center [899, 535] width 44 height 44
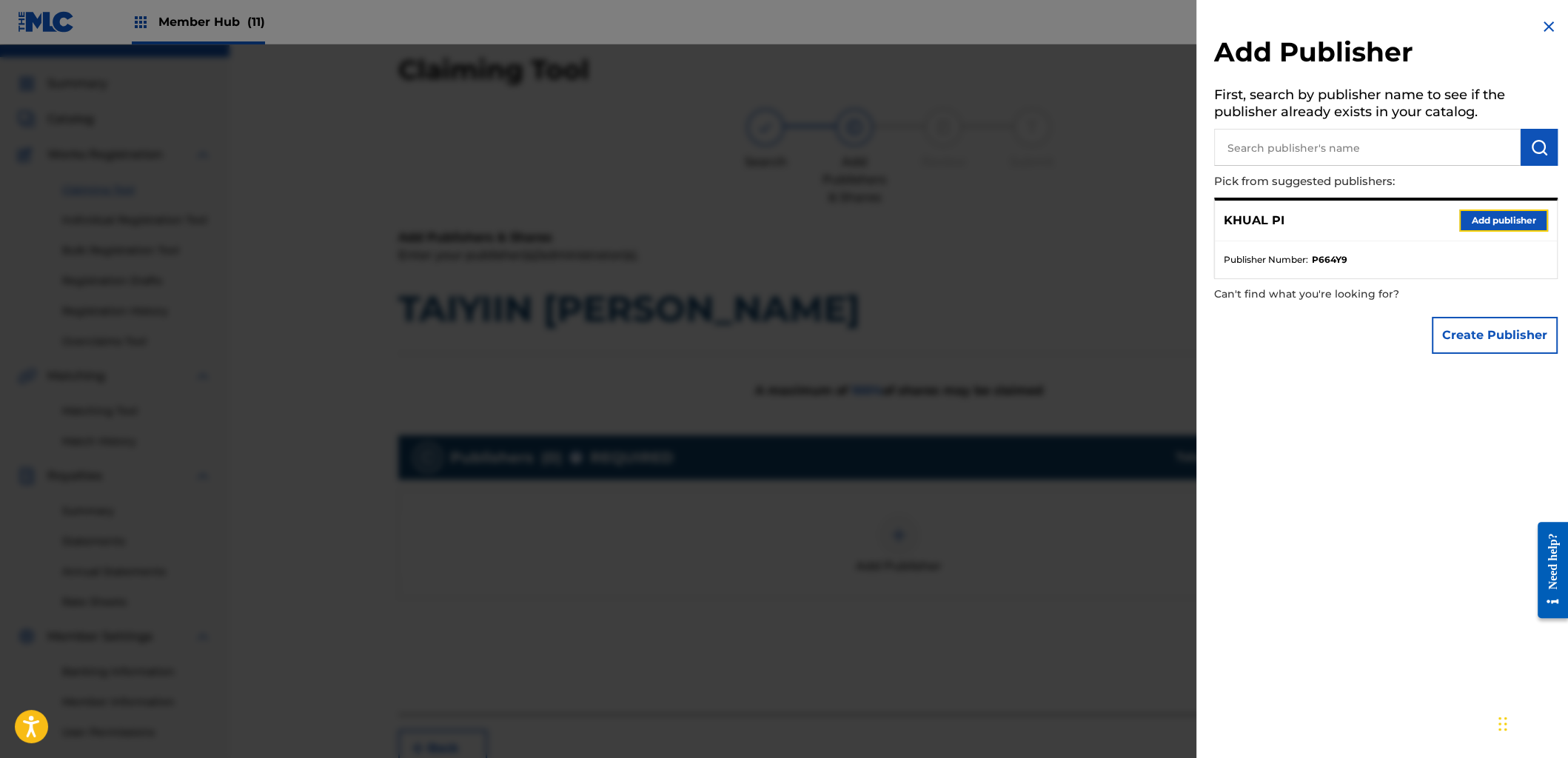
click at [1480, 220] on button "Add publisher" at bounding box center [1504, 220] width 89 height 22
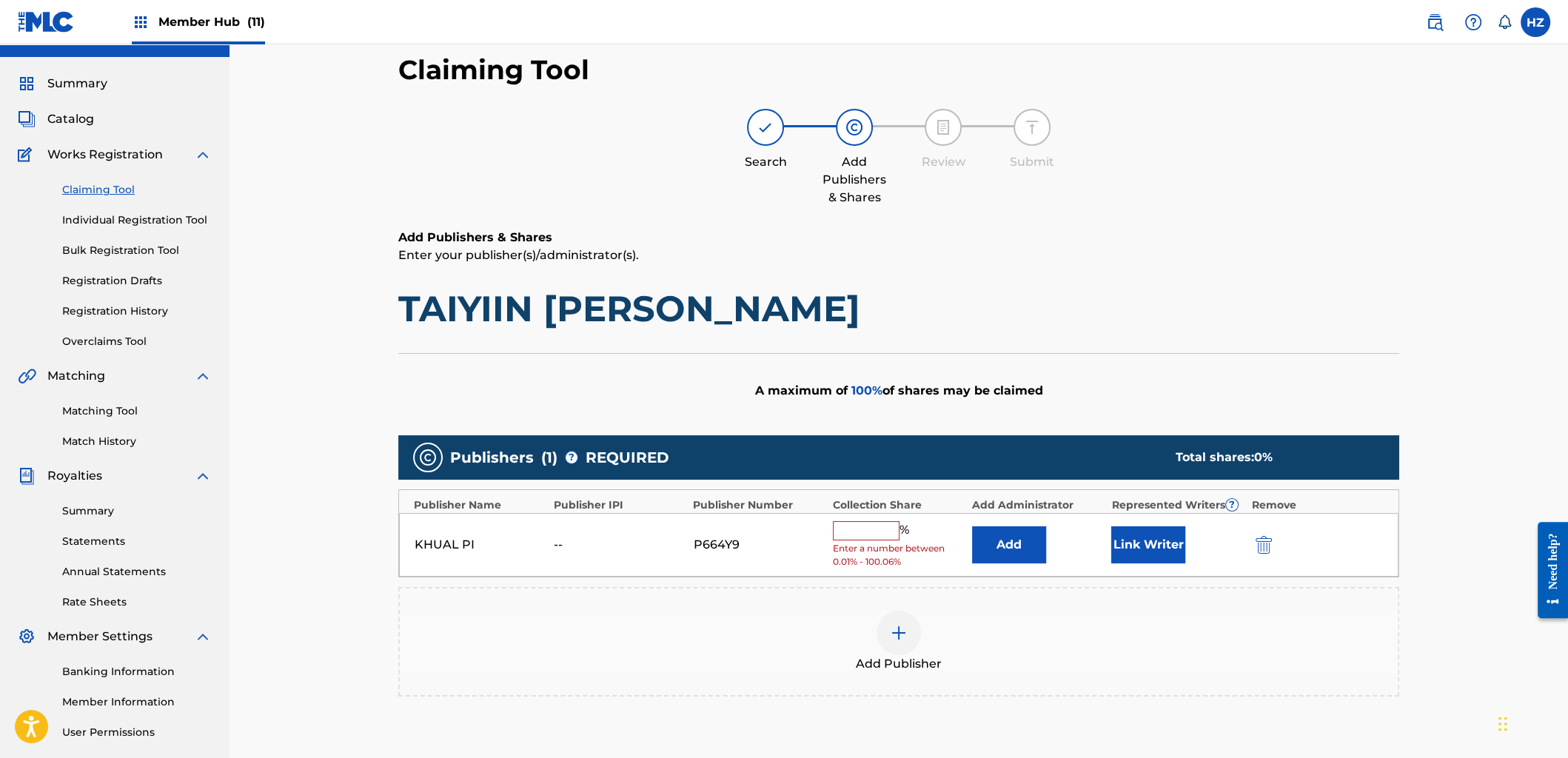
click at [864, 533] on input "text" at bounding box center [866, 530] width 67 height 20
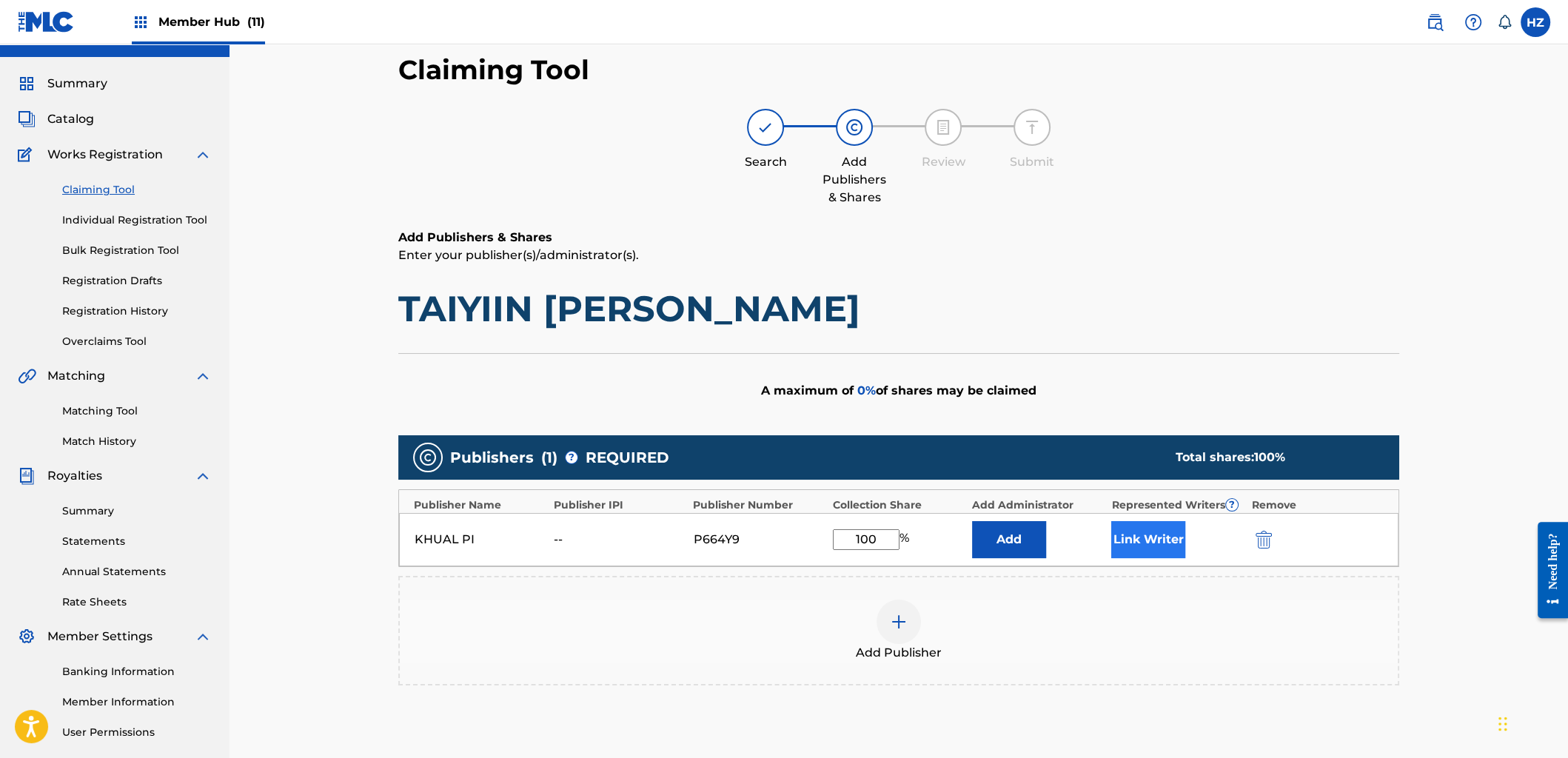
type input "100"
click at [1133, 539] on button "Link Writer" at bounding box center [1148, 539] width 74 height 37
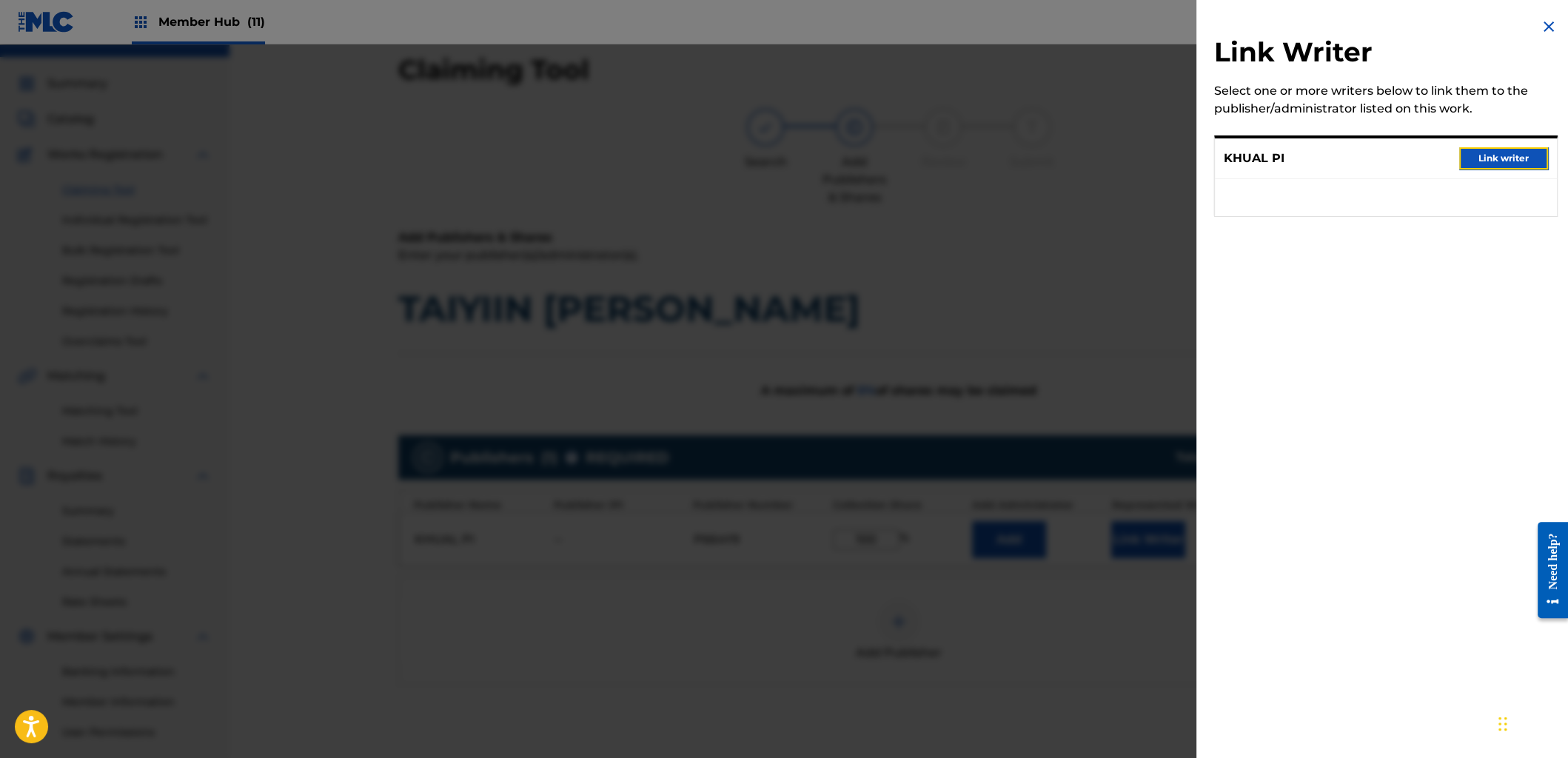
click at [1540, 155] on button "Link writer" at bounding box center [1504, 159] width 89 height 22
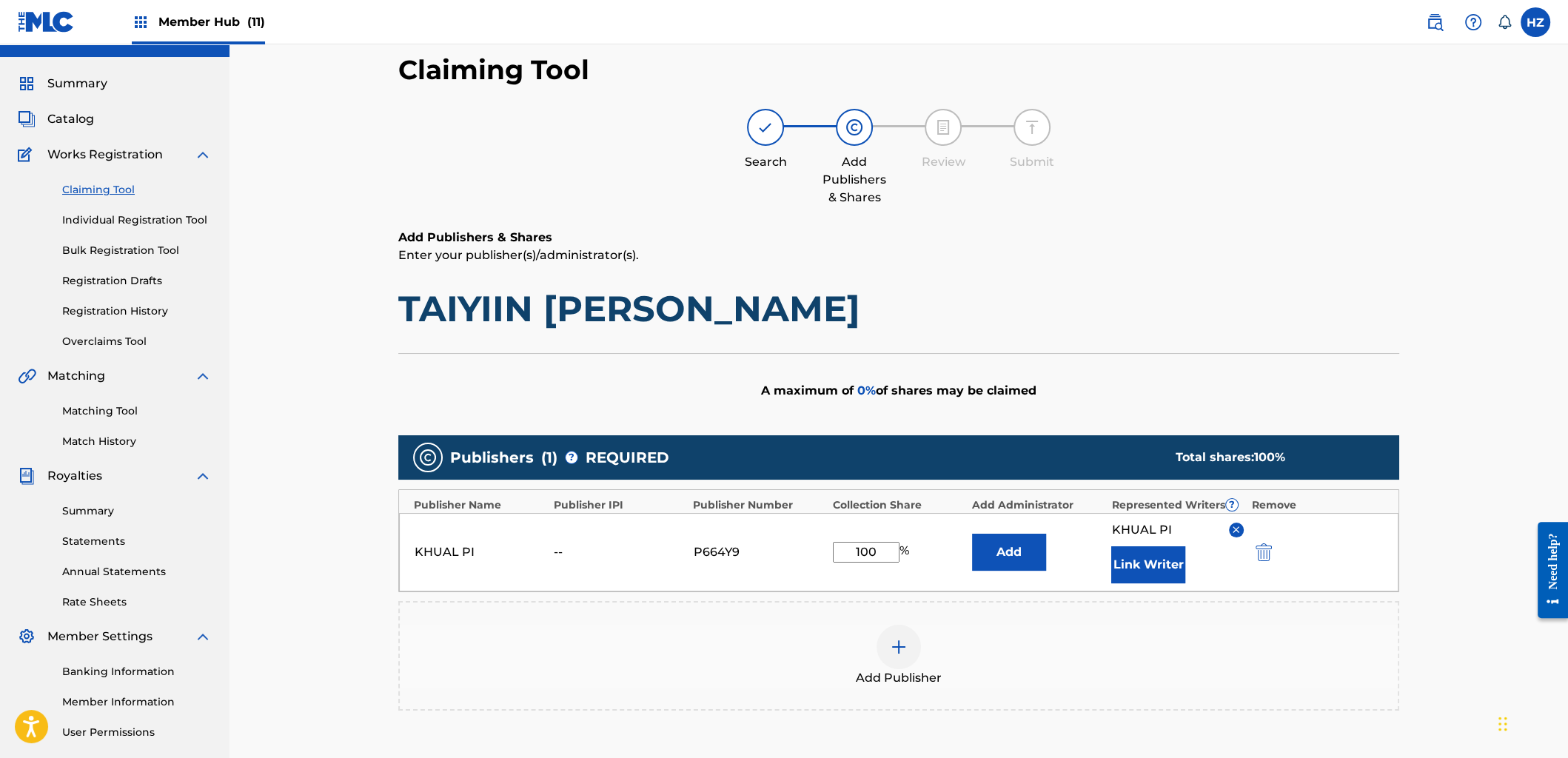
drag, startPoint x: 1395, startPoint y: 221, endPoint x: 1398, endPoint y: 232, distance: 11.4
click at [1398, 228] on div "Claiming Tool Search Add Publishers & Shares Review Submit Add Publishers & Sha…" at bounding box center [898, 465] width 1001 height 825
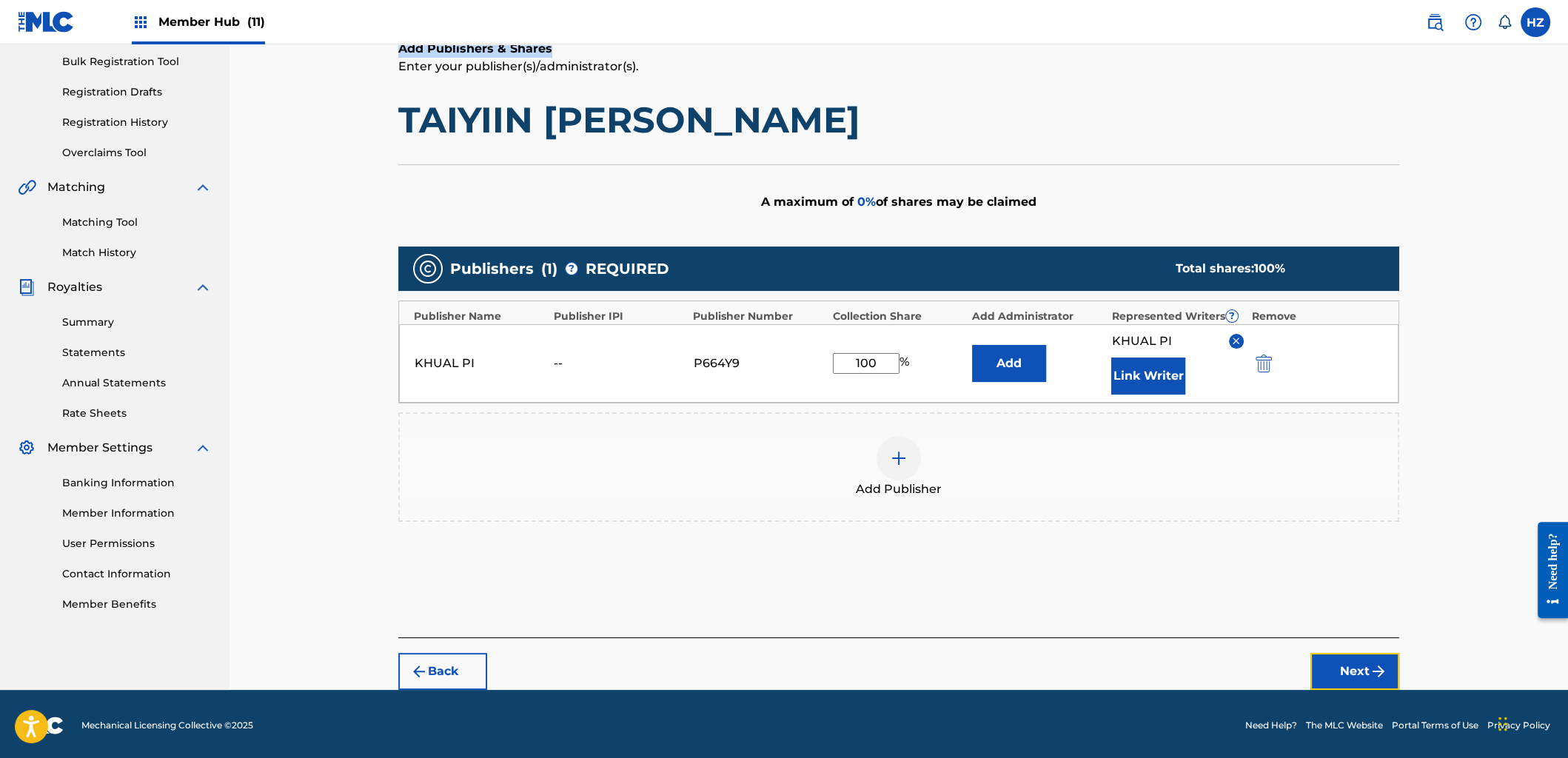
click at [1366, 680] on button "Next" at bounding box center [1355, 671] width 89 height 37
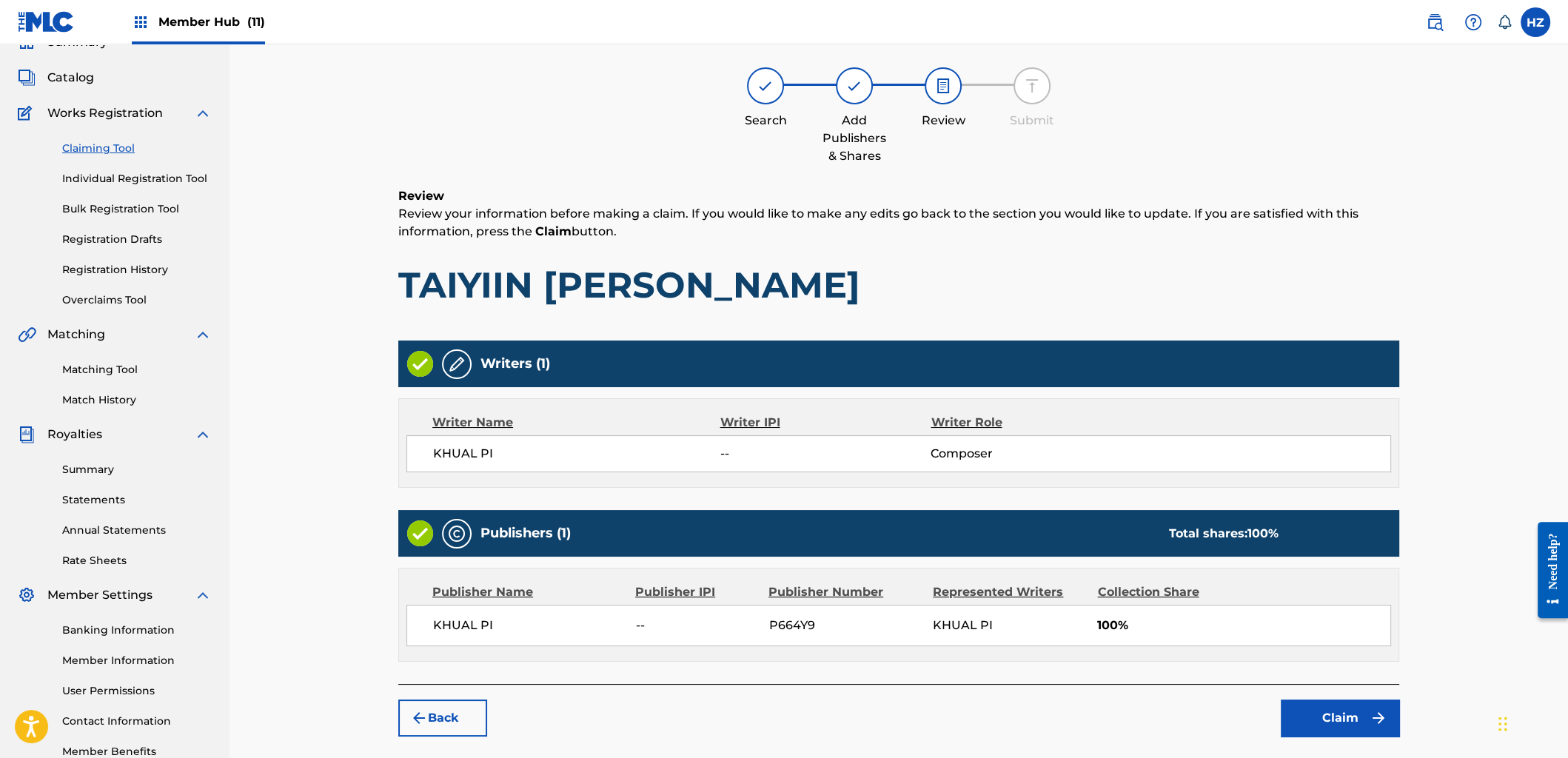
scroll to position [67, 0]
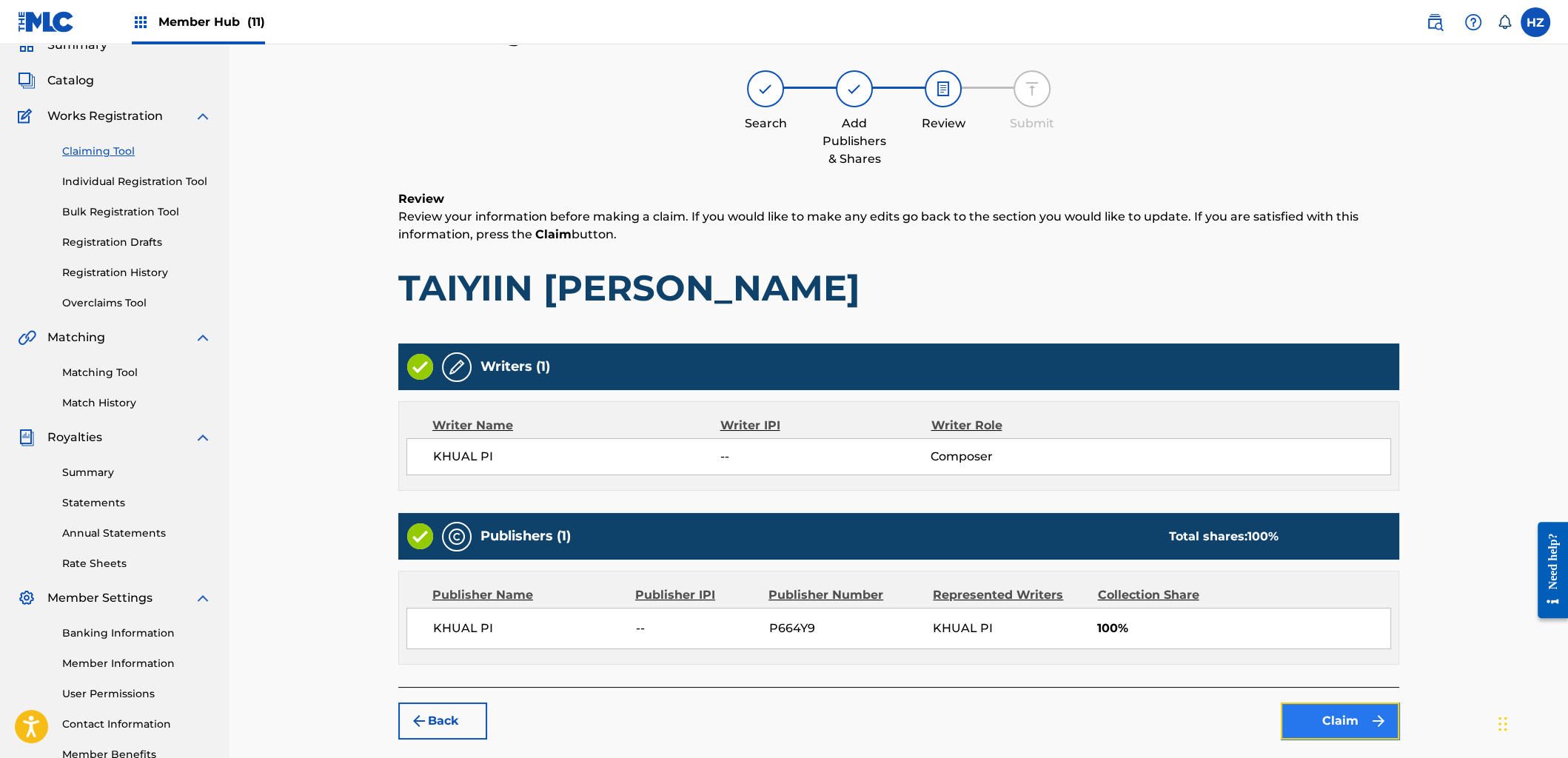
click at [1346, 708] on button "Claim" at bounding box center [1340, 720] width 119 height 37
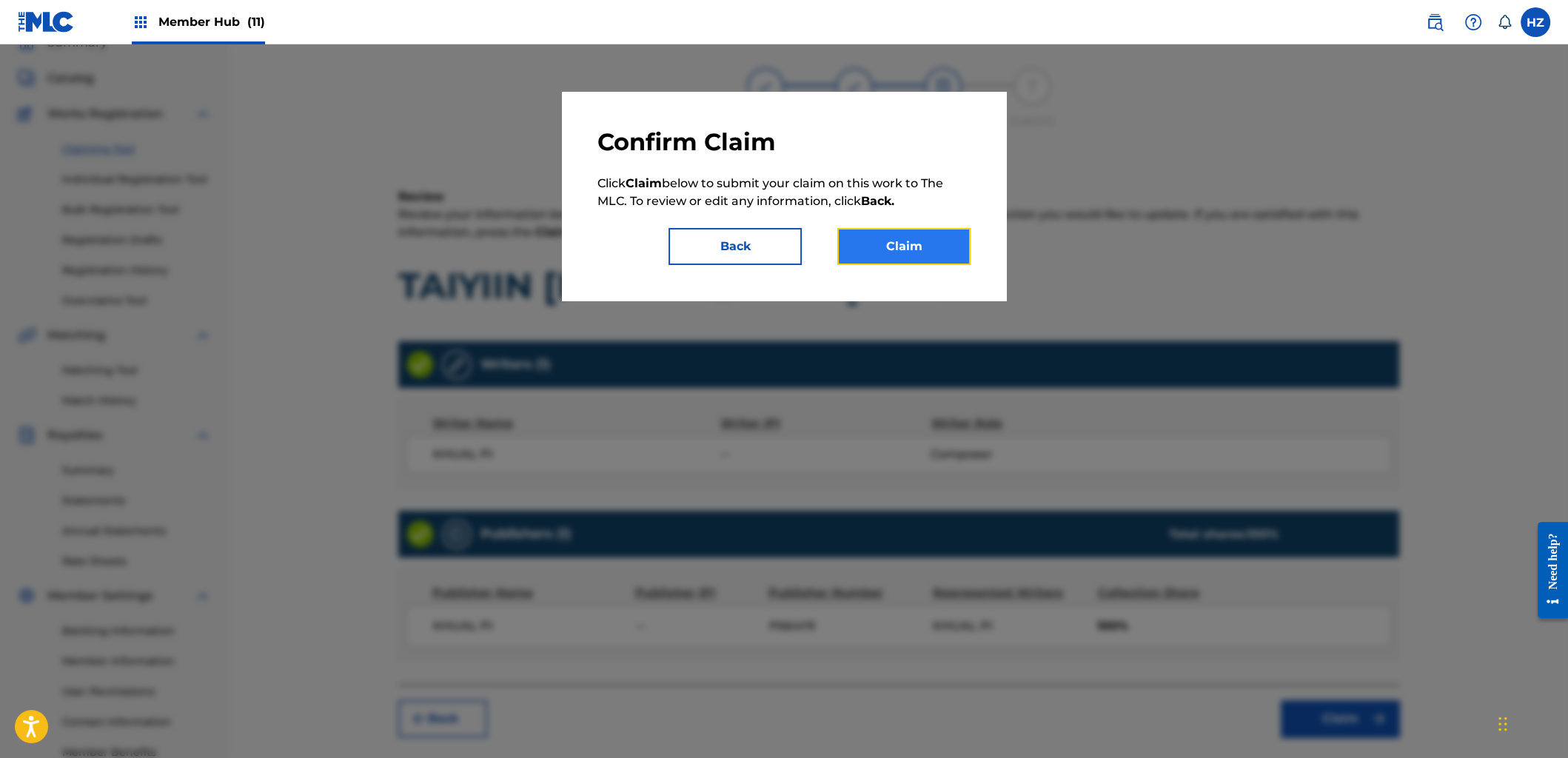
click at [929, 259] on button "Claim" at bounding box center [904, 246] width 133 height 37
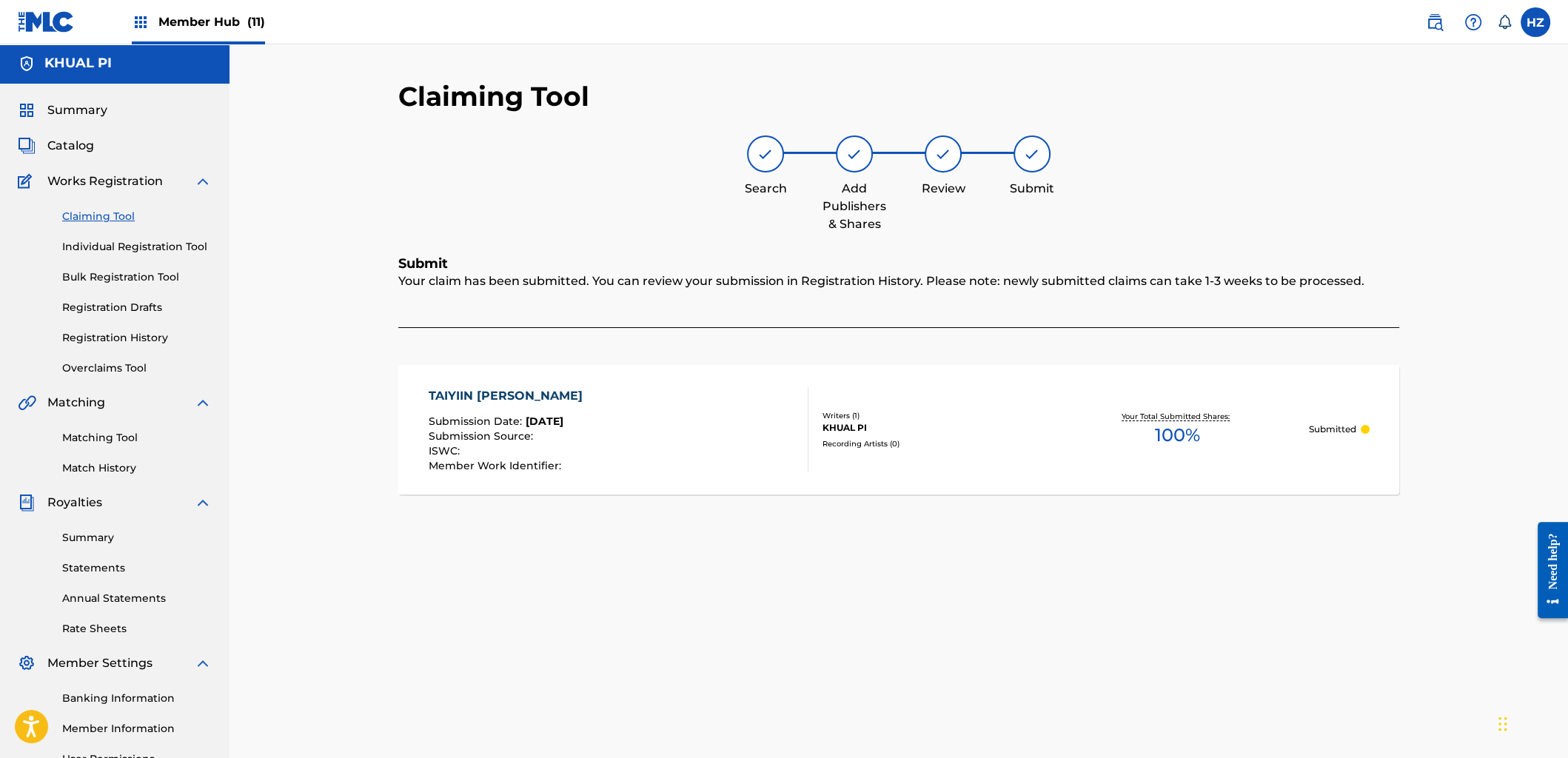
scroll to position [1, 0]
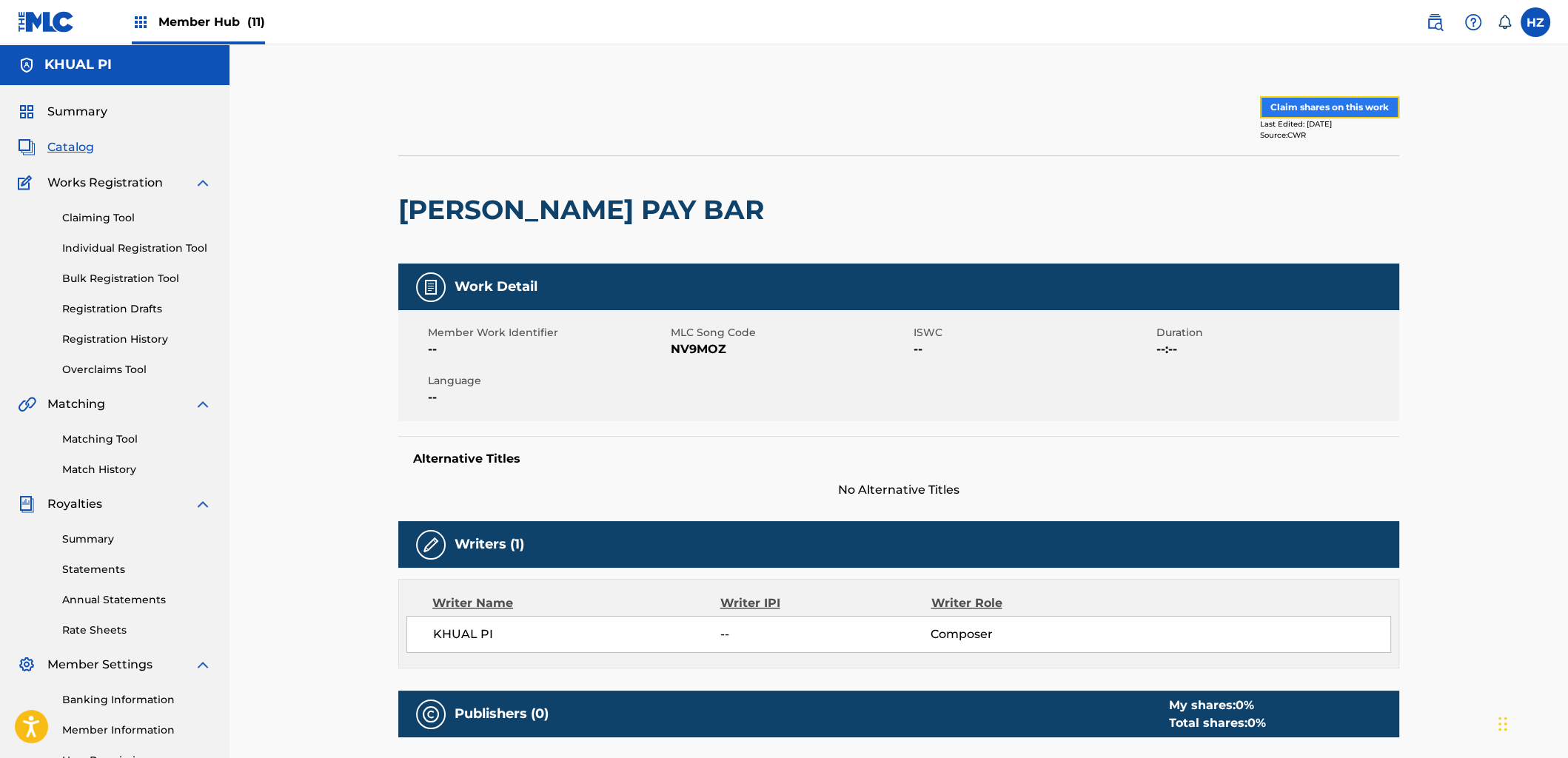
click at [1334, 116] on button "Claim shares on this work" at bounding box center [1330, 108] width 139 height 22
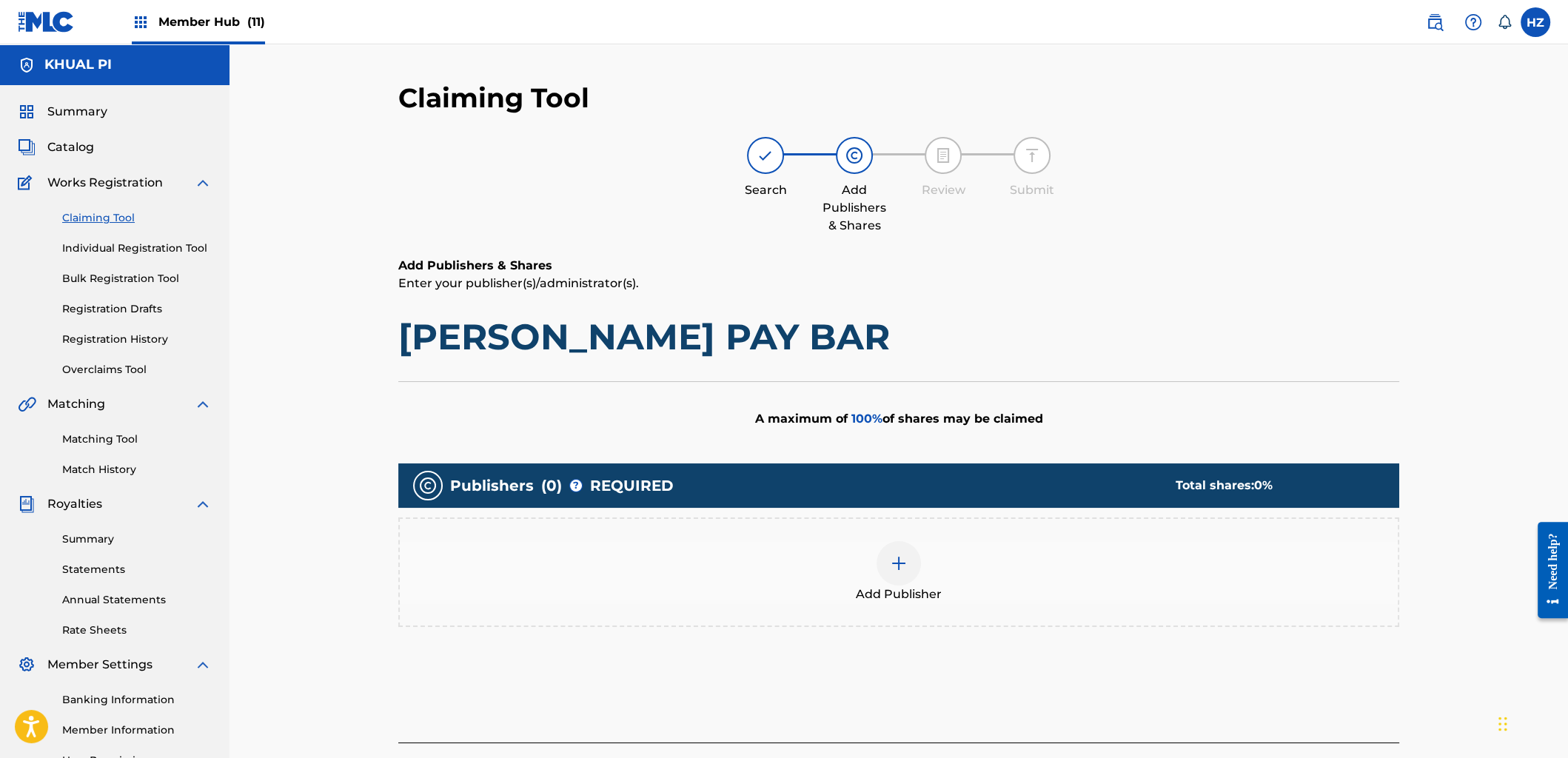
click at [943, 548] on div "Add Publisher" at bounding box center [898, 572] width 998 height 62
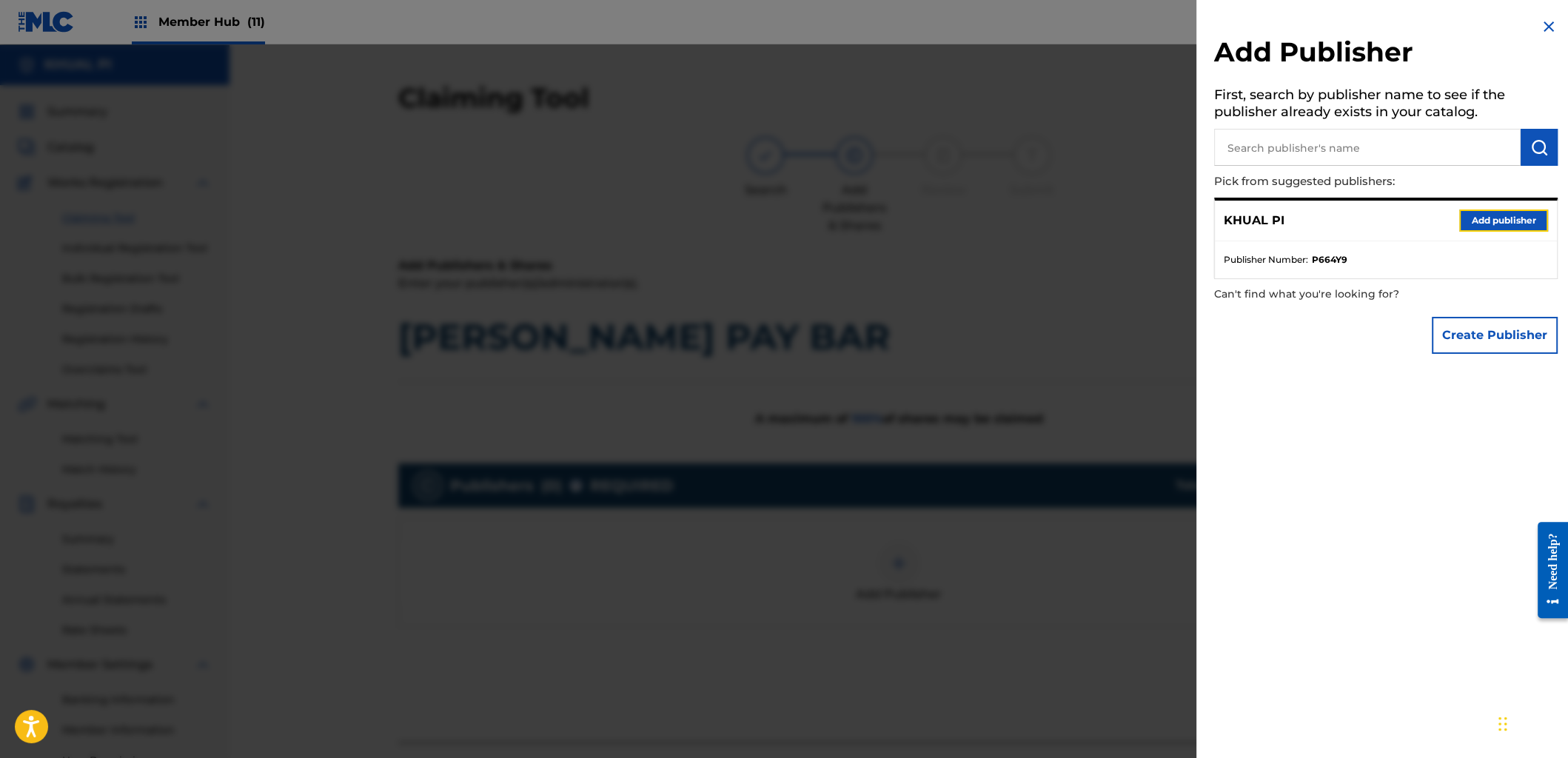
click at [1516, 220] on button "Add publisher" at bounding box center [1504, 220] width 89 height 22
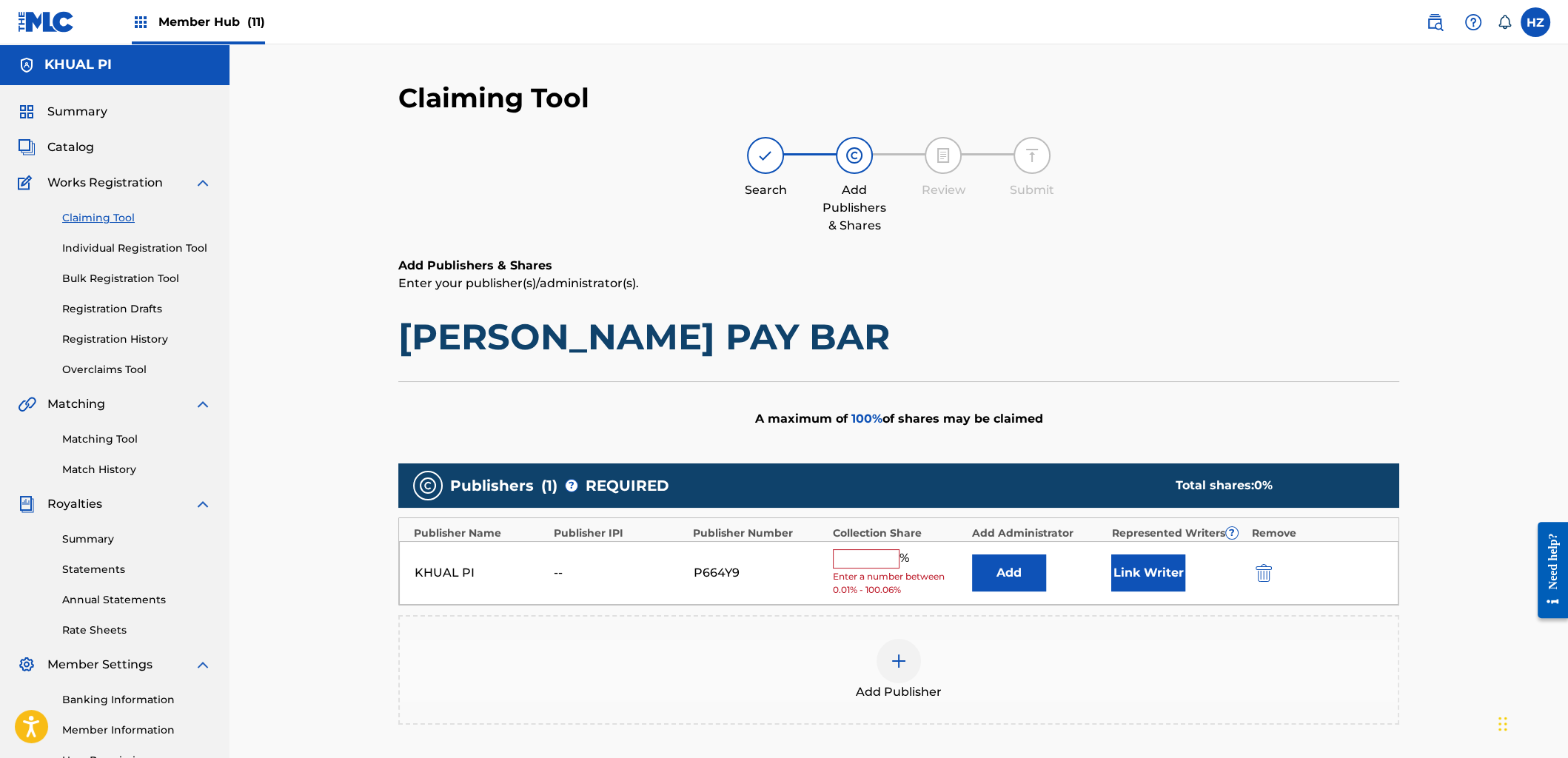
click at [873, 557] on input "text" at bounding box center [866, 558] width 67 height 20
type input "100"
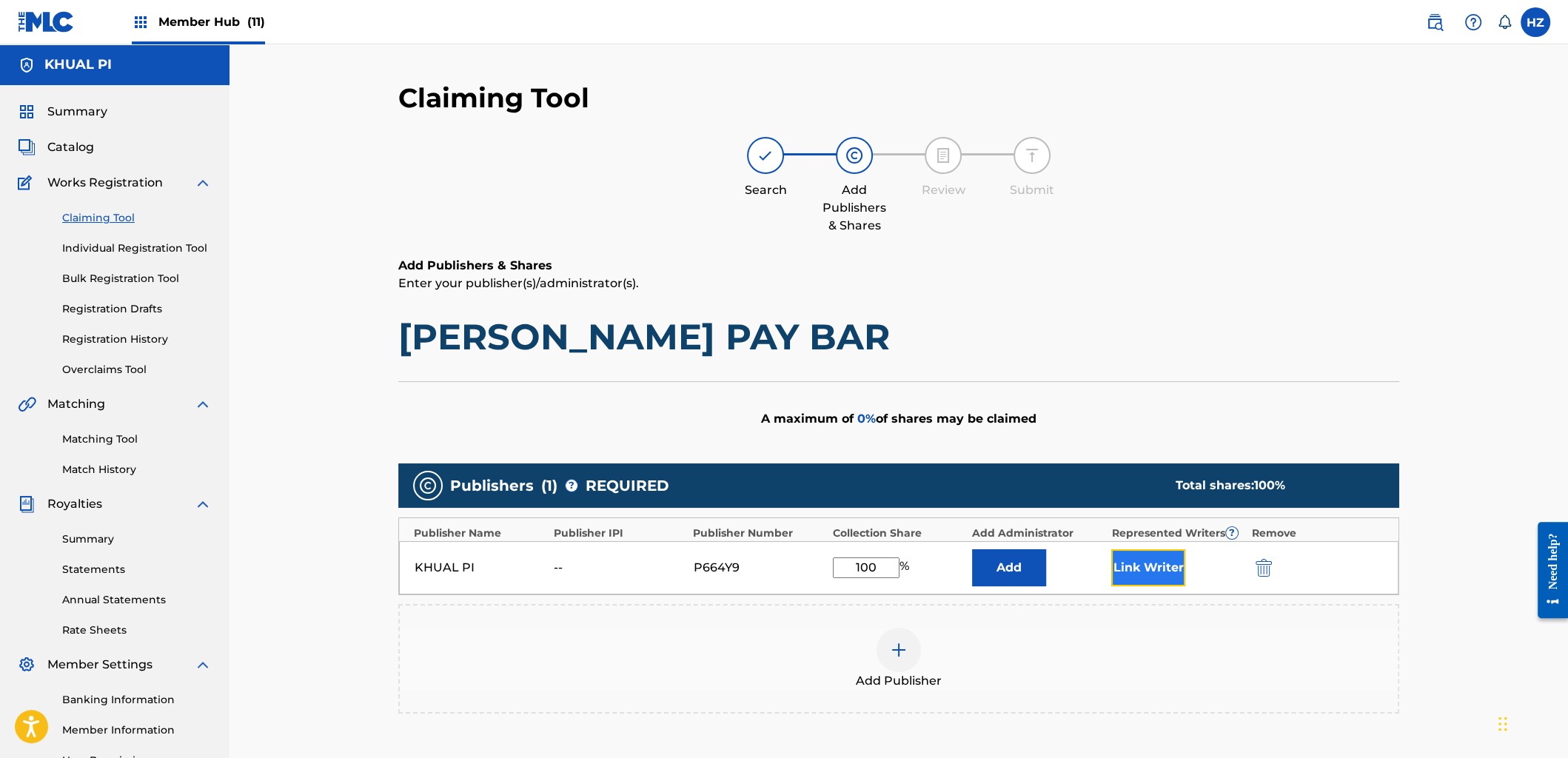
click at [1170, 578] on button "Link Writer" at bounding box center [1148, 567] width 74 height 37
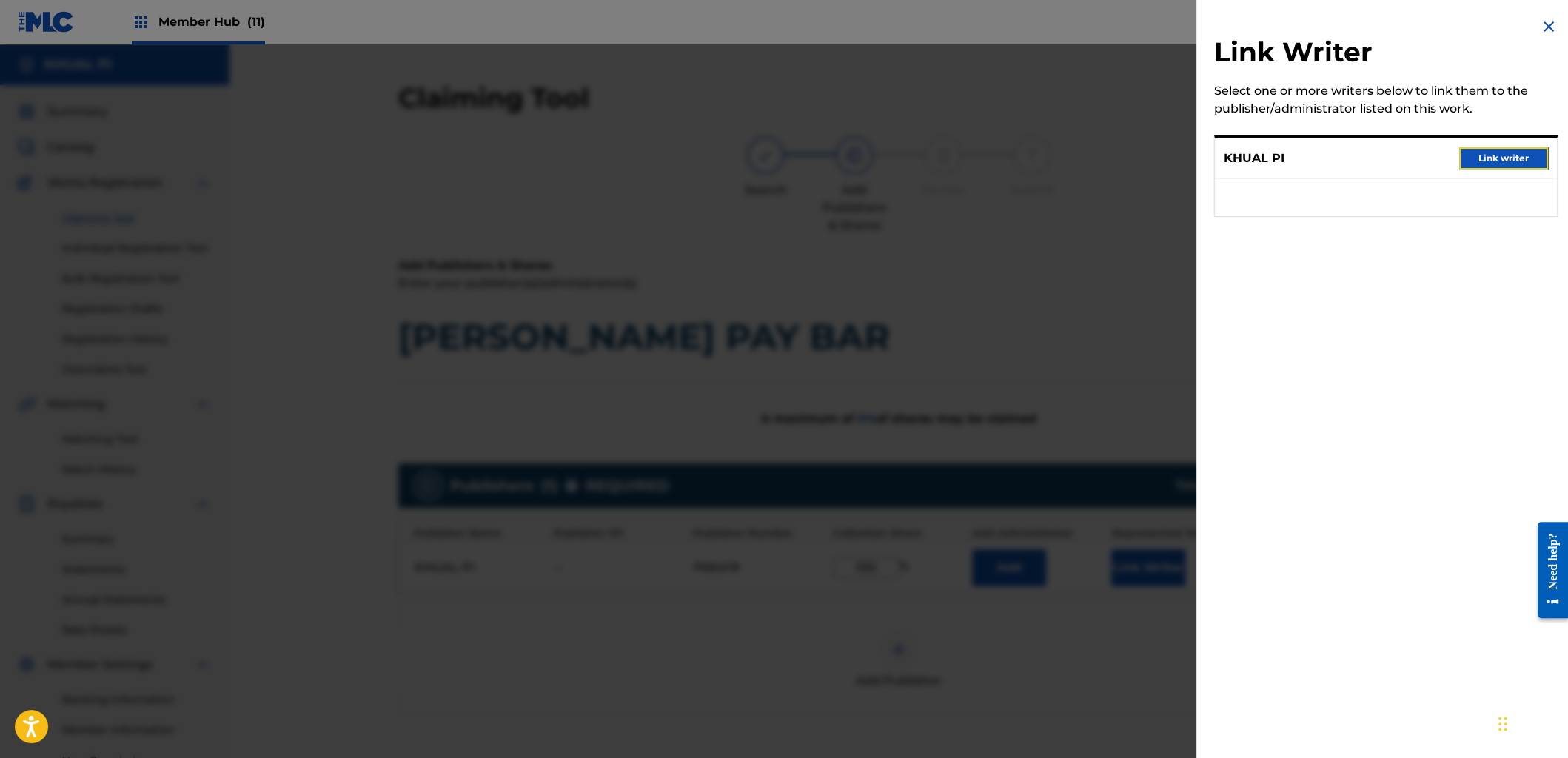
click at [1518, 166] on button "Link writer" at bounding box center [1504, 159] width 89 height 22
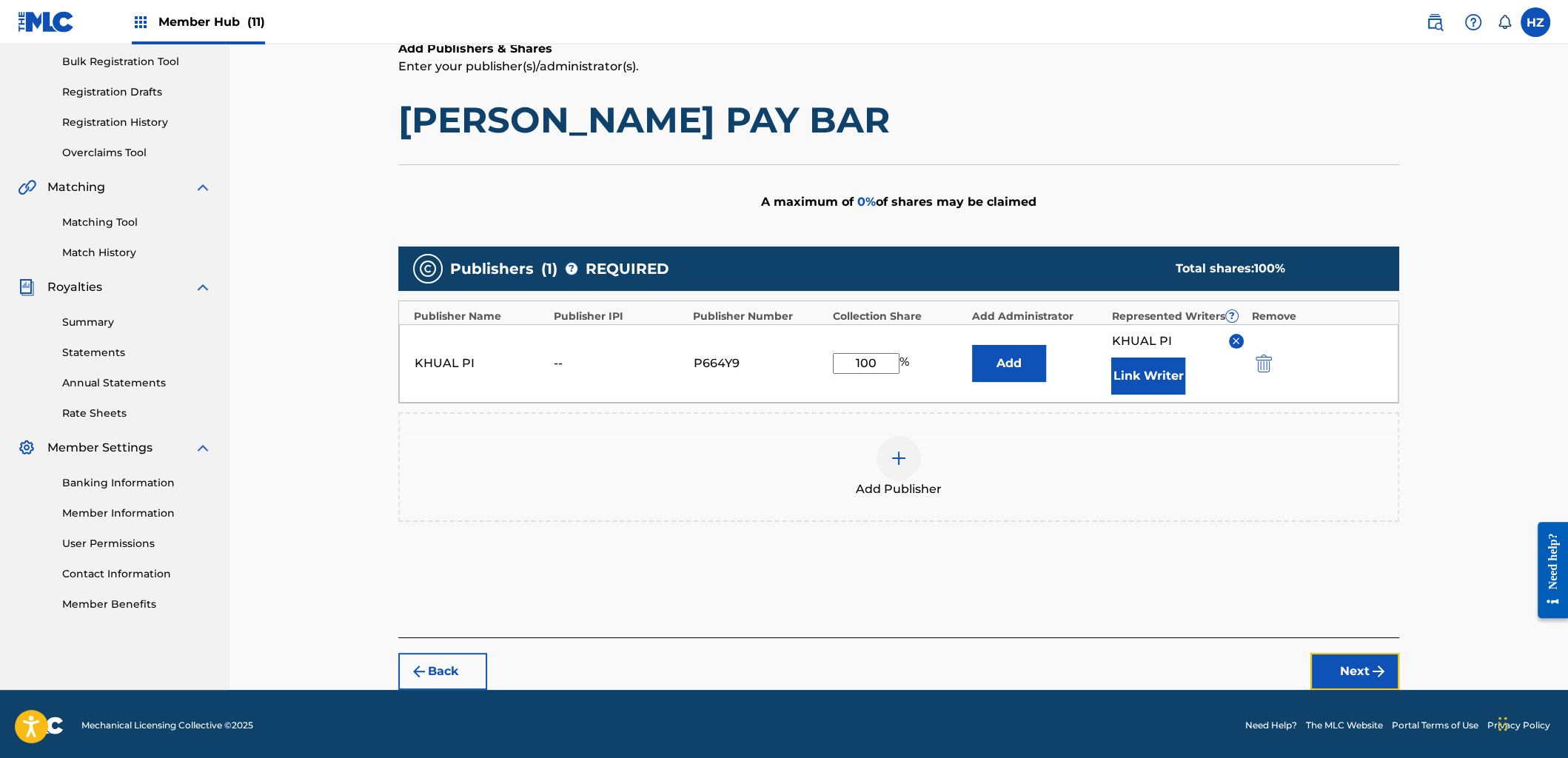
click at [1354, 655] on button "Next" at bounding box center [1355, 671] width 89 height 37
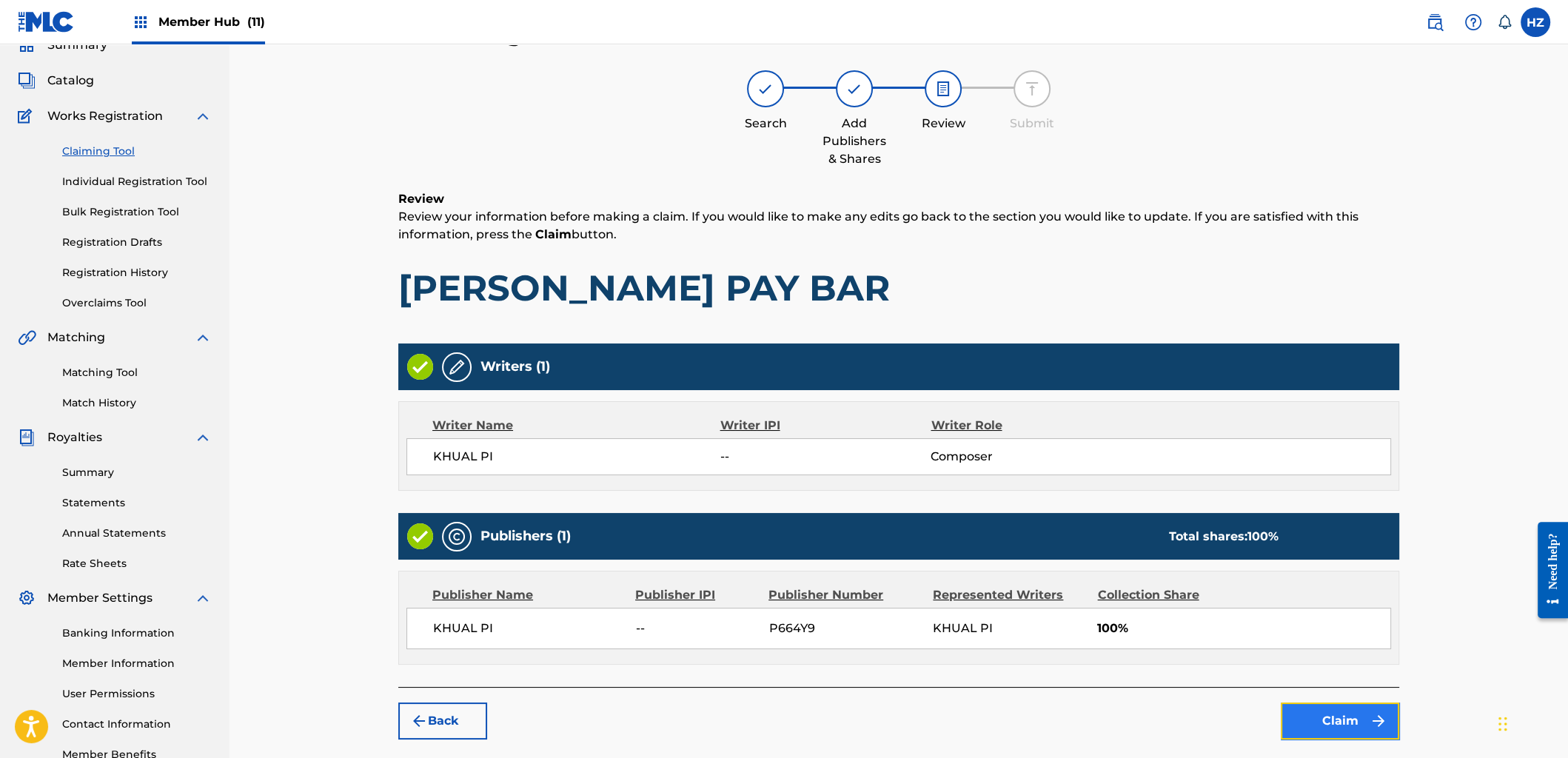
scroll to position [74, 0]
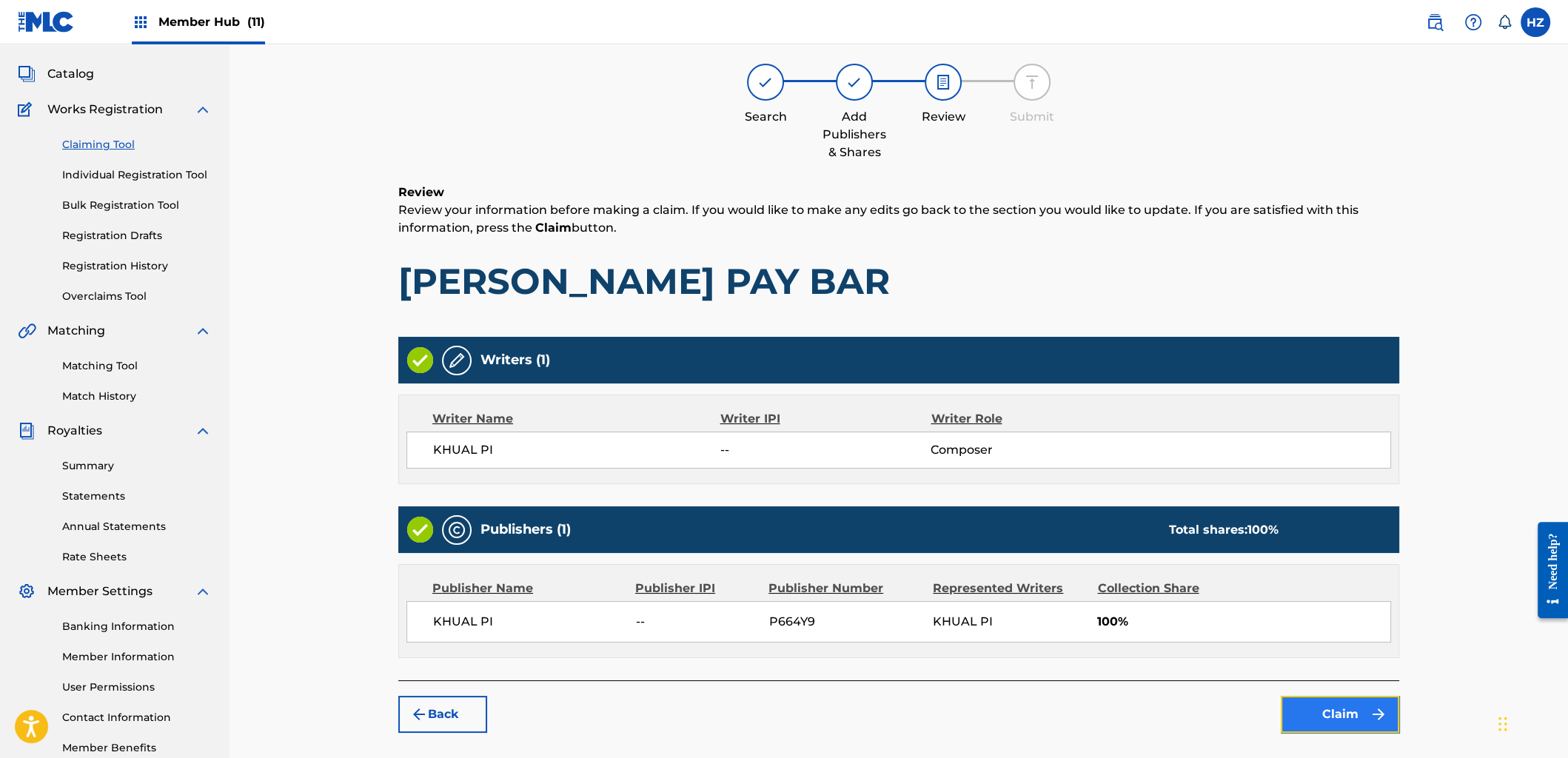
click at [1330, 710] on button "Claim" at bounding box center [1340, 714] width 119 height 37
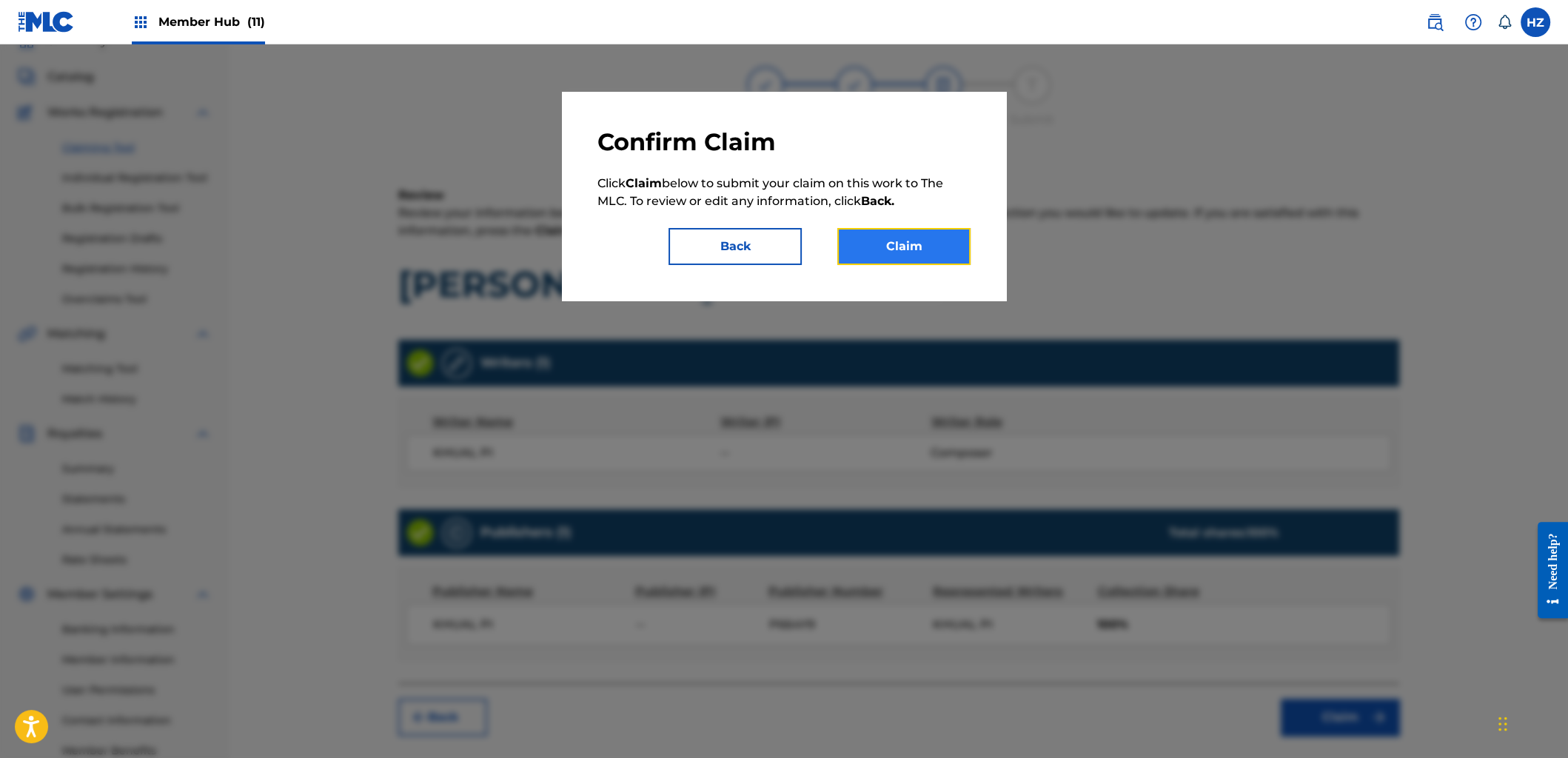
click at [905, 248] on button "Claim" at bounding box center [904, 246] width 133 height 37
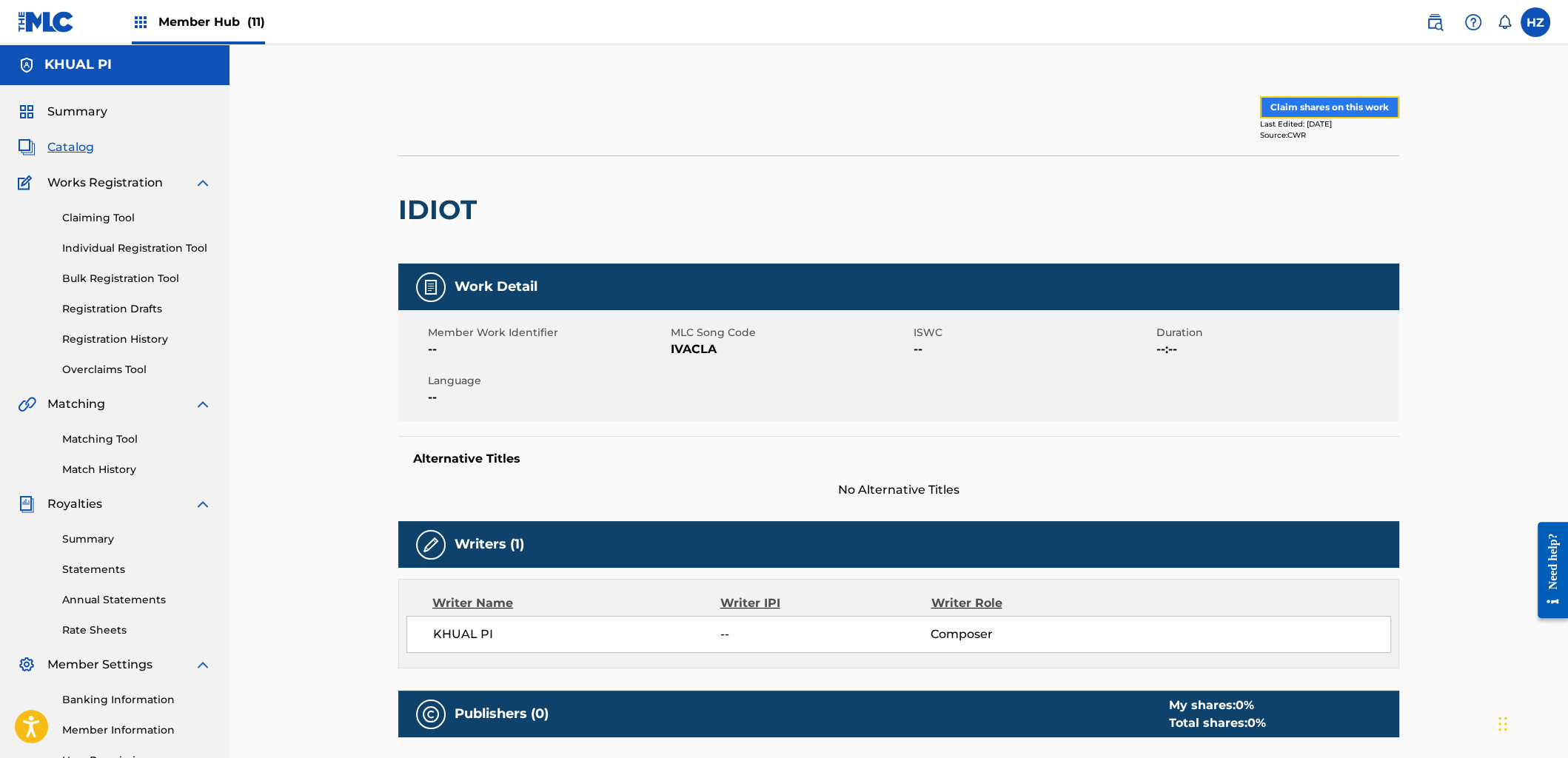
click at [1295, 114] on button "Claim shares on this work" at bounding box center [1330, 108] width 139 height 22
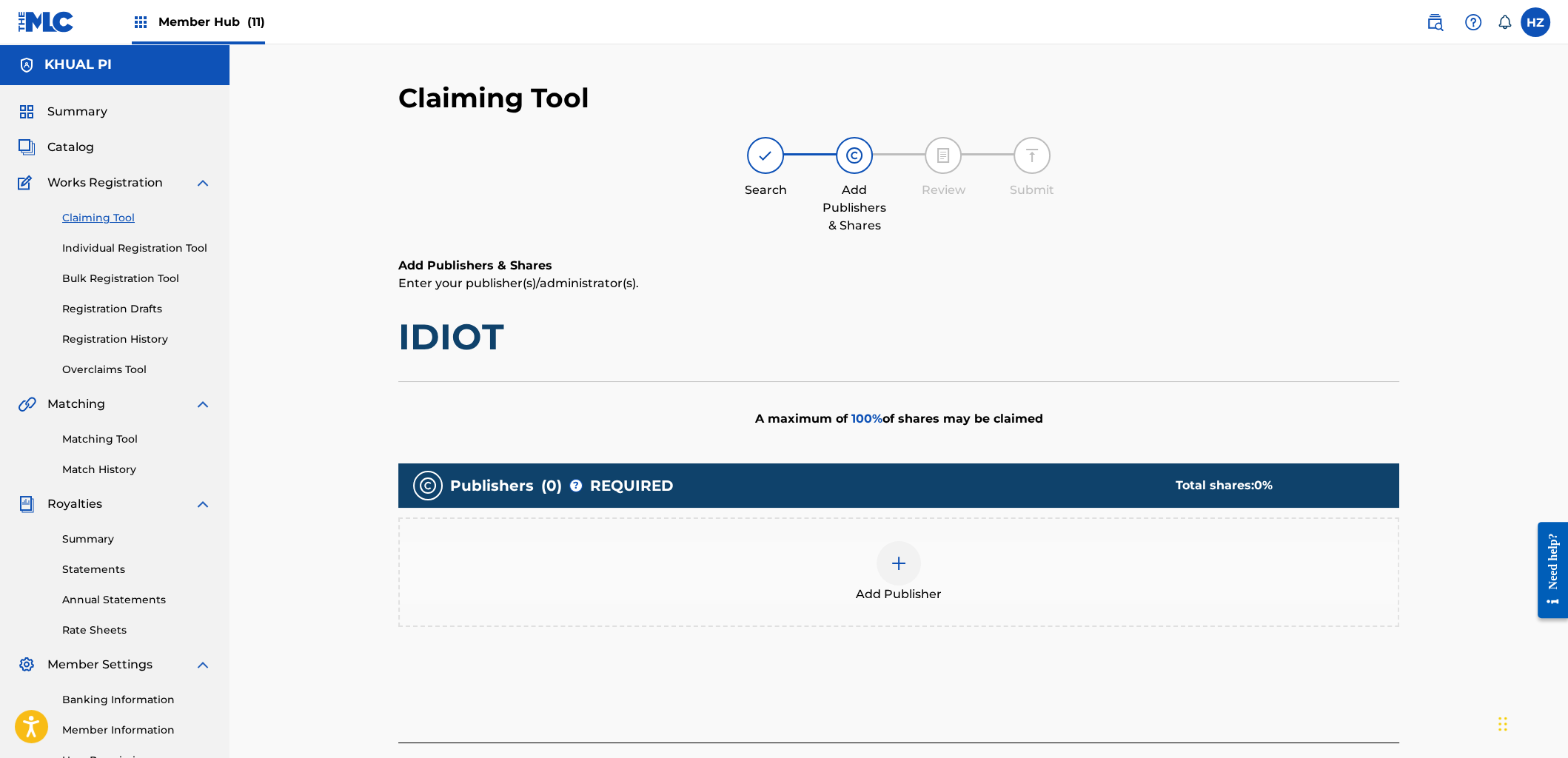
click at [899, 553] on div at bounding box center [899, 563] width 44 height 44
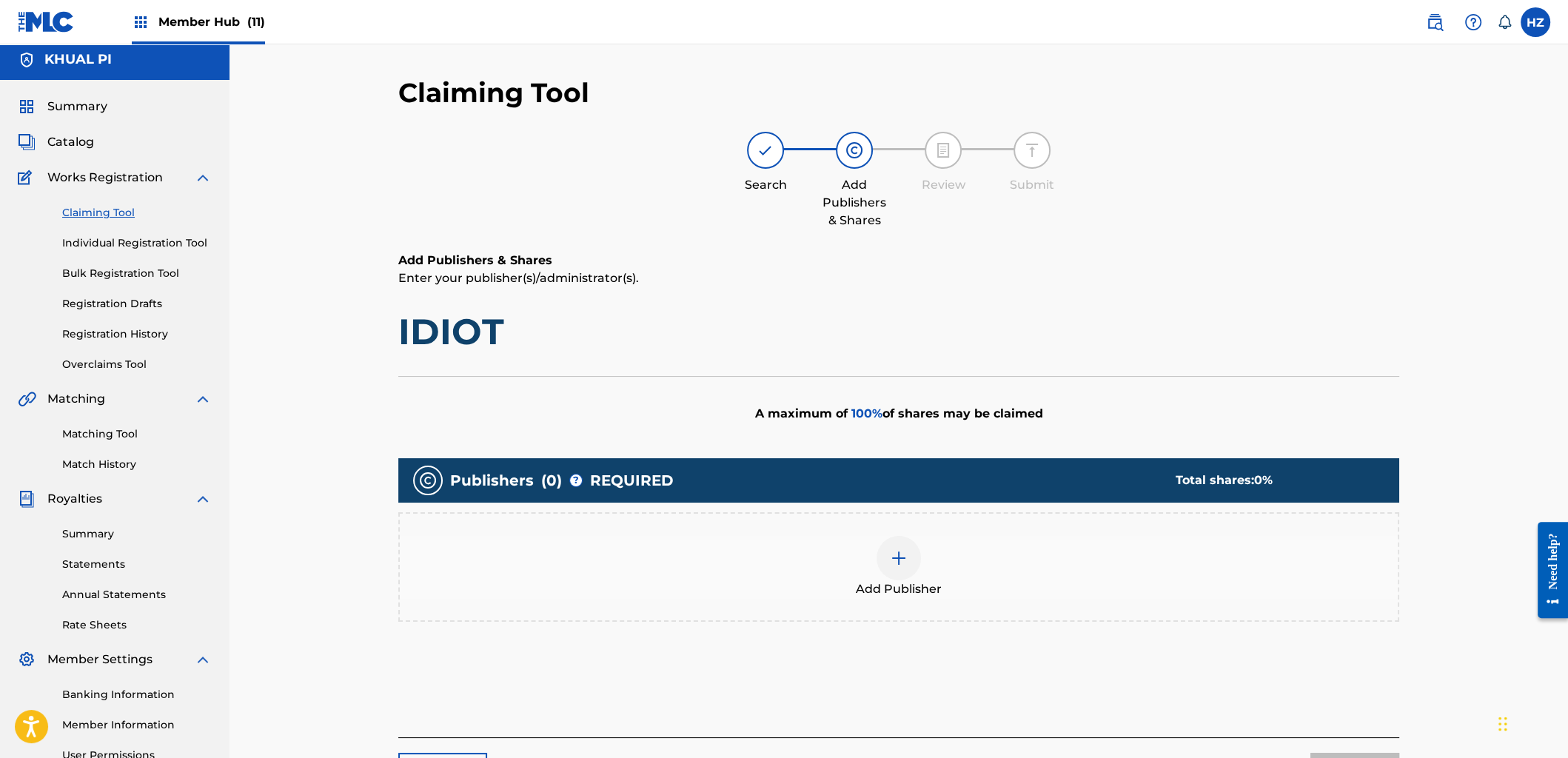
scroll to position [6, 0]
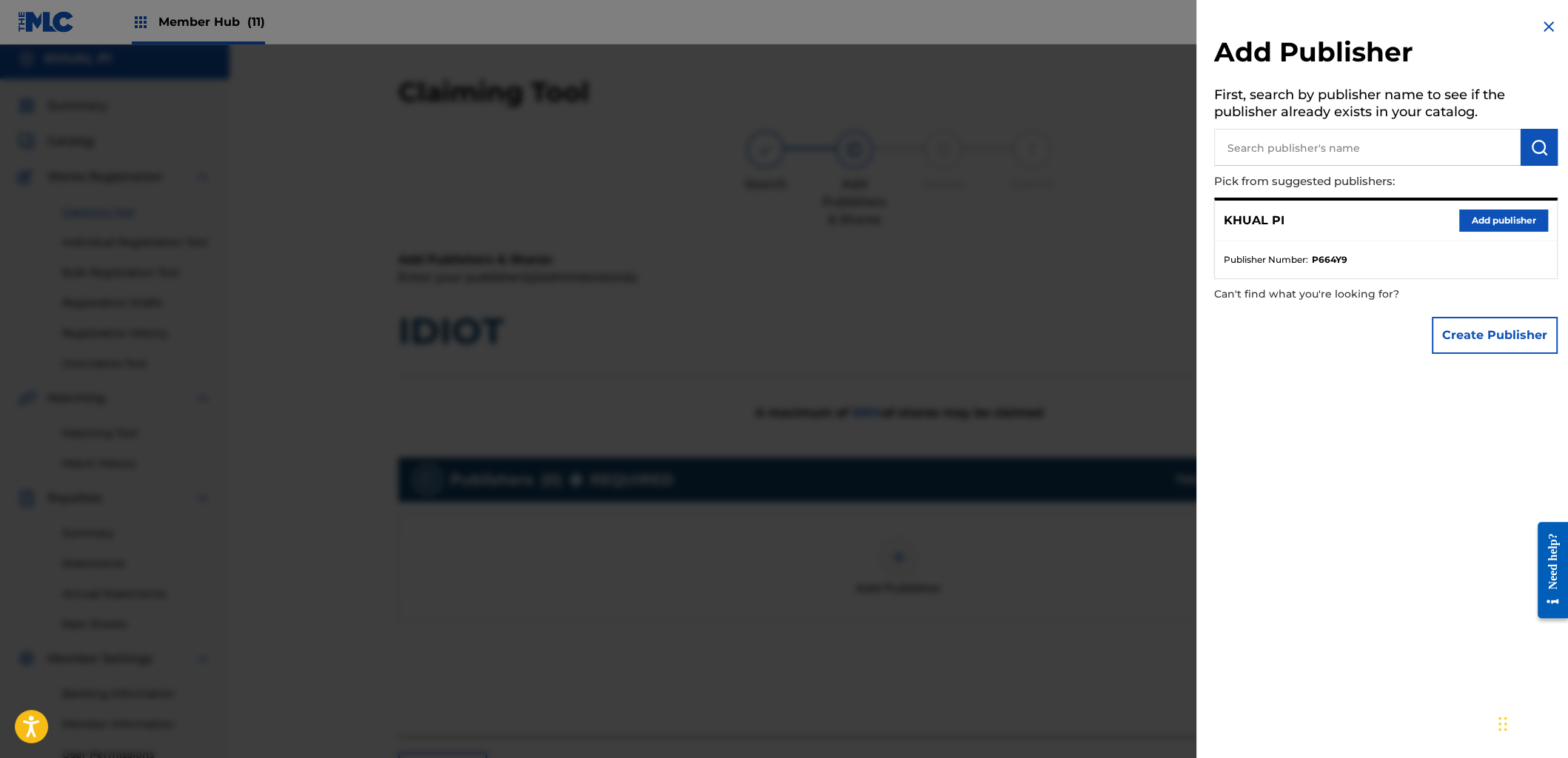
click at [1515, 208] on div "KHUAL PI Add publisher" at bounding box center [1386, 221] width 342 height 41
click at [1507, 219] on button "Add publisher" at bounding box center [1504, 220] width 89 height 22
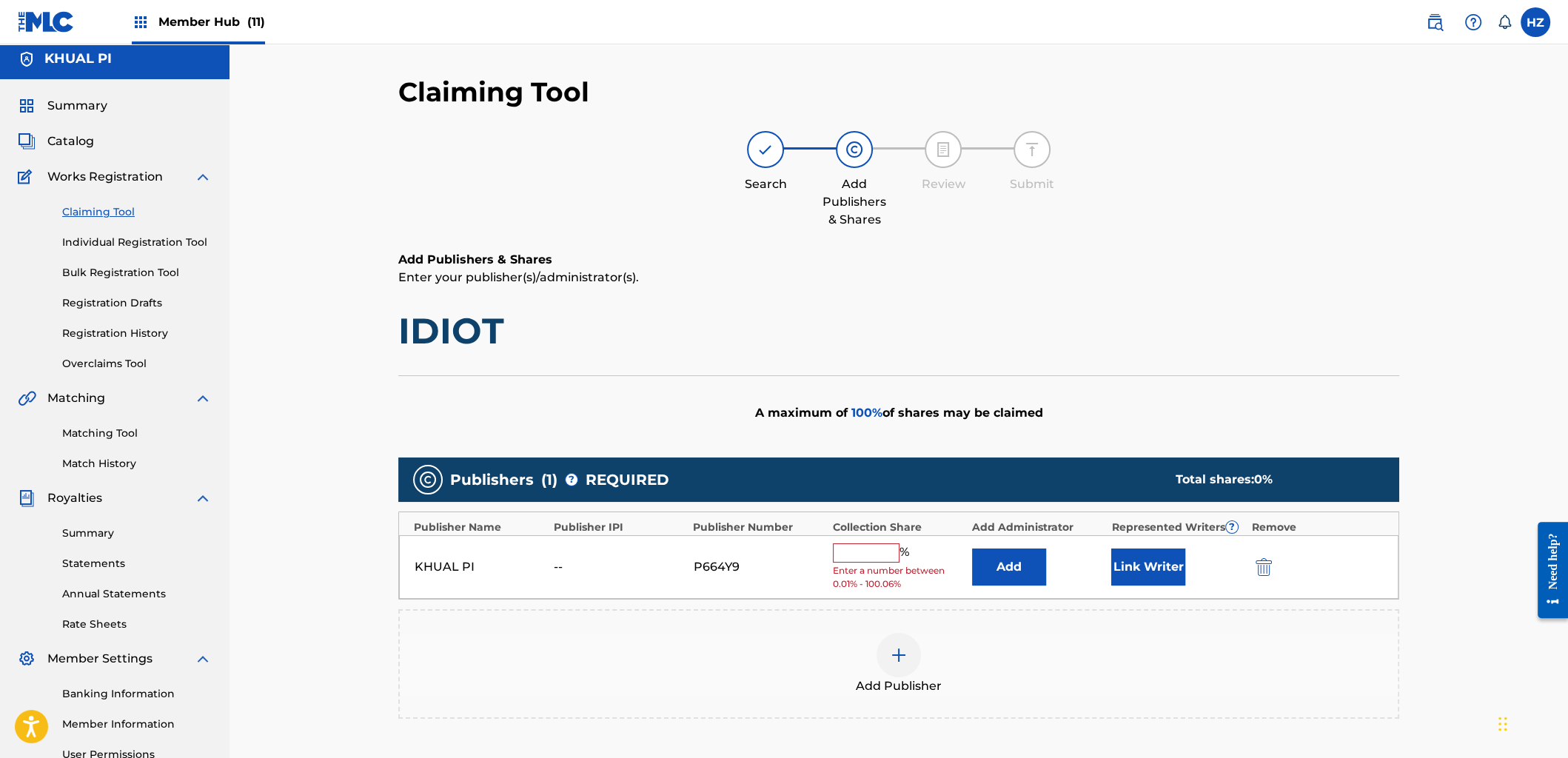
click at [865, 544] on input "text" at bounding box center [866, 552] width 67 height 20
type input "100"
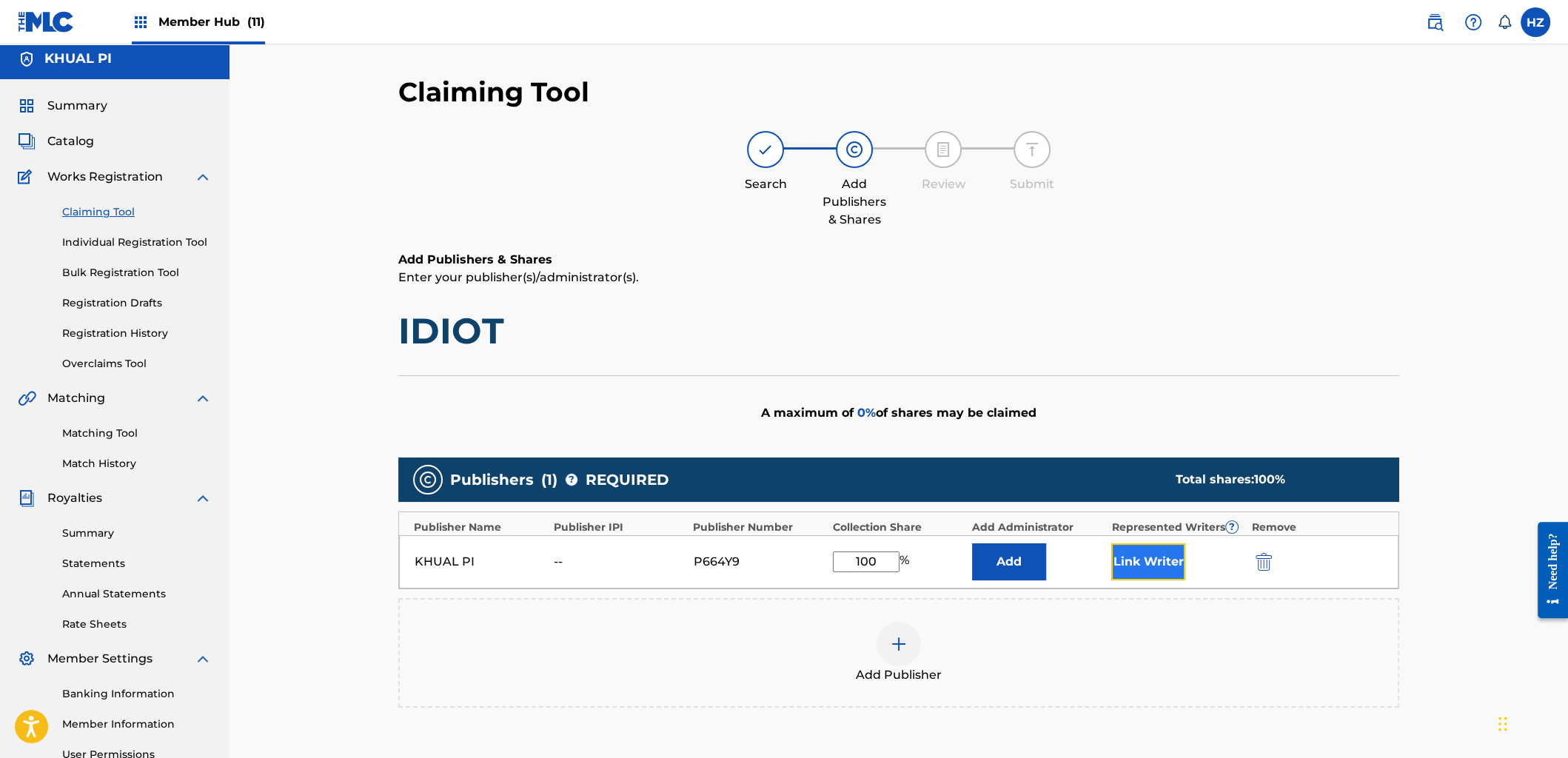
click at [1129, 561] on button "Link Writer" at bounding box center [1148, 561] width 74 height 37
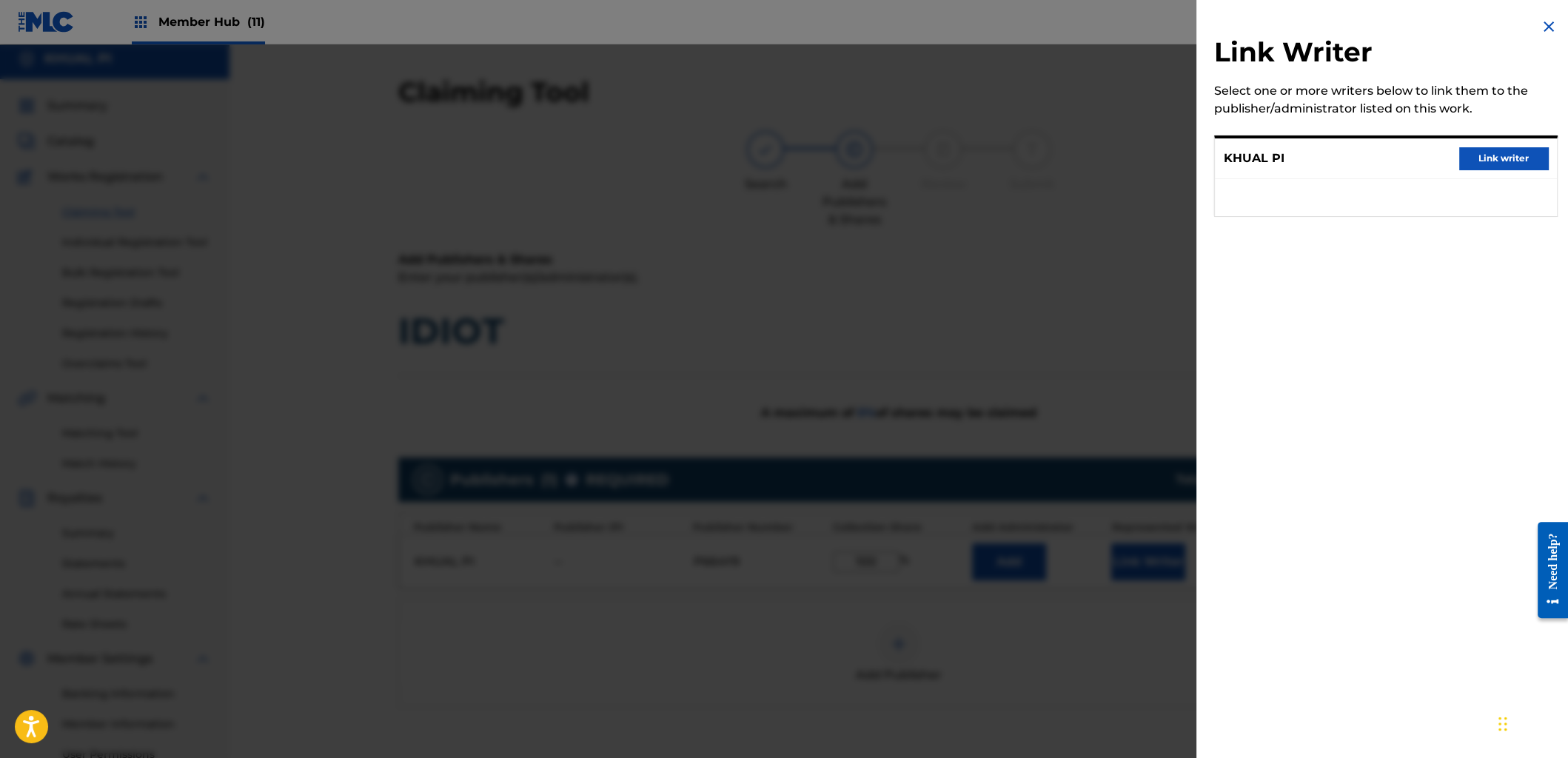
click at [1478, 143] on div "KHUAL PI Link writer" at bounding box center [1386, 159] width 342 height 41
click at [1477, 151] on button "Link writer" at bounding box center [1504, 159] width 89 height 22
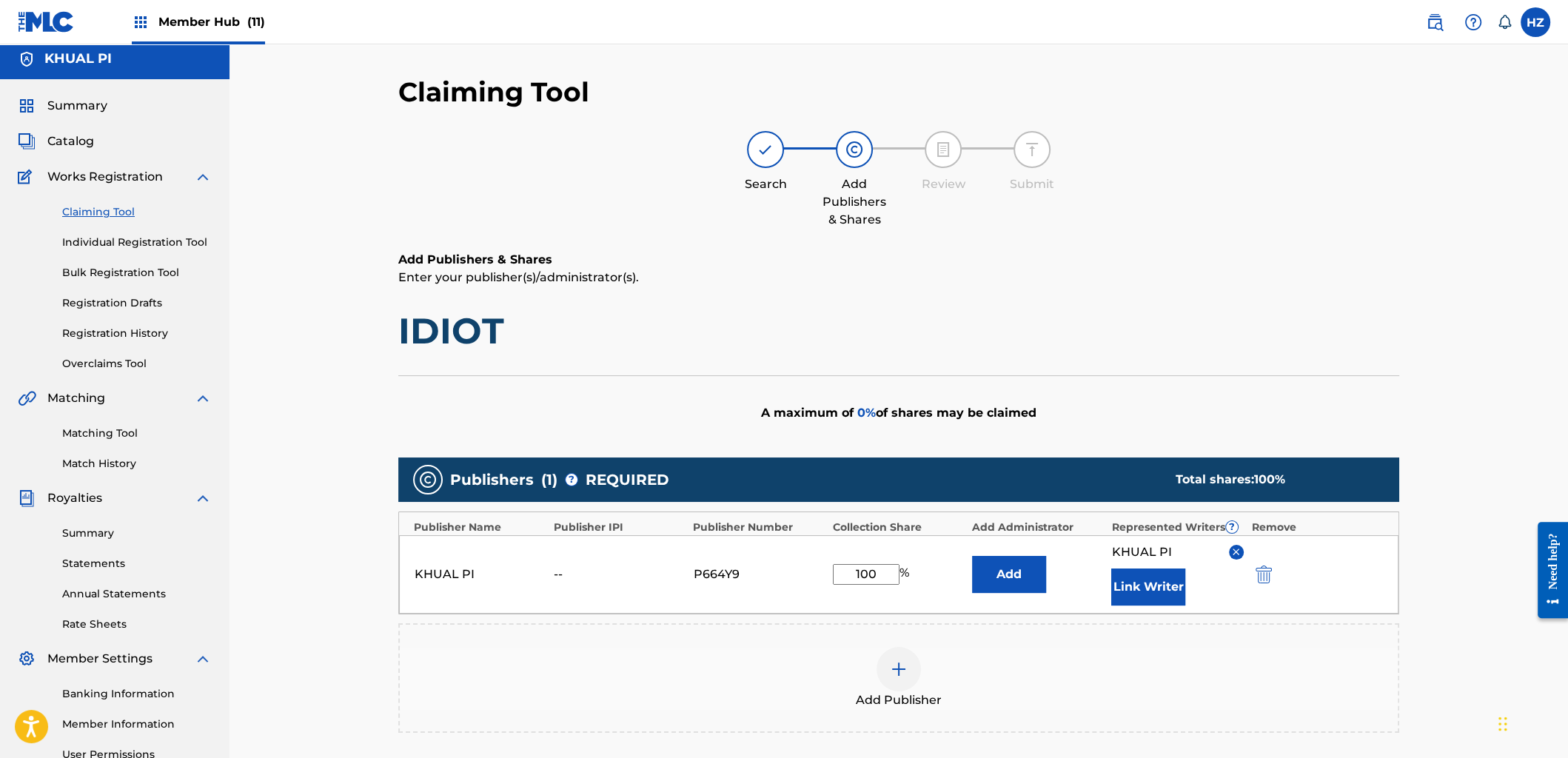
click at [1196, 342] on h1 "IDIOT" at bounding box center [898, 331] width 1001 height 44
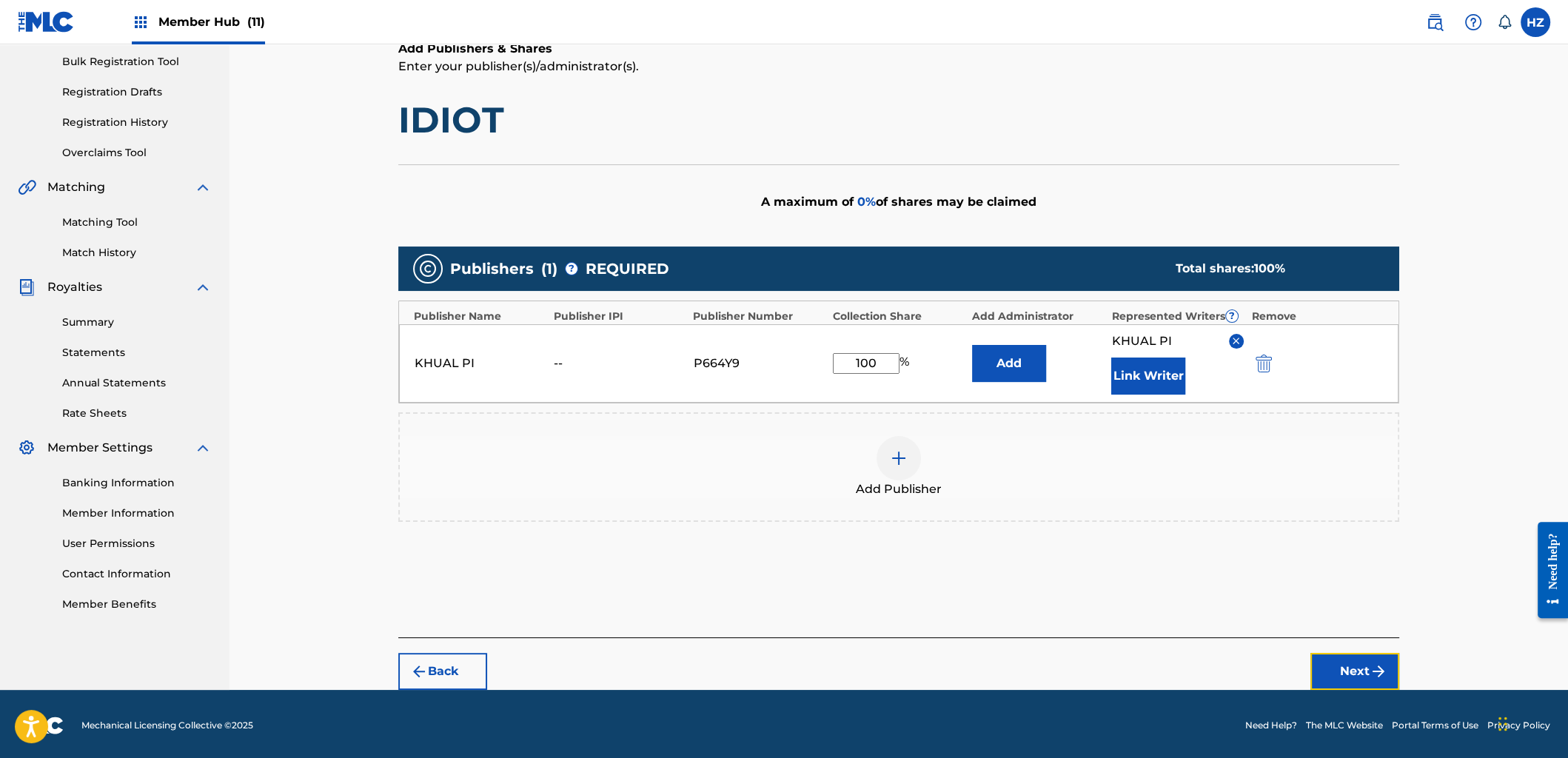
click at [1383, 653] on button "Next" at bounding box center [1355, 671] width 89 height 37
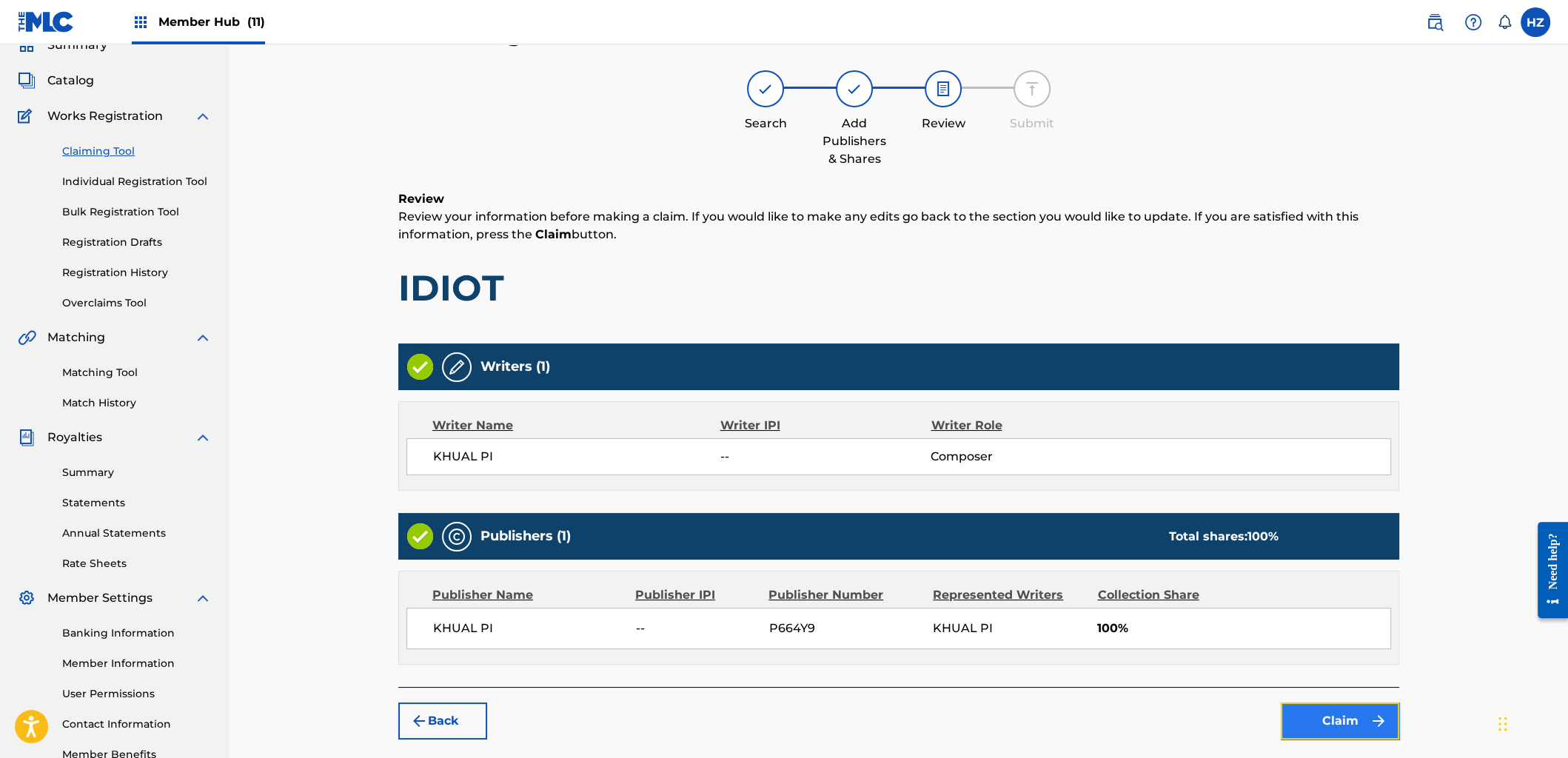
click at [1323, 703] on button "Claim" at bounding box center [1340, 720] width 119 height 37
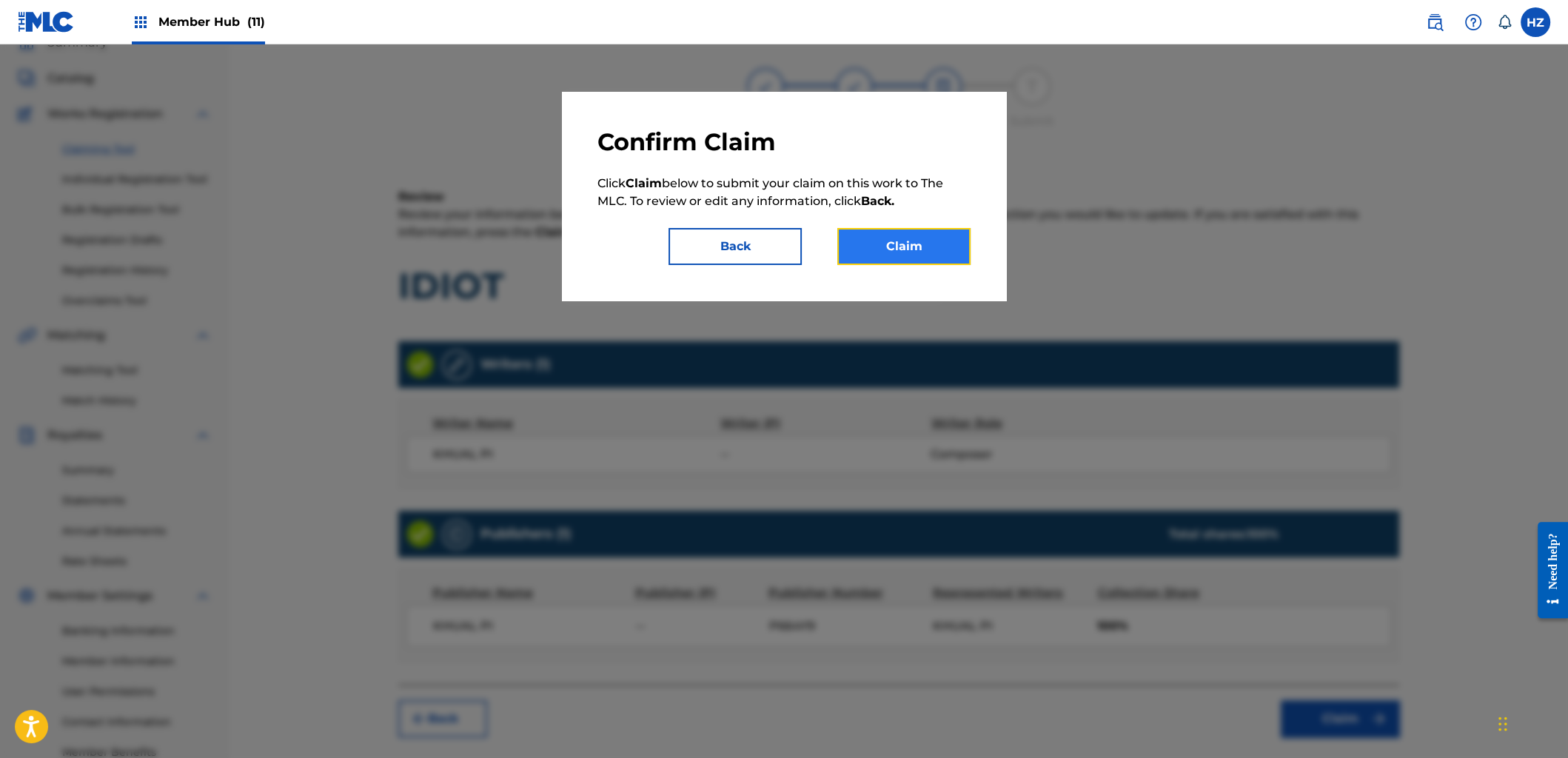
click at [935, 254] on button "Claim" at bounding box center [904, 246] width 133 height 37
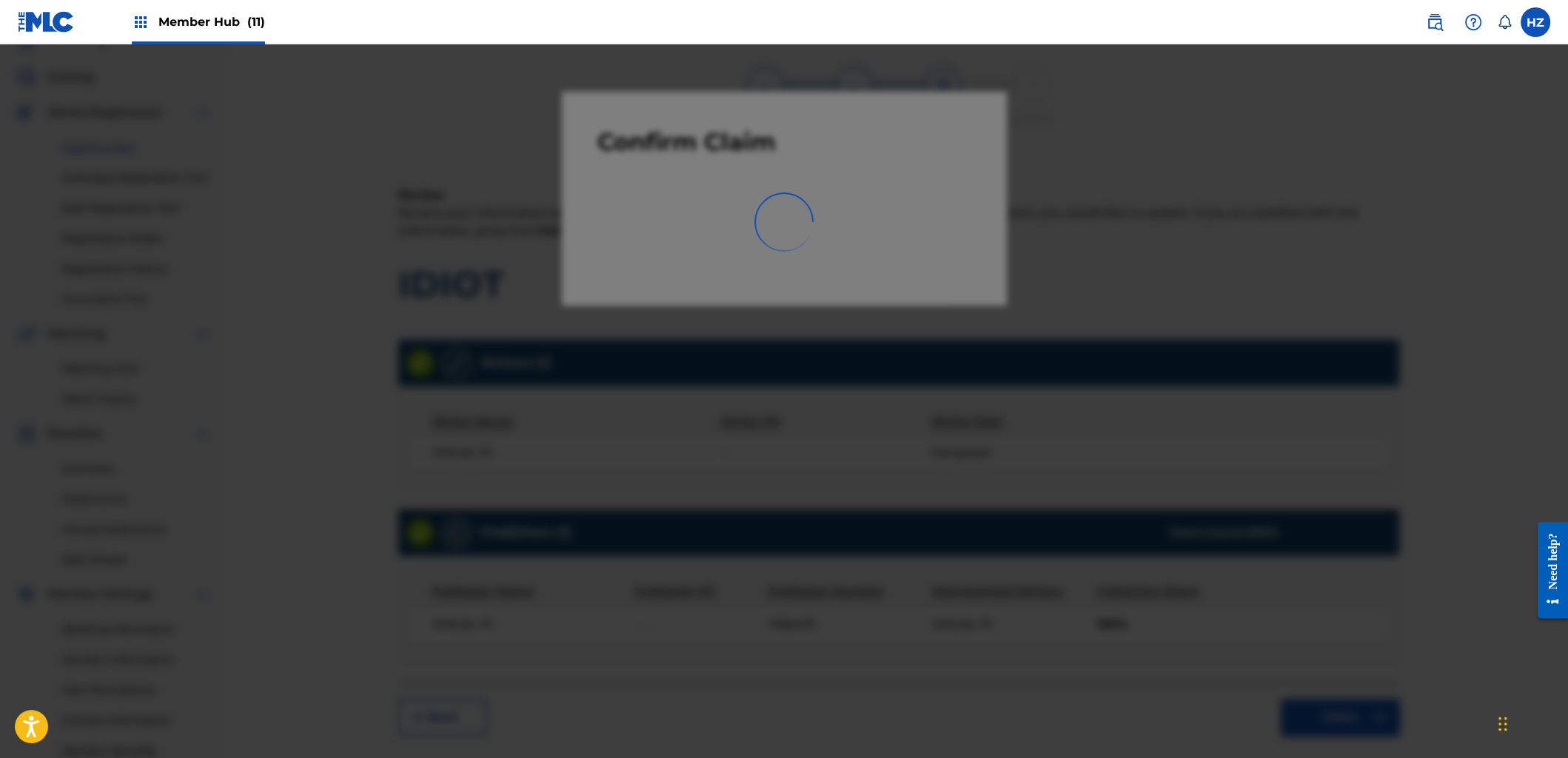
click at [1116, 161] on div at bounding box center [784, 423] width 1568 height 758
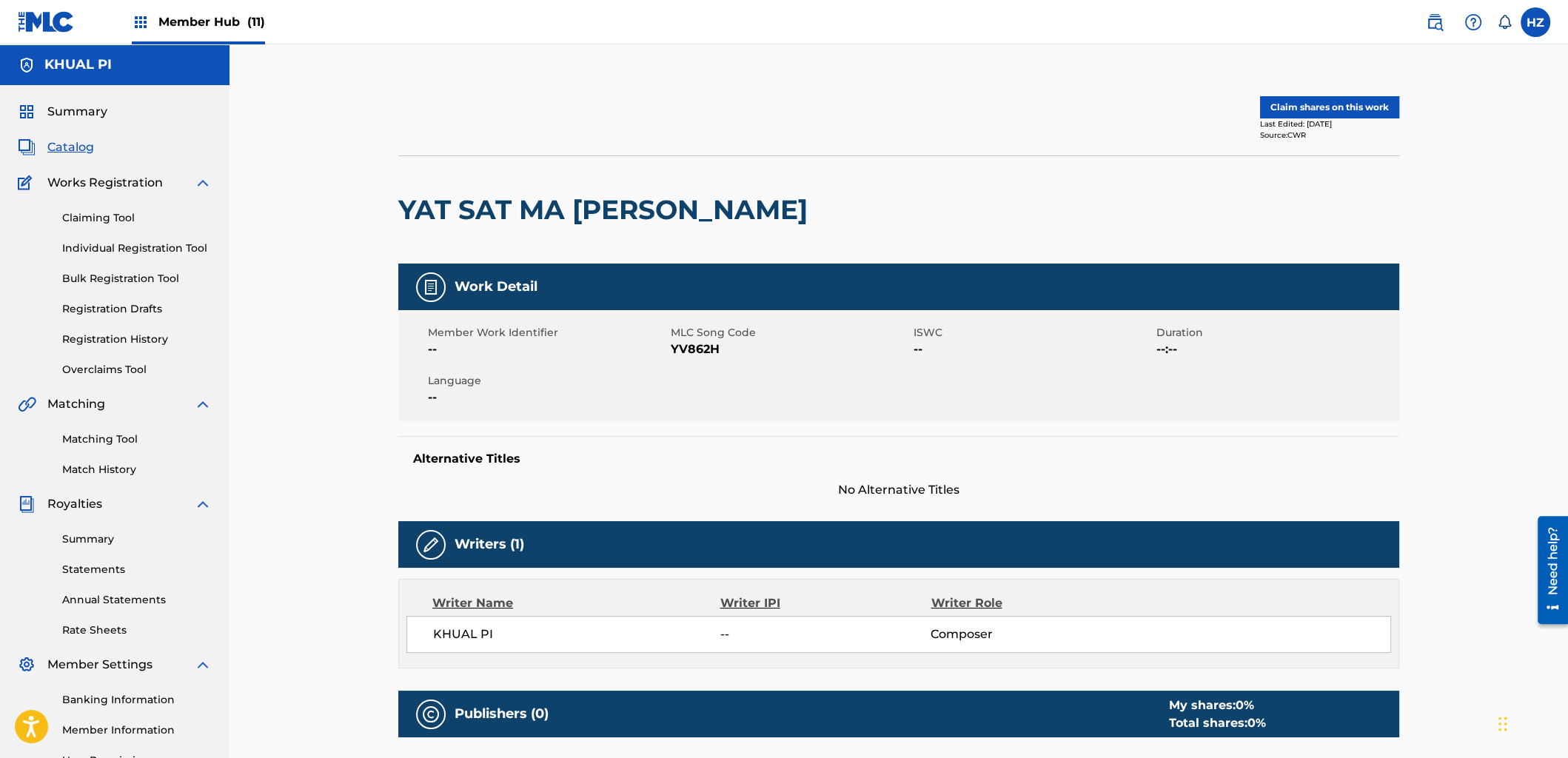
click at [1308, 125] on div "Last Edited: [DATE]" at bounding box center [1330, 124] width 139 height 11
click at [1308, 104] on button "Claim shares on this work" at bounding box center [1330, 108] width 139 height 22
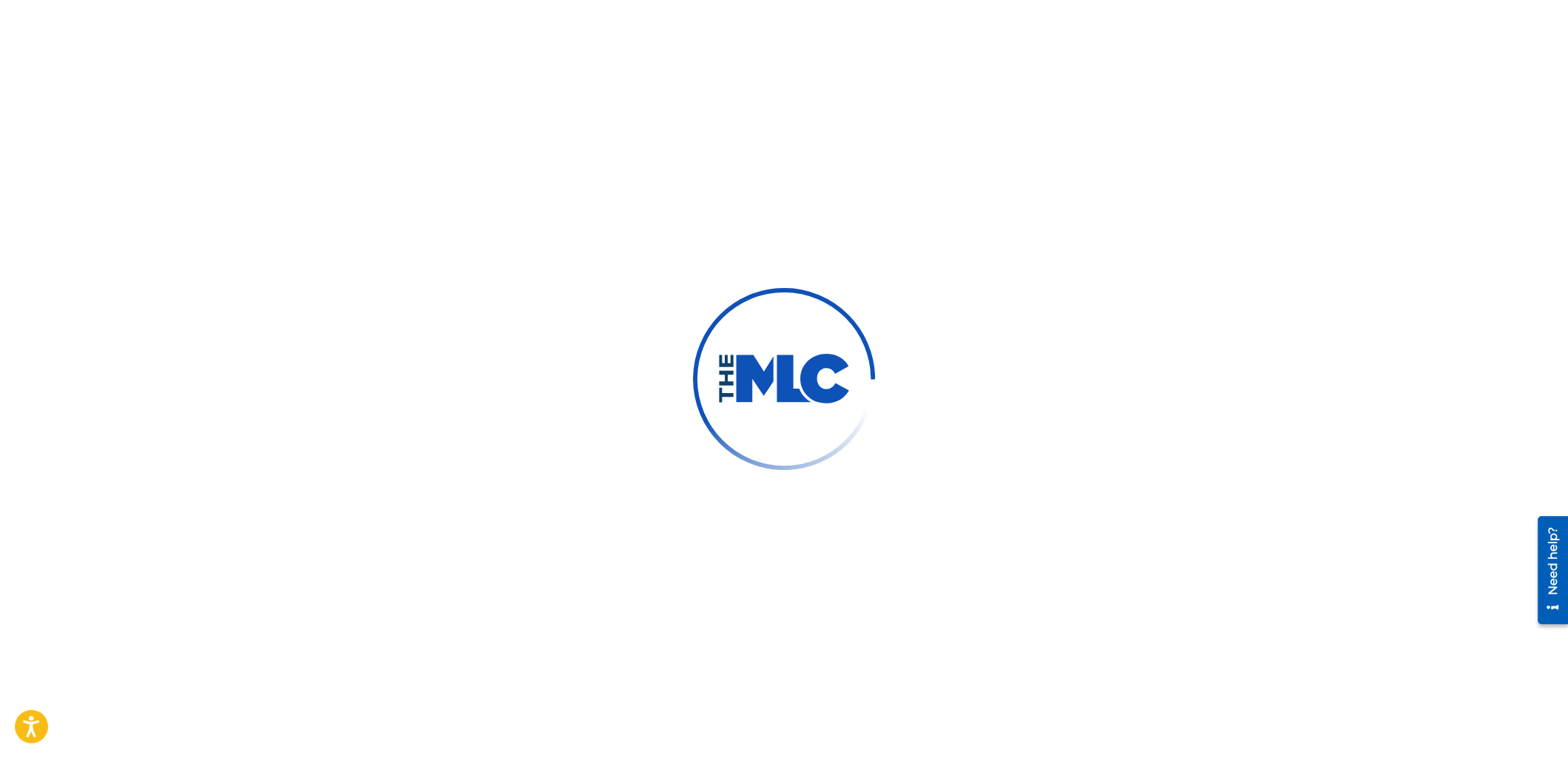
scroll to position [159, 0]
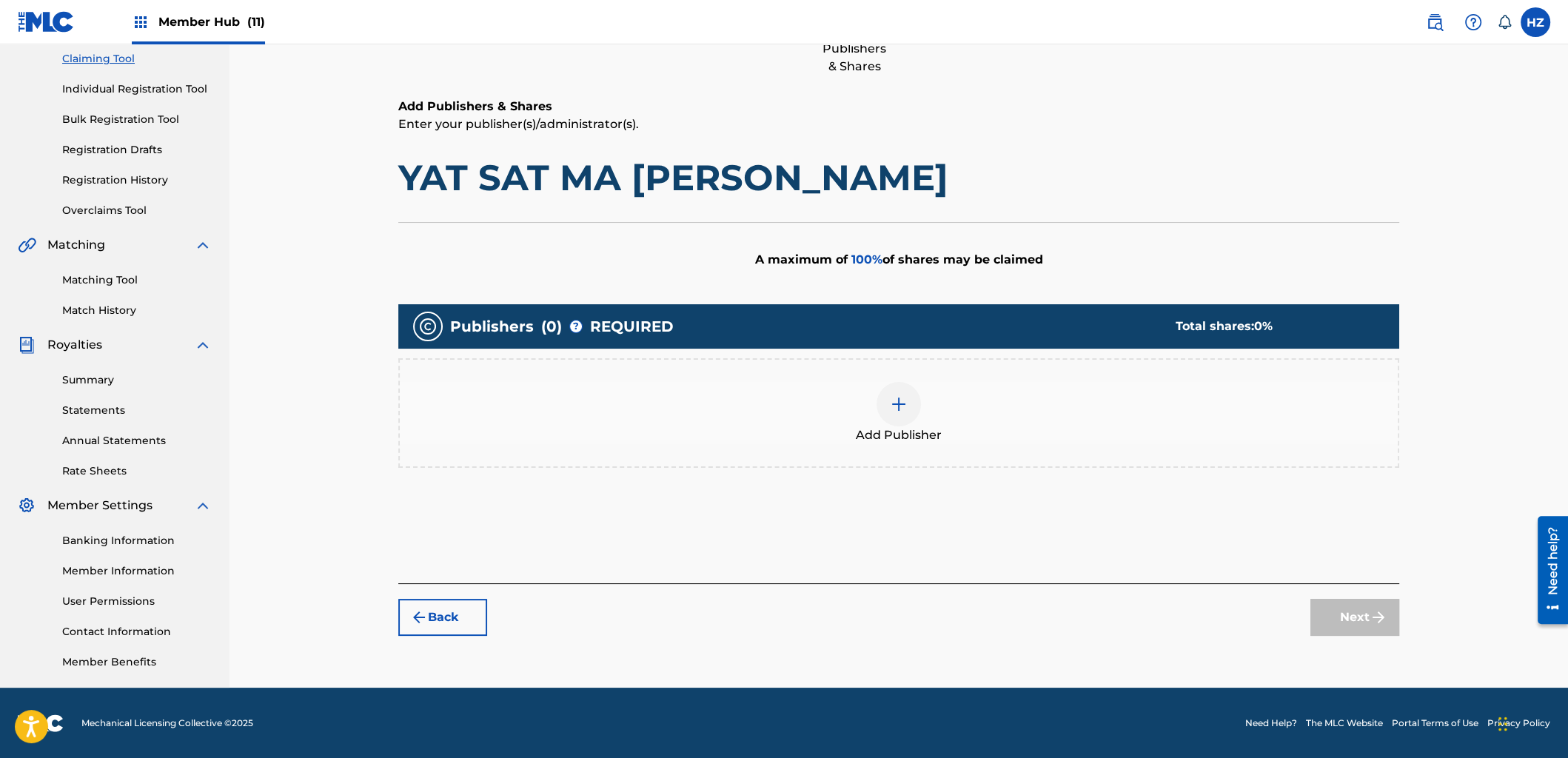
click at [881, 432] on span "Add Publisher" at bounding box center [898, 434] width 86 height 18
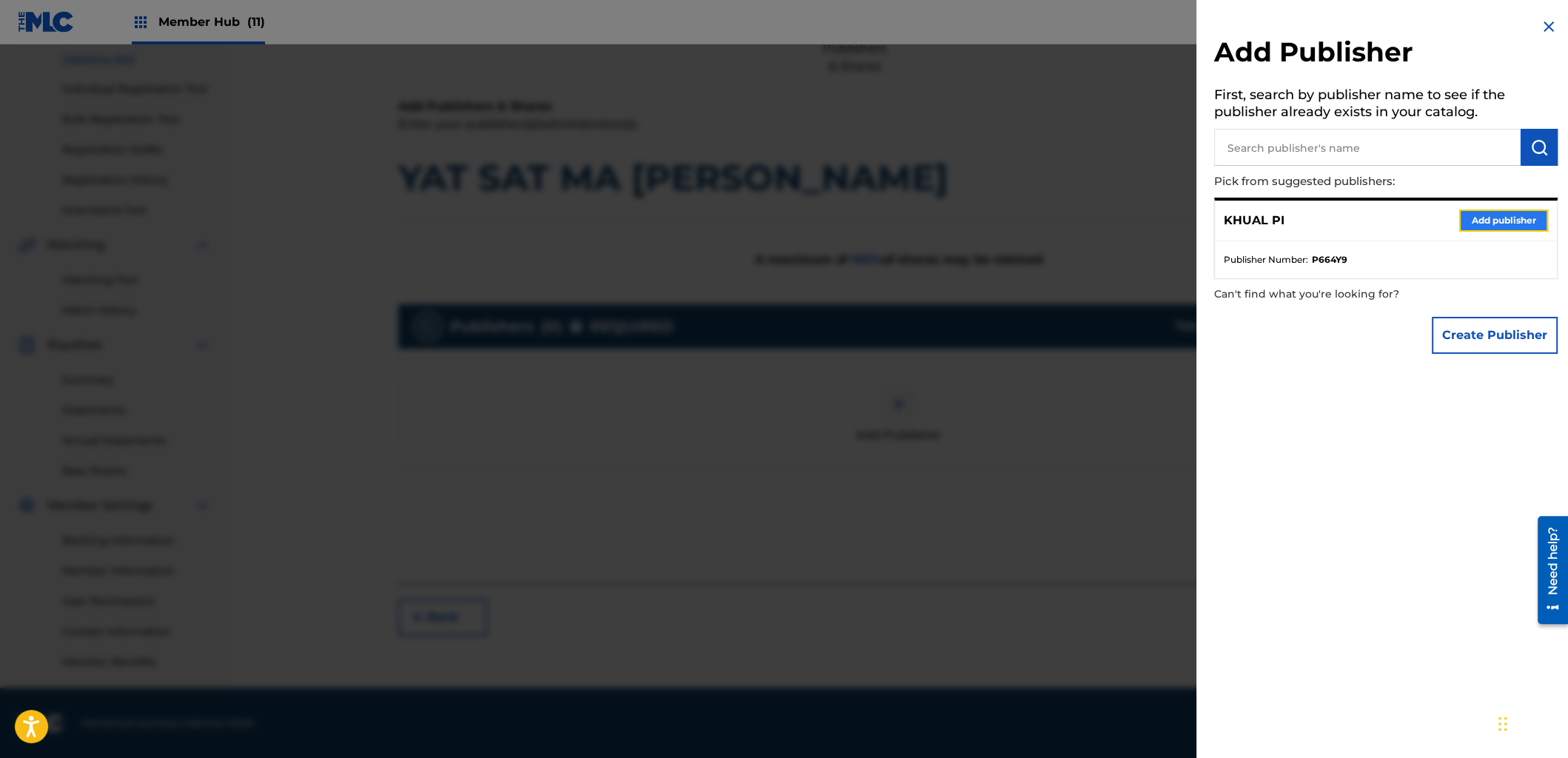
click at [1510, 228] on button "Add publisher" at bounding box center [1504, 220] width 89 height 22
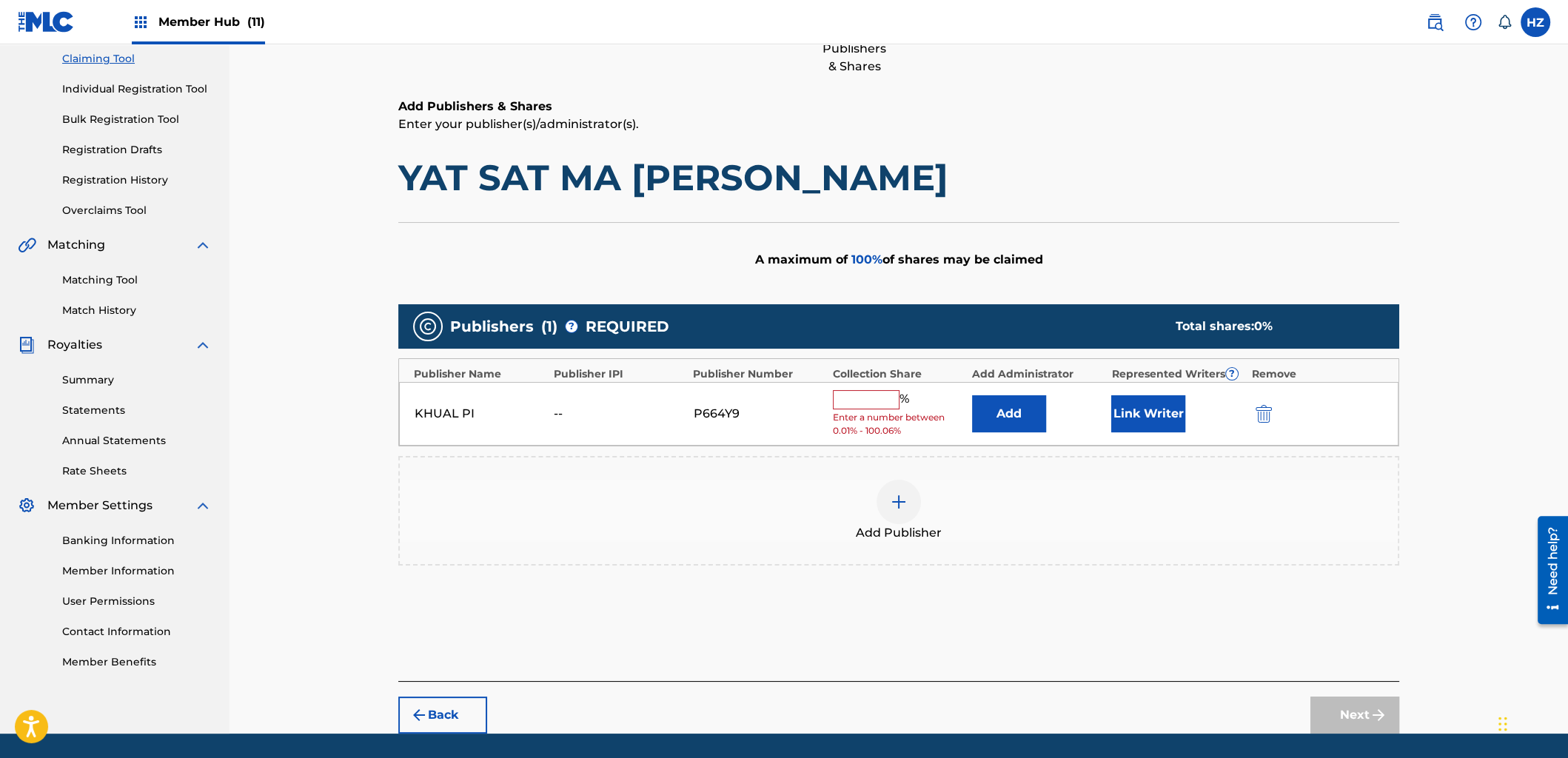
drag, startPoint x: 921, startPoint y: 395, endPoint x: 881, endPoint y: 388, distance: 40.6
click at [905, 392] on div "% Enter a number between 0.01% - 100.06%" at bounding box center [898, 414] width 132 height 48
click at [878, 390] on input "text" at bounding box center [866, 399] width 67 height 20
type input "100"
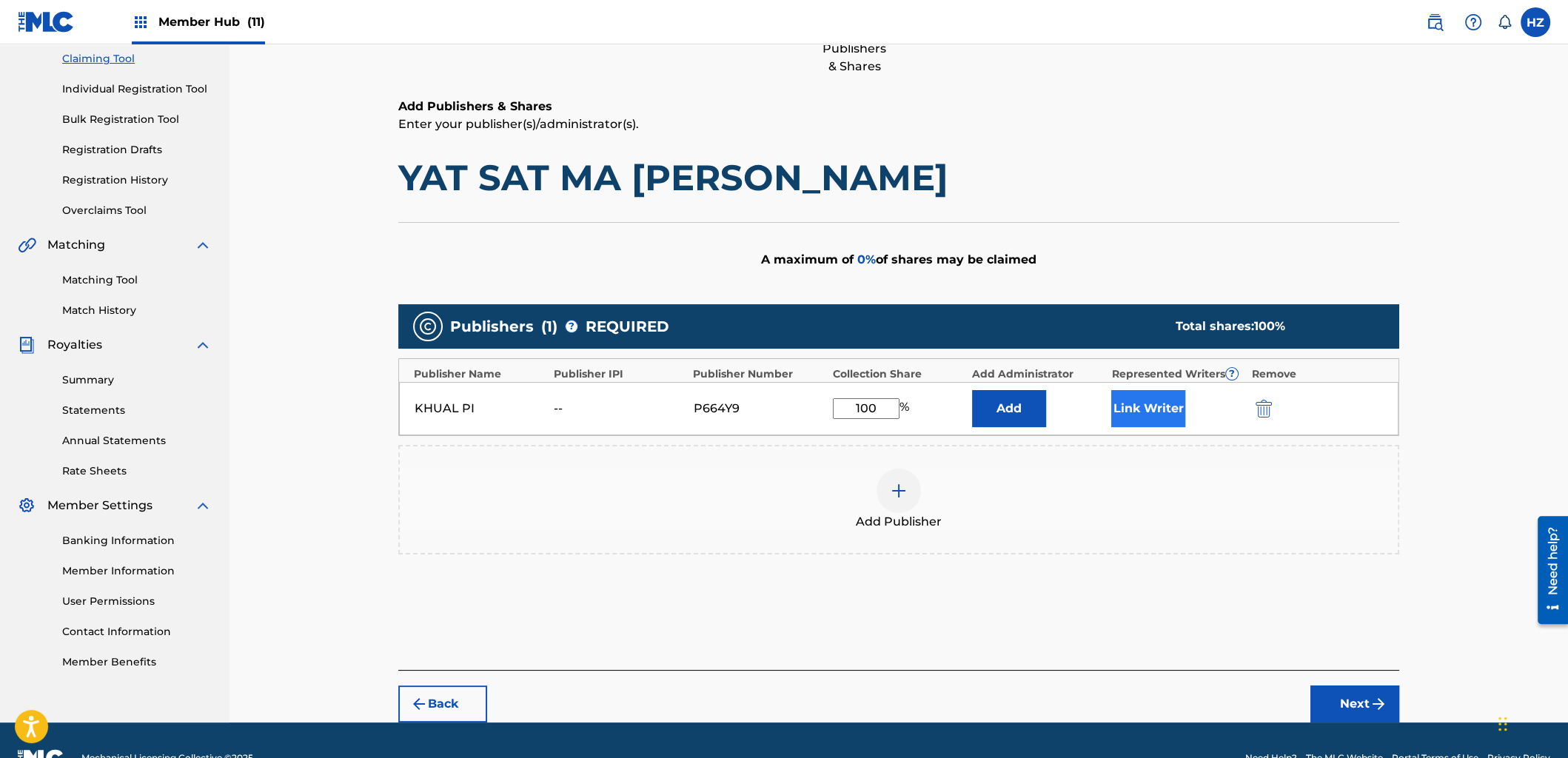
drag, startPoint x: 1211, startPoint y: 421, endPoint x: 1169, endPoint y: 414, distance: 42.6
click at [1207, 421] on div "Link Writer" at bounding box center [1177, 408] width 132 height 37
click at [1167, 413] on button "Link Writer" at bounding box center [1148, 408] width 74 height 37
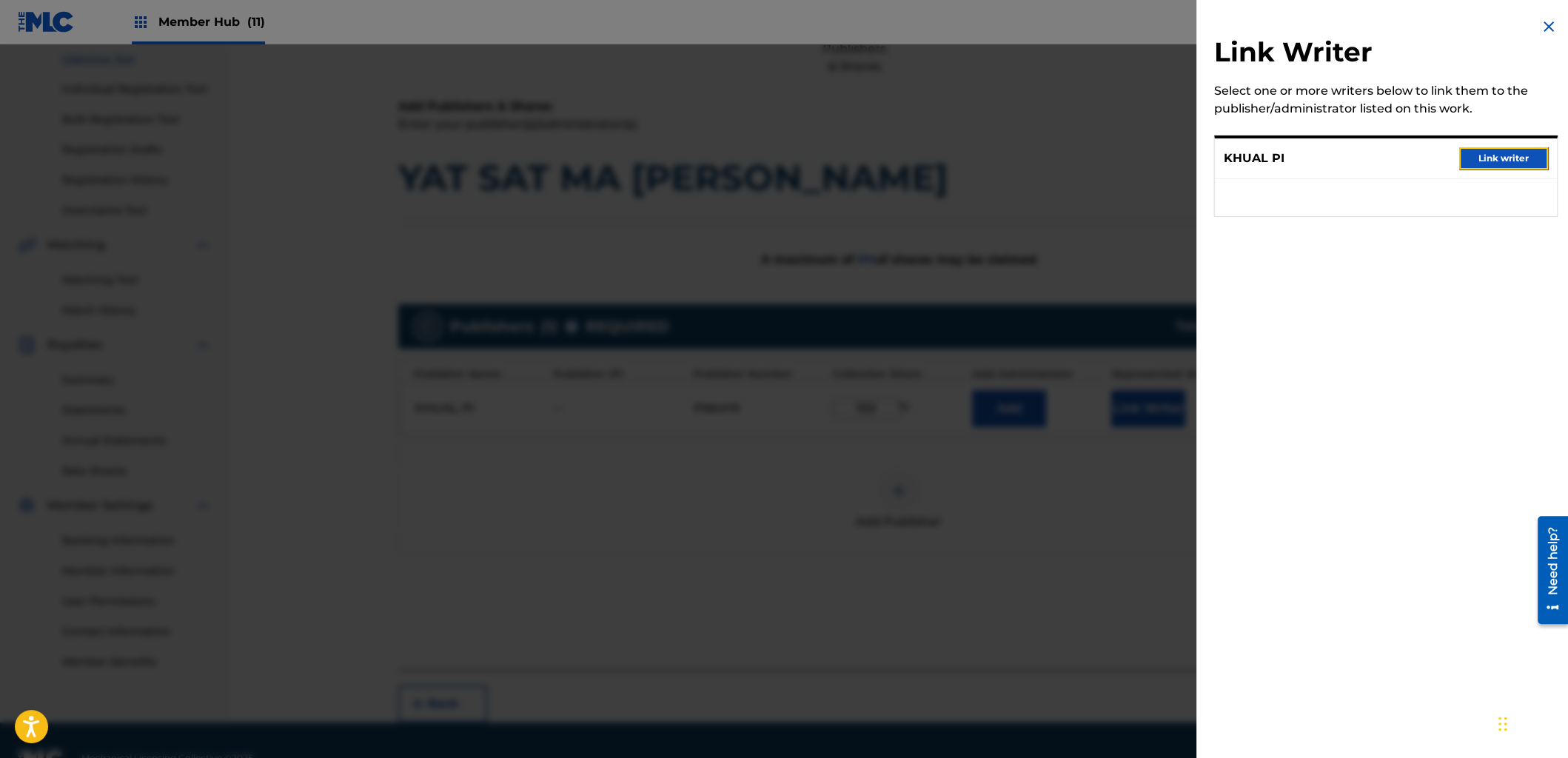
click at [1479, 153] on button "Link writer" at bounding box center [1504, 159] width 89 height 22
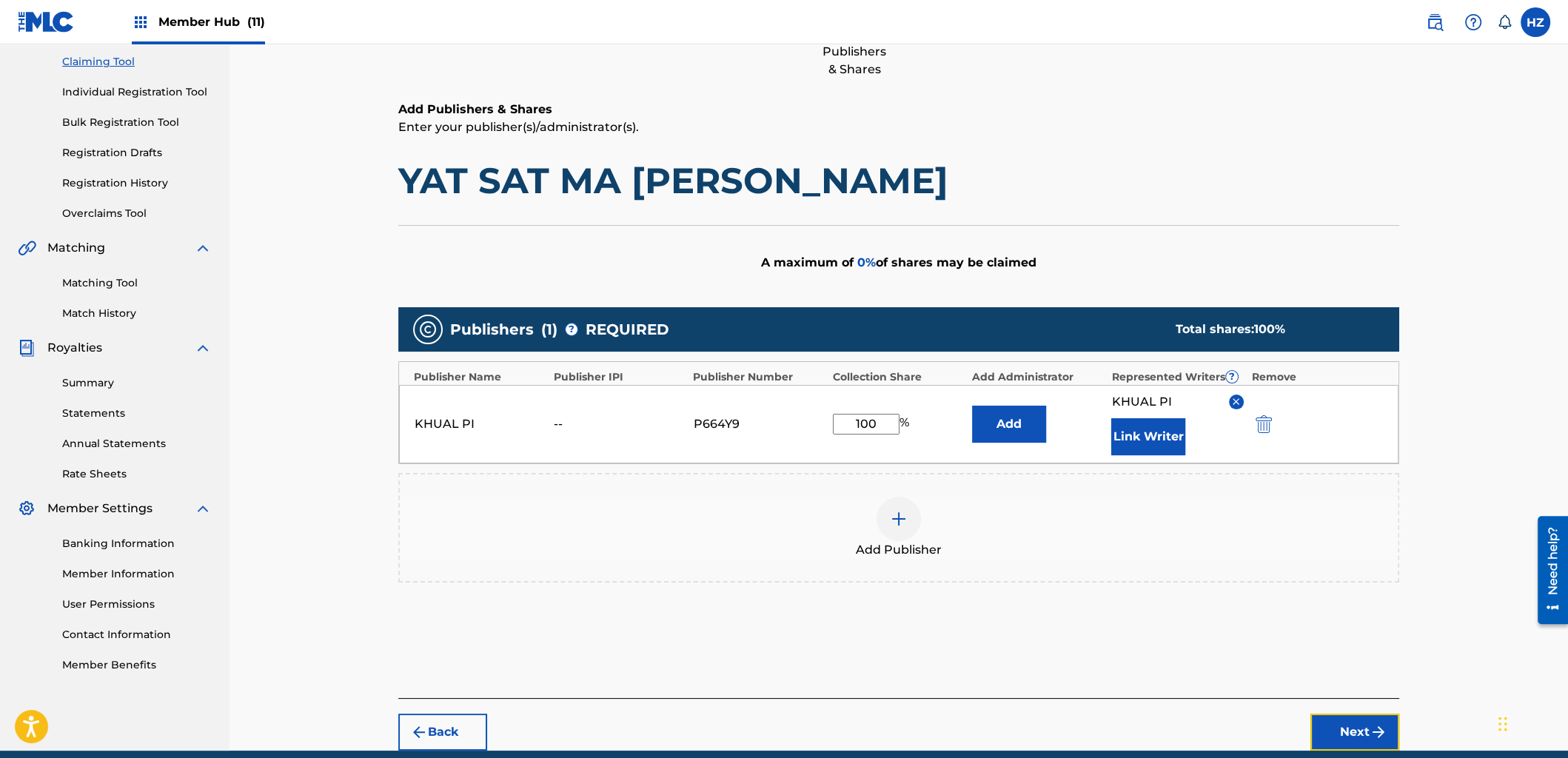
click at [1351, 727] on button "Next" at bounding box center [1355, 732] width 89 height 37
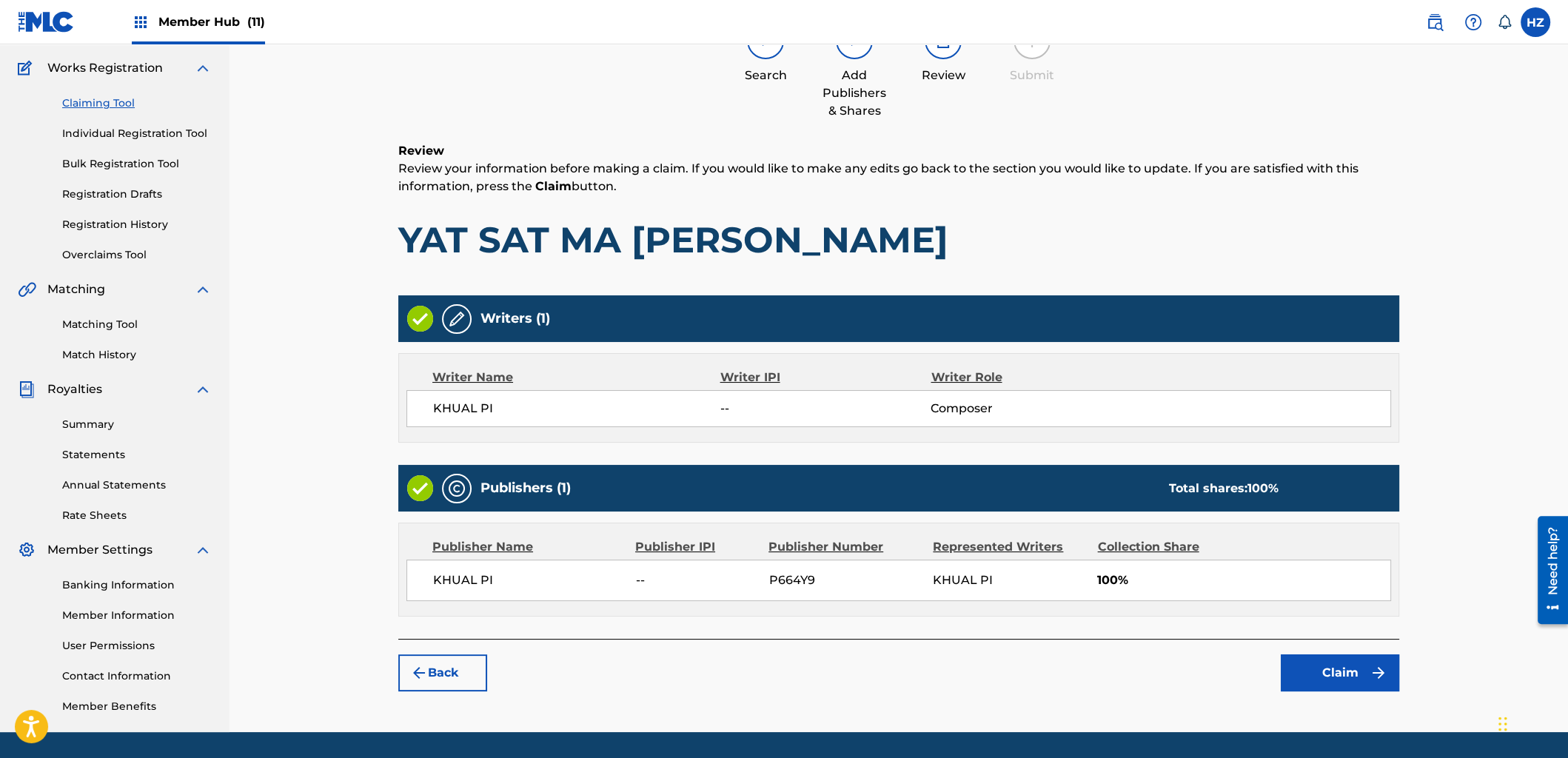
scroll to position [67, 0]
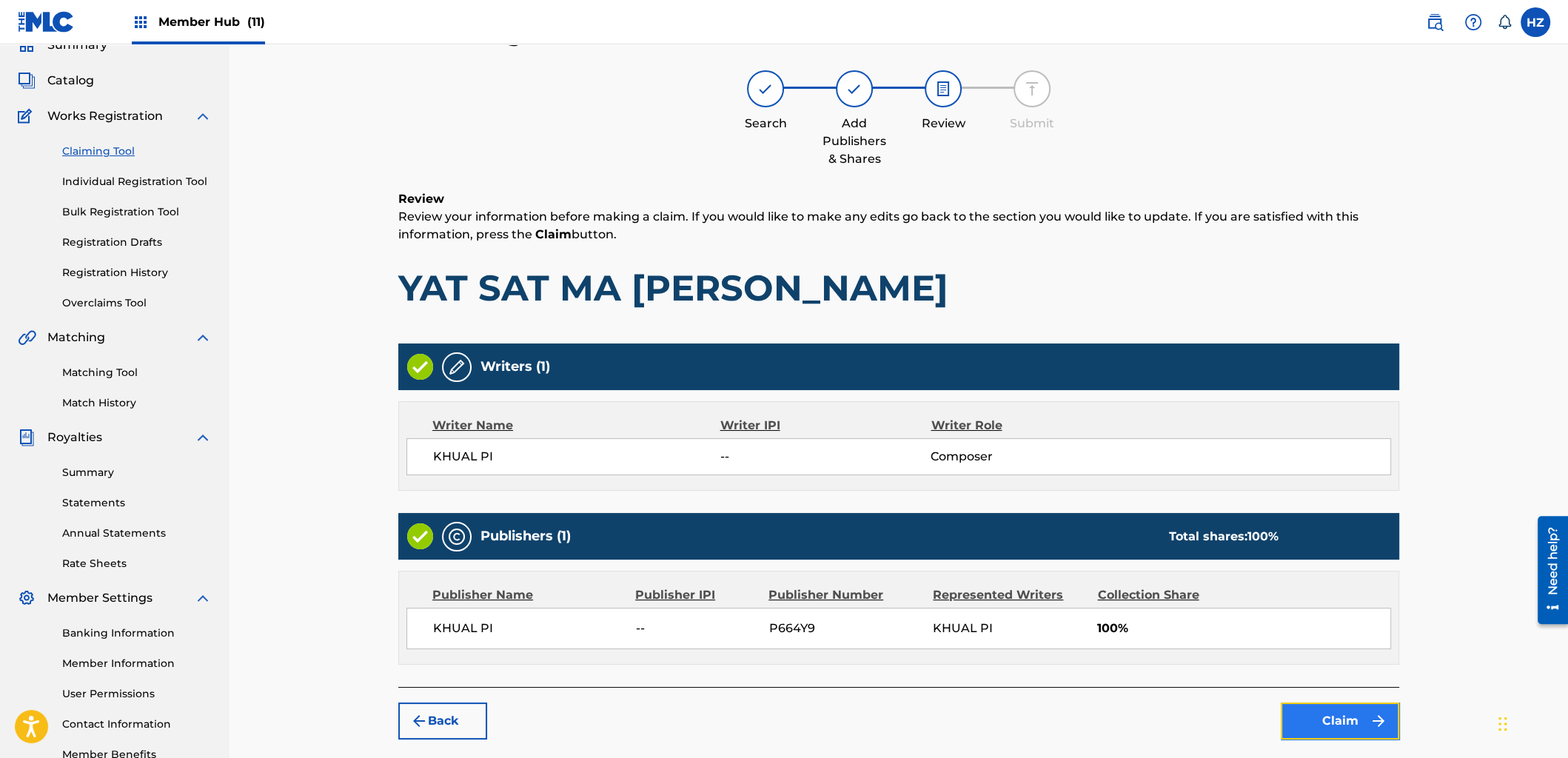
click at [1328, 707] on button "Claim" at bounding box center [1340, 720] width 119 height 37
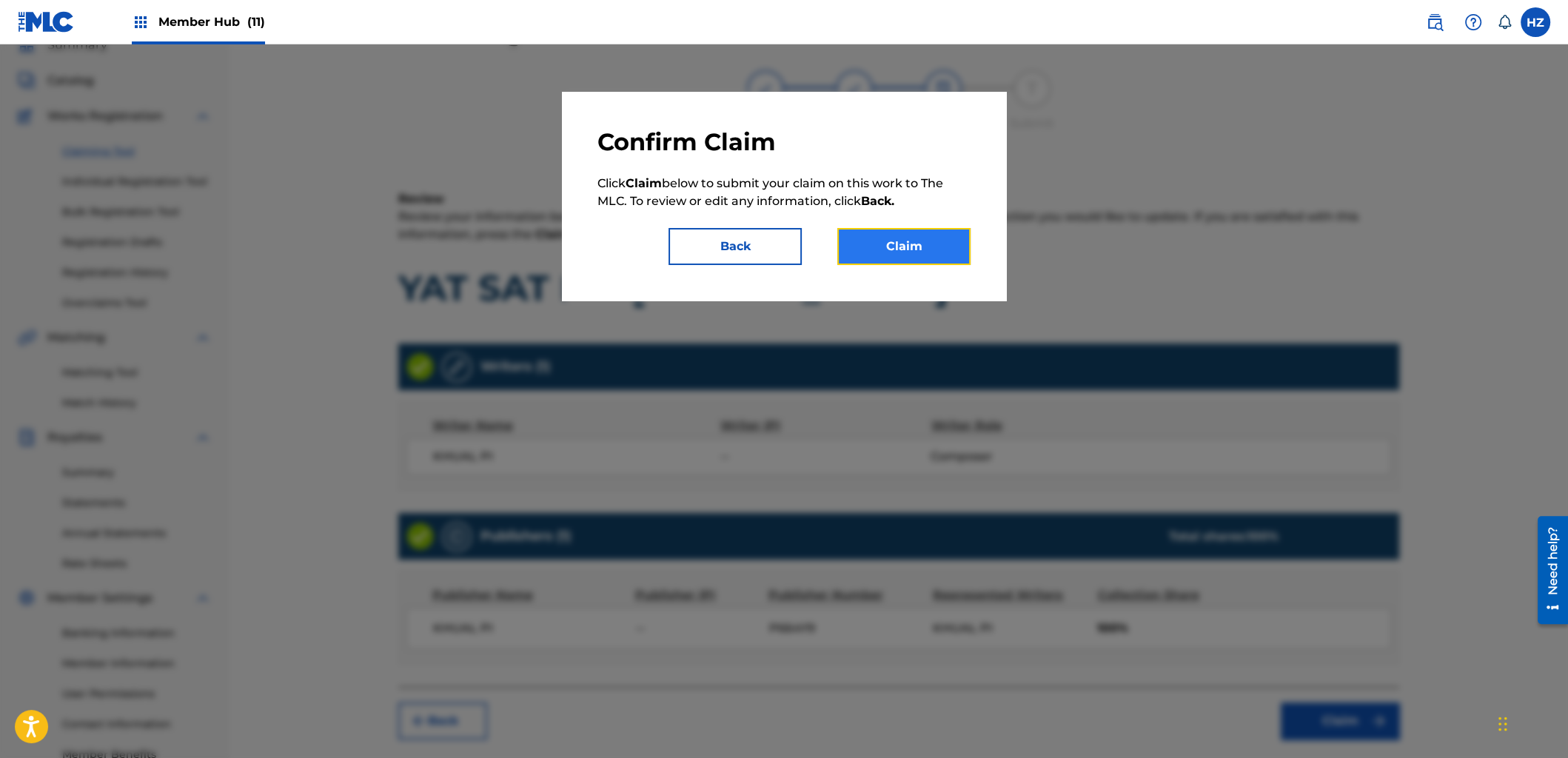
click at [929, 236] on button "Claim" at bounding box center [904, 246] width 133 height 37
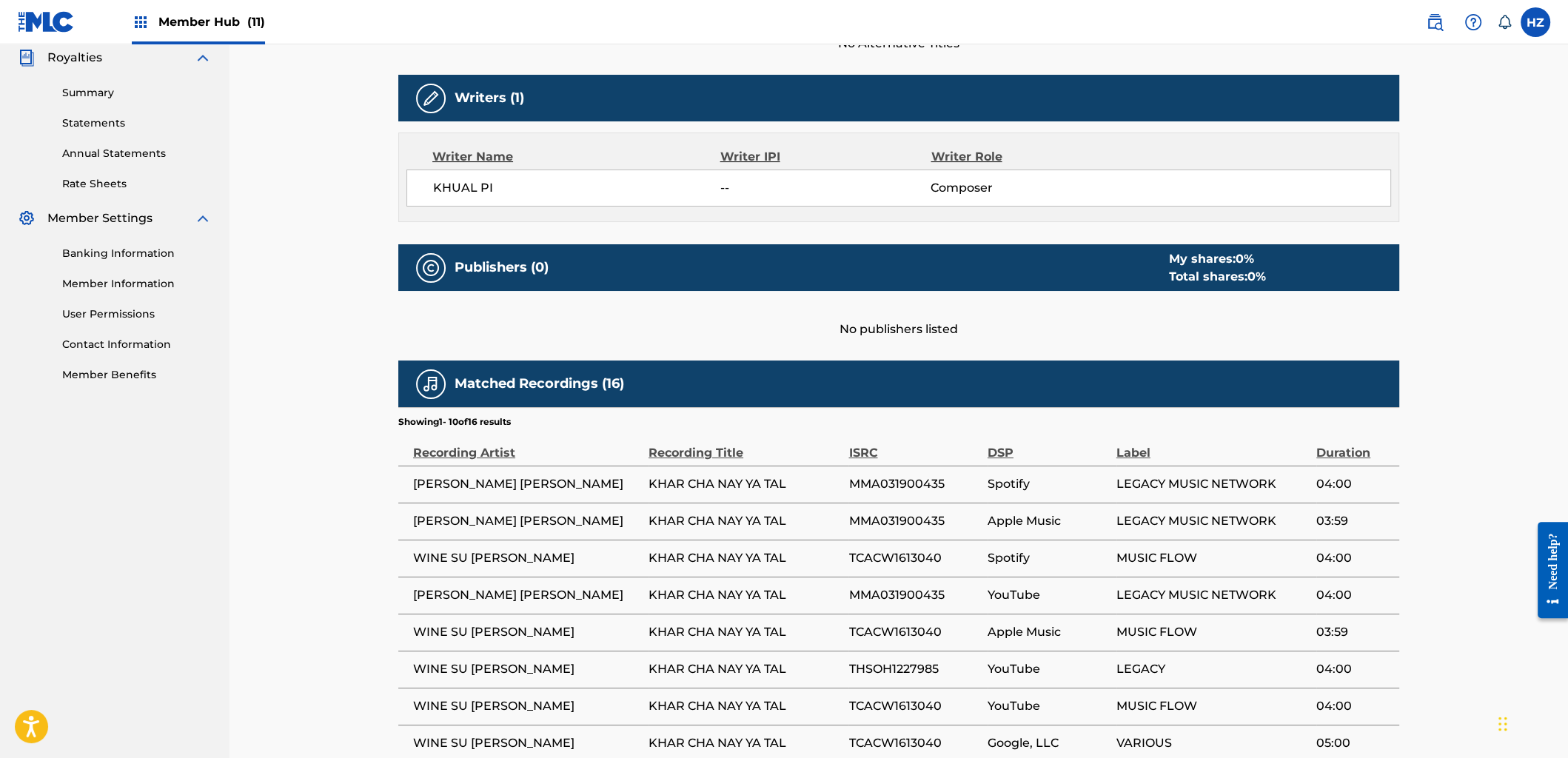
scroll to position [440, 0]
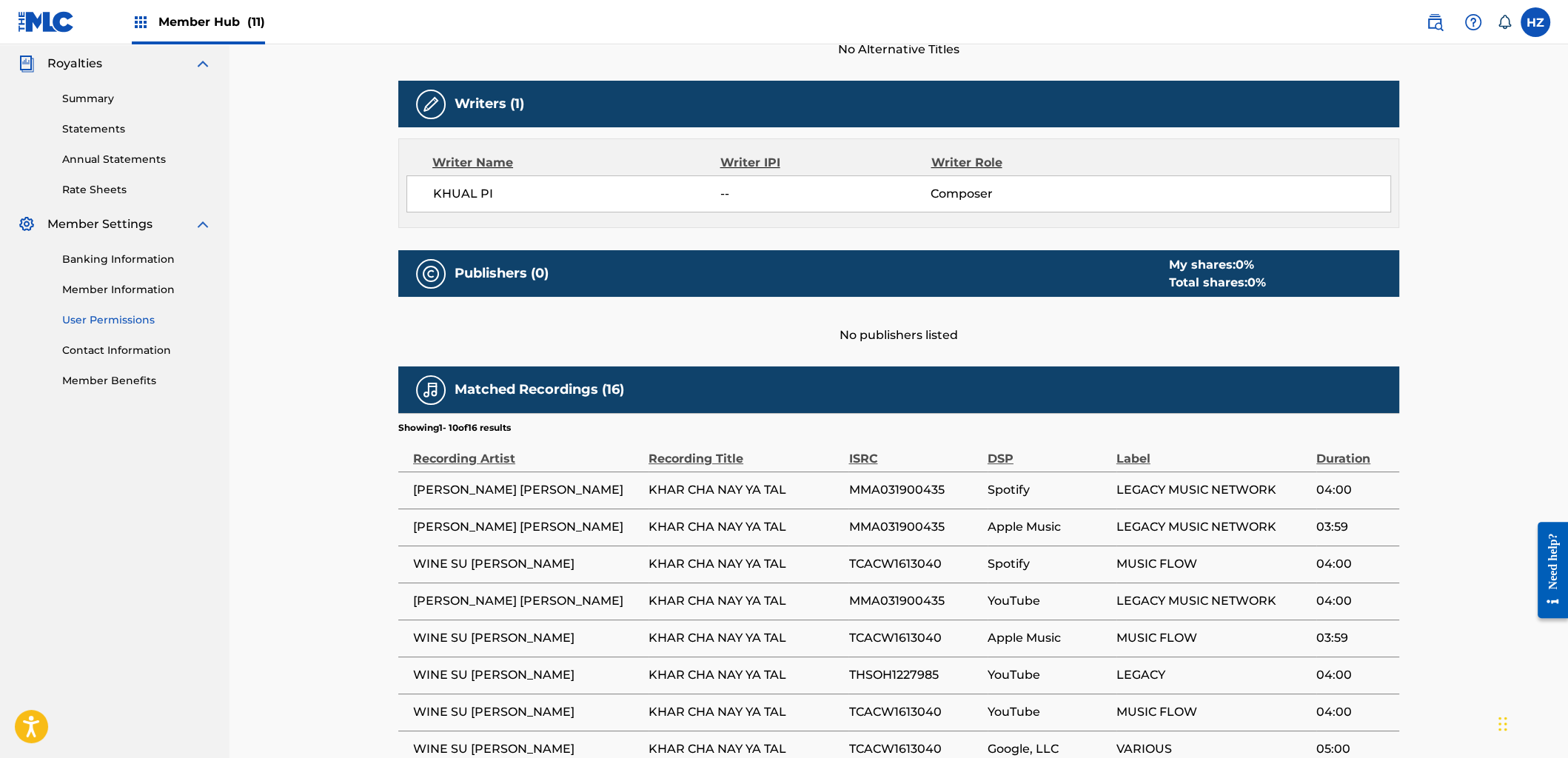
click at [128, 319] on link "User Permissions" at bounding box center [137, 320] width 149 height 15
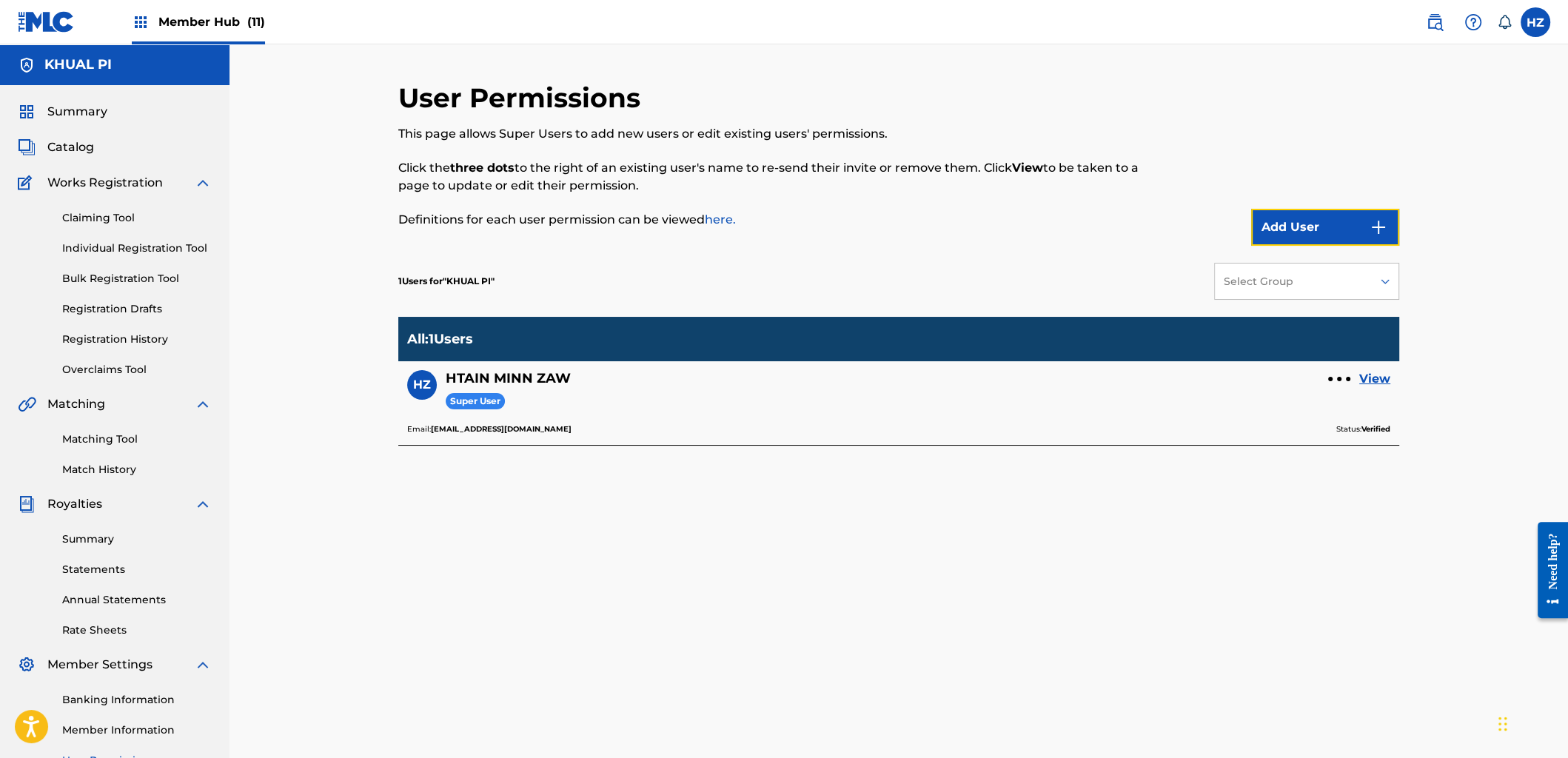
drag, startPoint x: 1312, startPoint y: 227, endPoint x: 858, endPoint y: 258, distance: 455.1
click at [858, 258] on div "User Permissions This page allows Super Users to add new users or edit existing…" at bounding box center [898, 464] width 1001 height 766
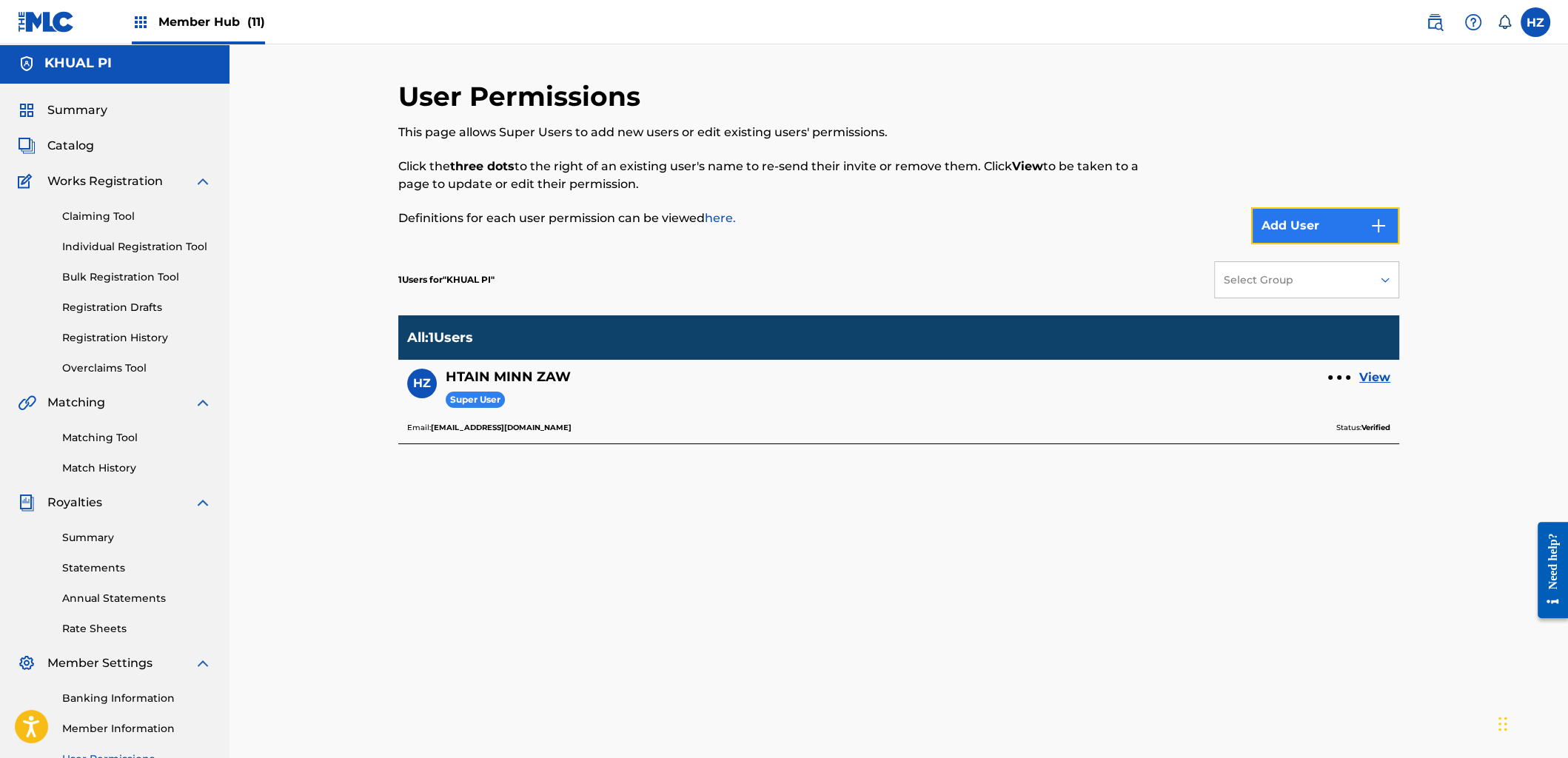
click at [1306, 224] on button "Add User" at bounding box center [1325, 225] width 148 height 37
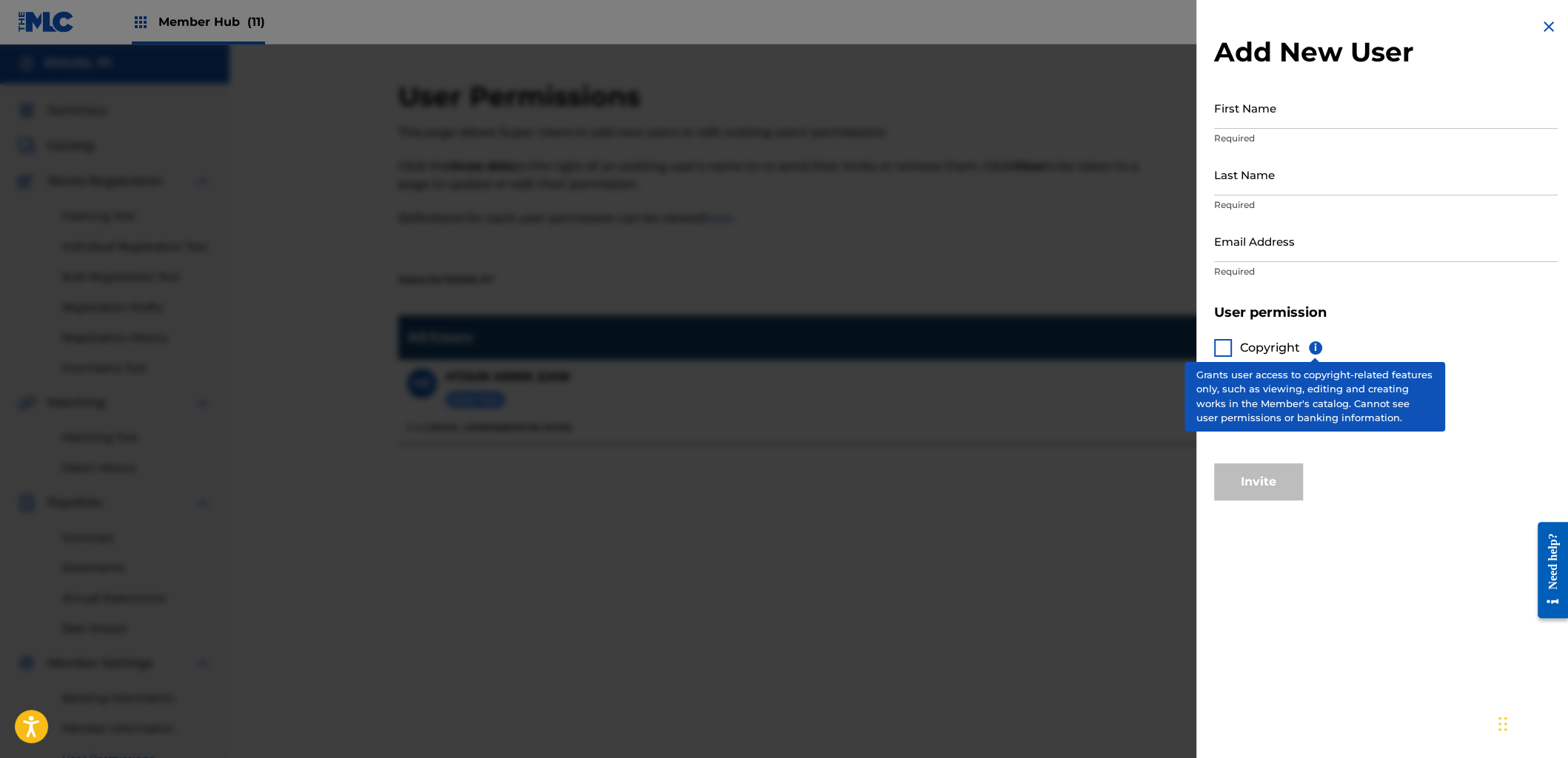
click at [1313, 346] on span "i" at bounding box center [1316, 348] width 14 height 14
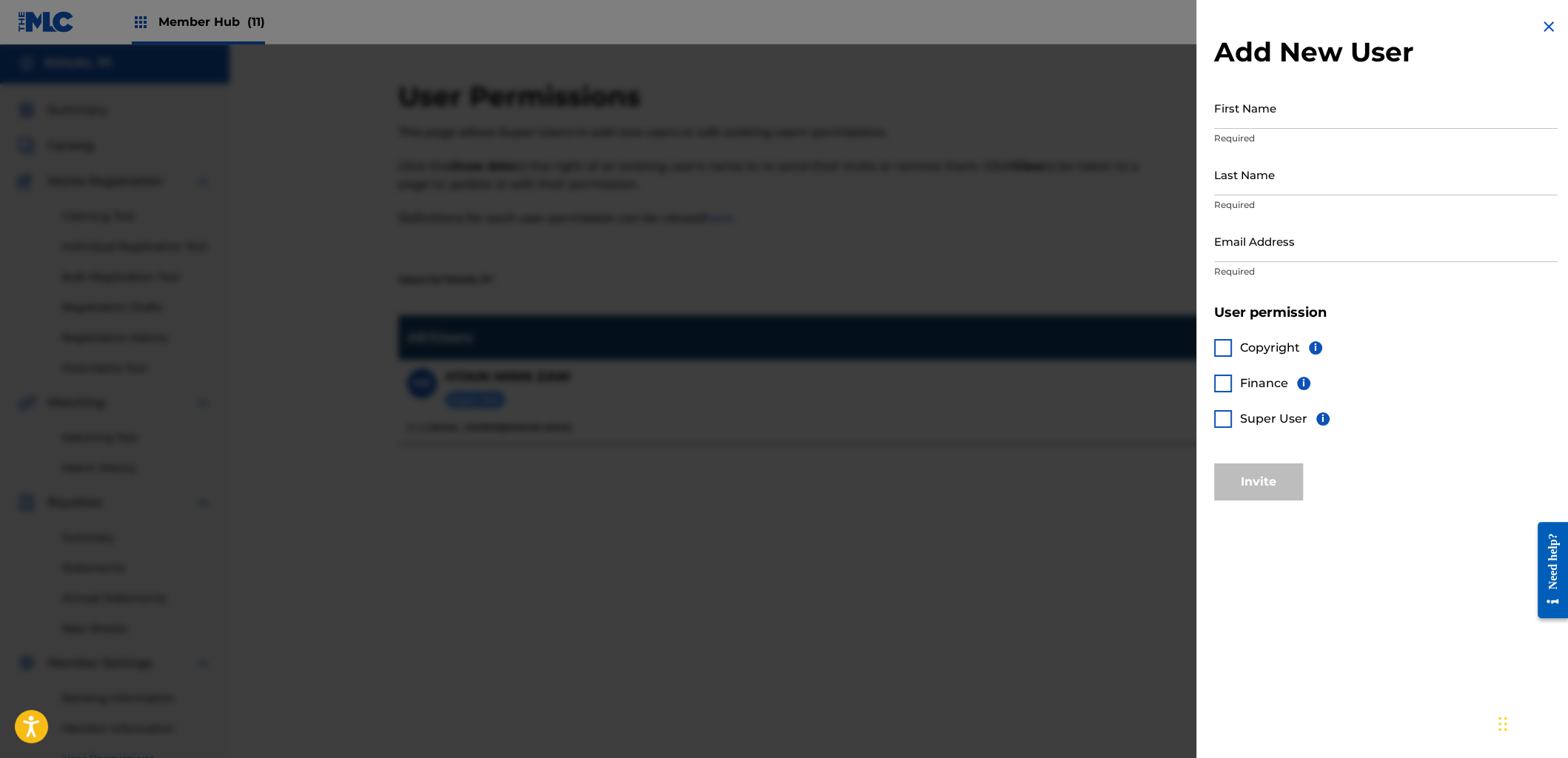
click at [1228, 343] on div at bounding box center [1223, 347] width 18 height 18
click at [1225, 120] on input "First Name" at bounding box center [1386, 107] width 343 height 42
click at [1273, 380] on span "Finance" at bounding box center [1264, 382] width 48 height 14
drag, startPoint x: 1237, startPoint y: 382, endPoint x: 1214, endPoint y: 381, distance: 23.0
click at [1237, 382] on div "Finance i" at bounding box center [1262, 383] width 97 height 18
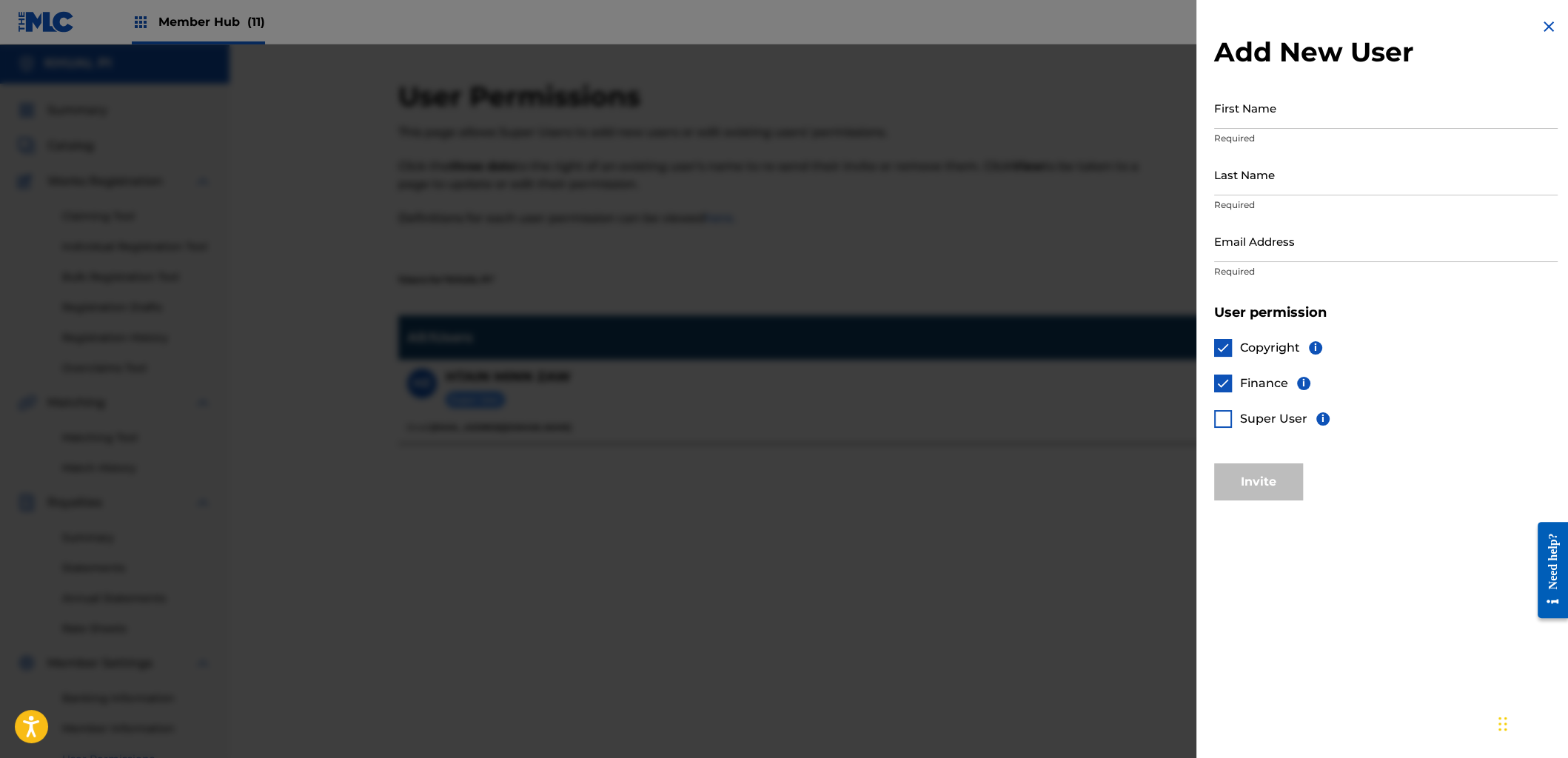
click at [1214, 381] on div at bounding box center [1223, 383] width 18 height 18
click at [1220, 382] on div at bounding box center [1223, 383] width 18 height 18
drag, startPoint x: 1220, startPoint y: 382, endPoint x: 1231, endPoint y: 372, distance: 14.9
click at [1220, 382] on img at bounding box center [1223, 382] width 15 height 15
click at [1308, 518] on div "Add New User First Name Required Last Name Required Email Address Required User…" at bounding box center [1386, 379] width 379 height 758
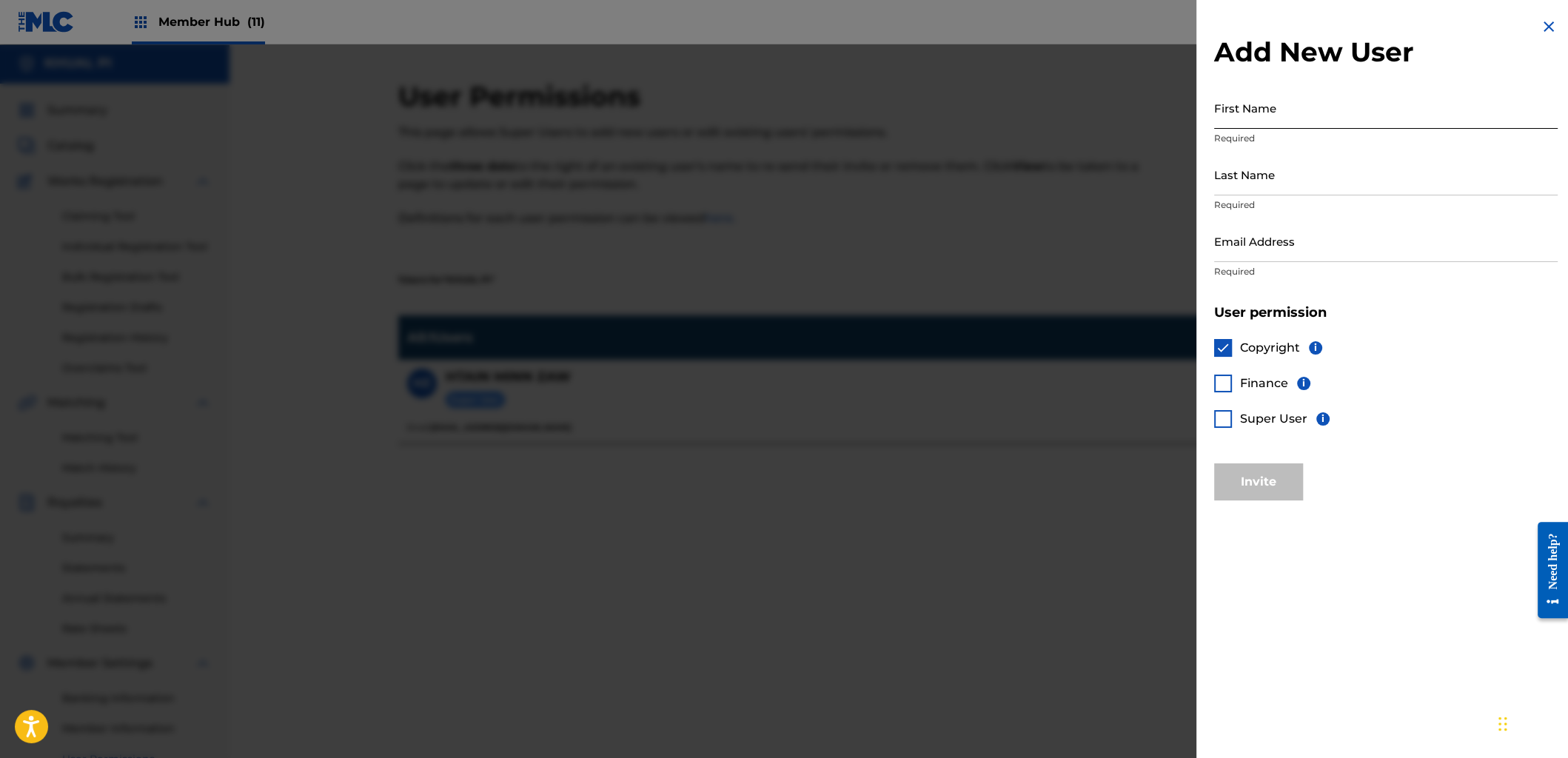
click at [1232, 108] on input "First Name" at bounding box center [1386, 107] width 343 height 42
type input "[PERSON_NAME]"
click at [1244, 246] on input "Email Address" at bounding box center [1386, 241] width 343 height 42
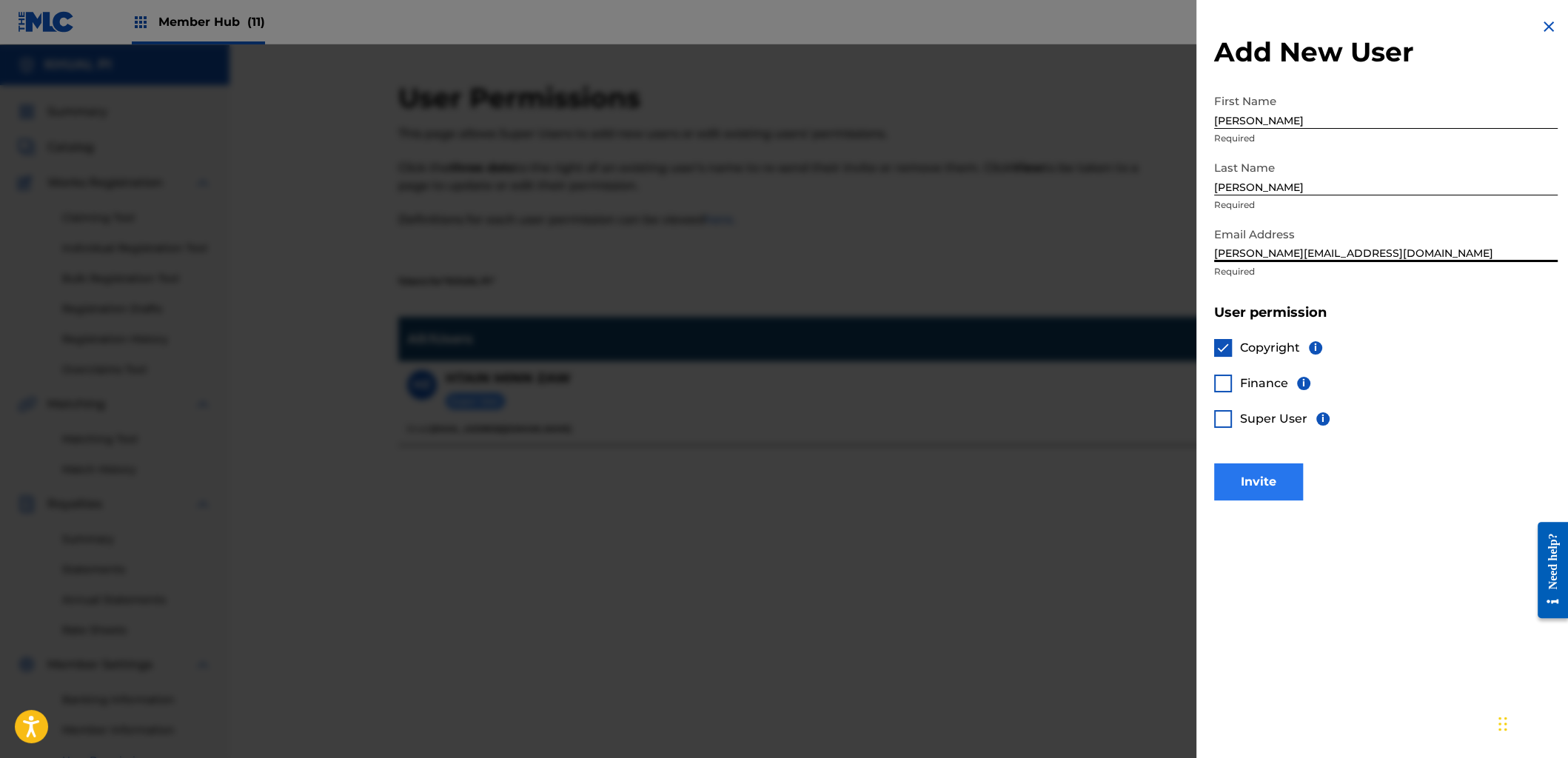
type input "[PERSON_NAME][EMAIL_ADDRESS][DOMAIN_NAME]"
click at [1258, 486] on button "Invite" at bounding box center [1259, 481] width 89 height 37
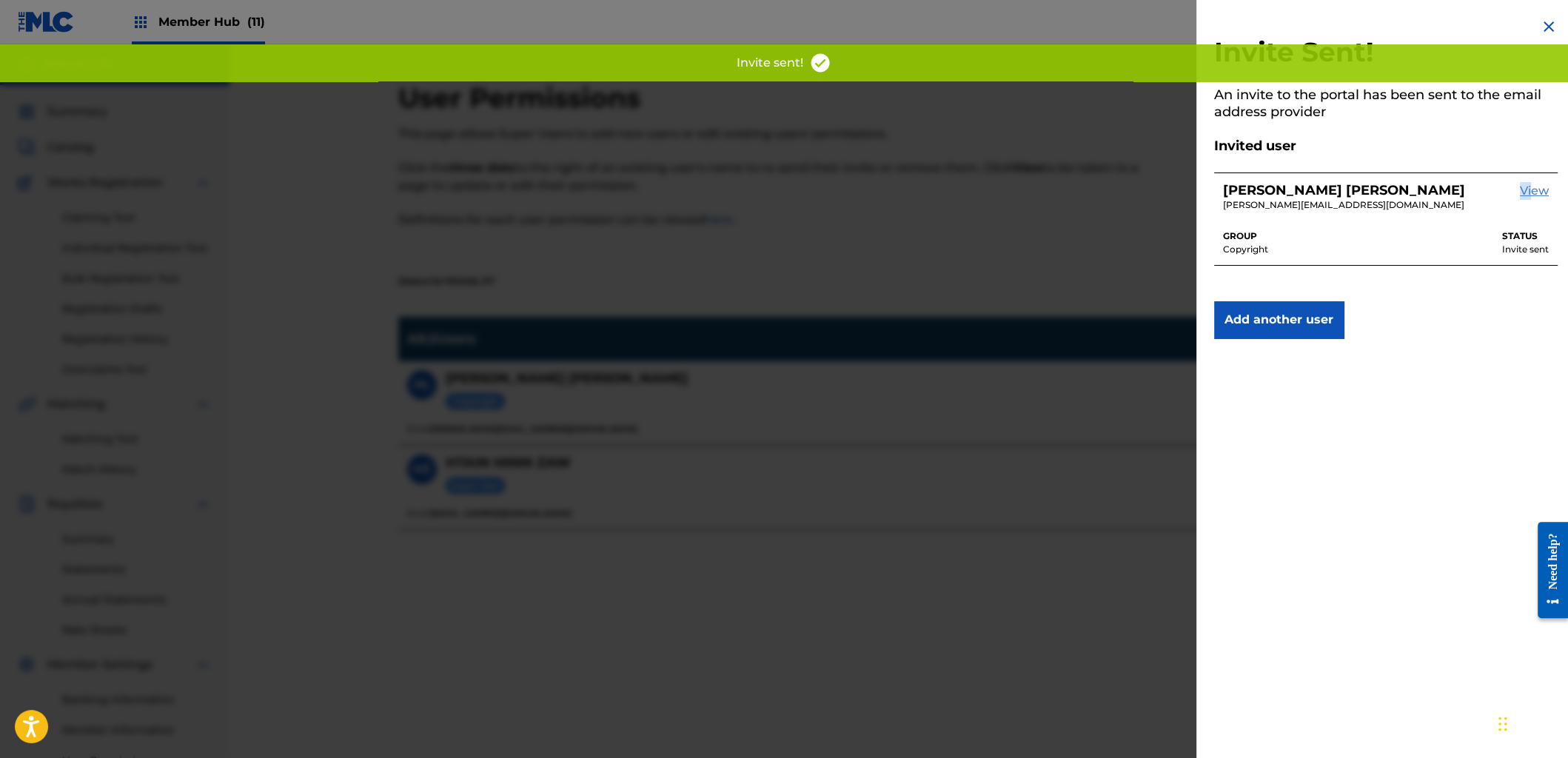
click at [1520, 193] on link "View" at bounding box center [1535, 197] width 29 height 31
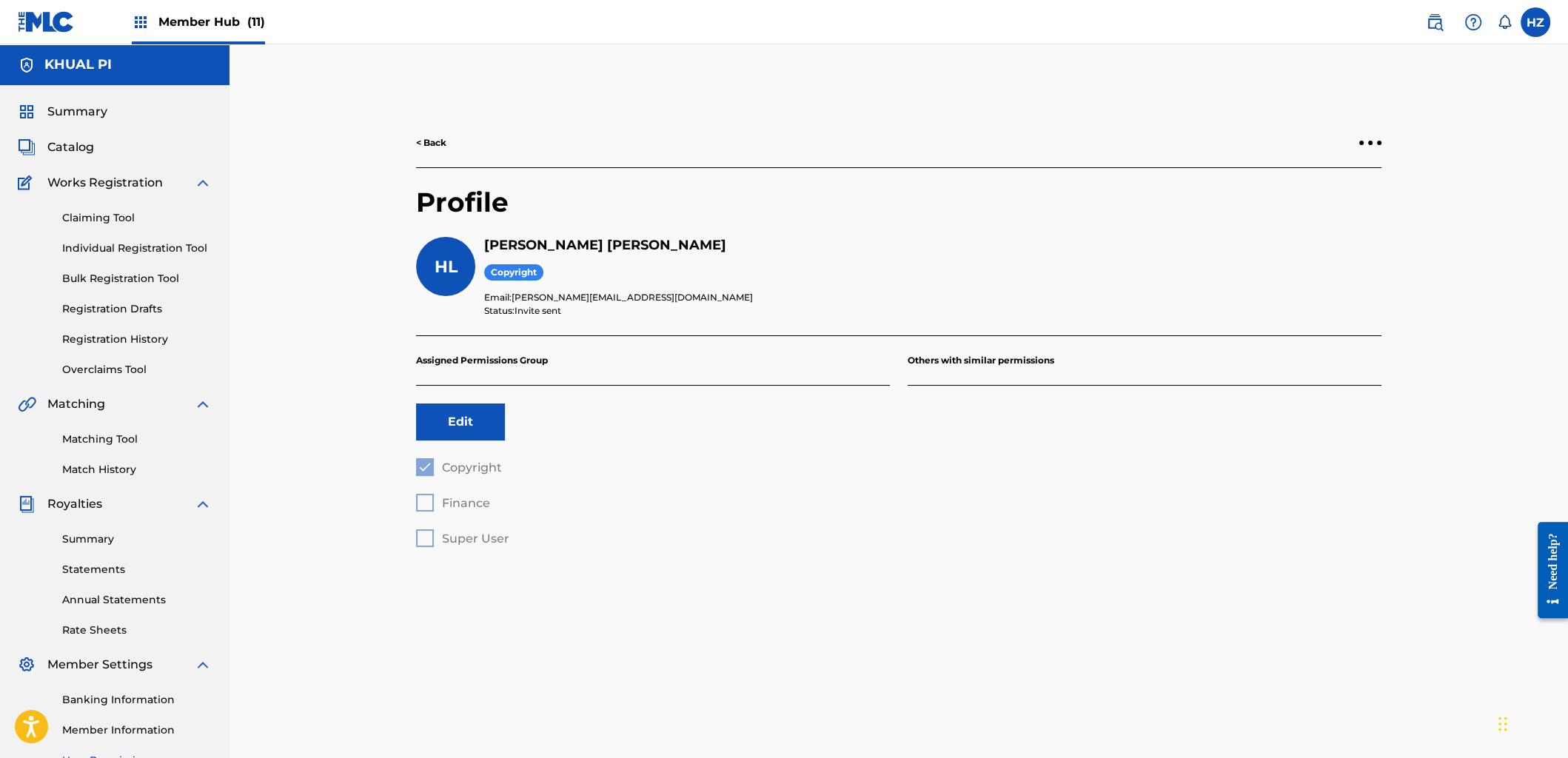
click at [966, 367] on p "Others with similar permissions" at bounding box center [1144, 361] width 474 height 50
click at [63, 148] on span "Catalog" at bounding box center [70, 147] width 47 height 18
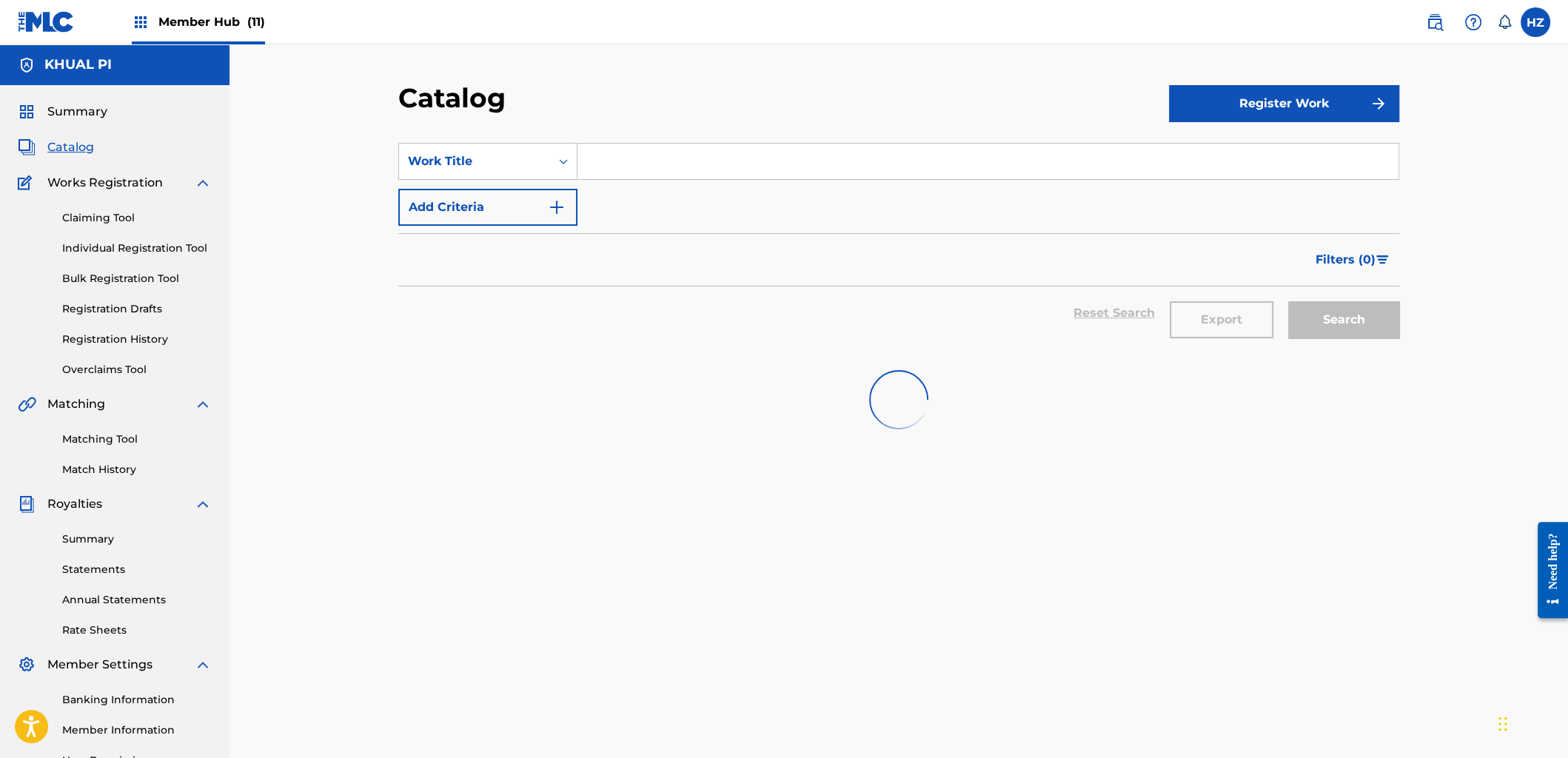
click at [822, 61] on div "Catalog Register Work SearchWithCriteriac693faef-af72-4940-a8c7-c88068c34e53 Wo…" at bounding box center [899, 446] width 1339 height 802
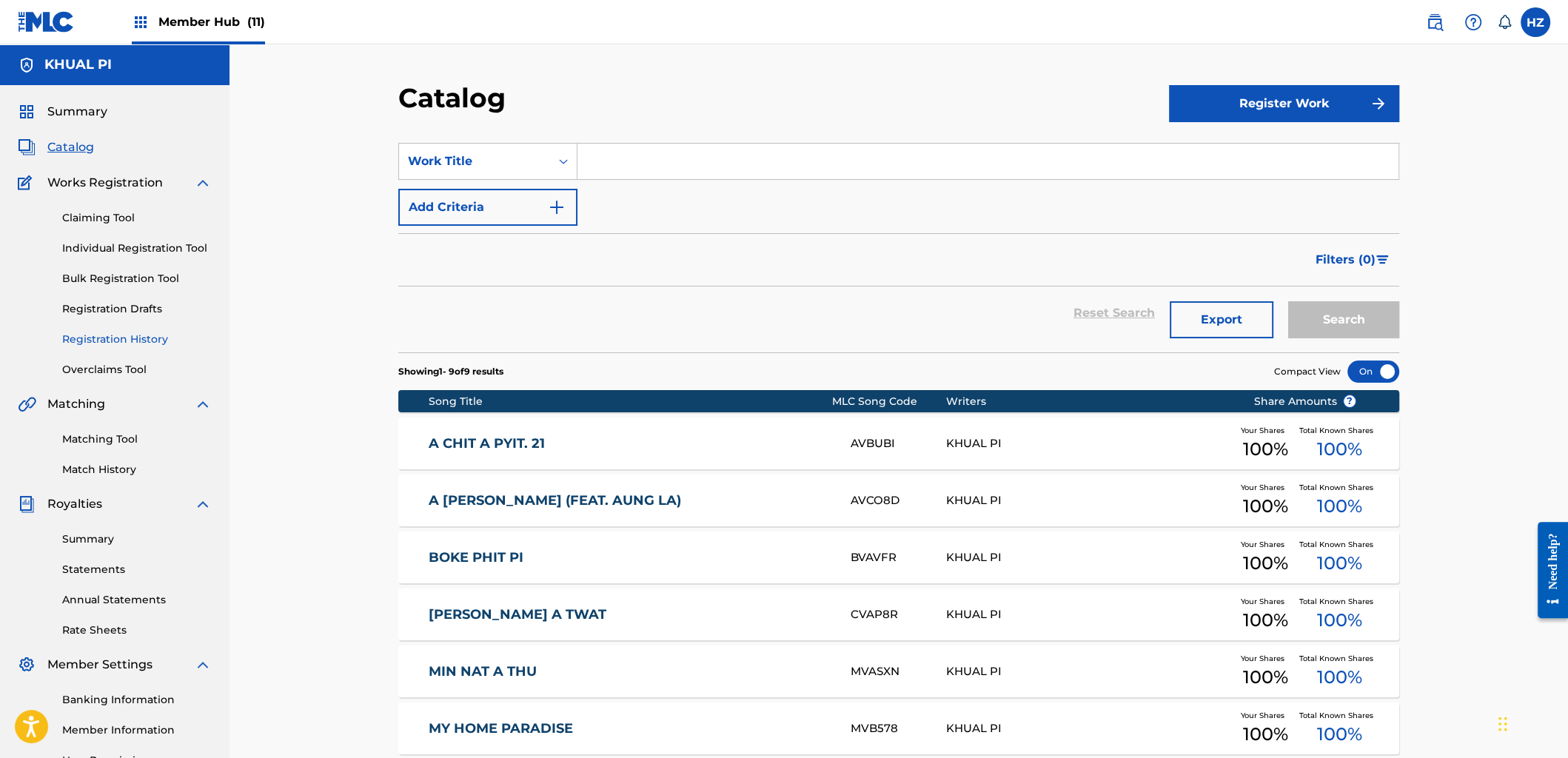
click at [127, 343] on link "Registration History" at bounding box center [137, 339] width 149 height 15
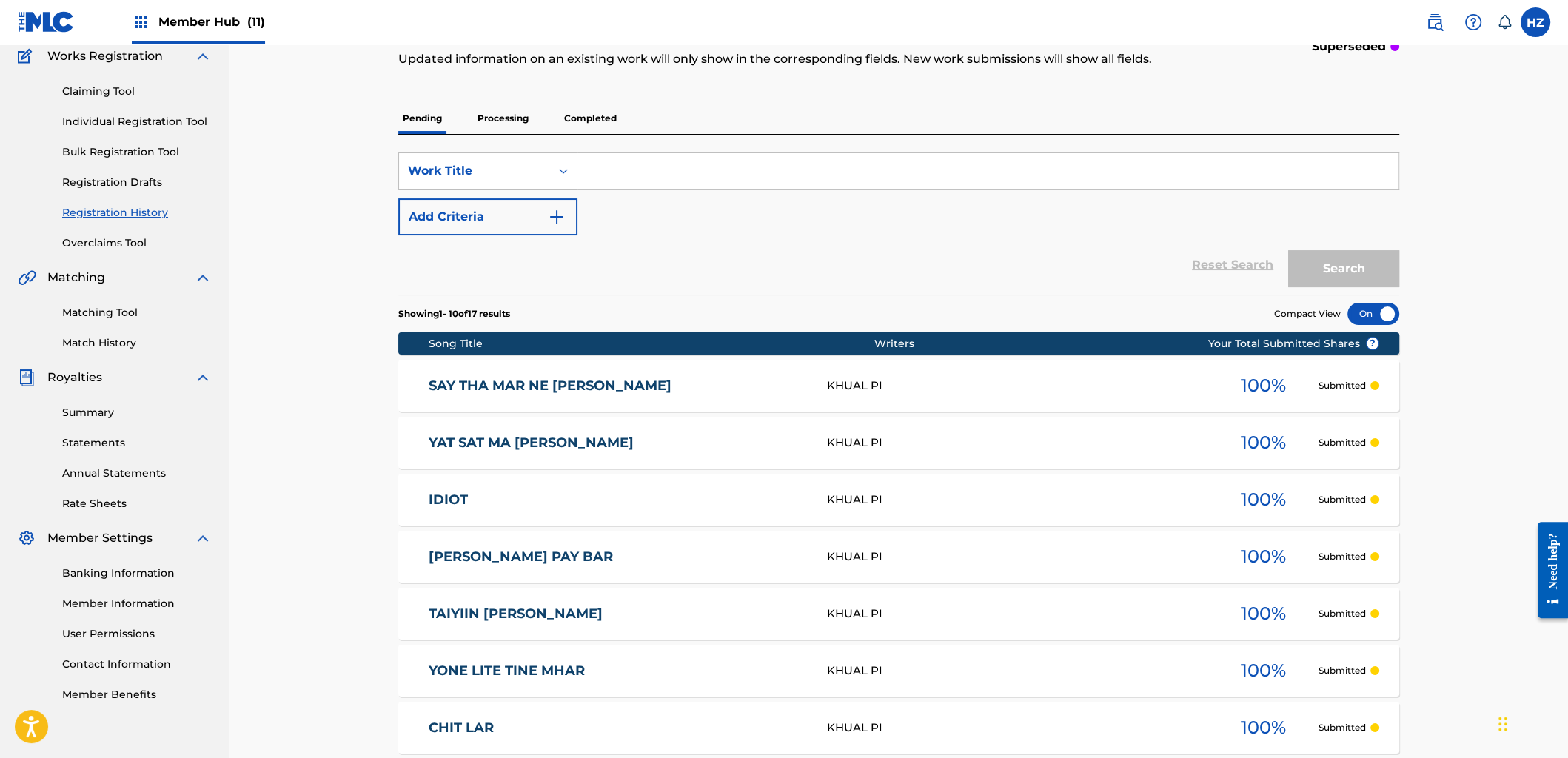
scroll to position [142, 0]
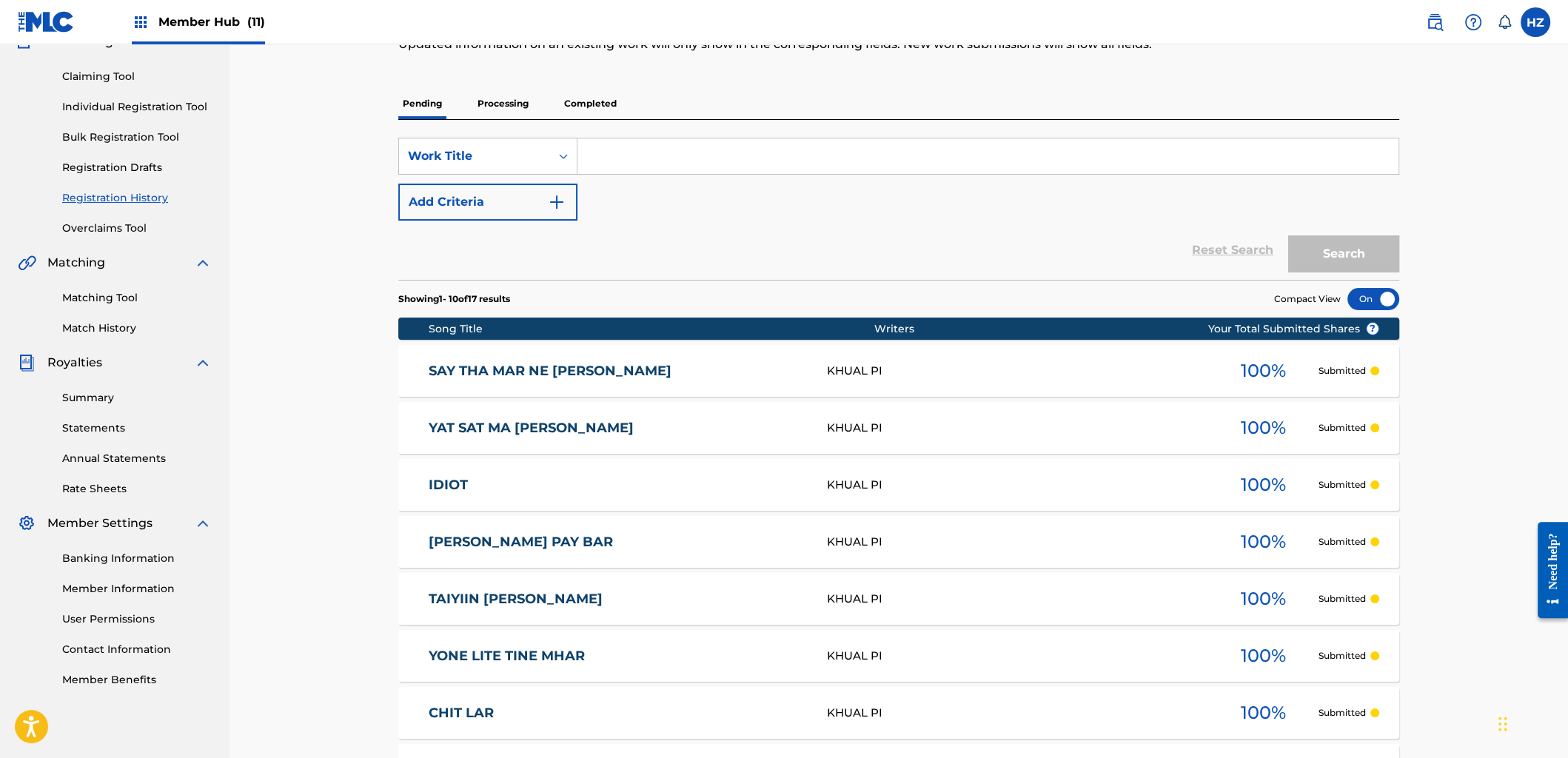
click at [681, 482] on link "IDIOT" at bounding box center [618, 485] width 379 height 17
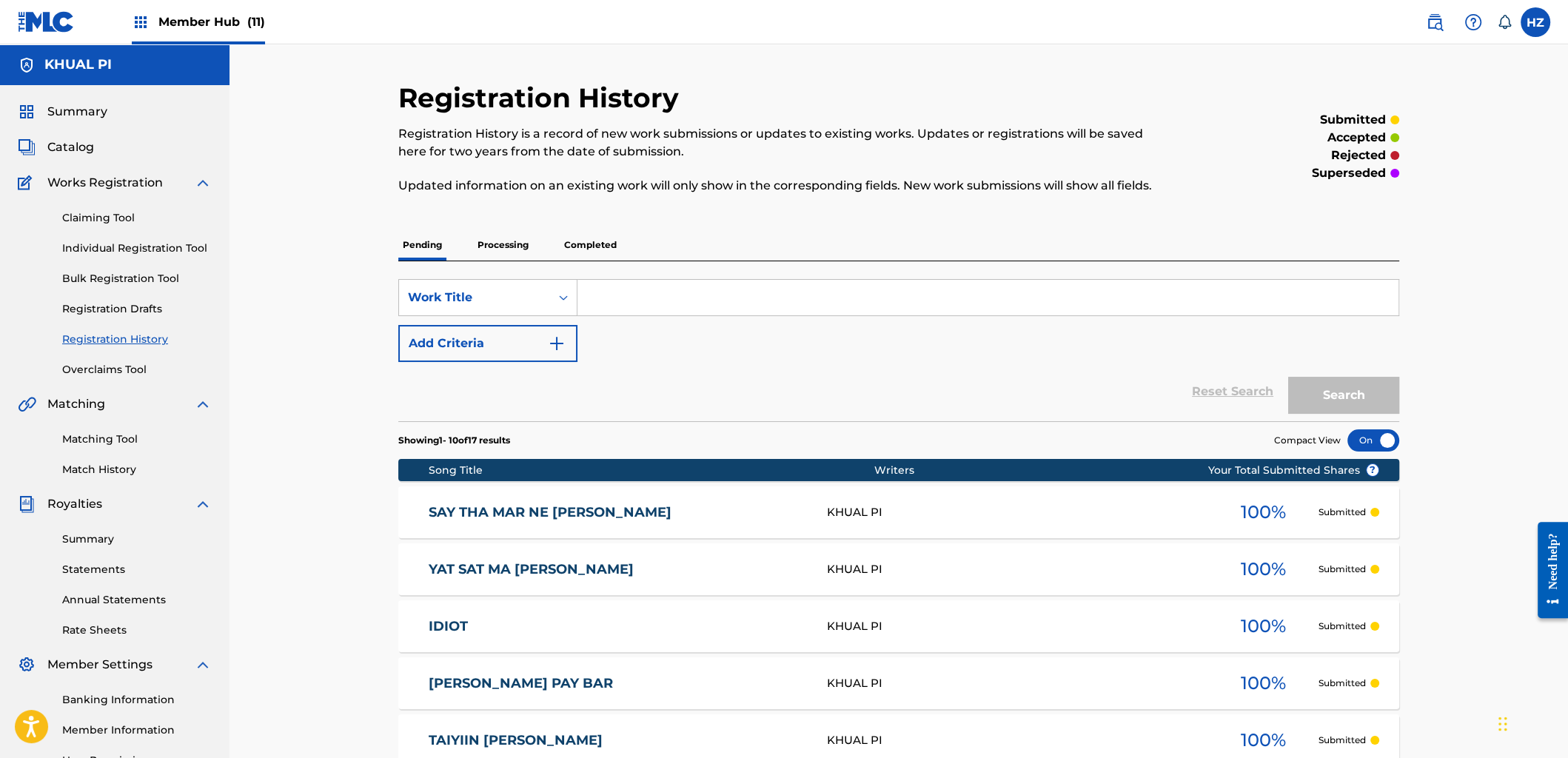
scroll to position [142, 0]
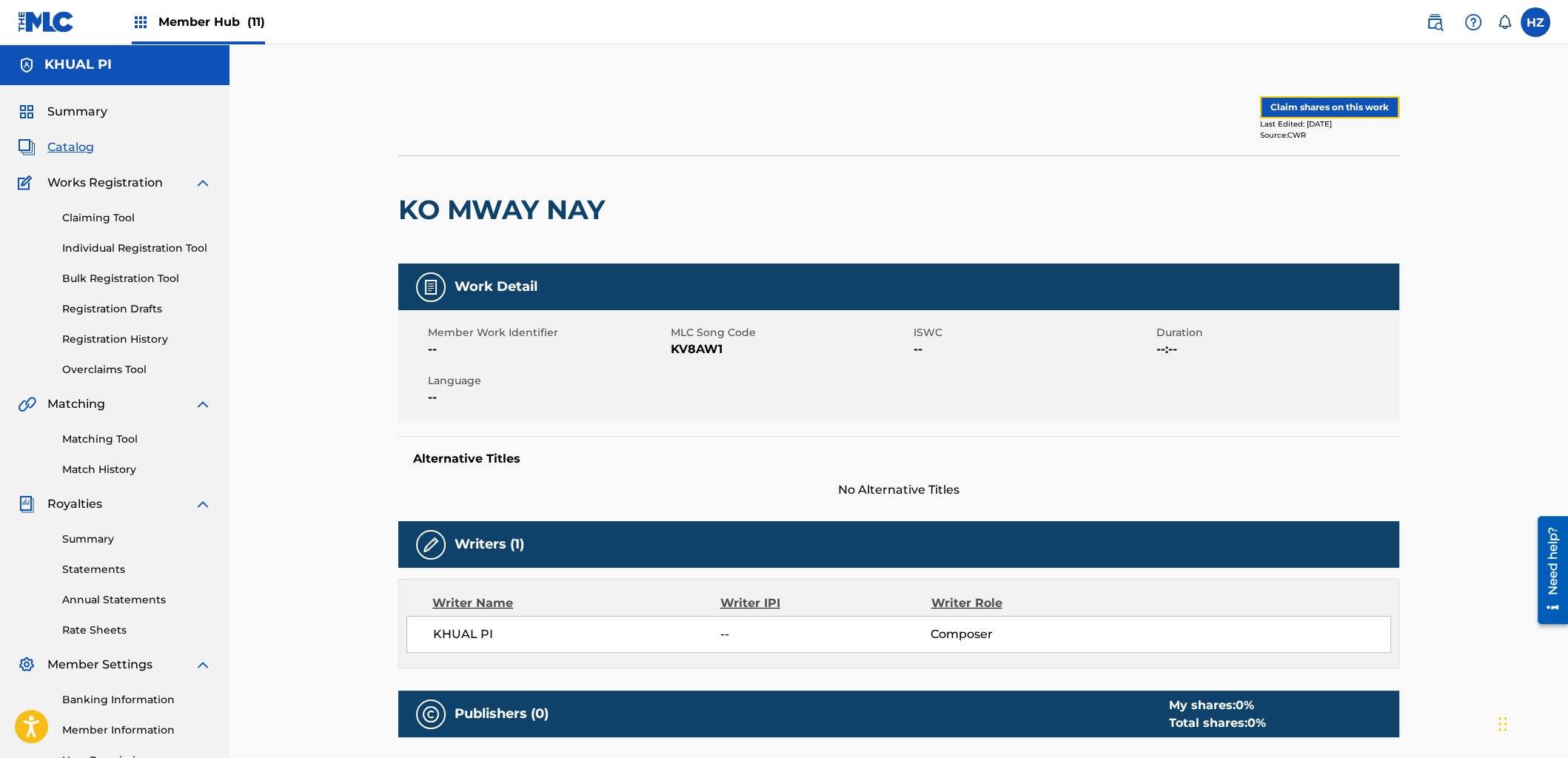
drag, startPoint x: 1296, startPoint y: 108, endPoint x: 998, endPoint y: 115, distance: 298.1
click at [998, 115] on div "Claim shares on this work Last Edited: [DATE] Source: CWR" at bounding box center [1150, 119] width 500 height 44
click at [1322, 108] on button "Claim shares on this work" at bounding box center [1330, 108] width 139 height 22
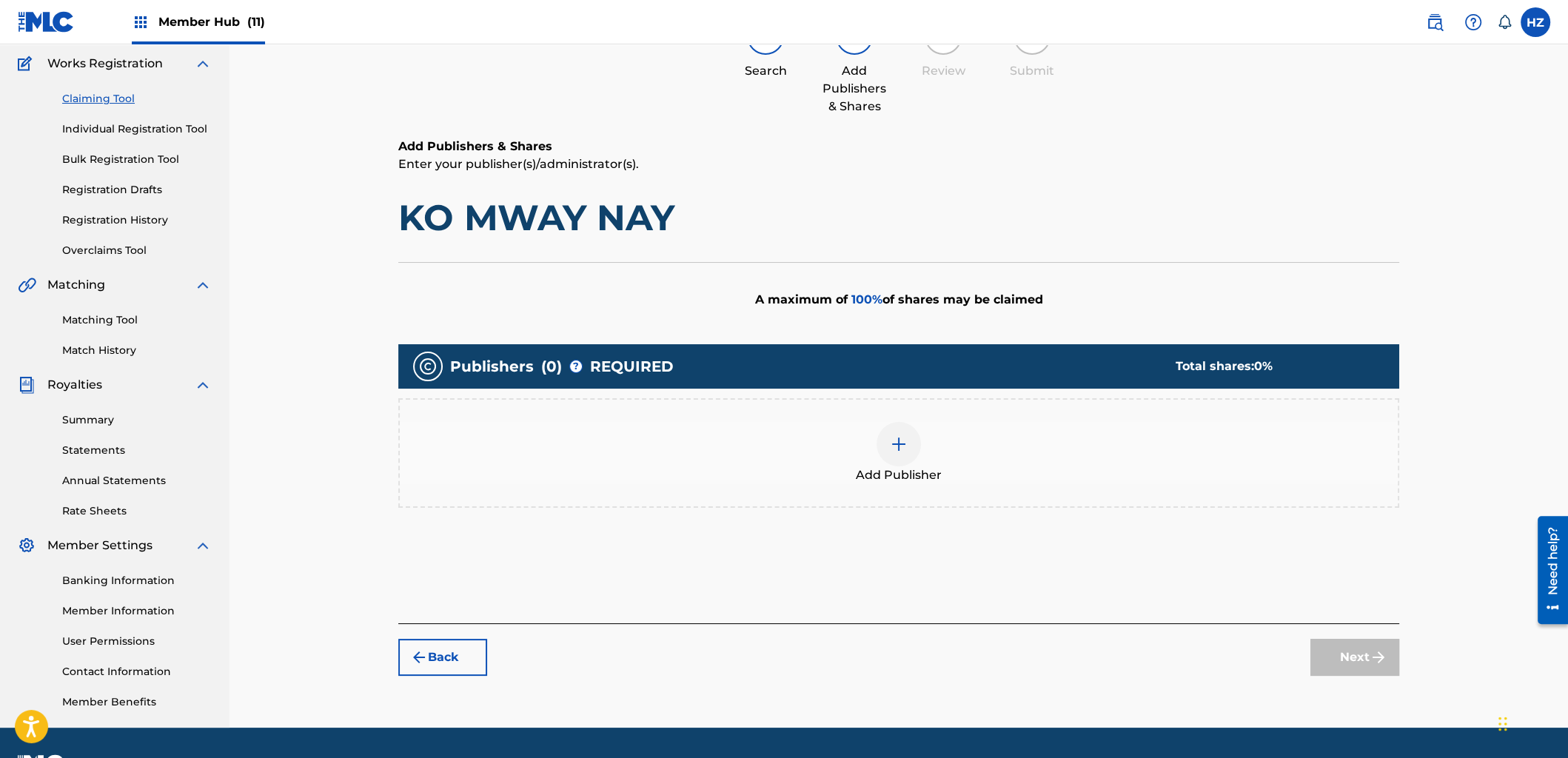
scroll to position [159, 0]
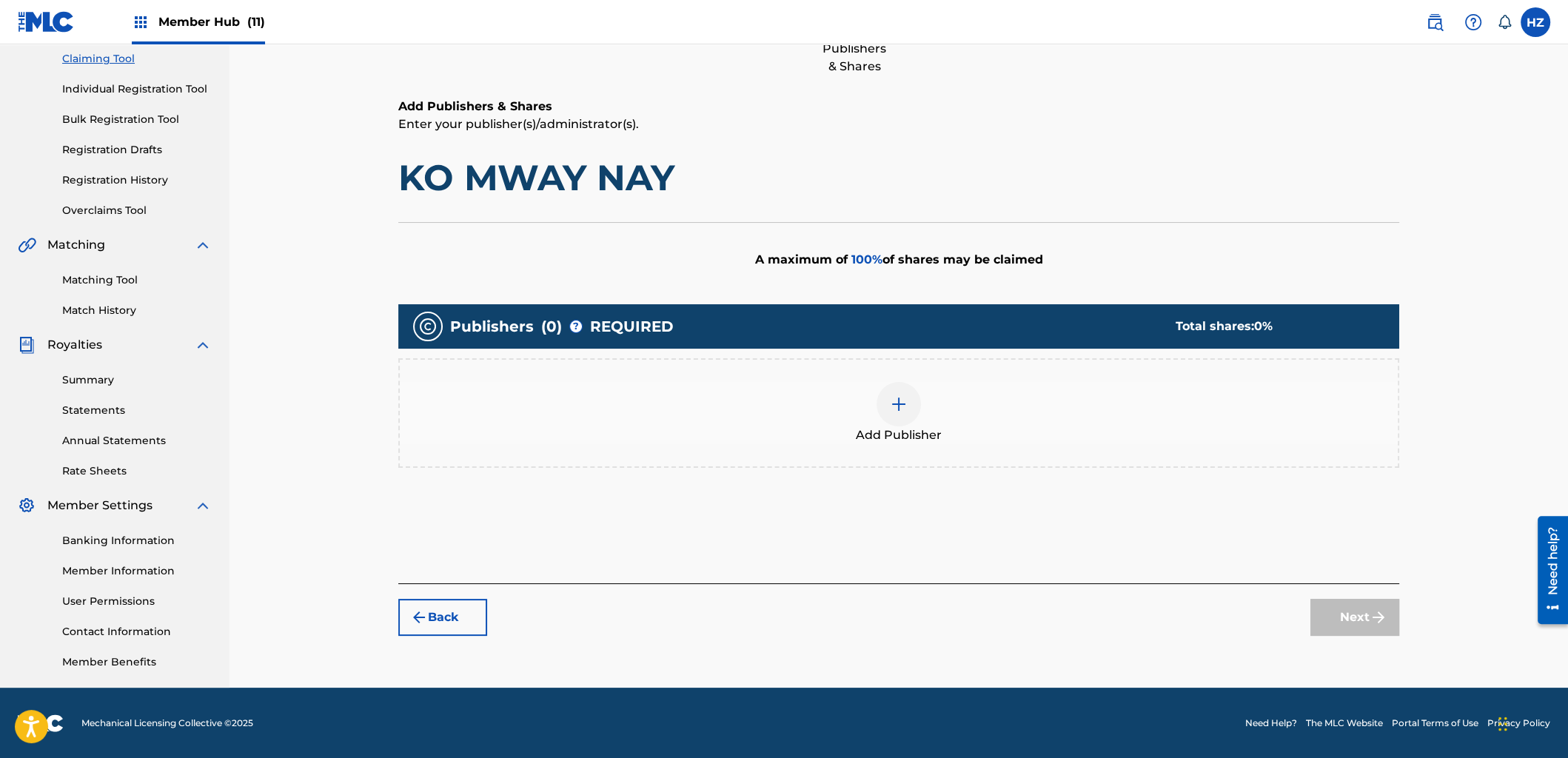
click at [903, 416] on div at bounding box center [899, 404] width 44 height 44
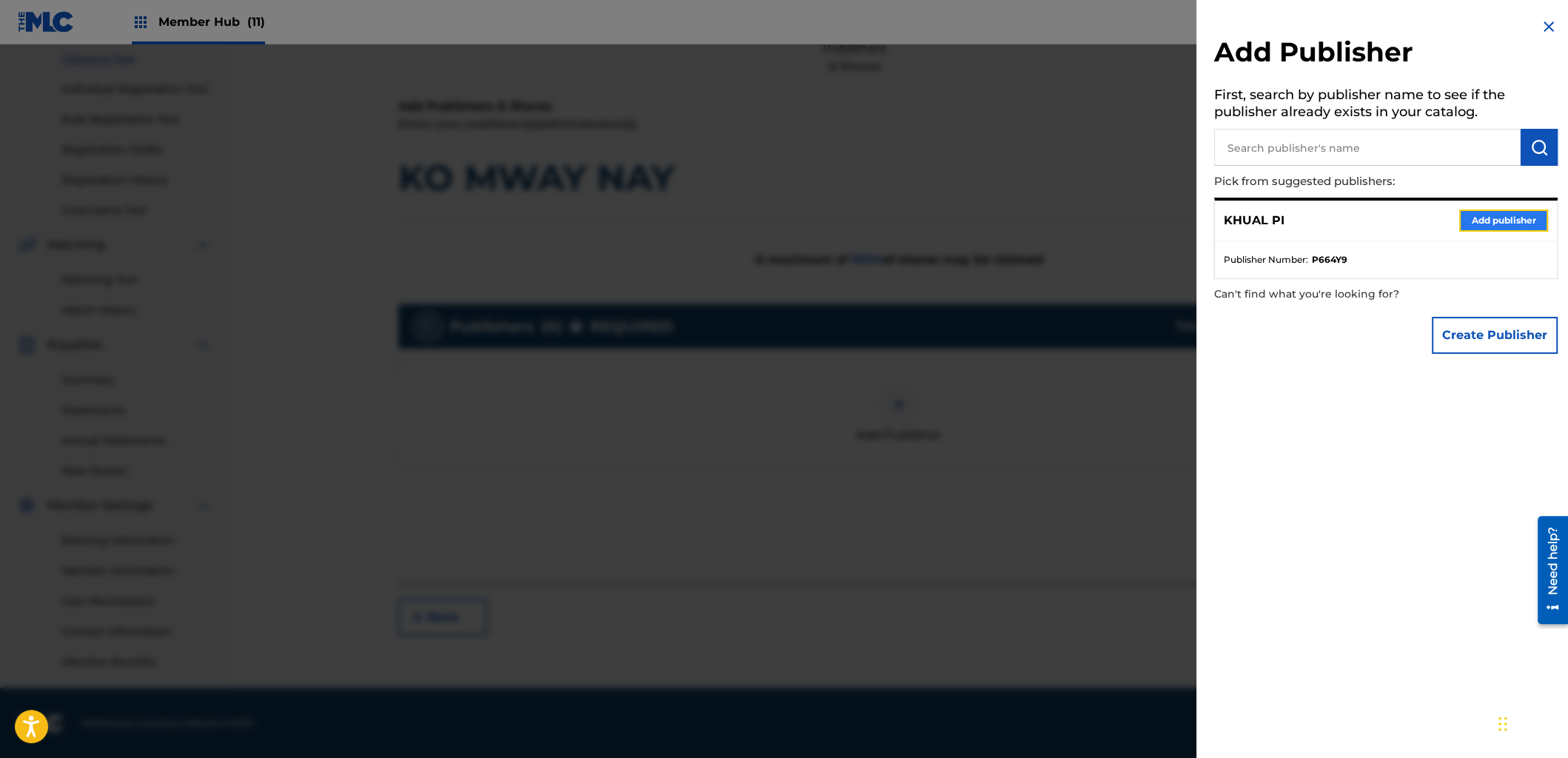
click at [1495, 219] on button "Add publisher" at bounding box center [1504, 220] width 89 height 22
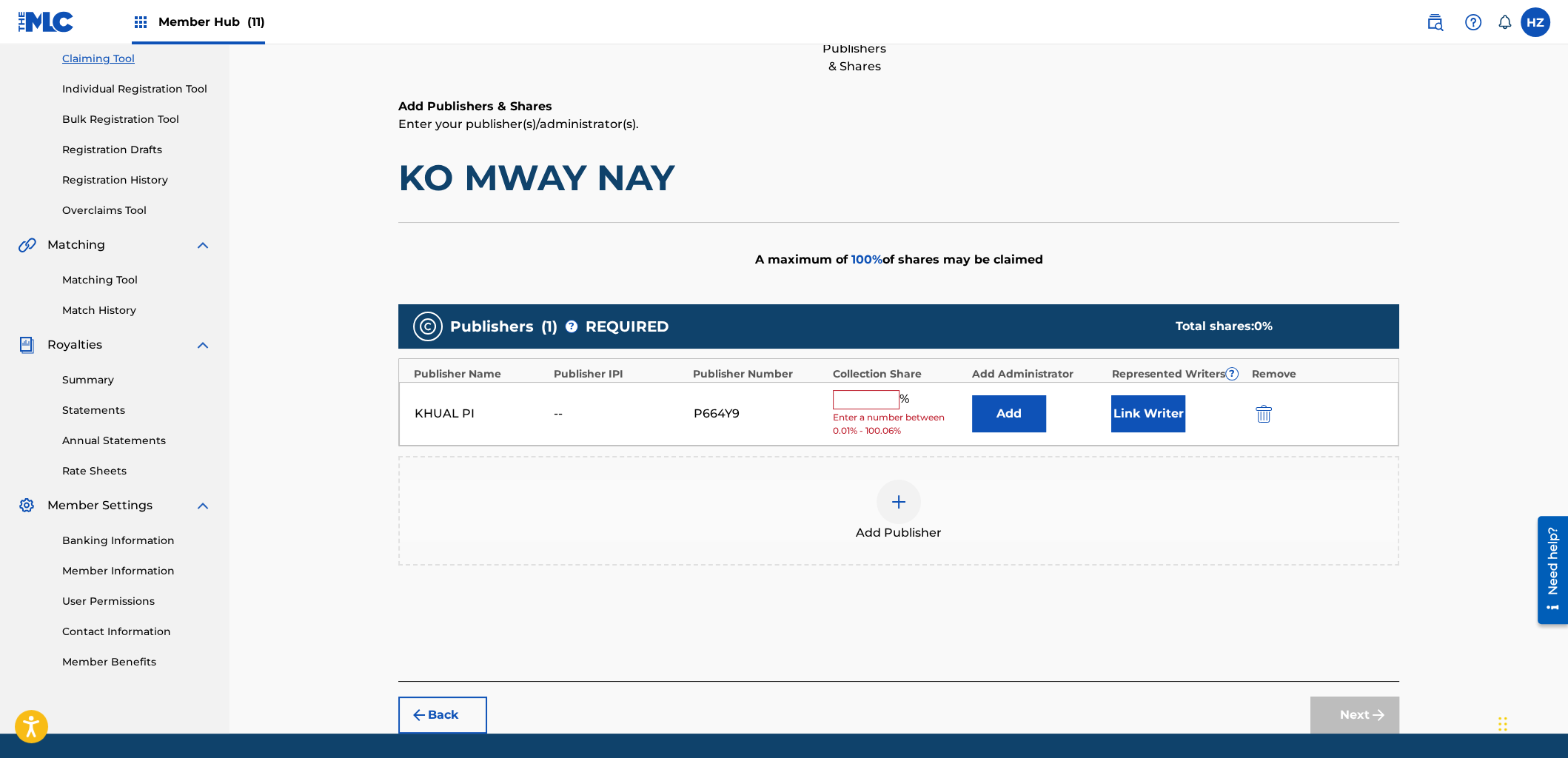
click at [854, 393] on input "text" at bounding box center [866, 399] width 67 height 20
type input "100"
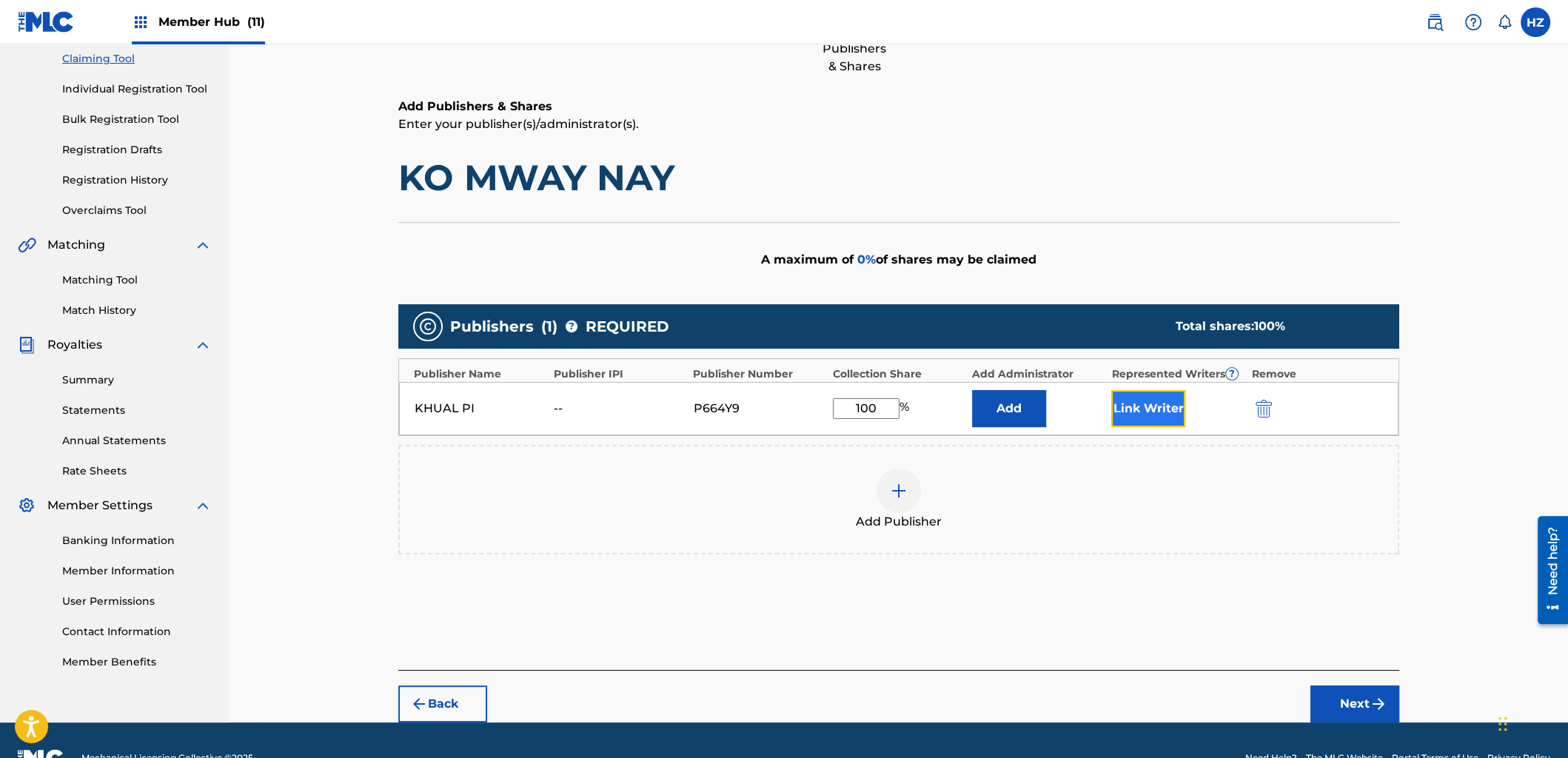
click at [1144, 409] on button "Link Writer" at bounding box center [1148, 408] width 74 height 37
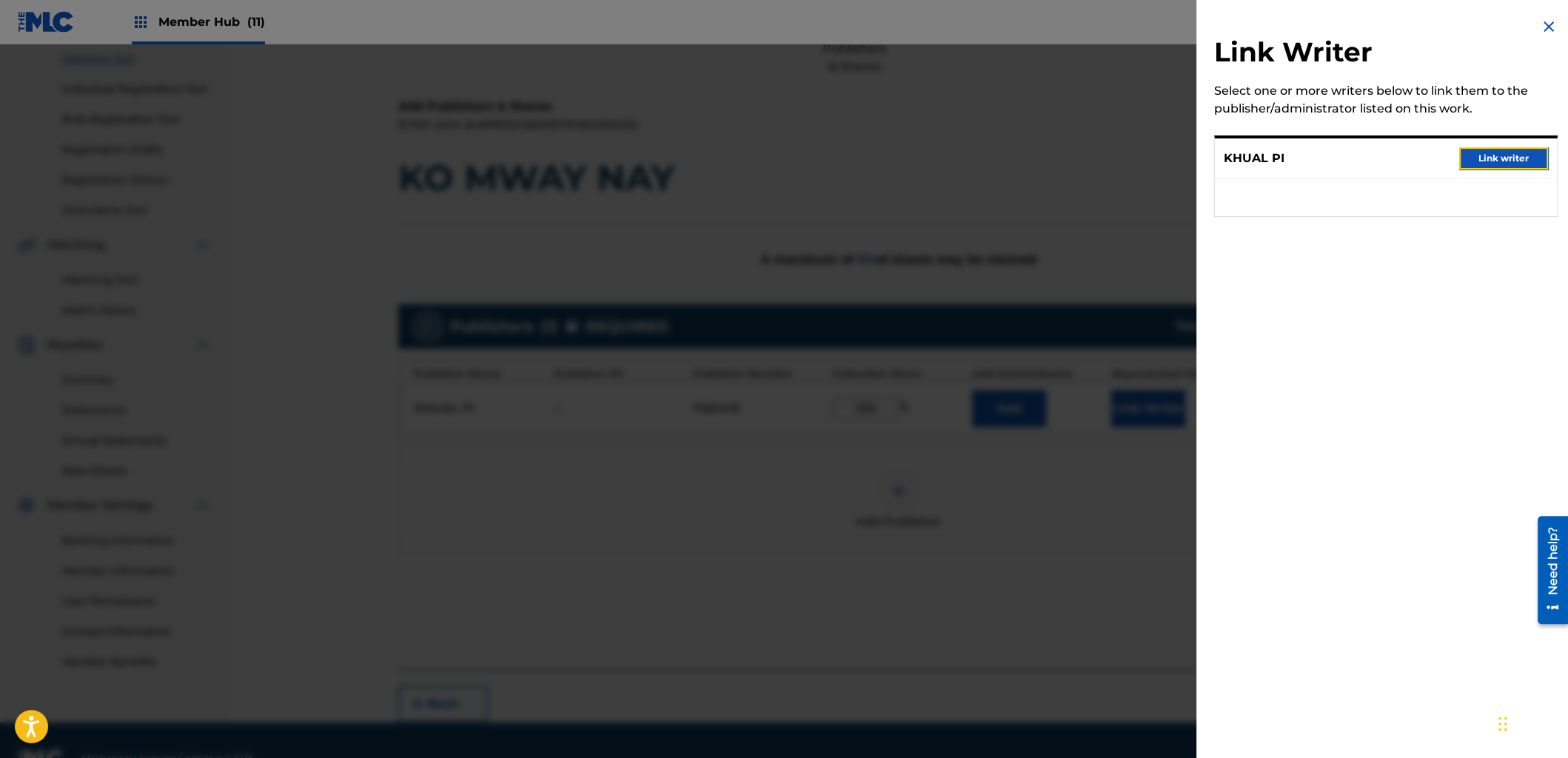
click at [1475, 156] on button "Link writer" at bounding box center [1504, 159] width 89 height 22
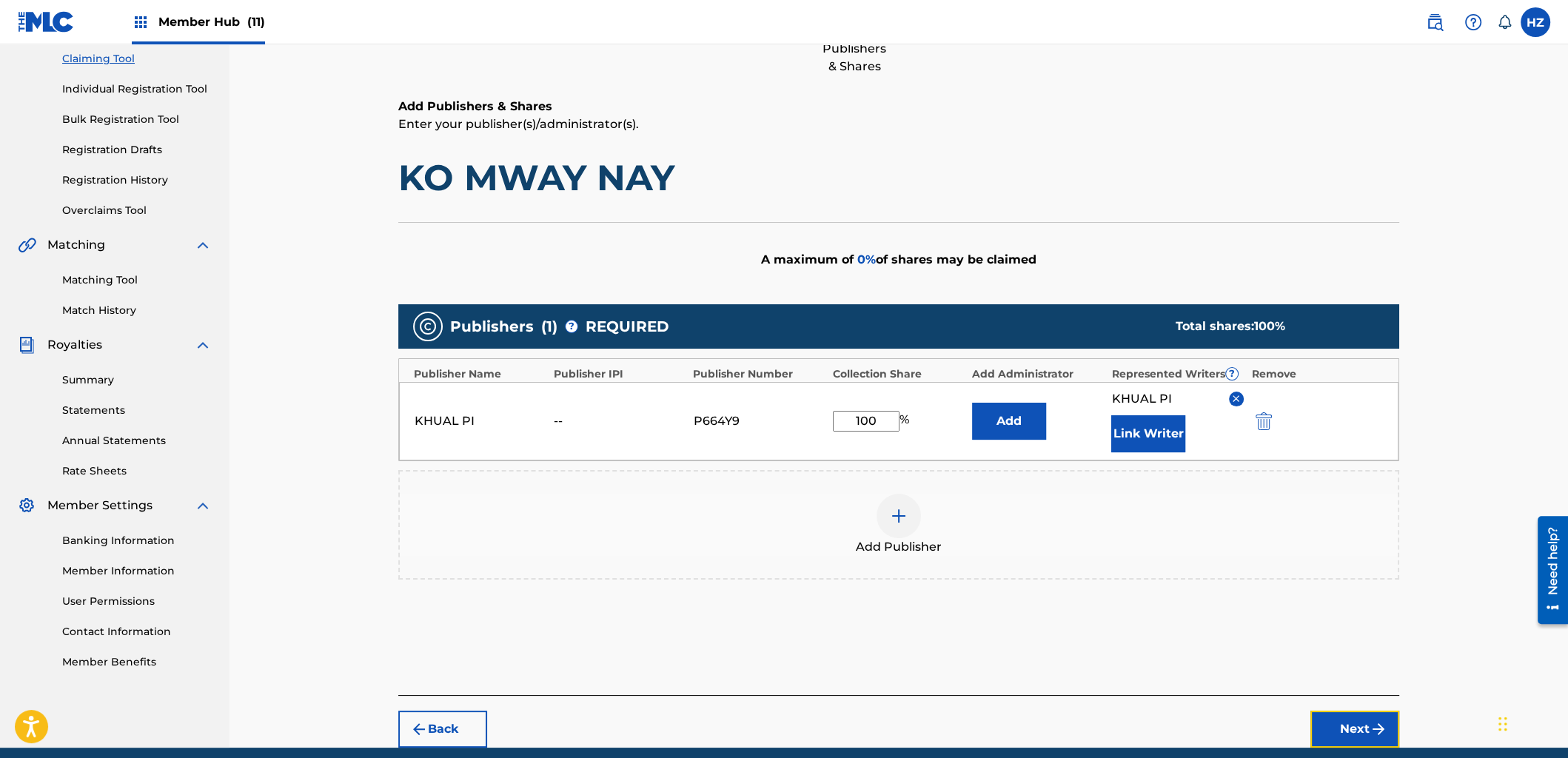
click at [1357, 723] on button "Next" at bounding box center [1355, 728] width 89 height 37
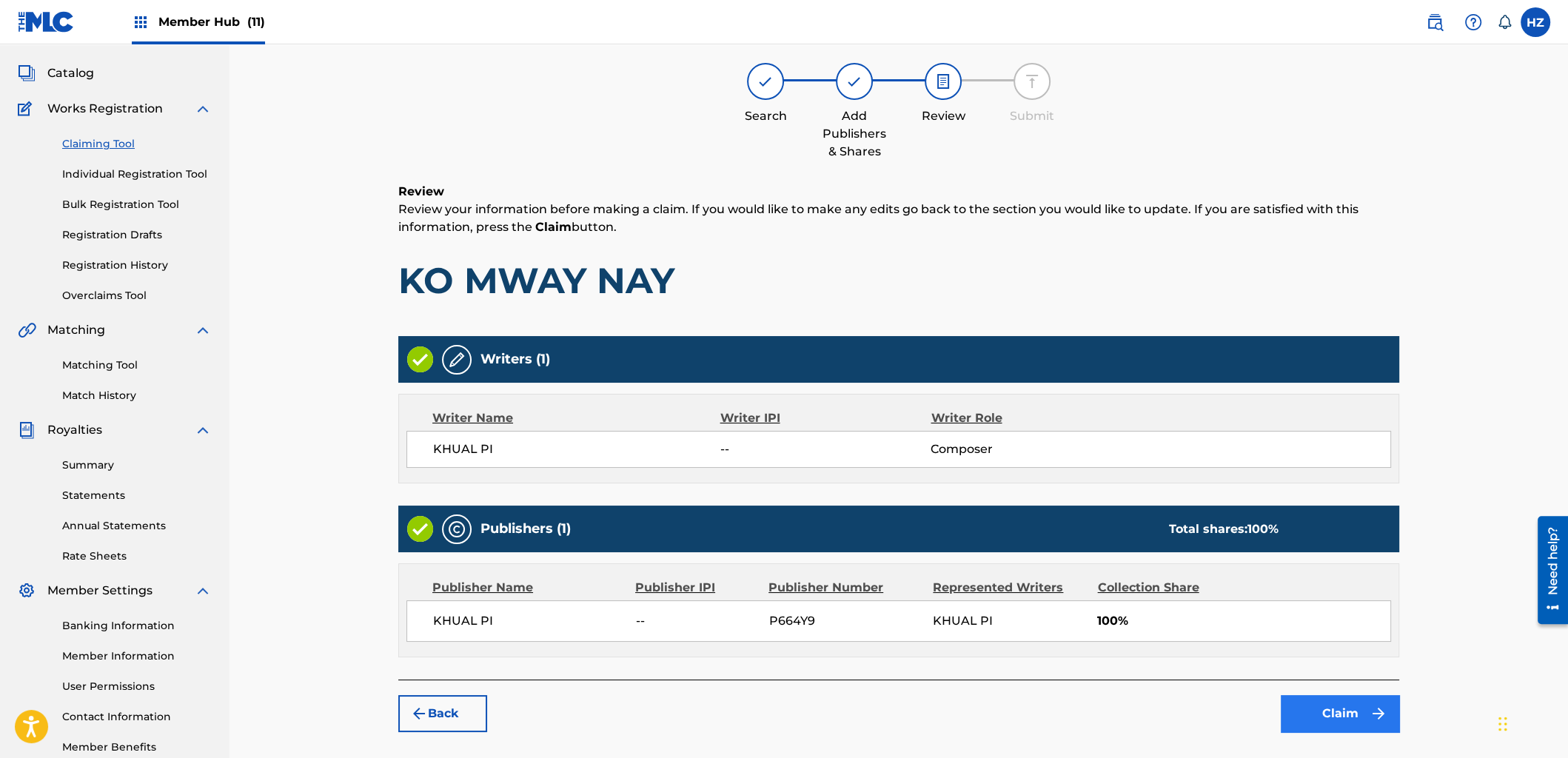
scroll to position [67, 0]
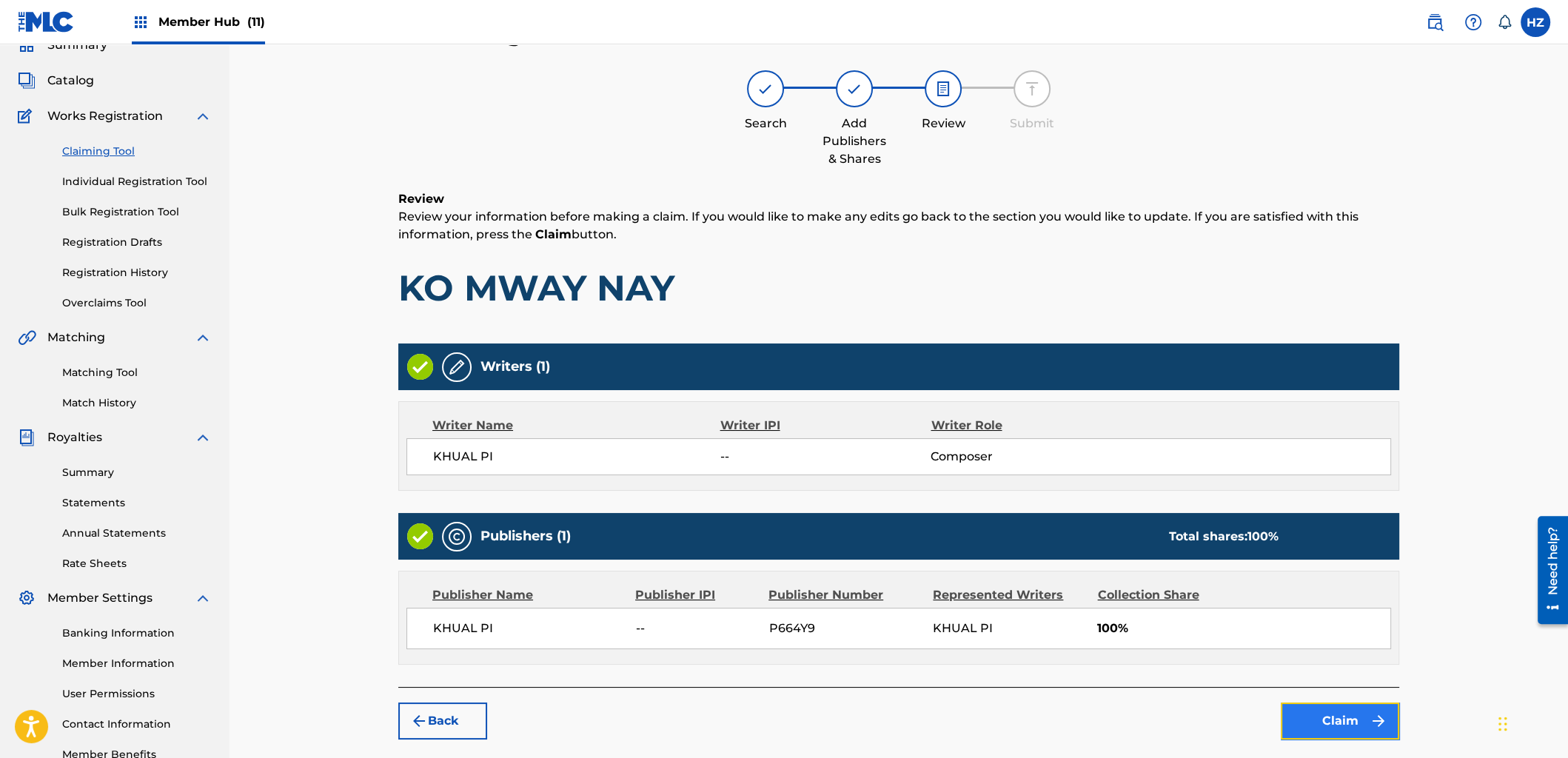
click at [1352, 728] on button "Claim" at bounding box center [1340, 720] width 119 height 37
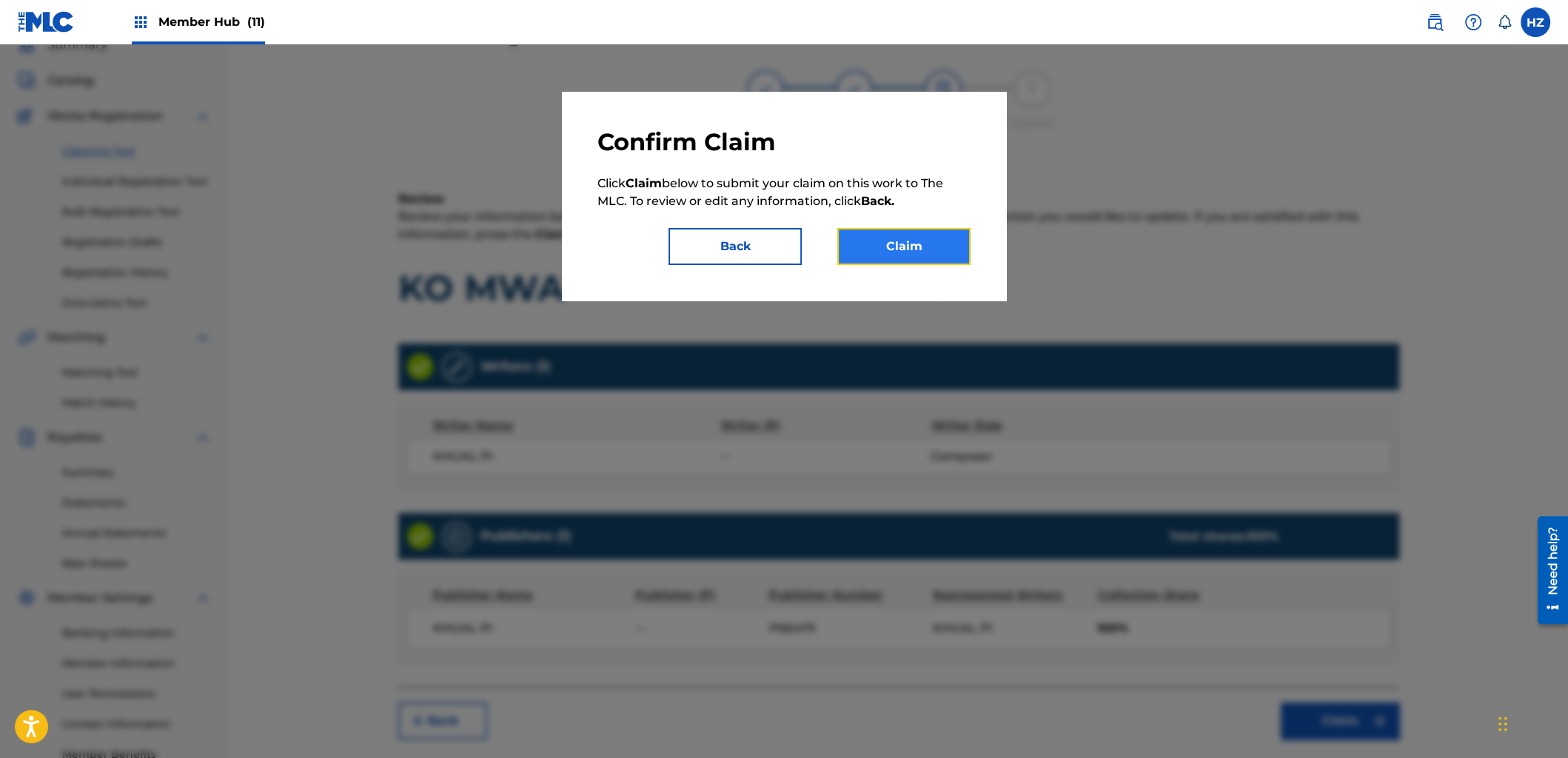
click at [888, 254] on button "Claim" at bounding box center [904, 246] width 133 height 37
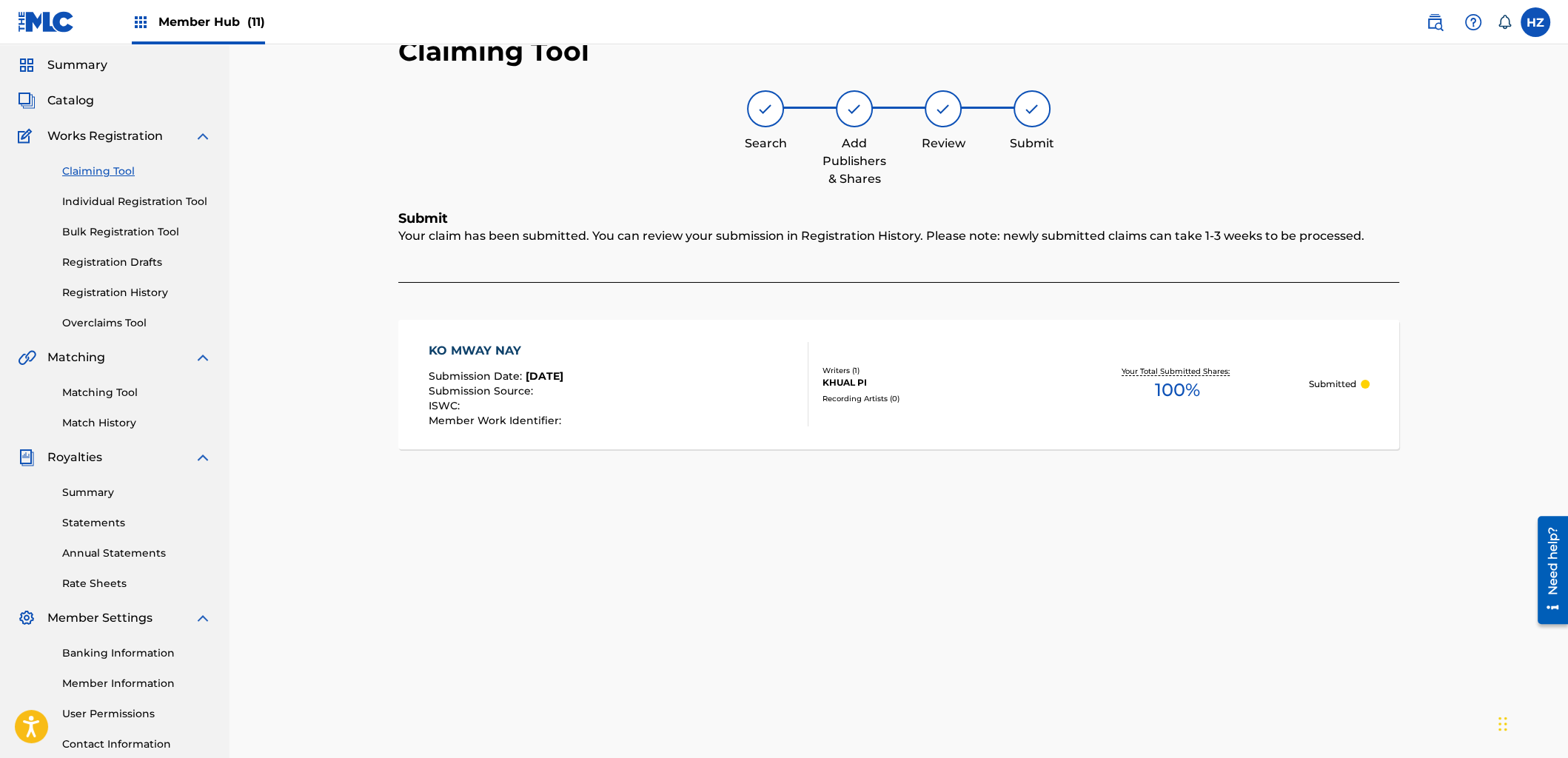
scroll to position [44, 0]
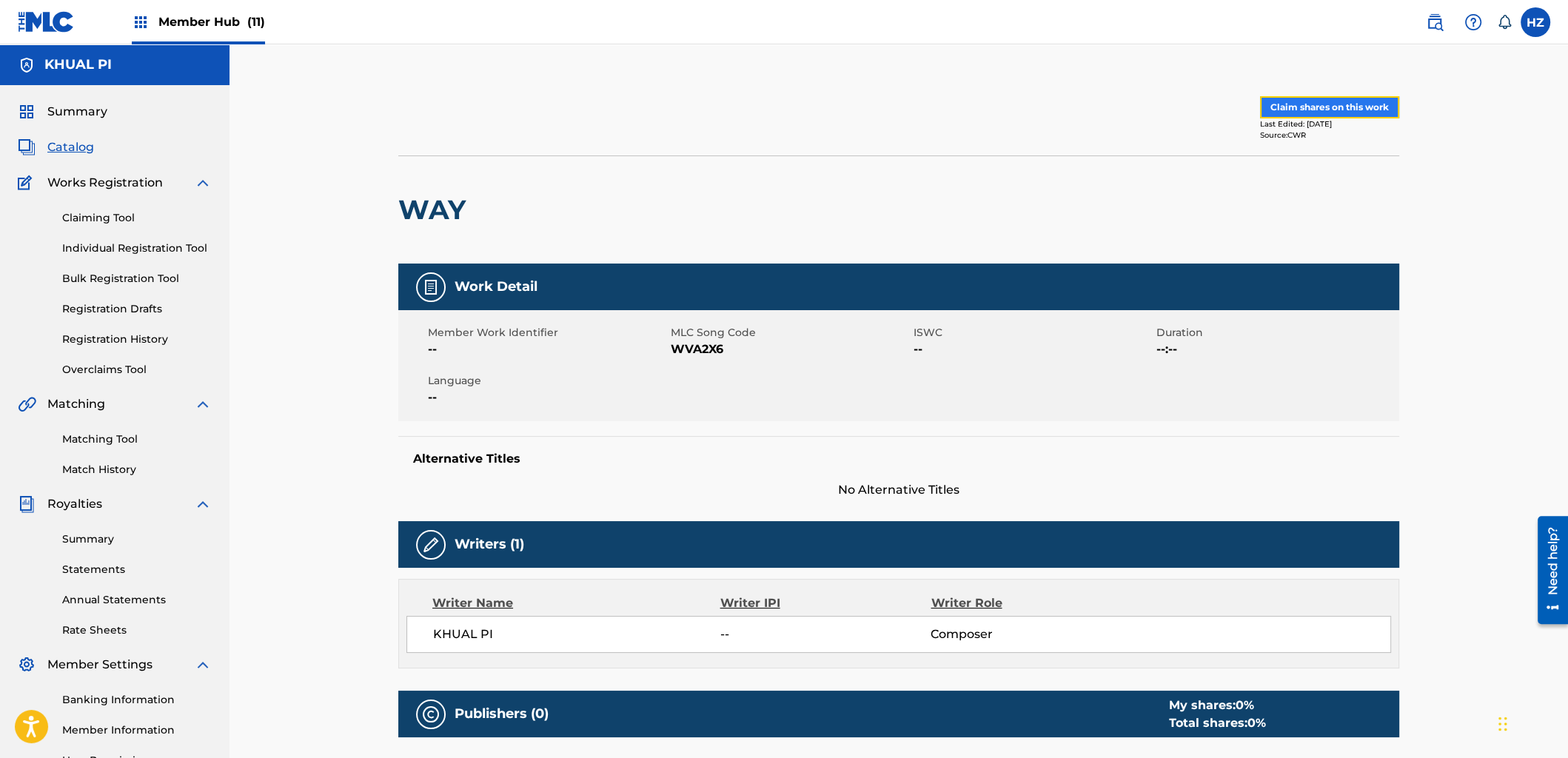
click at [1357, 109] on button "Claim shares on this work" at bounding box center [1330, 108] width 139 height 22
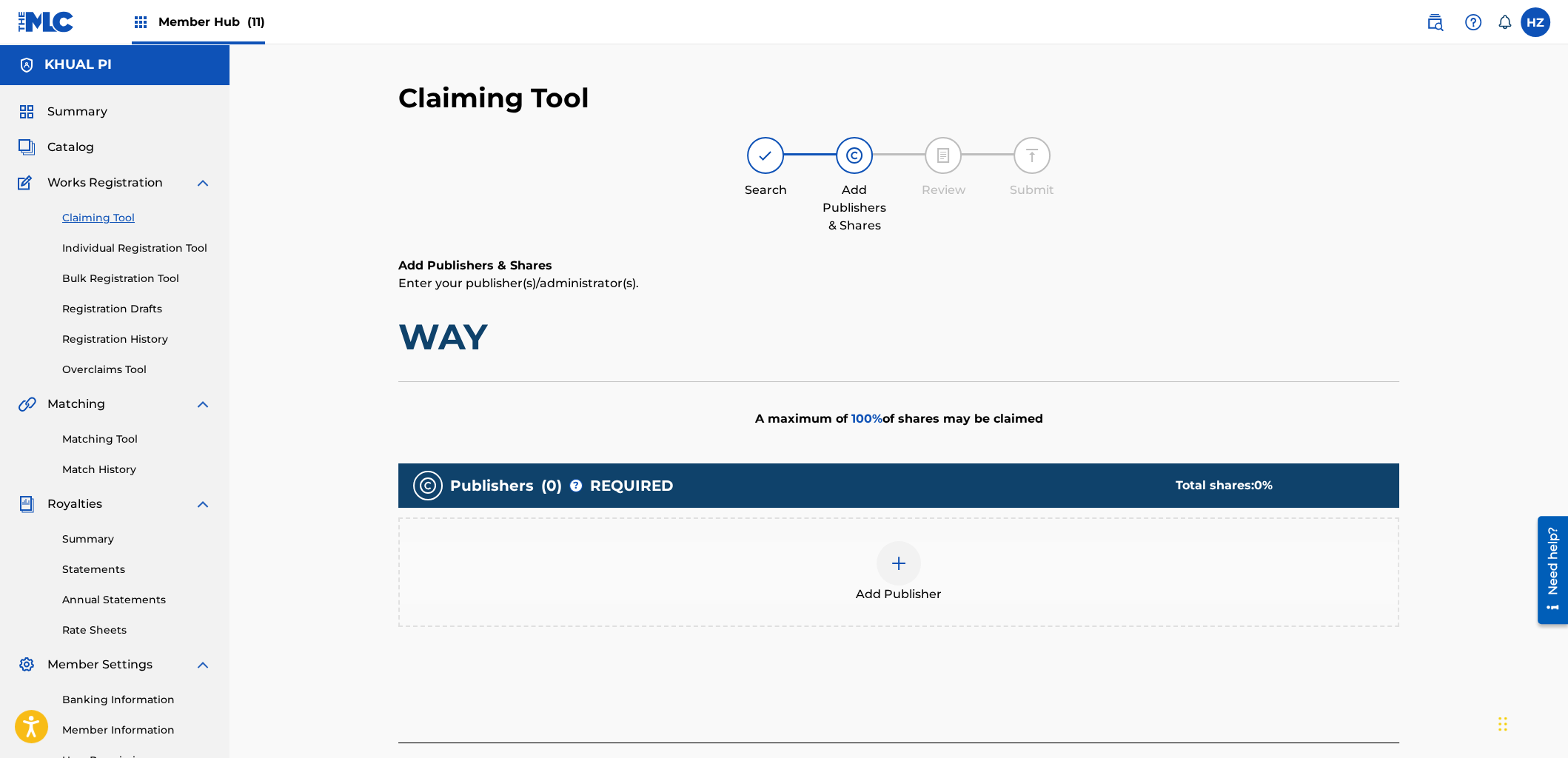
click at [892, 545] on div at bounding box center [899, 563] width 44 height 44
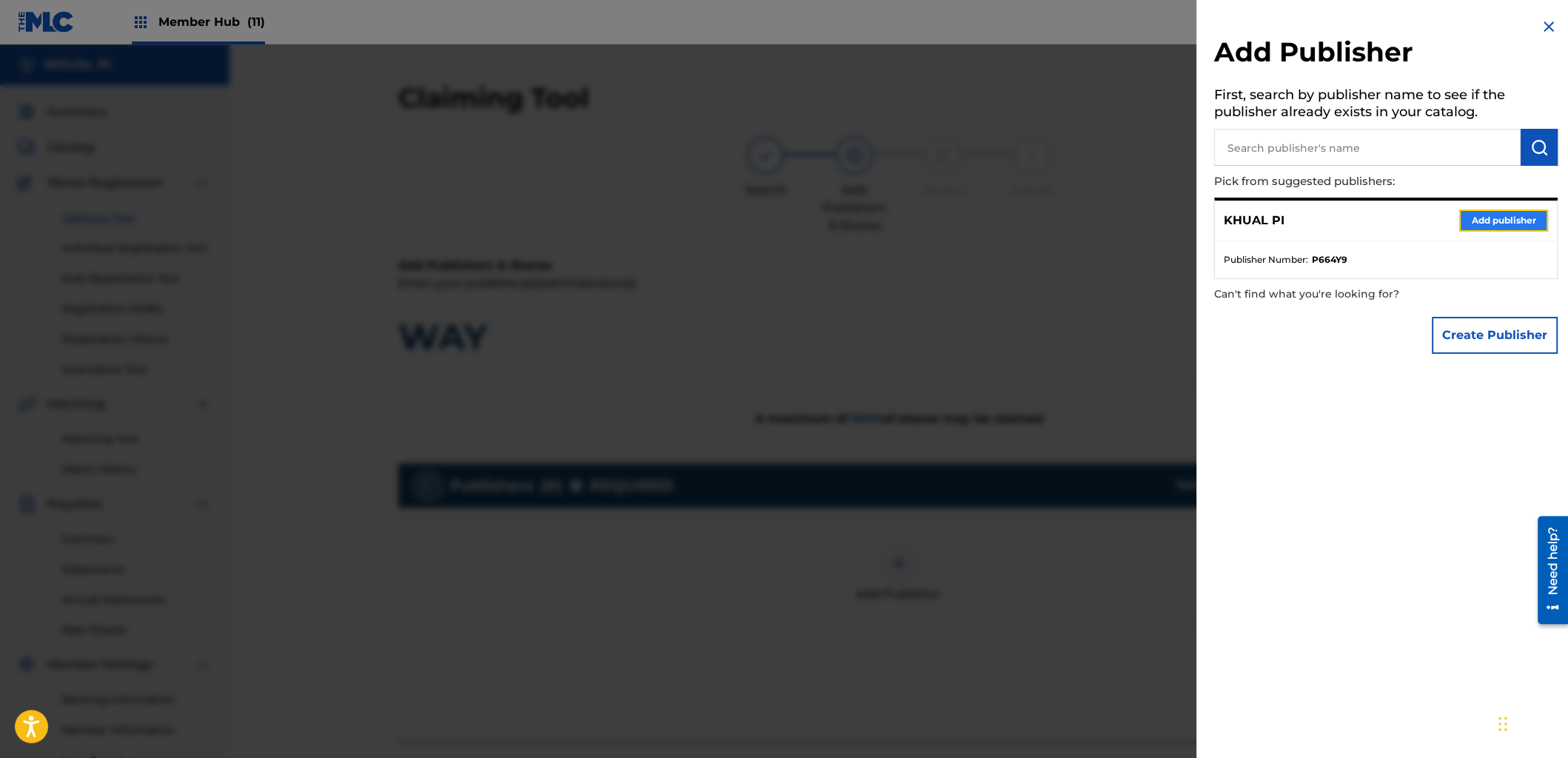
click at [1495, 216] on button "Add publisher" at bounding box center [1504, 220] width 89 height 22
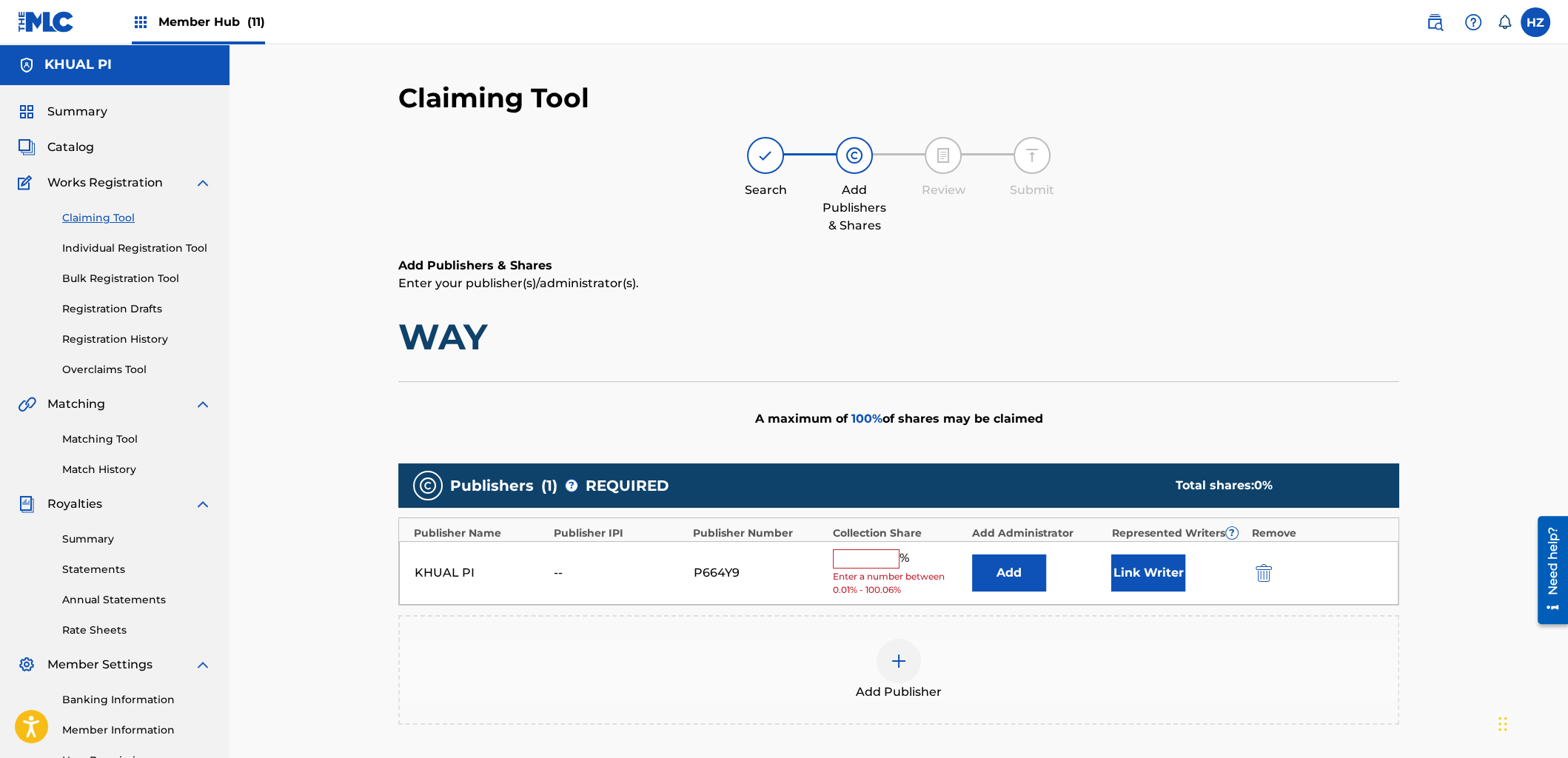
drag, startPoint x: 850, startPoint y: 561, endPoint x: 840, endPoint y: 560, distance: 10.0
click at [844, 560] on input "text" at bounding box center [866, 558] width 67 height 20
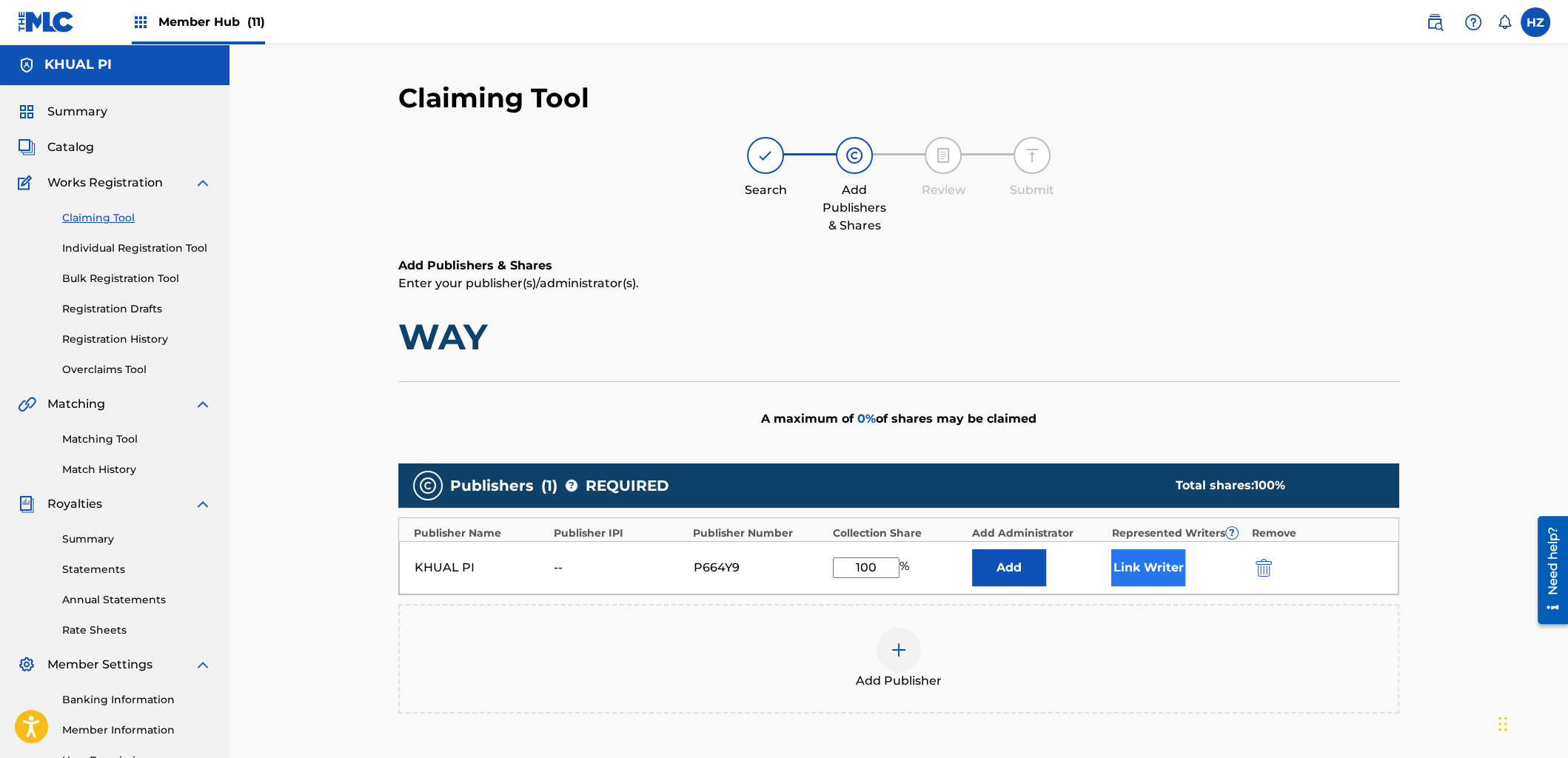
type input "100"
click at [1143, 566] on button "Link Writer" at bounding box center [1148, 567] width 74 height 37
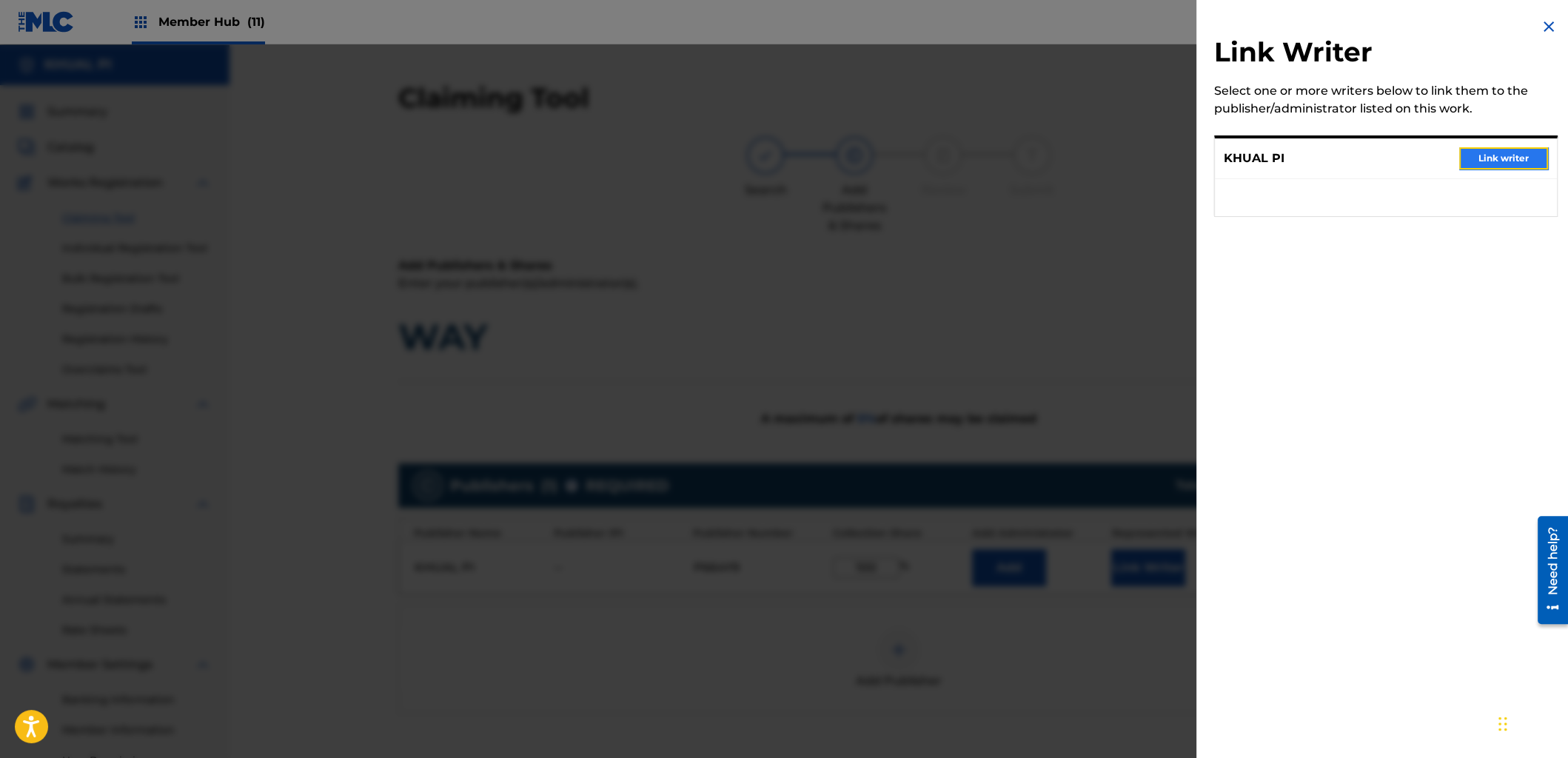
click at [1471, 163] on button "Link writer" at bounding box center [1504, 159] width 89 height 22
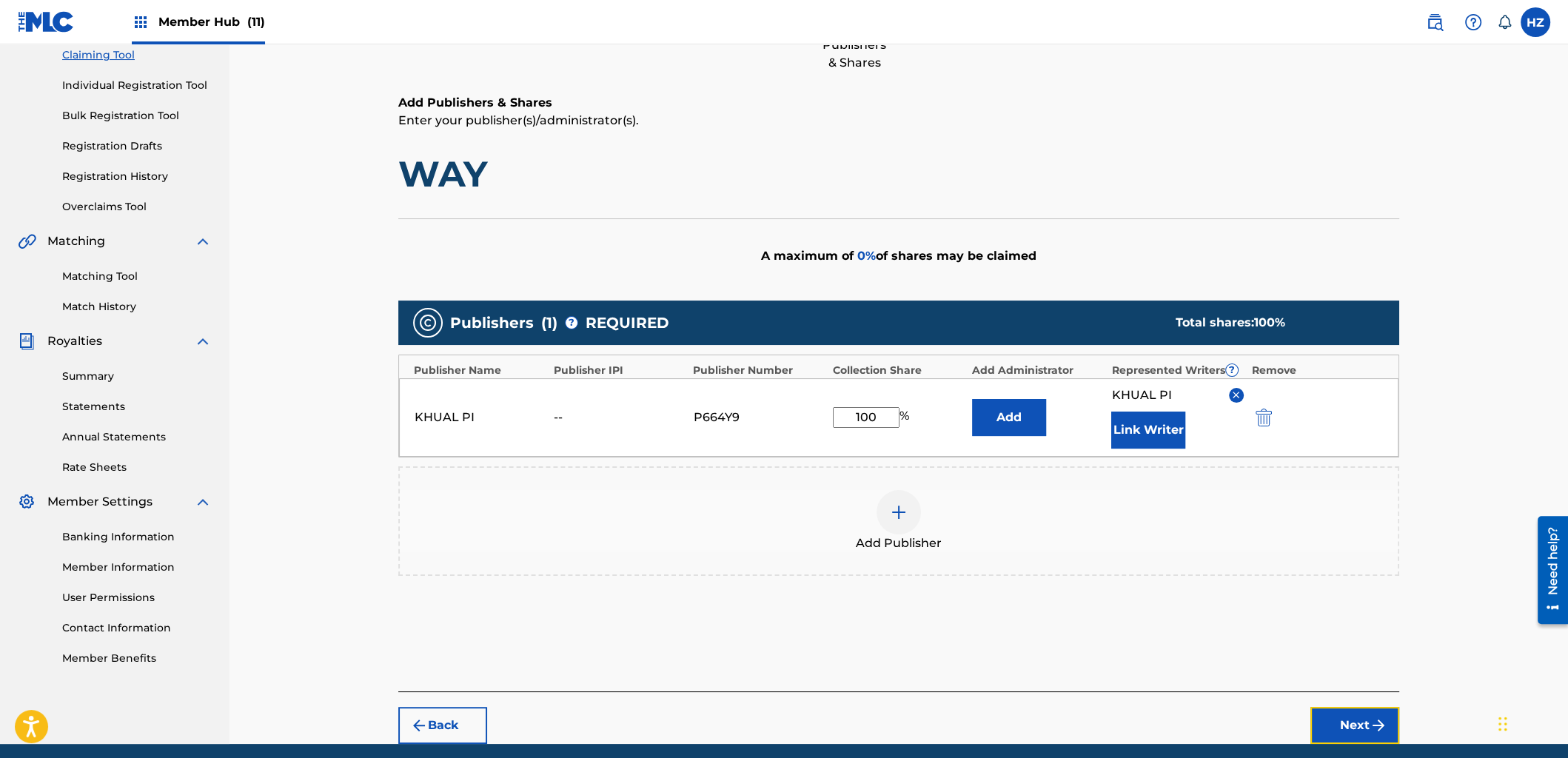
click at [1328, 724] on button "Next" at bounding box center [1355, 725] width 89 height 37
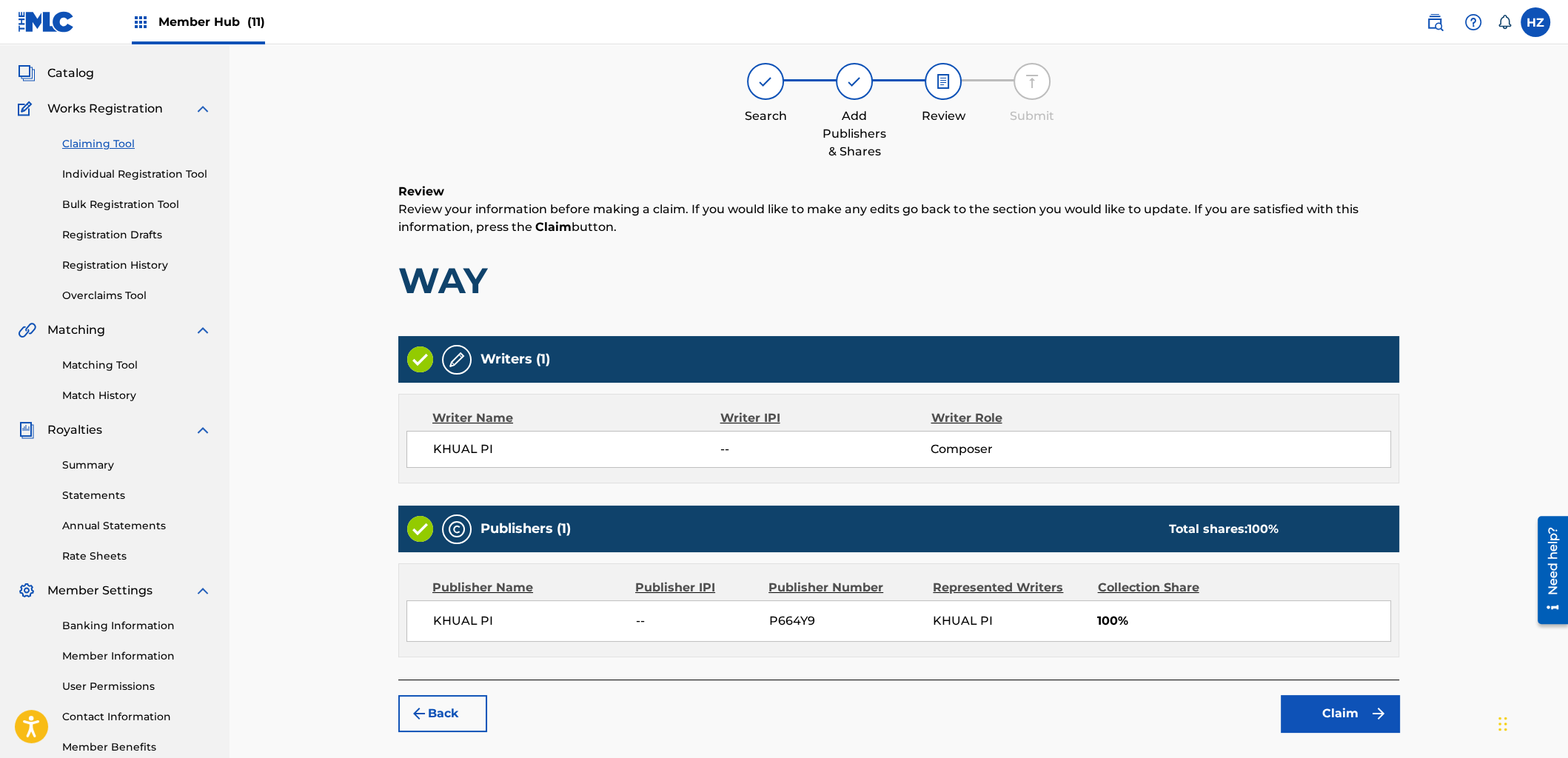
scroll to position [67, 0]
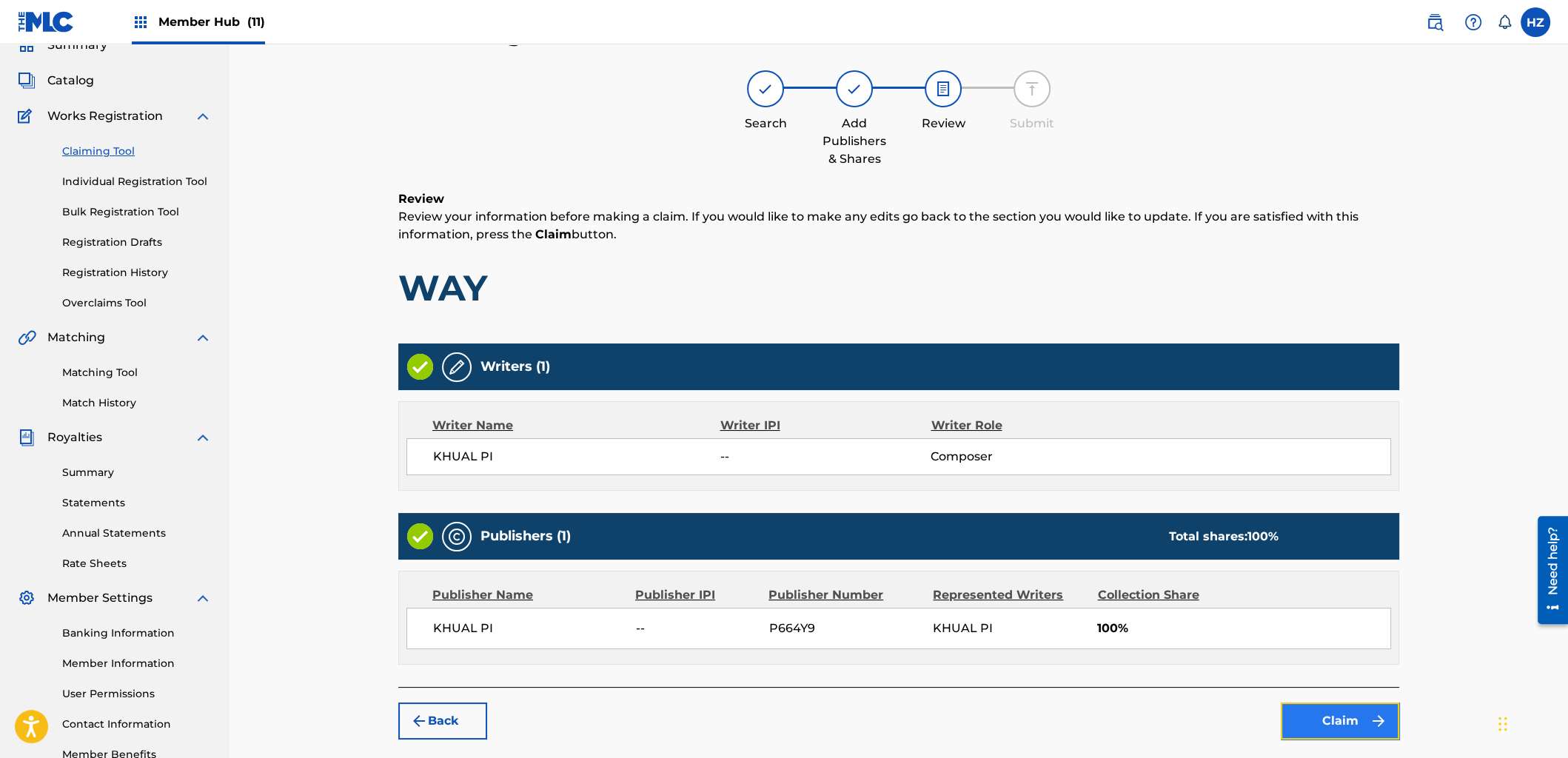
click at [1351, 721] on button "Claim" at bounding box center [1340, 720] width 119 height 37
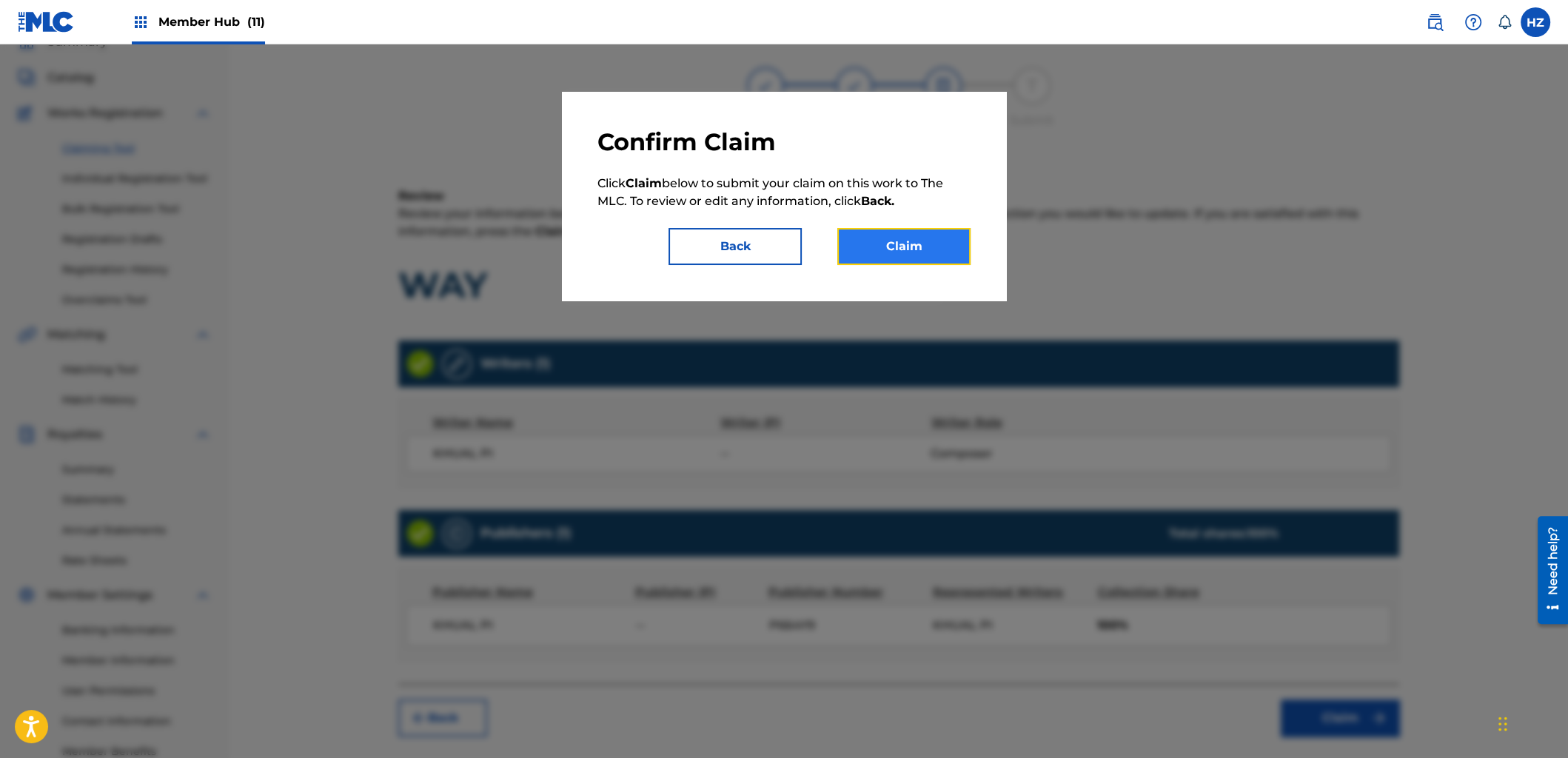
click at [917, 245] on button "Claim" at bounding box center [904, 246] width 133 height 37
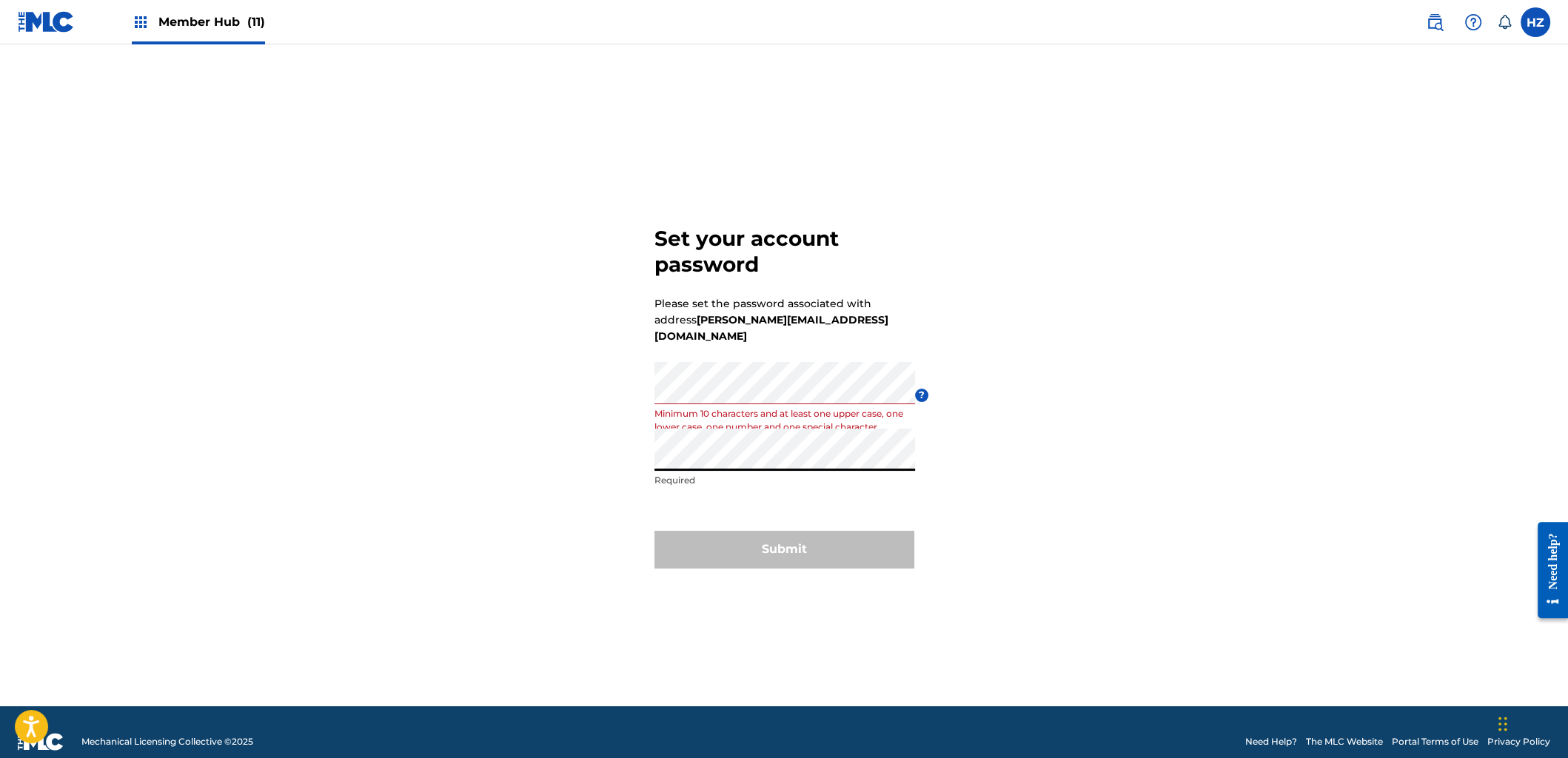
click at [1092, 457] on div "Set your account password Please set the password associated with address [PERS…" at bounding box center [784, 394] width 1037 height 625
drag, startPoint x: 813, startPoint y: 514, endPoint x: 816, endPoint y: 532, distance: 18.2
click at [814, 517] on form "Set your account password Please set the password associated with address [PERS…" at bounding box center [783, 394] width 259 height 625
drag, startPoint x: 816, startPoint y: 533, endPoint x: 785, endPoint y: 533, distance: 31.0
click at [805, 535] on div "Submit" at bounding box center [783, 549] width 259 height 37
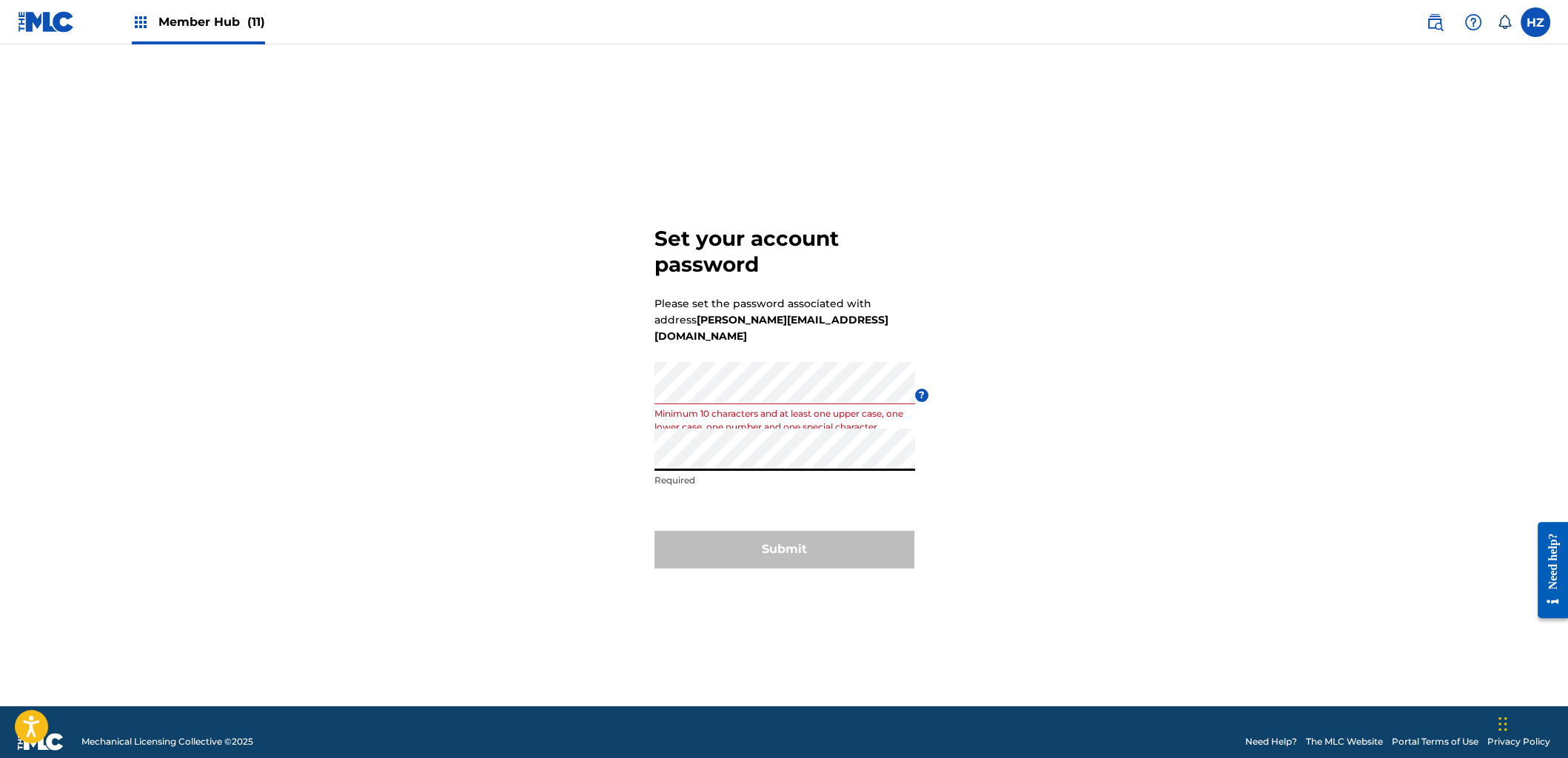
click at [699, 413] on form "Set your account password Please set the password associated with address [PERS…" at bounding box center [783, 394] width 259 height 625
drag, startPoint x: 962, startPoint y: 458, endPoint x: 920, endPoint y: 443, distance: 44.6
click at [962, 458] on div "Set your account password Please set the password associated with address [PERS…" at bounding box center [784, 394] width 1037 height 625
click at [1226, 75] on main "Set your account password Please set the password associated with address [PERS…" at bounding box center [784, 375] width 1568 height 662
click at [1027, 449] on div "Set your account password Please set the password associated with address [PERS…" at bounding box center [784, 394] width 1037 height 625
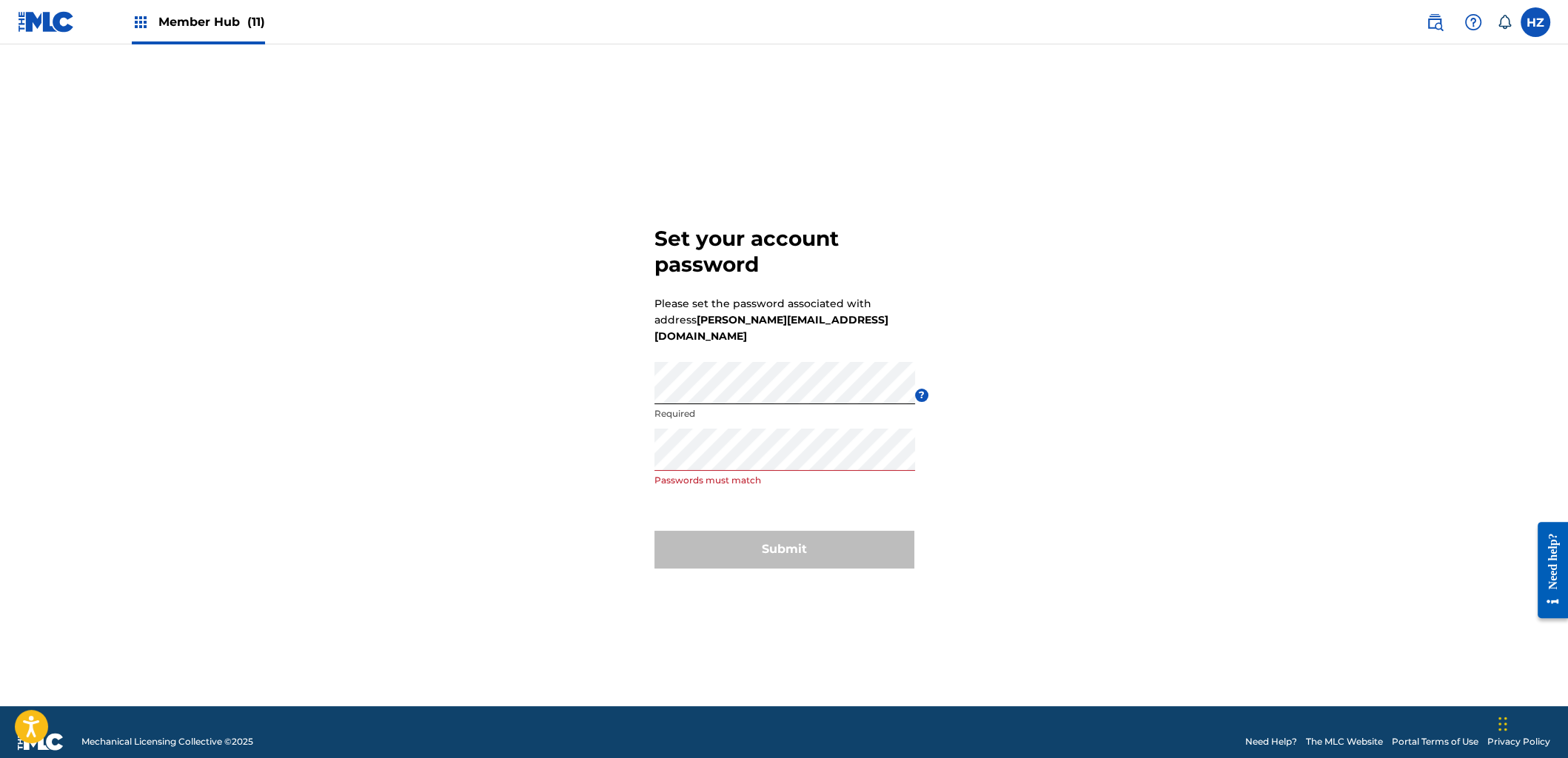
click at [799, 510] on form "Set your account password Please set the password associated with address [PERS…" at bounding box center [783, 394] width 259 height 625
click at [771, 506] on form "Set your account password Please set the password associated with address [PERS…" at bounding box center [783, 394] width 259 height 625
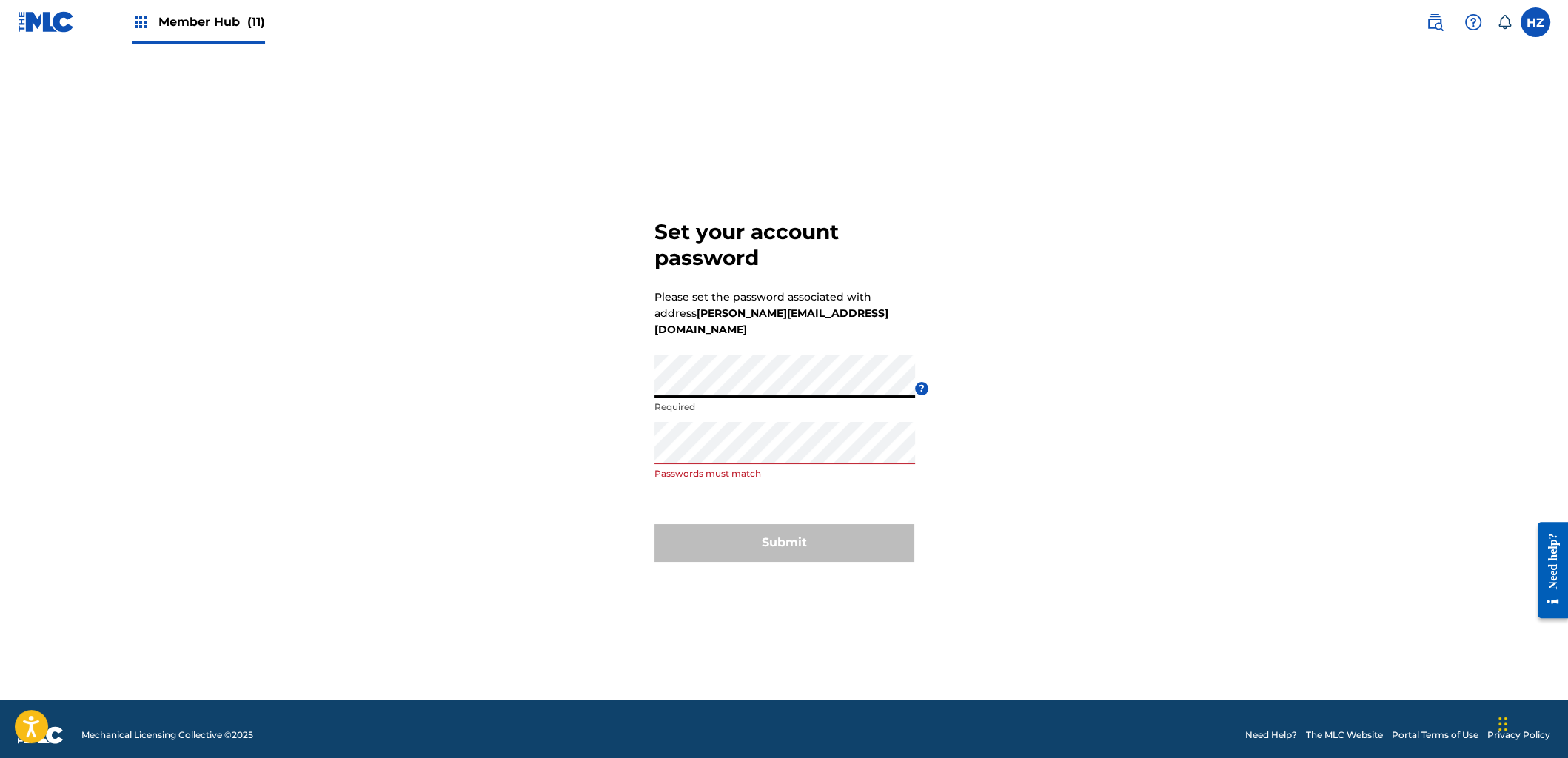
scroll to position [5, 0]
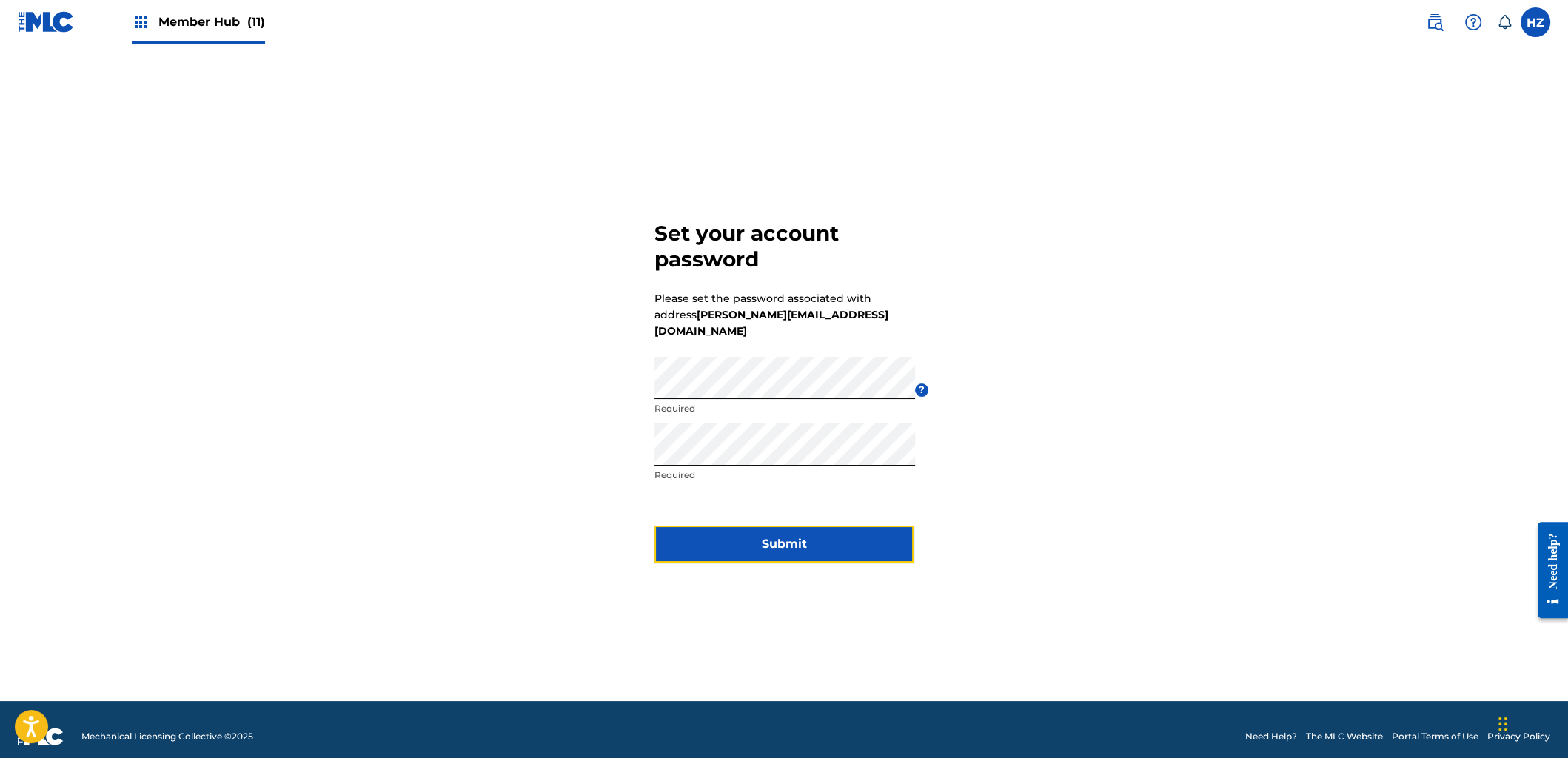
click at [816, 532] on button "Submit" at bounding box center [783, 544] width 259 height 37
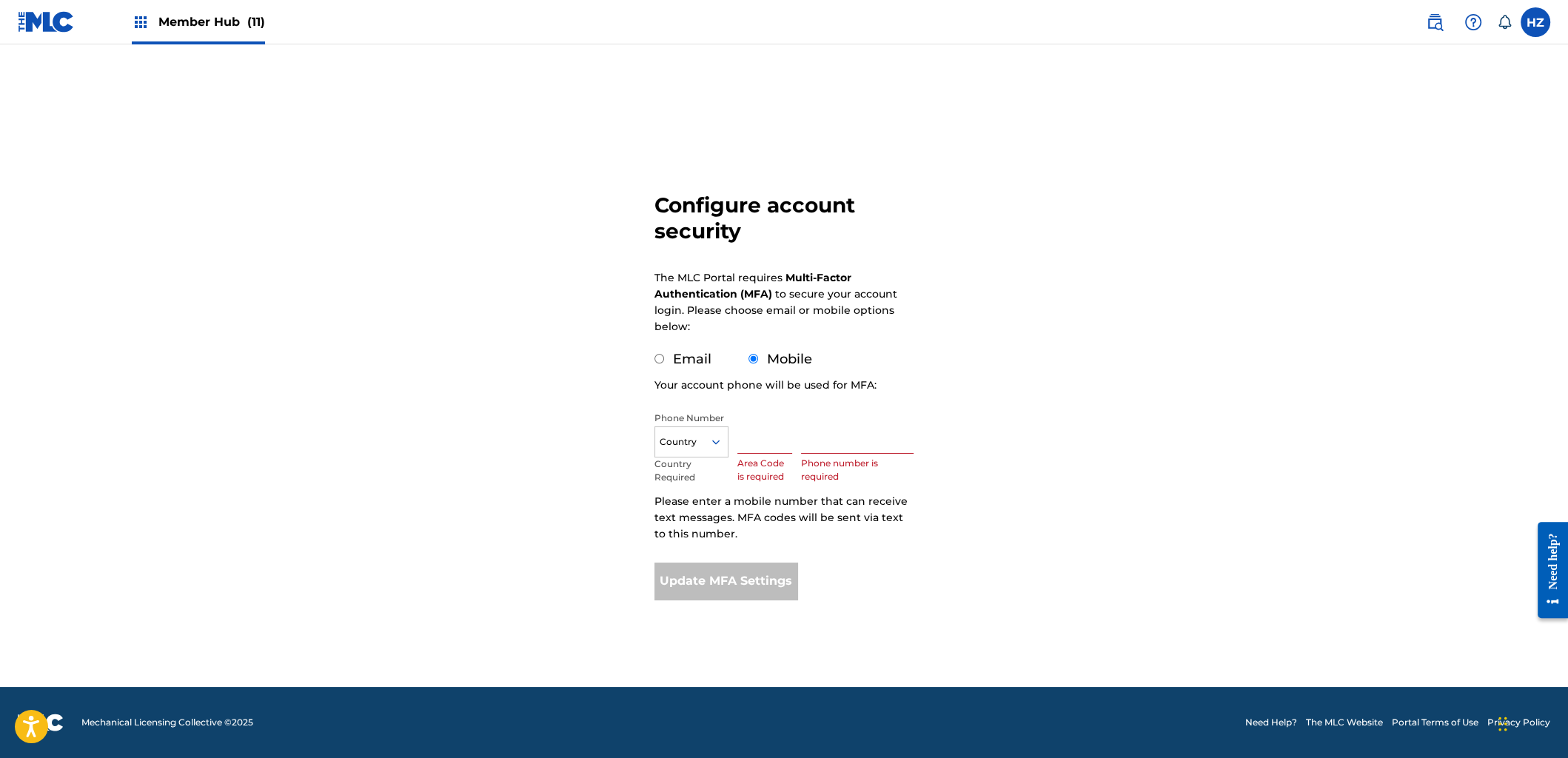
click at [704, 357] on label "Email" at bounding box center [692, 359] width 38 height 16
click at [664, 357] on input "Email" at bounding box center [658, 358] width 9 height 9
radio input "true"
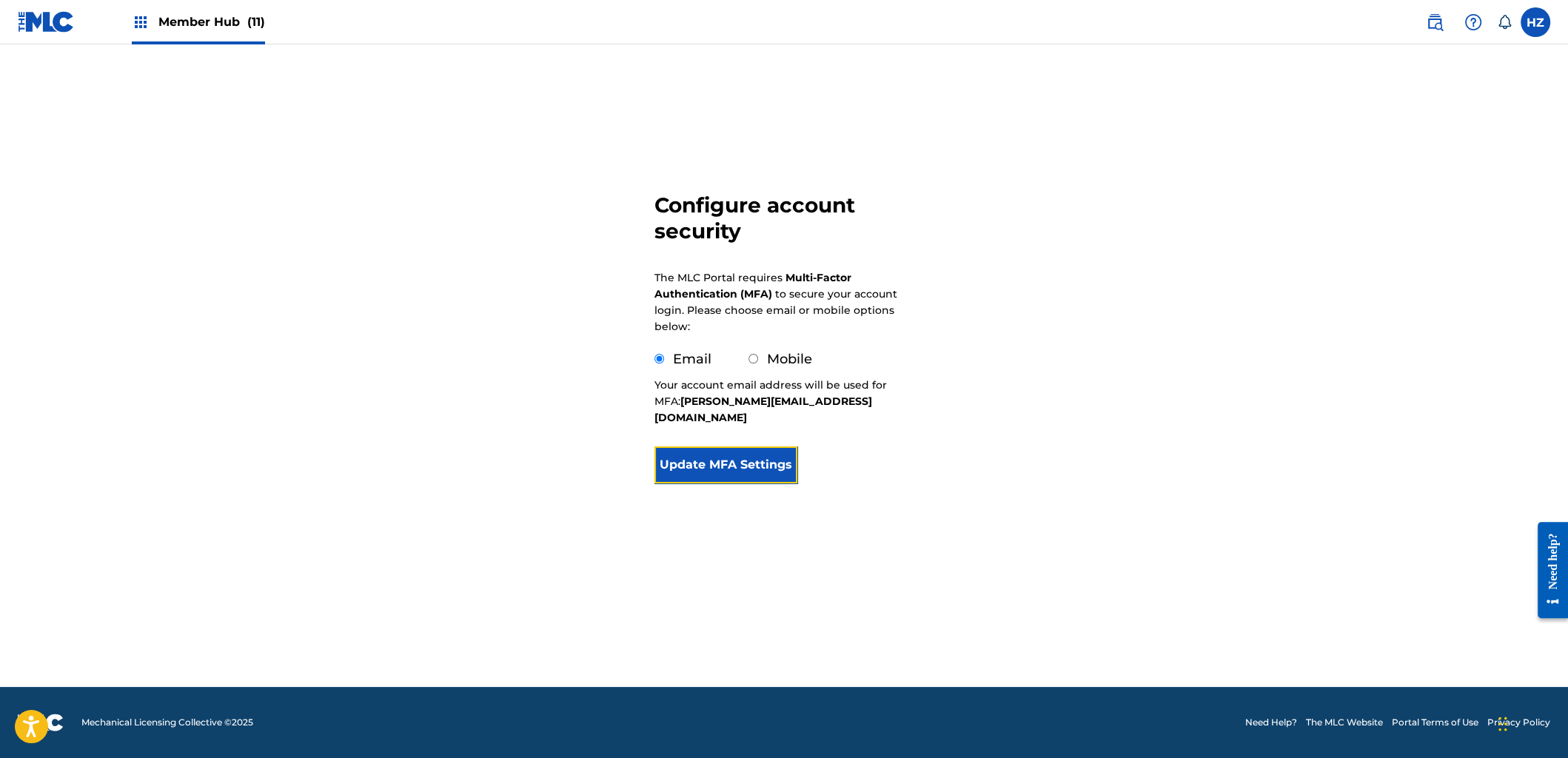
click at [734, 452] on button "Update MFA Settings" at bounding box center [725, 464] width 143 height 37
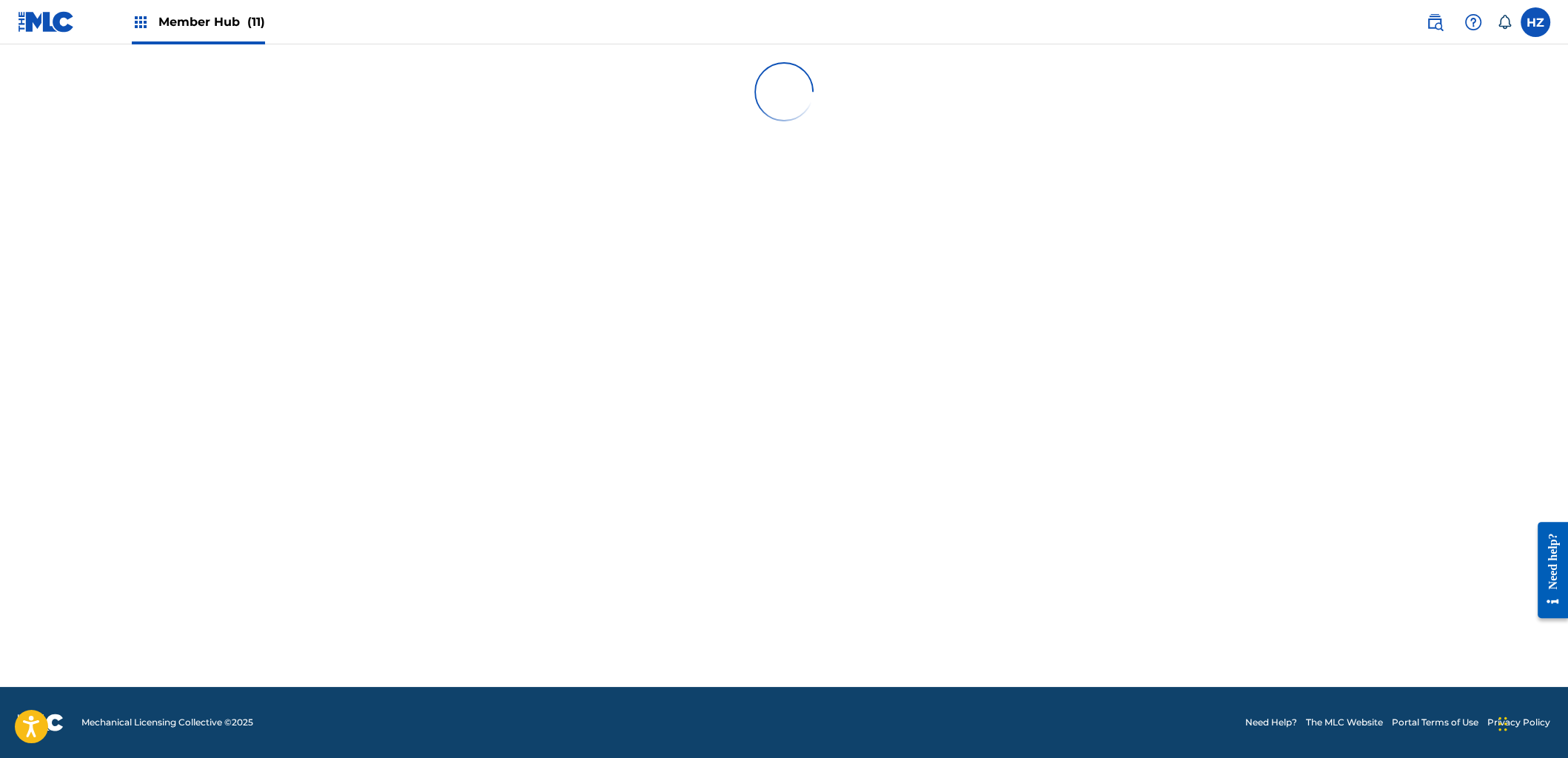
click at [1056, 274] on main at bounding box center [784, 365] width 1568 height 643
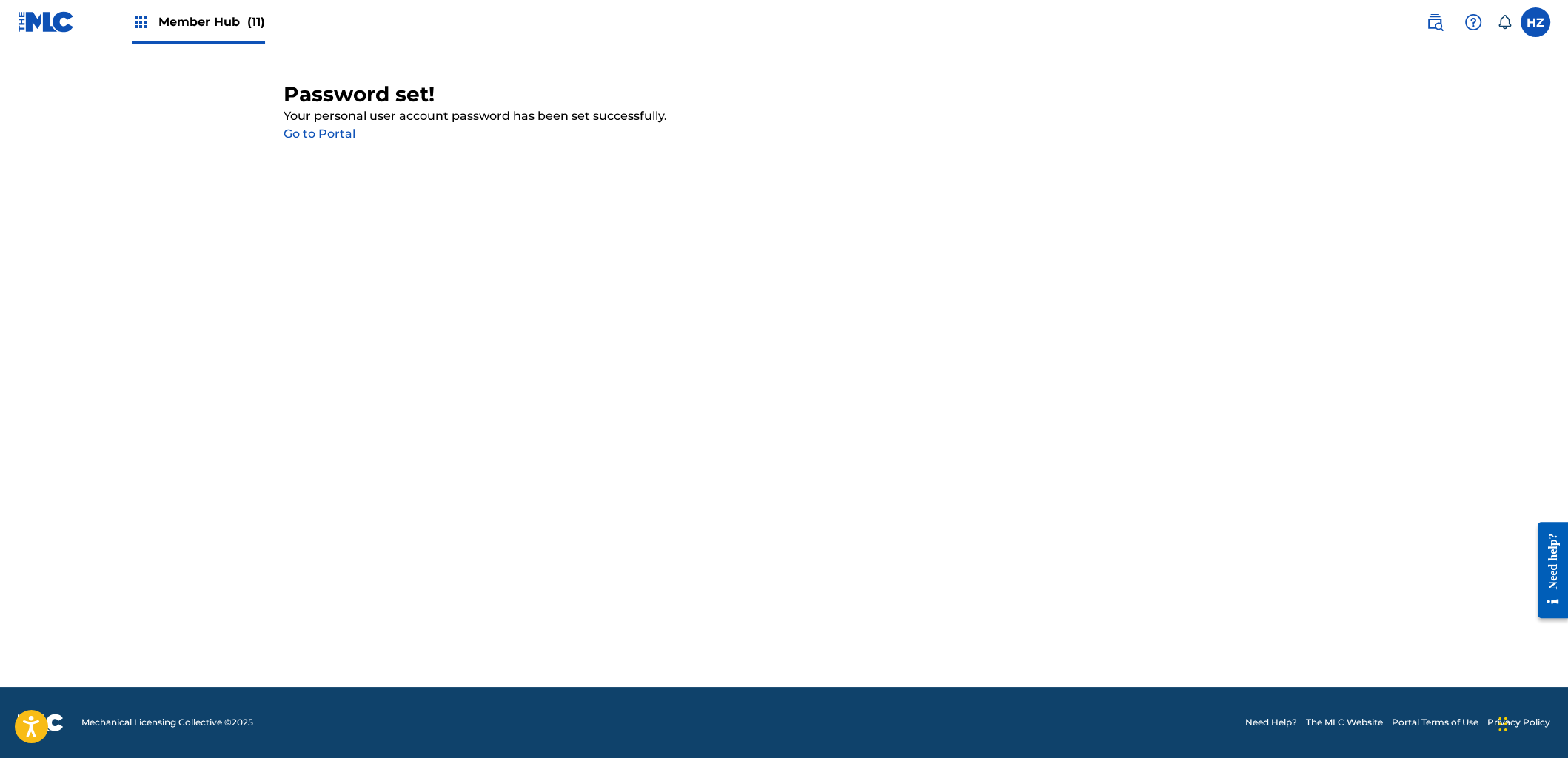
click at [326, 131] on link "Go to Portal" at bounding box center [319, 133] width 72 height 14
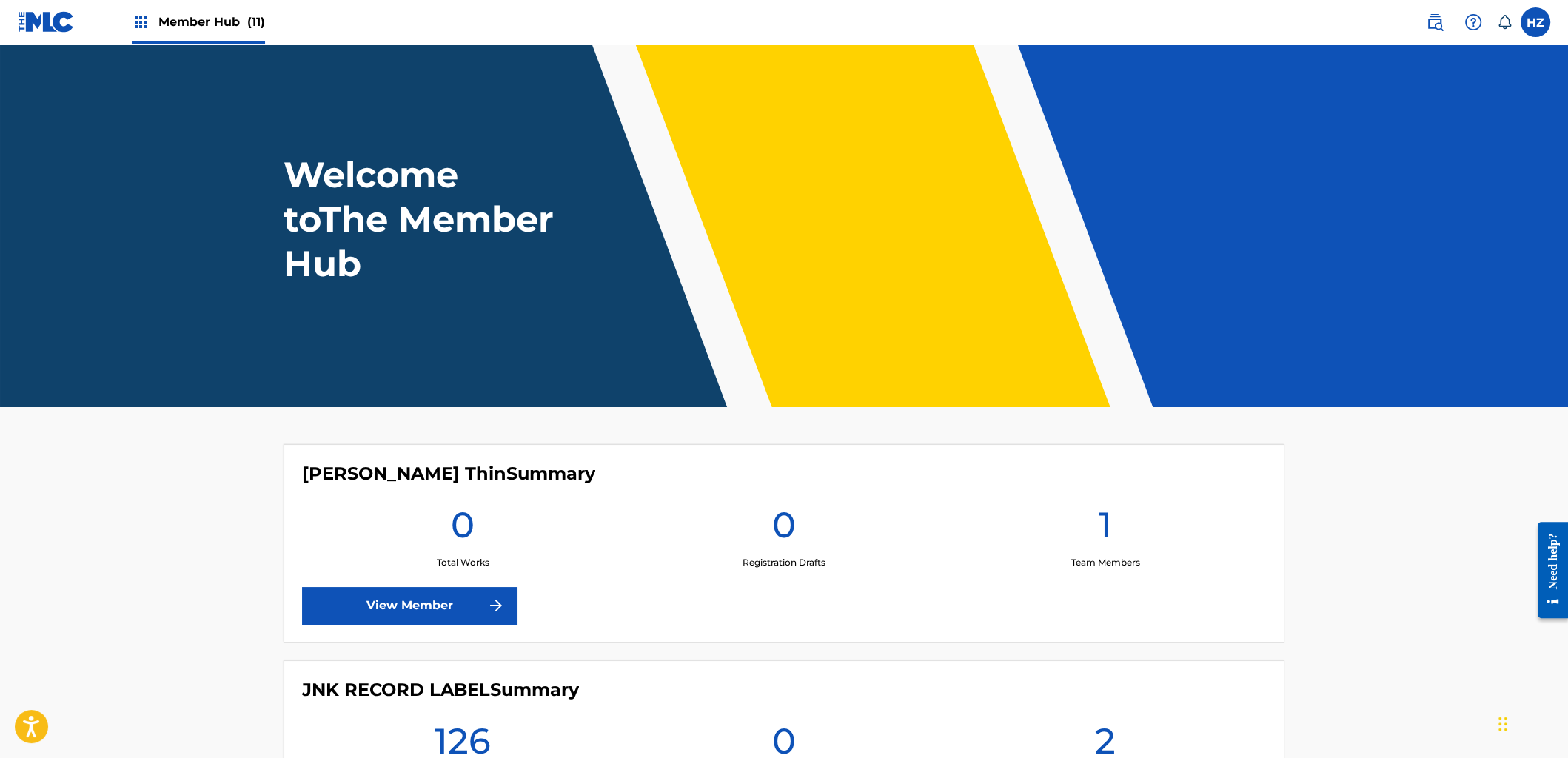
click at [815, 179] on div "Welcome to The Member Hub" at bounding box center [784, 219] width 1037 height 133
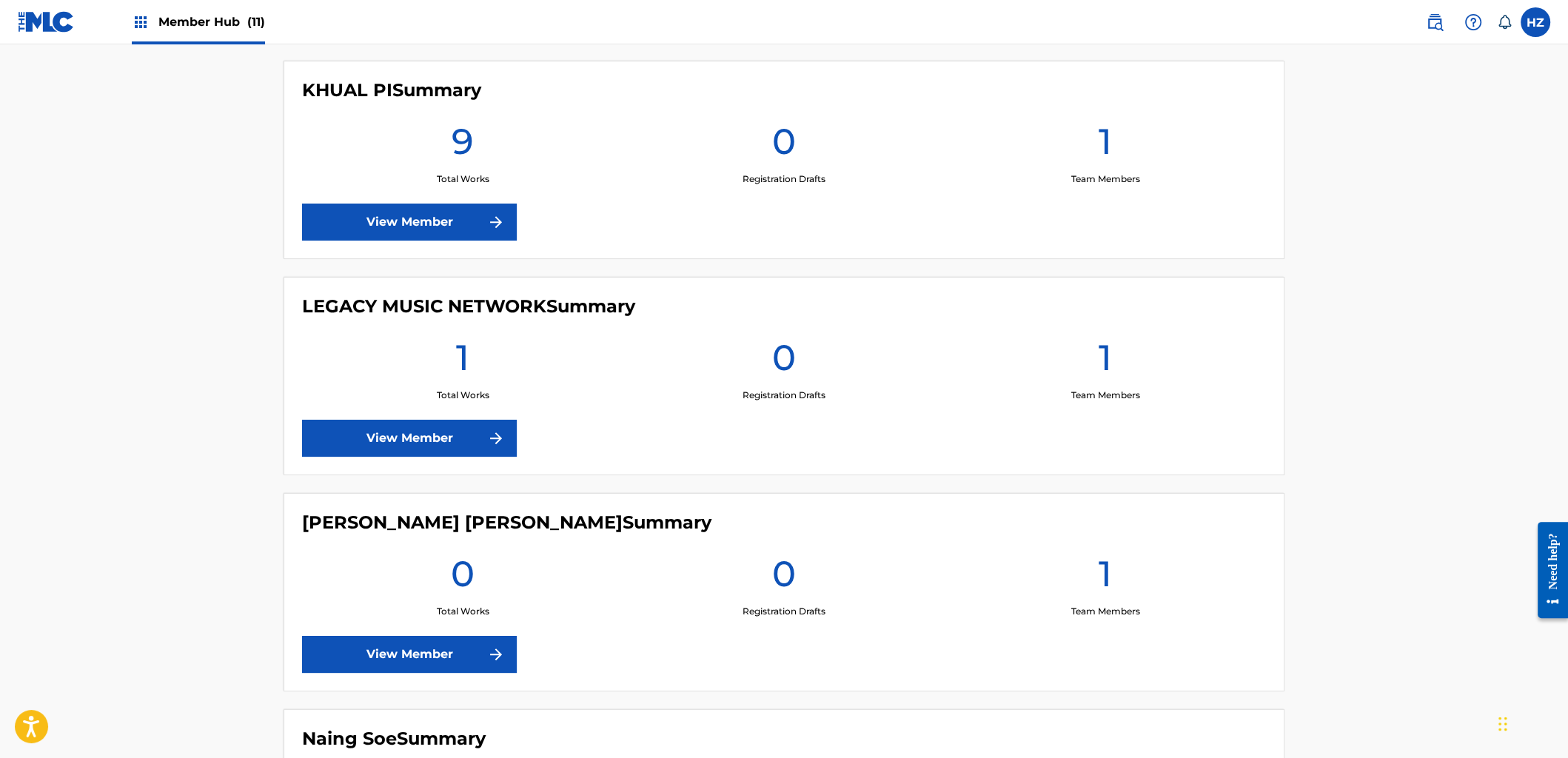
scroll to position [838, 0]
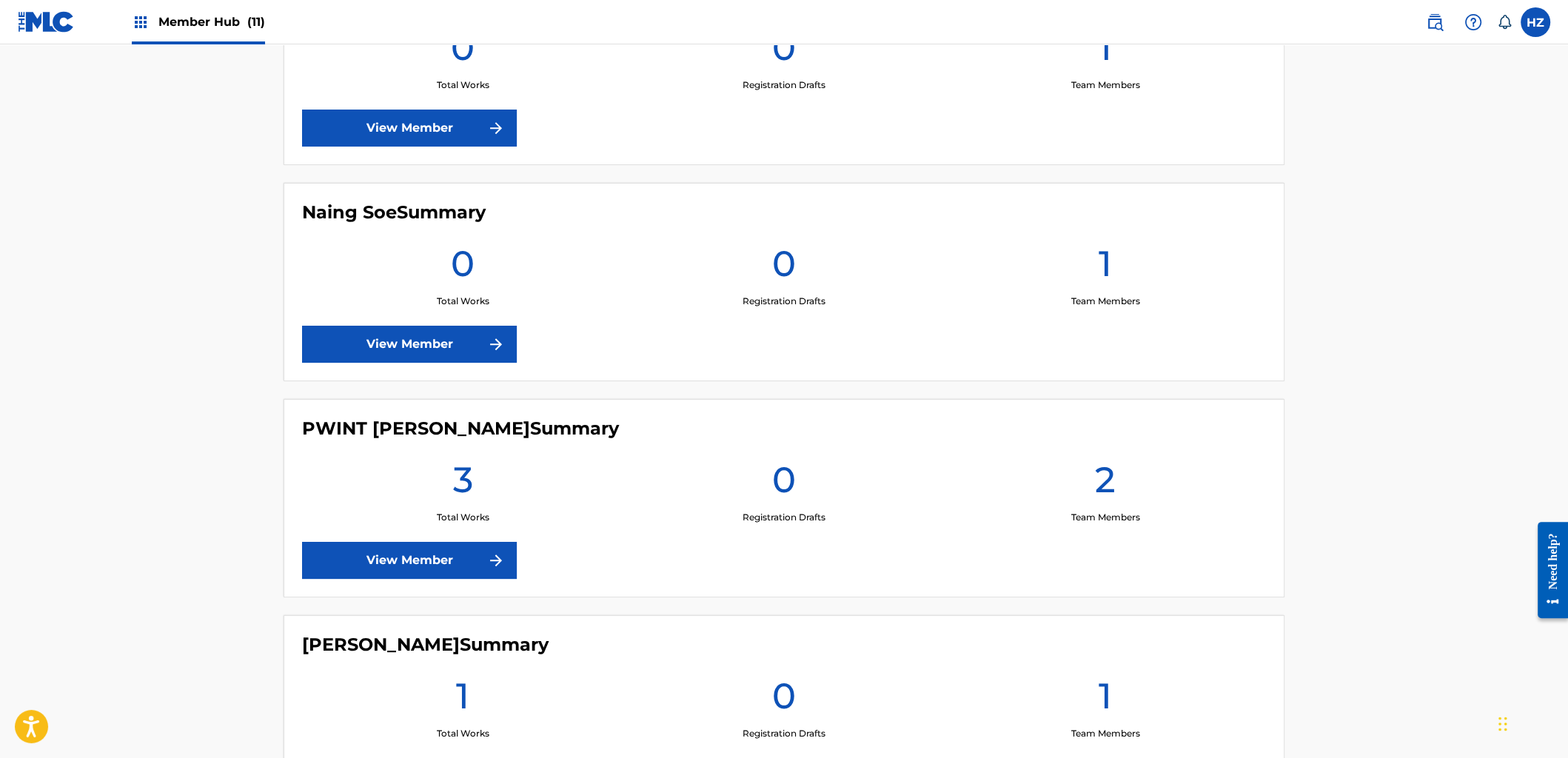
click at [217, 33] on div "Member Hub (11)" at bounding box center [198, 21] width 133 height 44
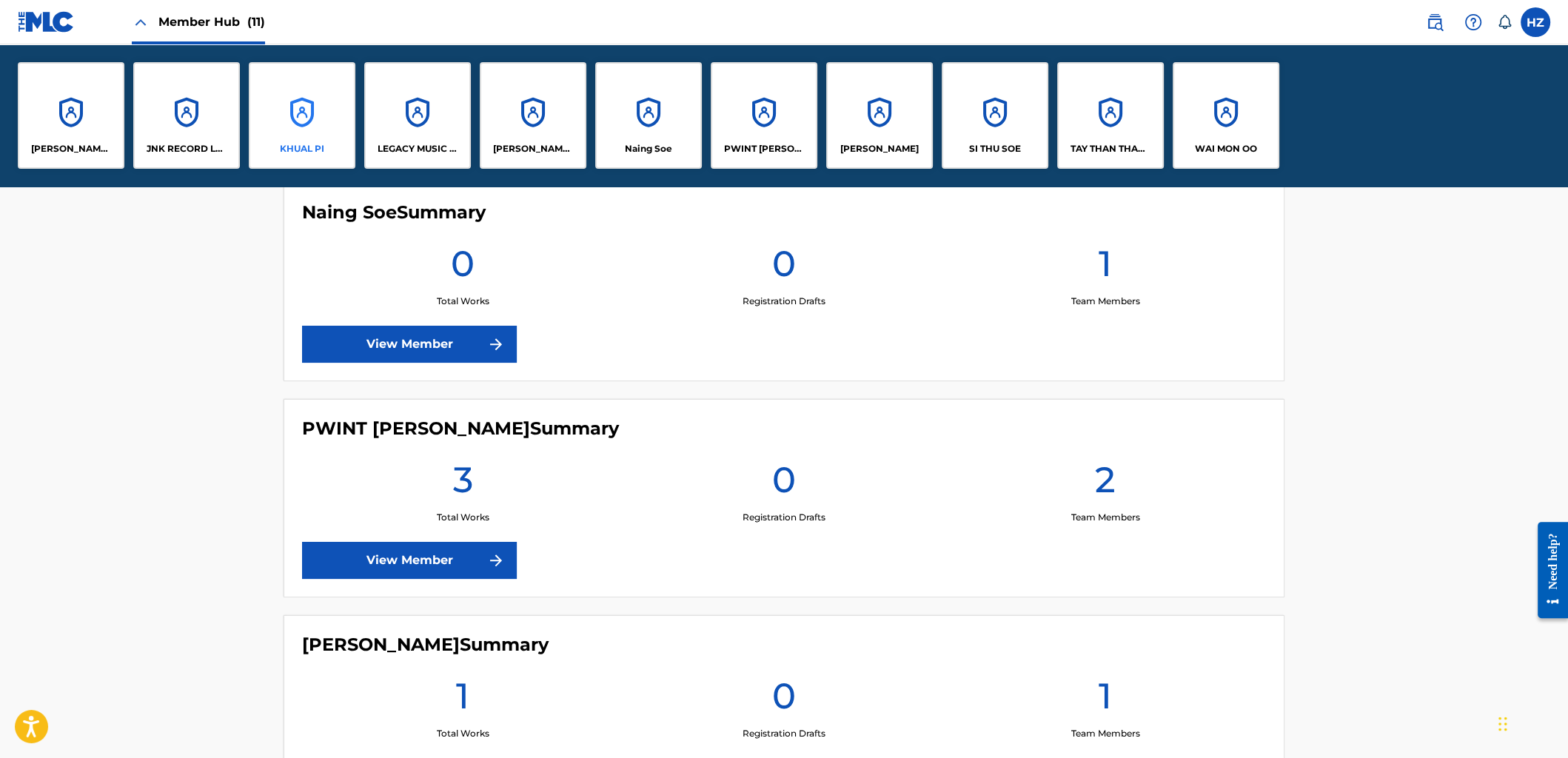
click at [290, 144] on p "KHUAL PI" at bounding box center [302, 149] width 44 height 14
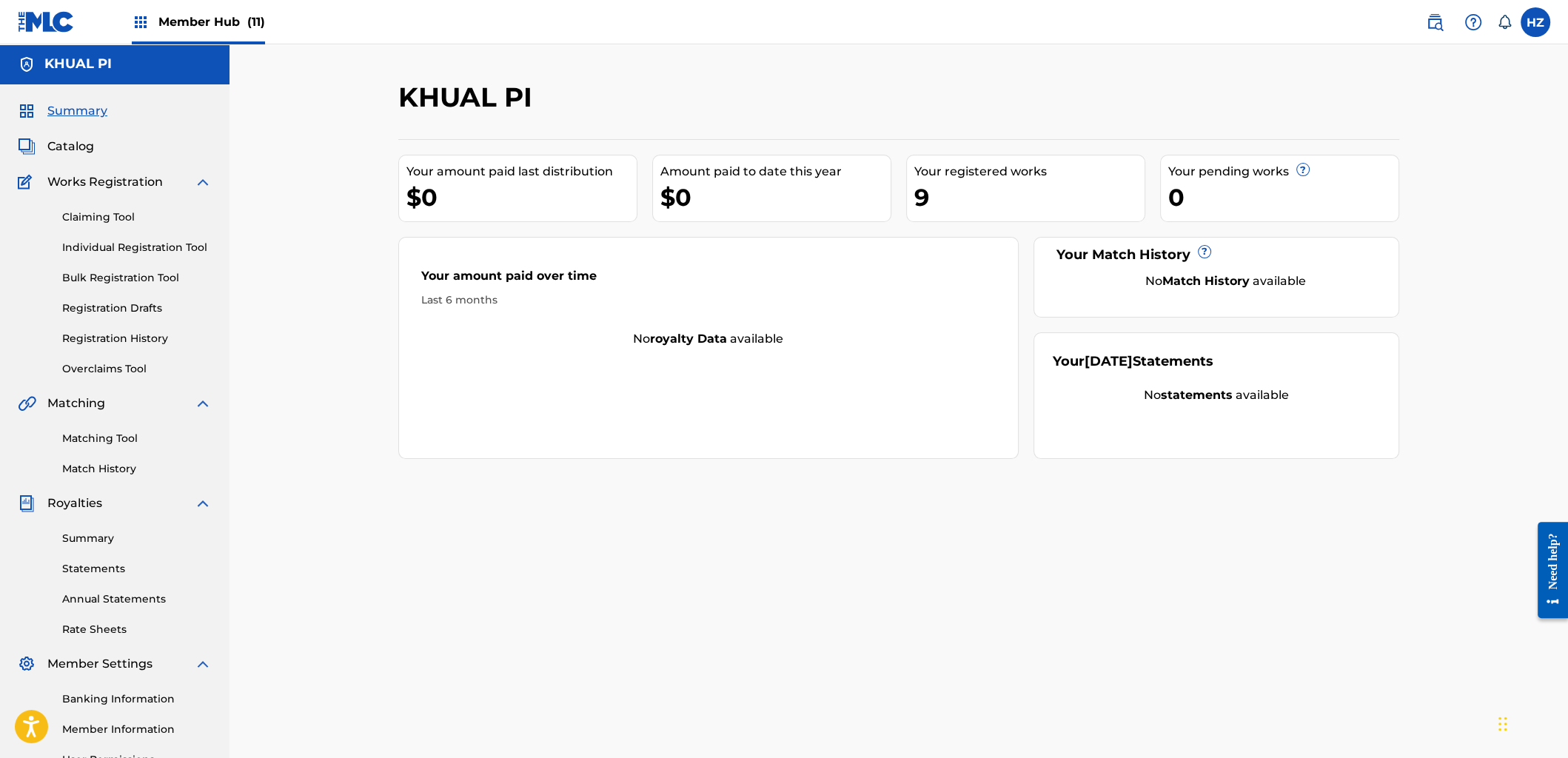
scroll to position [159, 0]
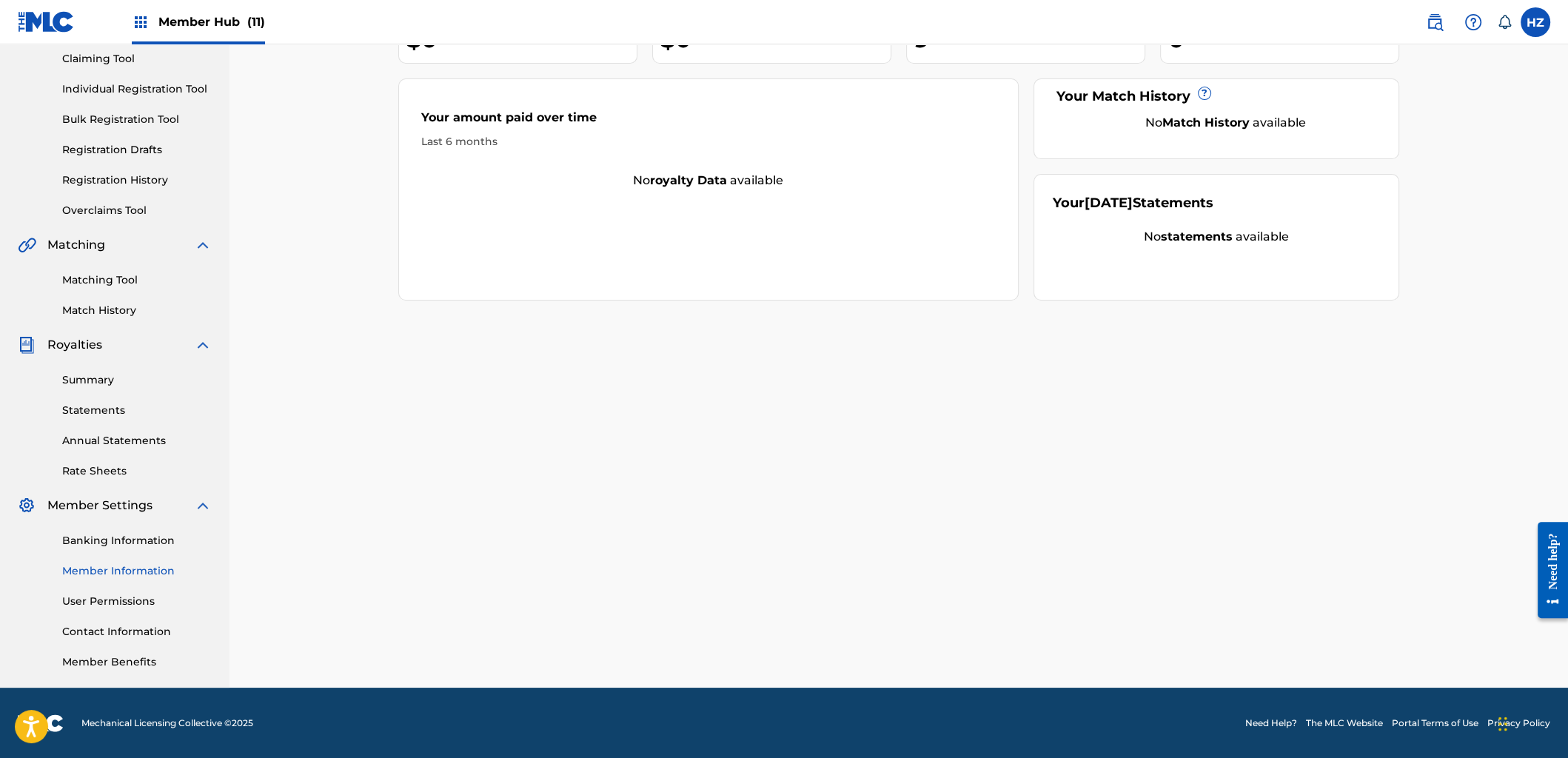
click at [107, 562] on div "Banking Information Member Information User Permissions Contact Information Mem…" at bounding box center [114, 592] width 194 height 155
click at [107, 563] on link "Member Information" at bounding box center [137, 571] width 149 height 15
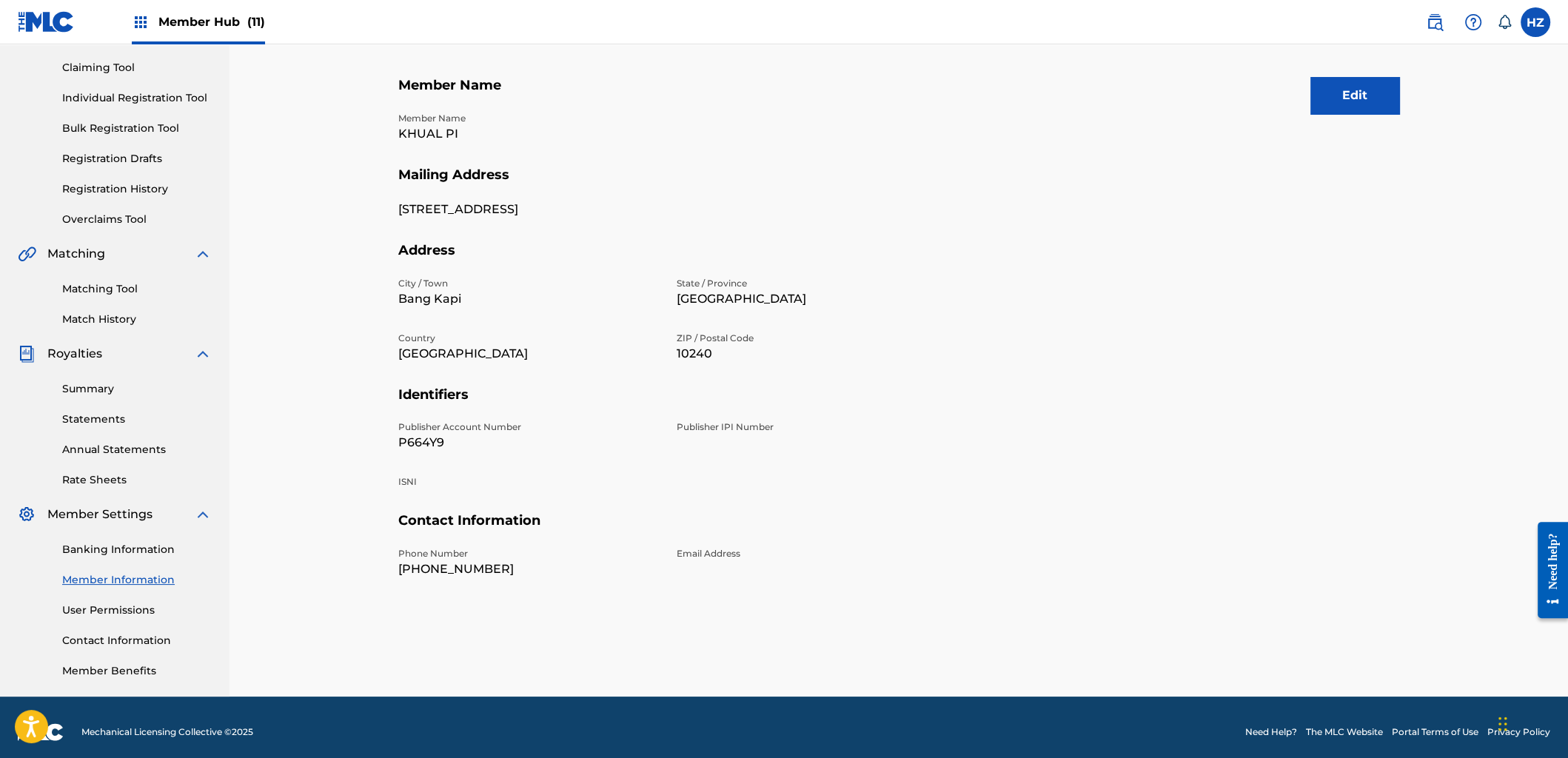
scroll to position [148, 0]
click at [103, 610] on link "User Permissions" at bounding box center [137, 610] width 149 height 15
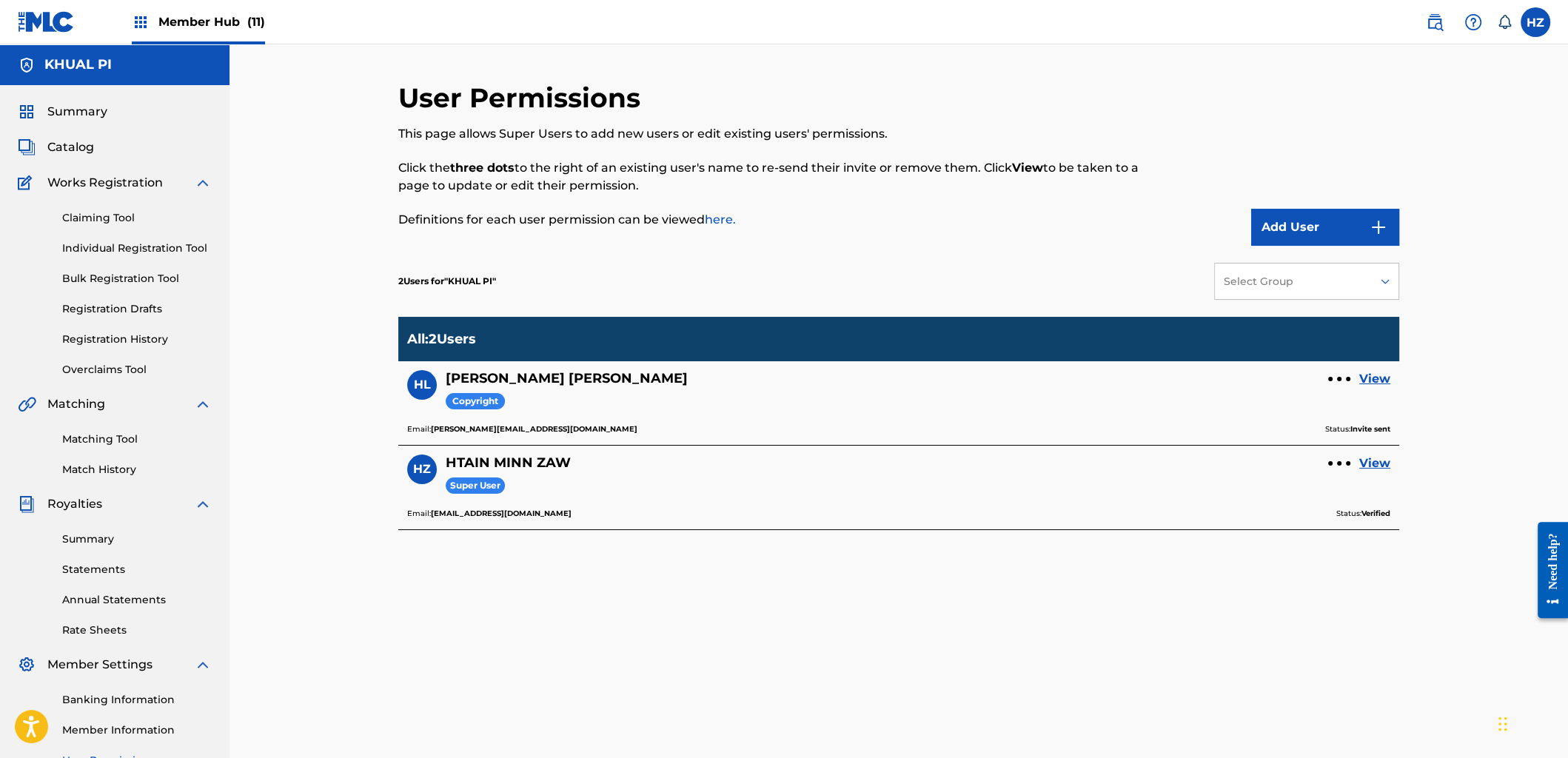
click at [353, 5] on nav "Member Hub (11) HZ HZ HTAIN MINN ZAW [EMAIL_ADDRESS][DOMAIN_NAME] Notification …" at bounding box center [784, 22] width 1568 height 44
click at [58, 157] on div "Summary Catalog Works Registration Claiming Tool Individual Registration Tool B…" at bounding box center [114, 466] width 230 height 761
click at [67, 152] on span "Catalog" at bounding box center [70, 147] width 47 height 18
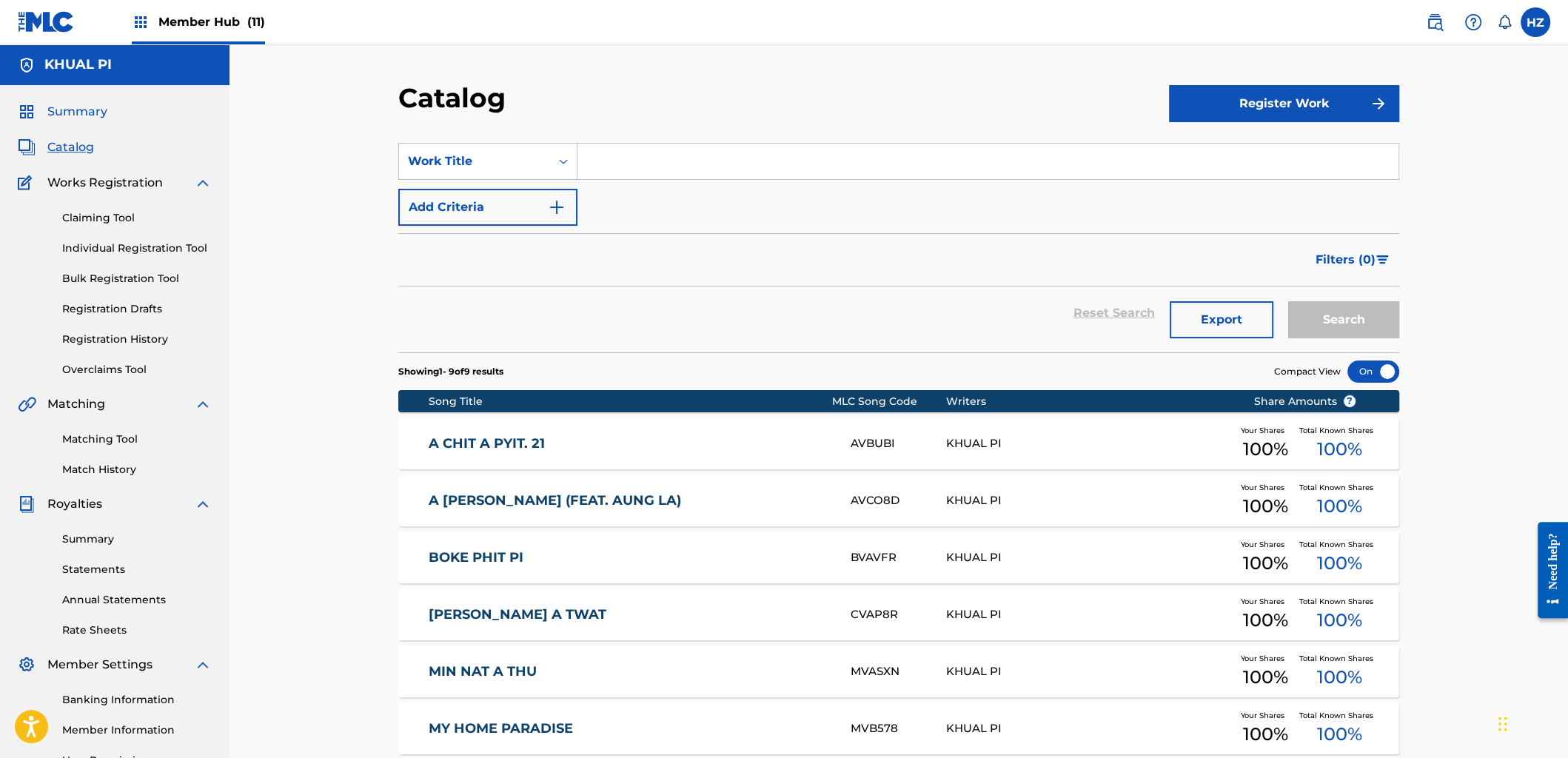
click at [86, 116] on span "Summary" at bounding box center [77, 112] width 60 height 18
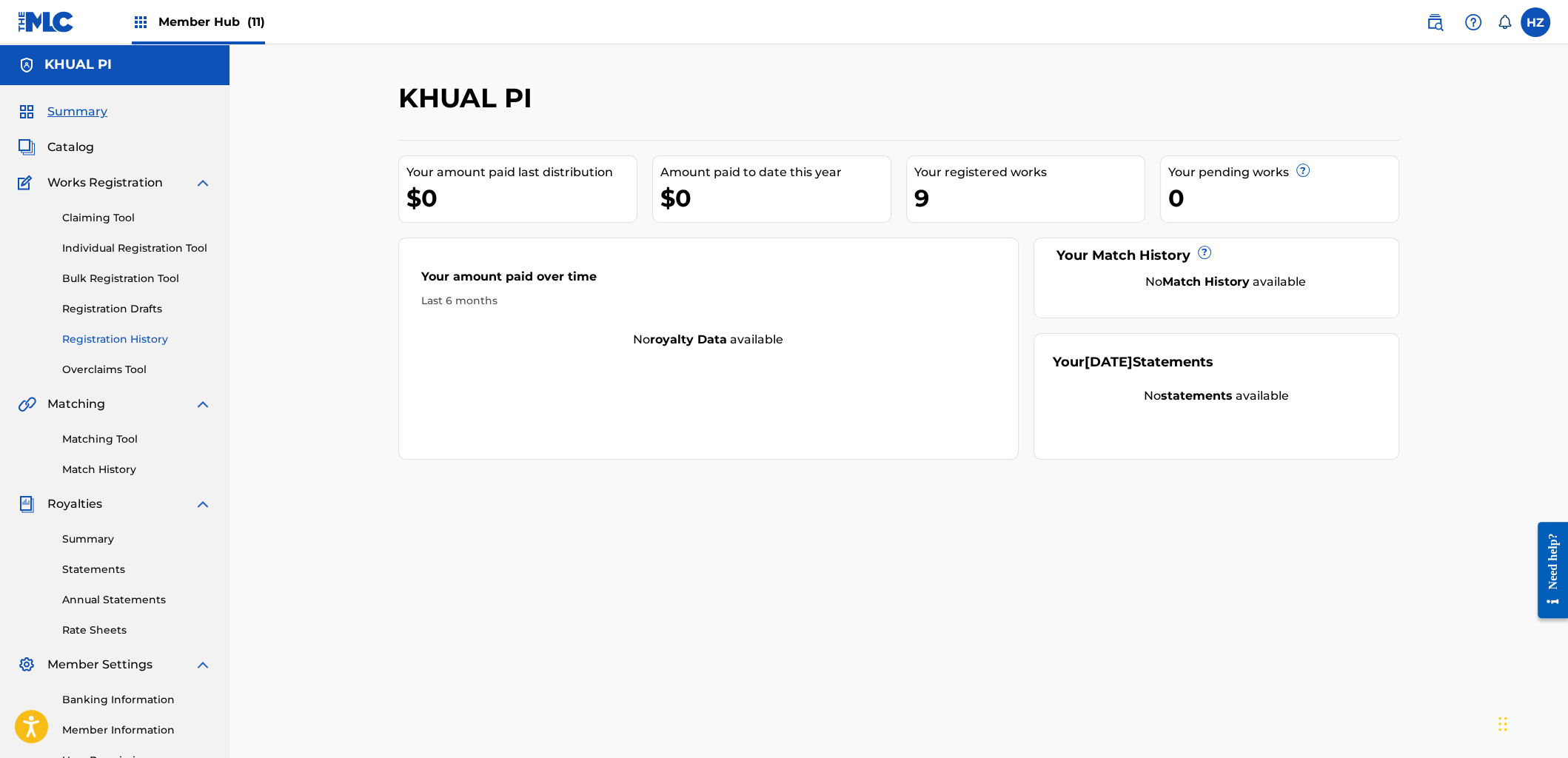
click at [124, 343] on link "Registration History" at bounding box center [137, 339] width 149 height 15
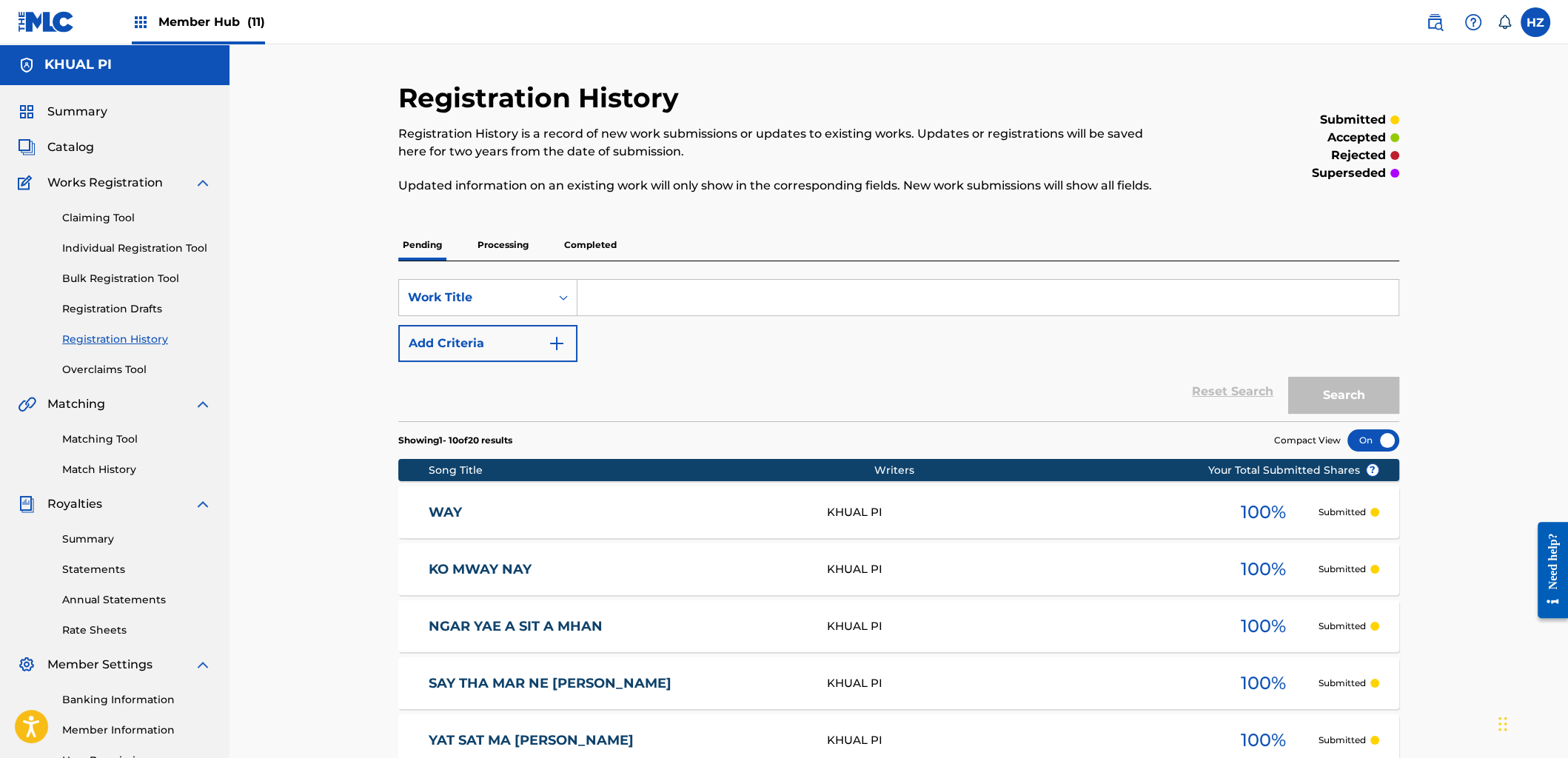
click at [505, 241] on p "Processing" at bounding box center [503, 245] width 60 height 31
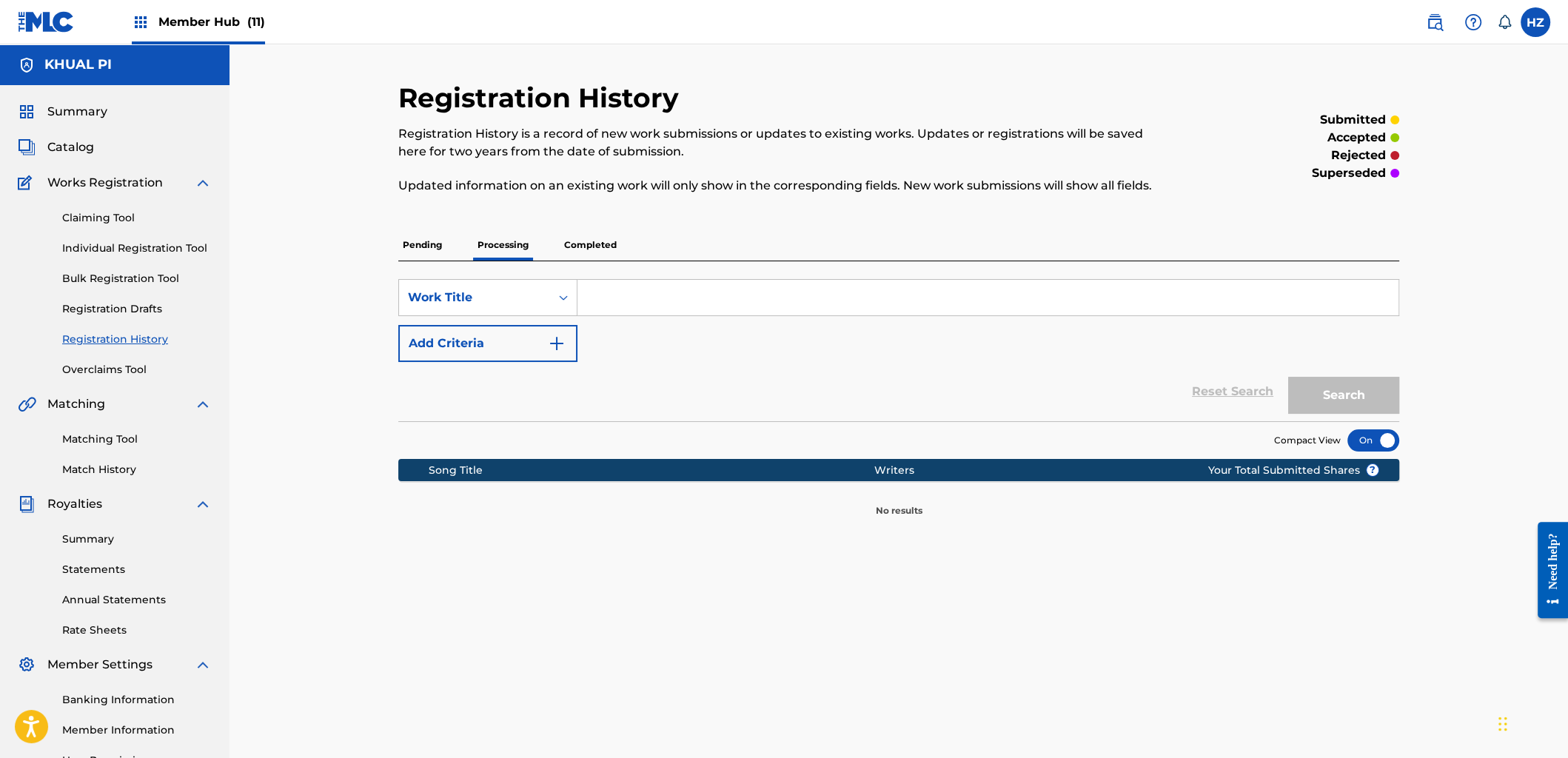
click at [448, 254] on div "Pending Processing Completed" at bounding box center [898, 245] width 1001 height 31
click at [430, 247] on p "Pending" at bounding box center [422, 245] width 48 height 31
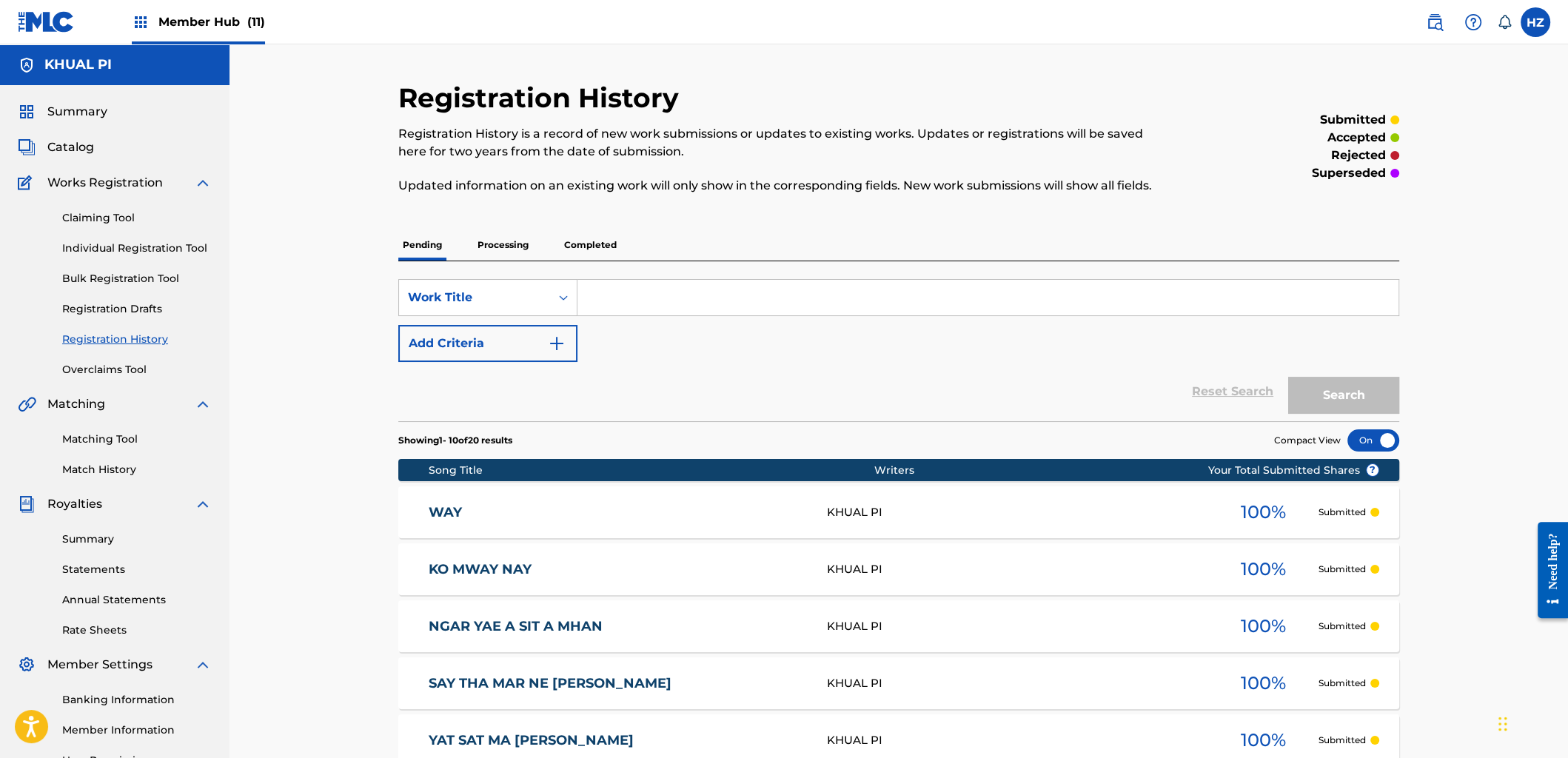
click at [111, 225] on div "Claiming Tool Individual Registration Tool Bulk Registration Tool Registration …" at bounding box center [114, 285] width 194 height 186
click at [109, 211] on link "Claiming Tool" at bounding box center [137, 218] width 149 height 15
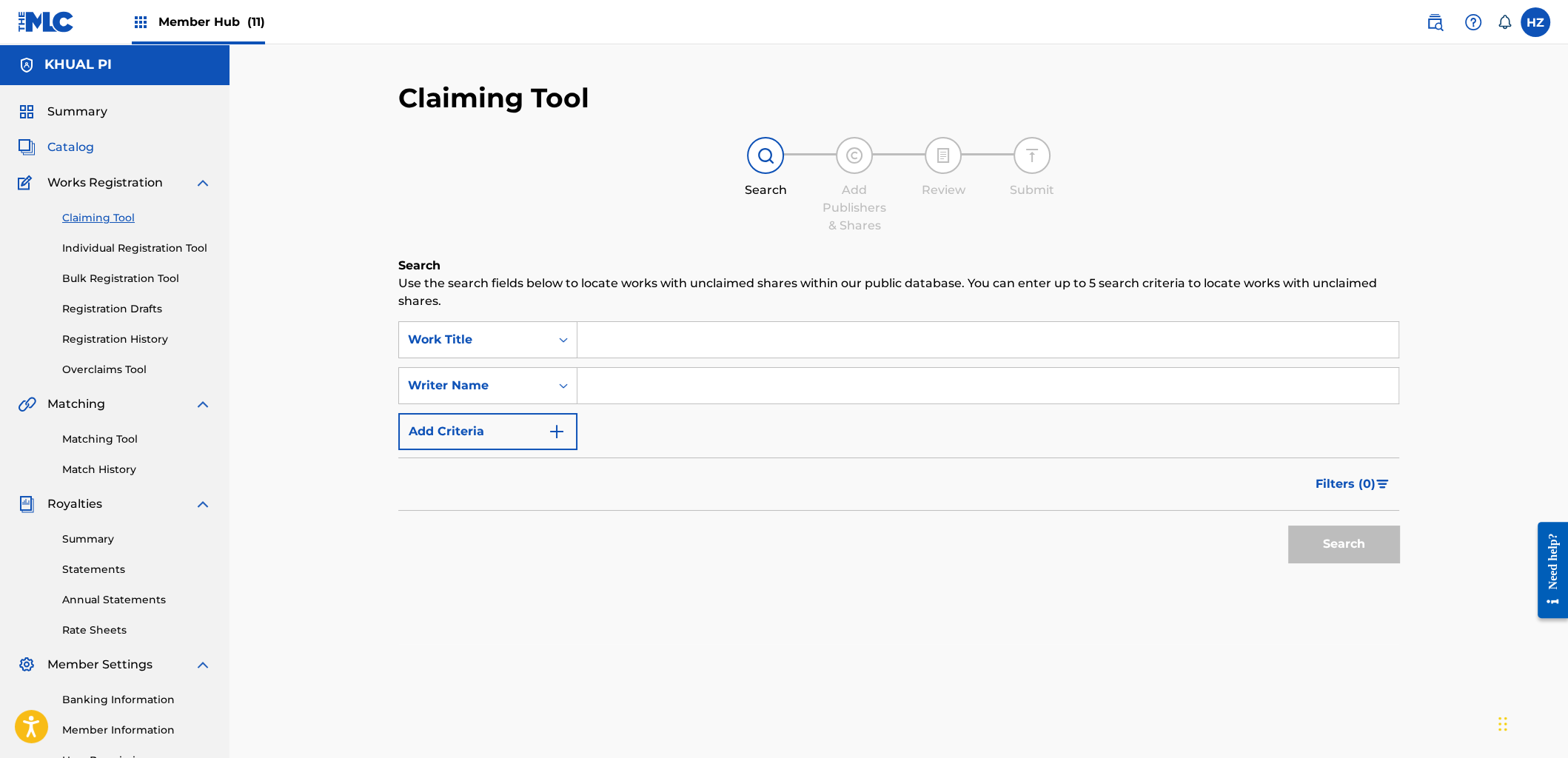
click at [79, 144] on span "Catalog" at bounding box center [70, 147] width 47 height 18
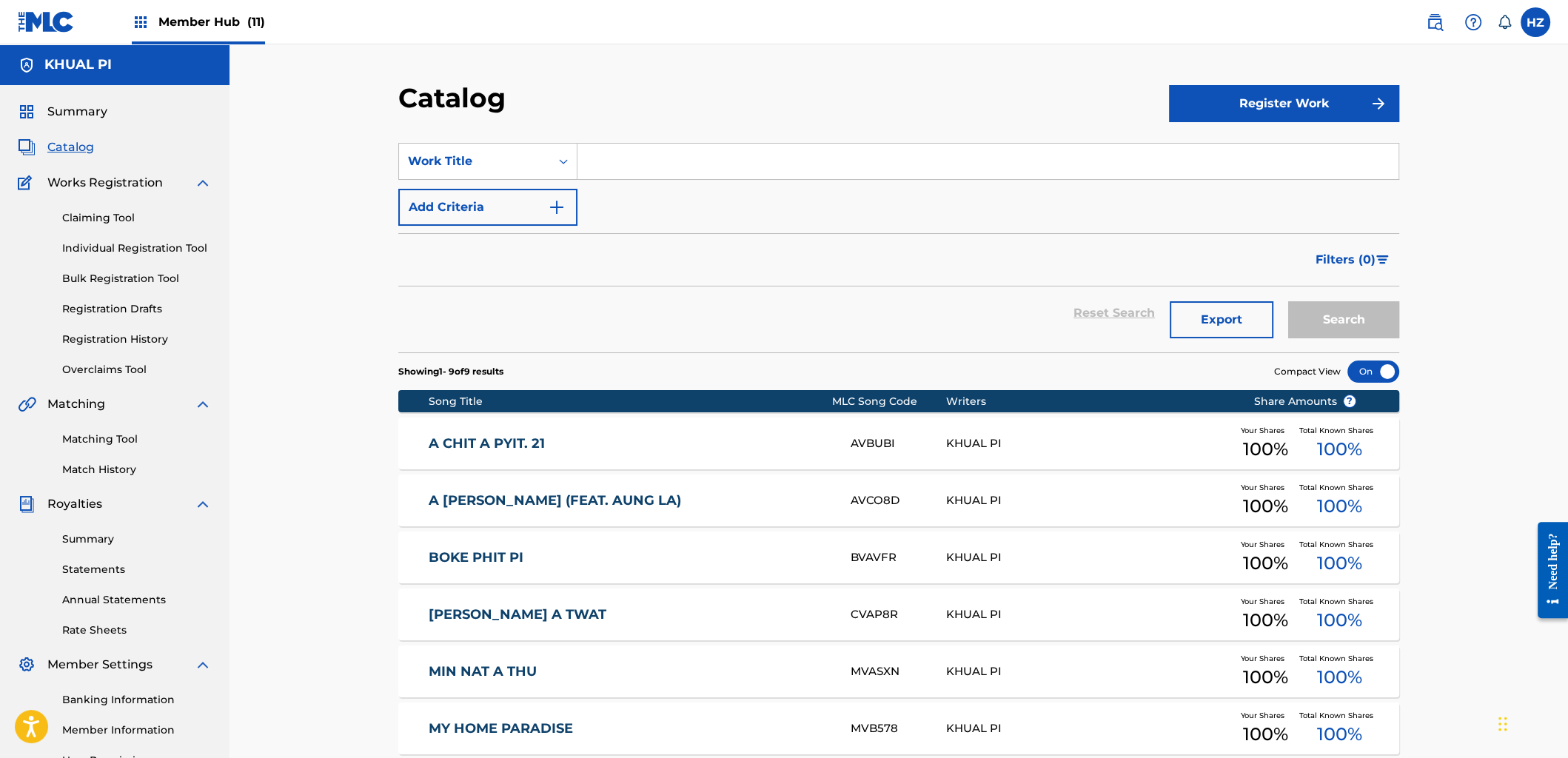
click at [81, 99] on div "Summary Catalog Works Registration Claiming Tool Individual Registration Tool B…" at bounding box center [114, 466] width 230 height 761
click at [81, 109] on span "Summary" at bounding box center [77, 112] width 60 height 18
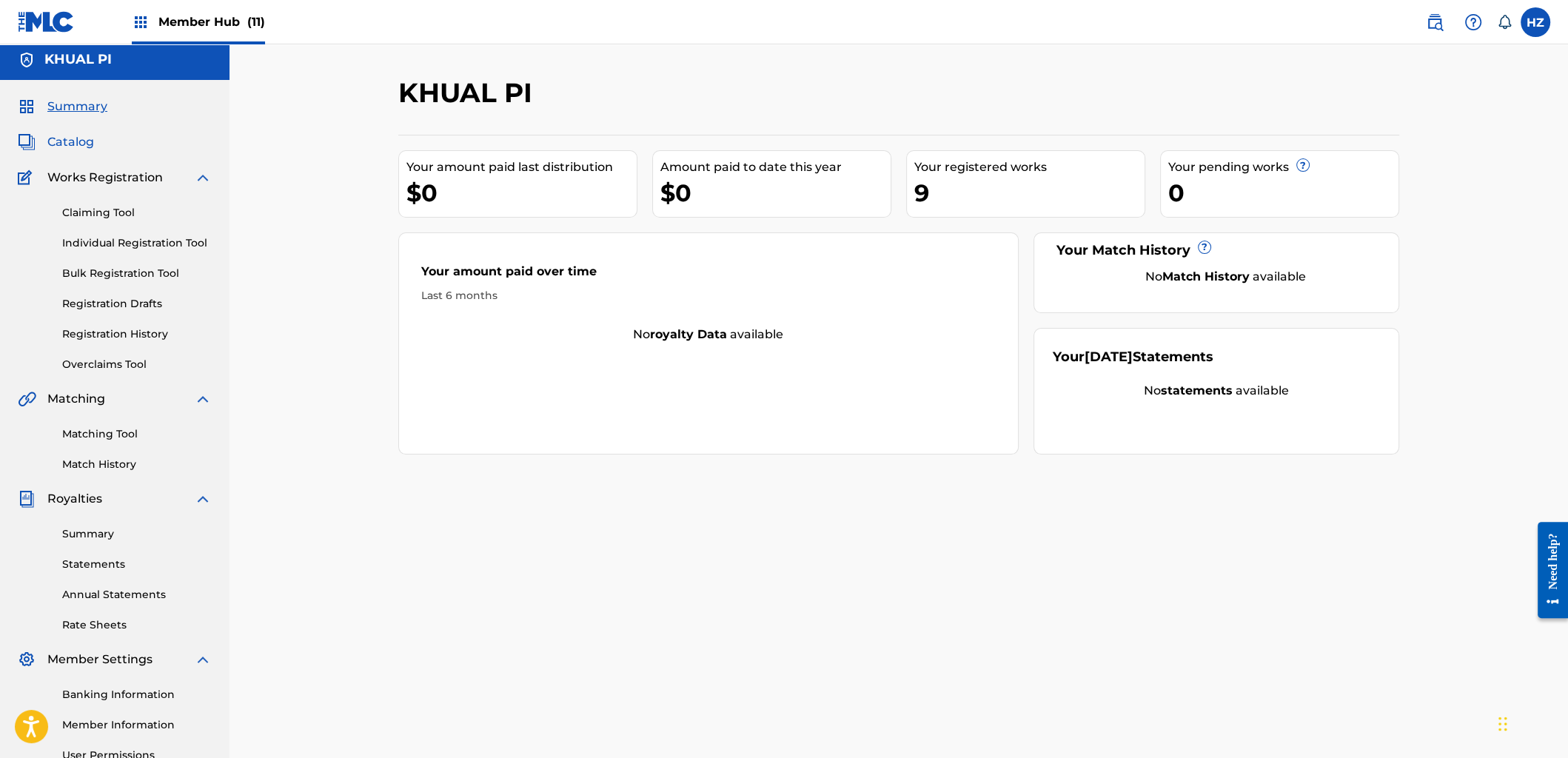
scroll to position [8, 0]
click at [76, 145] on span "Catalog" at bounding box center [70, 139] width 47 height 18
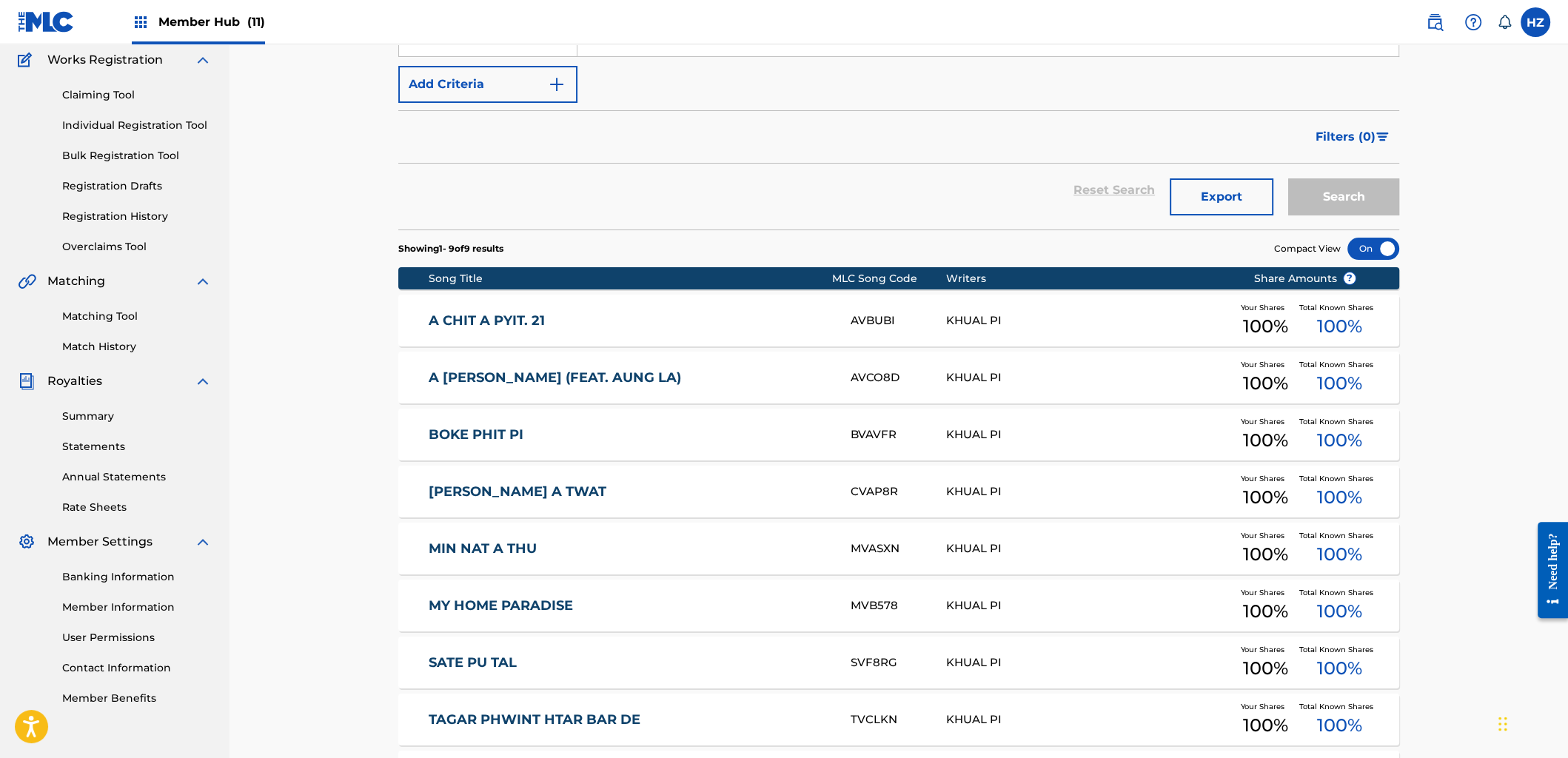
scroll to position [117, 0]
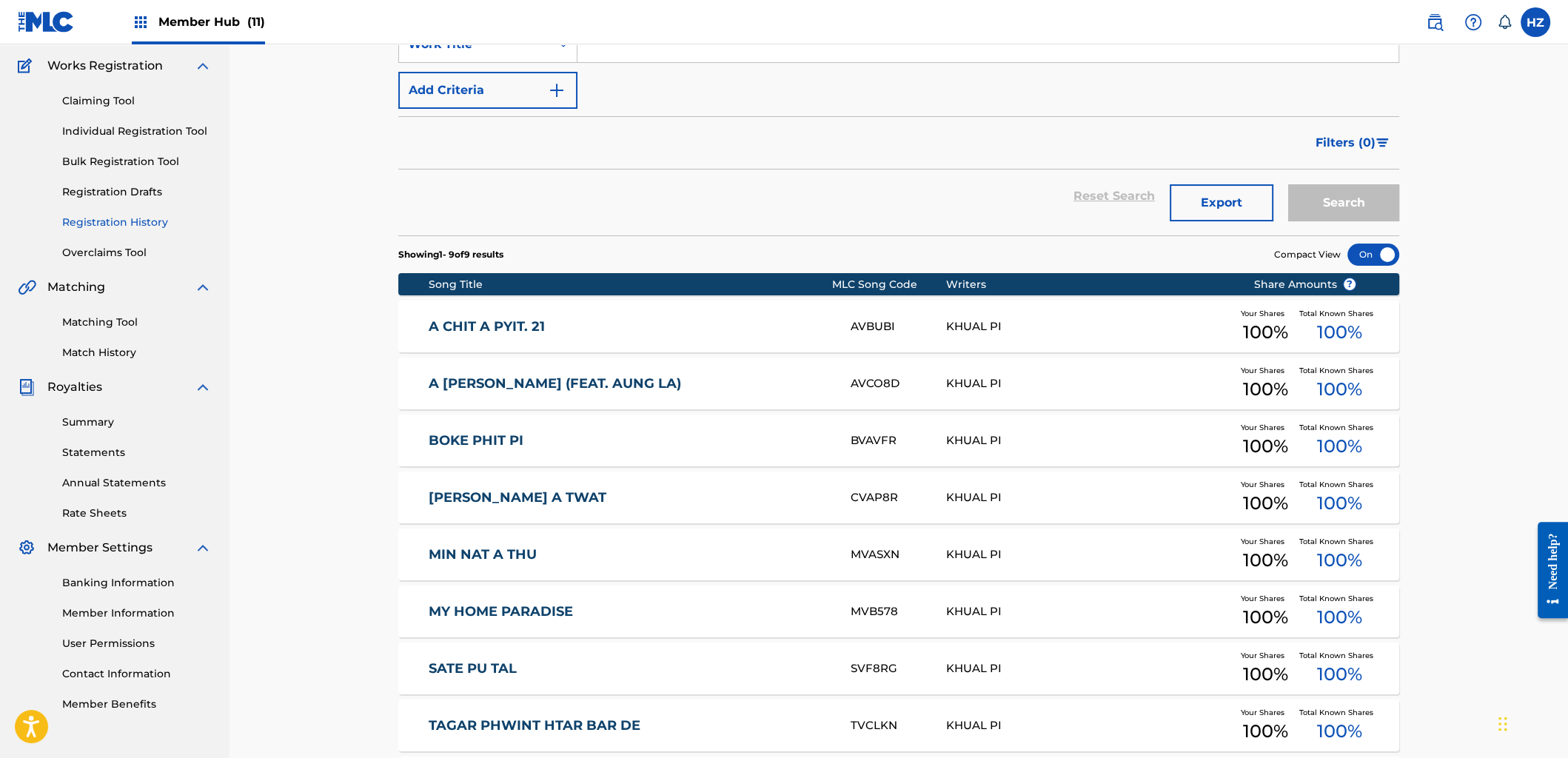
click at [110, 220] on link "Registration History" at bounding box center [137, 222] width 149 height 15
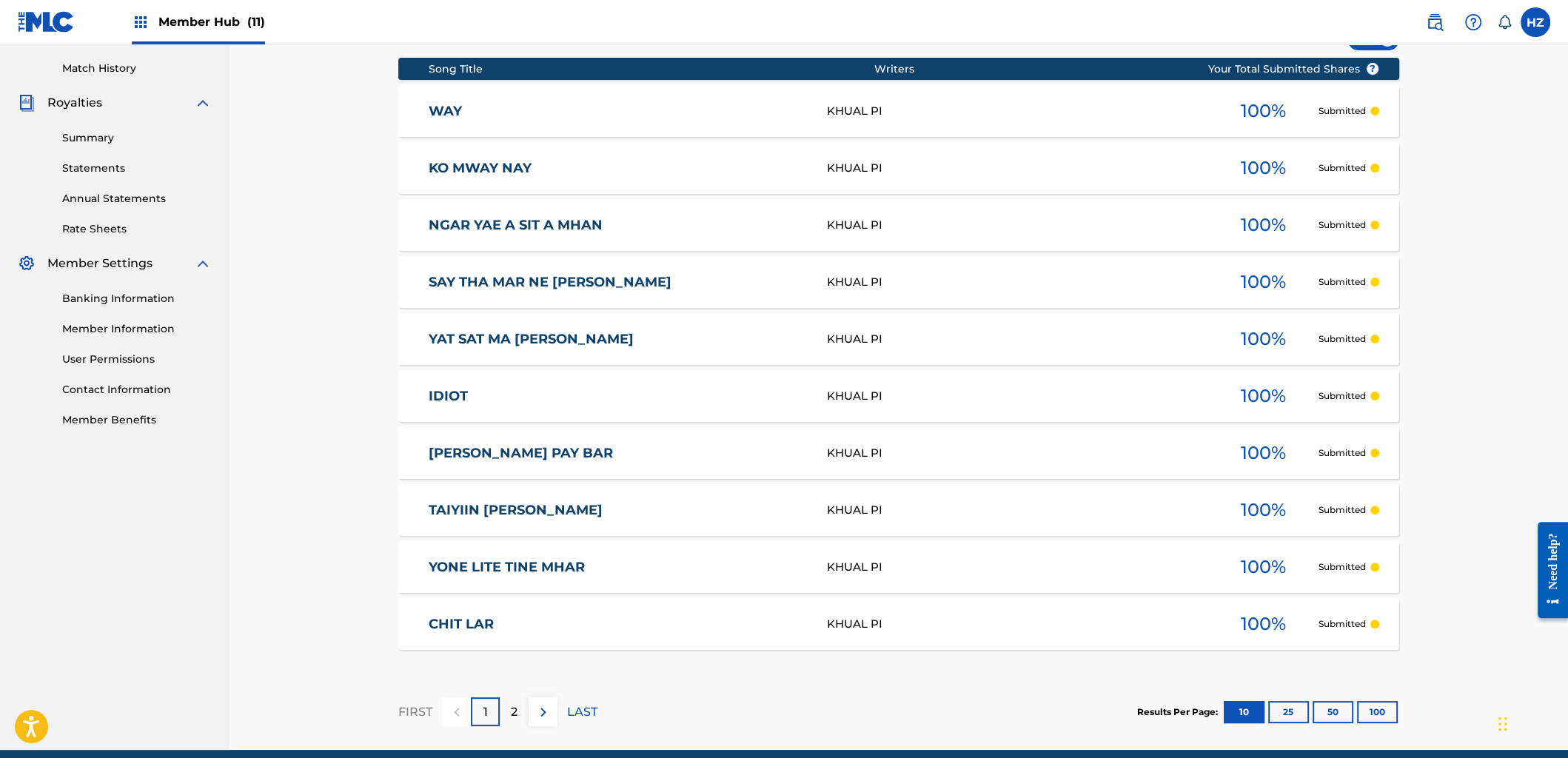
scroll to position [369, 0]
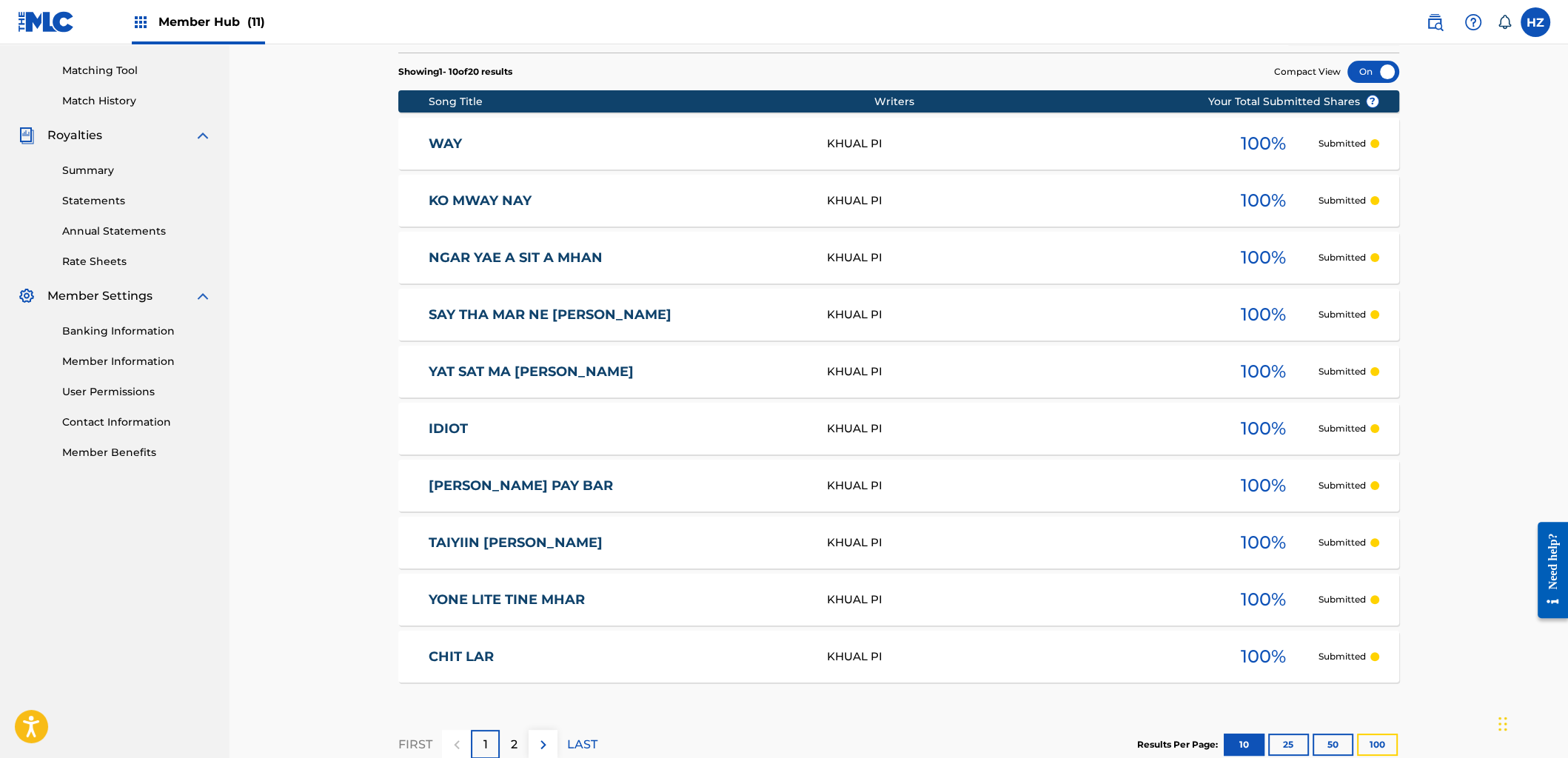
click at [1378, 737] on button "100" at bounding box center [1378, 744] width 41 height 22
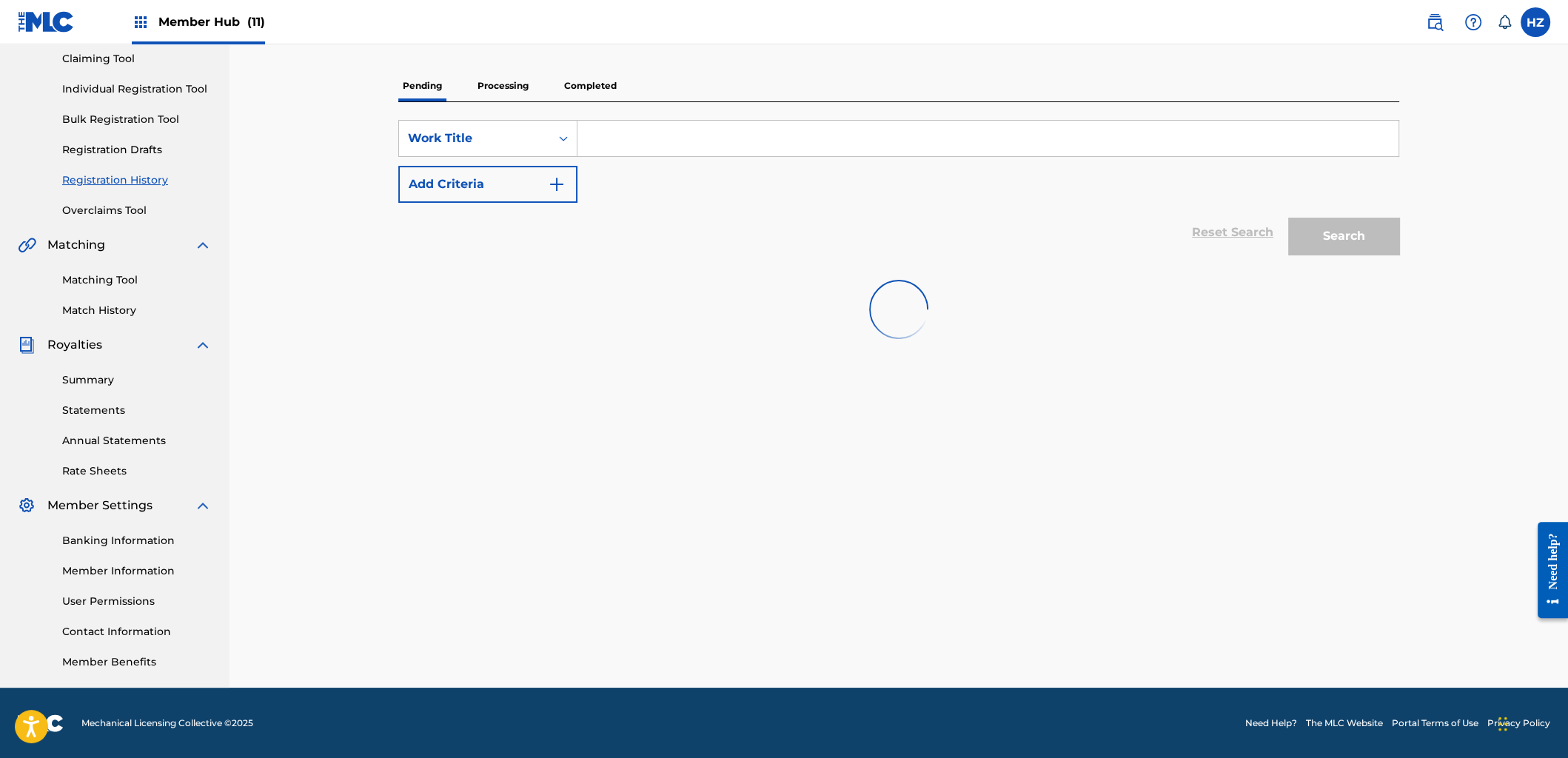
scroll to position [0, 0]
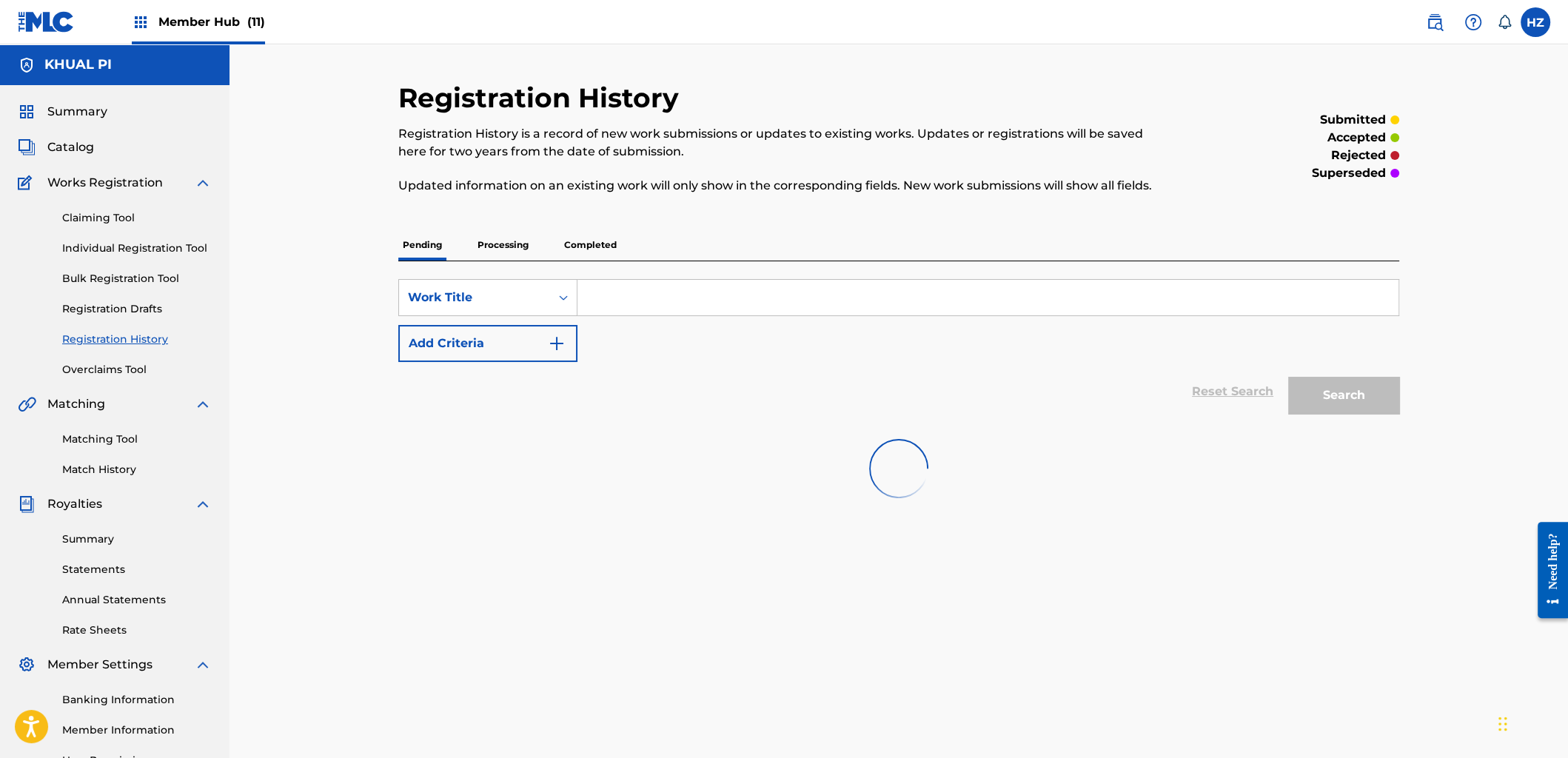
click at [1021, 467] on div at bounding box center [898, 468] width 1001 height 95
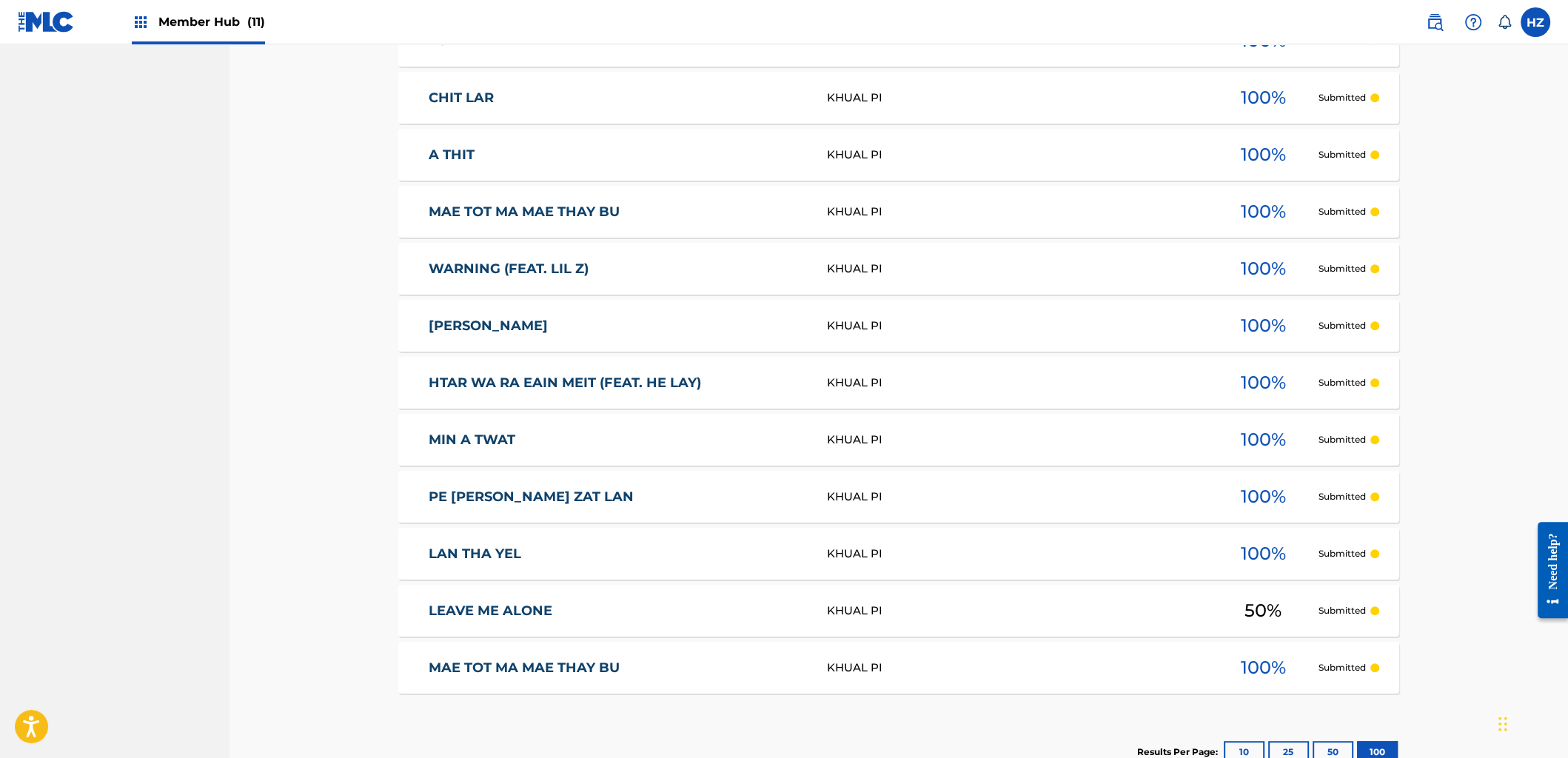
scroll to position [1026, 0]
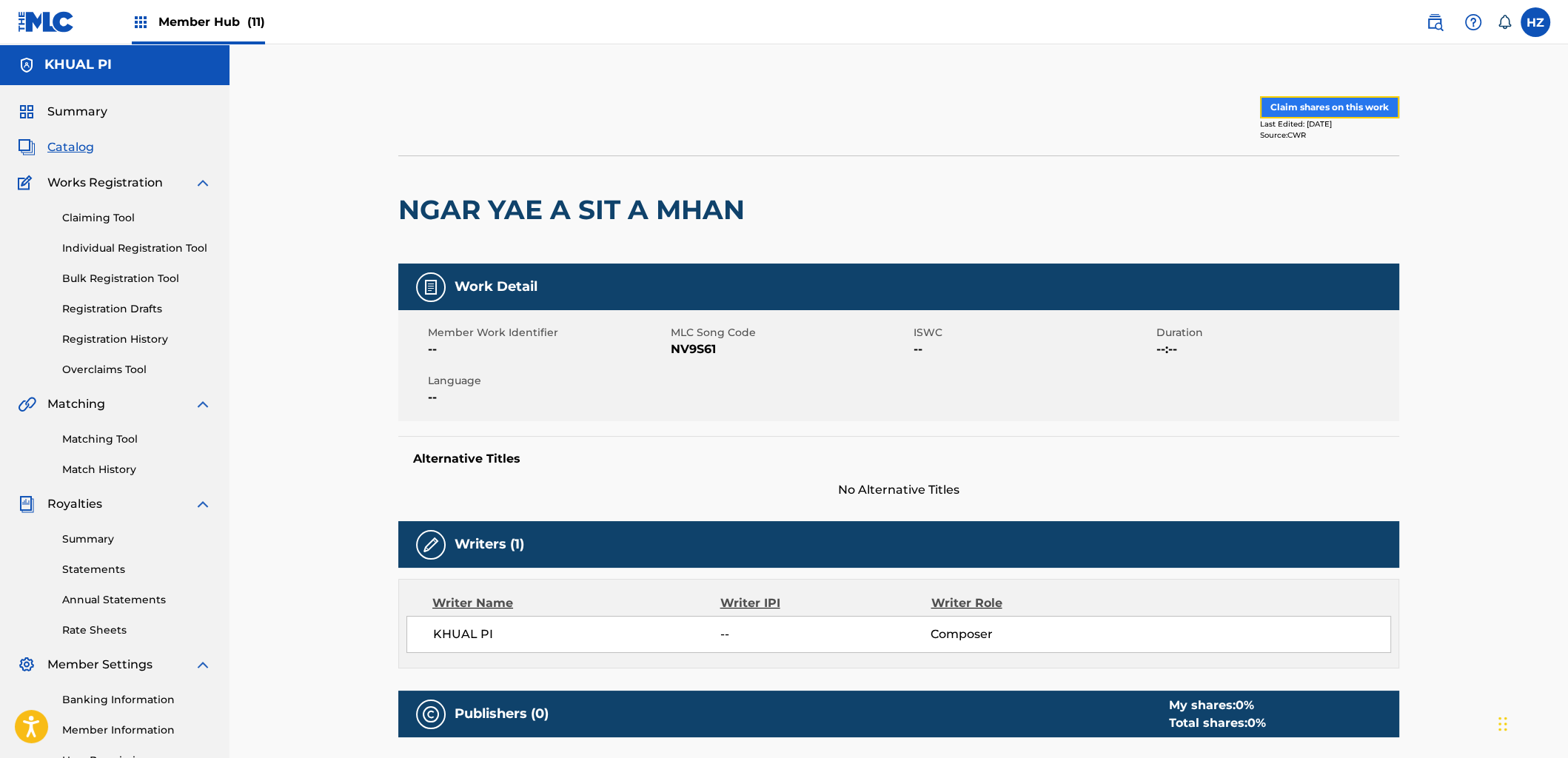
click at [1311, 104] on button "Claim shares on this work" at bounding box center [1330, 108] width 139 height 22
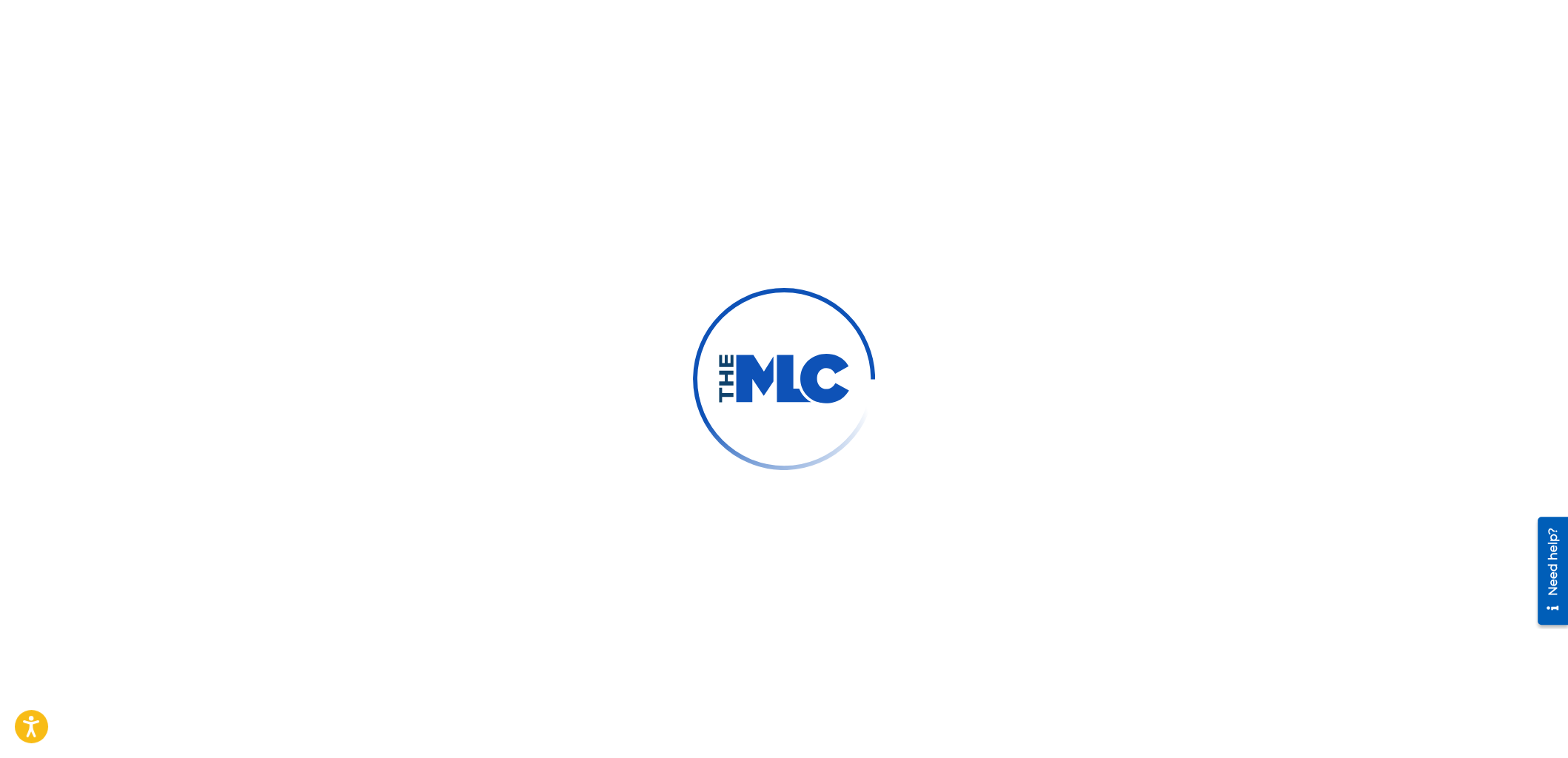
scroll to position [159, 0]
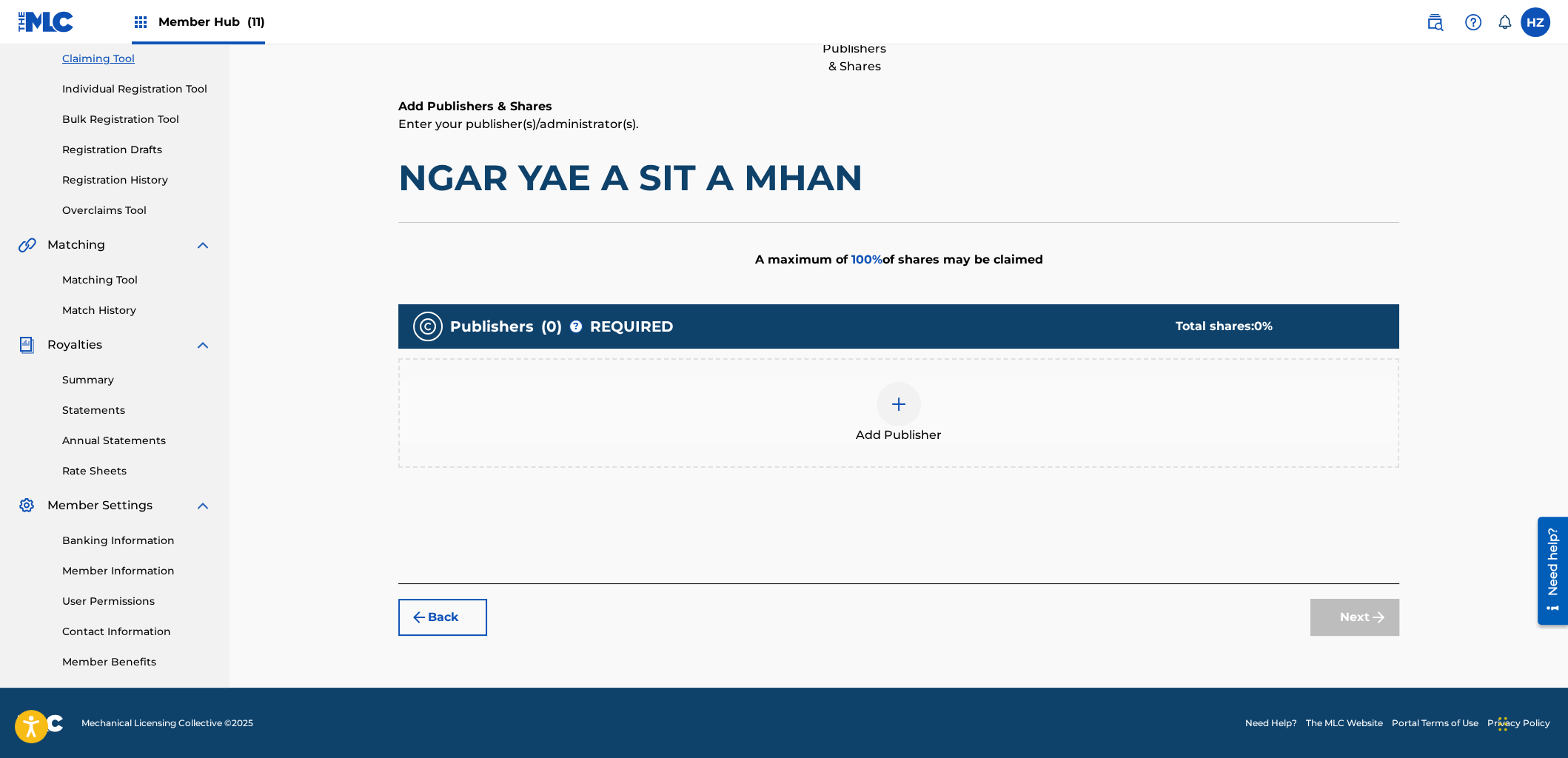
click at [898, 407] on img at bounding box center [898, 404] width 18 height 18
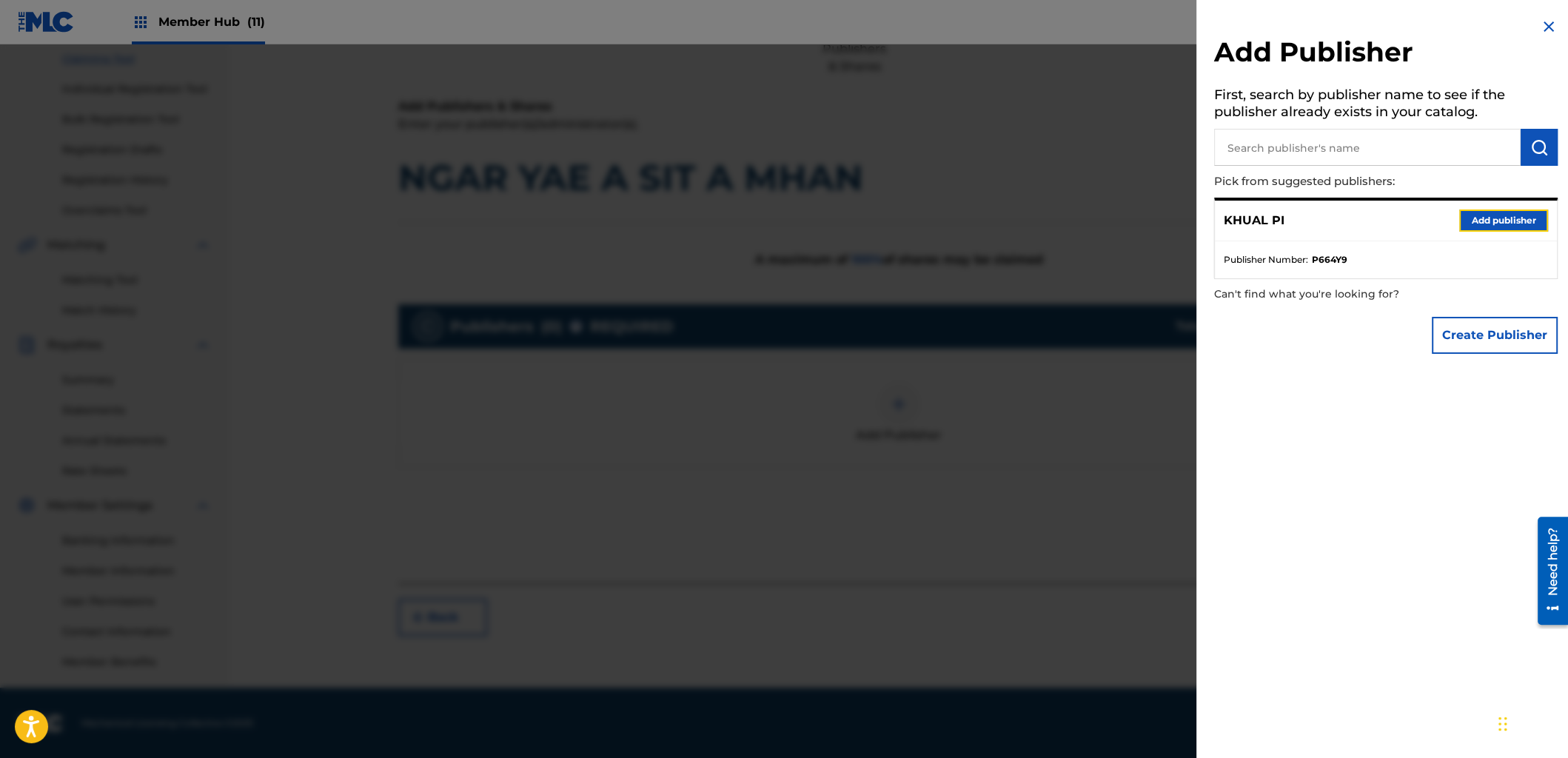
click at [1473, 219] on button "Add publisher" at bounding box center [1504, 220] width 89 height 22
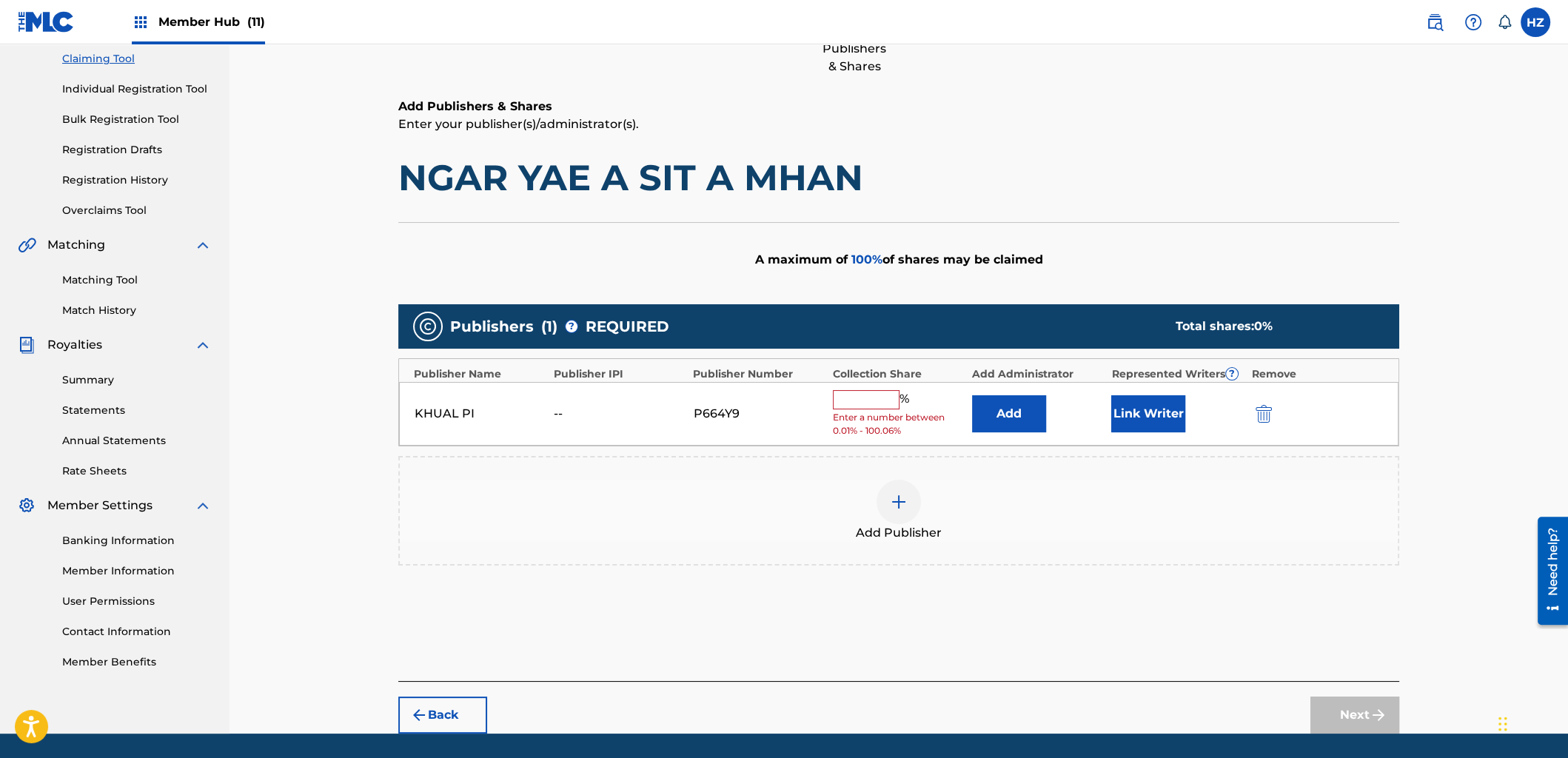
click at [873, 399] on input "text" at bounding box center [866, 399] width 67 height 20
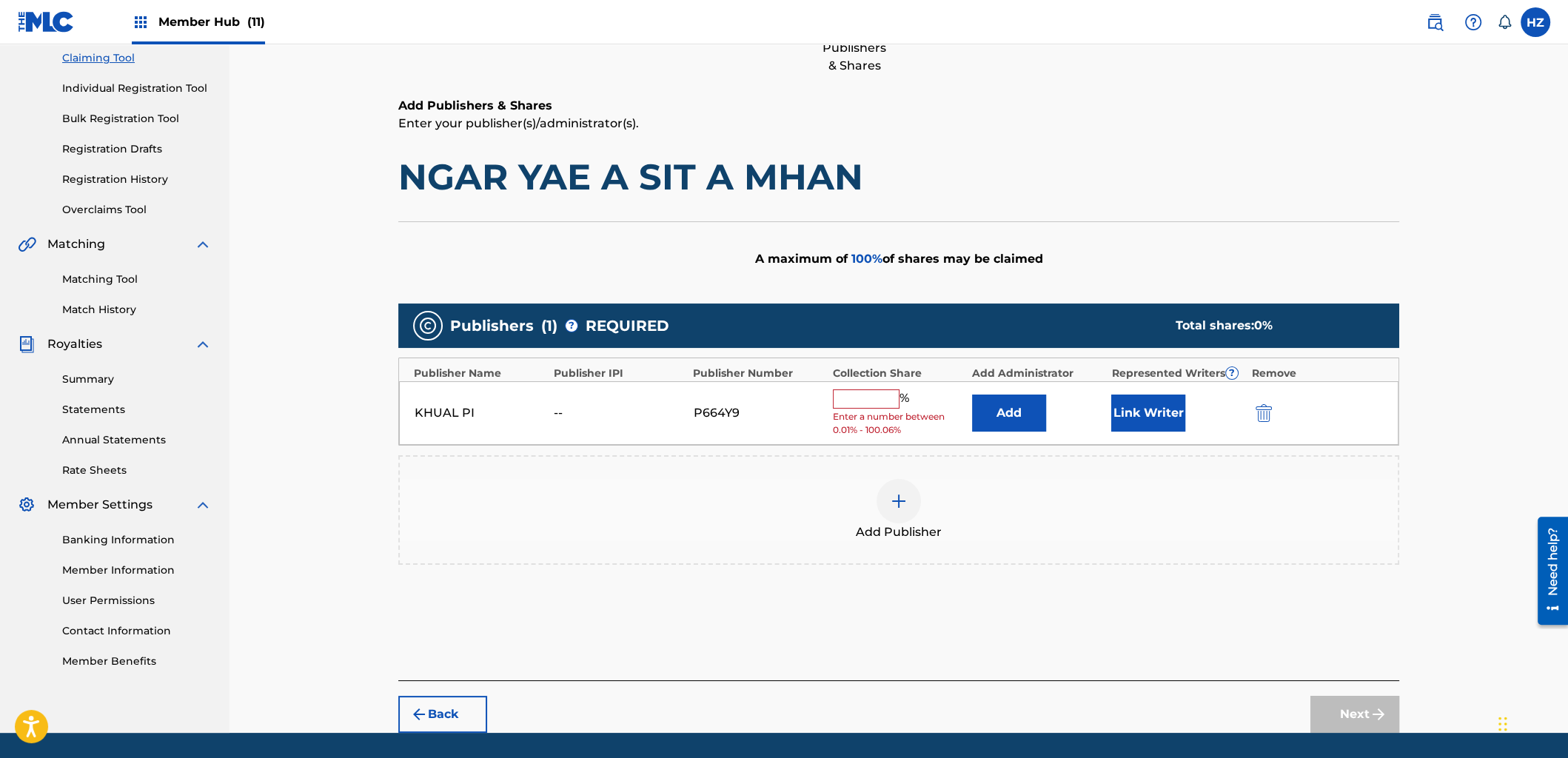
click at [873, 399] on input "text" at bounding box center [866, 399] width 67 height 20
type input "100"
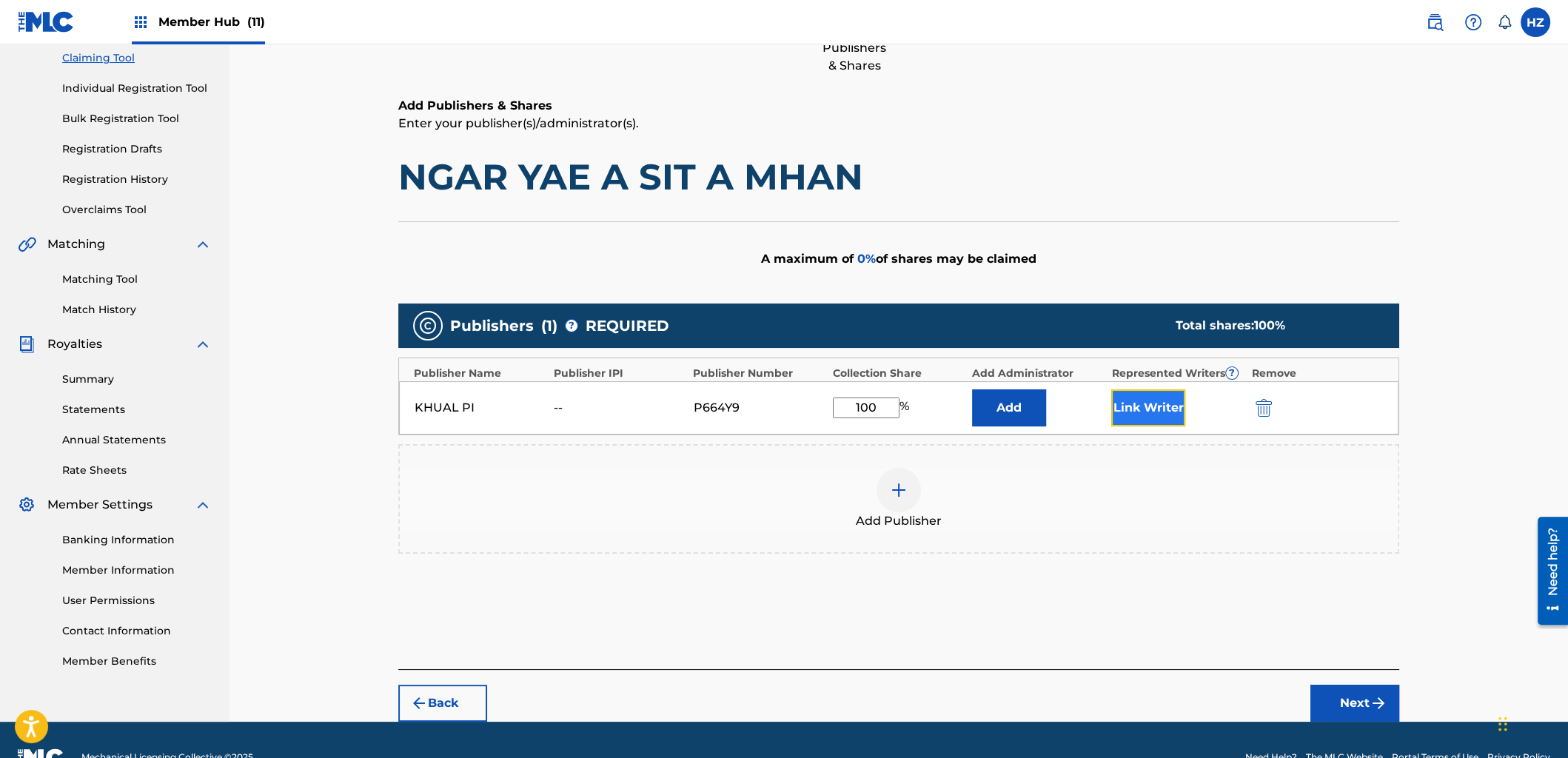
click at [1144, 420] on button "Link Writer" at bounding box center [1148, 407] width 74 height 37
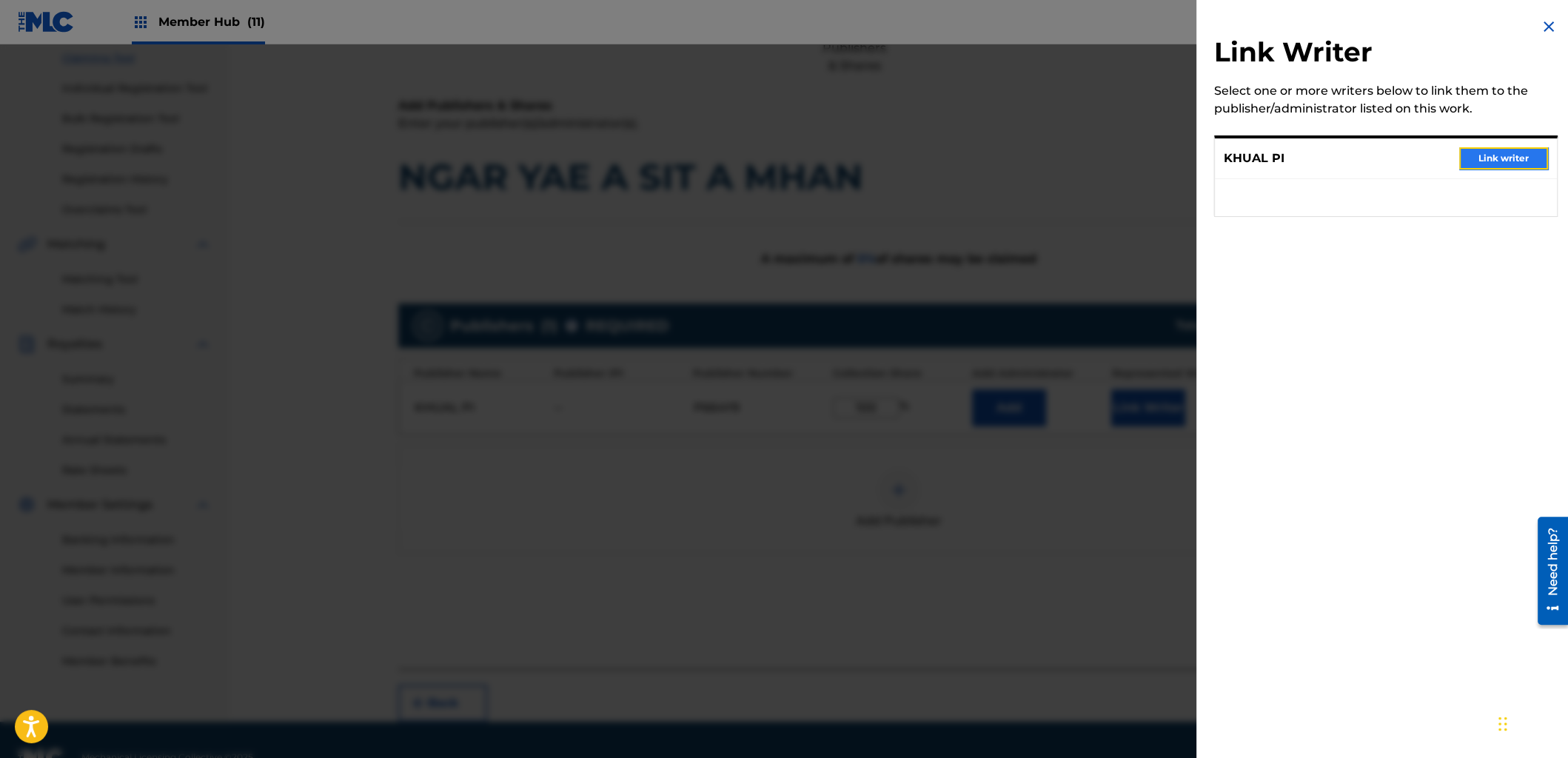
click at [1494, 164] on button "Link writer" at bounding box center [1504, 159] width 89 height 22
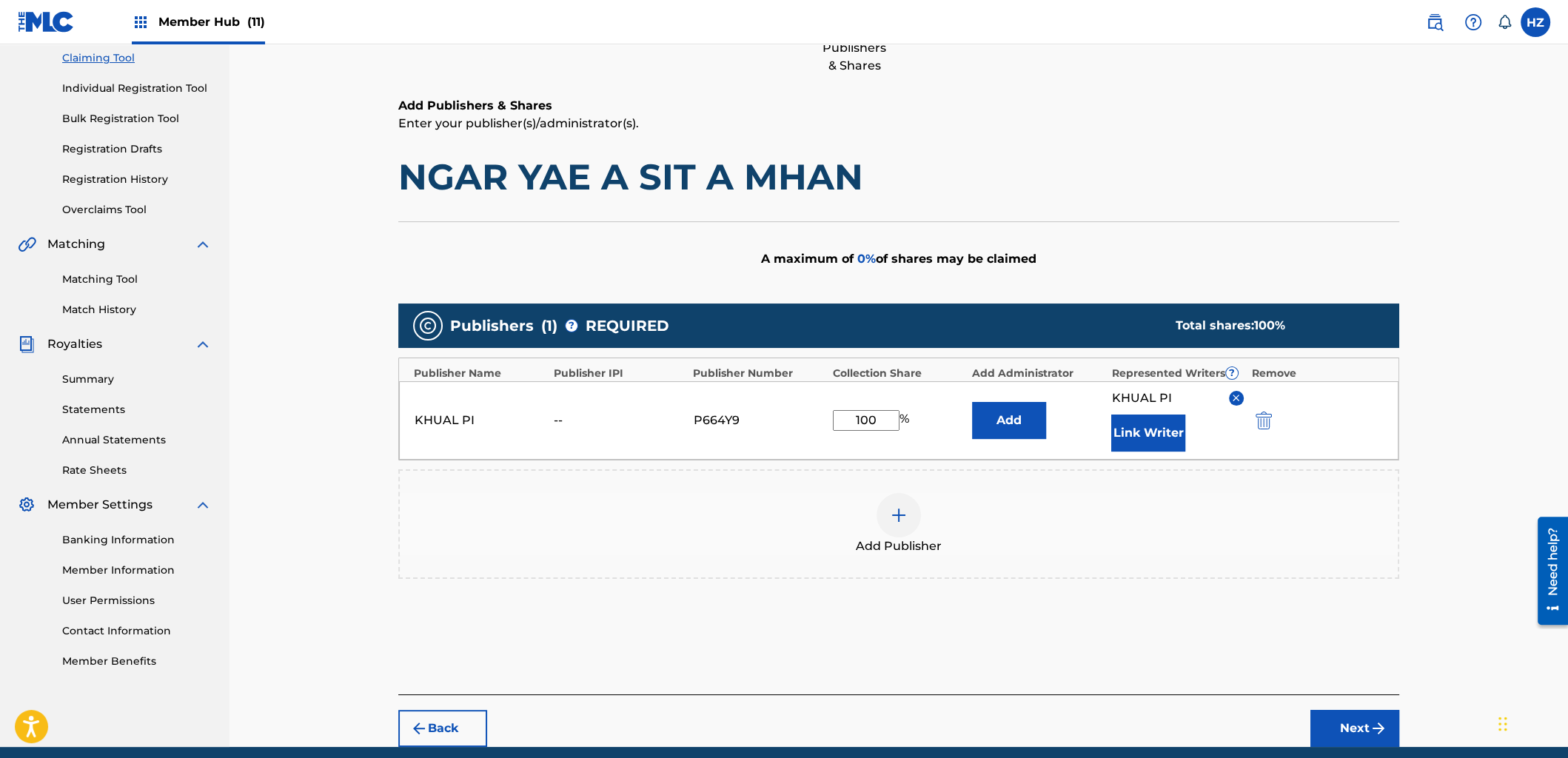
drag, startPoint x: 1089, startPoint y: 213, endPoint x: 1092, endPoint y: 226, distance: 13.3
click at [1089, 213] on div "Add Publishers & Shares Enter your publisher(s)/administrator(s). NGAR YAE A SI…" at bounding box center [898, 396] width 1001 height 598
click at [1372, 720] on img "submit" at bounding box center [1378, 728] width 18 height 18
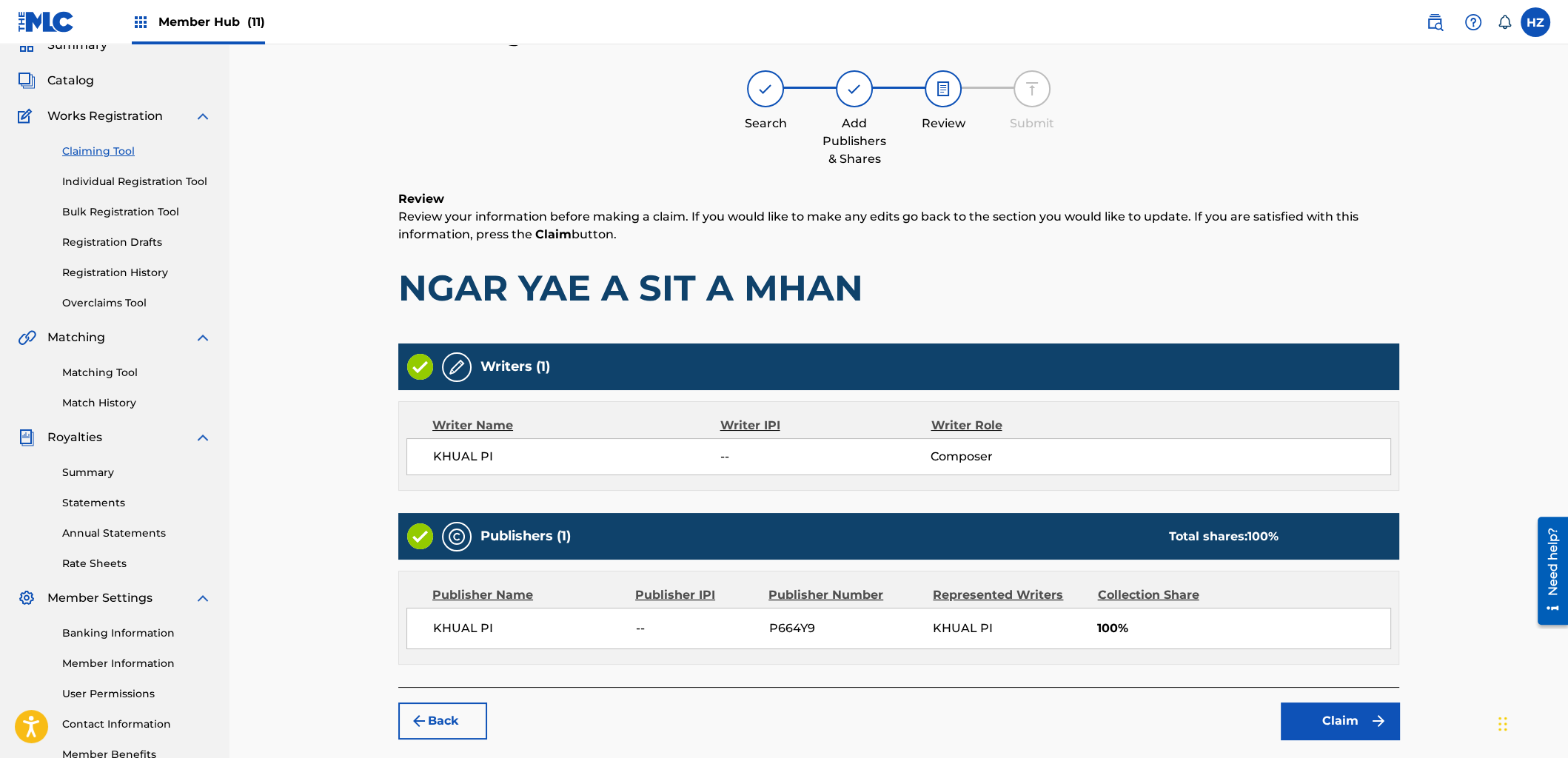
scroll to position [79, 0]
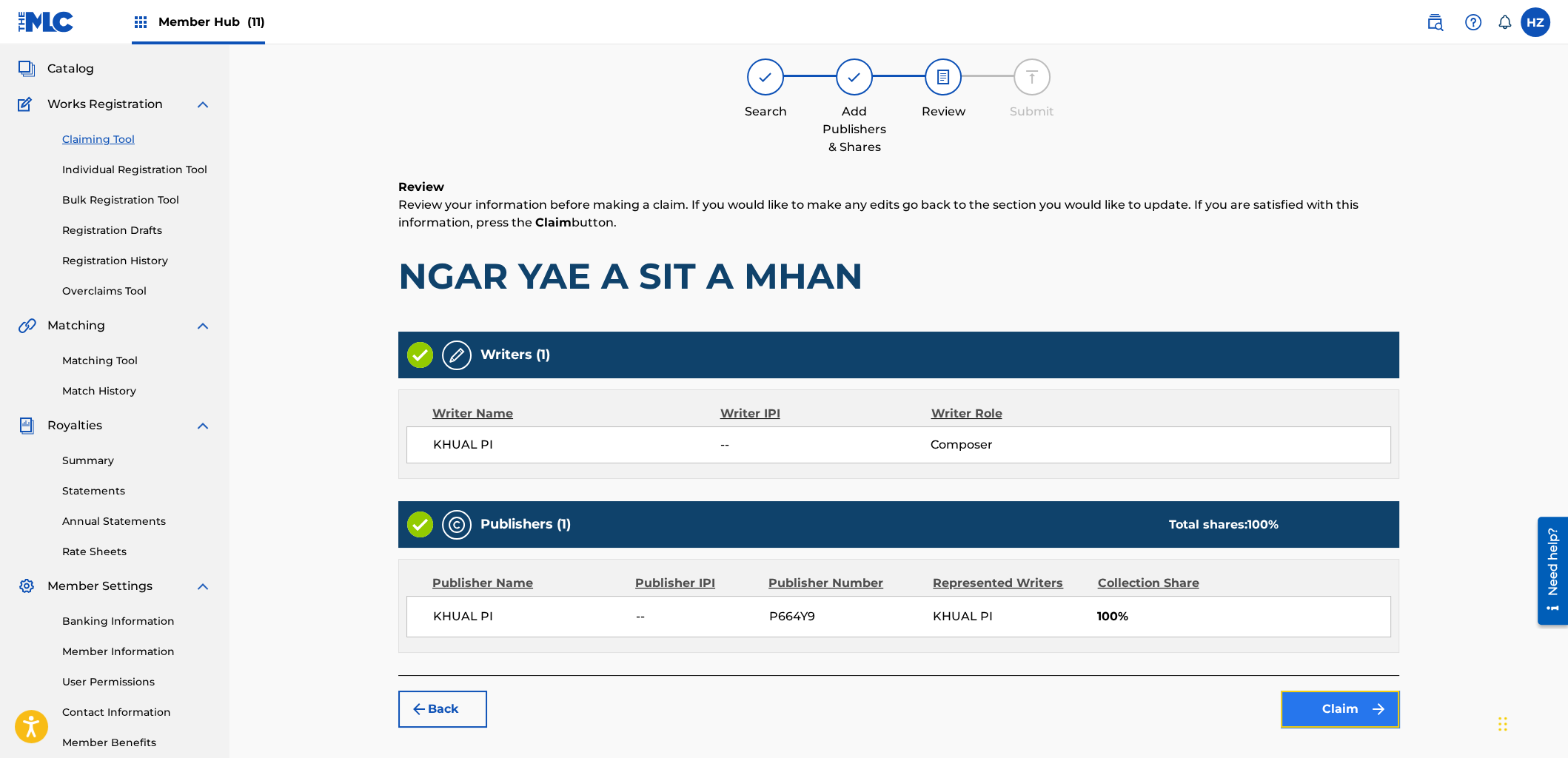
click at [1328, 693] on button "Claim" at bounding box center [1340, 708] width 119 height 37
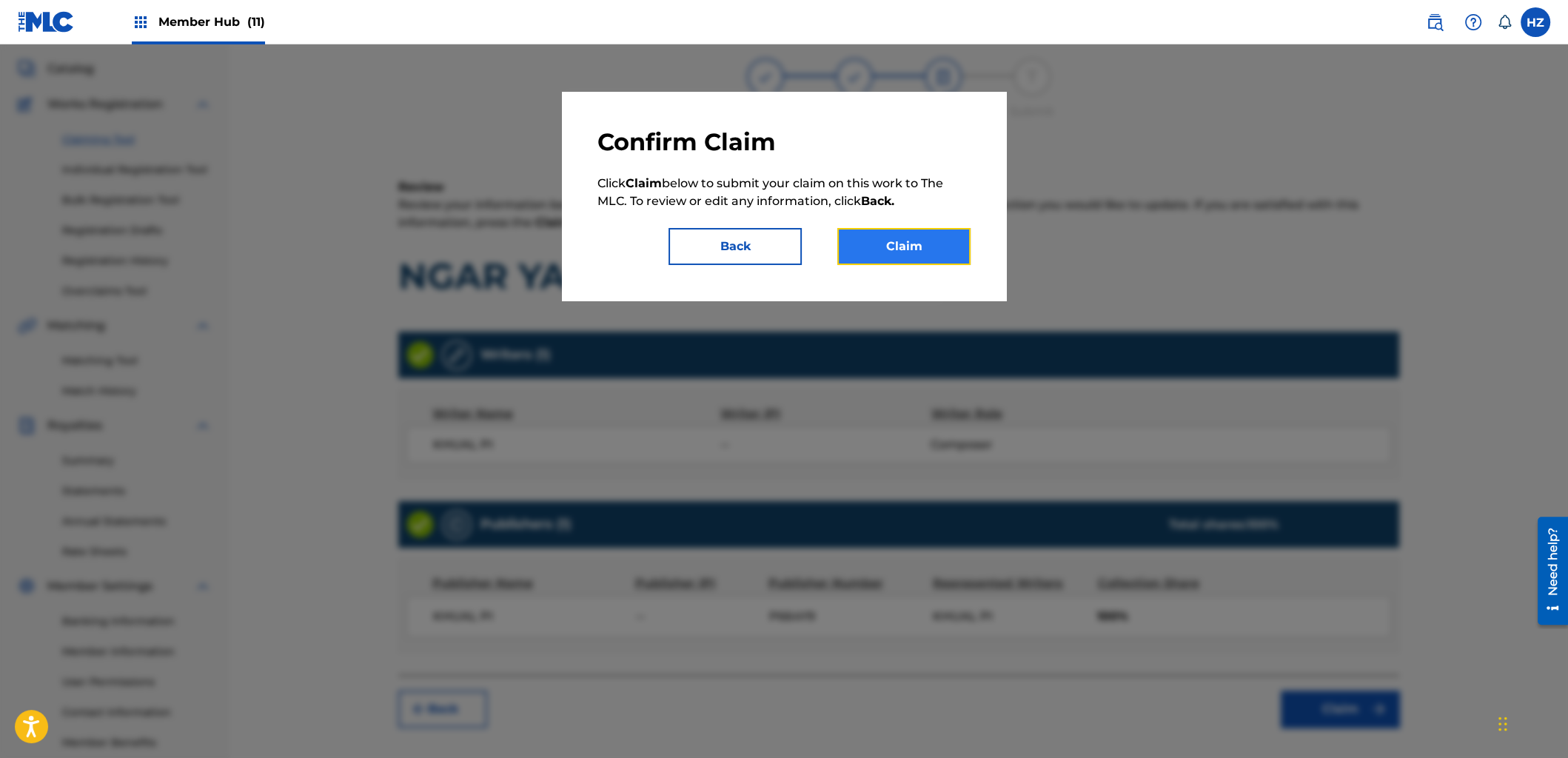
click at [919, 242] on button "Claim" at bounding box center [904, 246] width 133 height 37
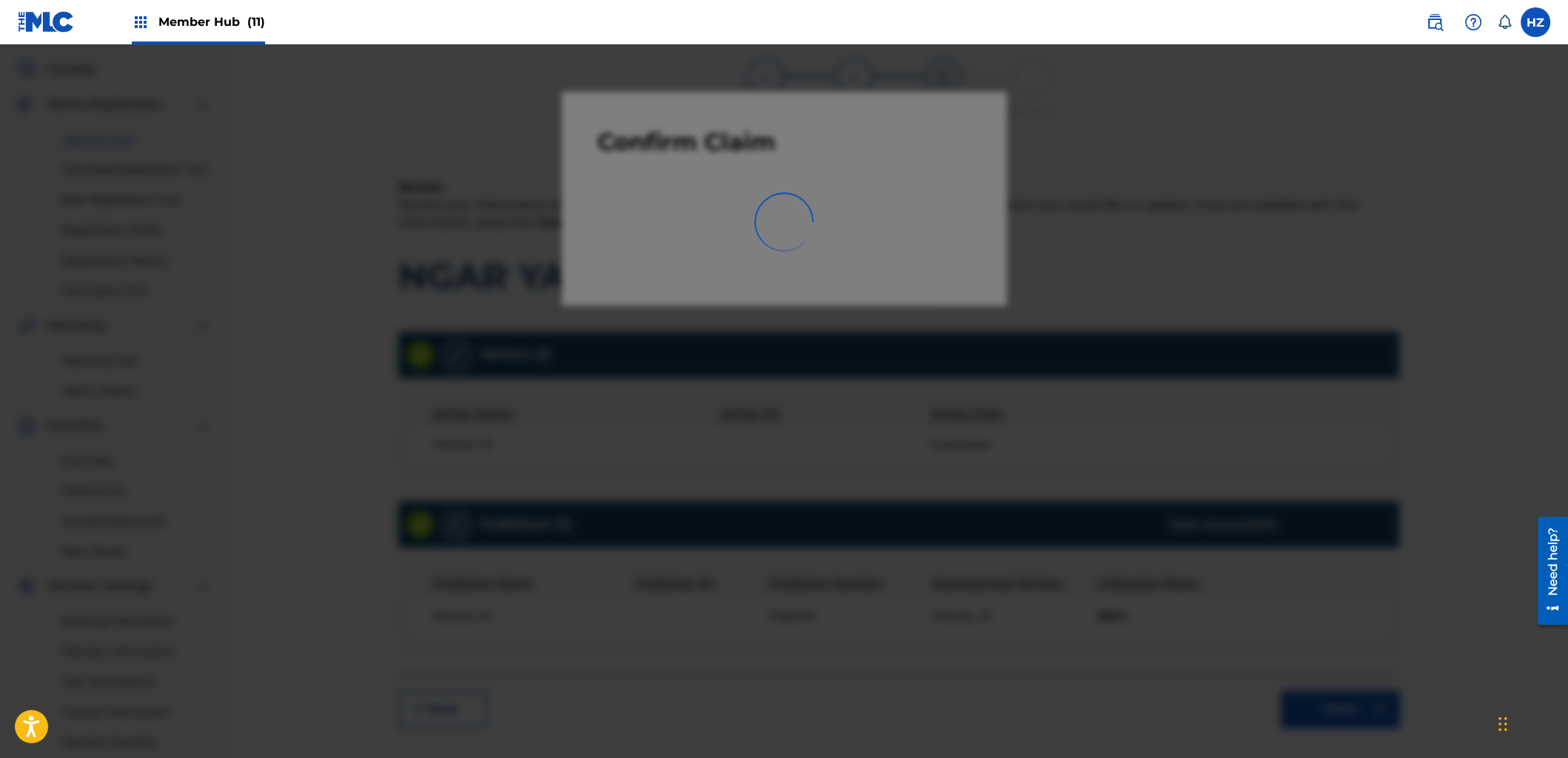
click at [1209, 285] on div at bounding box center [784, 423] width 1568 height 758
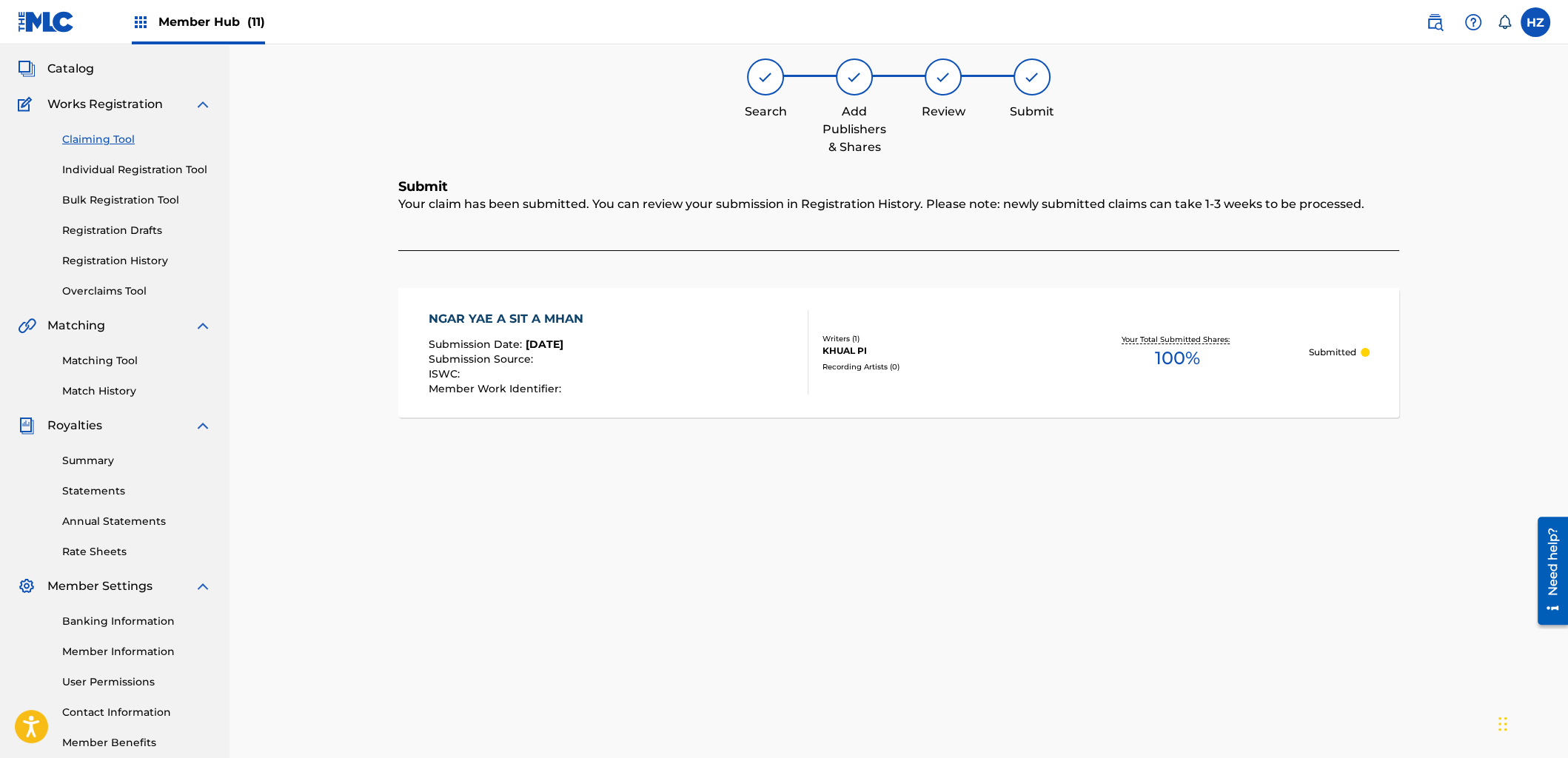
scroll to position [0, 0]
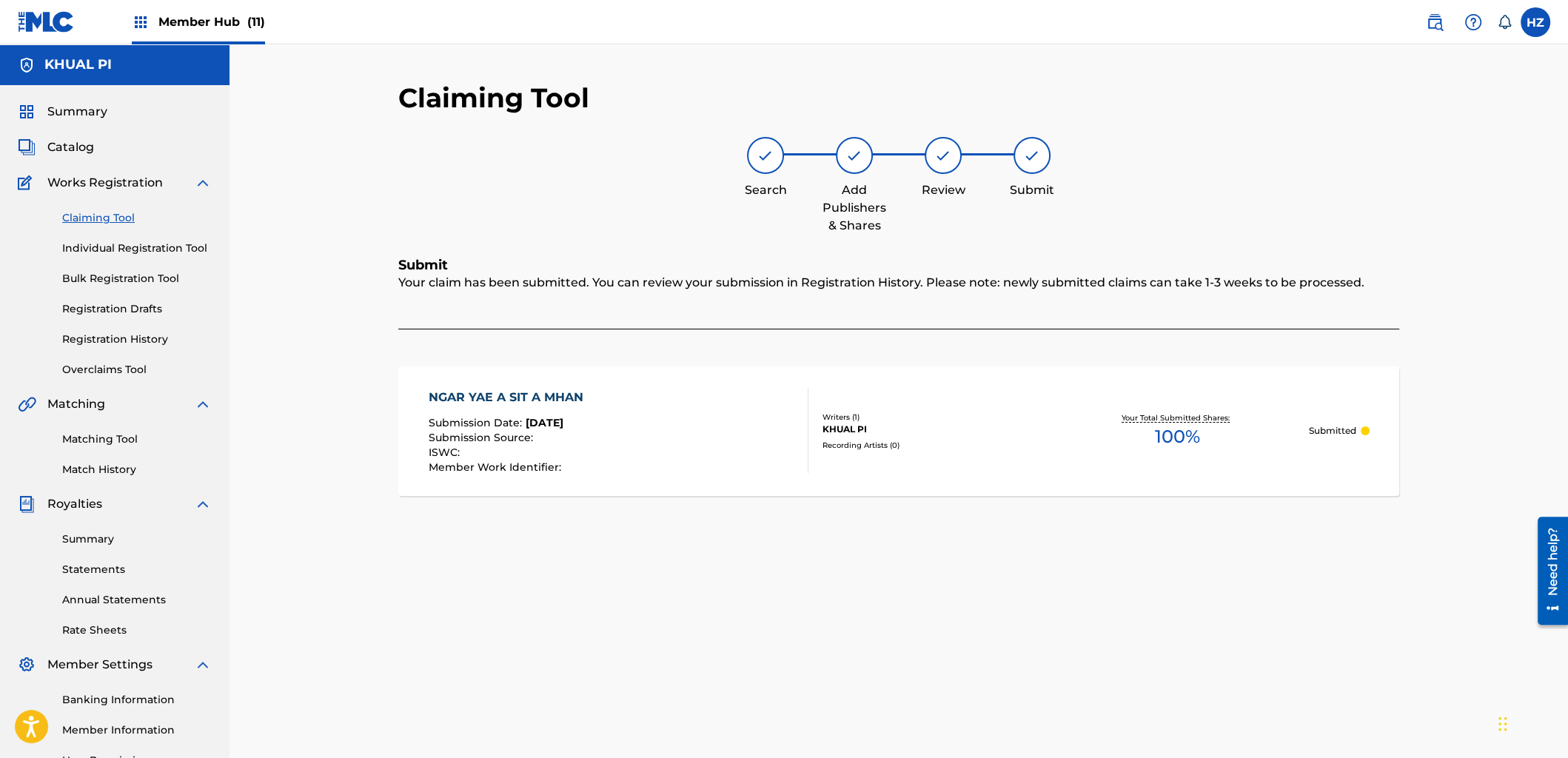
drag, startPoint x: 933, startPoint y: 31, endPoint x: 927, endPoint y: 50, distance: 19.9
click at [925, 38] on nav "Member Hub (11) HZ HZ HTAIN MINN ZAW [EMAIL_ADDRESS][DOMAIN_NAME] Notification …" at bounding box center [784, 22] width 1568 height 44
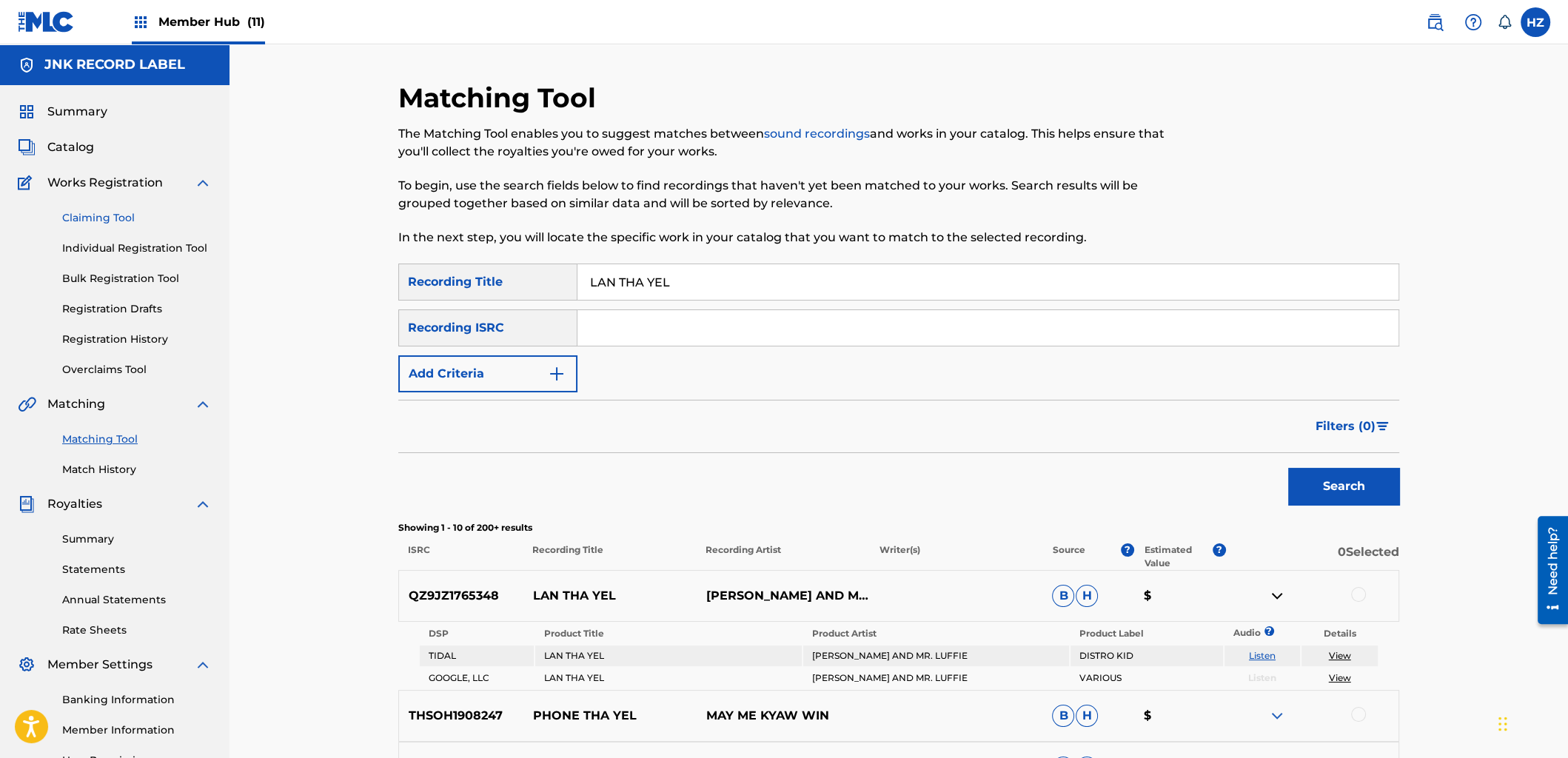
click at [102, 220] on link "Claiming Tool" at bounding box center [137, 218] width 149 height 15
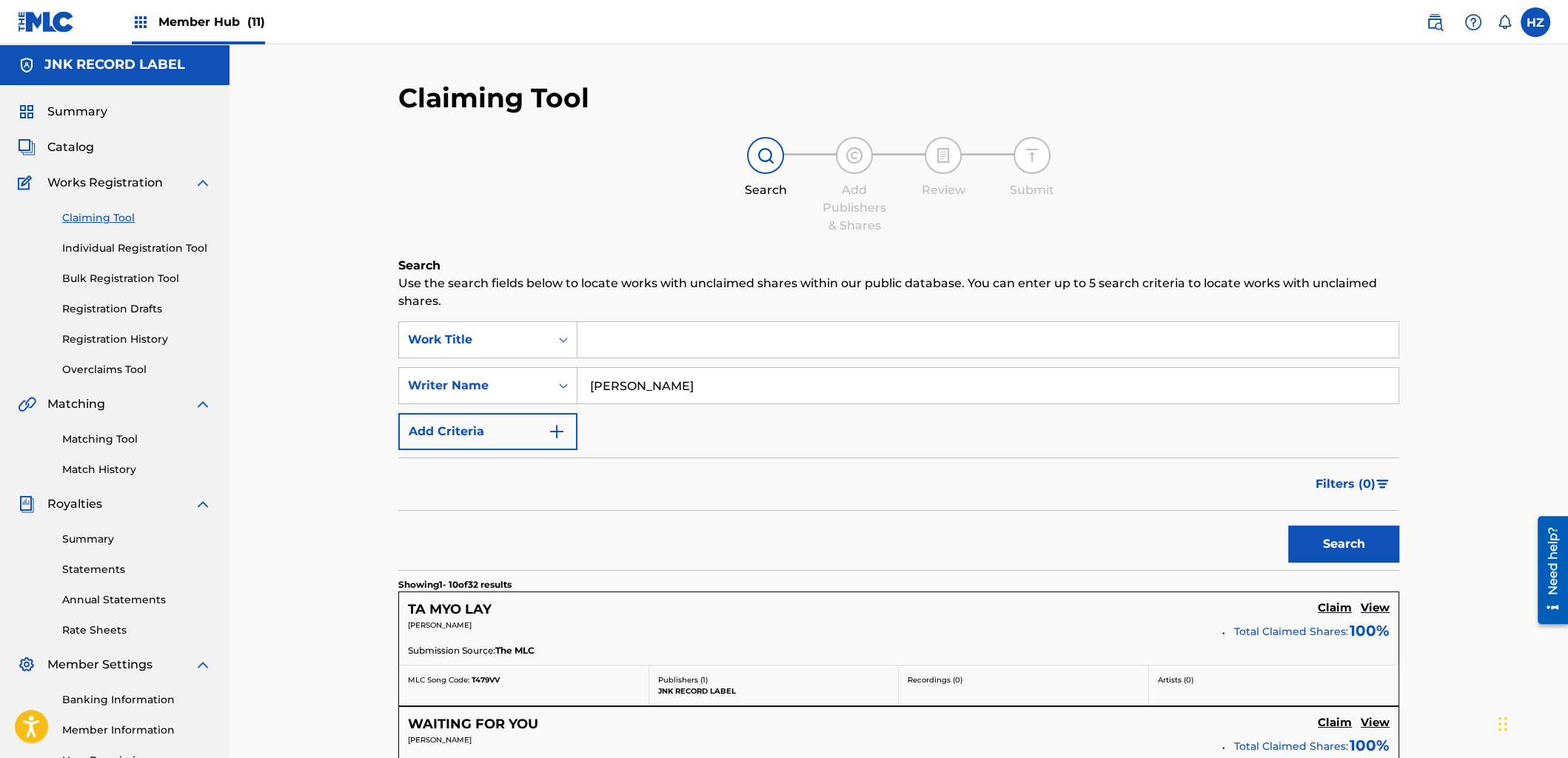
click at [738, 383] on input "[PERSON_NAME]" at bounding box center [988, 386] width 822 height 36
click at [543, 190] on div "Search Add Publishers & Shares Review Submit" at bounding box center [898, 185] width 1001 height 97
click at [661, 393] on input "Search Form" at bounding box center [988, 386] width 822 height 36
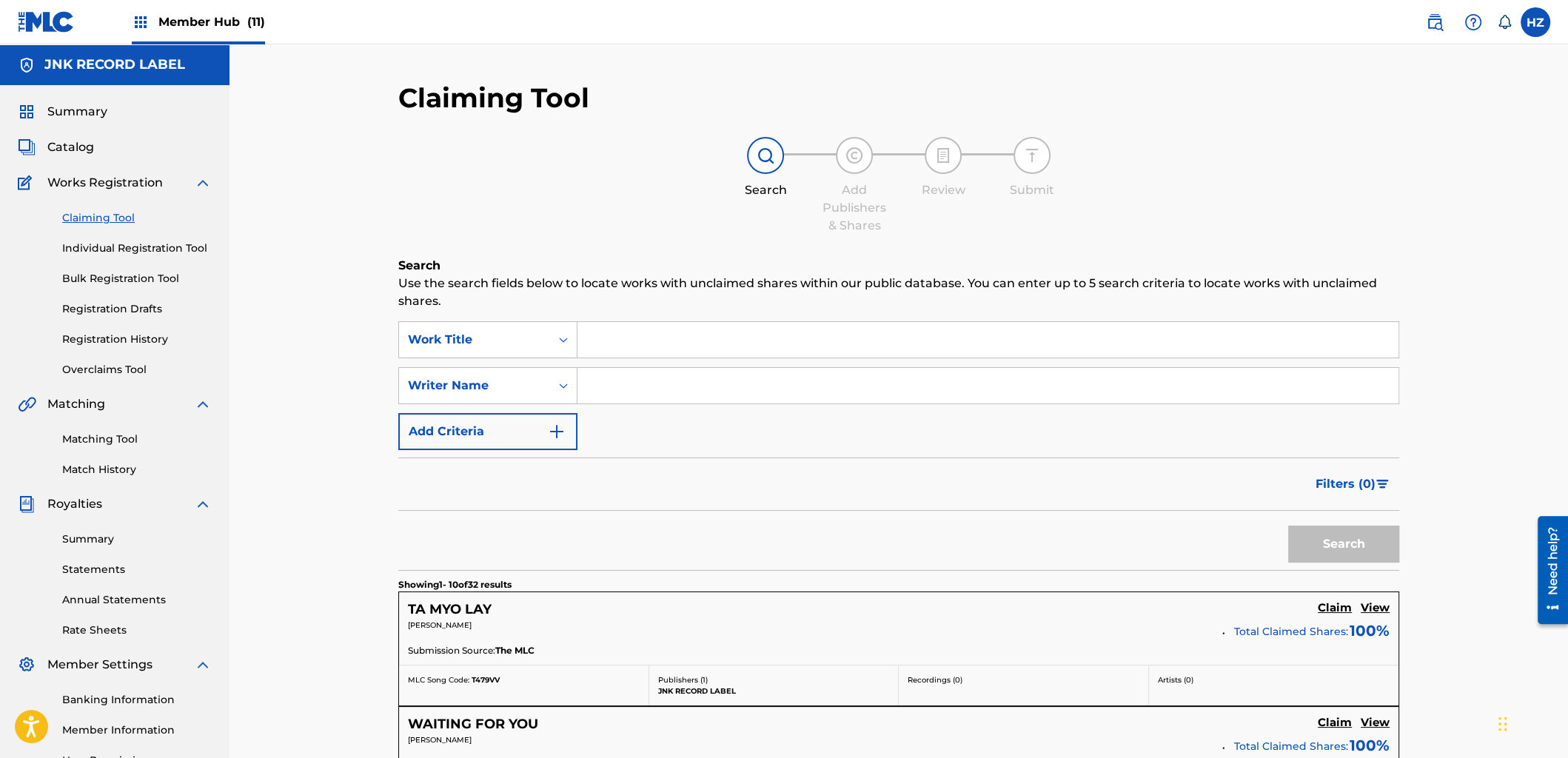
type input "khual pi"
click at [1289, 526] on button "Search" at bounding box center [1344, 544] width 111 height 37
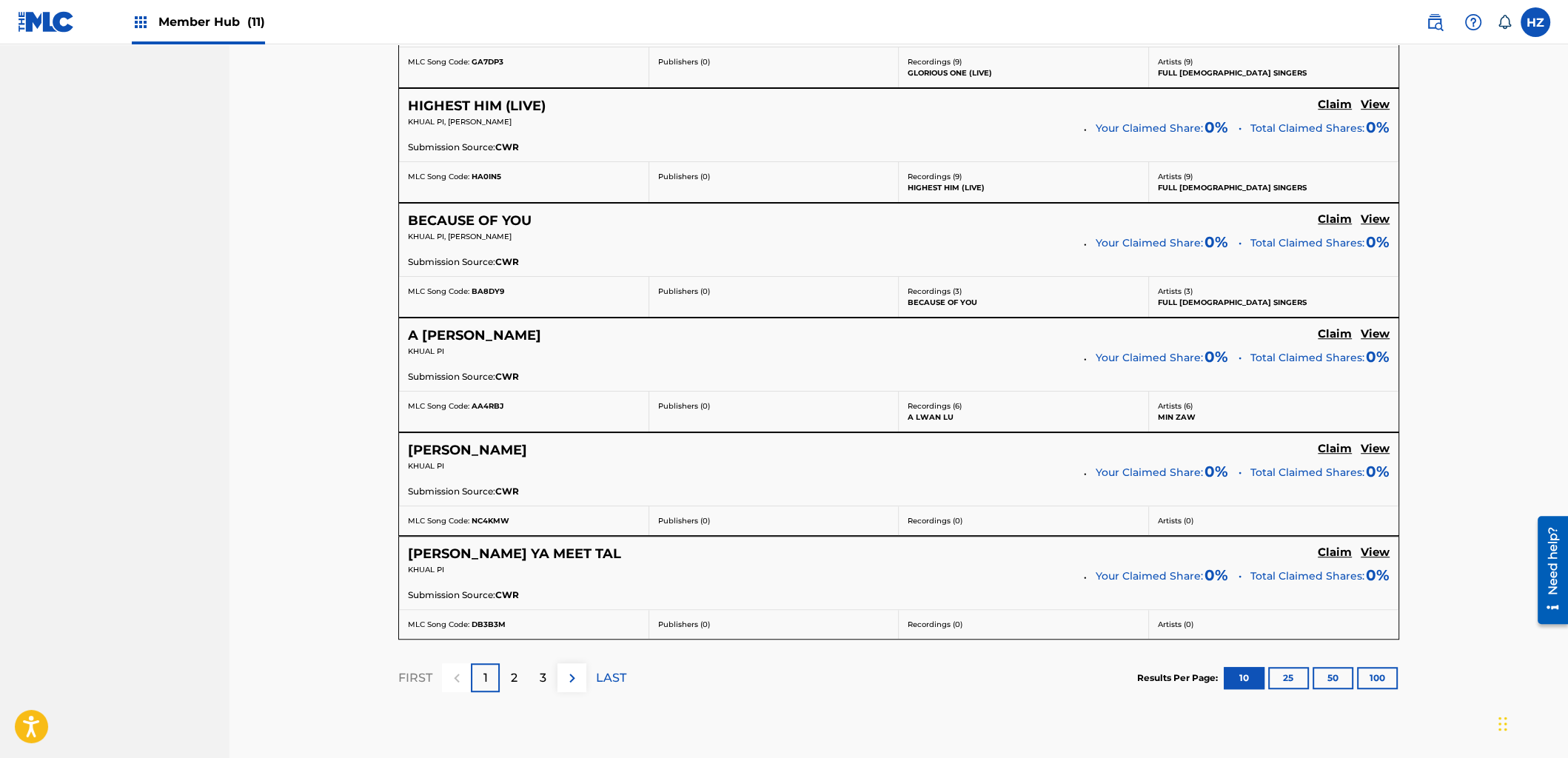
scroll to position [1168, 0]
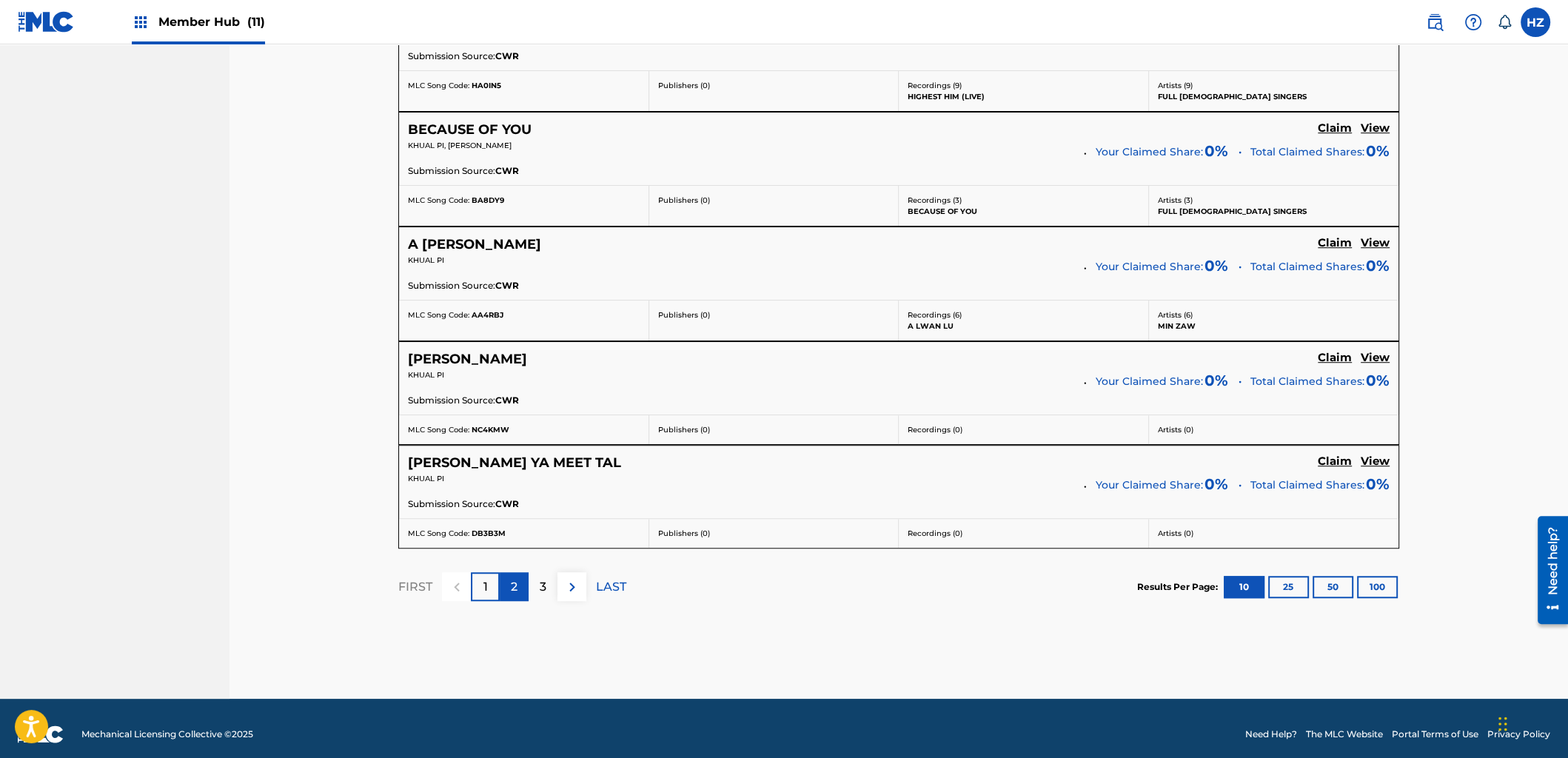
click at [518, 574] on div "2" at bounding box center [514, 586] width 29 height 29
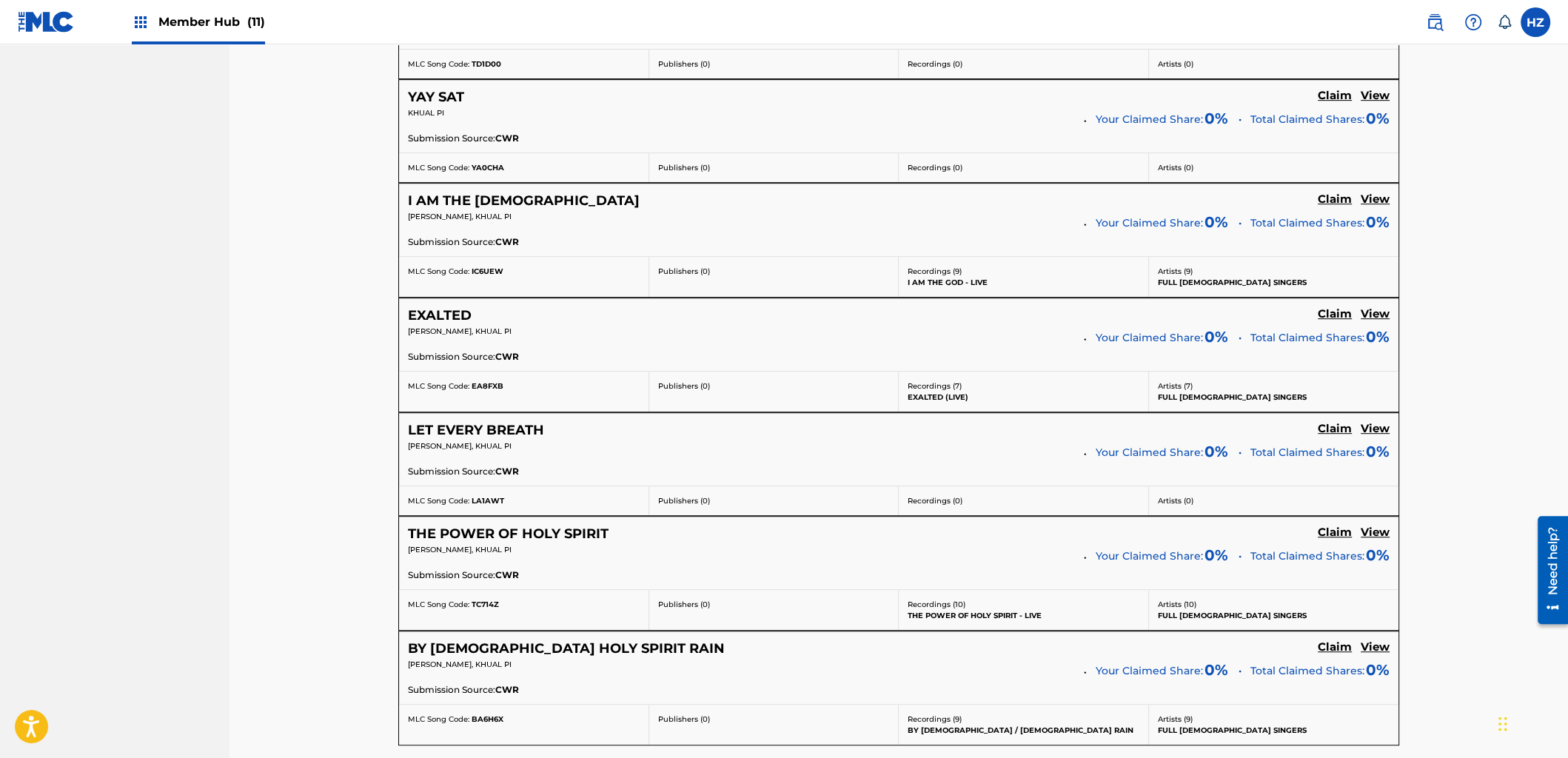
scroll to position [1123, 0]
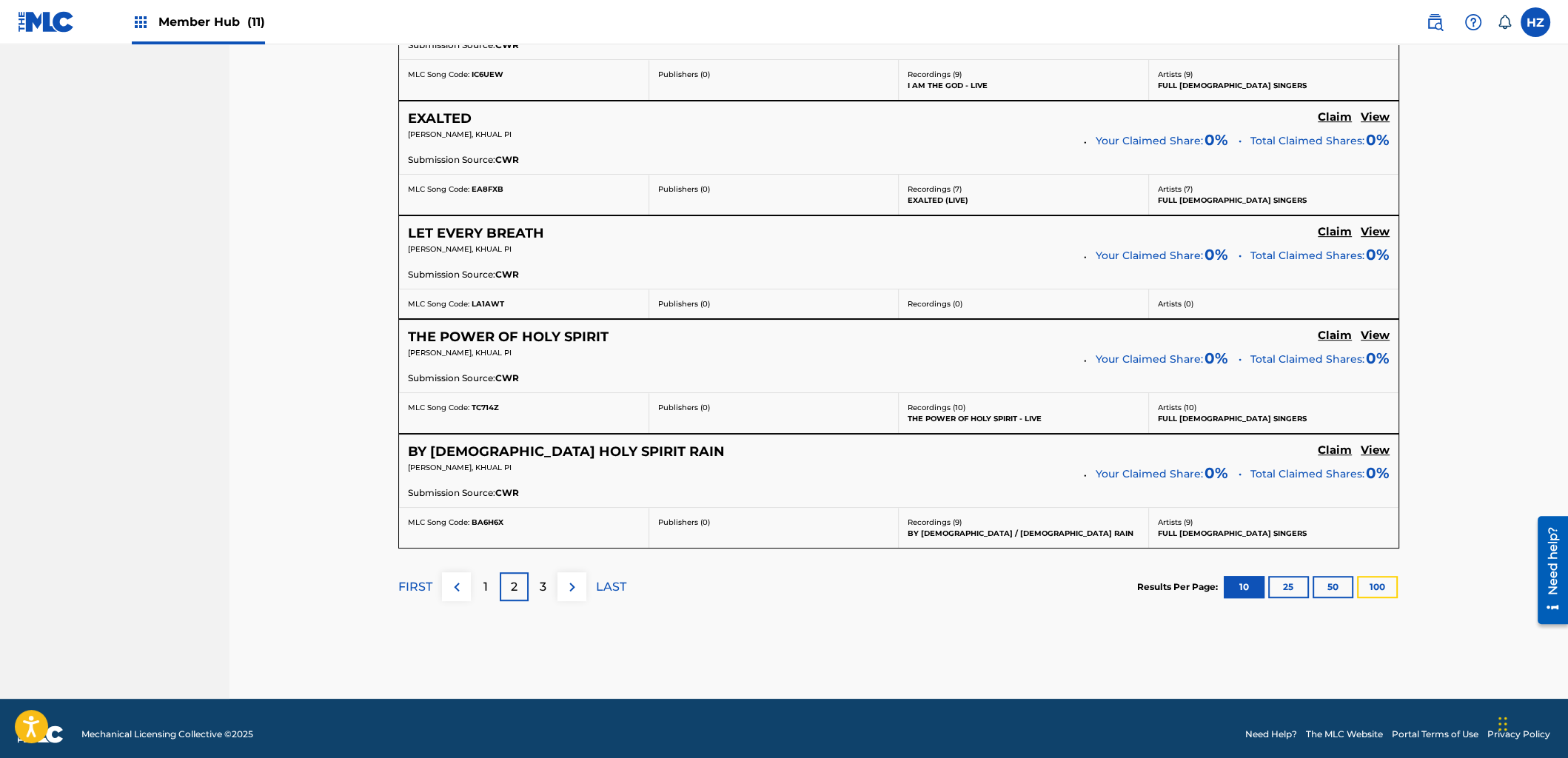
click at [1393, 576] on button "100" at bounding box center [1378, 587] width 41 height 22
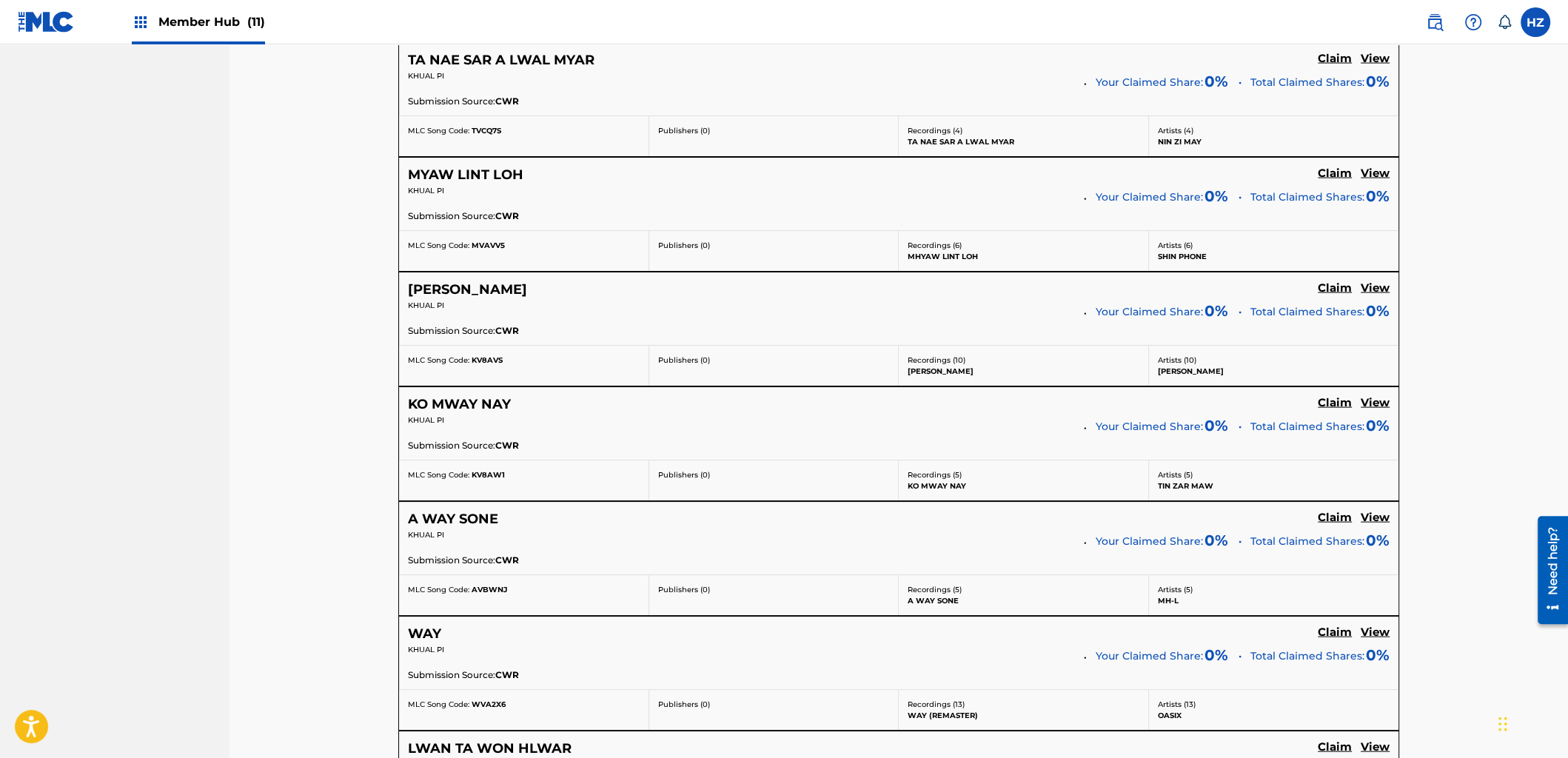
scroll to position [11180, 0]
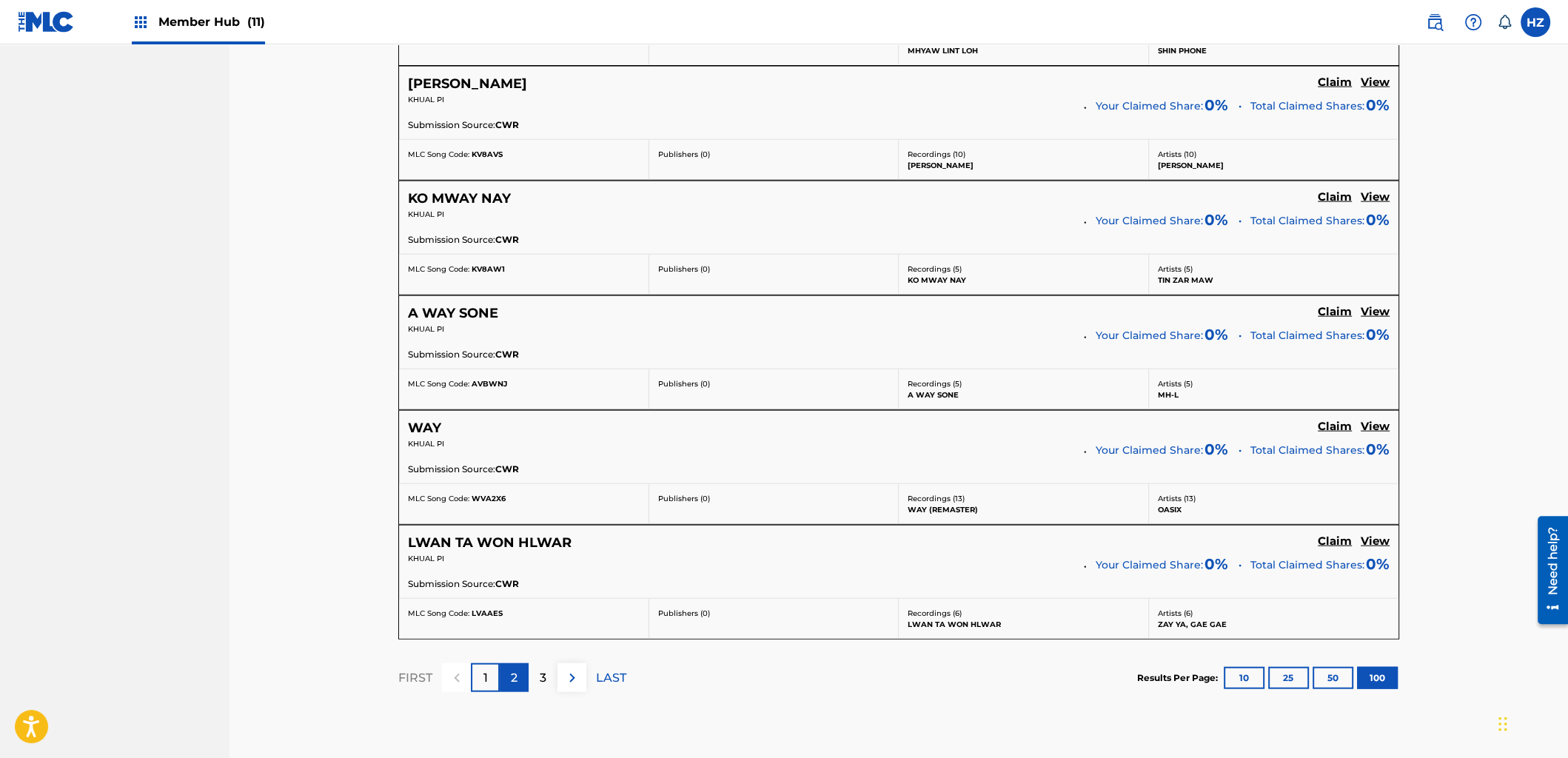
click at [515, 669] on p "2" at bounding box center [514, 678] width 7 height 18
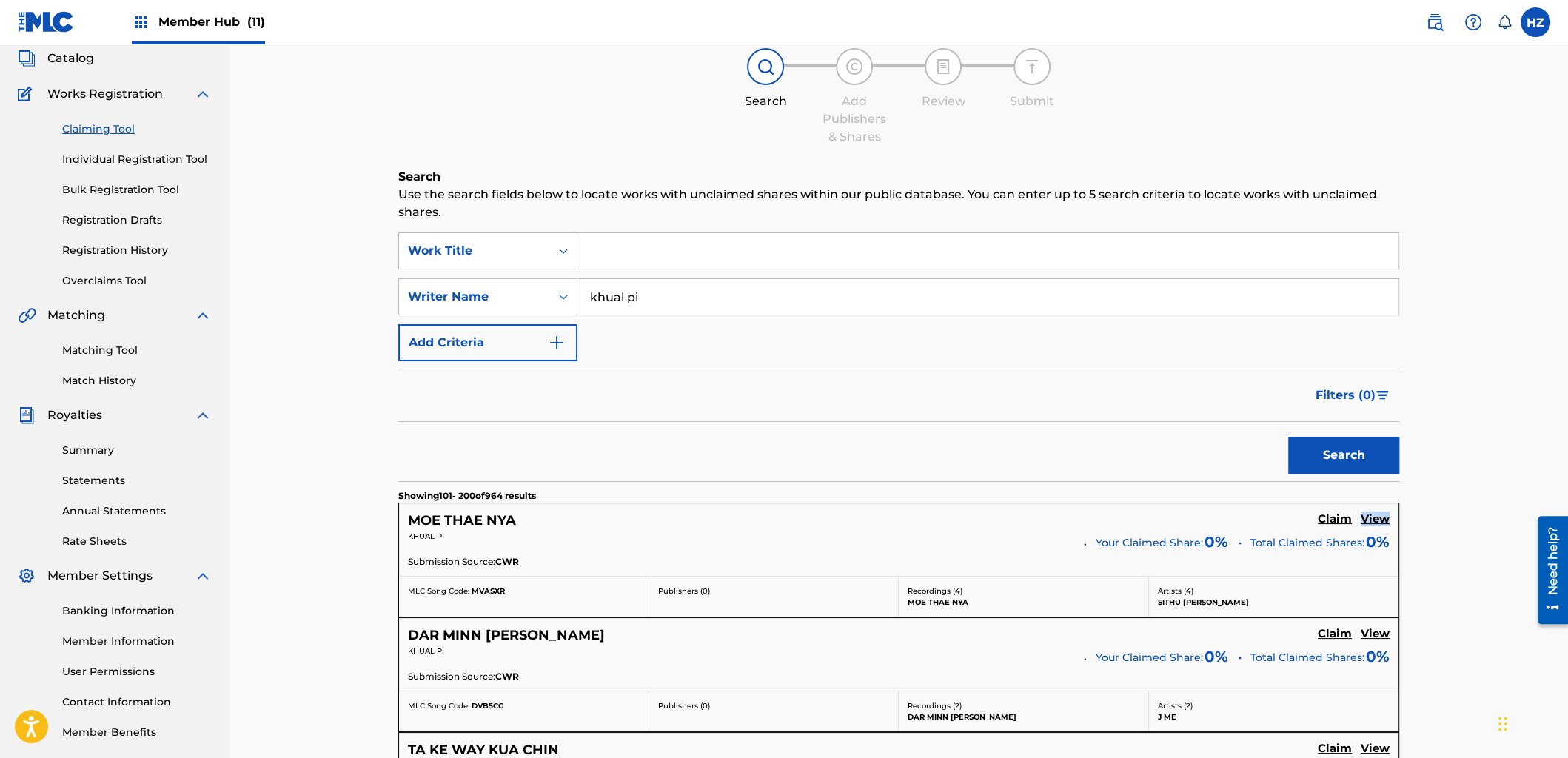
scroll to position [0, 0]
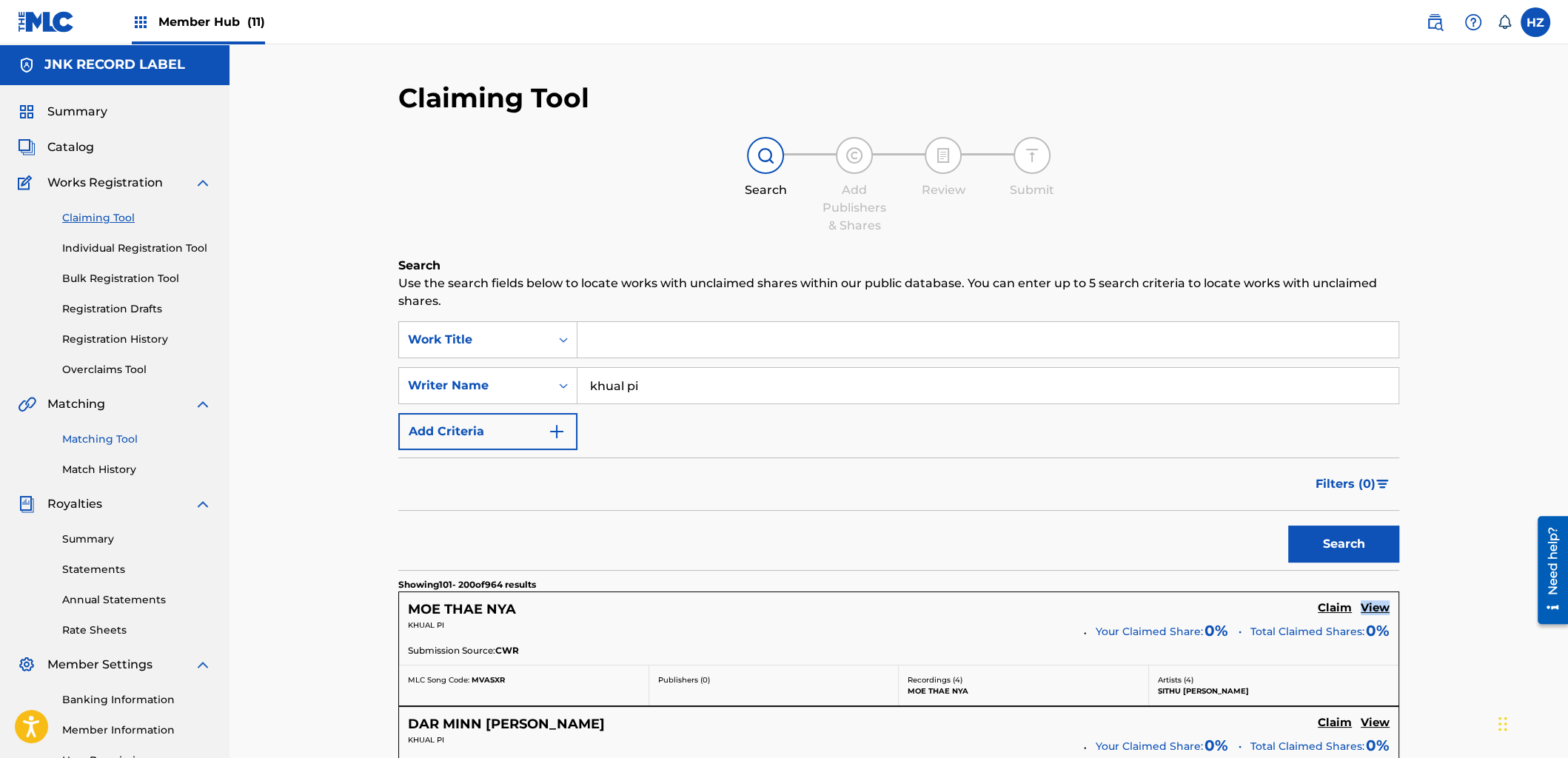
click at [102, 444] on link "Matching Tool" at bounding box center [137, 439] width 149 height 15
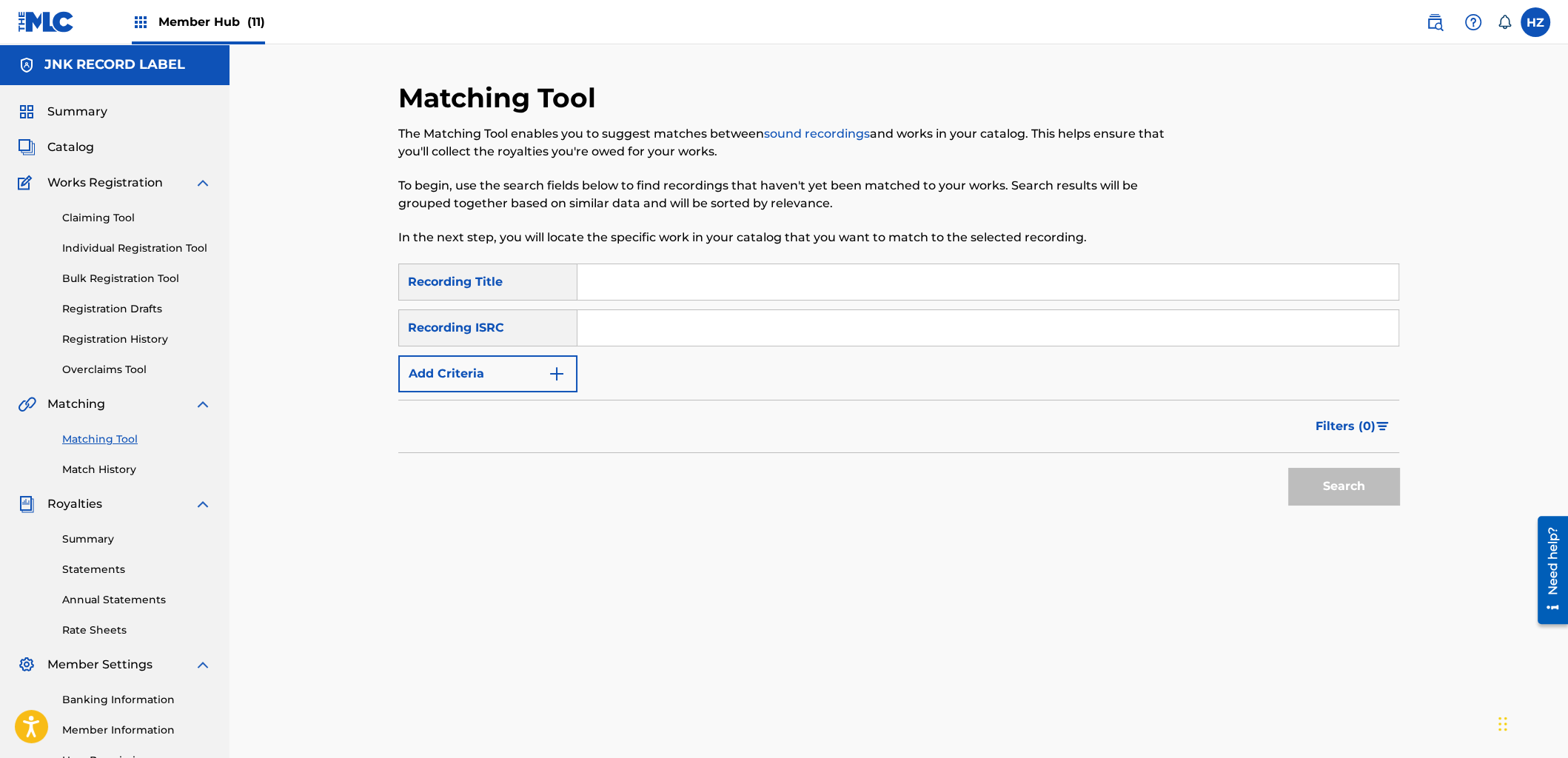
click at [615, 280] on input "Search Form" at bounding box center [988, 283] width 822 height 36
paste input "PYI PA TOE PAY SAR"
type input "PYI PA TOE PAY SAR"
click at [1372, 461] on div "Search" at bounding box center [1340, 482] width 119 height 59
click at [1361, 475] on button "Search" at bounding box center [1344, 486] width 111 height 37
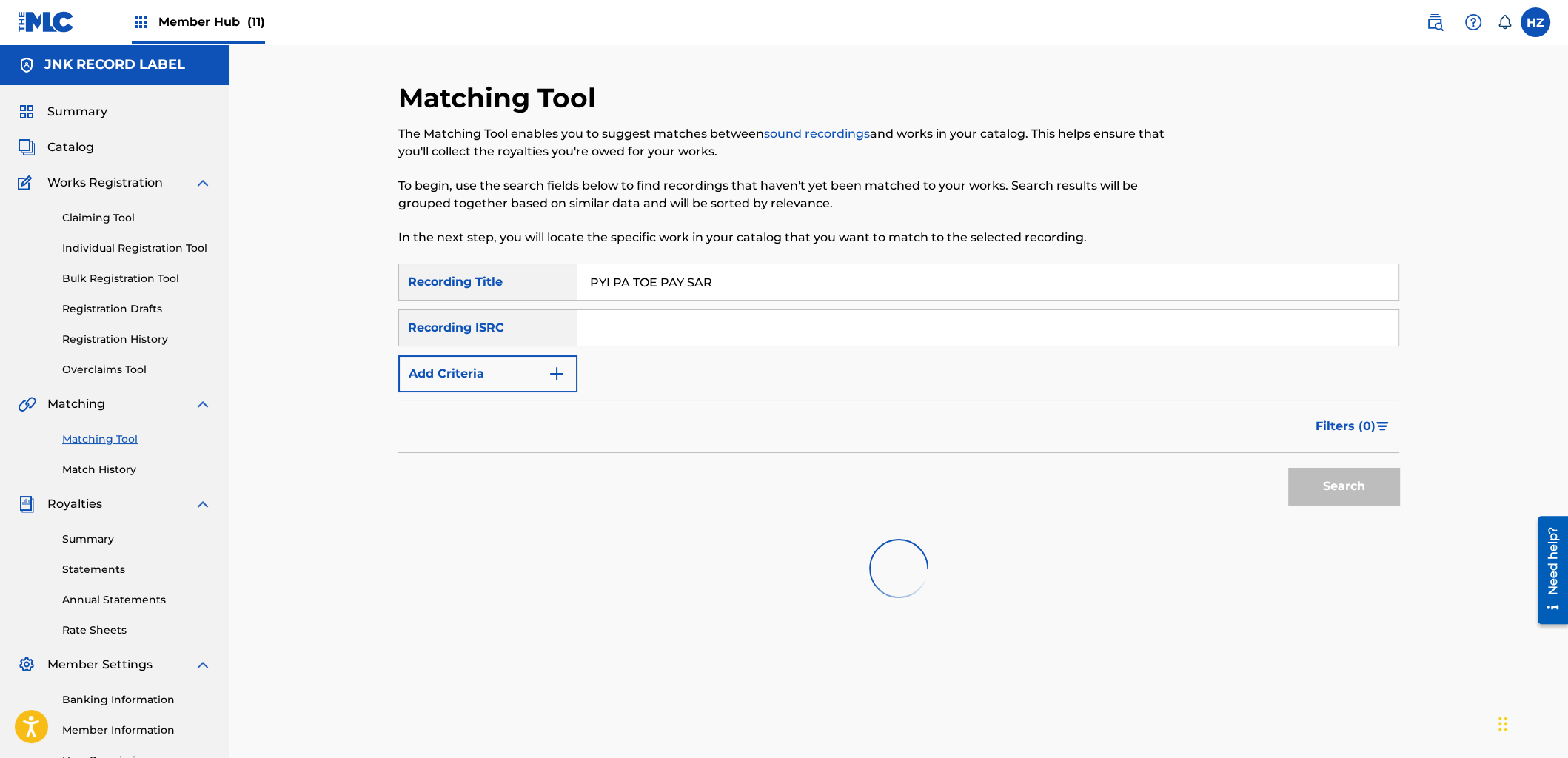
click at [1016, 364] on div "SearchWithCriteriac630c66d-cb3e-483a-b148-b8f4e3b24d08 Recording Title PYI PA T…" at bounding box center [898, 328] width 1001 height 129
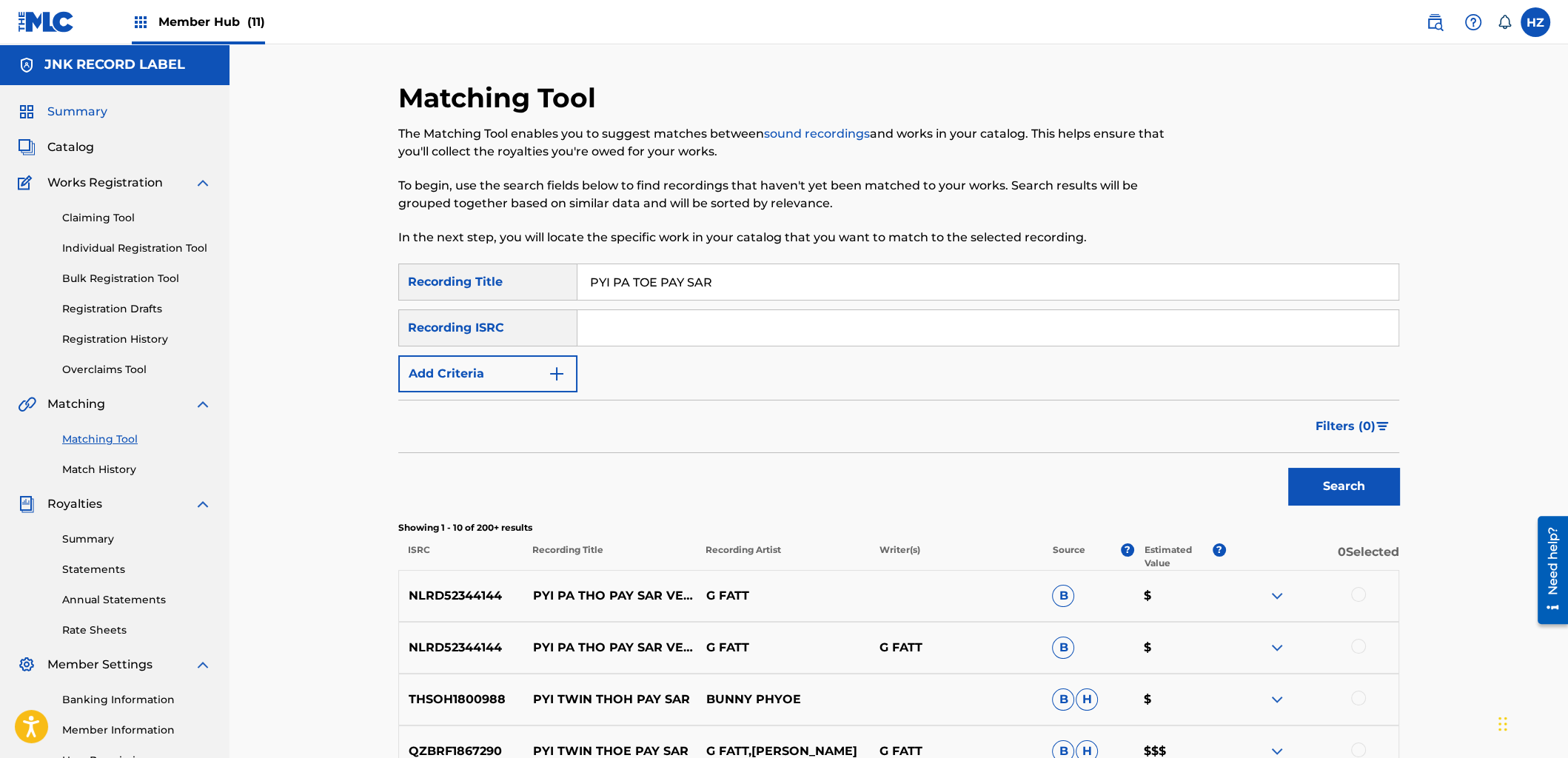
click at [79, 114] on span "Summary" at bounding box center [77, 112] width 60 height 18
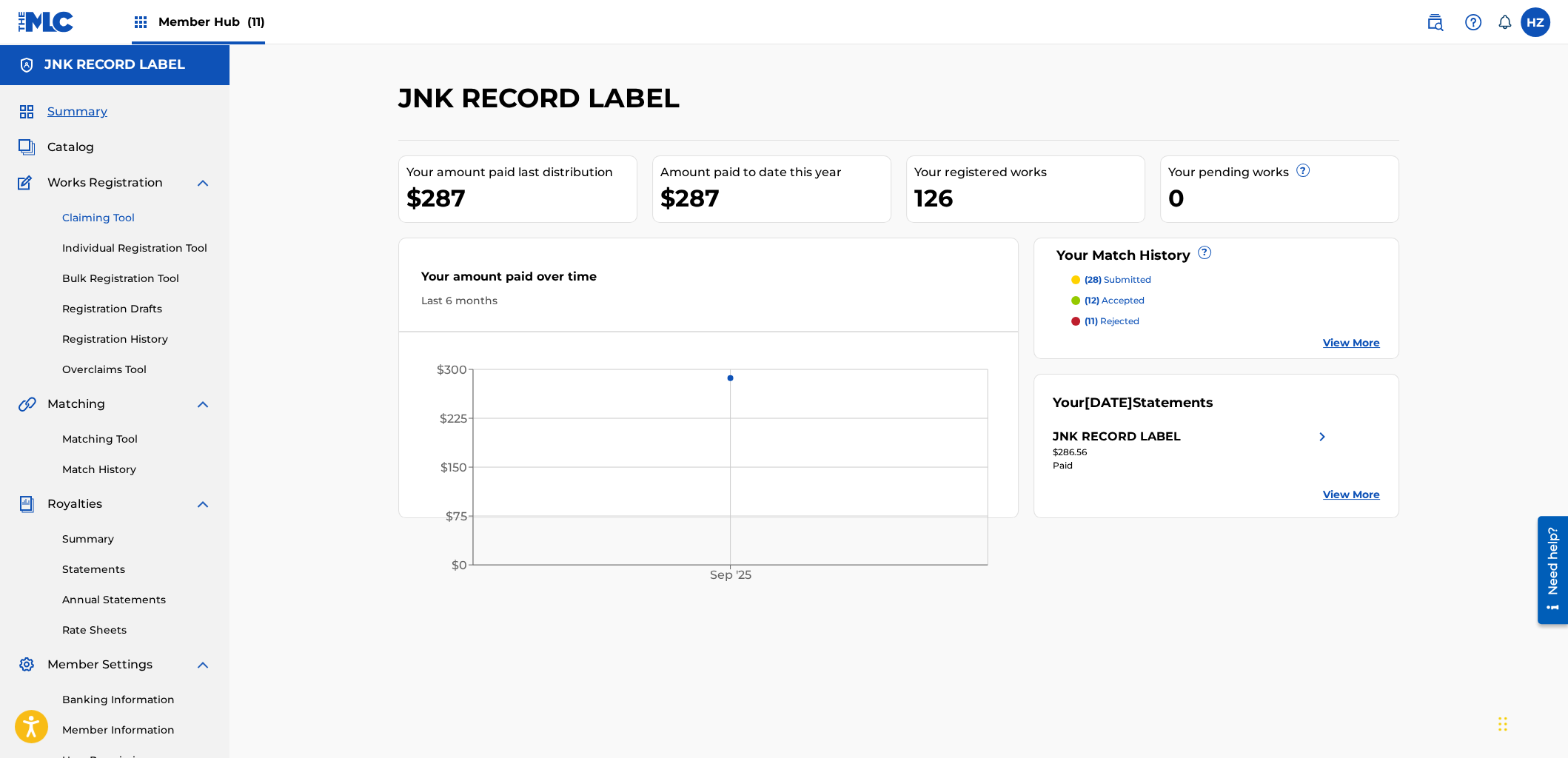
click at [108, 220] on link "Claiming Tool" at bounding box center [137, 218] width 149 height 15
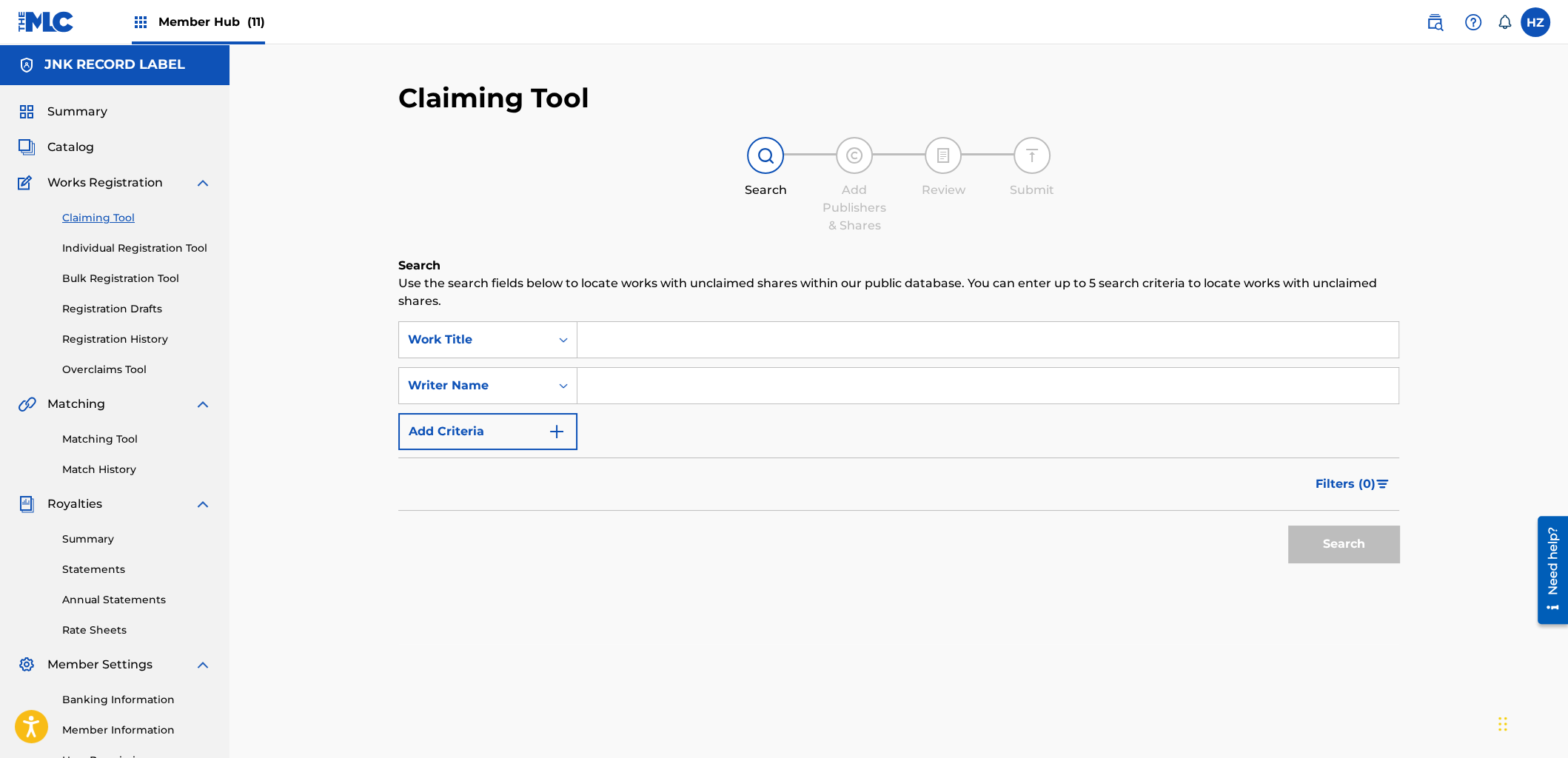
click at [632, 338] on input "Search Form" at bounding box center [988, 340] width 822 height 36
paste input "PYI PA TOE PAY SAR"
type input "PYI PA TOE PAY SAR"
click at [1304, 539] on button "Search" at bounding box center [1344, 544] width 111 height 37
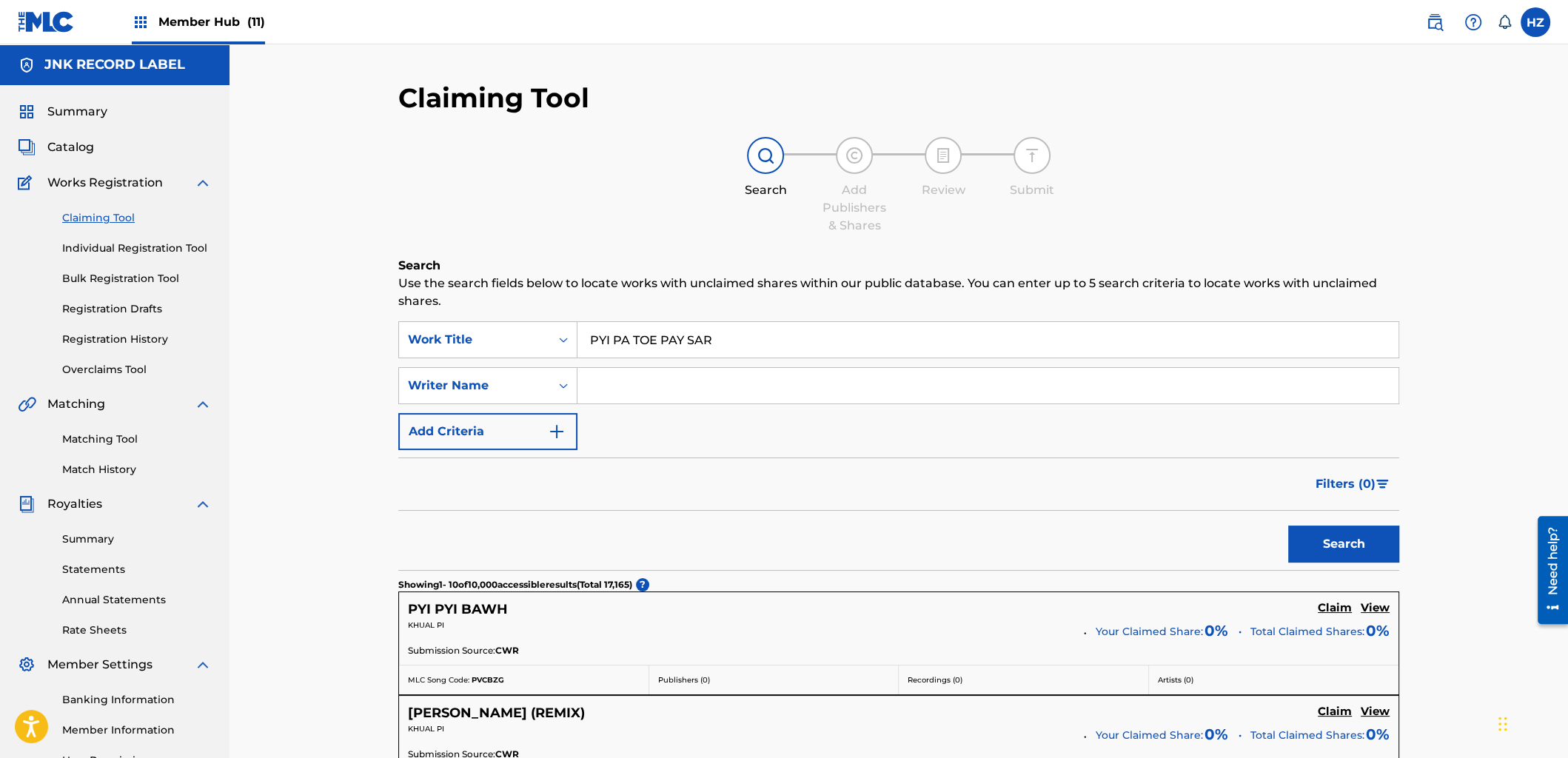
click at [141, 26] on img at bounding box center [140, 22] width 18 height 18
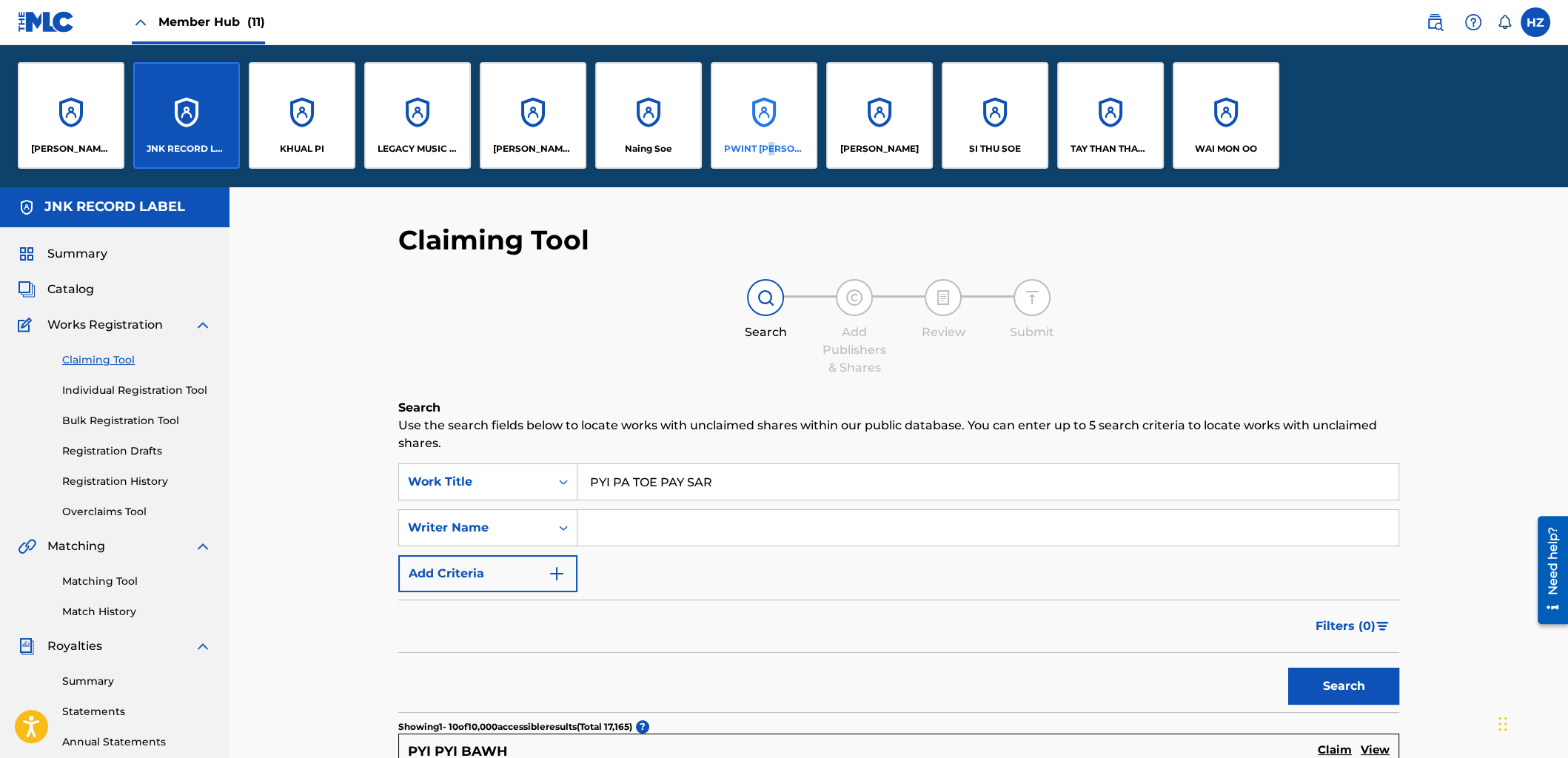
click at [769, 149] on p "PWINT [PERSON_NAME]" at bounding box center [764, 149] width 81 height 14
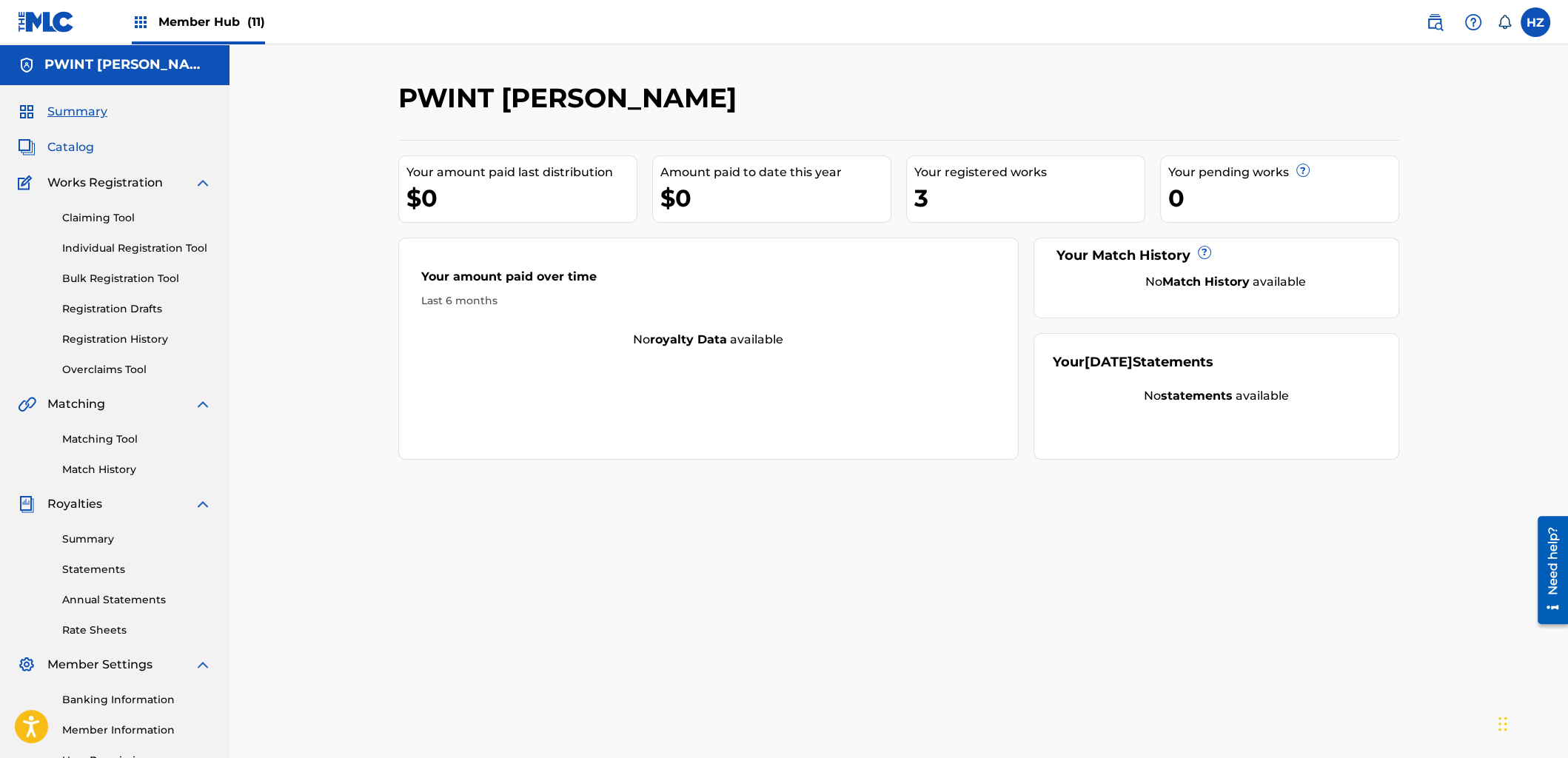
click at [69, 149] on span "Catalog" at bounding box center [70, 147] width 47 height 18
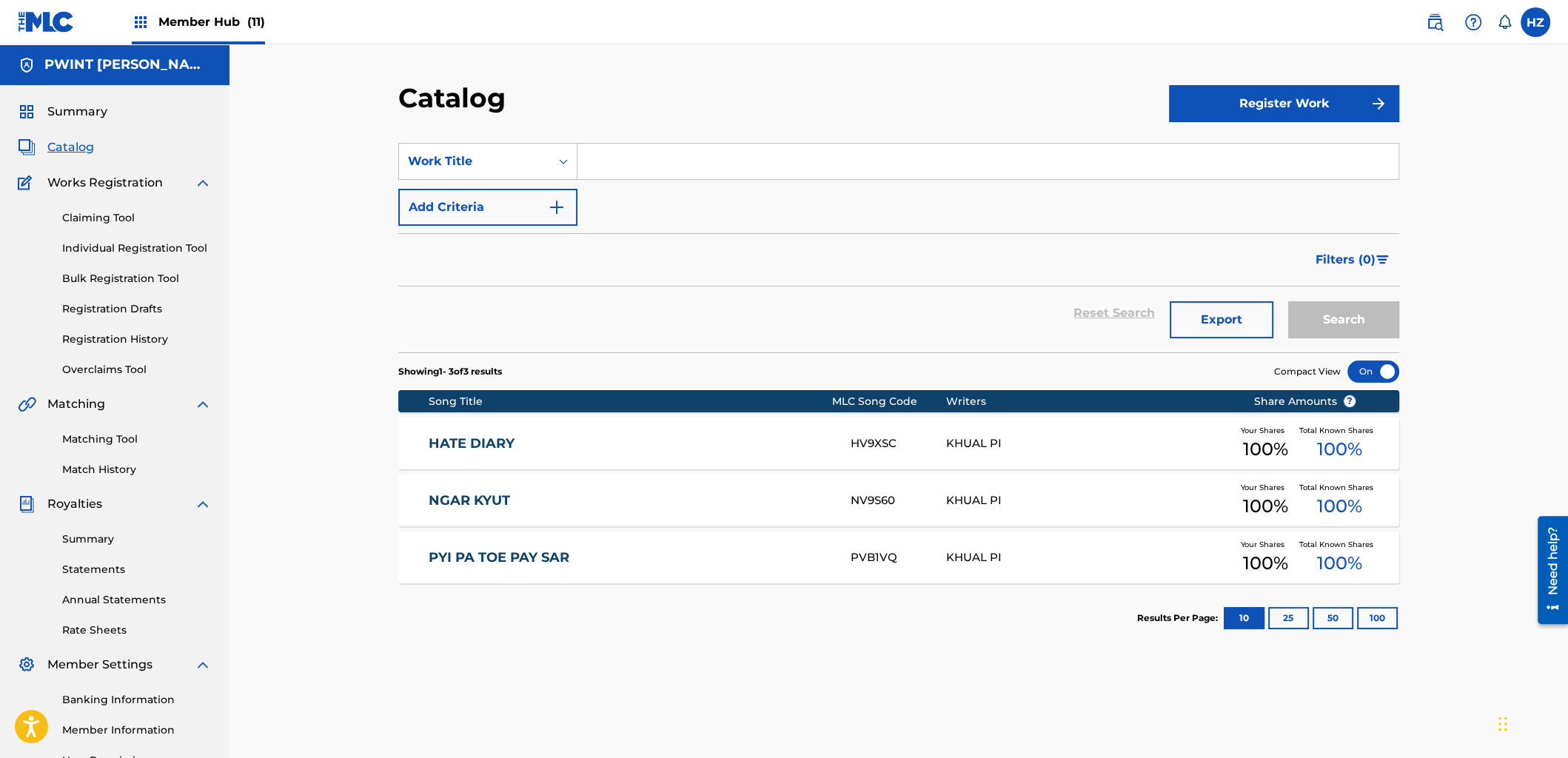
click at [523, 554] on link "PYI PA TOE PAY SAR" at bounding box center [630, 557] width 403 height 17
